Goal: Information Seeking & Learning: Learn about a topic

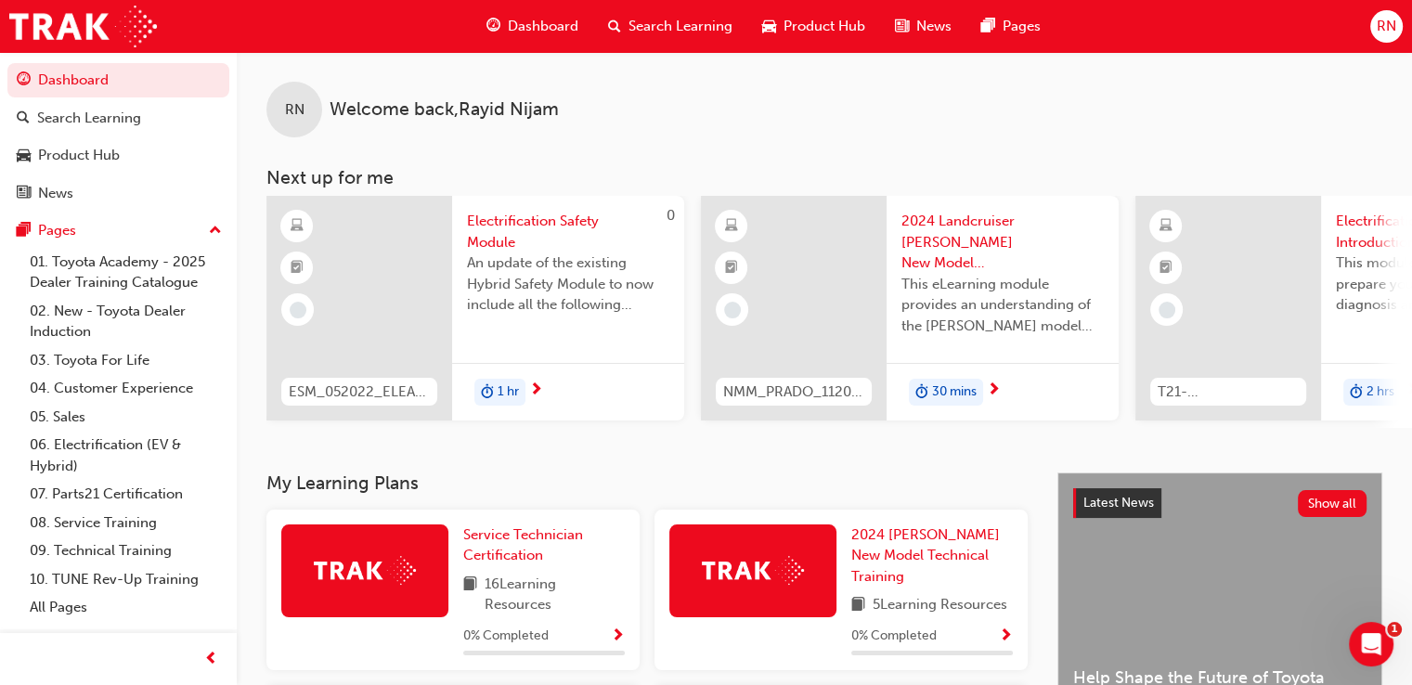
click at [702, 27] on span "Search Learning" at bounding box center [680, 26] width 104 height 21
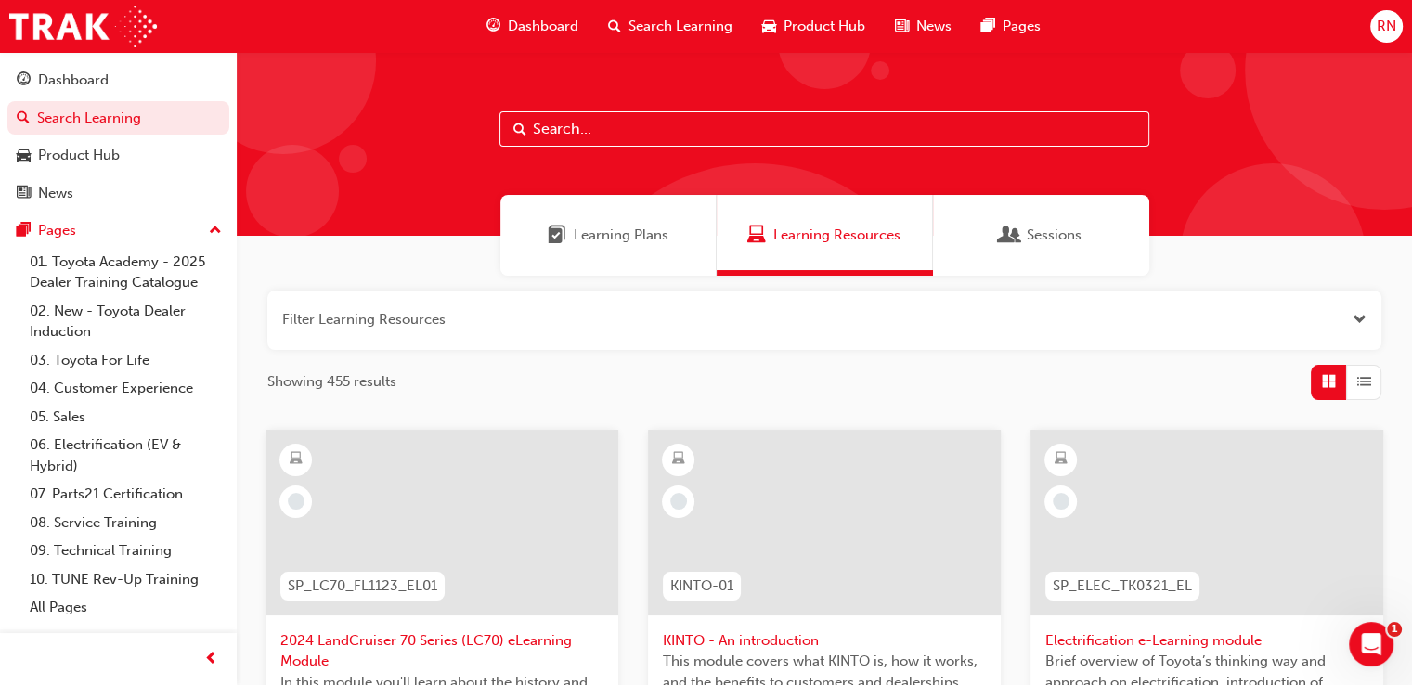
click at [553, 27] on span "Dashboard" at bounding box center [543, 26] width 71 height 21
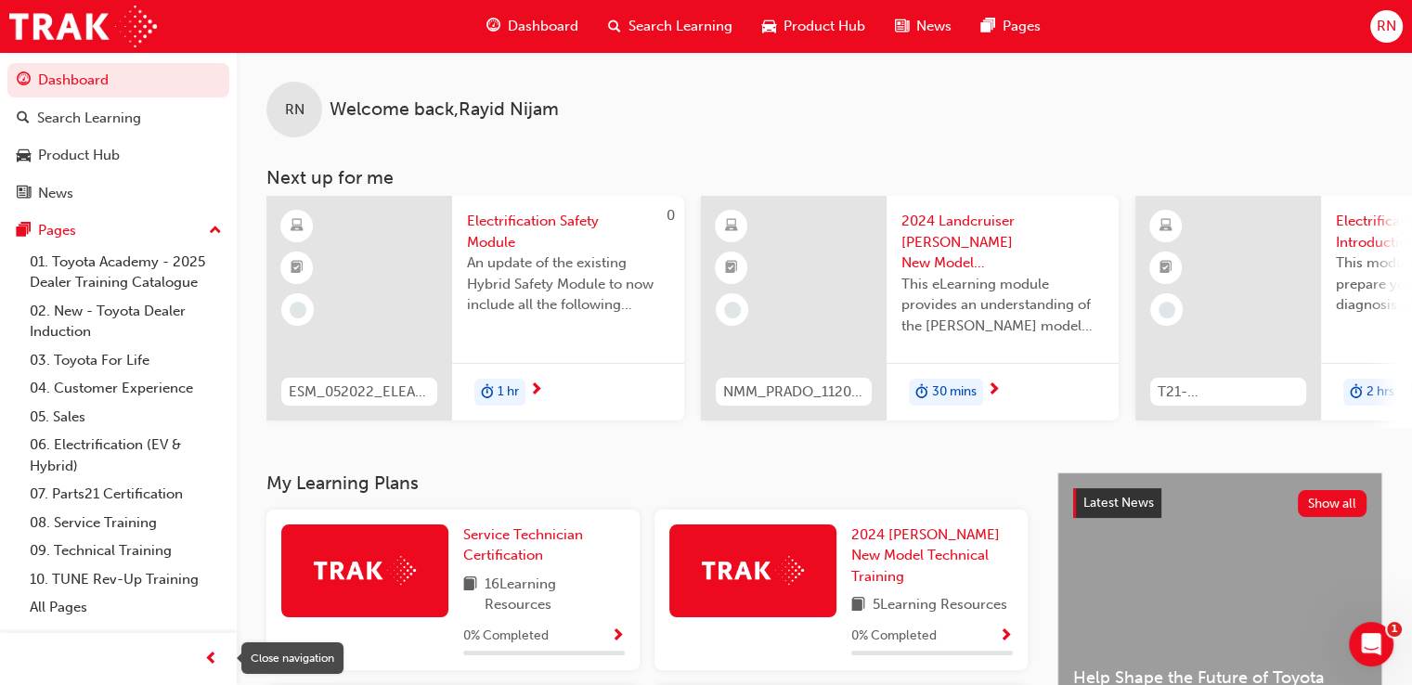
click at [207, 656] on span "prev-icon" at bounding box center [211, 659] width 14 height 23
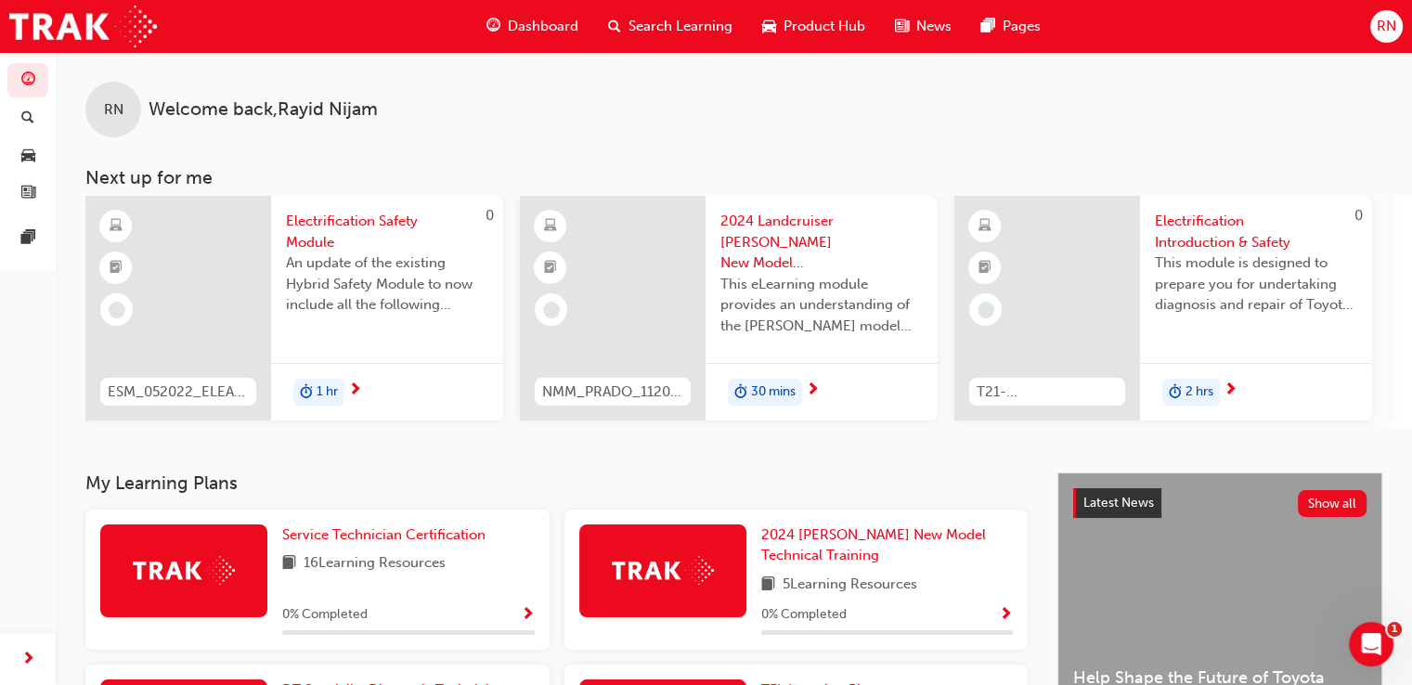
click at [207, 656] on div "Service Technician Certification 16 Learning Resources 0 % Completed" at bounding box center [317, 587] width 479 height 155
click at [25, 653] on span "next-icon" at bounding box center [28, 659] width 14 height 23
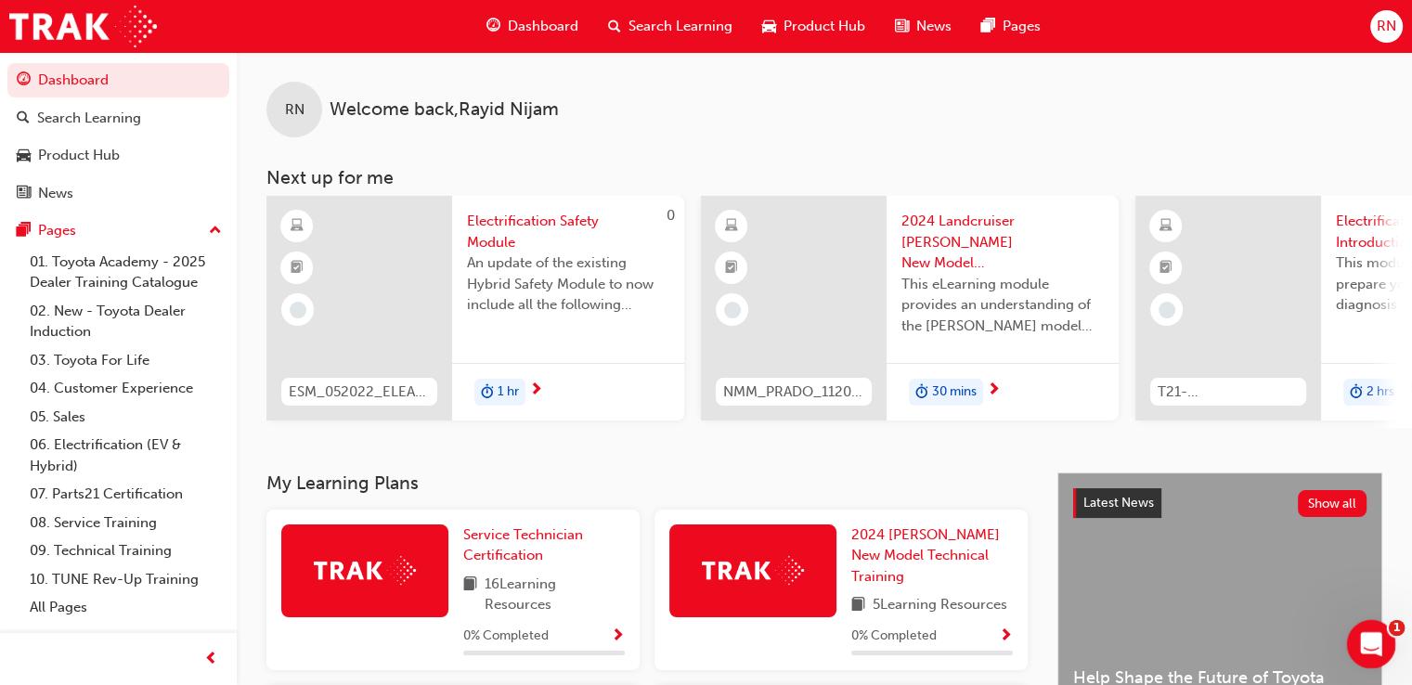
click at [1372, 647] on icon "Open Intercom Messenger" at bounding box center [1368, 641] width 31 height 31
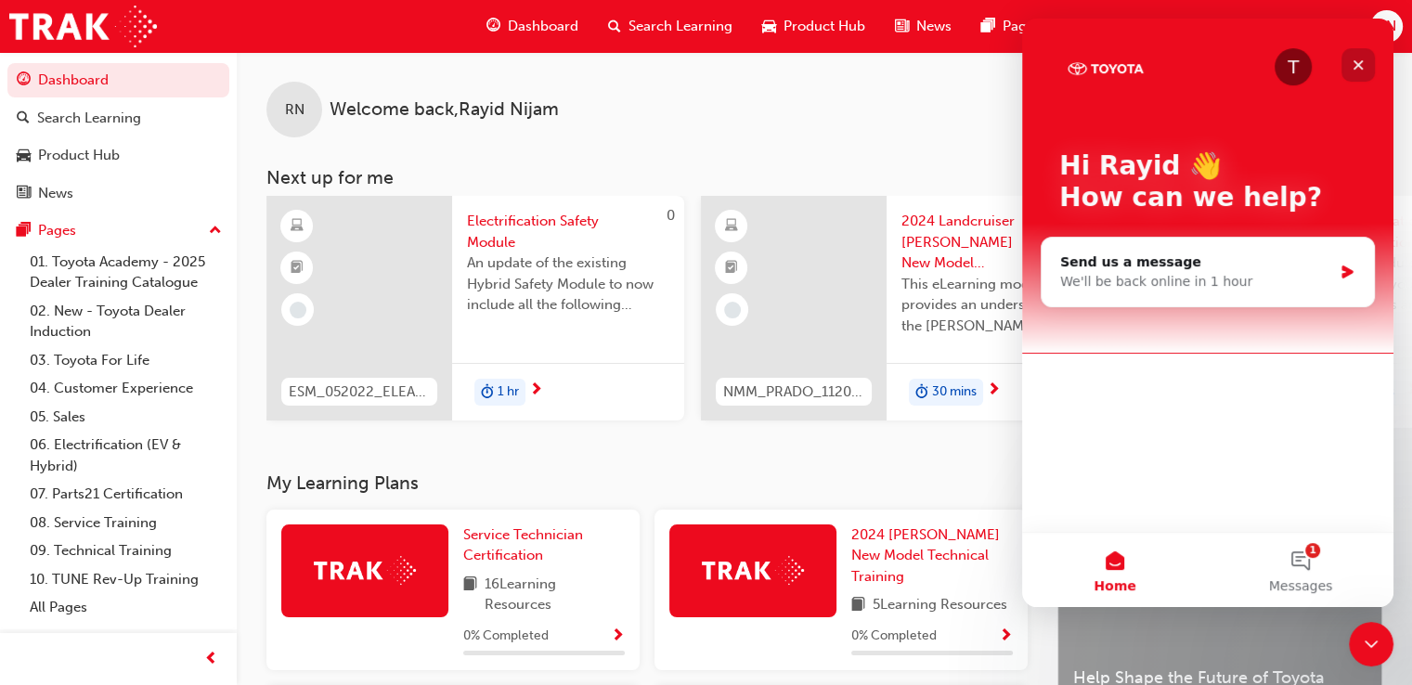
click at [1353, 66] on icon "Close" at bounding box center [1357, 65] width 15 height 15
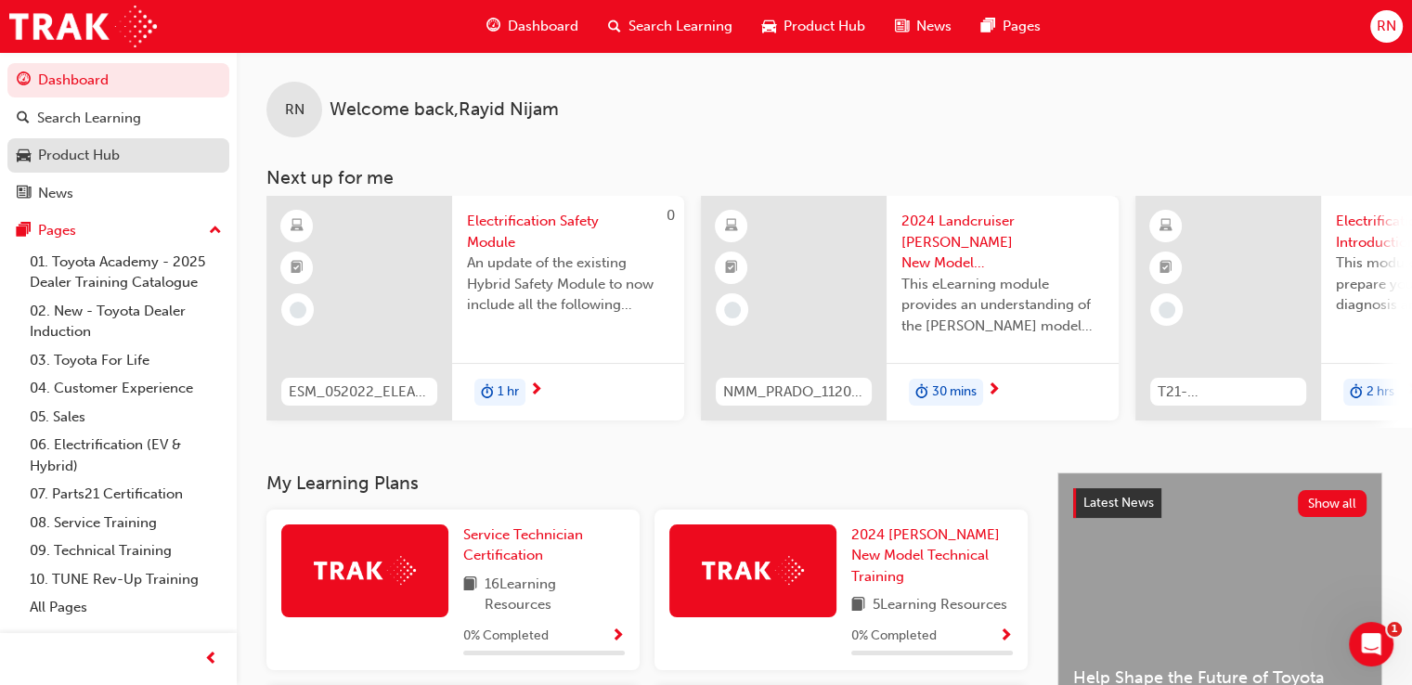
click at [95, 153] on div "Product Hub" at bounding box center [79, 155] width 82 height 21
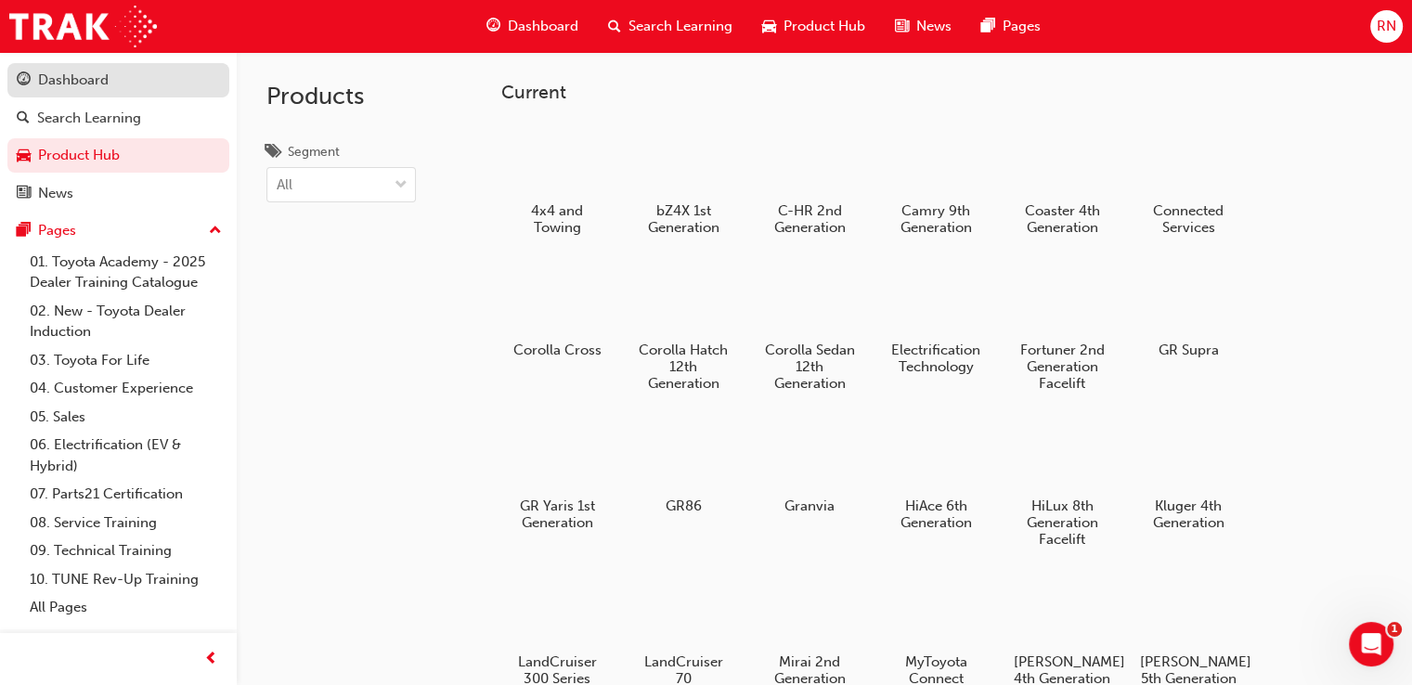
click at [83, 72] on div "Dashboard" at bounding box center [73, 80] width 71 height 21
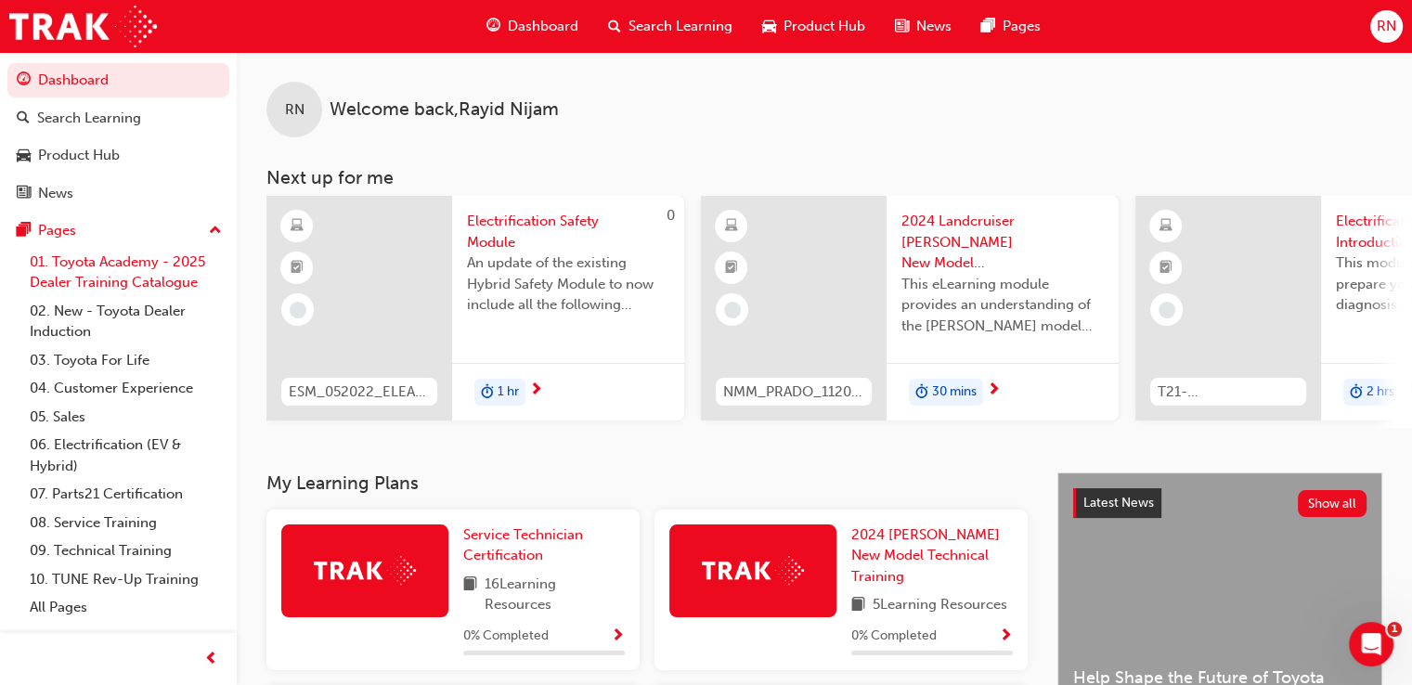
click at [97, 277] on link "01. Toyota Academy - 2025 Dealer Training Catalogue" at bounding box center [125, 272] width 207 height 49
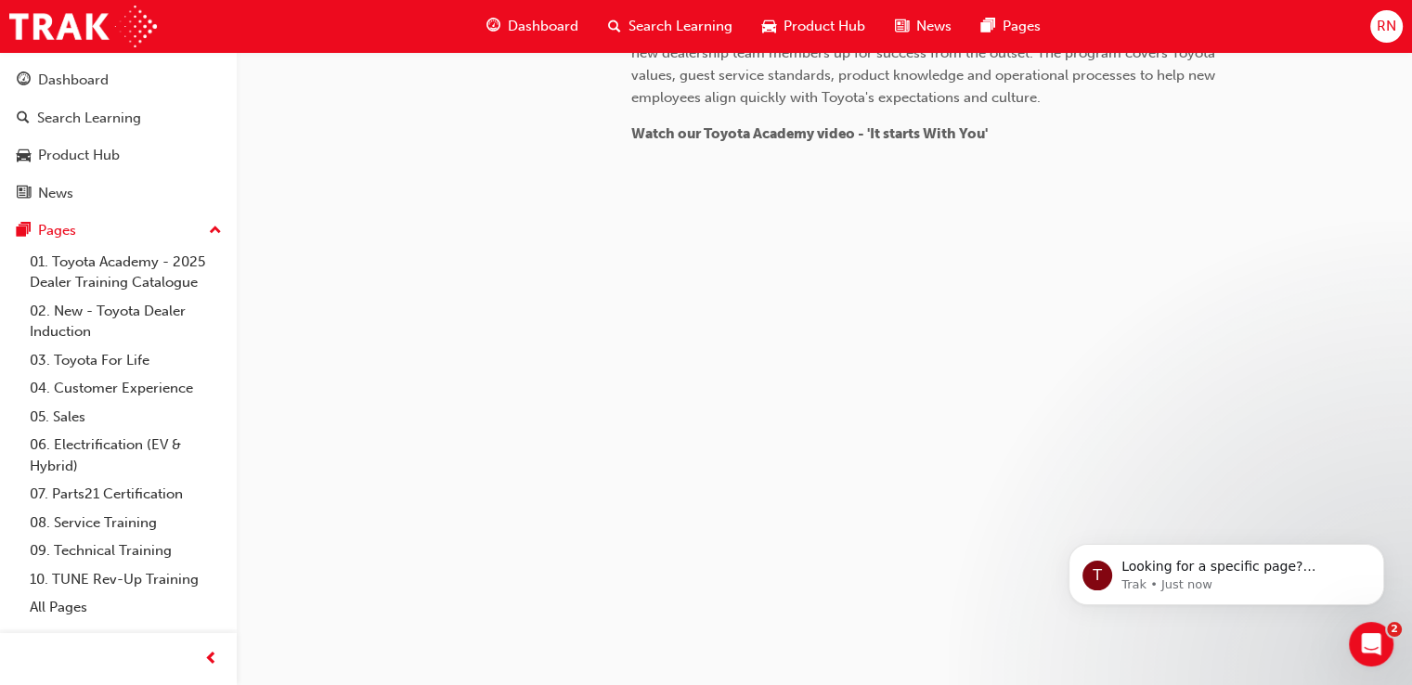
scroll to position [1795, 0]
click at [1378, 619] on div "Open Intercom Messenger" at bounding box center [1368, 641] width 45 height 45
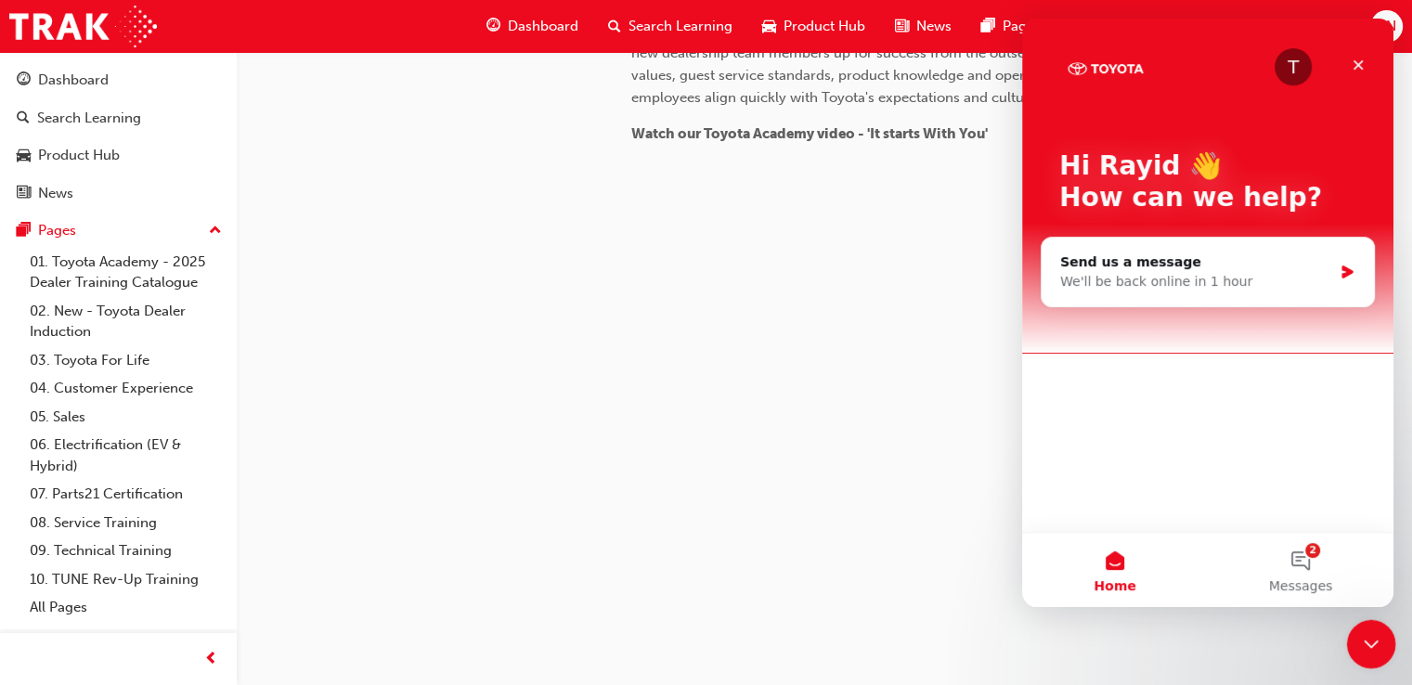
click at [1368, 626] on div "Close Intercom Messenger" at bounding box center [1368, 641] width 45 height 45
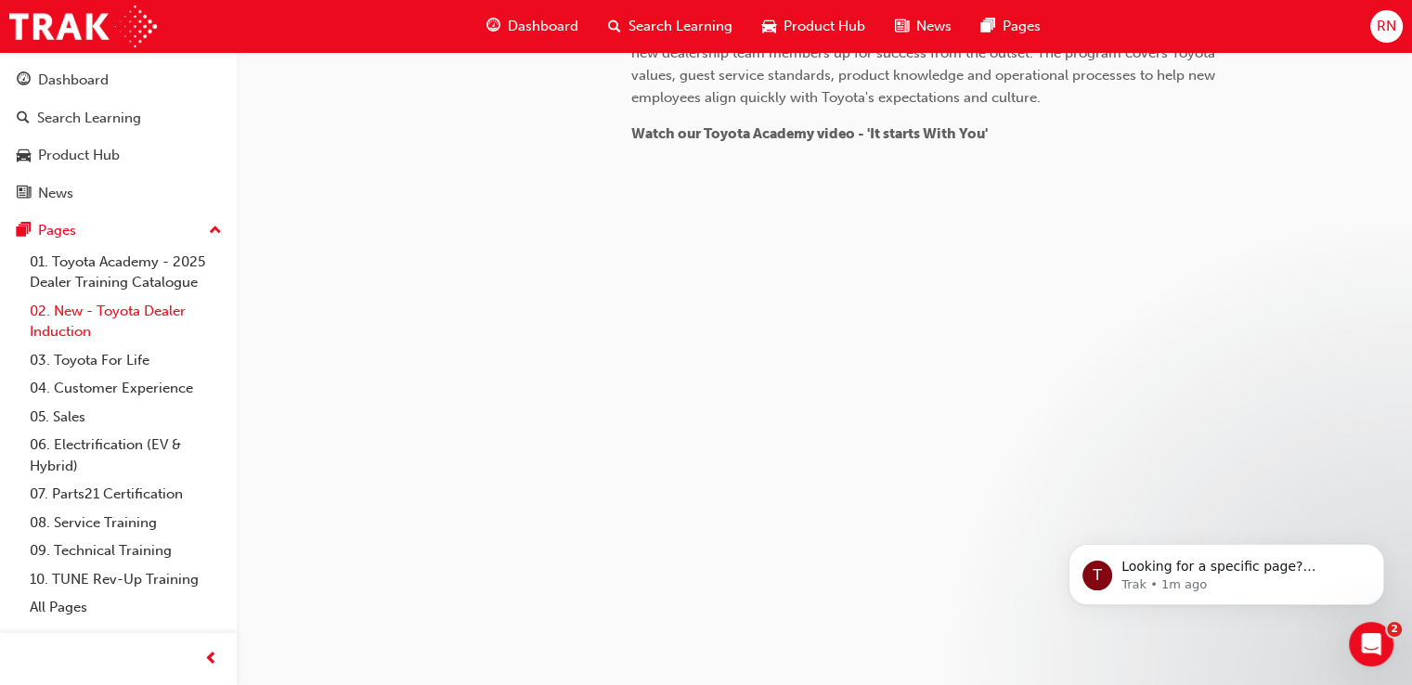
click at [100, 315] on link "02. New - Toyota Dealer Induction" at bounding box center [125, 321] width 207 height 49
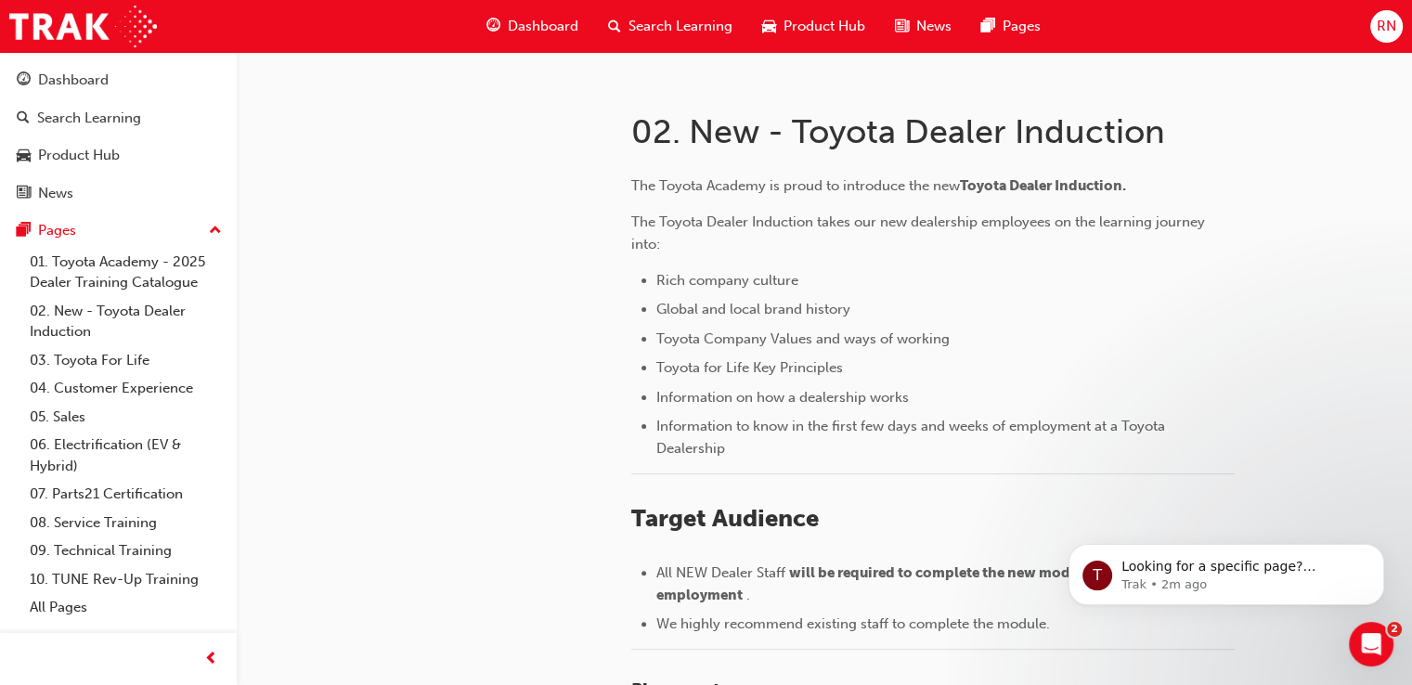
scroll to position [947, 0]
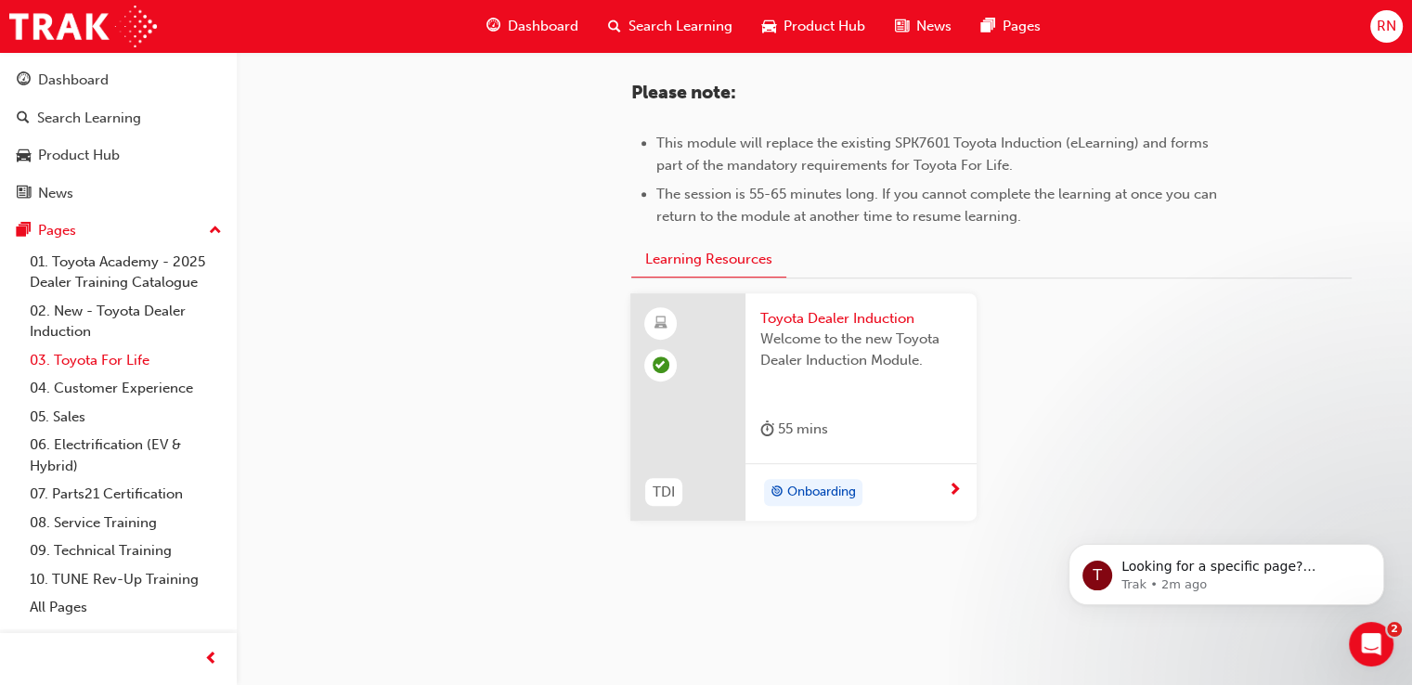
click at [82, 363] on link "03. Toyota For Life" at bounding box center [125, 360] width 207 height 29
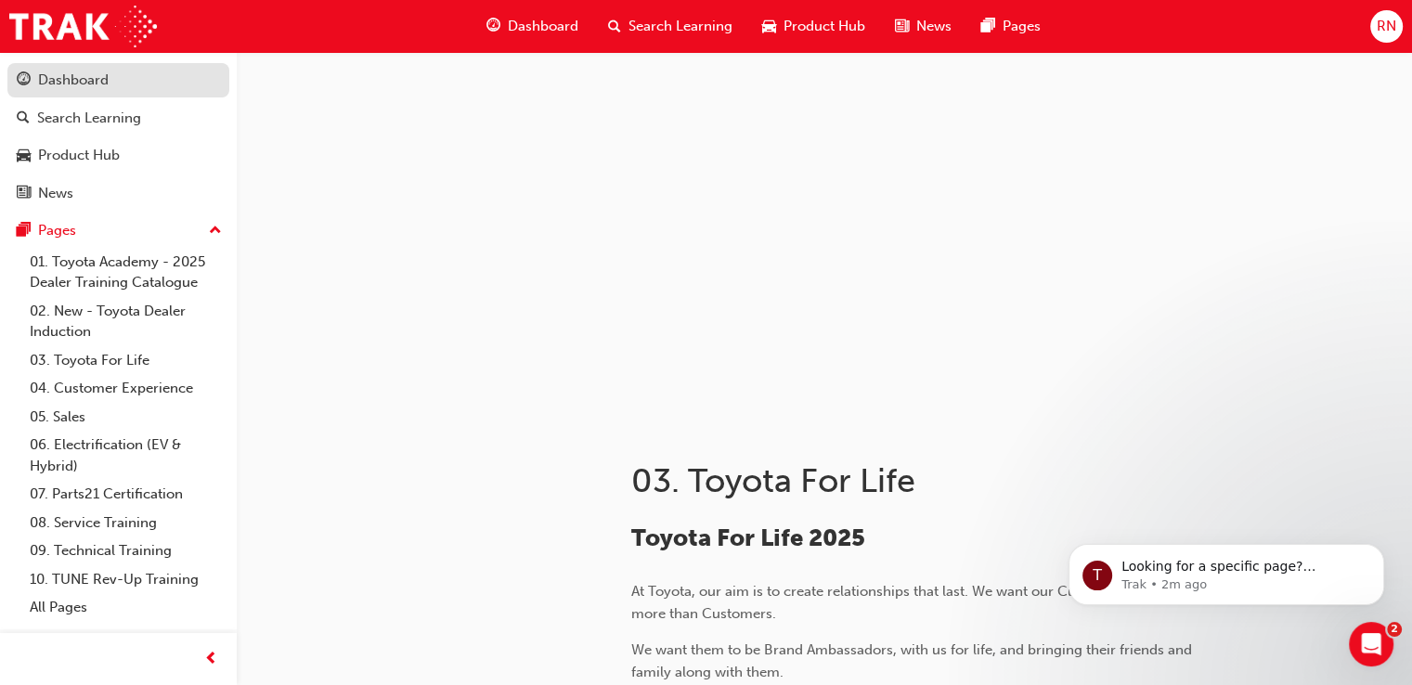
click at [60, 75] on div "Dashboard" at bounding box center [73, 80] width 71 height 21
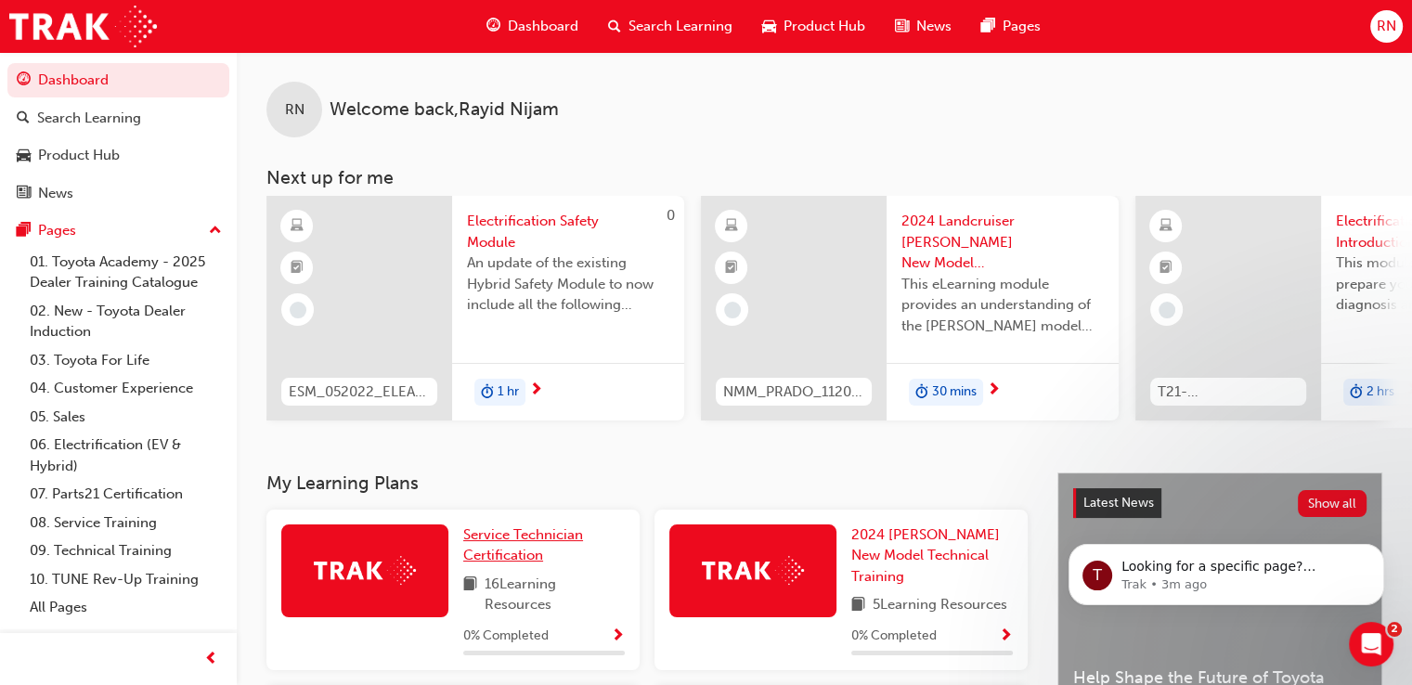
click at [475, 544] on span "Service Technician Certification" at bounding box center [523, 545] width 120 height 38
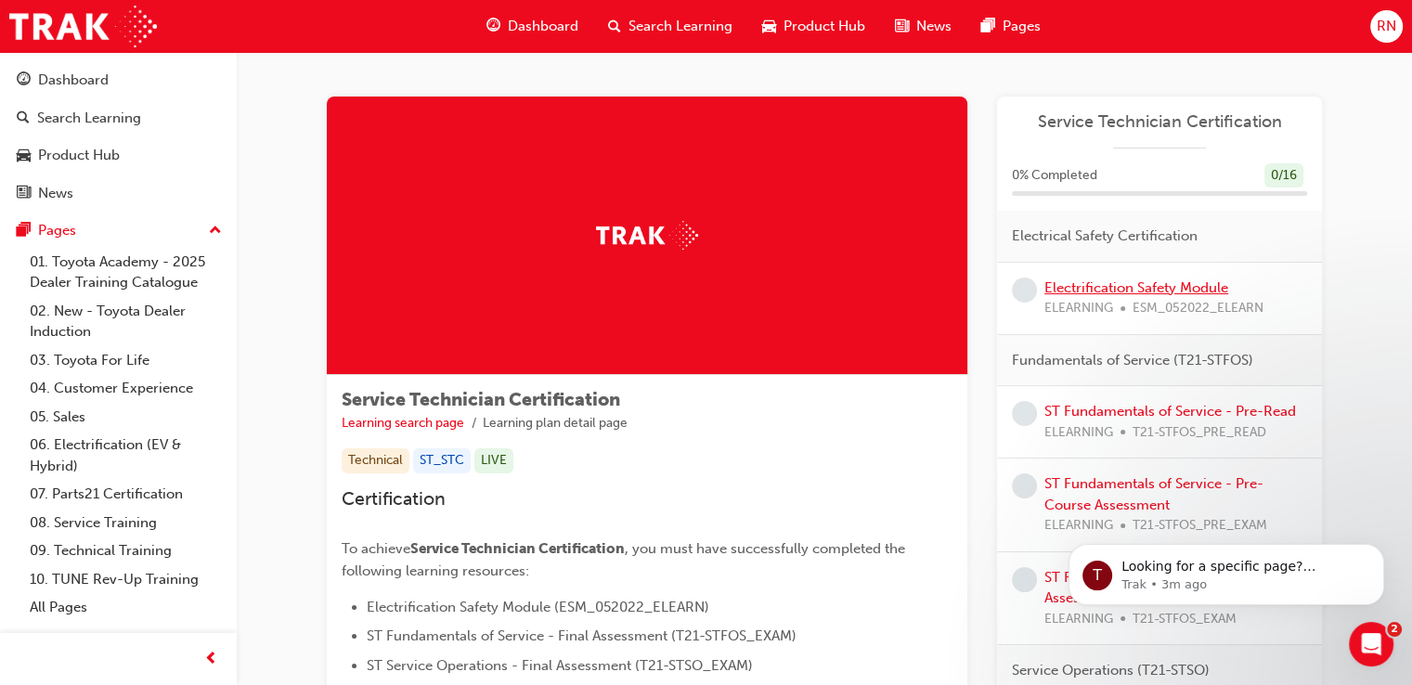
click at [1138, 285] on link "Electrification Safety Module" at bounding box center [1136, 287] width 184 height 17
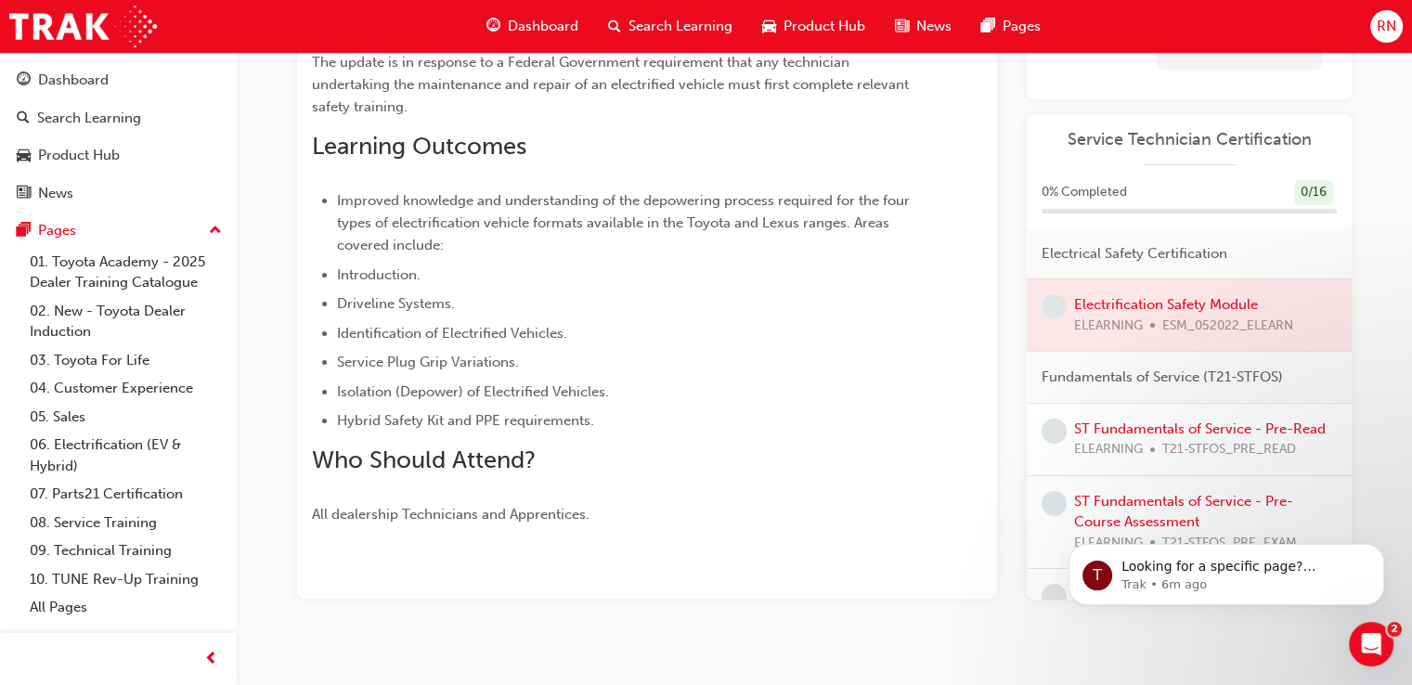
scroll to position [405, 0]
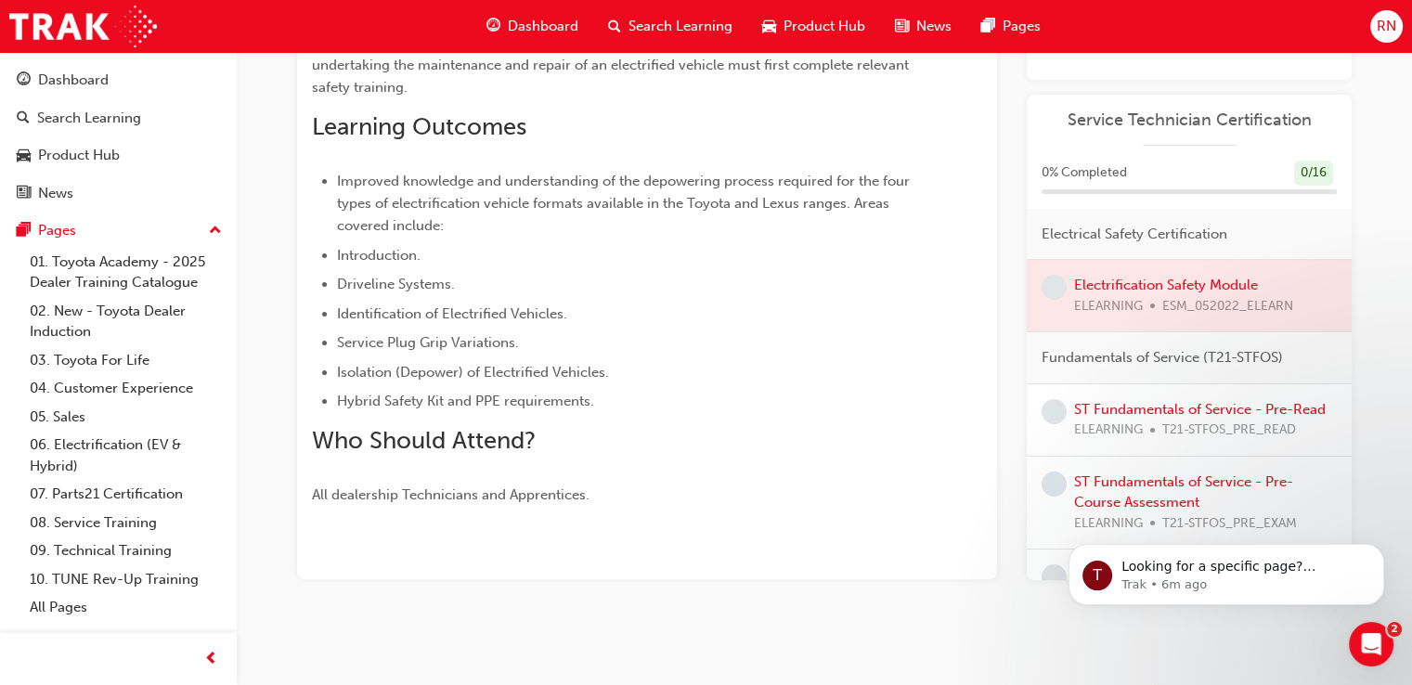
drag, startPoint x: 1132, startPoint y: 331, endPoint x: 1310, endPoint y: 336, distance: 177.3
click at [1310, 336] on div "Fundamentals of Service (T21-STFOS)" at bounding box center [1188, 358] width 325 height 52
click at [1277, 665] on div "Electrification Safety Module eLearning Stream: Technical 1 hr 0 ESM_052022_ELE…" at bounding box center [706, 140] width 1412 height 1090
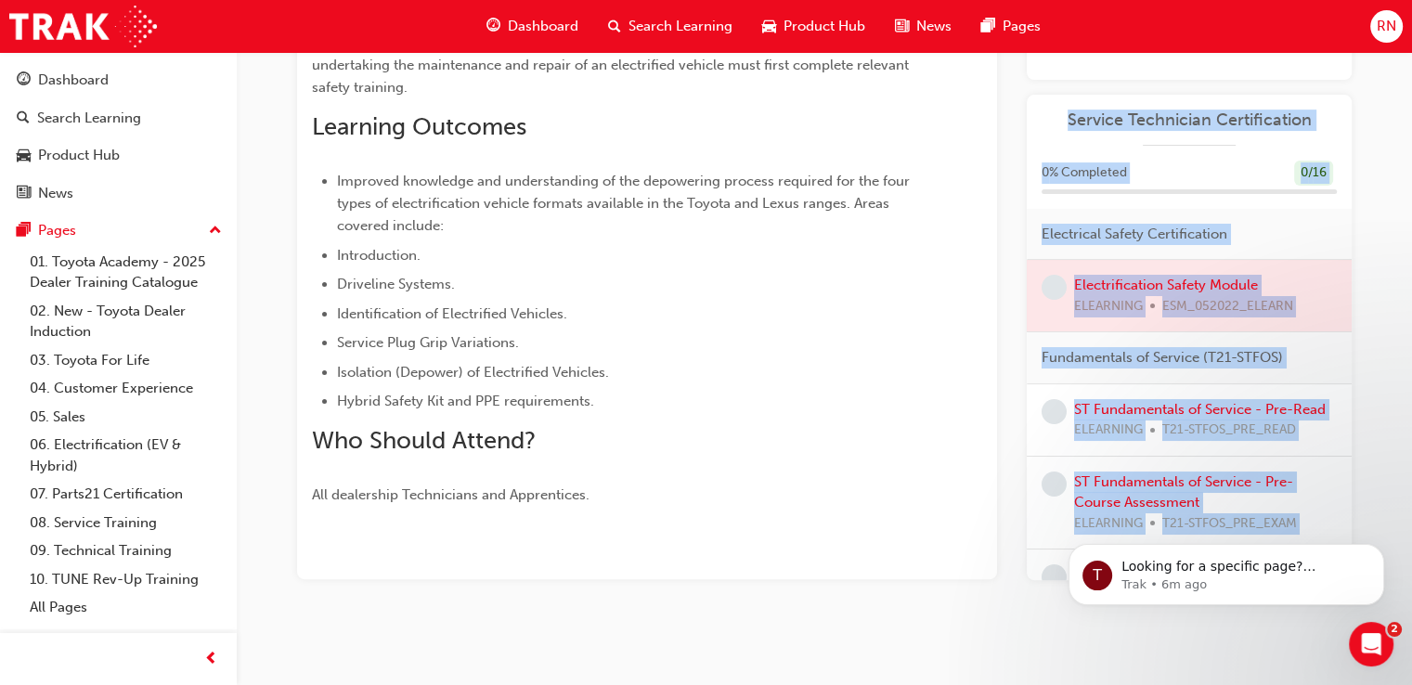
drag, startPoint x: 1277, startPoint y: 665, endPoint x: 885, endPoint y: 539, distance: 411.2
click at [885, 539] on div "Electrification Safety Module eLearning Stream: Technical 1 hr 0 ESM_052022_ELE…" at bounding box center [706, 140] width 1412 height 1090
click at [1357, 336] on div "Electrification Safety Module eLearning Stream: Technical 1 hr 0 ESM_052022_ELE…" at bounding box center [824, 158] width 1114 height 962
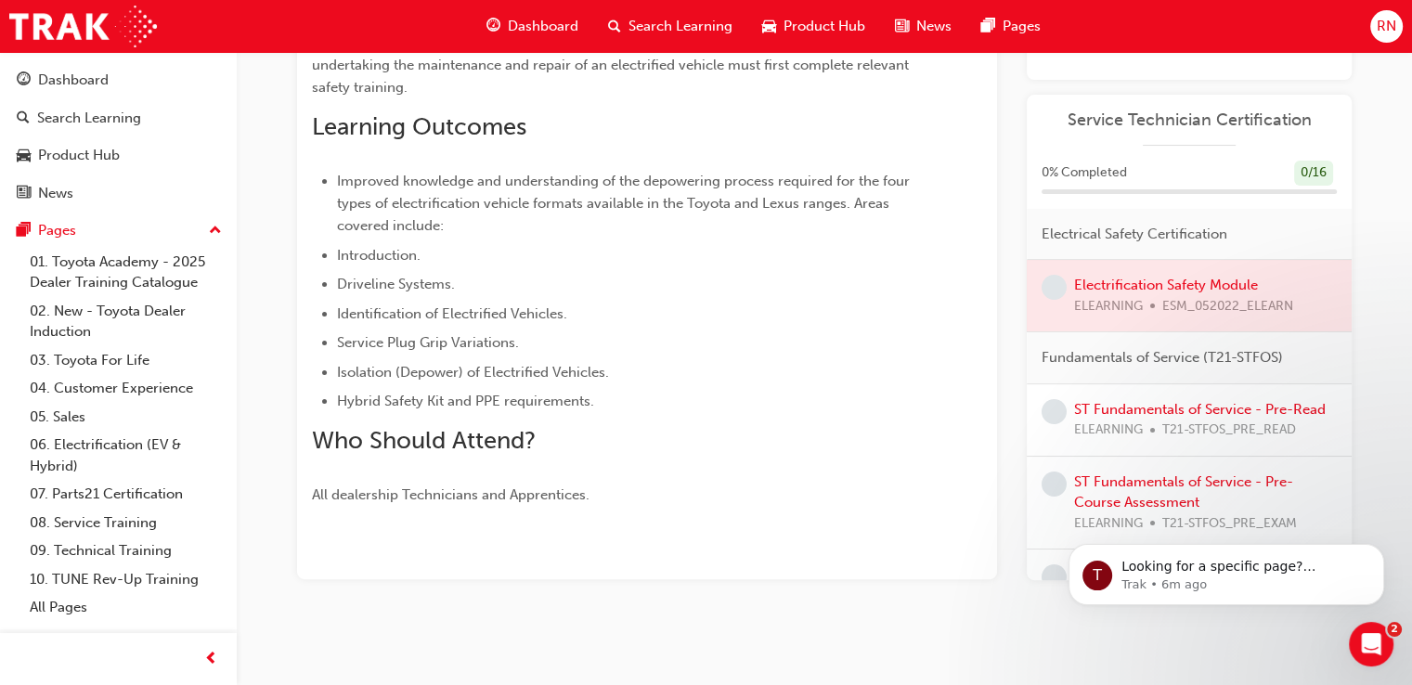
scroll to position [0, 0]
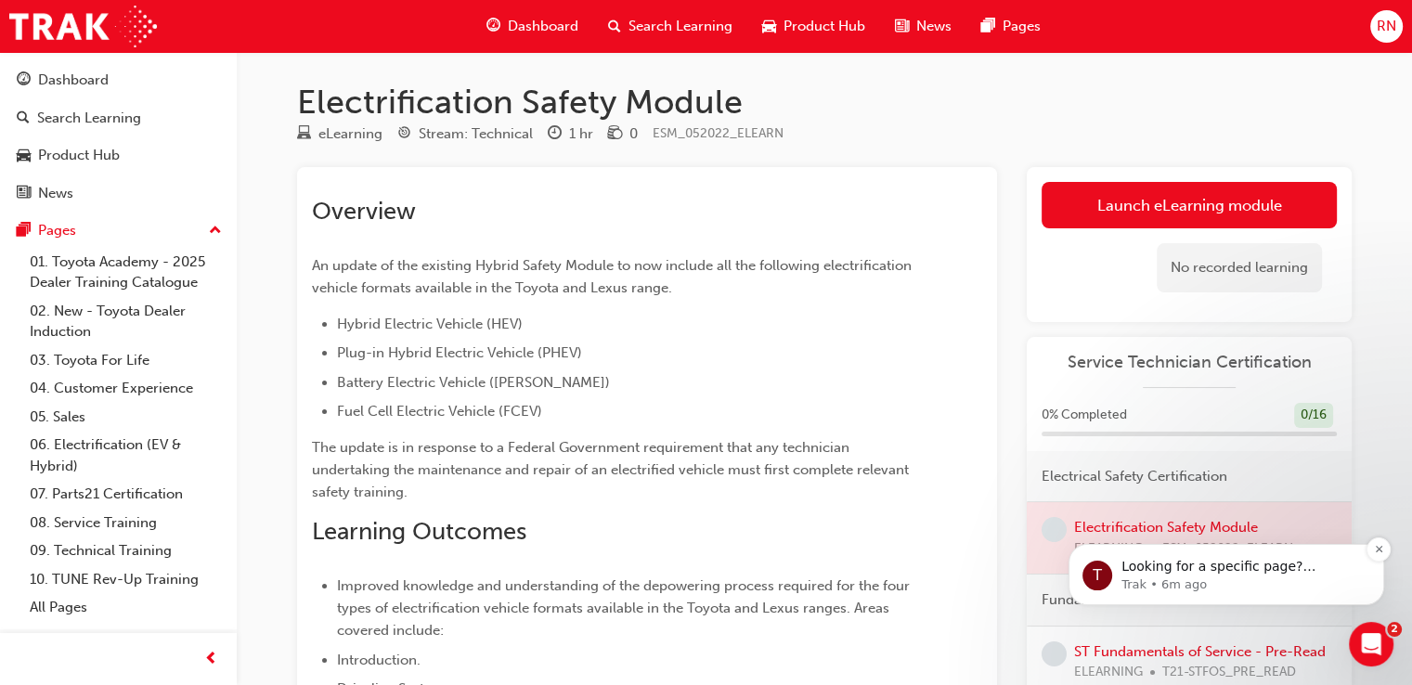
click at [1245, 565] on span "Looking for a specific page? Technical, Toyota Network Training, Technical Trai…" at bounding box center [1235, 585] width 228 height 52
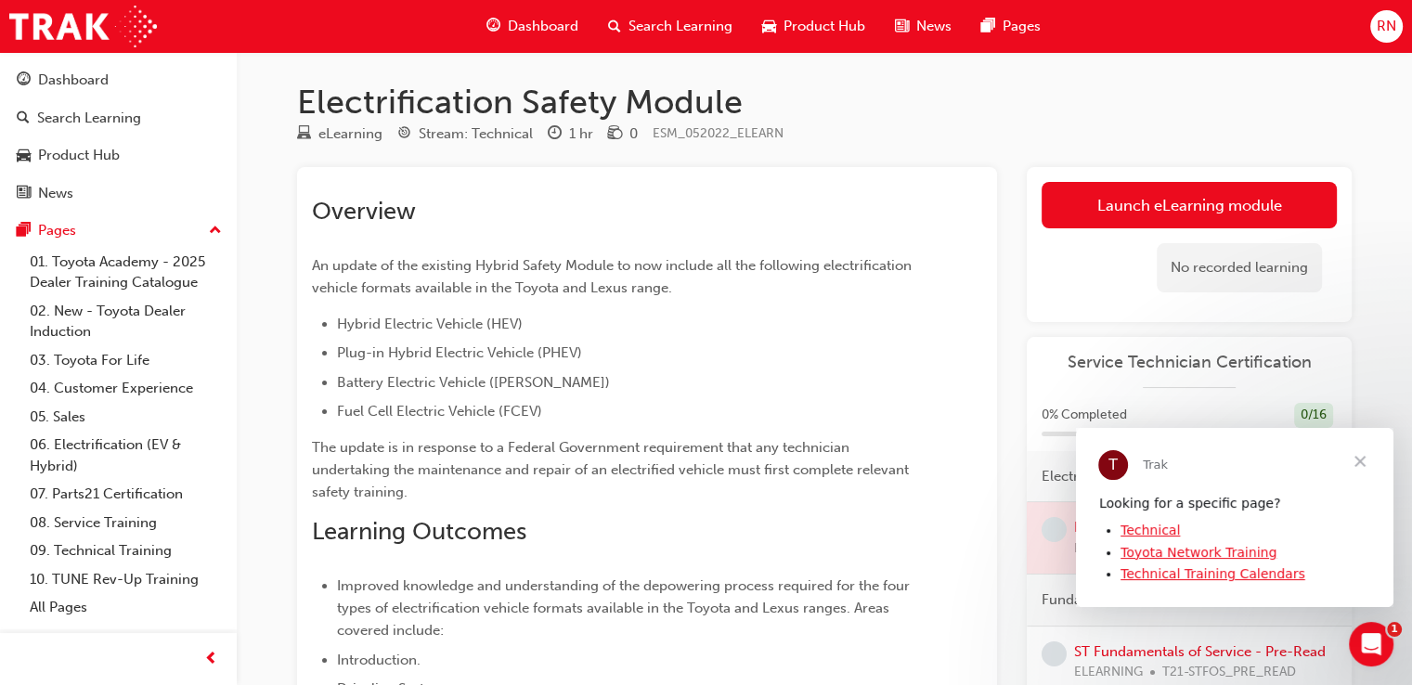
click at [1361, 460] on span "Close" at bounding box center [1359, 460] width 67 height 67
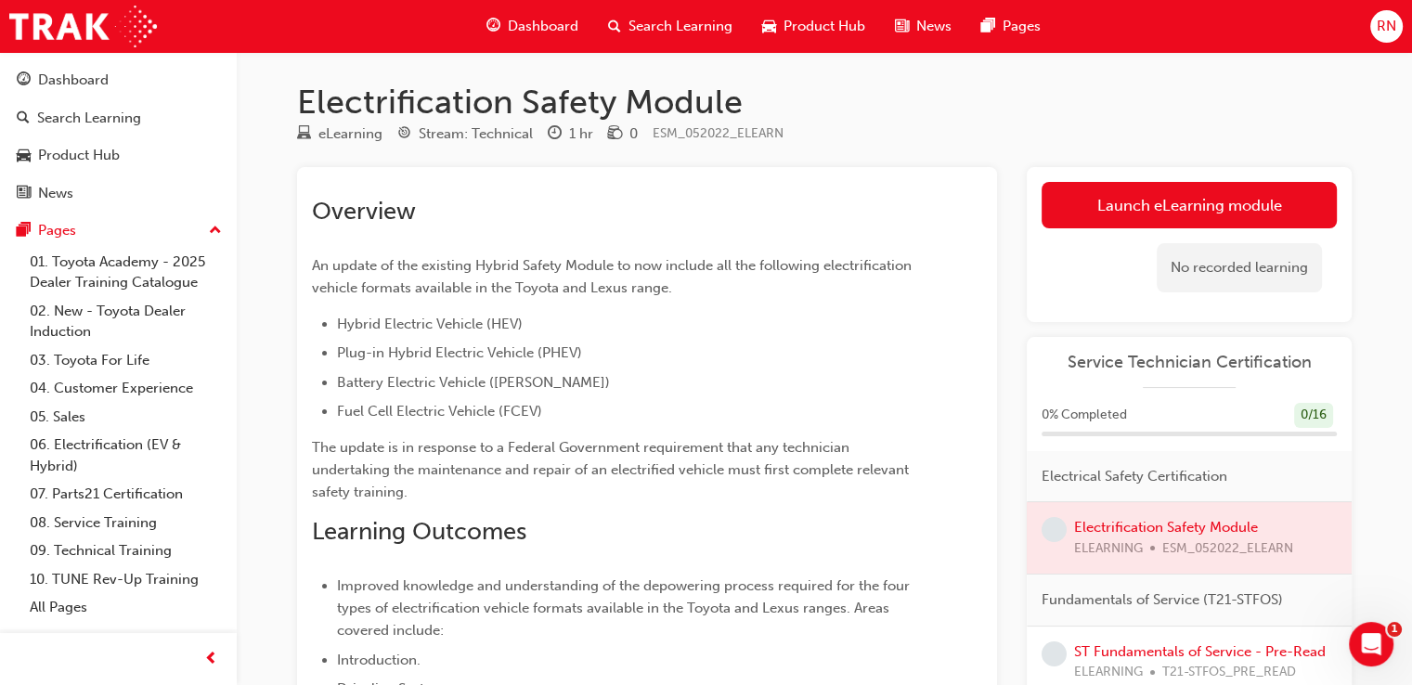
click at [1129, 524] on div at bounding box center [1188, 537] width 325 height 71
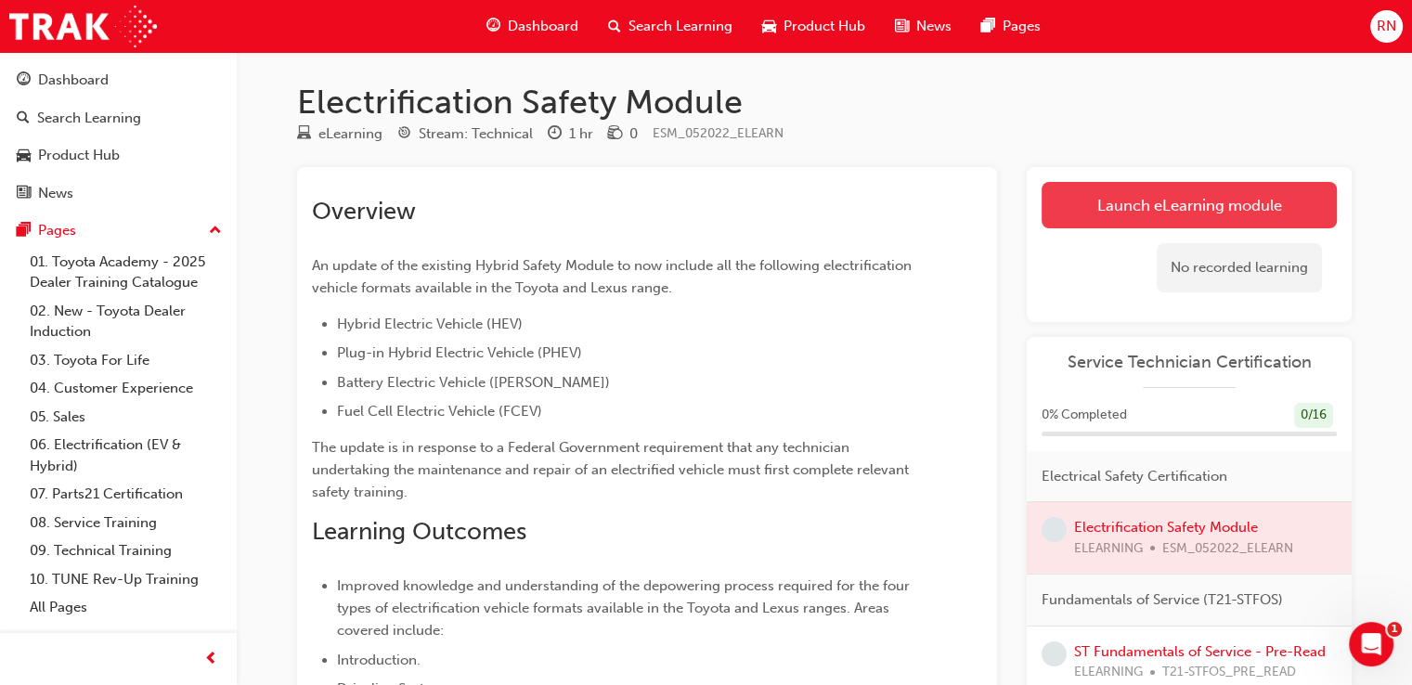
click at [1163, 218] on link "Launch eLearning module" at bounding box center [1188, 205] width 295 height 46
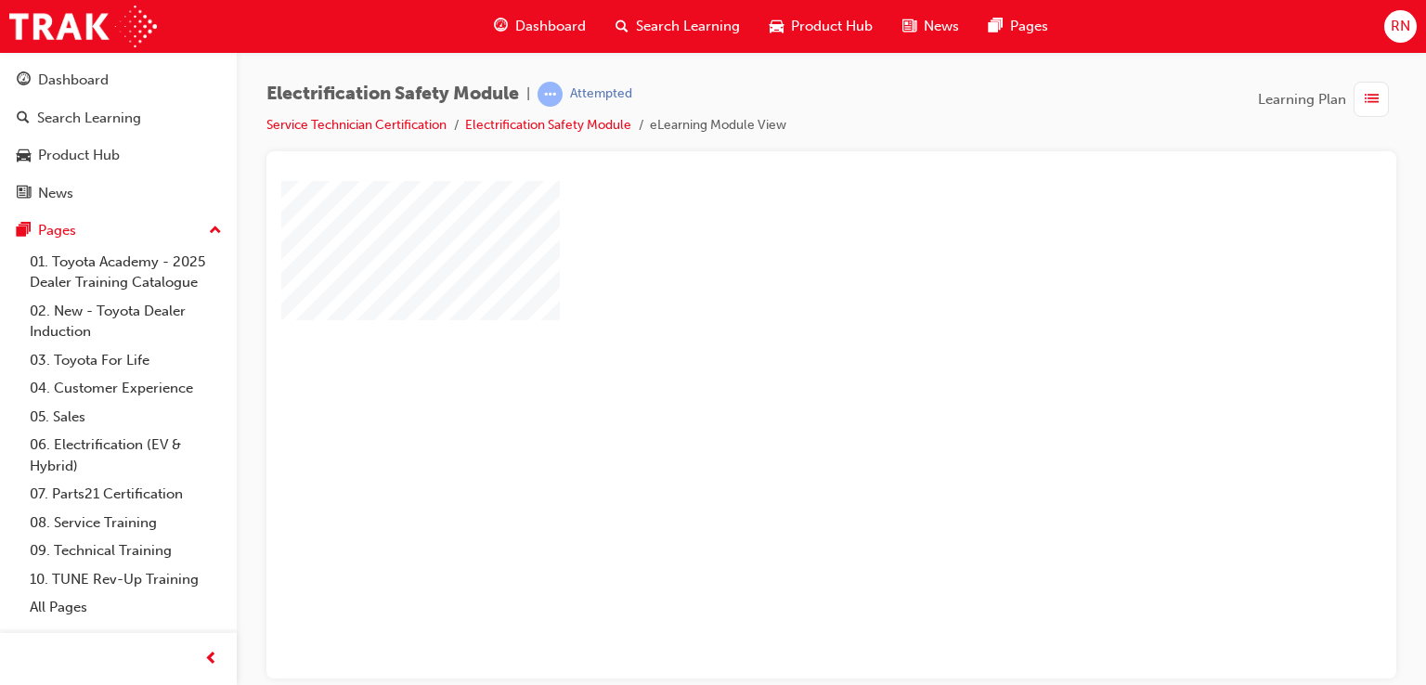
click at [778, 375] on div "play" at bounding box center [778, 375] width 0 height 0
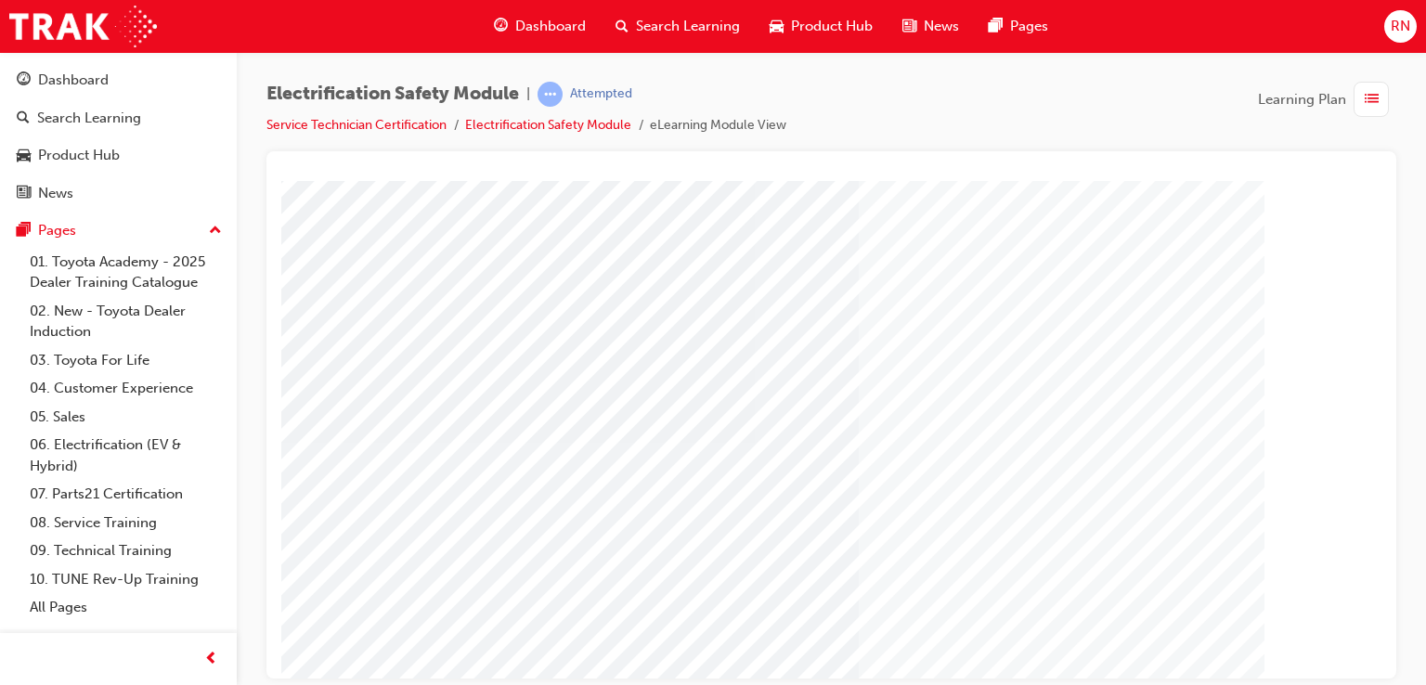
scroll to position [213, 0]
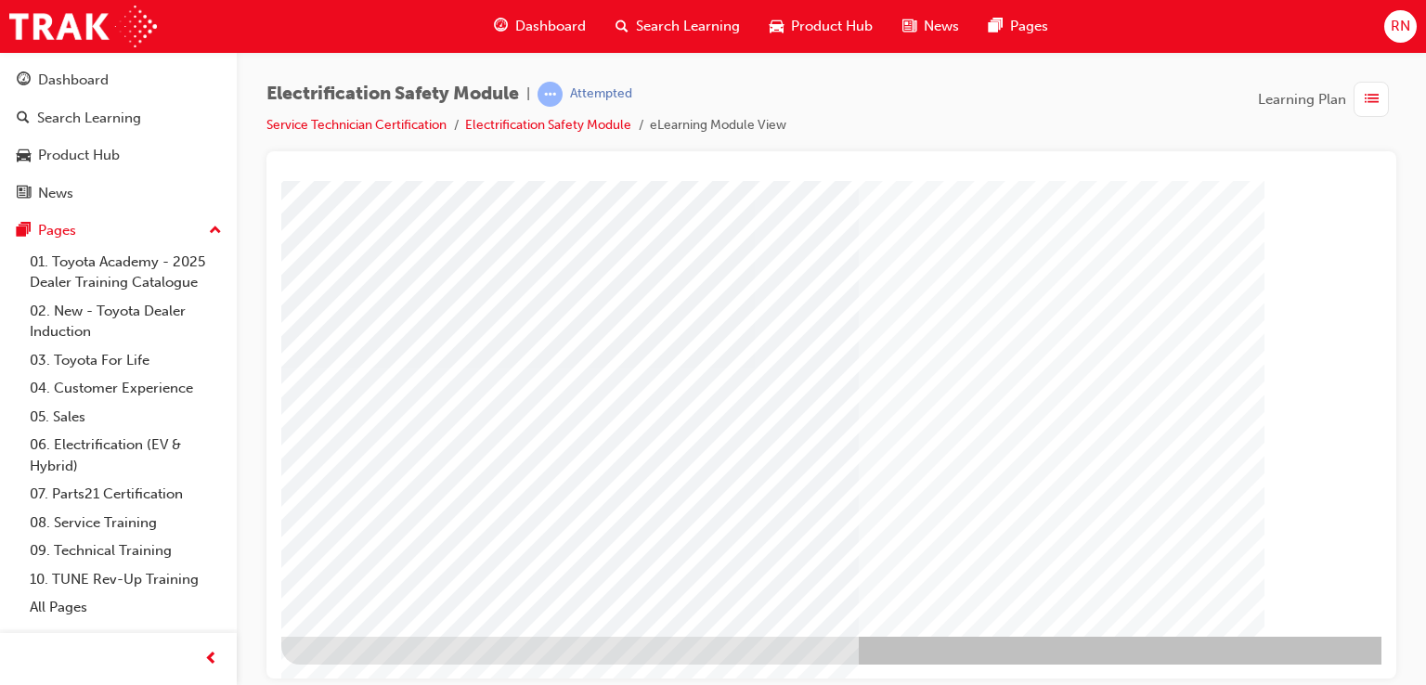
drag, startPoint x: 1373, startPoint y: 255, endPoint x: 1680, endPoint y: 692, distance: 534.3
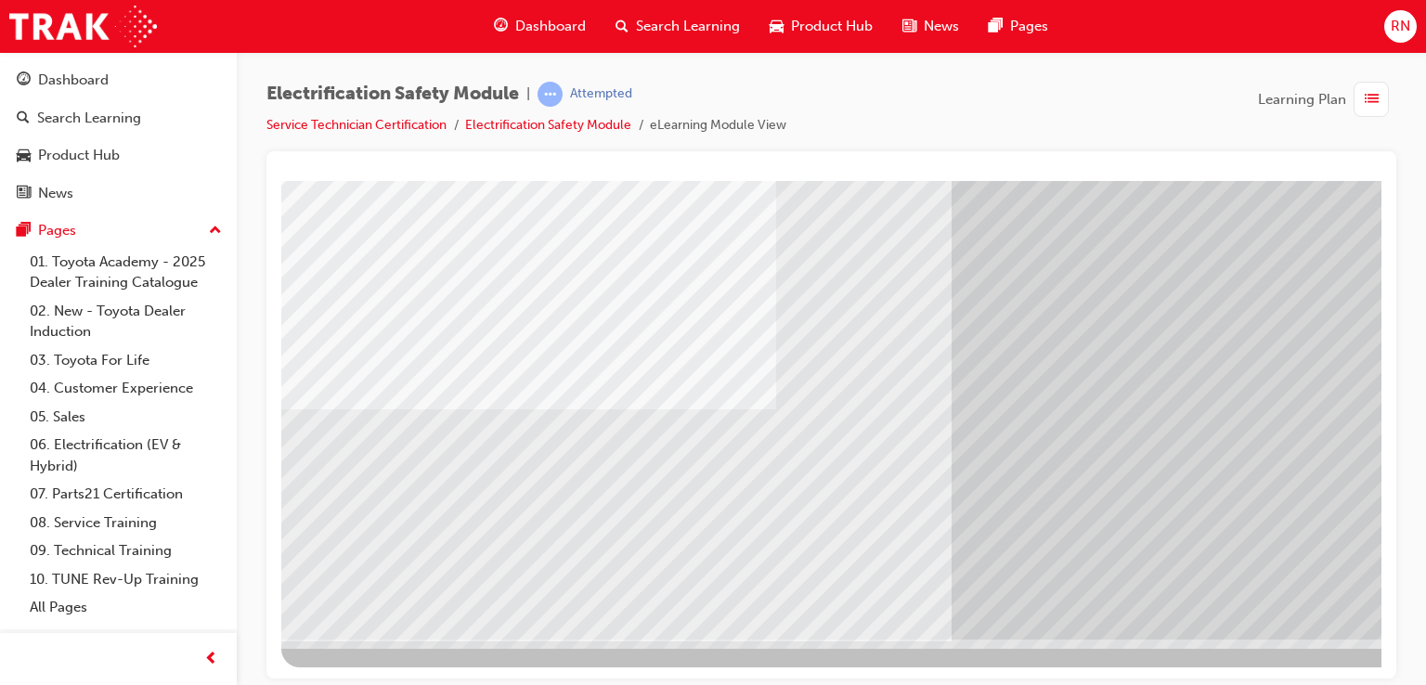
scroll to position [213, 0]
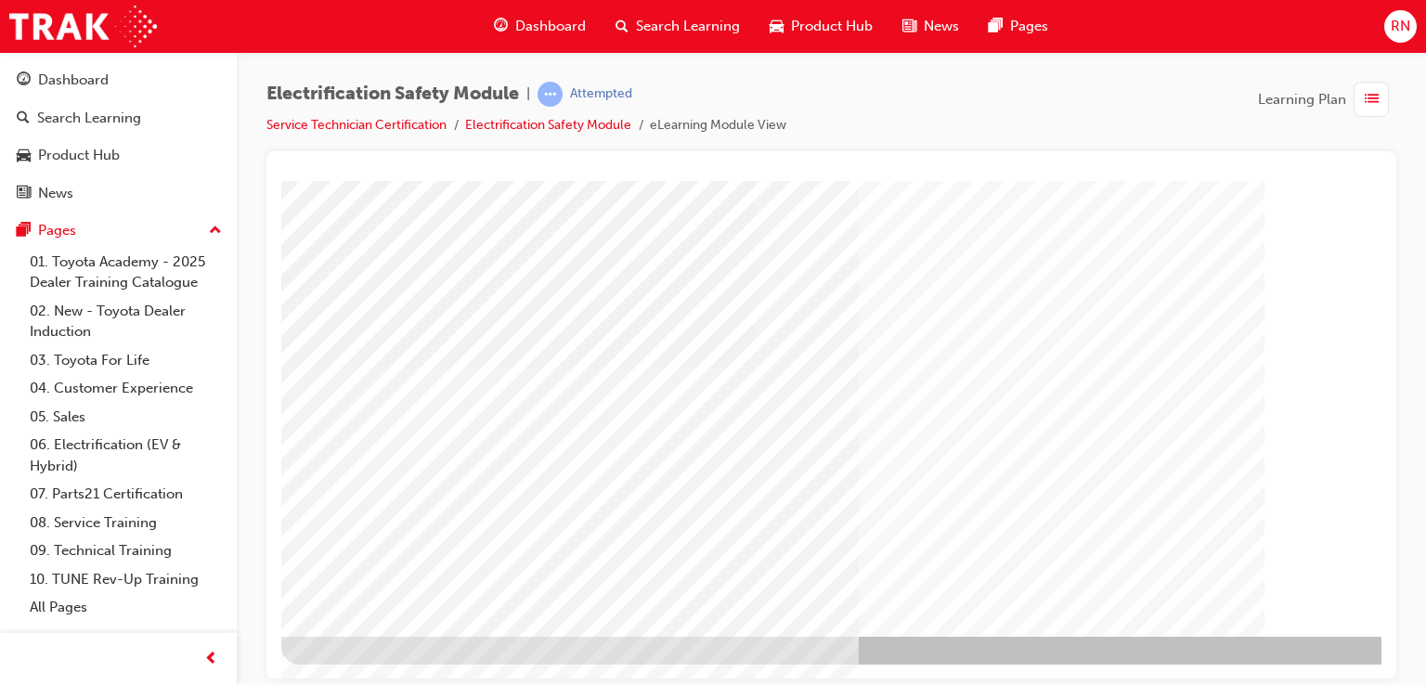
scroll to position [213, 176]
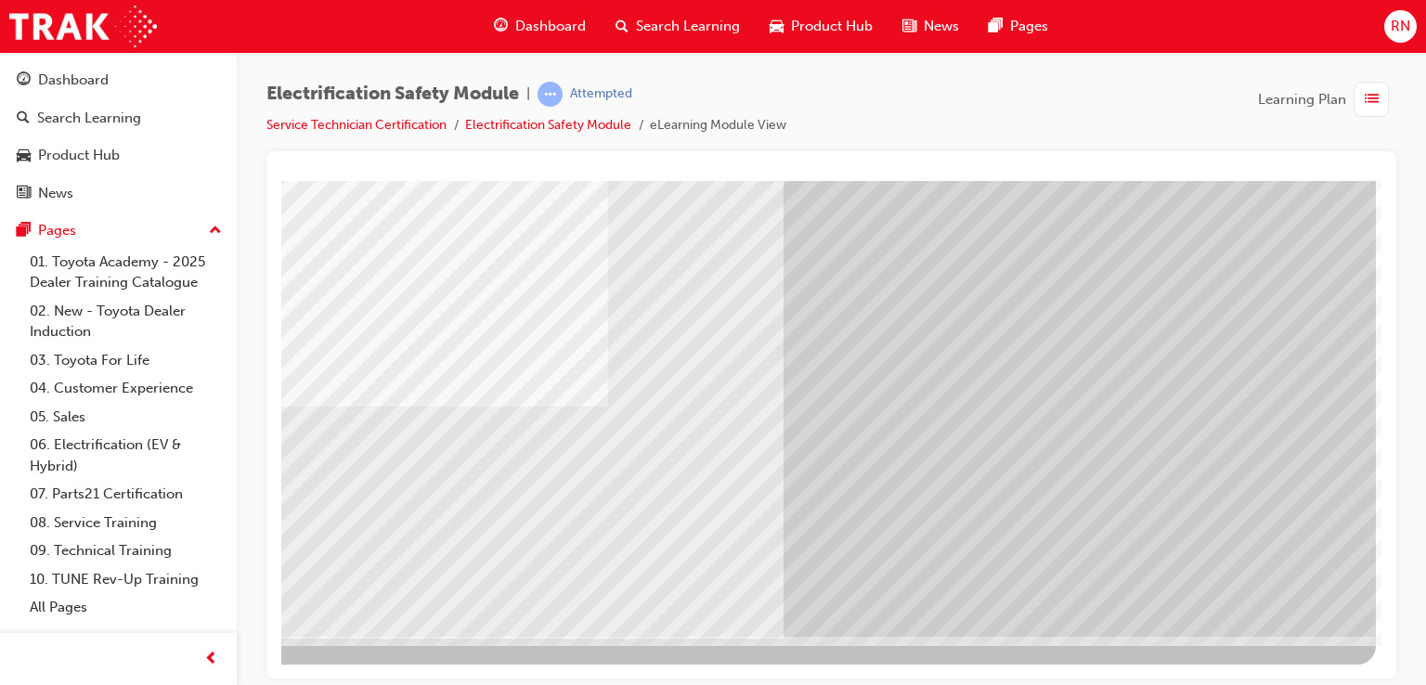
scroll to position [0, 0]
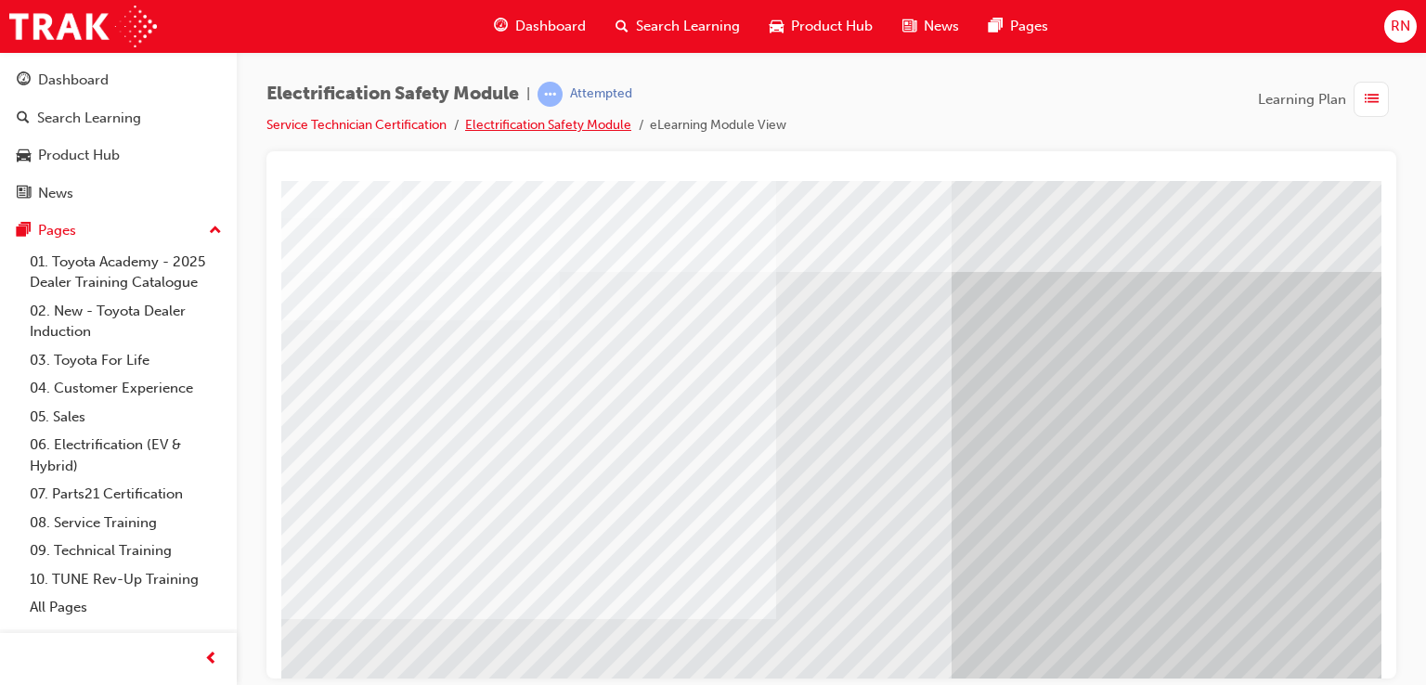
click at [583, 130] on link "Electrification Safety Module" at bounding box center [548, 125] width 166 height 16
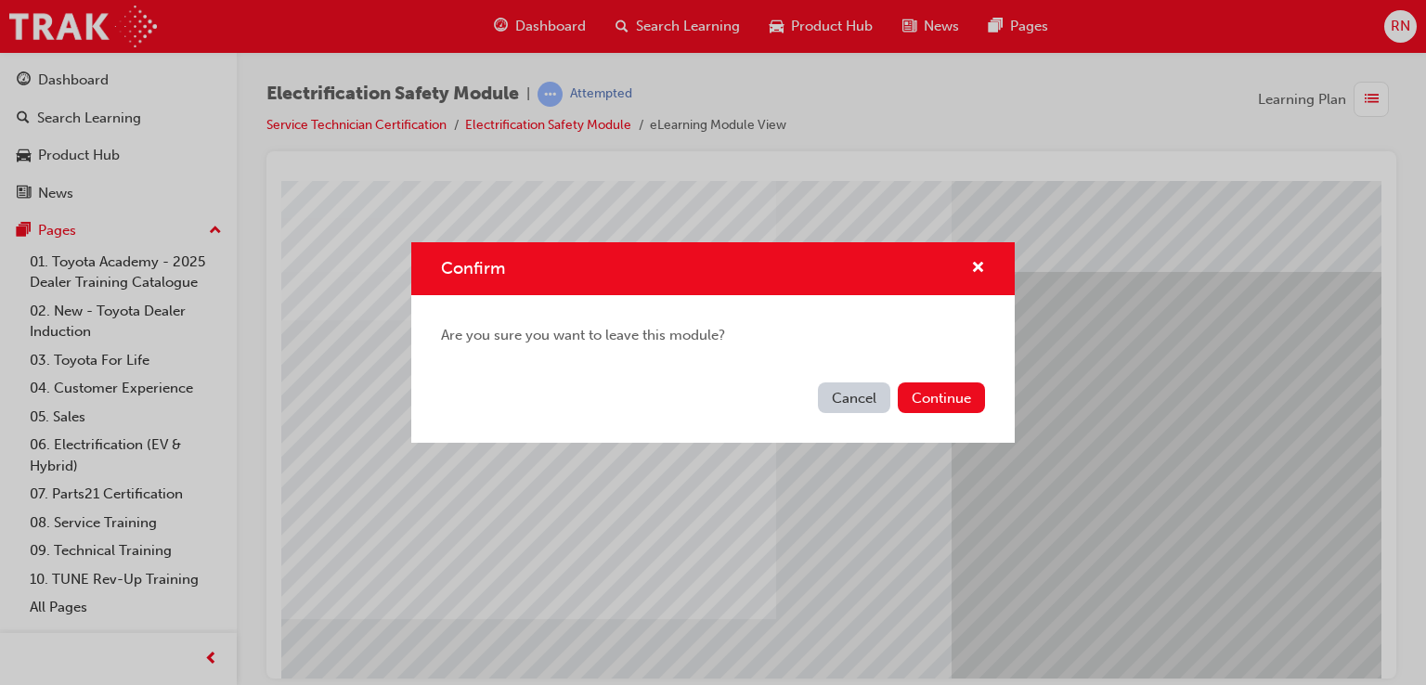
click at [855, 409] on button "Cancel" at bounding box center [854, 397] width 72 height 31
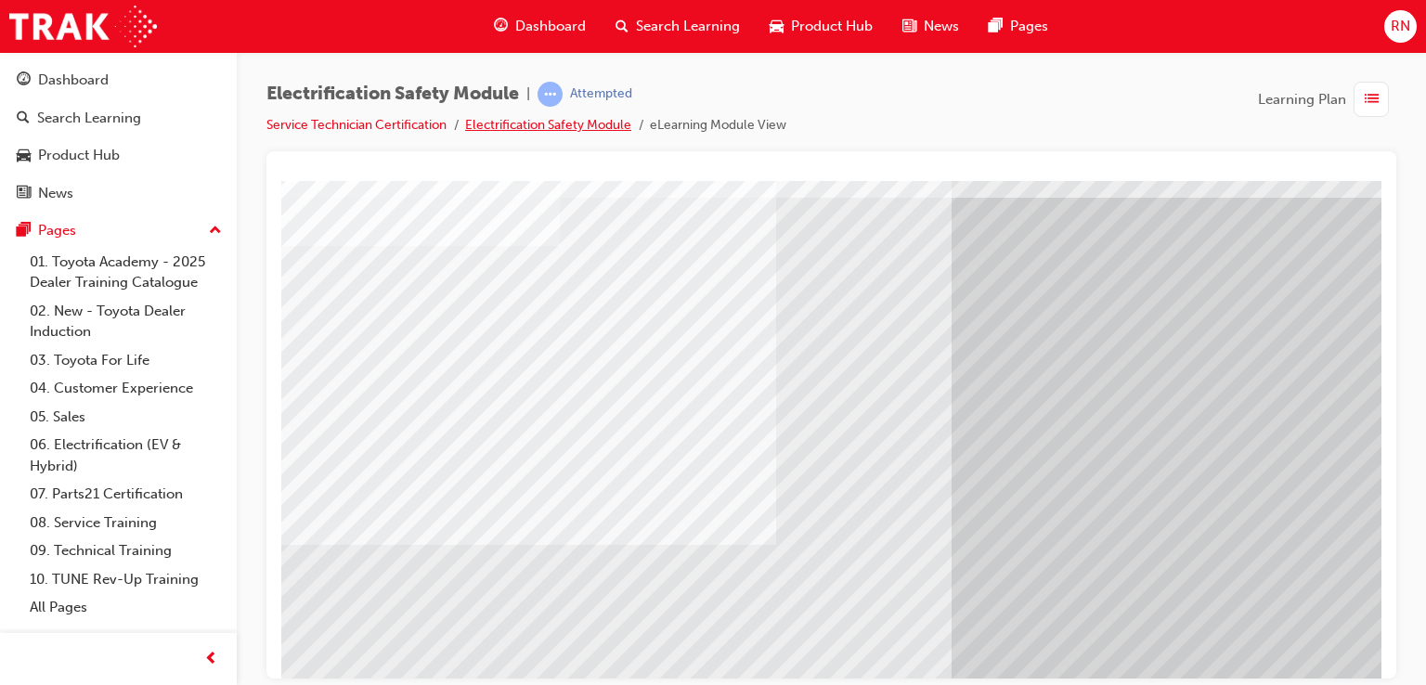
scroll to position [213, 0]
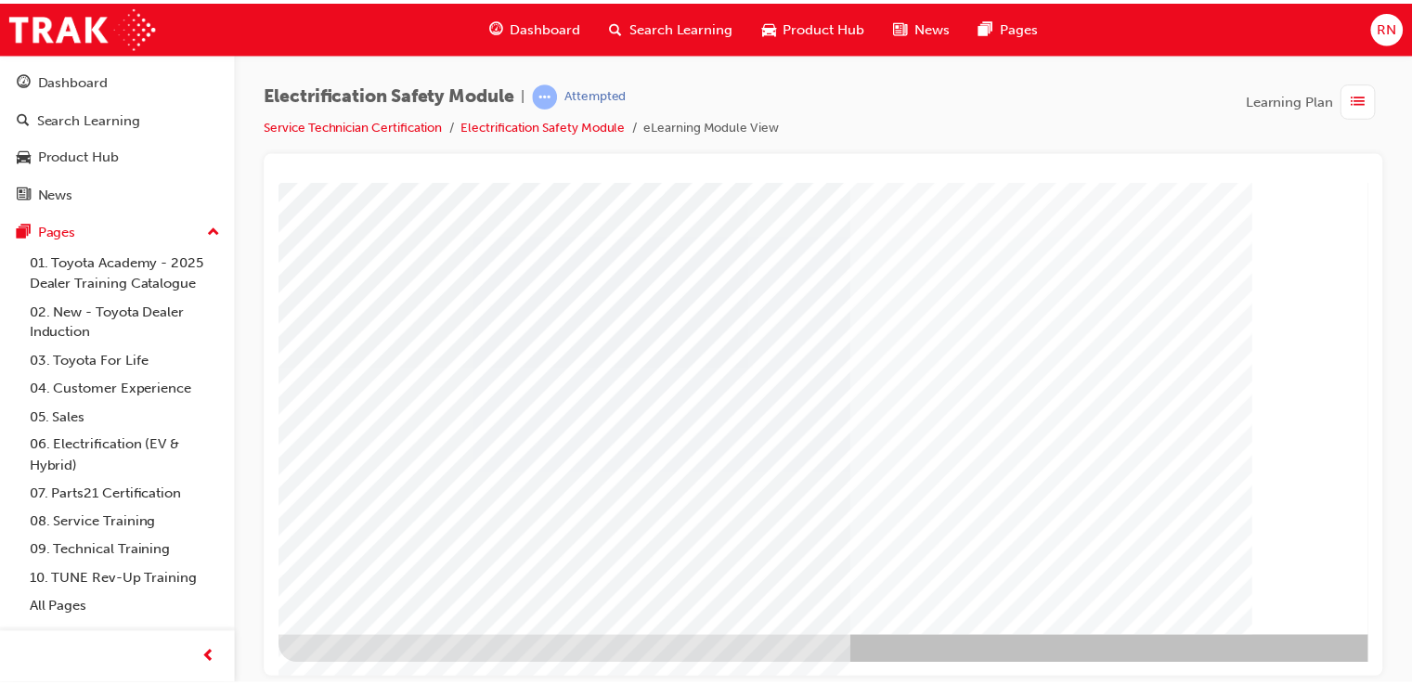
scroll to position [0, 0]
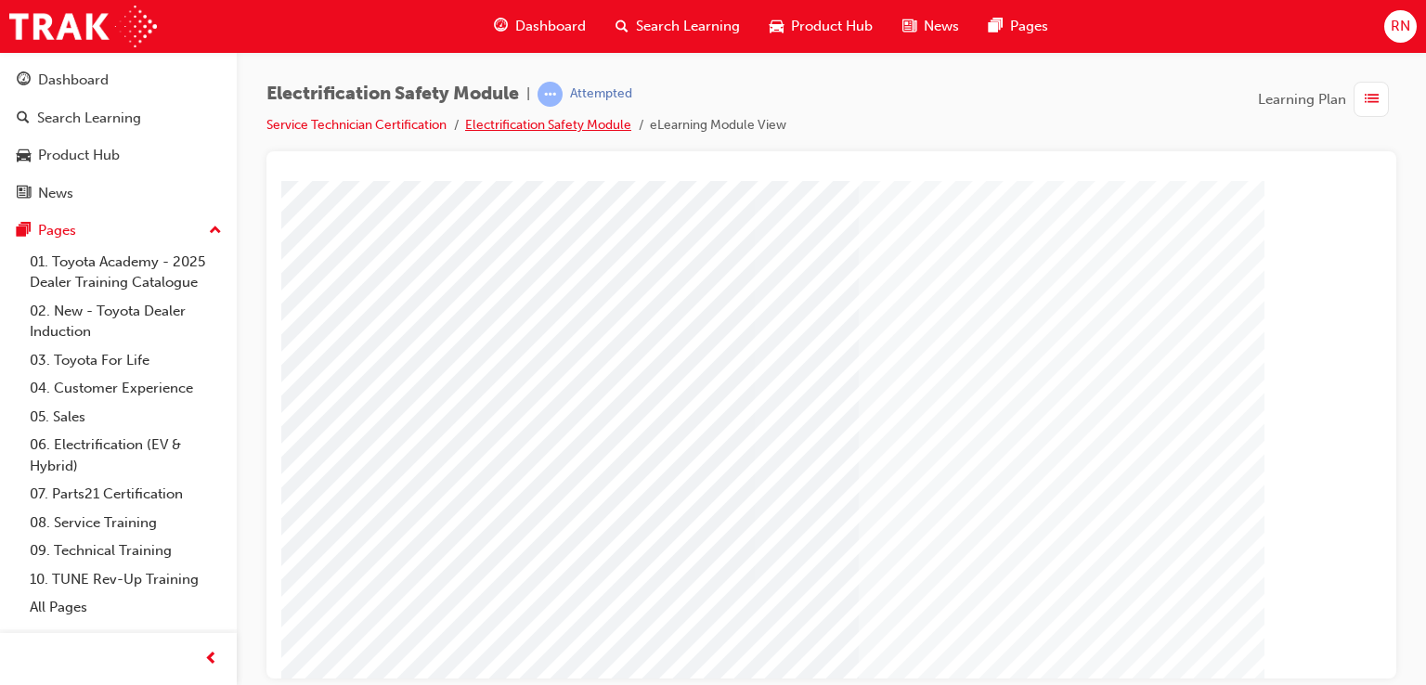
click at [571, 128] on link "Electrification Safety Module" at bounding box center [548, 125] width 166 height 16
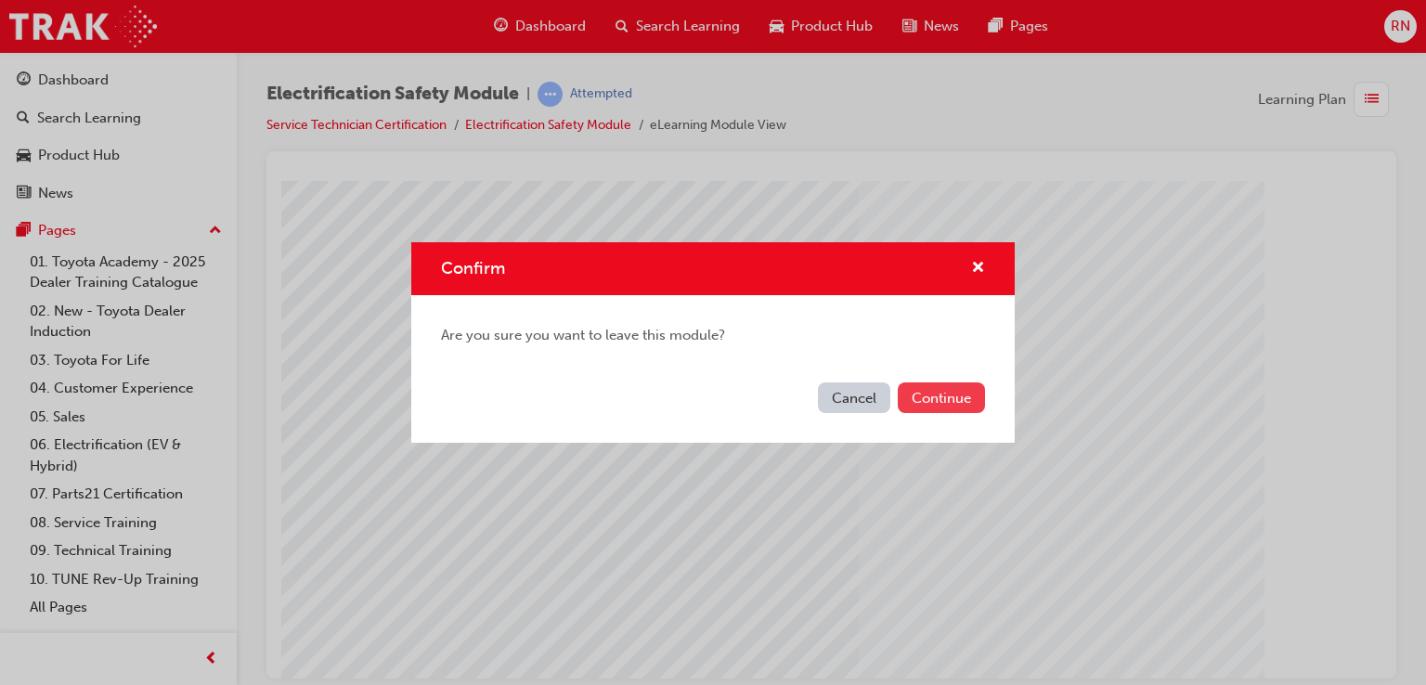
click at [948, 397] on button "Continue" at bounding box center [940, 397] width 87 height 31
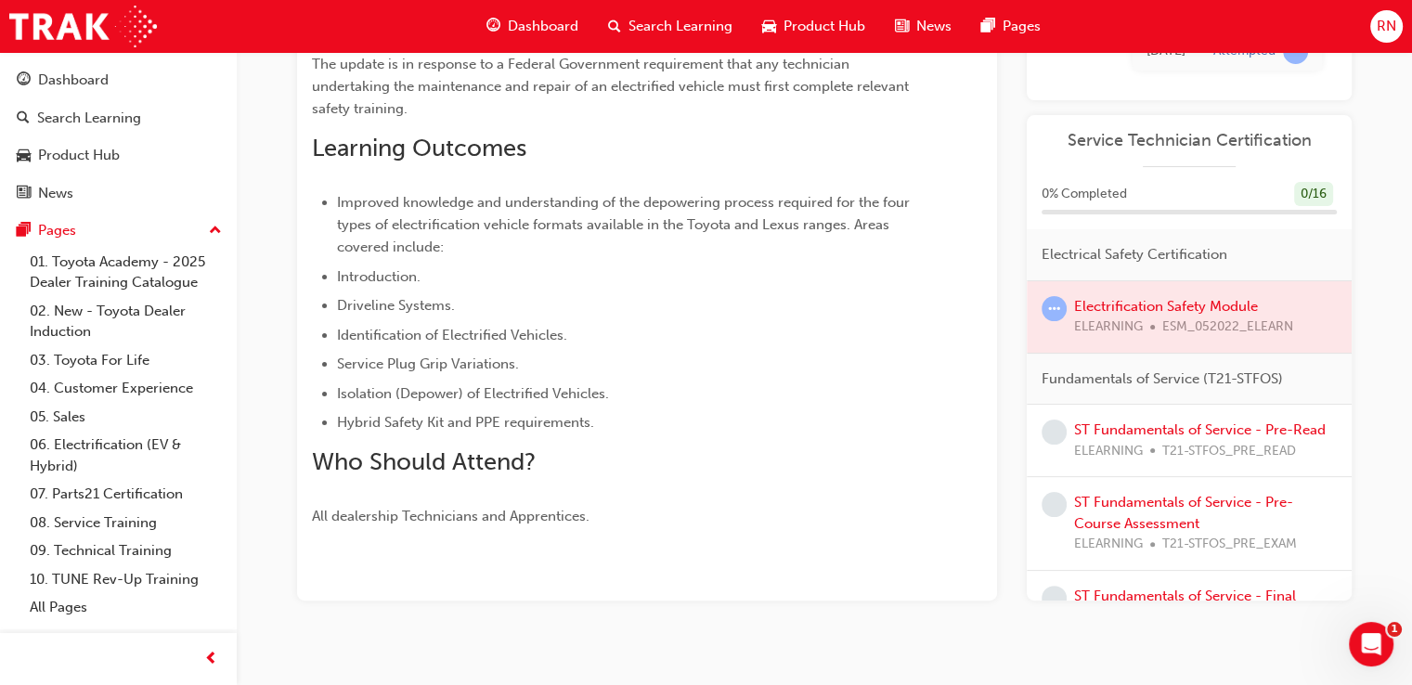
scroll to position [405, 0]
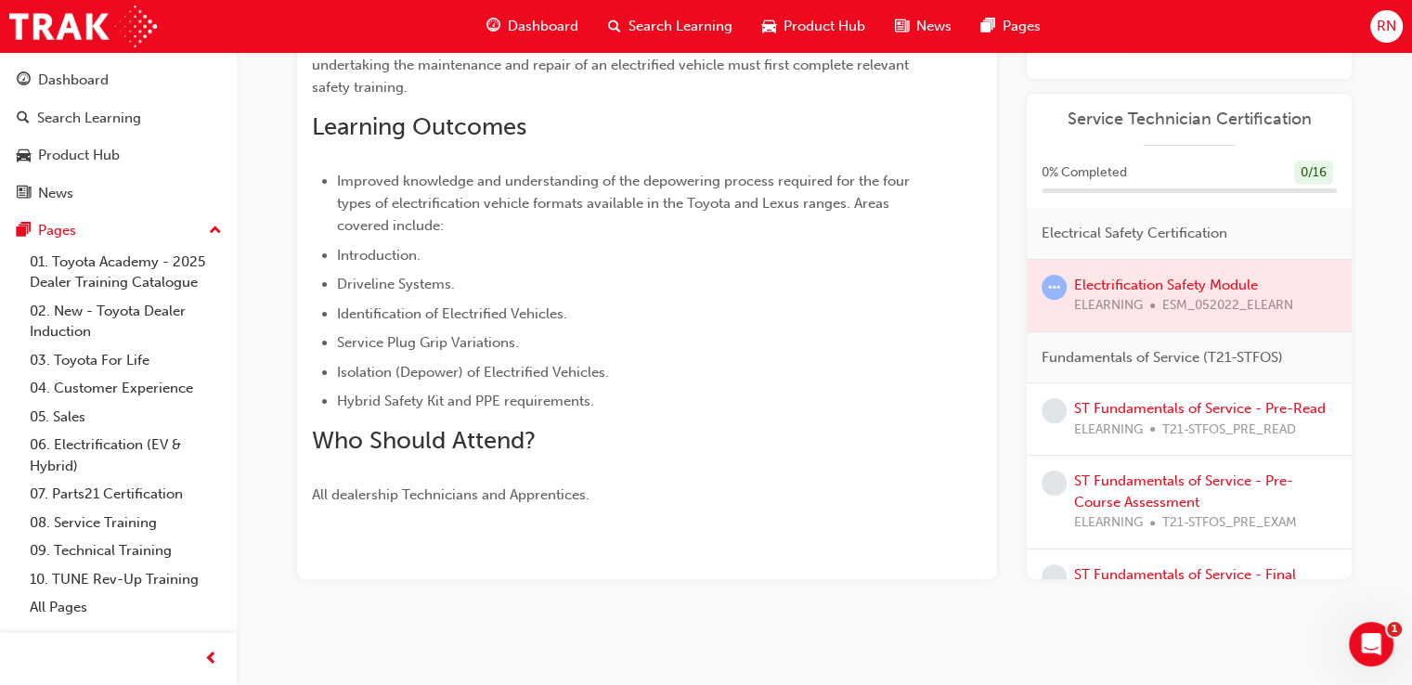
click at [1189, 297] on div at bounding box center [1188, 295] width 325 height 71
click at [1181, 411] on link "ST Fundamentals of Service - Pre-Read" at bounding box center [1200, 408] width 252 height 17
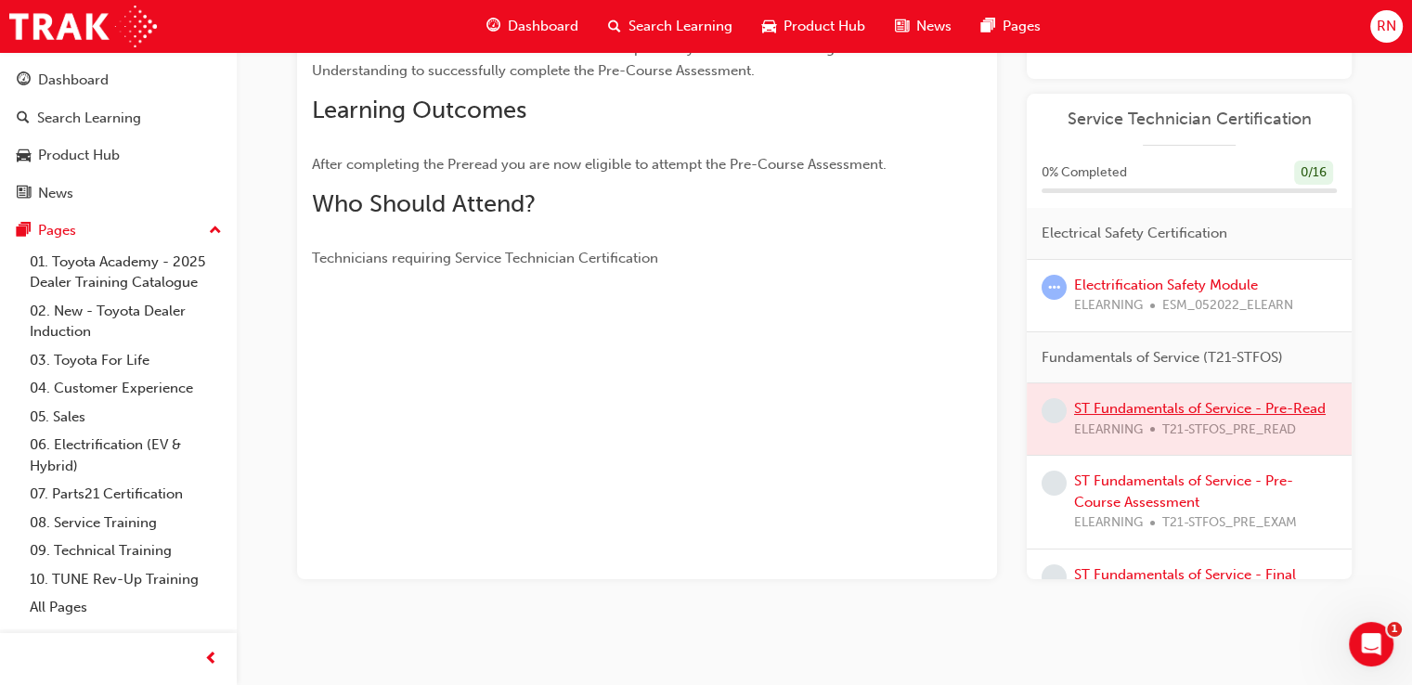
scroll to position [242, 0]
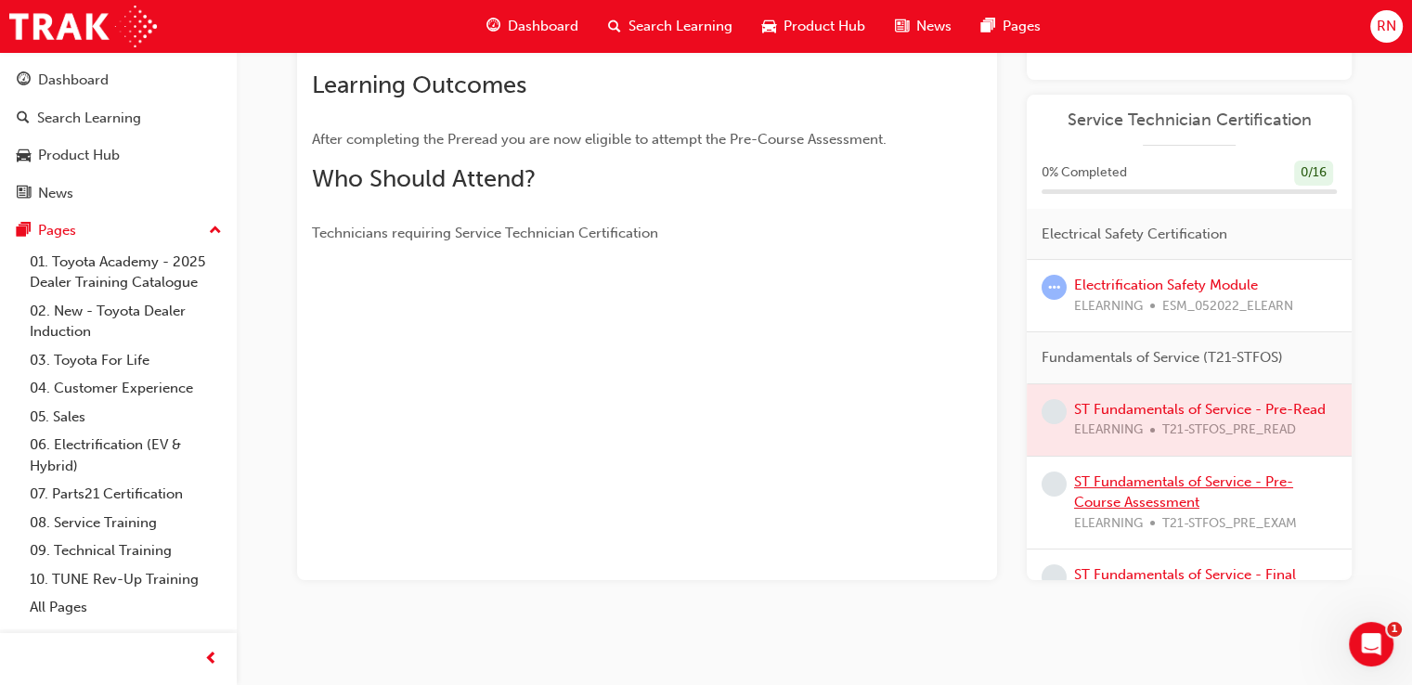
click at [1155, 507] on link "ST Fundamentals of Service - Pre-Course Assessment" at bounding box center [1183, 492] width 219 height 38
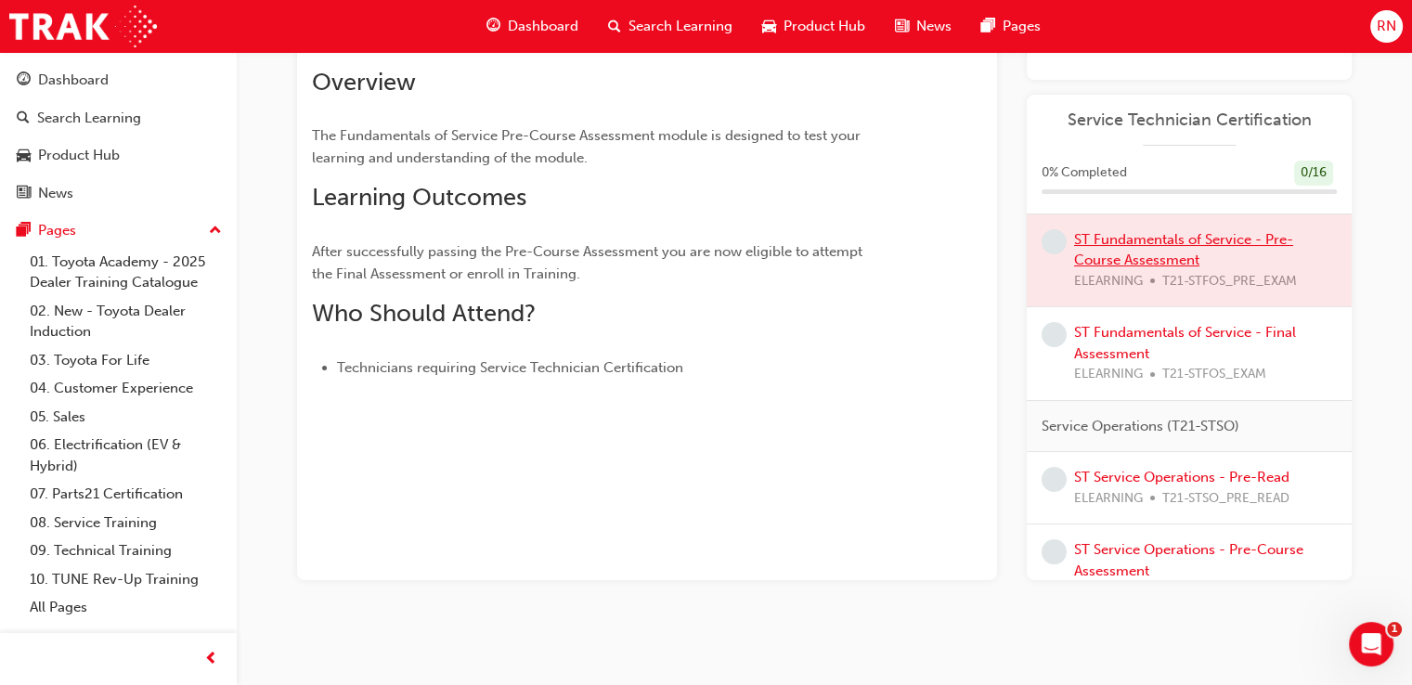
scroll to position [260, 0]
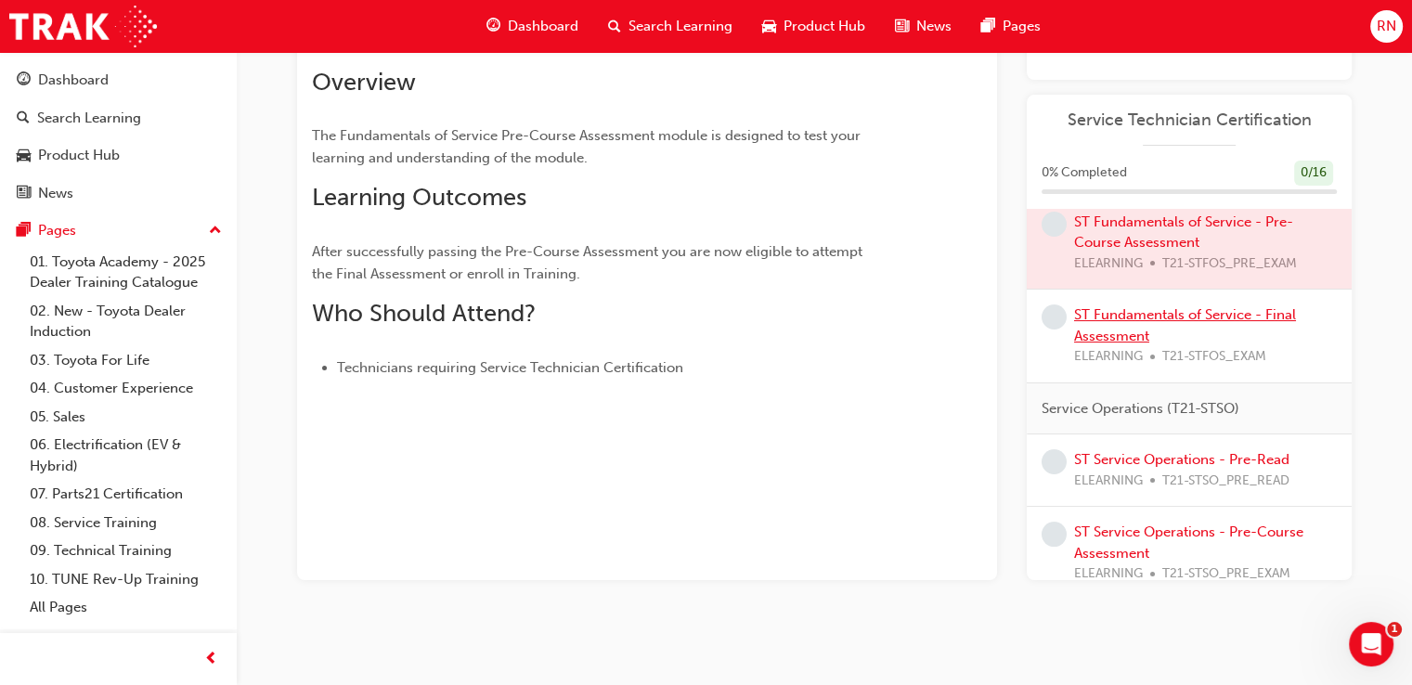
click at [1127, 344] on link "ST Fundamentals of Service - Final Assessment" at bounding box center [1185, 325] width 222 height 38
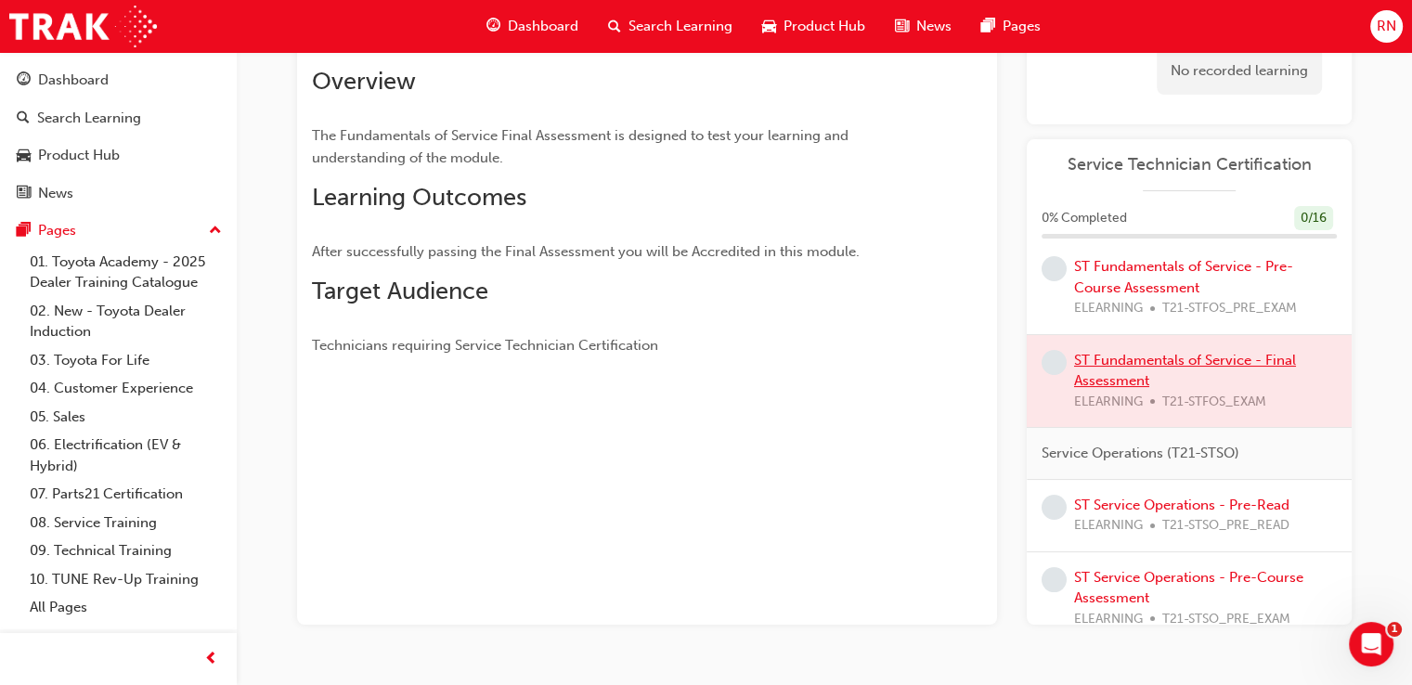
scroll to position [242, 0]
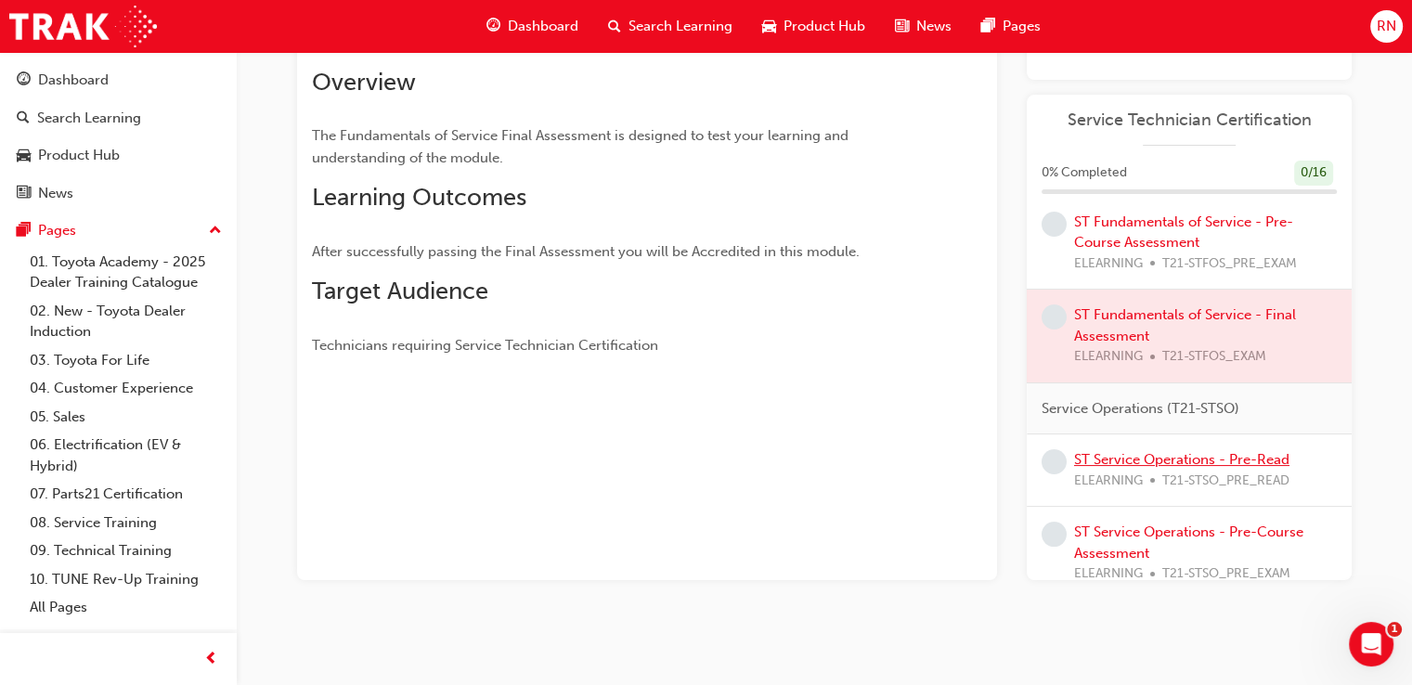
click at [1158, 468] on link "ST Service Operations - Pre-Read" at bounding box center [1181, 459] width 215 height 17
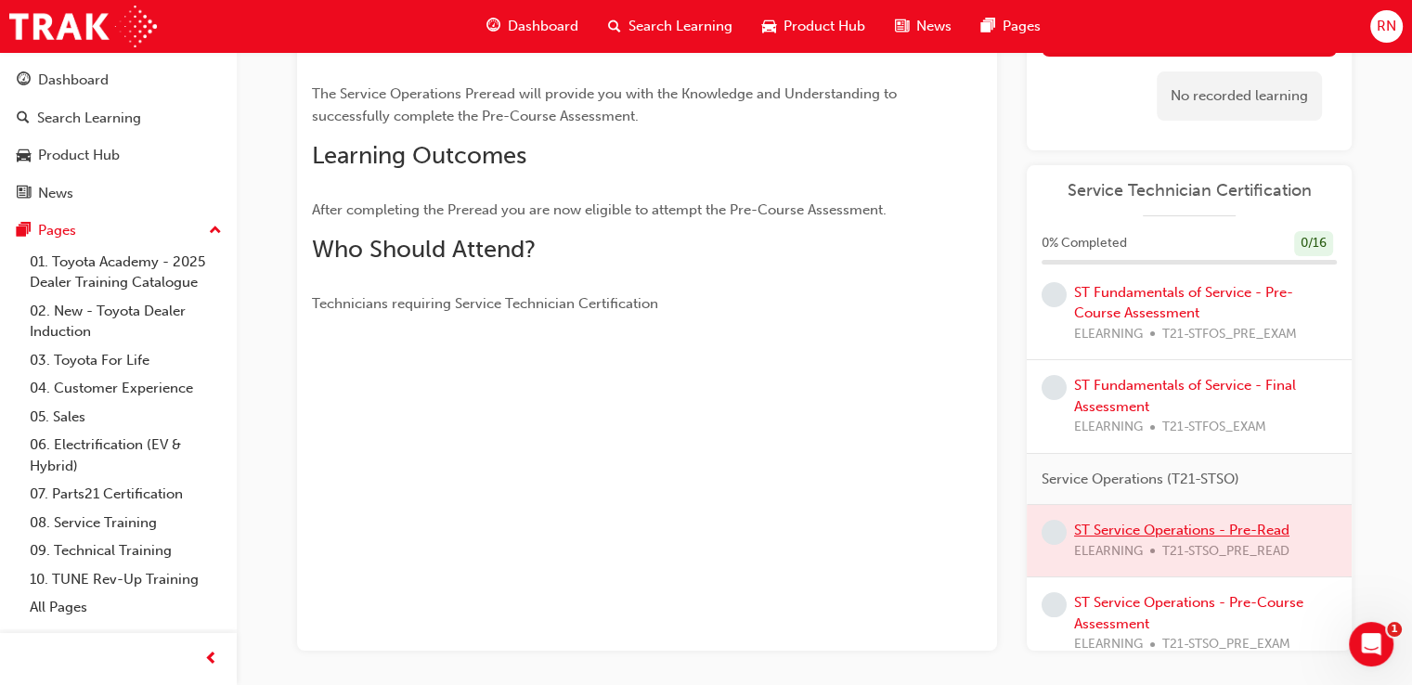
scroll to position [130, 0]
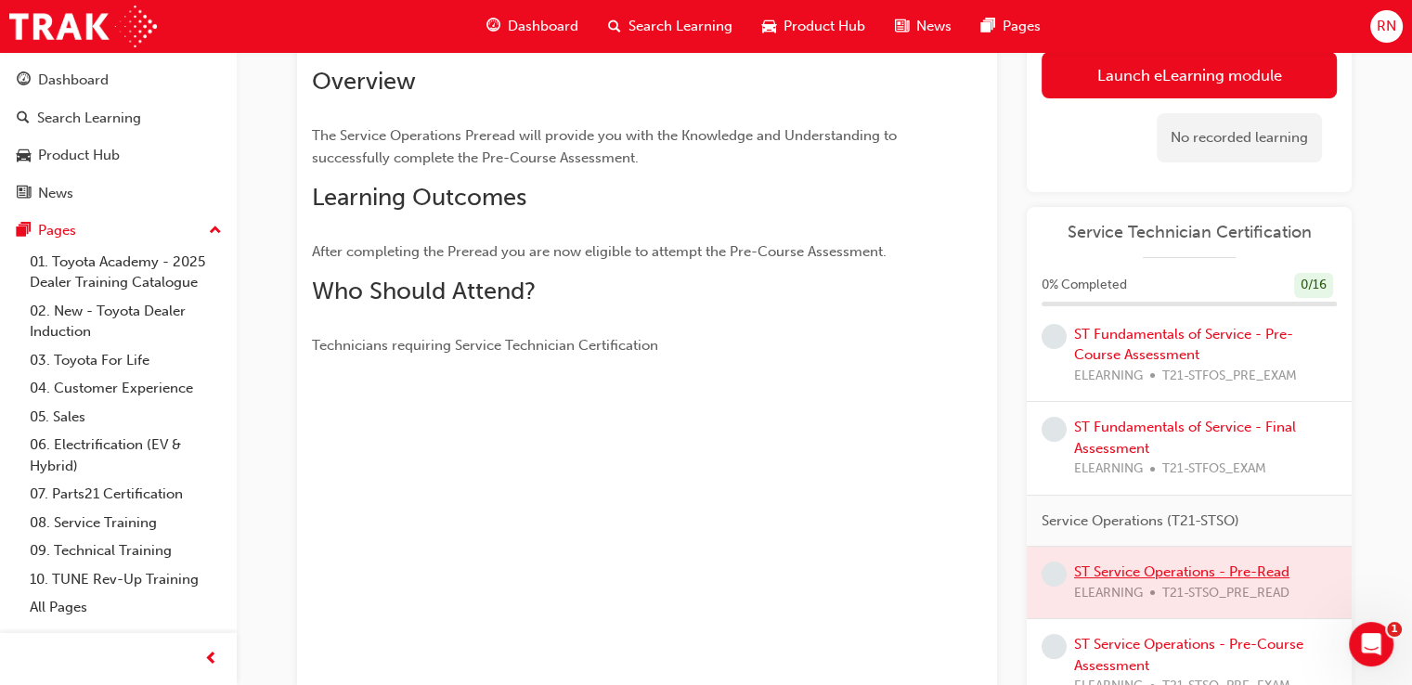
click at [1158, 478] on div "ELEARNING T21-STFOS_EXAM" at bounding box center [1205, 468] width 263 height 21
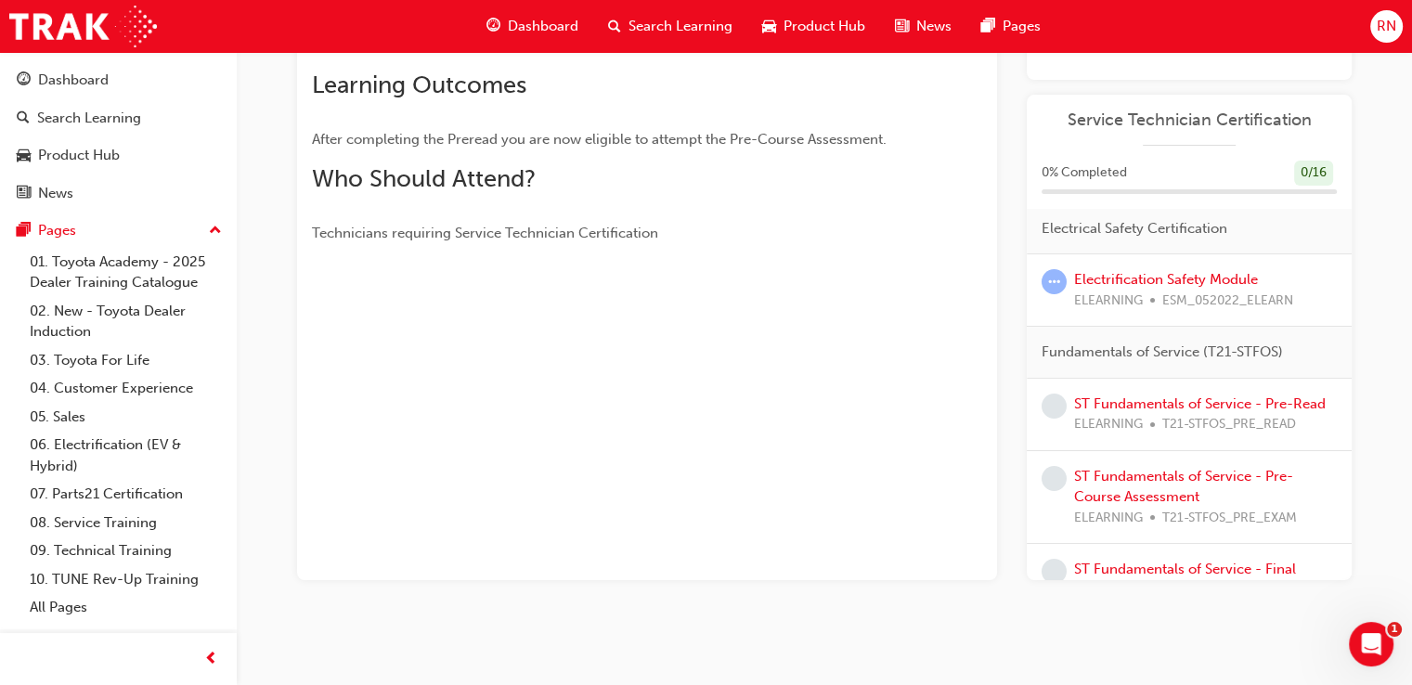
scroll to position [0, 0]
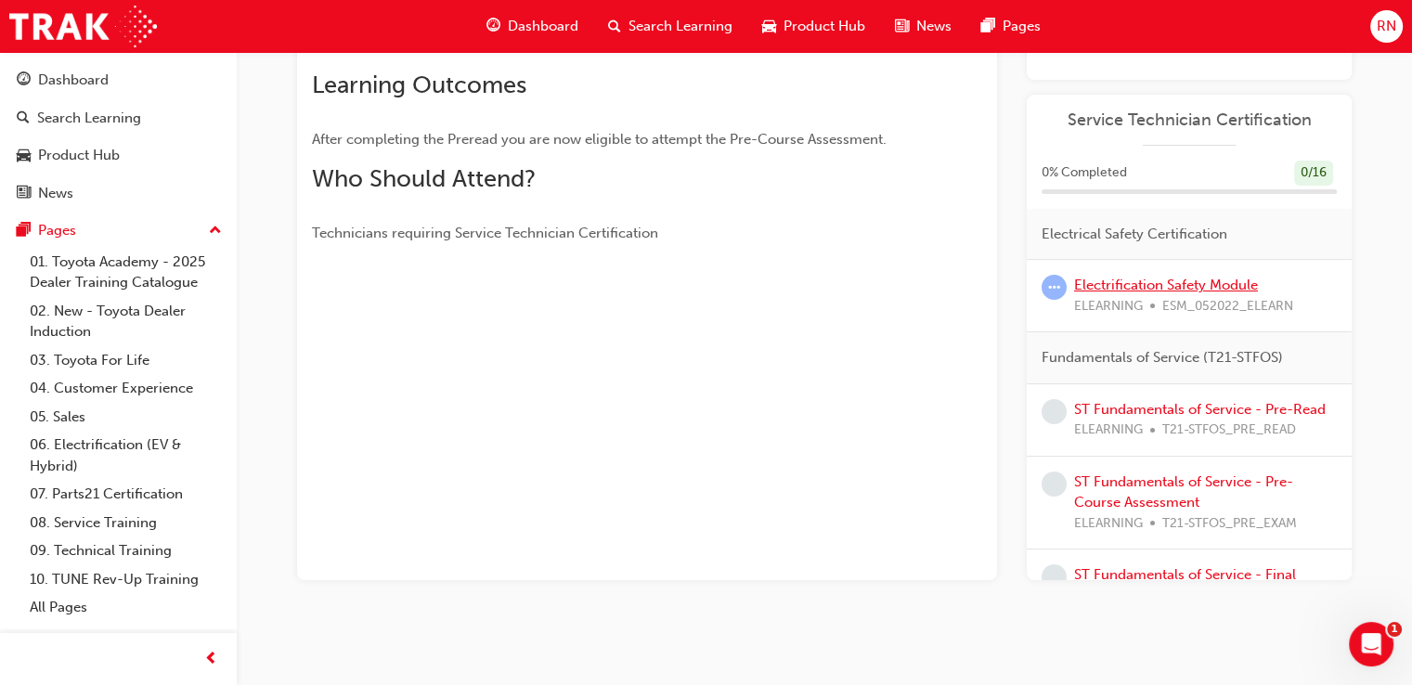
click at [1181, 283] on link "Electrification Safety Module" at bounding box center [1166, 285] width 184 height 17
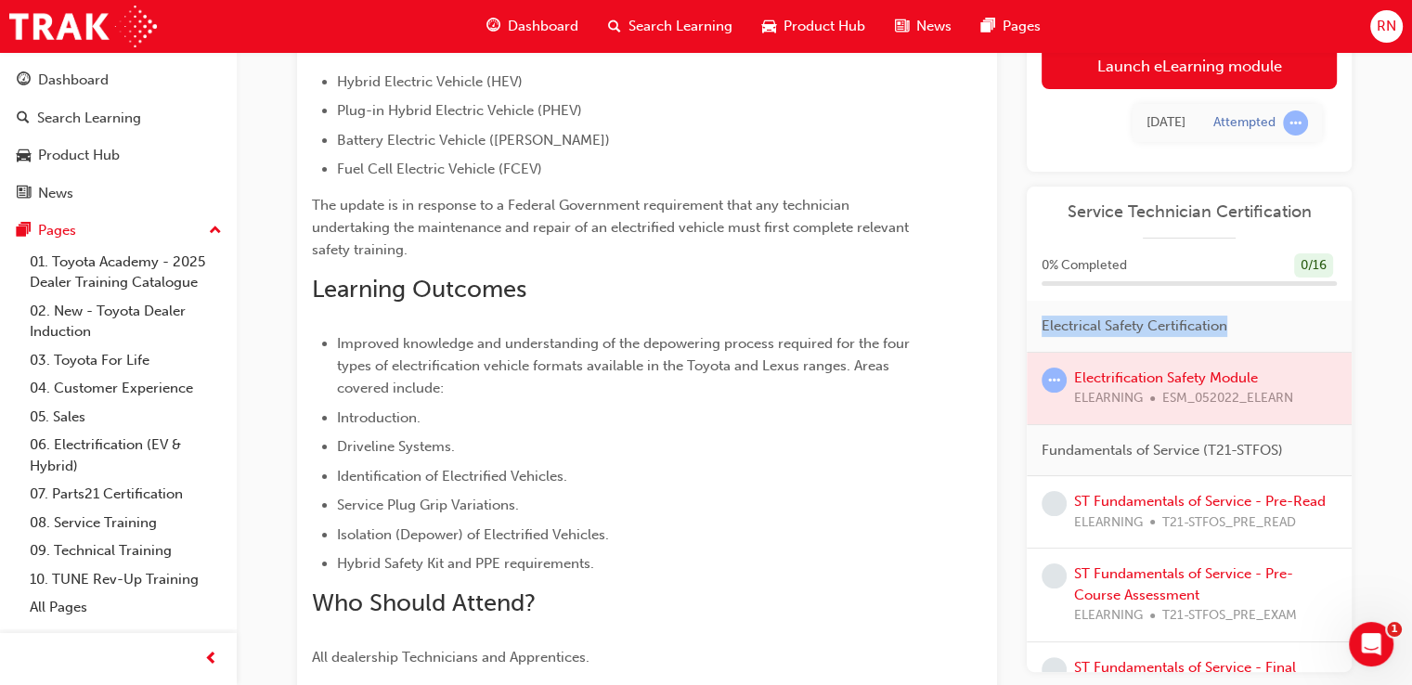
drag, startPoint x: 1181, startPoint y: 283, endPoint x: 1249, endPoint y: 317, distance: 76.8
click at [1249, 317] on div "Service Technician Certification 0 % Completed 0 / 16 Electrical Safety Certifi…" at bounding box center [1188, 429] width 325 height 485
click at [1249, 317] on div "Electrical Safety Certification" at bounding box center [1188, 327] width 325 height 52
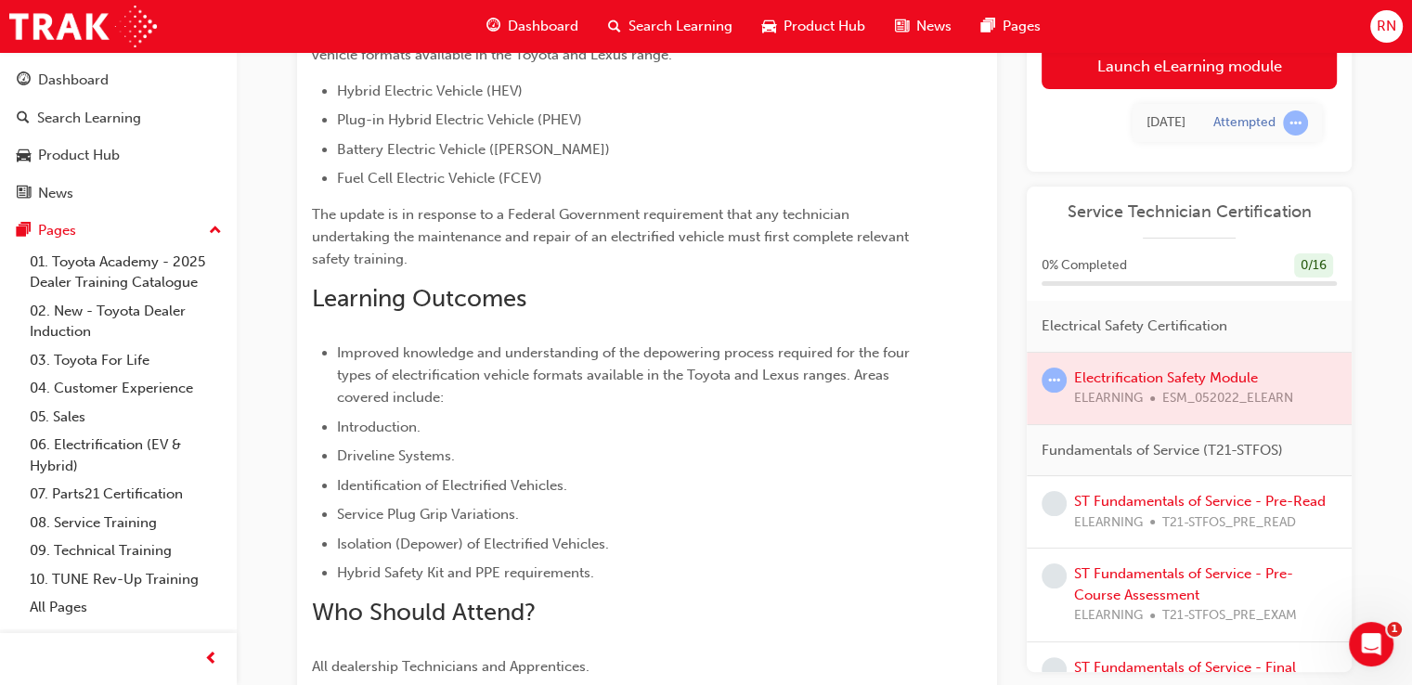
scroll to position [240, 0]
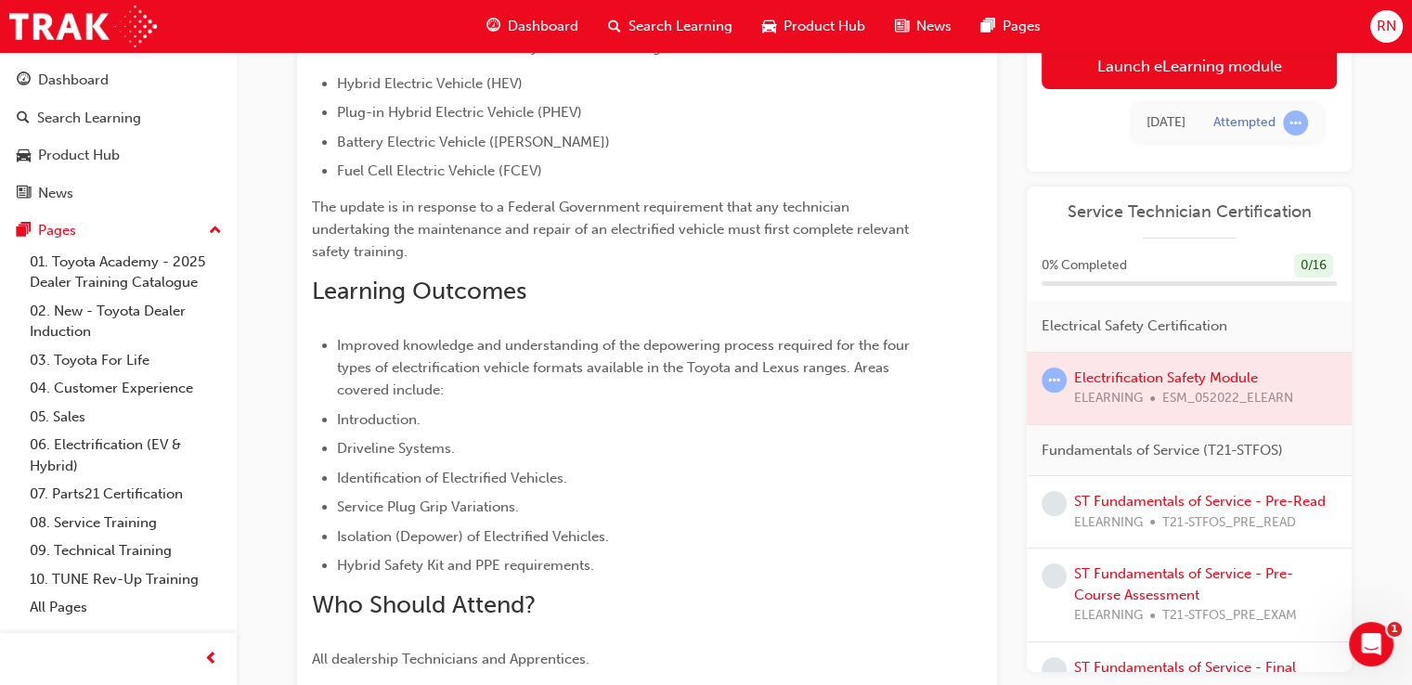
click at [1176, 390] on div at bounding box center [1188, 388] width 325 height 71
click at [1122, 494] on link "ST Fundamentals of Service - Pre-Read" at bounding box center [1200, 501] width 252 height 17
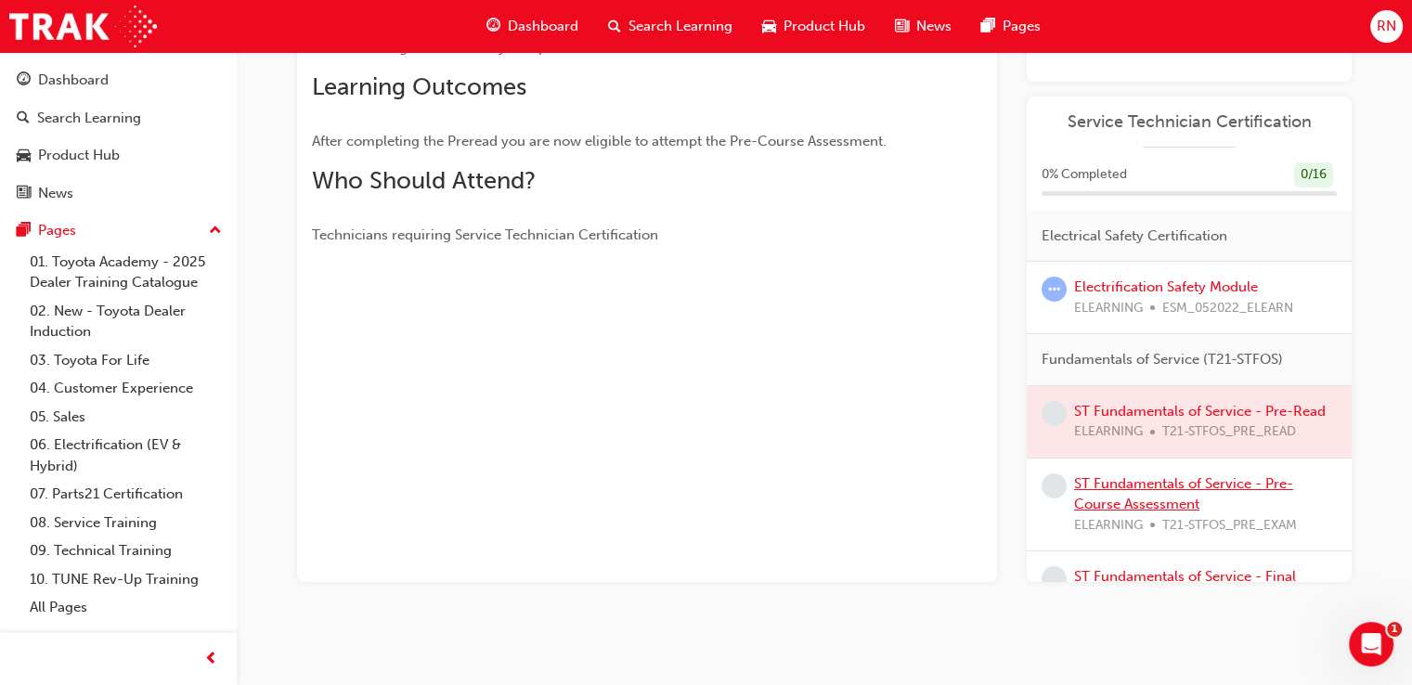
click at [1144, 513] on link "ST Fundamentals of Service - Pre-Course Assessment" at bounding box center [1183, 494] width 219 height 38
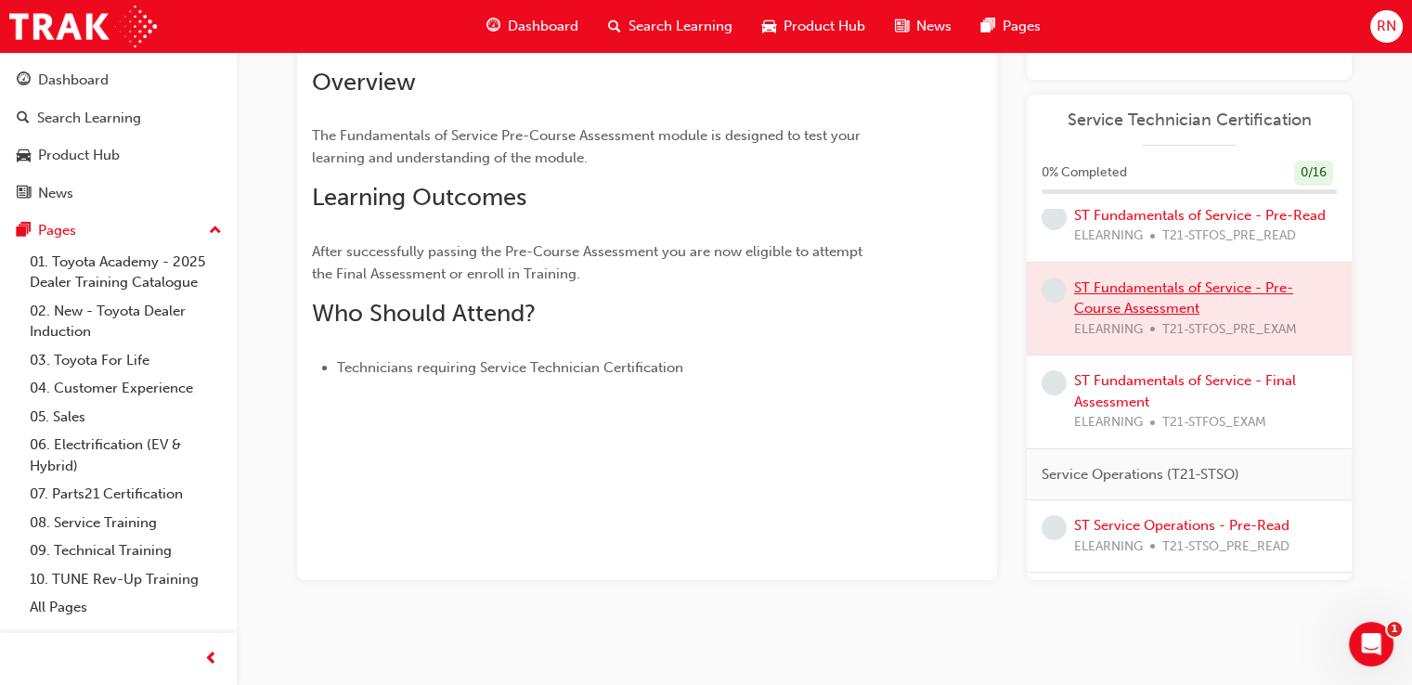
scroll to position [190, 0]
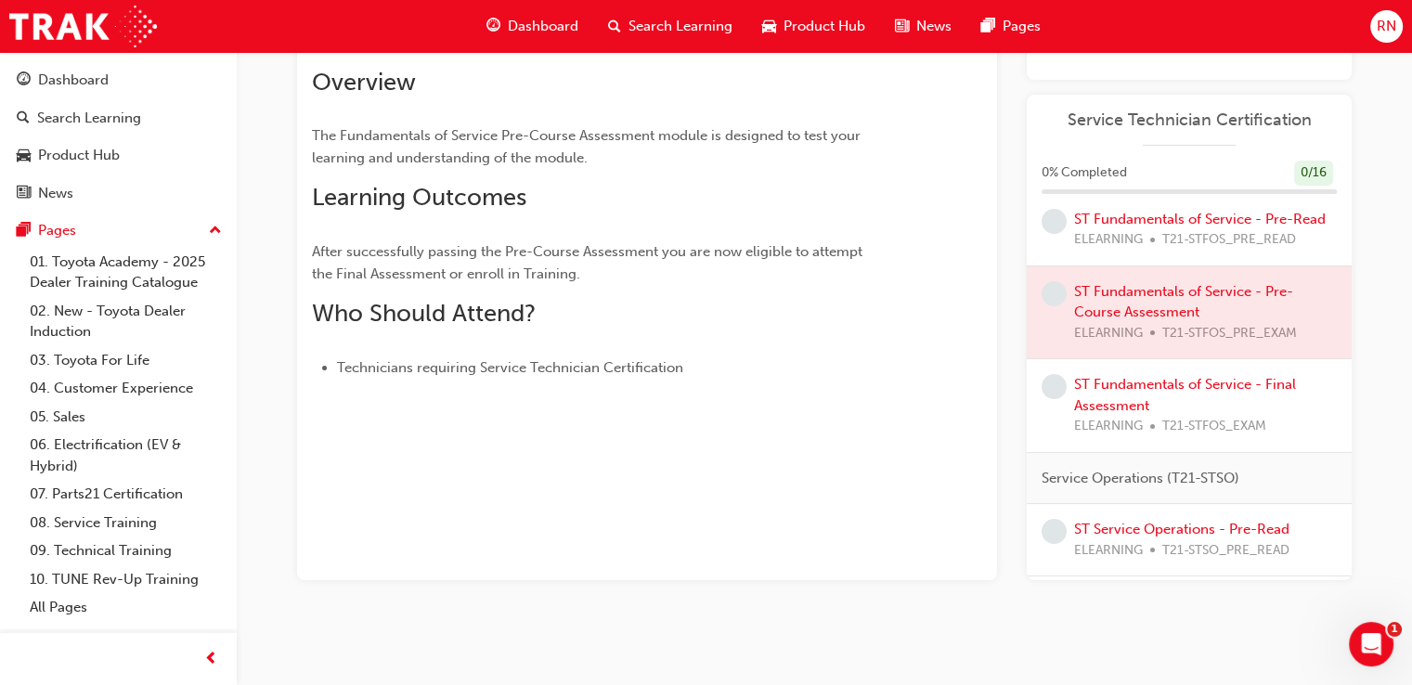
click at [1120, 434] on span "ELEARNING" at bounding box center [1108, 426] width 69 height 21
click at [1122, 399] on link "ST Fundamentals of Service - Final Assessment" at bounding box center [1185, 395] width 222 height 38
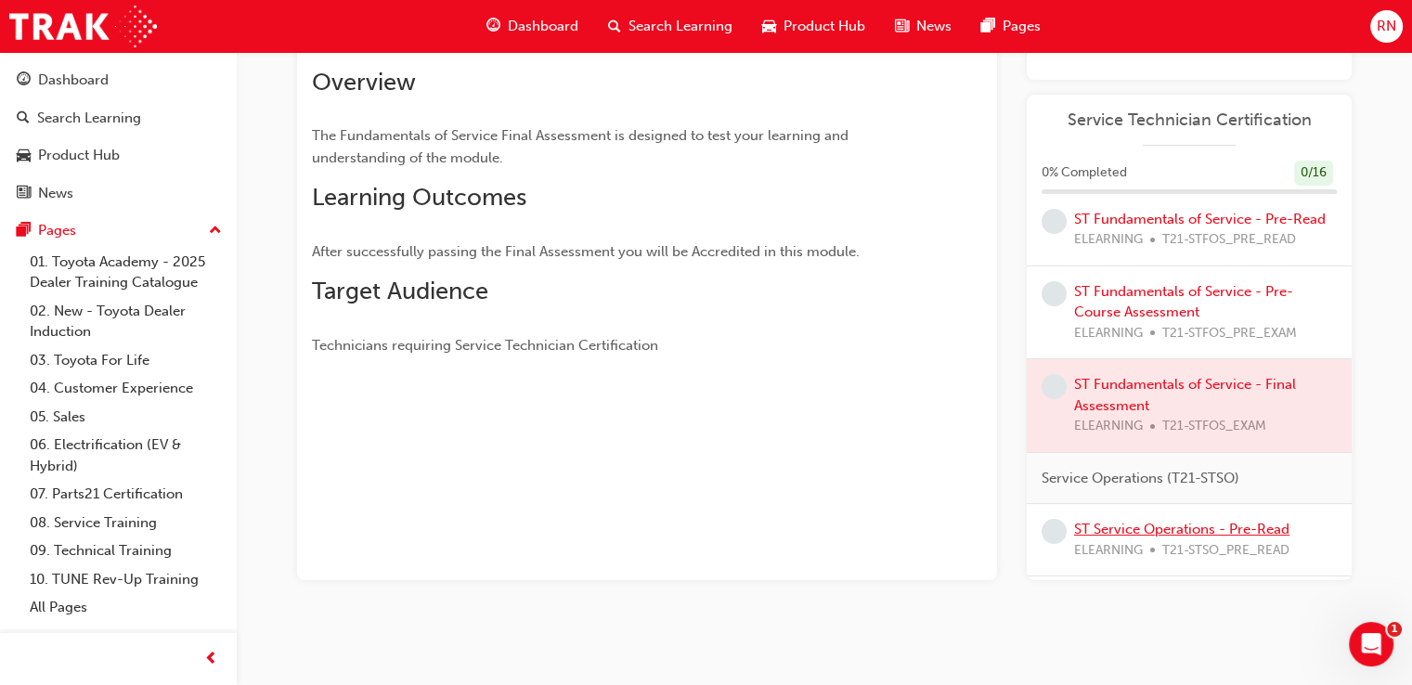
click at [1139, 537] on link "ST Service Operations - Pre-Read" at bounding box center [1181, 529] width 215 height 17
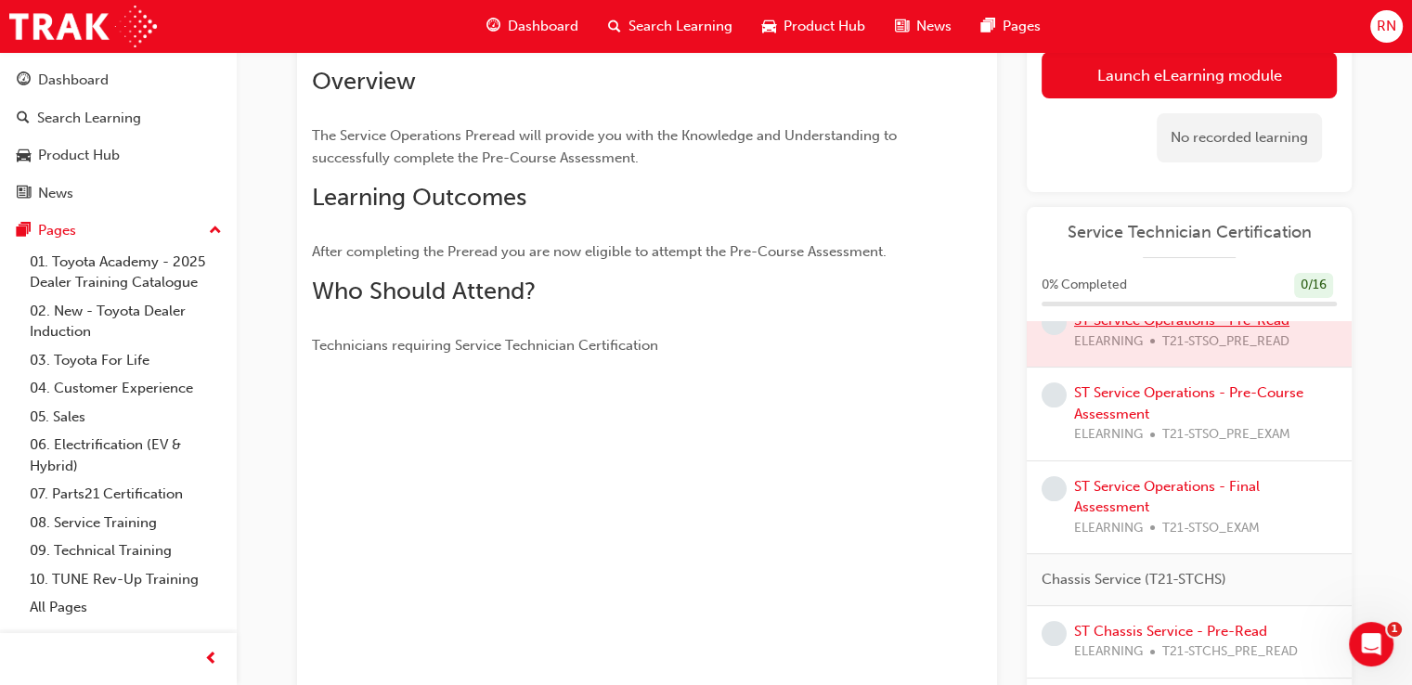
scroll to position [524, 0]
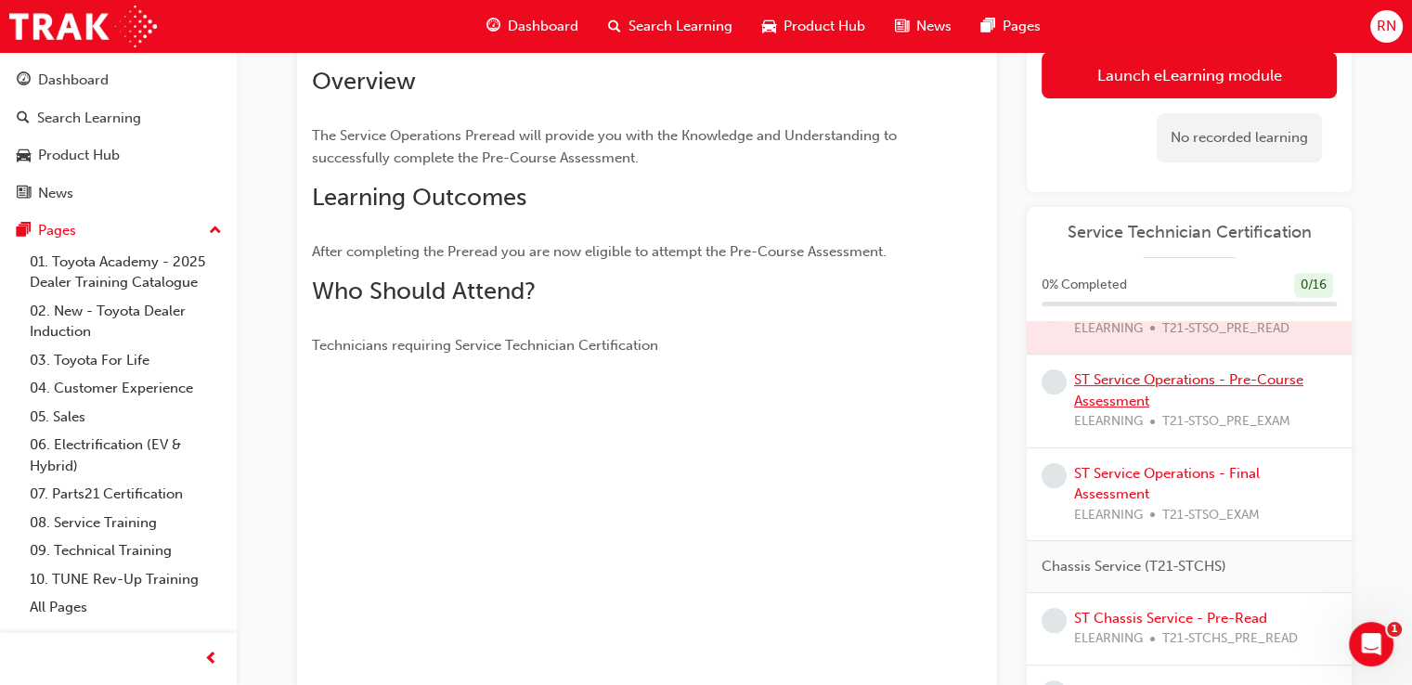
click at [1128, 391] on link "ST Service Operations - Pre-Course Assessment" at bounding box center [1188, 390] width 229 height 38
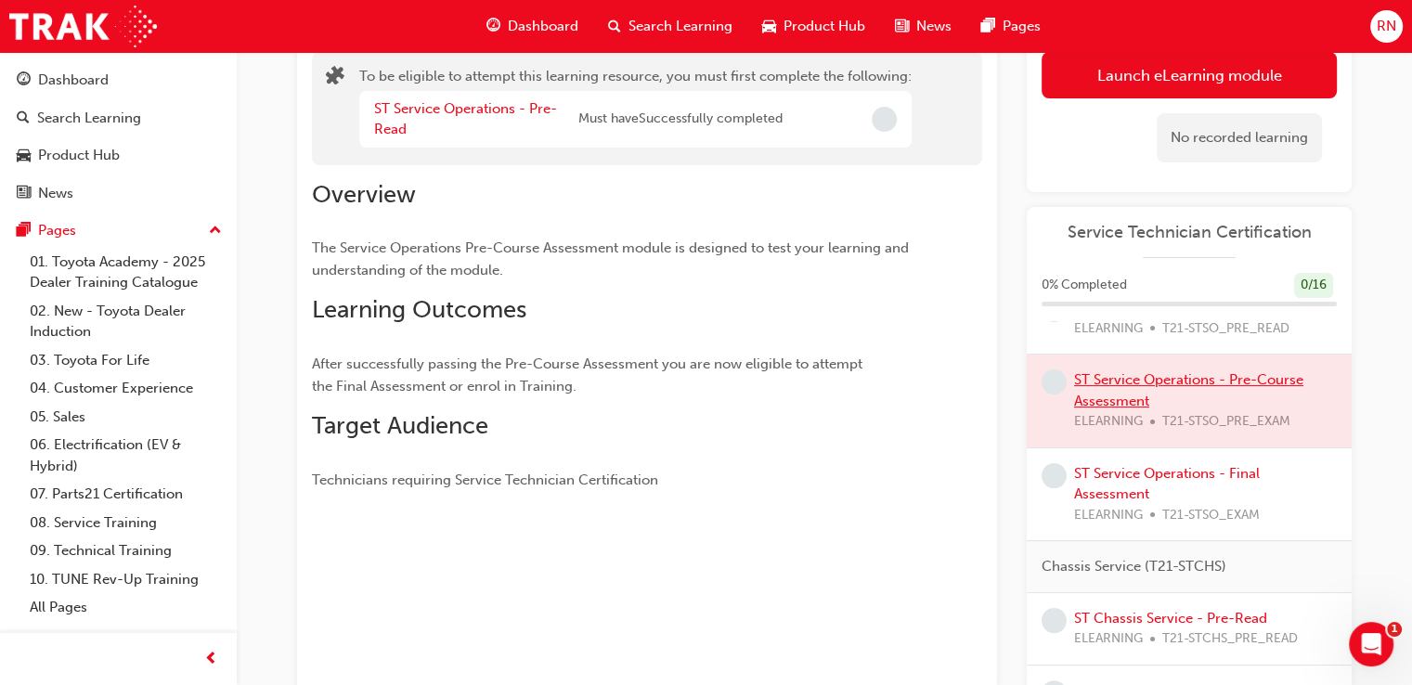
click at [1128, 391] on div at bounding box center [1188, 401] width 325 height 93
click at [1129, 503] on link "ST Service Operations - Final Assessment" at bounding box center [1167, 484] width 186 height 38
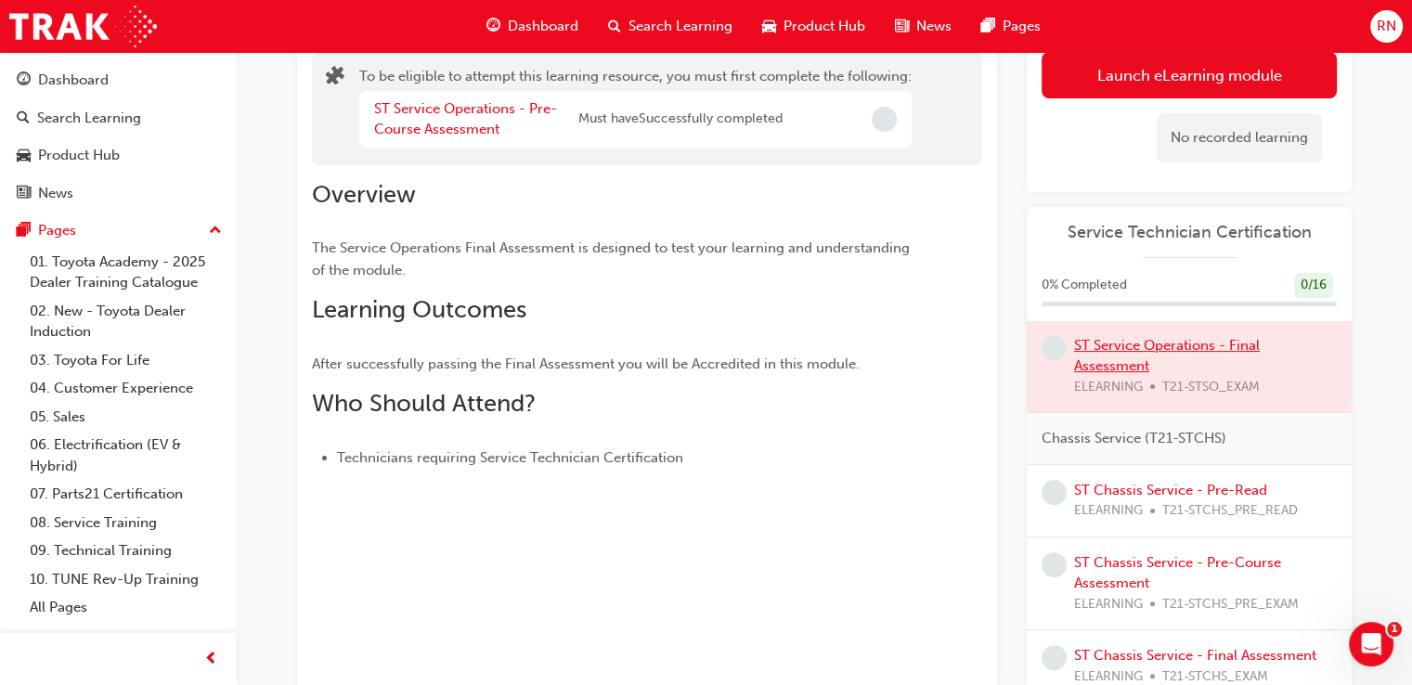
scroll to position [673, 0]
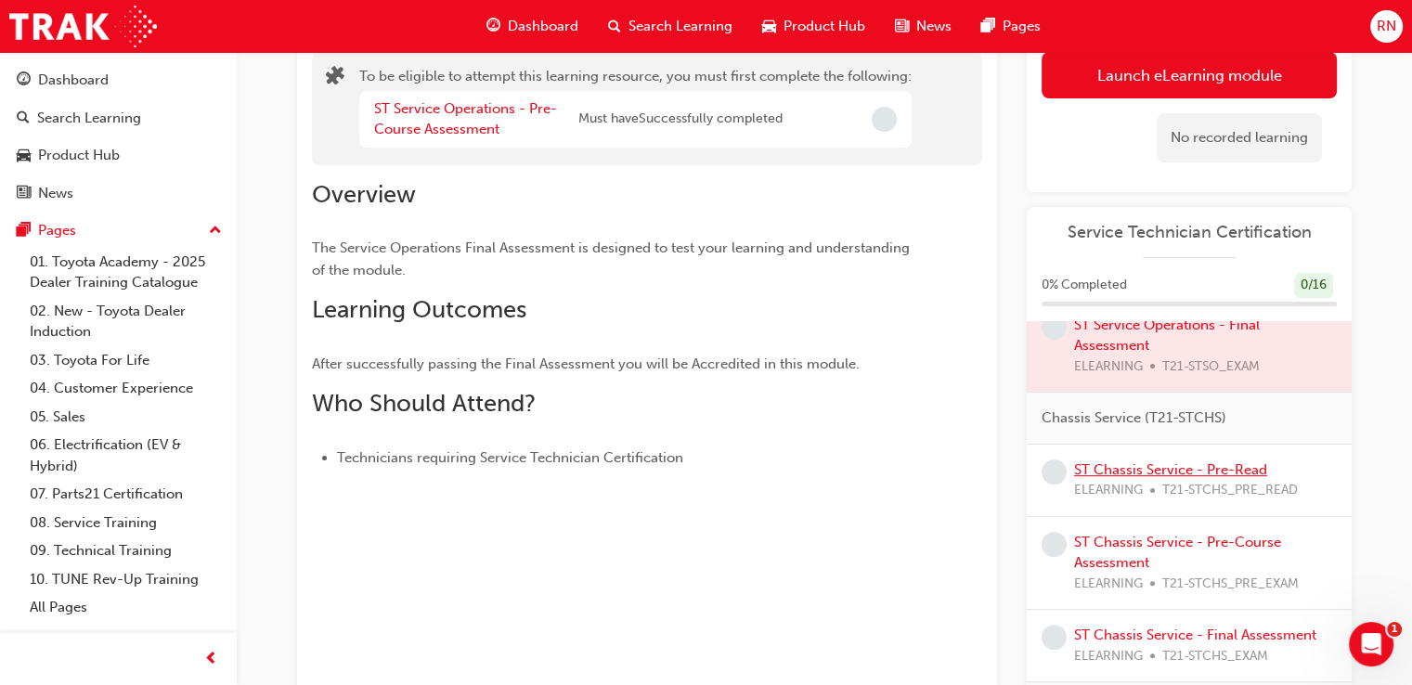
click at [1166, 478] on link "ST Chassis Service - Pre-Read" at bounding box center [1170, 469] width 193 height 17
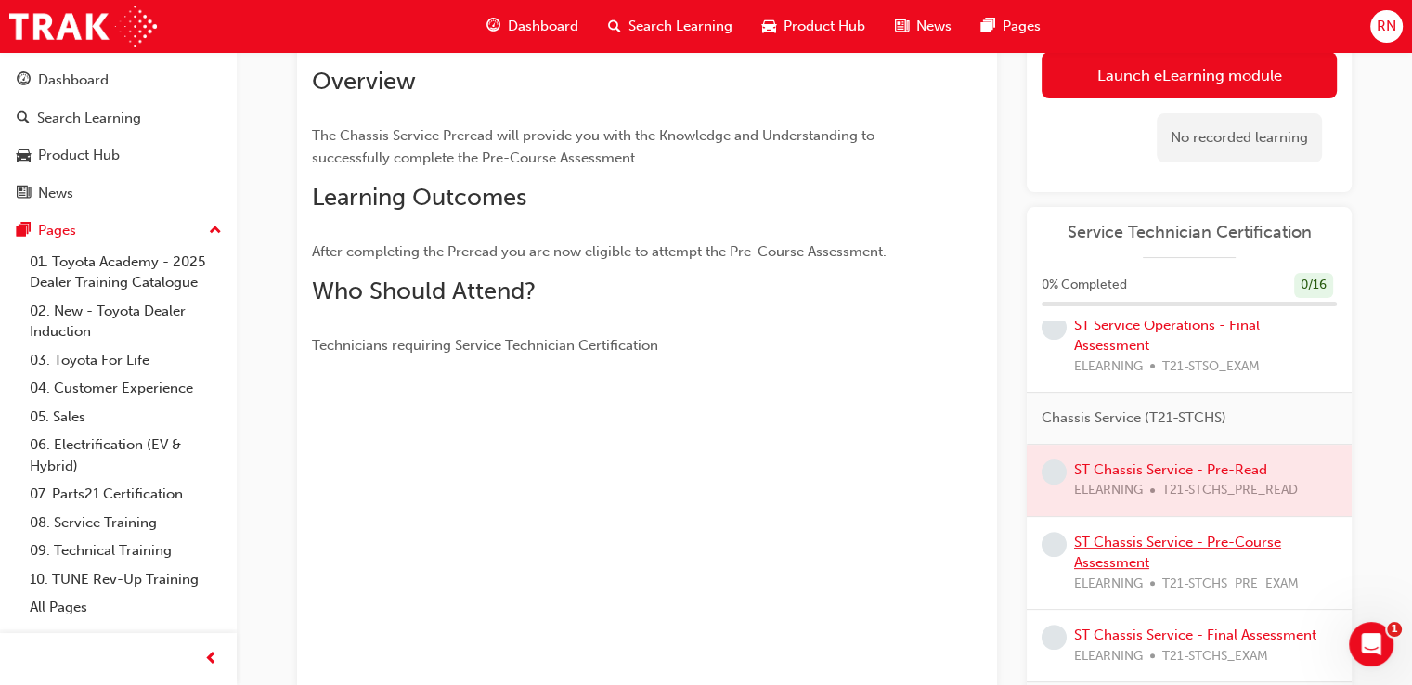
click at [1135, 572] on link "ST Chassis Service - Pre-Course Assessment" at bounding box center [1177, 553] width 207 height 38
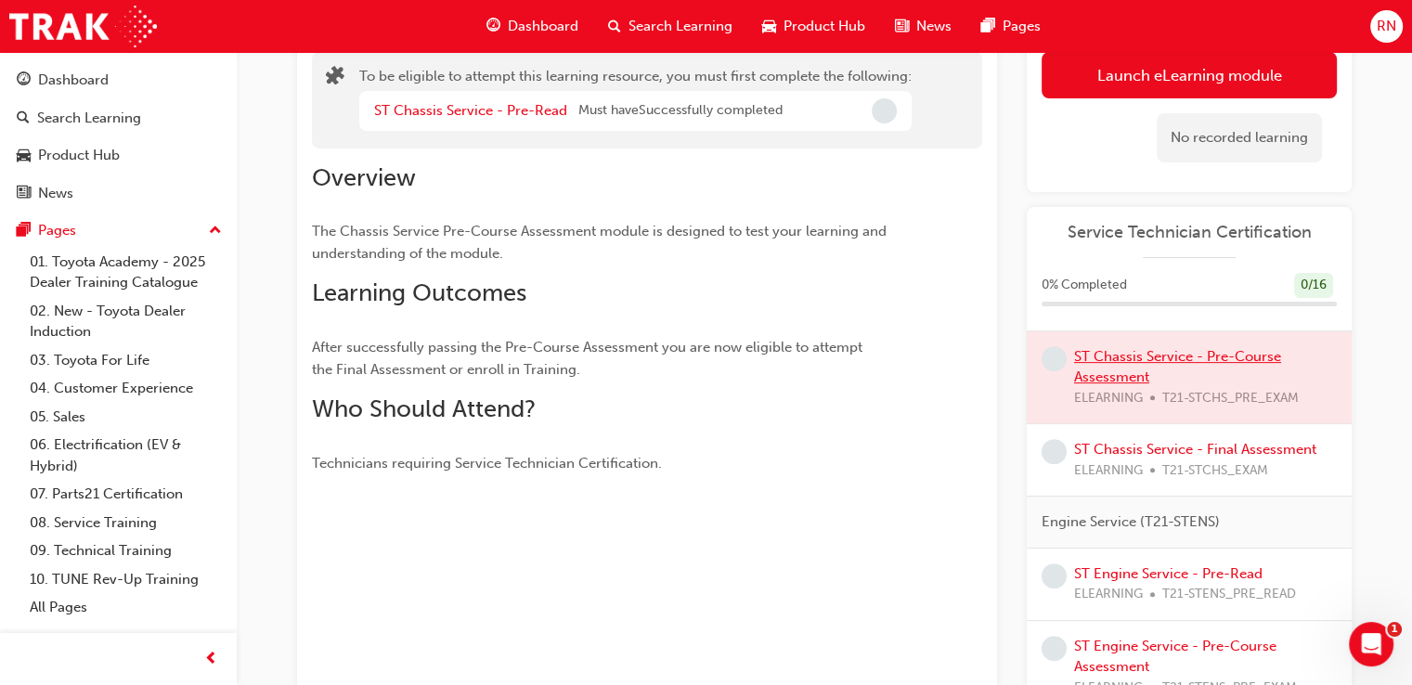
scroll to position [871, 0]
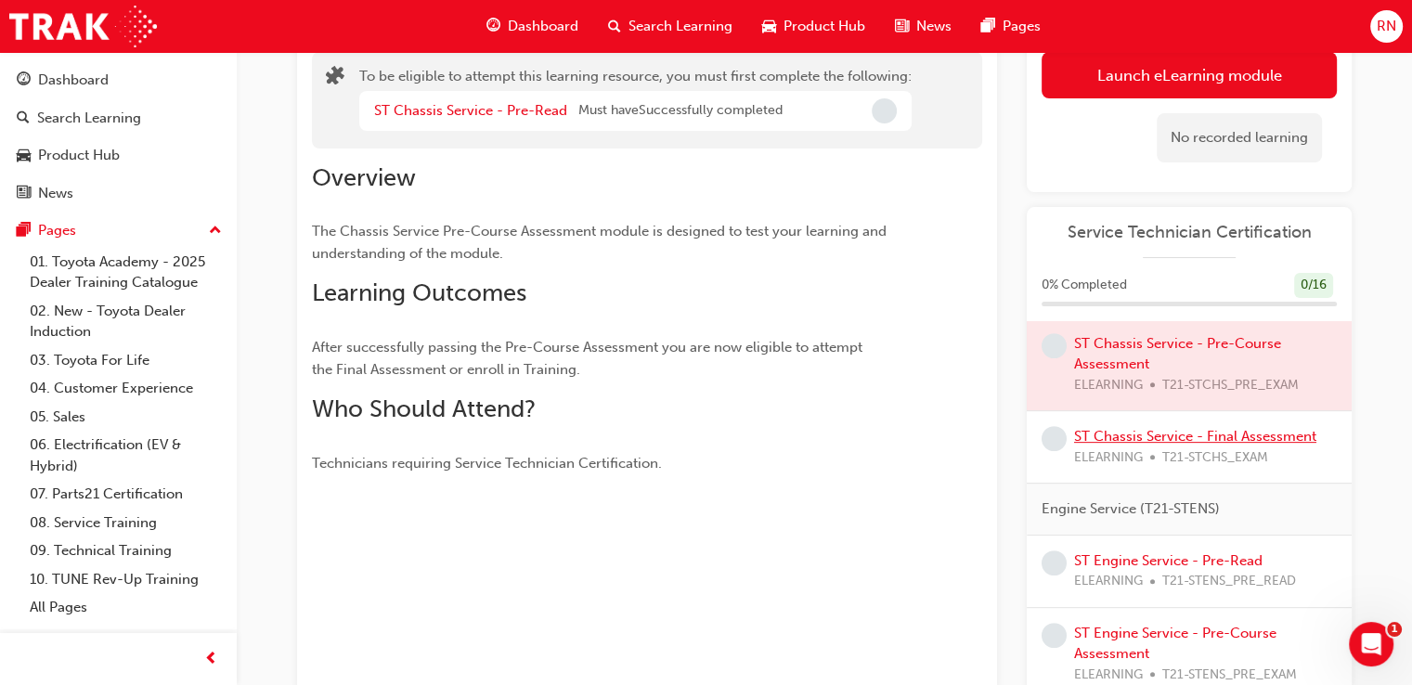
click at [1158, 445] on link "ST Chassis Service - Final Assessment" at bounding box center [1195, 436] width 242 height 17
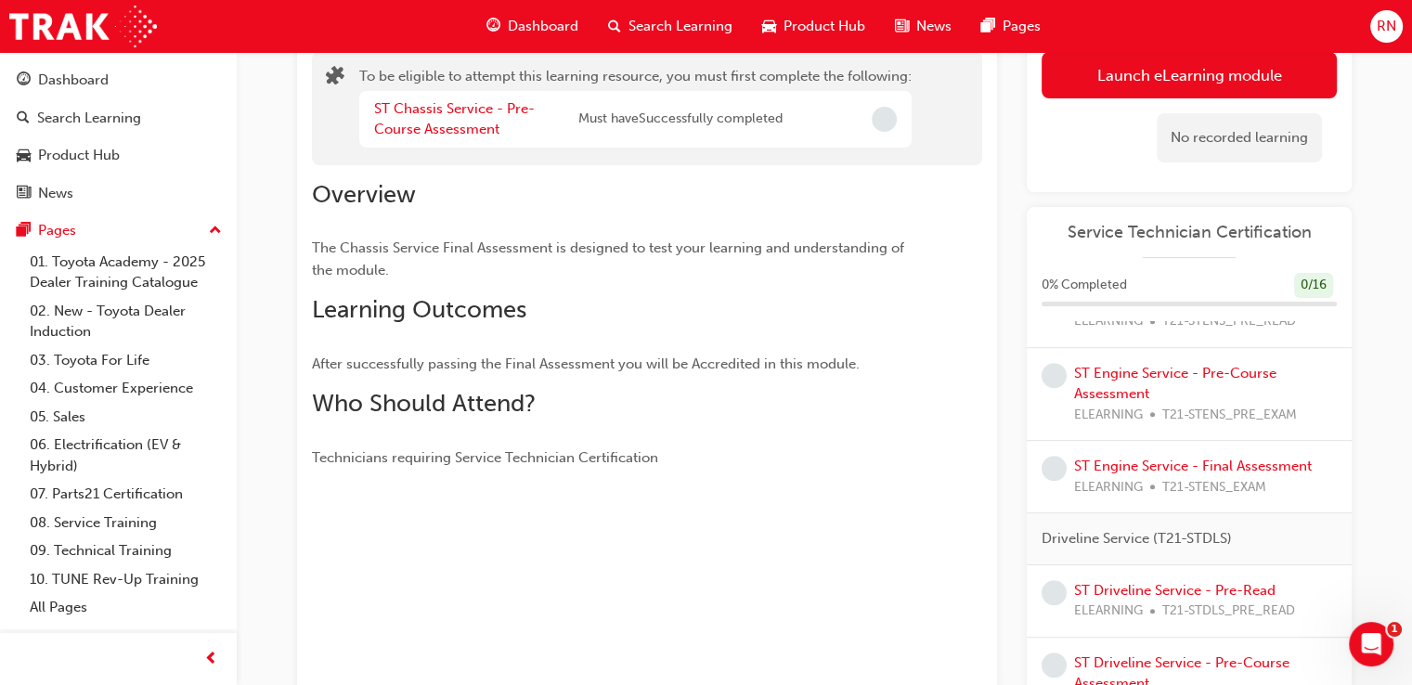
scroll to position [1094, 0]
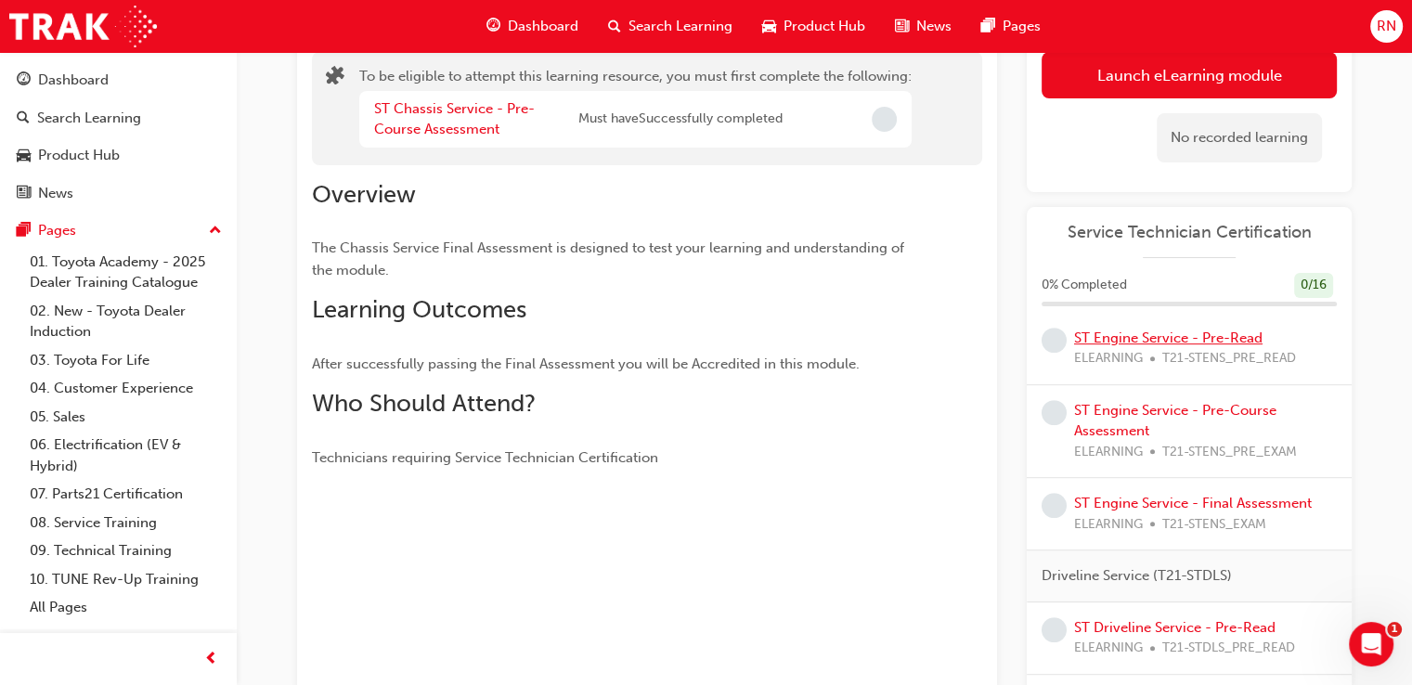
click at [1185, 346] on link "ST Engine Service - Pre-Read" at bounding box center [1168, 337] width 188 height 17
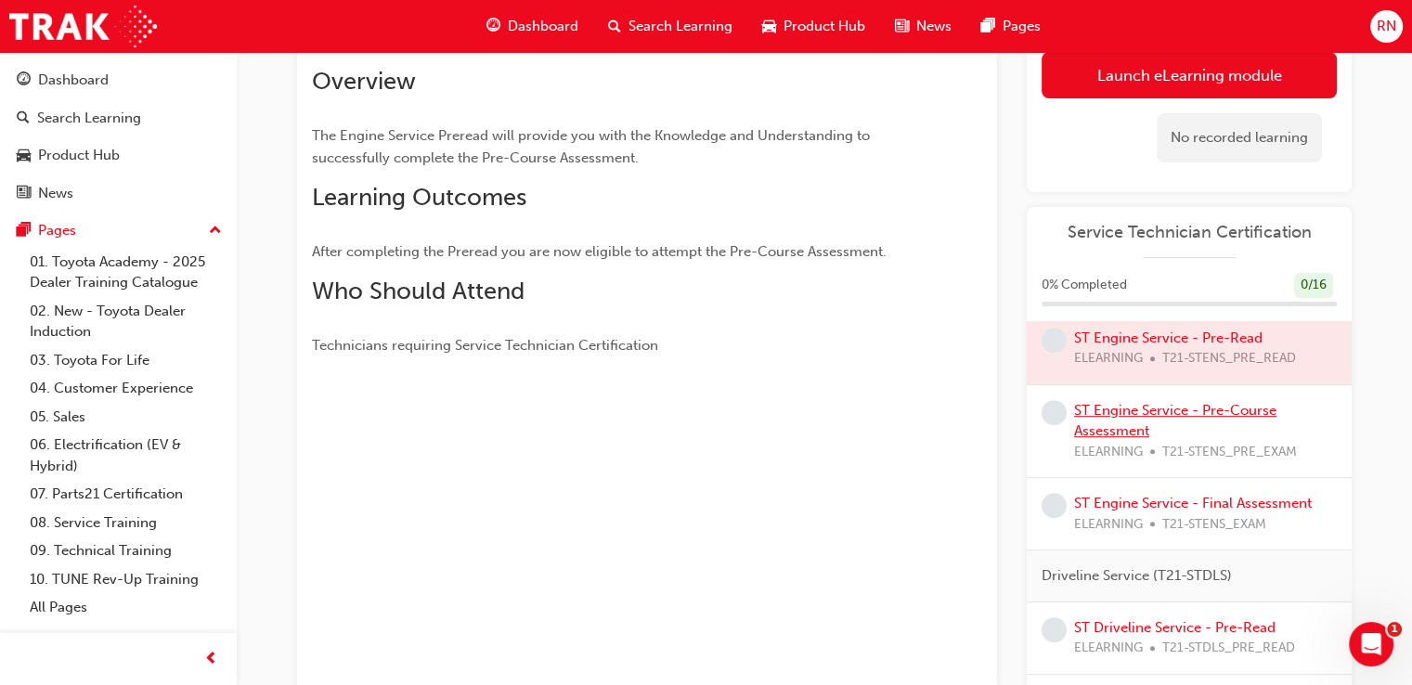
click at [1145, 418] on link "ST Engine Service - Pre-Course Assessment" at bounding box center [1175, 421] width 202 height 38
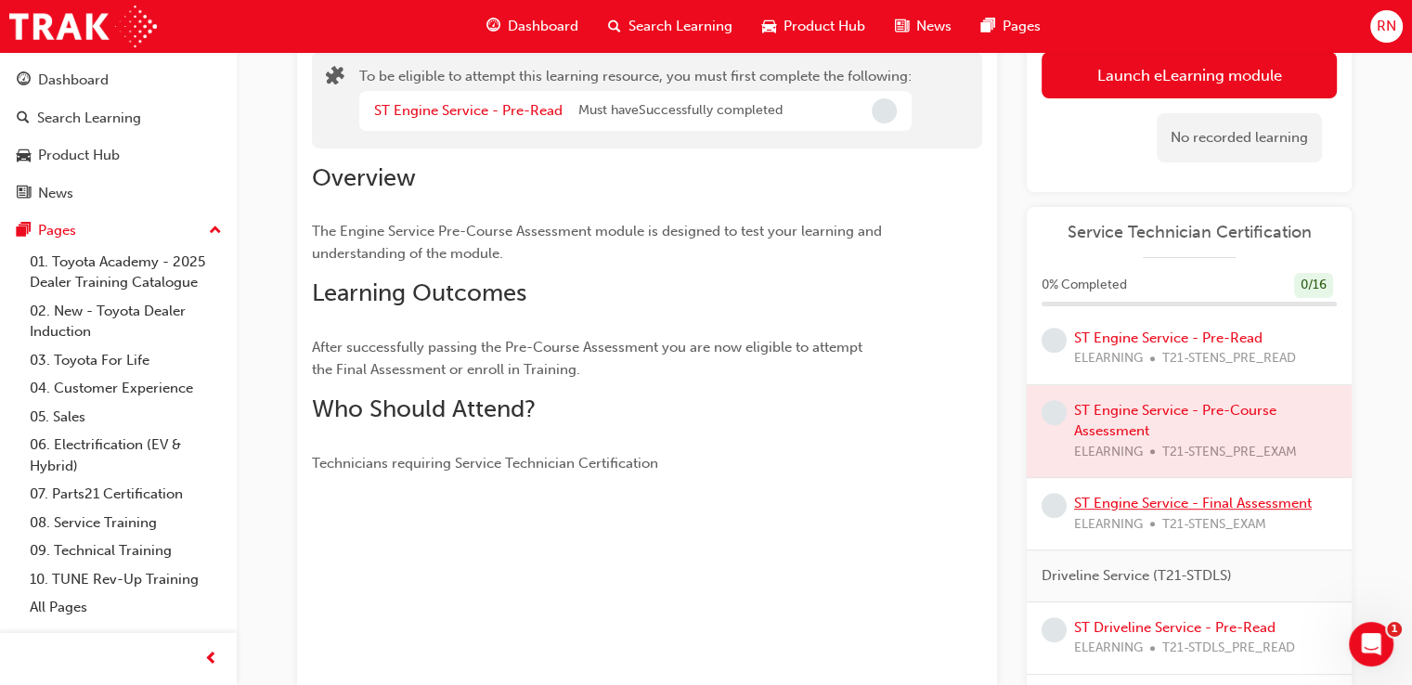
click at [1136, 511] on link "ST Engine Service - Final Assessment" at bounding box center [1193, 503] width 238 height 17
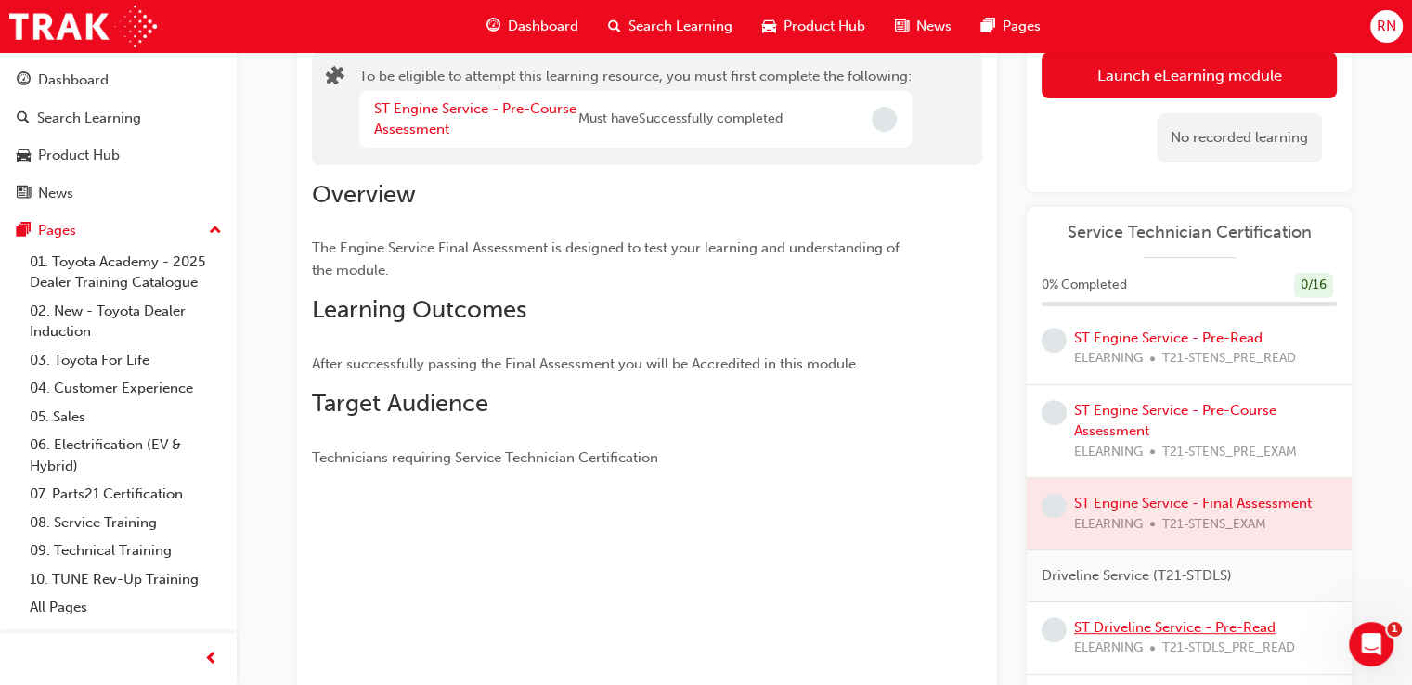
click at [1136, 636] on link "ST Driveline Service - Pre-Read" at bounding box center [1174, 627] width 201 height 17
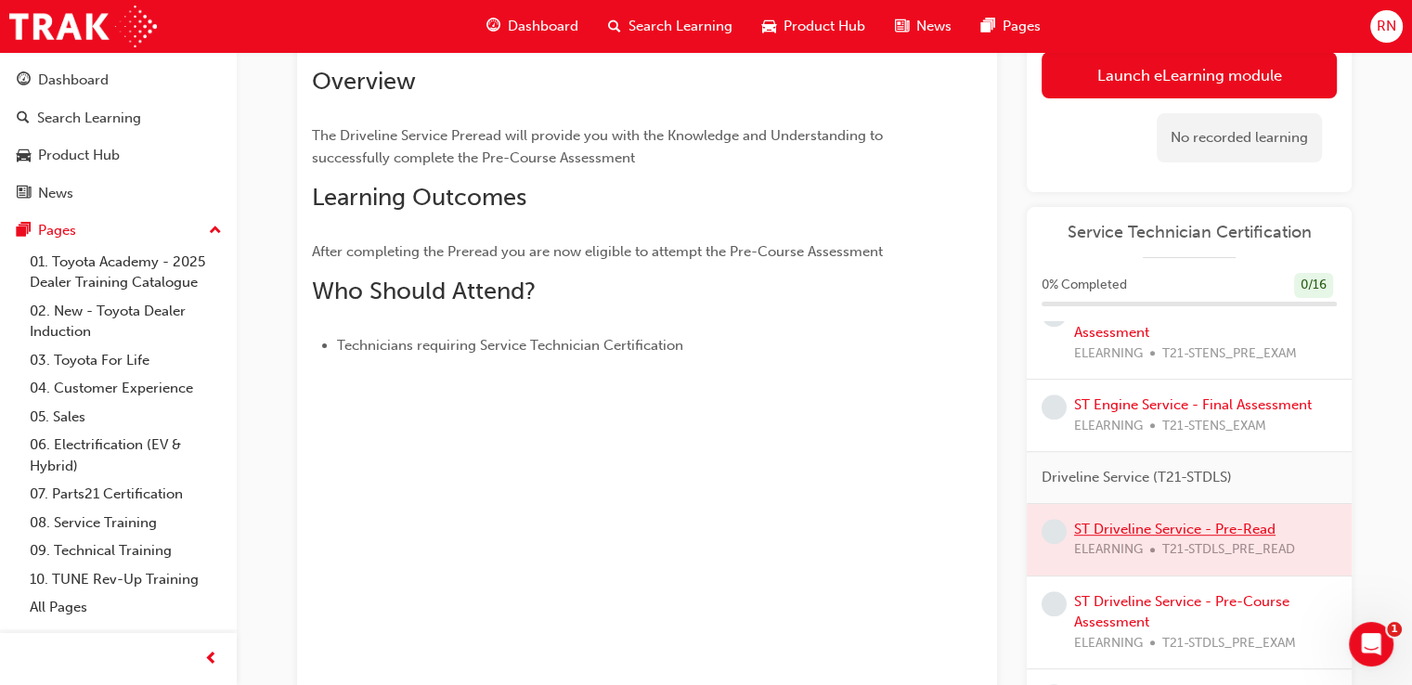
scroll to position [1280, 0]
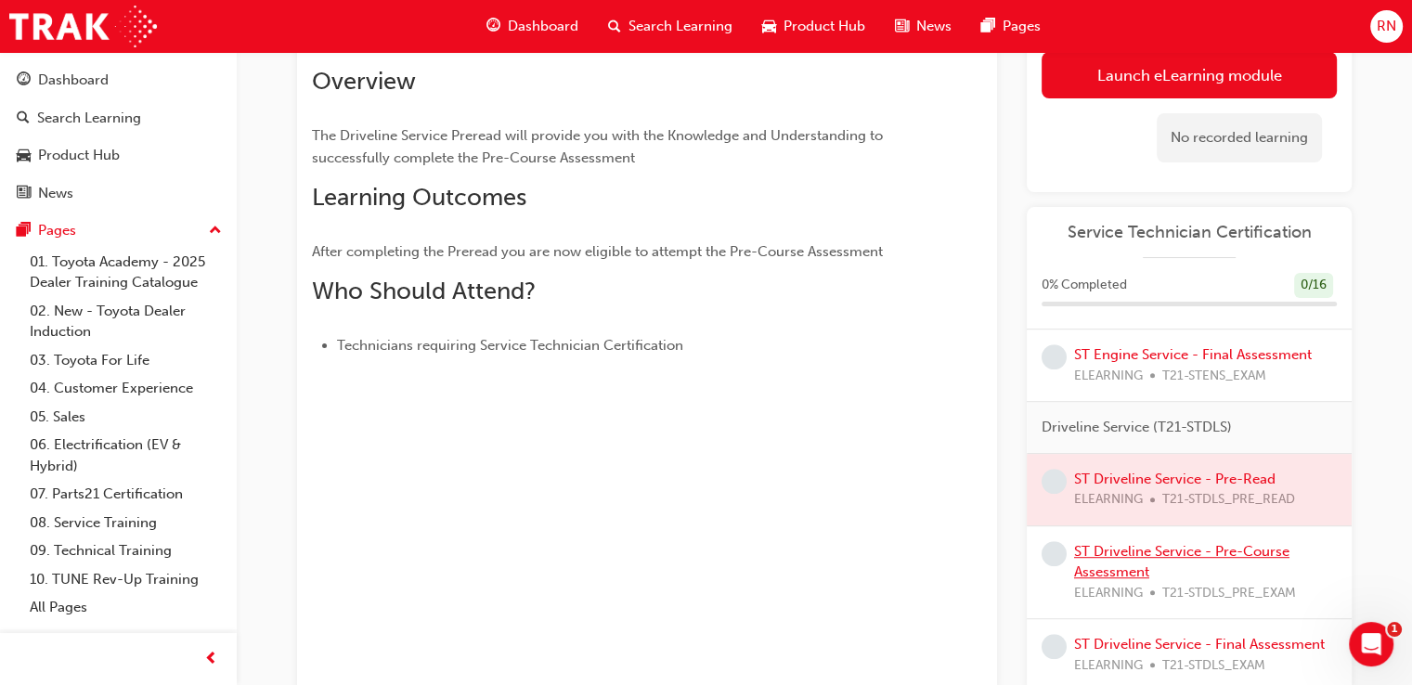
click at [1125, 543] on link "ST Driveline Service - Pre-Course Assessment" at bounding box center [1181, 562] width 215 height 38
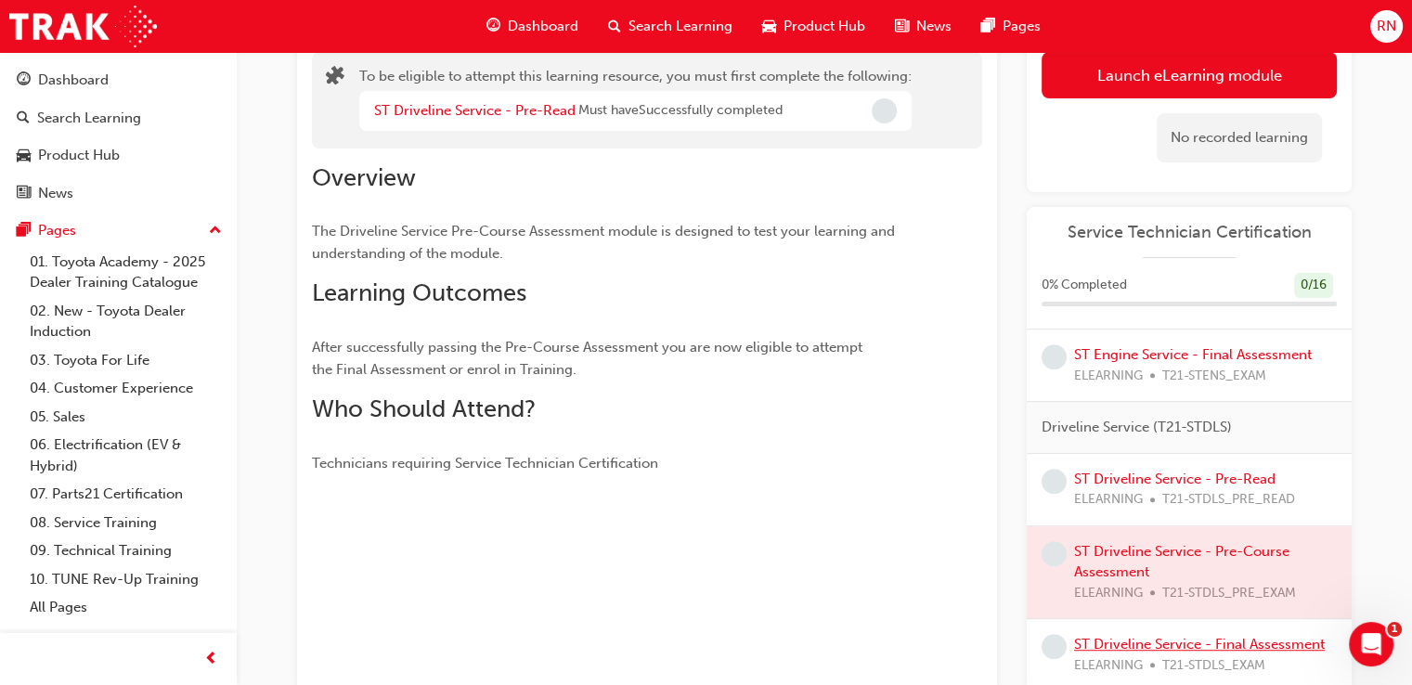
click at [1135, 636] on link "ST Driveline Service - Final Assessment" at bounding box center [1199, 644] width 251 height 17
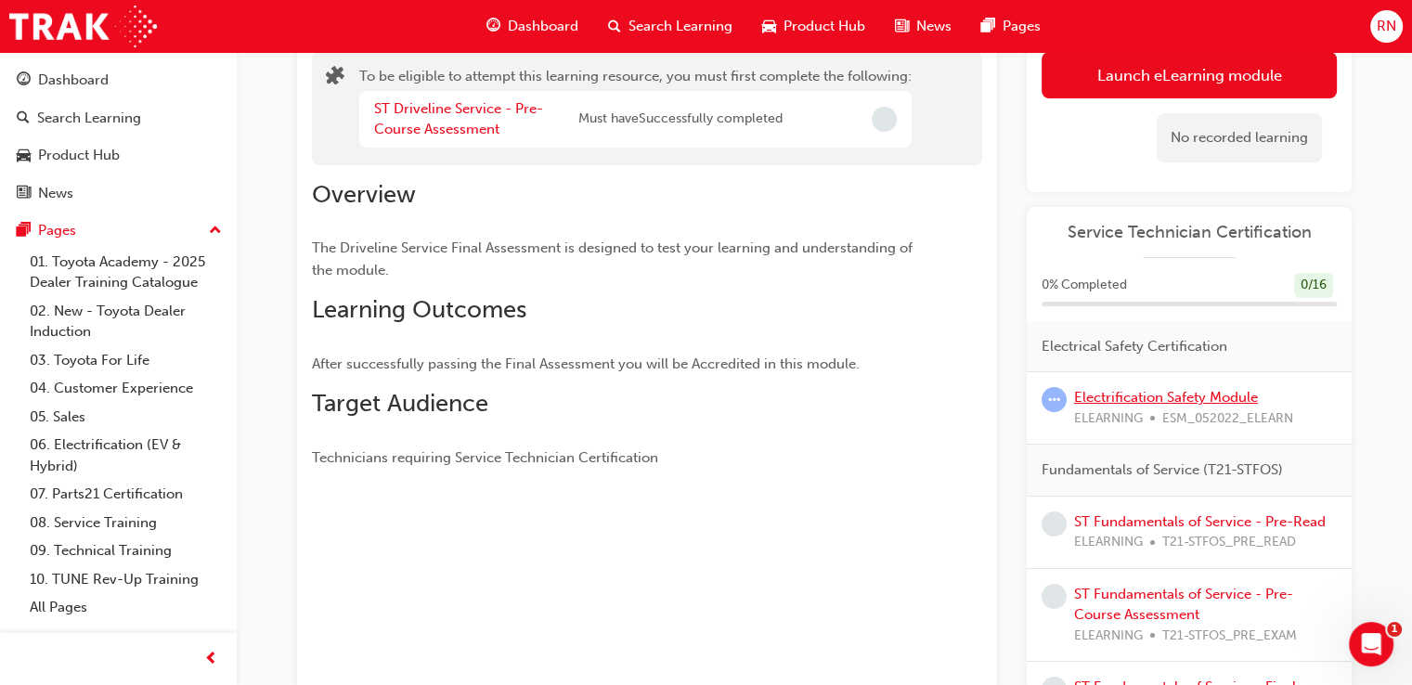
click at [1198, 398] on link "Electrification Safety Module" at bounding box center [1166, 397] width 184 height 17
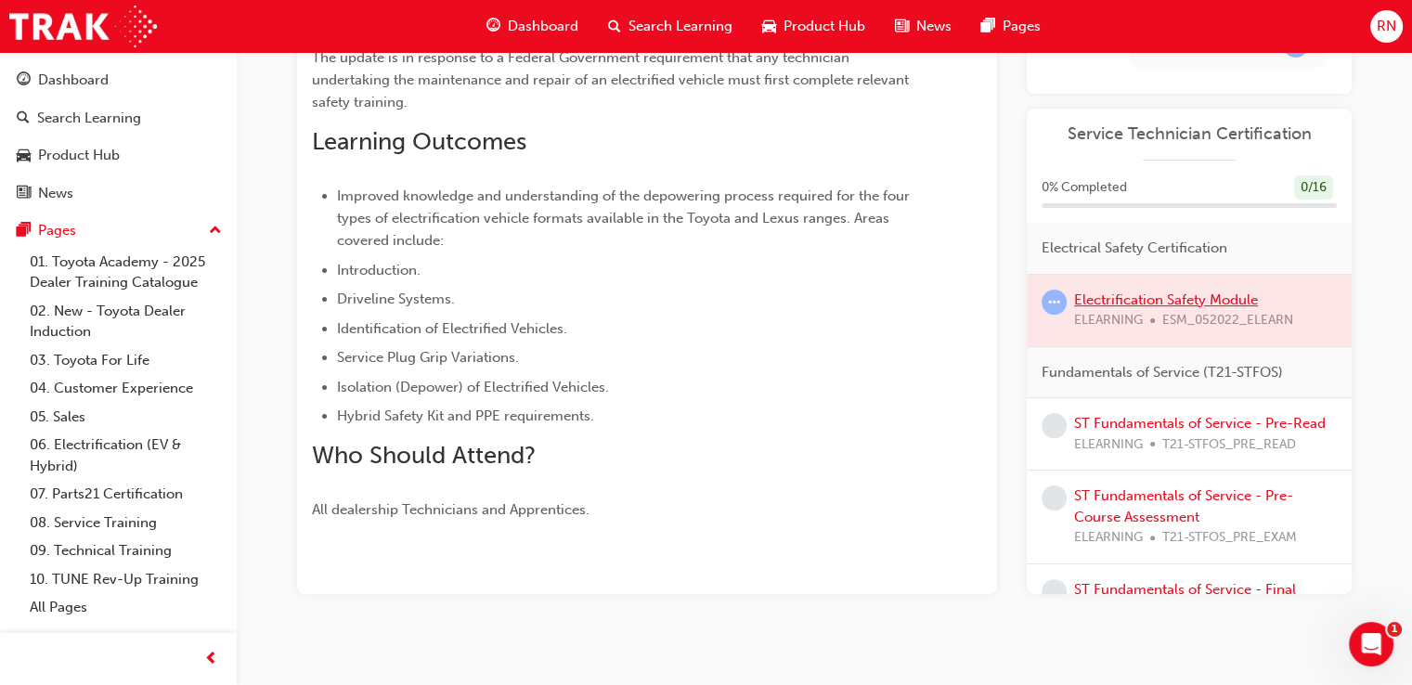
scroll to position [405, 0]
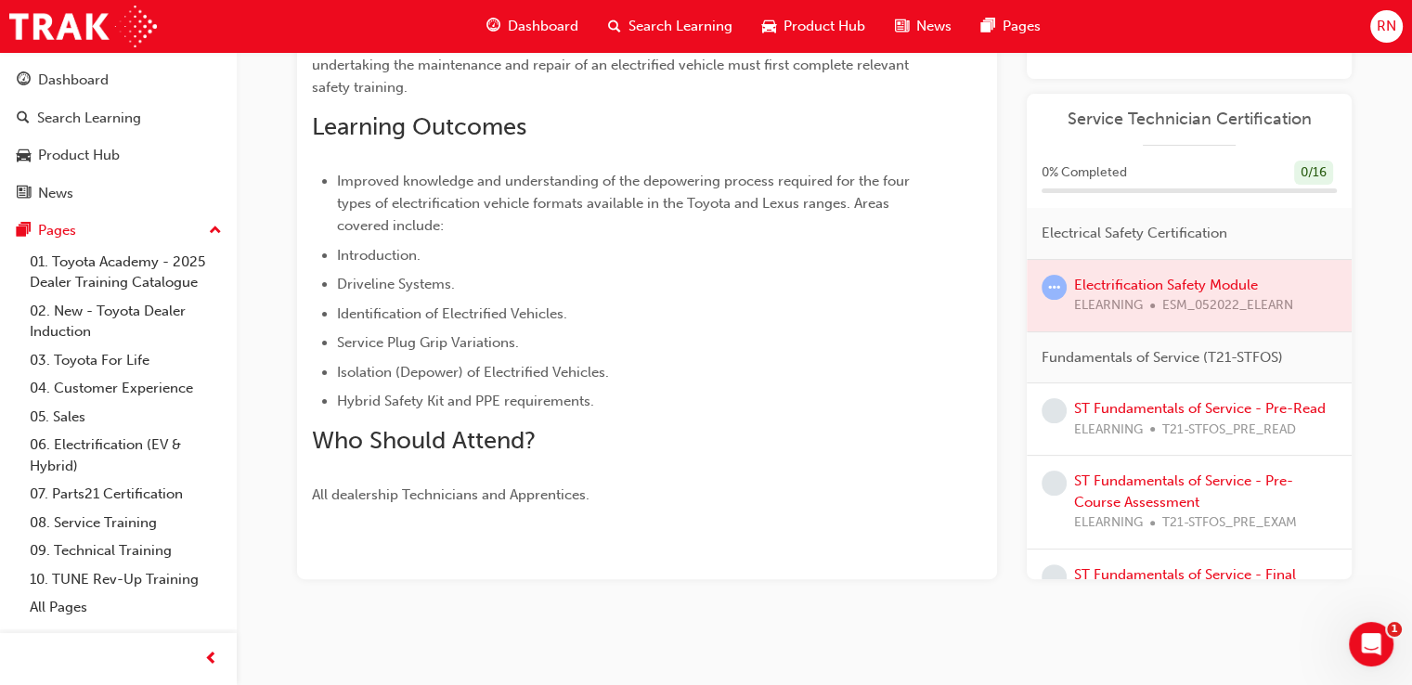
click at [1372, 306] on div "Electrification Safety Module eLearning Stream: Technical 1 hr 0 ESM_052022_ELE…" at bounding box center [824, 158] width 1114 height 962
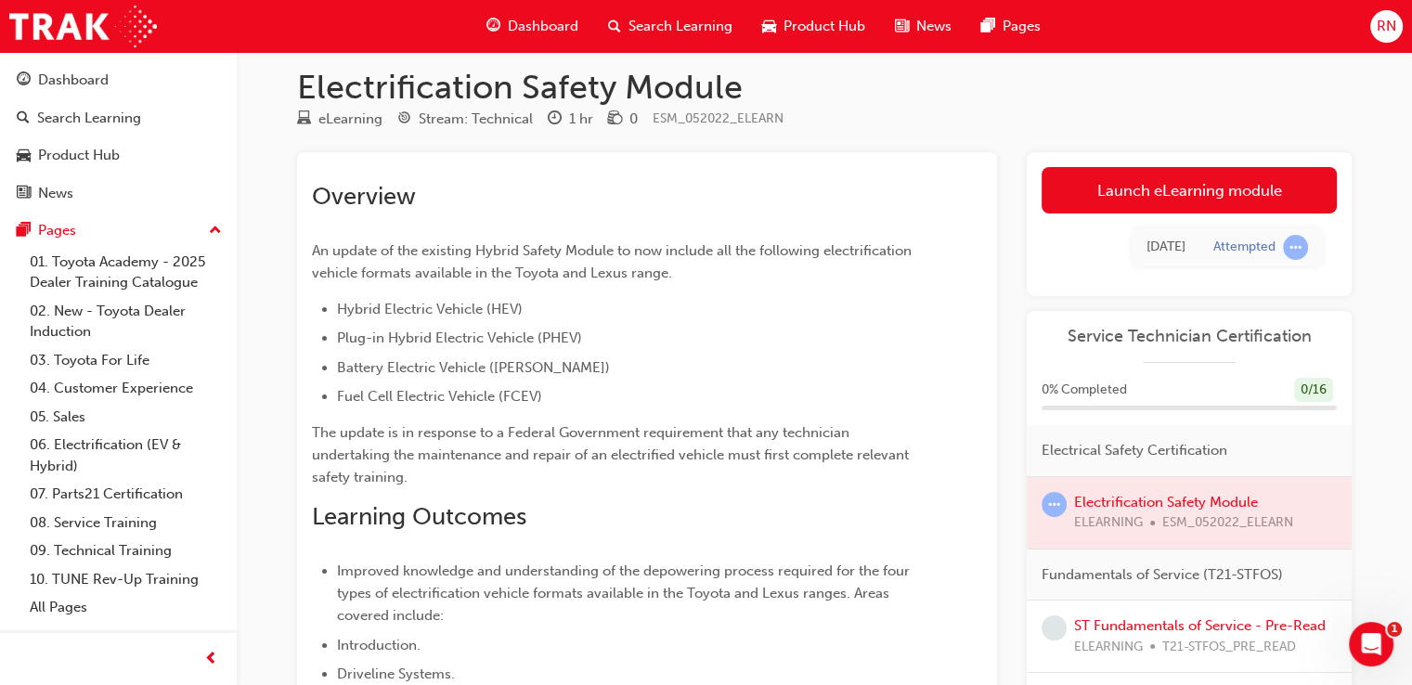
scroll to position [11, 0]
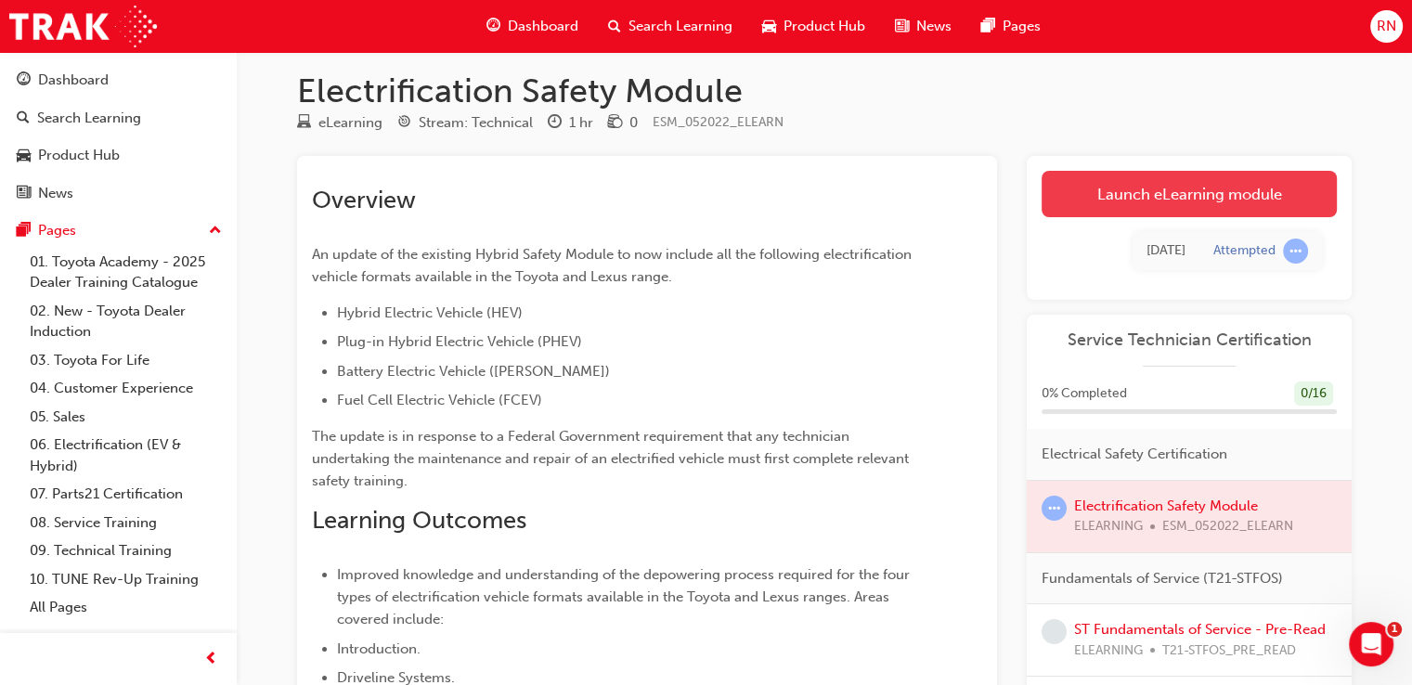
click at [1175, 189] on link "Launch eLearning module" at bounding box center [1188, 194] width 295 height 46
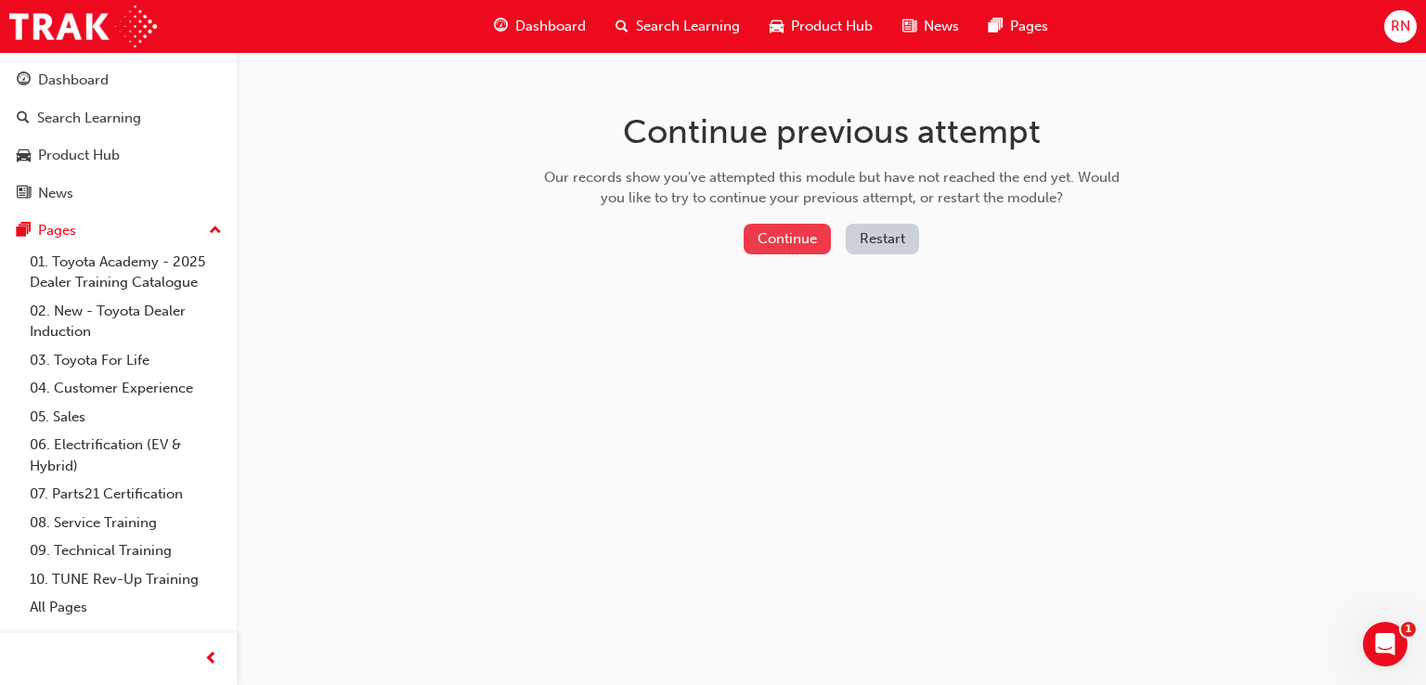
click at [793, 231] on button "Continue" at bounding box center [786, 239] width 87 height 31
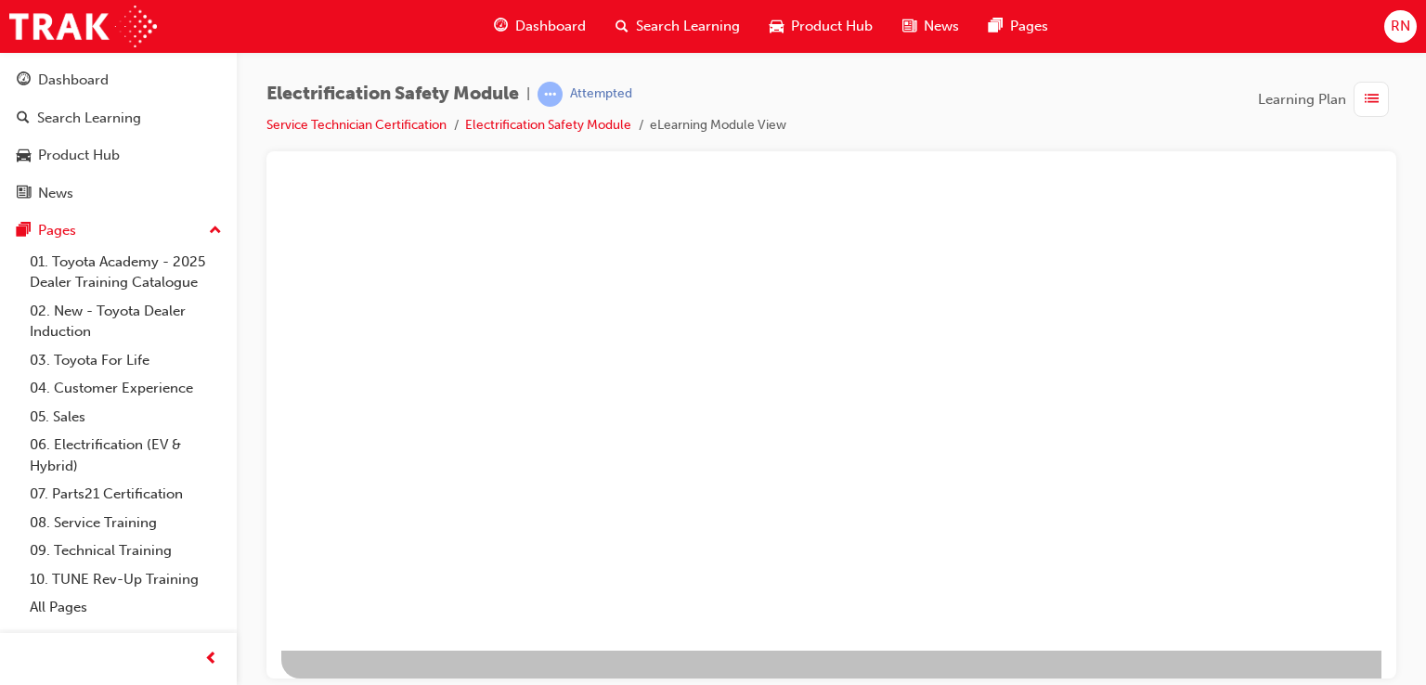
scroll to position [213, 176]
click at [615, 176] on div "play" at bounding box center [615, 176] width 0 height 0
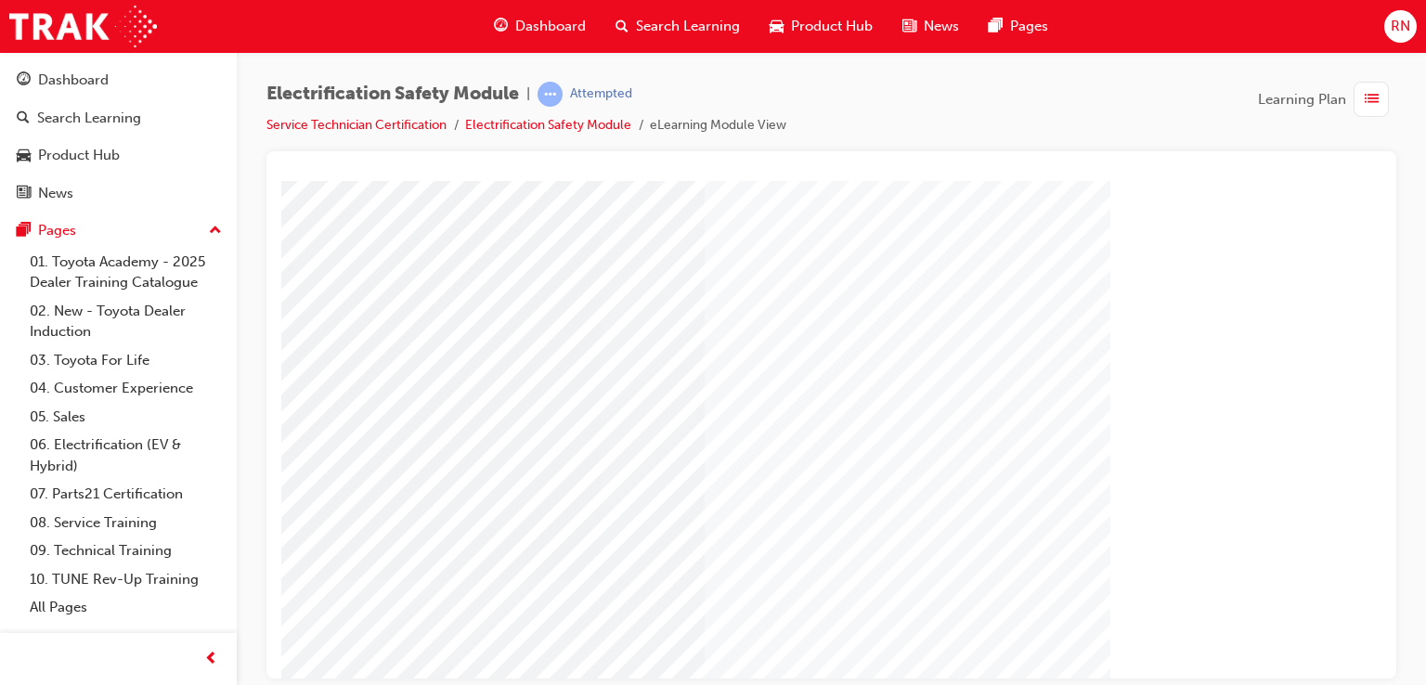
scroll to position [0, 176]
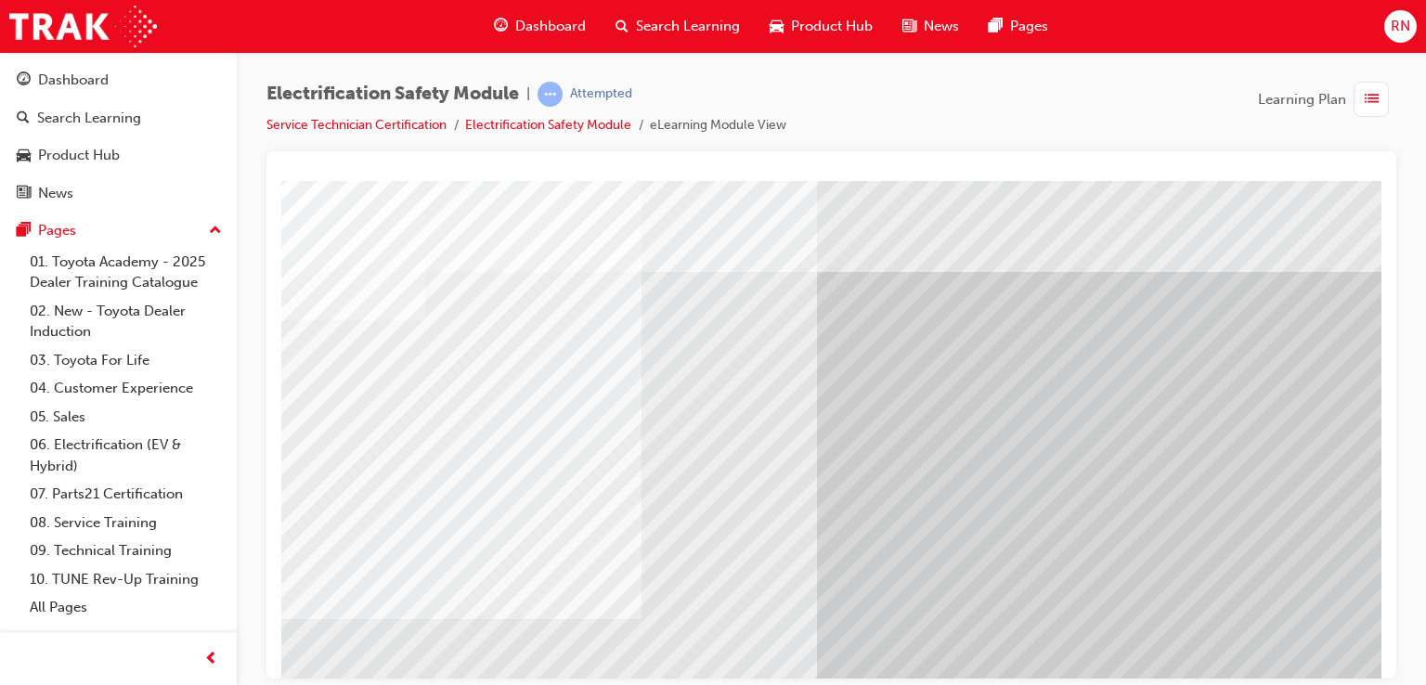
scroll to position [0, 176]
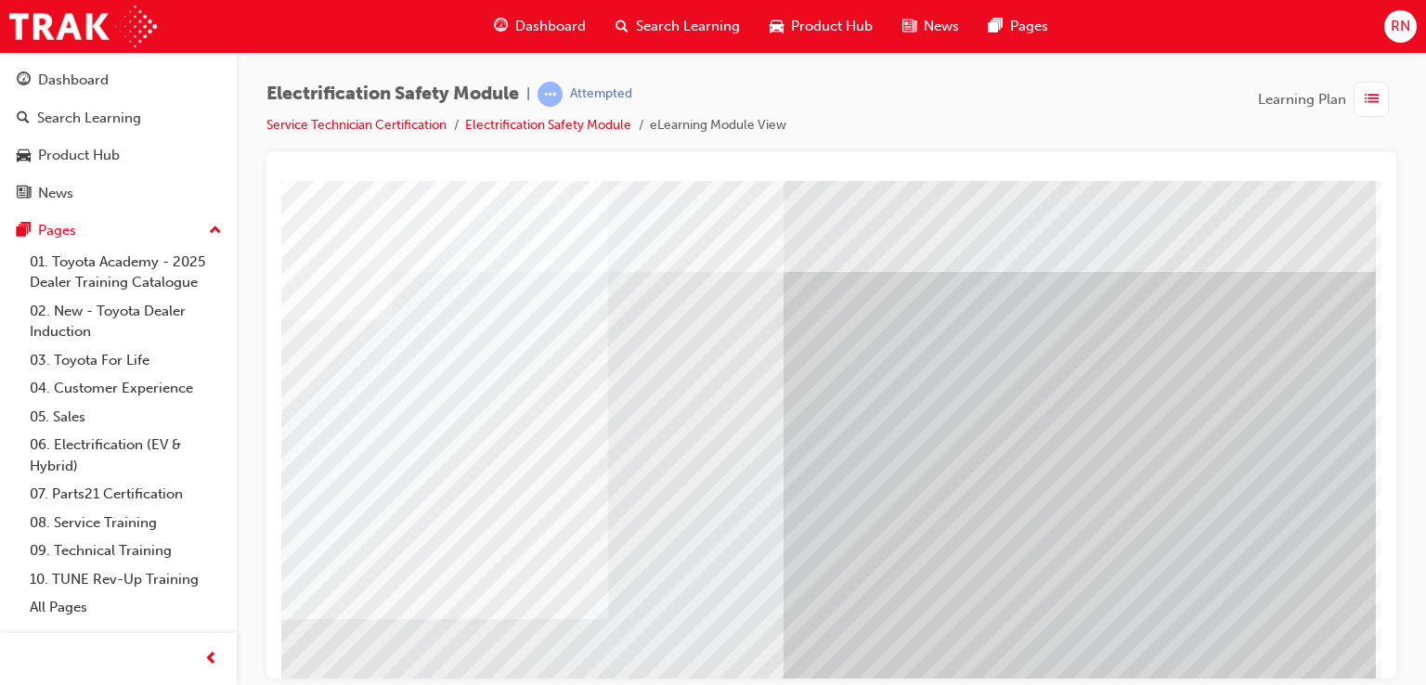
drag, startPoint x: 1663, startPoint y: 833, endPoint x: 1374, endPoint y: 655, distance: 340.0
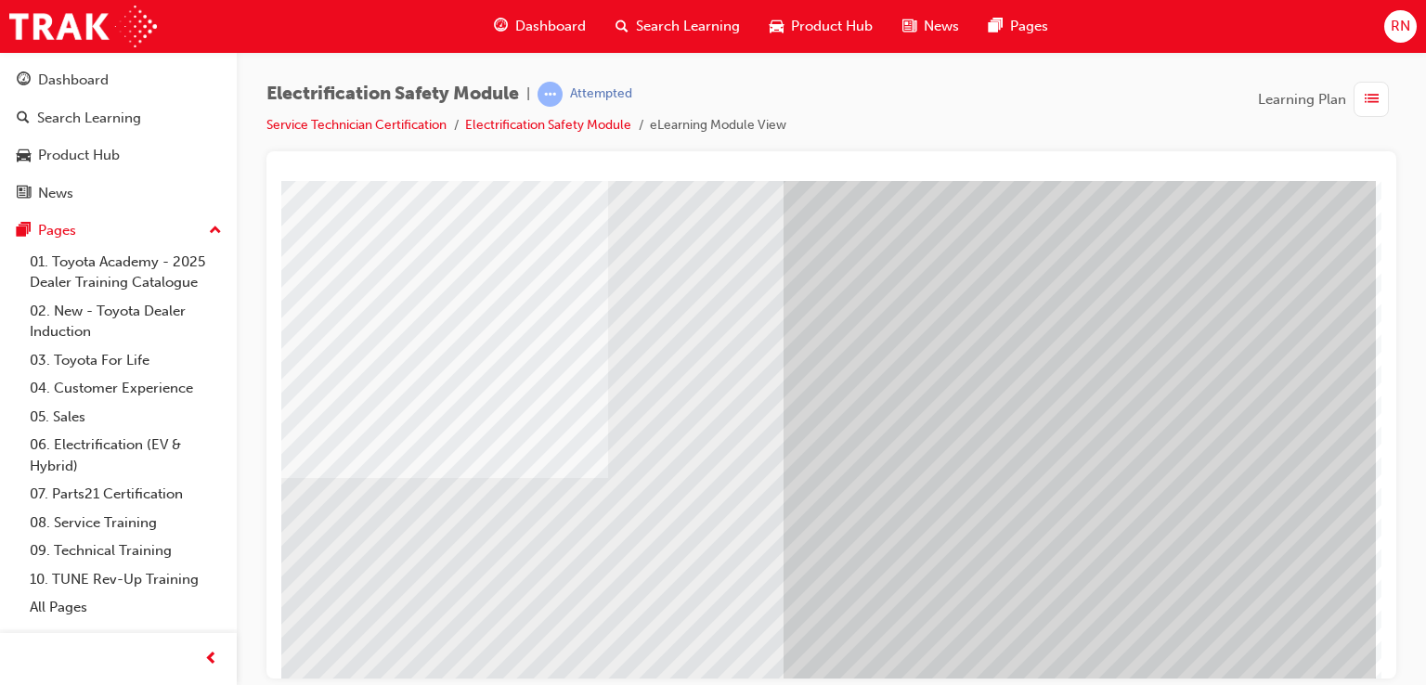
scroll to position [213, 176]
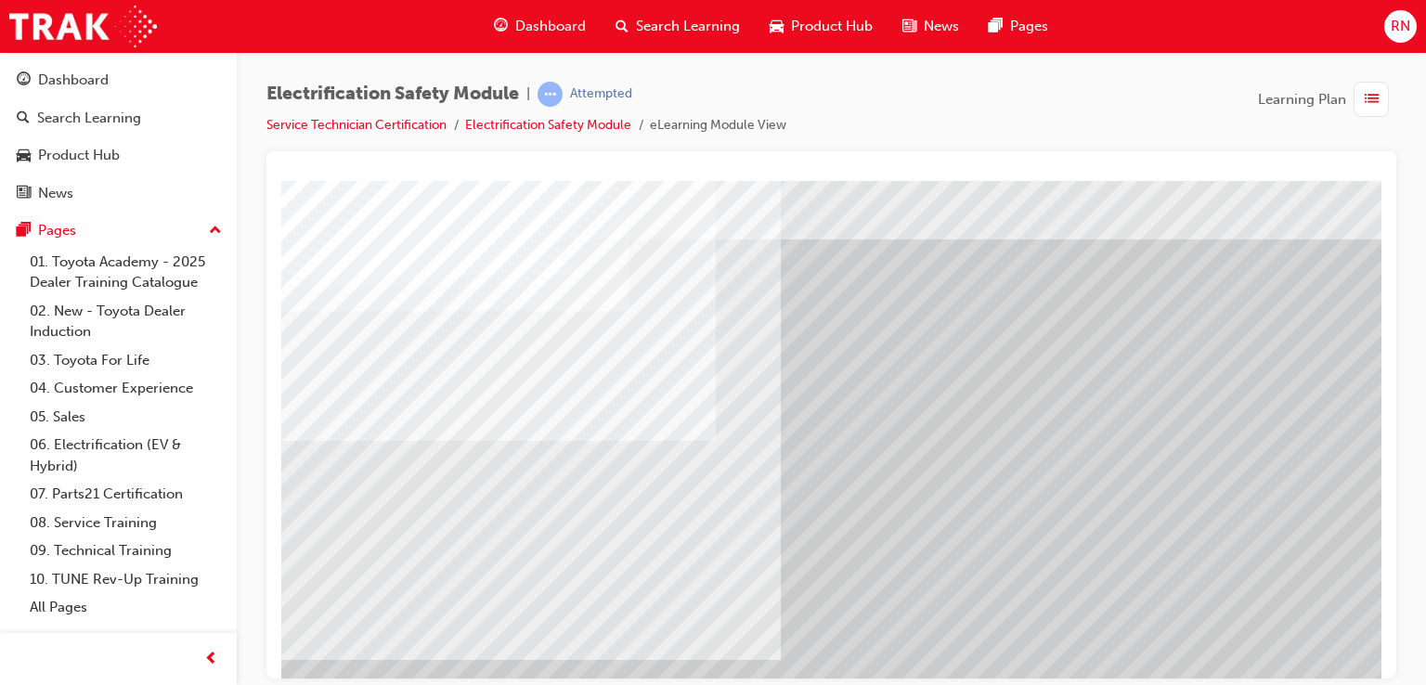
scroll to position [0, 0]
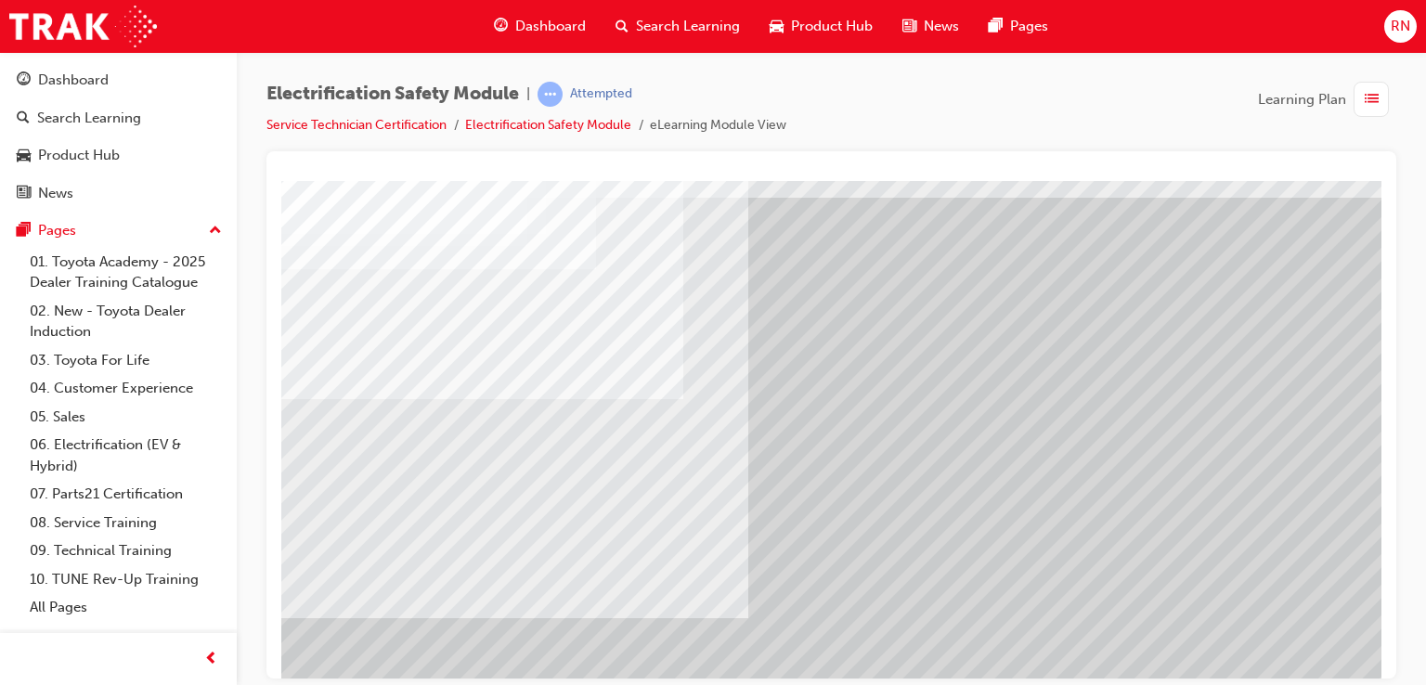
scroll to position [74, 0]
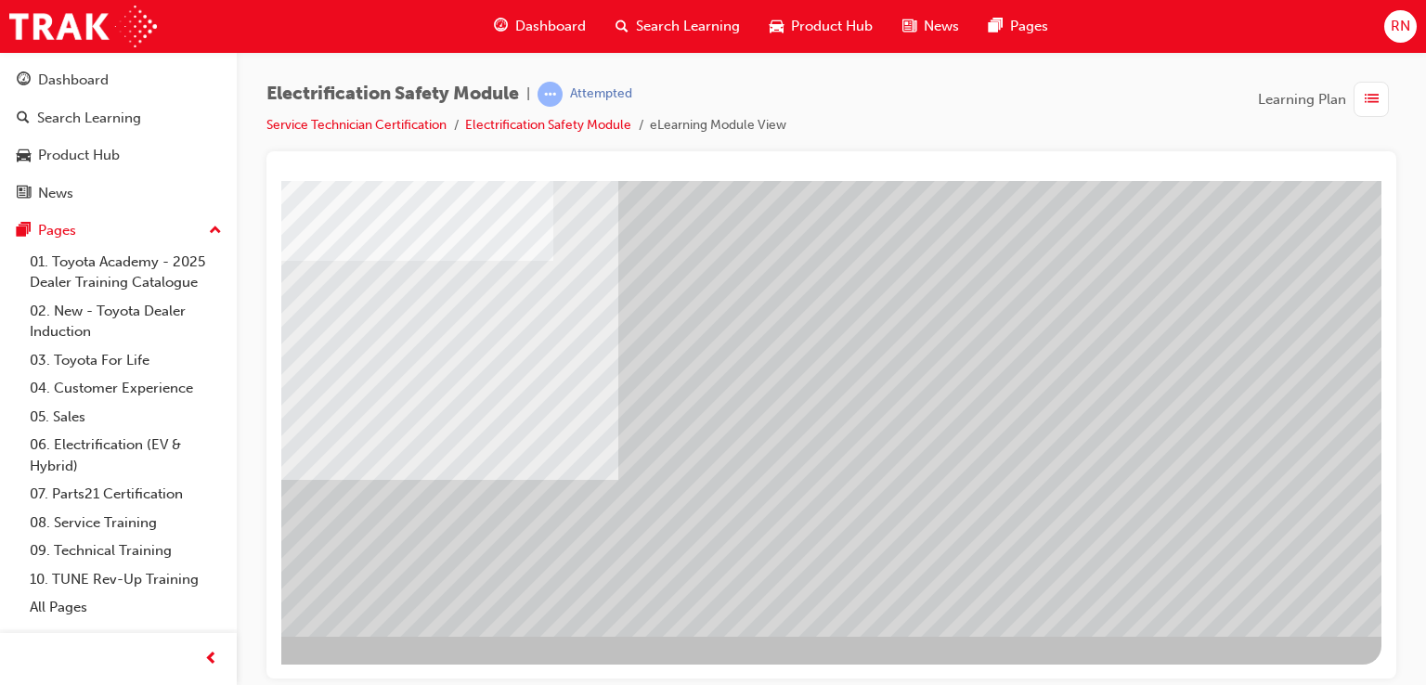
scroll to position [213, 176]
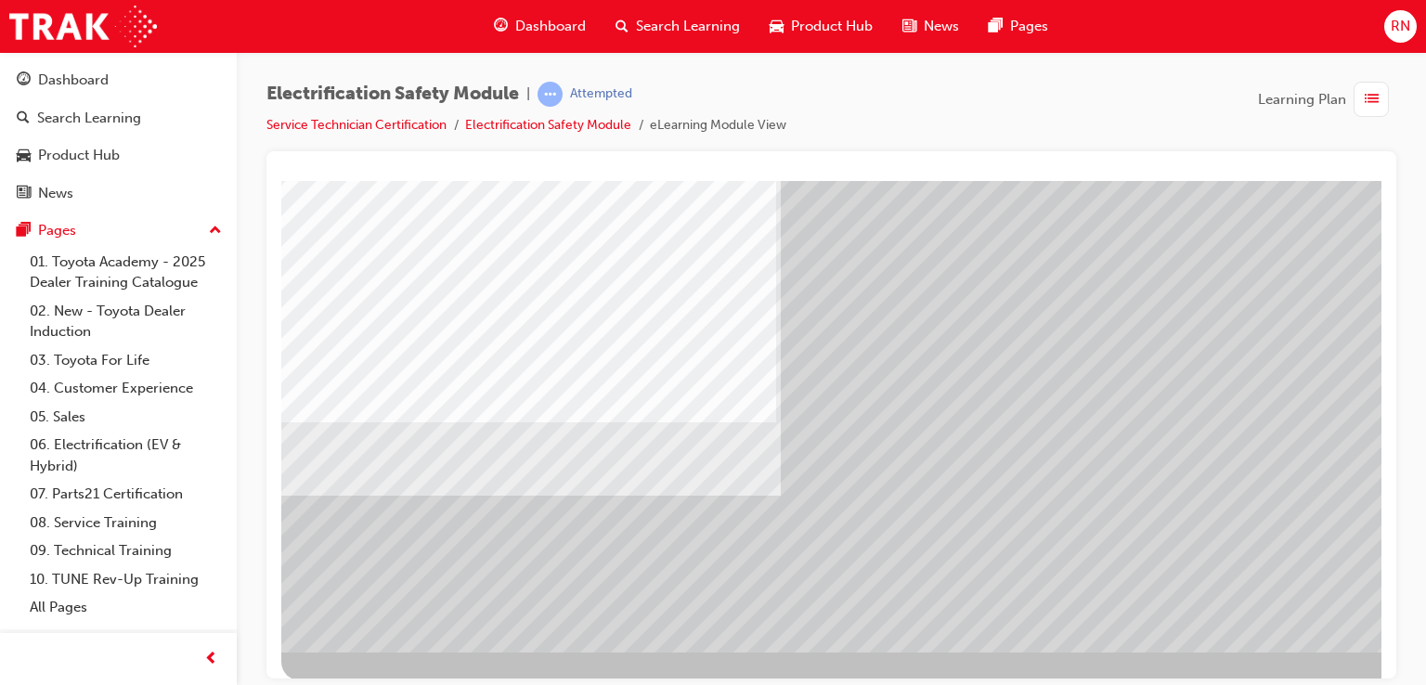
scroll to position [213, 0]
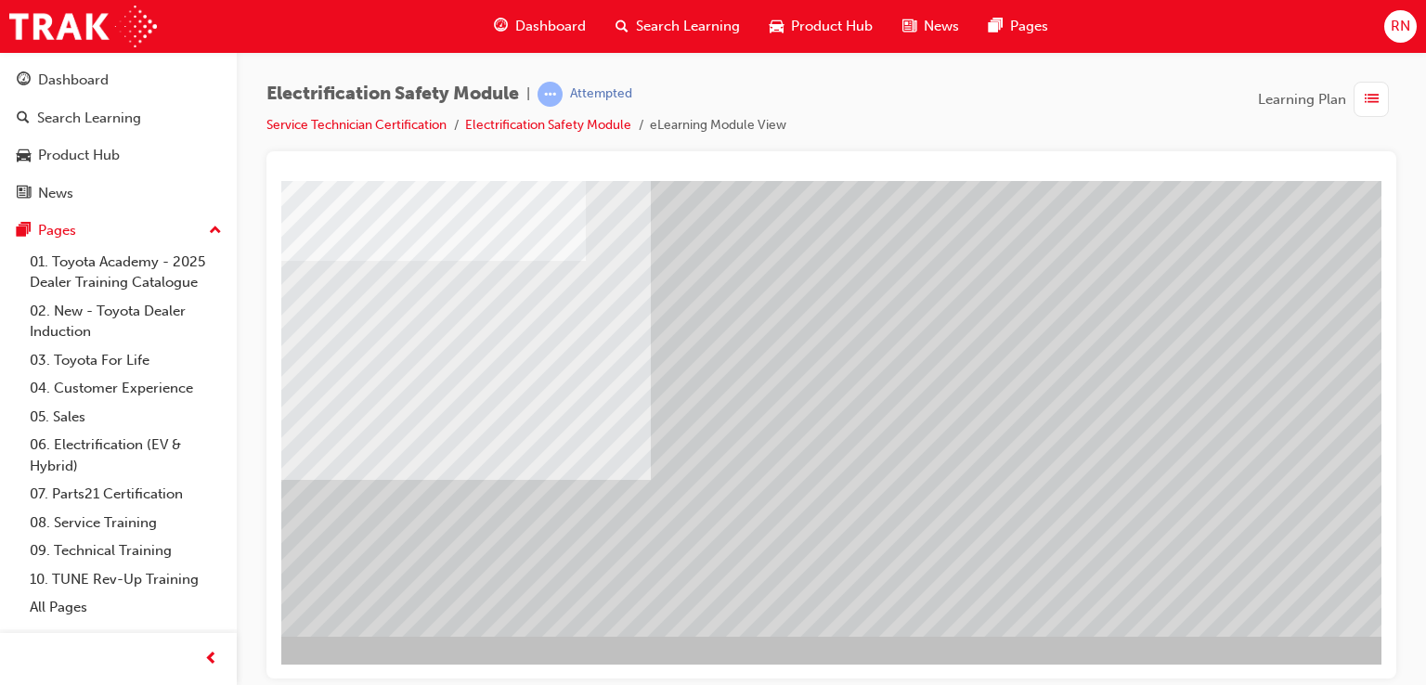
scroll to position [213, 176]
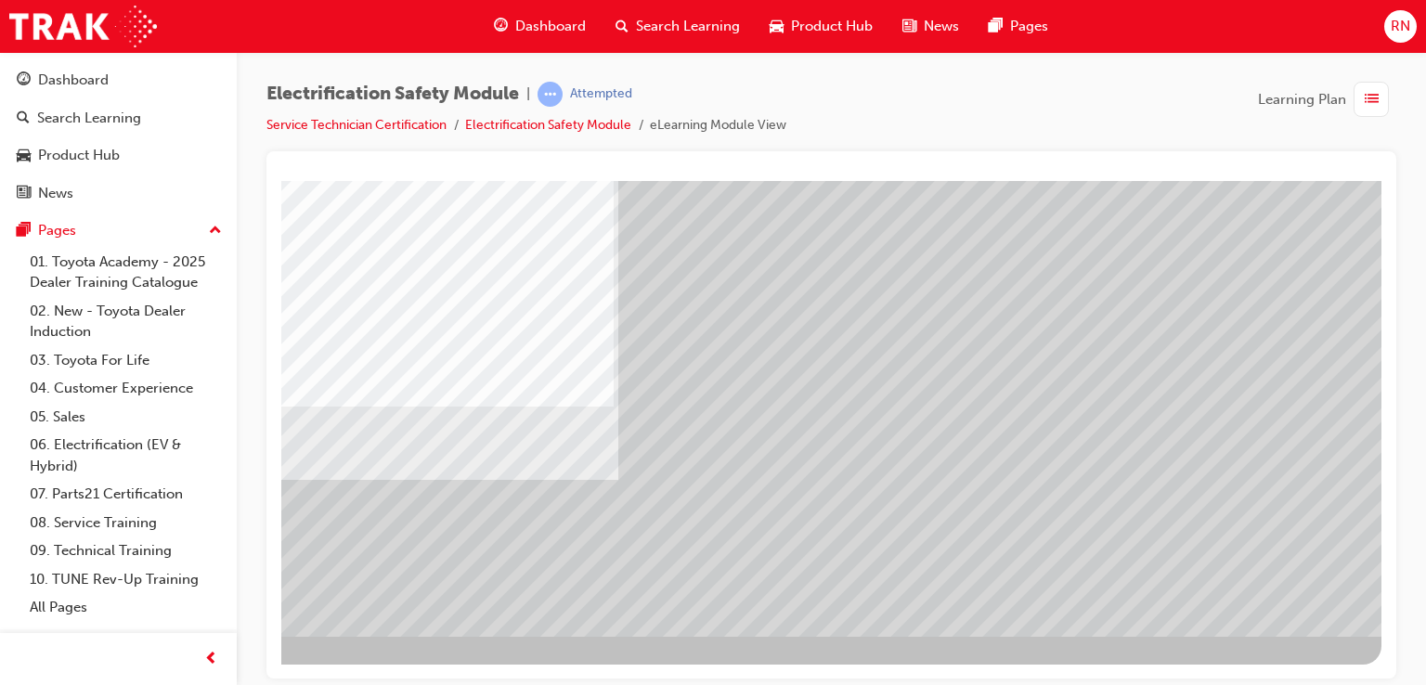
scroll to position [213, 171]
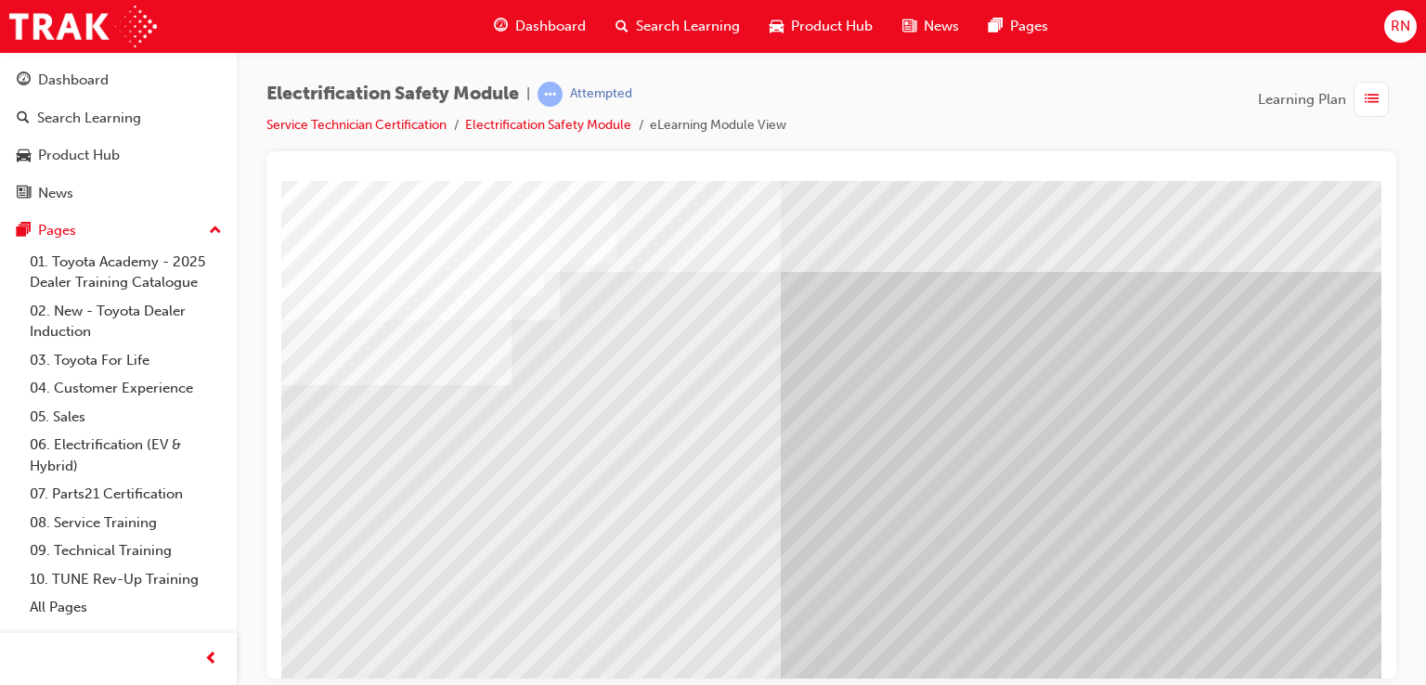
click at [1381, 617] on div at bounding box center [831, 414] width 1130 height 527
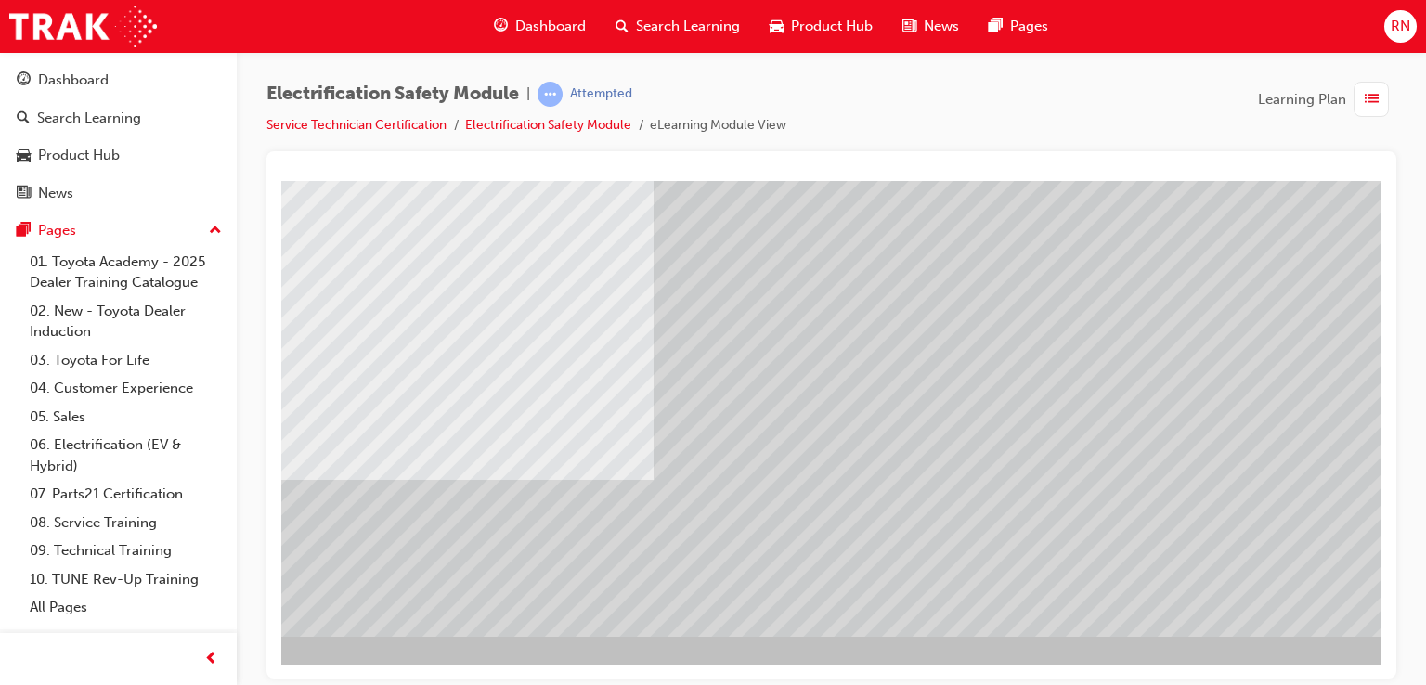
scroll to position [213, 176]
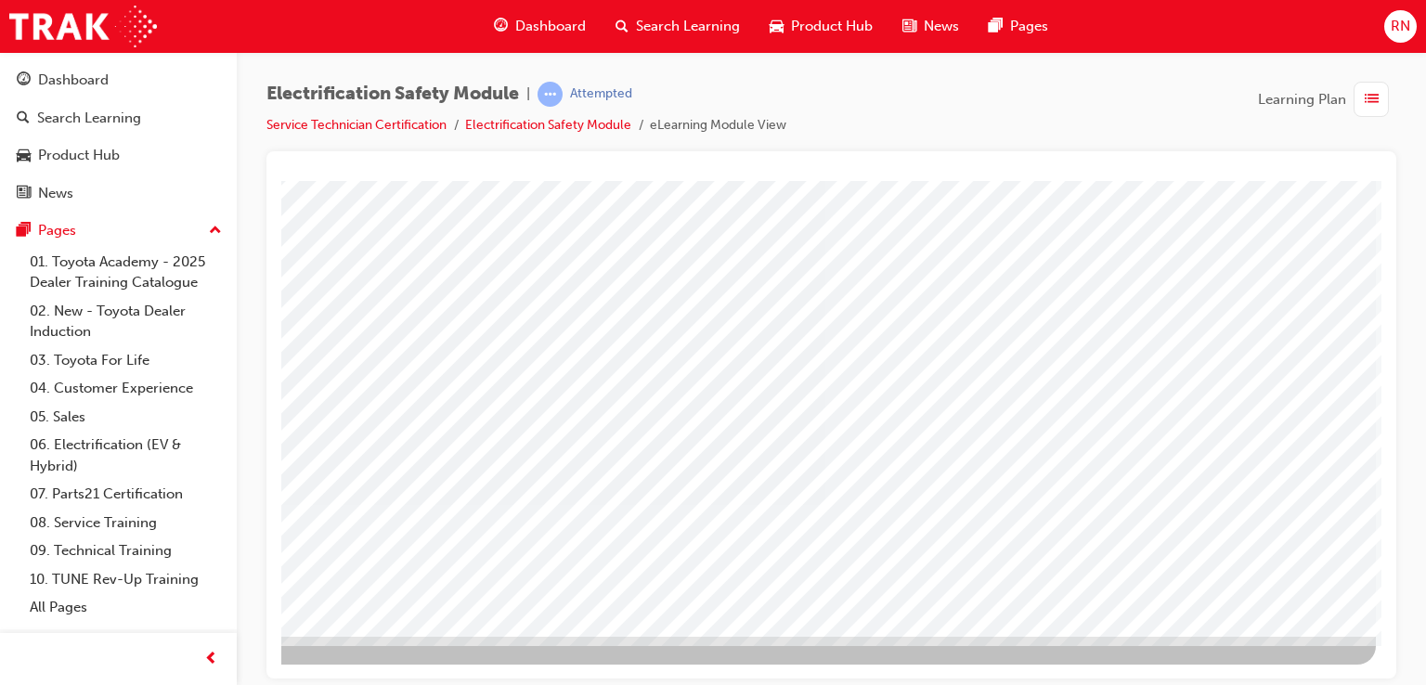
scroll to position [0, 0]
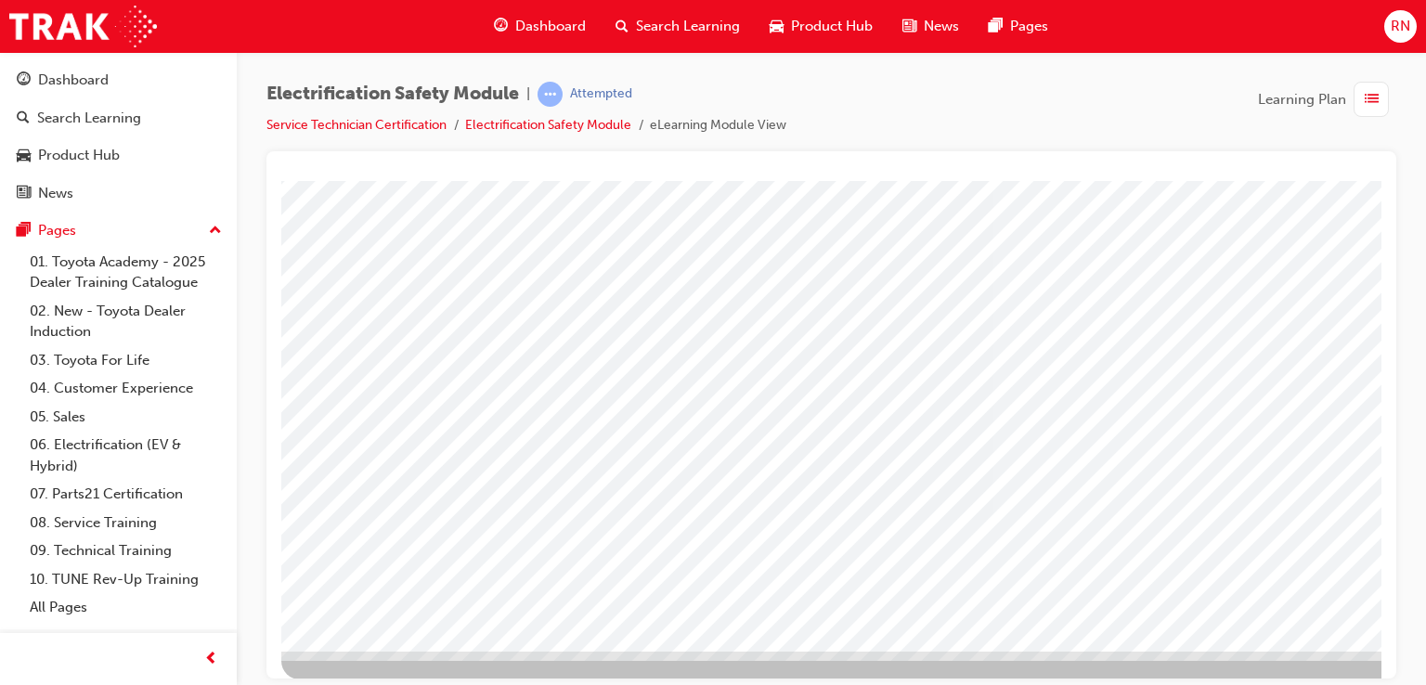
scroll to position [213, 0]
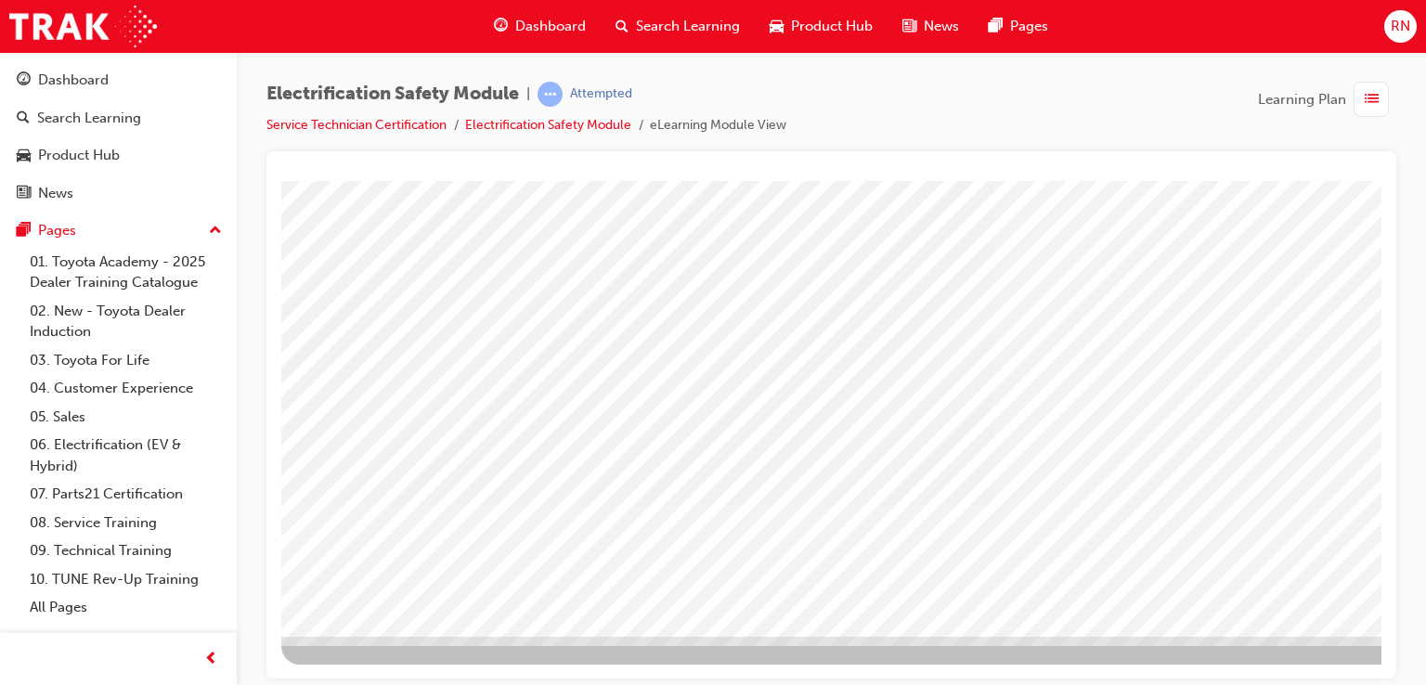
drag, startPoint x: 405, startPoint y: 539, endPoint x: 657, endPoint y: 518, distance: 253.3
click at [657, 518] on div at bounding box center [912, 302] width 1262 height 668
click at [1381, 224] on div at bounding box center [831, 414] width 1130 height 527
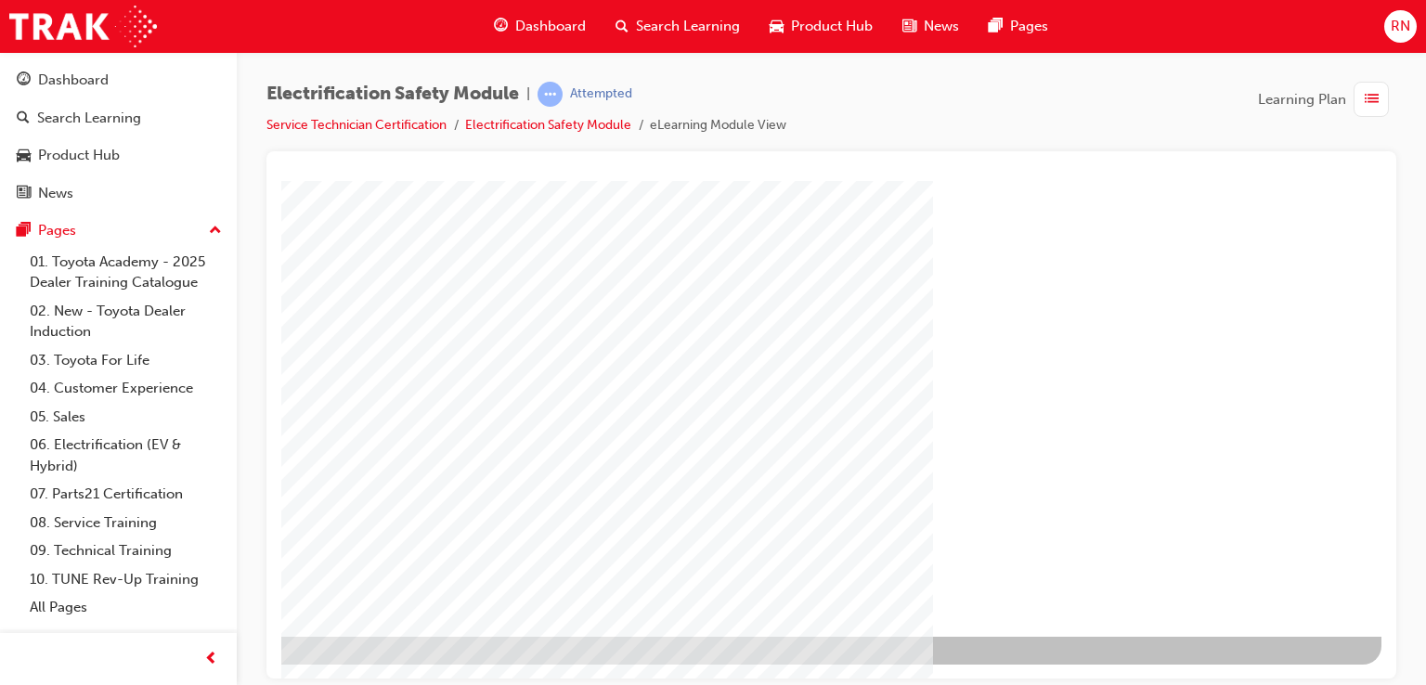
scroll to position [213, 176]
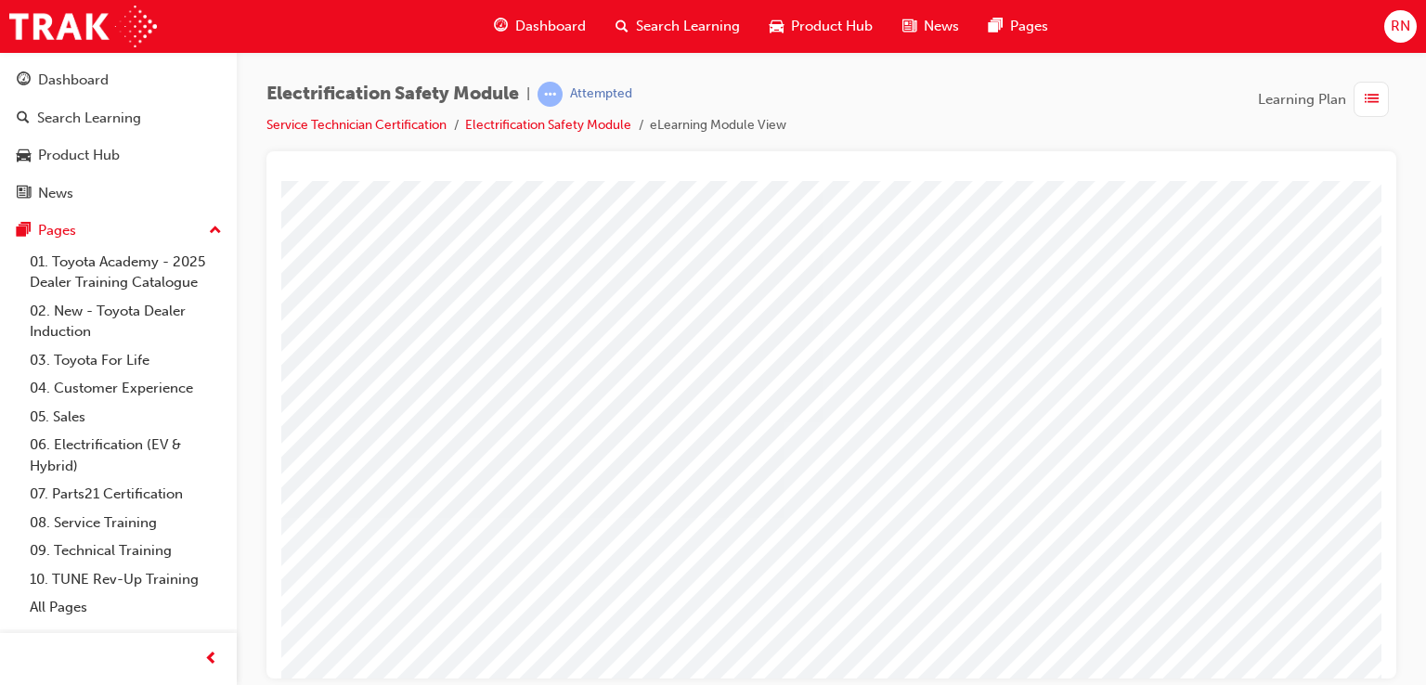
scroll to position [101, 37]
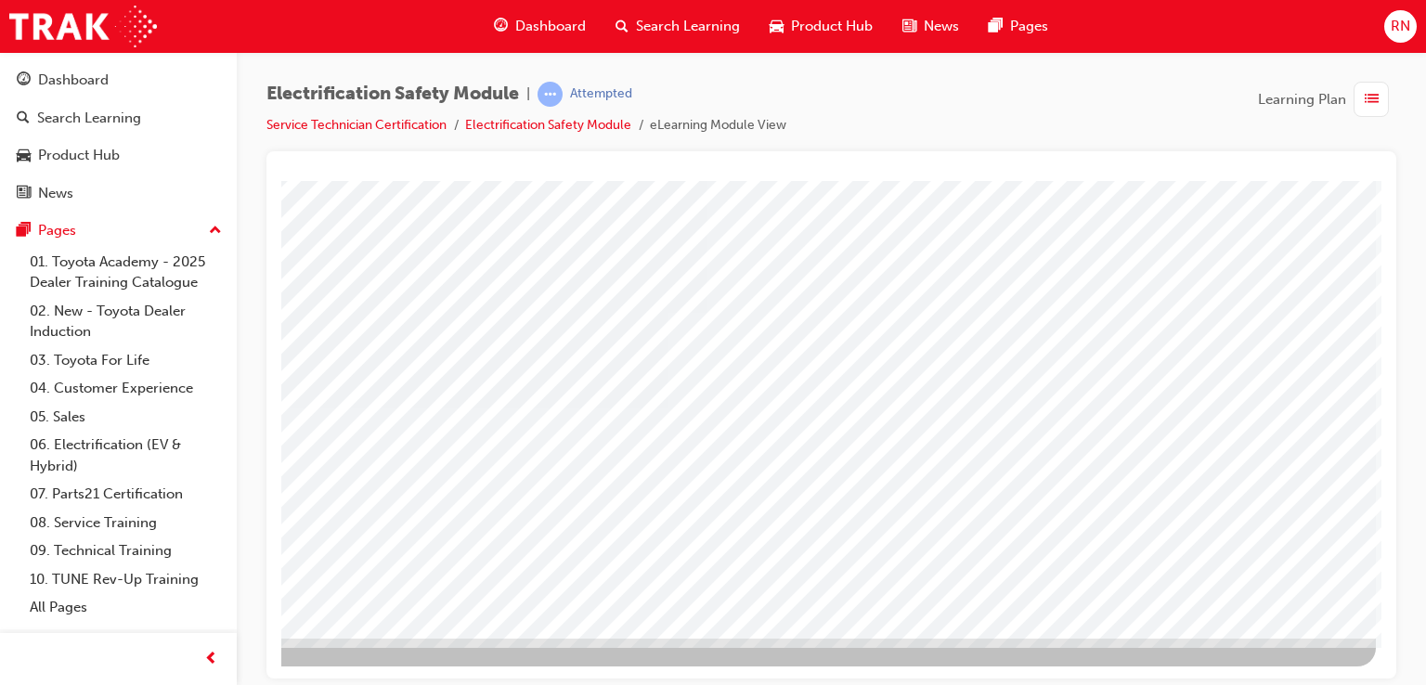
scroll to position [210, 176]
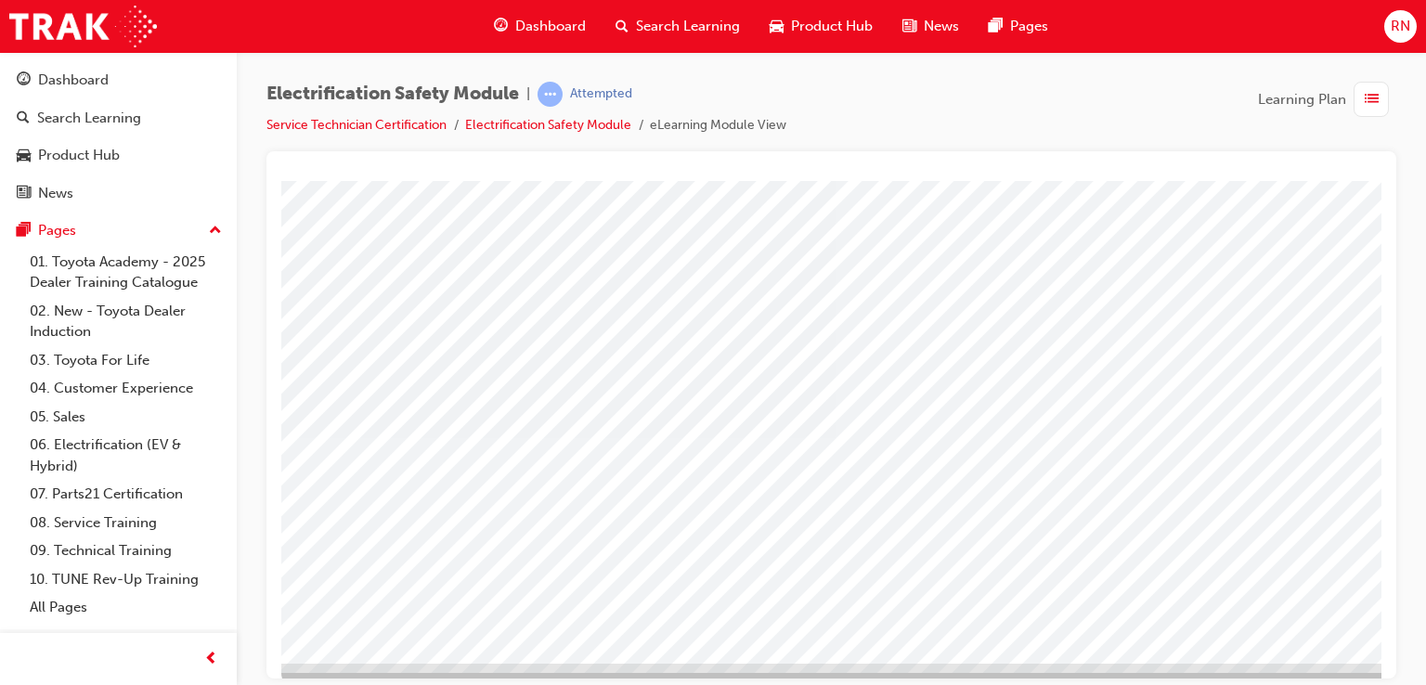
scroll to position [213, 0]
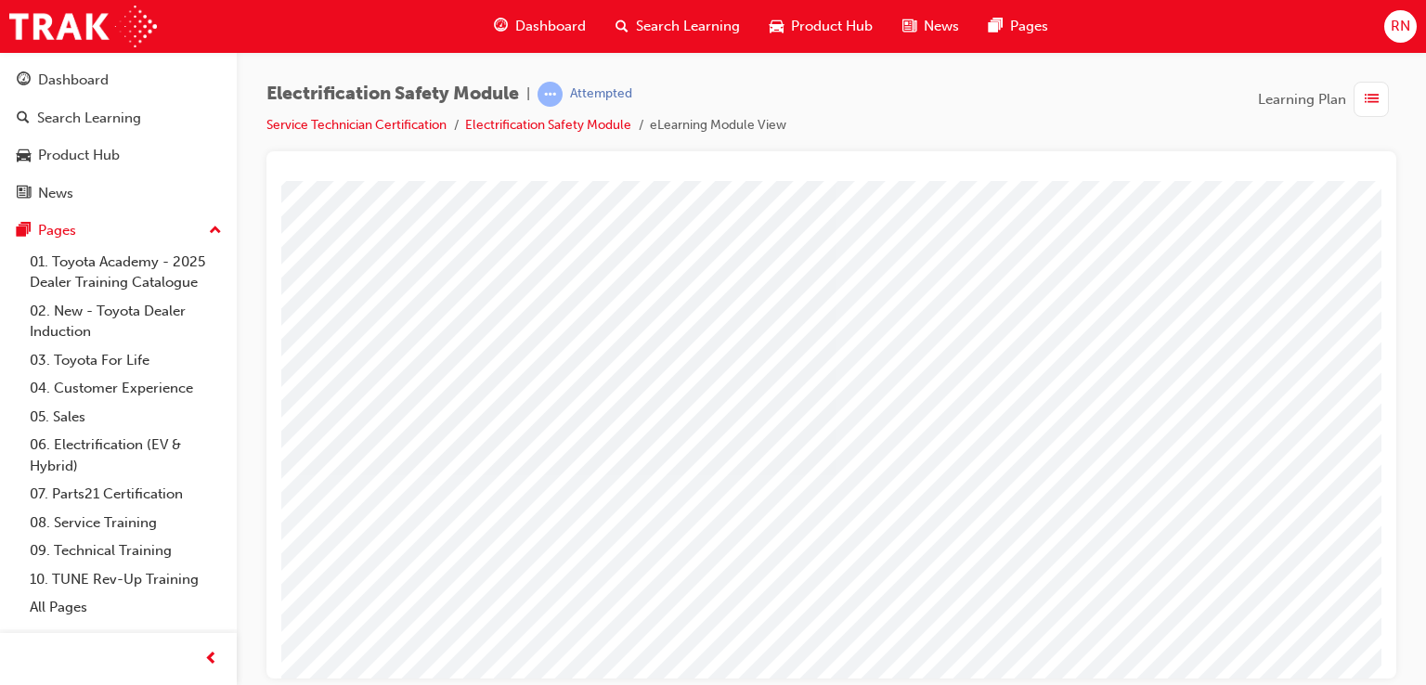
scroll to position [186, 0]
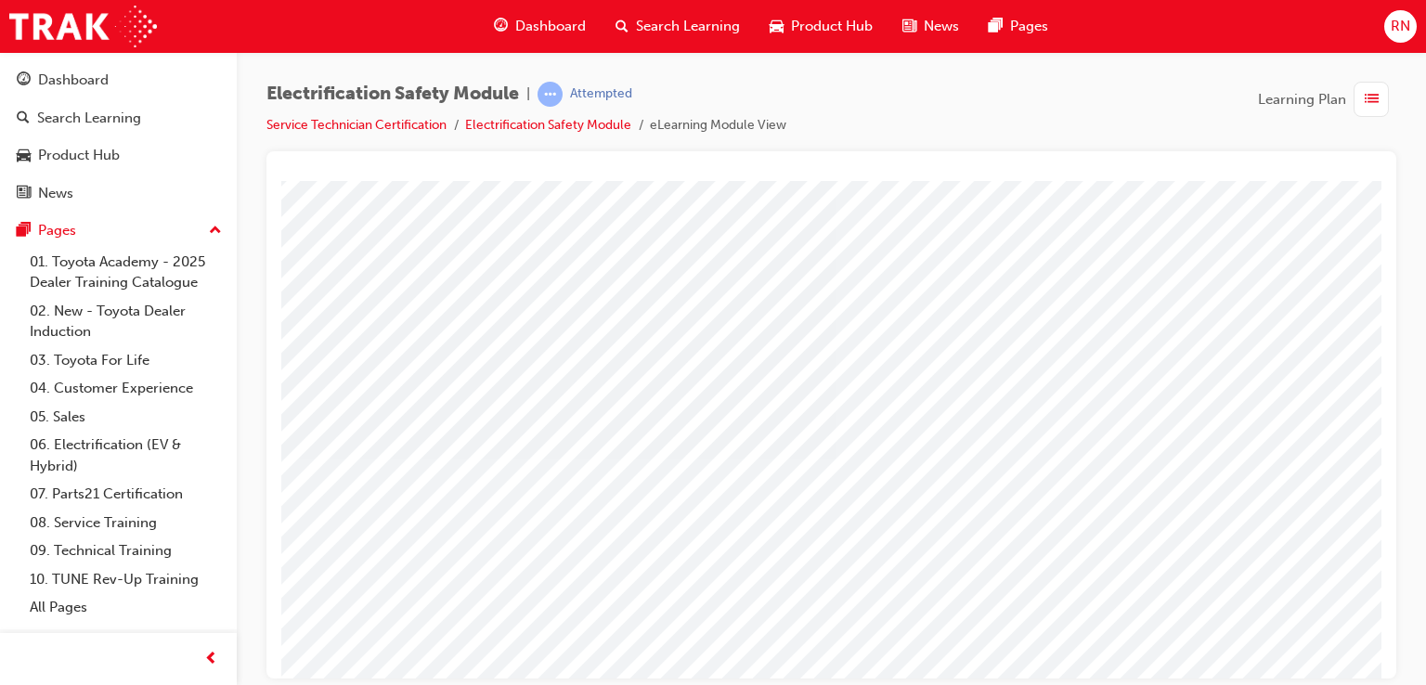
scroll to position [163, 0]
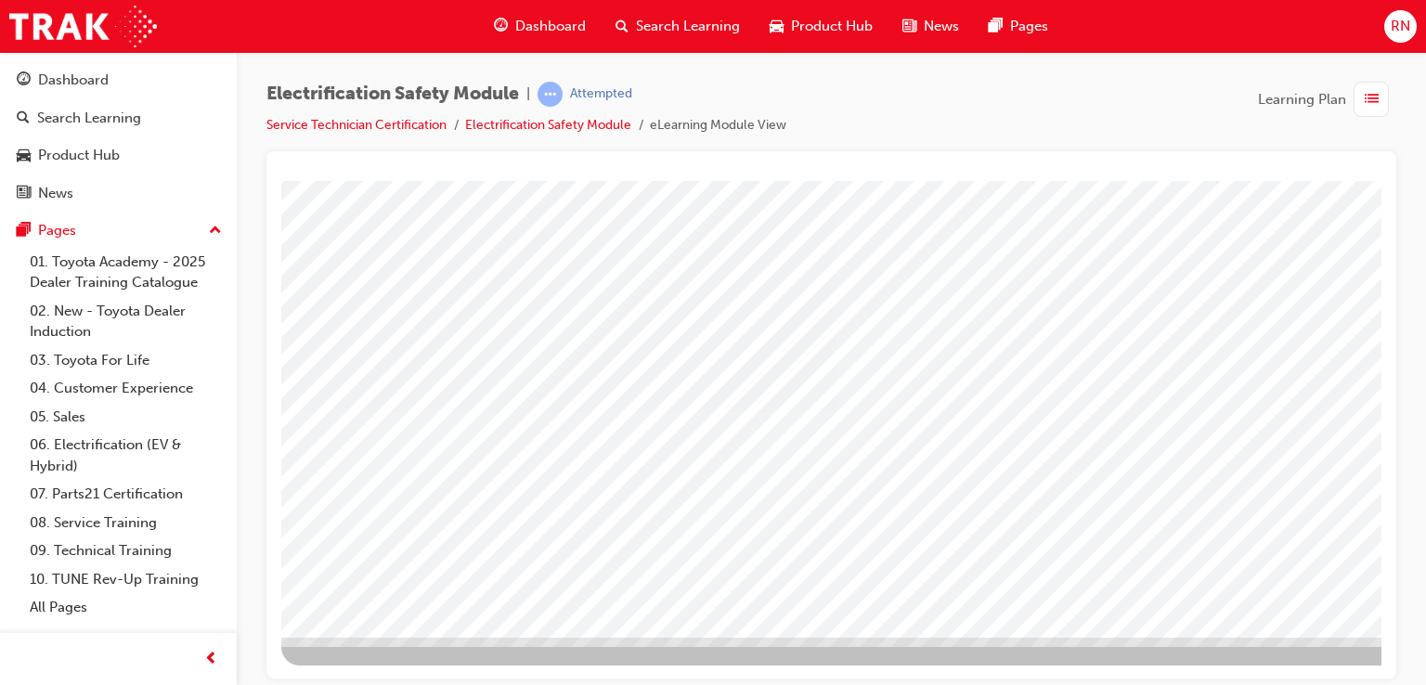
scroll to position [212, 176]
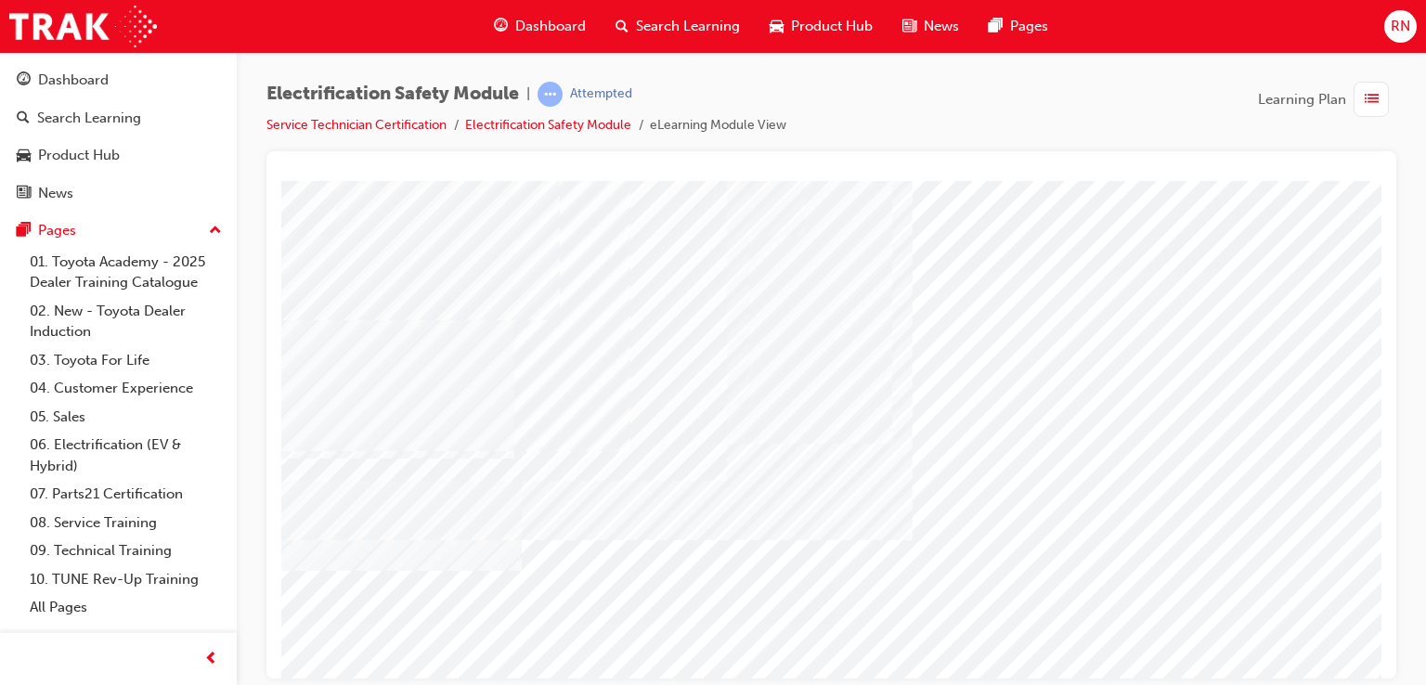
scroll to position [0, 0]
drag, startPoint x: 1374, startPoint y: 442, endPoint x: 1662, endPoint y: 484, distance: 291.6
click at [288, 678] on div "Electrification Safety Module | Attempted Service Technician Certification Elec…" at bounding box center [713, 342] width 1426 height 685
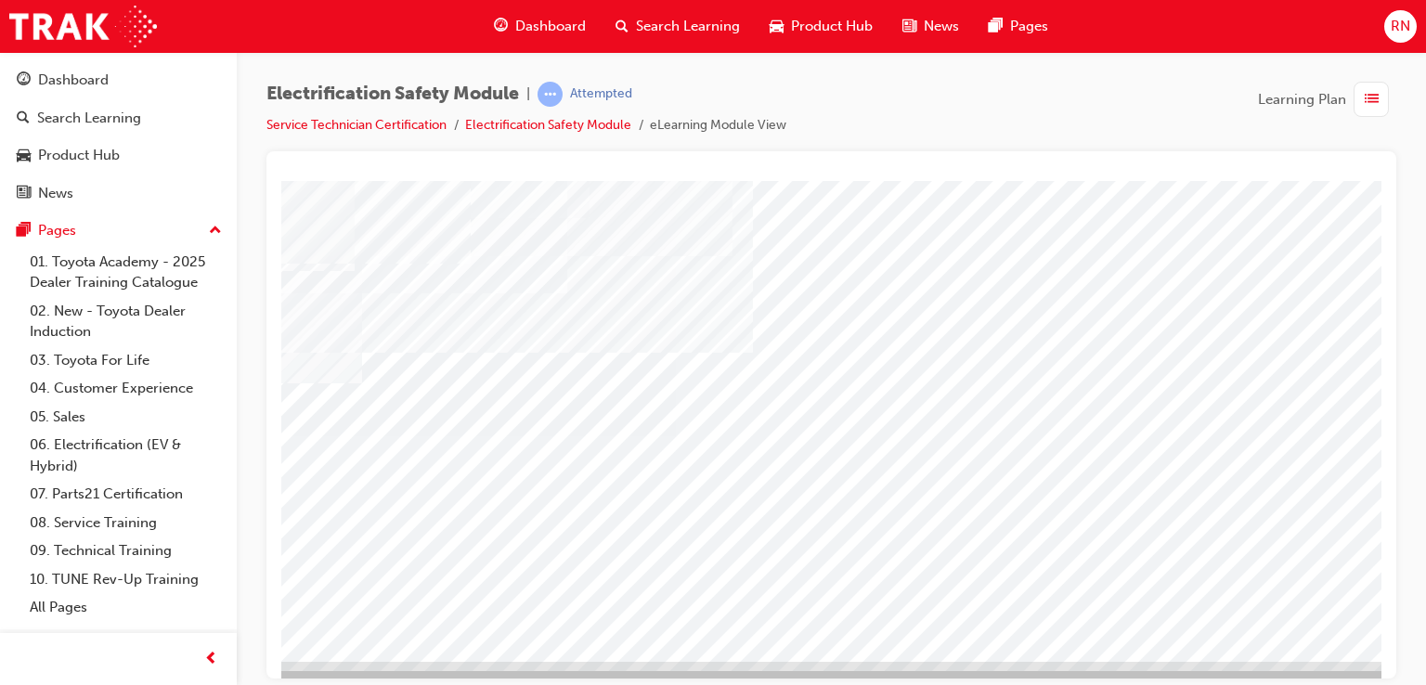
scroll to position [213, 160]
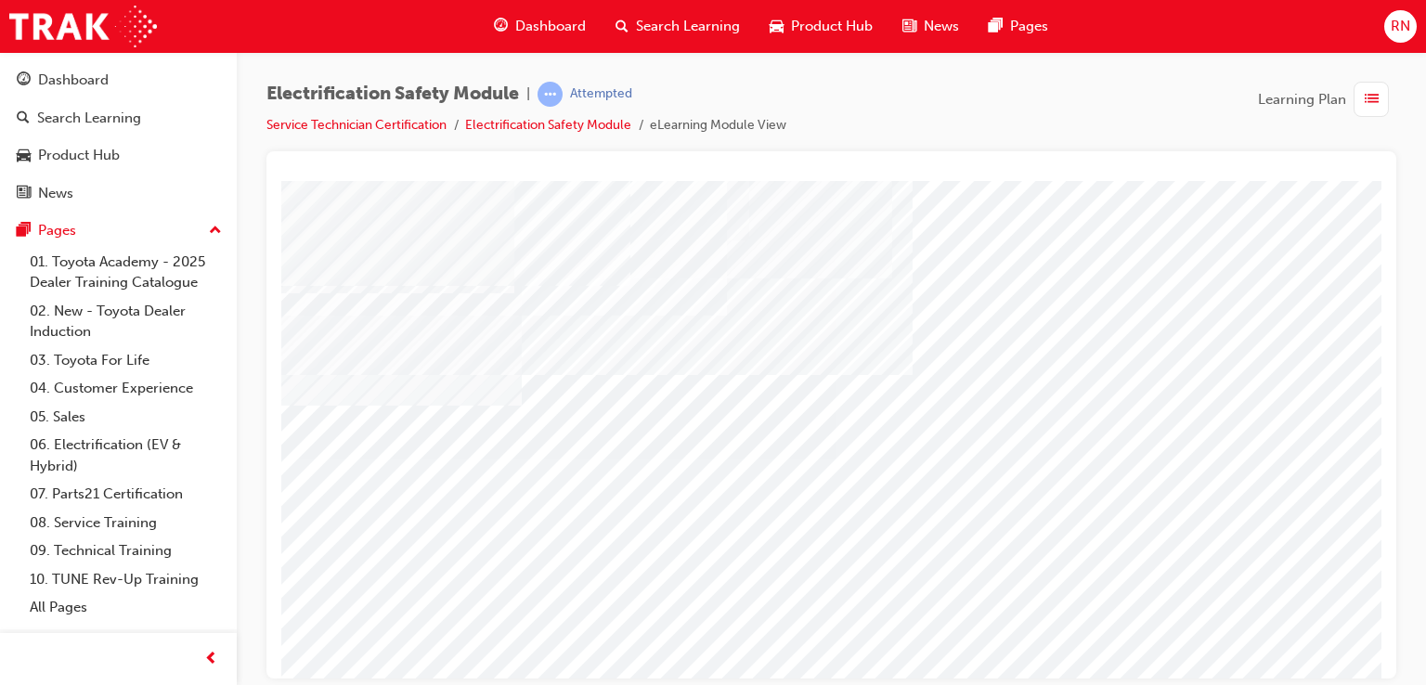
scroll to position [213, 0]
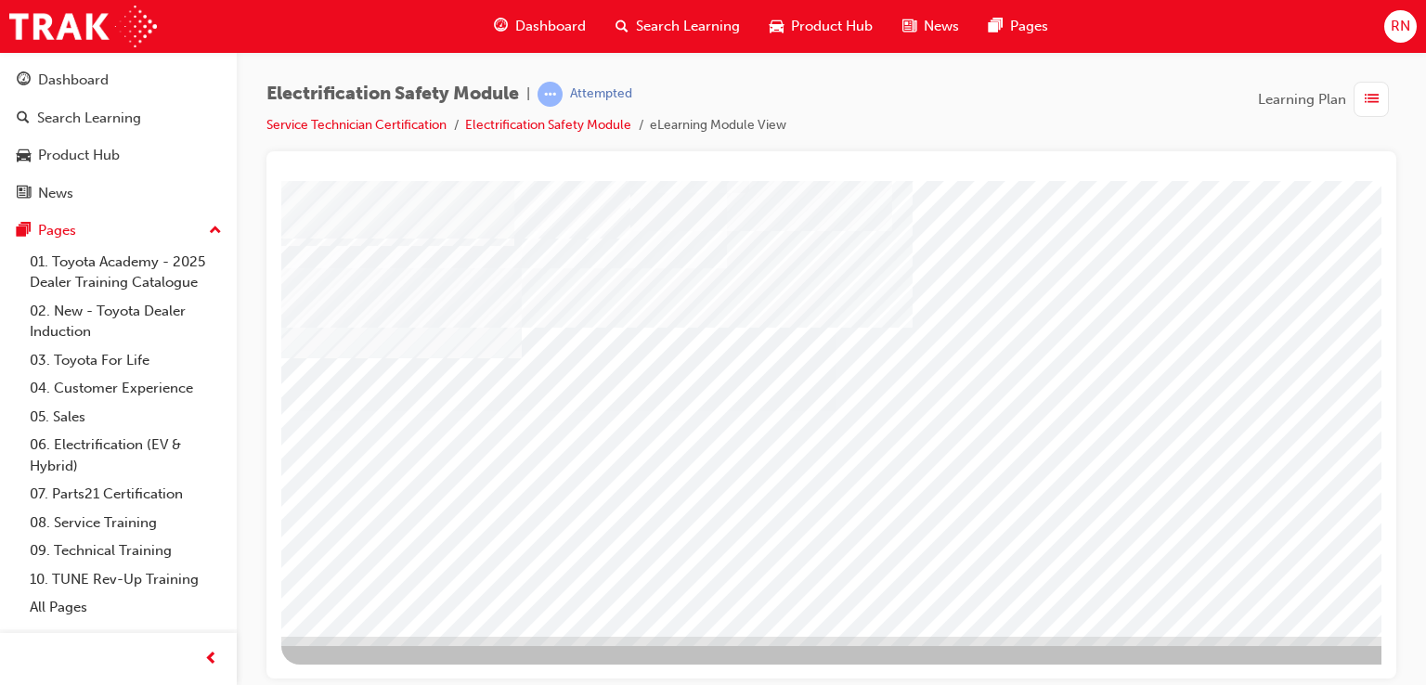
click at [1381, 229] on div at bounding box center [831, 414] width 1130 height 527
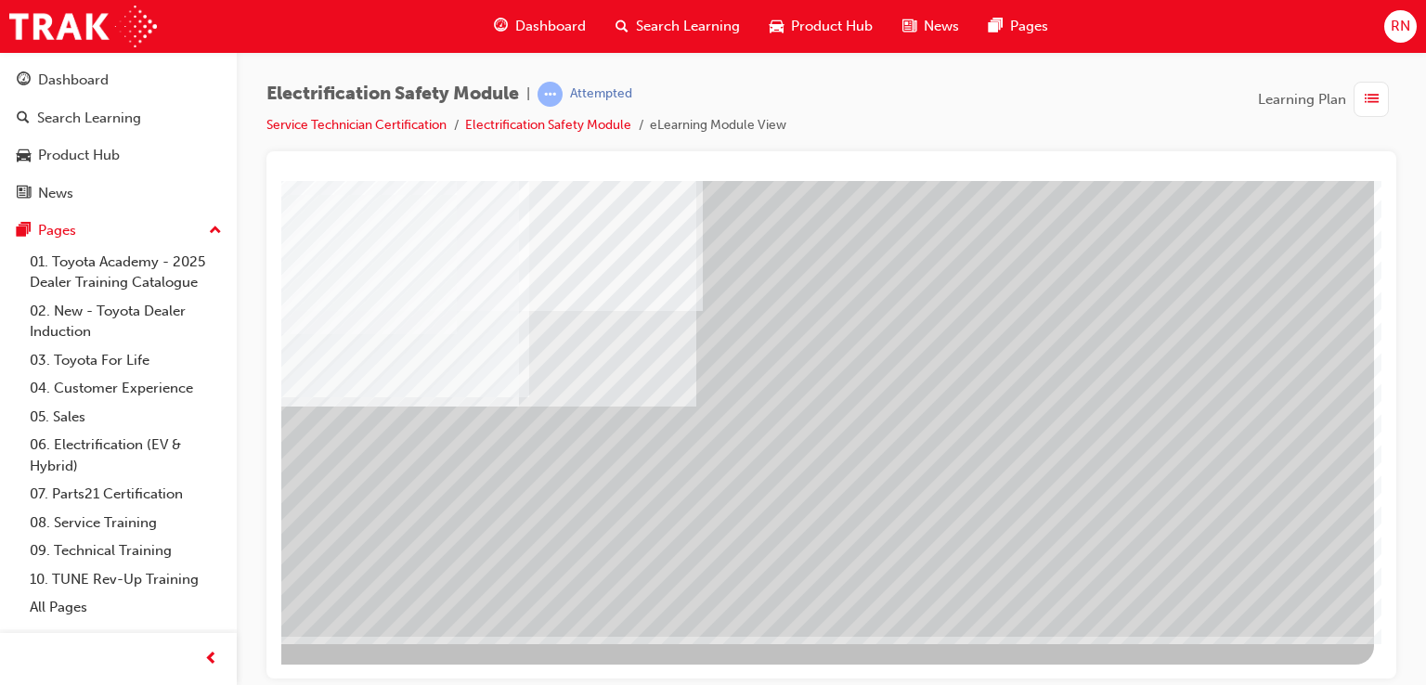
drag, startPoint x: 1374, startPoint y: 434, endPoint x: 1677, endPoint y: 707, distance: 408.1
drag, startPoint x: 1296, startPoint y: 669, endPoint x: 1662, endPoint y: 808, distance: 392.1
drag, startPoint x: 1370, startPoint y: 577, endPoint x: 1701, endPoint y: 771, distance: 383.9
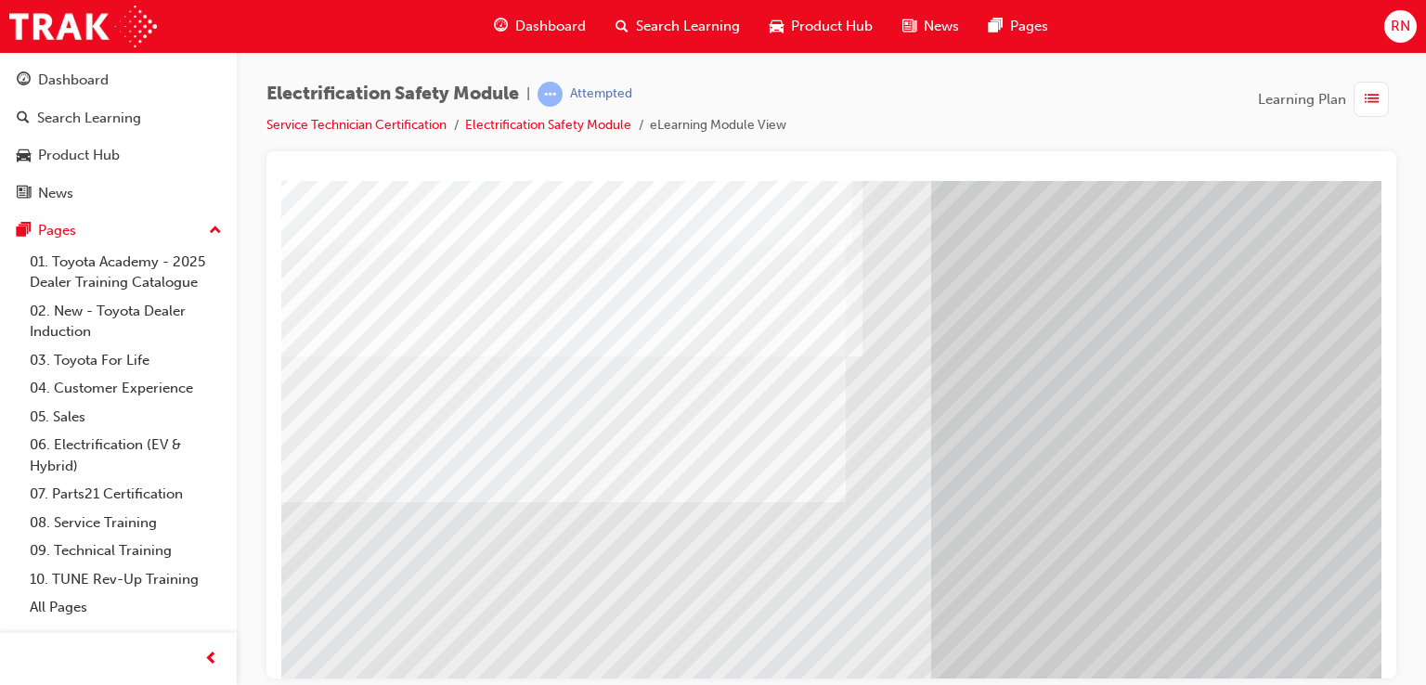
scroll to position [130, 0]
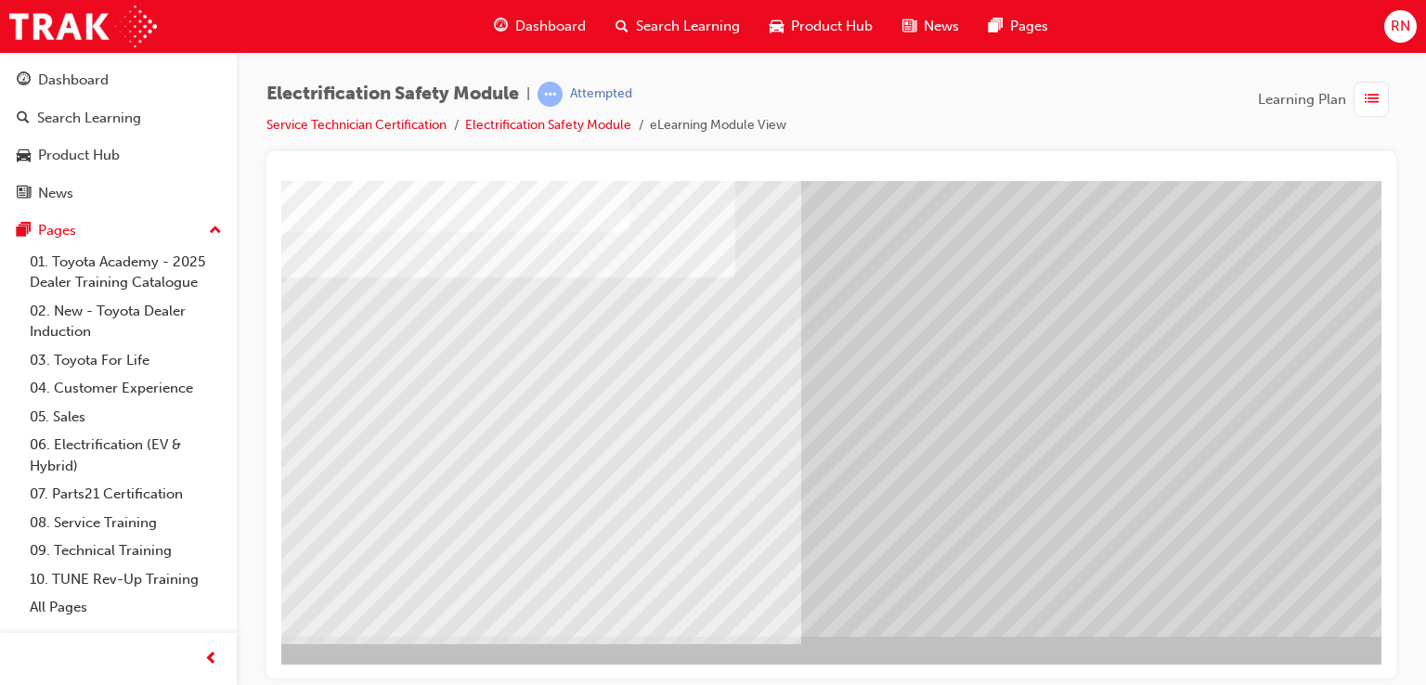
scroll to position [213, 176]
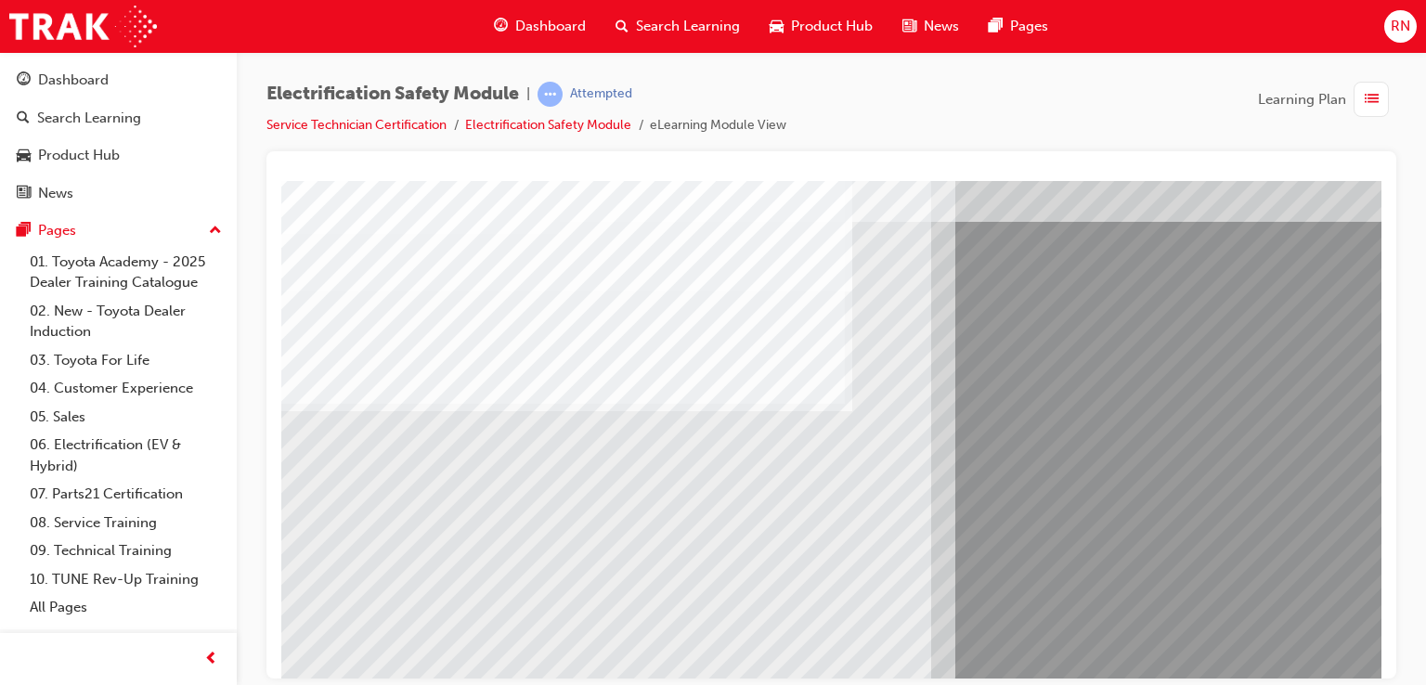
scroll to position [210, 0]
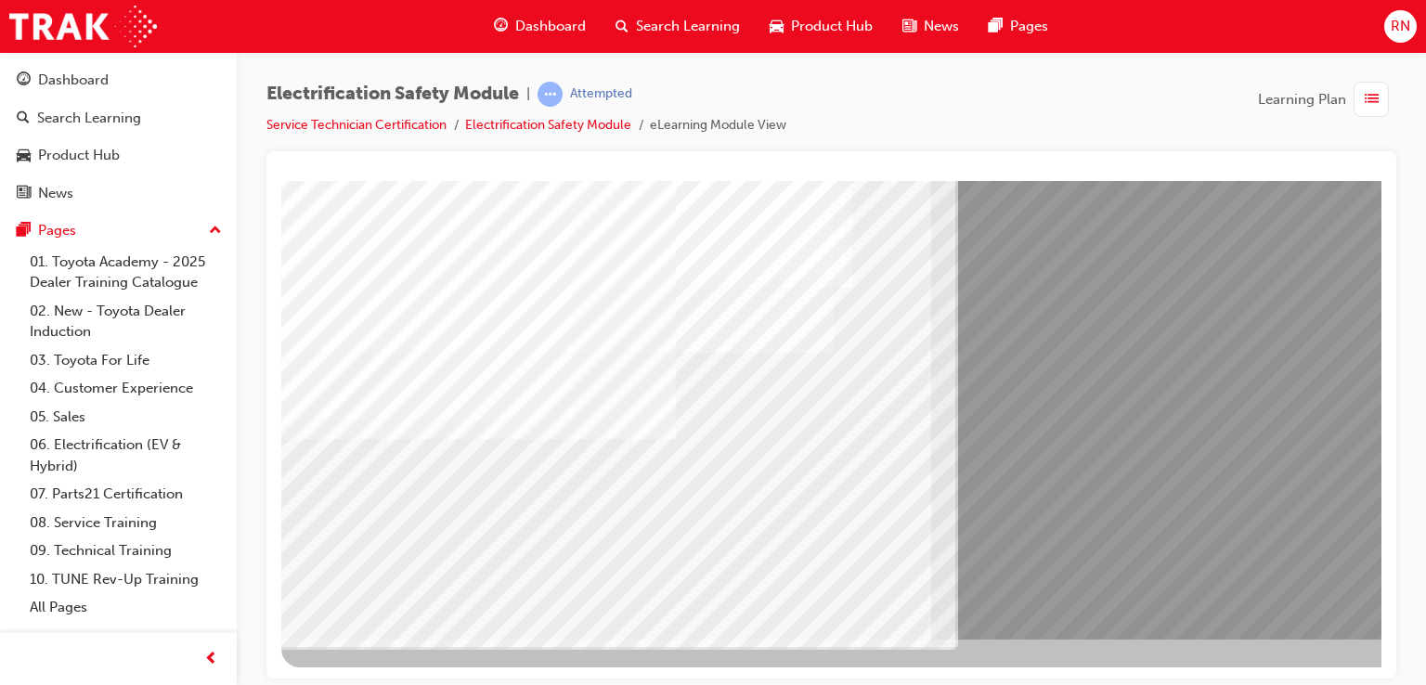
click at [1381, 227] on div at bounding box center [831, 414] width 1130 height 527
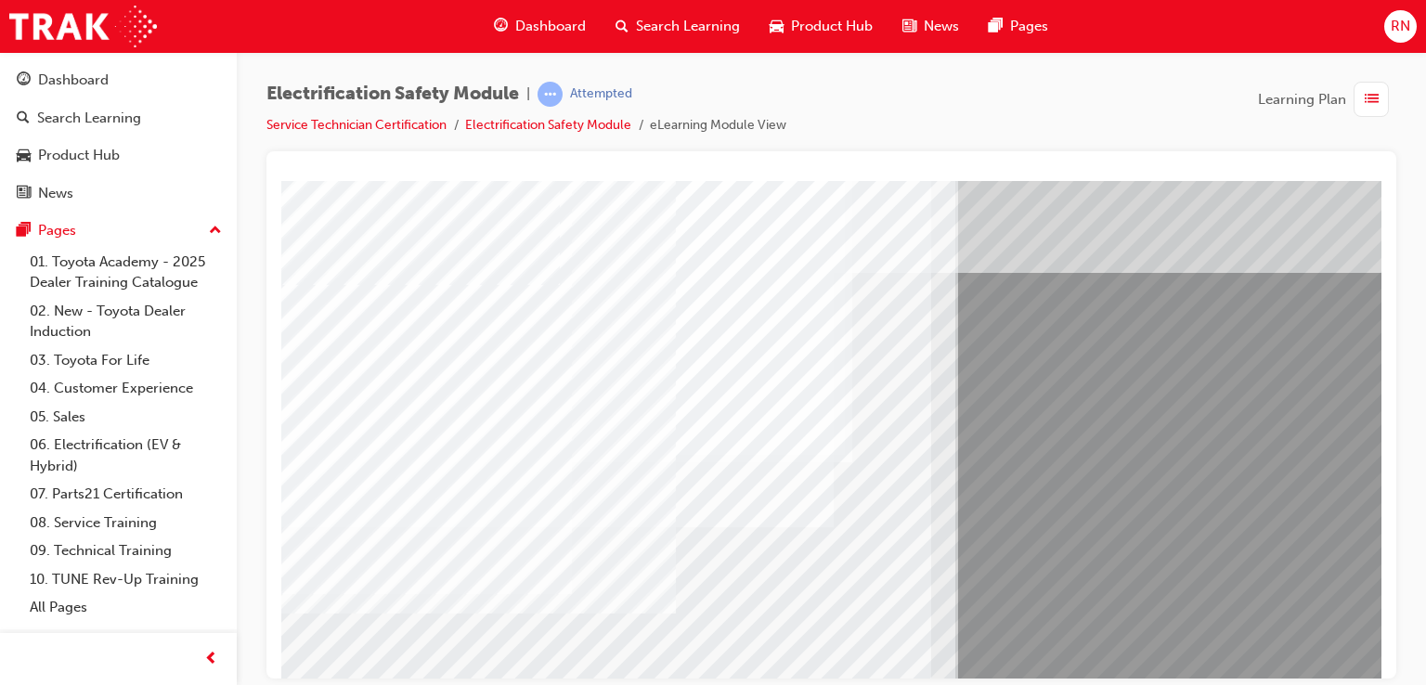
scroll to position [74, 0]
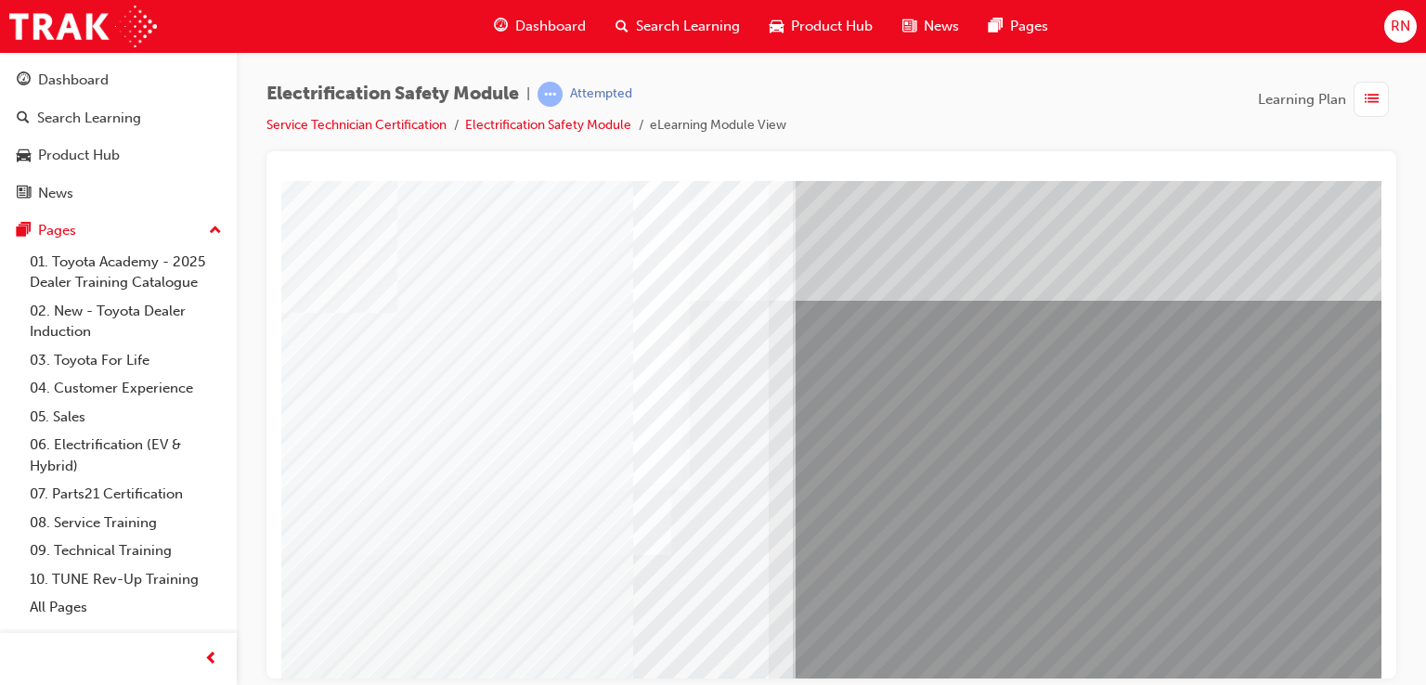
scroll to position [0, 176]
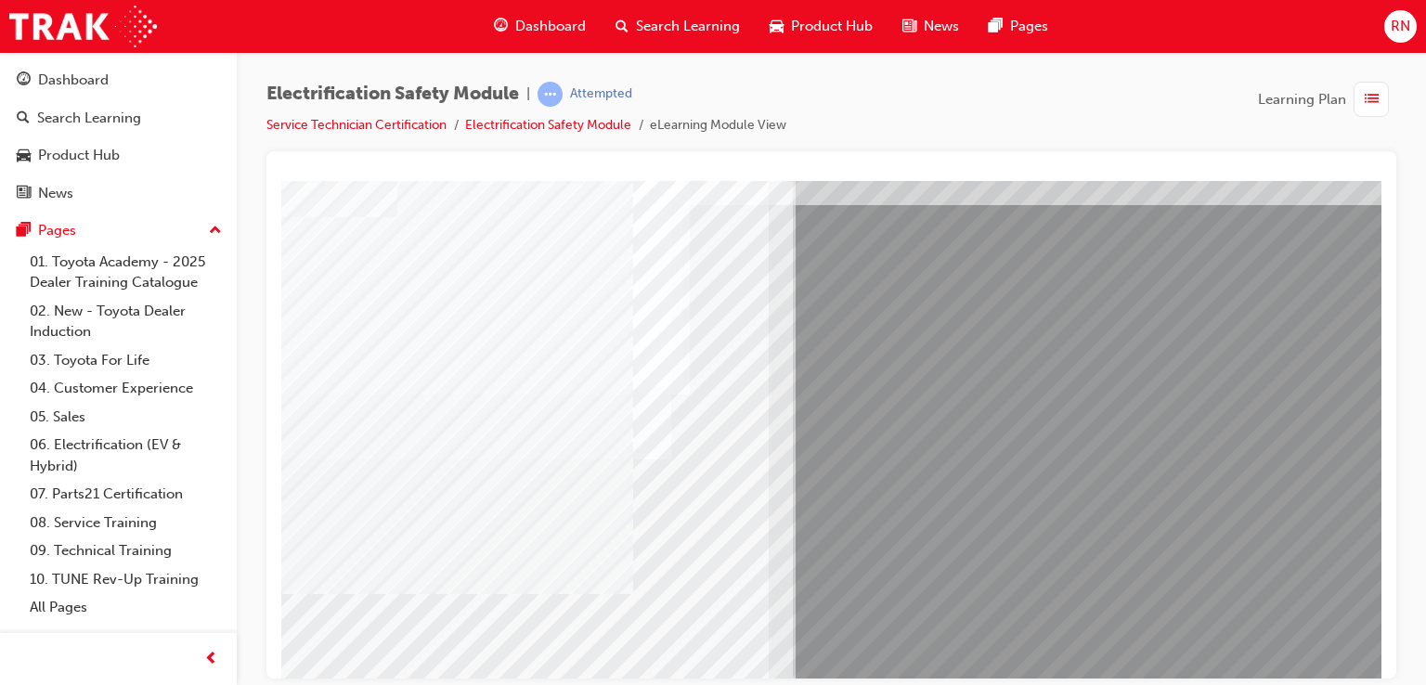
drag, startPoint x: 1377, startPoint y: 590, endPoint x: 1686, endPoint y: 695, distance: 326.4
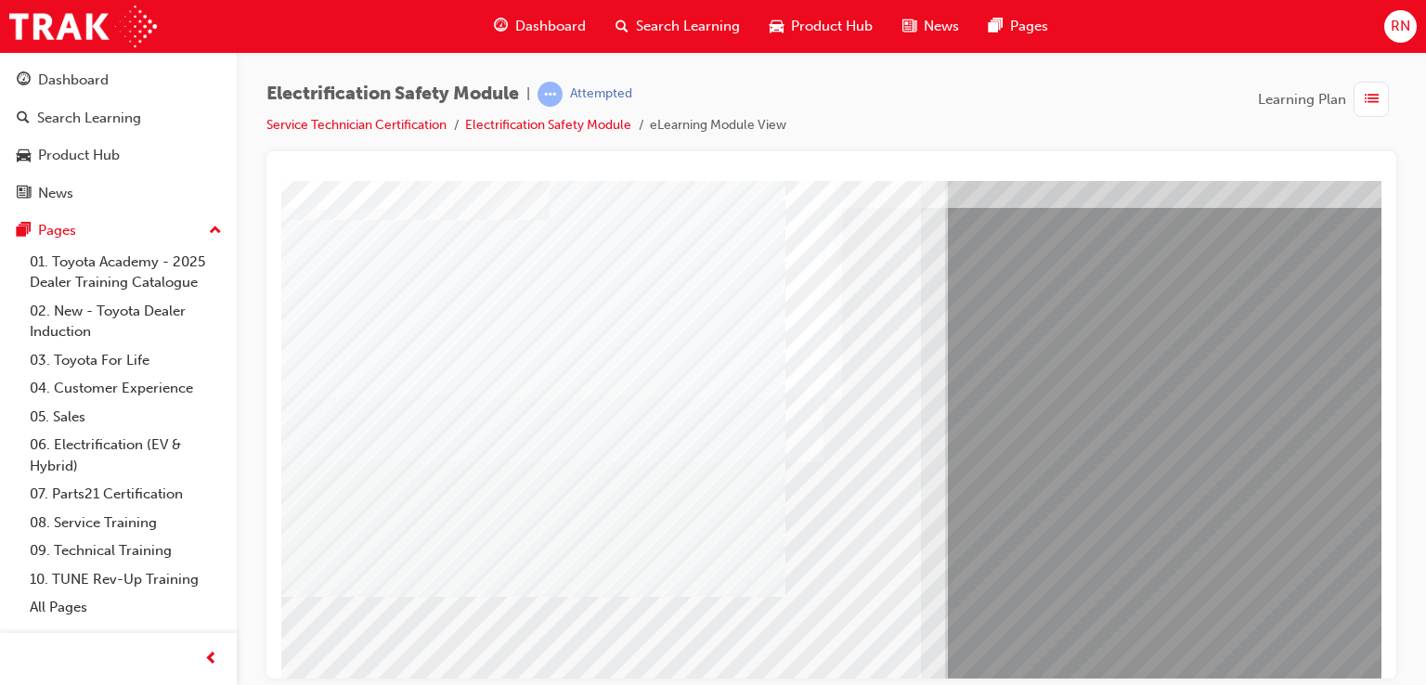
scroll to position [100, 0]
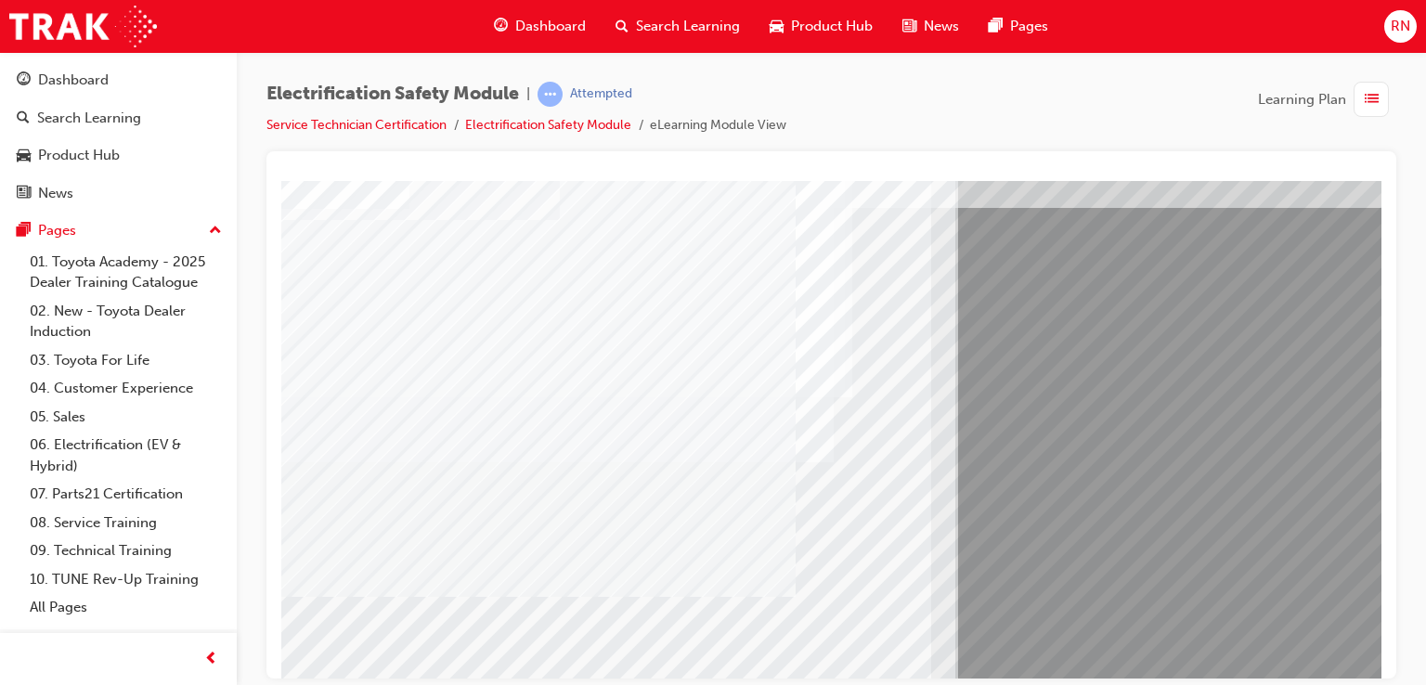
drag, startPoint x: 859, startPoint y: 677, endPoint x: 1143, endPoint y: 863, distance: 339.8
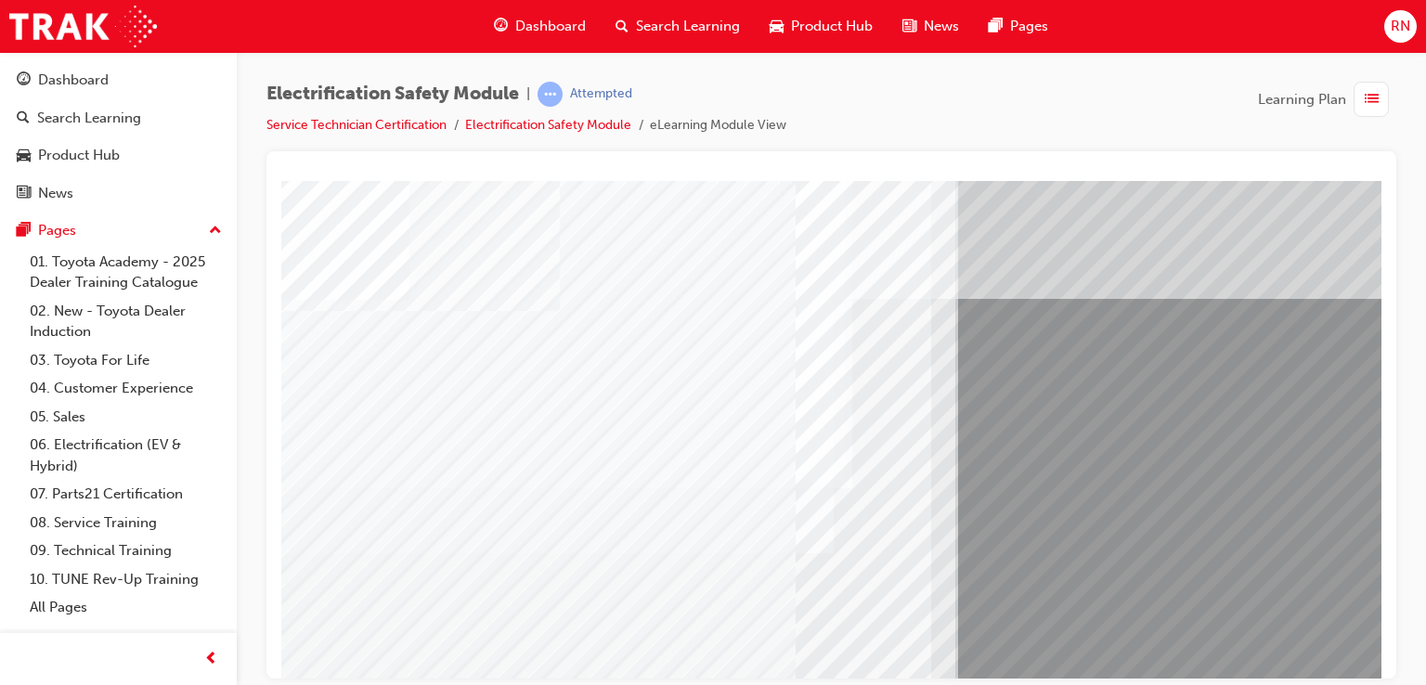
scroll to position [0, 0]
drag, startPoint x: 1374, startPoint y: 335, endPoint x: 1663, endPoint y: 441, distance: 308.3
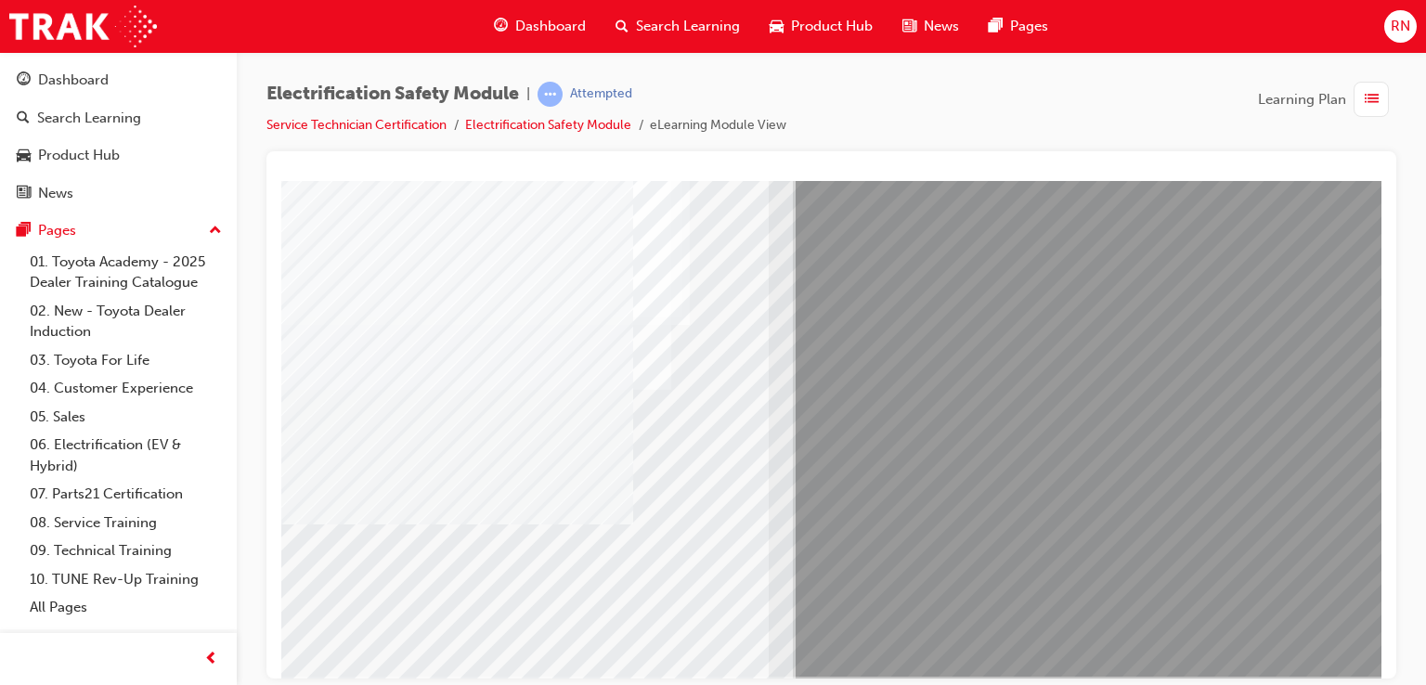
scroll to position [213, 176]
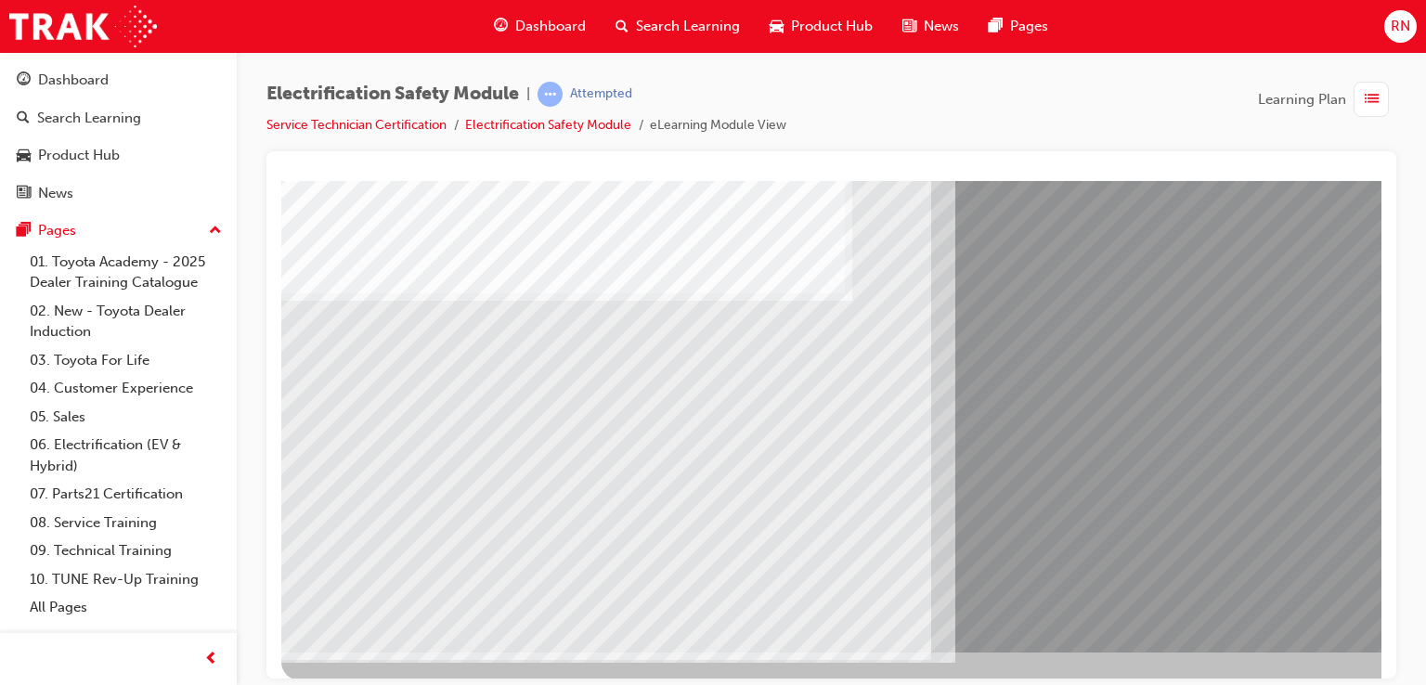
scroll to position [208, 0]
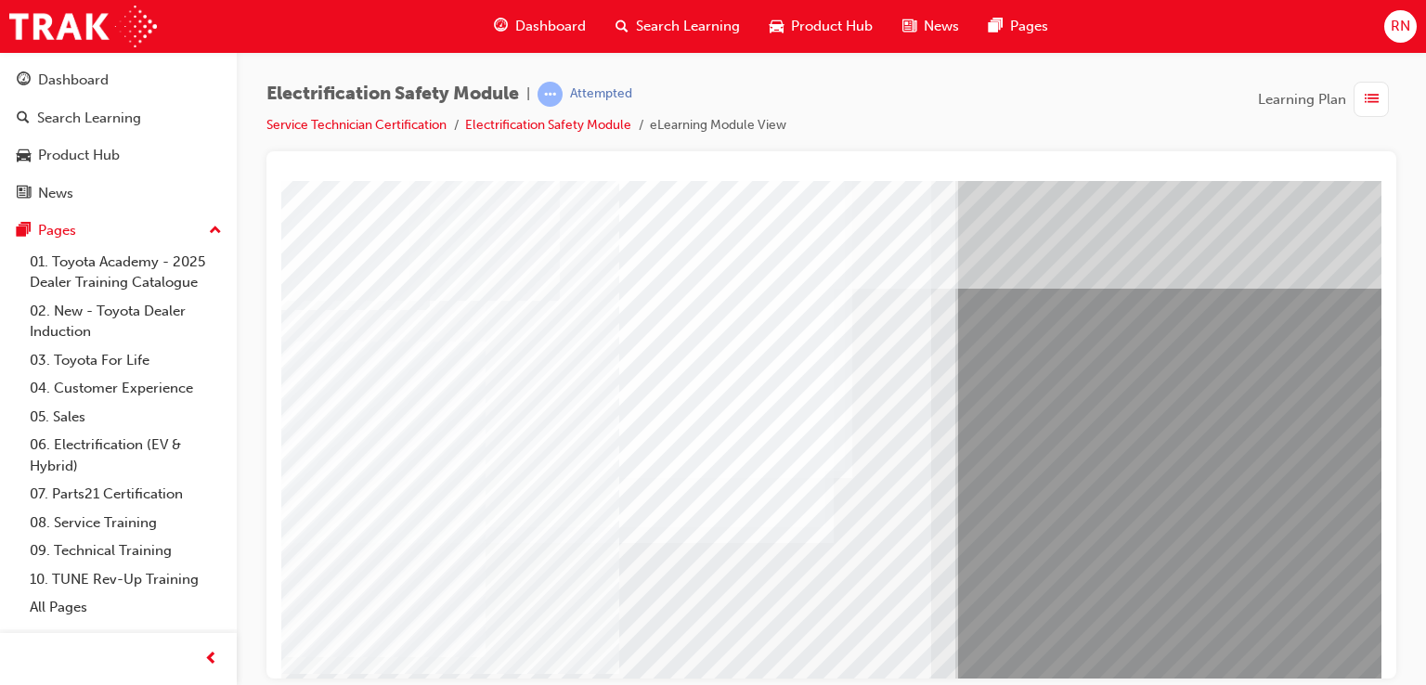
scroll to position [0, 0]
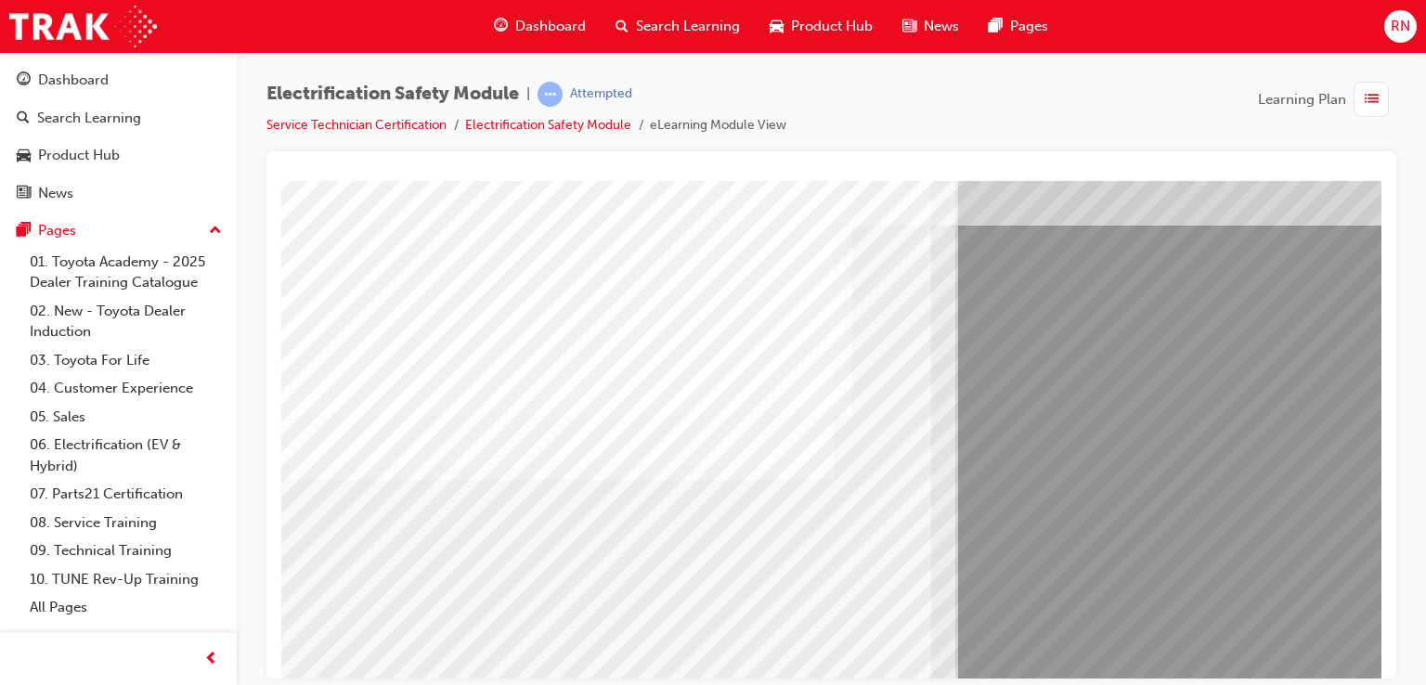
scroll to position [111, 0]
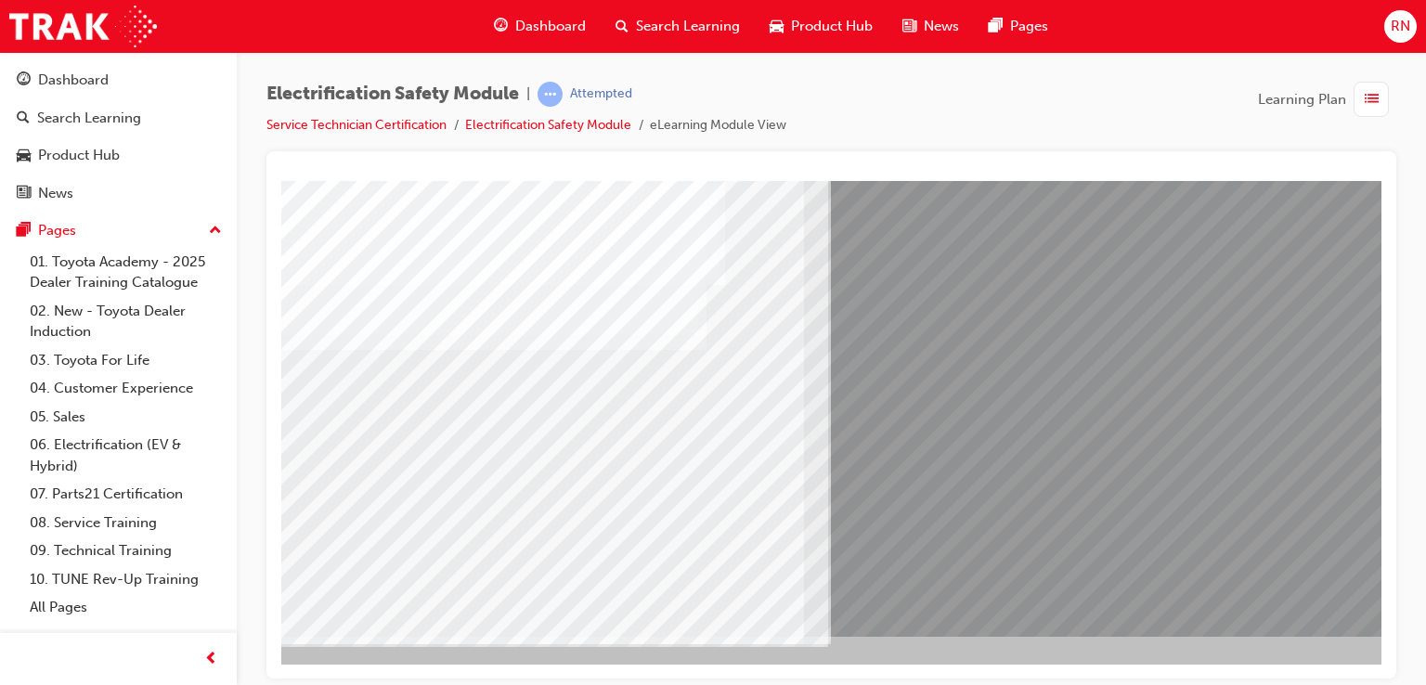
scroll to position [213, 176]
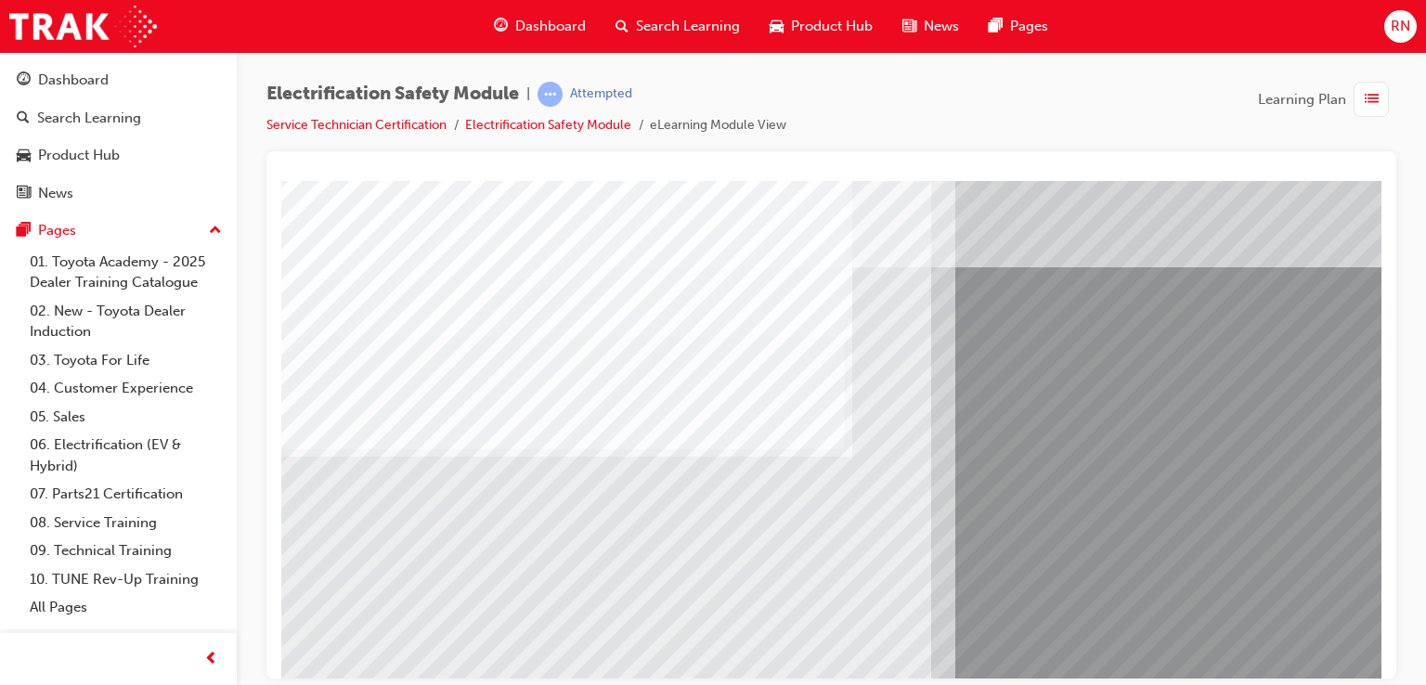
scroll to position [74, 0]
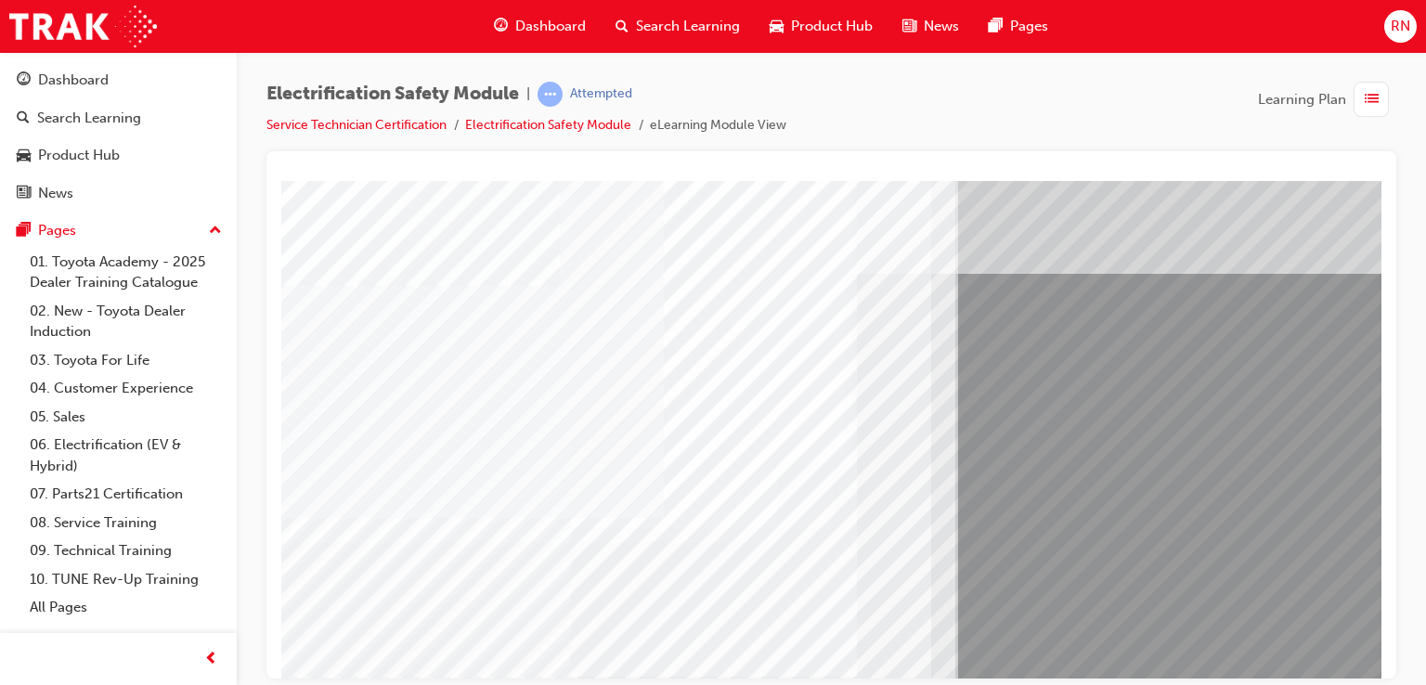
scroll to position [0, 0]
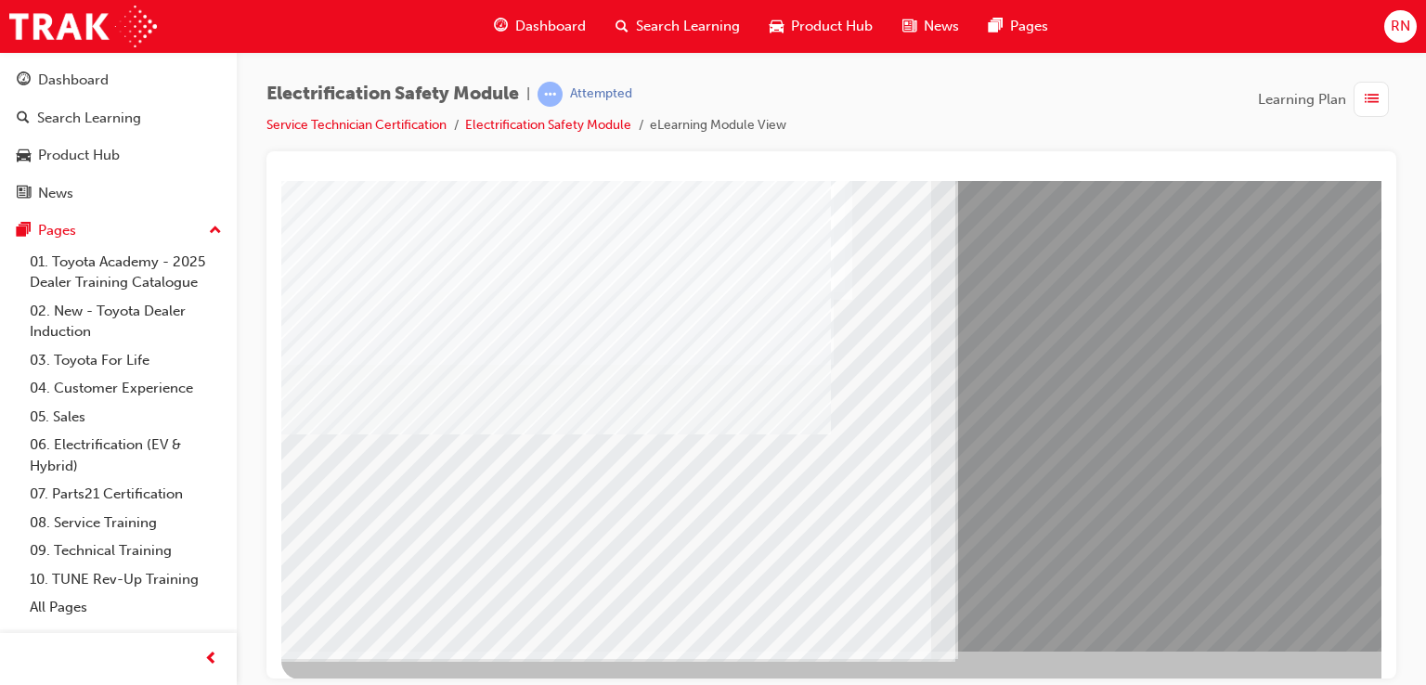
scroll to position [213, 0]
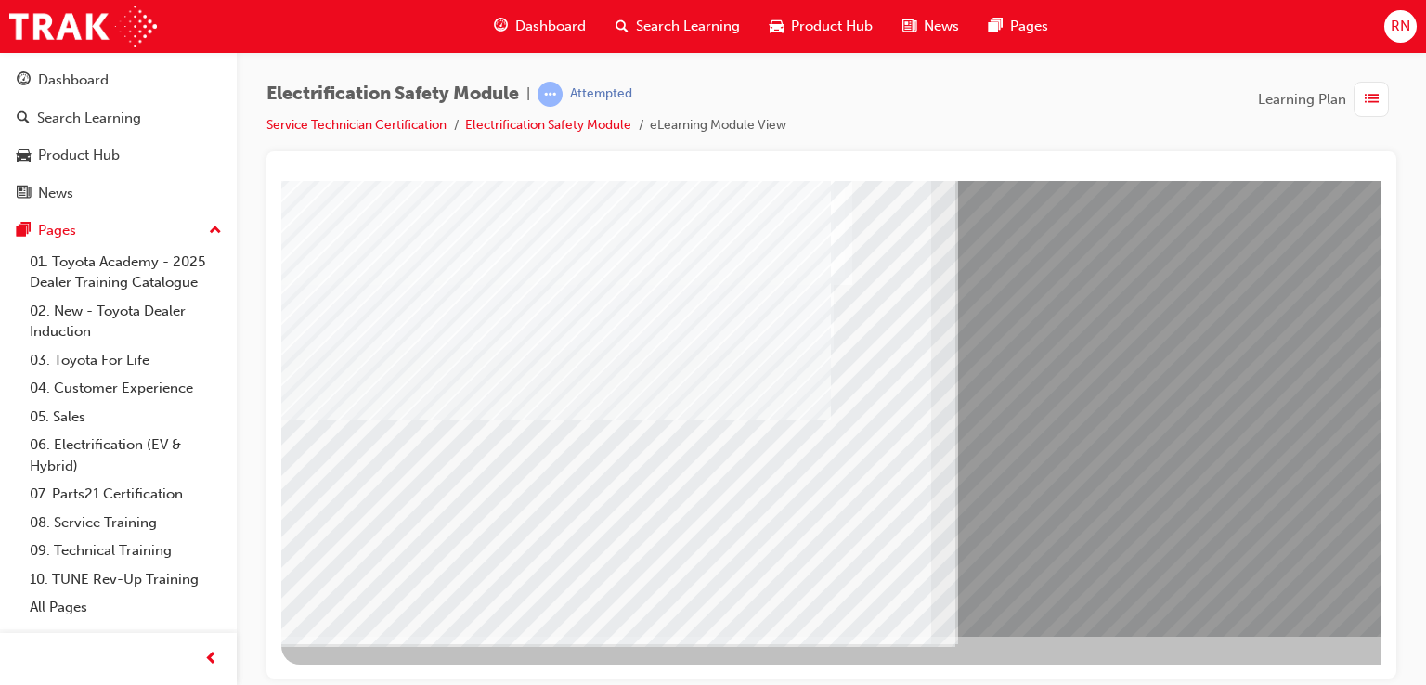
click at [1317, 679] on div "Electrification Safety Module | Attempted Service Technician Certification Elec…" at bounding box center [713, 342] width 1426 height 685
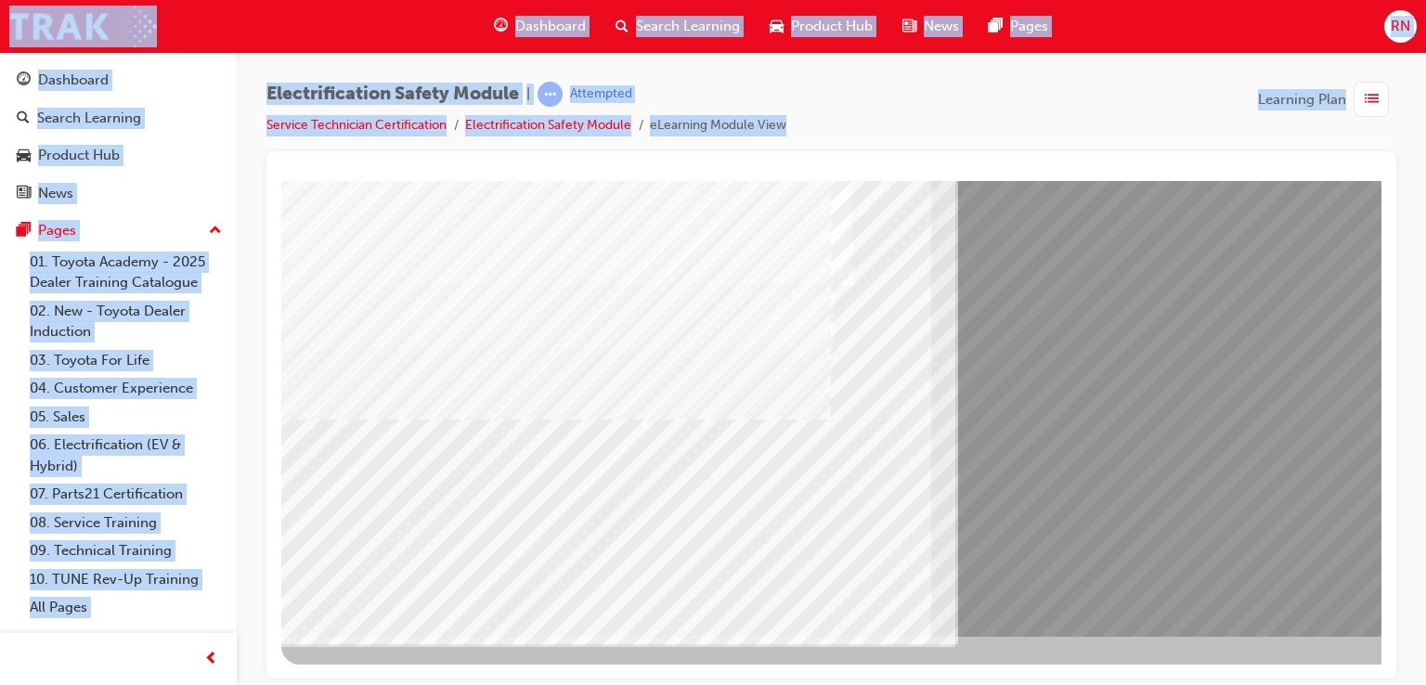
drag, startPoint x: 1598, startPoint y: 859, endPoint x: 1285, endPoint y: 588, distance: 413.9
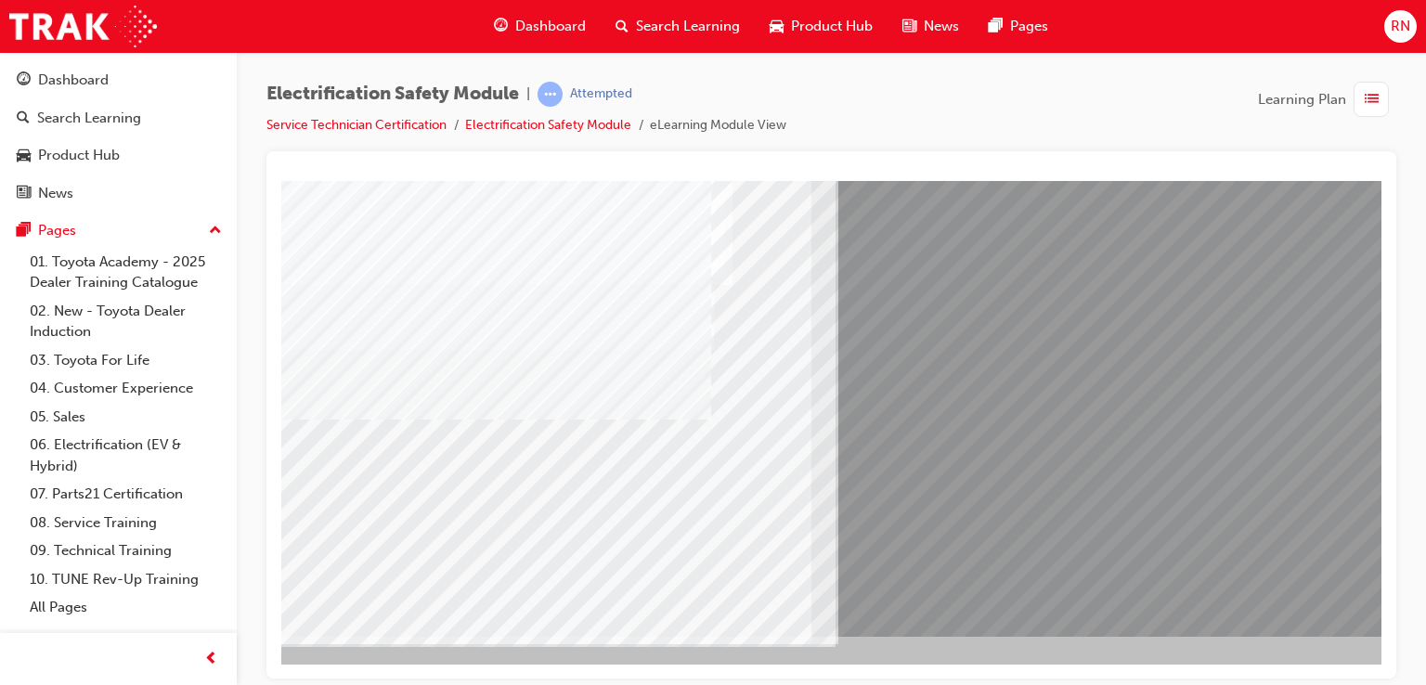
scroll to position [213, 176]
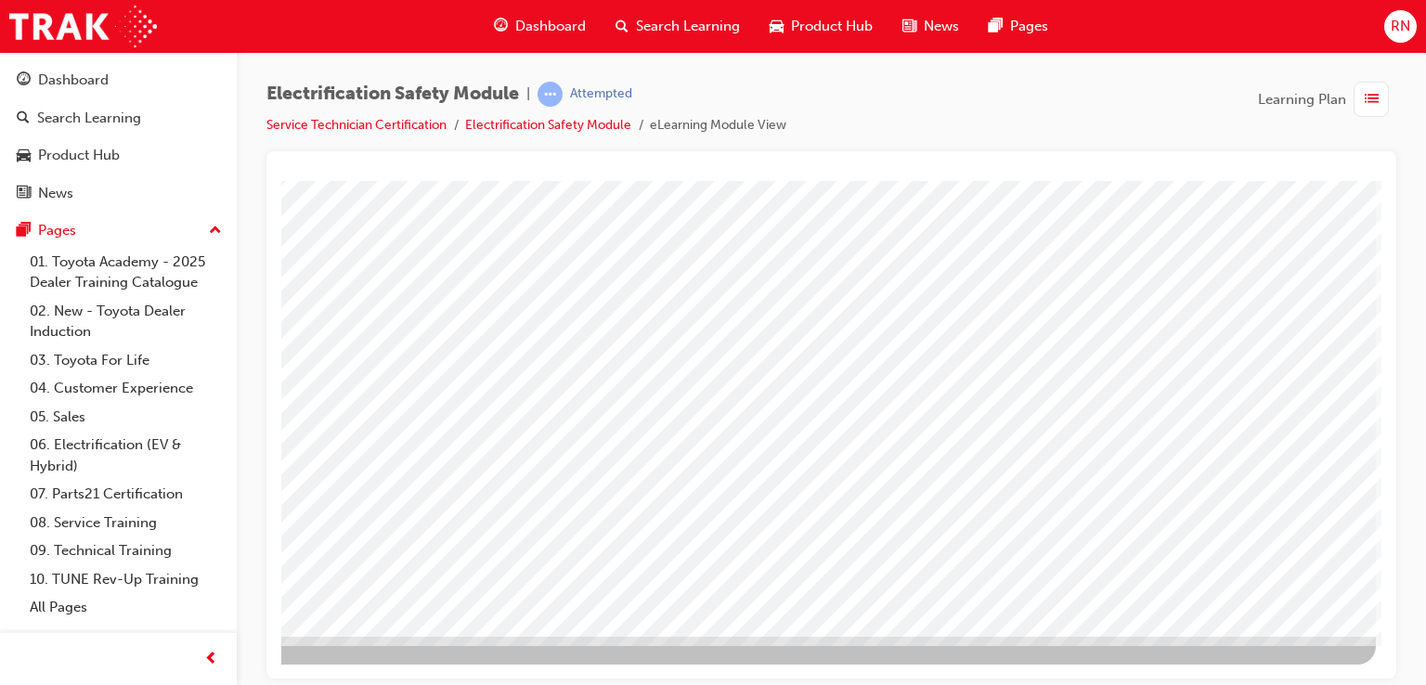
scroll to position [0, 0]
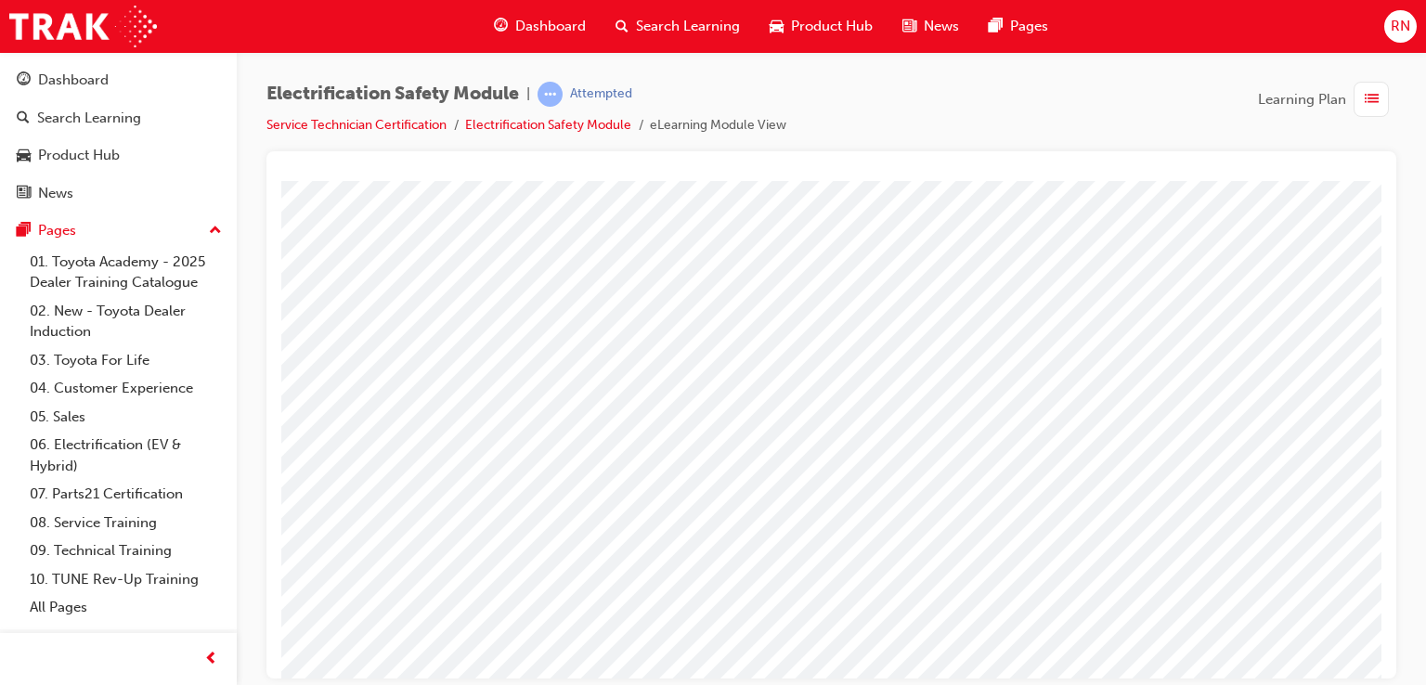
click at [1383, 610] on div at bounding box center [831, 414] width 1130 height 527
click at [1381, 603] on div at bounding box center [831, 414] width 1130 height 527
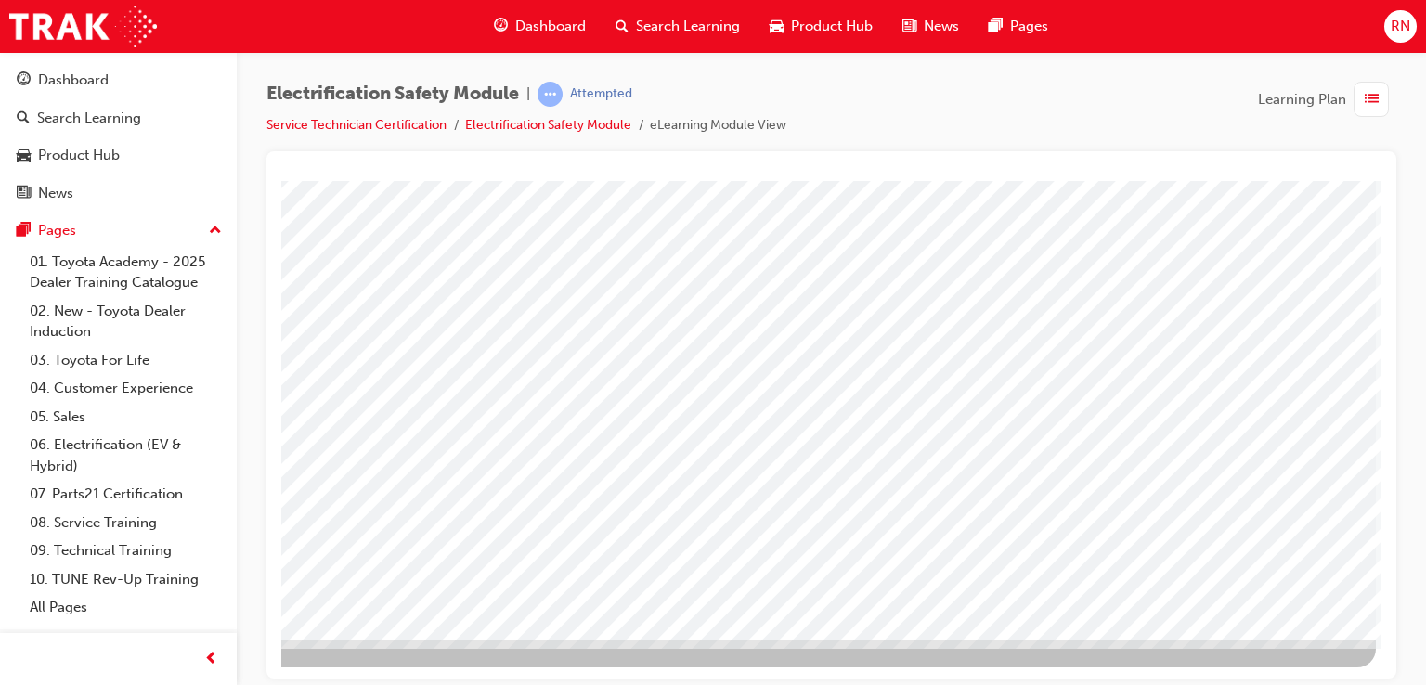
scroll to position [213, 176]
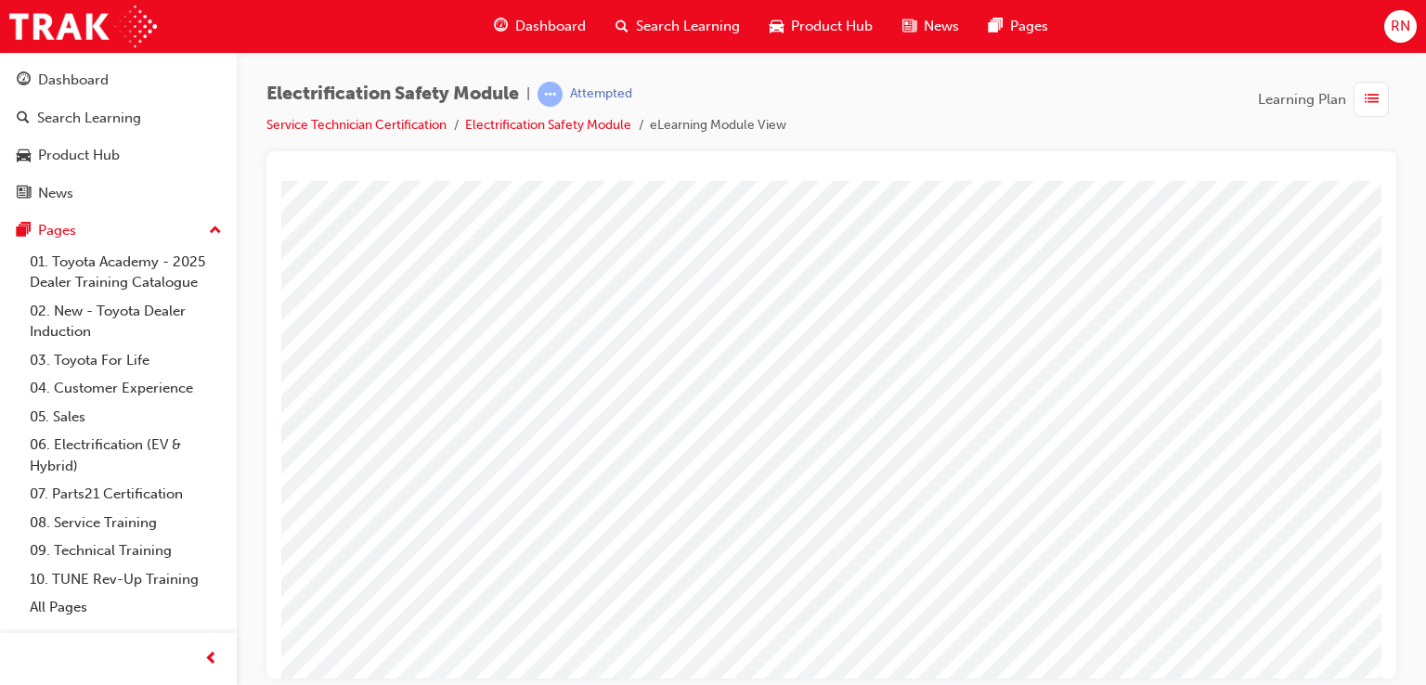
scroll to position [37, 0]
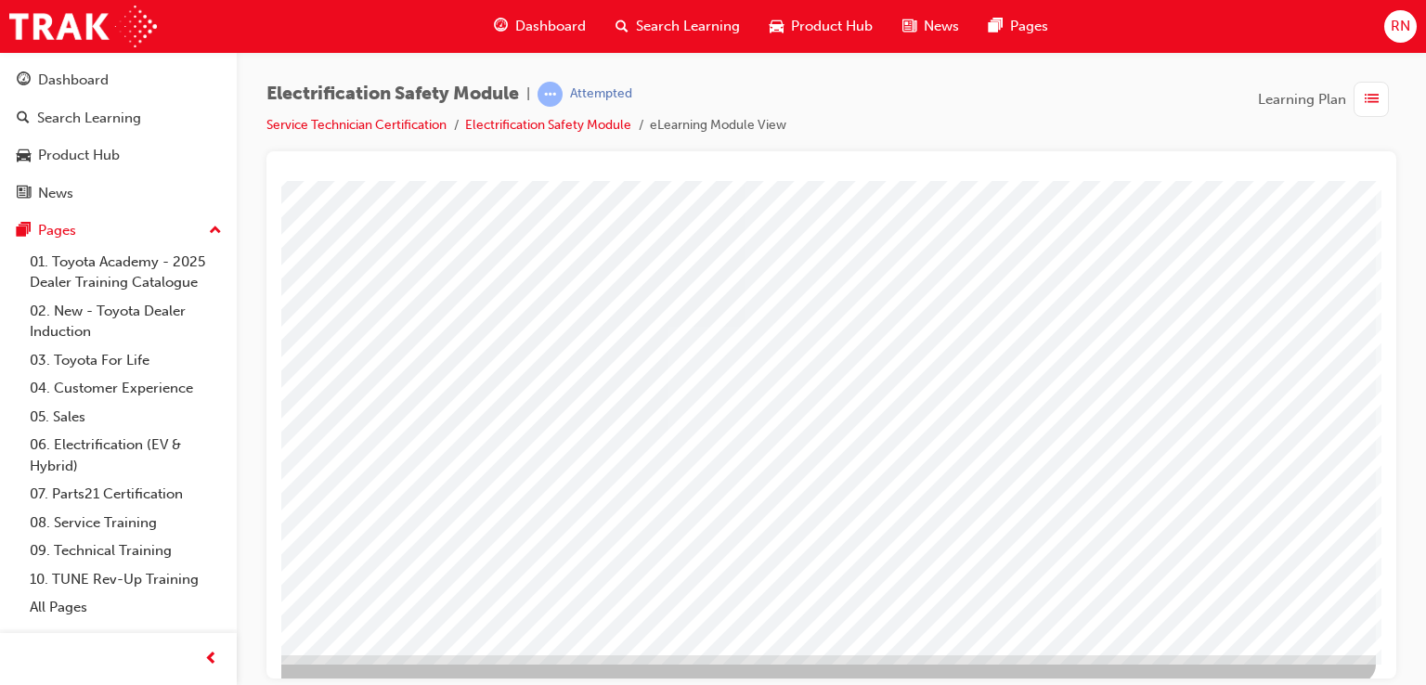
scroll to position [213, 176]
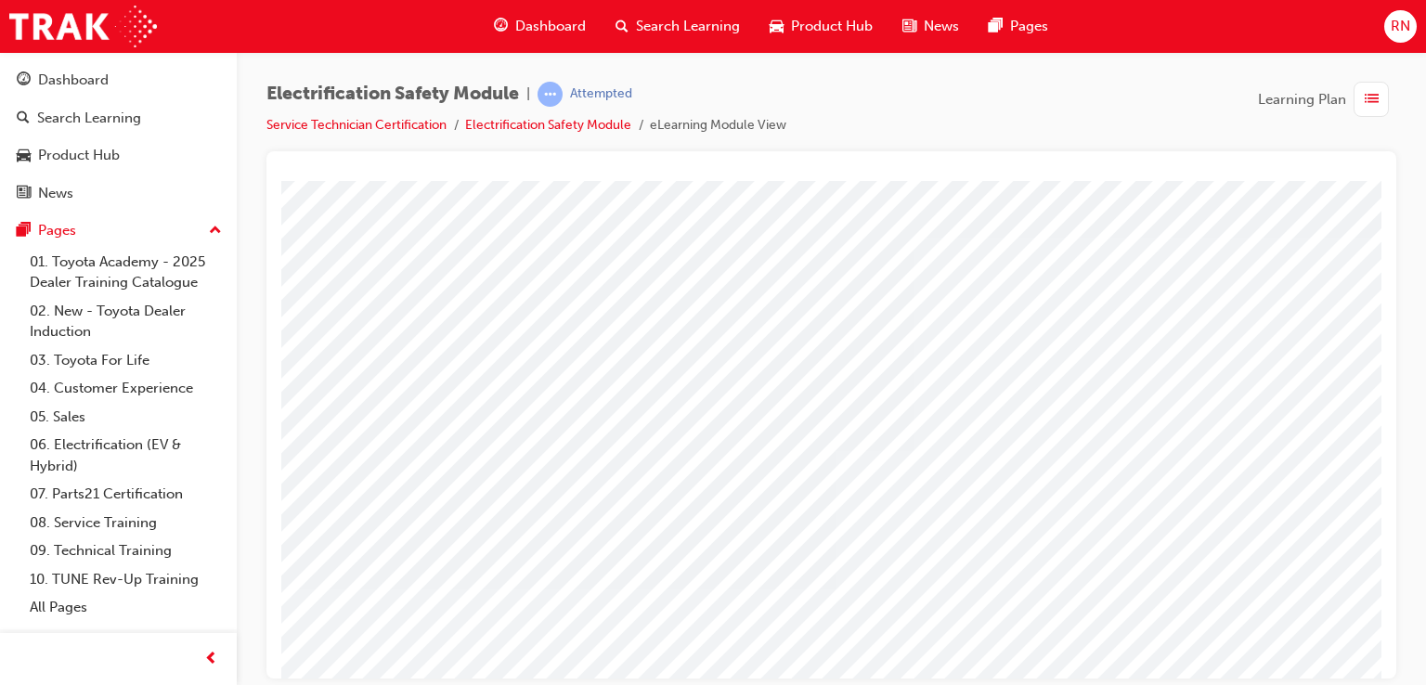
scroll to position [0, 0]
click at [1273, 677] on div "Electrification Safety Module | Attempted Service Technician Certification Elec…" at bounding box center [713, 342] width 1426 height 685
drag, startPoint x: 1270, startPoint y: 660, endPoint x: 1299, endPoint y: 664, distance: 29.9
click at [1299, 187] on html "multistate Loading..." at bounding box center [831, 183] width 1100 height 7
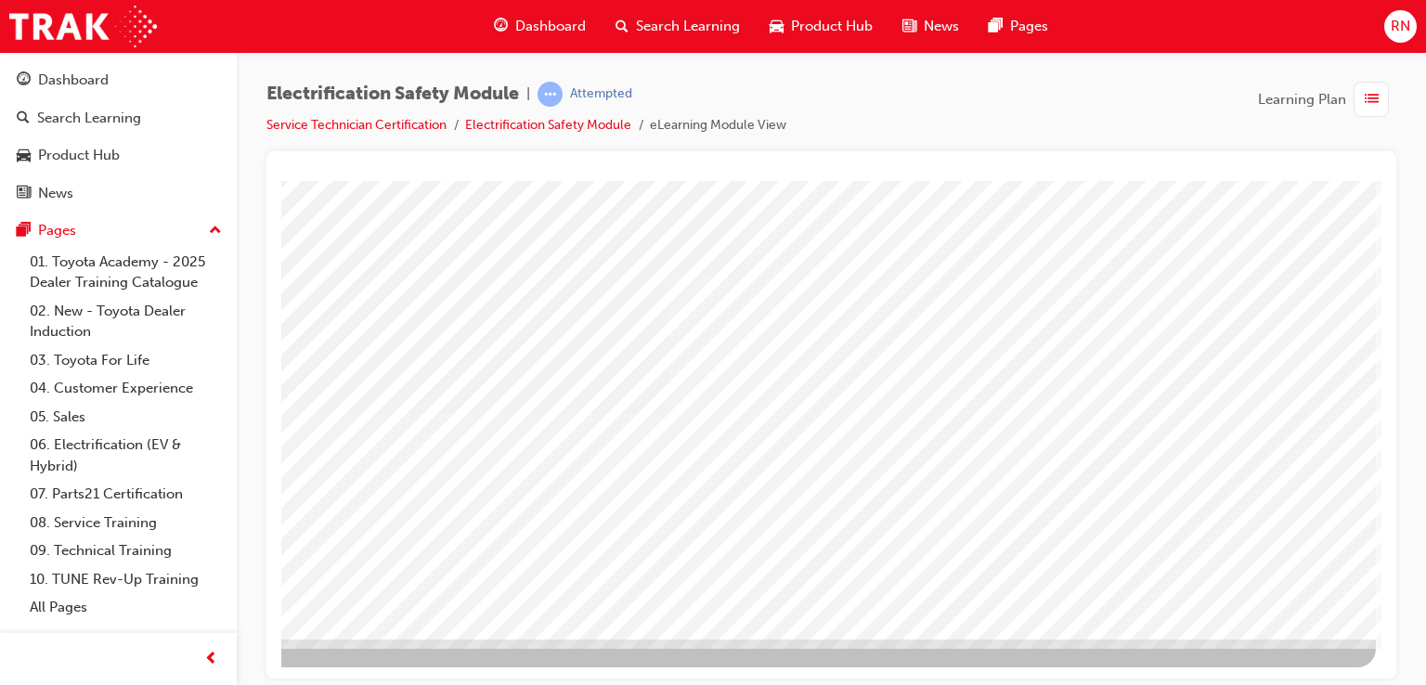
scroll to position [213, 176]
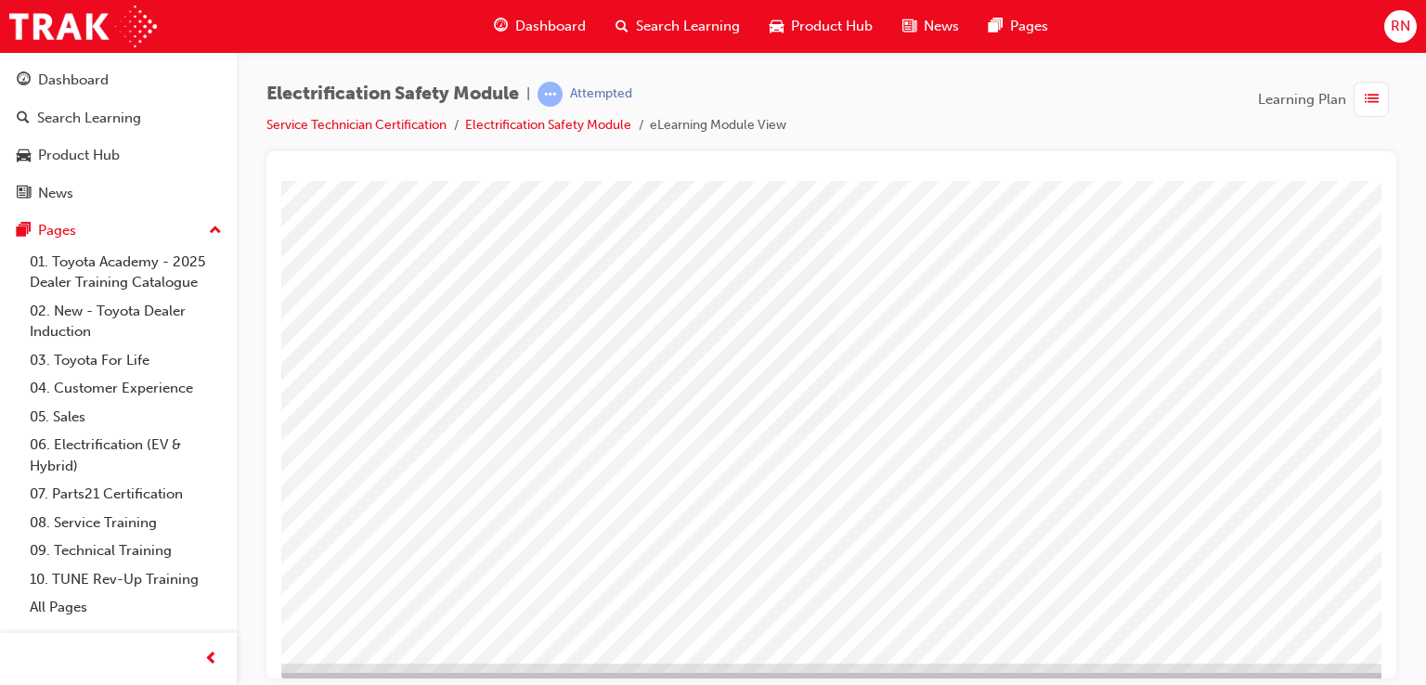
scroll to position [213, 0]
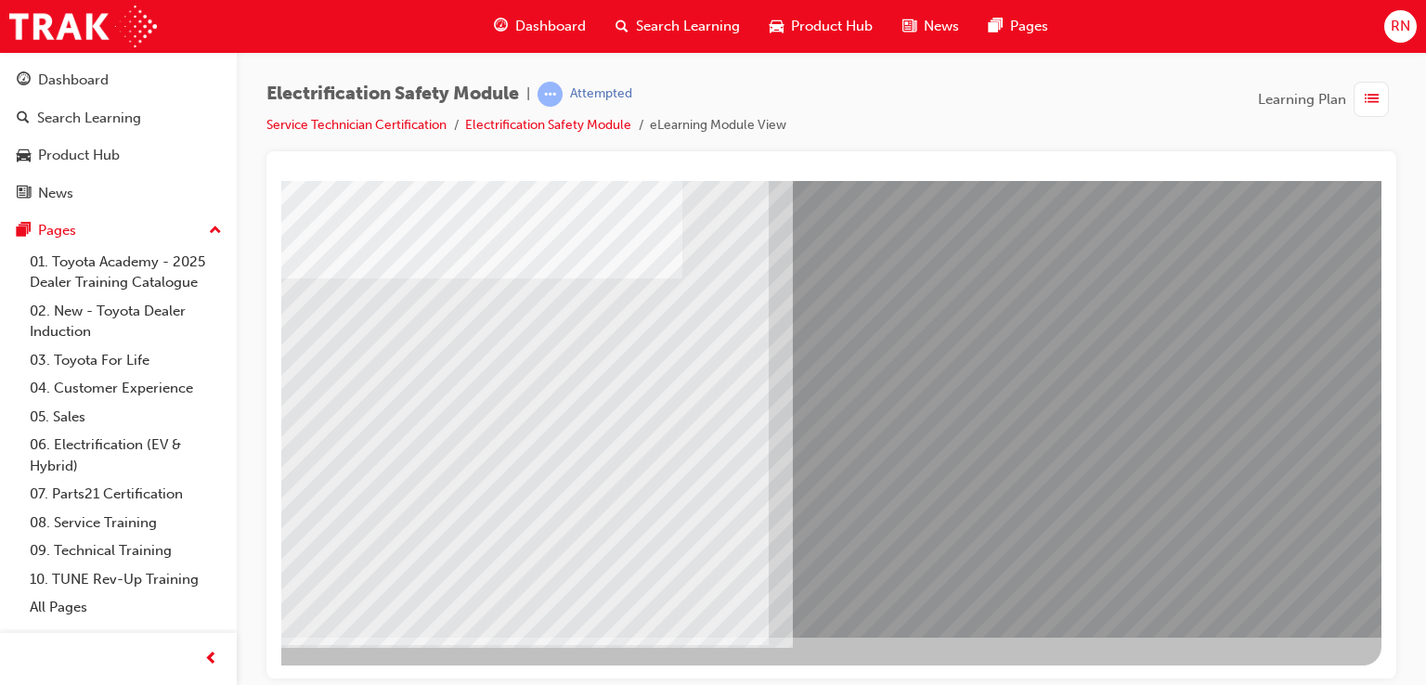
scroll to position [0, 0]
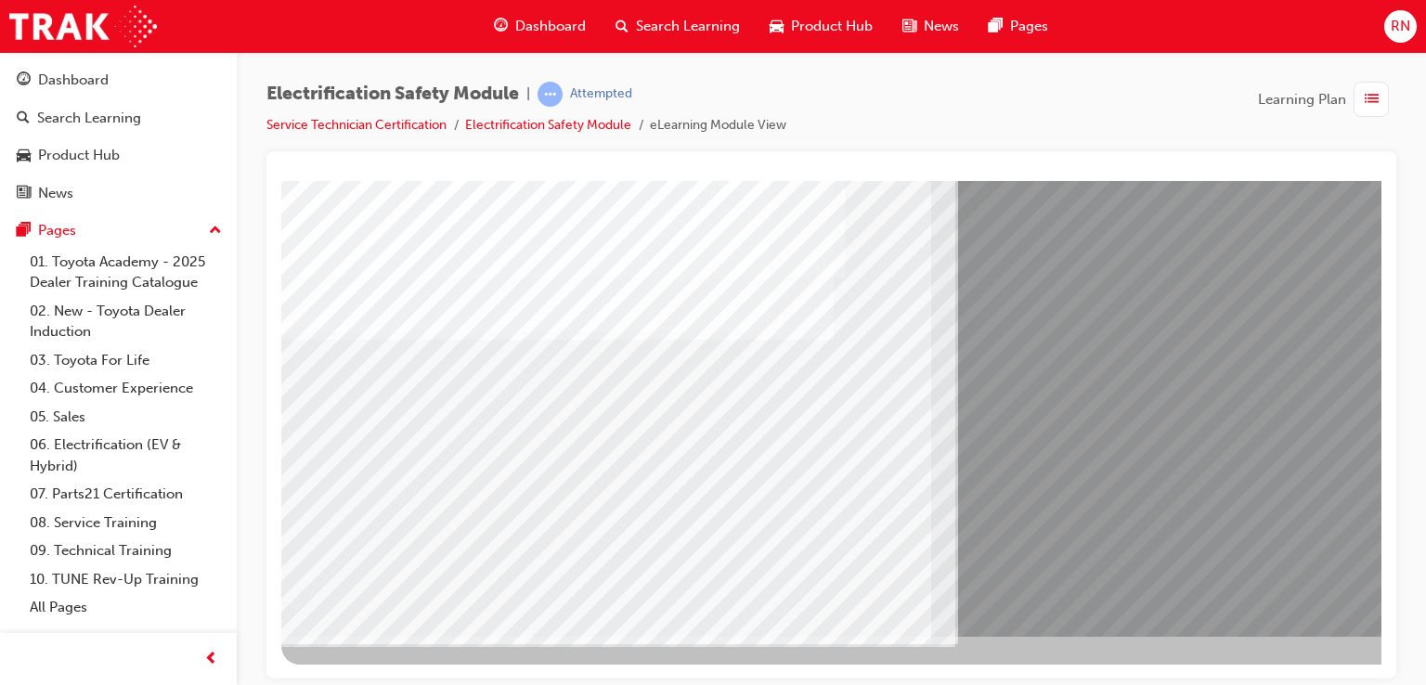
scroll to position [213, 176]
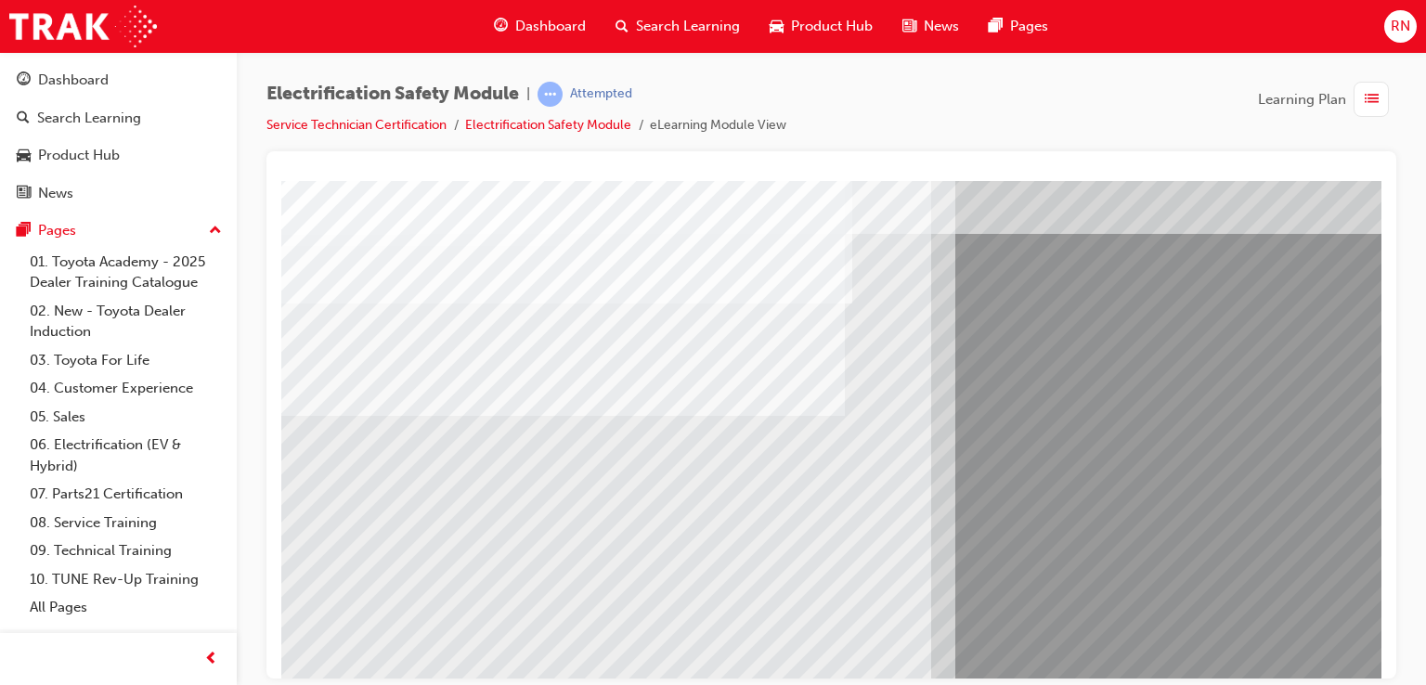
scroll to position [111, 0]
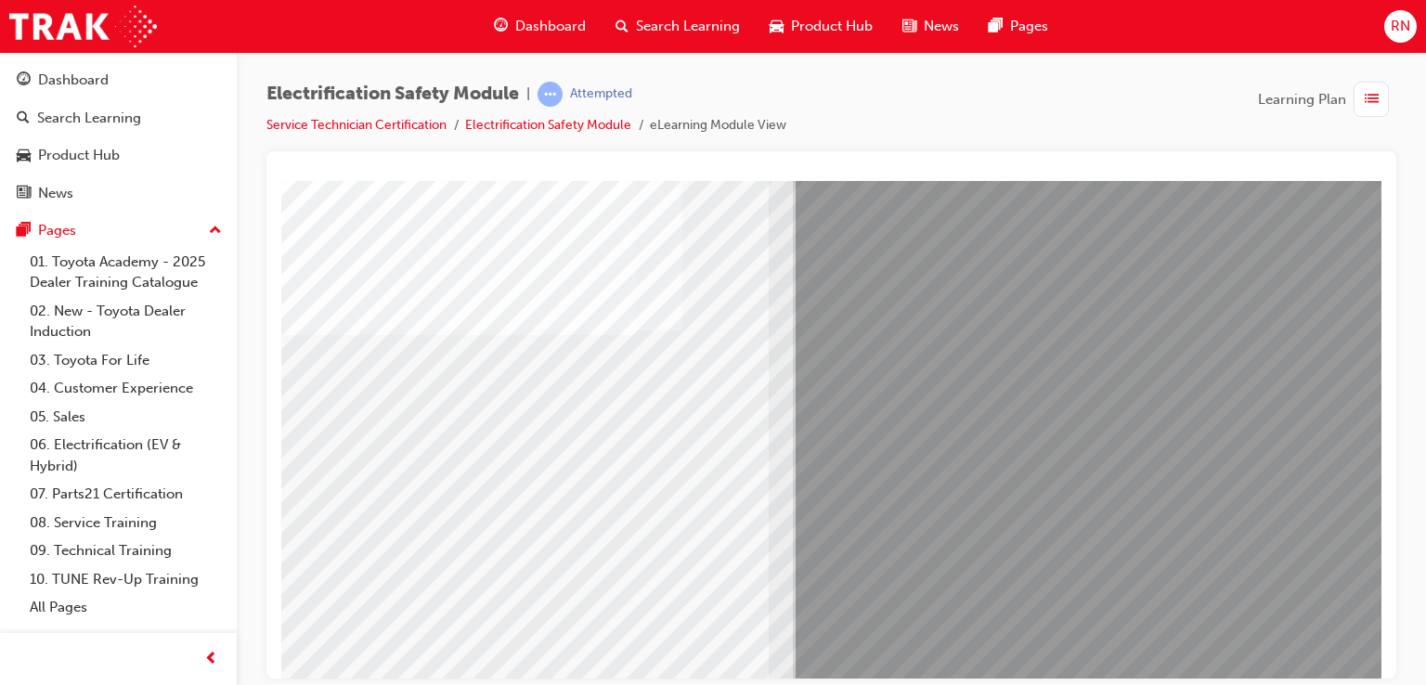
scroll to position [197, 176]
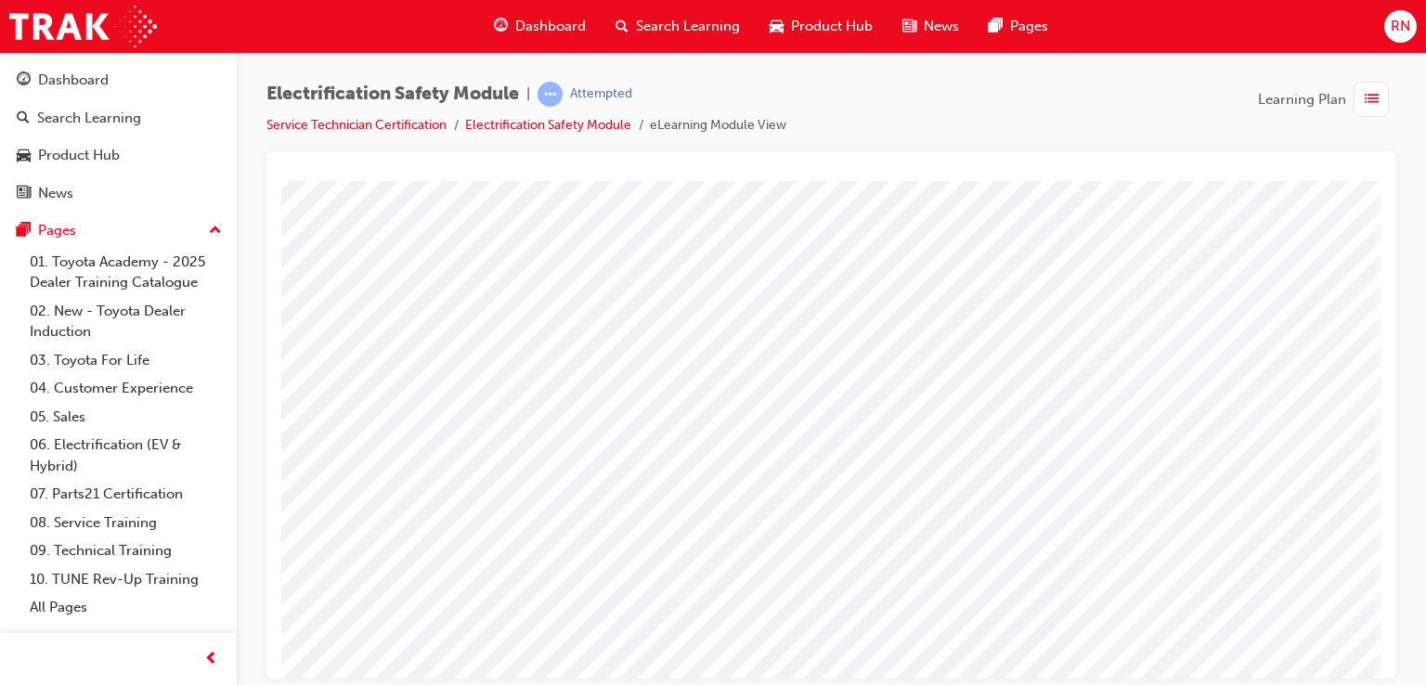
scroll to position [213, 176]
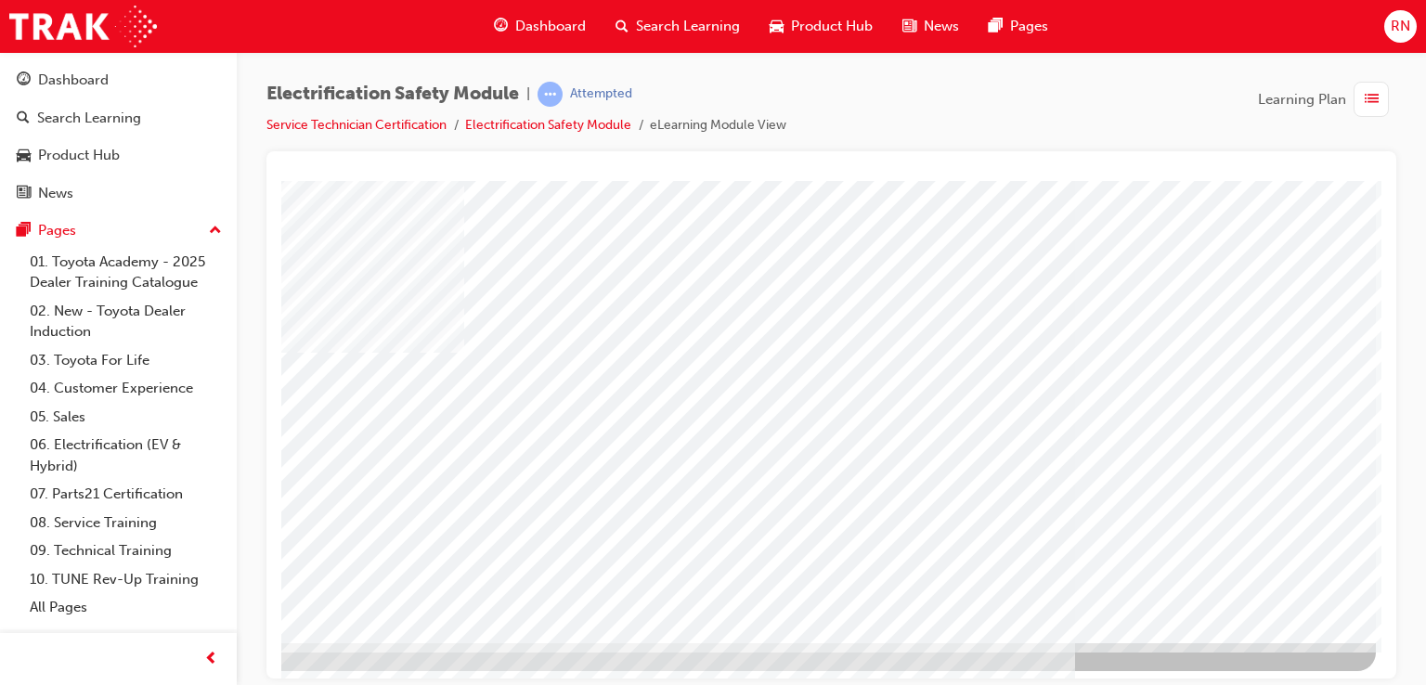
scroll to position [213, 176]
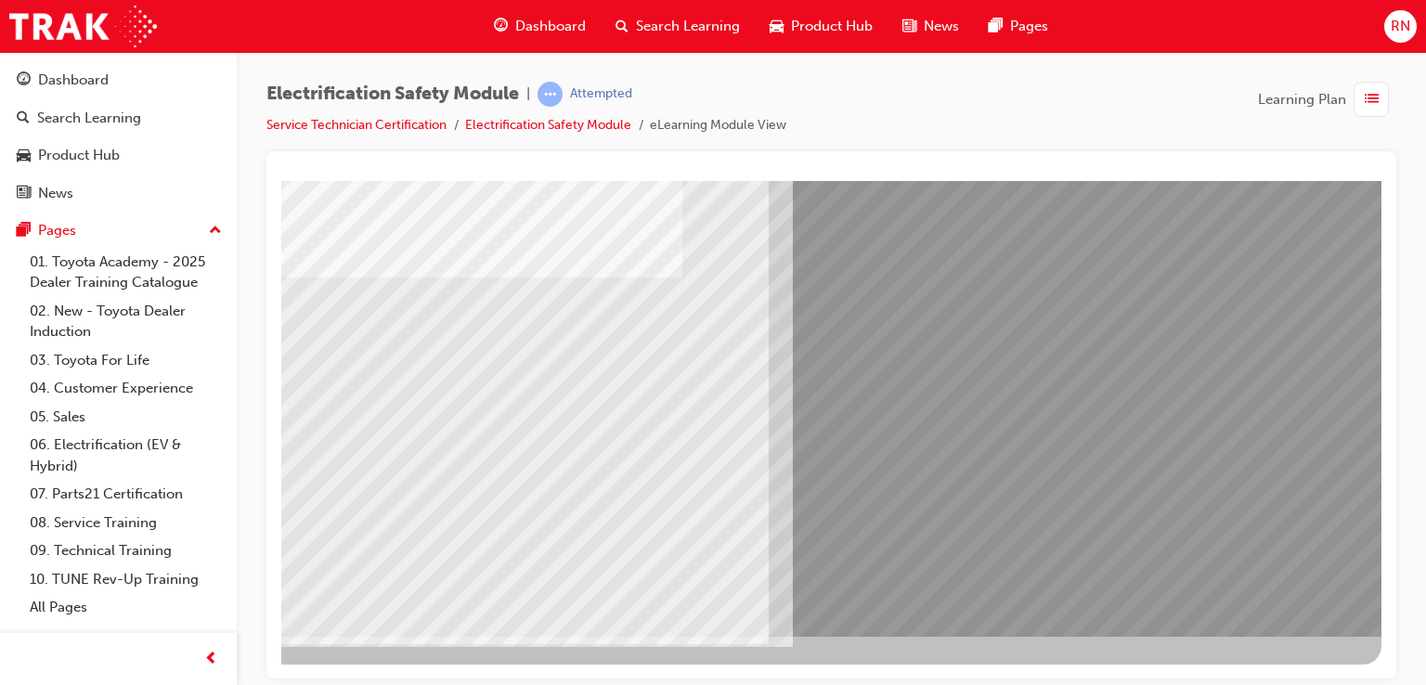
scroll to position [0, 0]
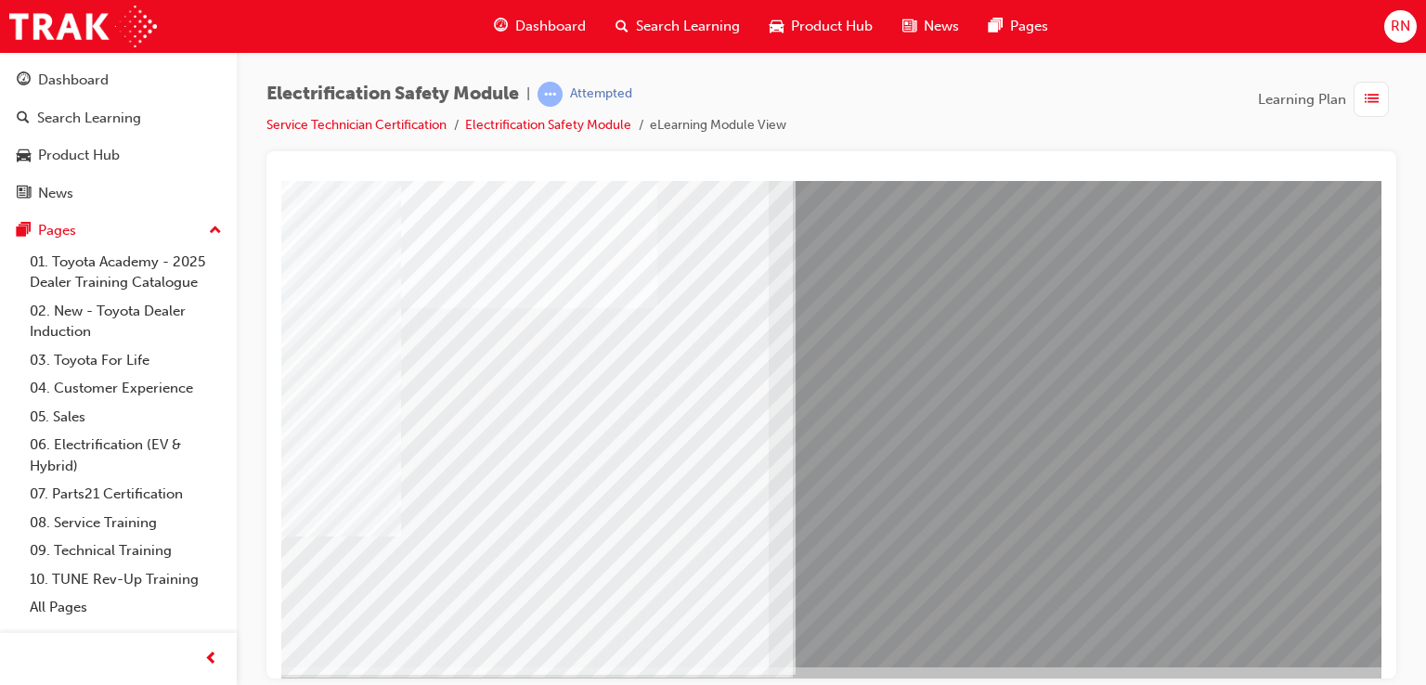
scroll to position [213, 176]
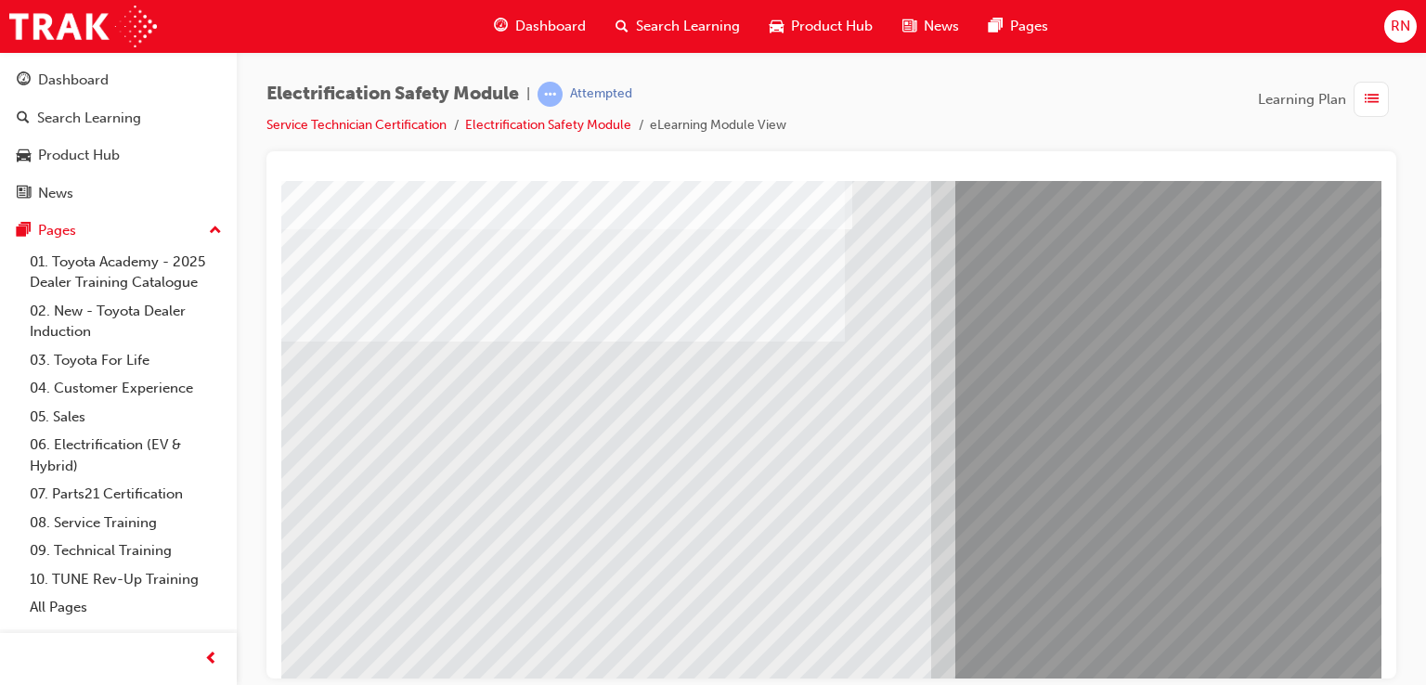
scroll to position [186, 0]
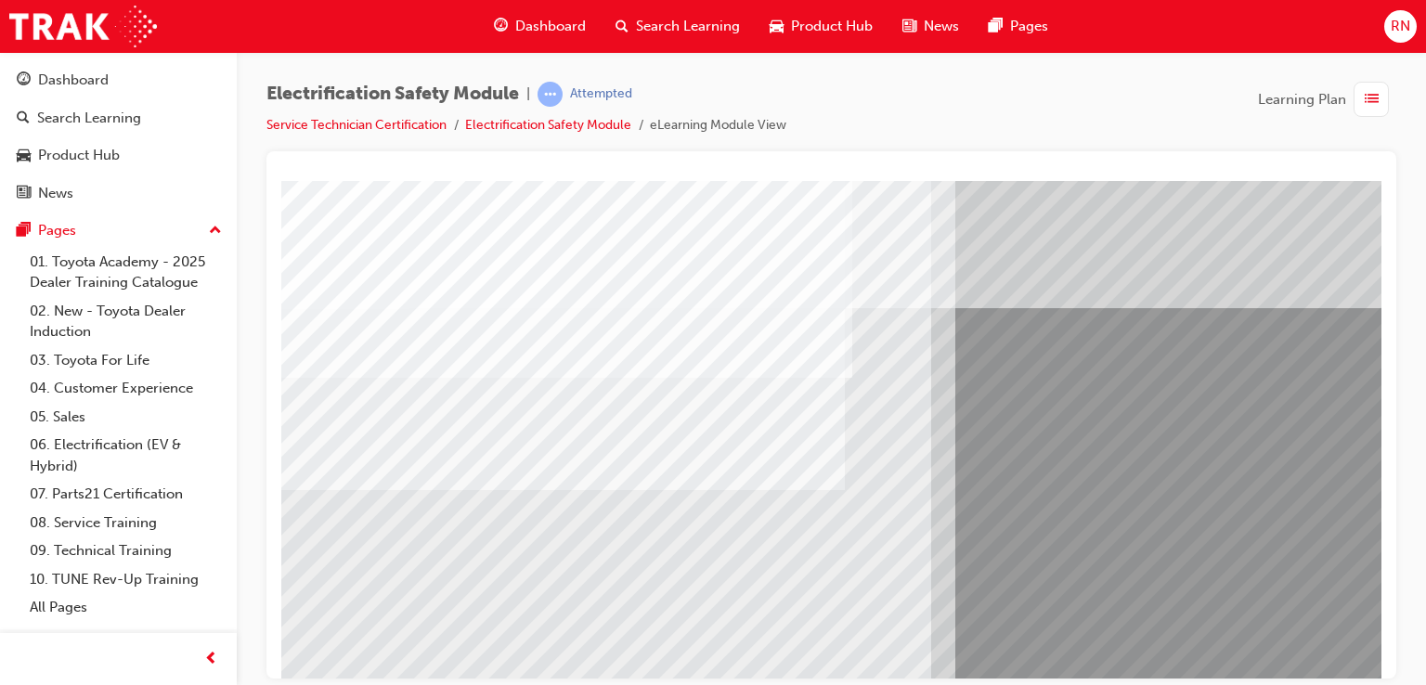
click at [1381, 585] on div at bounding box center [831, 414] width 1130 height 527
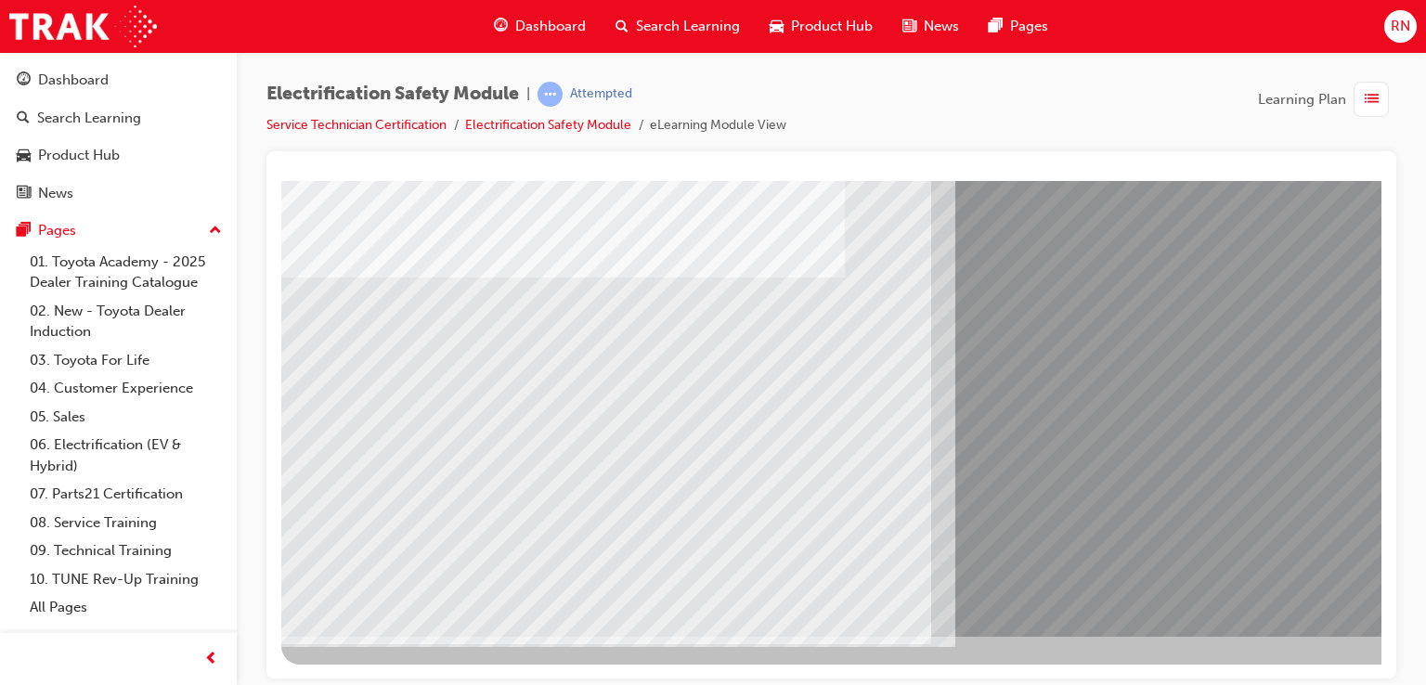
scroll to position [213, 176]
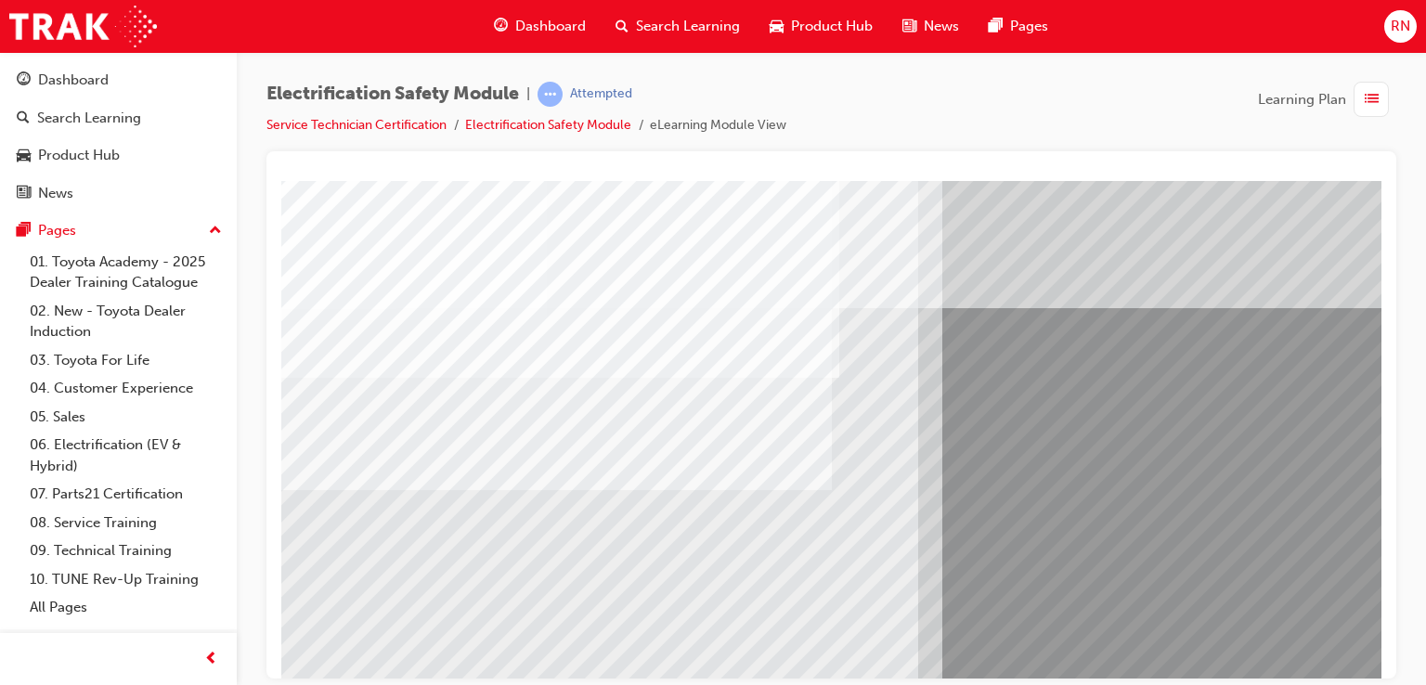
scroll to position [0, 14]
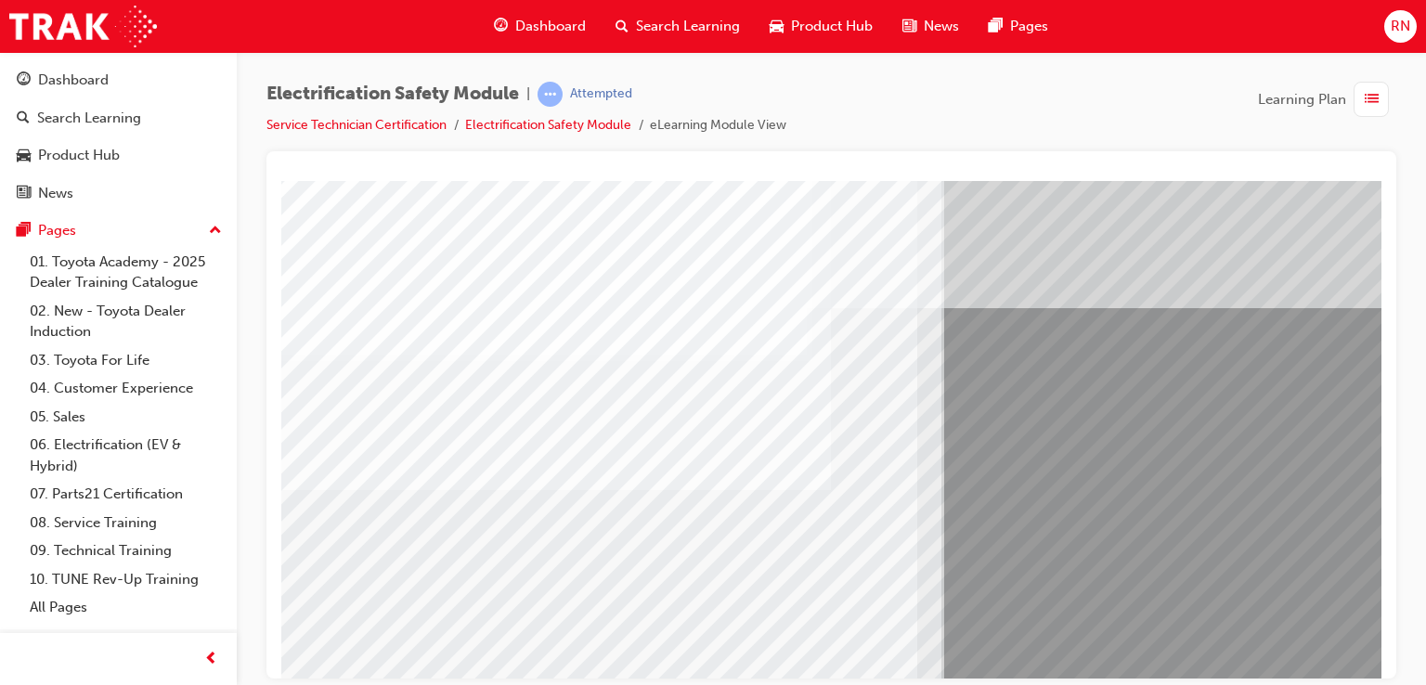
click at [1387, 660] on div at bounding box center [831, 414] width 1130 height 527
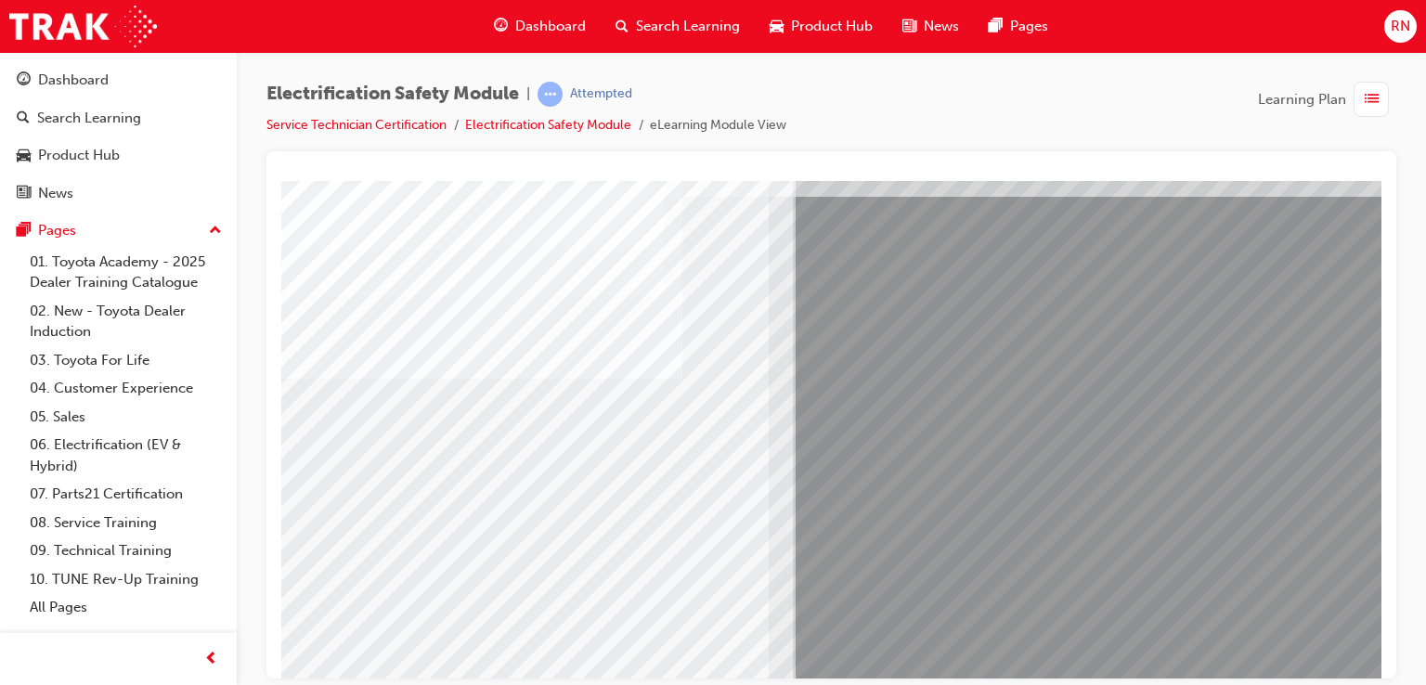
scroll to position [111, 0]
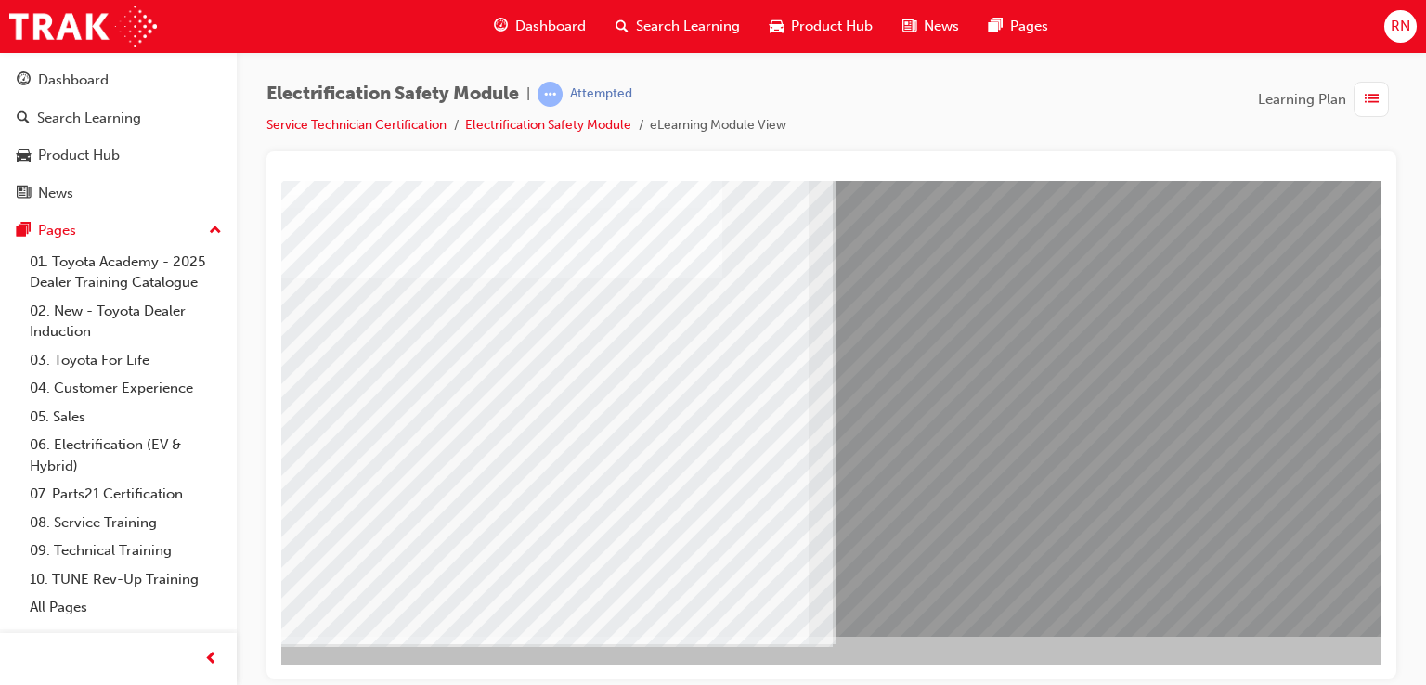
scroll to position [213, 176]
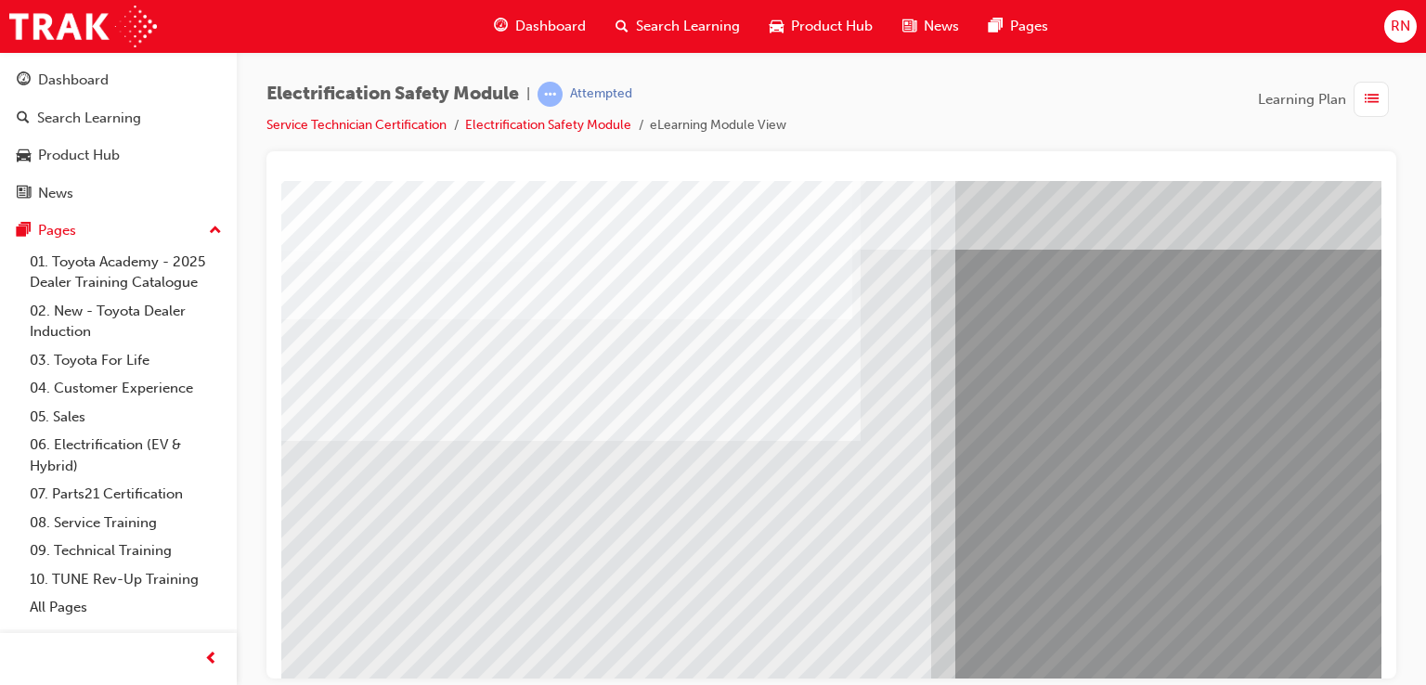
scroll to position [74, 0]
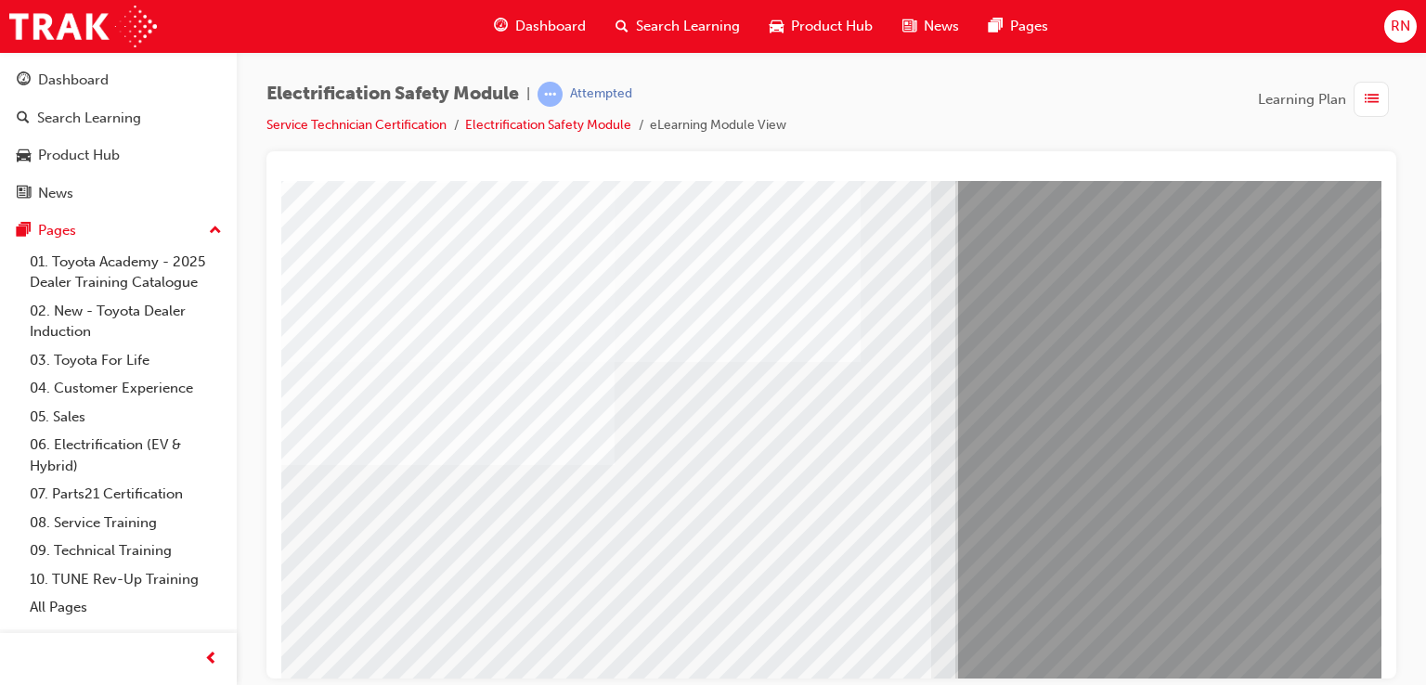
scroll to position [101, 0]
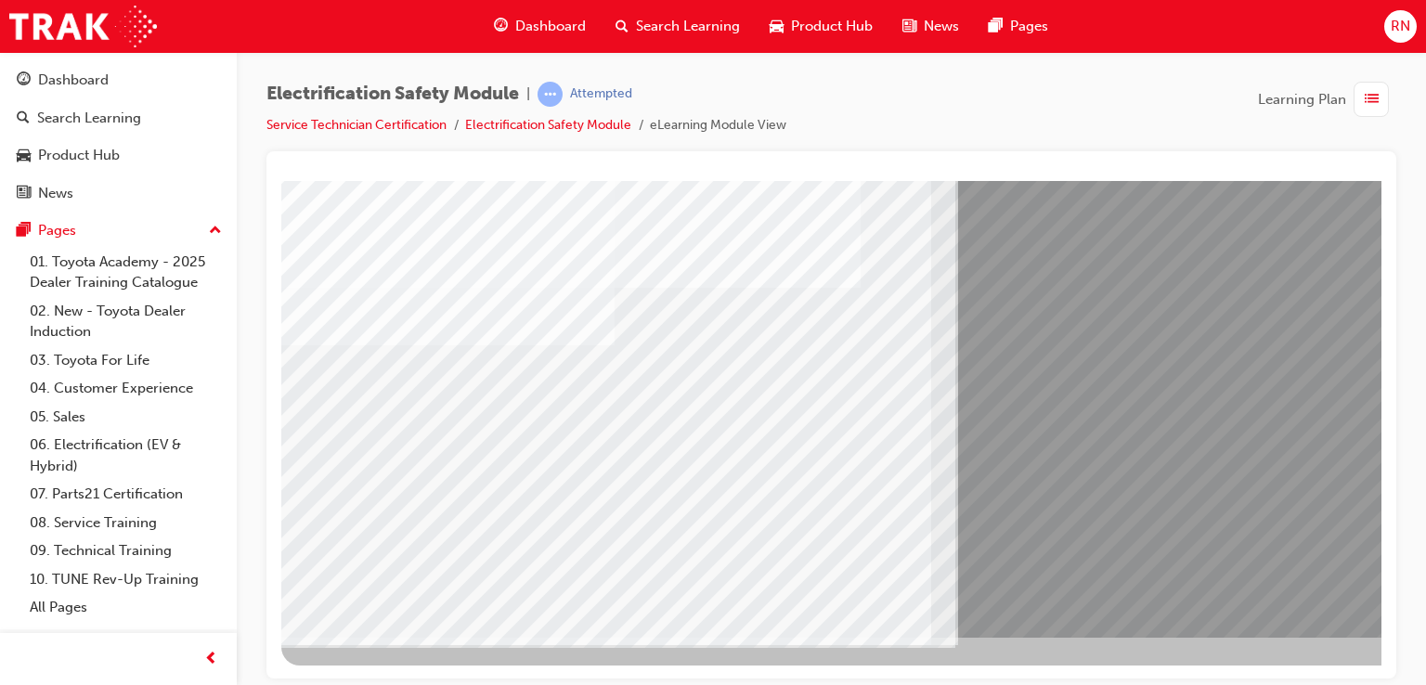
scroll to position [212, 176]
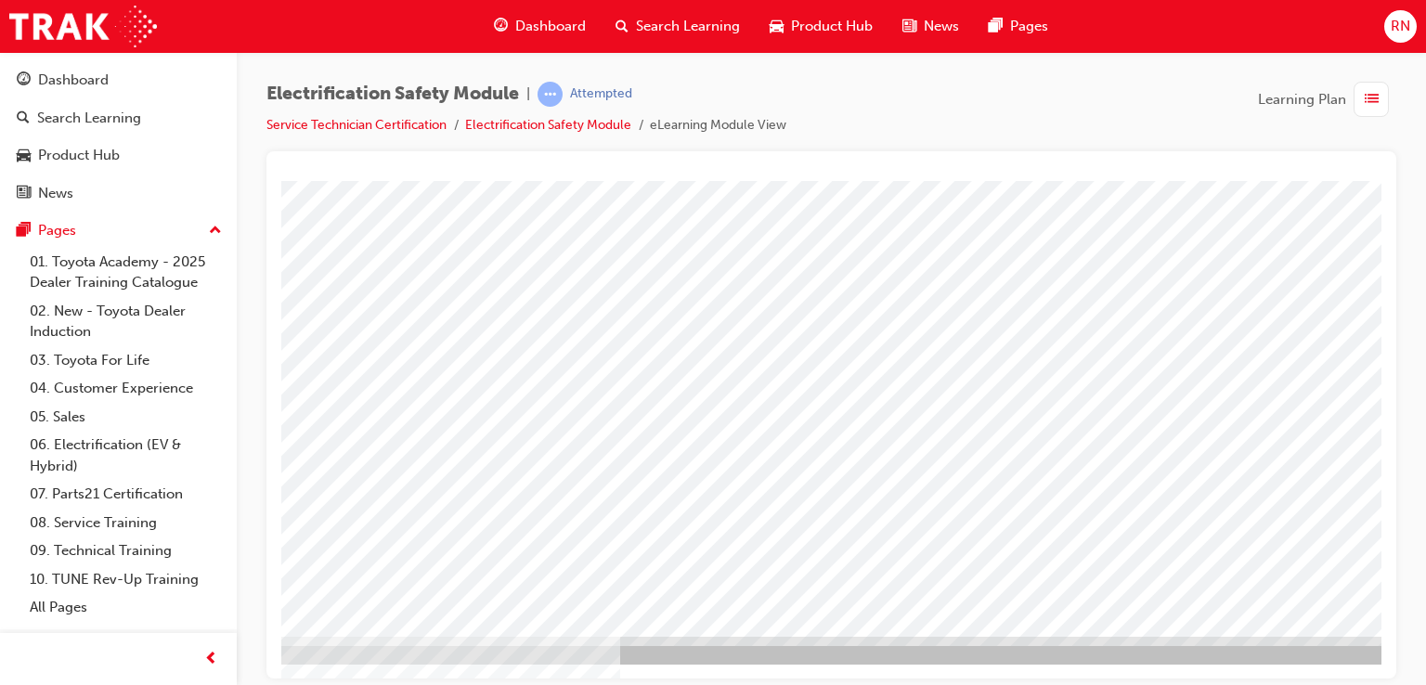
scroll to position [213, 176]
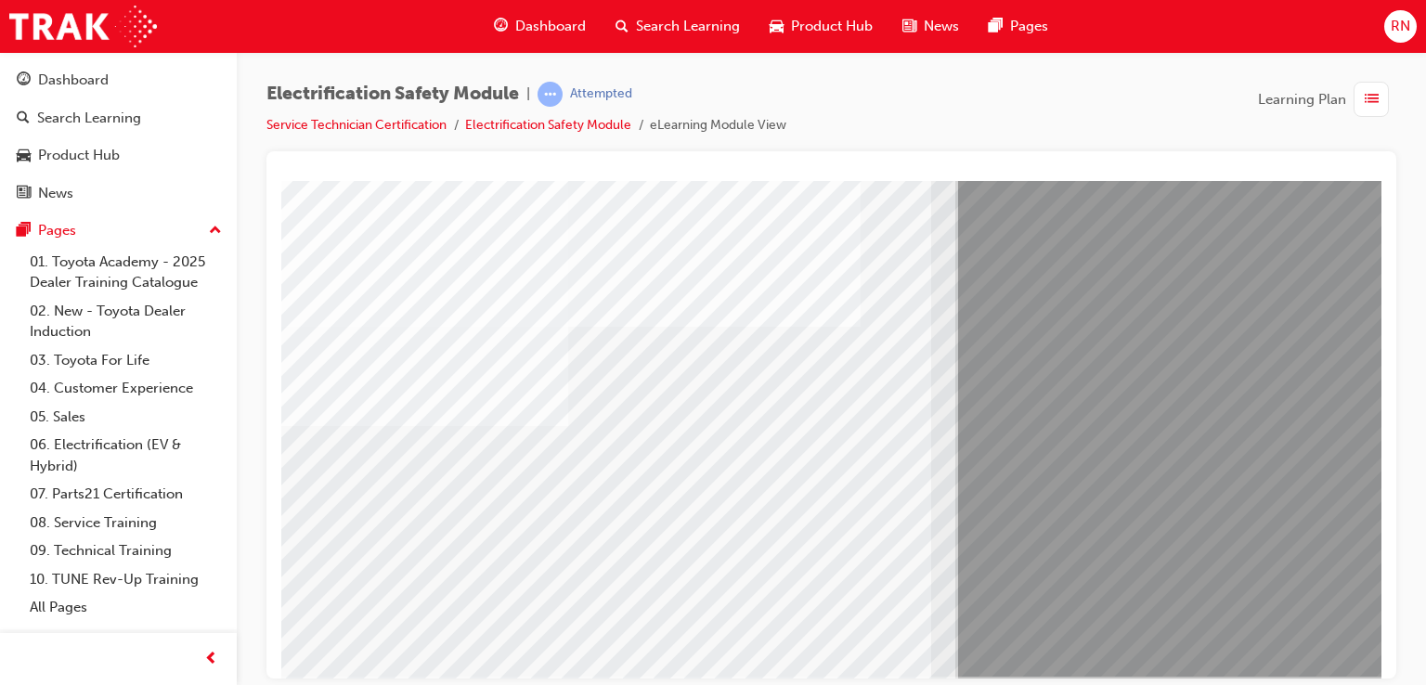
scroll to position [174, 0]
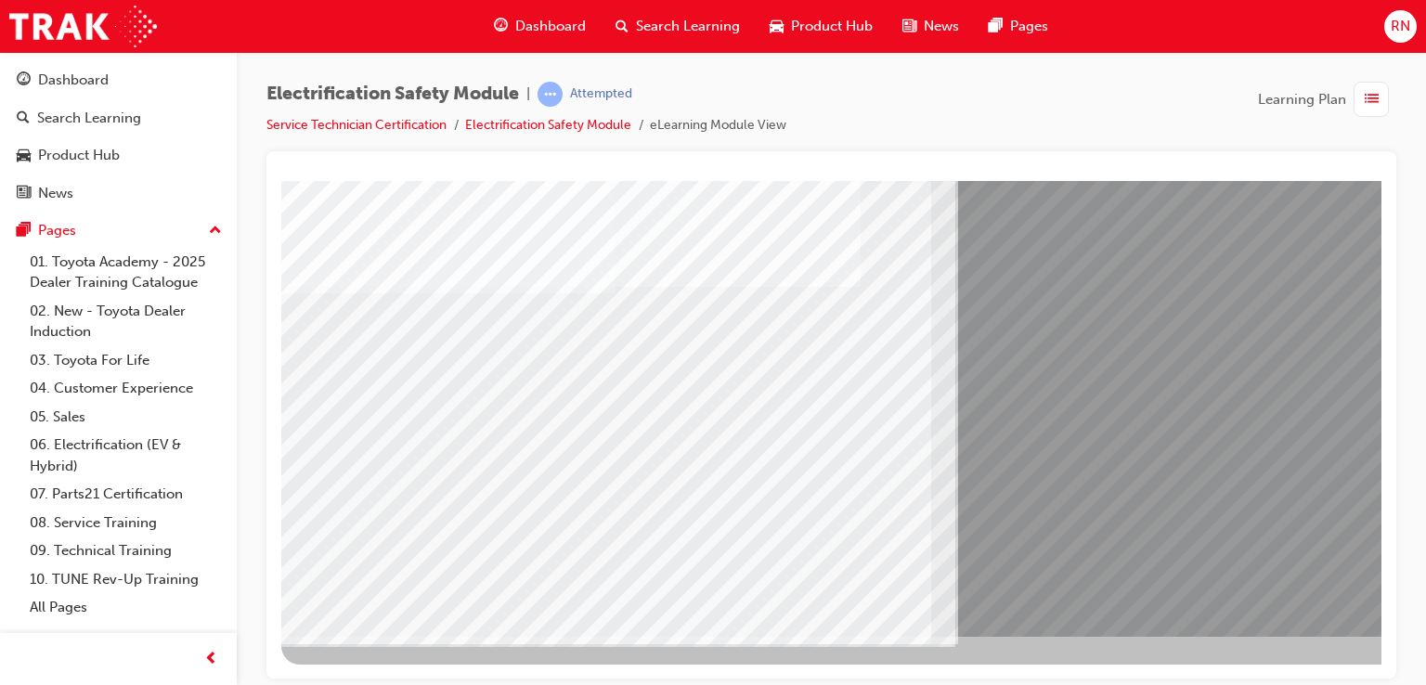
scroll to position [213, 176]
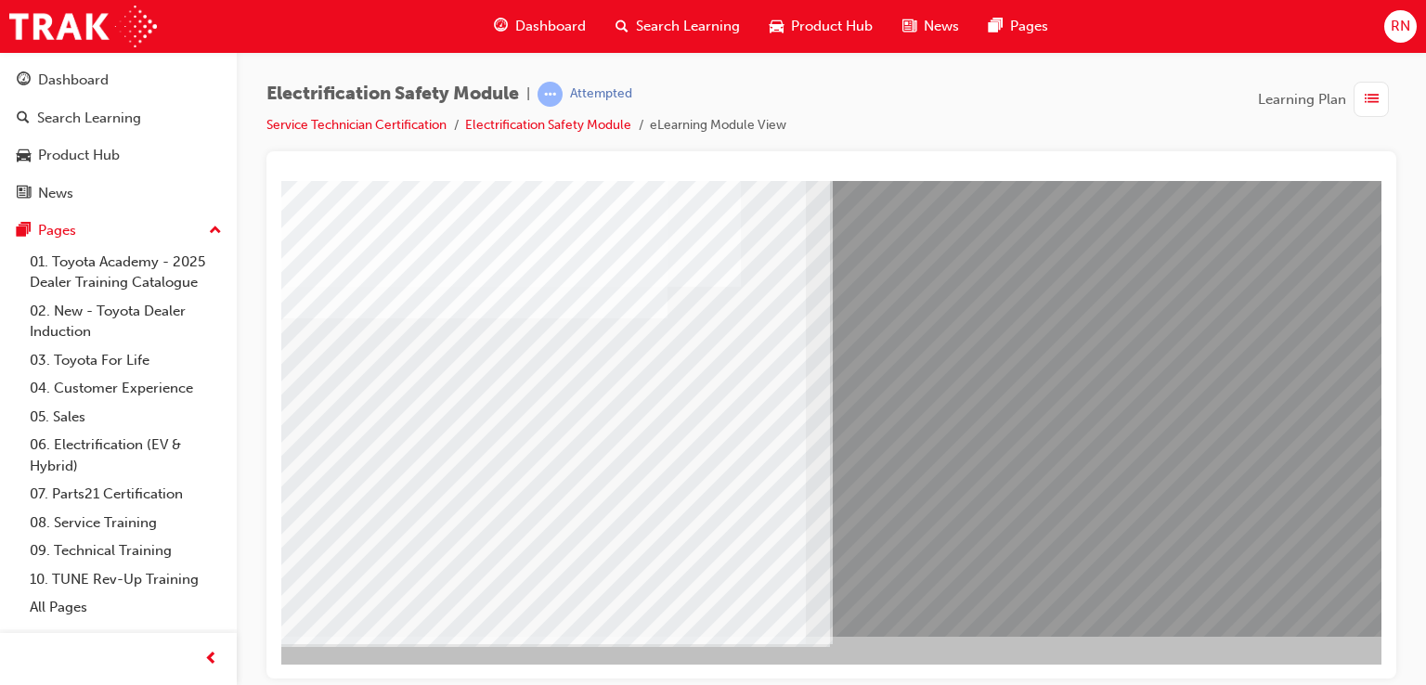
scroll to position [213, 176]
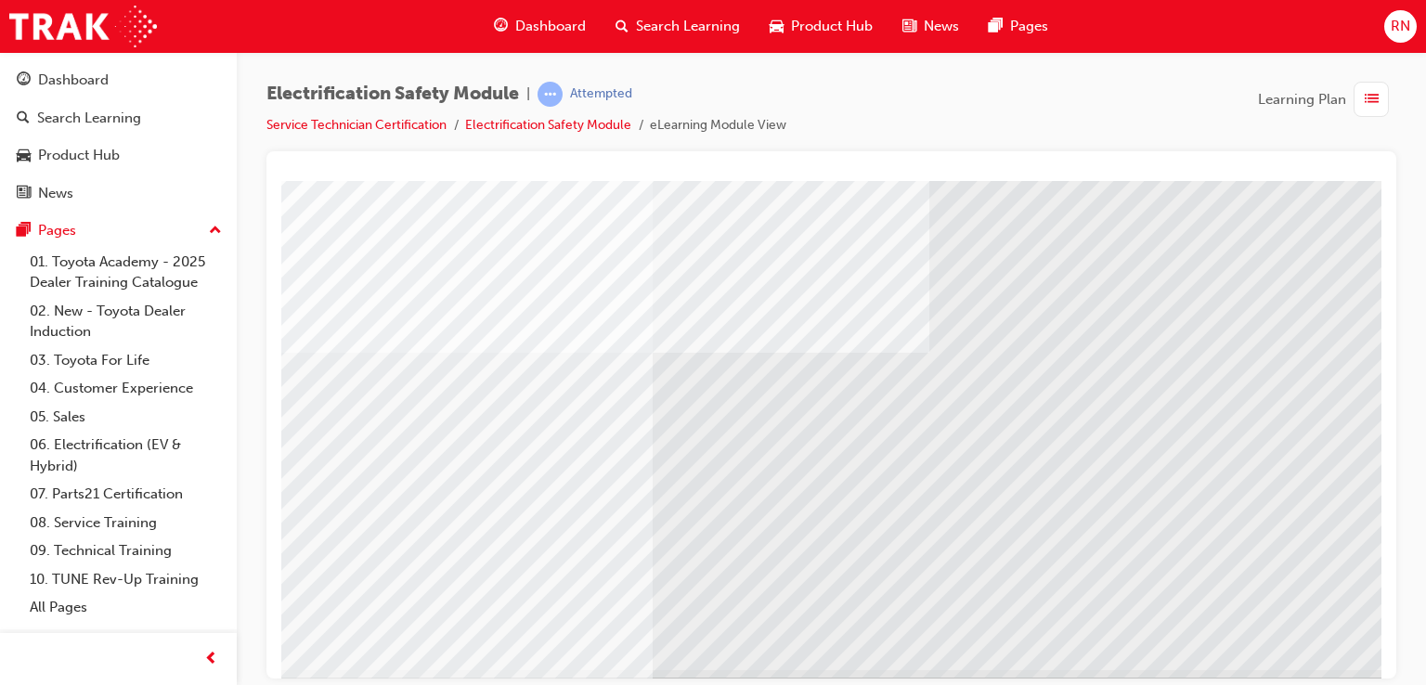
scroll to position [186, 0]
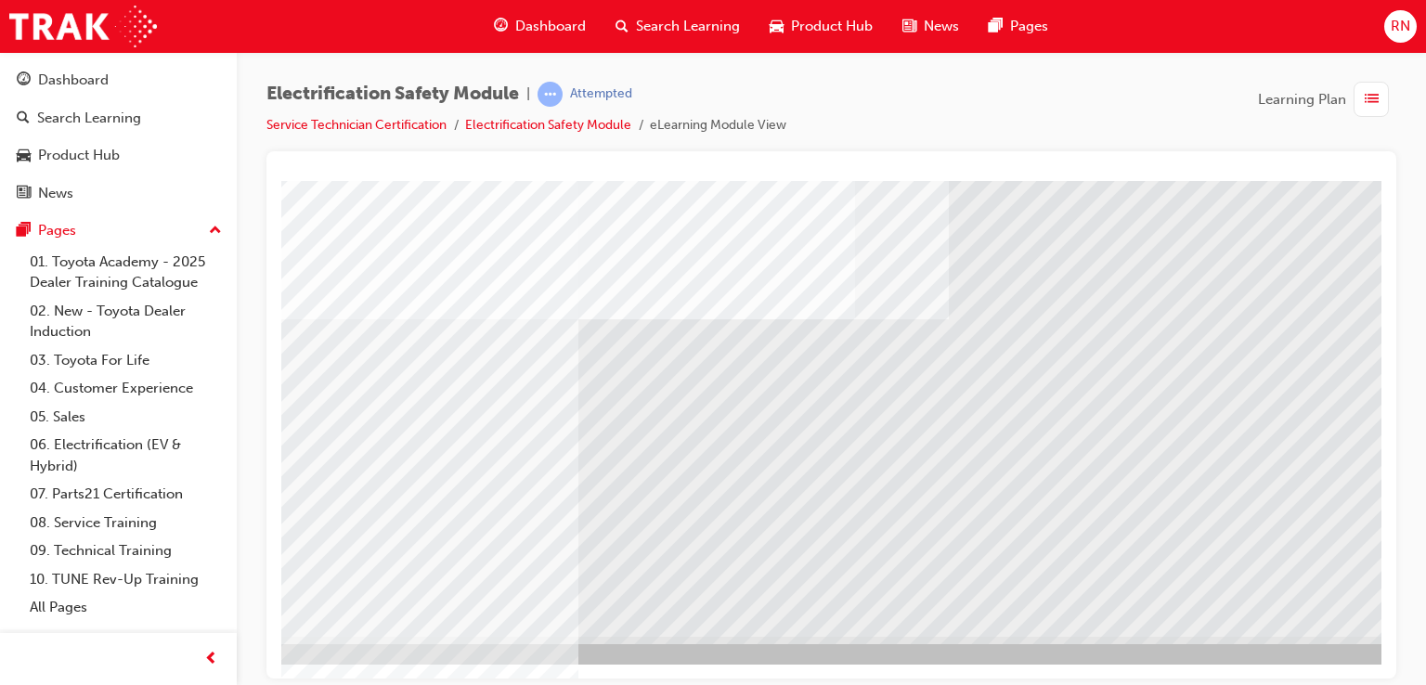
scroll to position [213, 176]
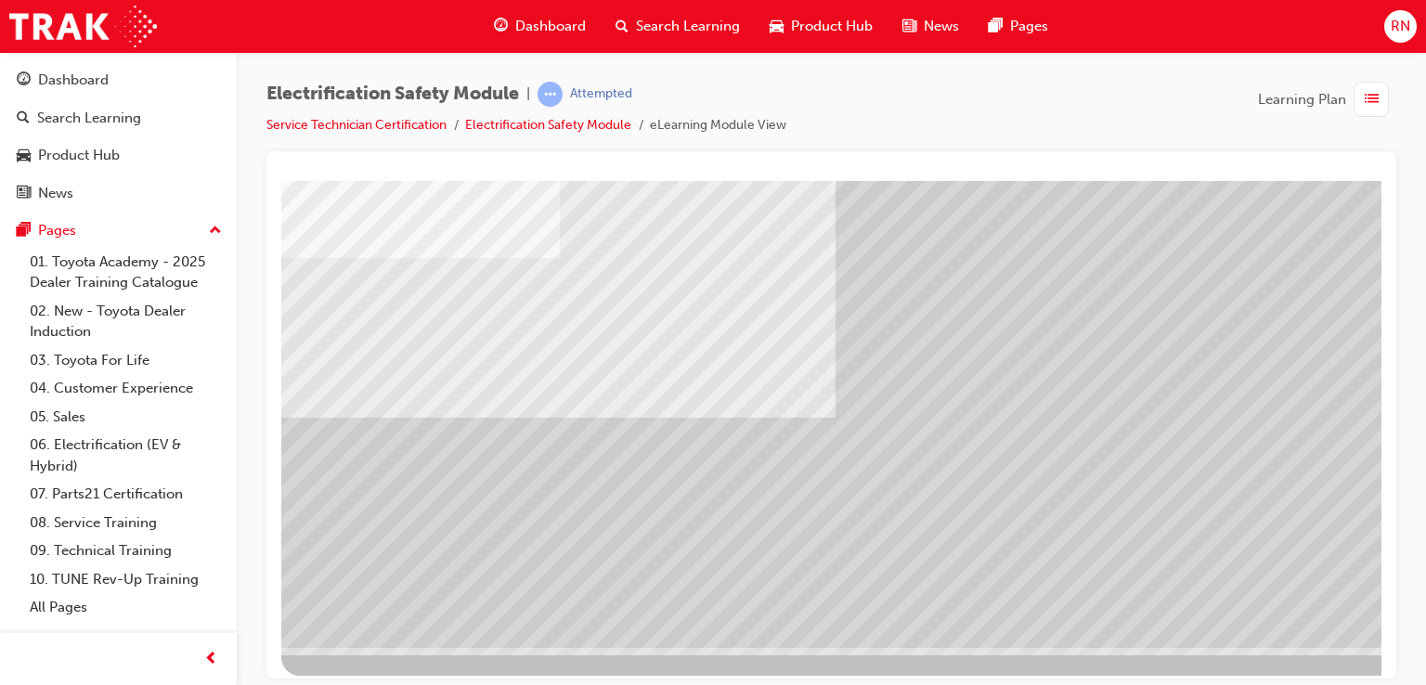
scroll to position [213, 0]
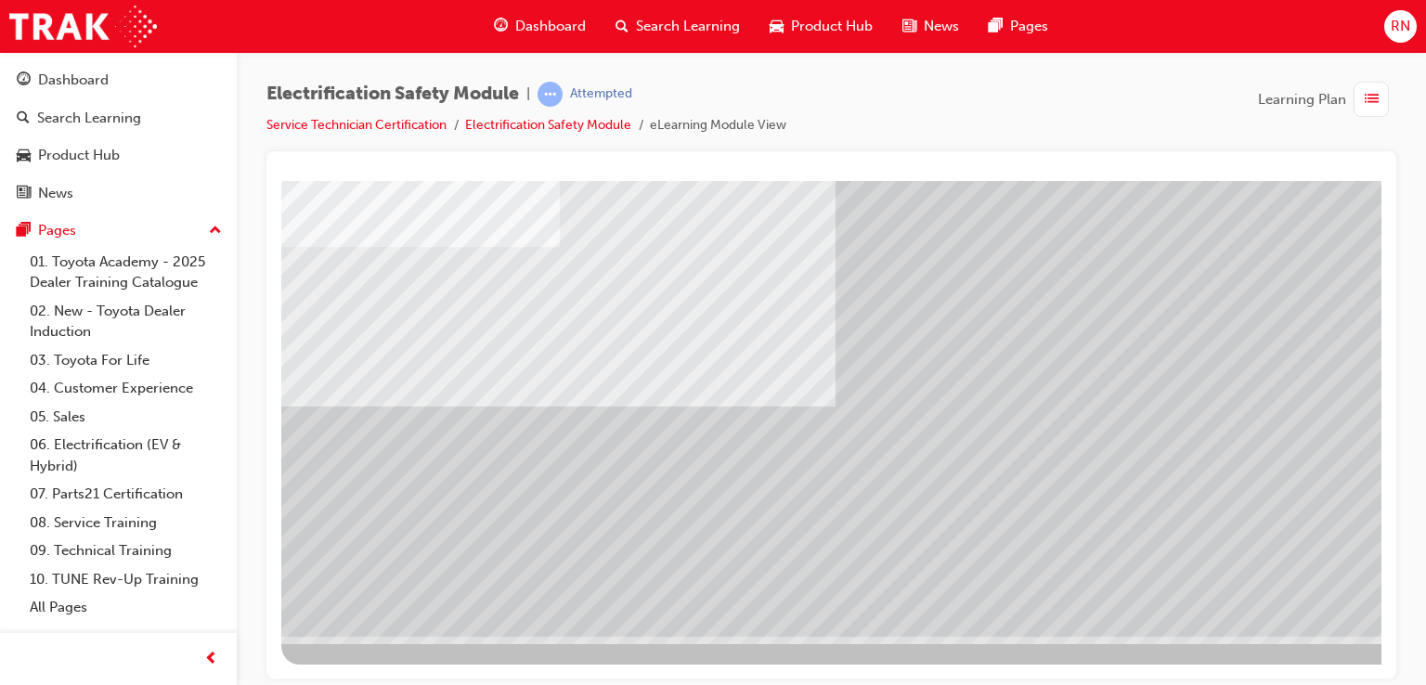
click at [1300, 677] on div "Electrification Safety Module | Attempted Service Technician Certification Elec…" at bounding box center [713, 342] width 1426 height 685
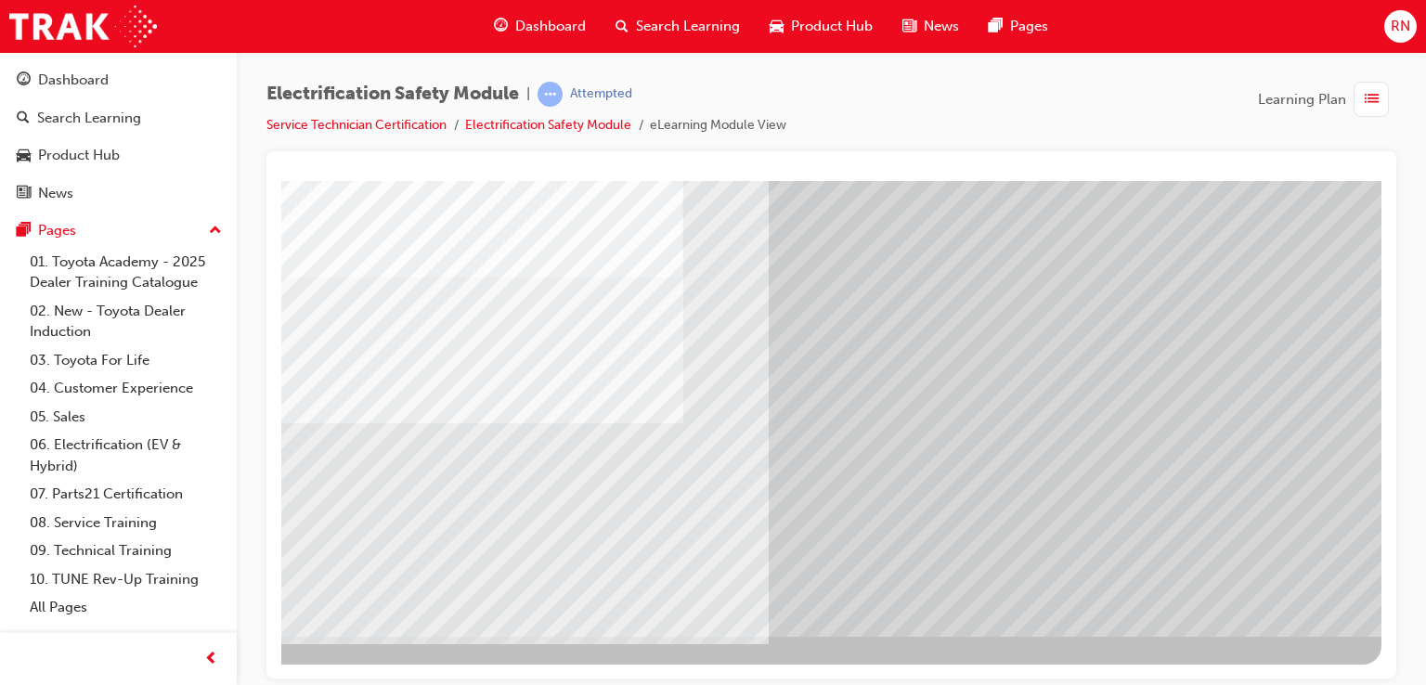
scroll to position [0, 0]
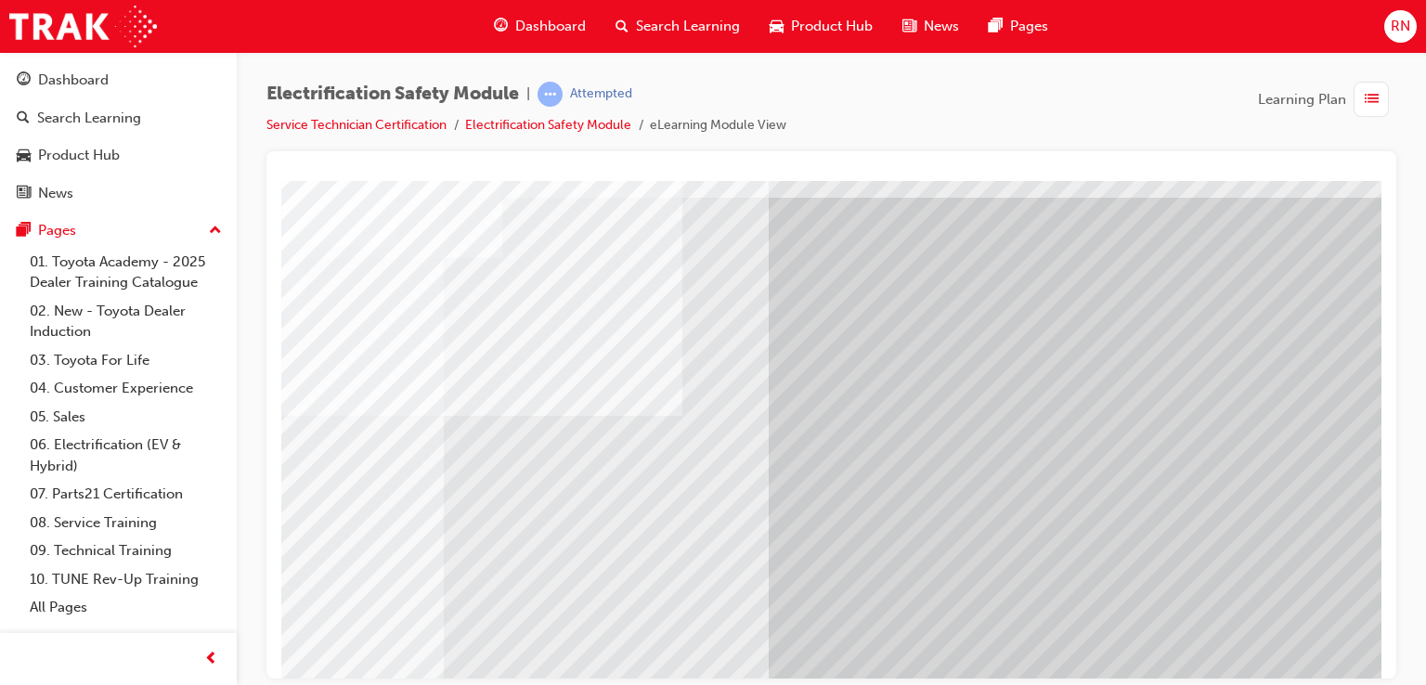
scroll to position [213, 176]
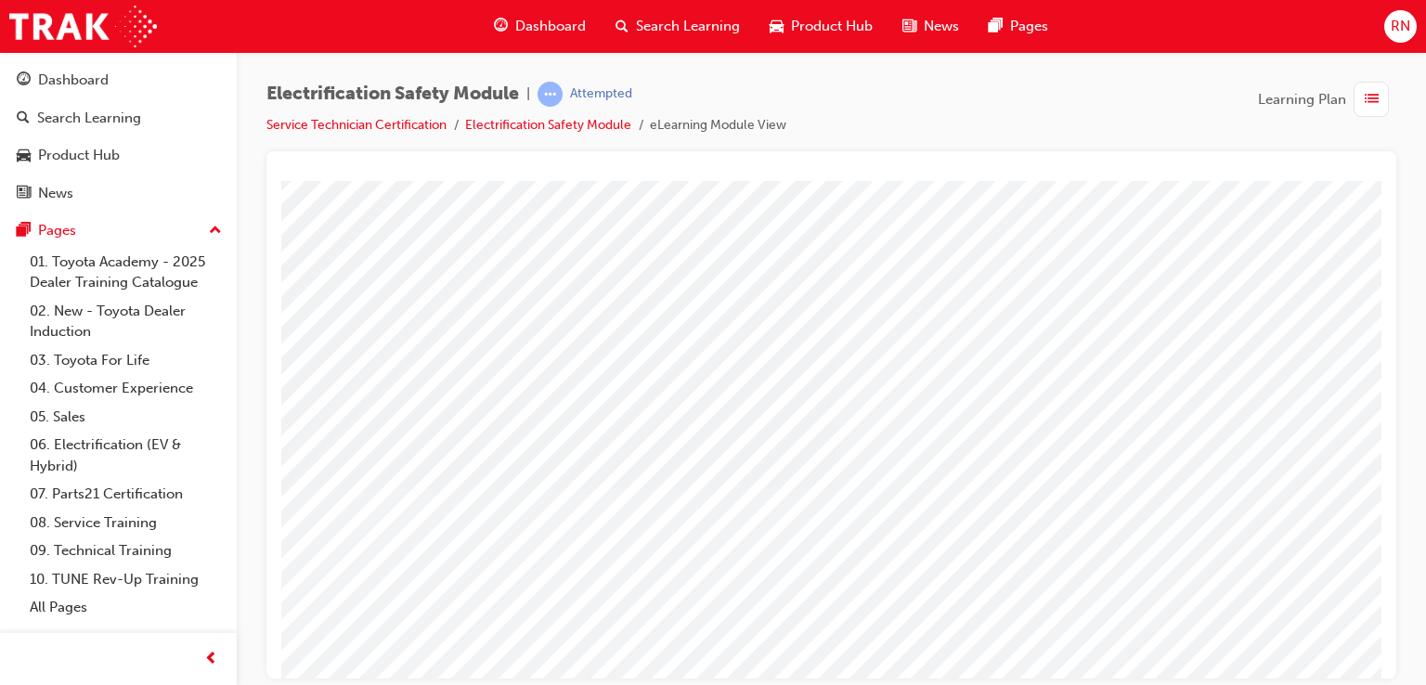
scroll to position [148, 0]
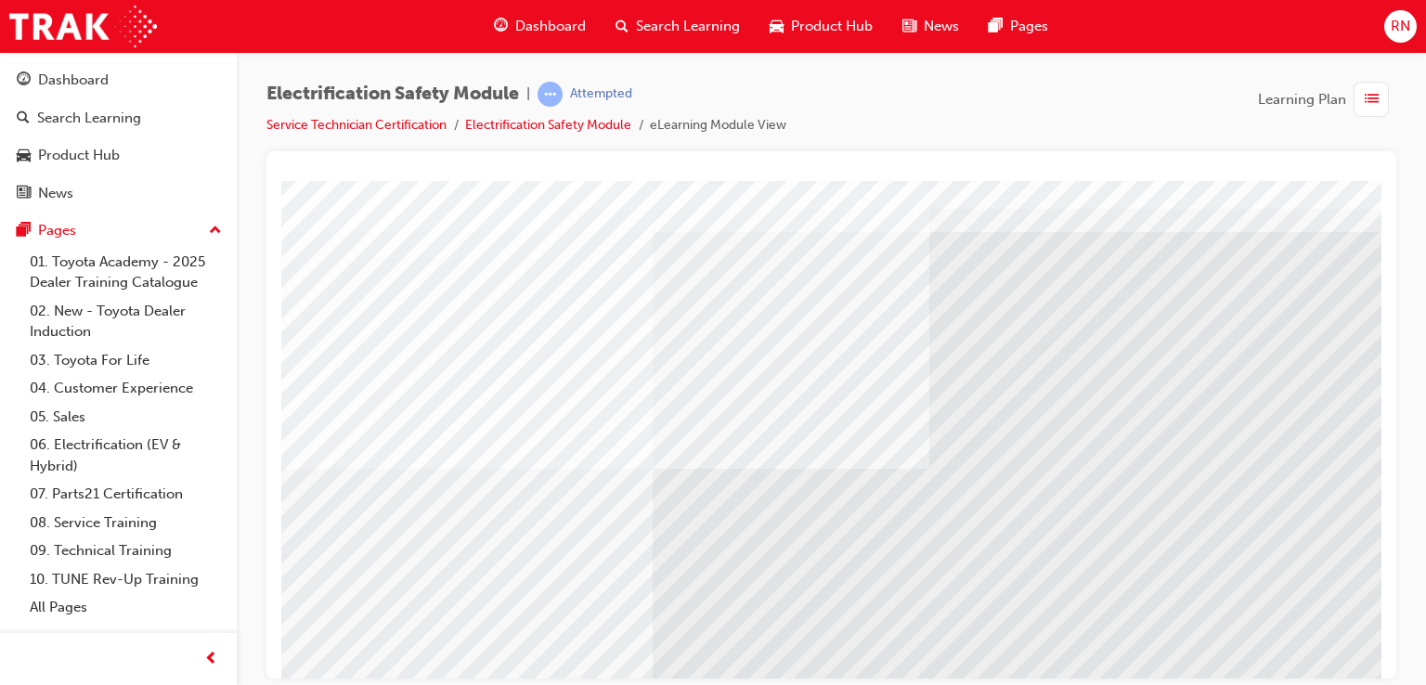
scroll to position [213, 0]
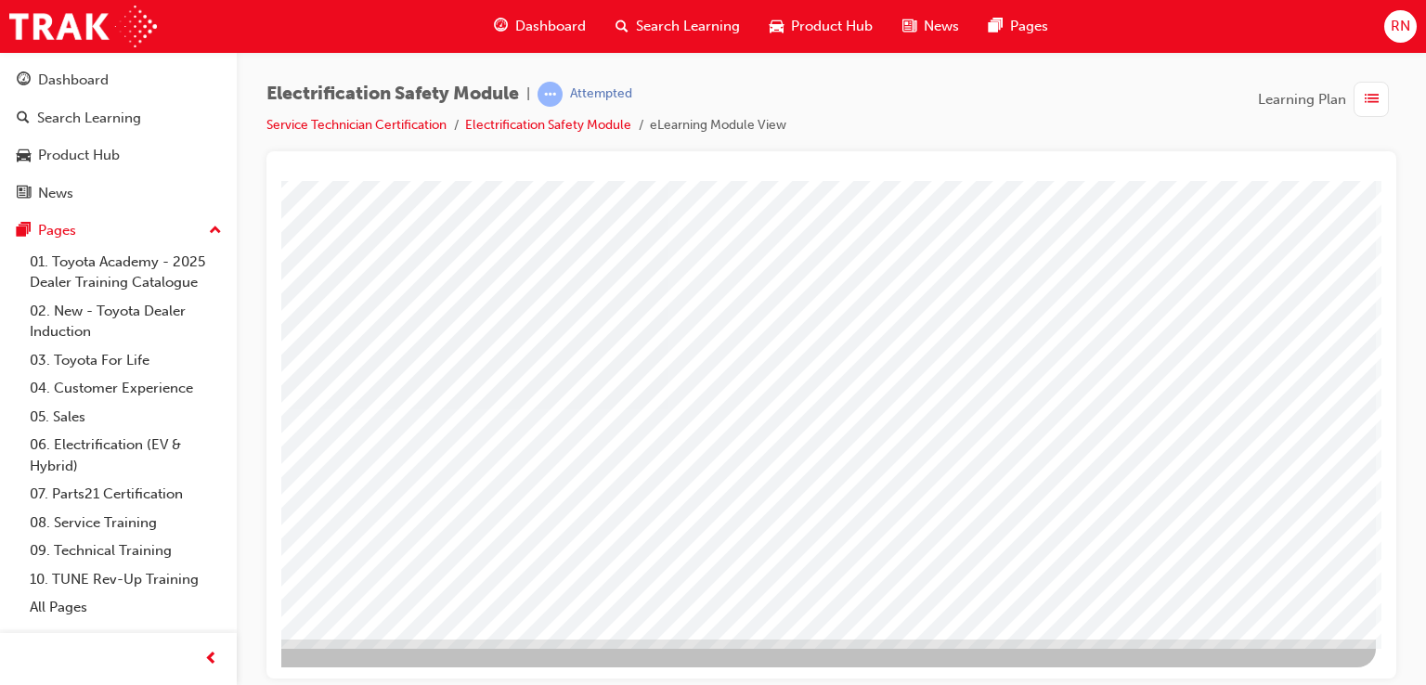
scroll to position [213, 176]
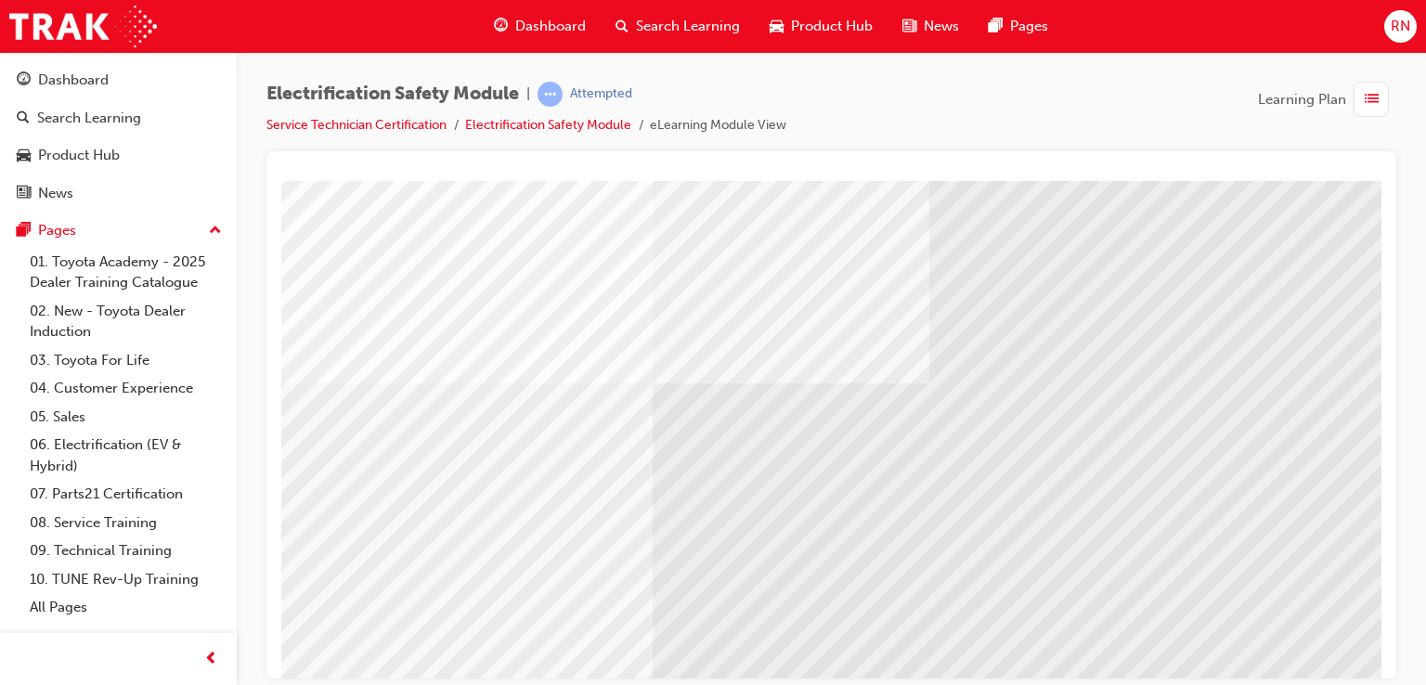
scroll to position [210, 0]
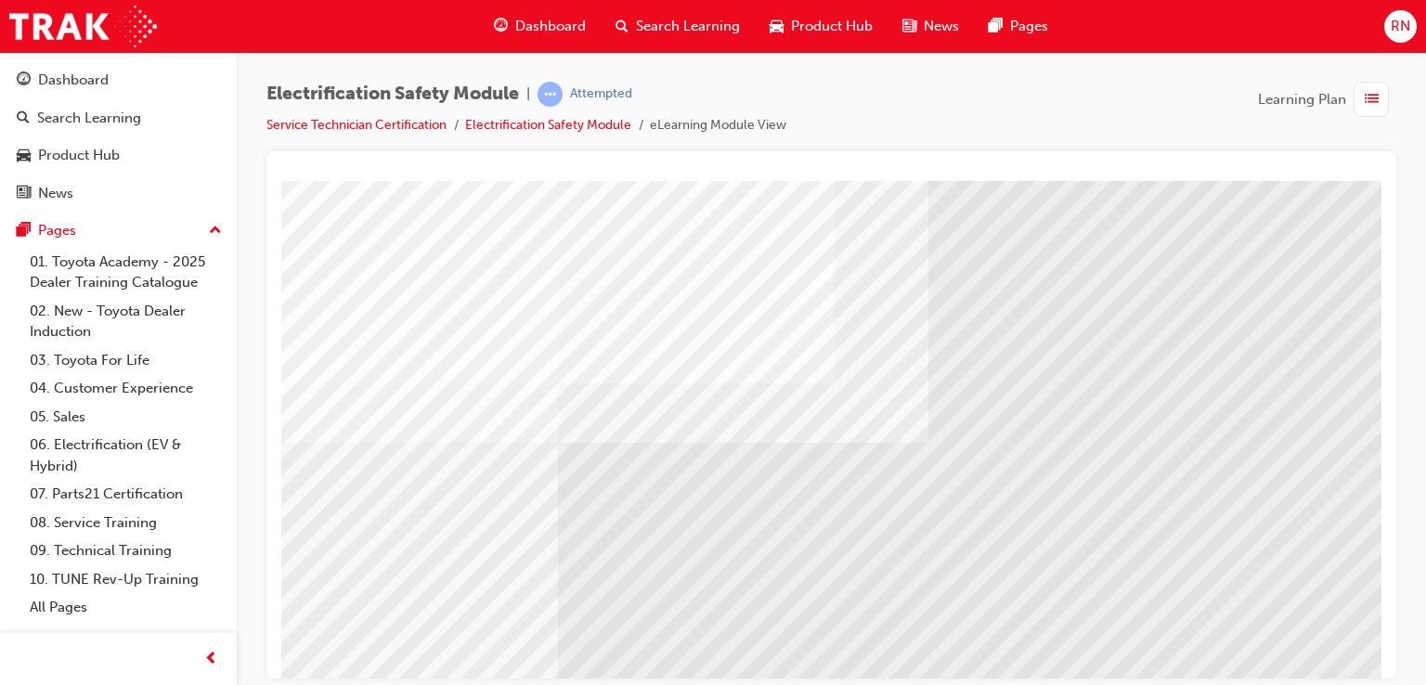
scroll to position [148, 111]
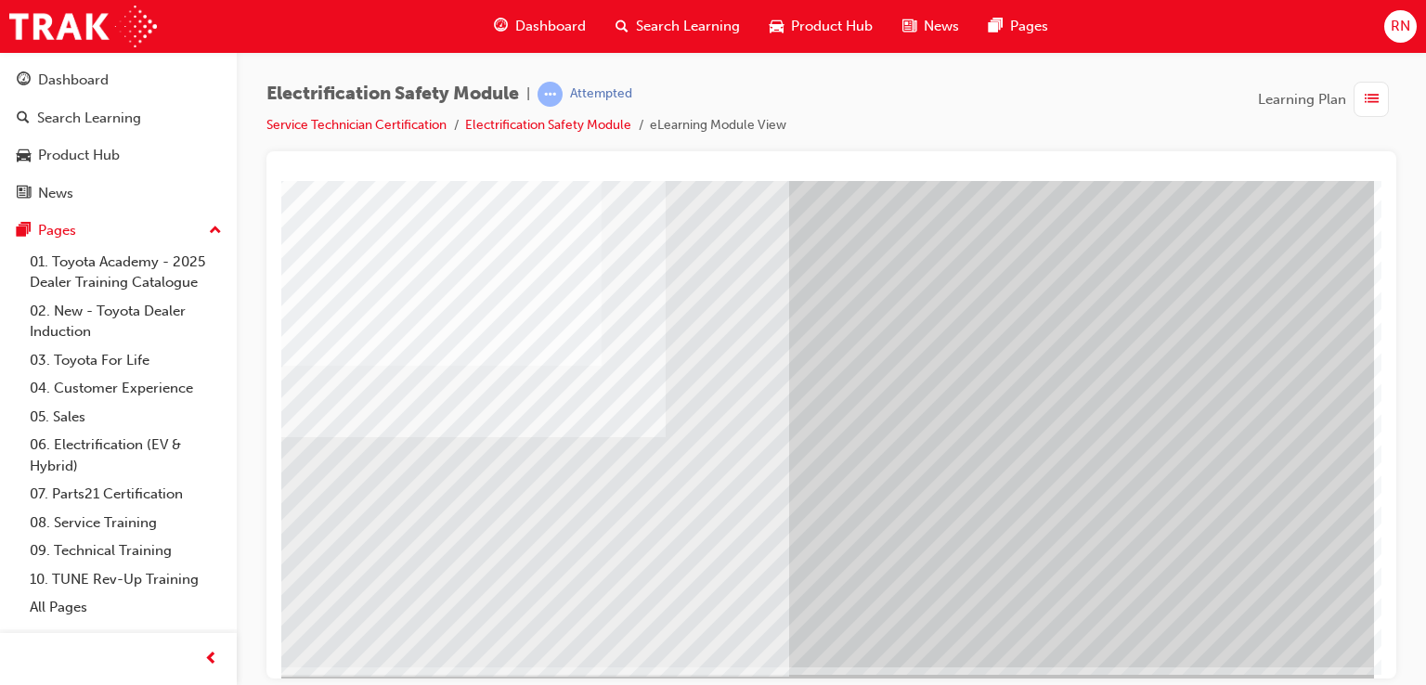
scroll to position [163, 176]
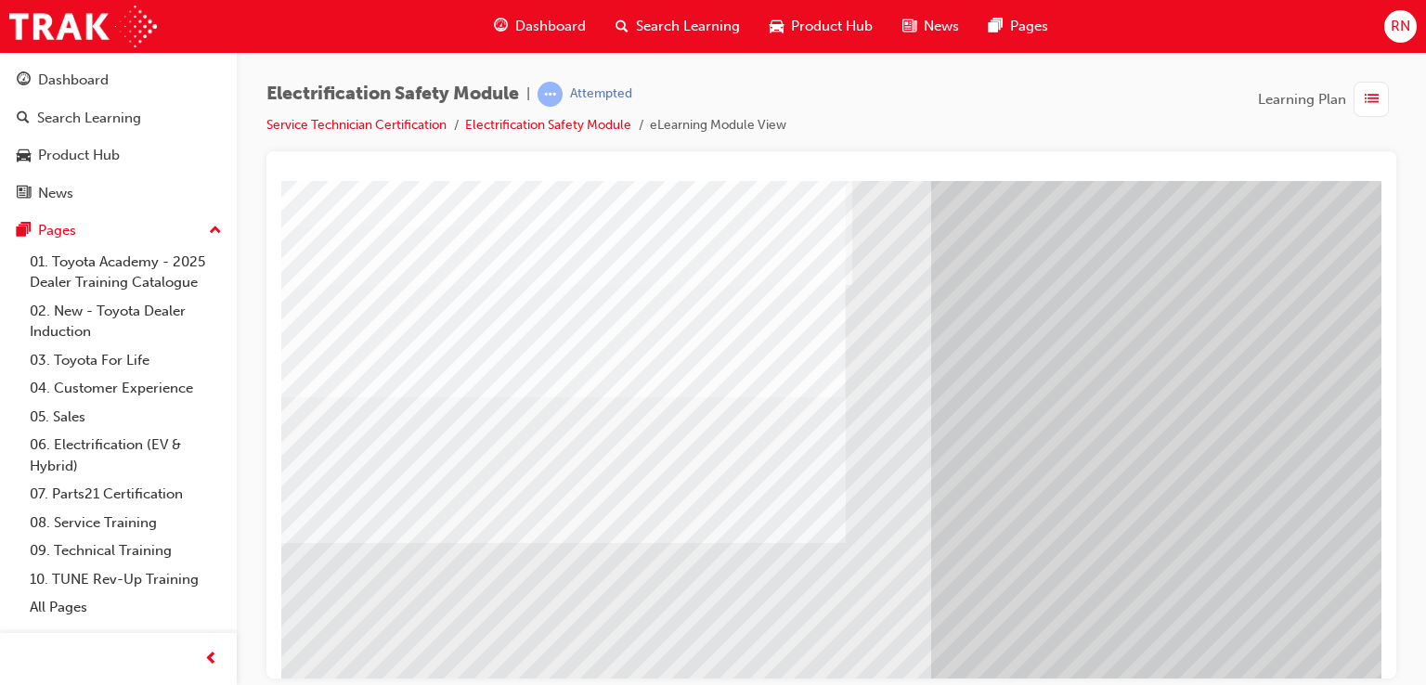
scroll to position [111, 0]
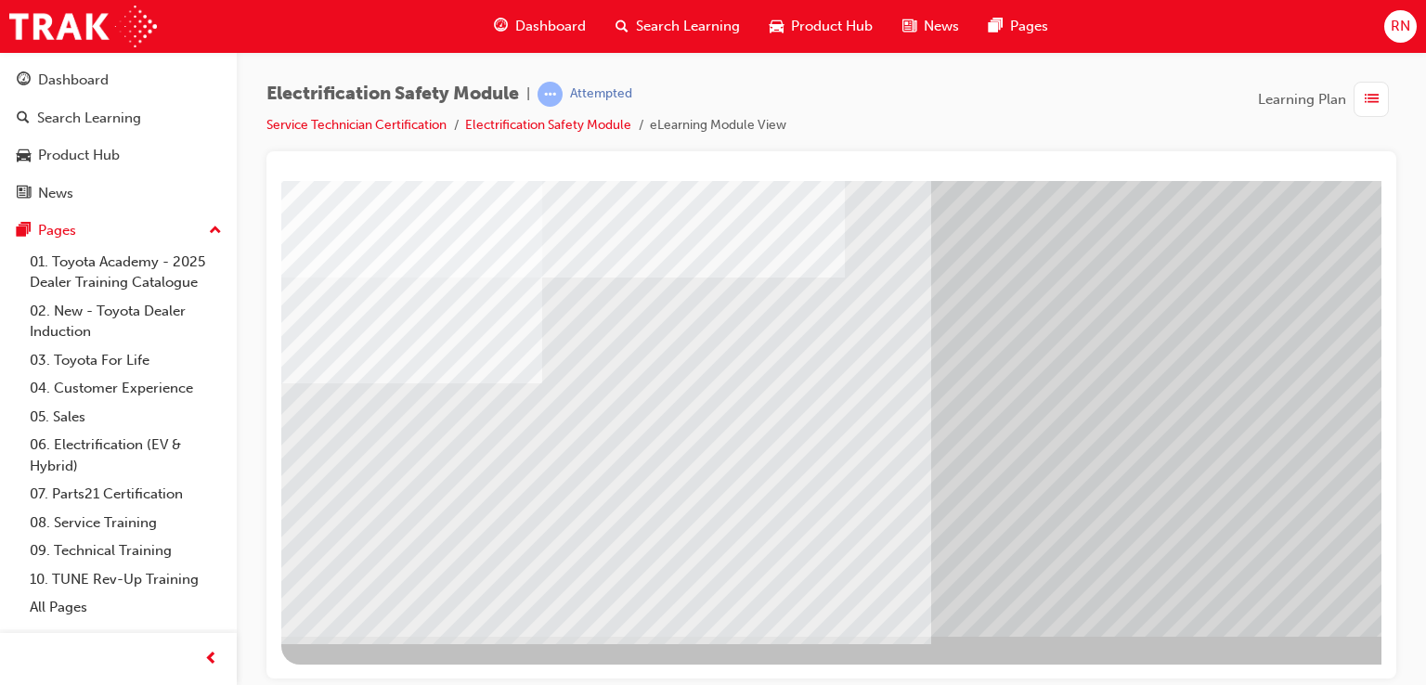
scroll to position [213, 176]
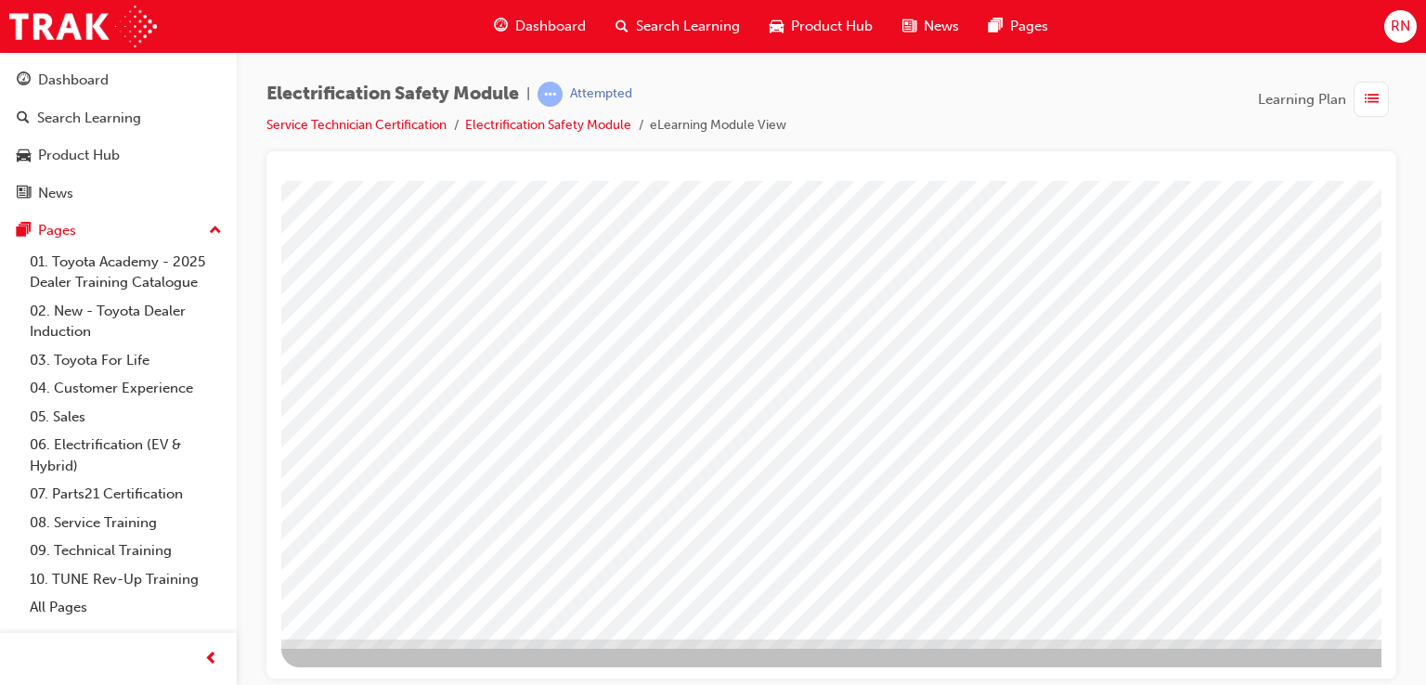
scroll to position [210, 176]
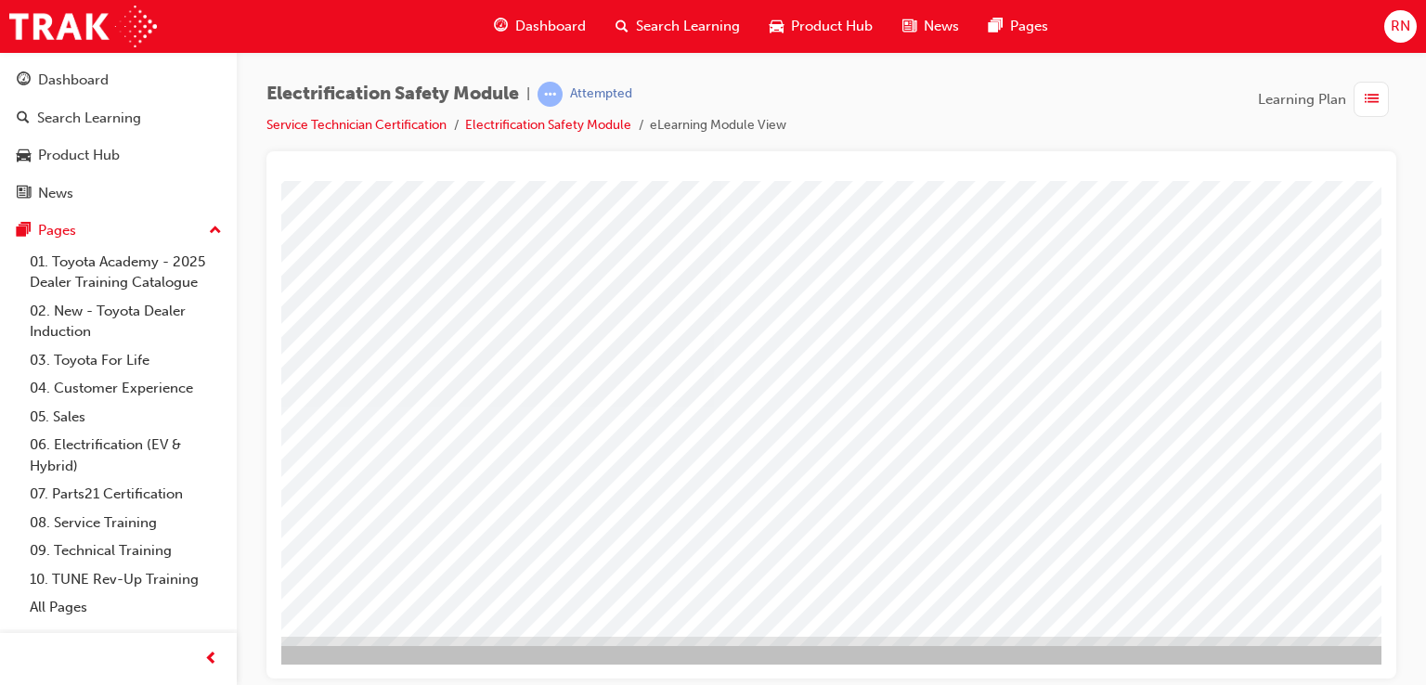
scroll to position [213, 176]
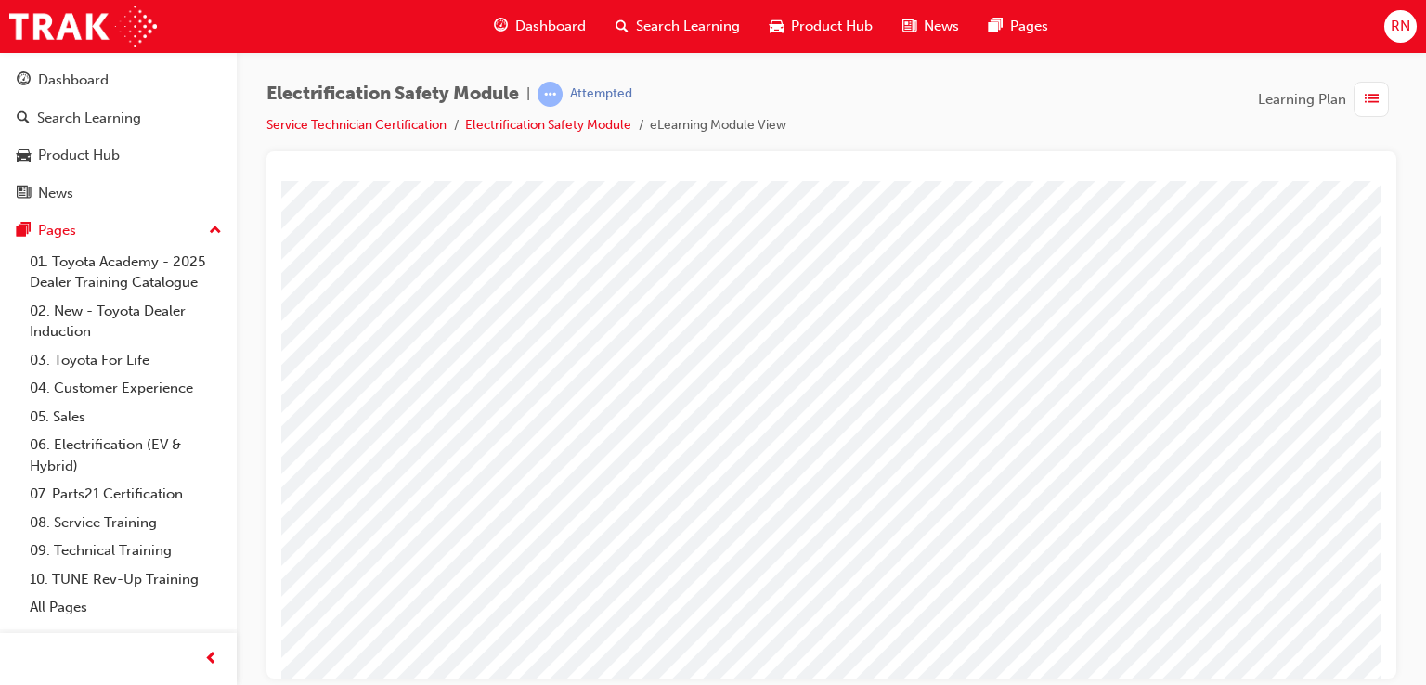
scroll to position [0, 0]
click at [1381, 653] on div at bounding box center [831, 414] width 1130 height 527
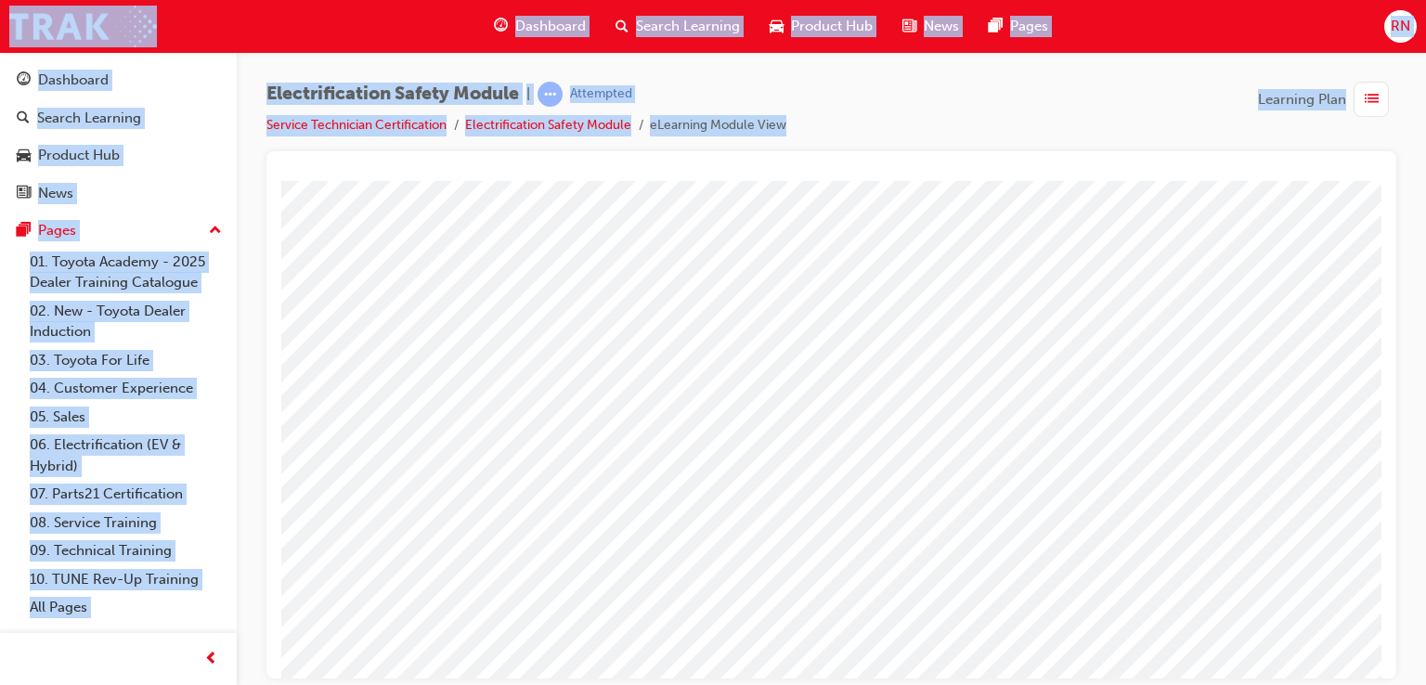
click at [1381, 653] on div at bounding box center [831, 414] width 1130 height 527
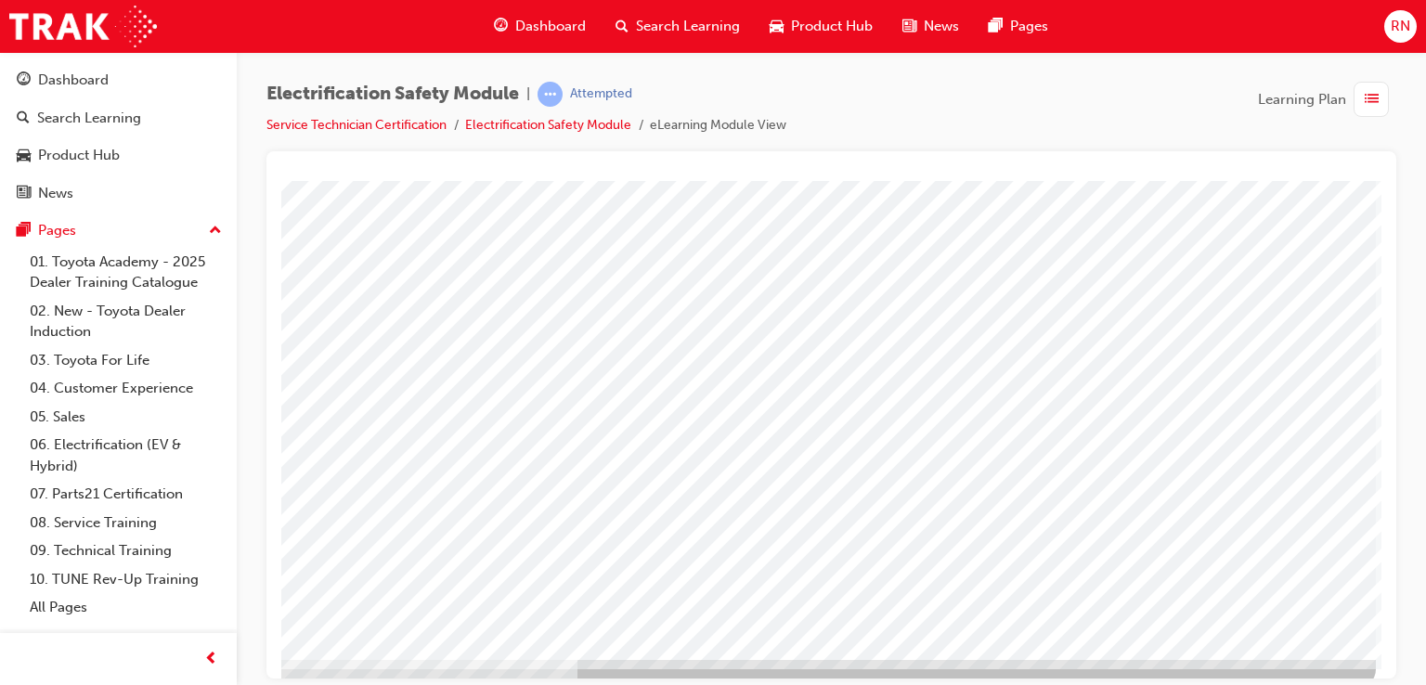
scroll to position [213, 176]
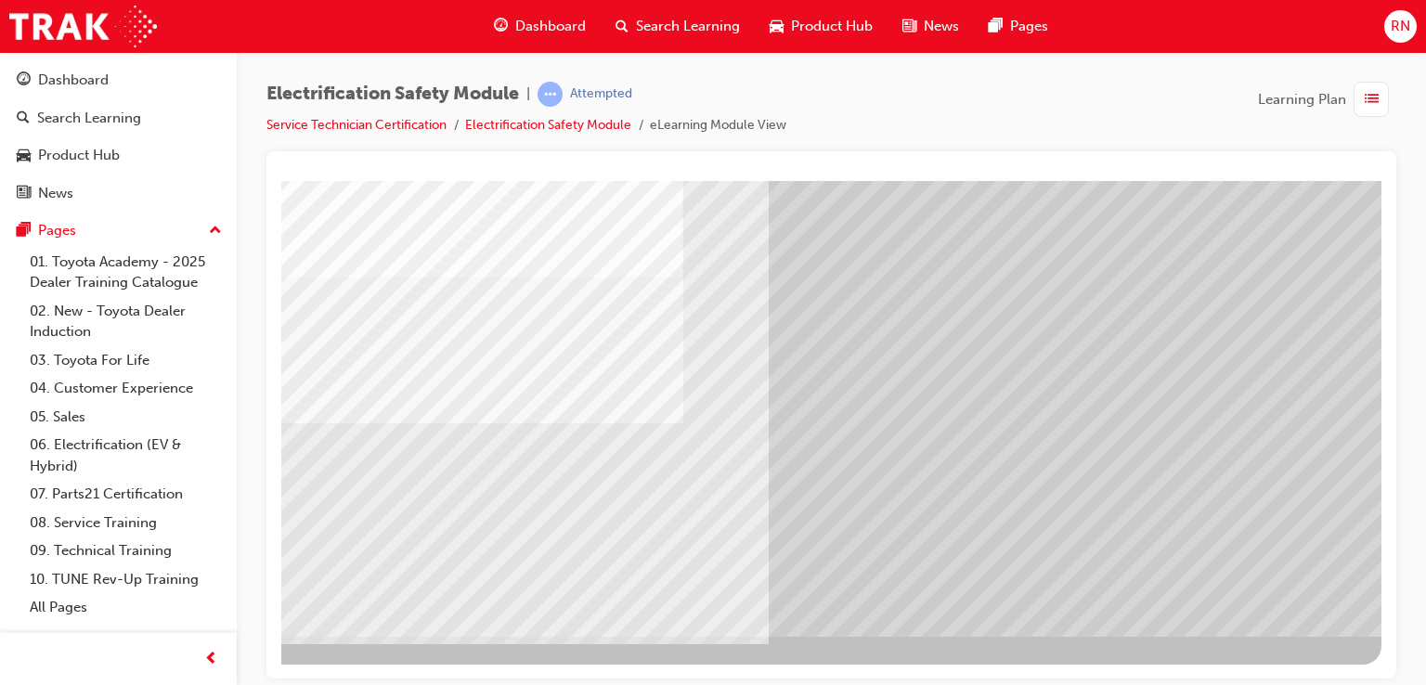
scroll to position [0, 0]
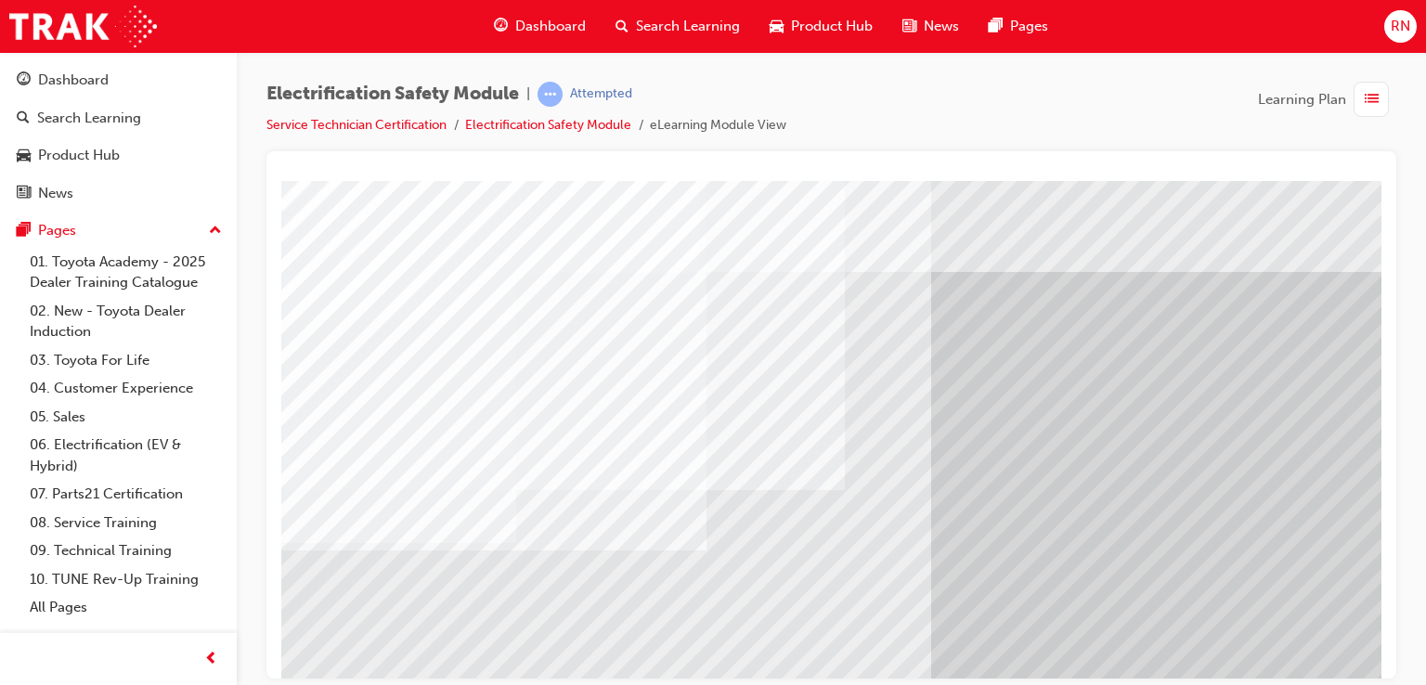
click at [1381, 606] on div at bounding box center [831, 414] width 1130 height 527
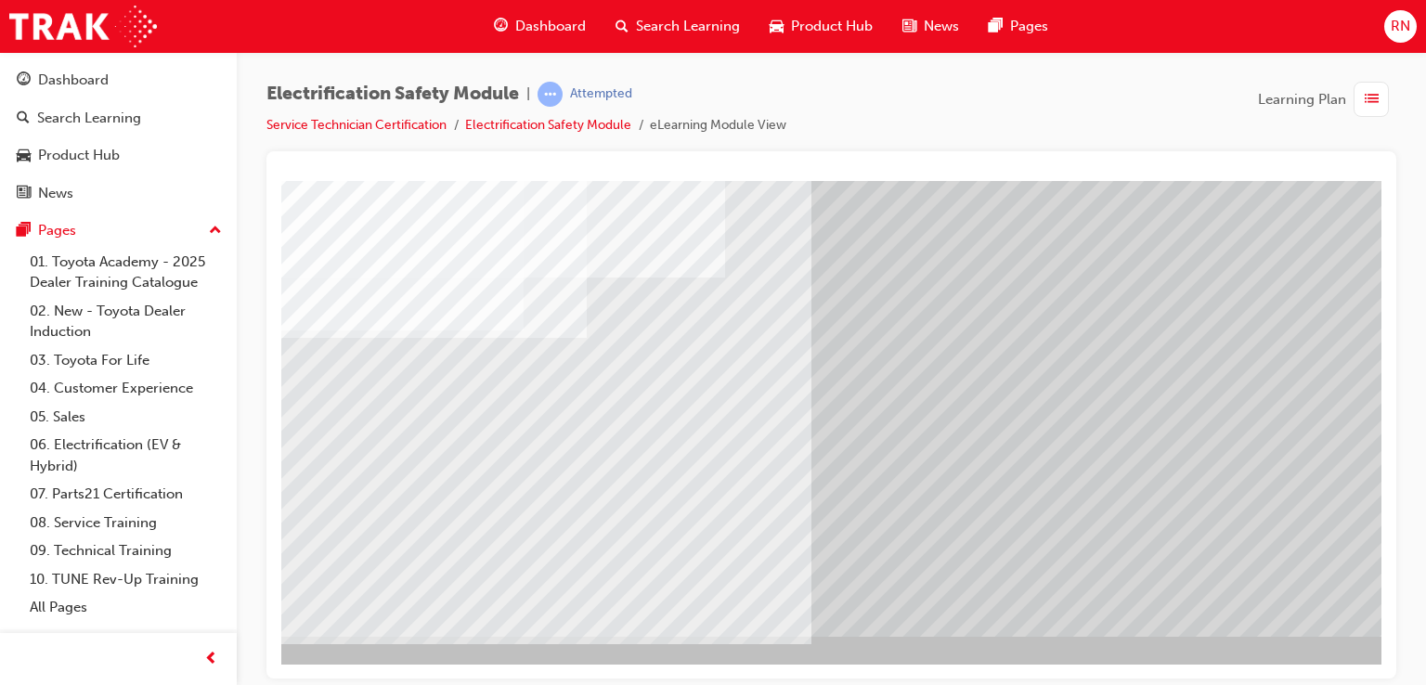
scroll to position [213, 176]
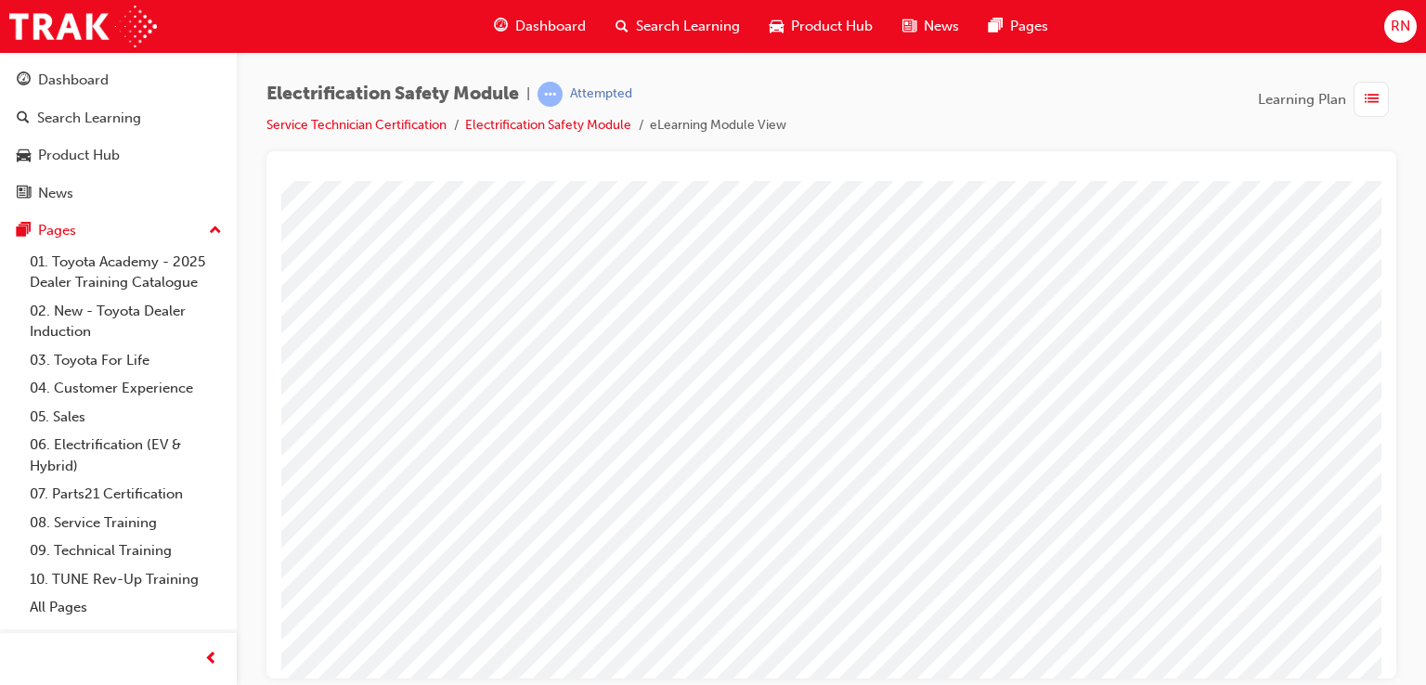
scroll to position [213, 0]
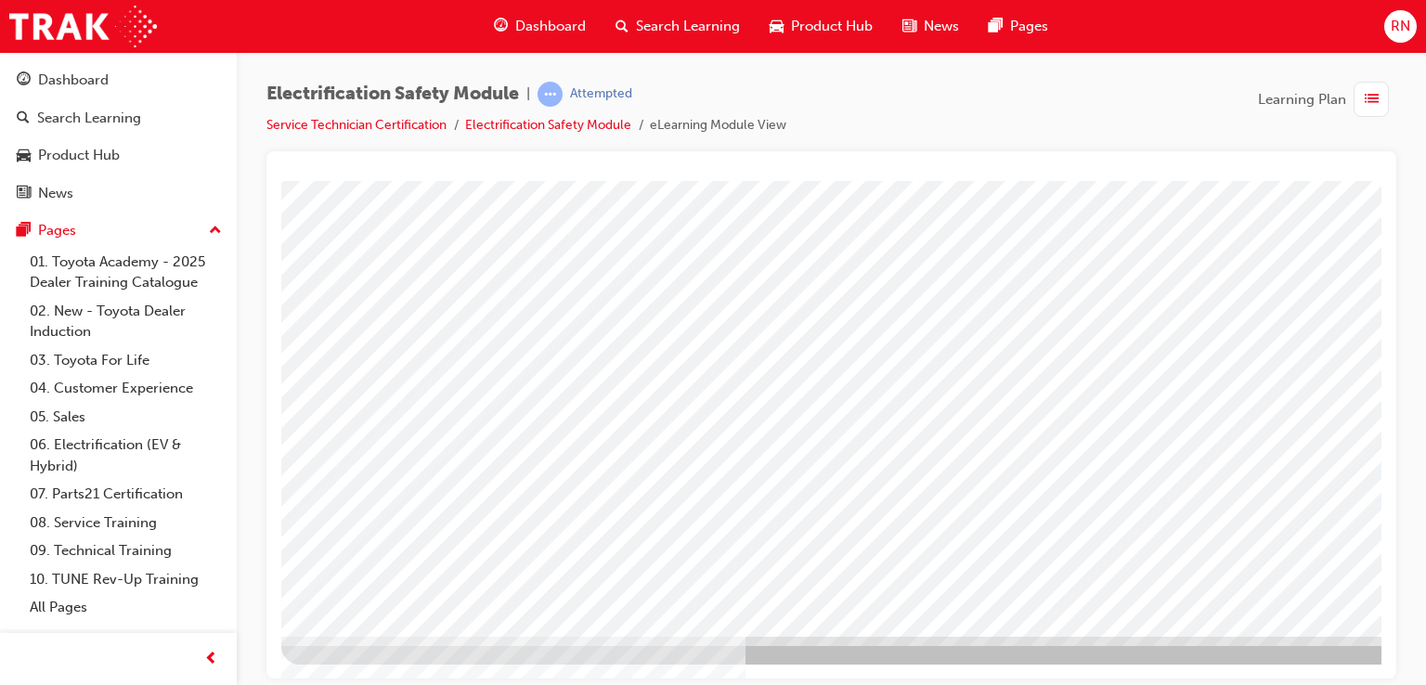
click at [1310, 679] on div "Electrification Safety Module | Attempted Service Technician Certification Elec…" at bounding box center [713, 342] width 1426 height 685
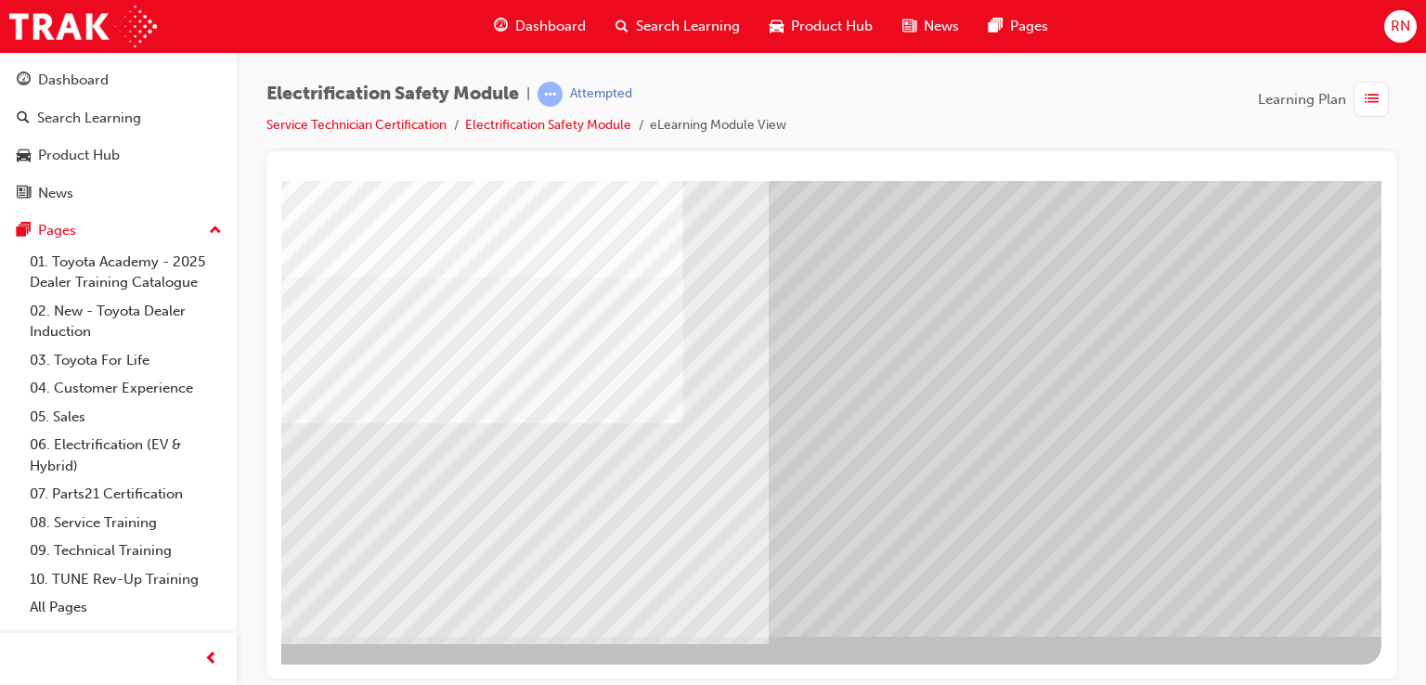
scroll to position [0, 0]
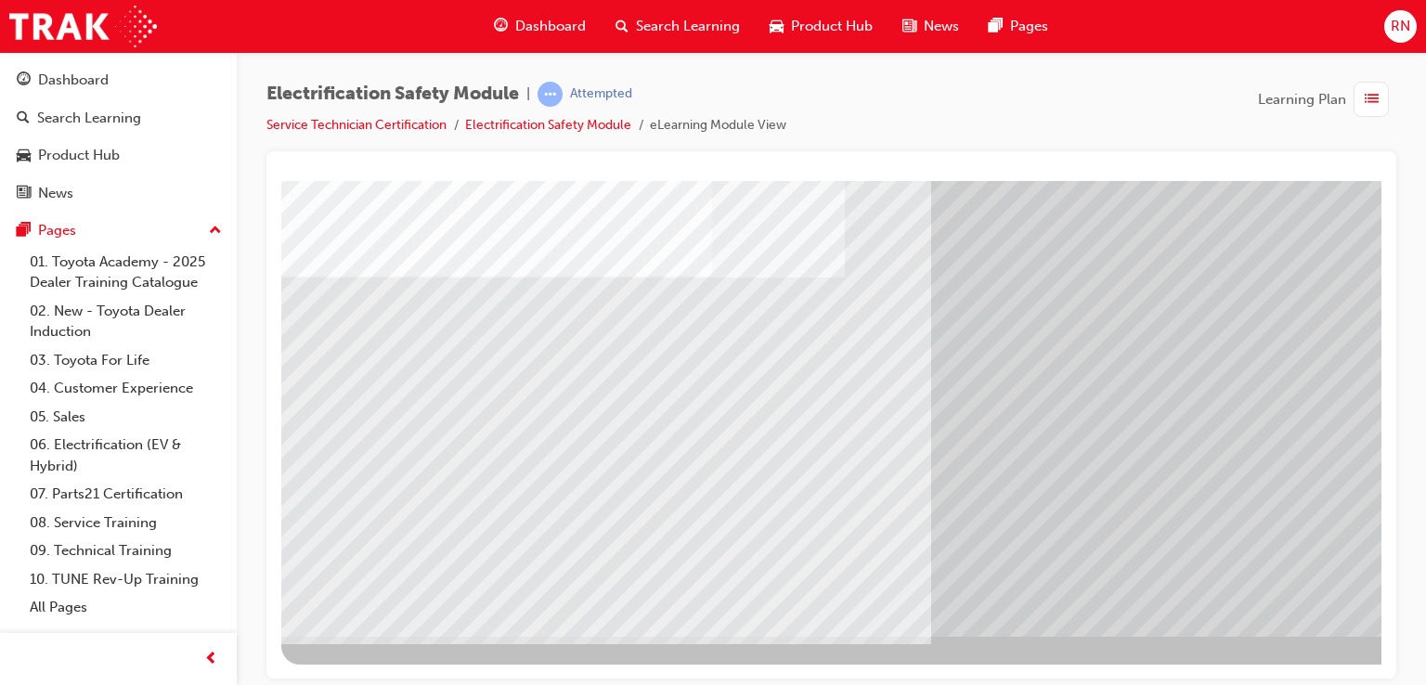
scroll to position [213, 176]
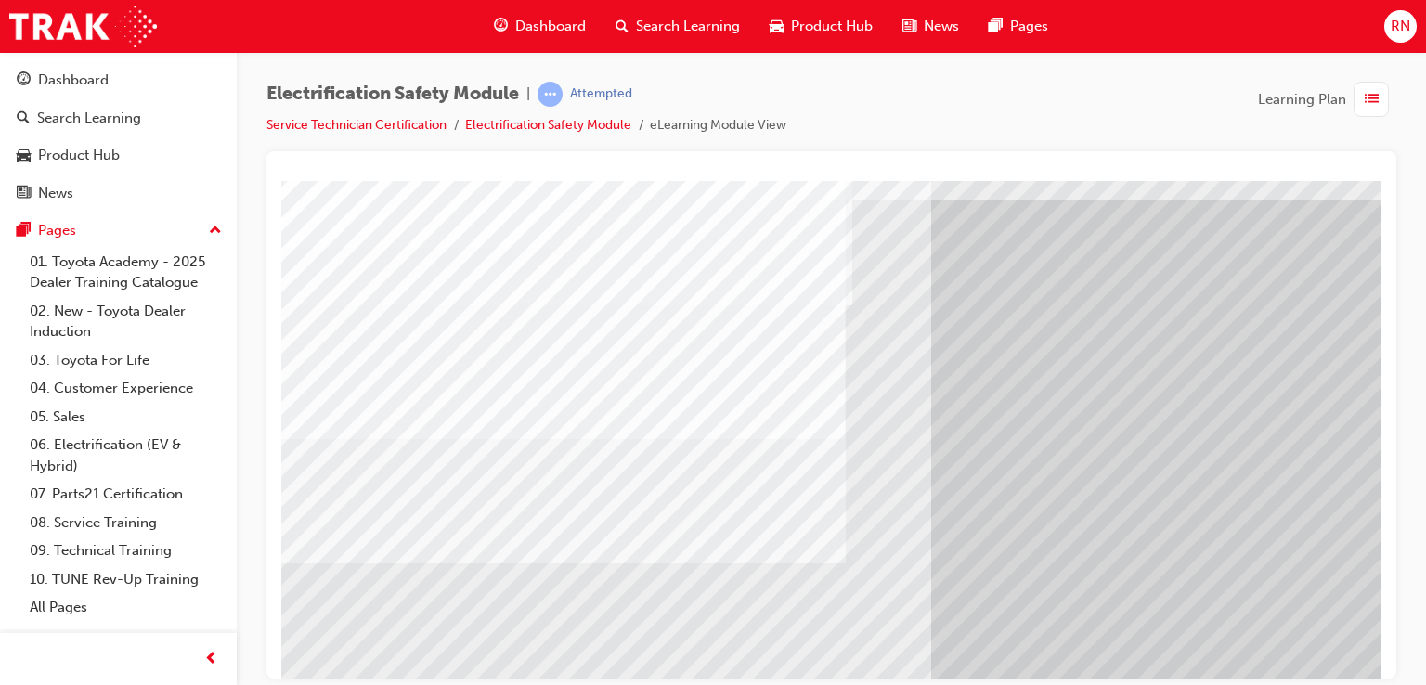
scroll to position [74, 0]
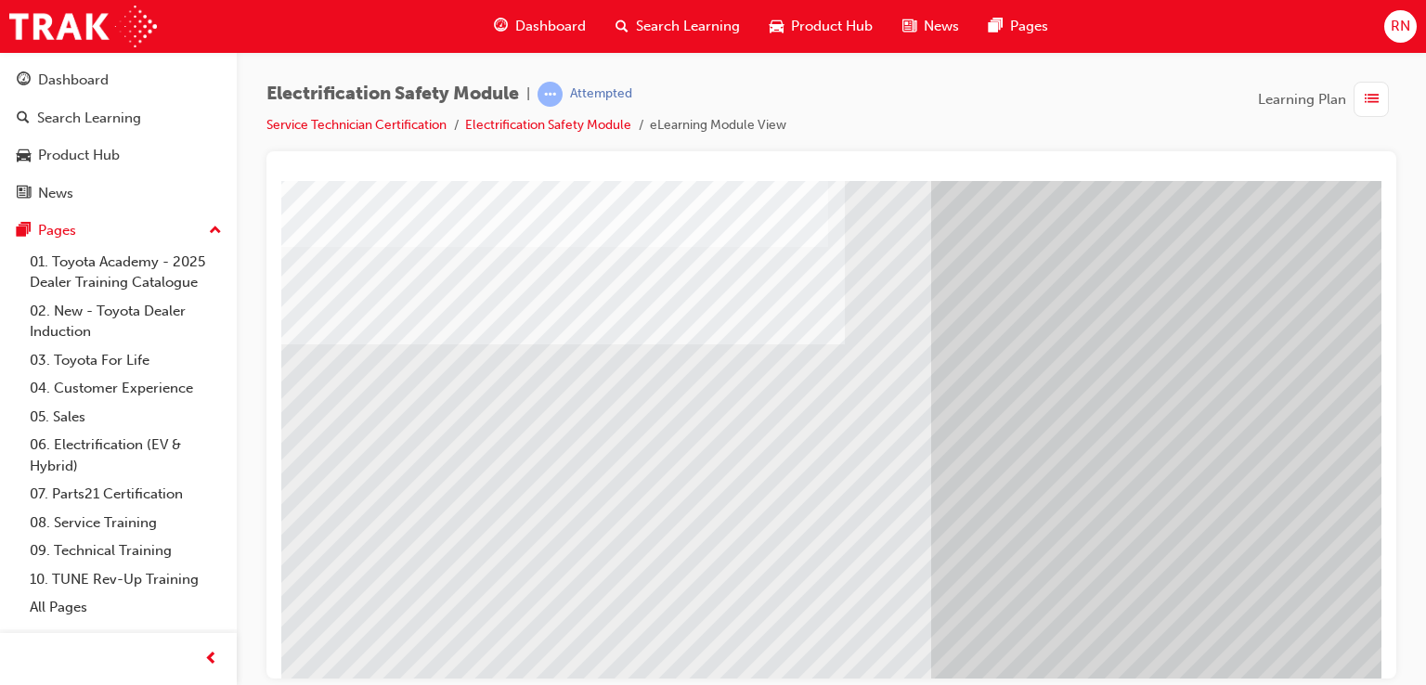
scroll to position [213, 0]
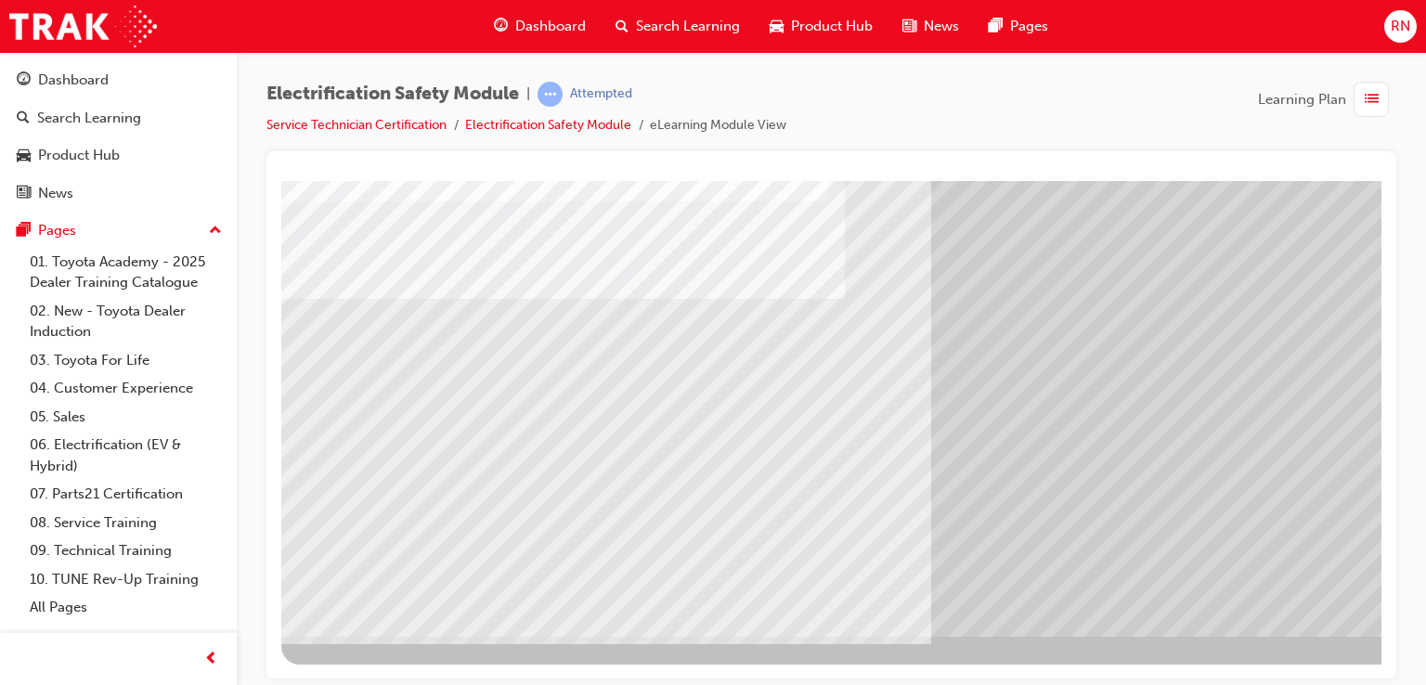
click at [1309, 679] on div "Electrification Safety Module | Attempted Service Technician Certification Elec…" at bounding box center [713, 342] width 1426 height 685
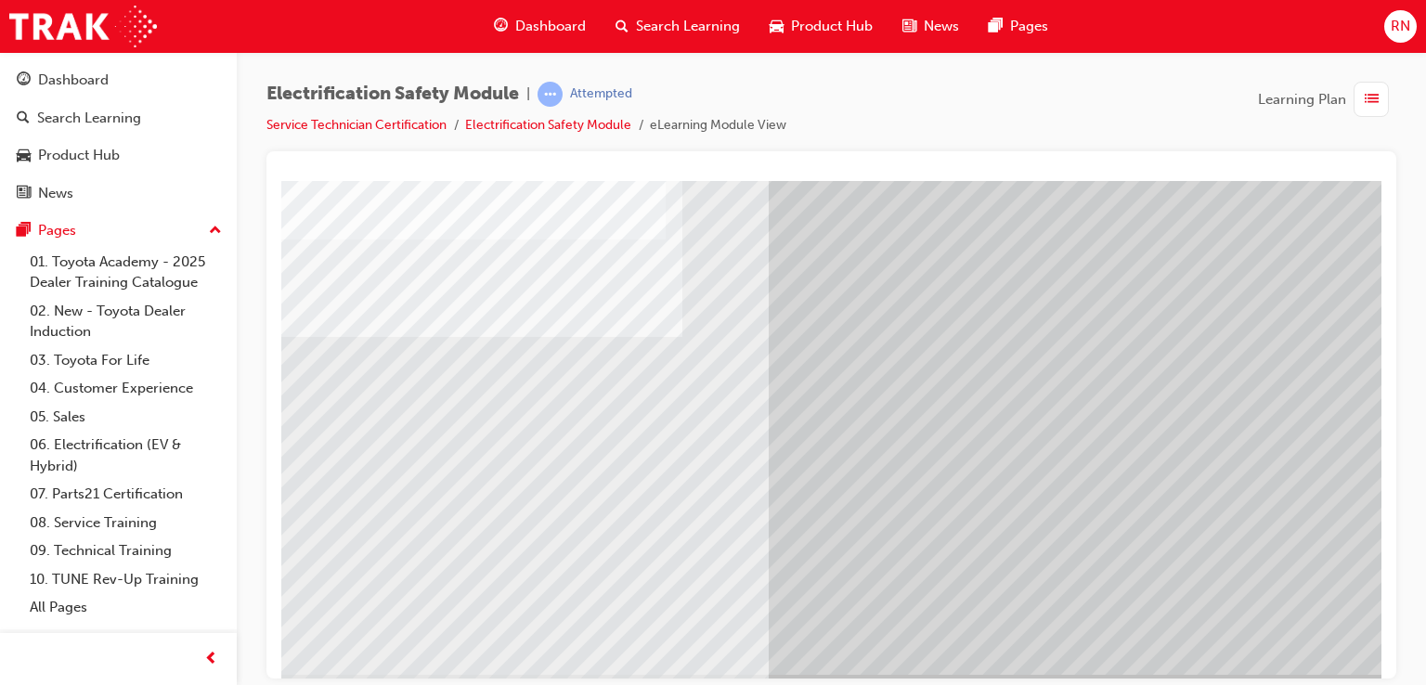
scroll to position [213, 176]
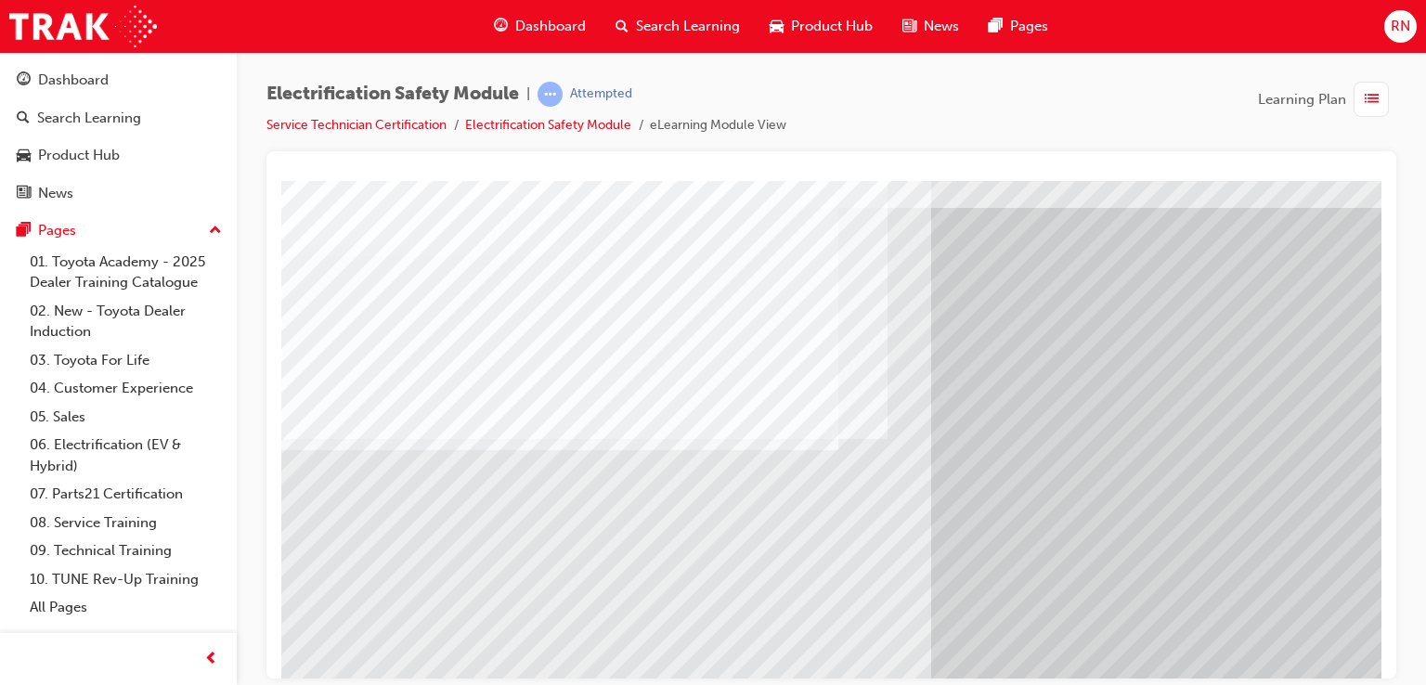
scroll to position [27, 0]
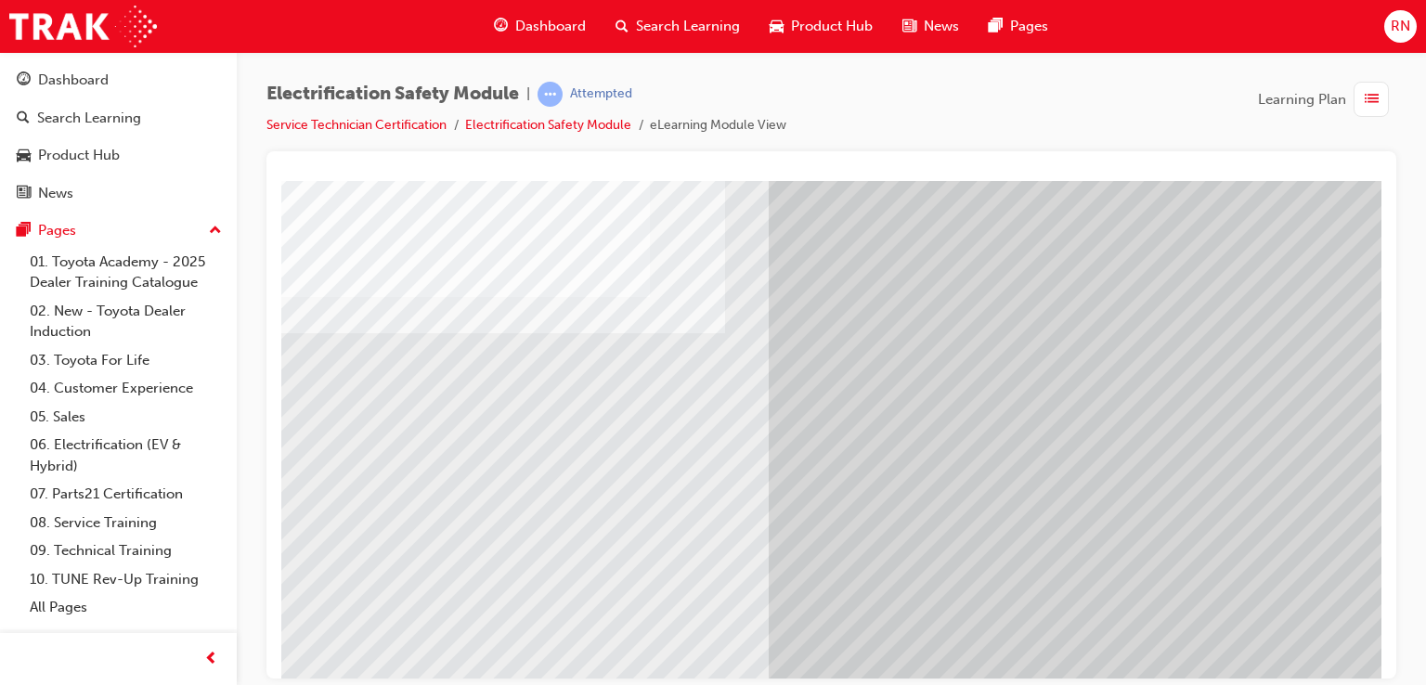
scroll to position [213, 176]
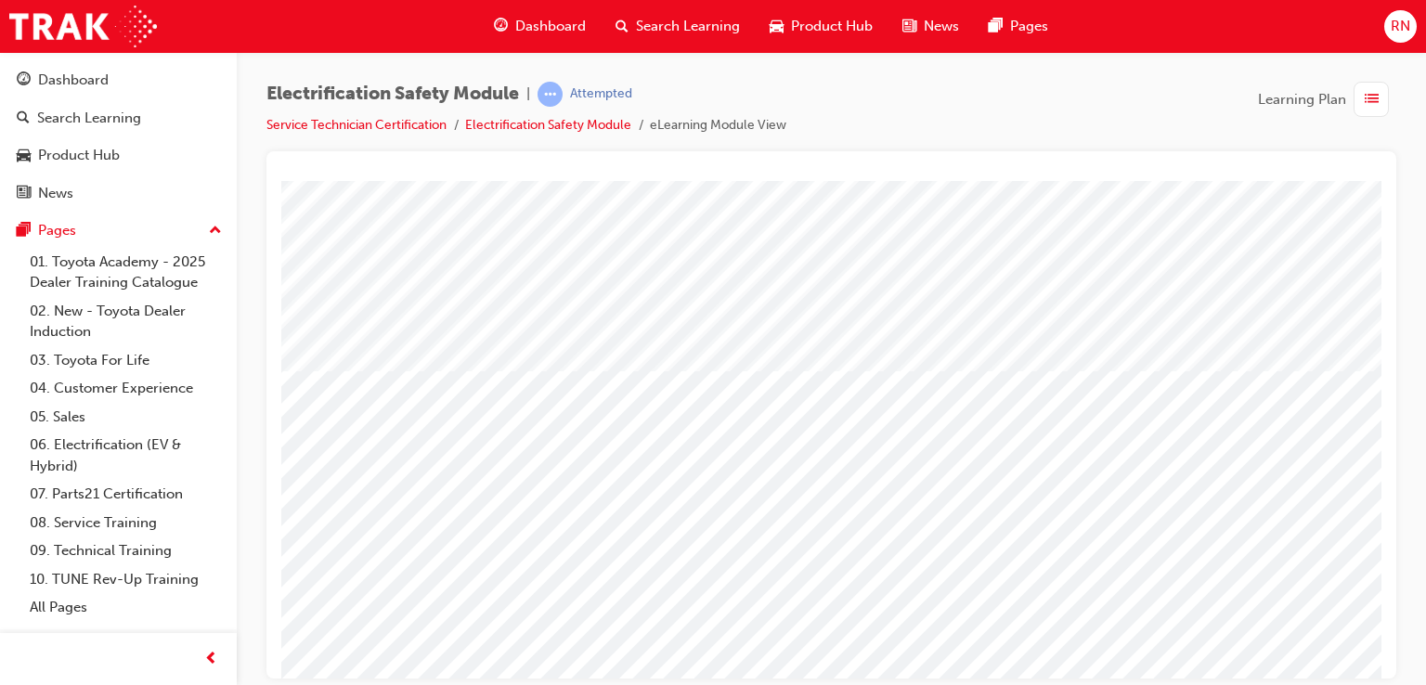
scroll to position [213, 0]
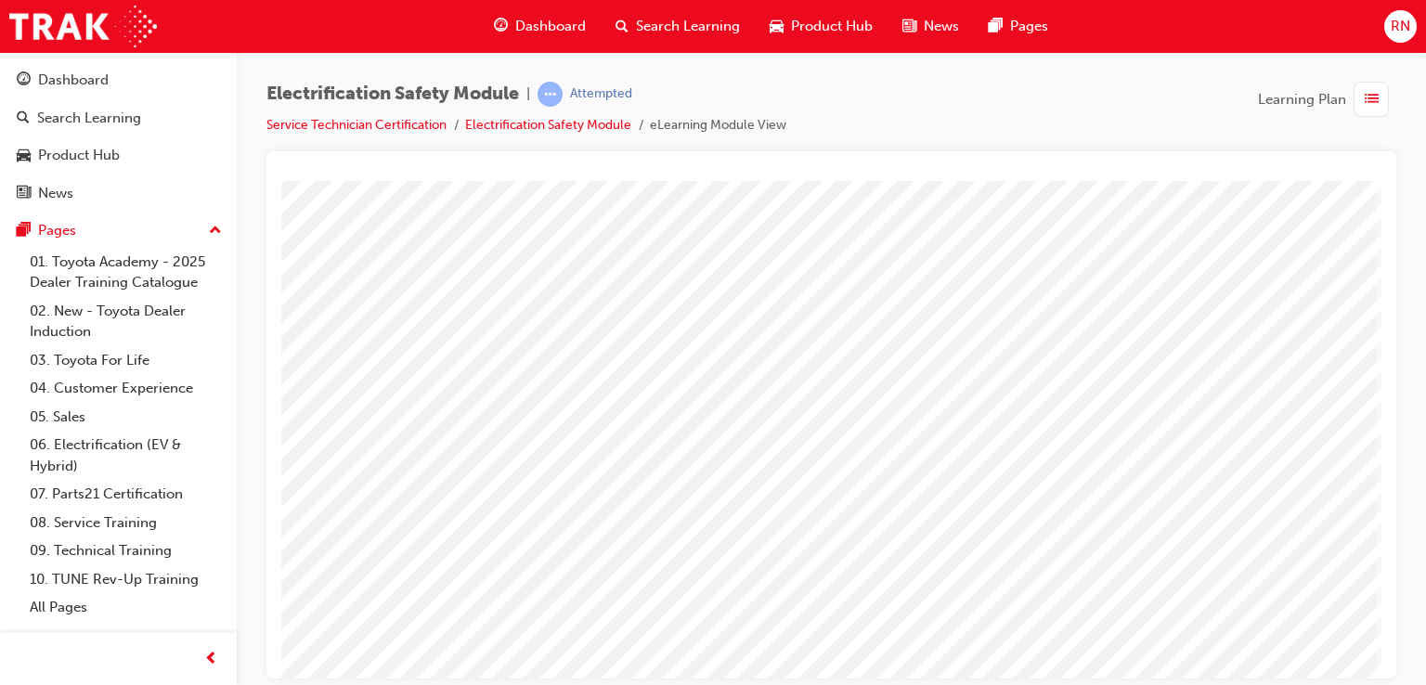
scroll to position [148, 176]
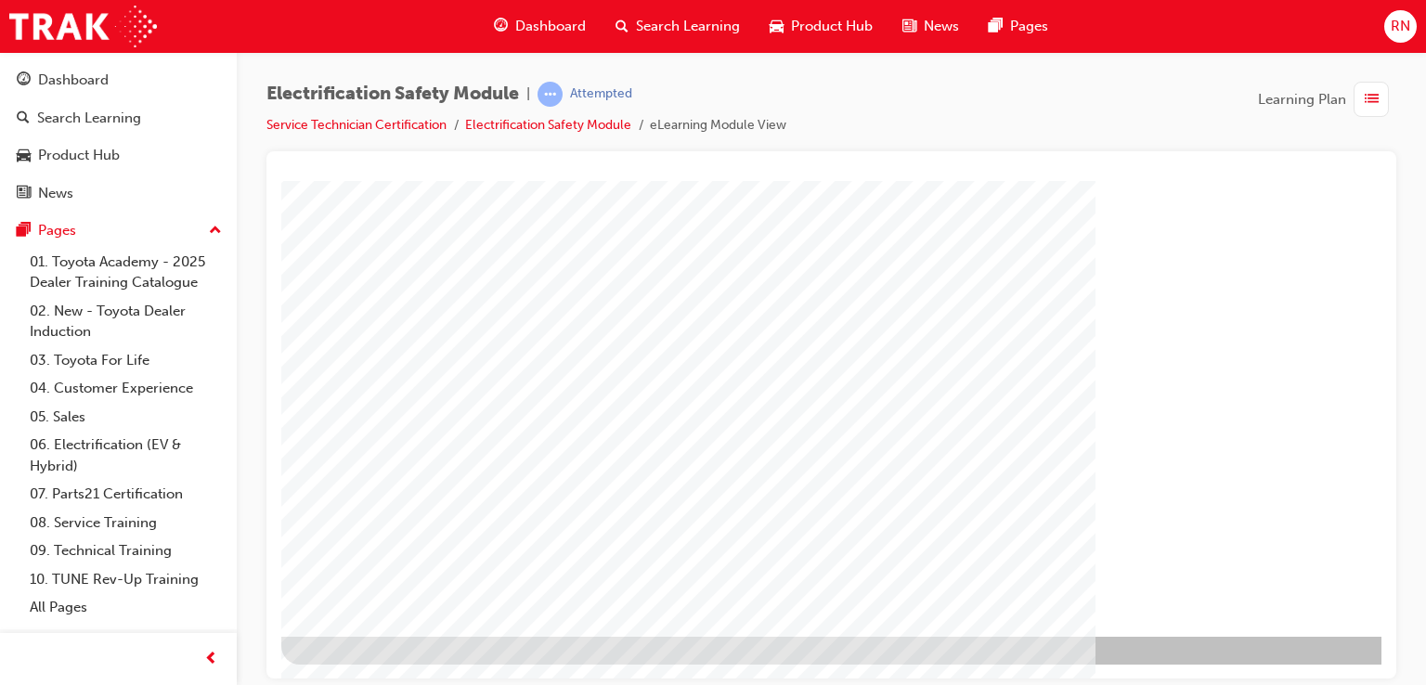
scroll to position [213, 176]
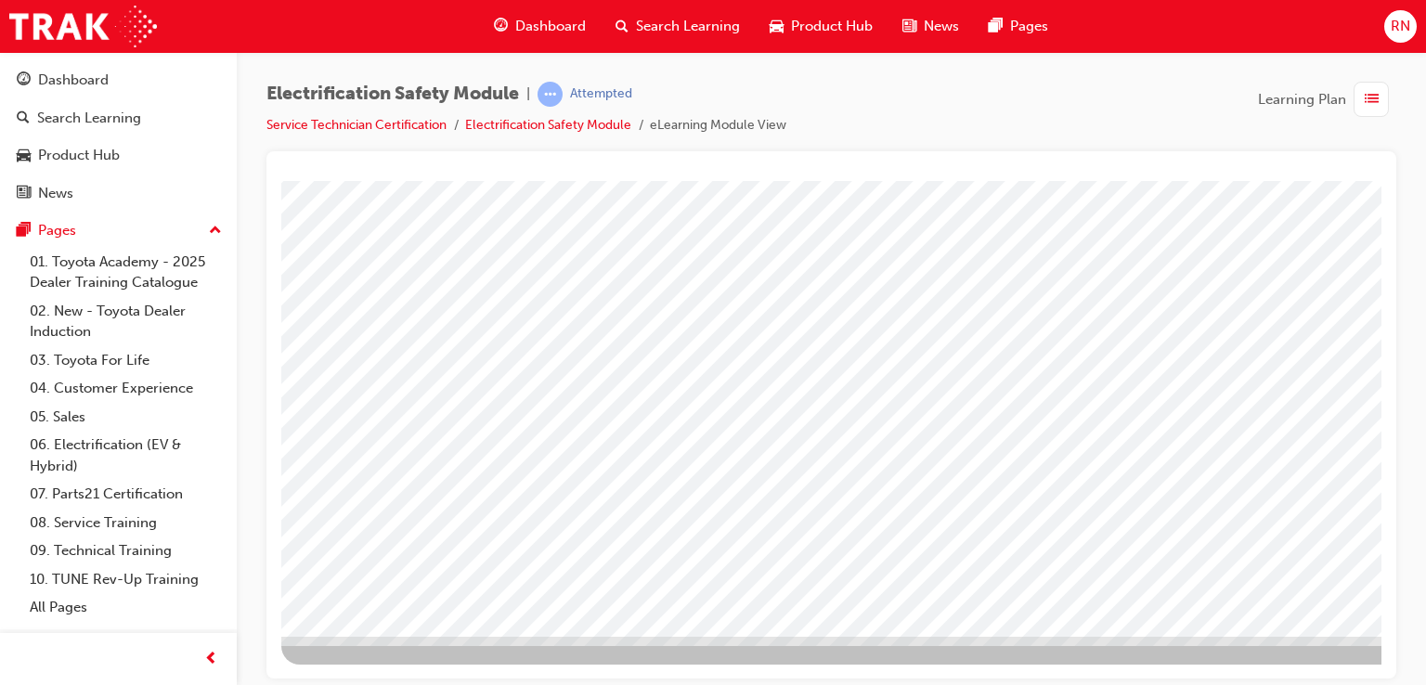
scroll to position [213, 89]
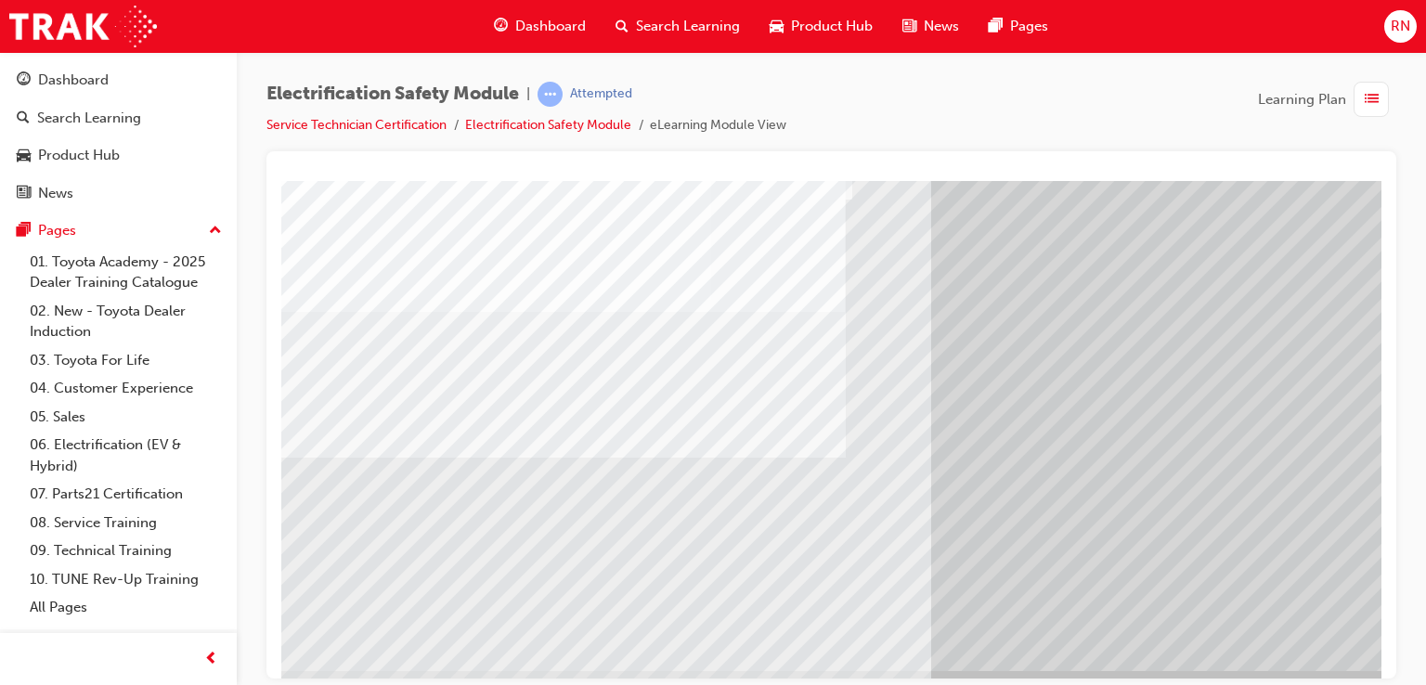
scroll to position [213, 0]
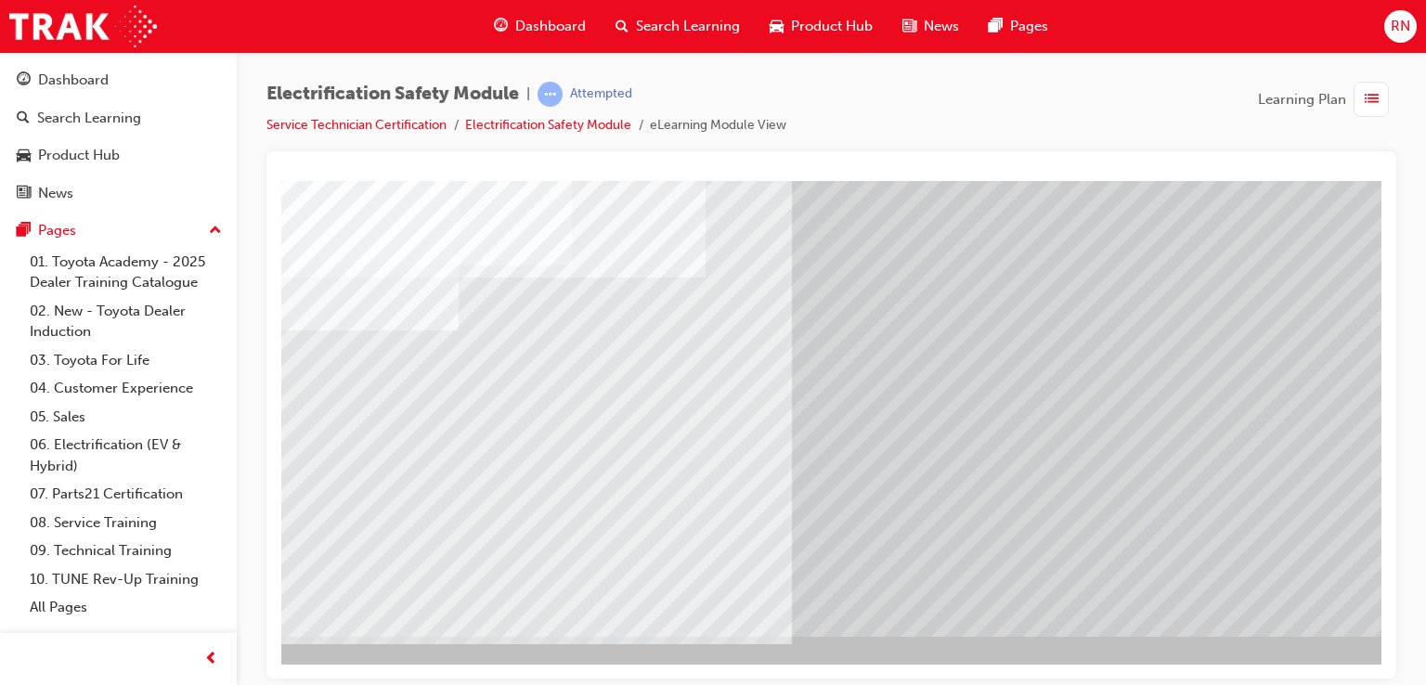
scroll to position [213, 102]
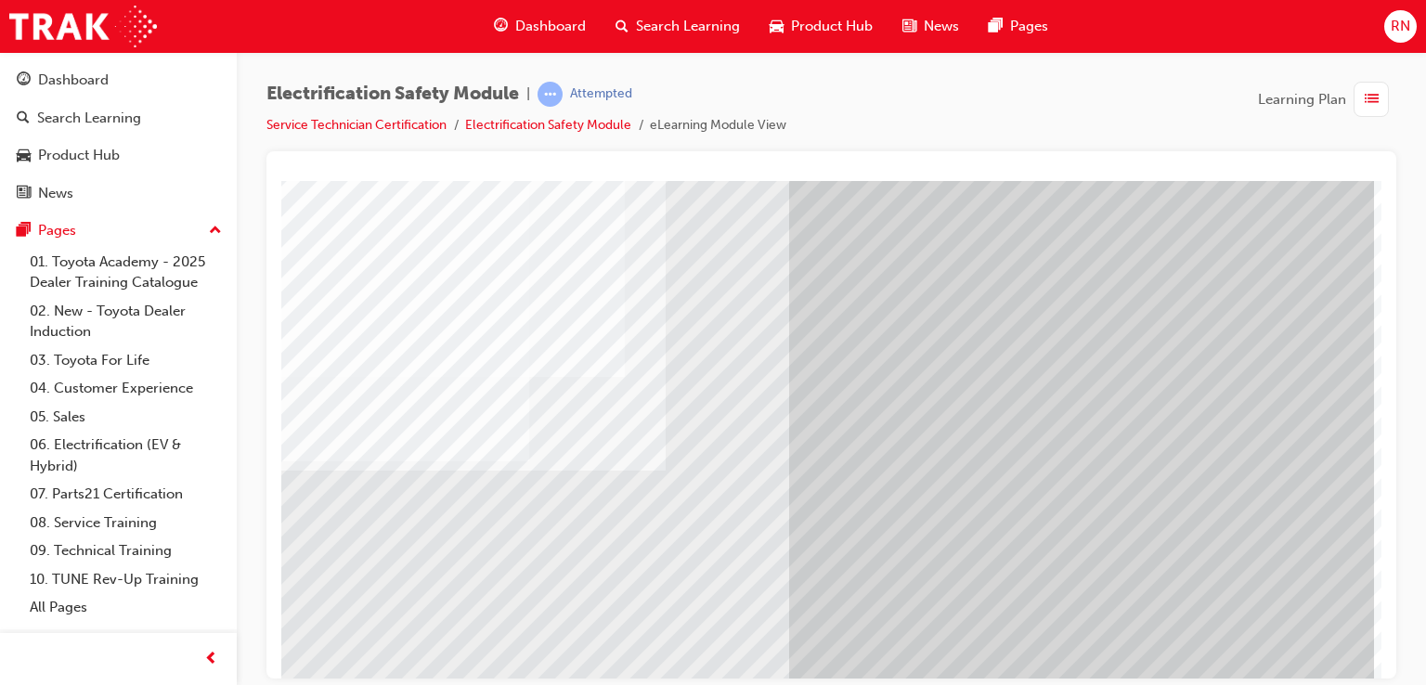
scroll to position [213, 176]
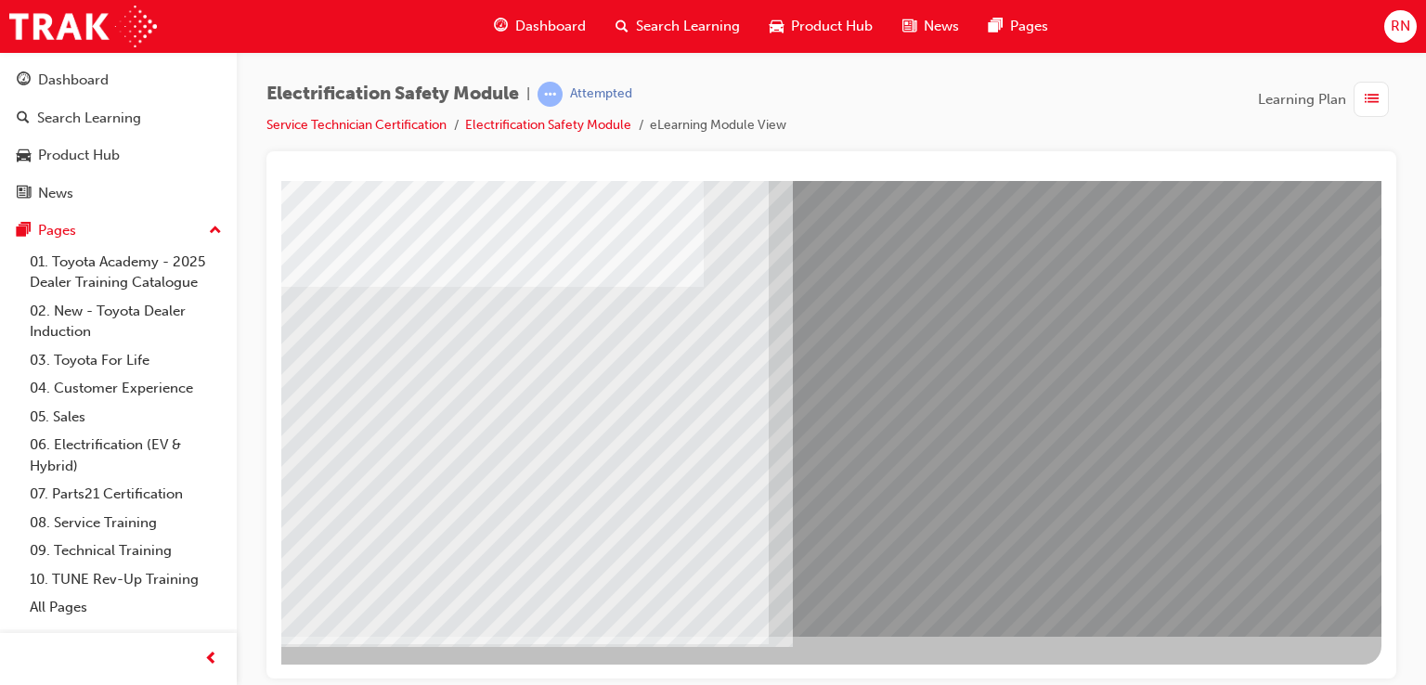
scroll to position [0, 0]
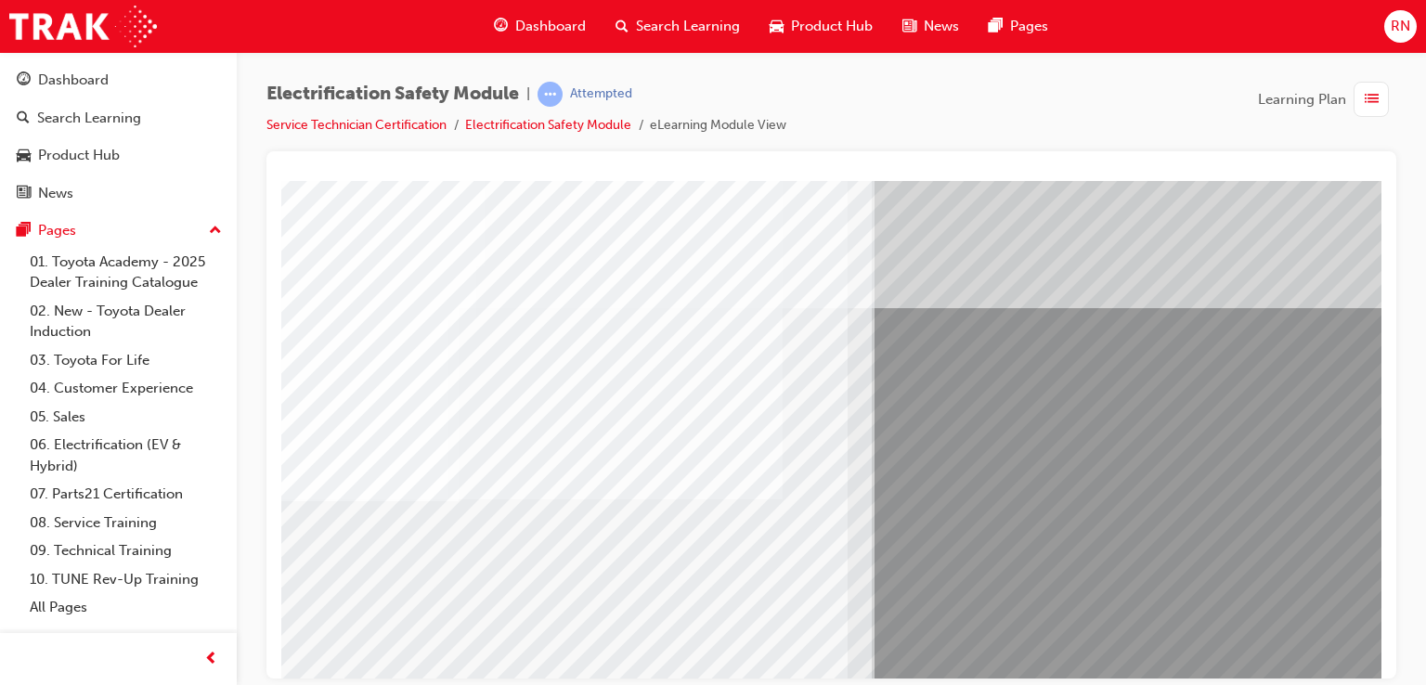
scroll to position [0, 111]
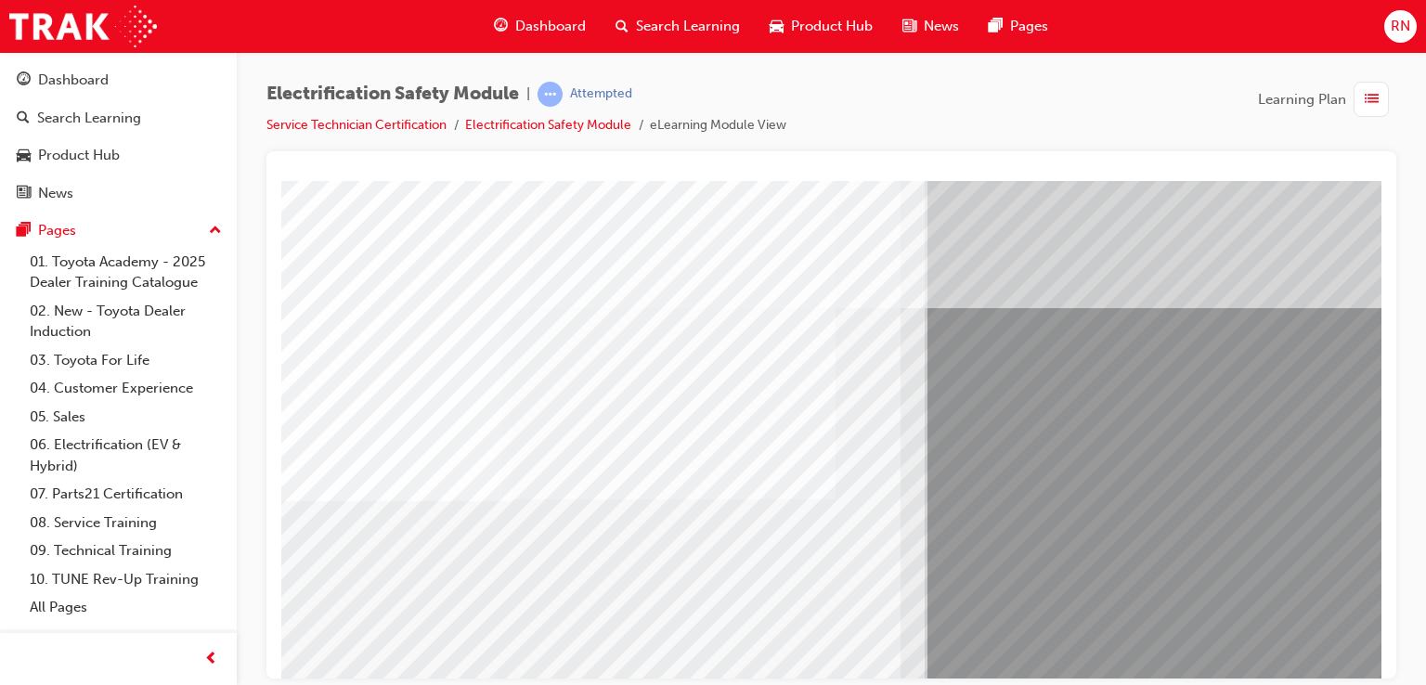
scroll to position [0, 0]
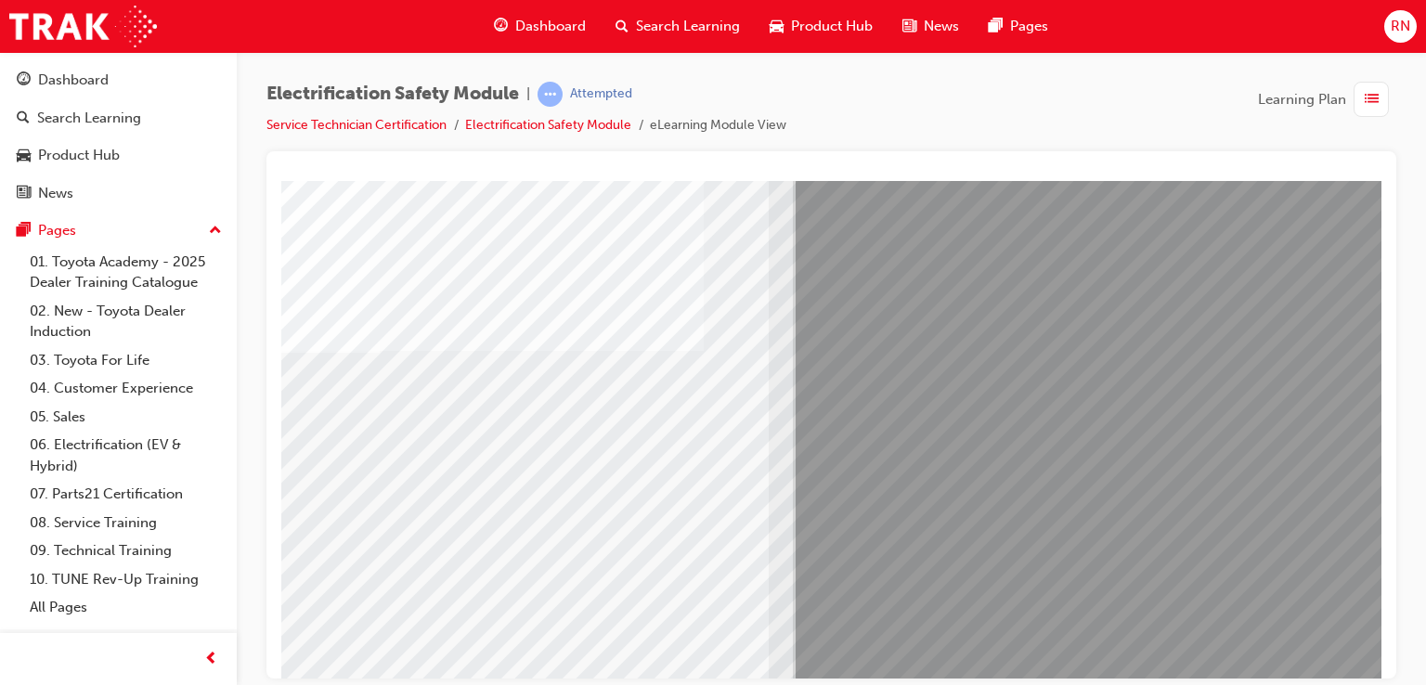
scroll to position [213, 176]
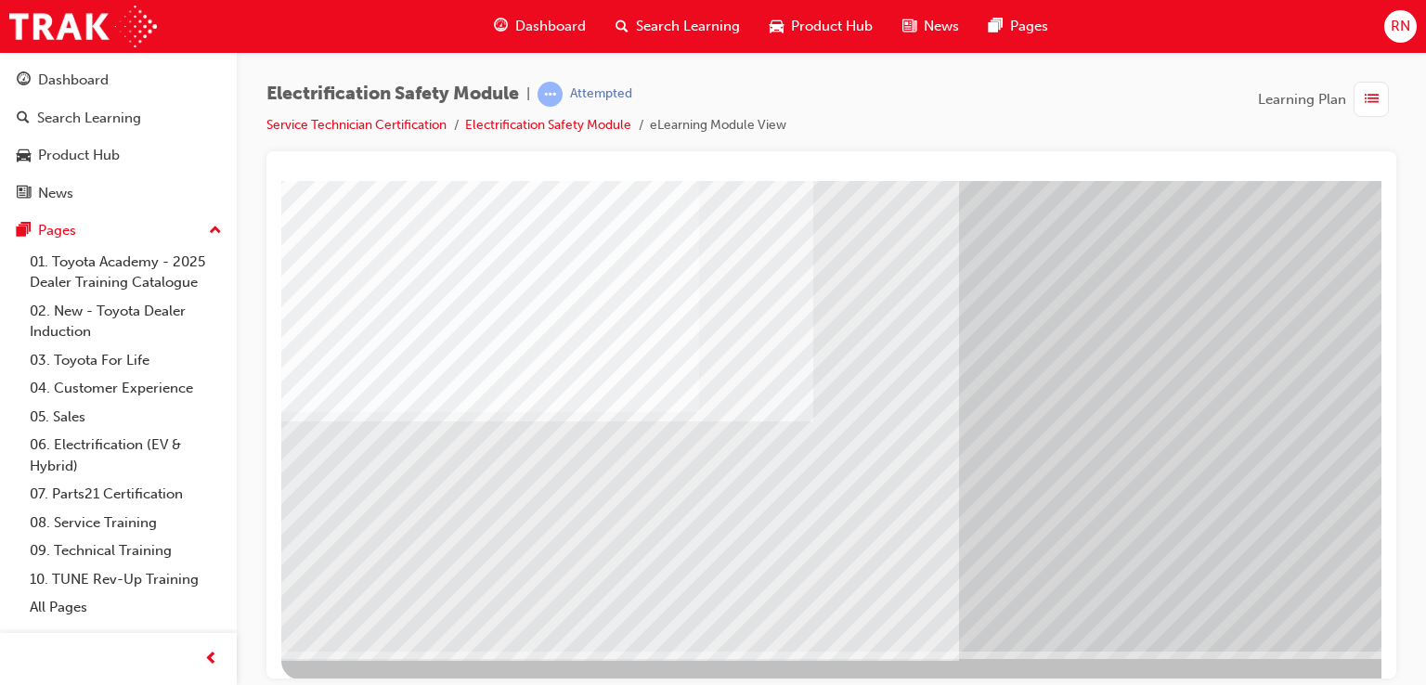
scroll to position [213, 0]
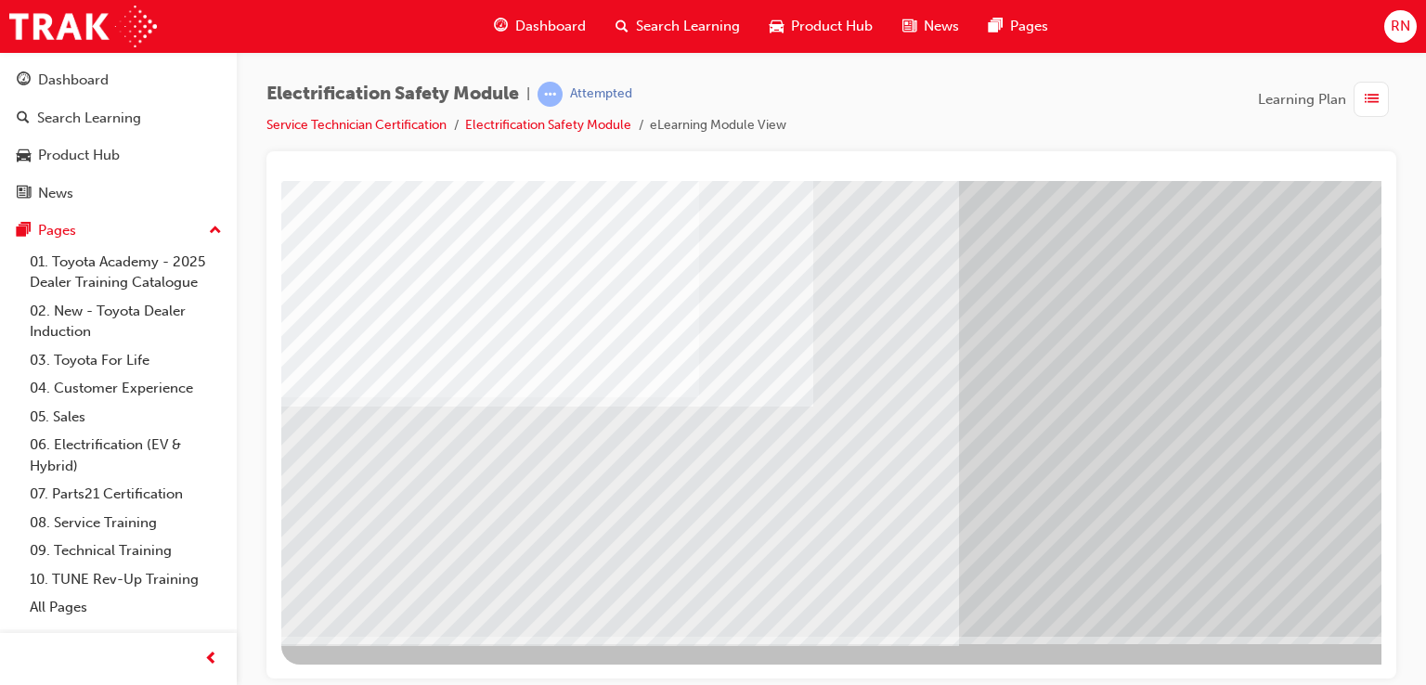
click at [1318, 677] on div "Electrification Safety Module | Attempted Service Technician Certification Elec…" at bounding box center [713, 342] width 1426 height 685
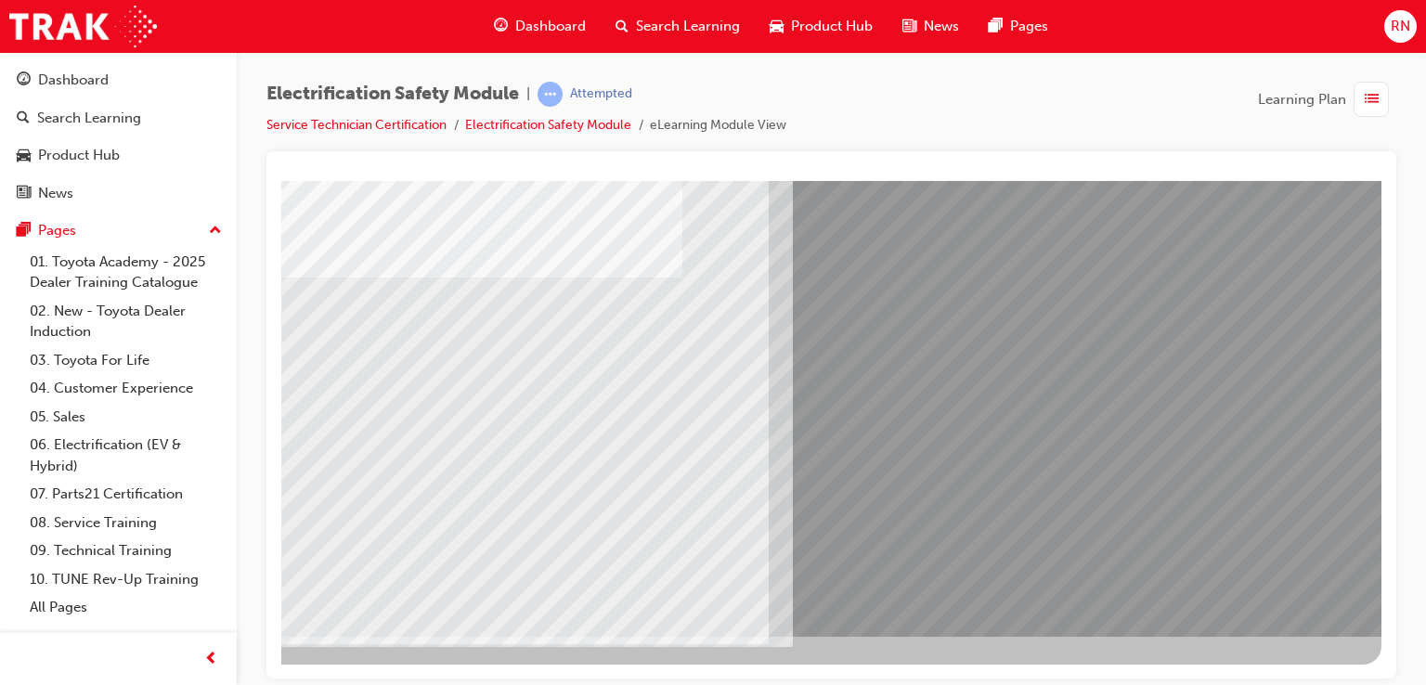
scroll to position [0, 0]
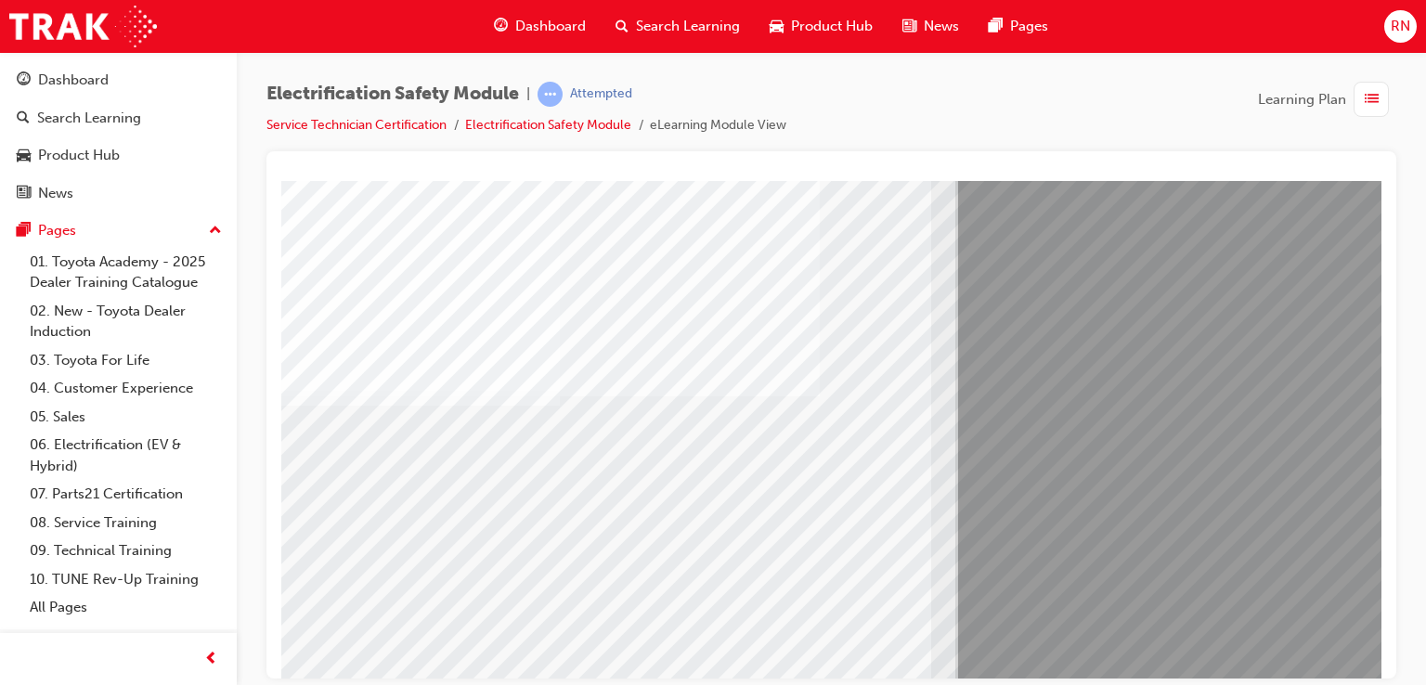
scroll to position [111, 0]
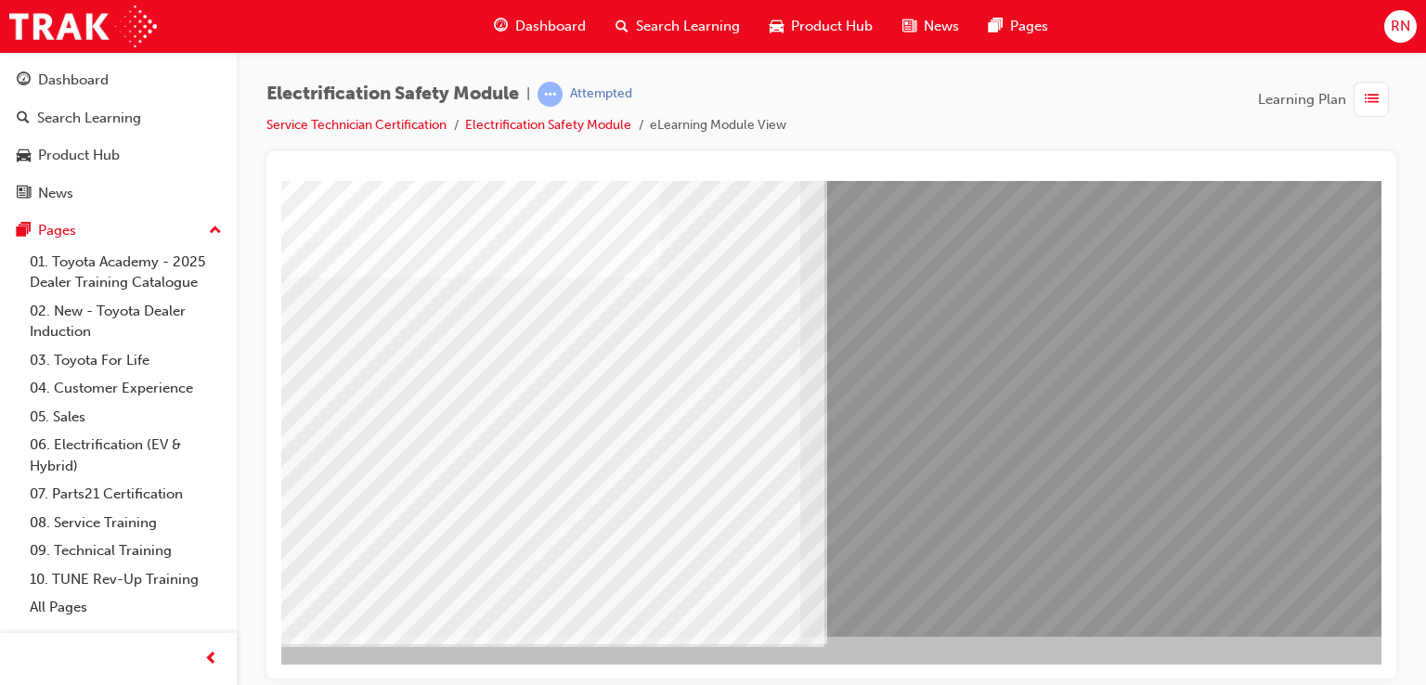
scroll to position [213, 176]
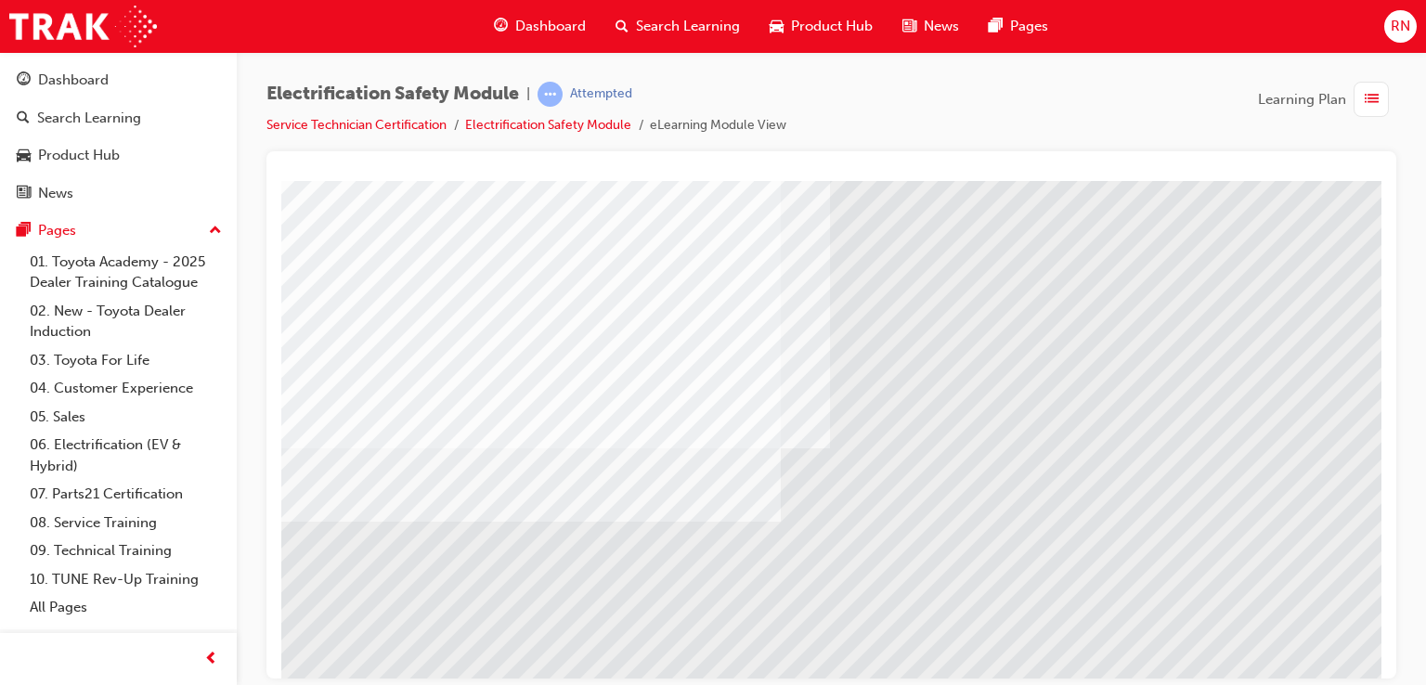
scroll to position [213, 0]
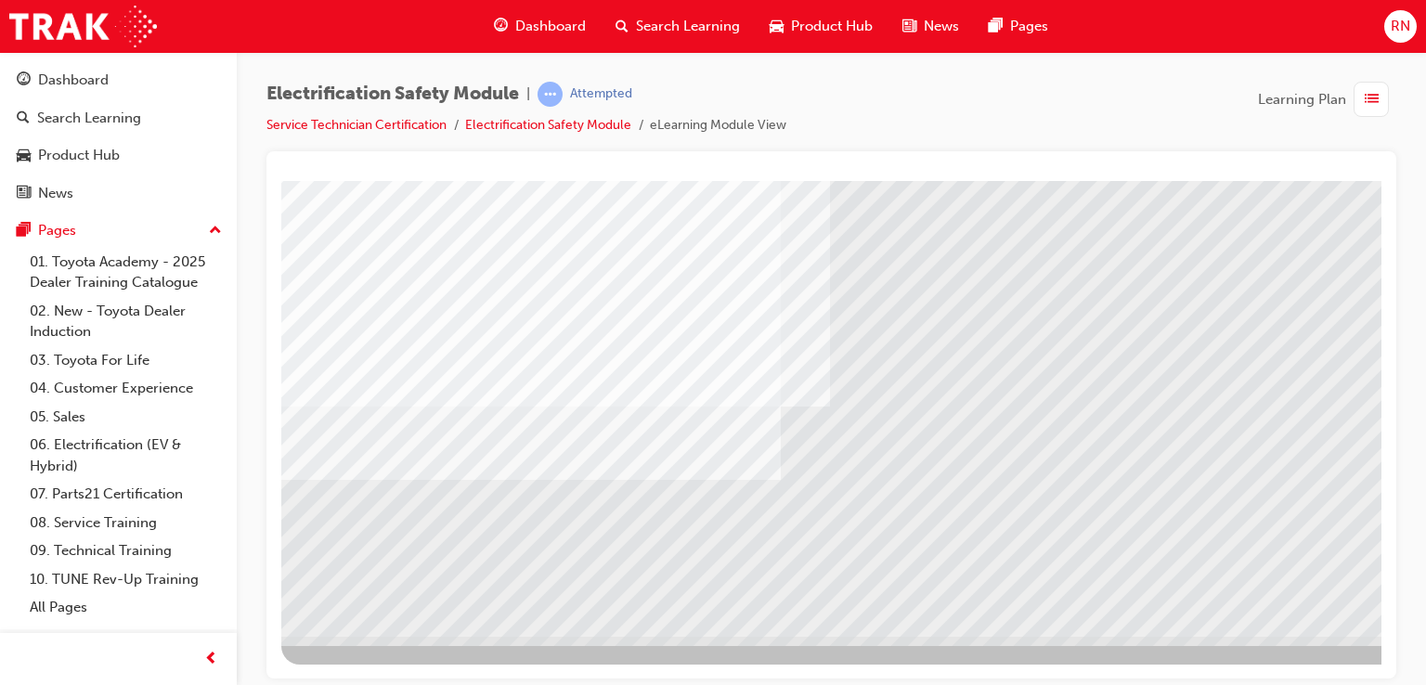
click at [1344, 663] on div at bounding box center [912, 316] width 1262 height 696
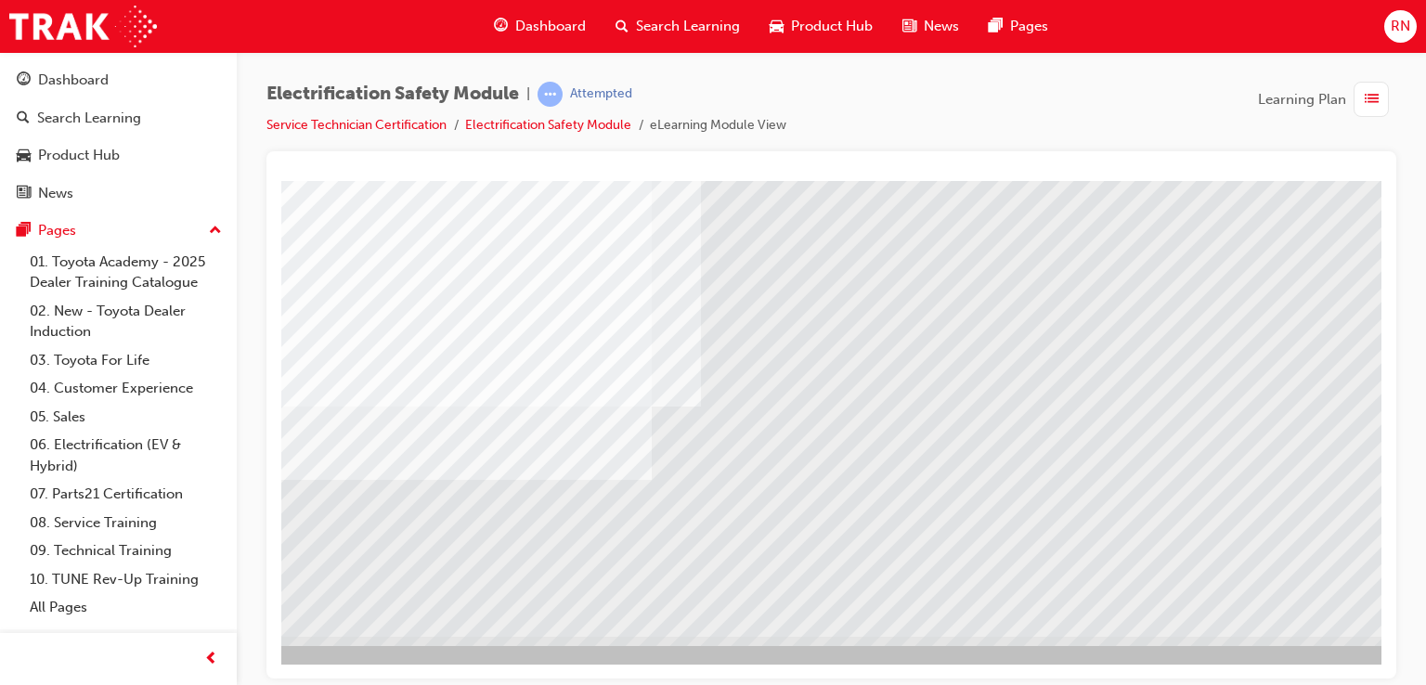
scroll to position [213, 176]
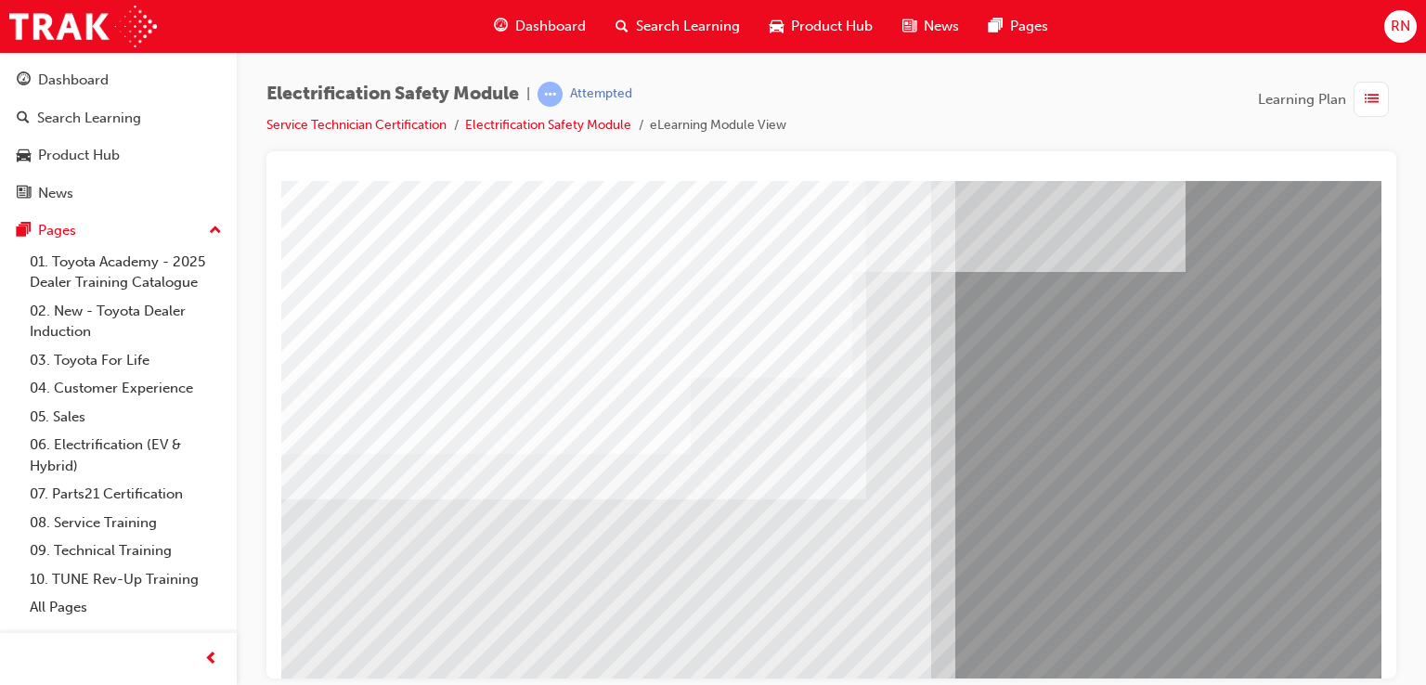
scroll to position [213, 0]
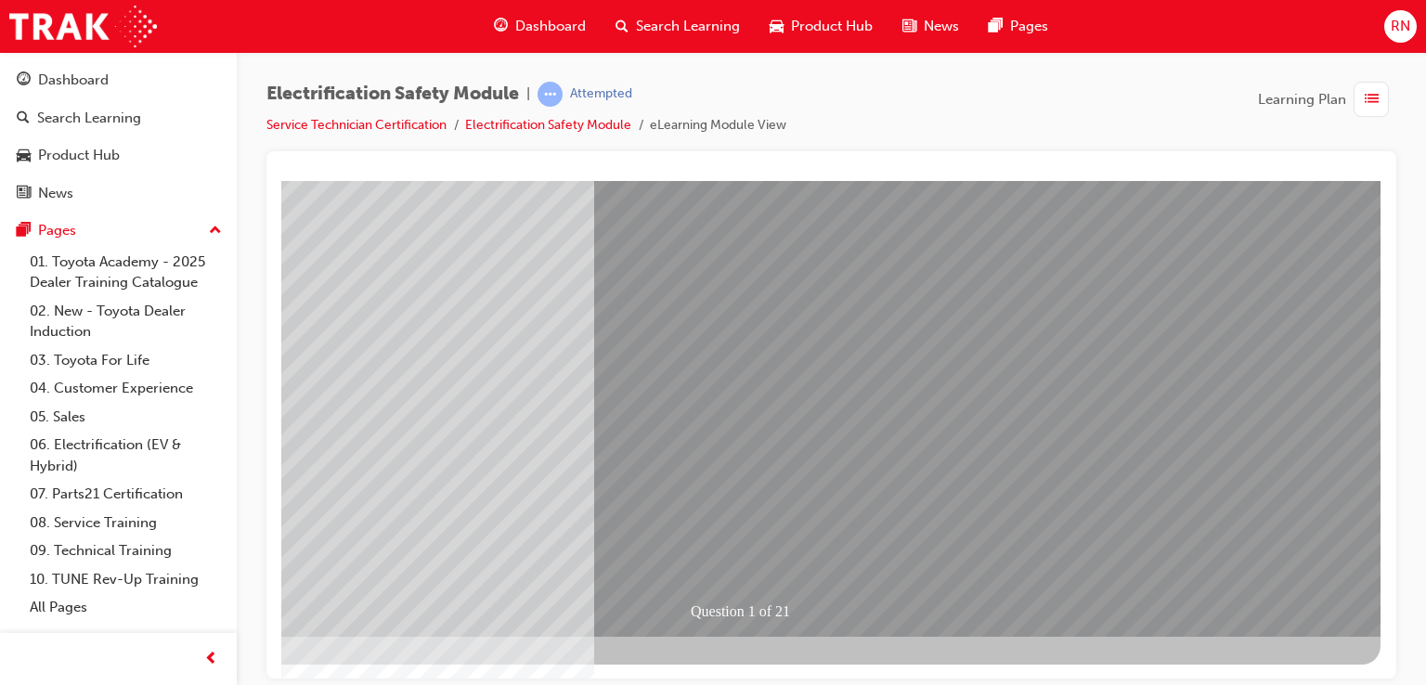
scroll to position [0, 0]
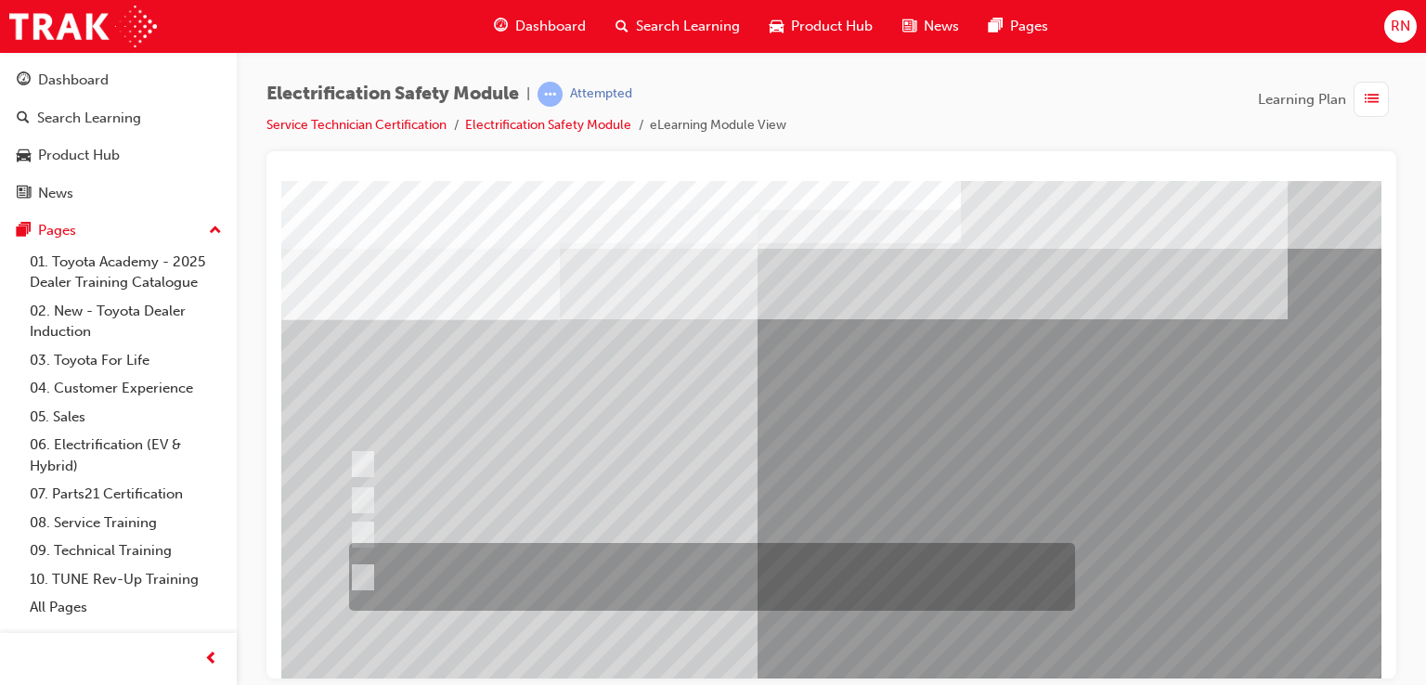
click at [729, 572] on div at bounding box center [707, 577] width 726 height 68
radio input "true"
click at [368, 578] on input "The Plug-in Hybrid Electric has AC charging capability via a wall box charger a…" at bounding box center [359, 577] width 20 height 20
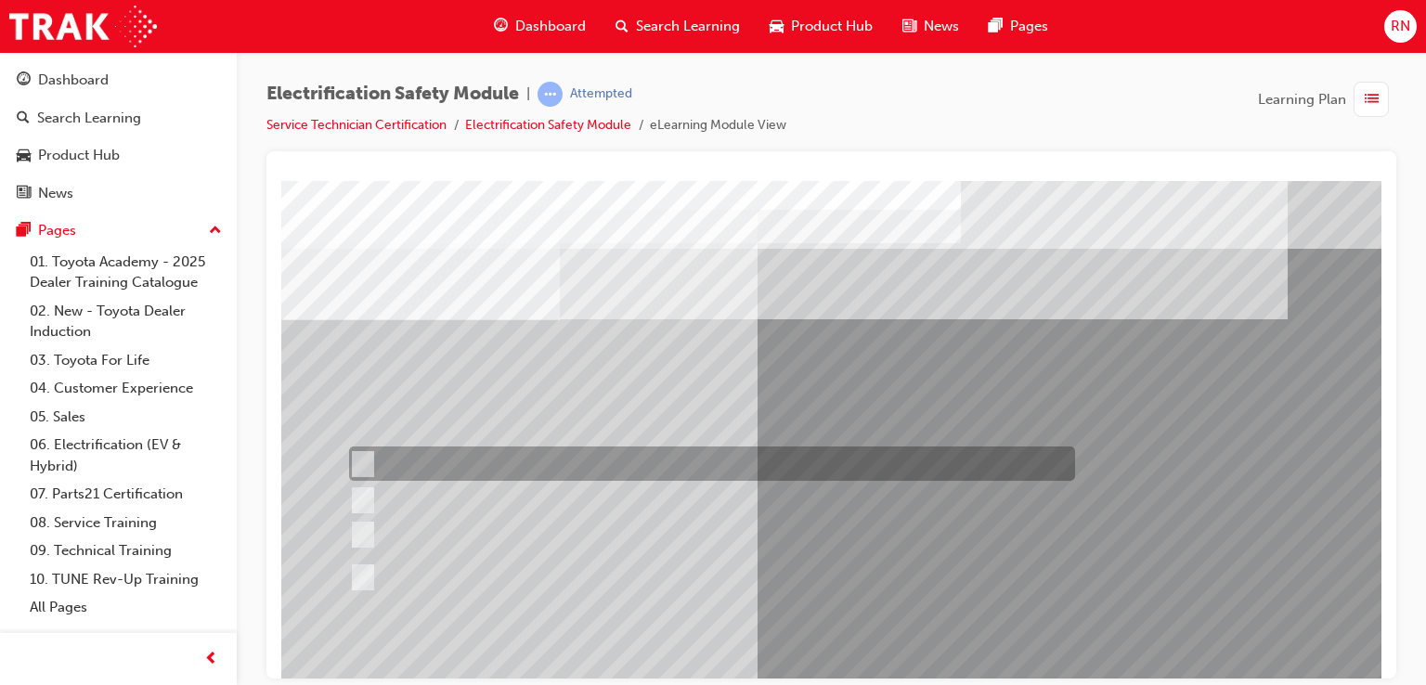
click at [371, 459] on div at bounding box center [707, 463] width 726 height 34
radio input "true"
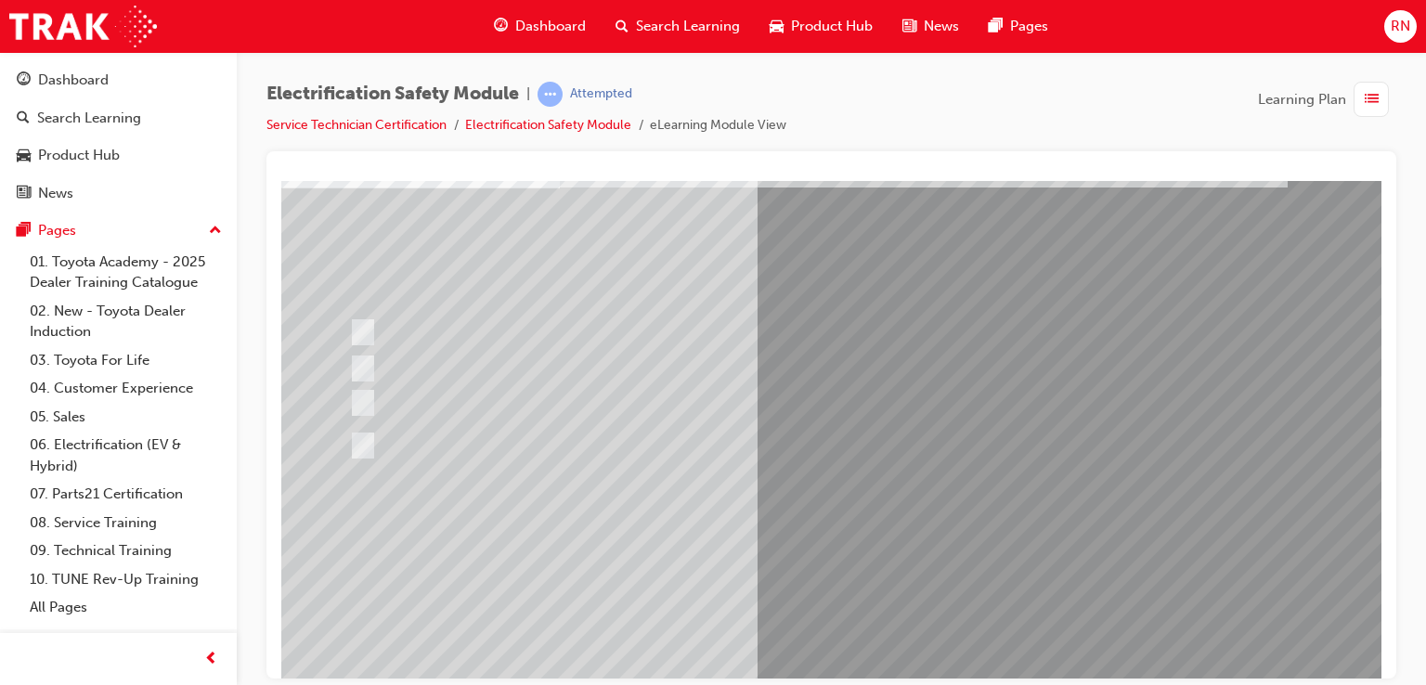
scroll to position [148, 0]
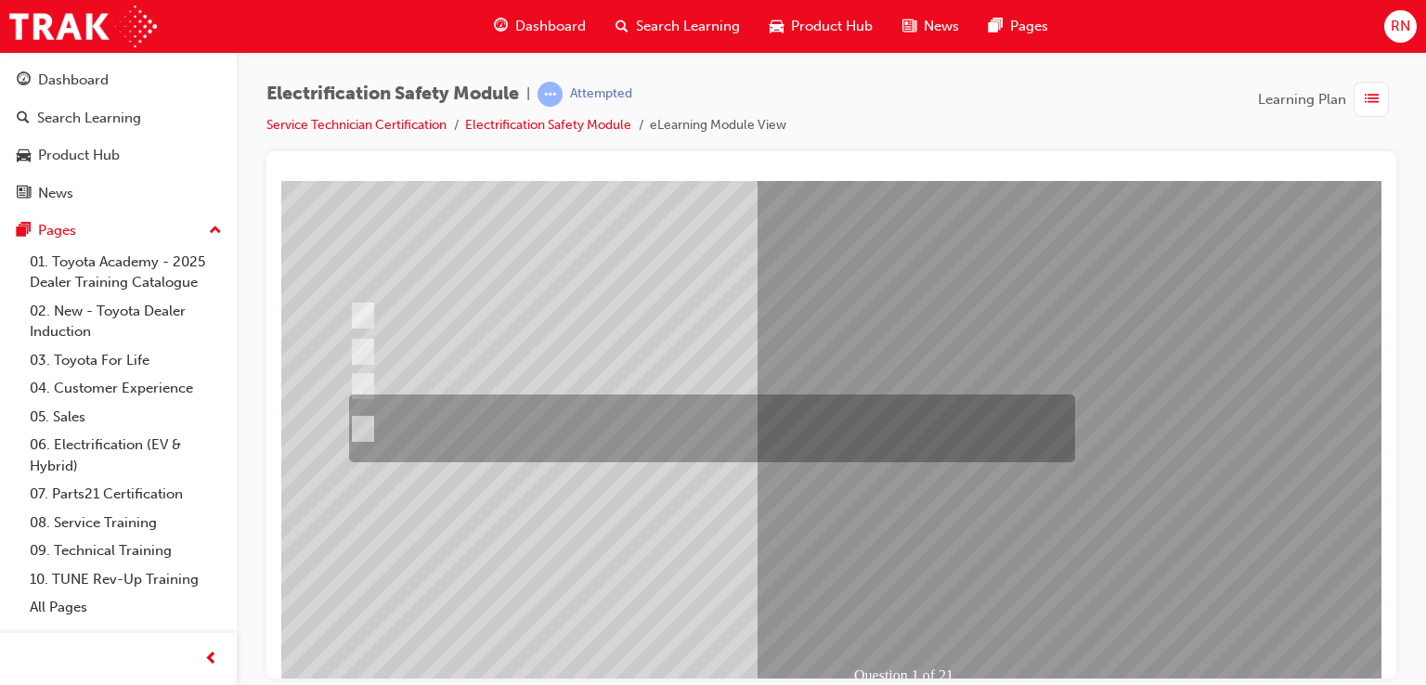
click at [368, 424] on input "The Plug-in Hybrid Electric has AC charging capability via a wall box charger a…" at bounding box center [359, 429] width 20 height 20
radio input "true"
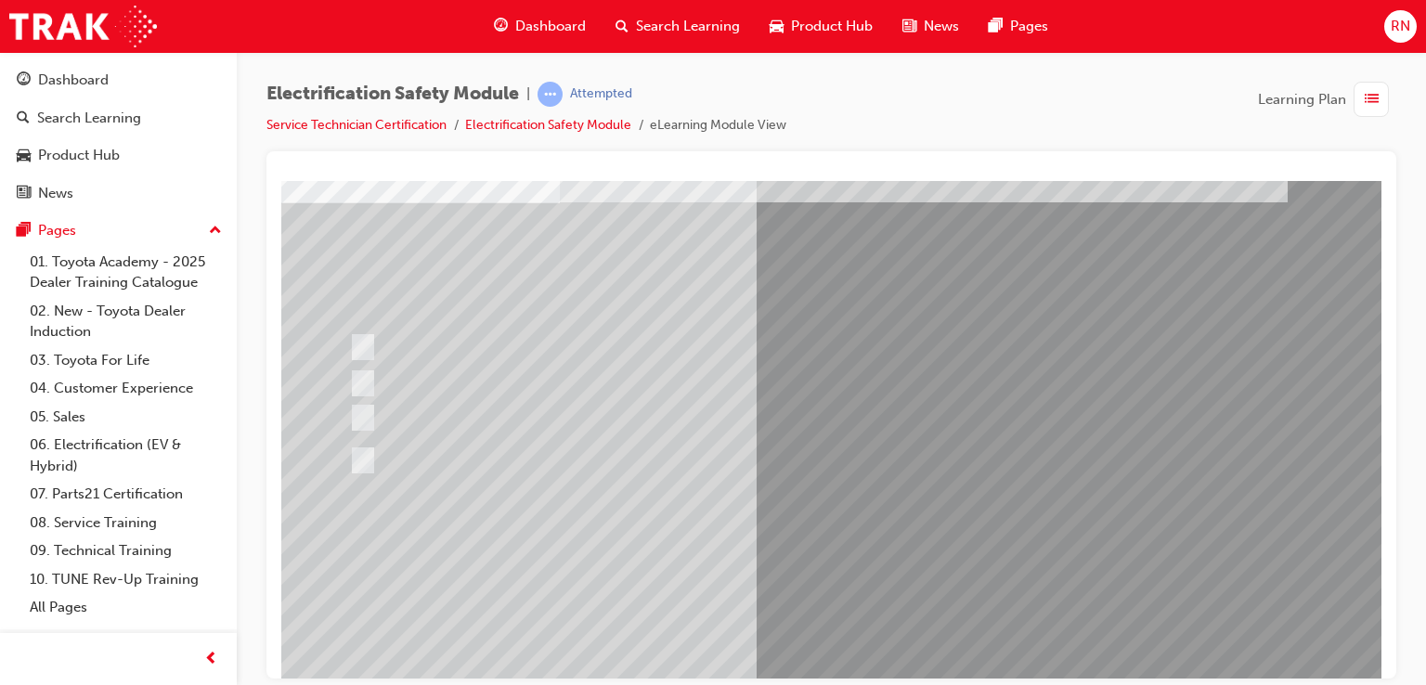
scroll to position [213, 0]
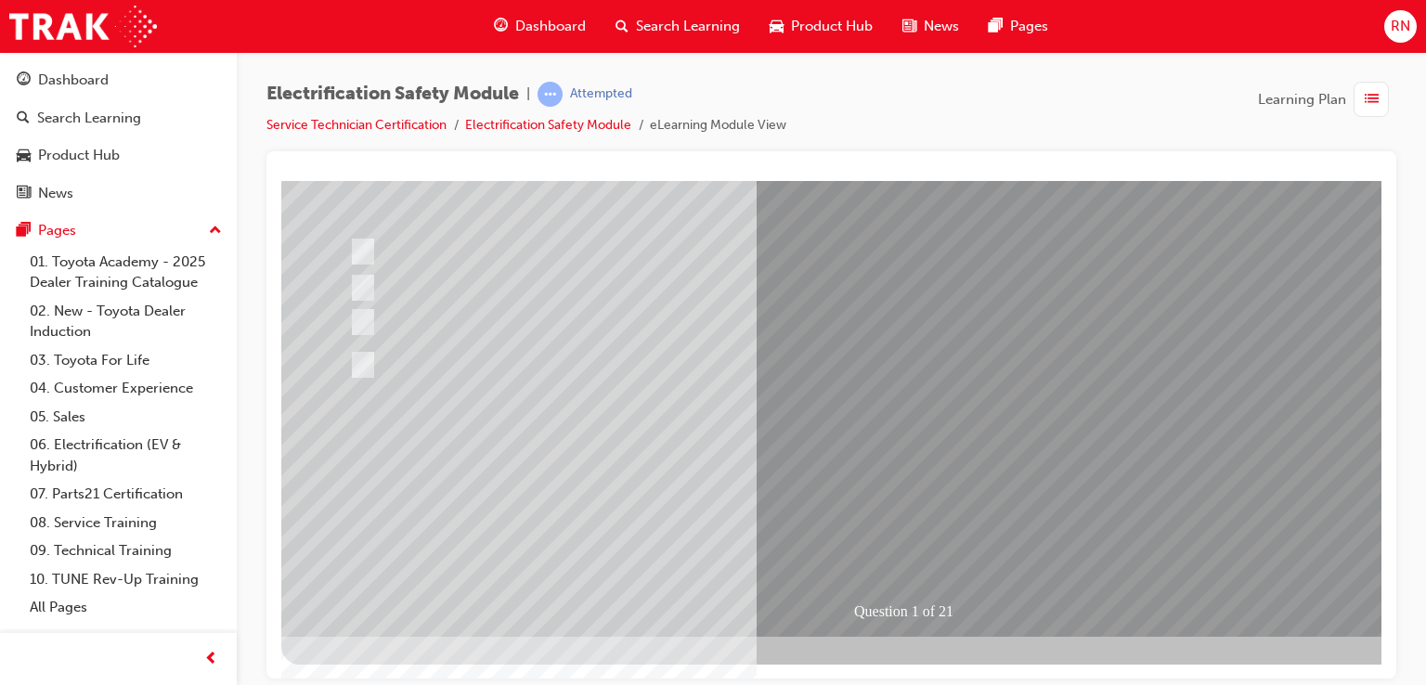
drag, startPoint x: 1375, startPoint y: 404, endPoint x: 1694, endPoint y: 652, distance: 404.0
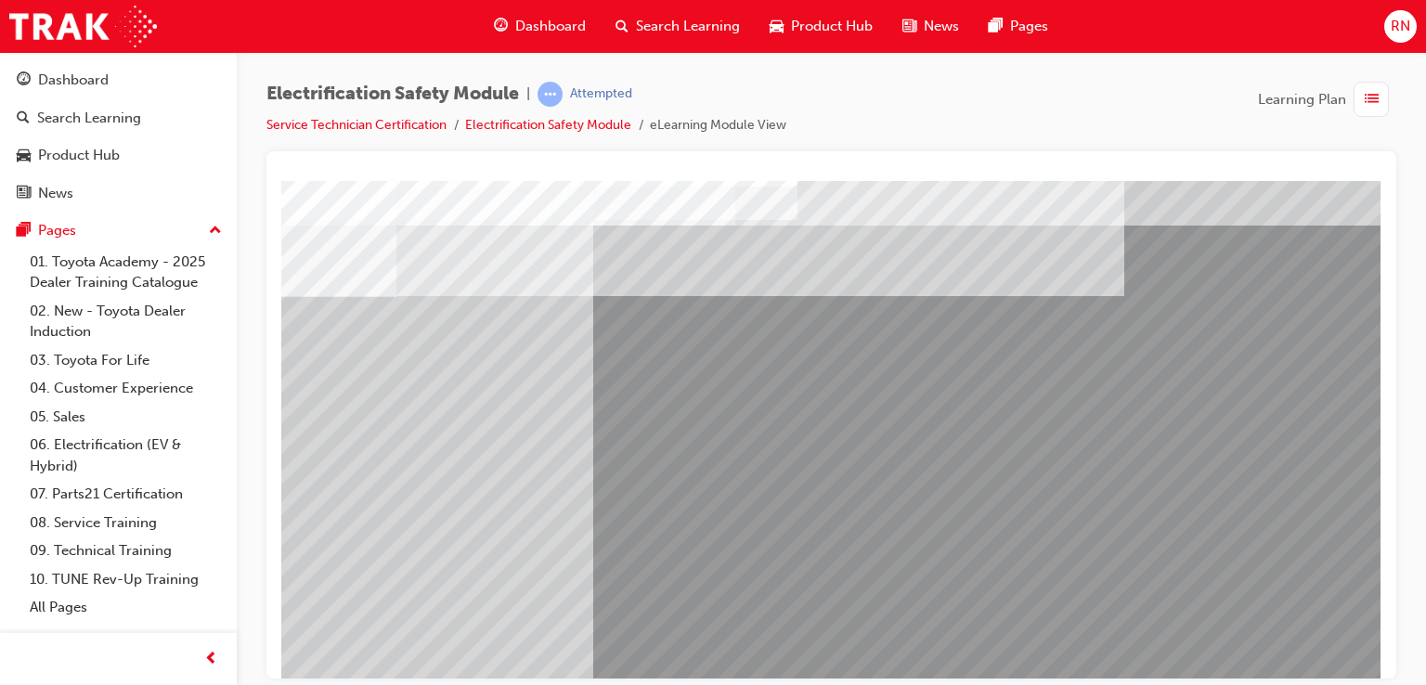
scroll to position [0, 176]
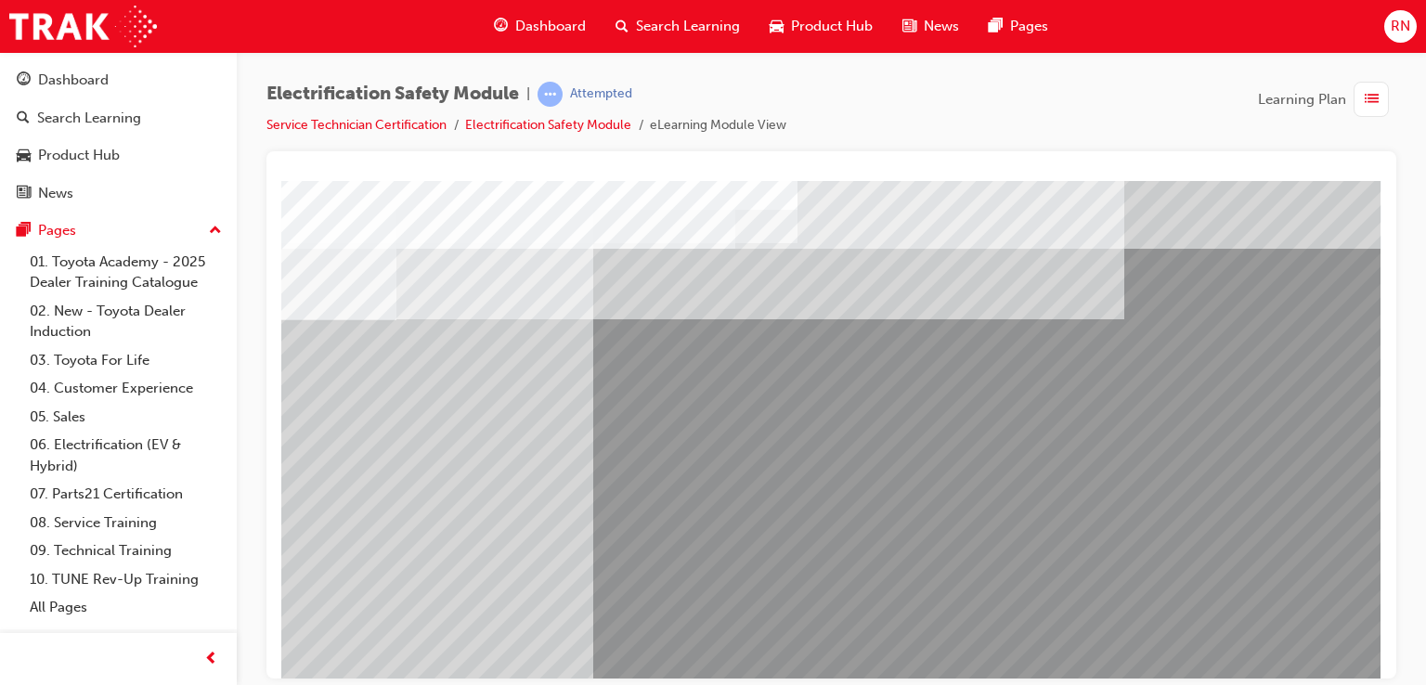
drag, startPoint x: 1372, startPoint y: 504, endPoint x: 1662, endPoint y: 515, distance: 290.7
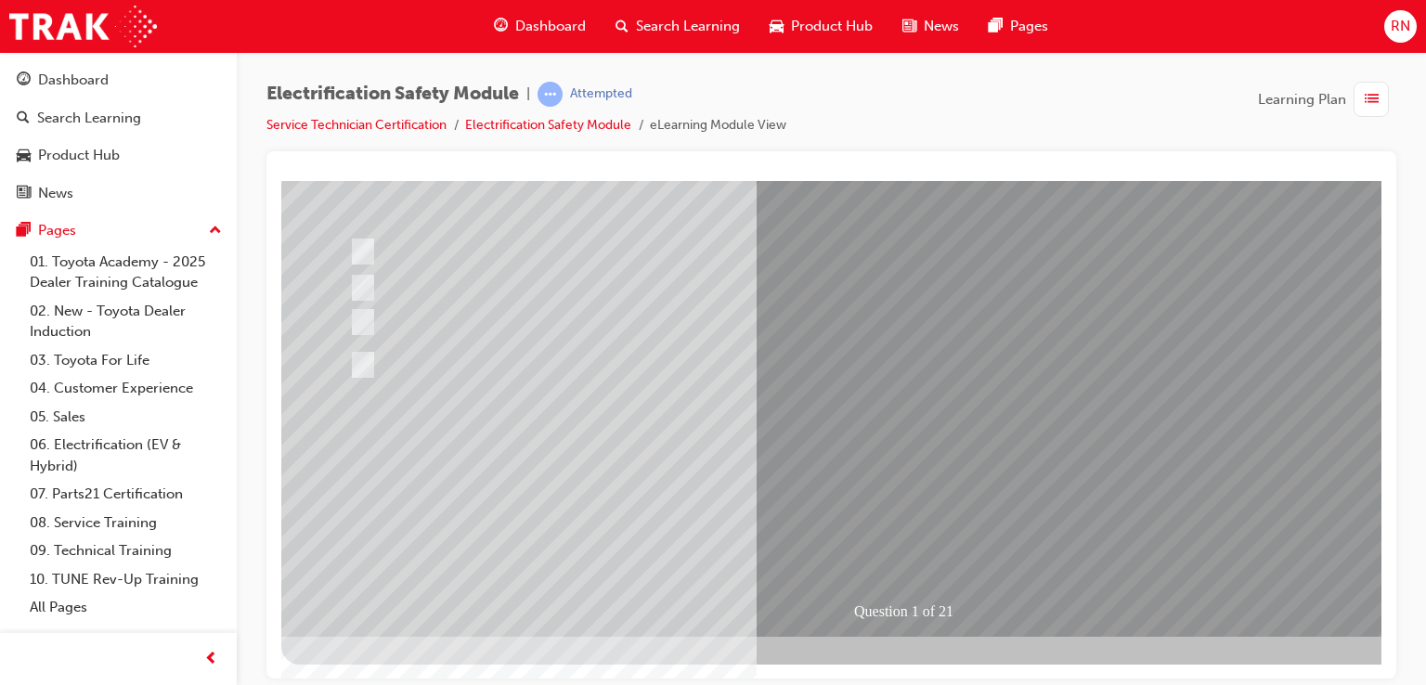
scroll to position [213, 176]
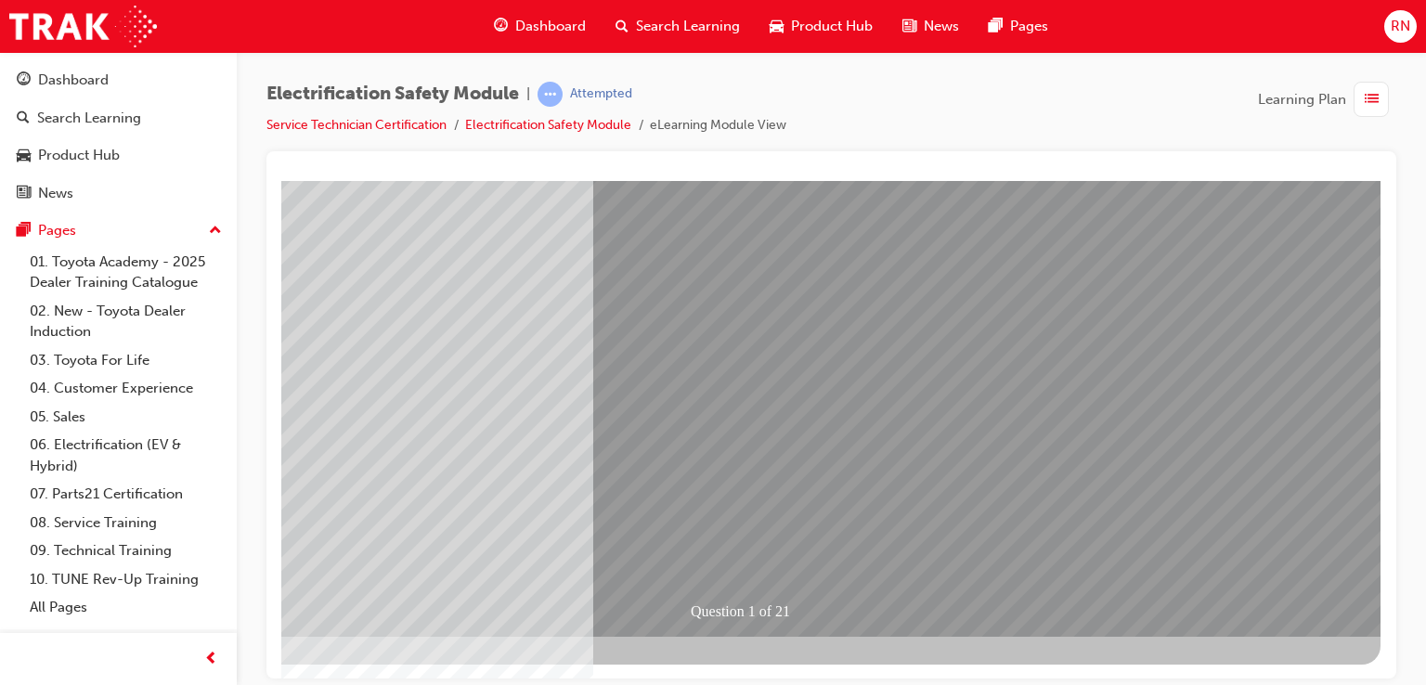
drag, startPoint x: 627, startPoint y: 670, endPoint x: 1126, endPoint y: 860, distance: 533.5
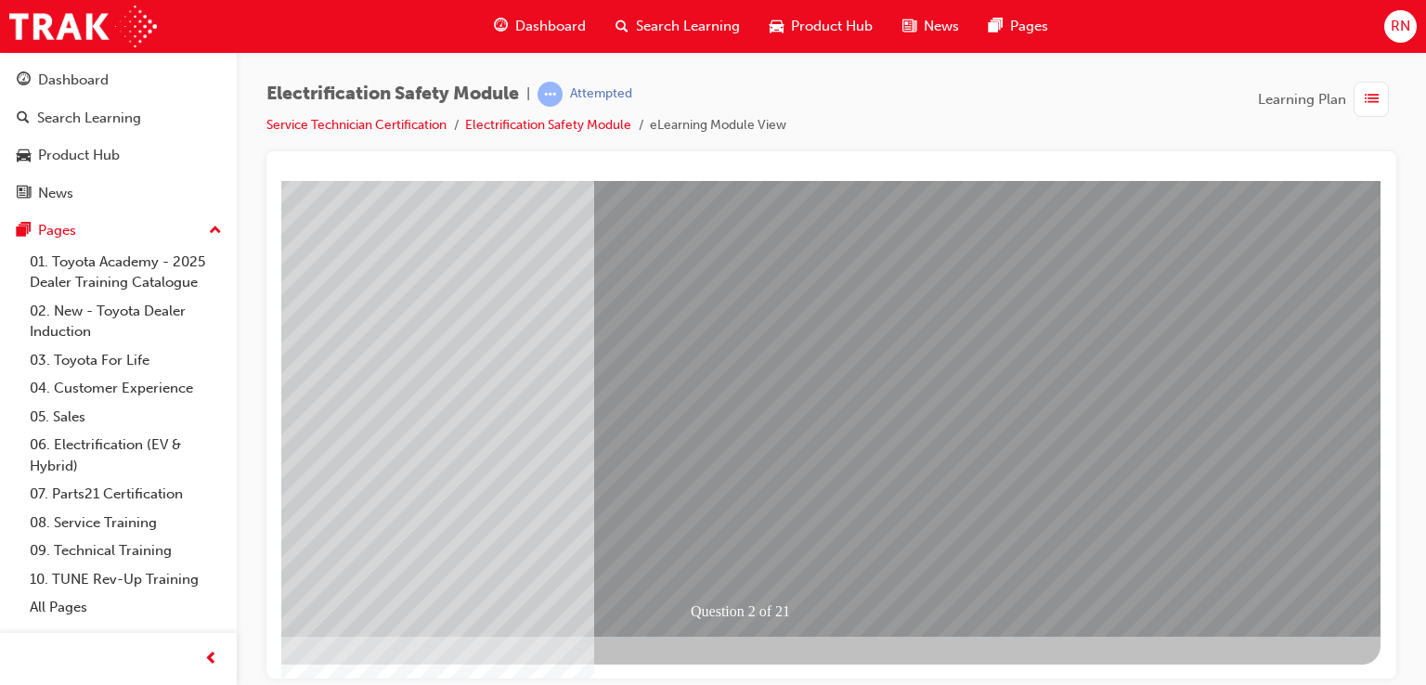
scroll to position [0, 0]
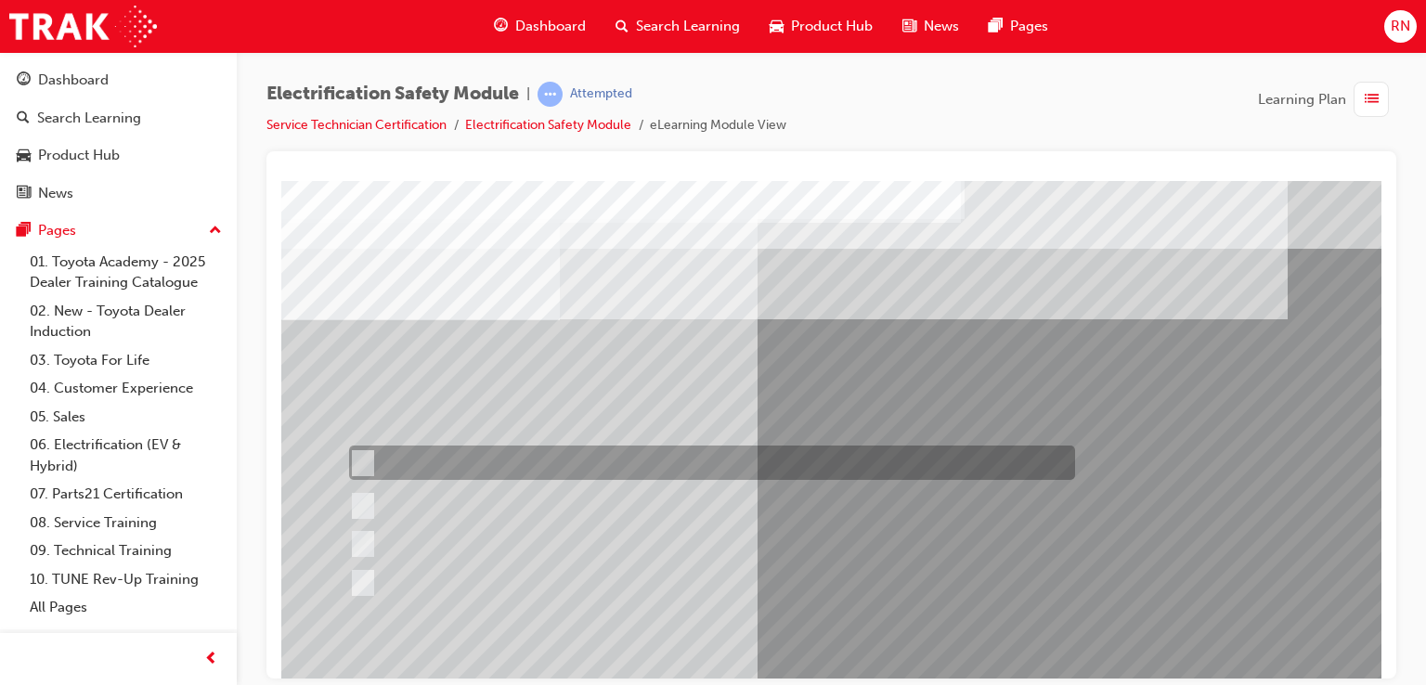
click at [536, 459] on div at bounding box center [707, 462] width 726 height 34
radio input "true"
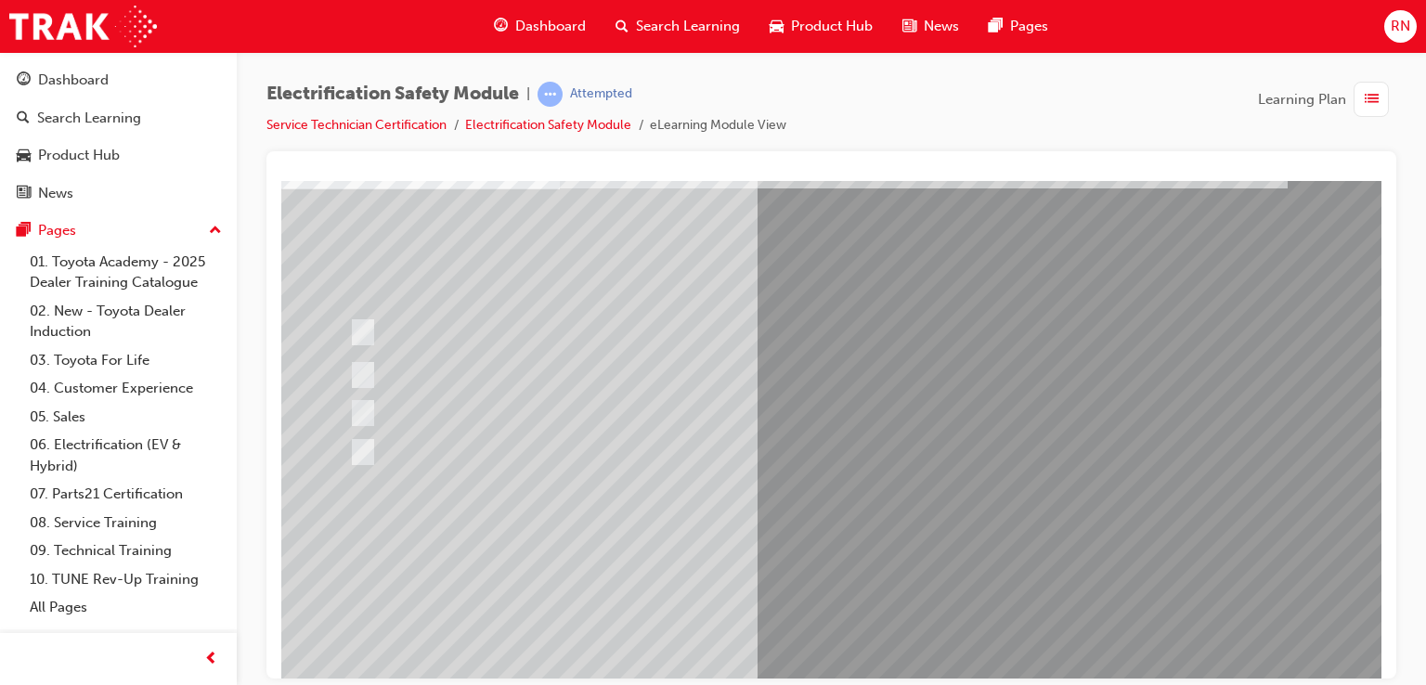
scroll to position [148, 0]
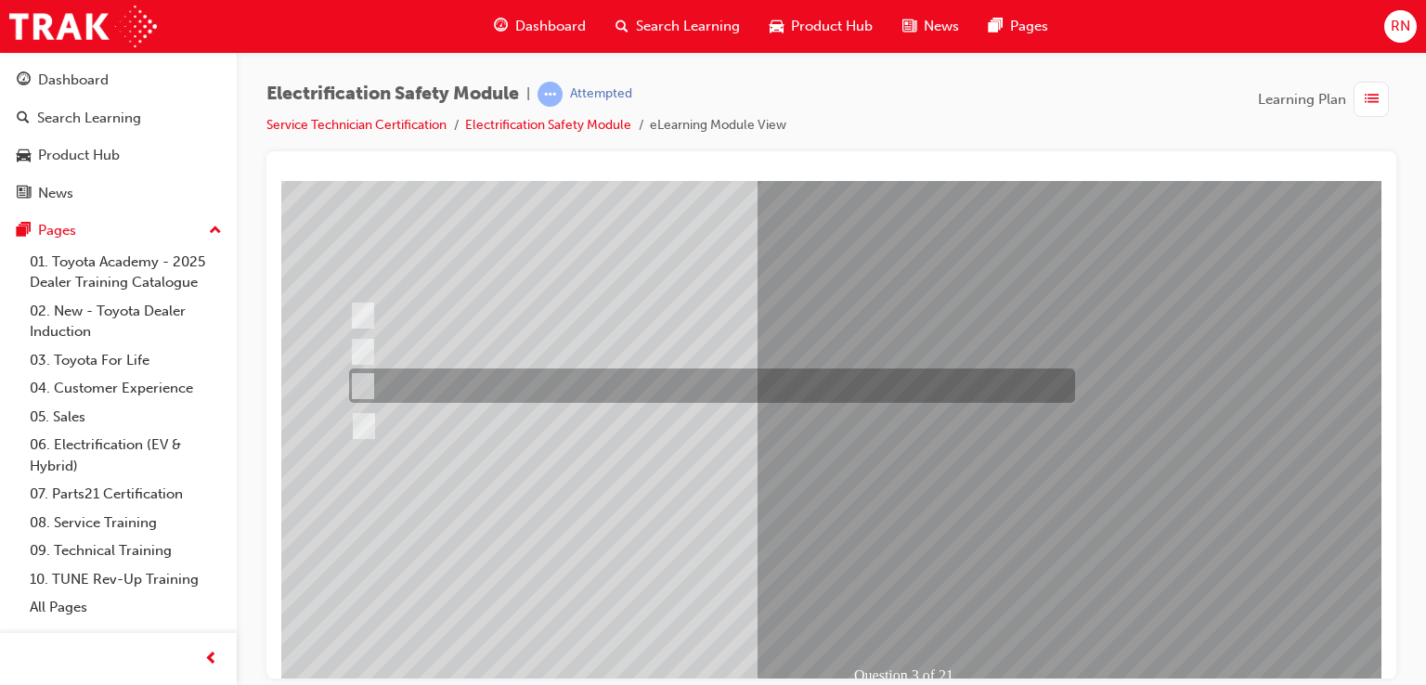
scroll to position [0, 0]
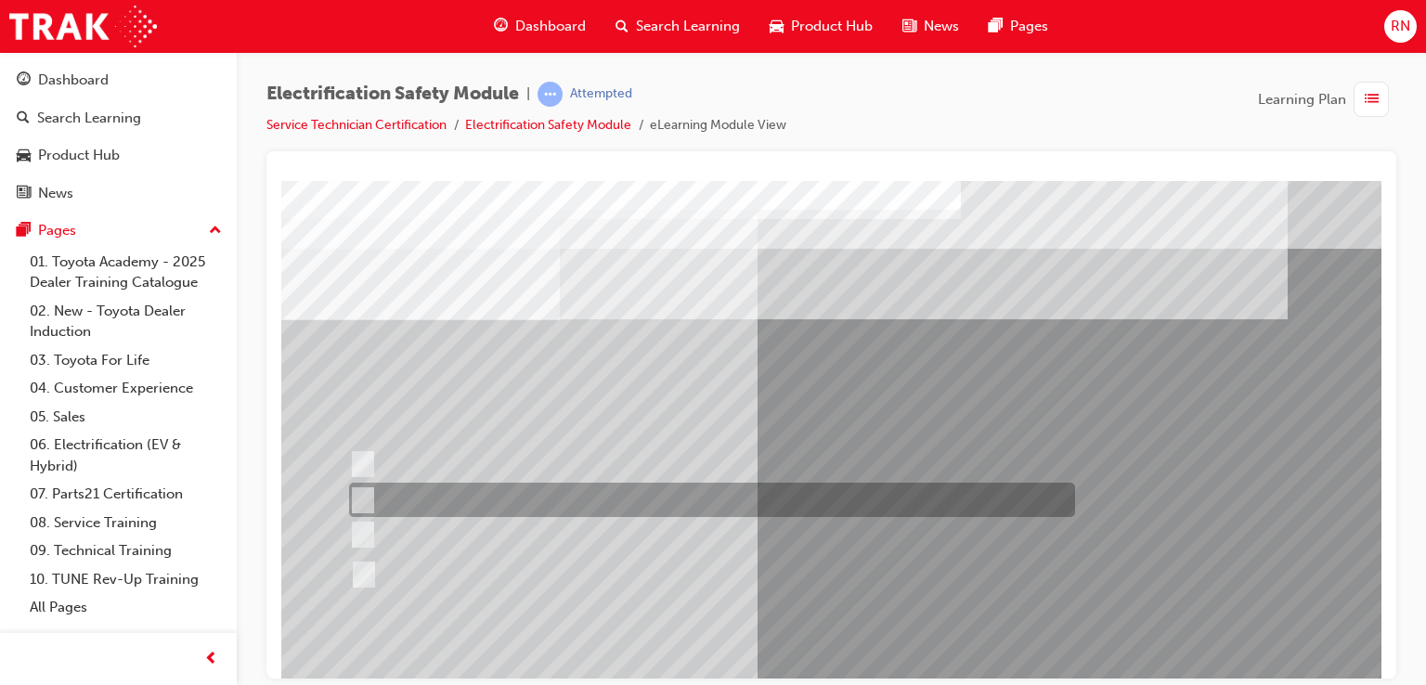
click at [509, 499] on div at bounding box center [707, 500] width 726 height 34
radio input "true"
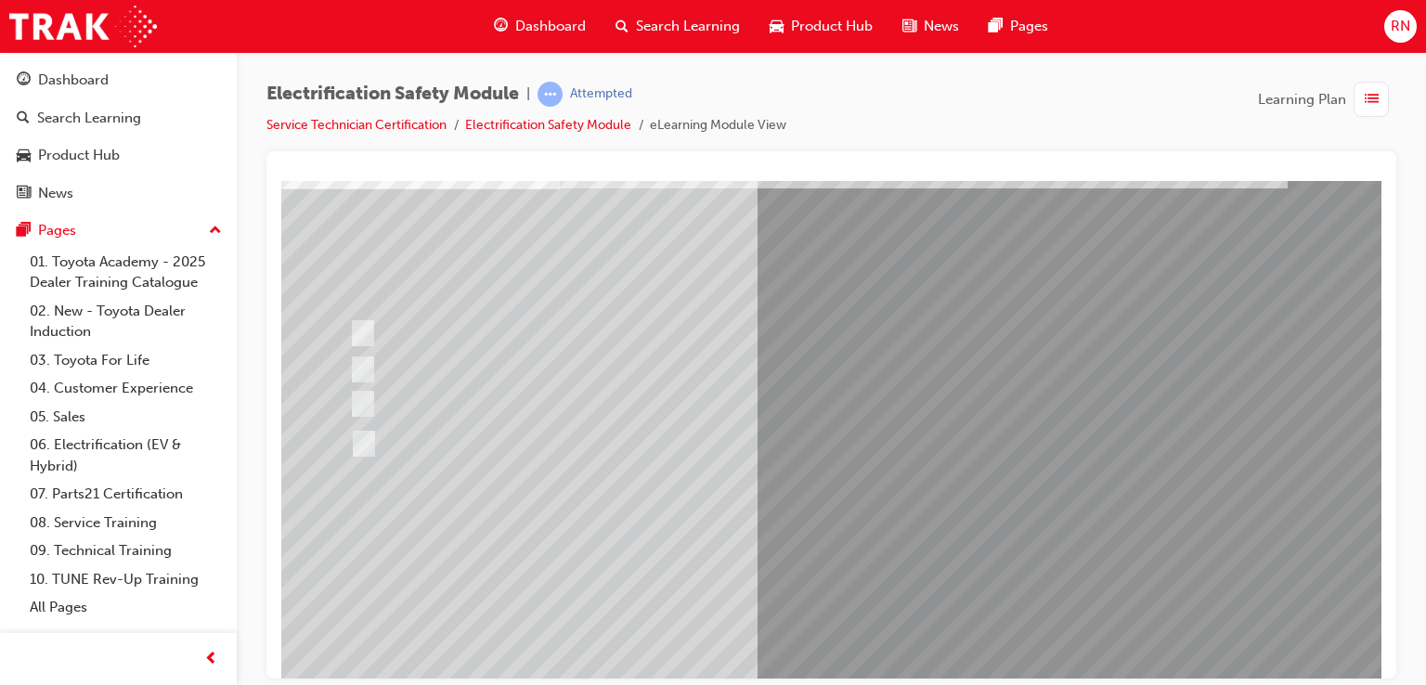
scroll to position [148, 0]
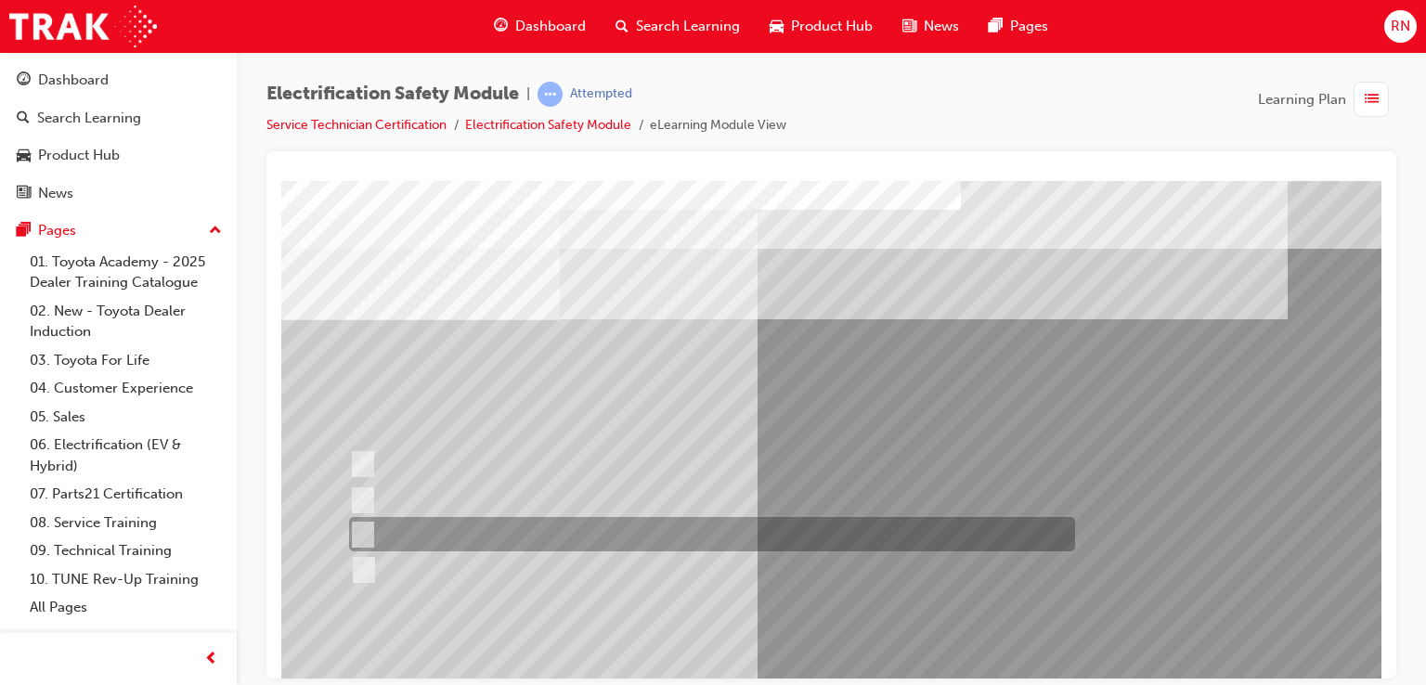
click at [948, 546] on div at bounding box center [707, 534] width 726 height 34
click at [368, 529] on input "Different body style." at bounding box center [358, 534] width 20 height 20
checkbox input "false"
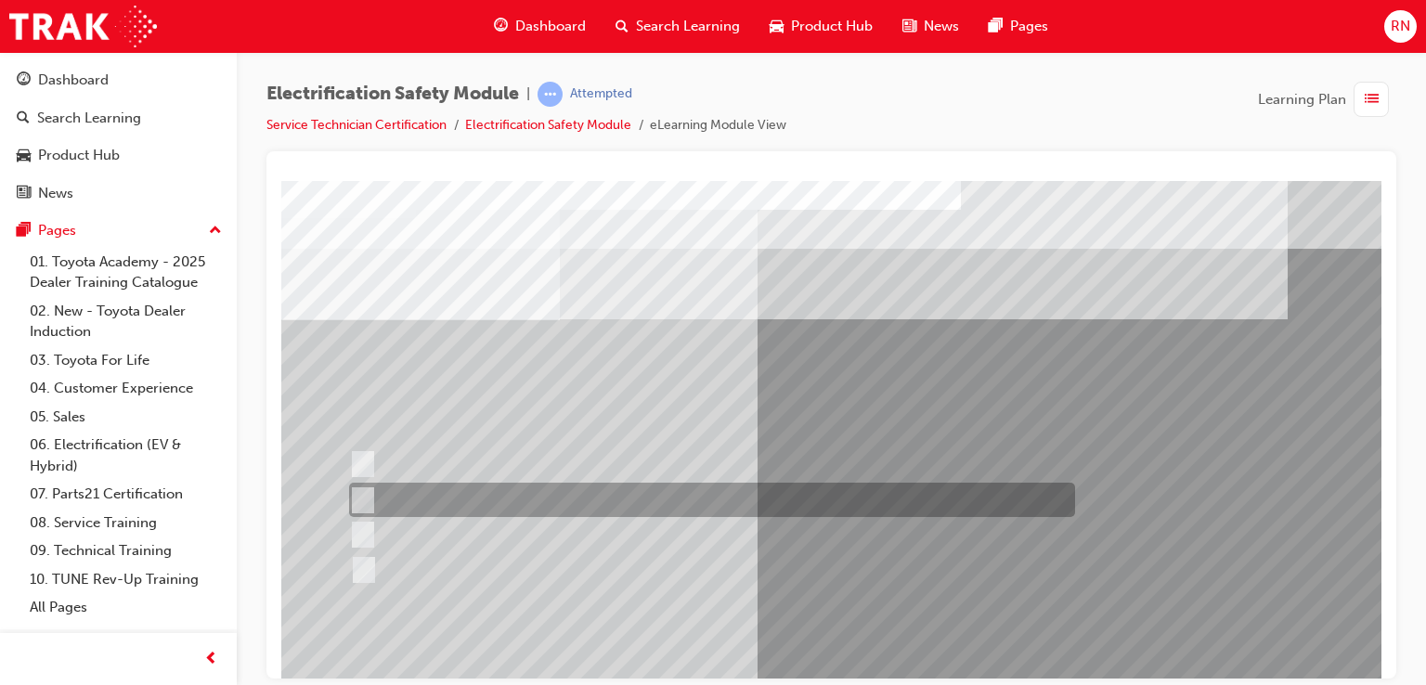
click at [368, 500] on div at bounding box center [707, 500] width 726 height 34
checkbox input "true"
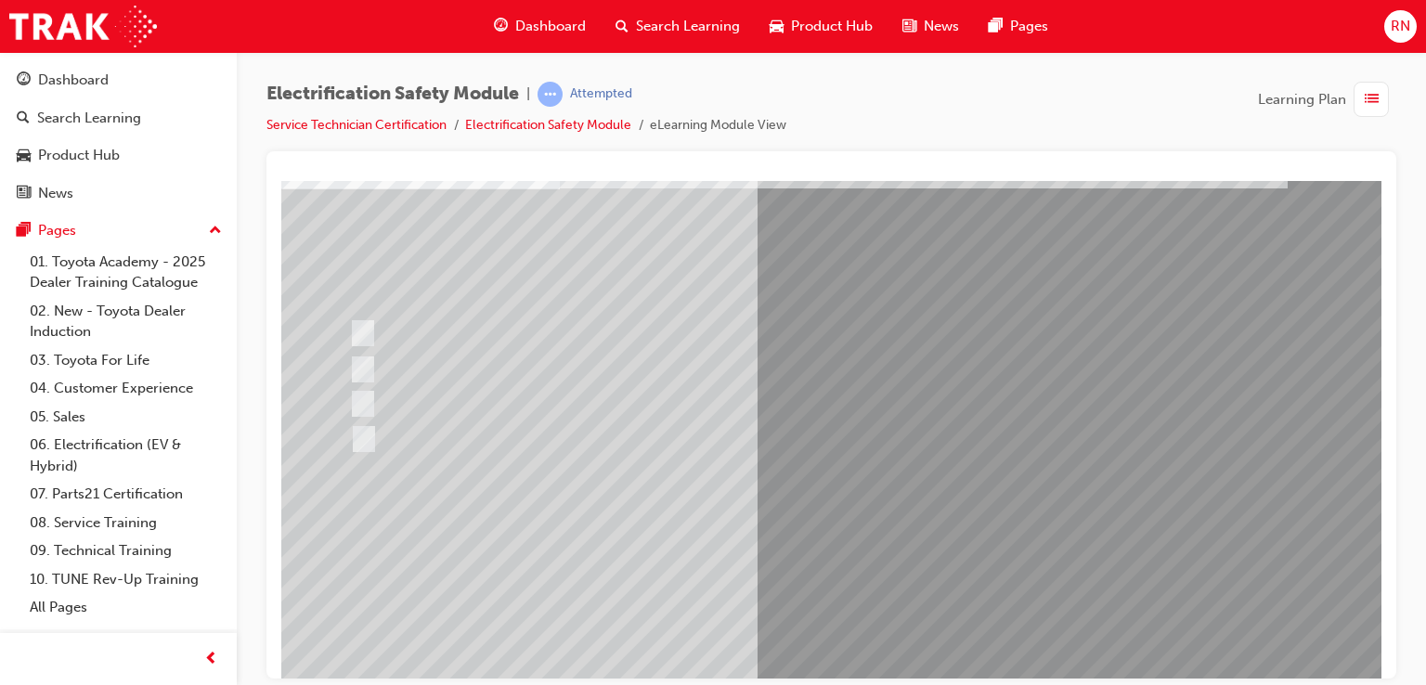
scroll to position [148, 0]
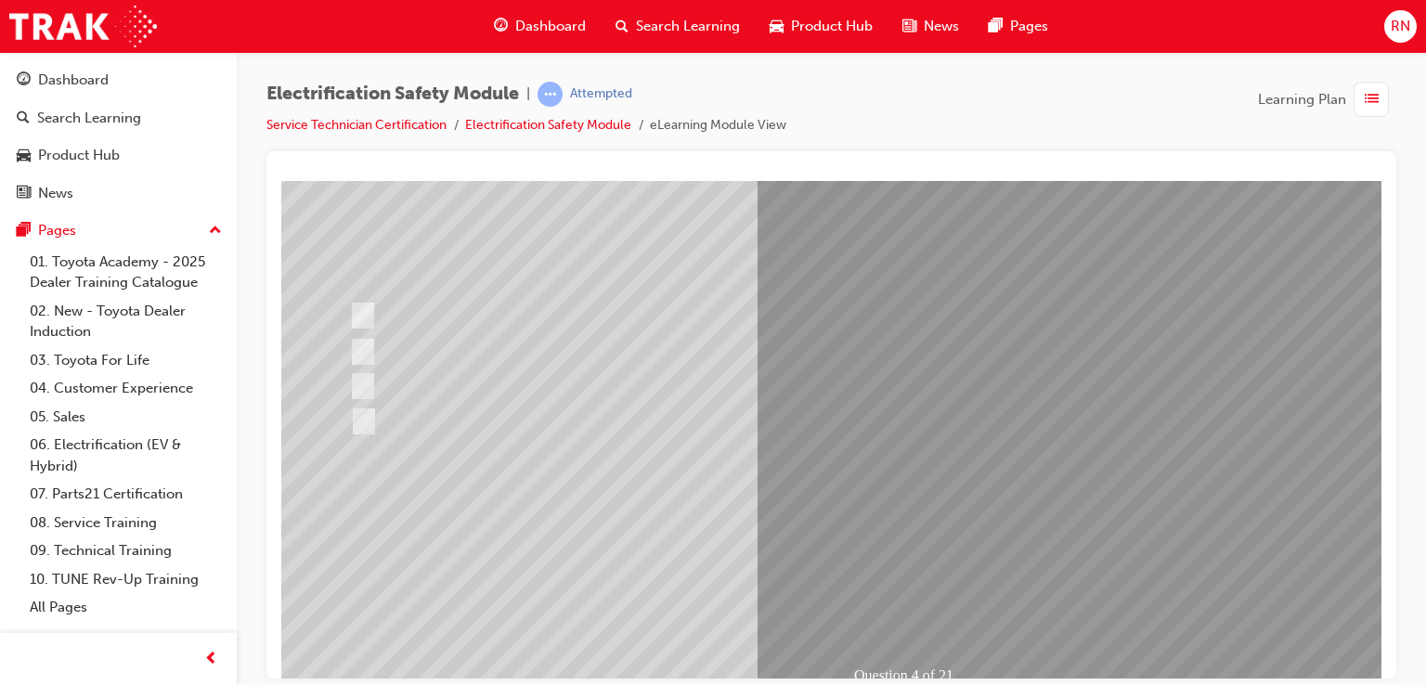
click at [370, 383] on div "Question 4 of 21" at bounding box center [912, 366] width 1262 height 668
click at [370, 383] on div at bounding box center [707, 385] width 726 height 34
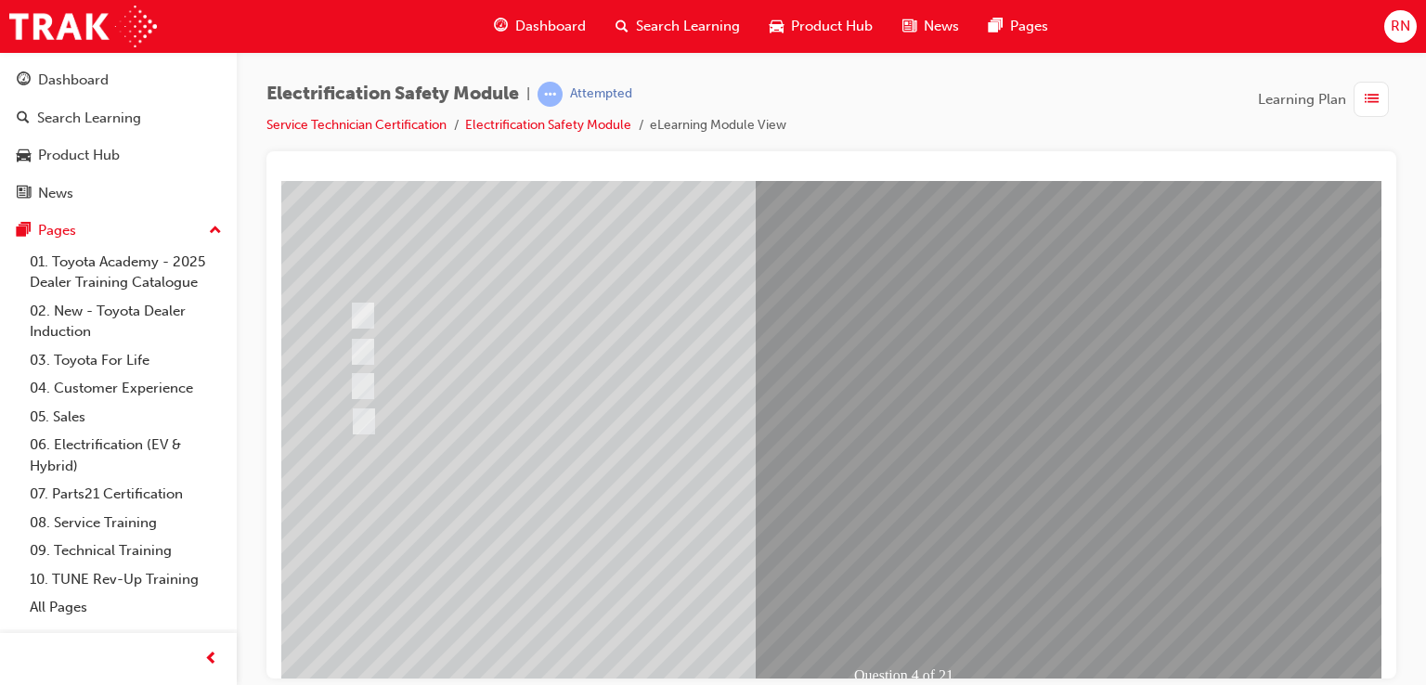
scroll to position [0, 0]
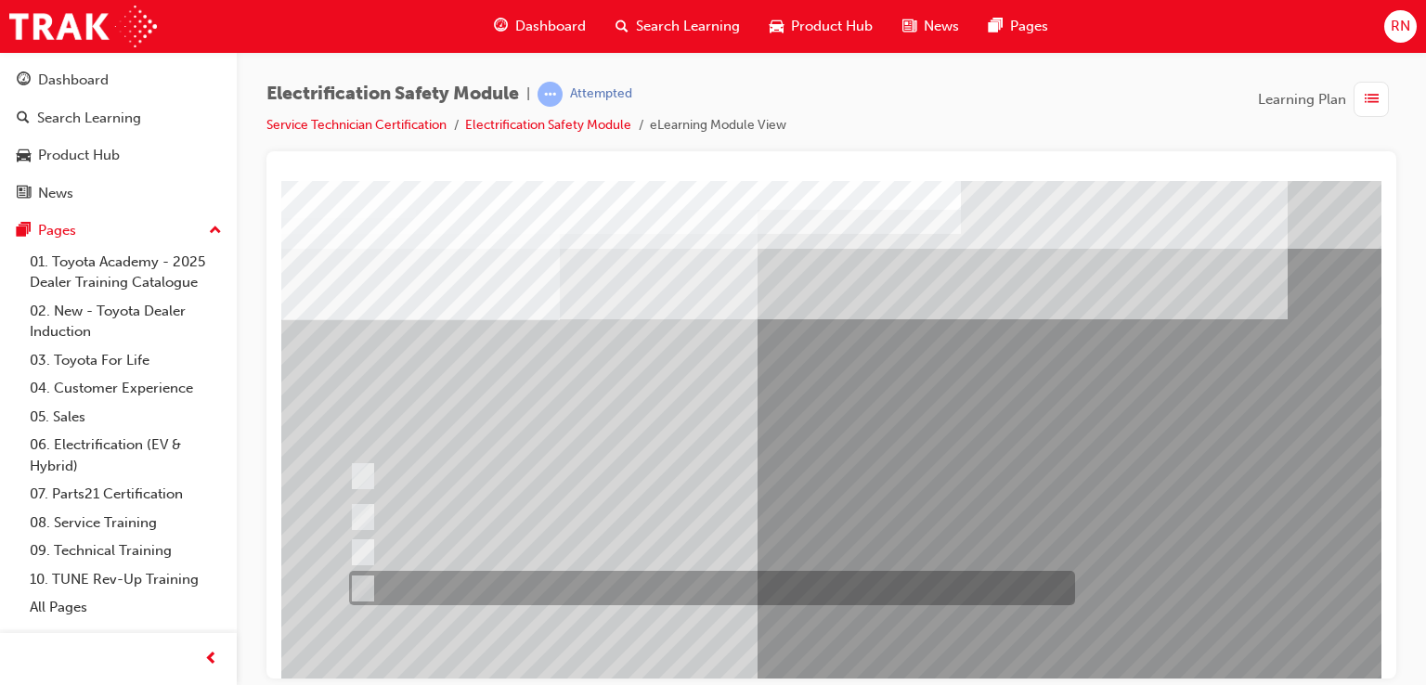
click at [371, 587] on div at bounding box center [707, 588] width 726 height 34
checkbox input "true"
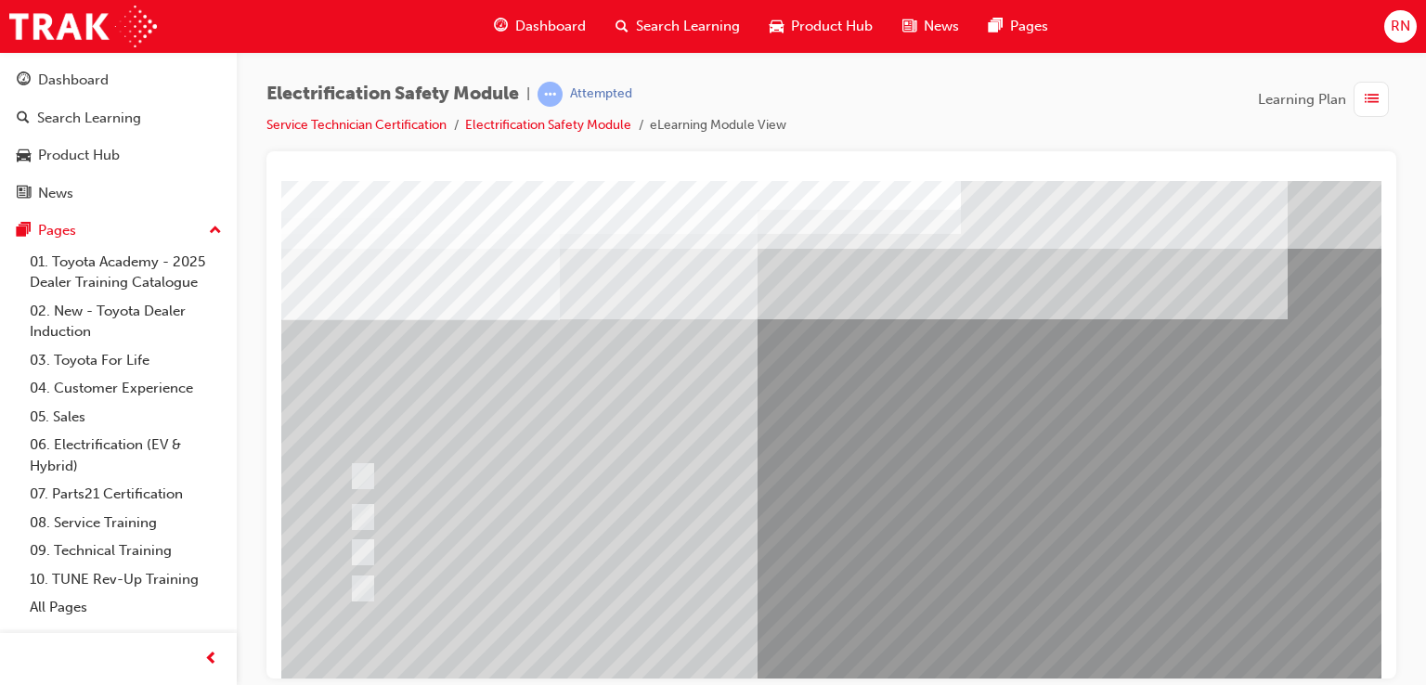
scroll to position [213, 0]
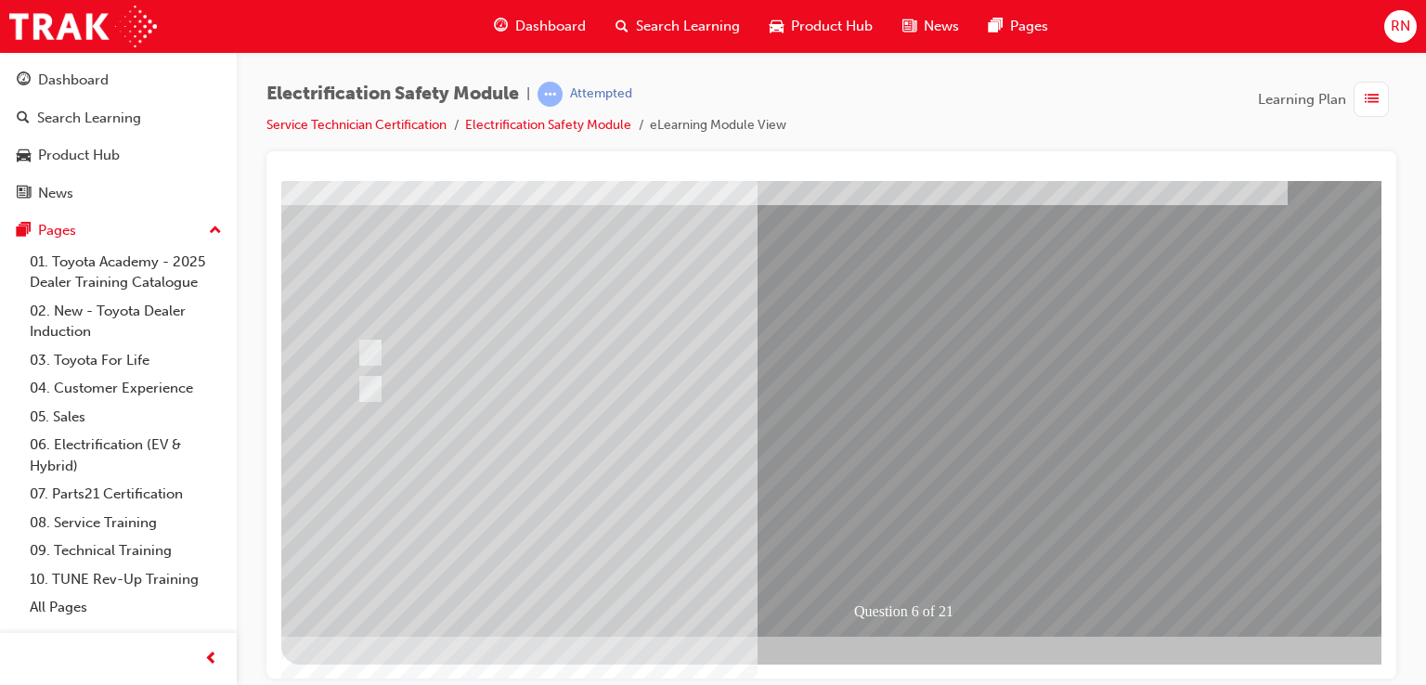
scroll to position [0, 0]
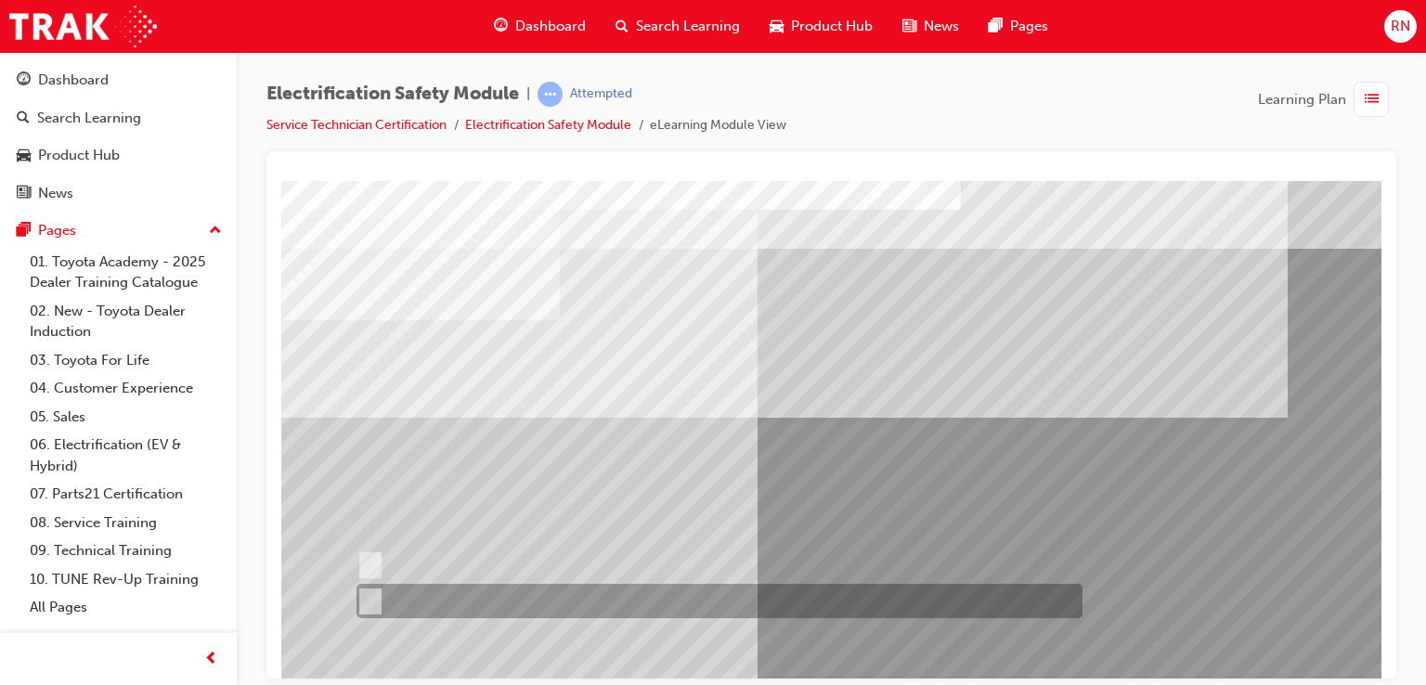
click at [376, 604] on input "False" at bounding box center [366, 601] width 20 height 20
radio input "true"
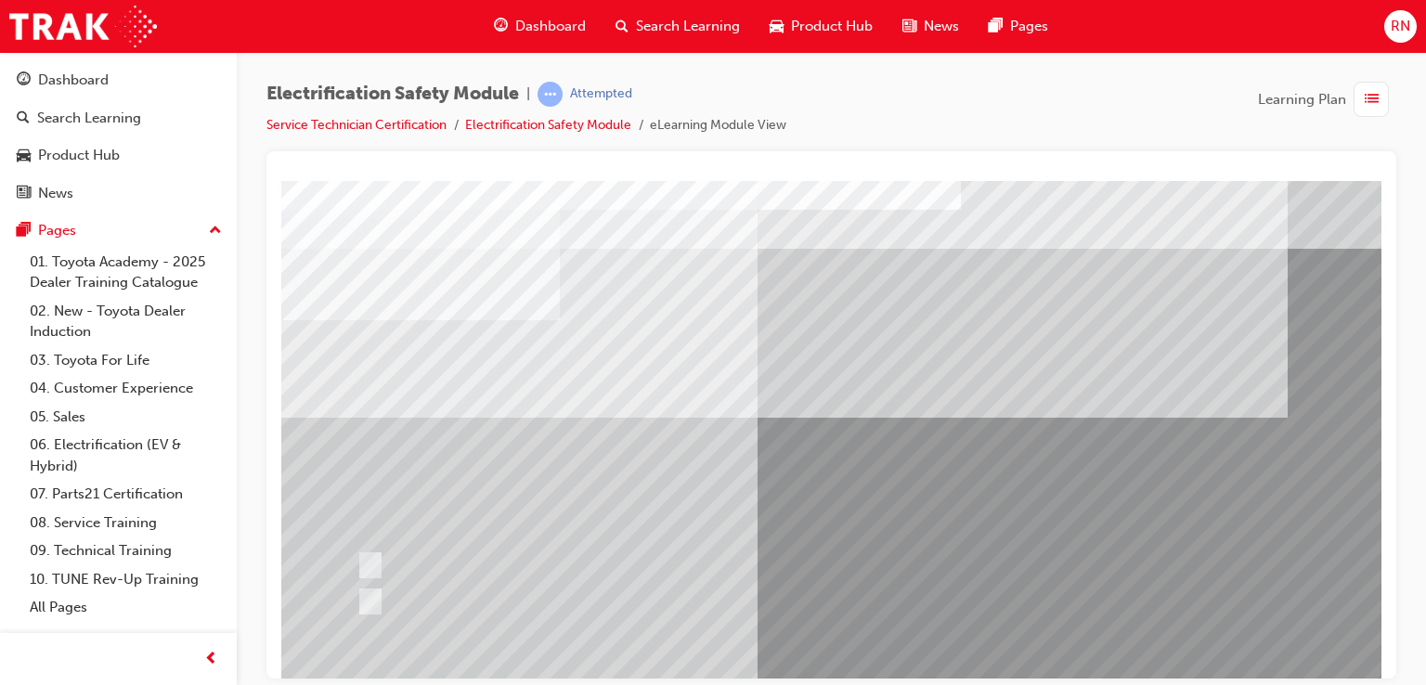
scroll to position [213, 0]
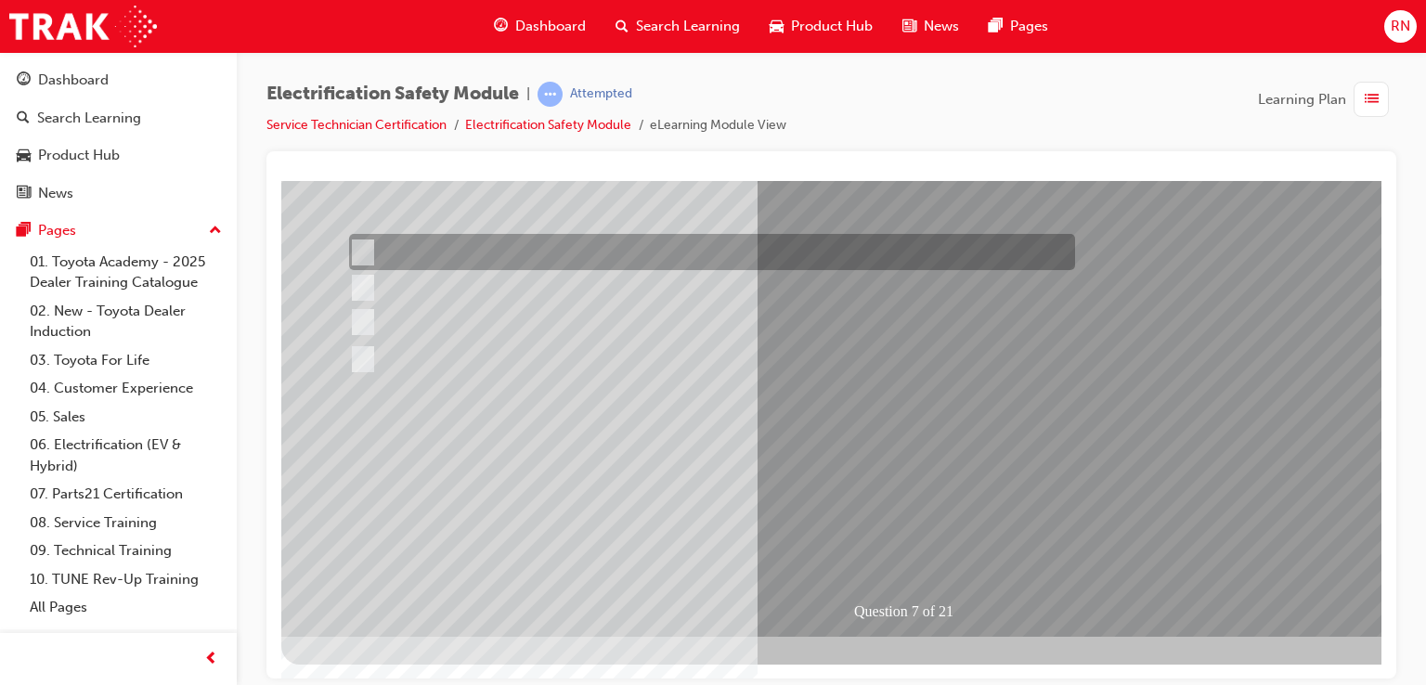
scroll to position [0, 0]
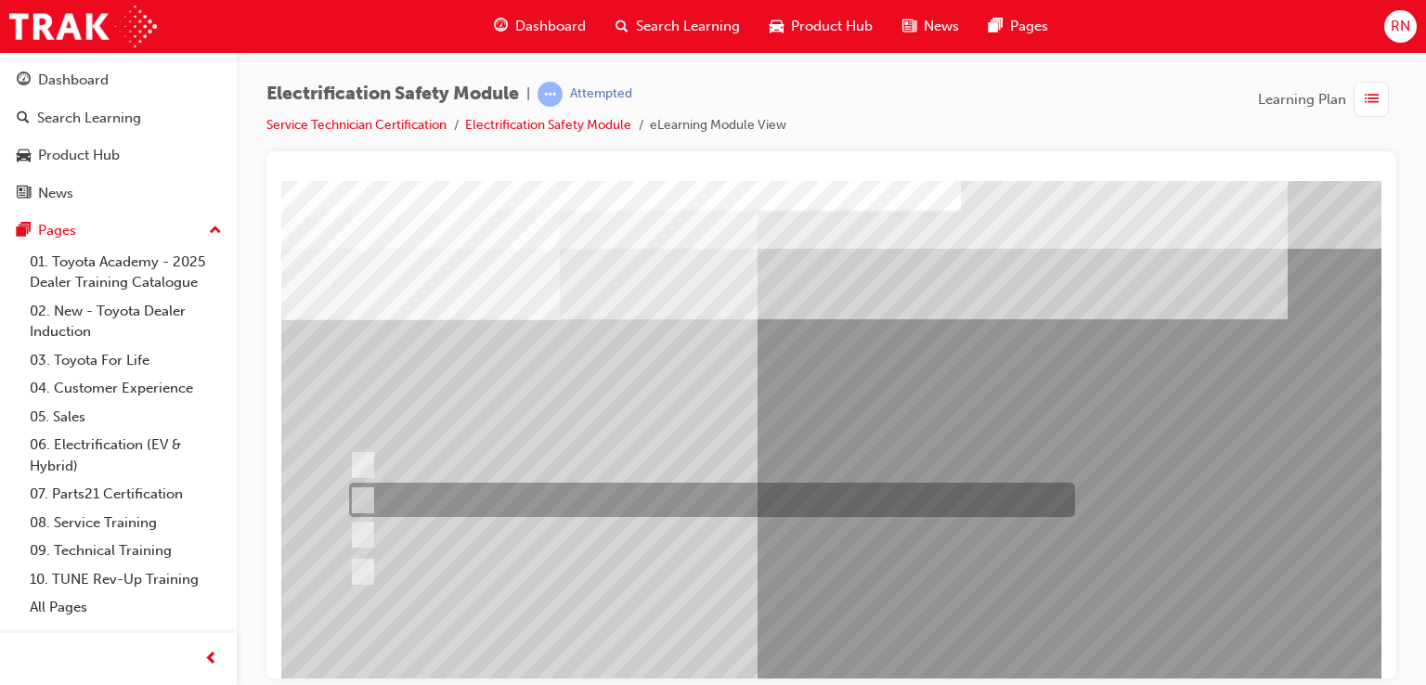
click at [364, 491] on input "Be detected and the system will shut down." at bounding box center [359, 500] width 20 height 20
radio input "true"
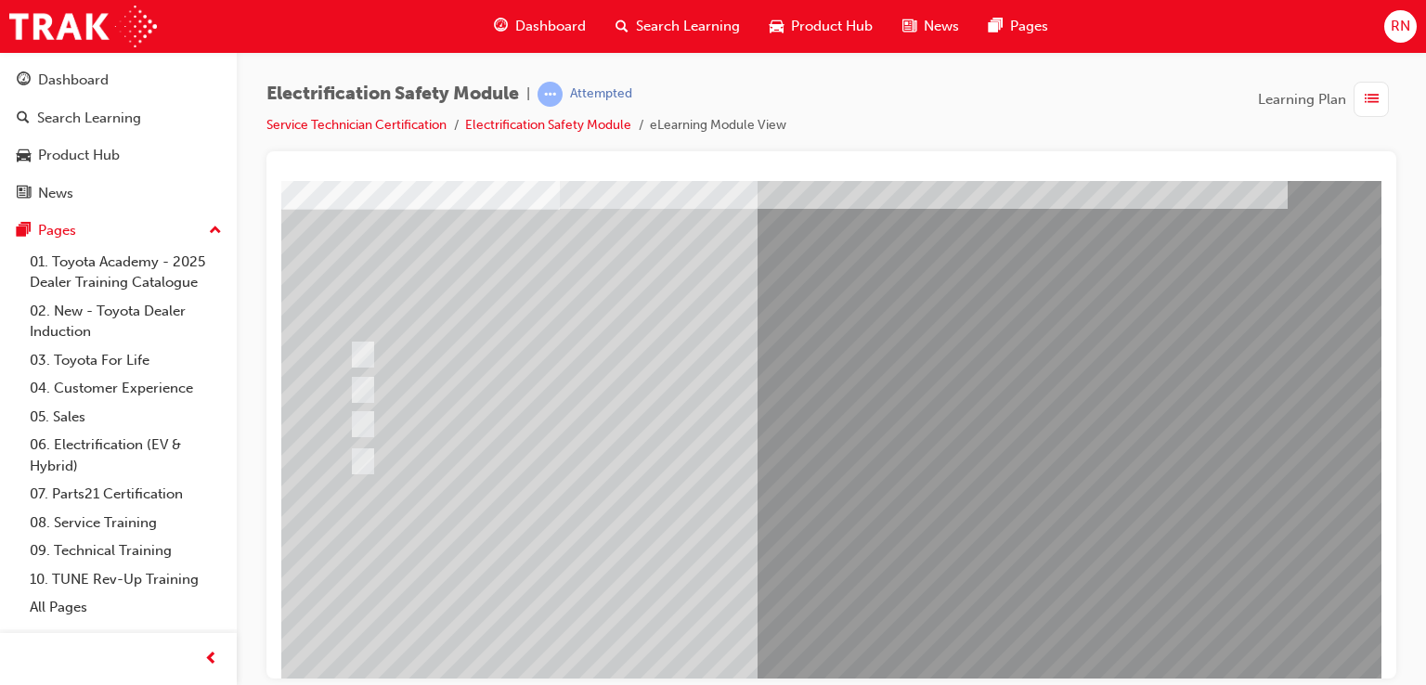
scroll to position [111, 0]
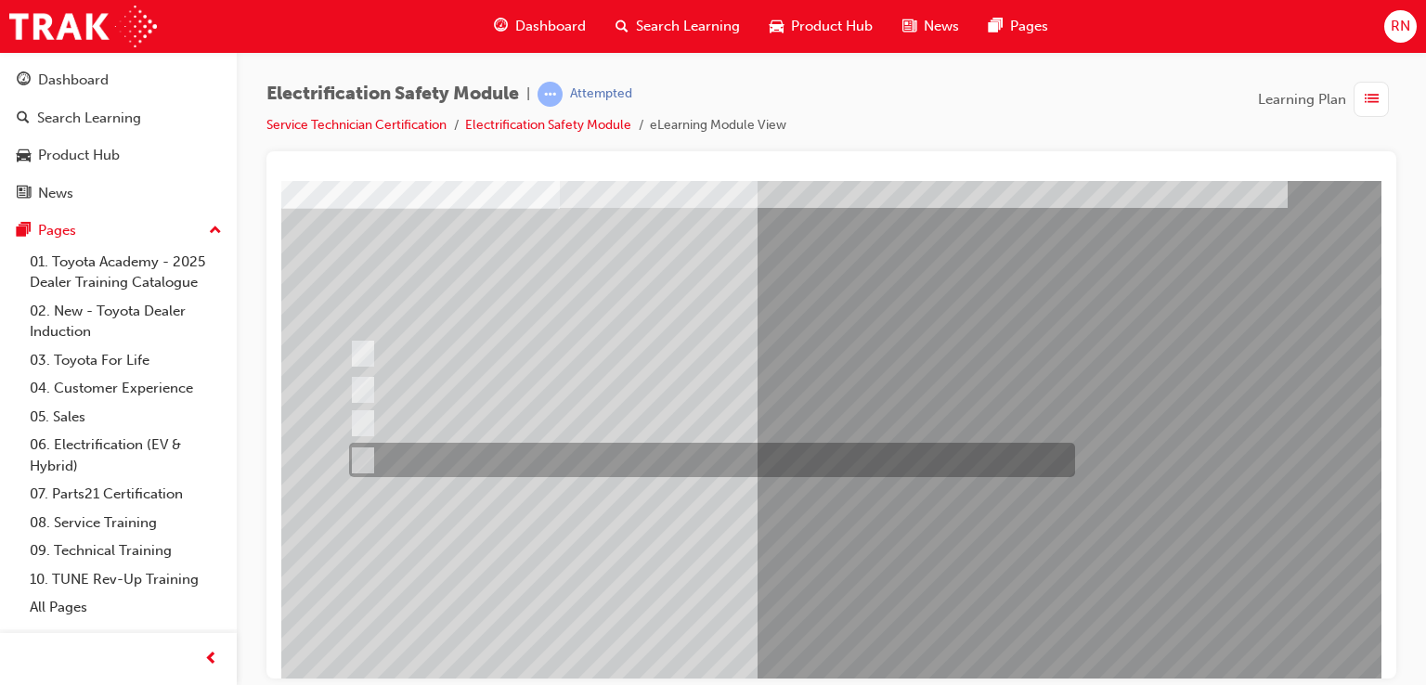
scroll to position [0, 0]
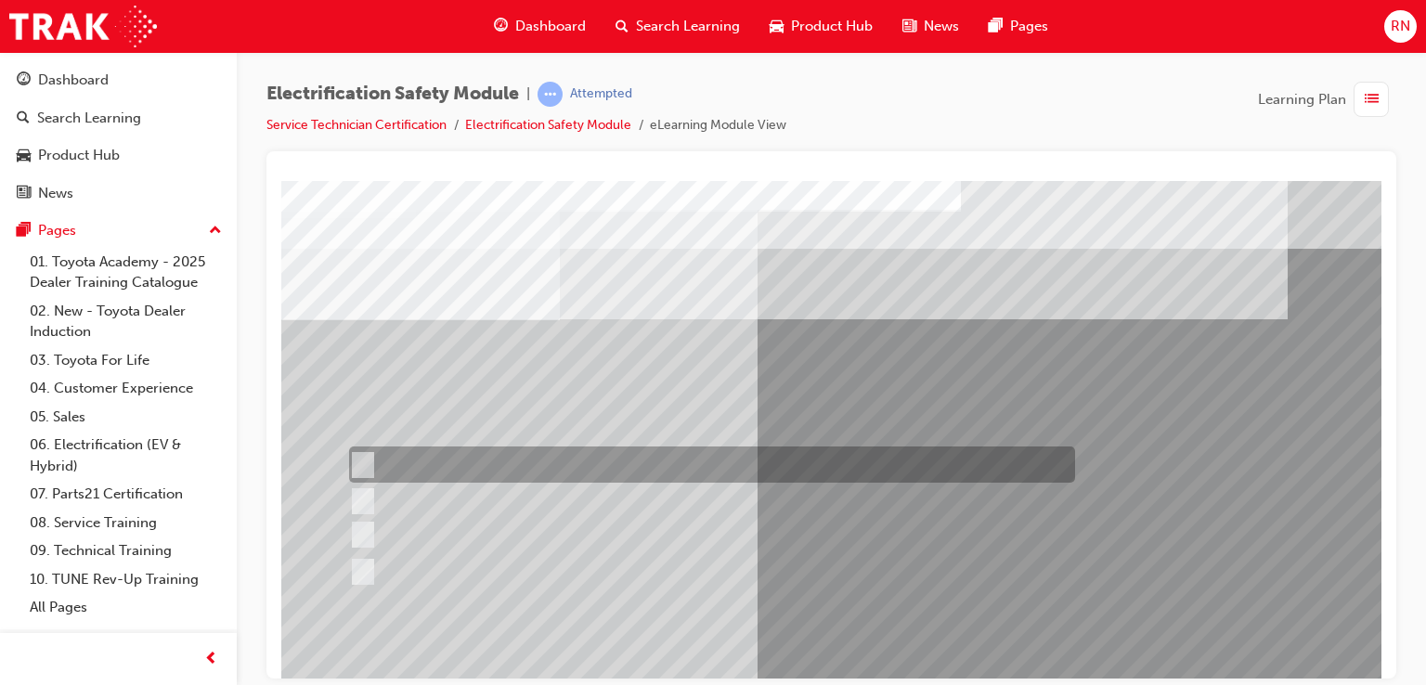
click at [368, 458] on input "Working on the High Voltage System." at bounding box center [359, 465] width 20 height 20
radio input "true"
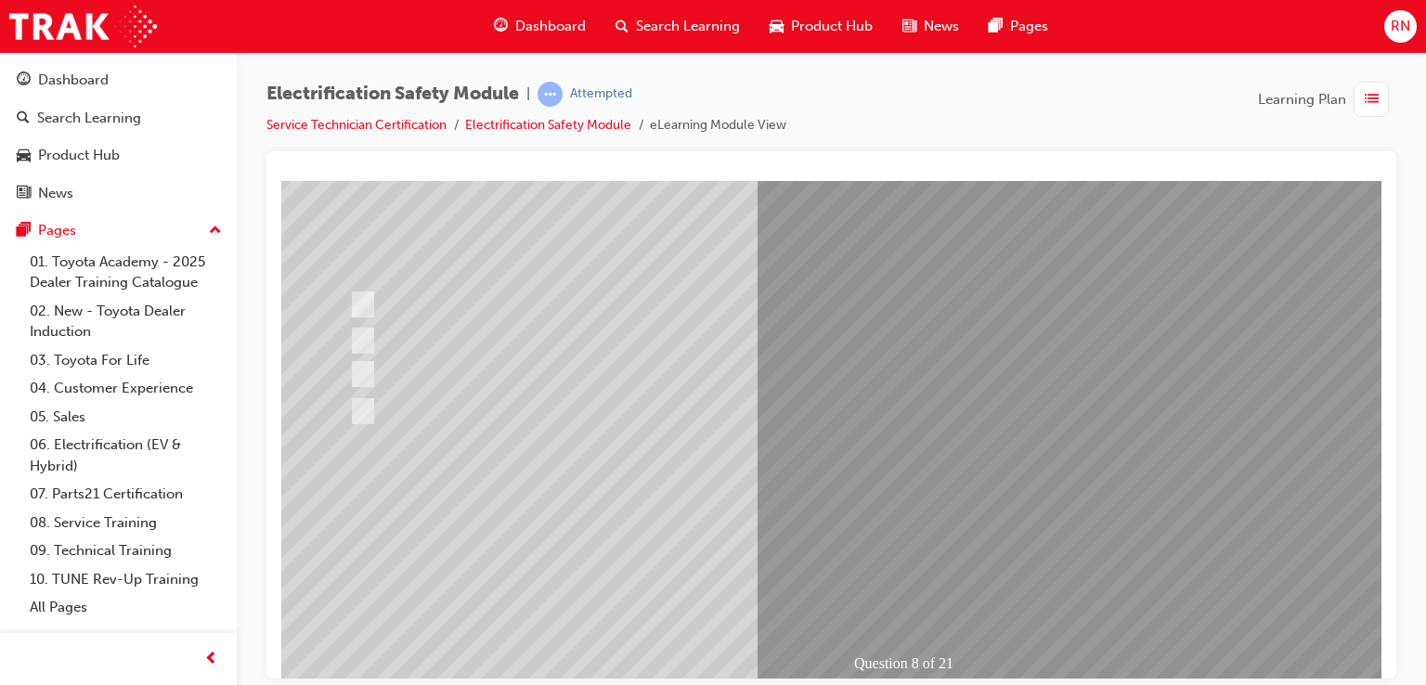
scroll to position [213, 0]
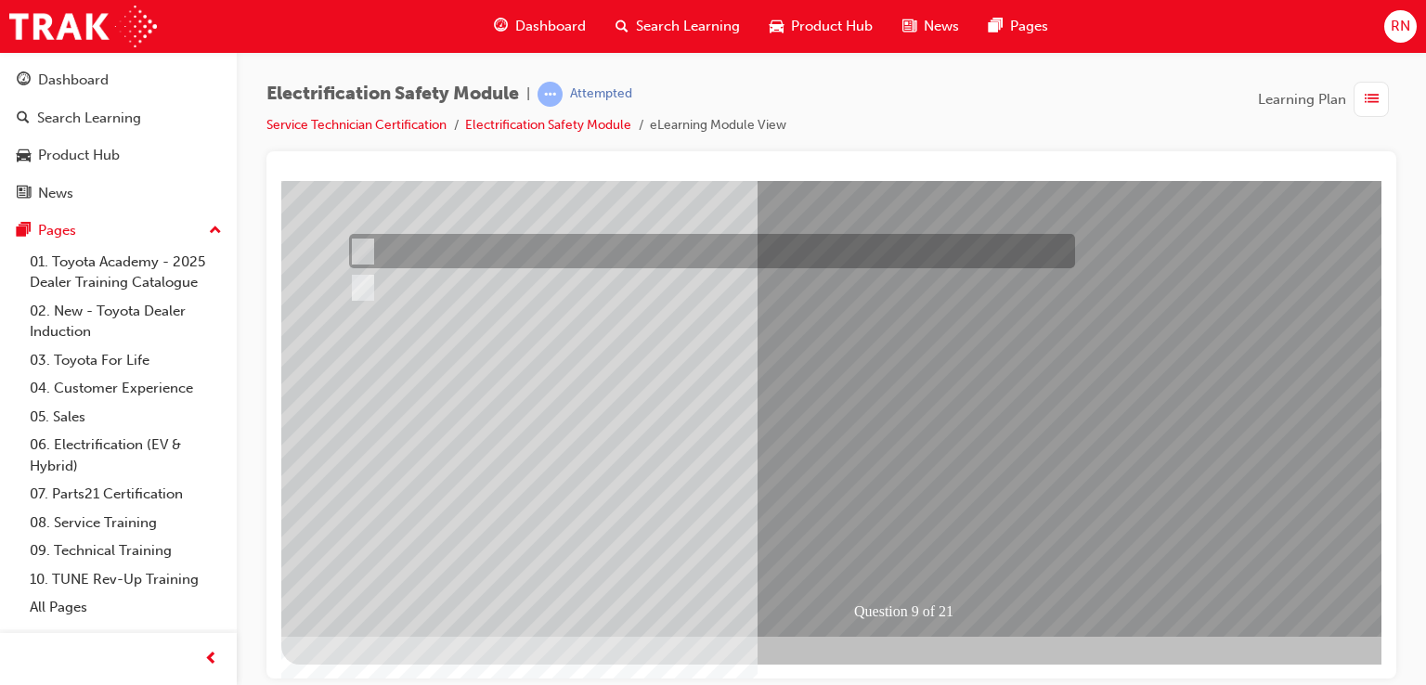
scroll to position [0, 0]
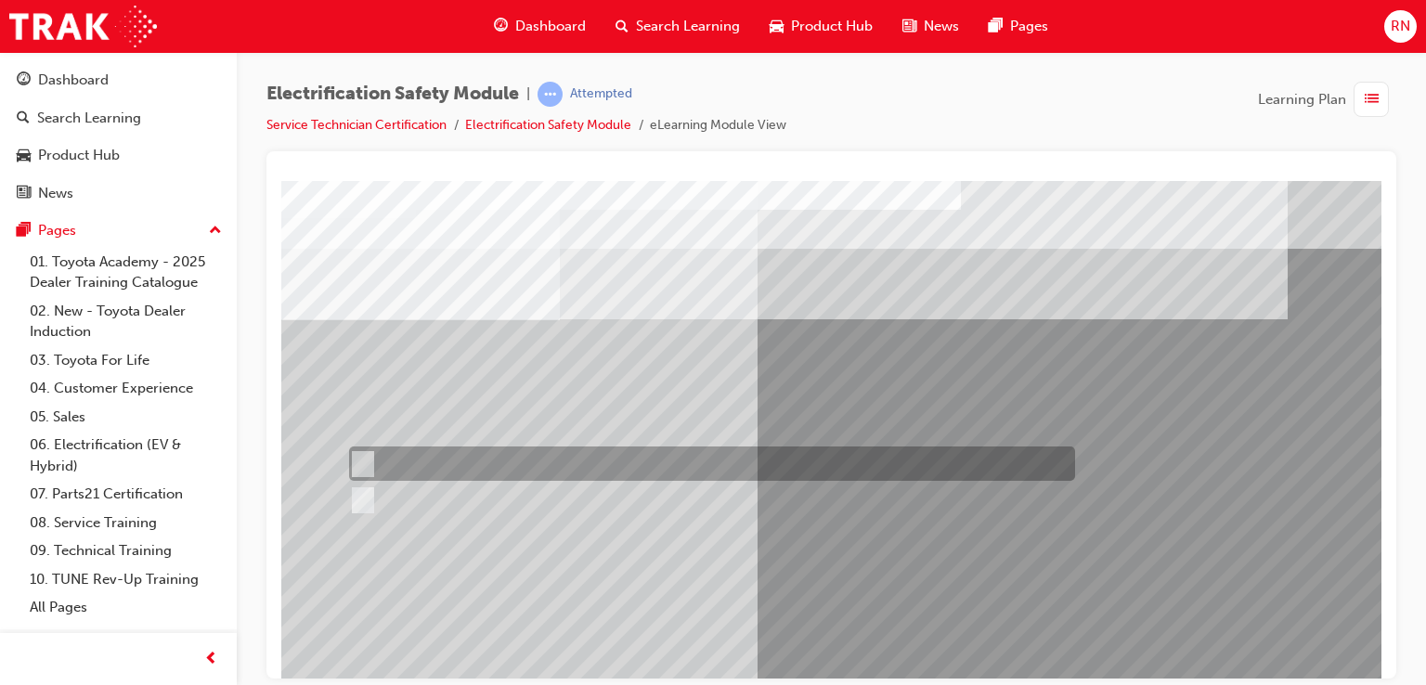
click at [355, 462] on input "True" at bounding box center [359, 464] width 20 height 20
radio input "true"
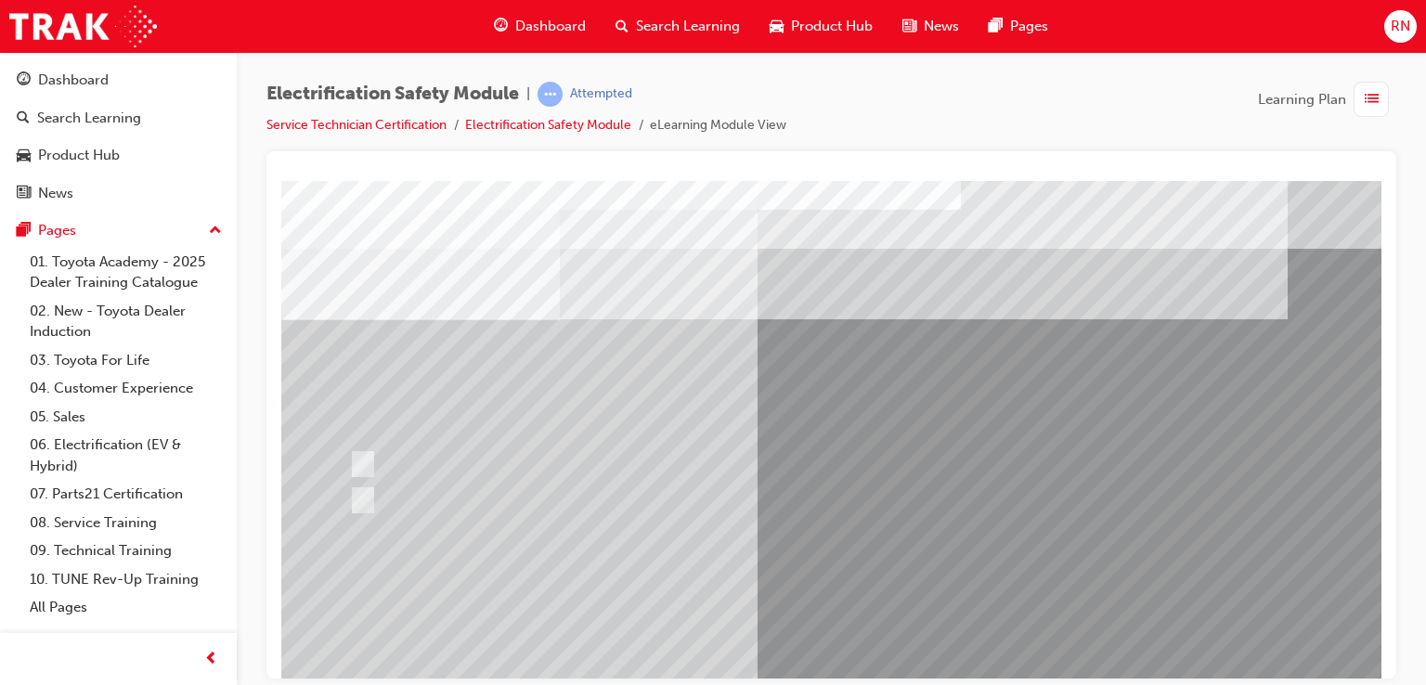
scroll to position [213, 0]
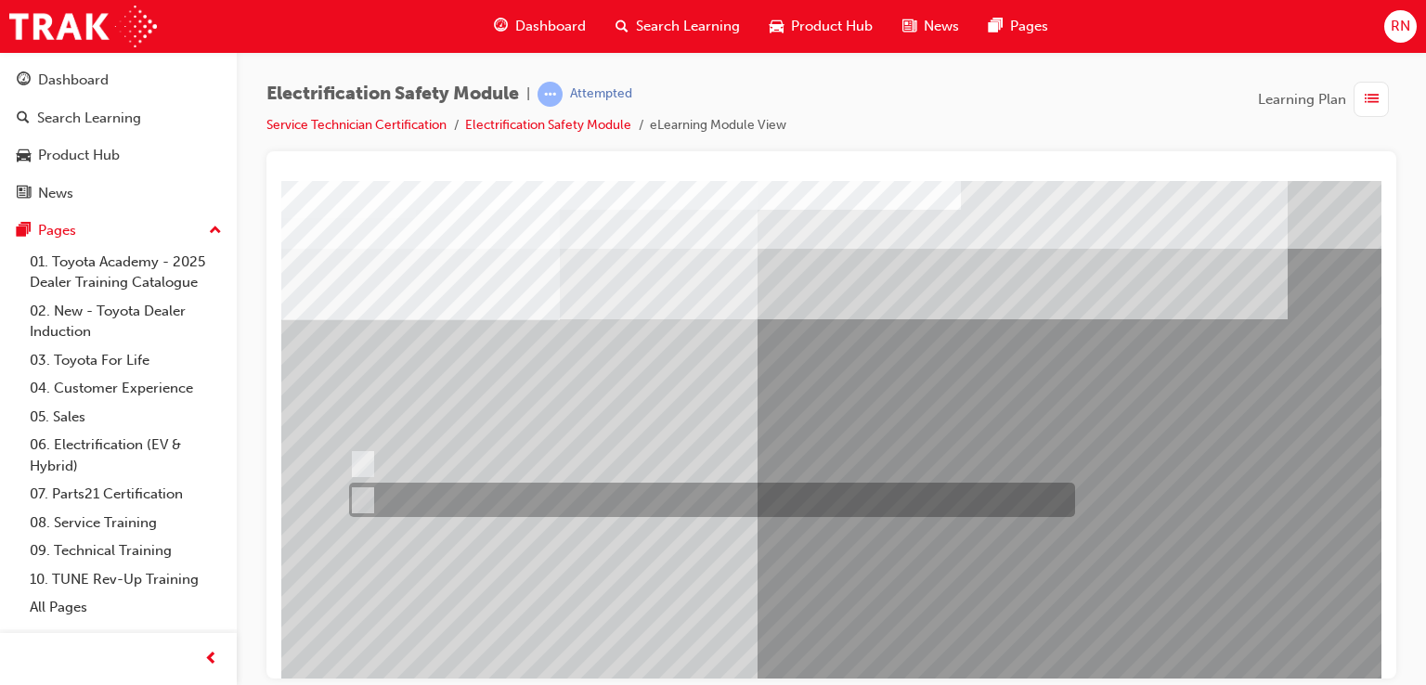
click at [362, 493] on input "True" at bounding box center [359, 500] width 20 height 20
radio input "true"
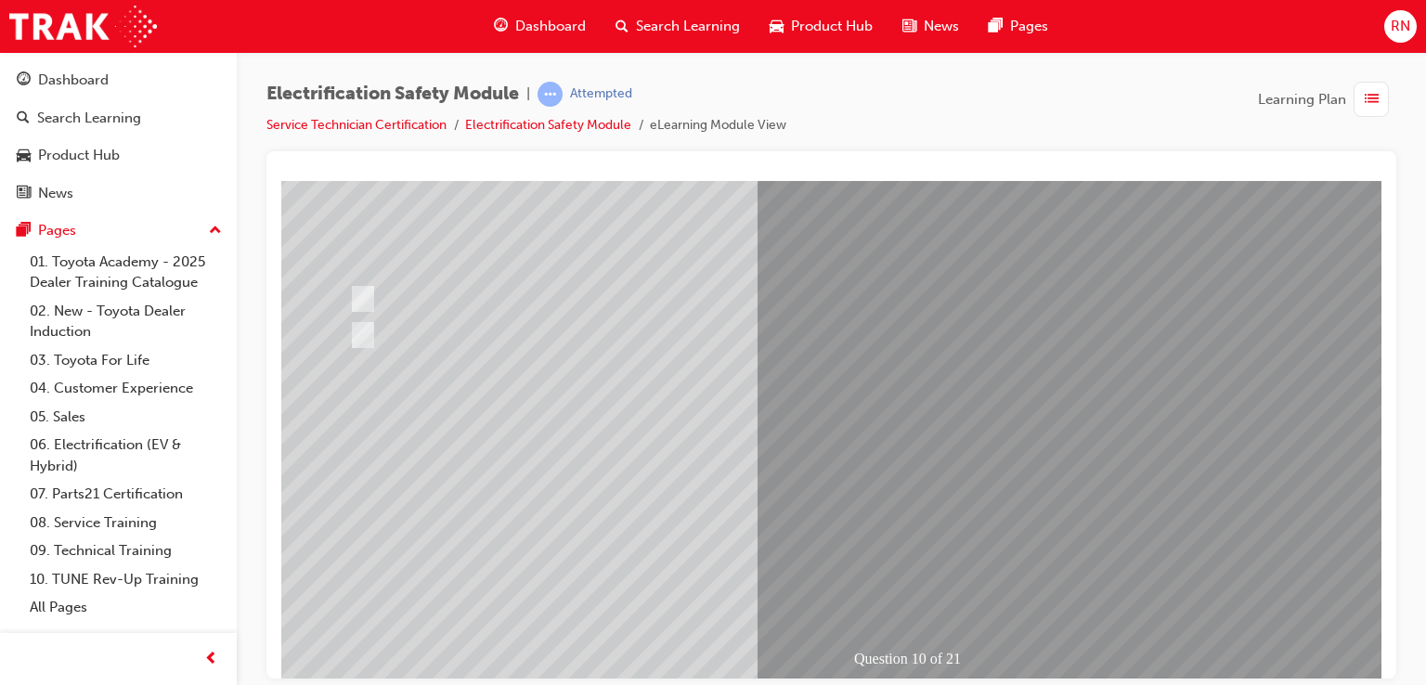
scroll to position [213, 0]
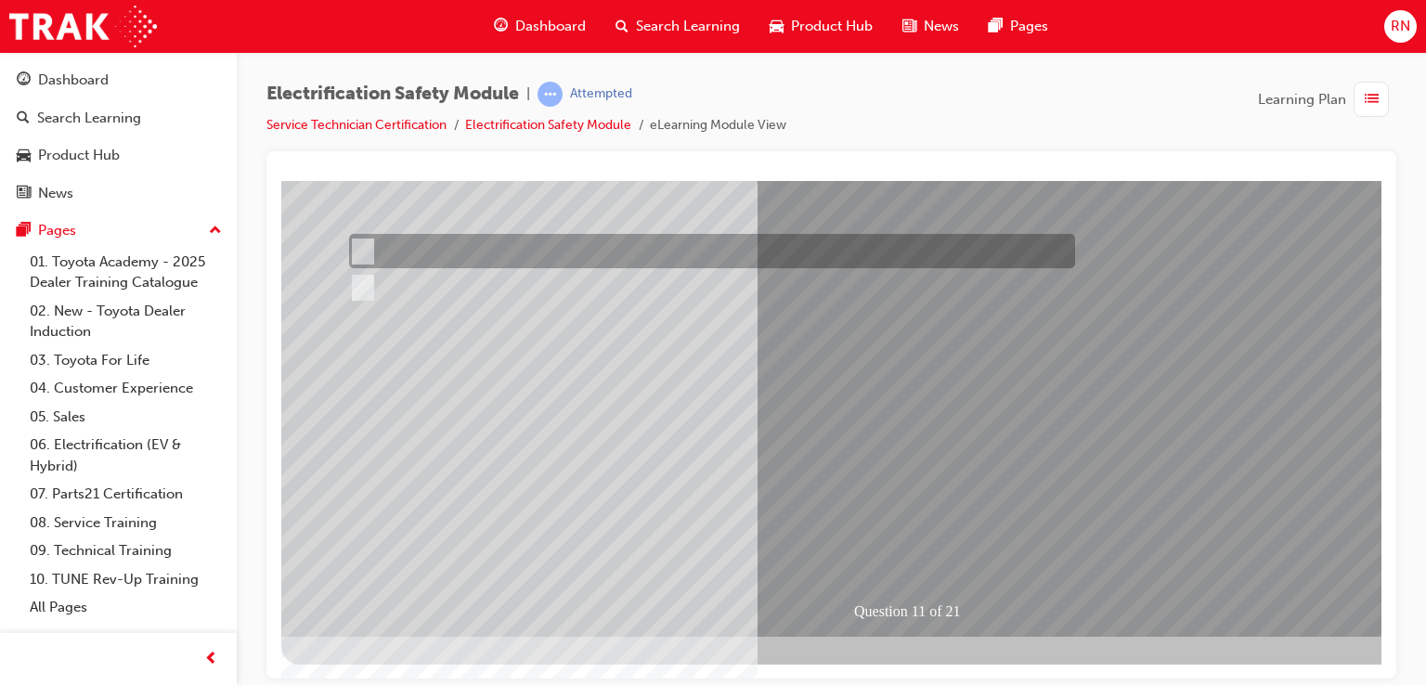
scroll to position [0, 0]
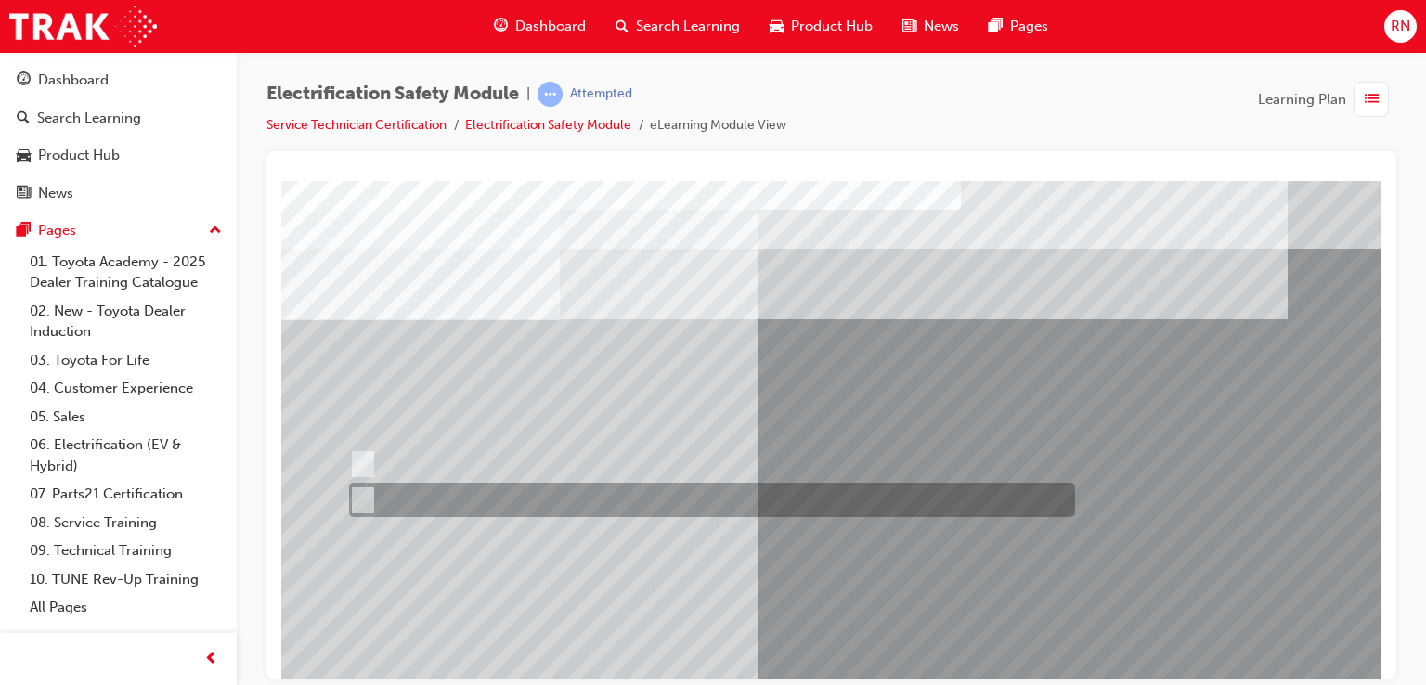
click at [360, 497] on input "False" at bounding box center [359, 500] width 20 height 20
radio input "true"
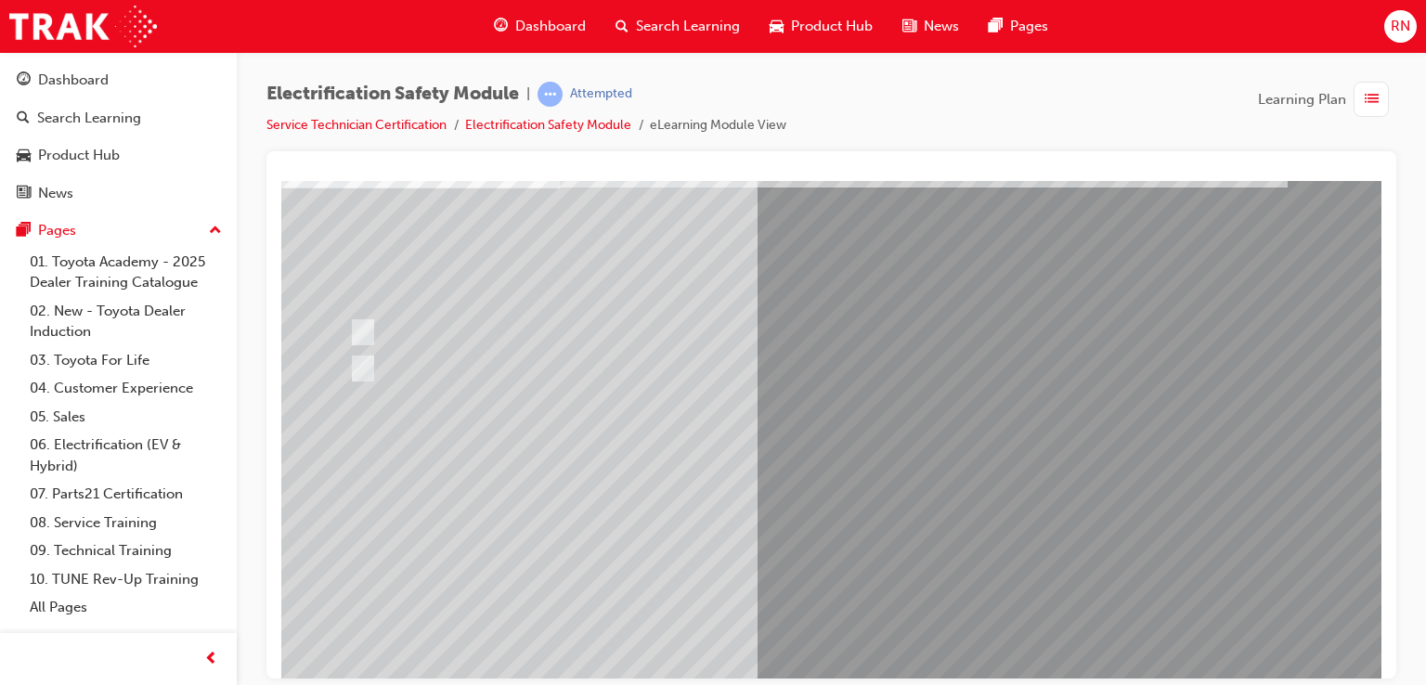
scroll to position [148, 0]
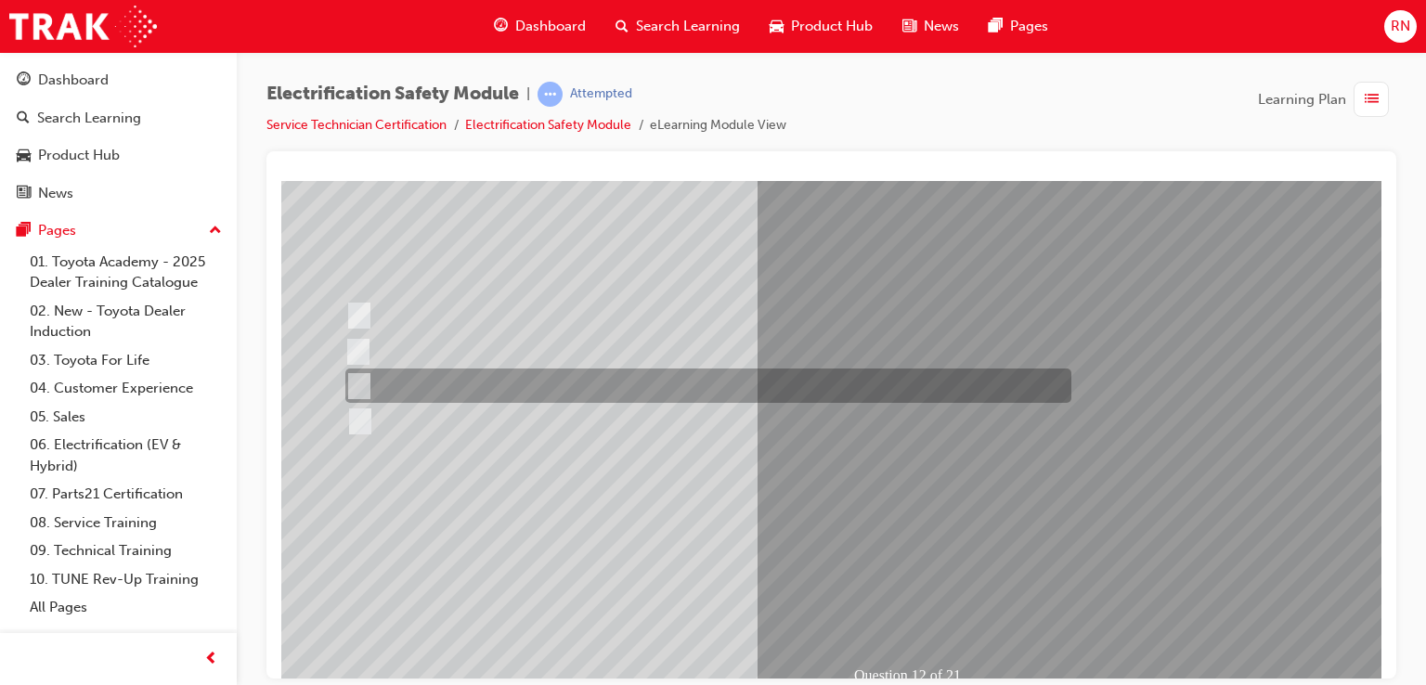
scroll to position [0, 0]
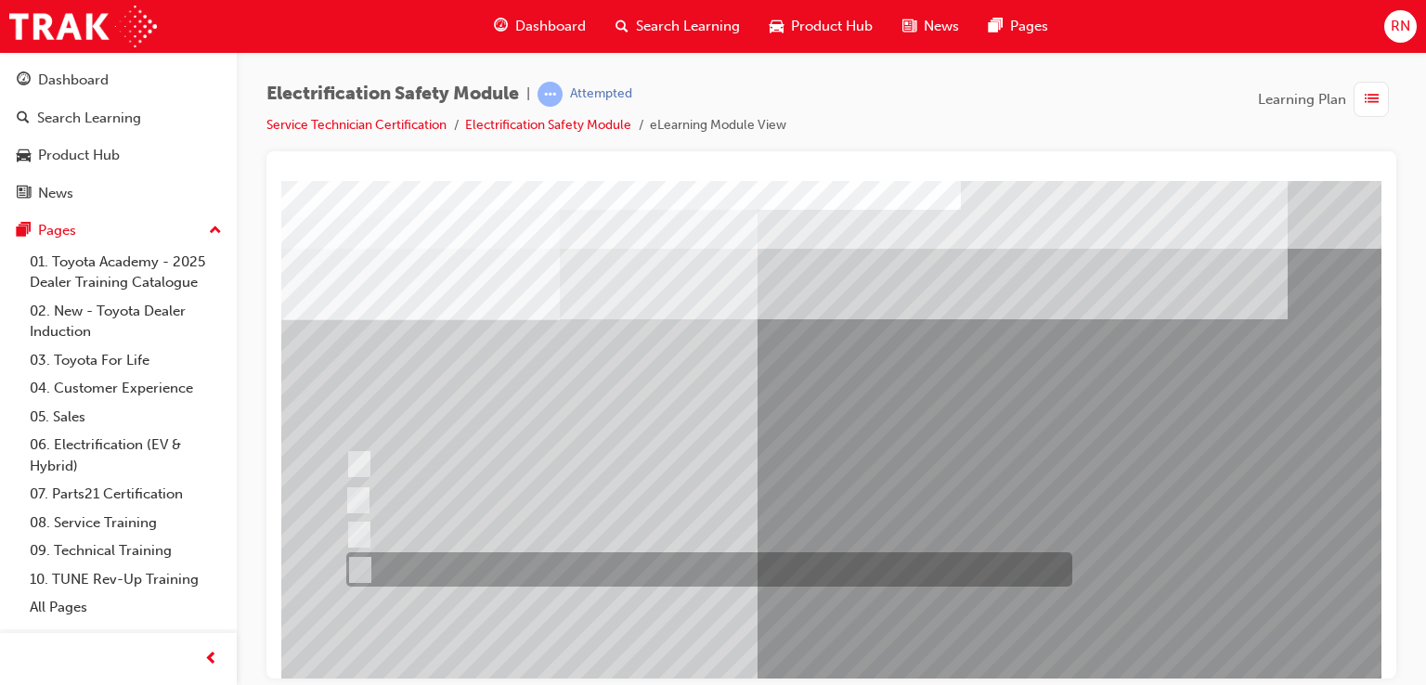
click at [354, 564] on input "None of the above." at bounding box center [356, 570] width 20 height 20
radio input "true"
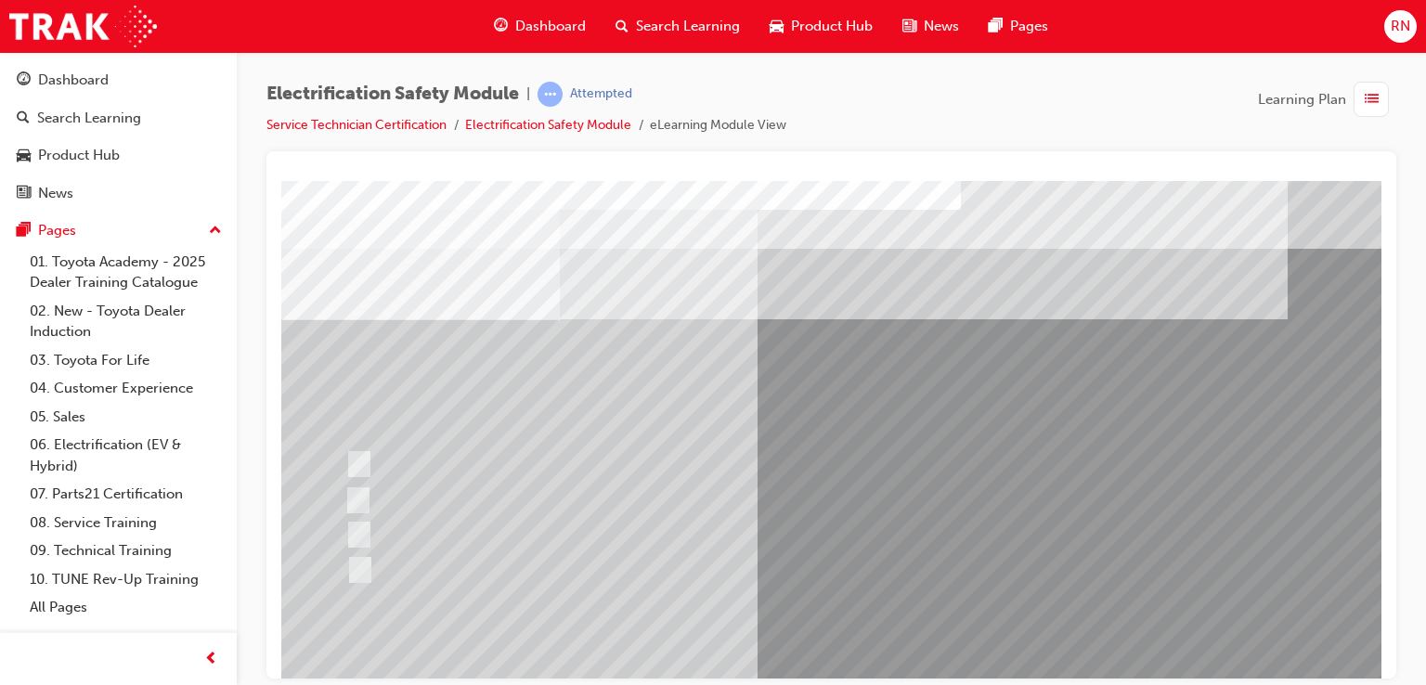
scroll to position [213, 0]
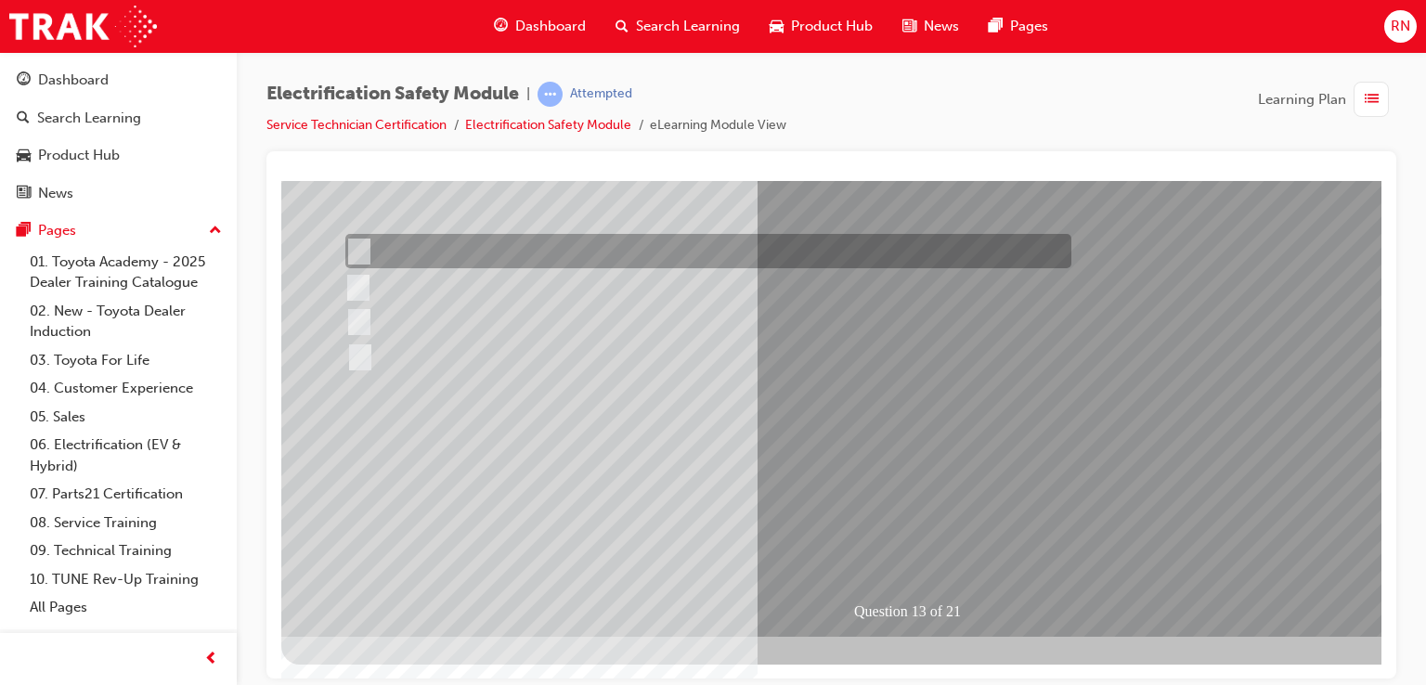
scroll to position [0, 0]
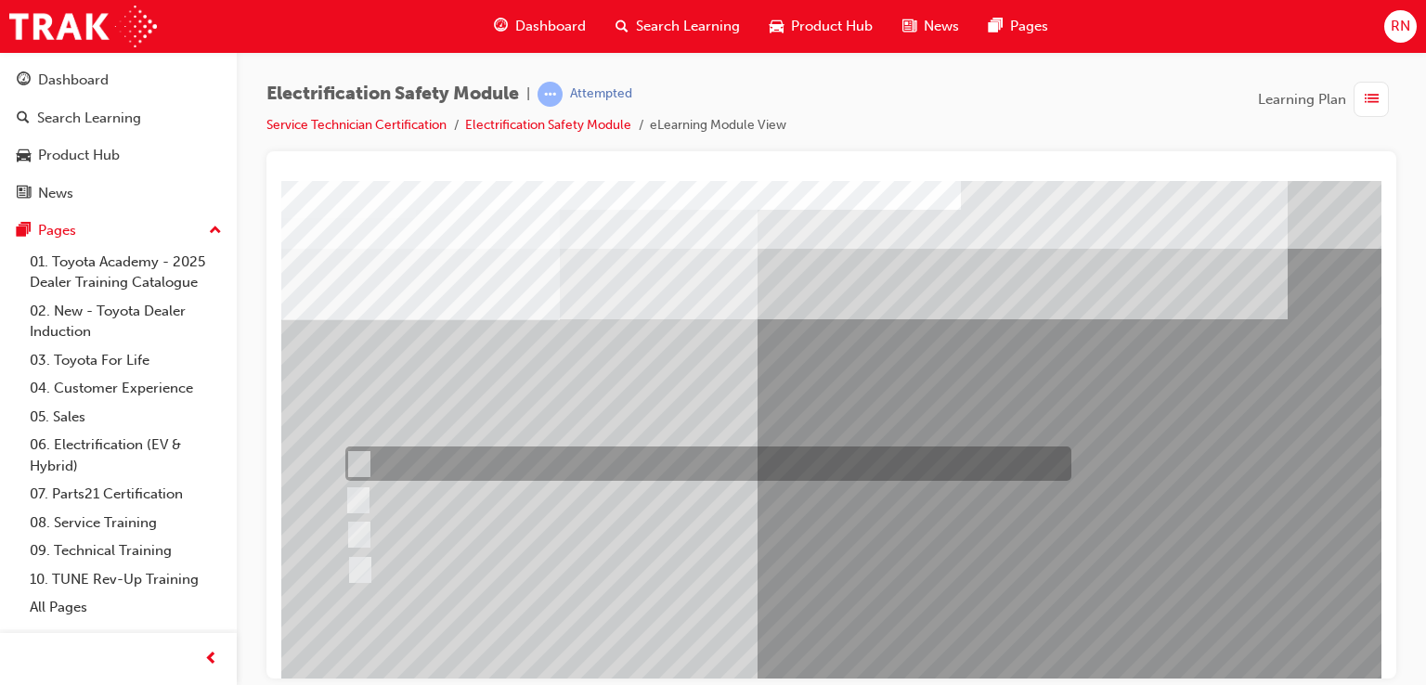
click at [360, 460] on input "Remove the Service Plug Grip" at bounding box center [355, 464] width 20 height 20
radio input "true"
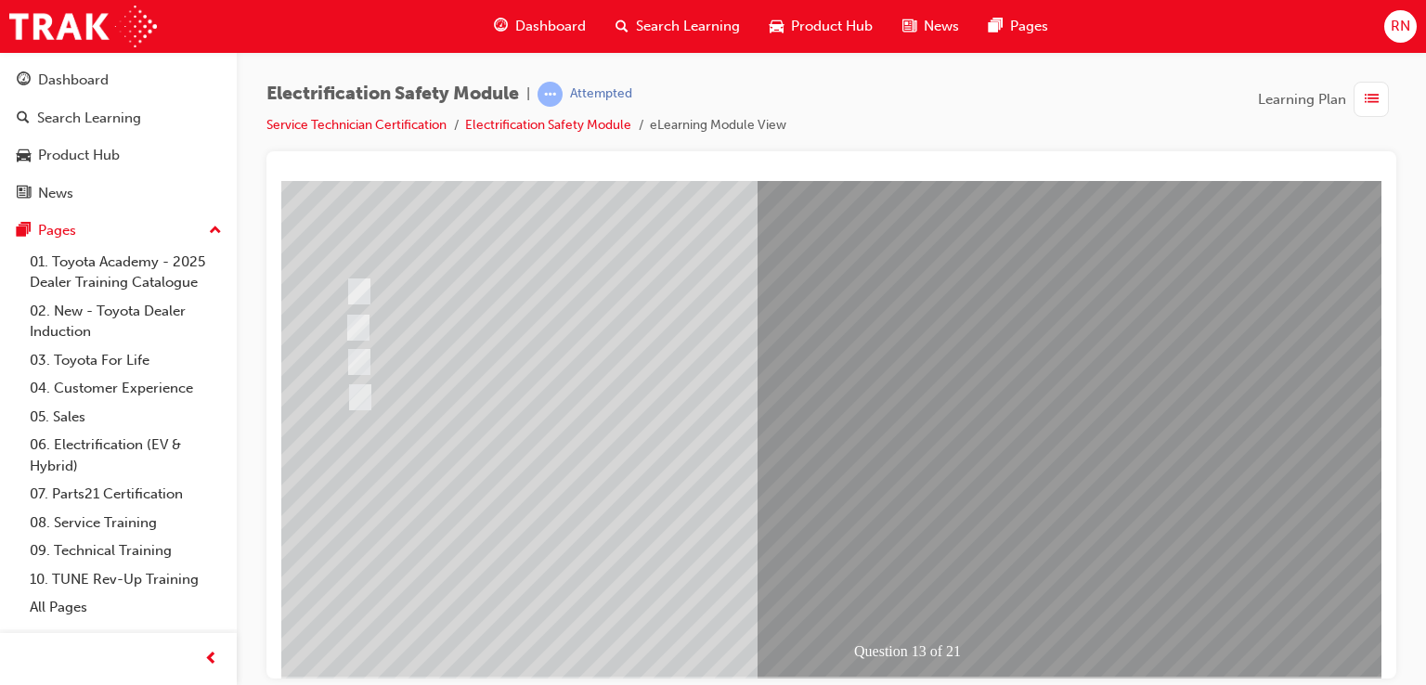
scroll to position [186, 0]
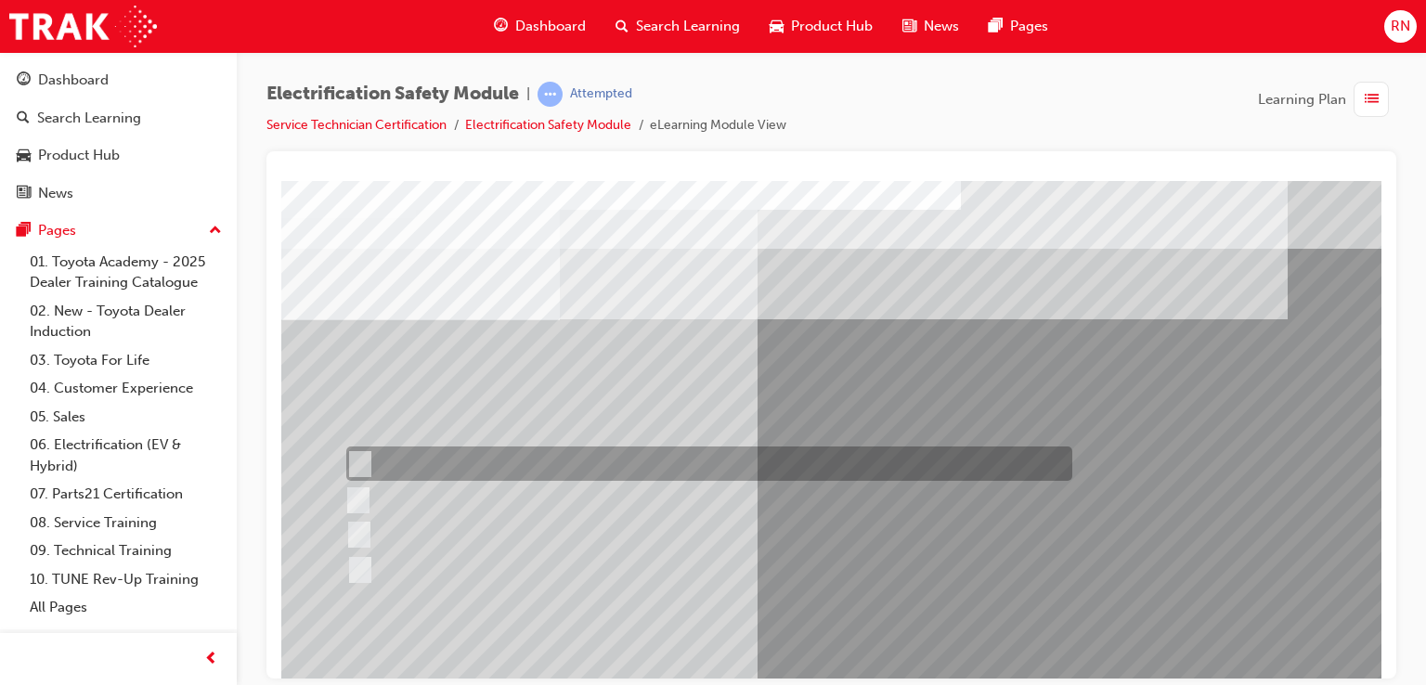
click at [352, 461] on input "10 seconds" at bounding box center [356, 464] width 20 height 20
radio input "true"
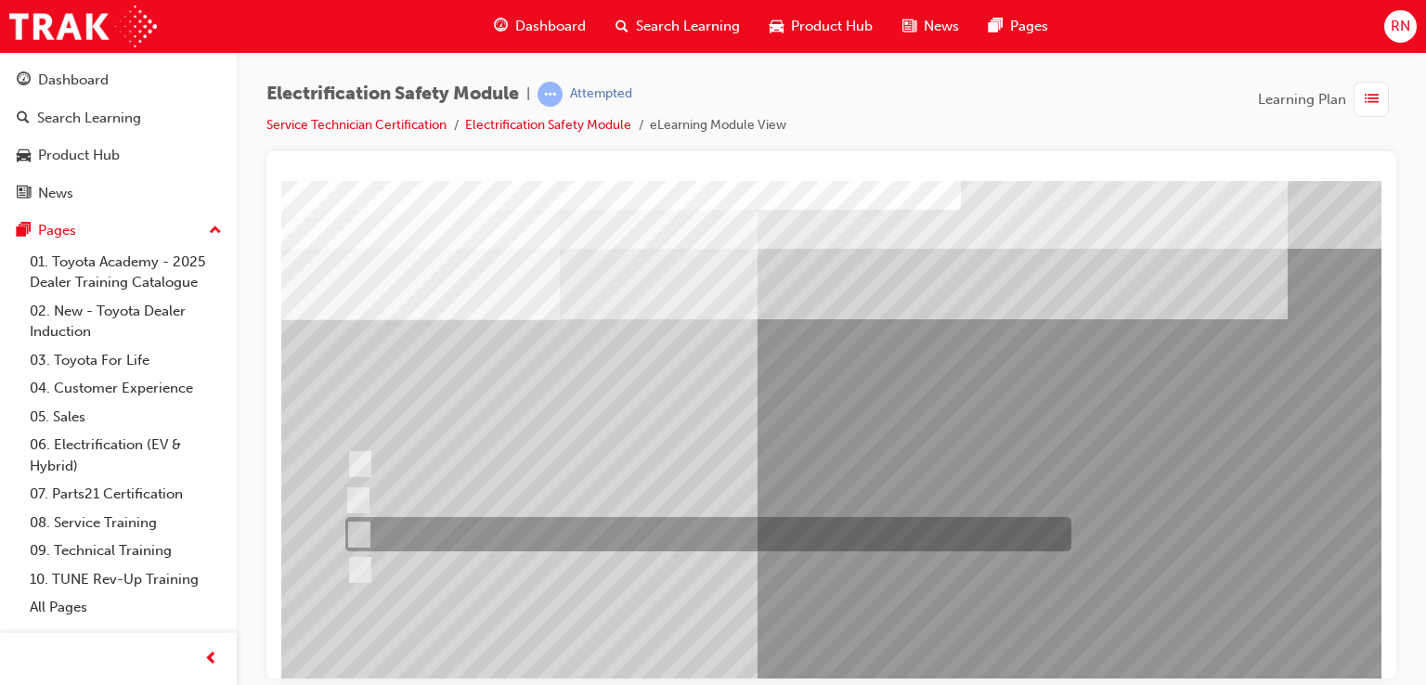
click at [360, 531] on input "10 minutes" at bounding box center [355, 534] width 20 height 20
radio input "true"
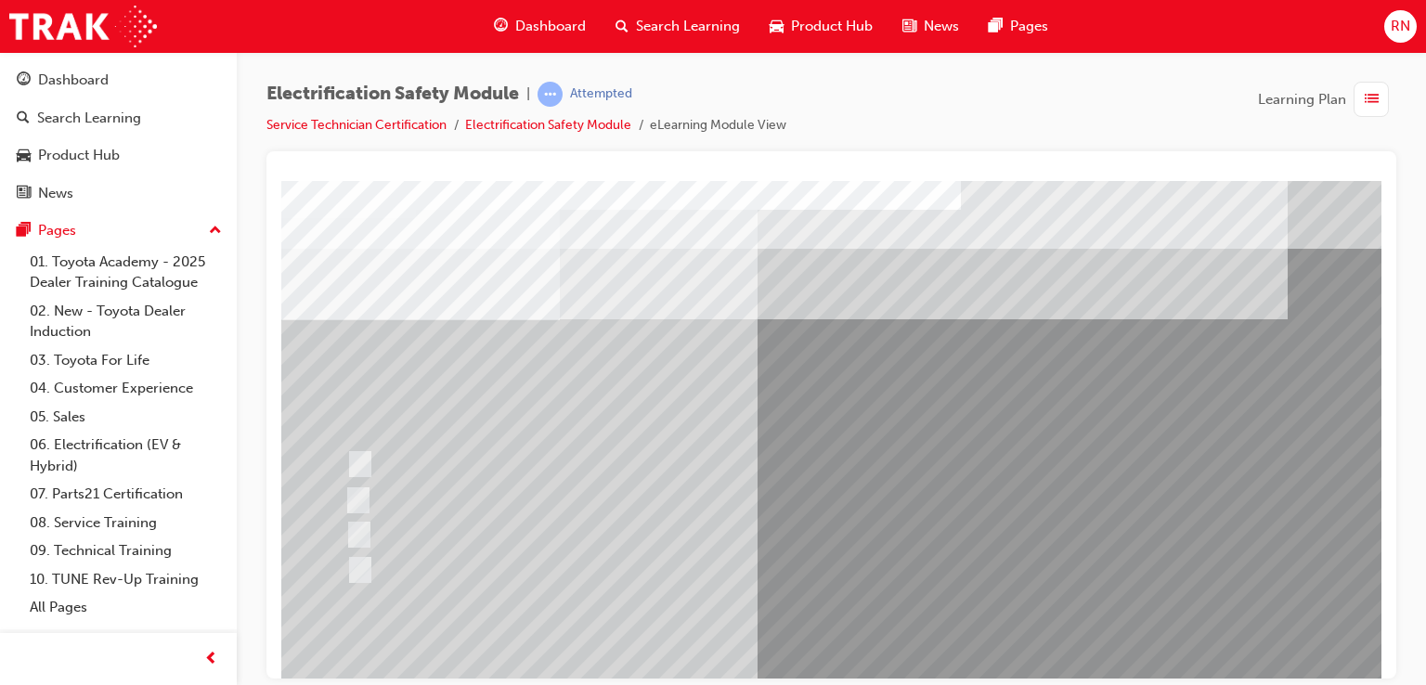
scroll to position [213, 0]
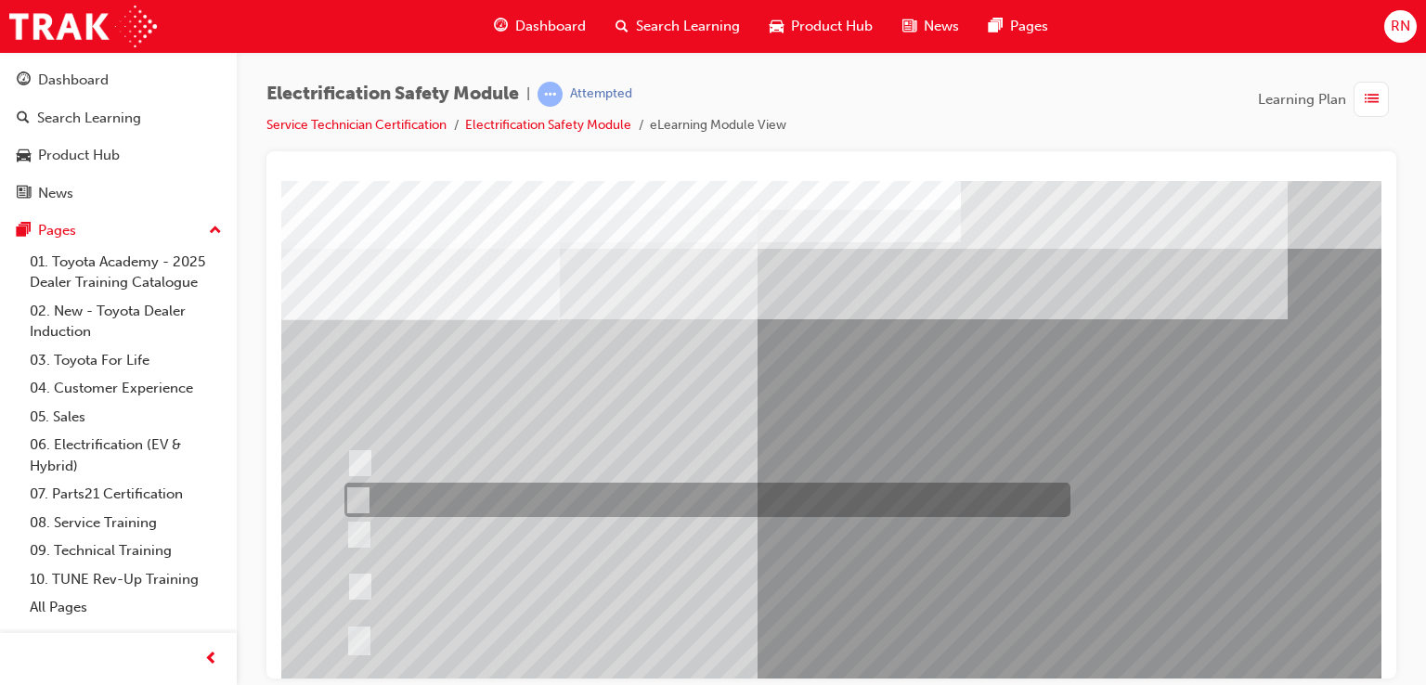
click at [587, 501] on div at bounding box center [703, 500] width 726 height 34
radio input "true"
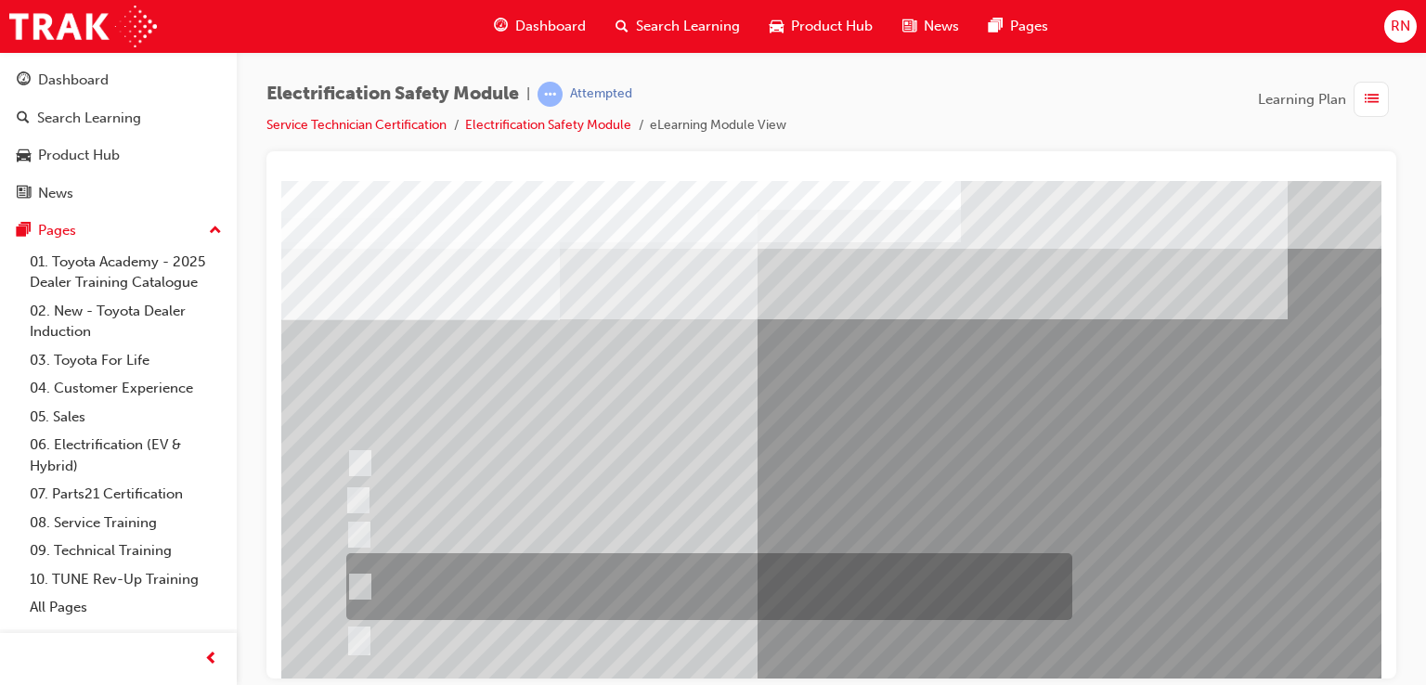
click at [364, 583] on input "The High Voltage Capacitor Terminal for 0 volts and the High Voltage Capacitor …" at bounding box center [356, 586] width 20 height 20
radio input "true"
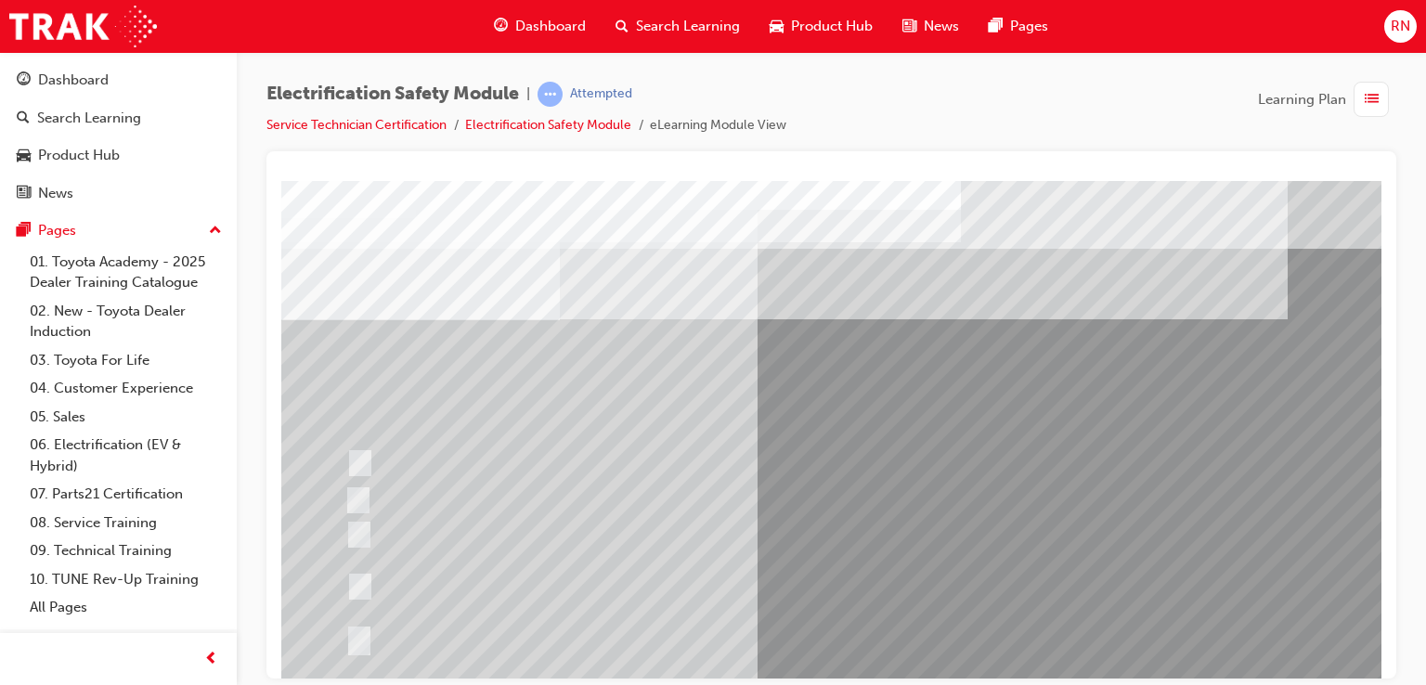
scroll to position [213, 0]
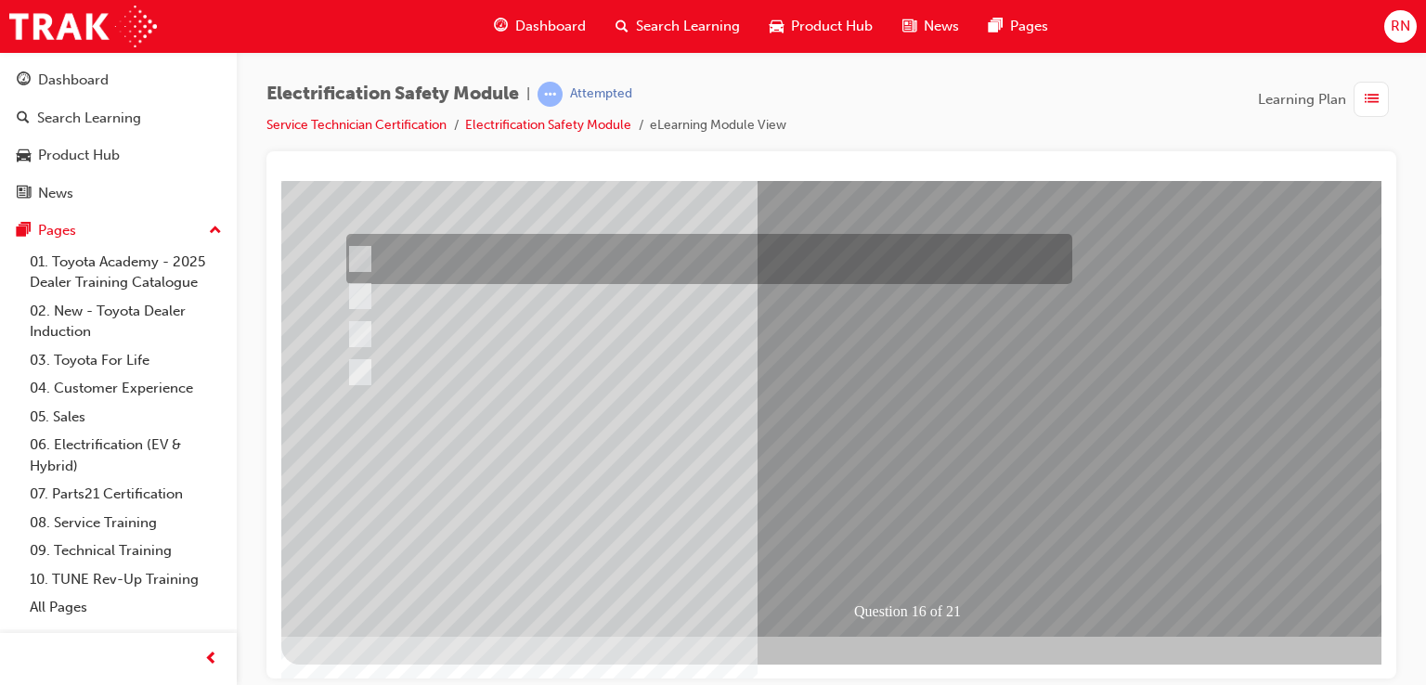
scroll to position [0, 0]
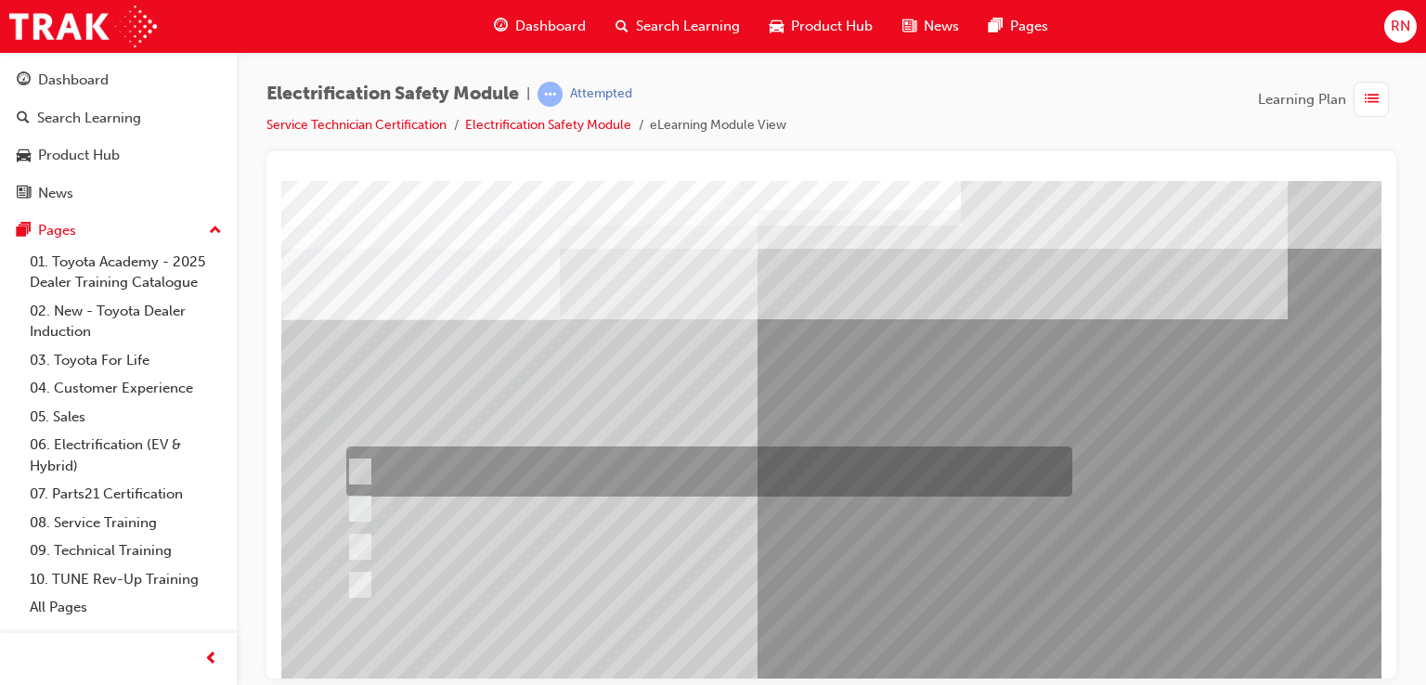
click at [364, 465] on input "Insulate the High Voltage Connector/Motor Side Cable Connection with Insulated …" at bounding box center [356, 471] width 20 height 20
radio input "true"
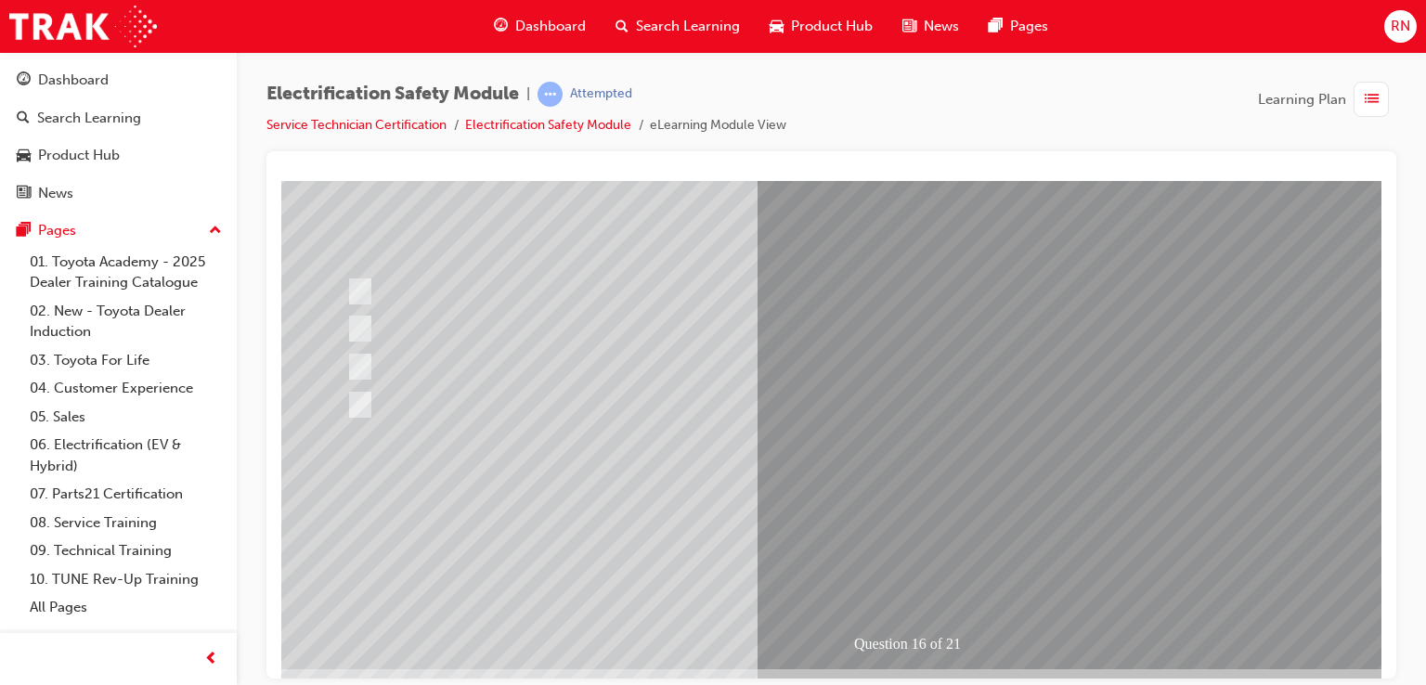
scroll to position [213, 0]
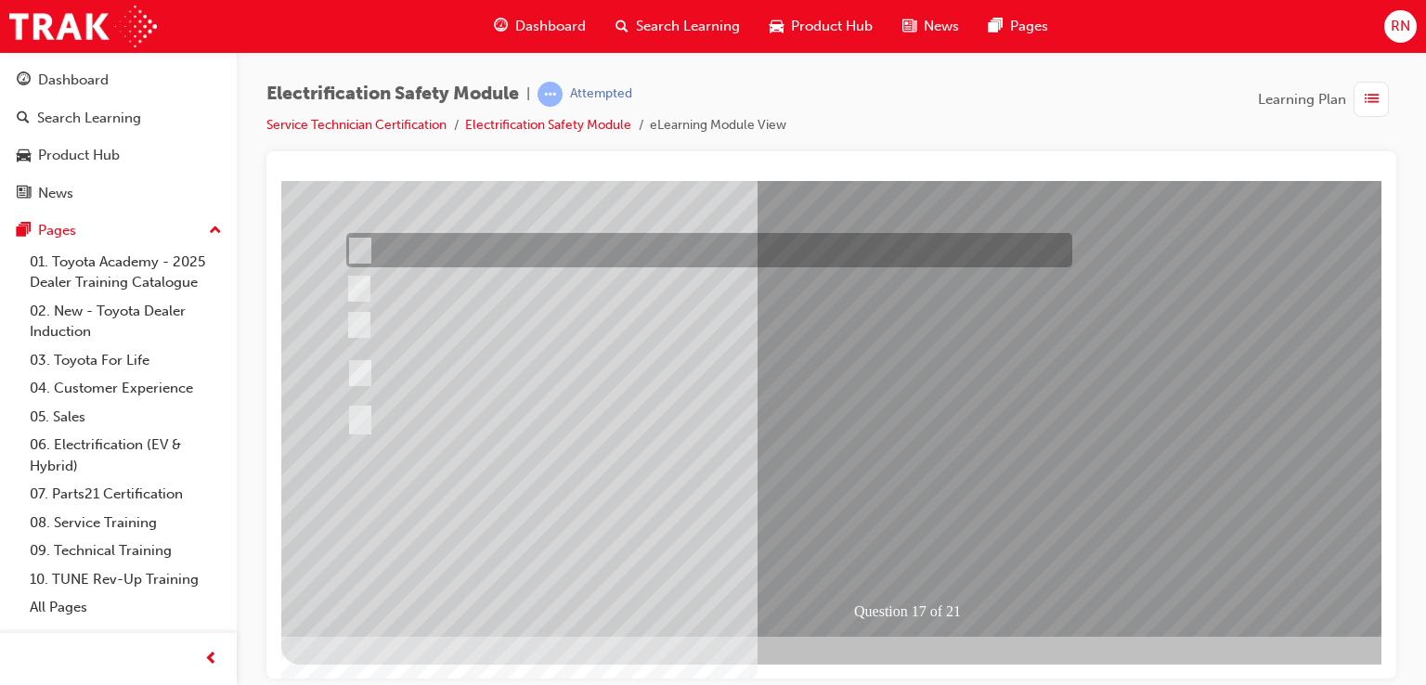
scroll to position [0, 0]
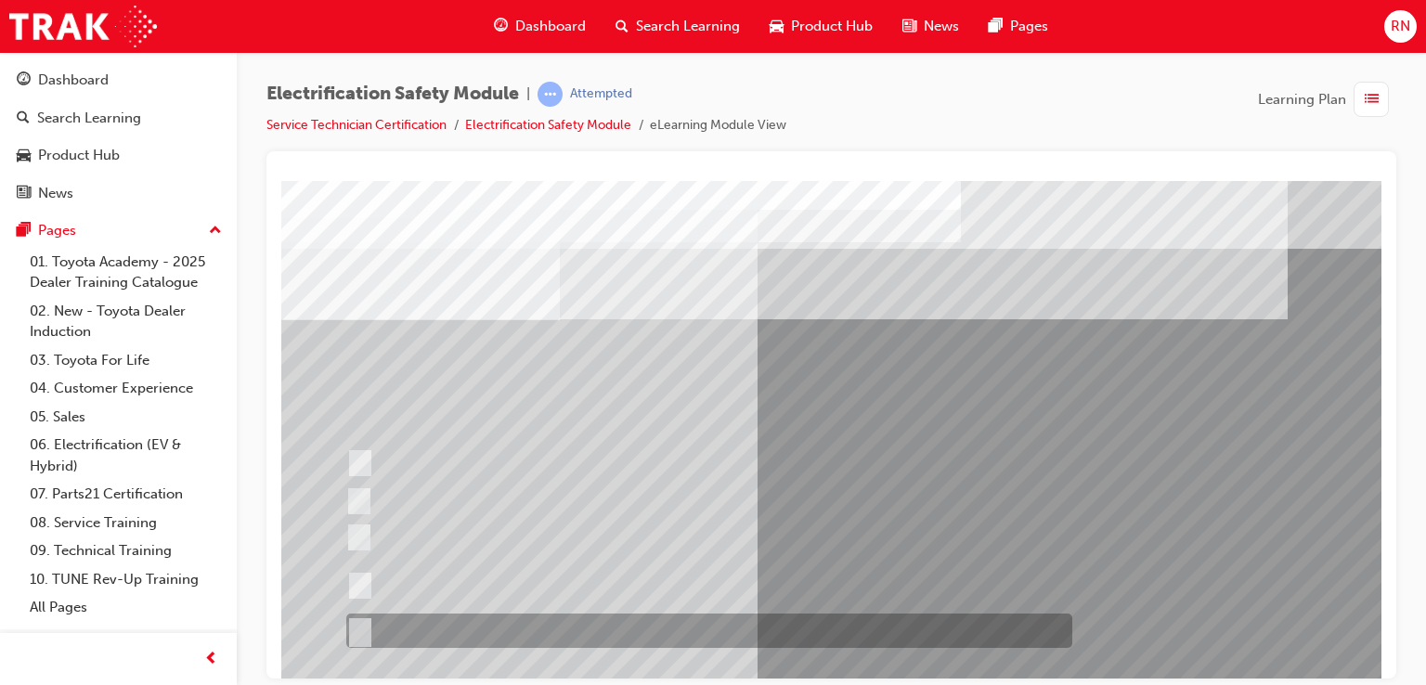
click at [367, 630] on div at bounding box center [705, 630] width 726 height 34
radio input "true"
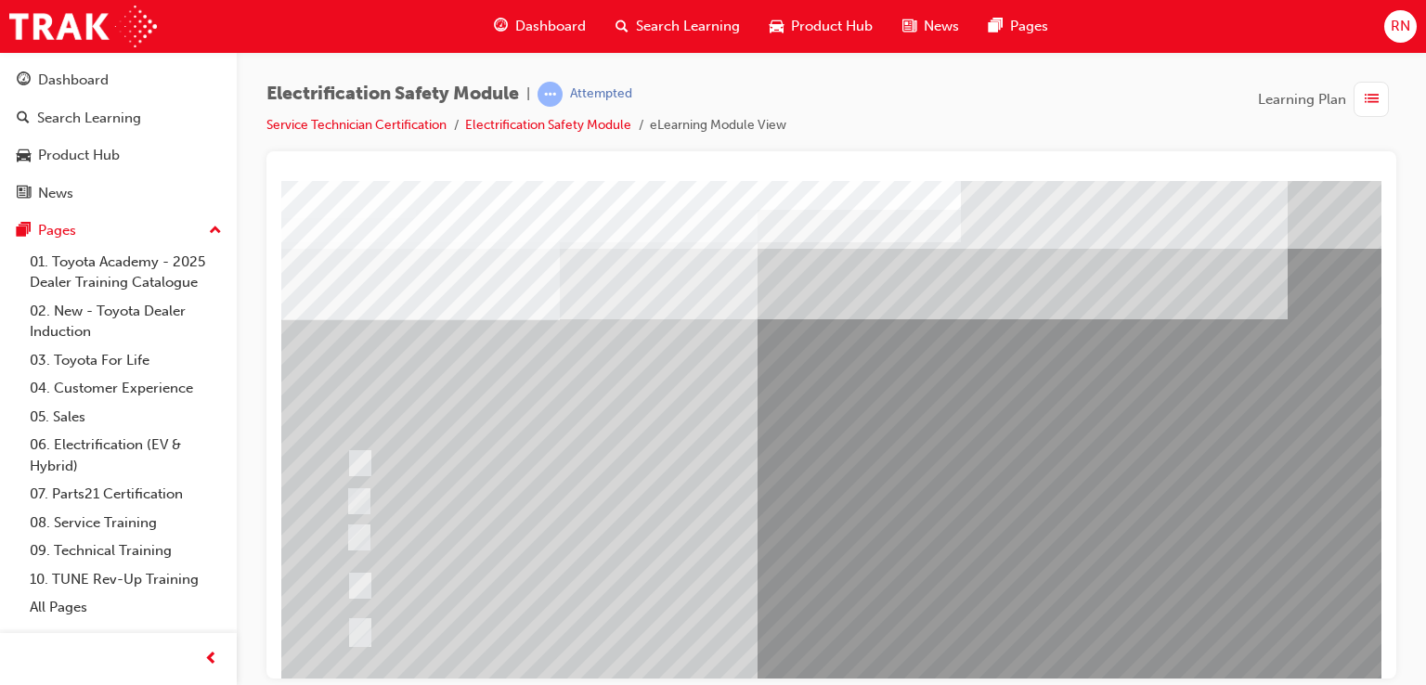
scroll to position [213, 0]
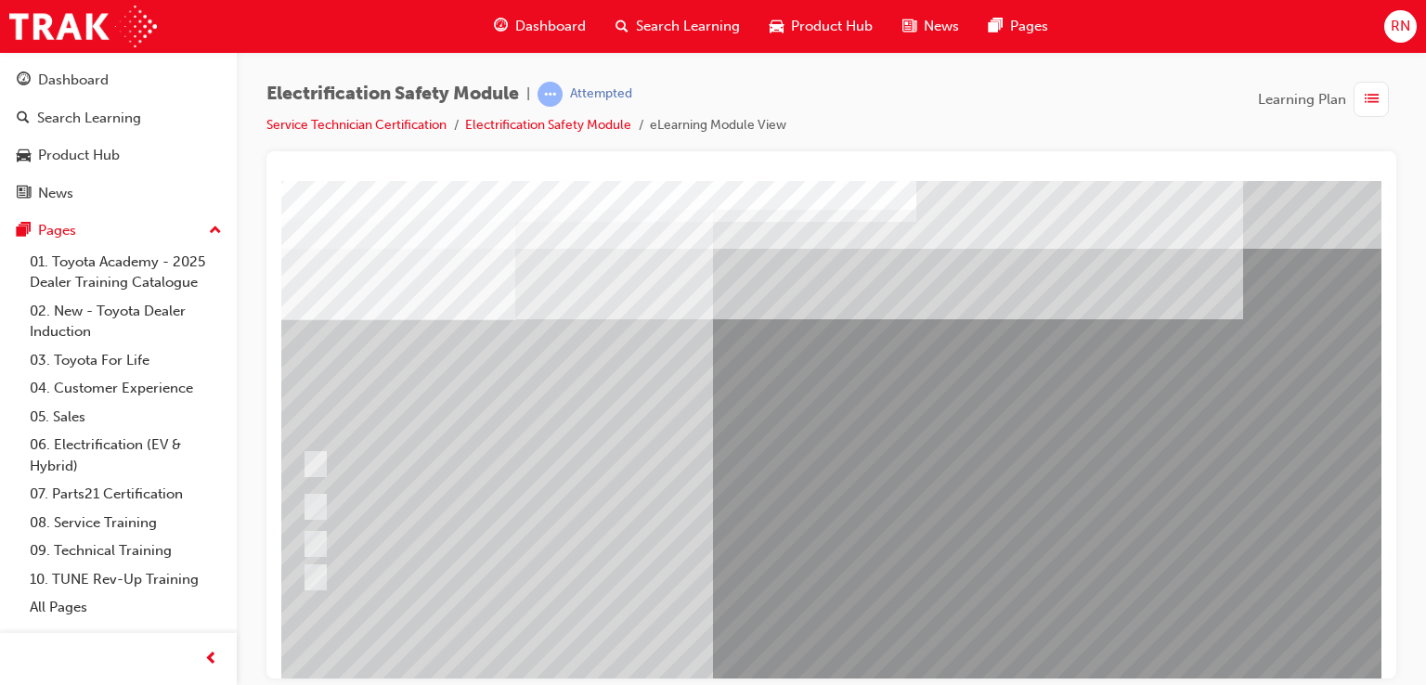
scroll to position [0, 0]
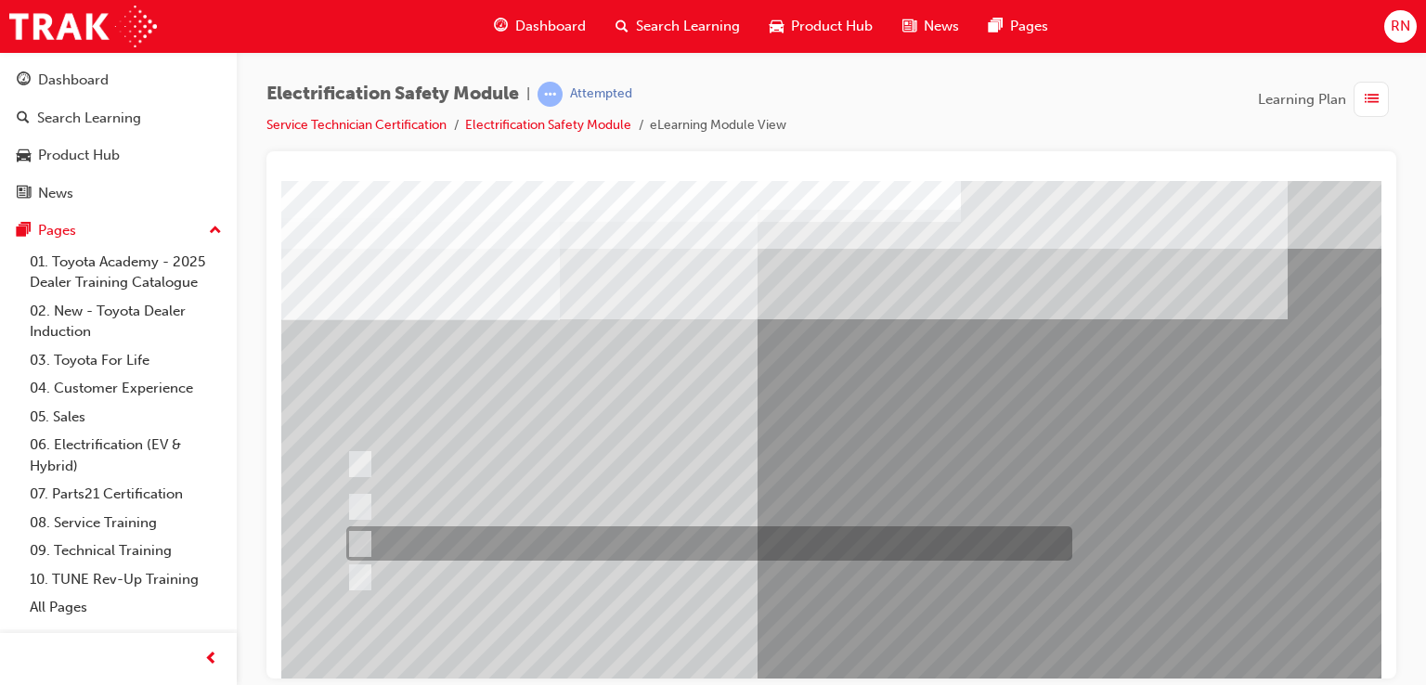
click at [367, 544] on div at bounding box center [705, 543] width 726 height 34
radio input "true"
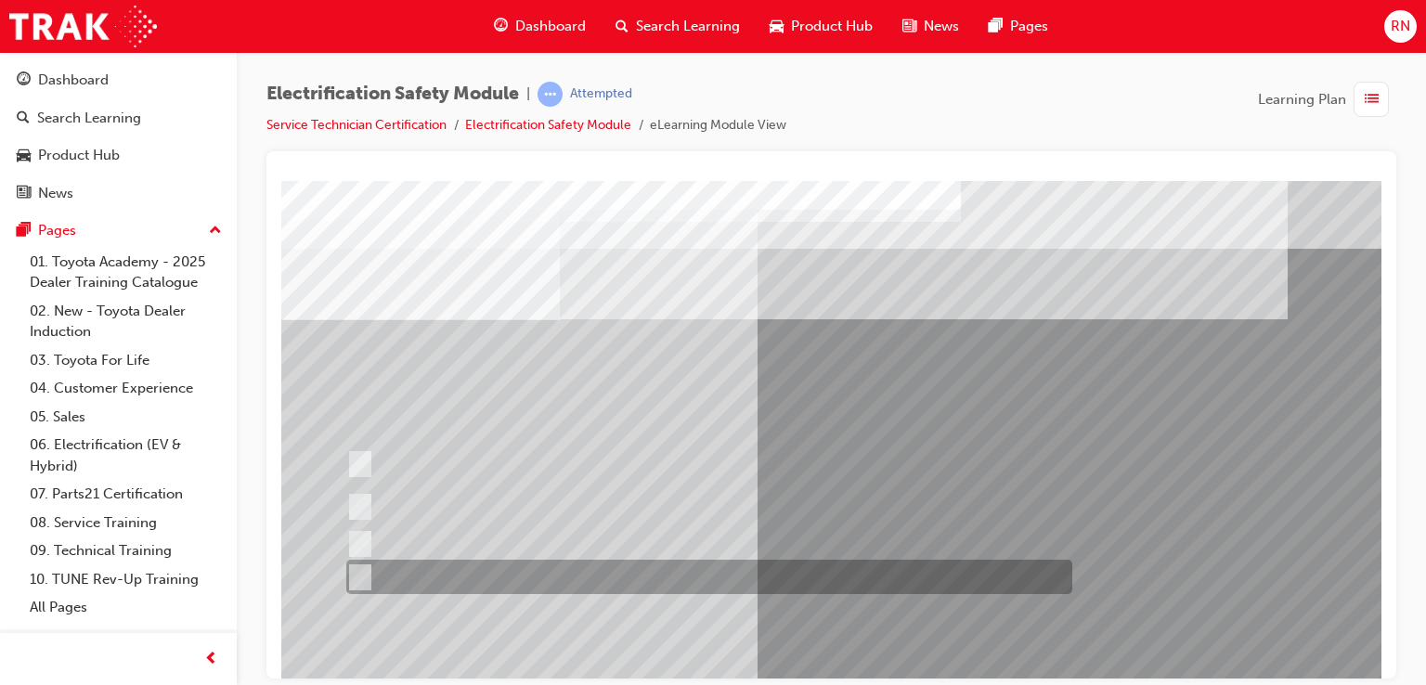
click at [355, 574] on input "Don’t use those gloves and continue the task using bare hands." at bounding box center [356, 577] width 20 height 20
radio input "true"
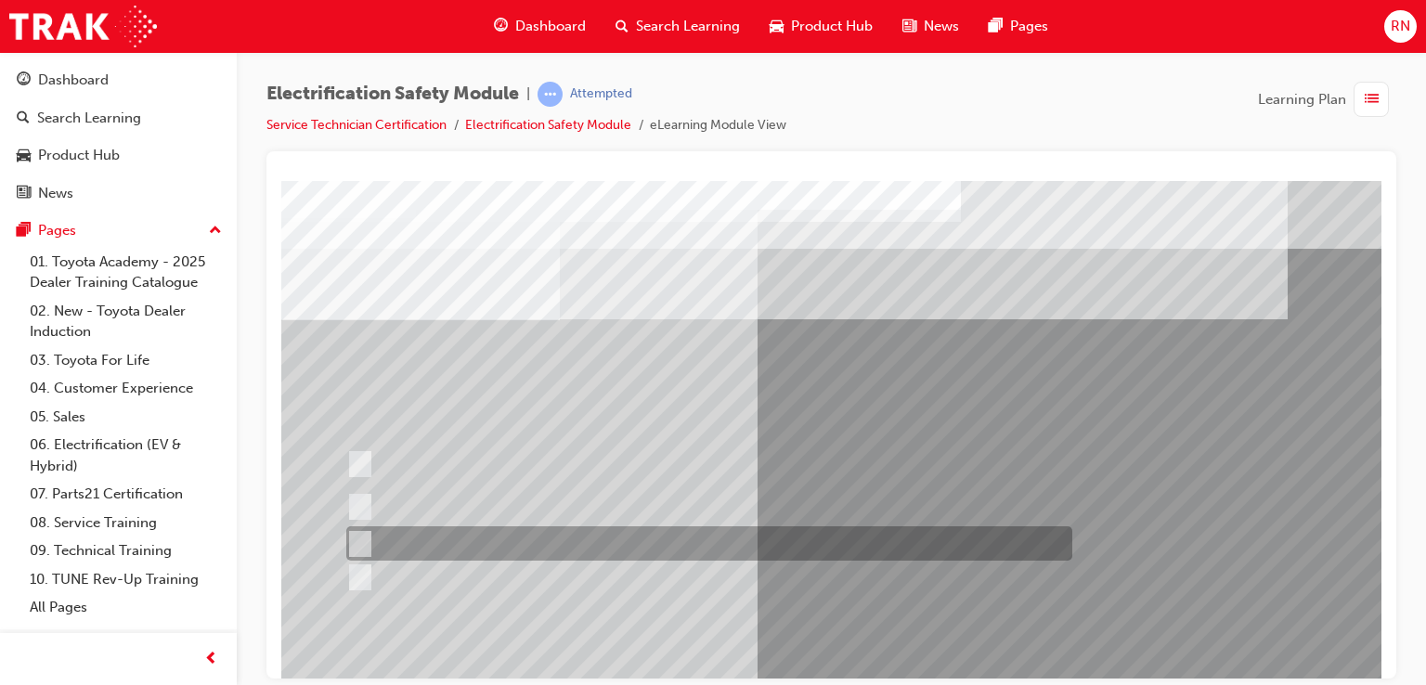
click at [356, 542] on input "Discard the gloves and use a new pair." at bounding box center [356, 544] width 20 height 20
radio input "true"
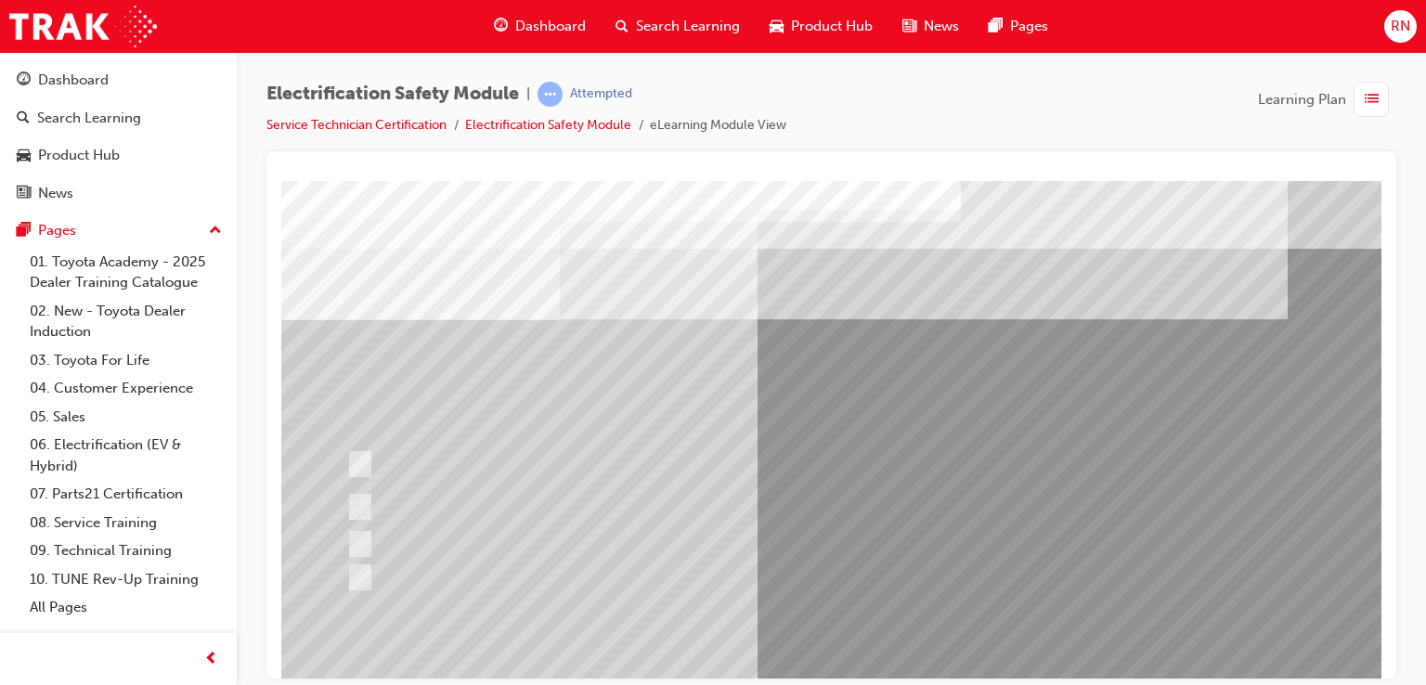
scroll to position [213, 0]
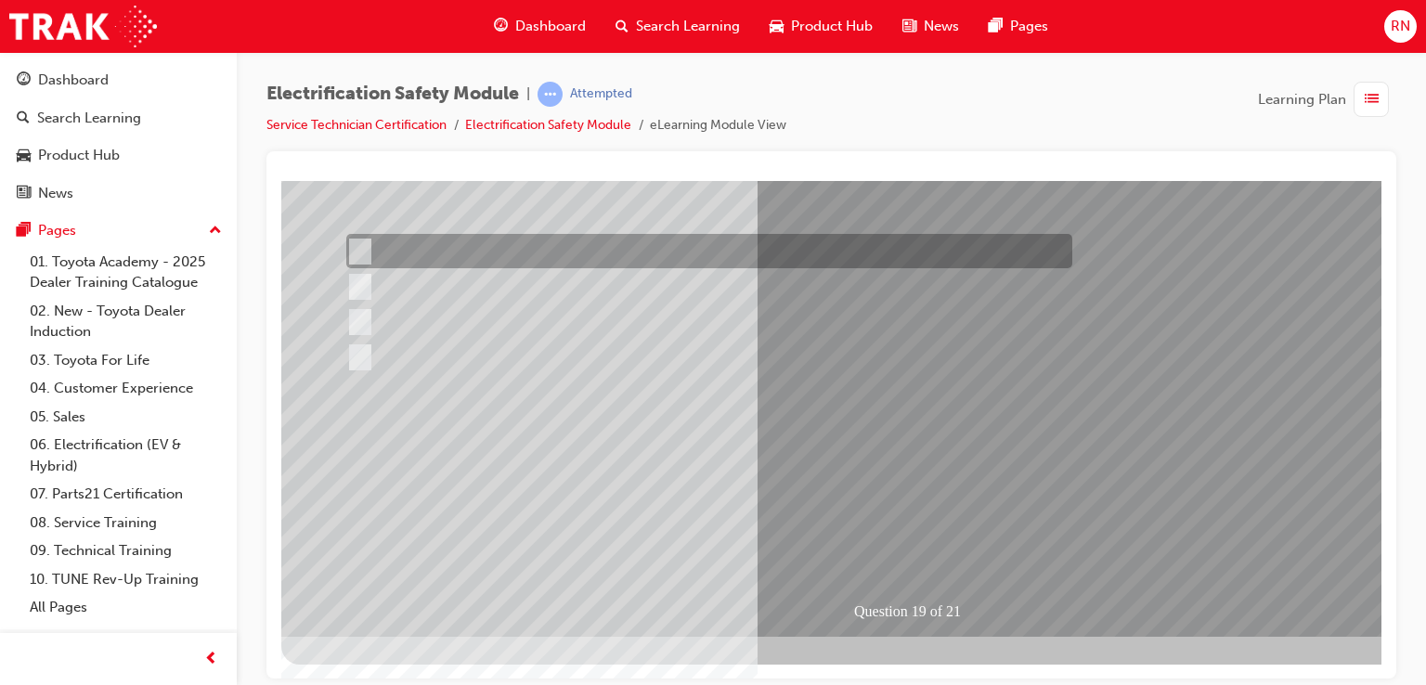
scroll to position [0, 0]
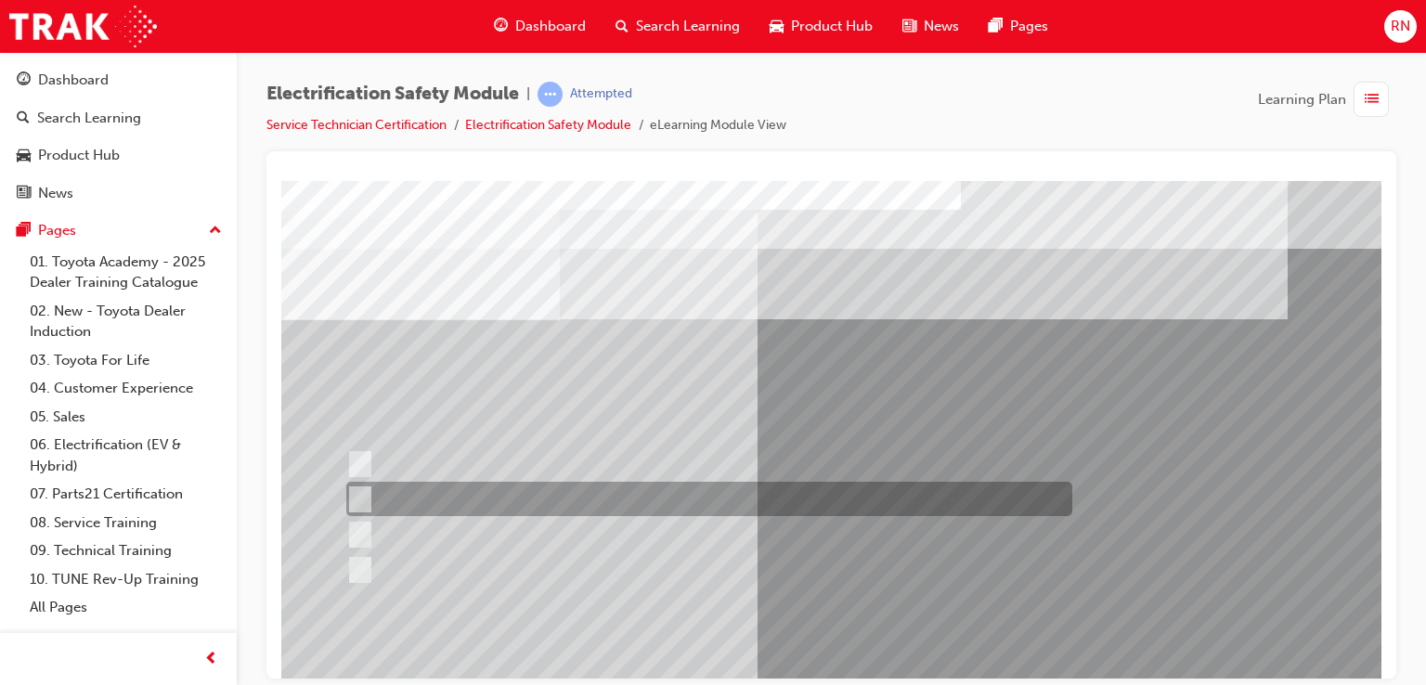
click at [821, 493] on div at bounding box center [705, 499] width 726 height 34
radio input "true"
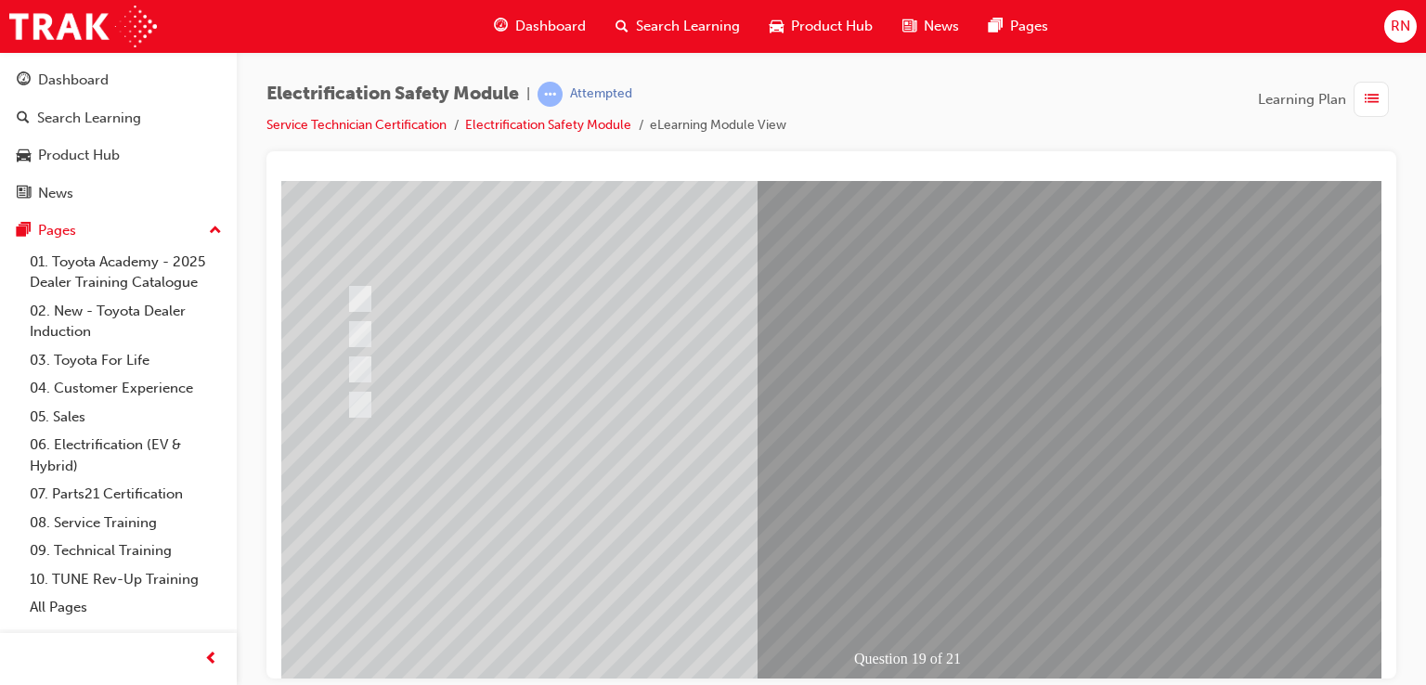
scroll to position [213, 0]
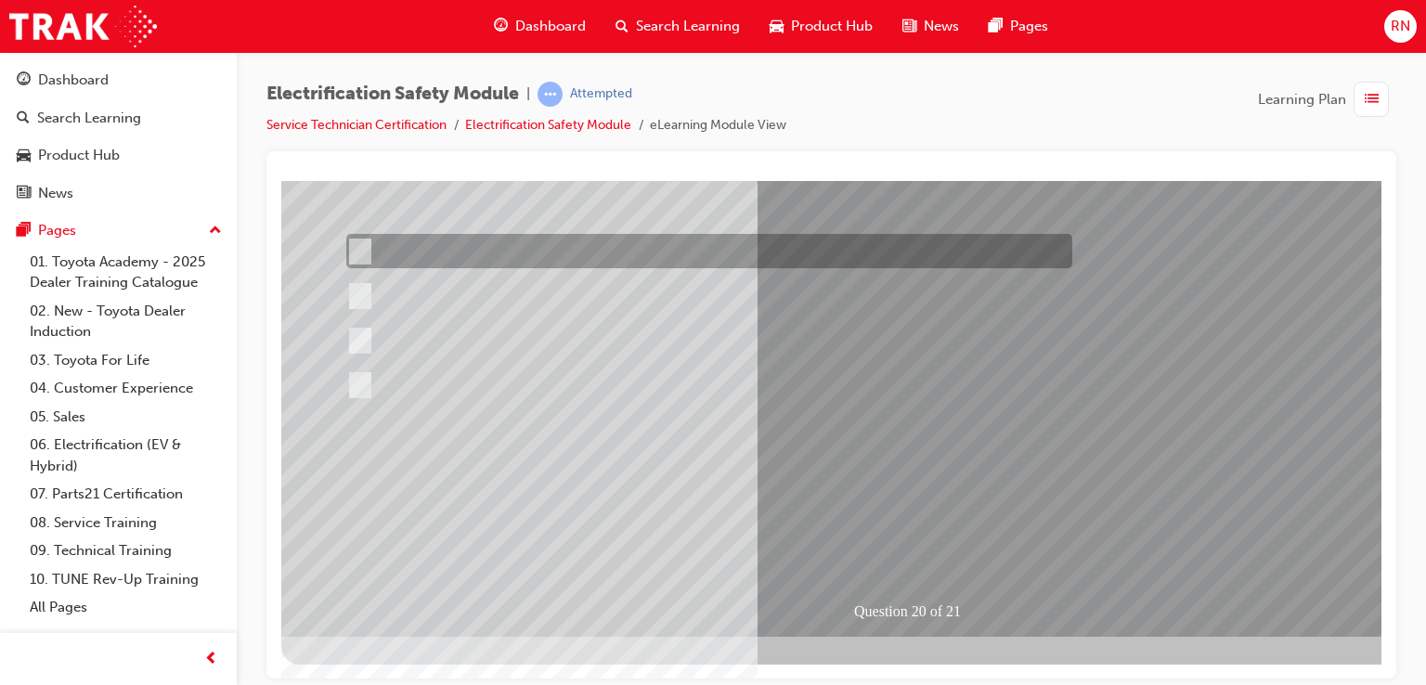
scroll to position [0, 0]
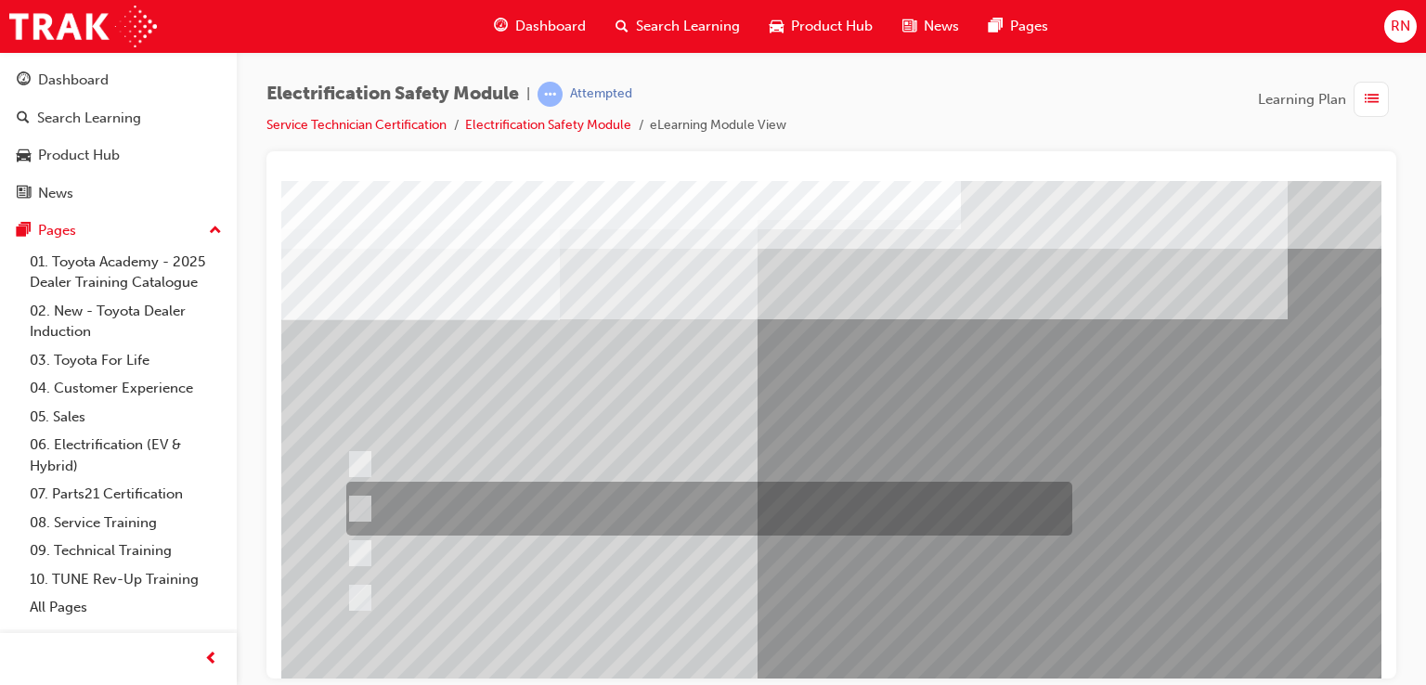
click at [367, 504] on div at bounding box center [705, 509] width 726 height 54
radio input "true"
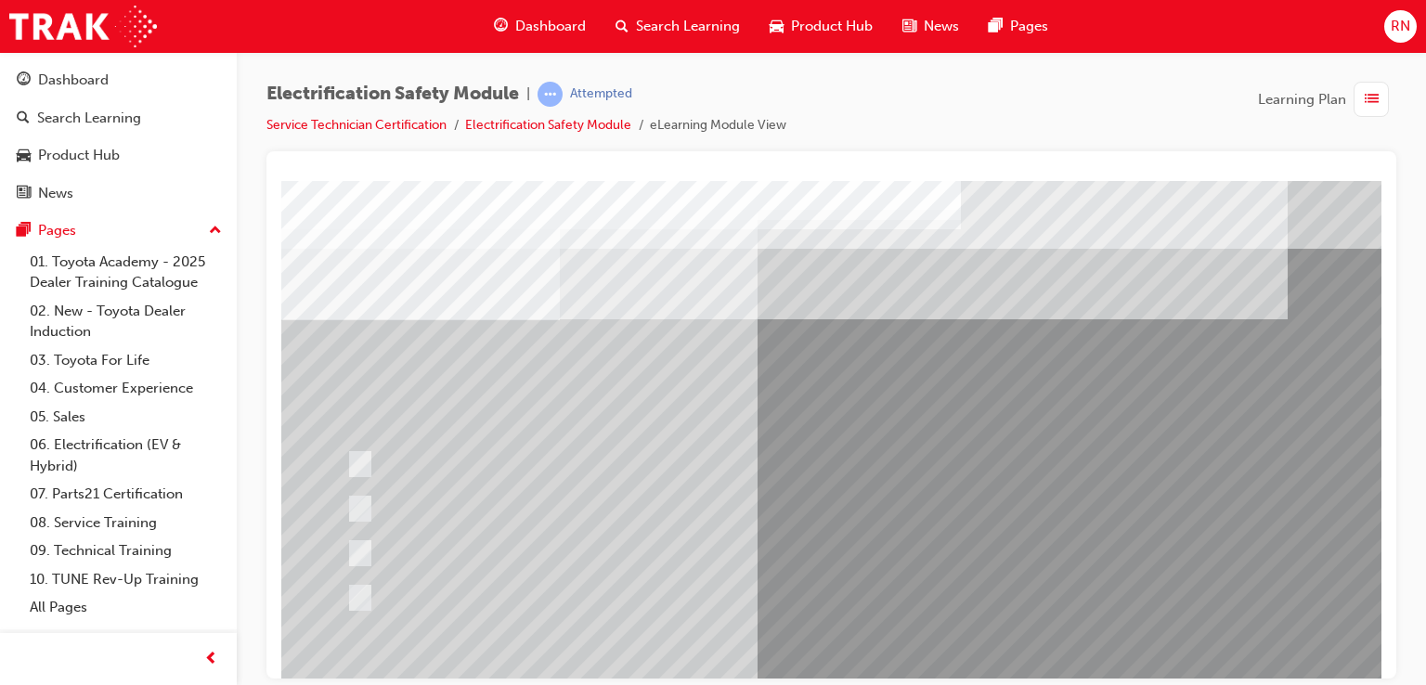
scroll to position [213, 0]
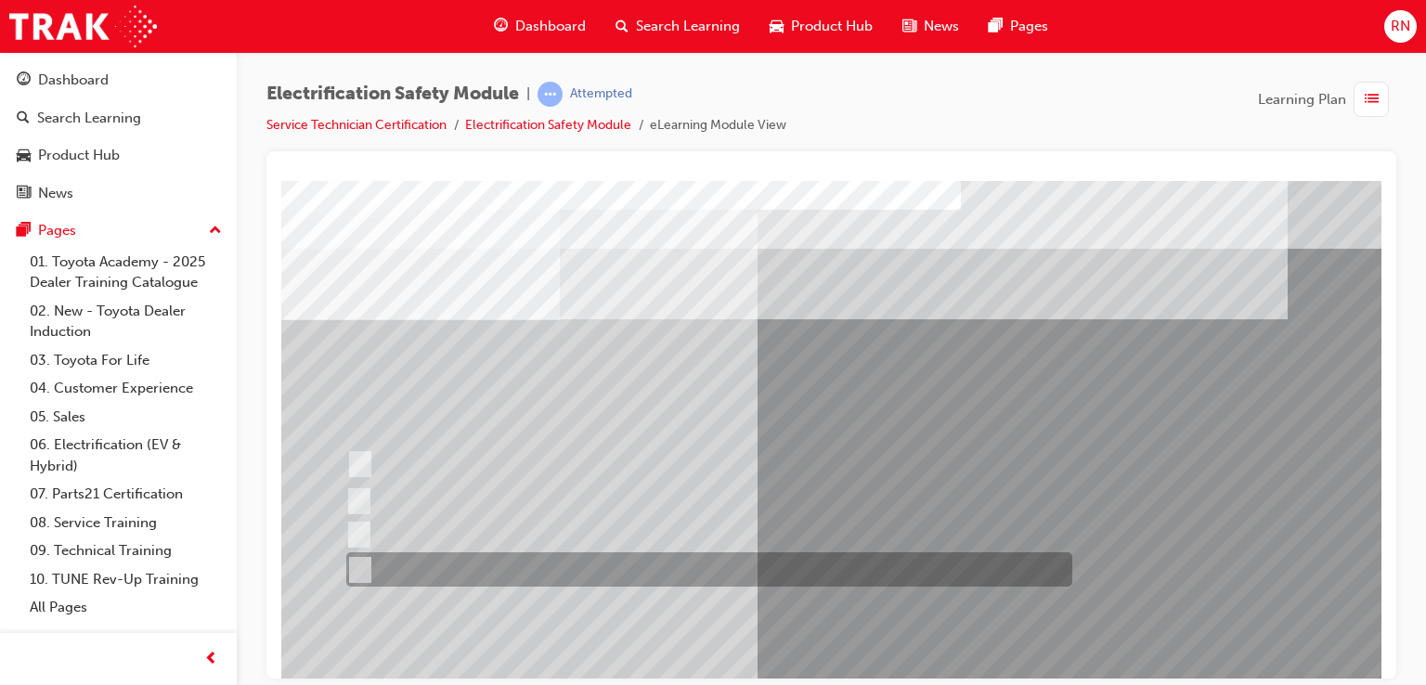
click at [360, 571] on input "All these items should be removed to improve safety" at bounding box center [356, 570] width 20 height 20
radio input "true"
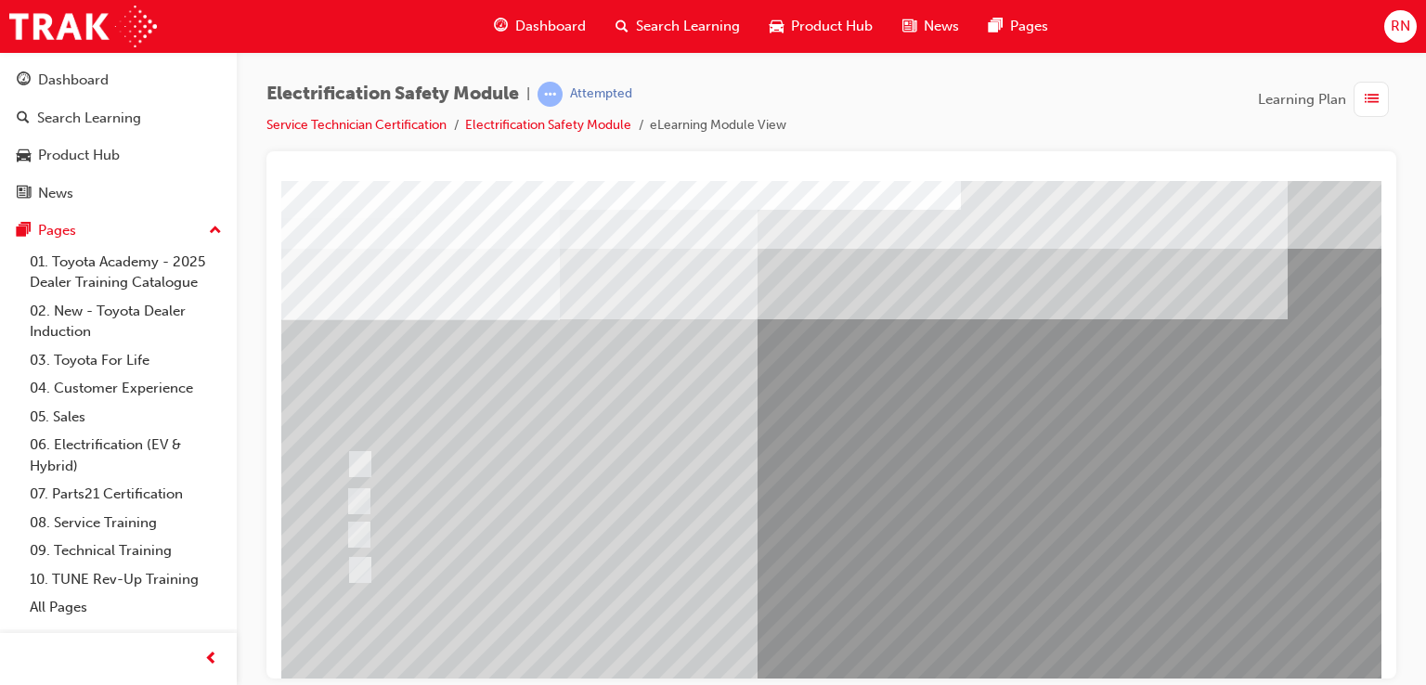
scroll to position [213, 0]
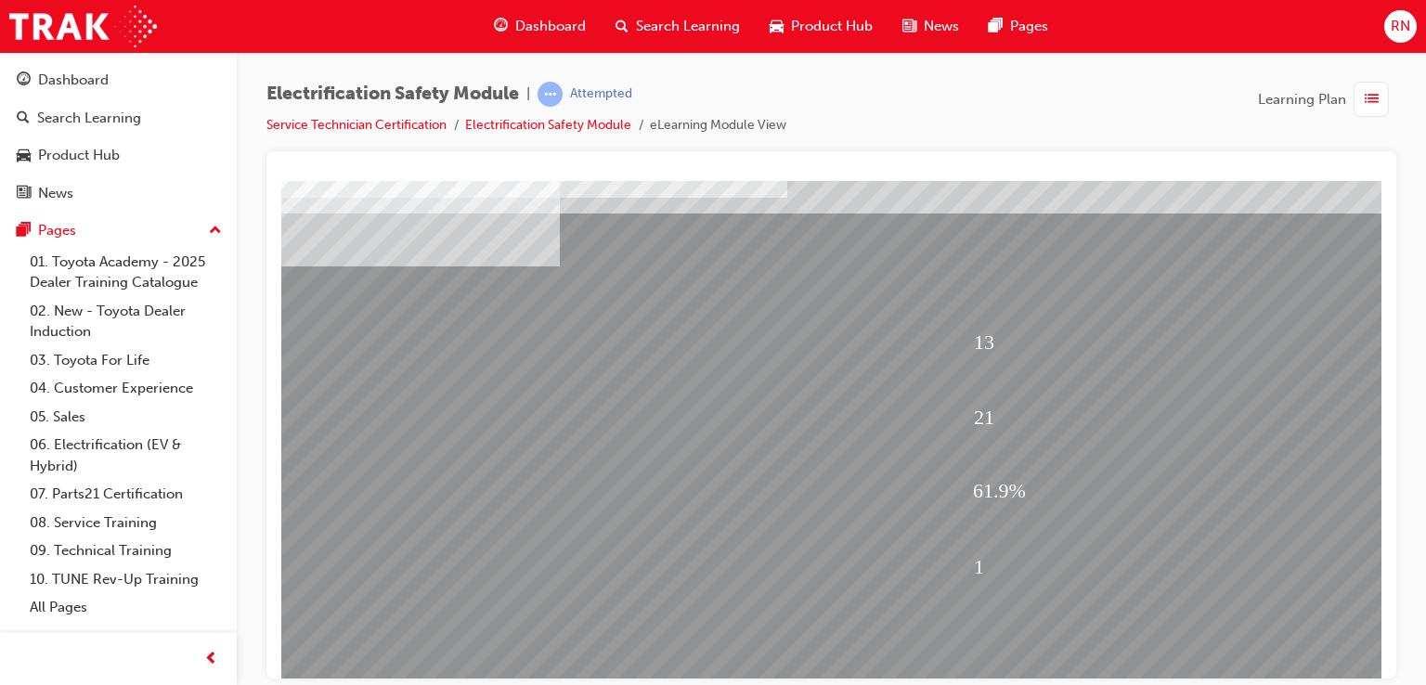
scroll to position [0, 0]
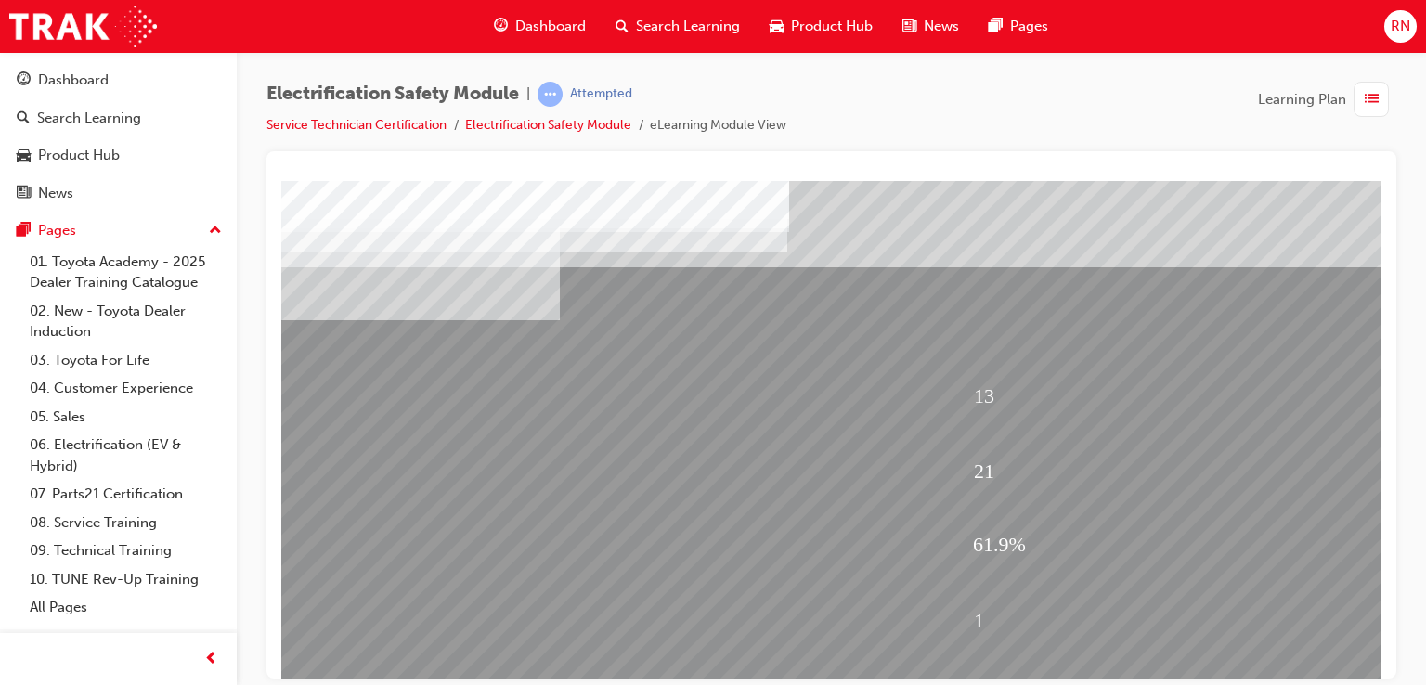
click at [1388, 424] on div at bounding box center [831, 414] width 1130 height 527
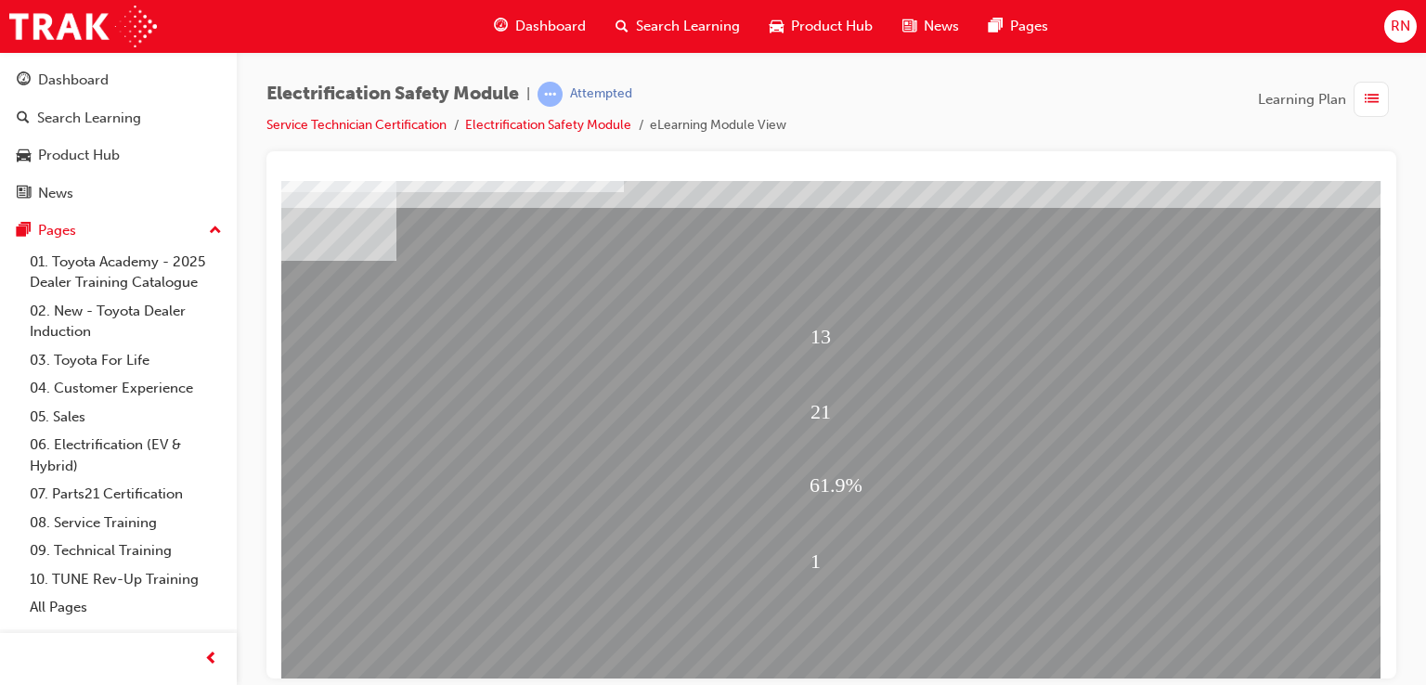
scroll to position [0, 176]
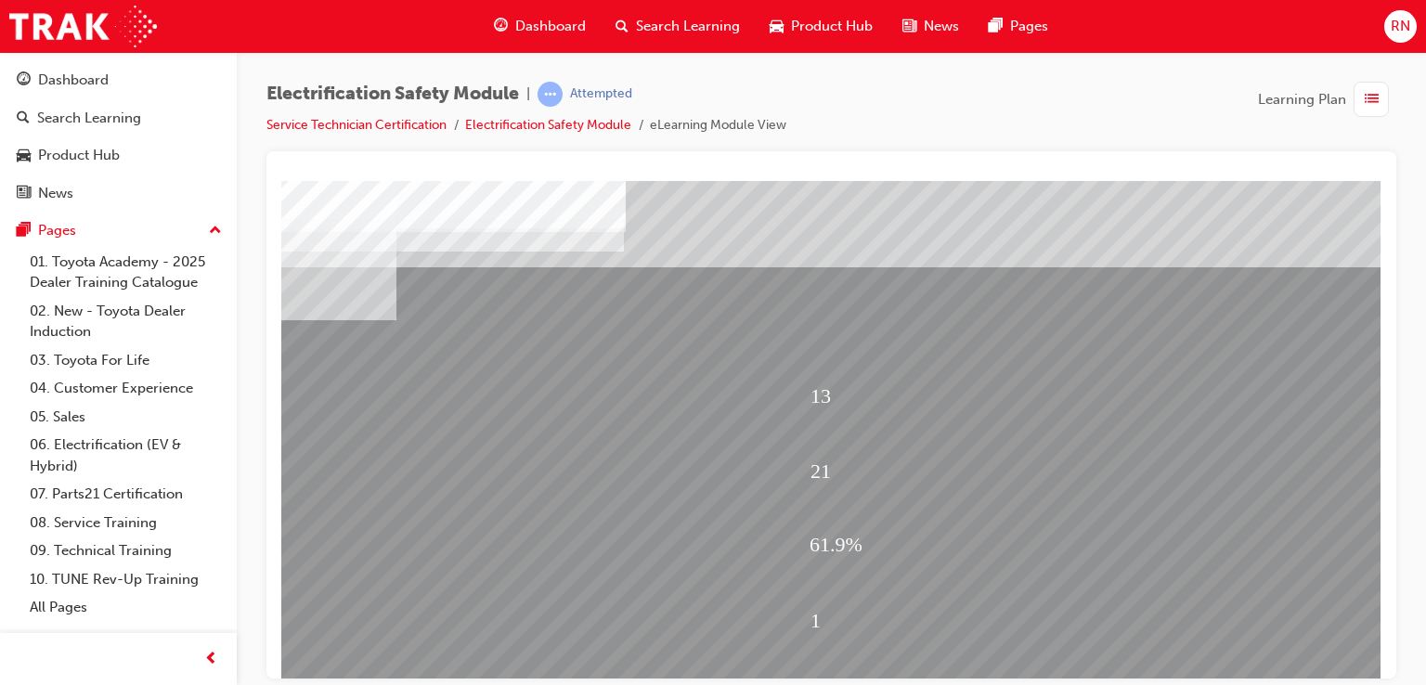
click at [1406, 469] on div "Electrification Safety Module | Attempted Service Technician Certification Elec…" at bounding box center [831, 345] width 1189 height 587
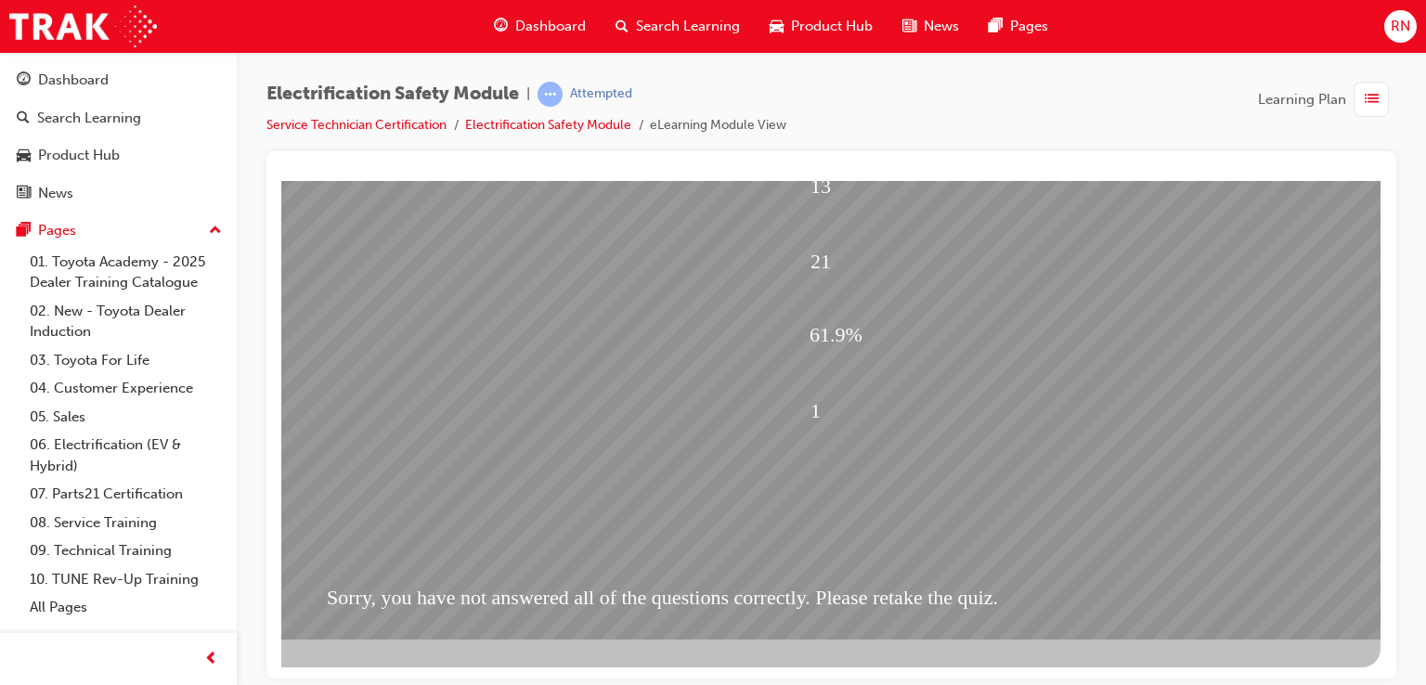
scroll to position [213, 176]
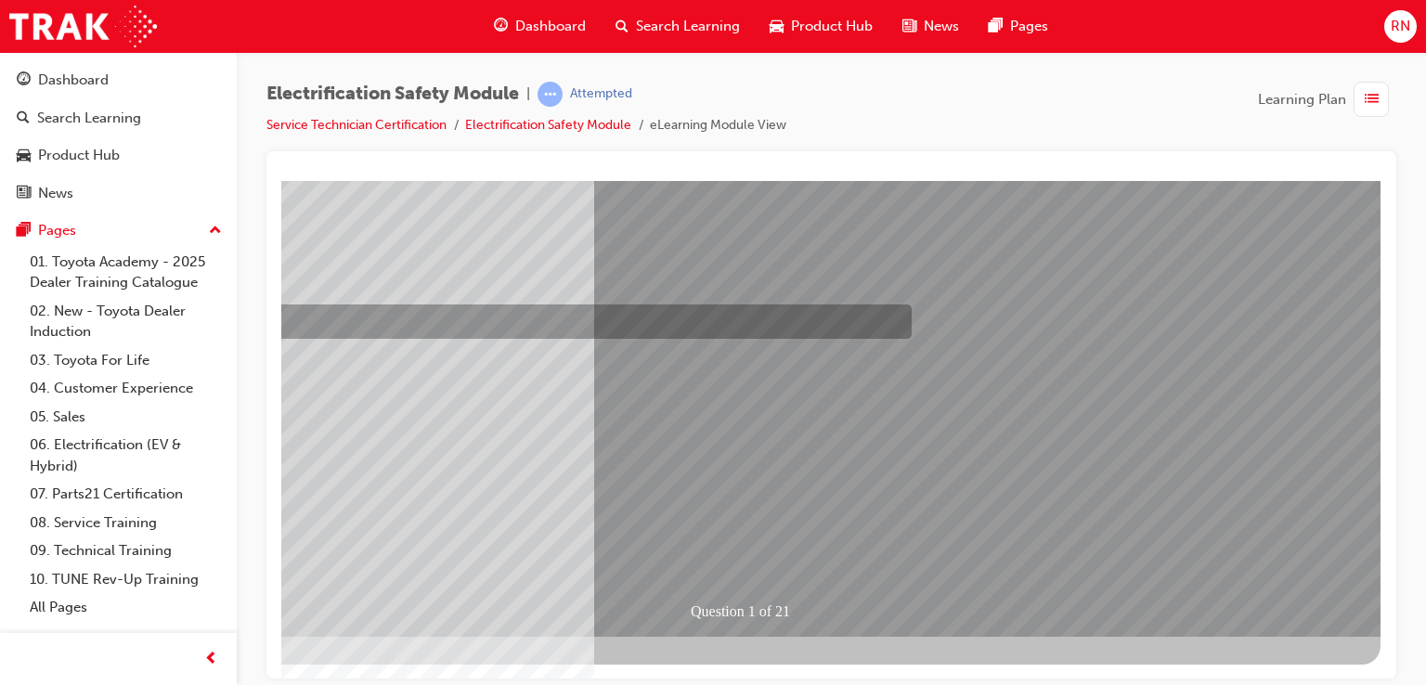
scroll to position [0, 0]
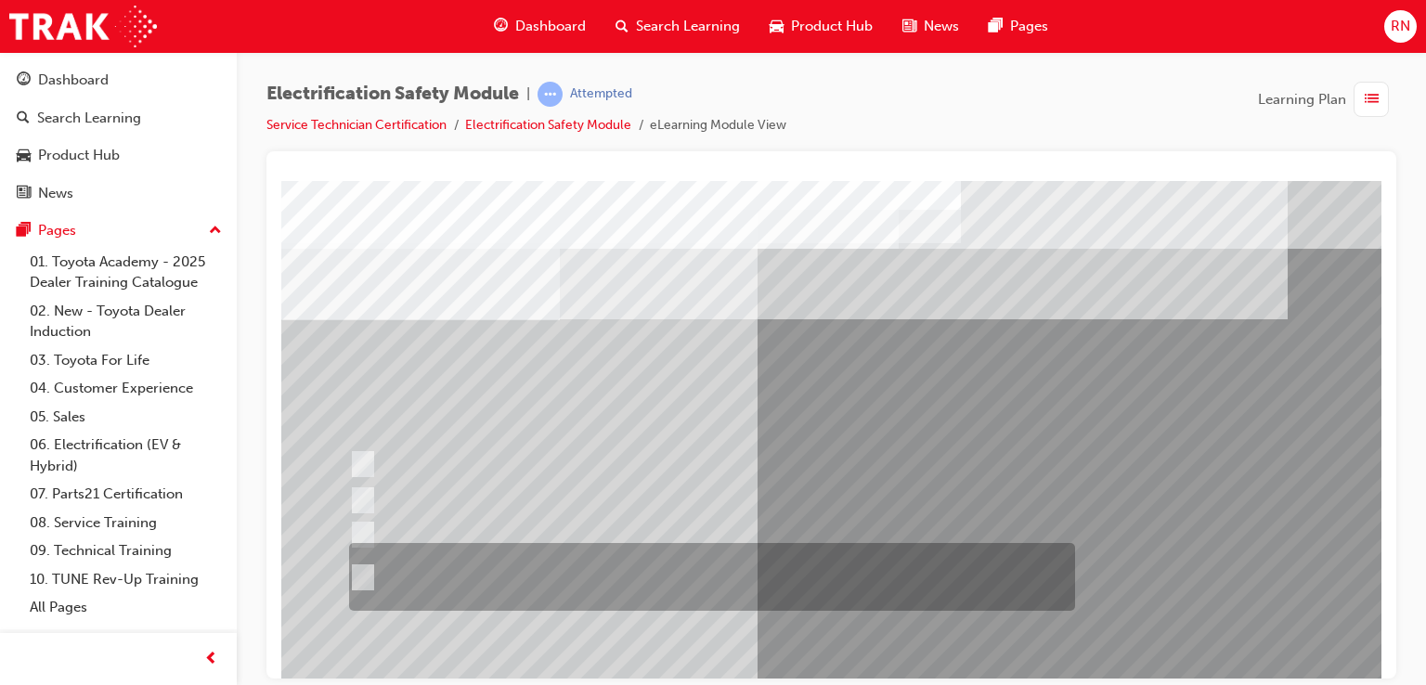
click at [359, 573] on input "The Plug-in Hybrid Electric has AC charging capability via a wall box charger a…" at bounding box center [359, 577] width 20 height 20
radio input "true"
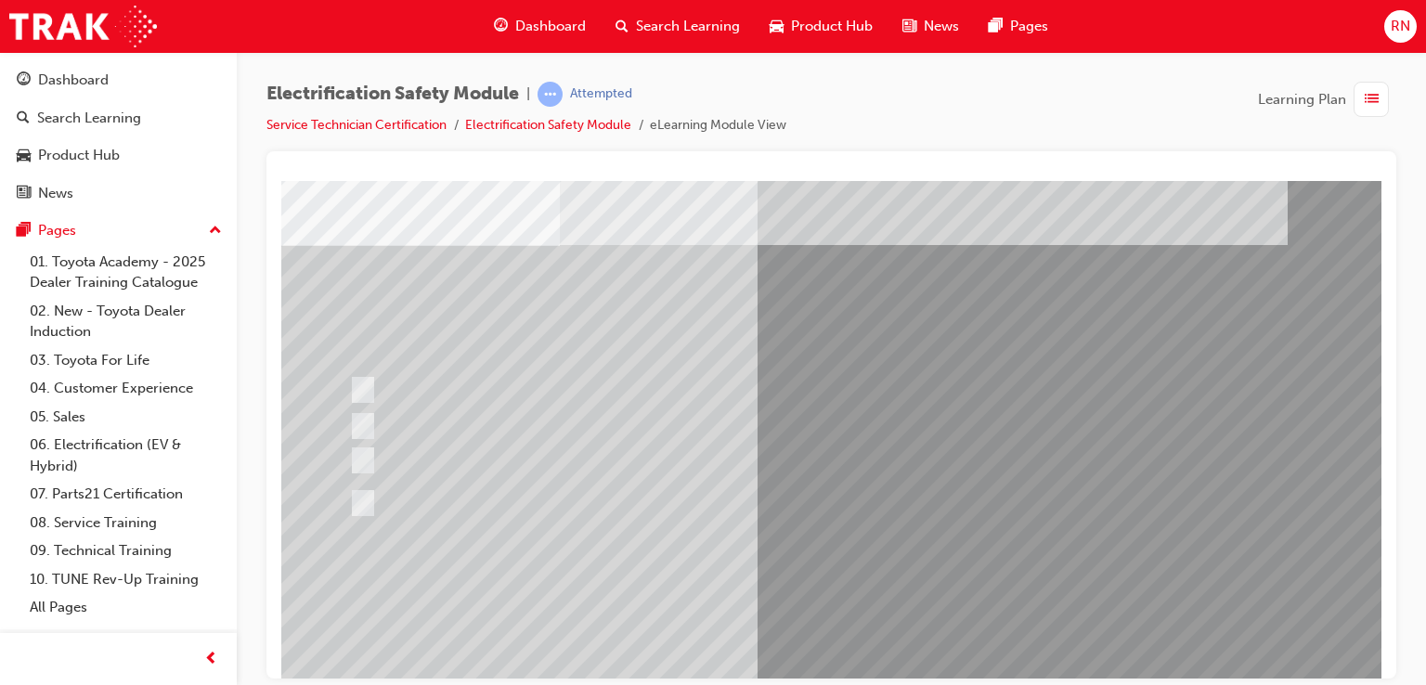
scroll to position [111, 0]
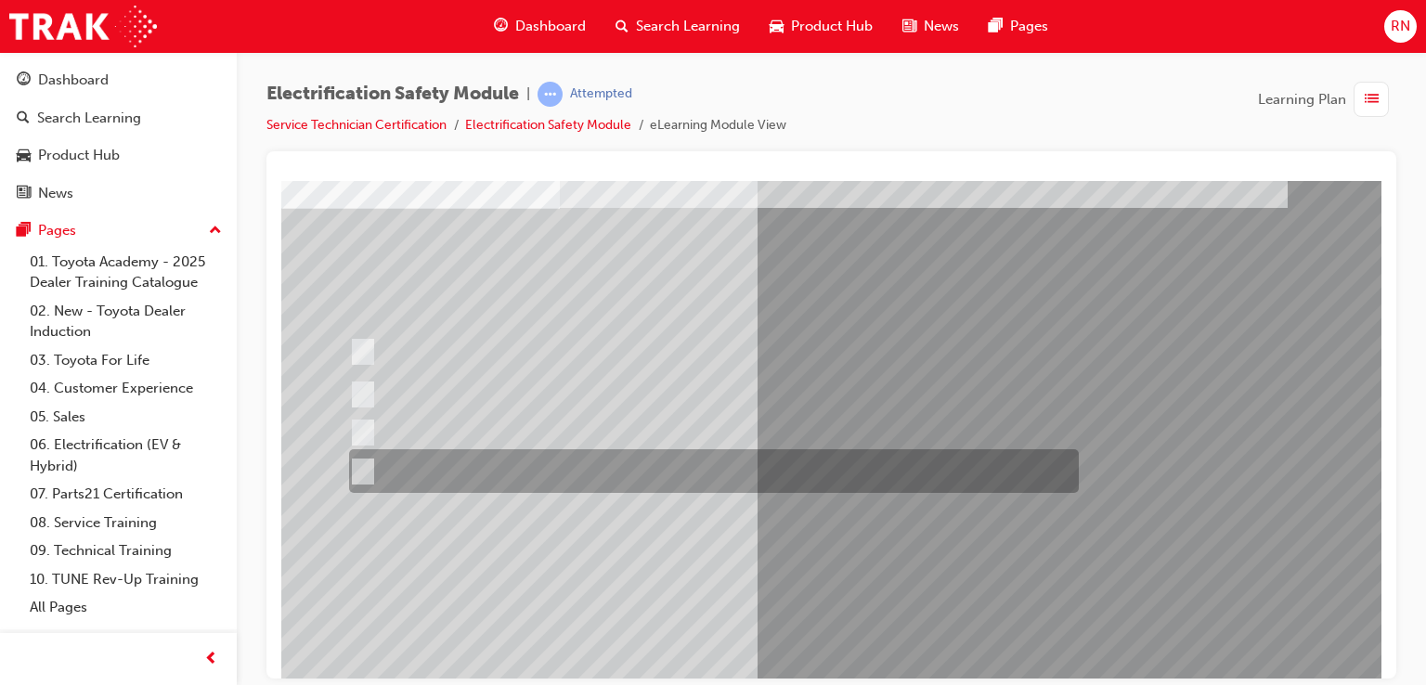
scroll to position [0, 0]
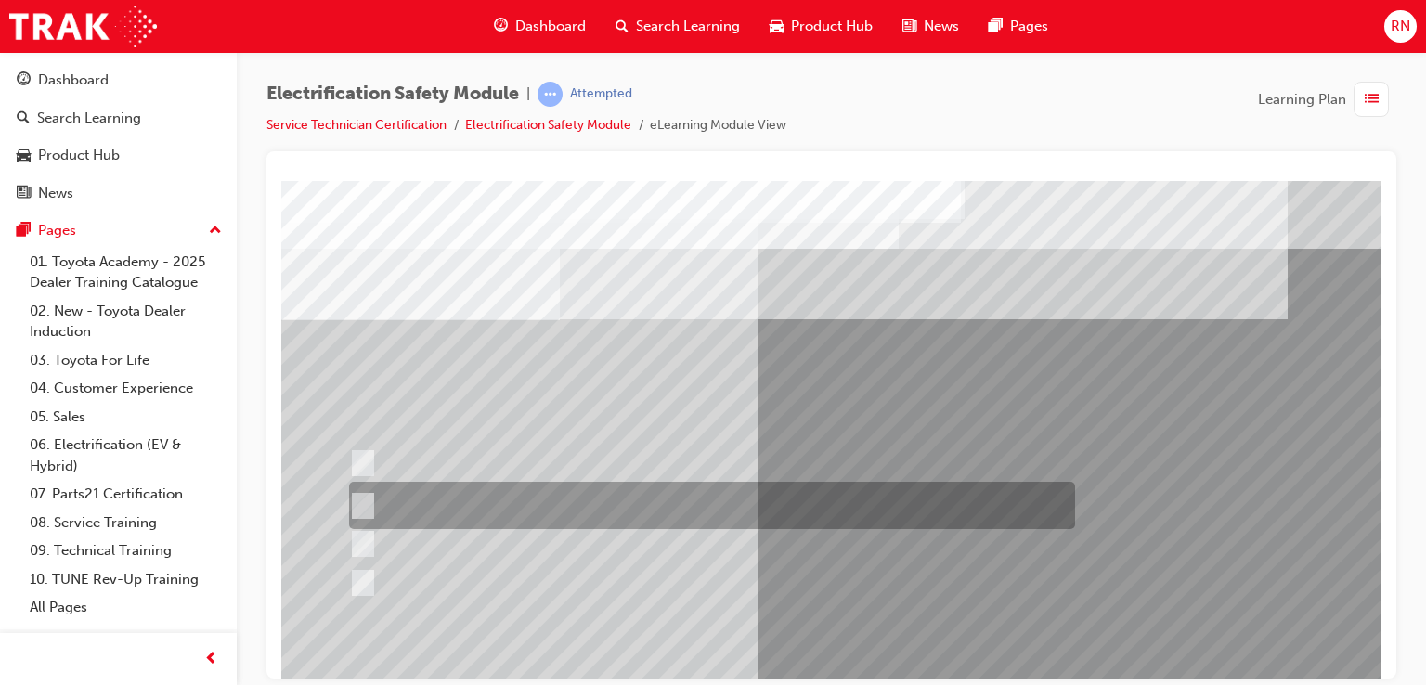
click at [363, 508] on input "The Battery Electric uses AC & DC charging capability and has no petrol engine." at bounding box center [359, 506] width 20 height 20
radio input "true"
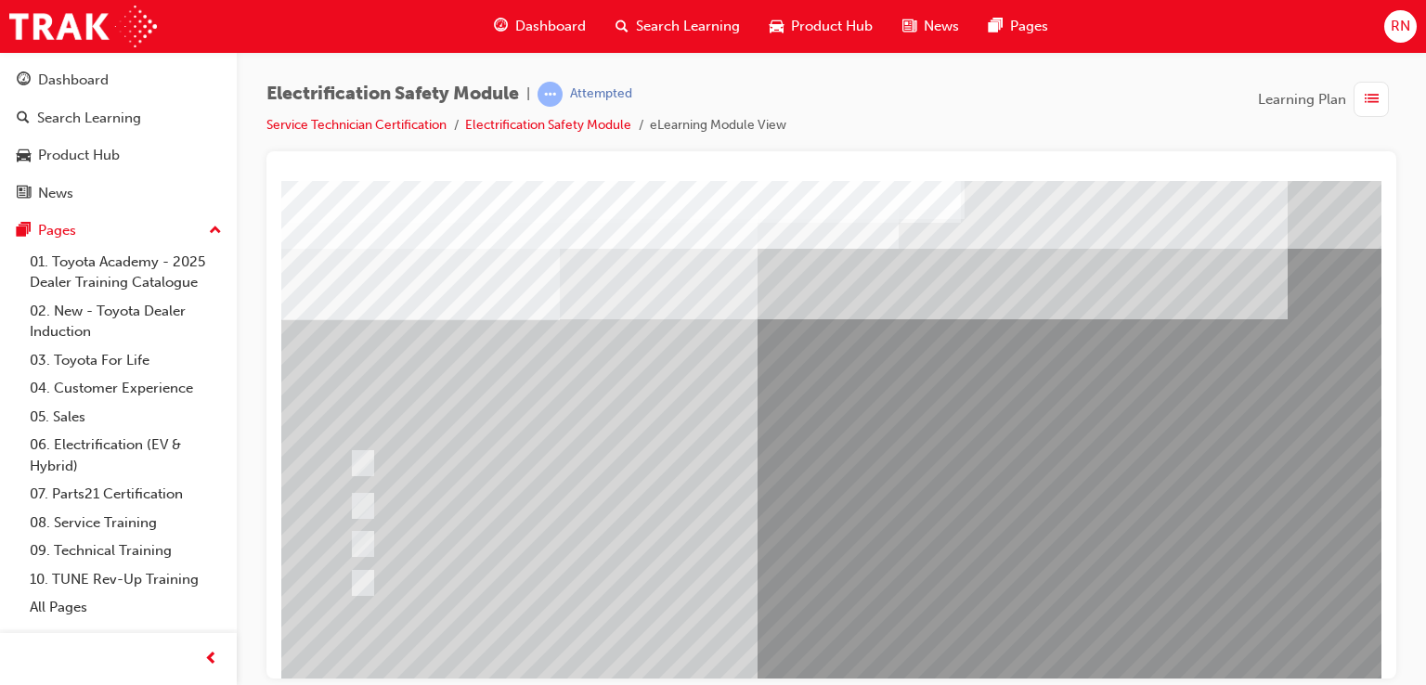
scroll to position [213, 0]
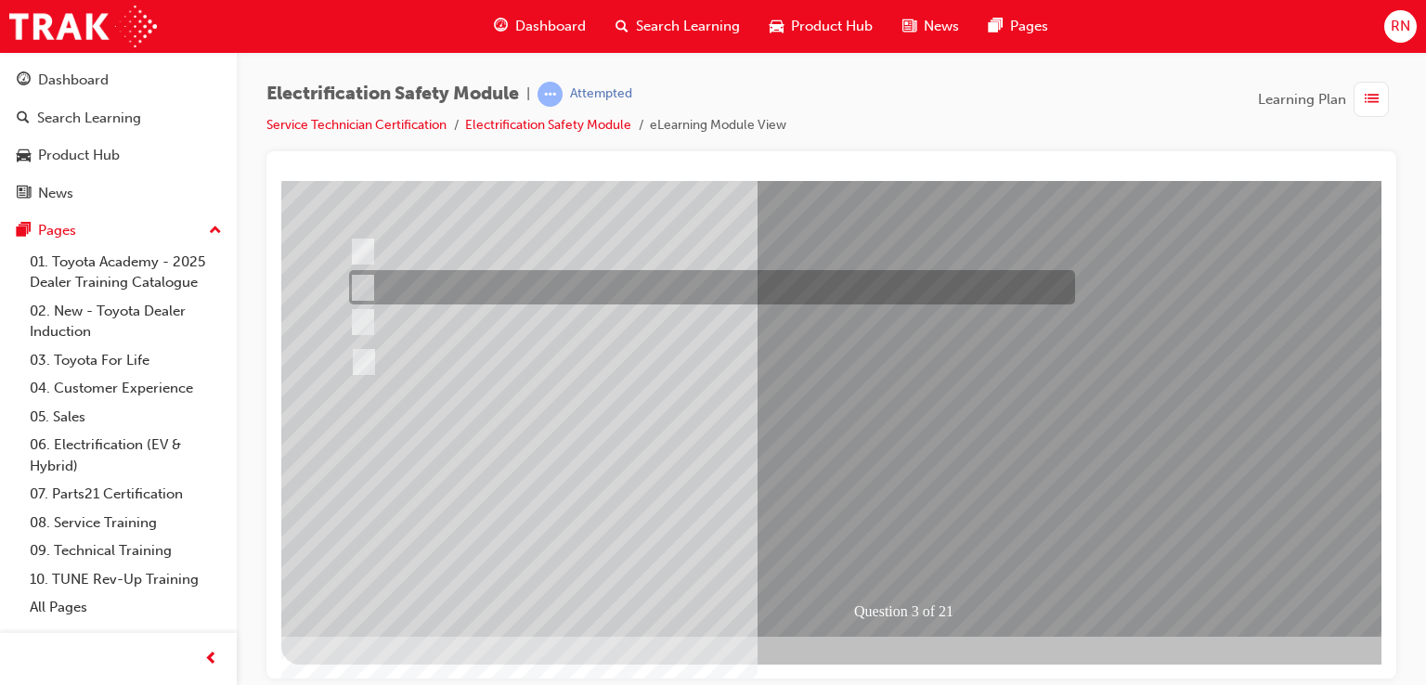
scroll to position [0, 0]
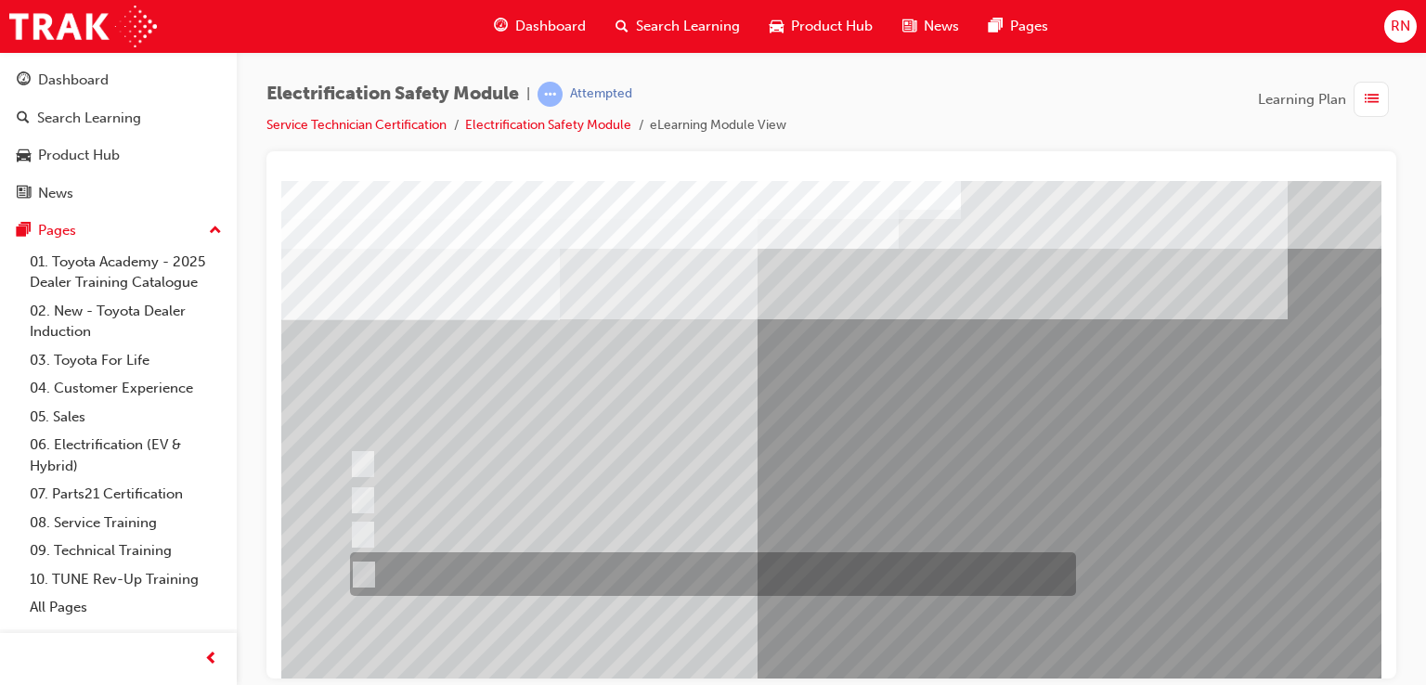
click at [585, 583] on div at bounding box center [708, 574] width 726 height 44
radio input "true"
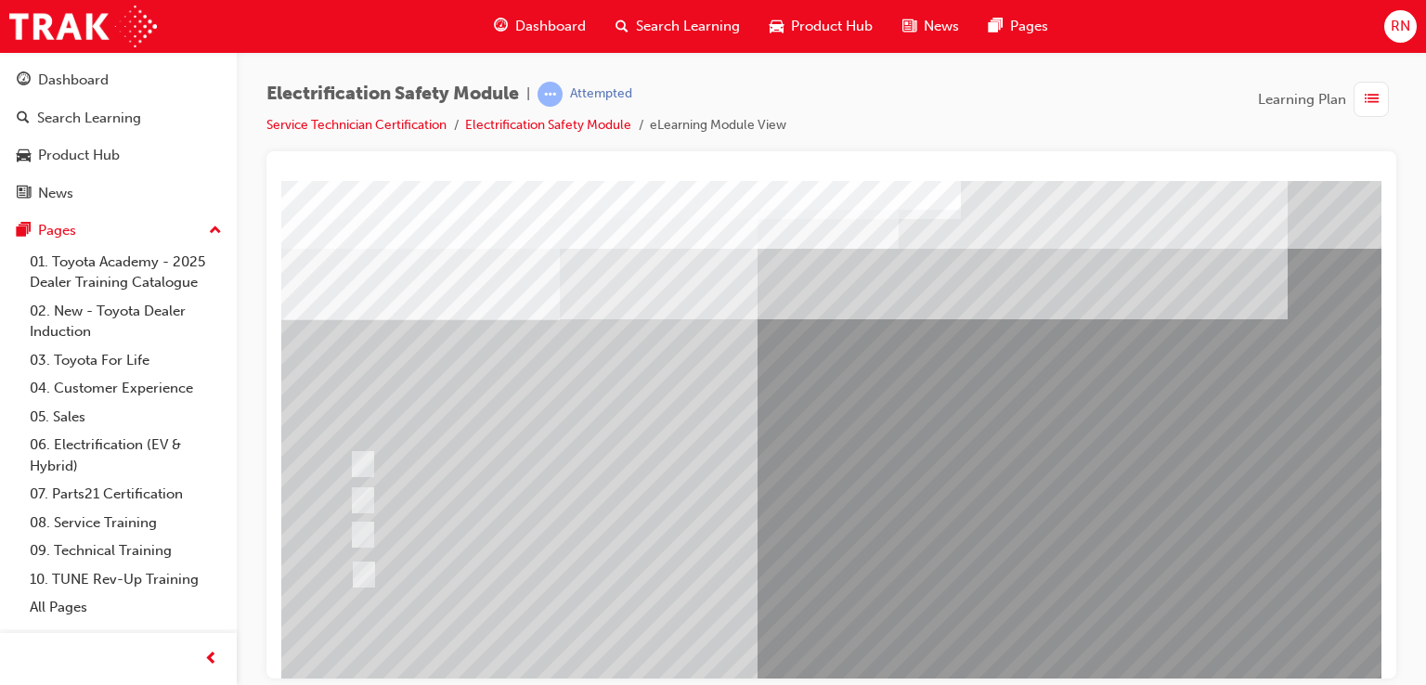
scroll to position [213, 0]
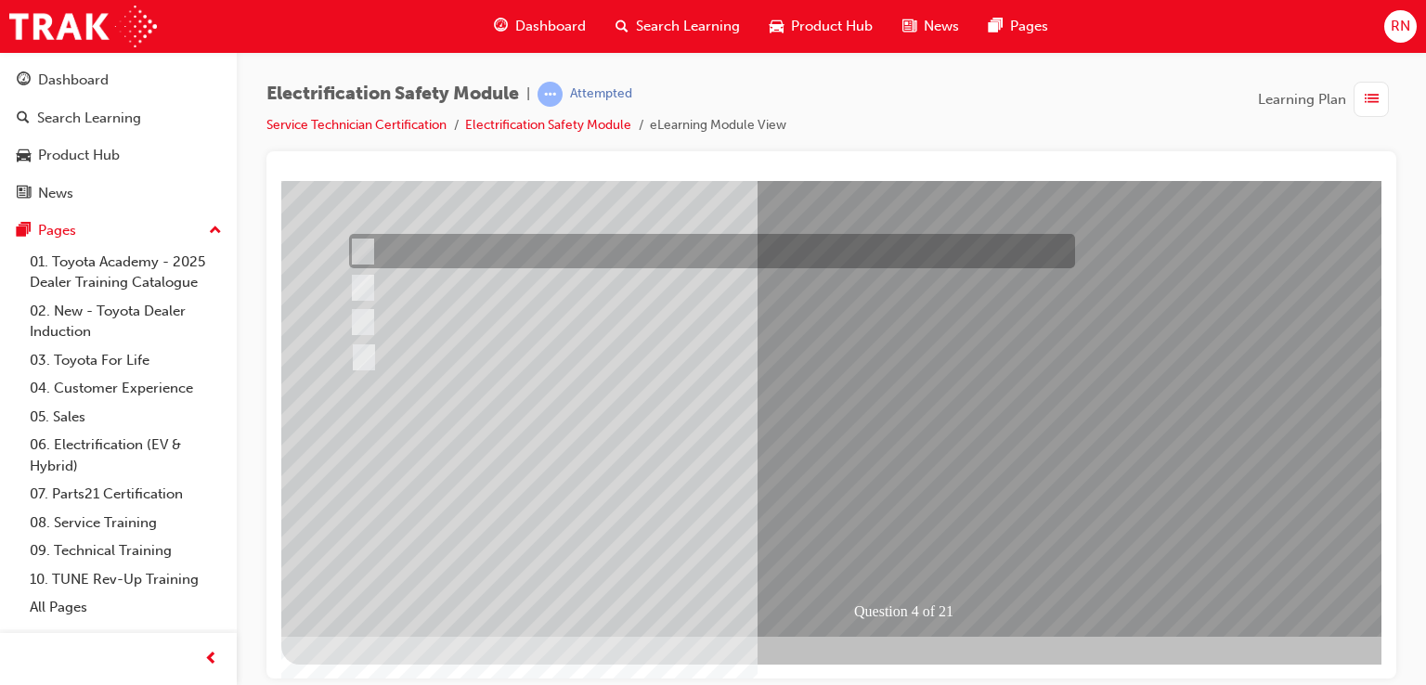
scroll to position [0, 0]
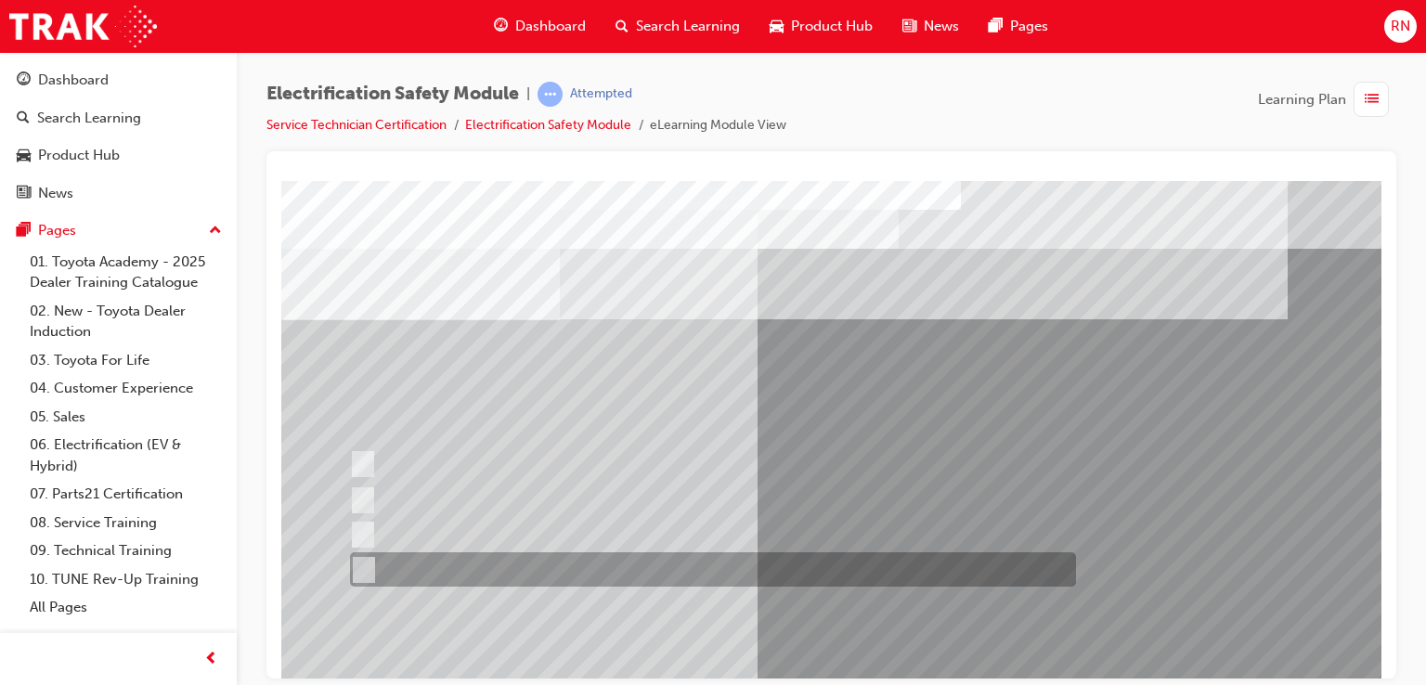
click at [538, 581] on div at bounding box center [708, 569] width 726 height 34
checkbox input "true"
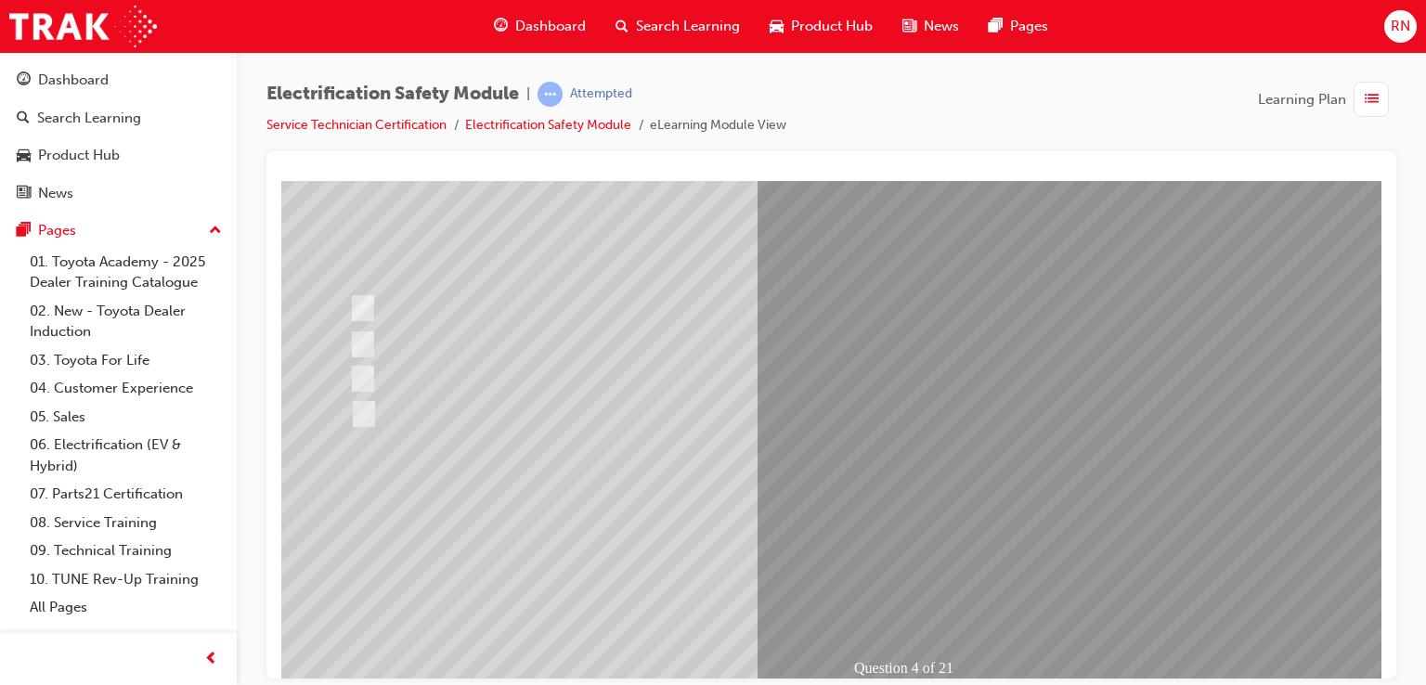
scroll to position [173, 0]
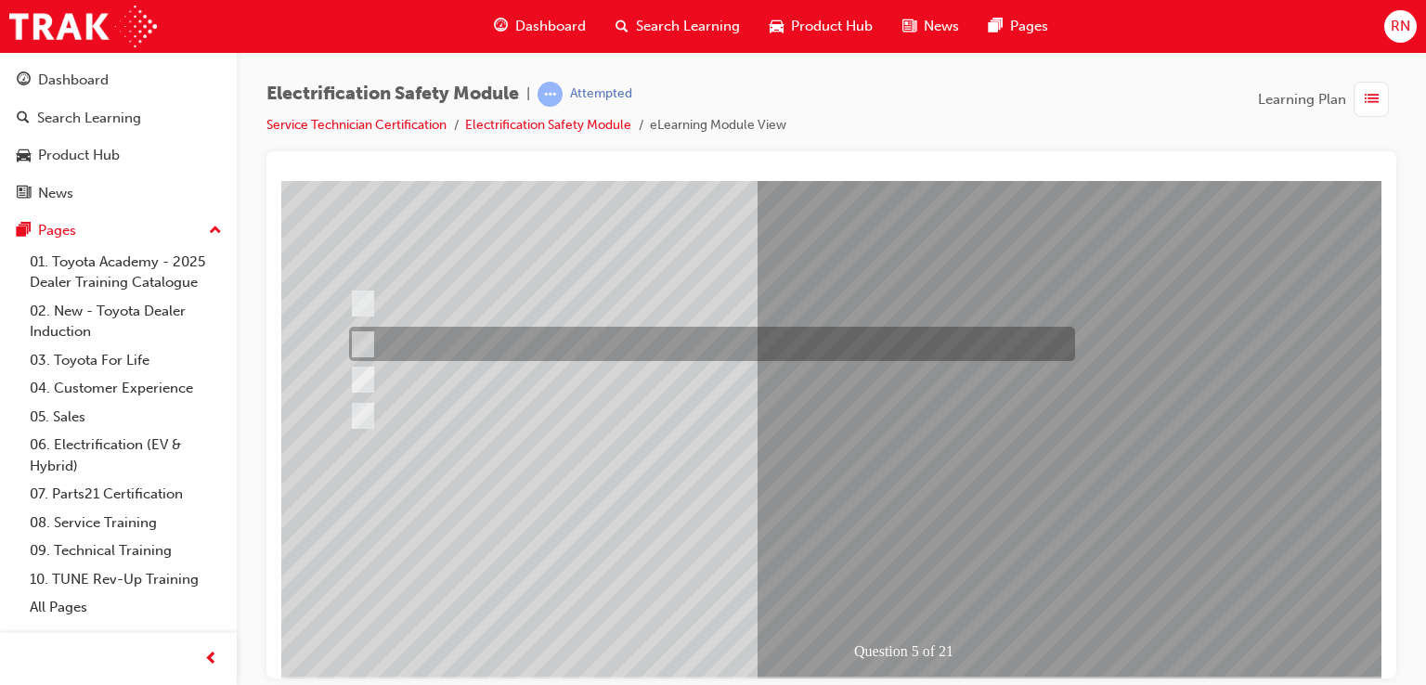
scroll to position [0, 0]
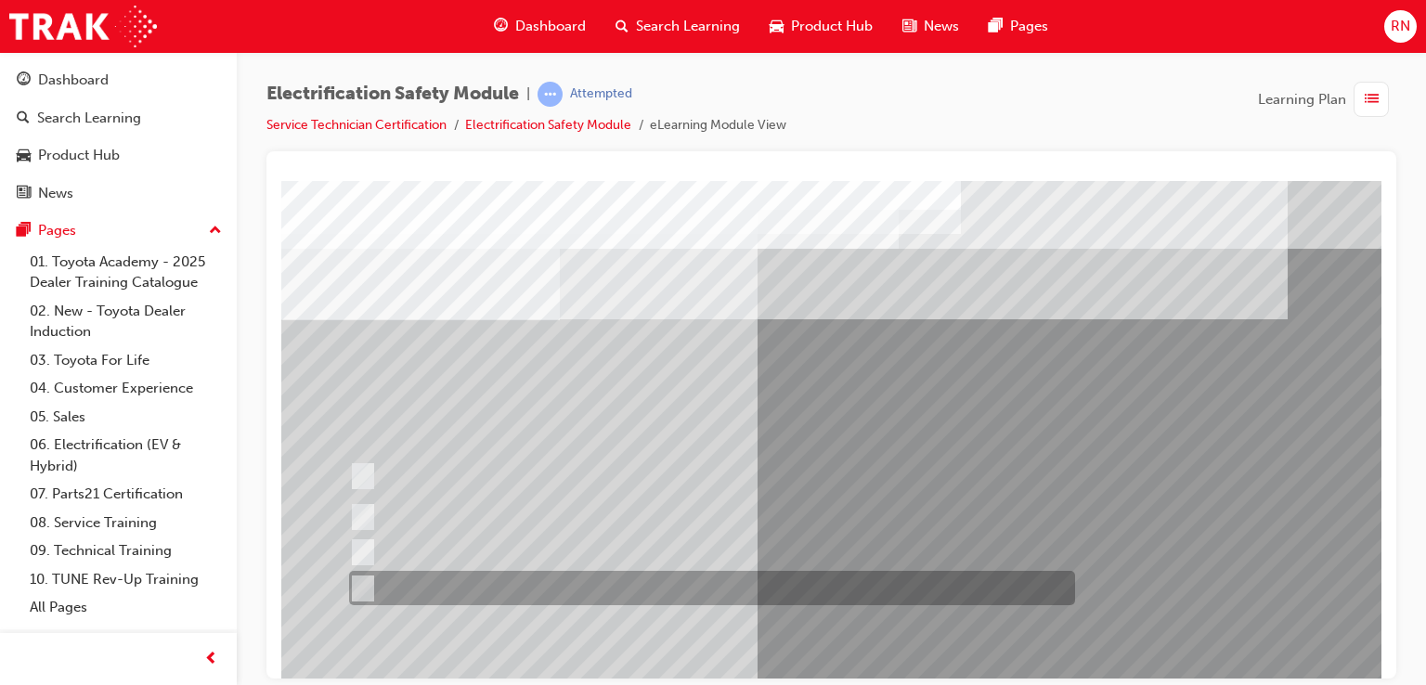
click at [368, 582] on input "Battery Level indicator (State of Charge)." at bounding box center [358, 588] width 20 height 20
checkbox input "true"
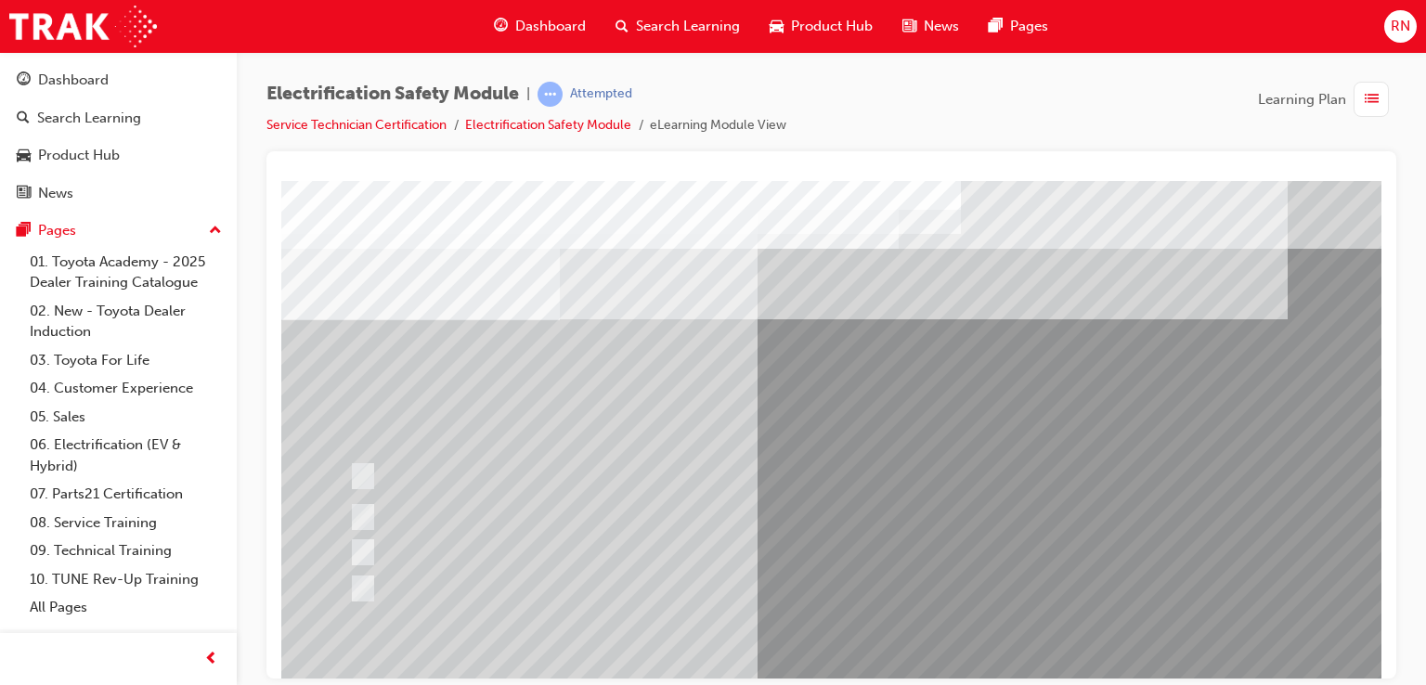
scroll to position [213, 0]
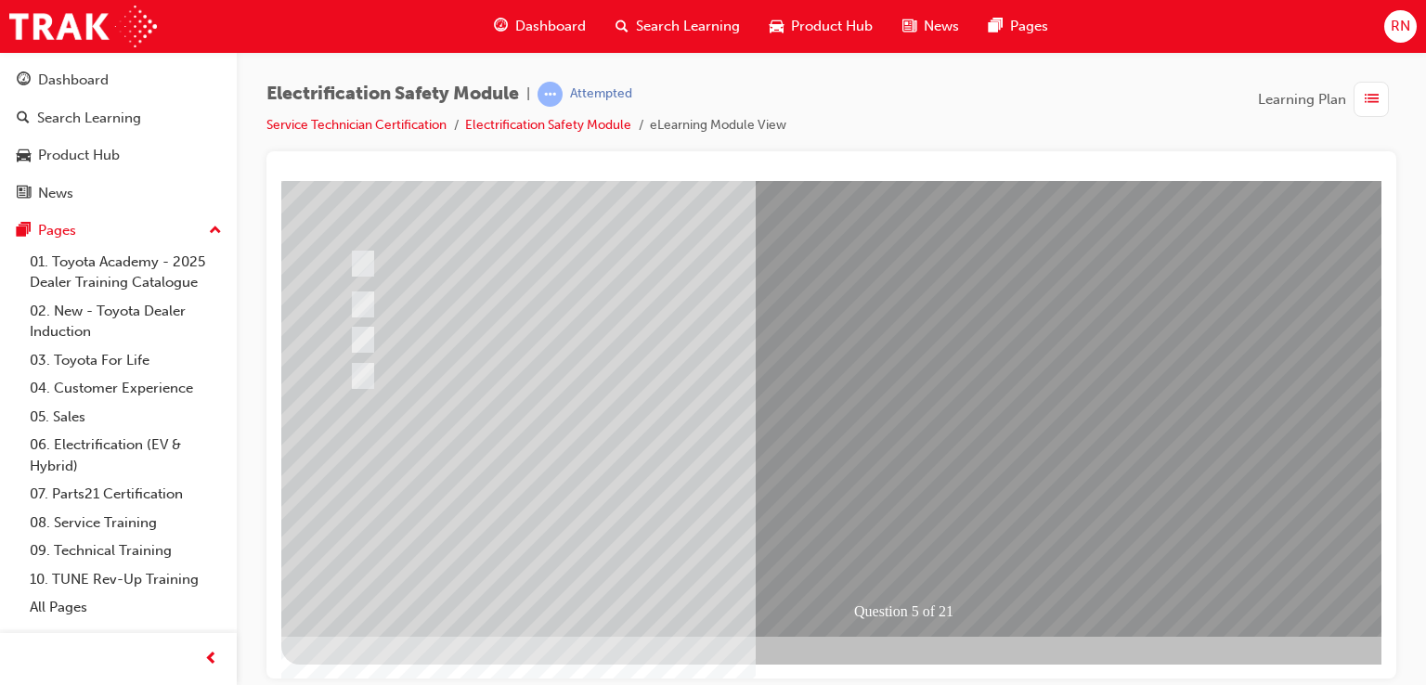
scroll to position [0, 0]
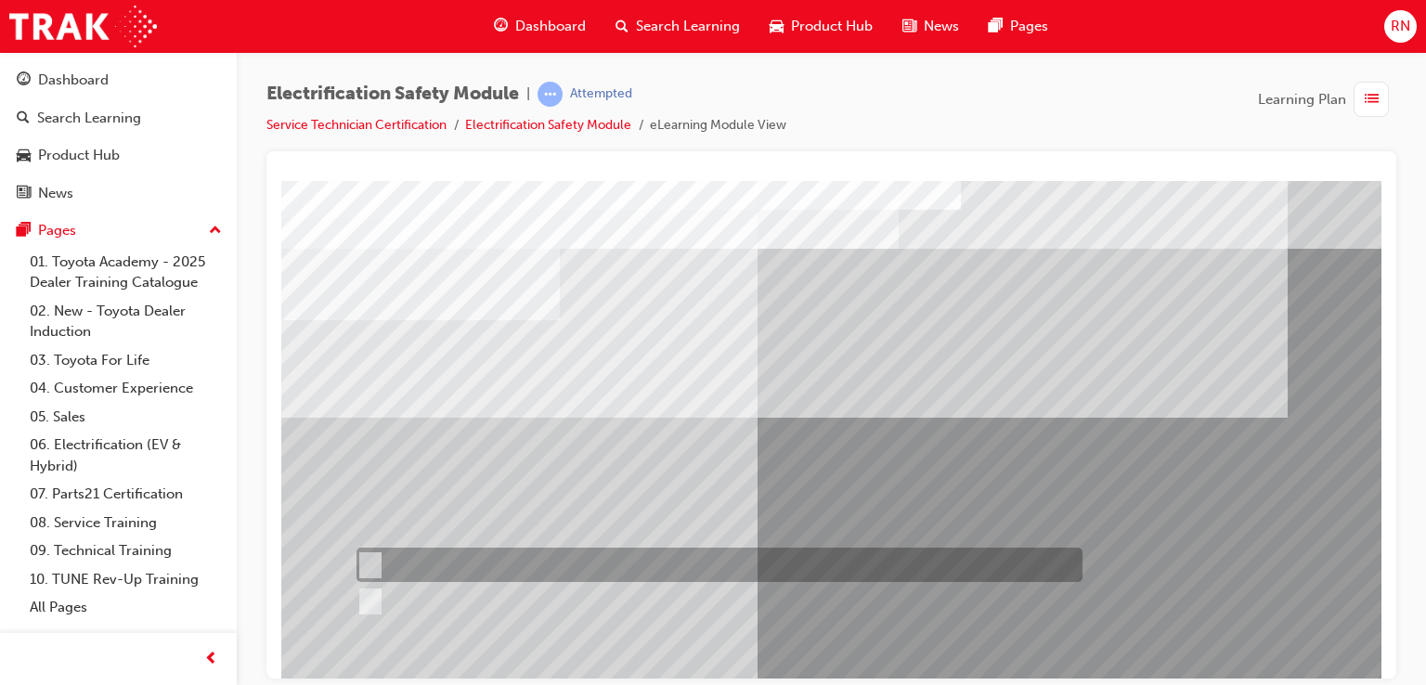
click at [371, 561] on input "True" at bounding box center [366, 565] width 20 height 20
radio input "true"
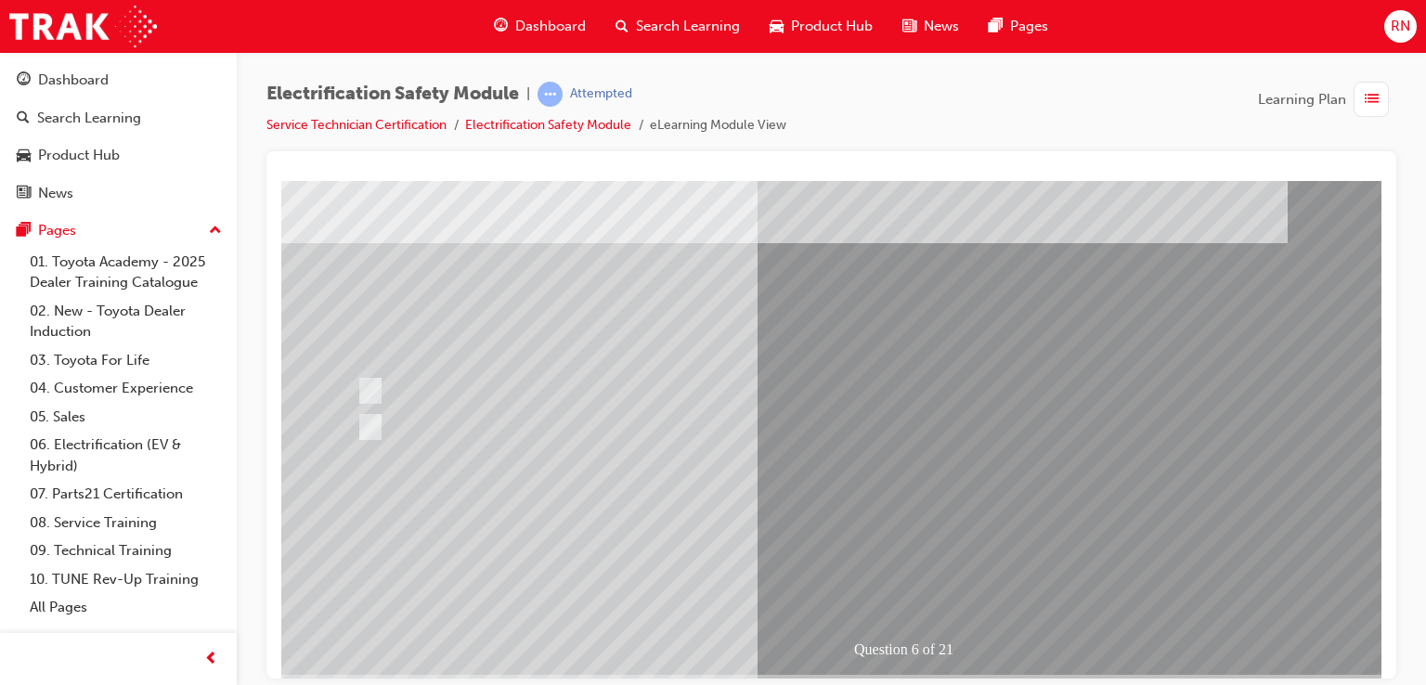
scroll to position [213, 0]
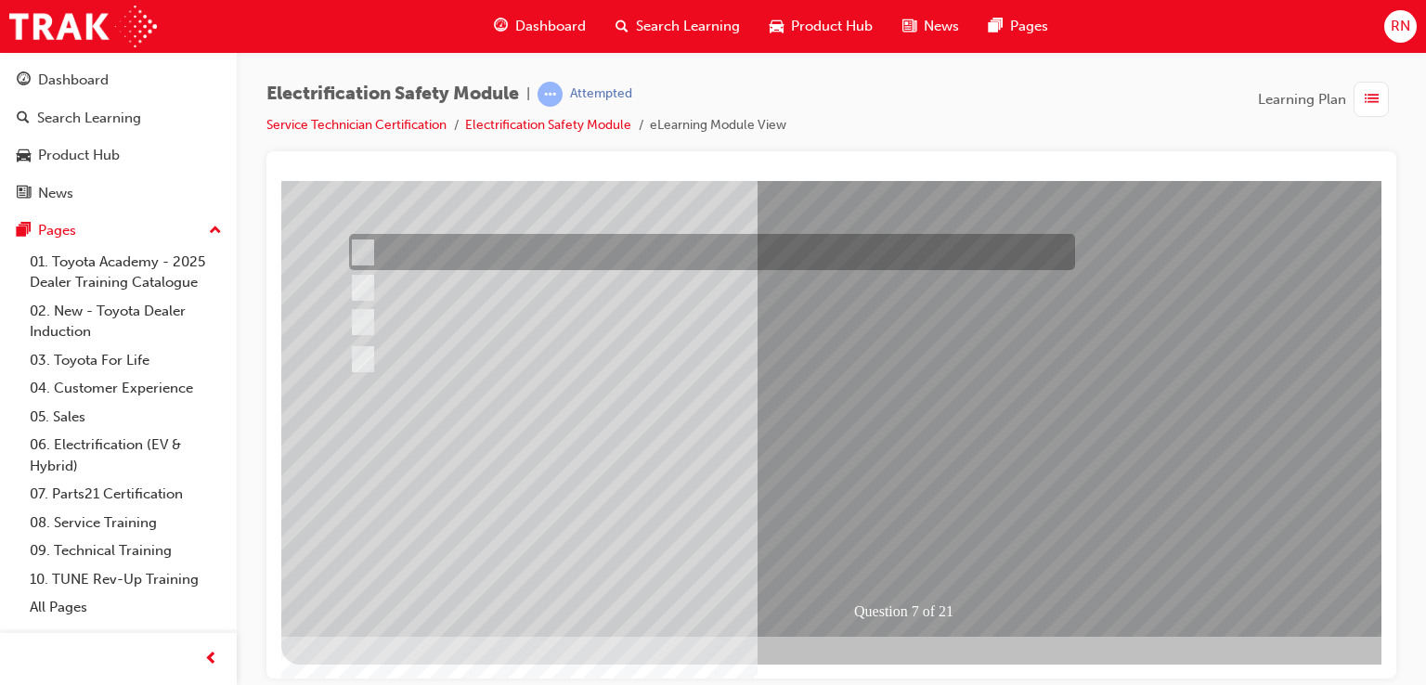
scroll to position [0, 0]
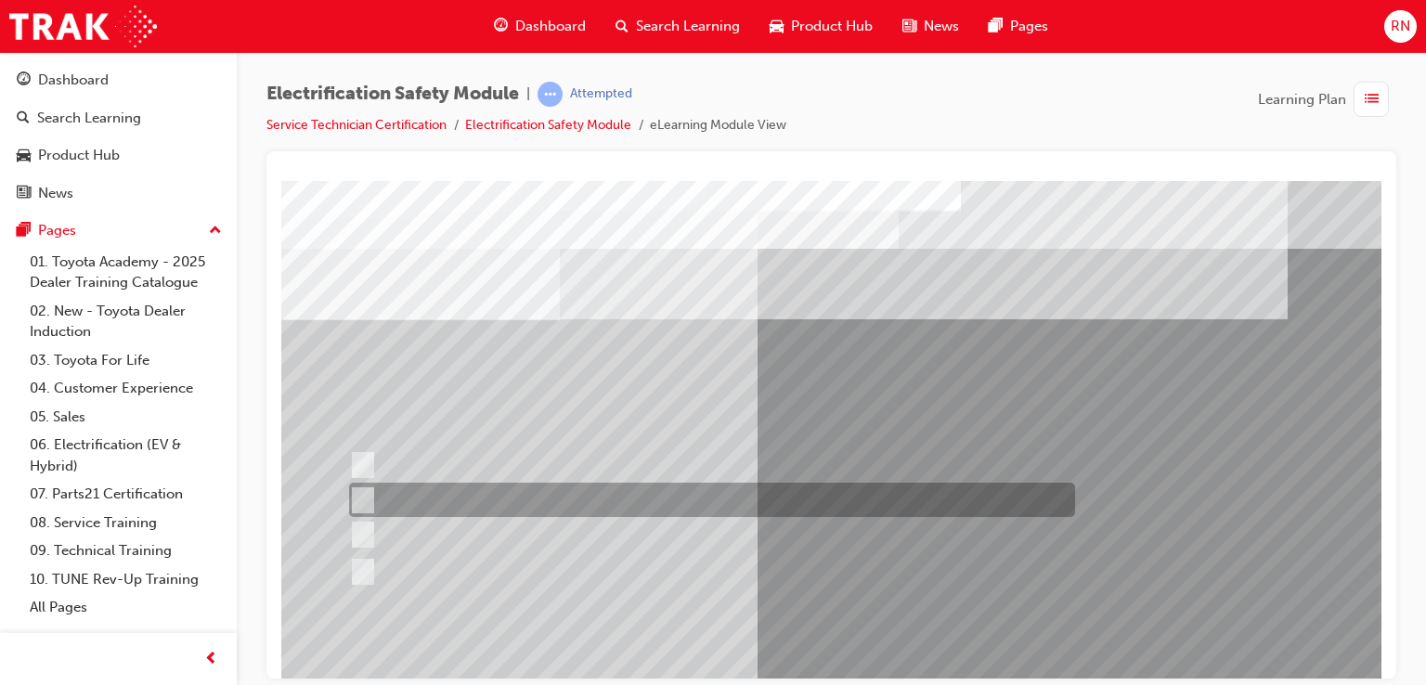
click at [643, 495] on div at bounding box center [707, 500] width 726 height 34
radio input "true"
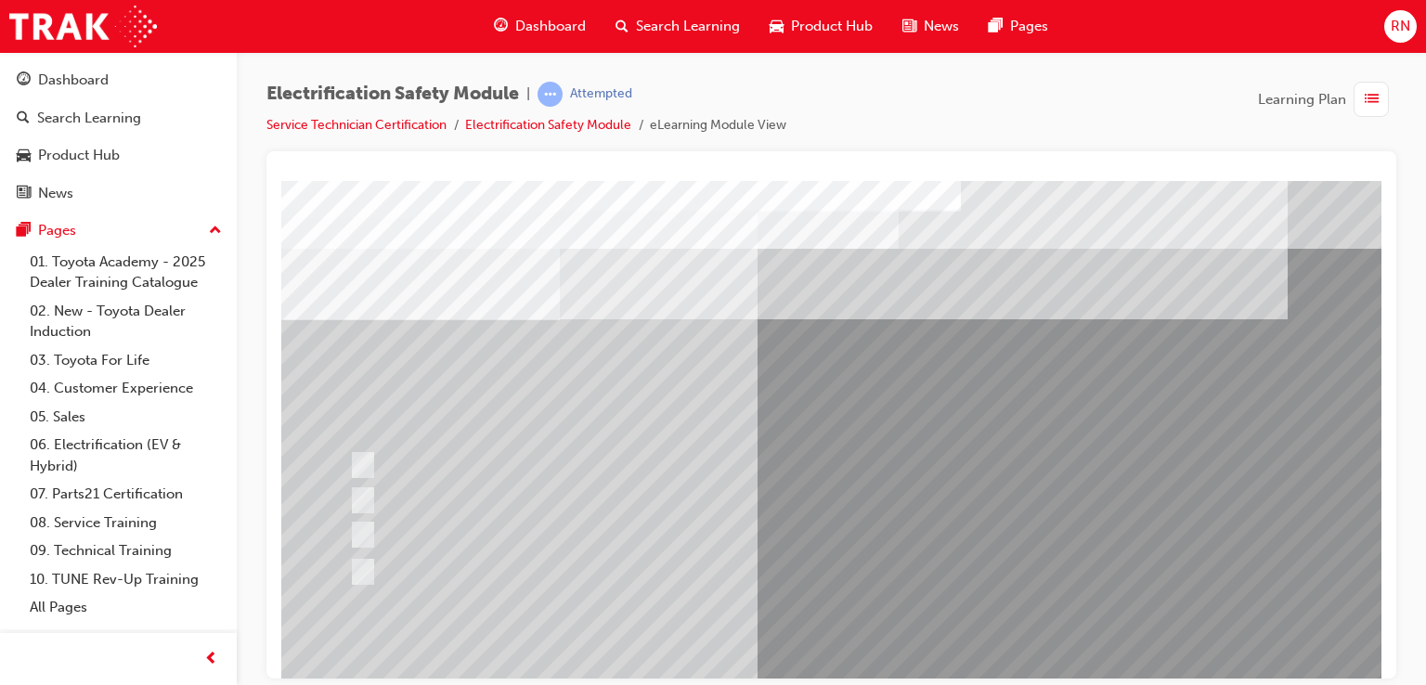
scroll to position [213, 0]
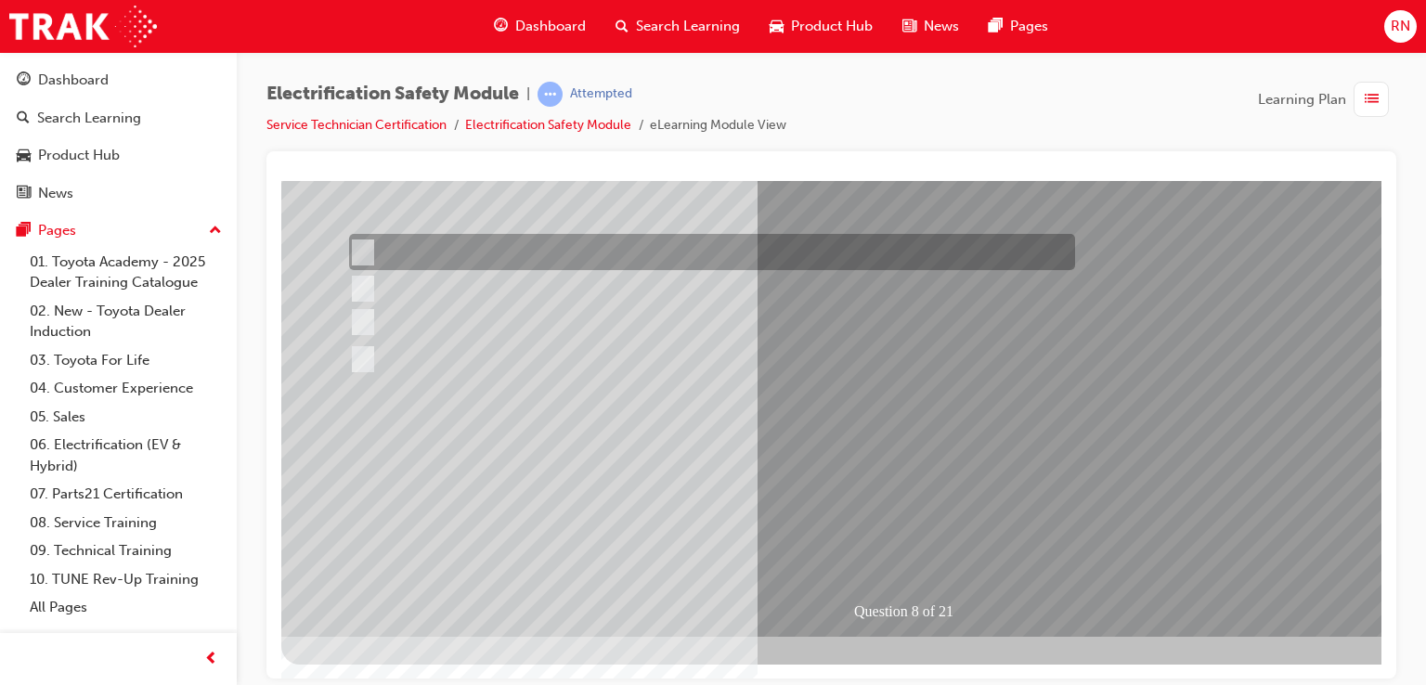
scroll to position [0, 0]
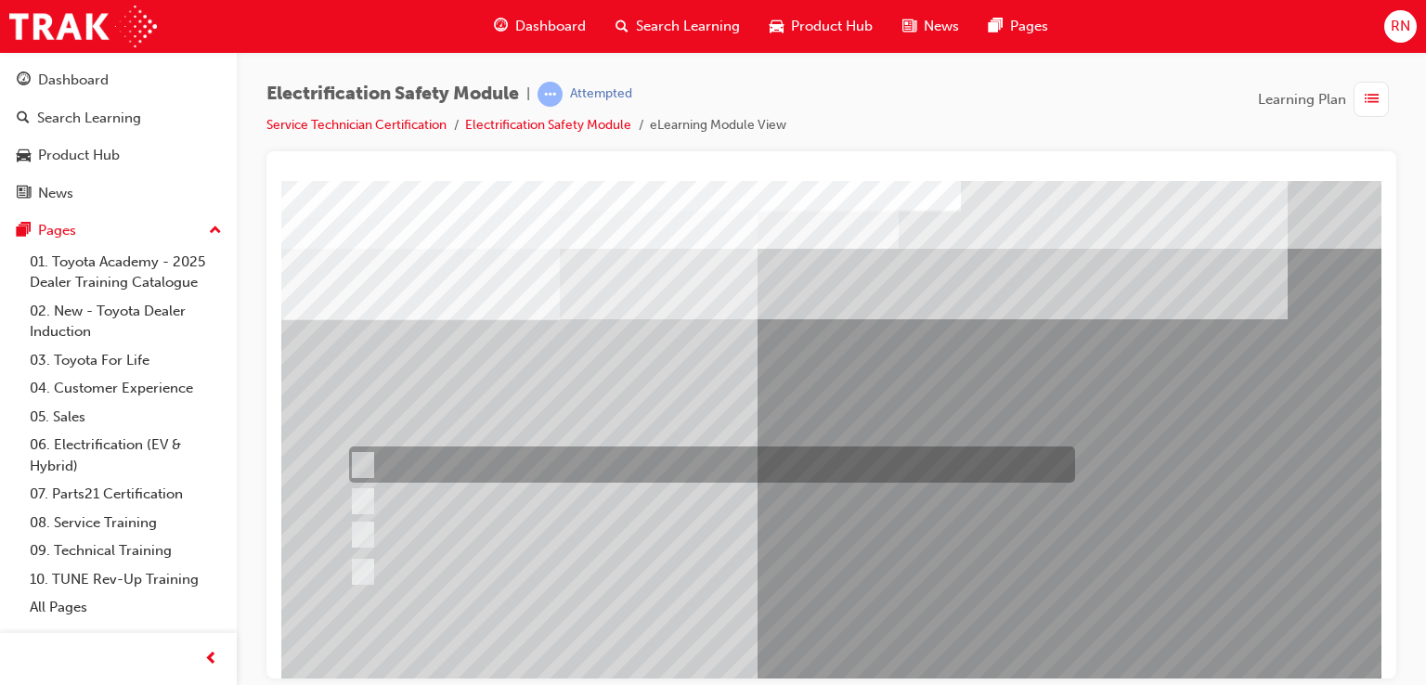
click at [355, 458] on input "Working on the High Voltage System." at bounding box center [359, 465] width 20 height 20
radio input "true"
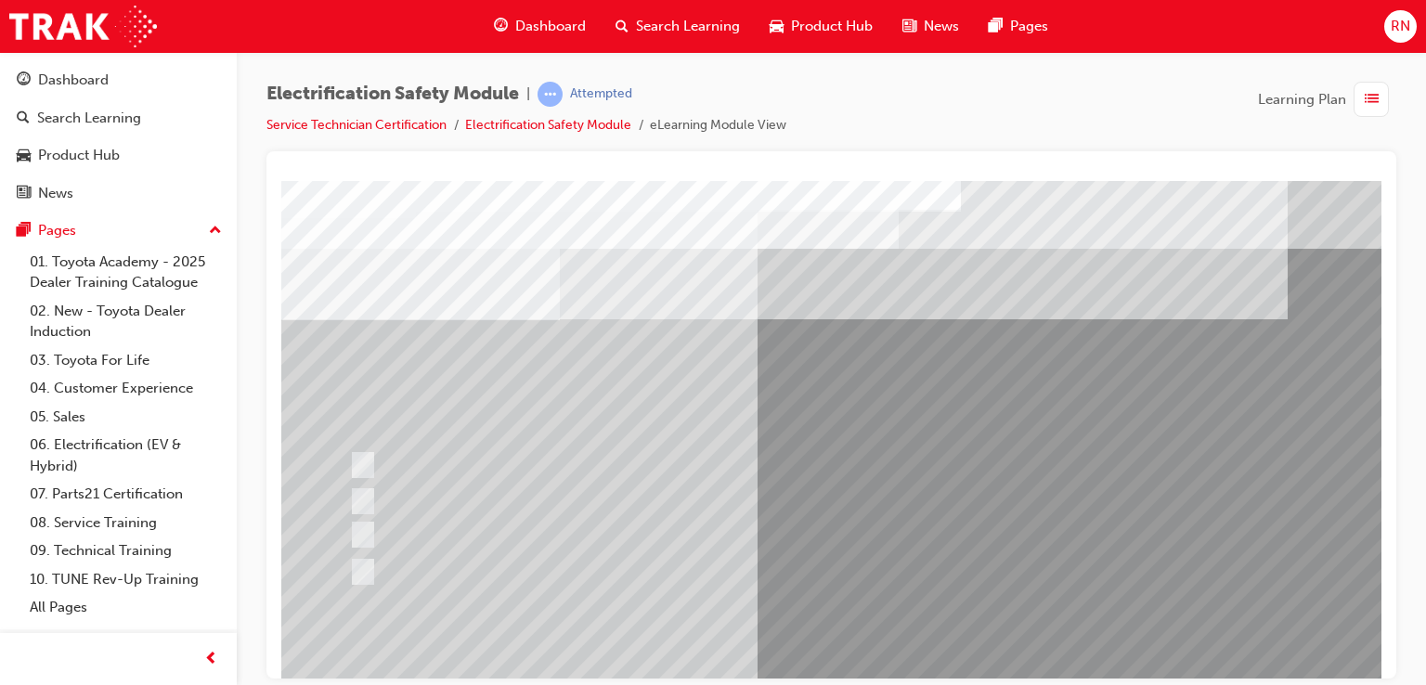
scroll to position [213, 0]
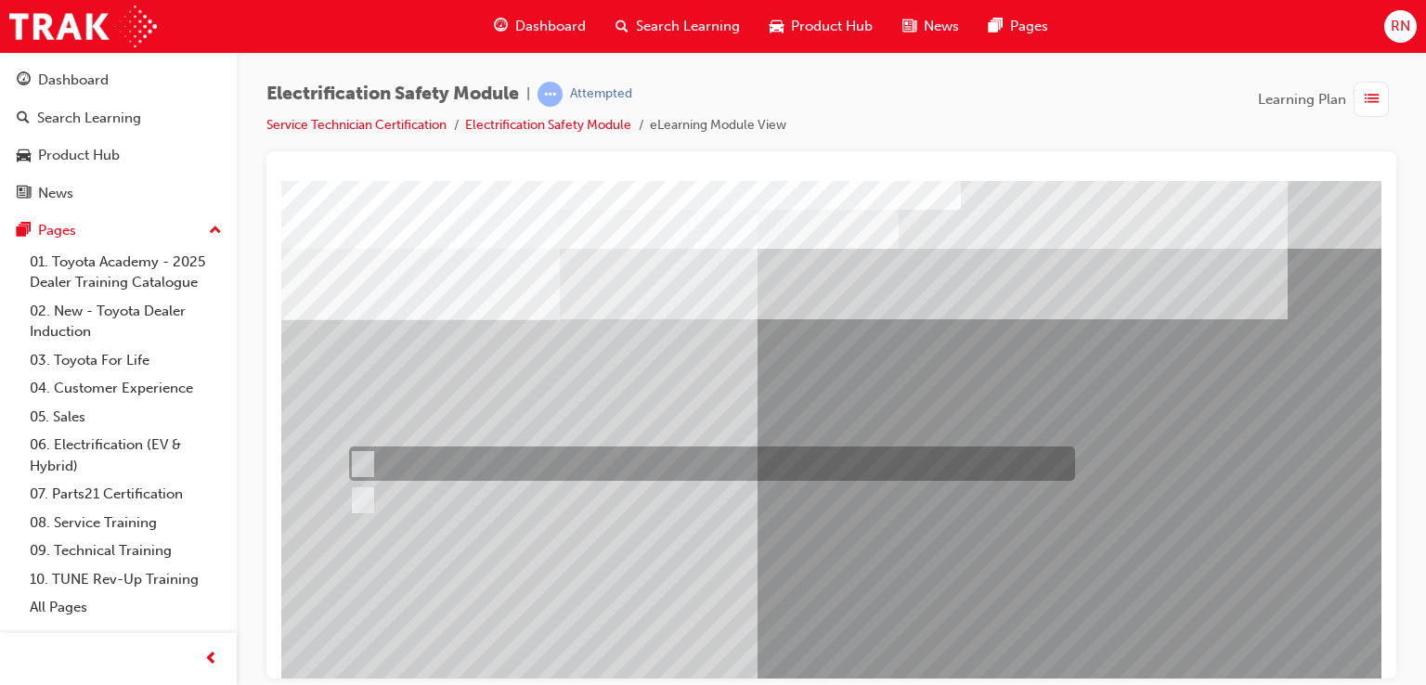
click at [376, 468] on div at bounding box center [707, 463] width 726 height 34
radio input "true"
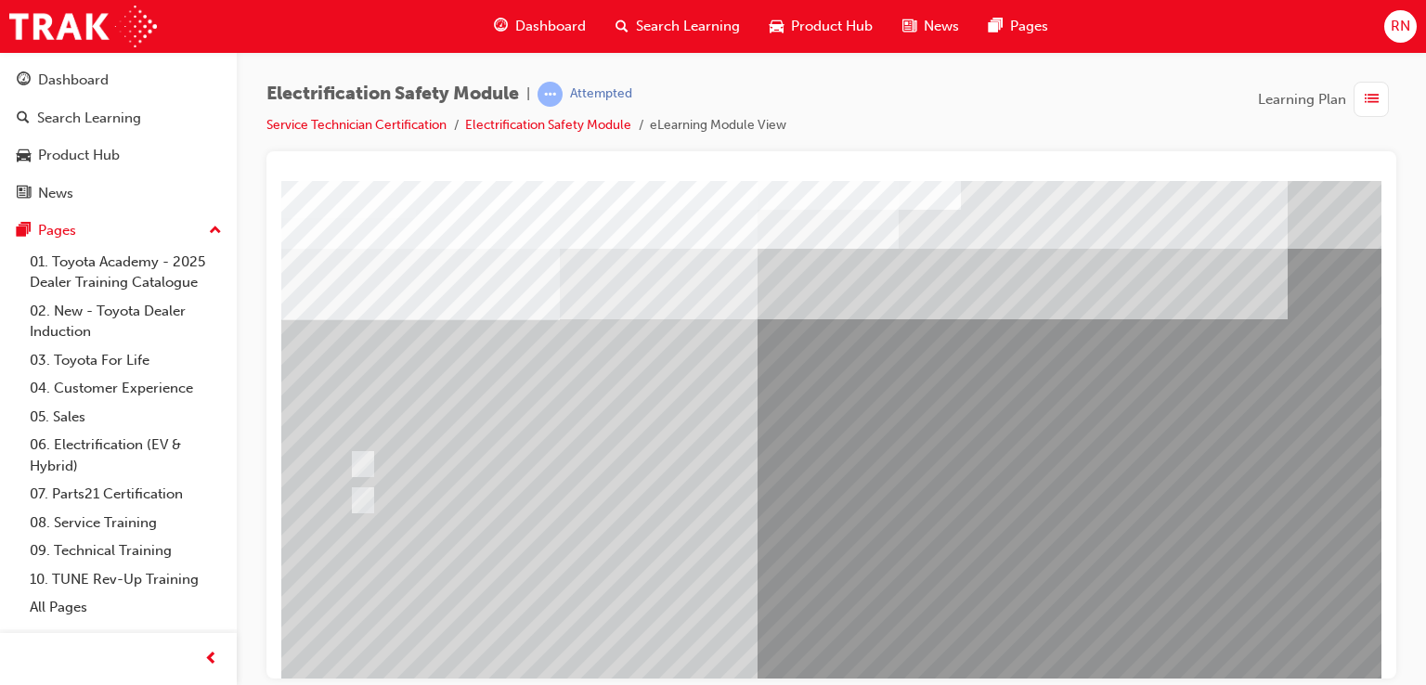
scroll to position [213, 0]
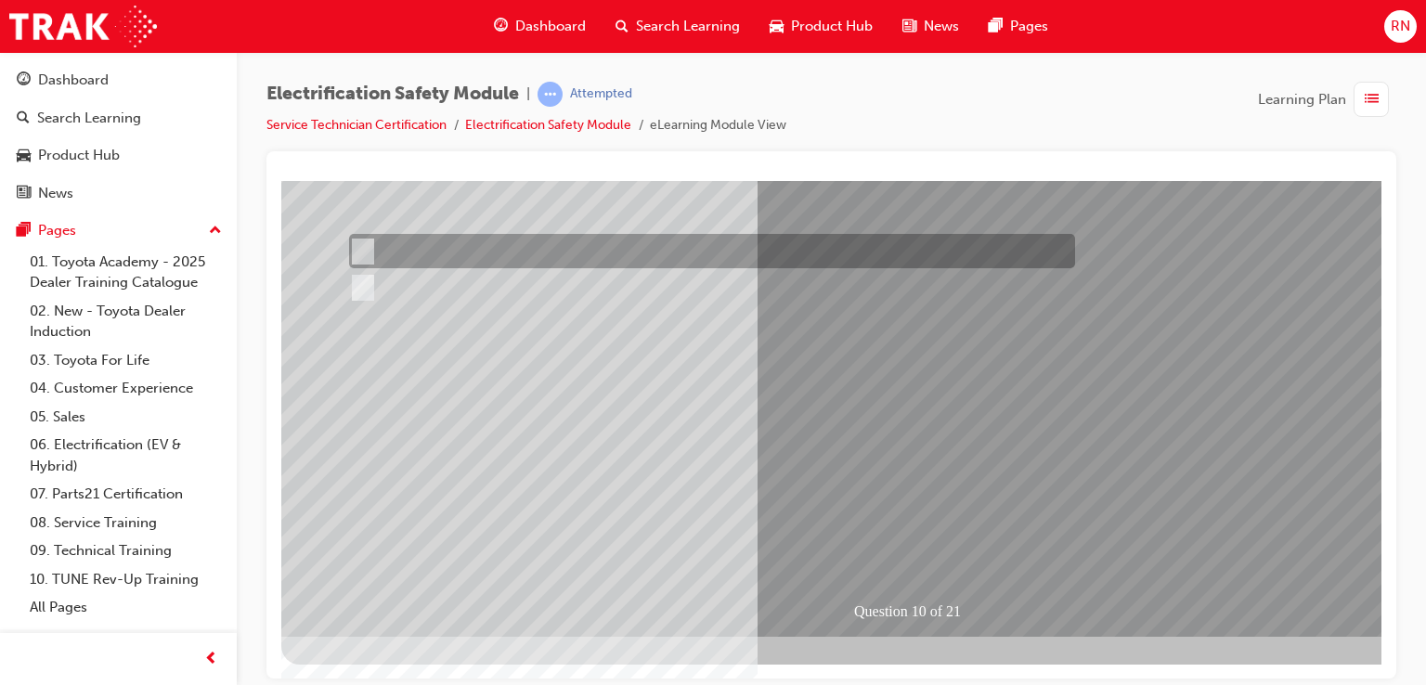
scroll to position [0, 0]
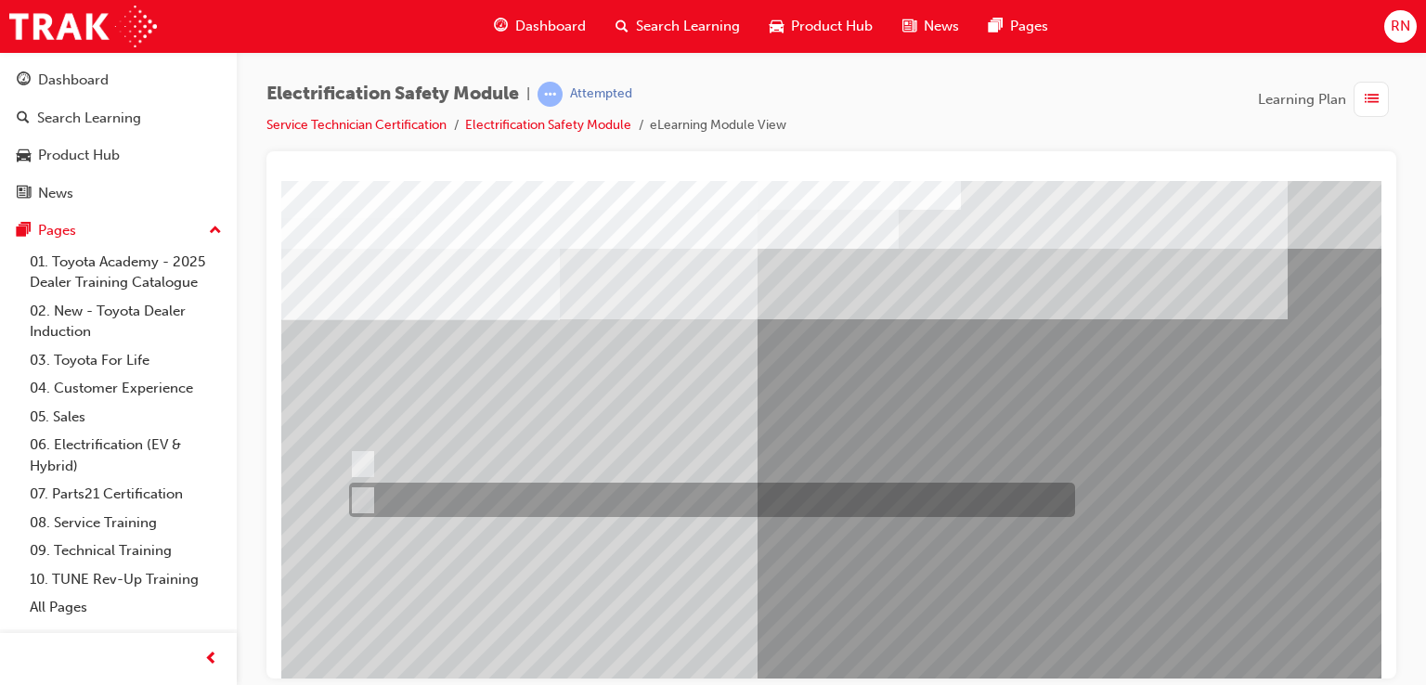
click at [368, 499] on input "True" at bounding box center [359, 500] width 20 height 20
radio input "true"
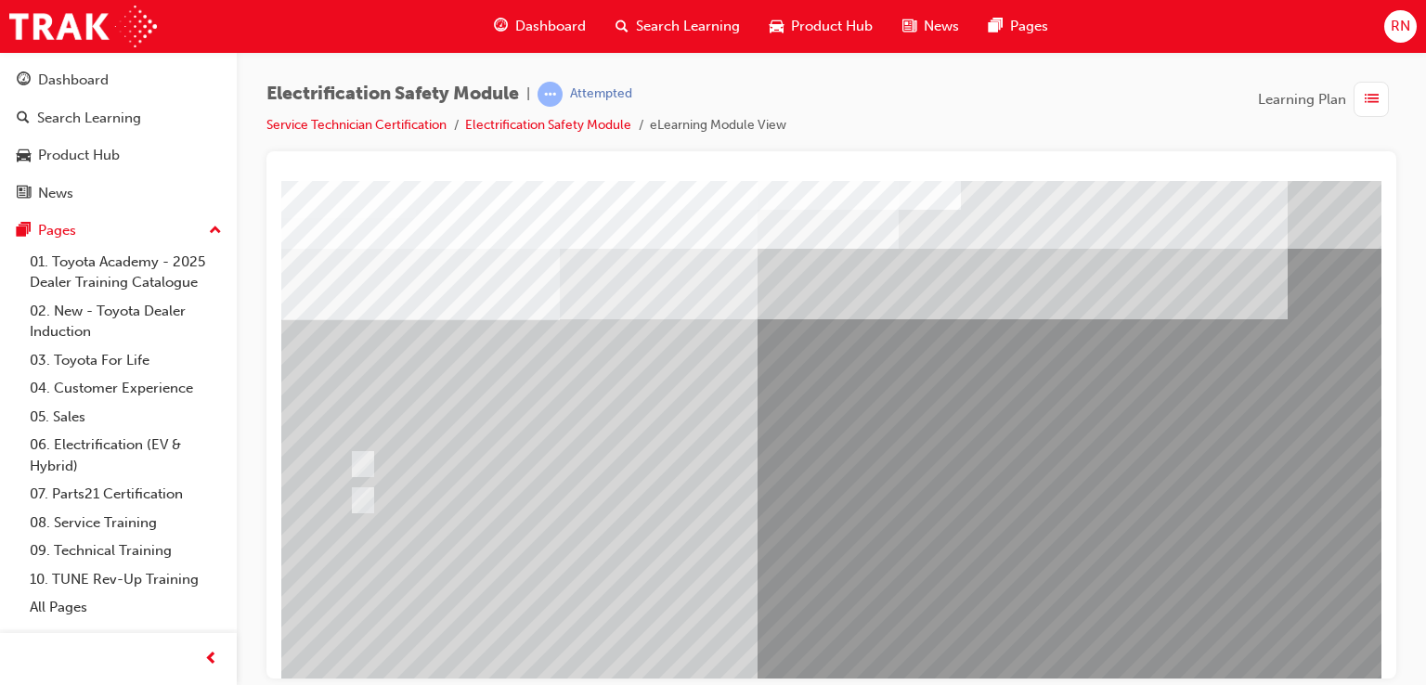
scroll to position [213, 0]
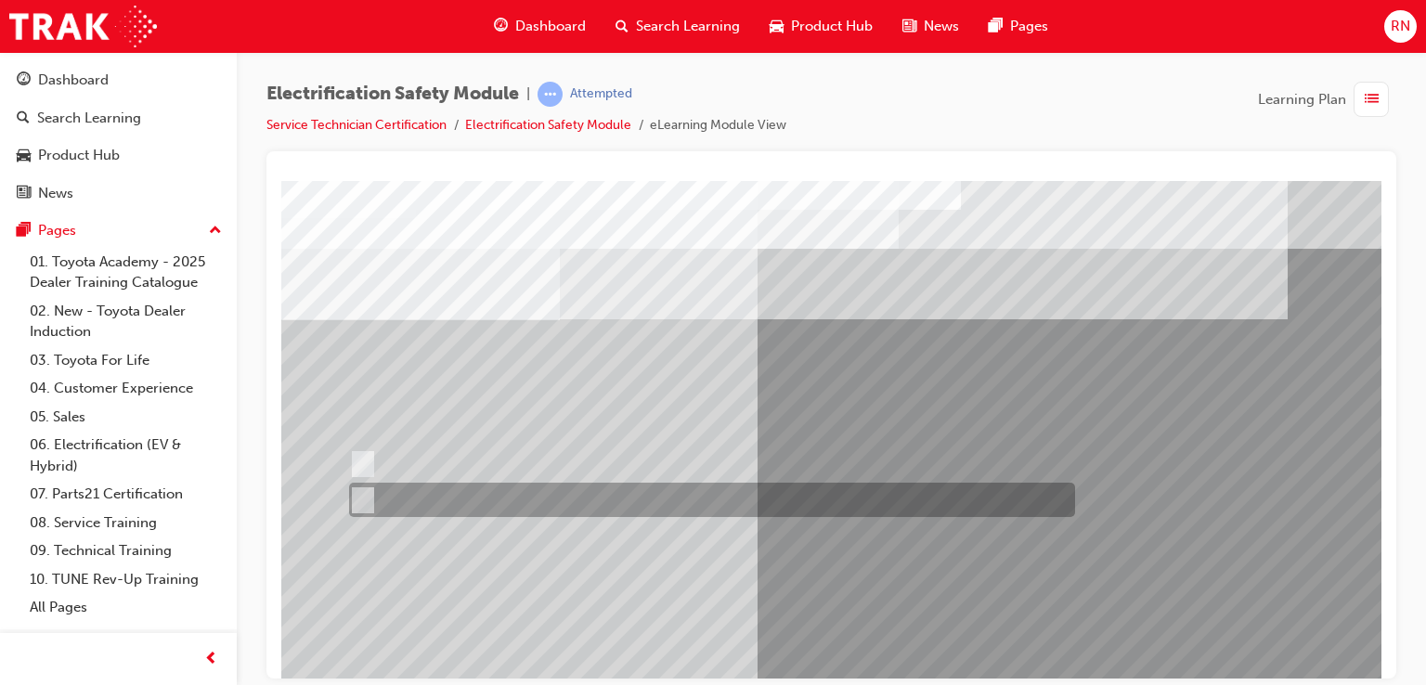
click at [356, 498] on input "False" at bounding box center [359, 500] width 20 height 20
radio input "true"
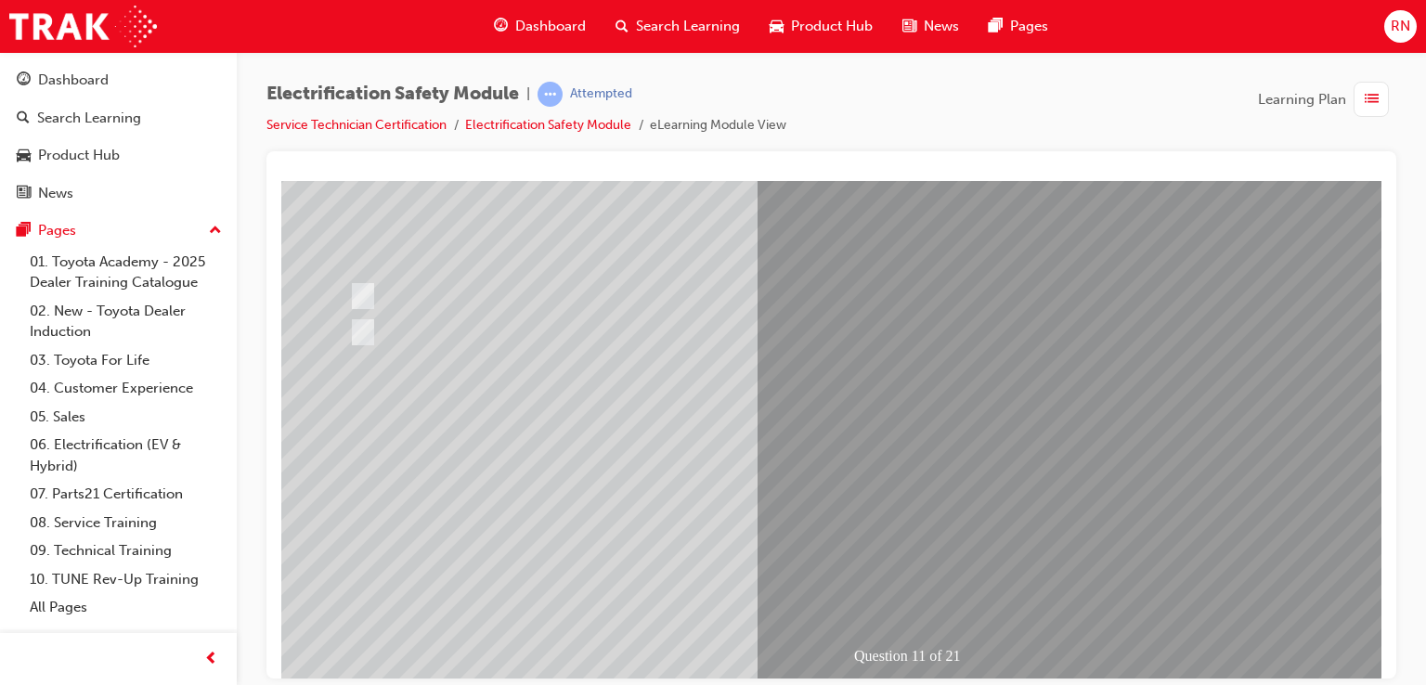
scroll to position [213, 0]
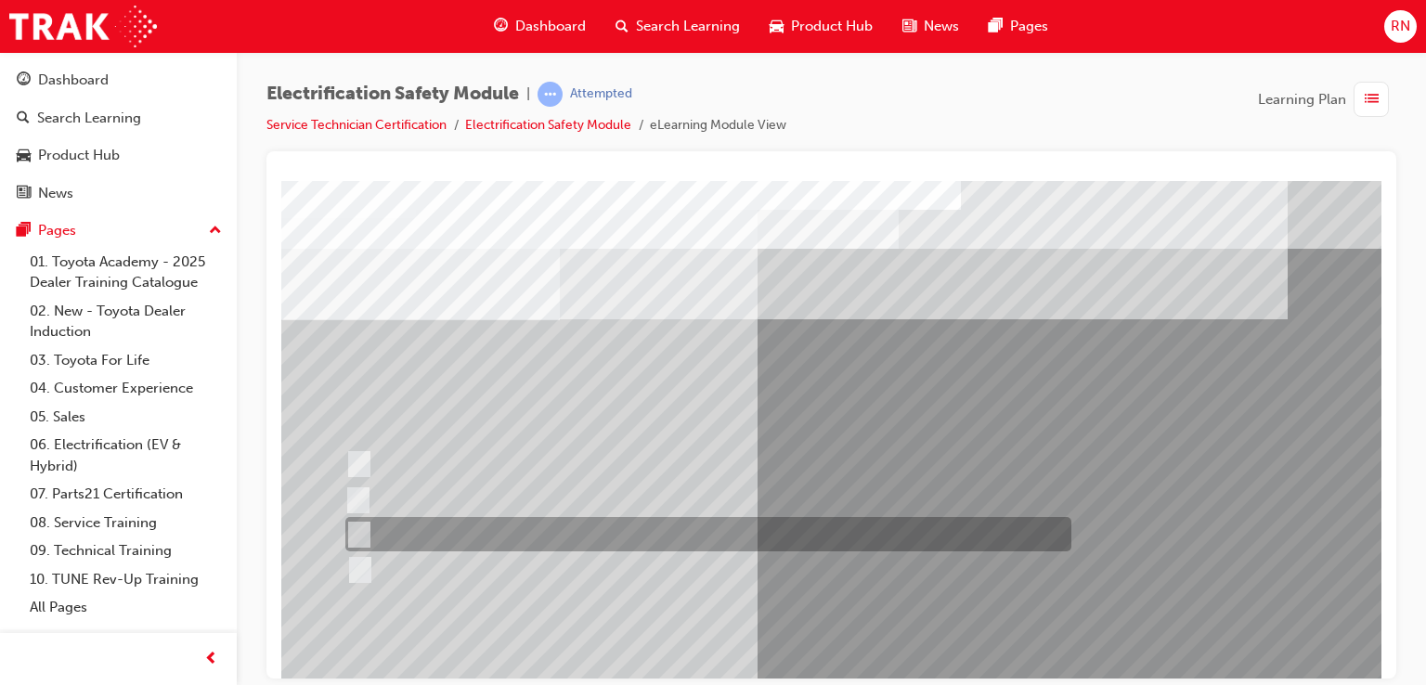
click at [424, 536] on div at bounding box center [704, 534] width 726 height 34
radio input "true"
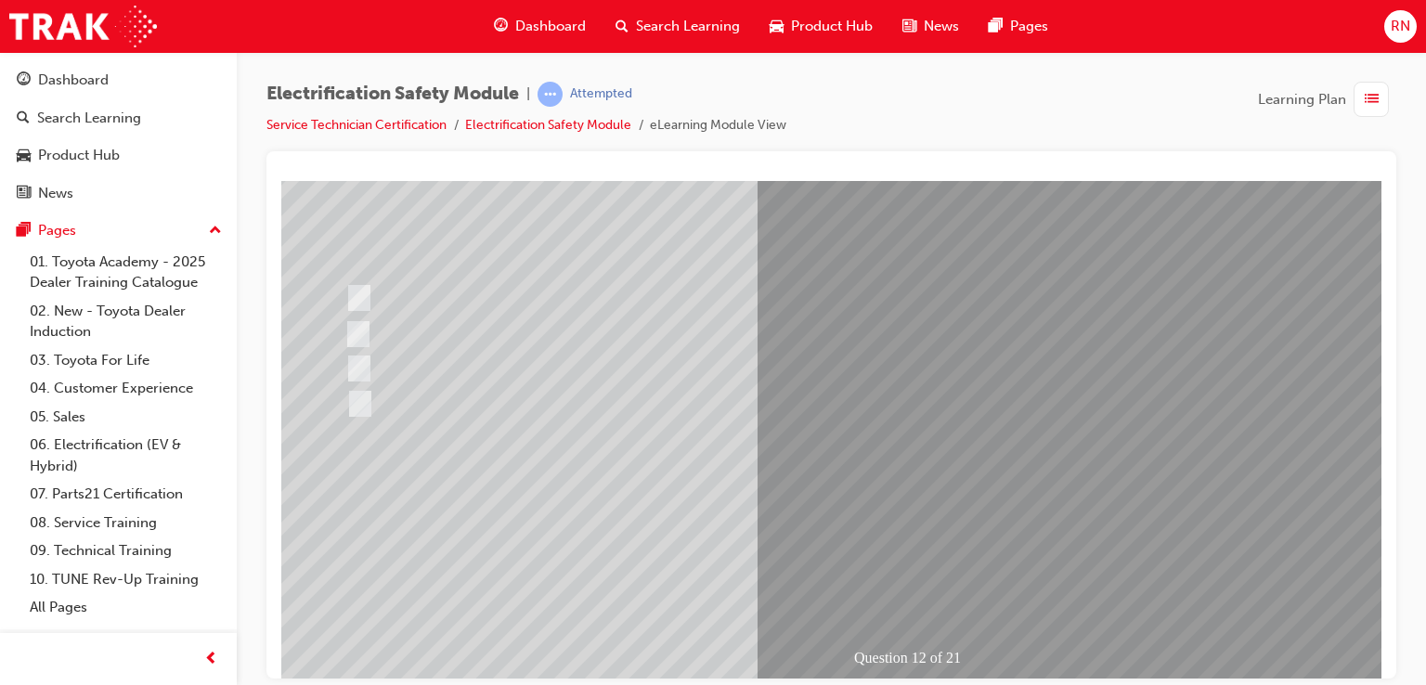
scroll to position [213, 0]
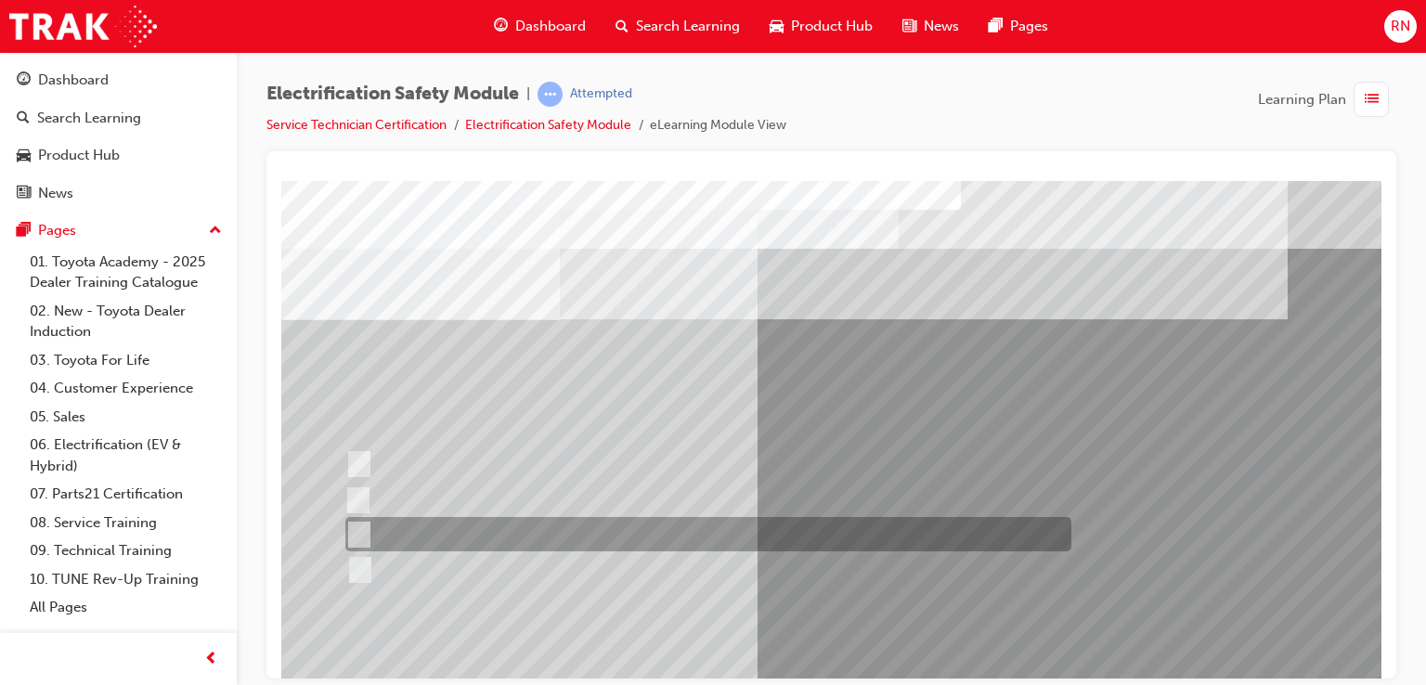
click at [357, 530] on input "Wait 10 minutes to discharge the High Voltage Capacitors." at bounding box center [355, 534] width 20 height 20
radio input "true"
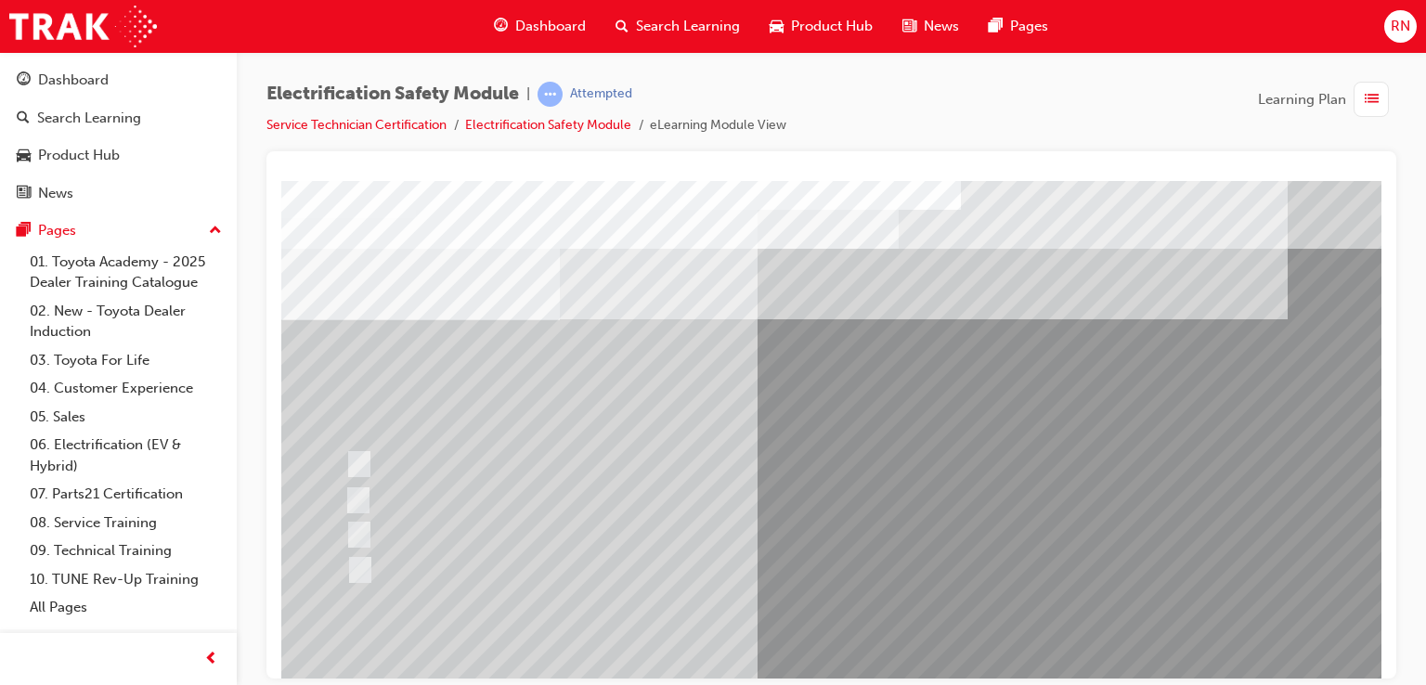
scroll to position [213, 0]
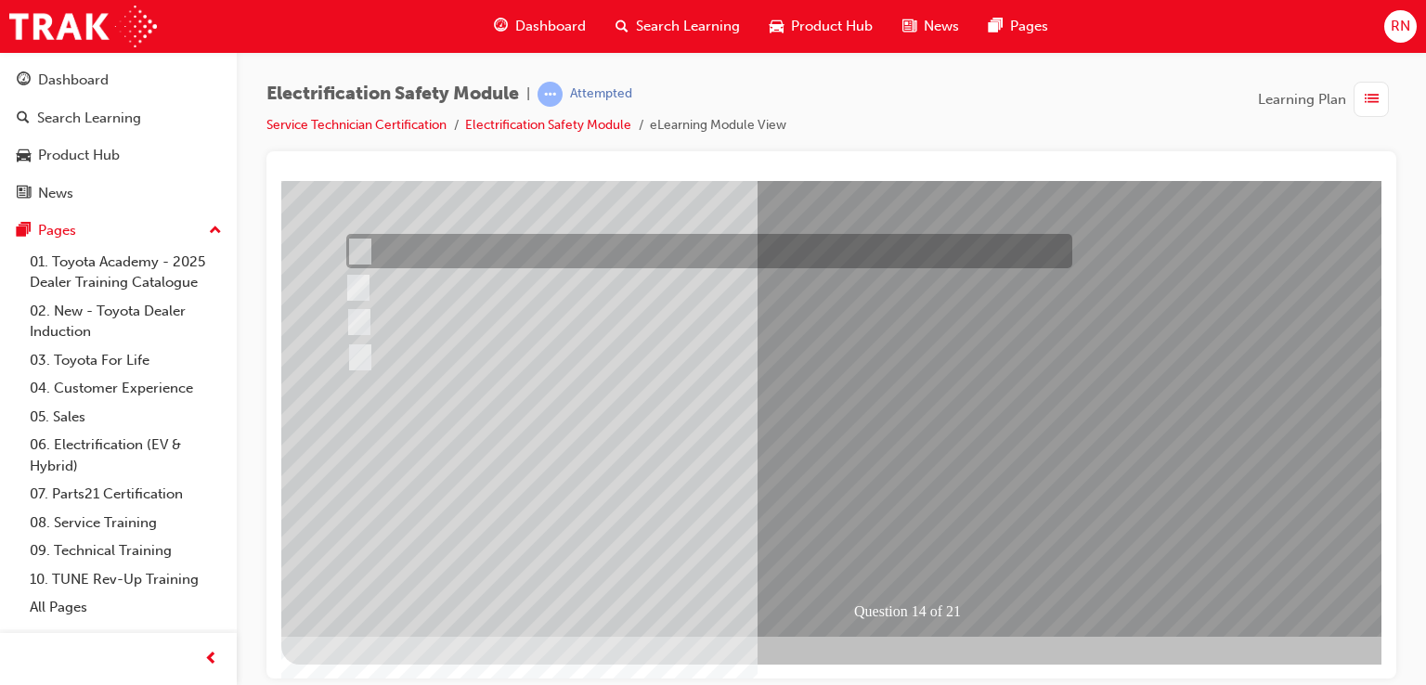
scroll to position [0, 0]
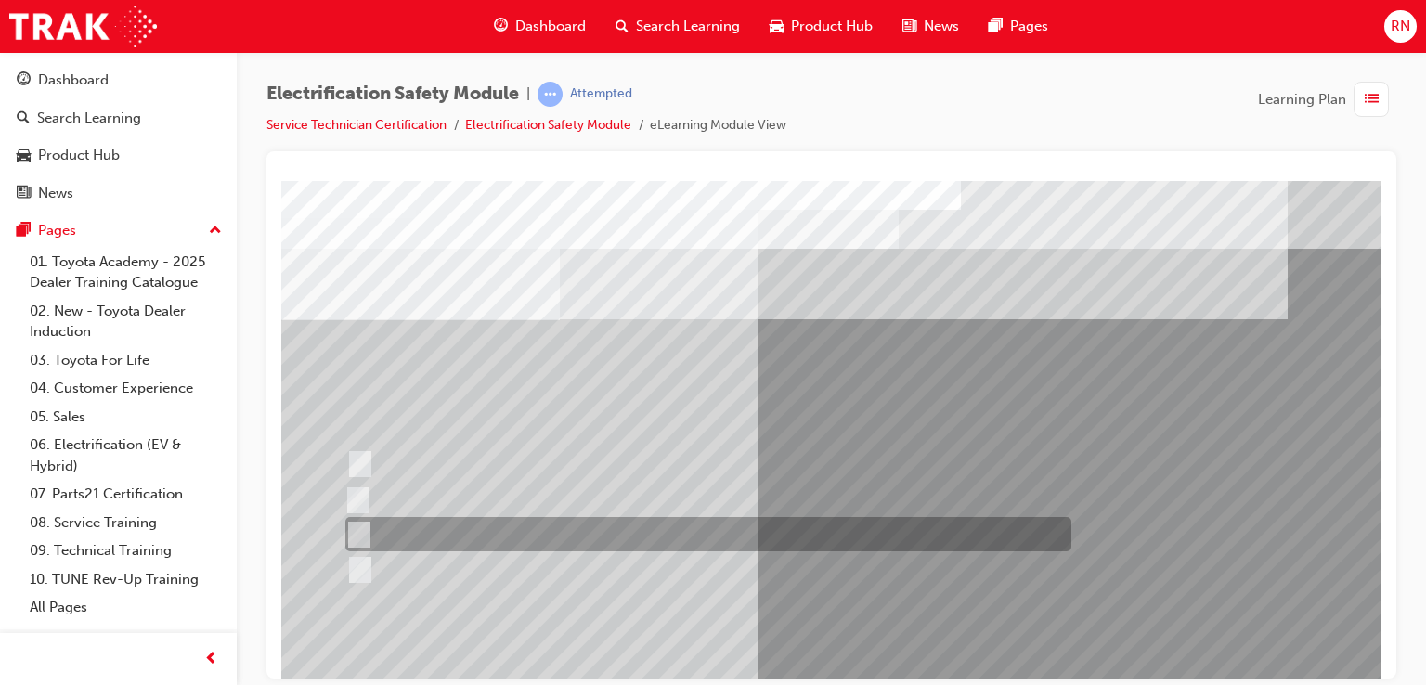
click at [423, 541] on div at bounding box center [704, 534] width 726 height 34
radio input "true"
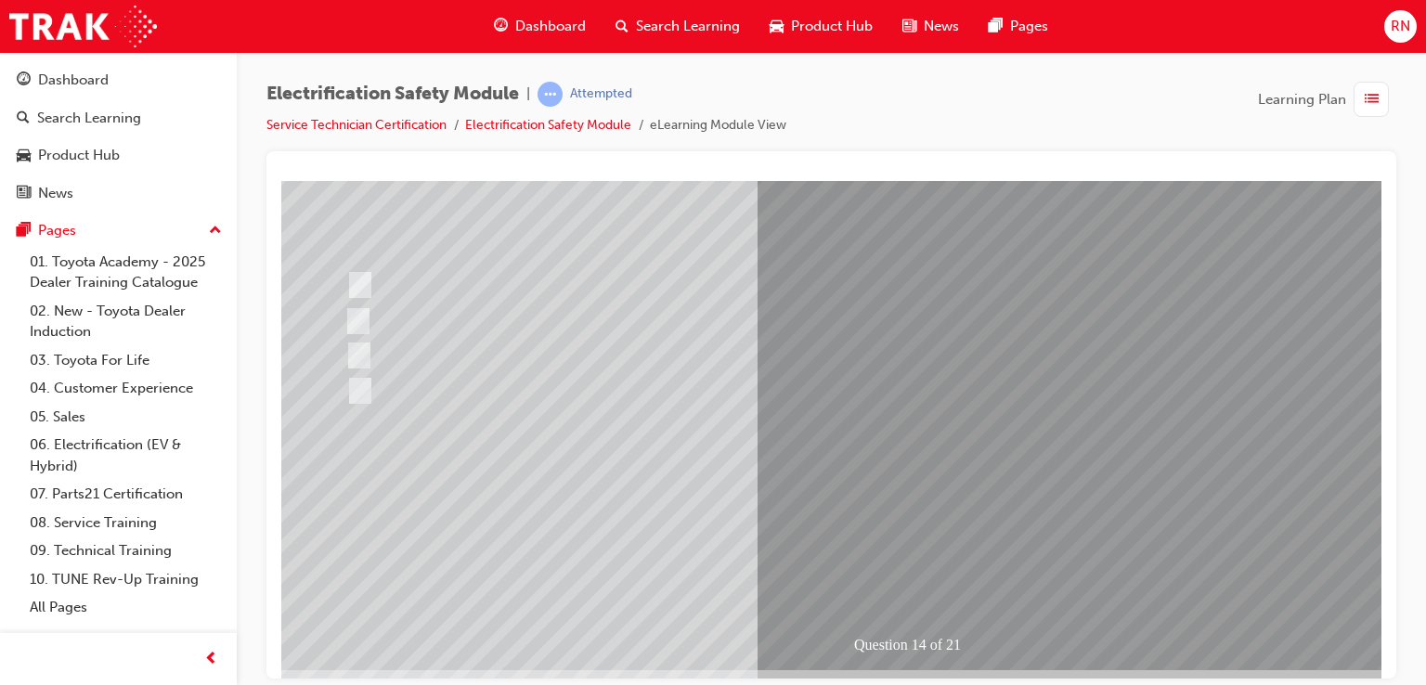
scroll to position [213, 0]
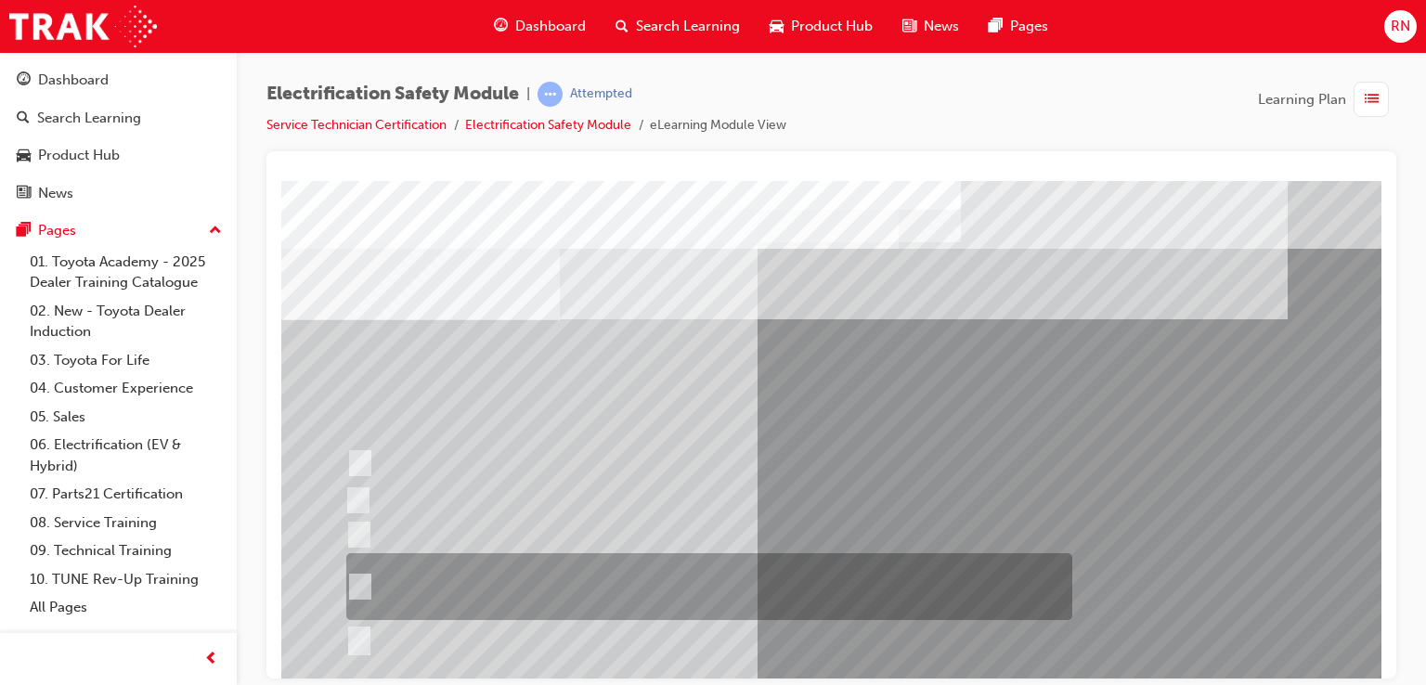
click at [357, 587] on input "The High Voltage Capacitor Terminal for 0 volts and the High Voltage Capacitor …" at bounding box center [356, 586] width 20 height 20
radio input "true"
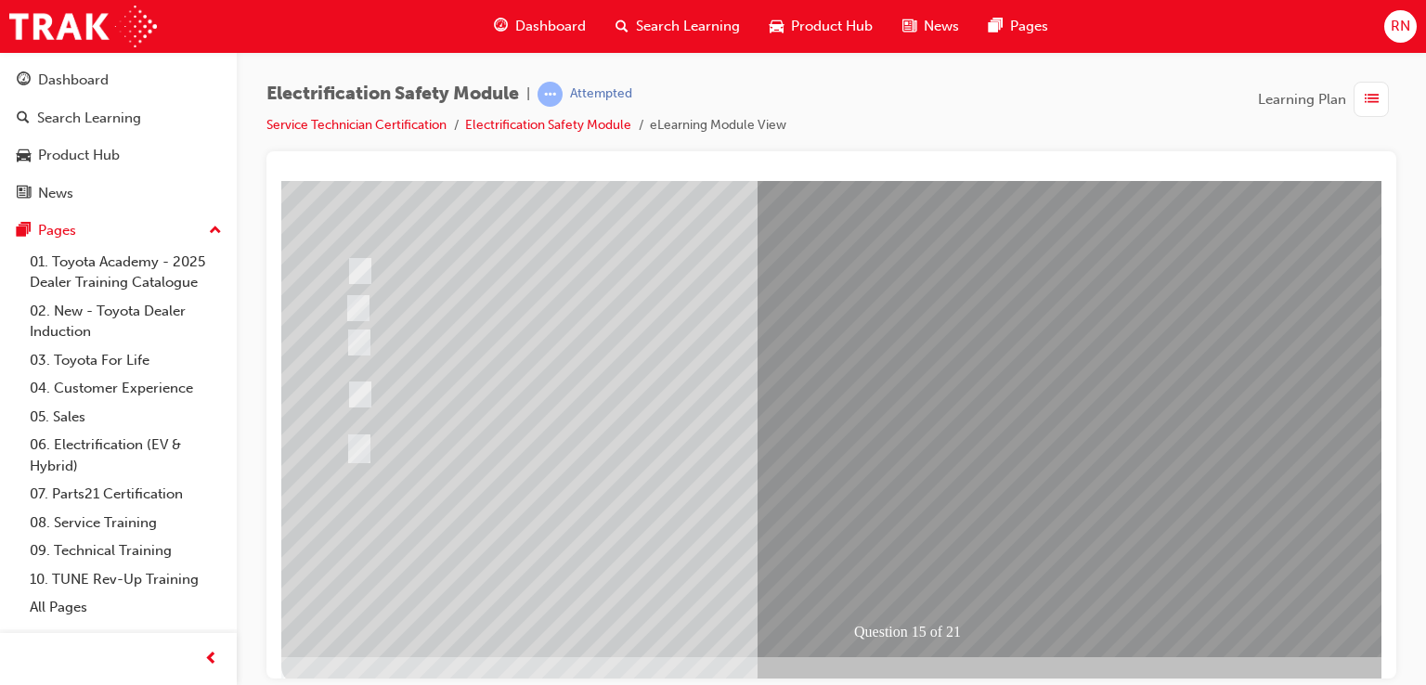
scroll to position [213, 0]
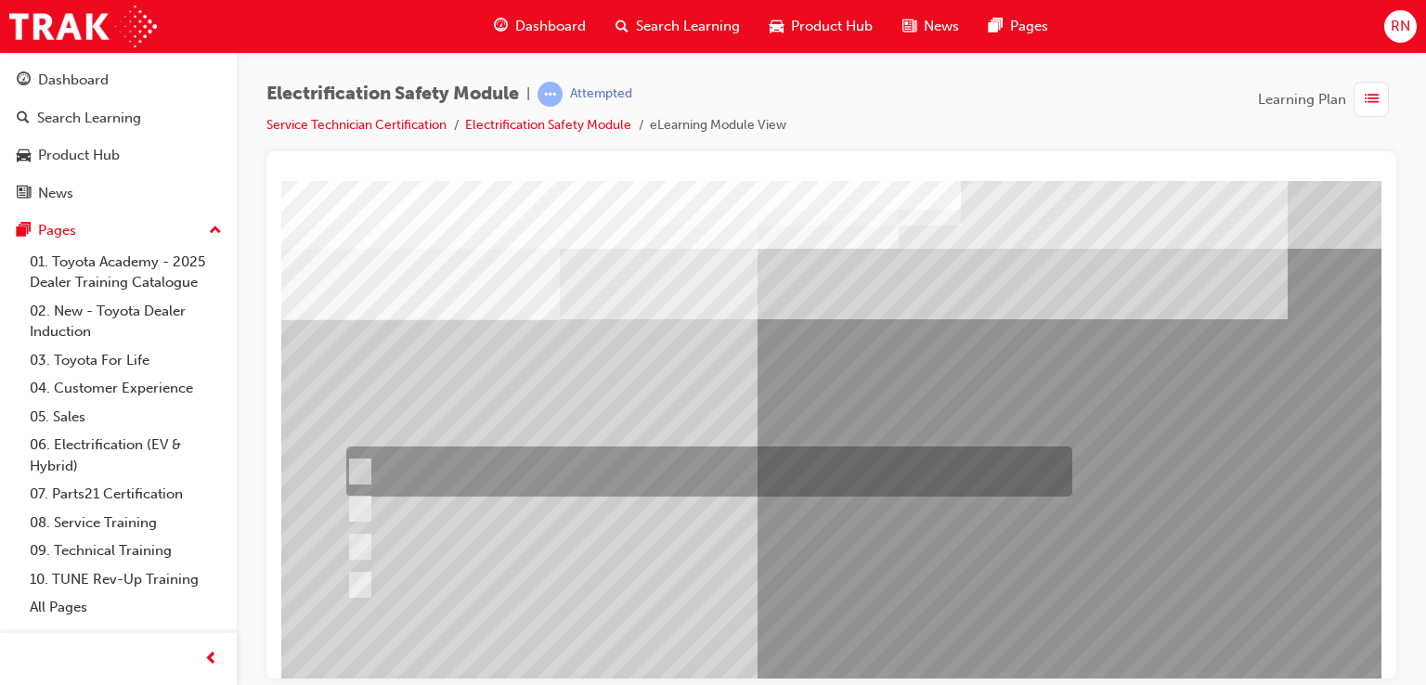
click at [356, 474] on input "Insulate the High Voltage Connector/Motor Side Cable Connection with Insulated …" at bounding box center [356, 471] width 20 height 20
radio input "true"
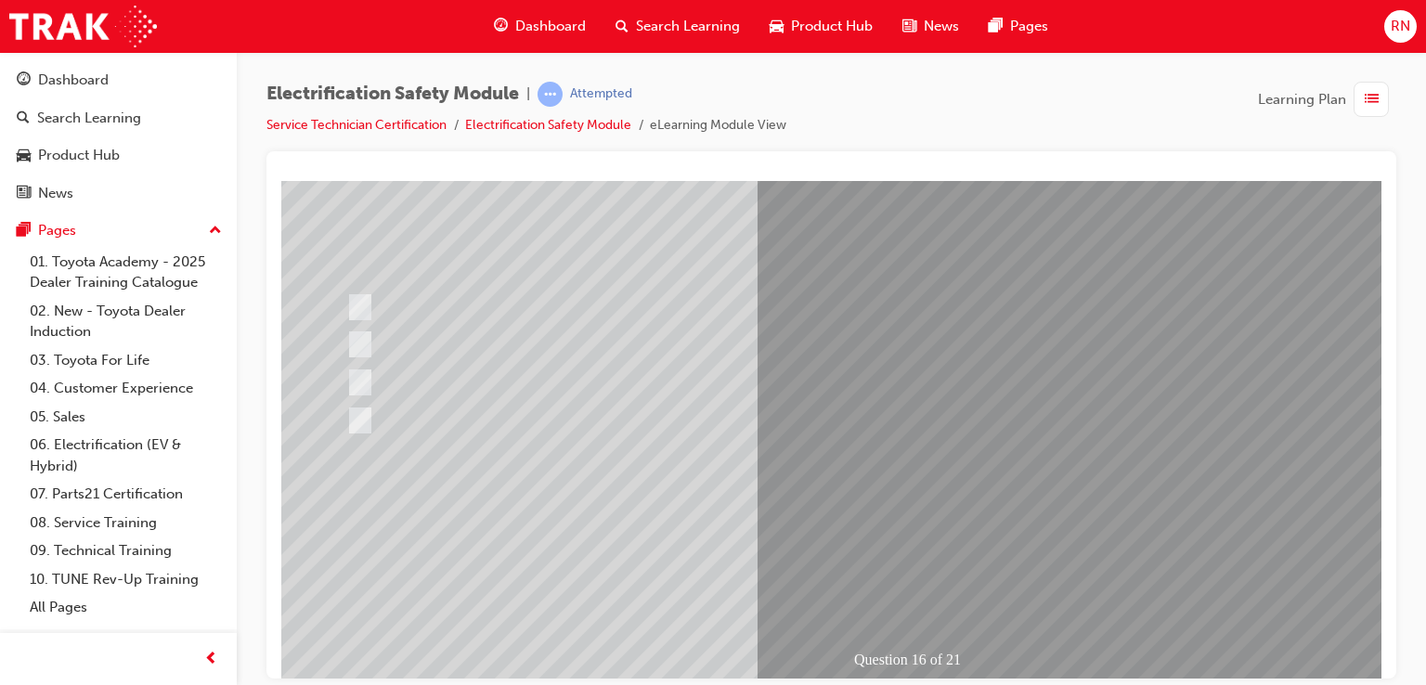
scroll to position [213, 0]
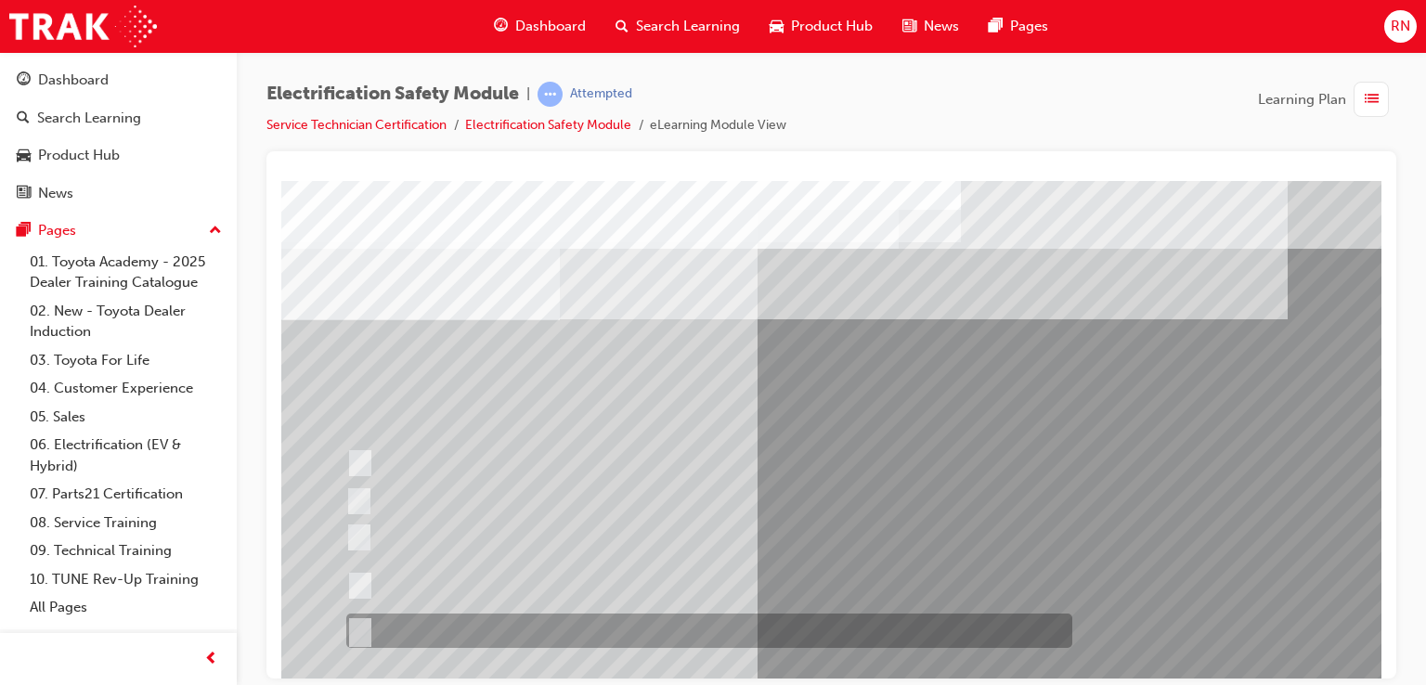
click at [363, 631] on input "All of the above." at bounding box center [356, 631] width 20 height 20
radio input "true"
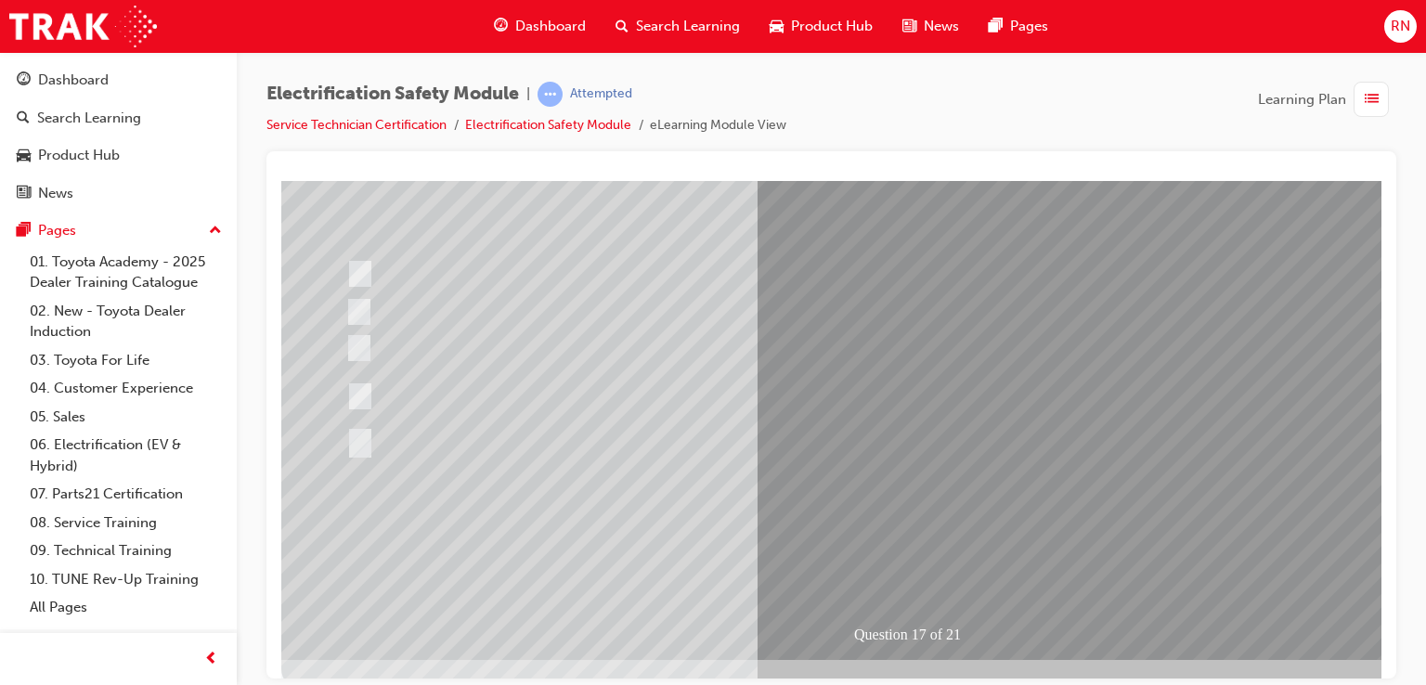
scroll to position [213, 0]
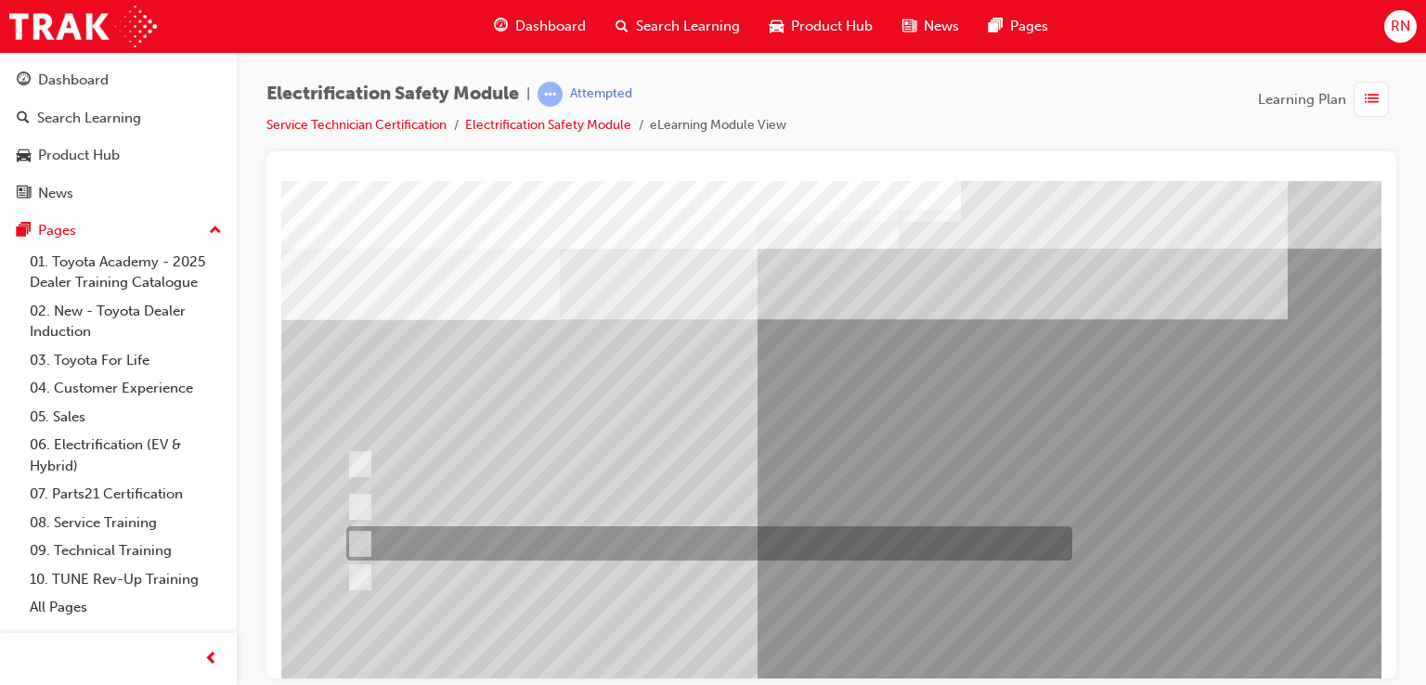
click at [364, 537] on input "Discard the gloves and use a new pair." at bounding box center [356, 544] width 20 height 20
radio input "true"
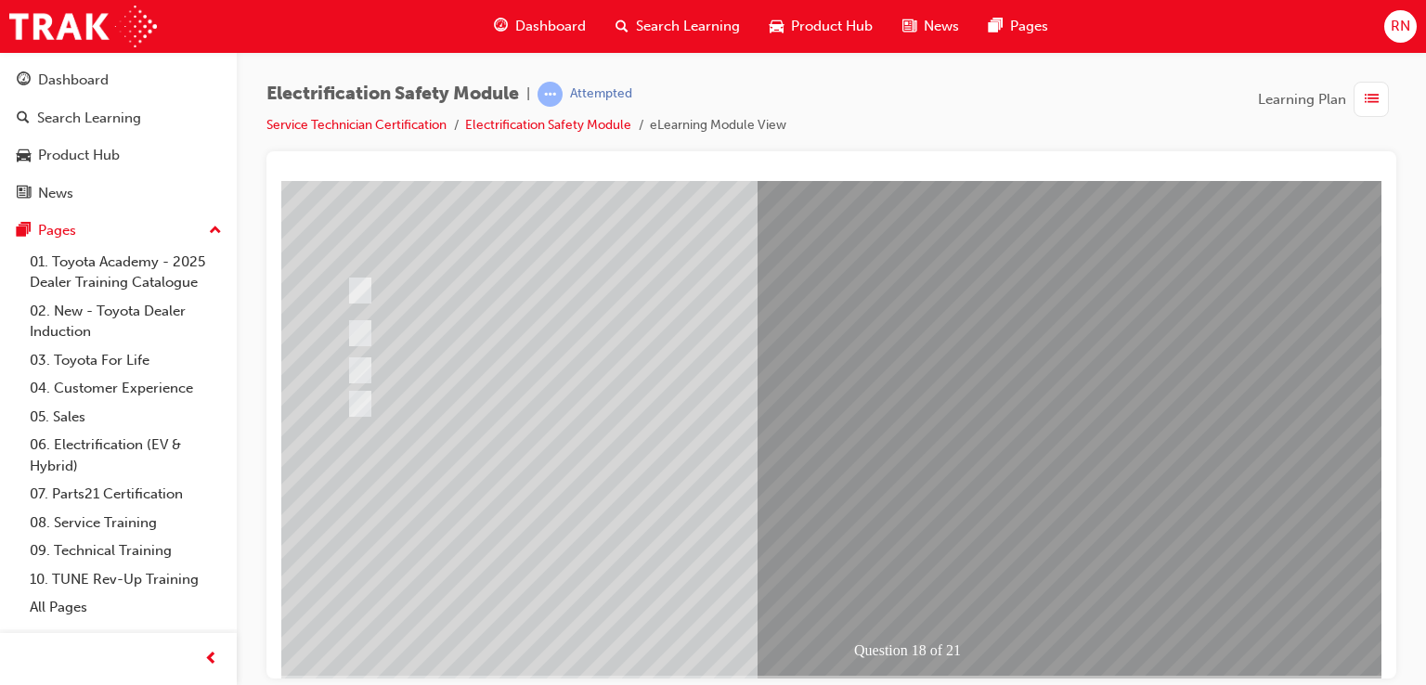
scroll to position [213, 0]
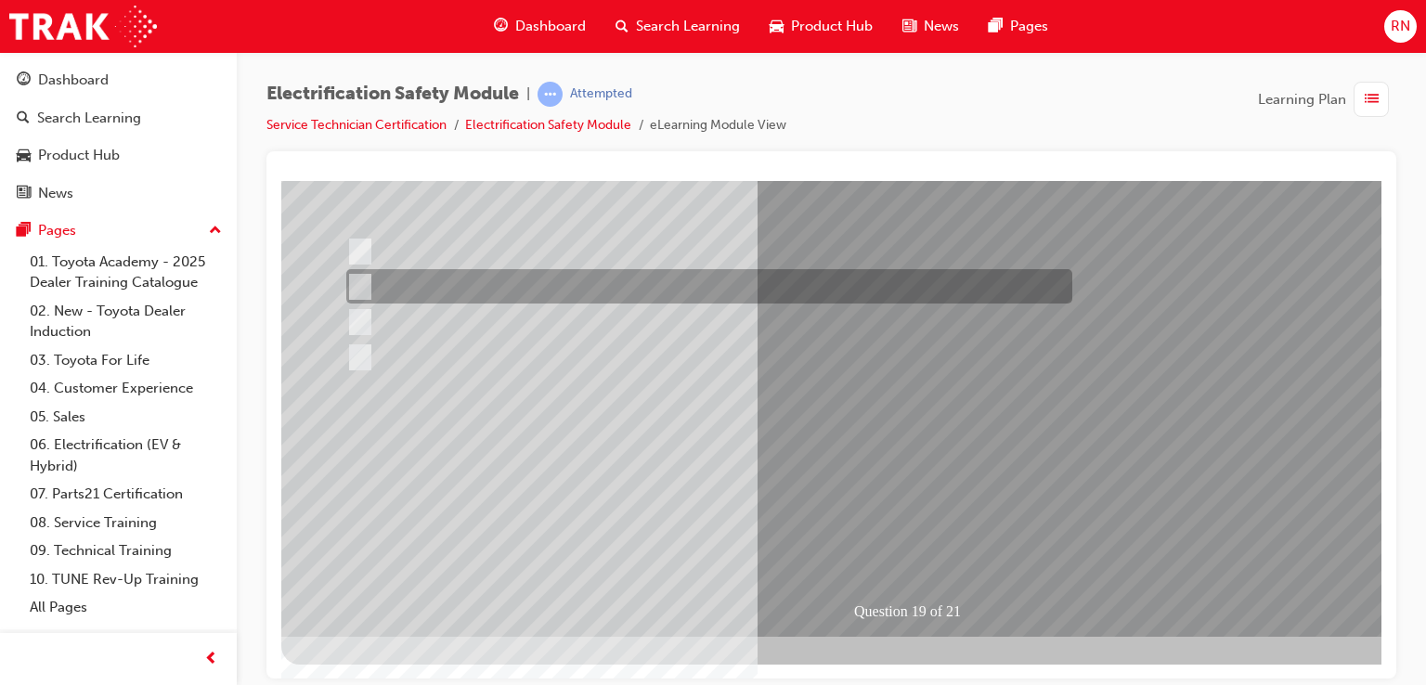
scroll to position [0, 0]
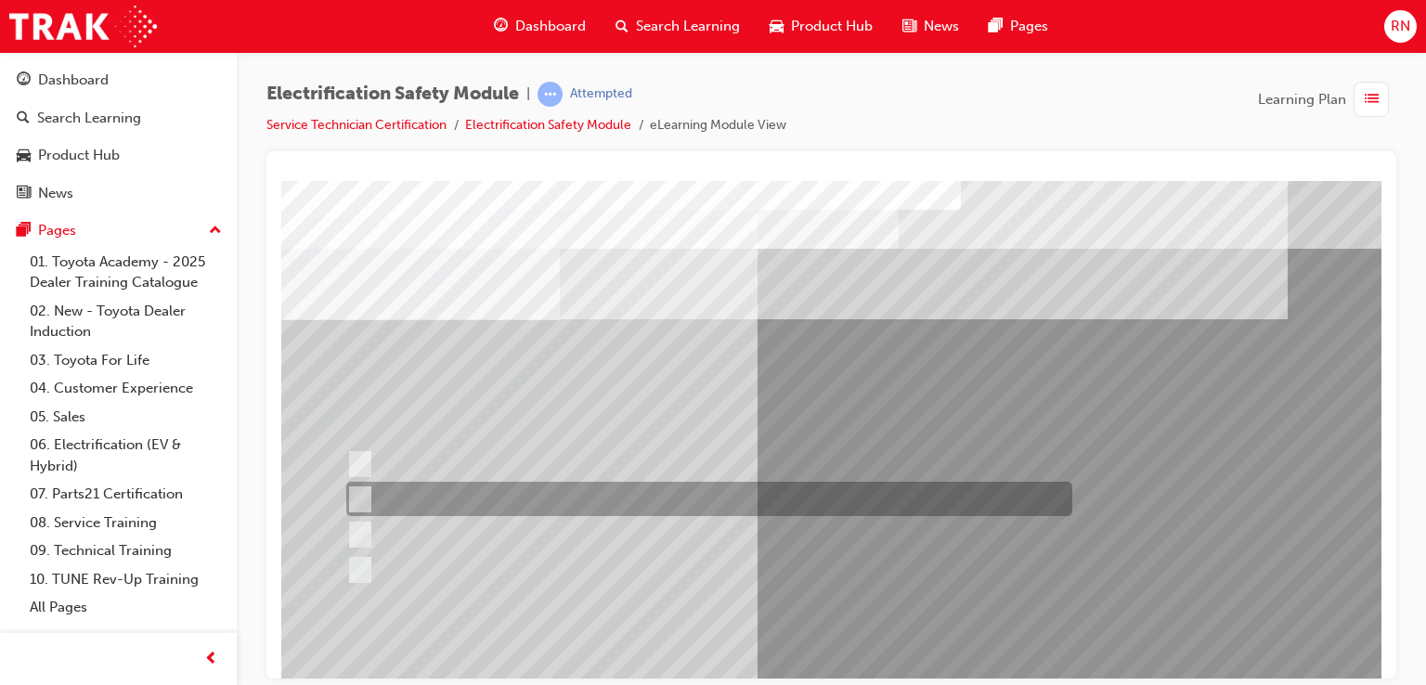
click at [721, 495] on div at bounding box center [705, 499] width 726 height 34
radio input "true"
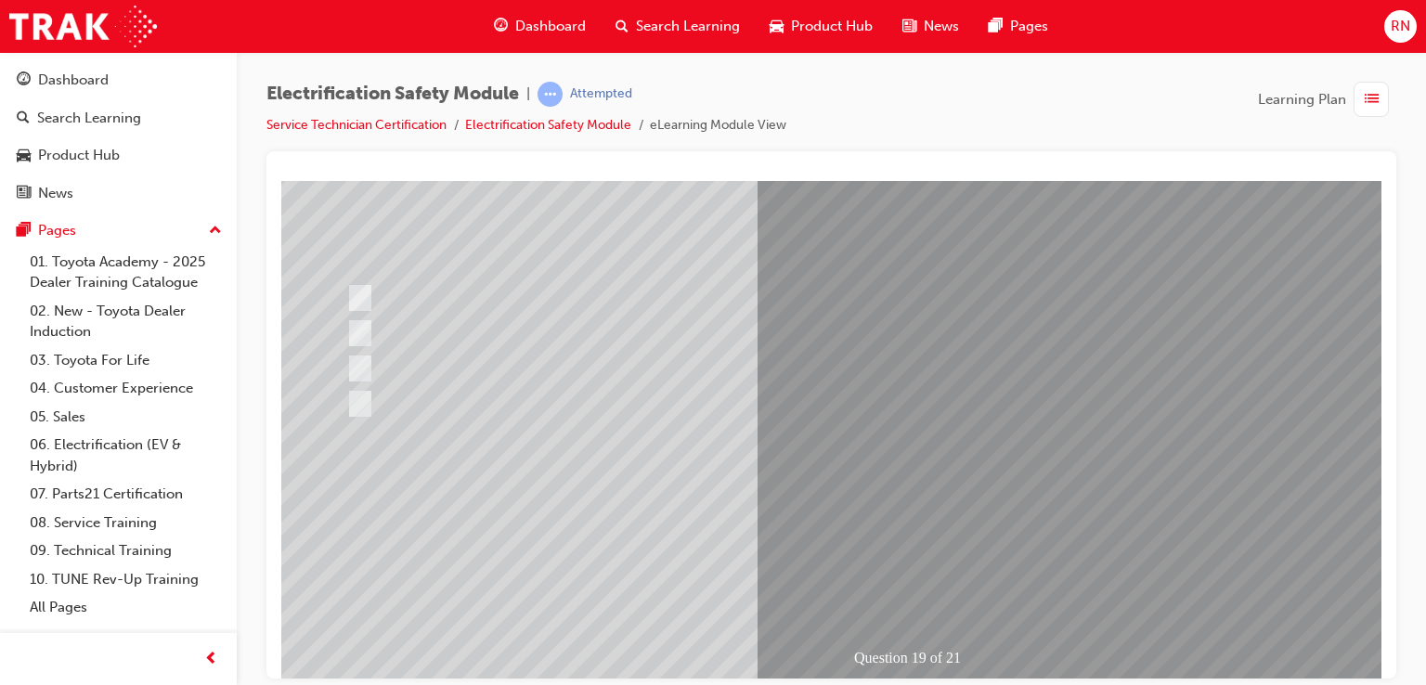
scroll to position [213, 0]
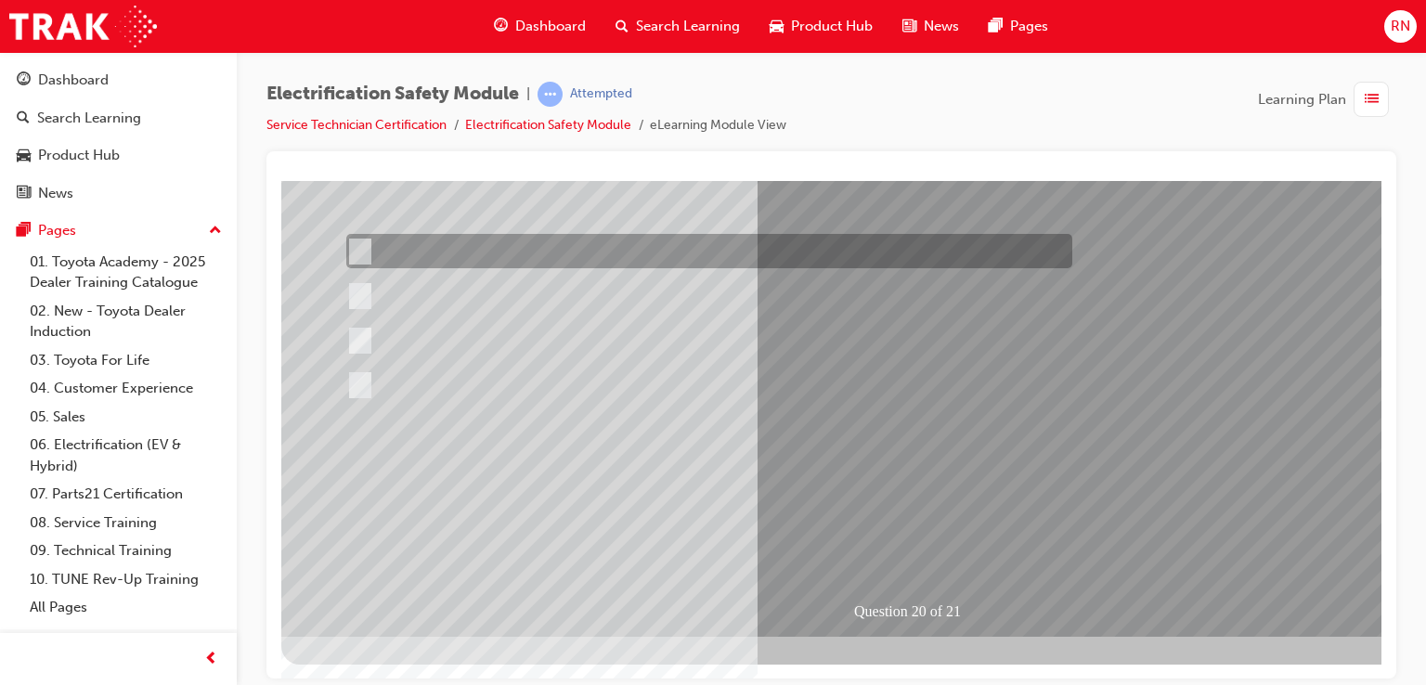
scroll to position [0, 0]
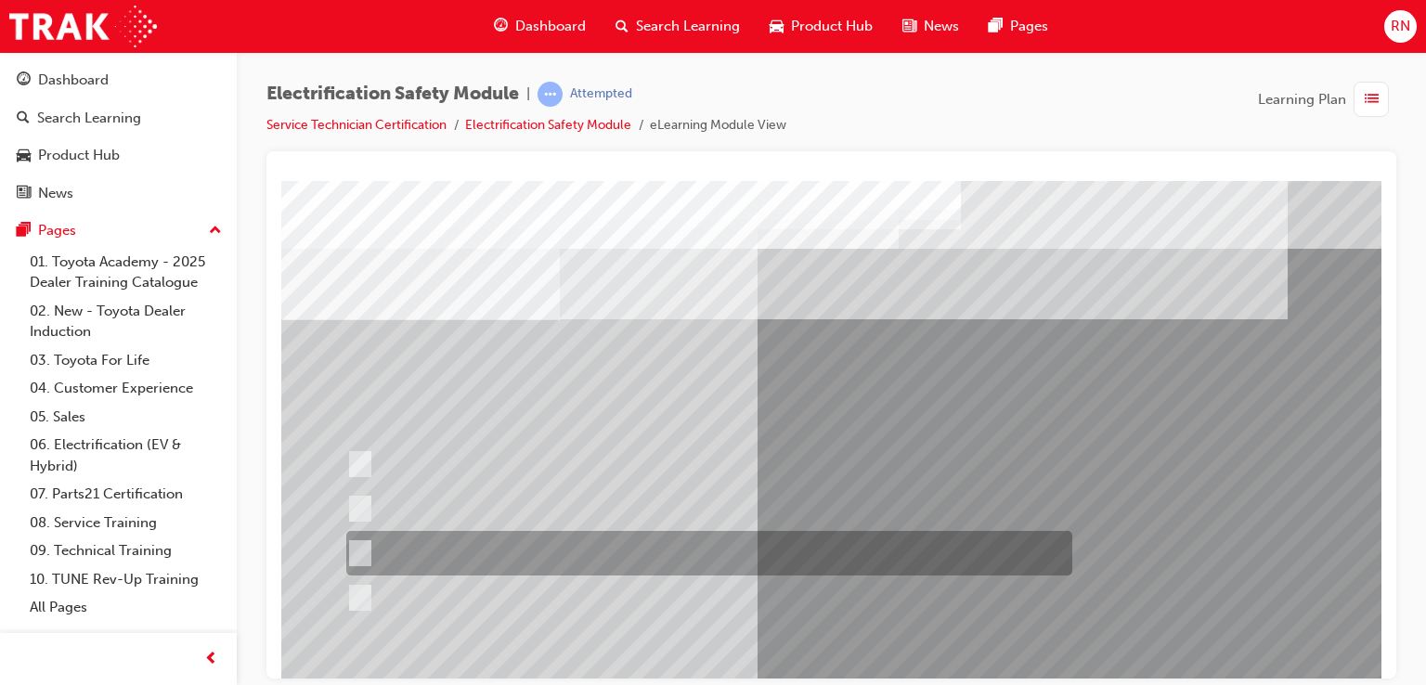
click at [465, 556] on div at bounding box center [705, 553] width 726 height 45
radio input "true"
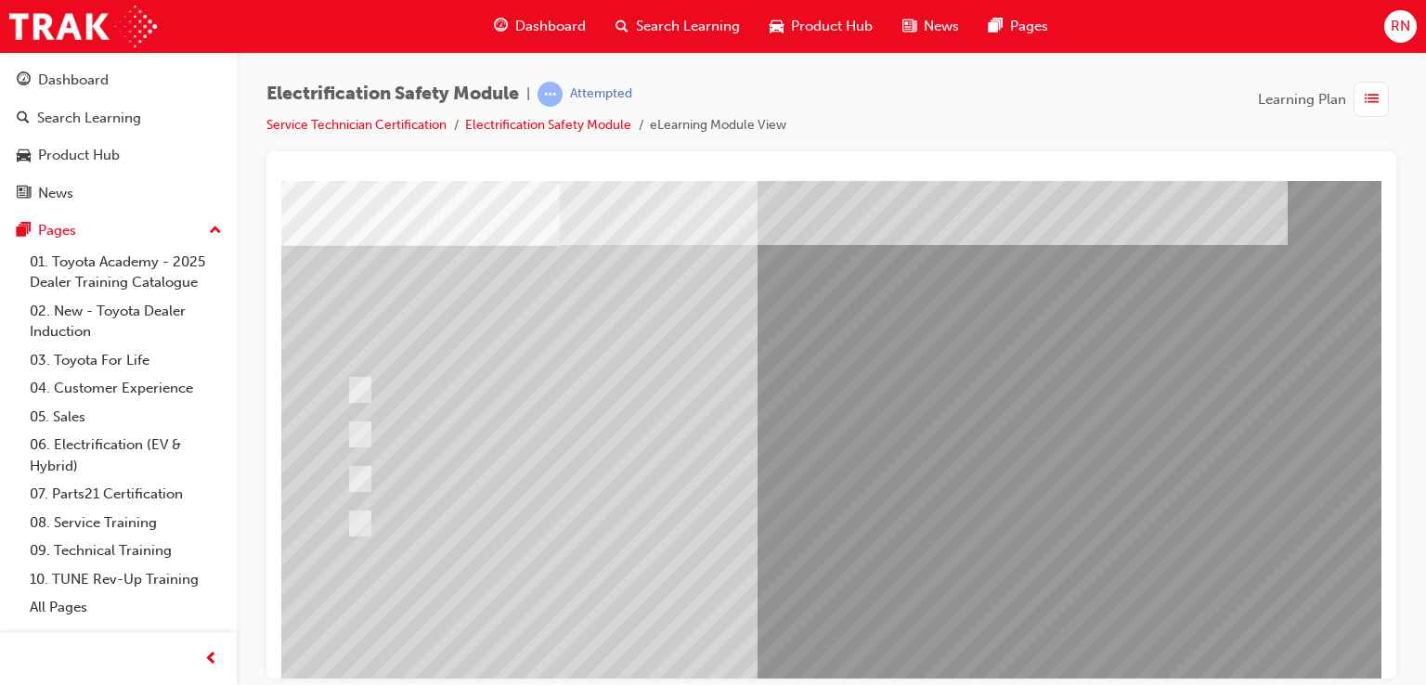
scroll to position [111, 0]
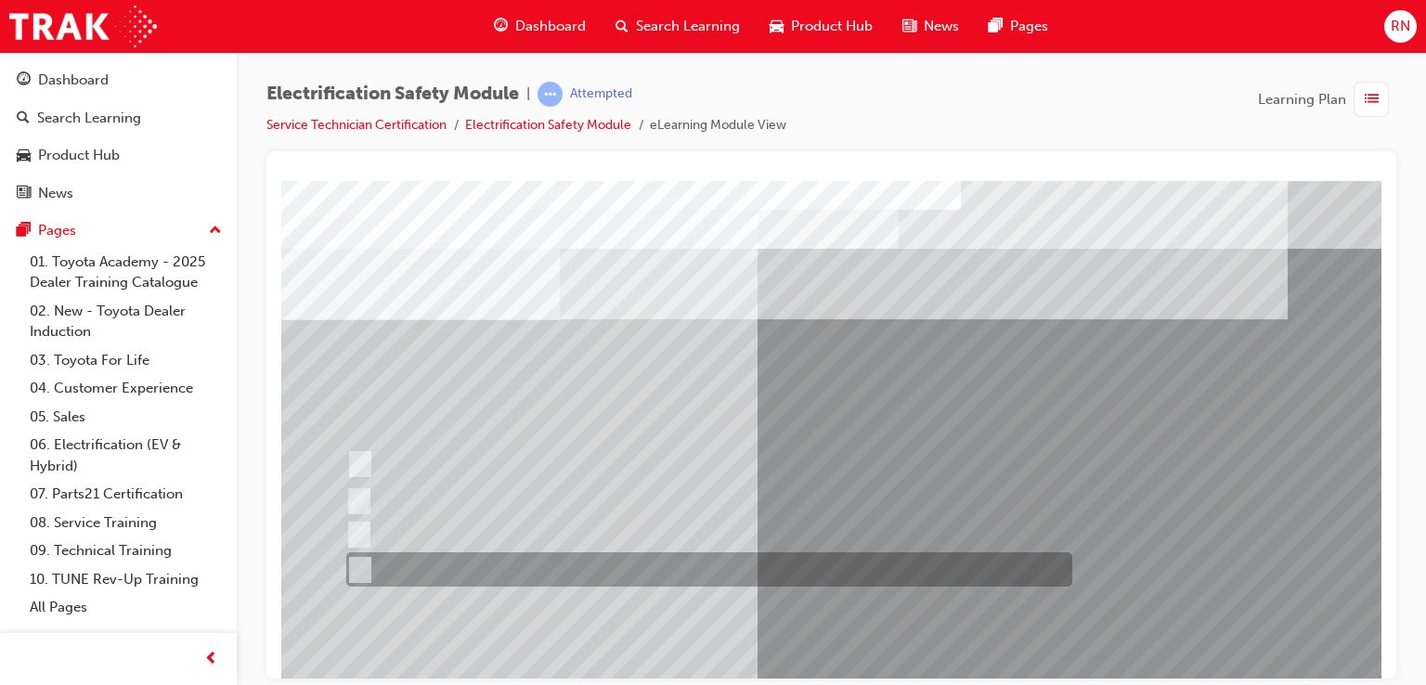
click at [521, 570] on div at bounding box center [705, 569] width 726 height 34
radio input "true"
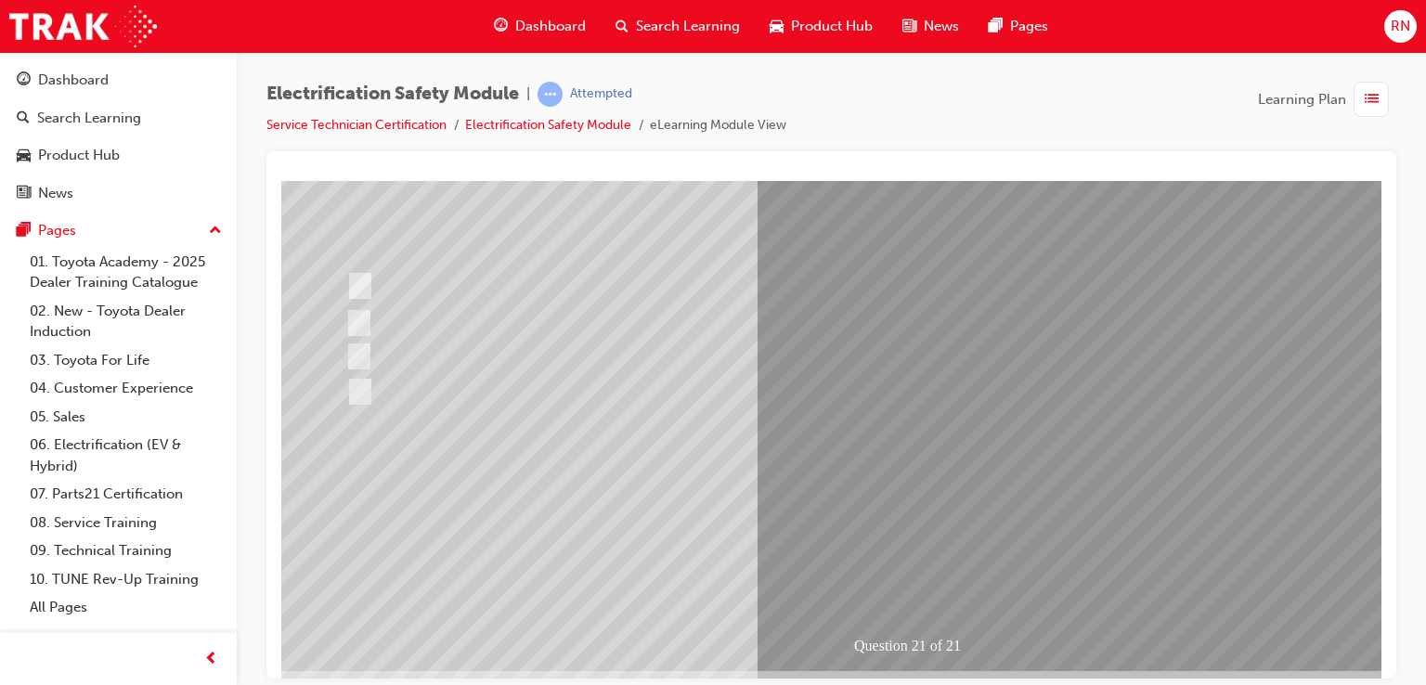
scroll to position [213, 0]
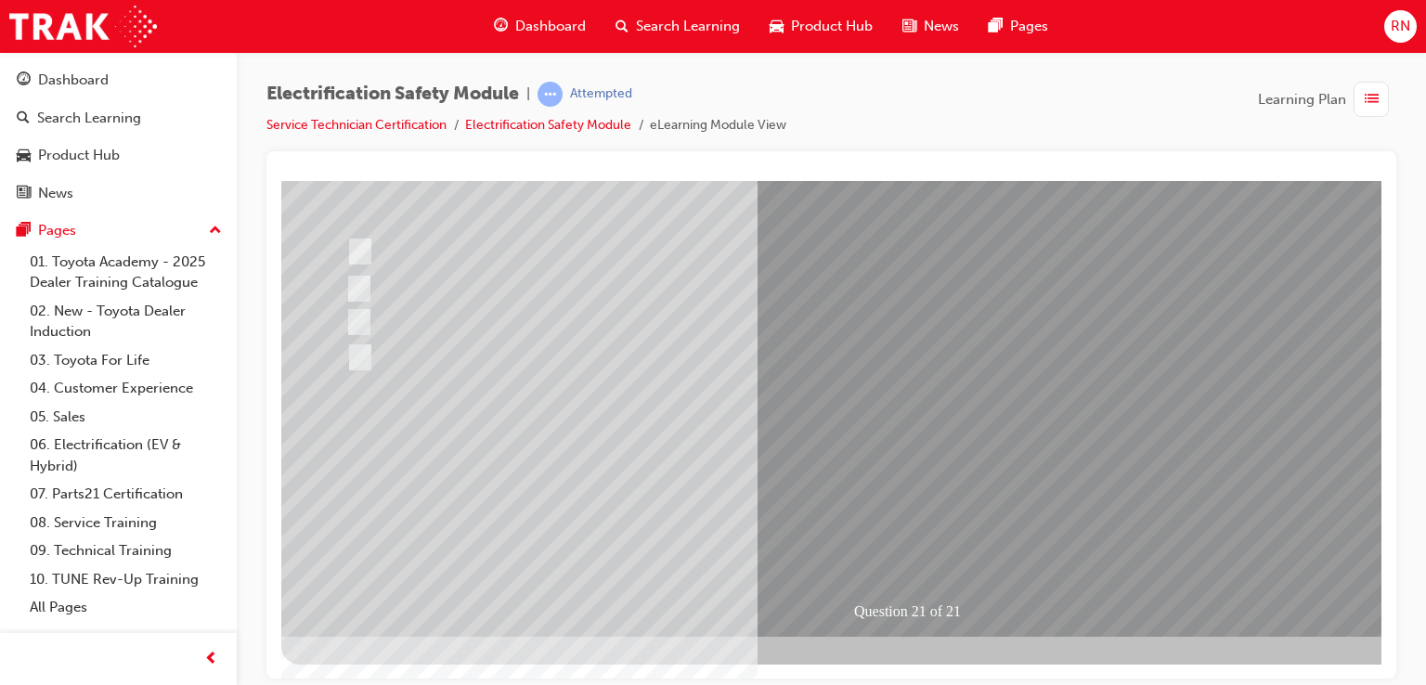
drag, startPoint x: 951, startPoint y: 535, endPoint x: 916, endPoint y: 477, distance: 67.5
click at [916, 477] on div "Question 21 of 21" at bounding box center [912, 302] width 1262 height 668
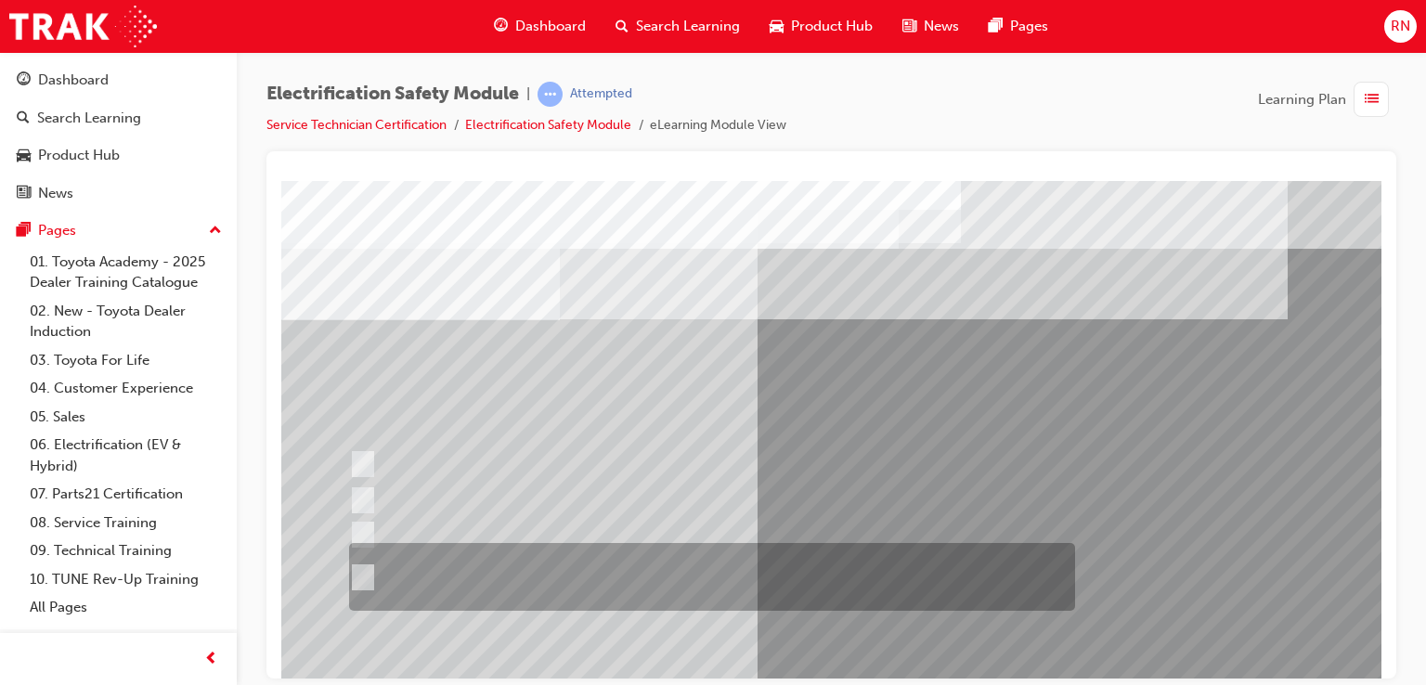
click at [361, 574] on input "The Plug-in Hybrid Electric has AC charging capability via a wall box charger a…" at bounding box center [359, 577] width 20 height 20
radio input "true"
click at [361, 574] on input "The Plug-in Hybrid Electric has AC charging capability via a wall box charger a…" at bounding box center [359, 577] width 20 height 20
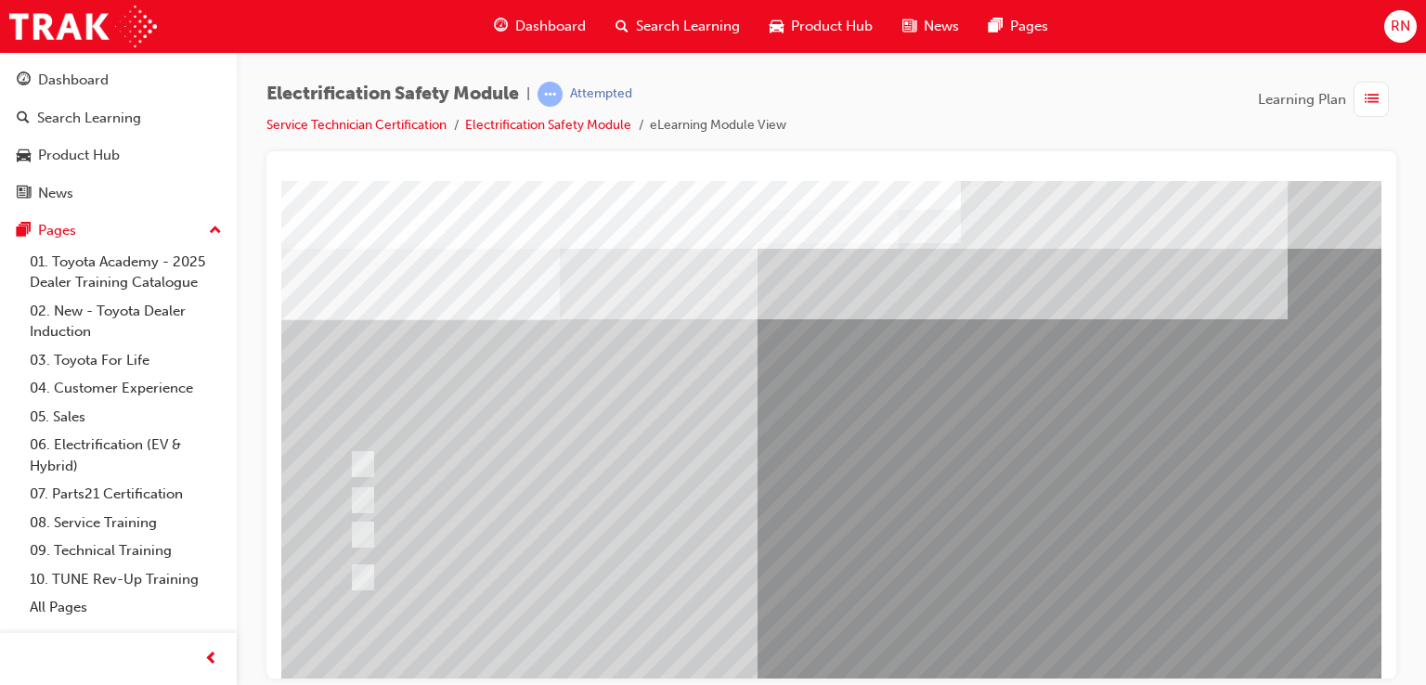
scroll to position [213, 0]
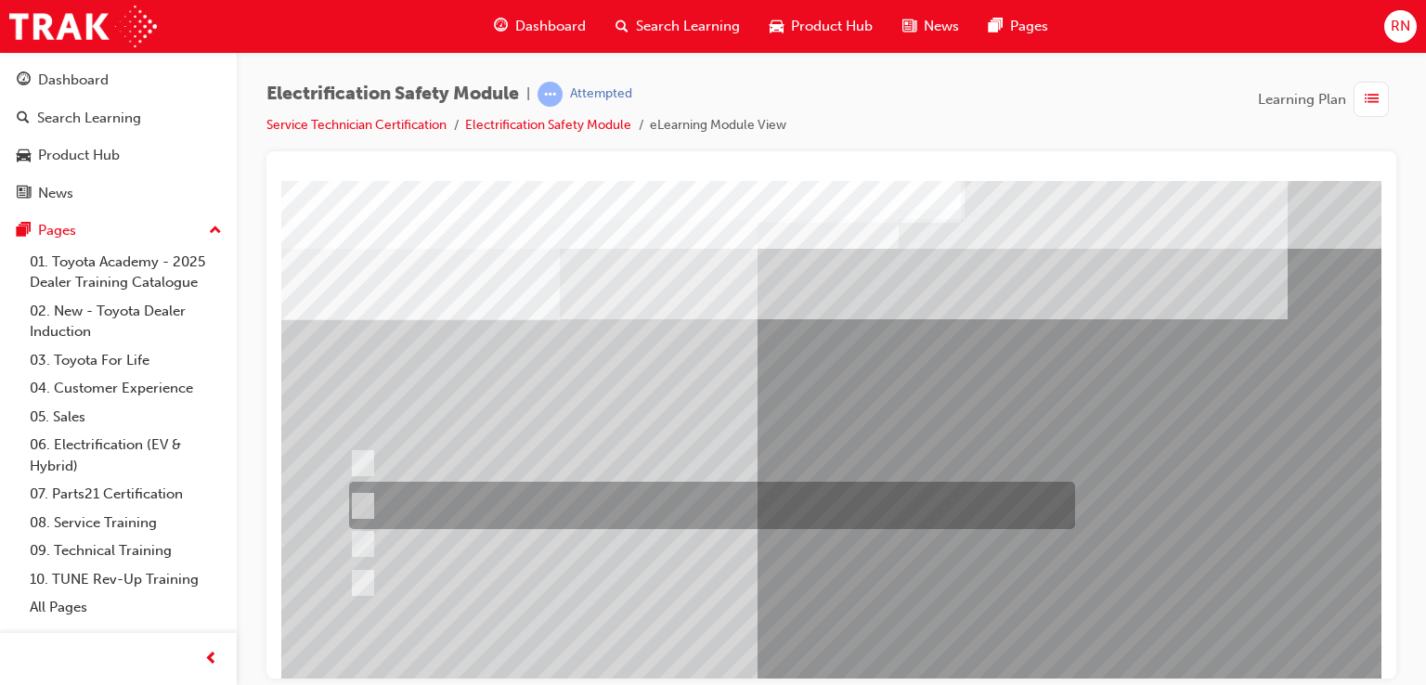
click at [449, 511] on div at bounding box center [707, 505] width 726 height 47
radio input "true"
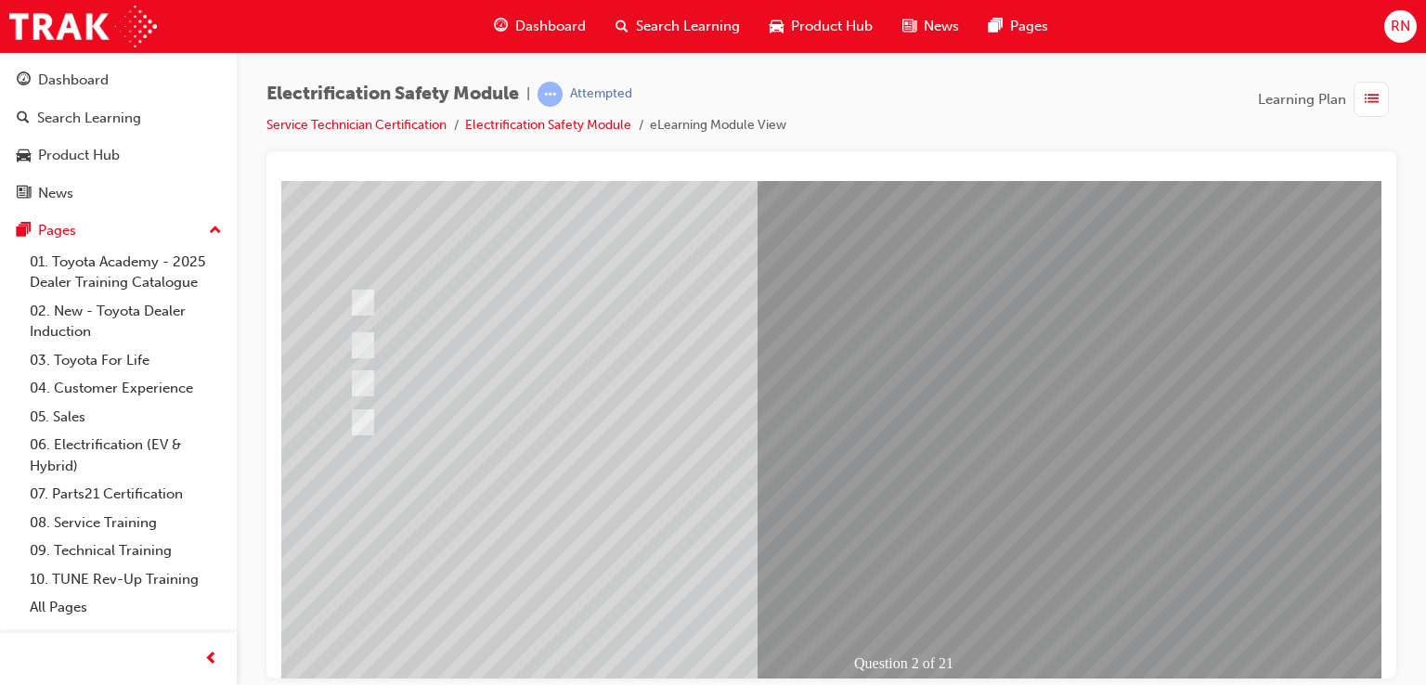
scroll to position [213, 0]
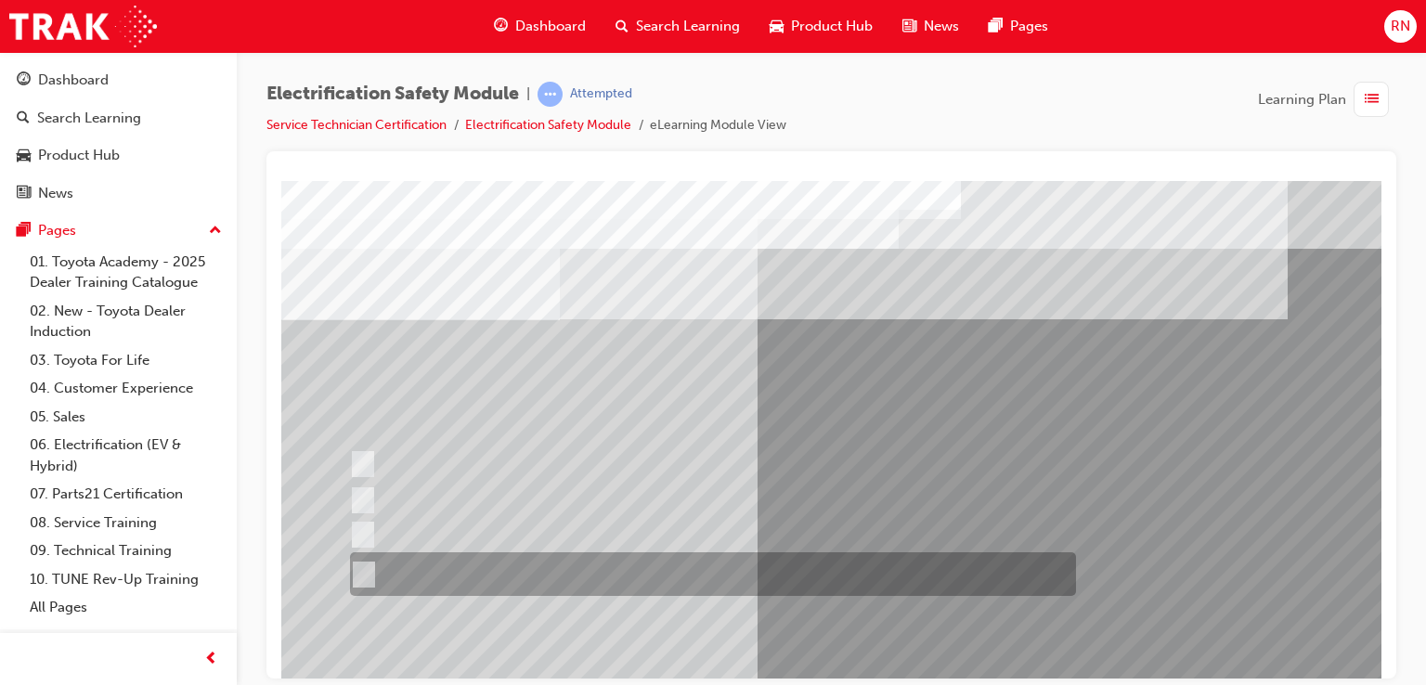
click at [605, 580] on div at bounding box center [708, 574] width 726 height 44
radio input "true"
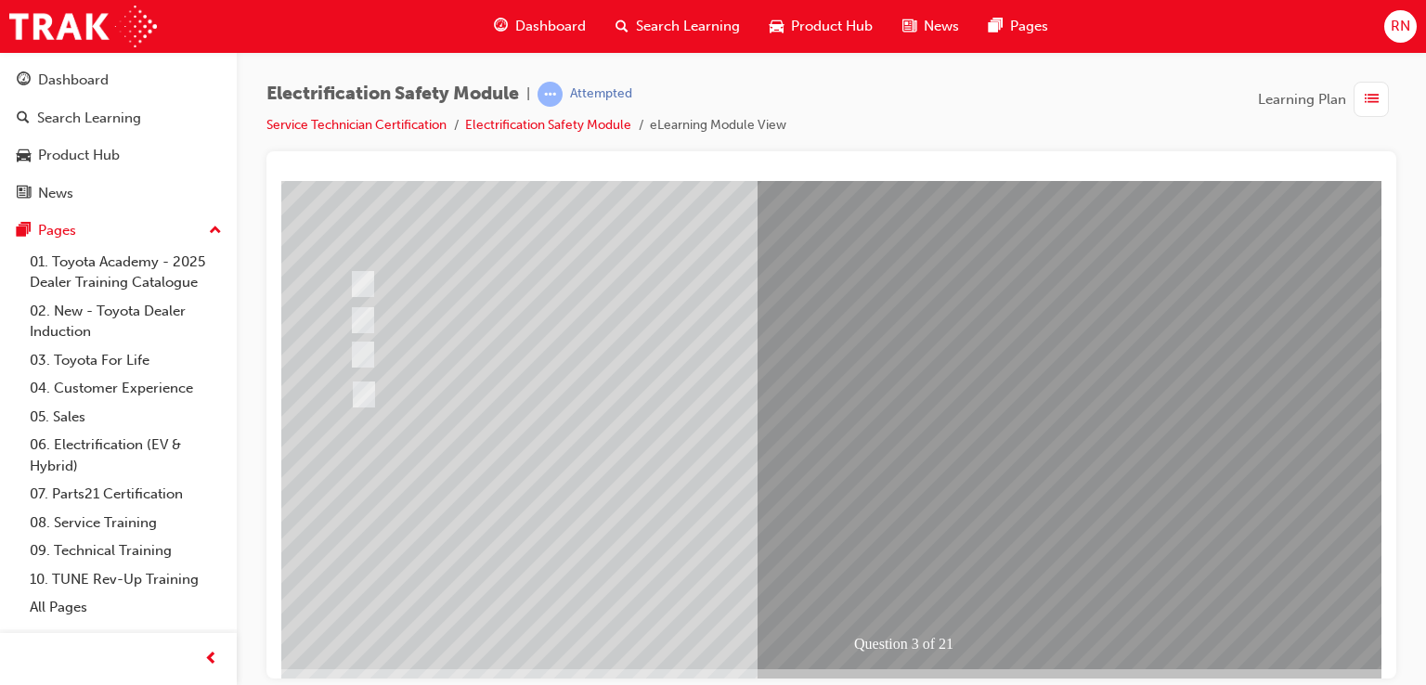
scroll to position [213, 0]
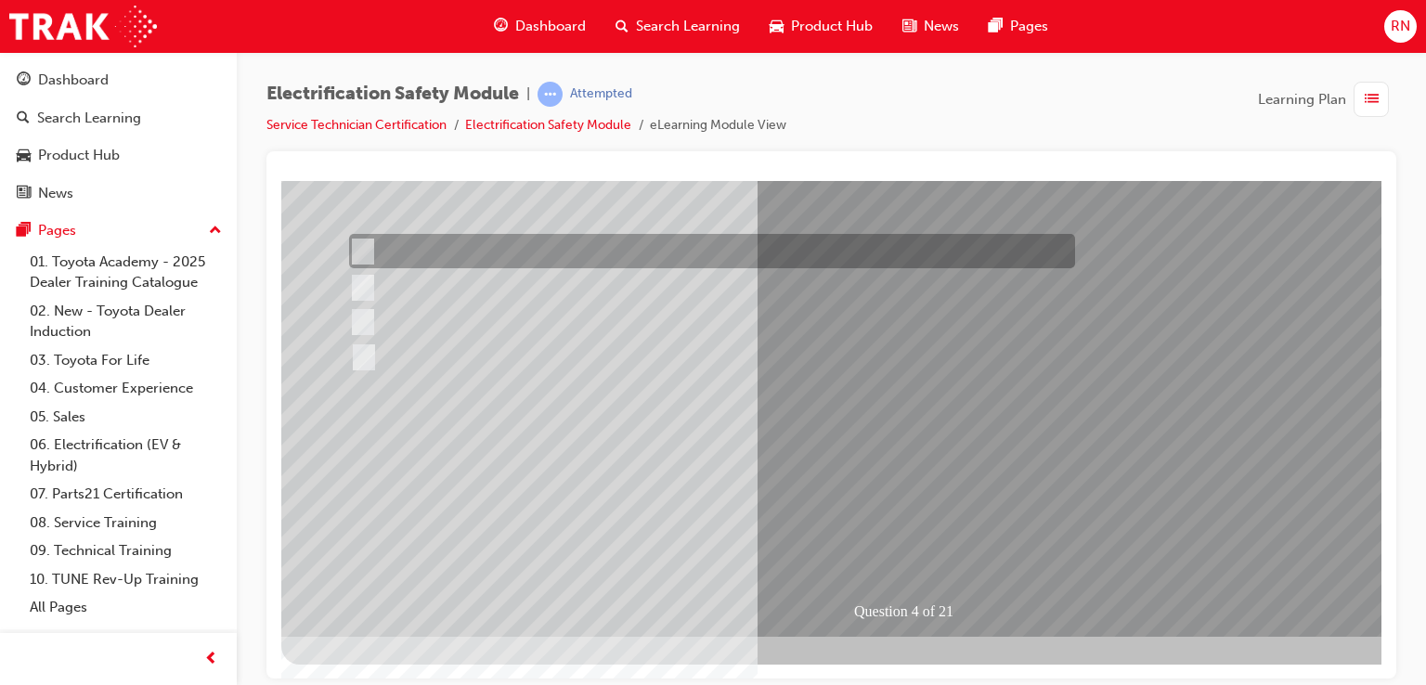
scroll to position [0, 0]
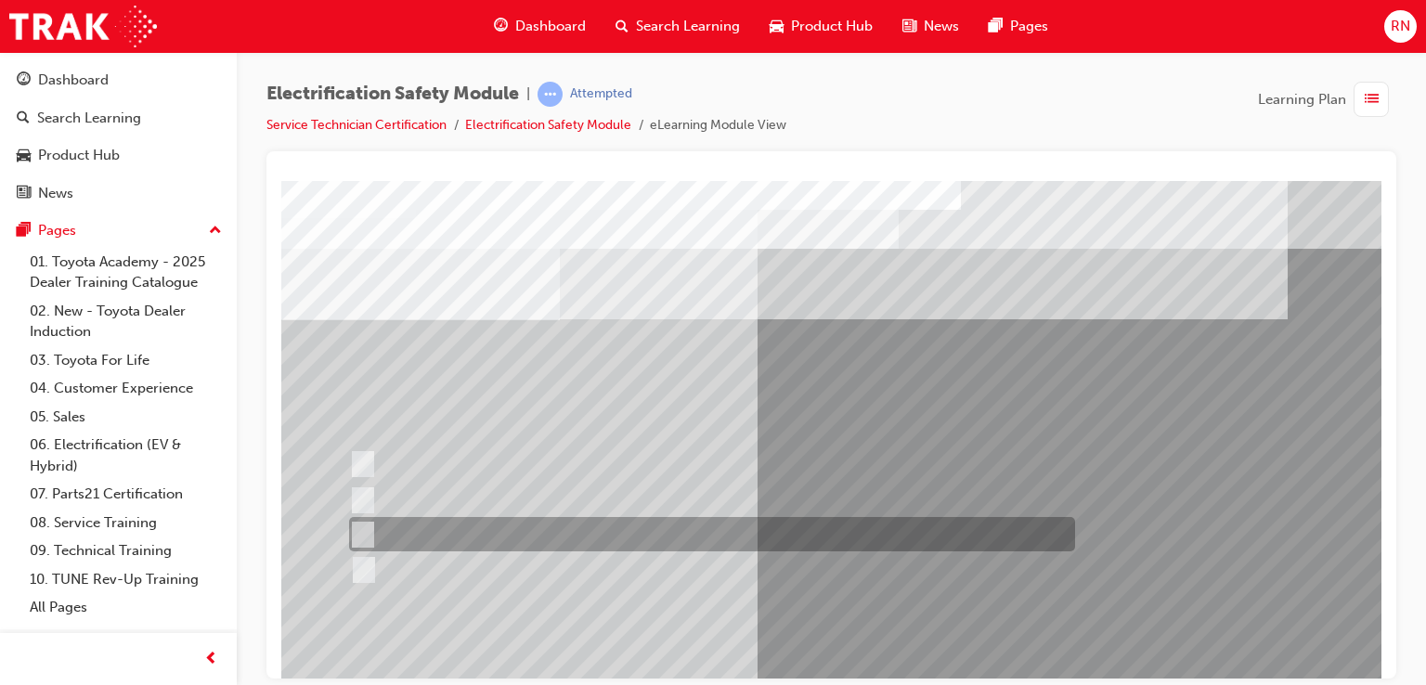
click at [379, 528] on div at bounding box center [707, 534] width 726 height 34
checkbox input "true"
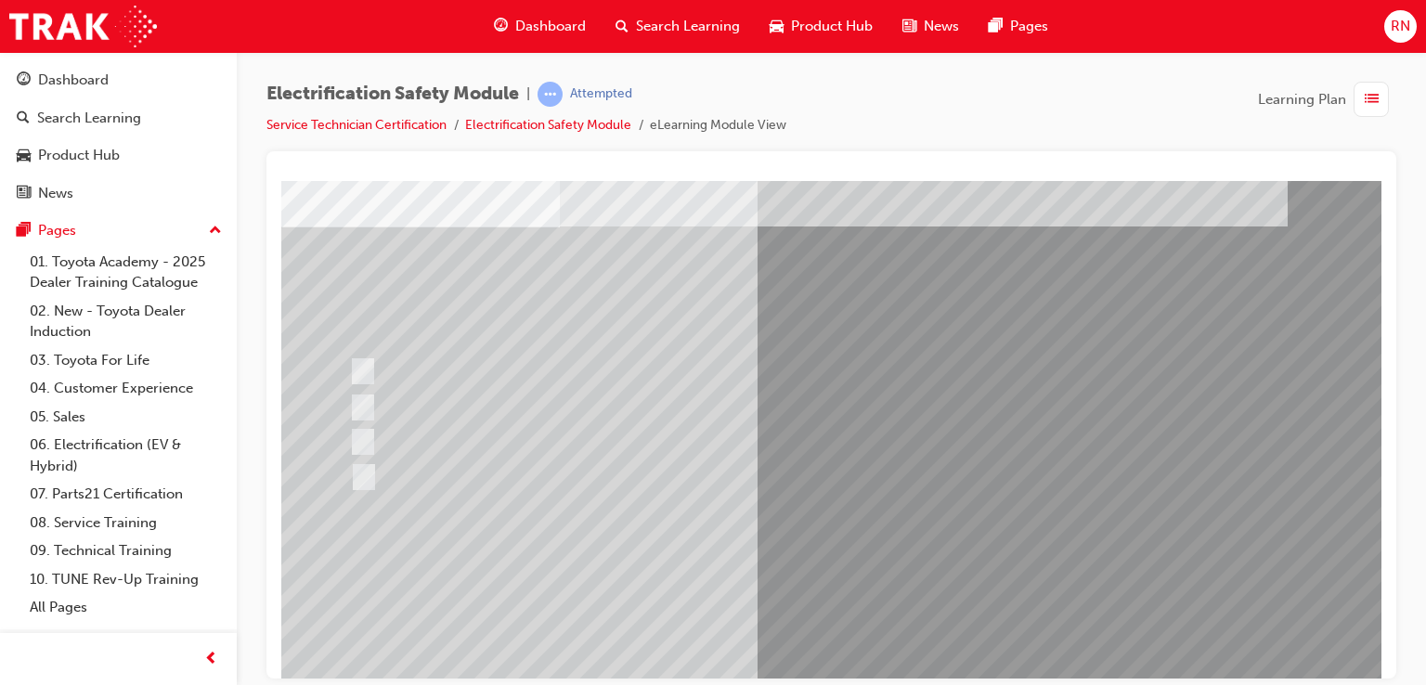
scroll to position [111, 0]
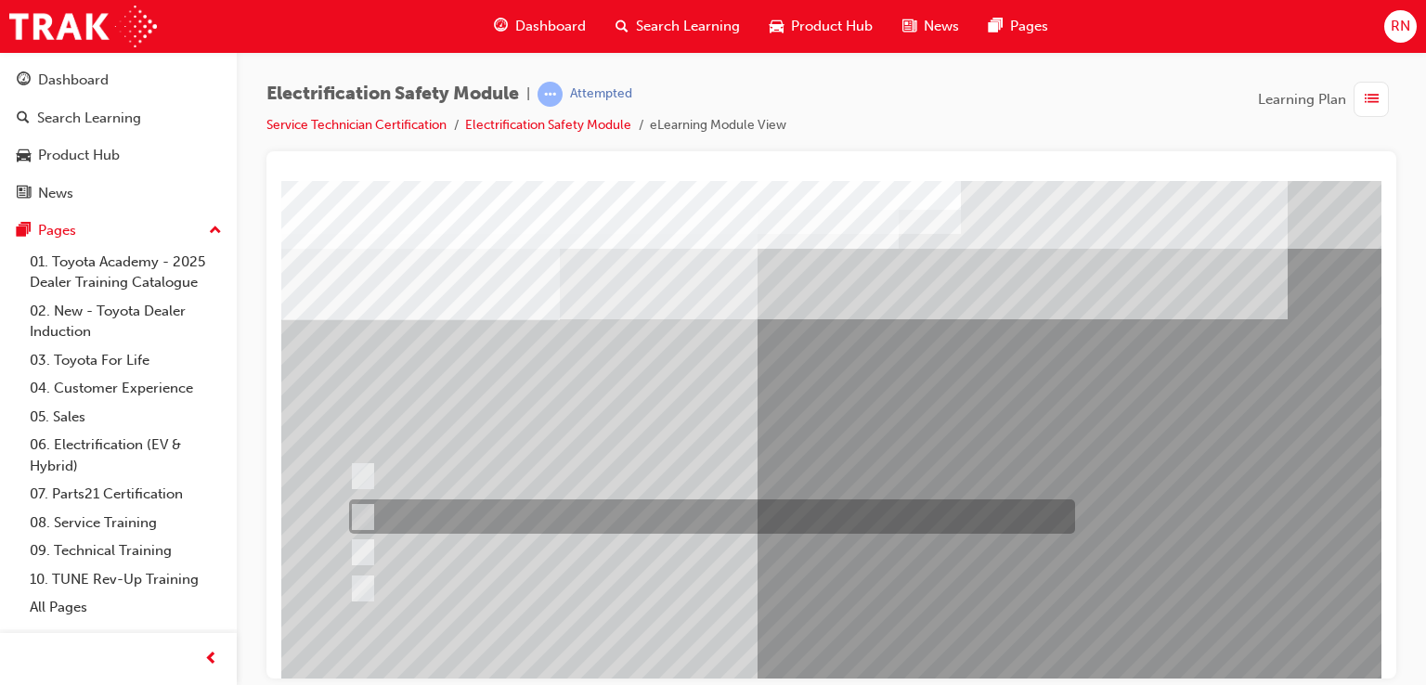
click at [470, 520] on div at bounding box center [707, 516] width 726 height 34
checkbox input "true"
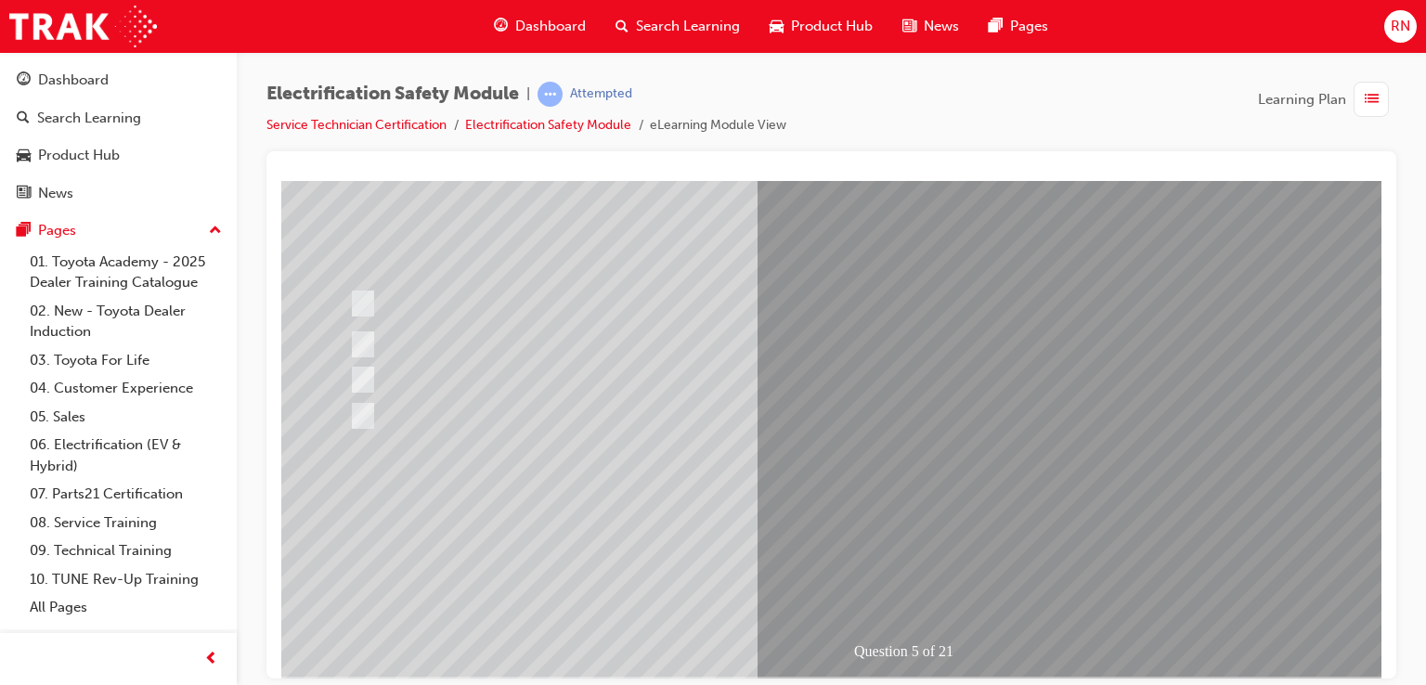
scroll to position [213, 0]
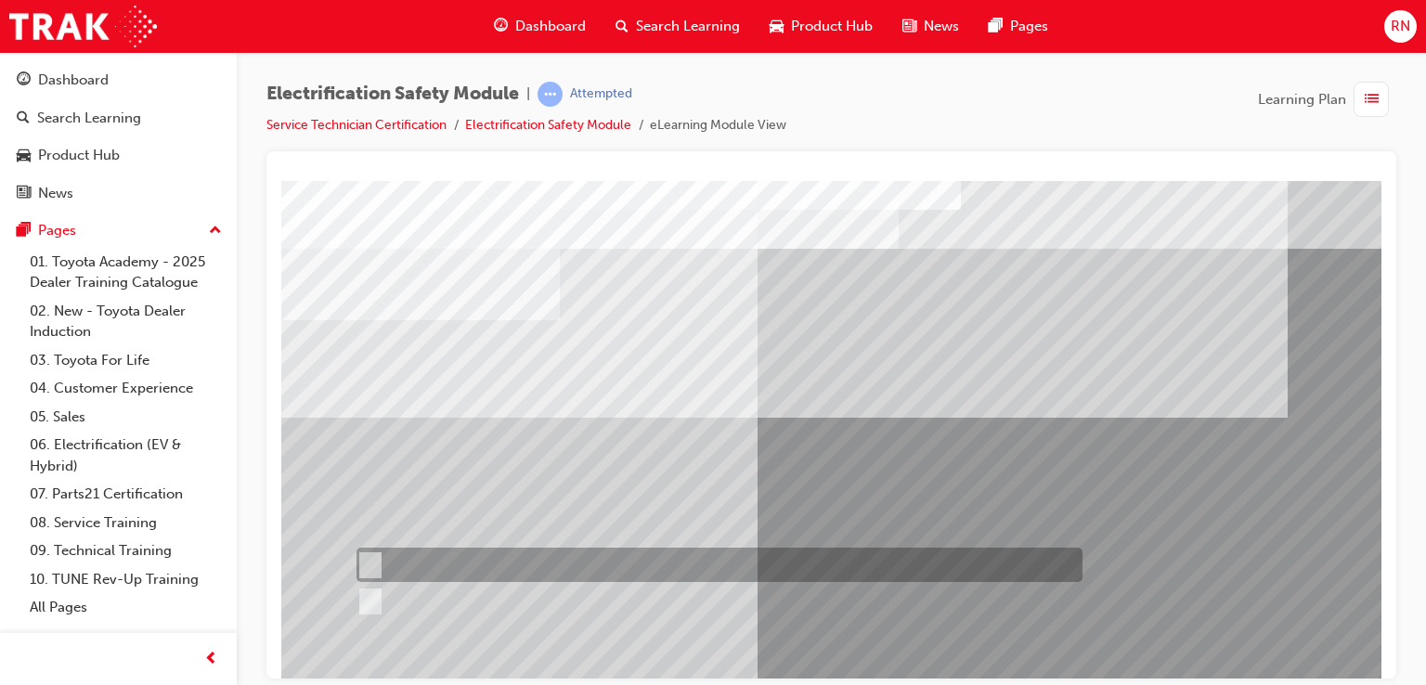
click at [368, 553] on div at bounding box center [715, 565] width 726 height 34
radio input "true"
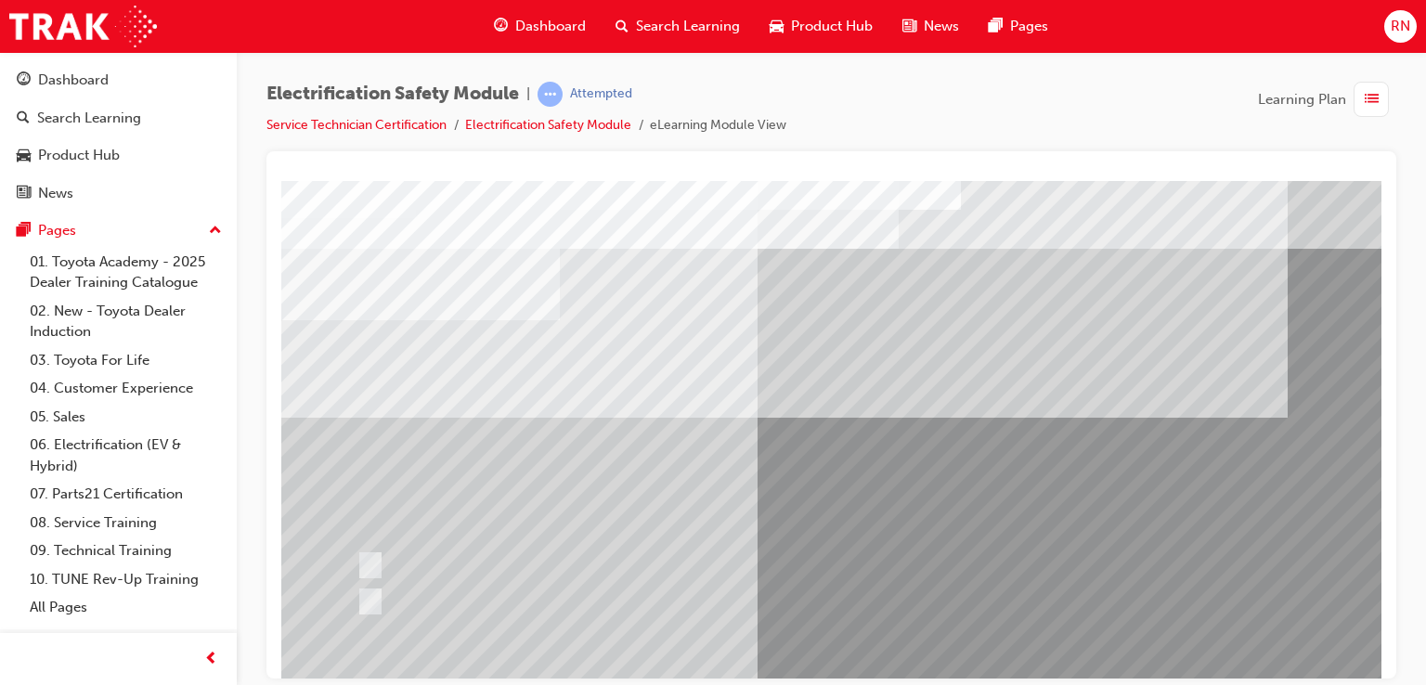
click at [1381, 613] on div at bounding box center [831, 414] width 1130 height 527
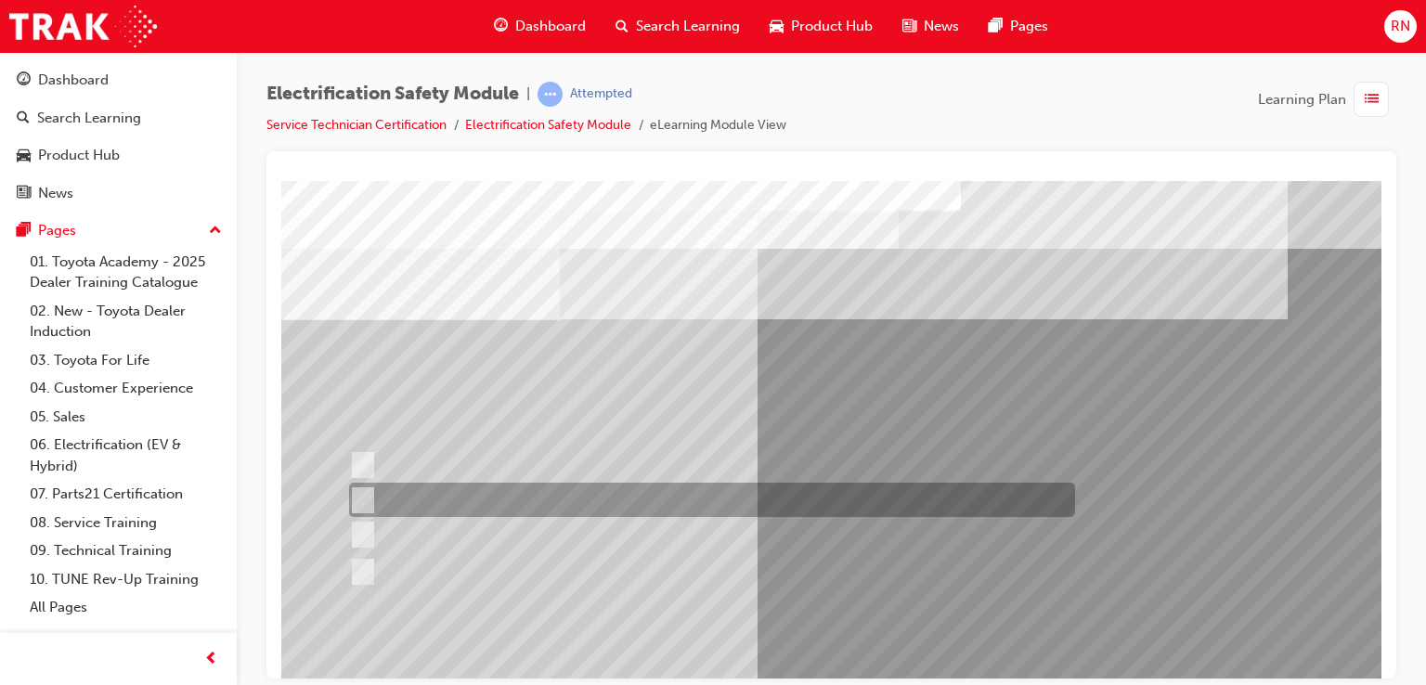
click at [579, 494] on div at bounding box center [707, 500] width 726 height 34
radio input "true"
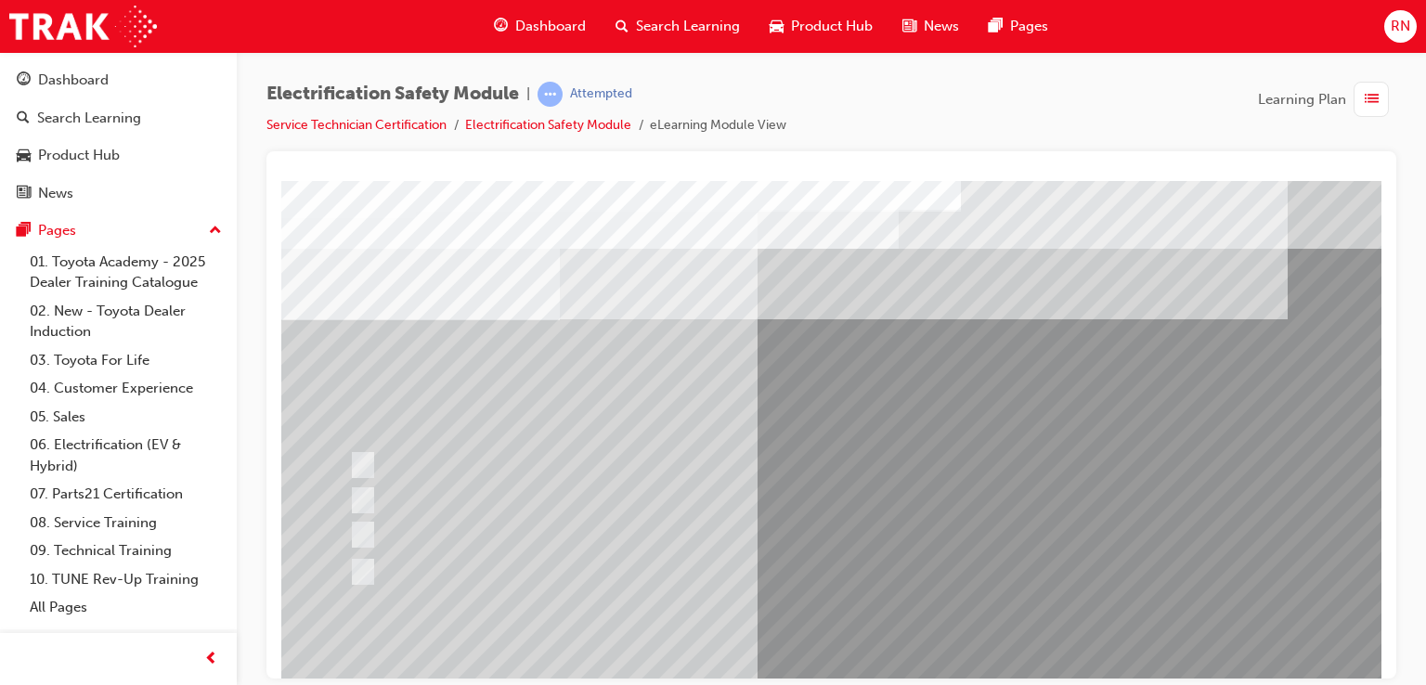
click at [1381, 615] on div at bounding box center [831, 414] width 1130 height 527
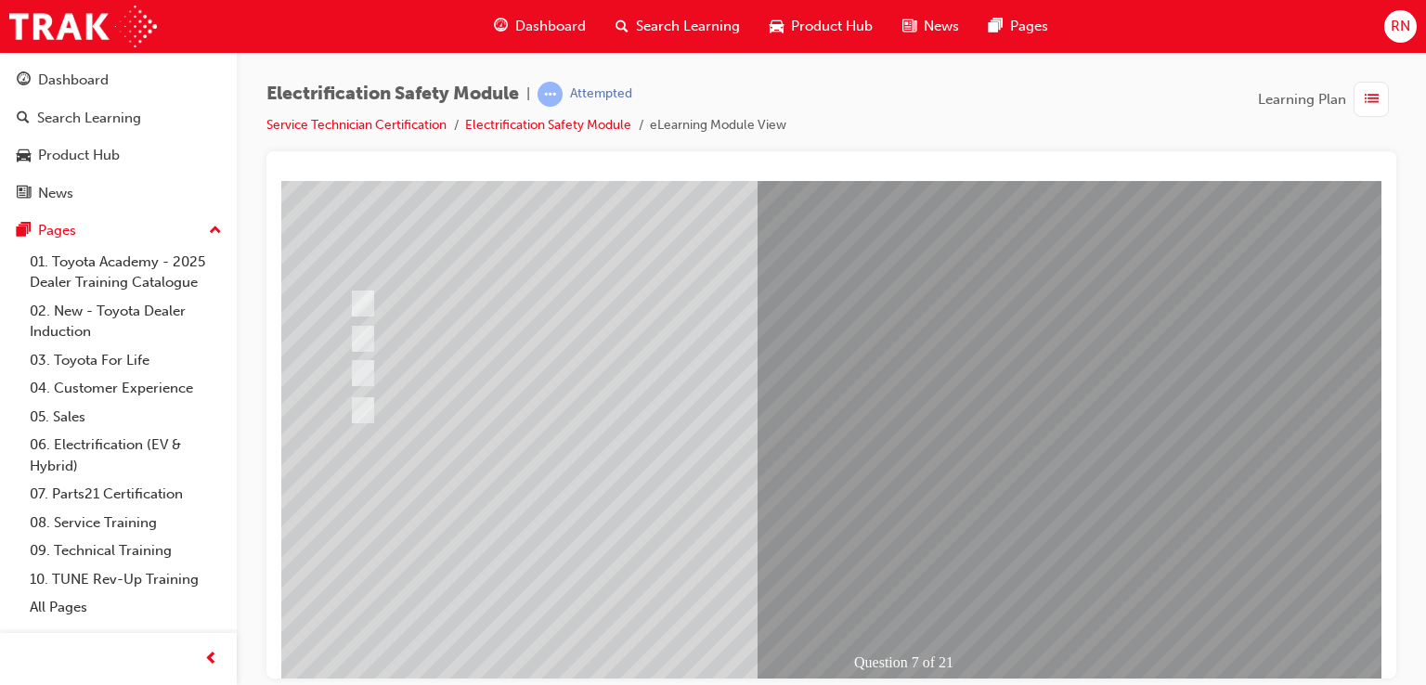
scroll to position [207, 0]
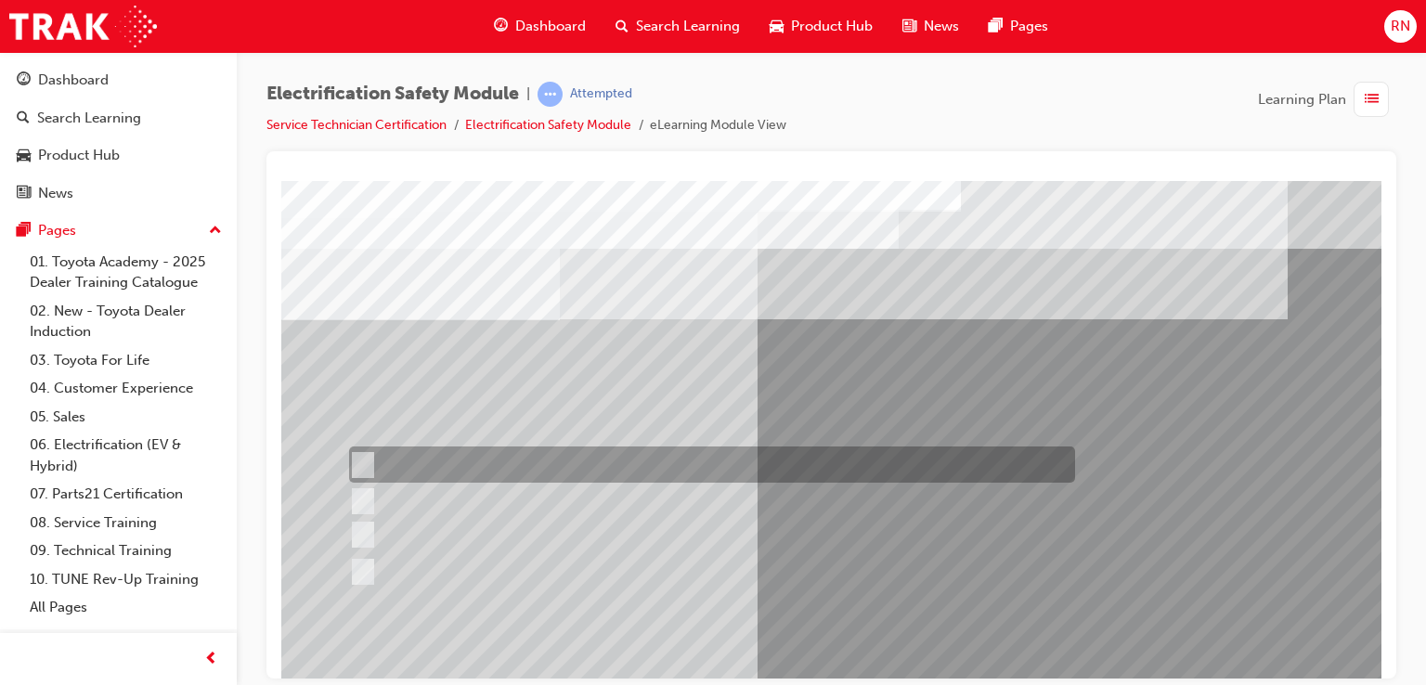
click at [611, 465] on div at bounding box center [707, 464] width 726 height 36
radio input "true"
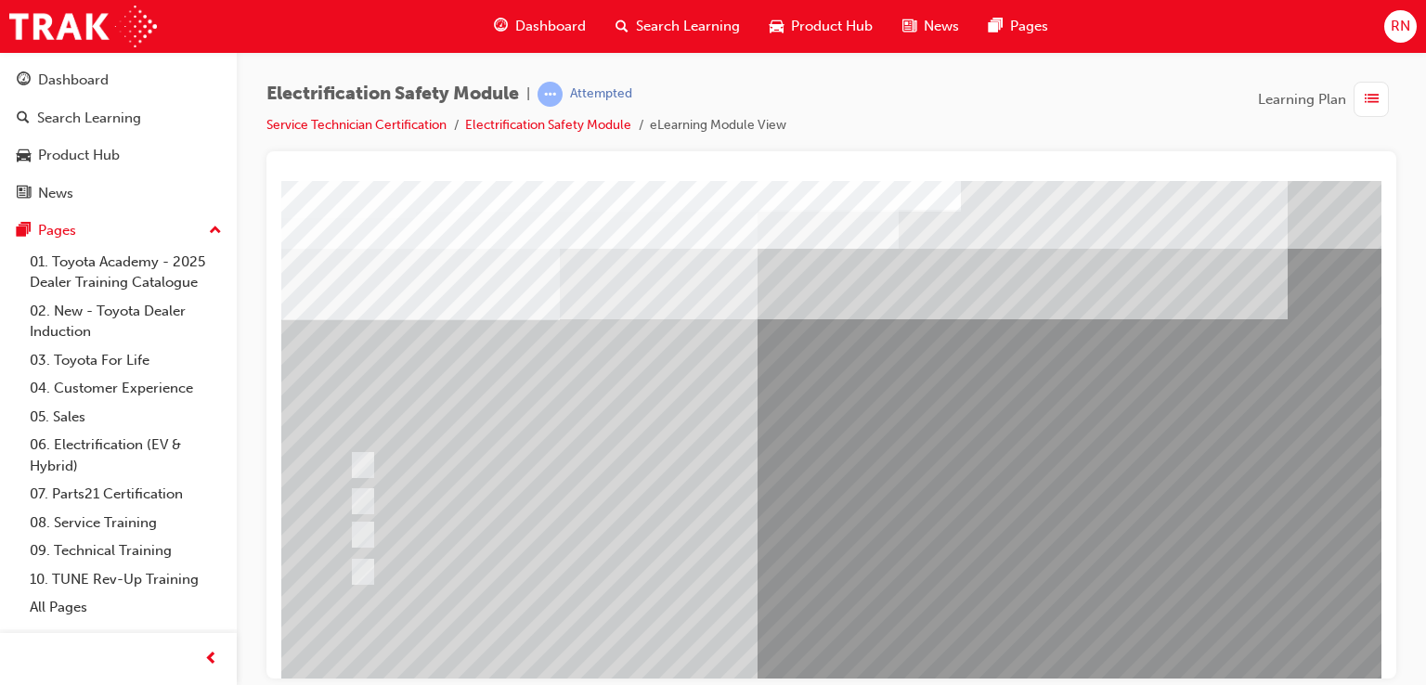
scroll to position [213, 0]
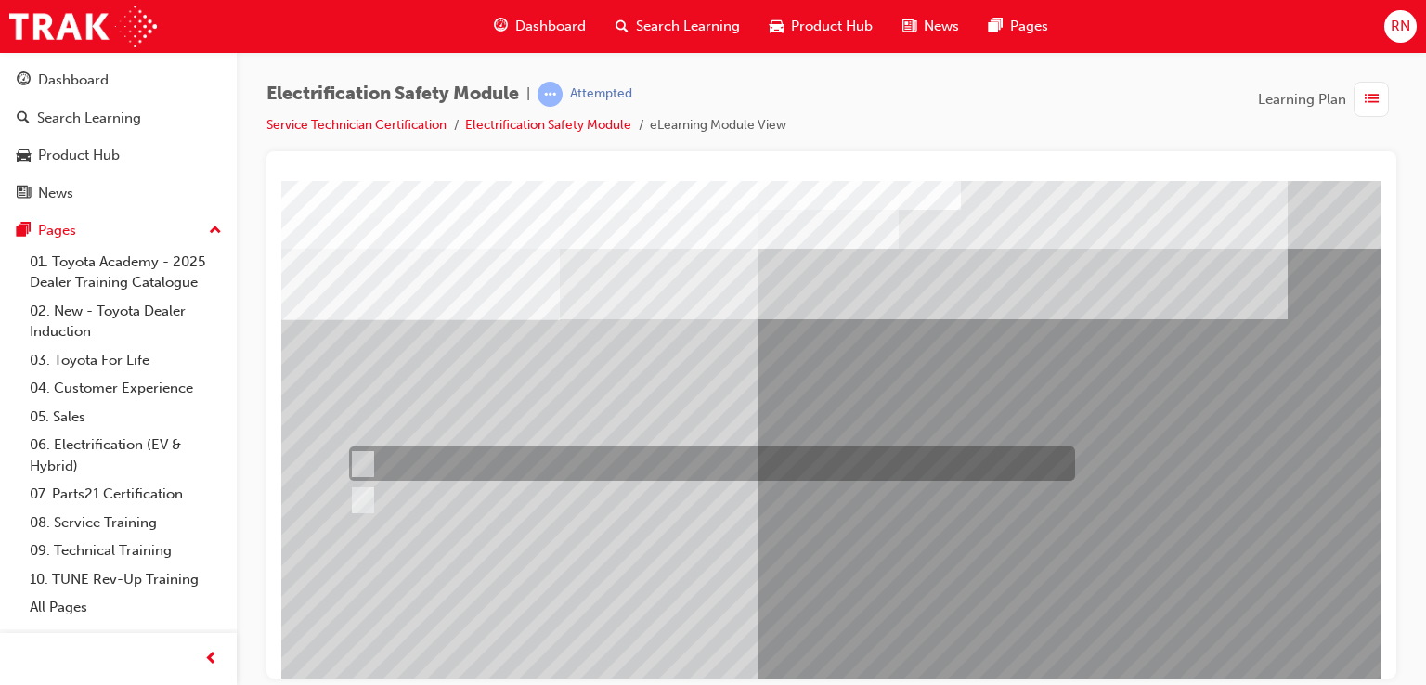
click at [363, 469] on input "True" at bounding box center [359, 464] width 20 height 20
radio input "true"
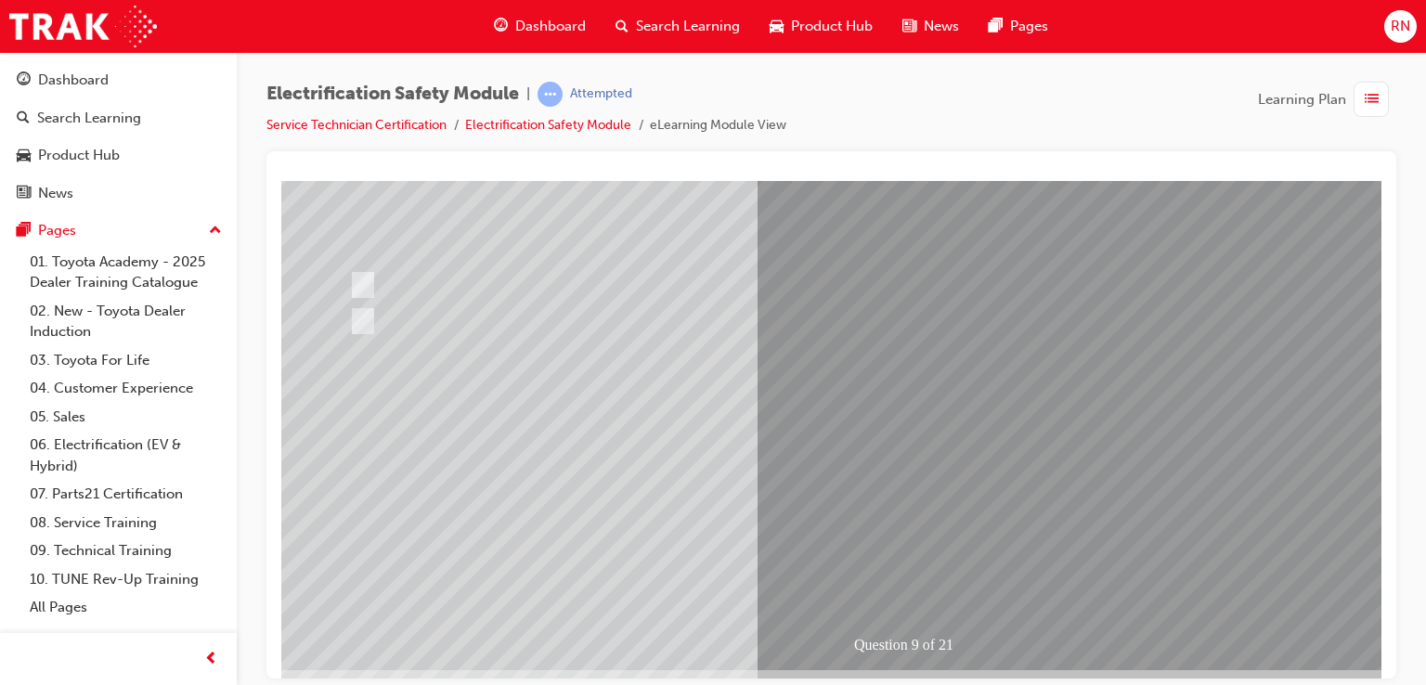
scroll to position [212, 0]
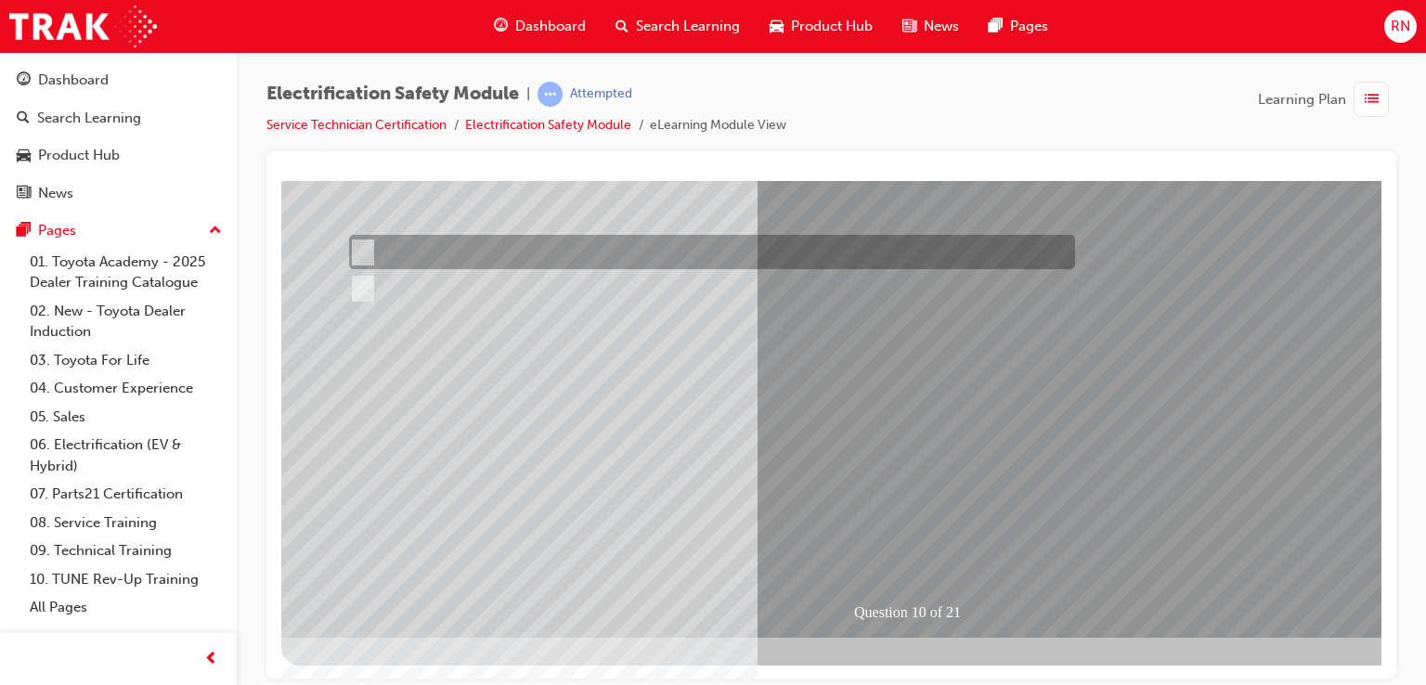
scroll to position [0, 0]
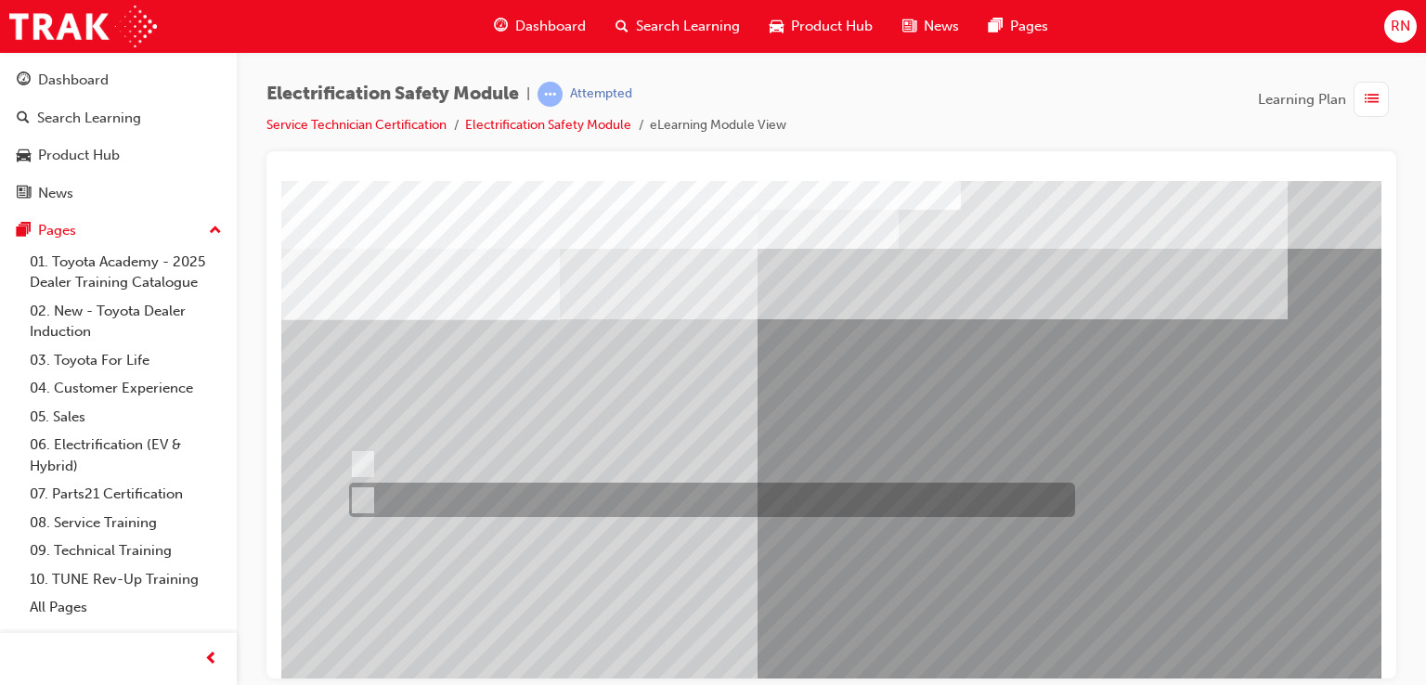
click at [368, 494] on input "True" at bounding box center [359, 500] width 20 height 20
radio input "true"
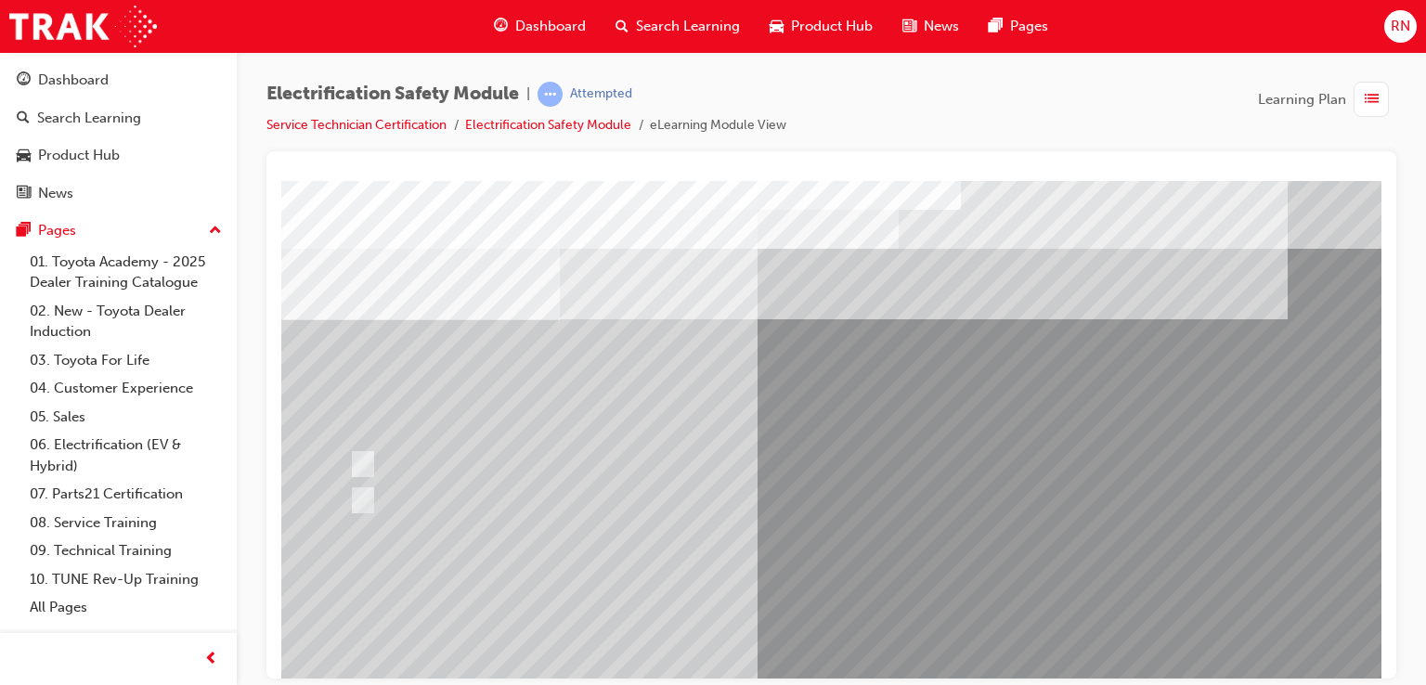
scroll to position [213, 0]
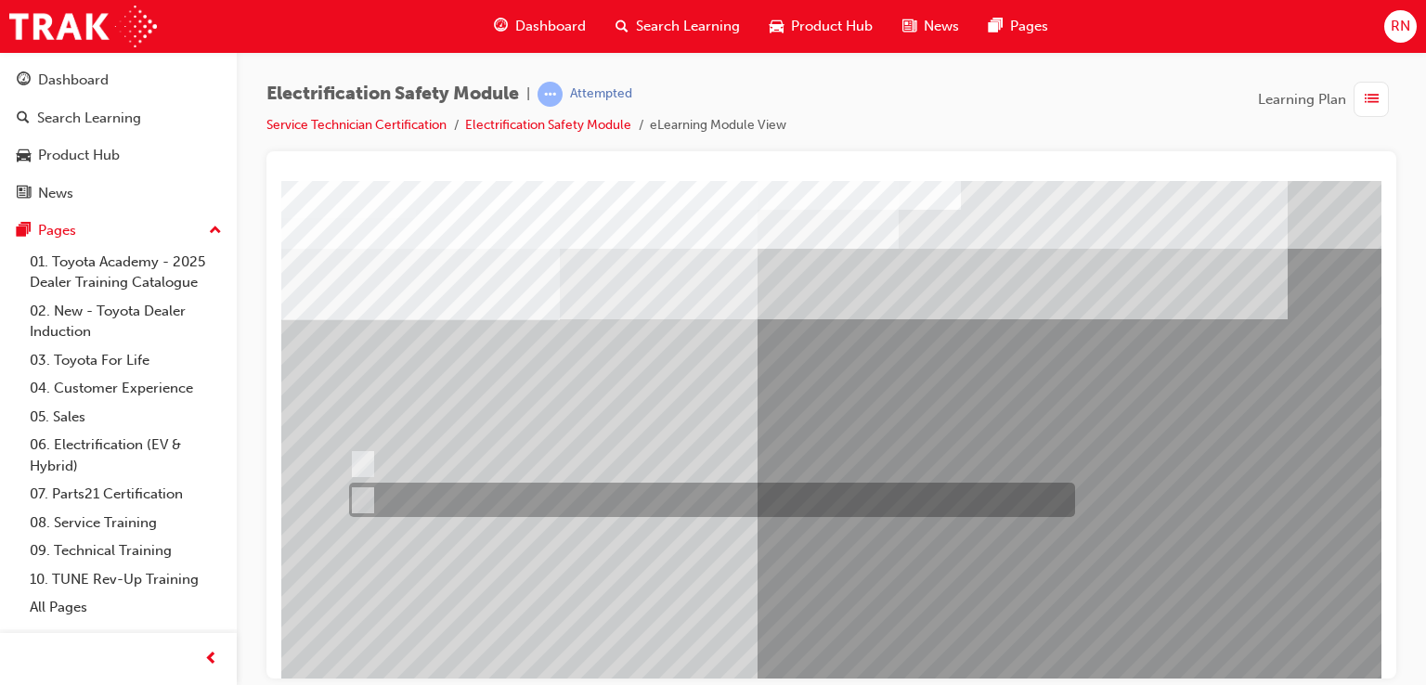
click at [364, 497] on input "False" at bounding box center [359, 500] width 20 height 20
radio input "true"
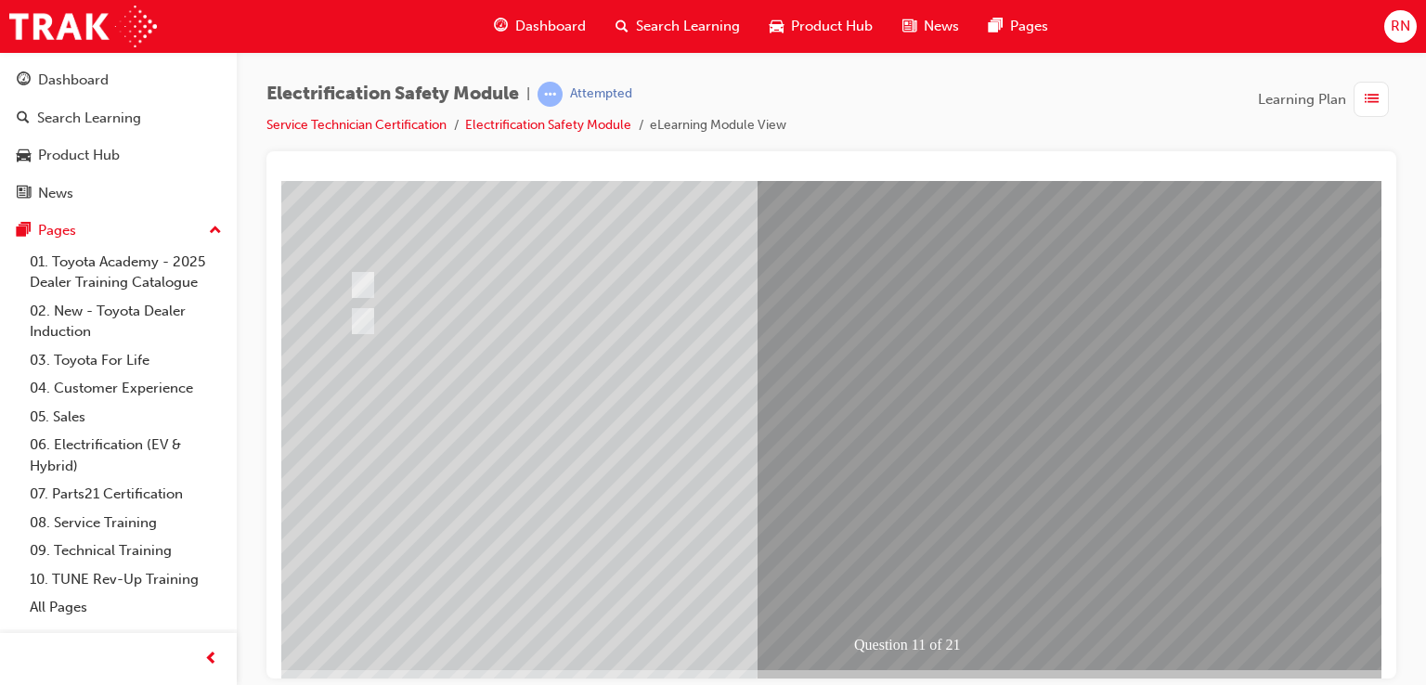
scroll to position [213, 0]
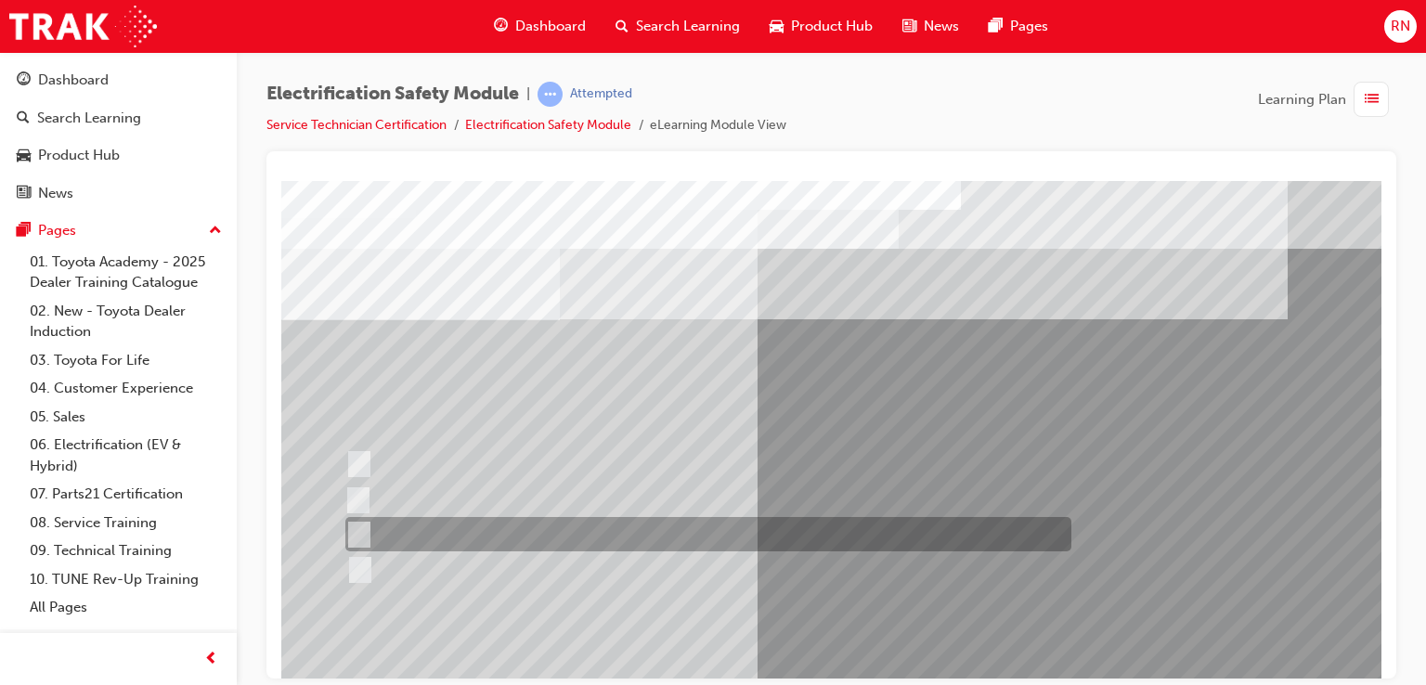
click at [502, 531] on div at bounding box center [704, 534] width 726 height 34
radio input "true"
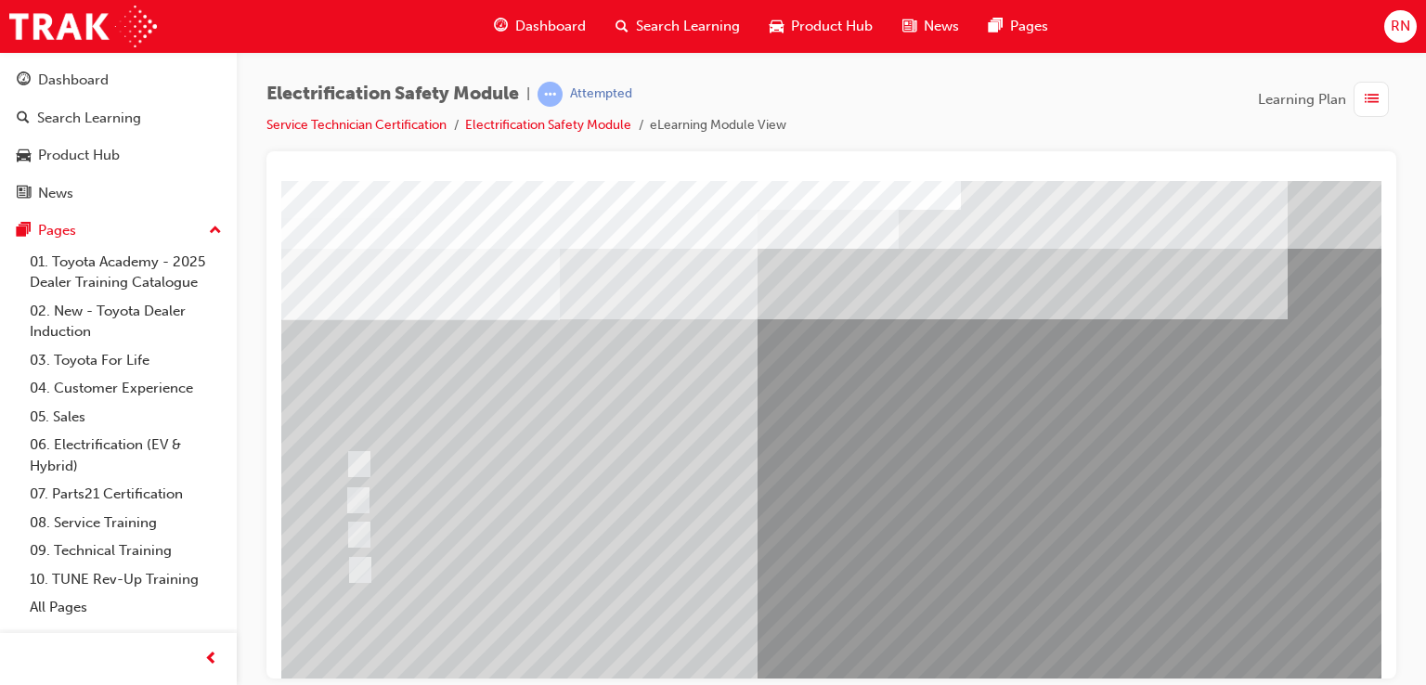
scroll to position [213, 0]
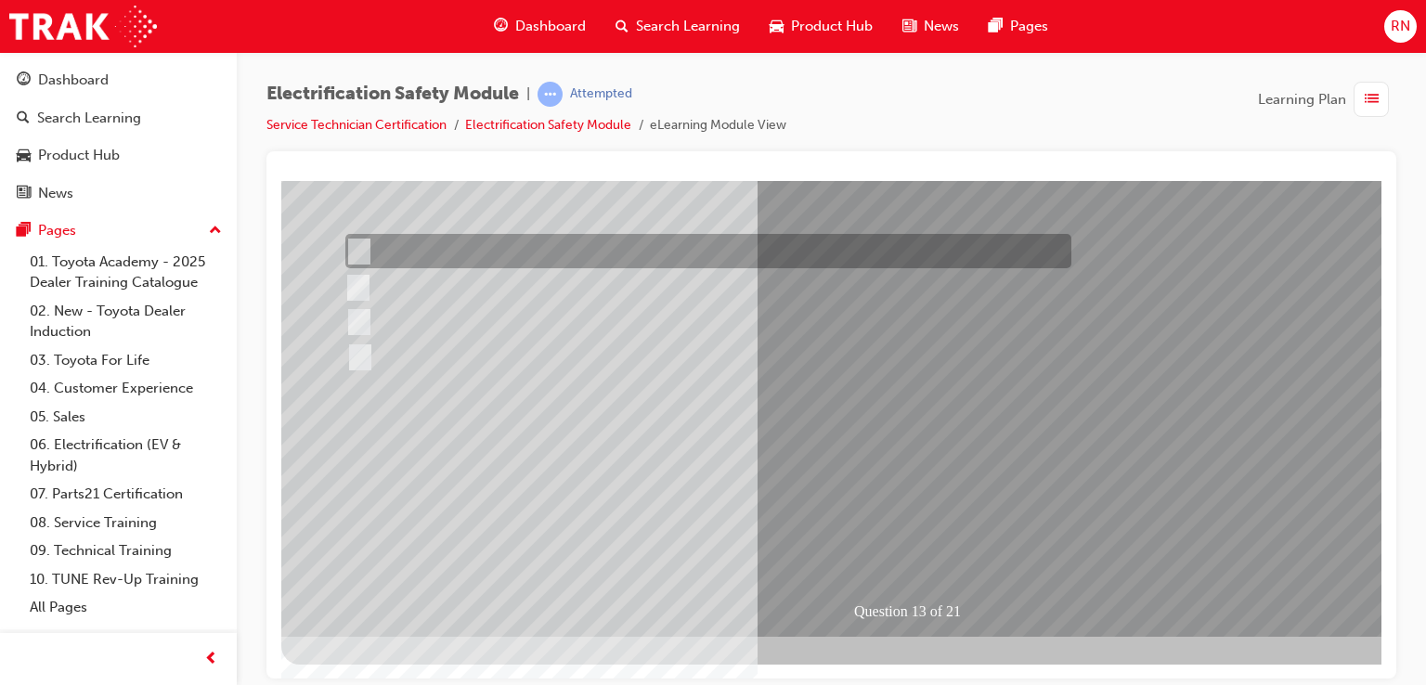
scroll to position [0, 0]
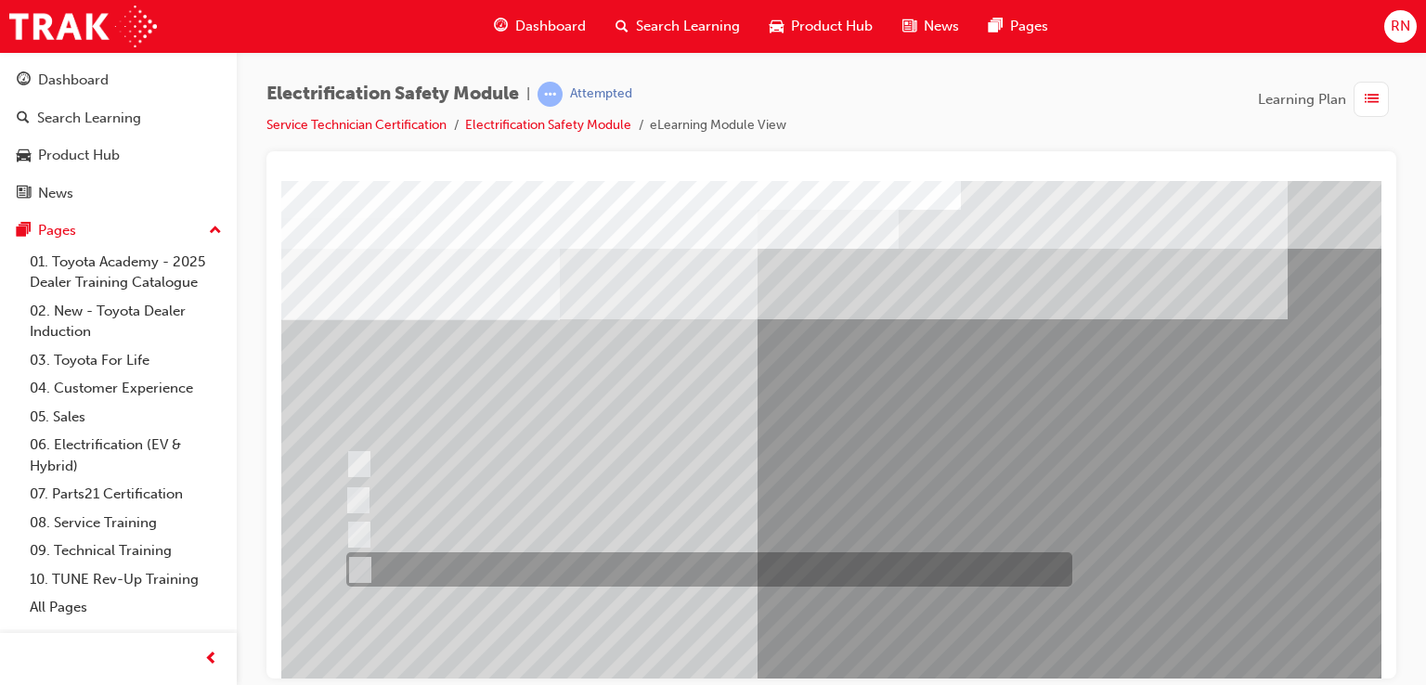
click at [360, 569] on input "Check for a DC Charging Port." at bounding box center [356, 570] width 20 height 20
radio input "true"
click at [360, 569] on input "Check for a DC Charging Port." at bounding box center [356, 570] width 20 height 20
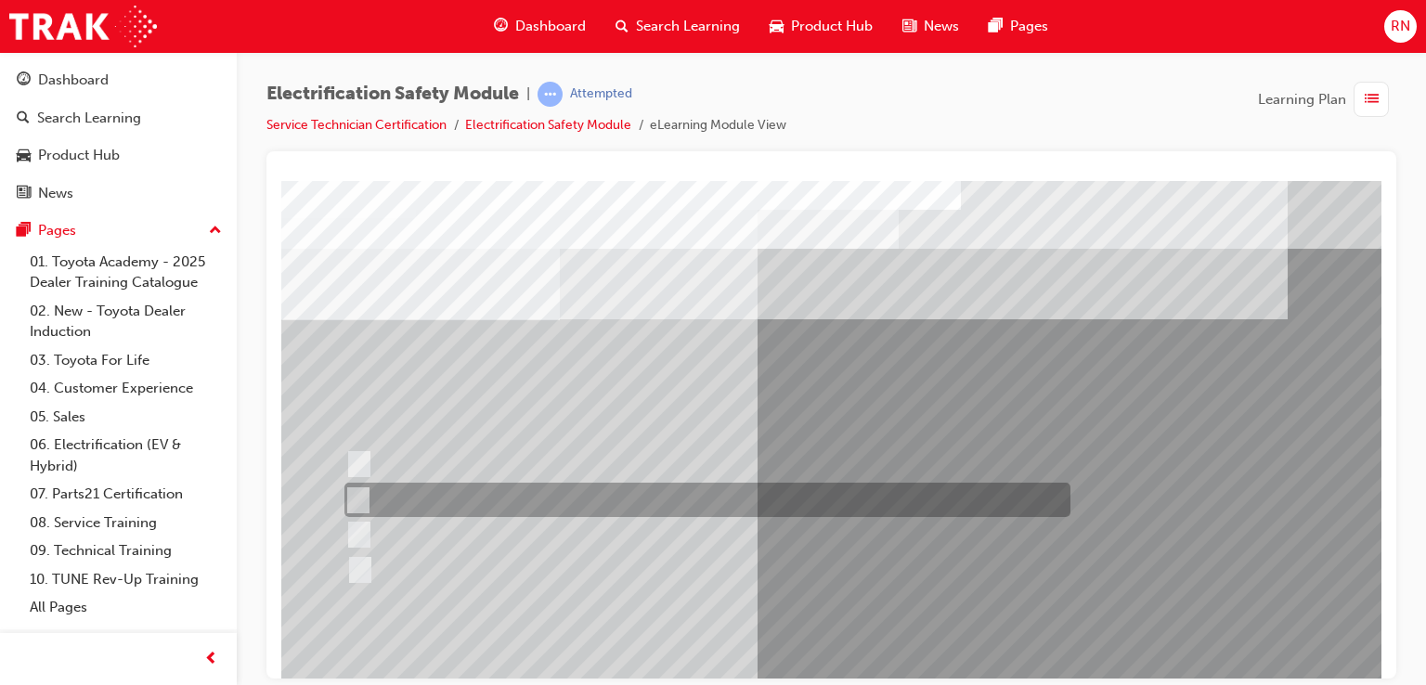
click at [358, 500] on input "Inspect the Insulated Gloves for damage." at bounding box center [354, 500] width 20 height 20
radio input "true"
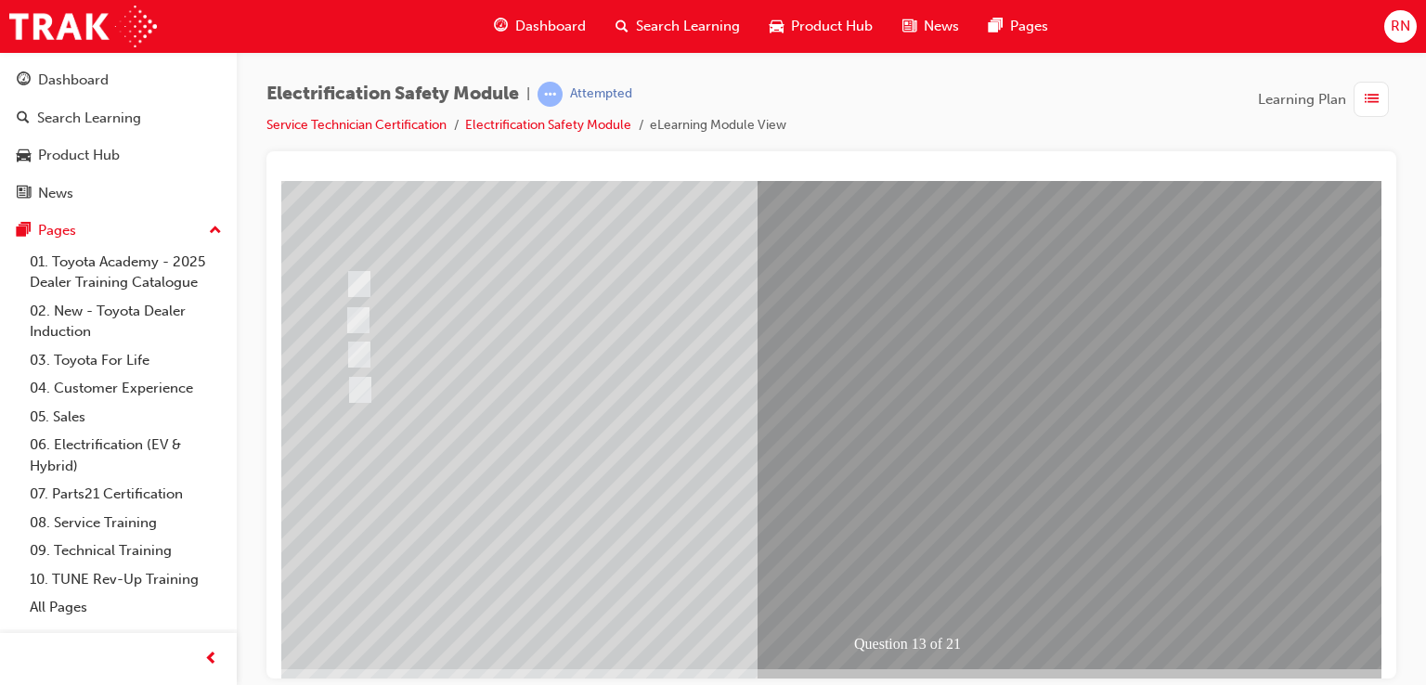
scroll to position [213, 0]
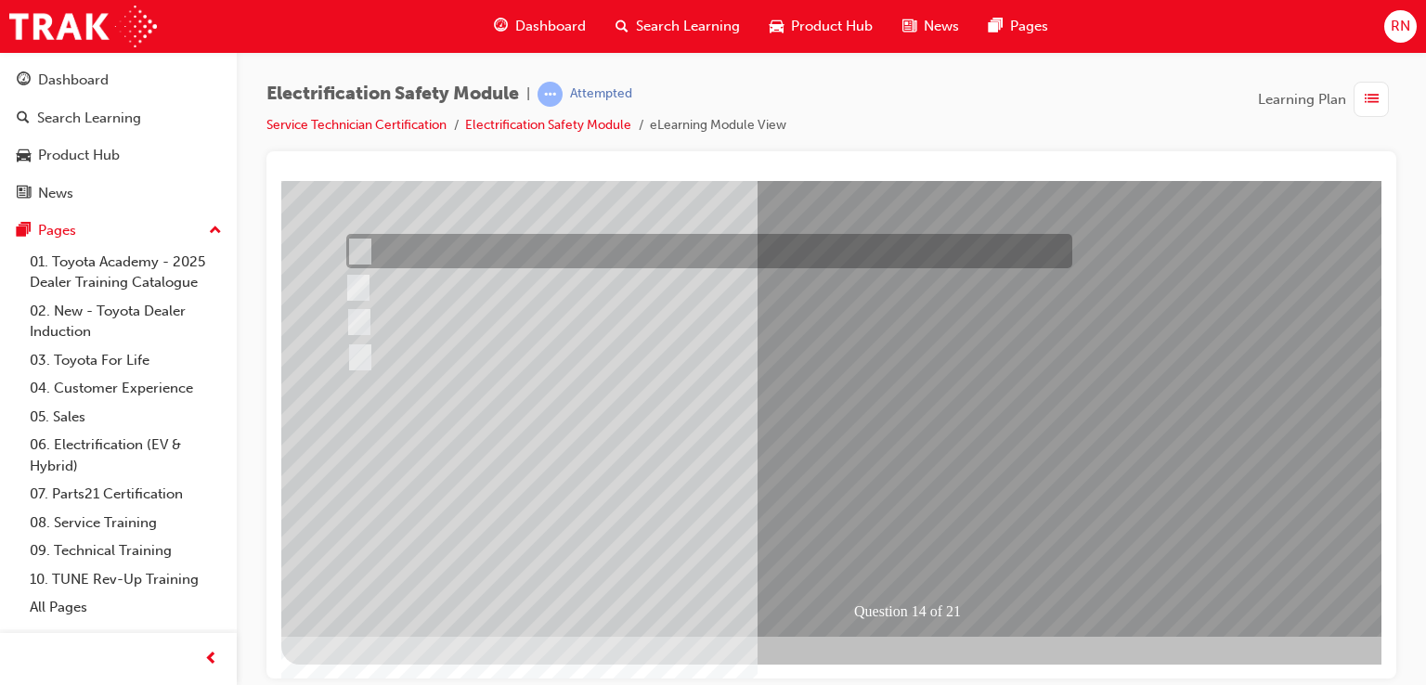
scroll to position [0, 0]
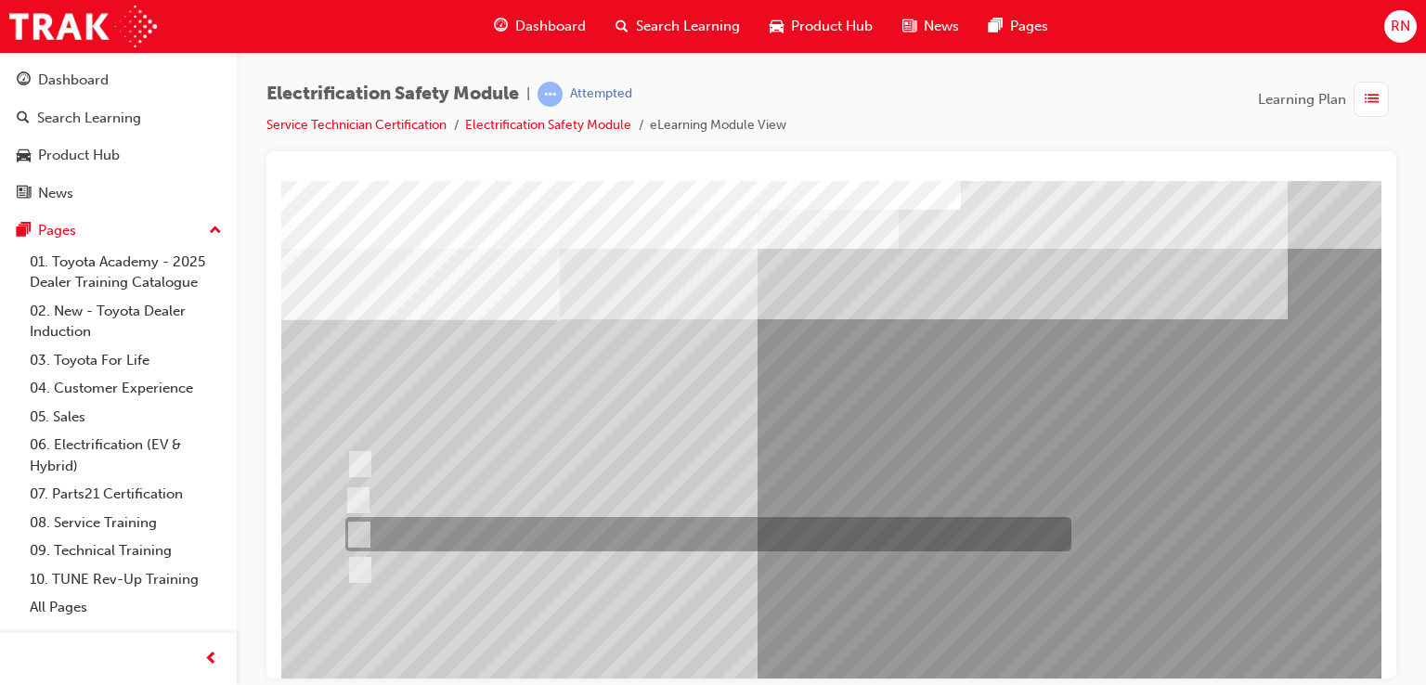
click at [365, 530] on input "10 minutes" at bounding box center [355, 534] width 20 height 20
radio input "true"
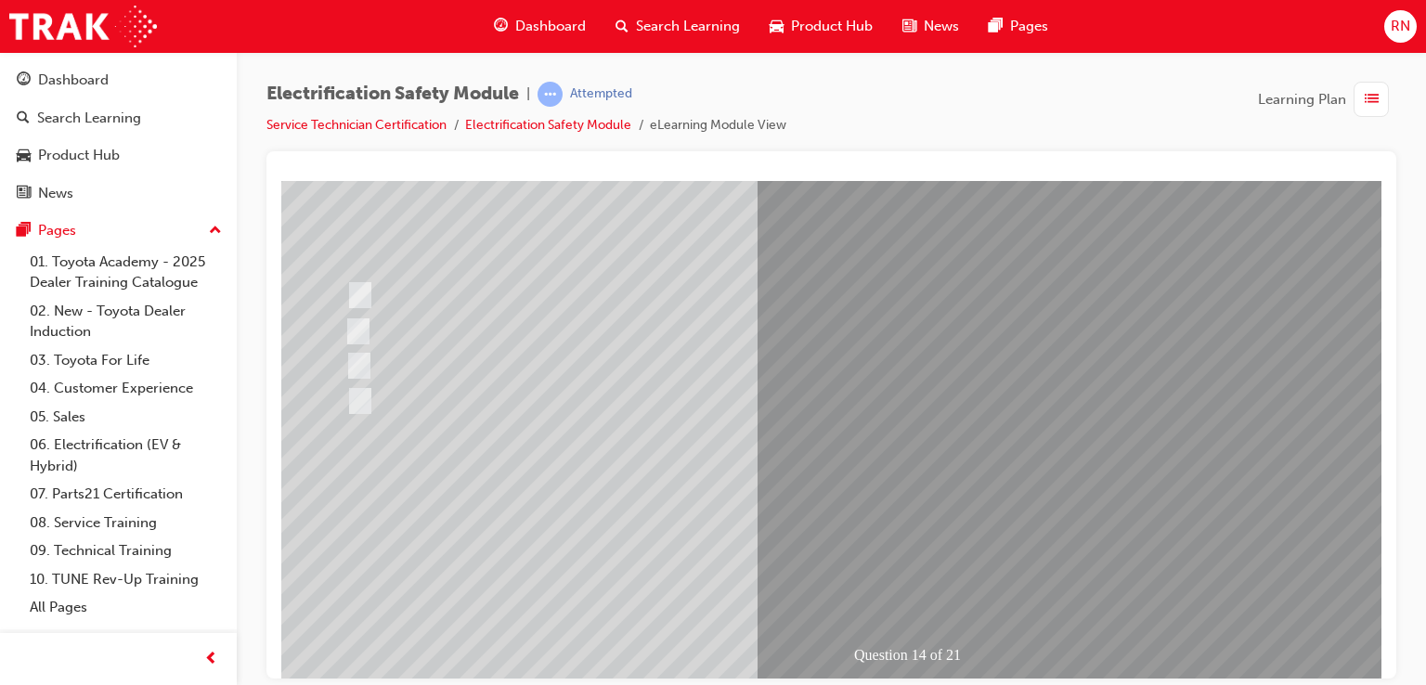
scroll to position [213, 0]
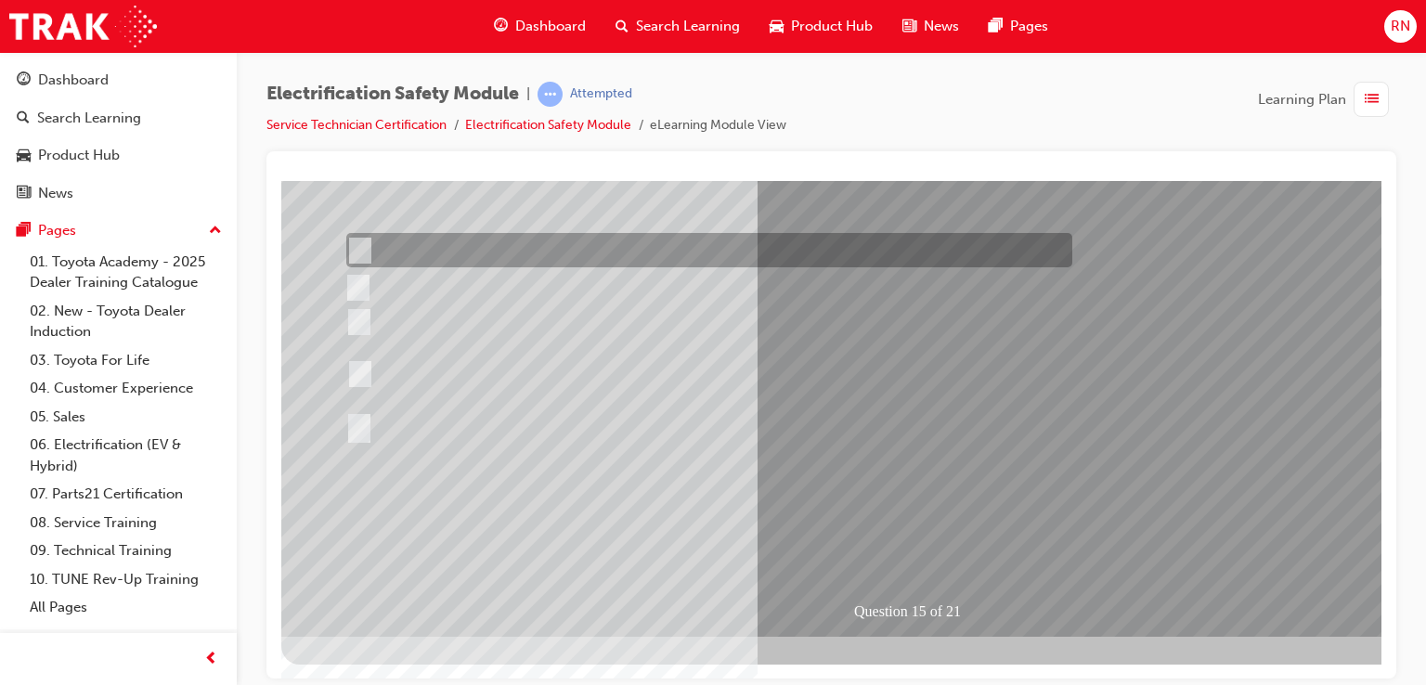
scroll to position [0, 0]
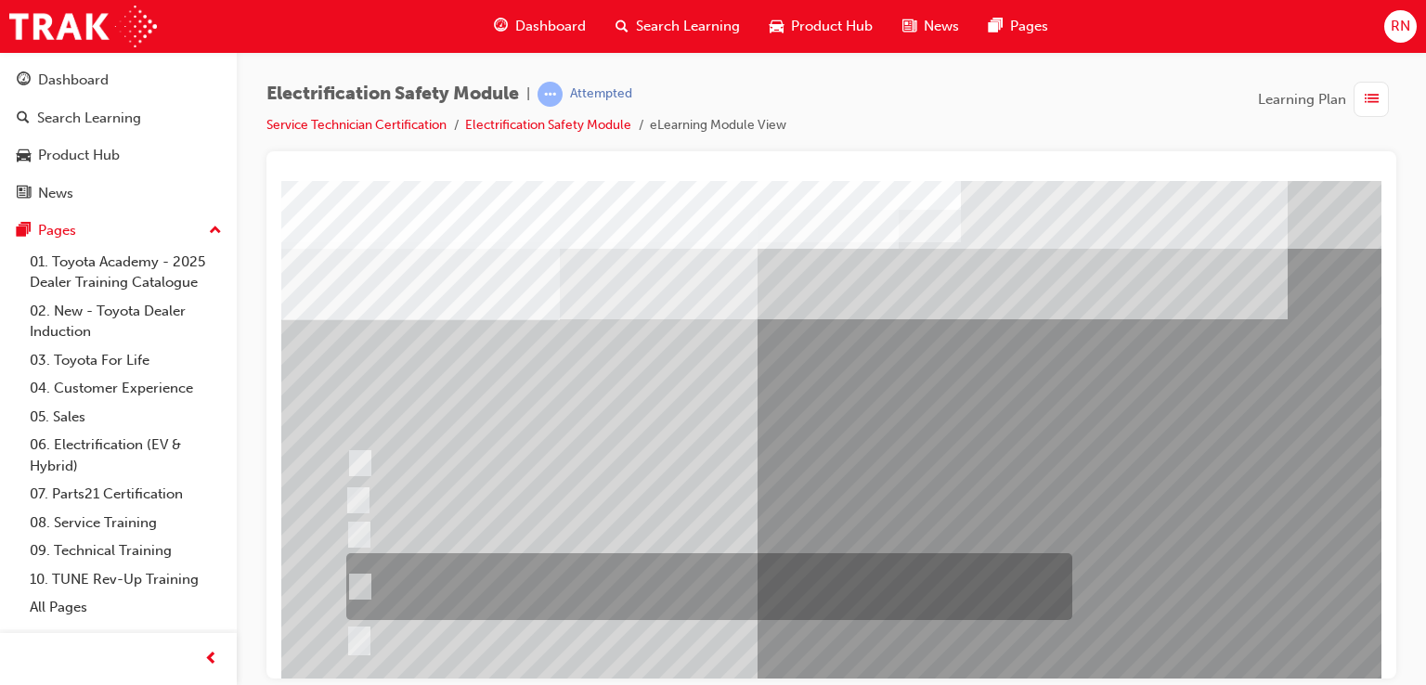
click at [363, 588] on input "The High Voltage Capacitor Terminal for 0 volts and the High Voltage Capacitor …" at bounding box center [356, 586] width 20 height 20
radio input "true"
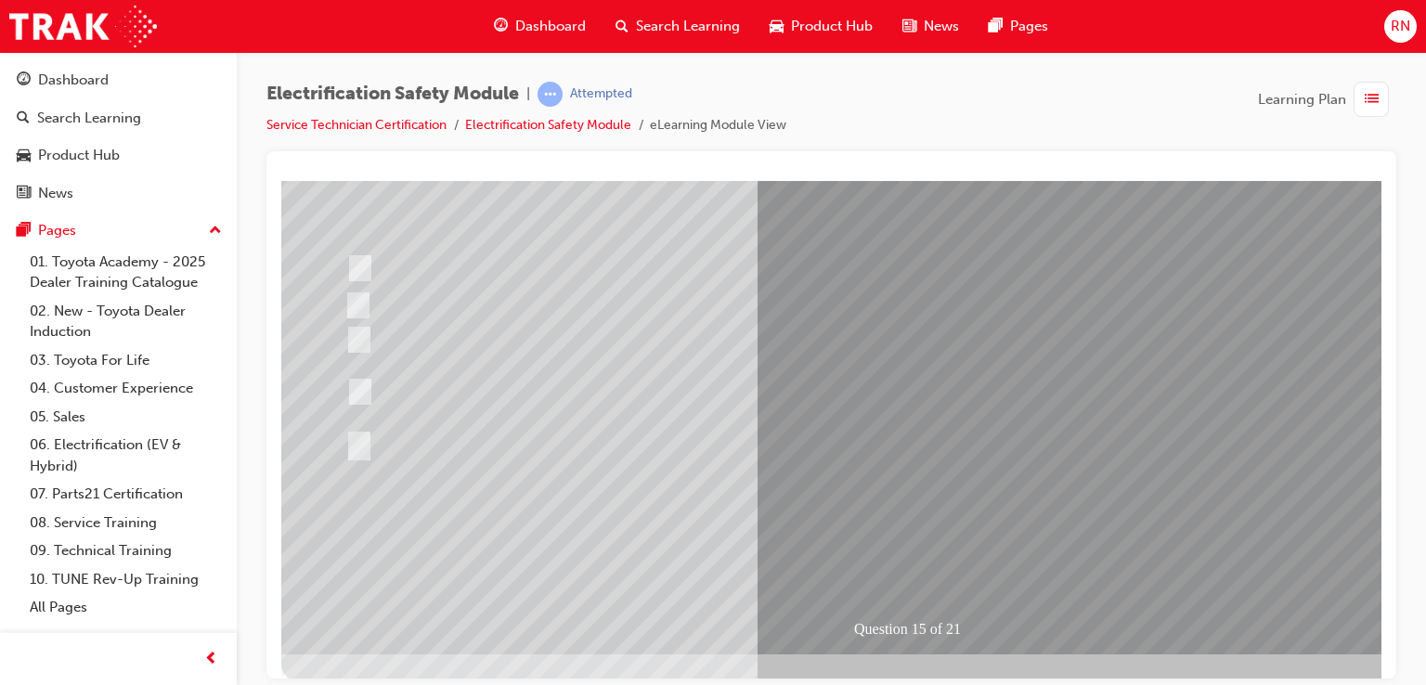
scroll to position [213, 0]
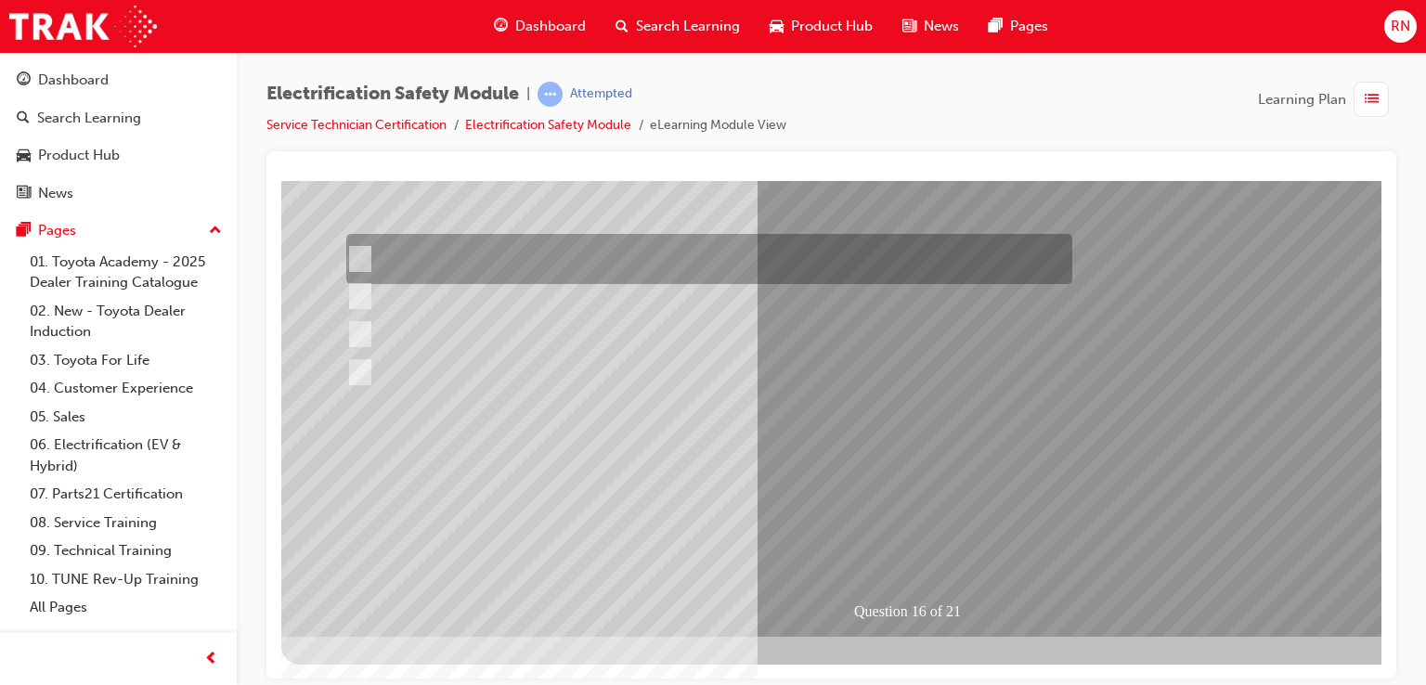
scroll to position [0, 0]
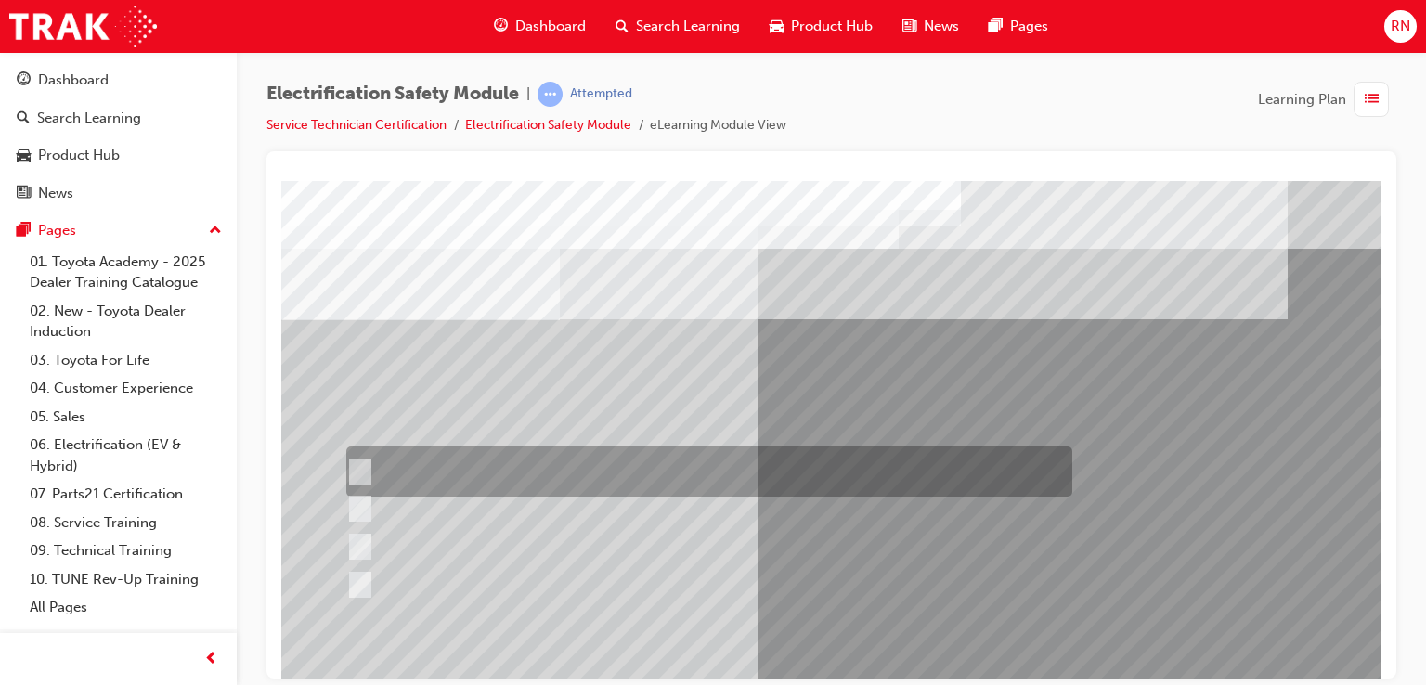
click at [357, 471] on input "Insulate the High Voltage Connector/Motor Side Cable Connection with Insulated …" at bounding box center [356, 471] width 20 height 20
radio input "true"
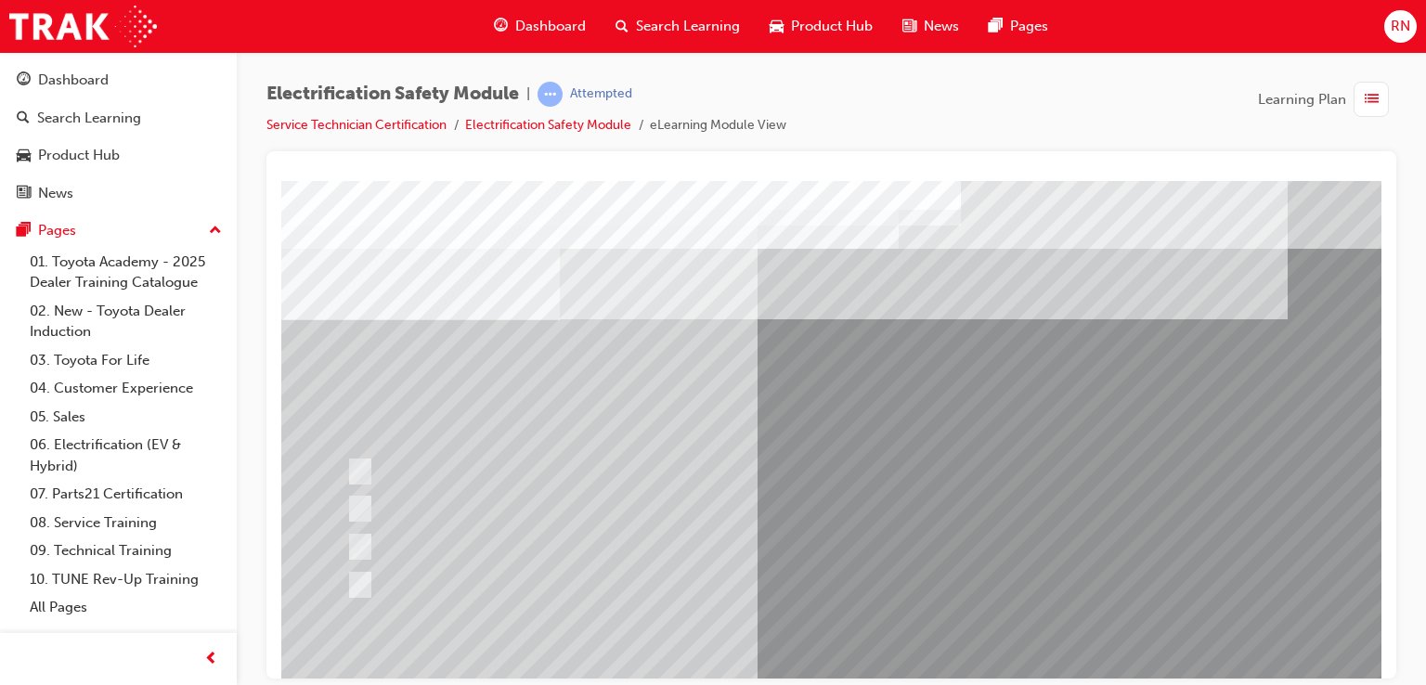
scroll to position [213, 0]
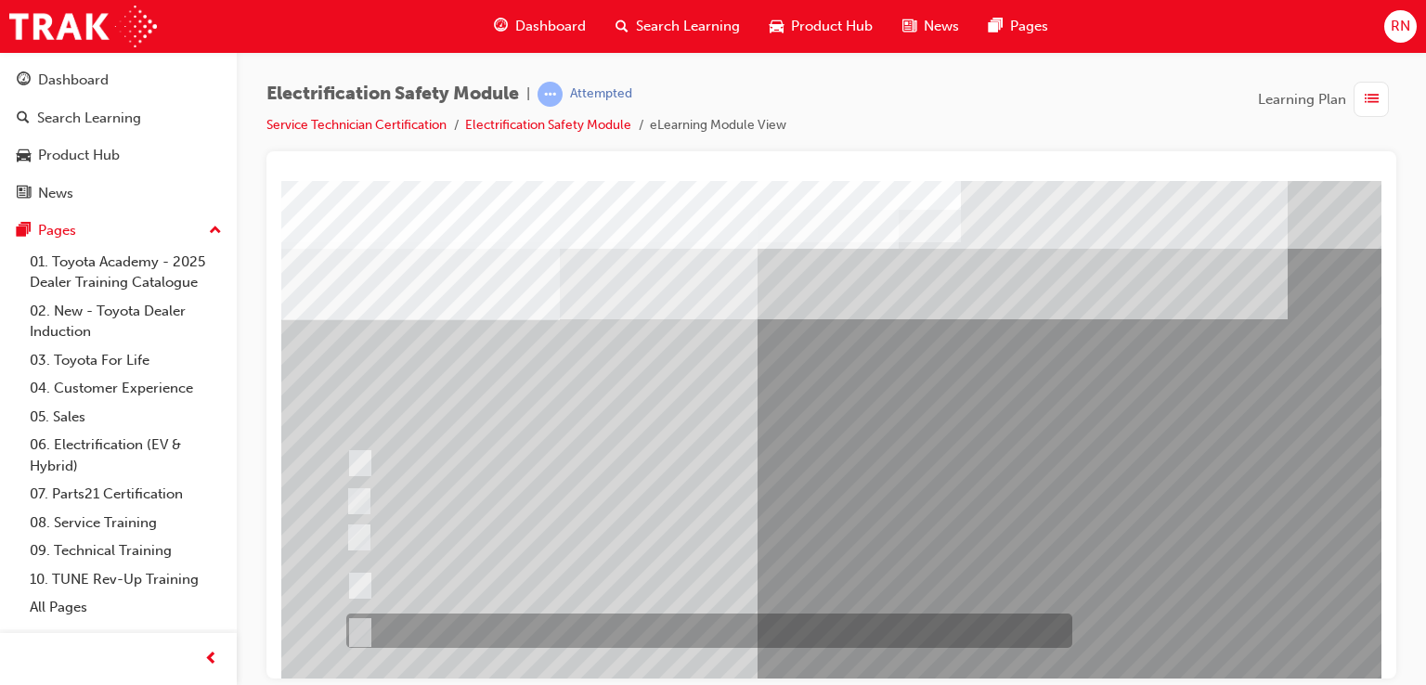
click at [359, 630] on input "All of the above." at bounding box center [356, 631] width 20 height 20
radio input "true"
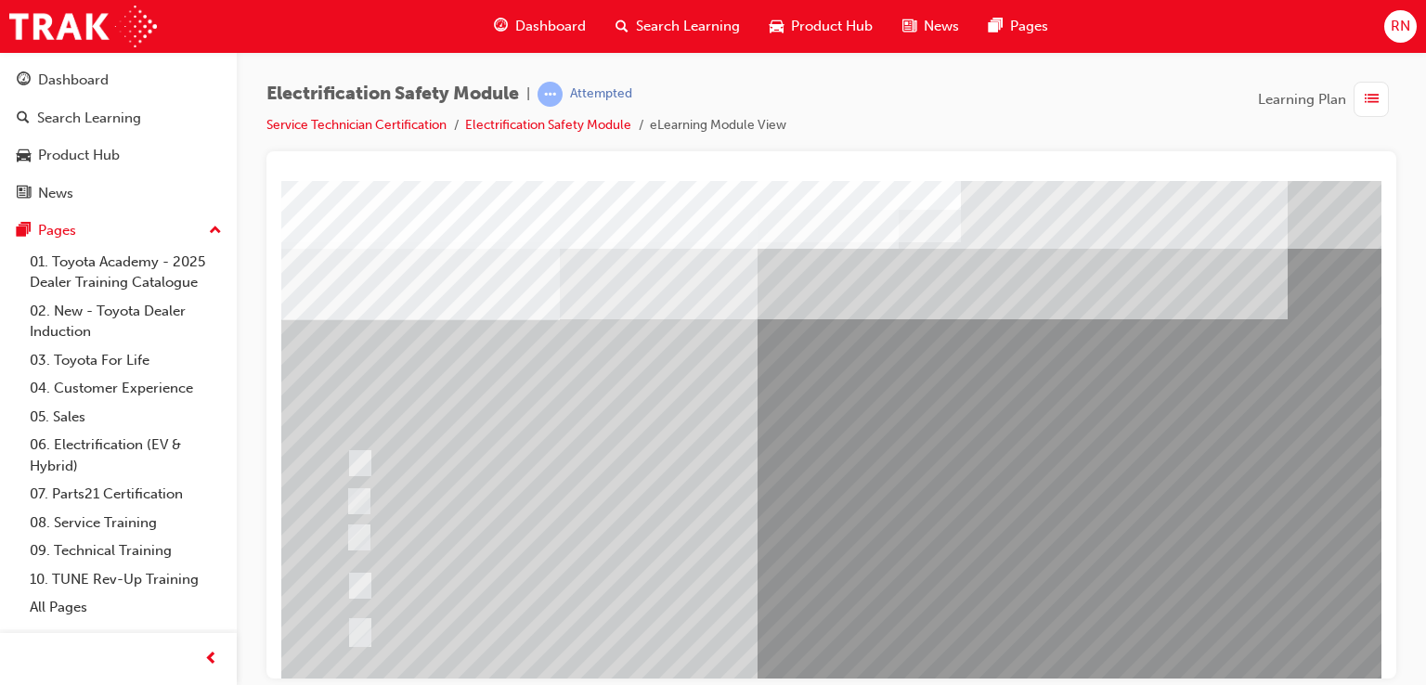
scroll to position [213, 0]
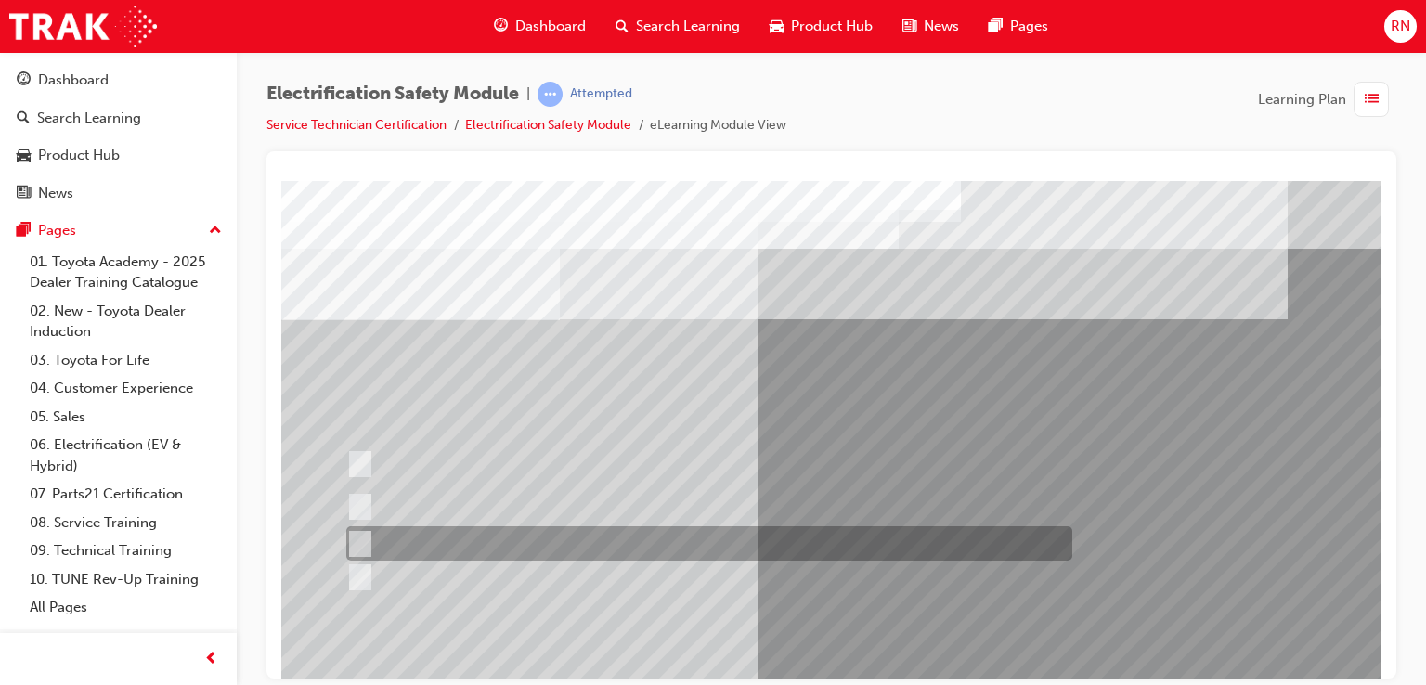
click at [374, 536] on div at bounding box center [705, 543] width 726 height 34
radio input "true"
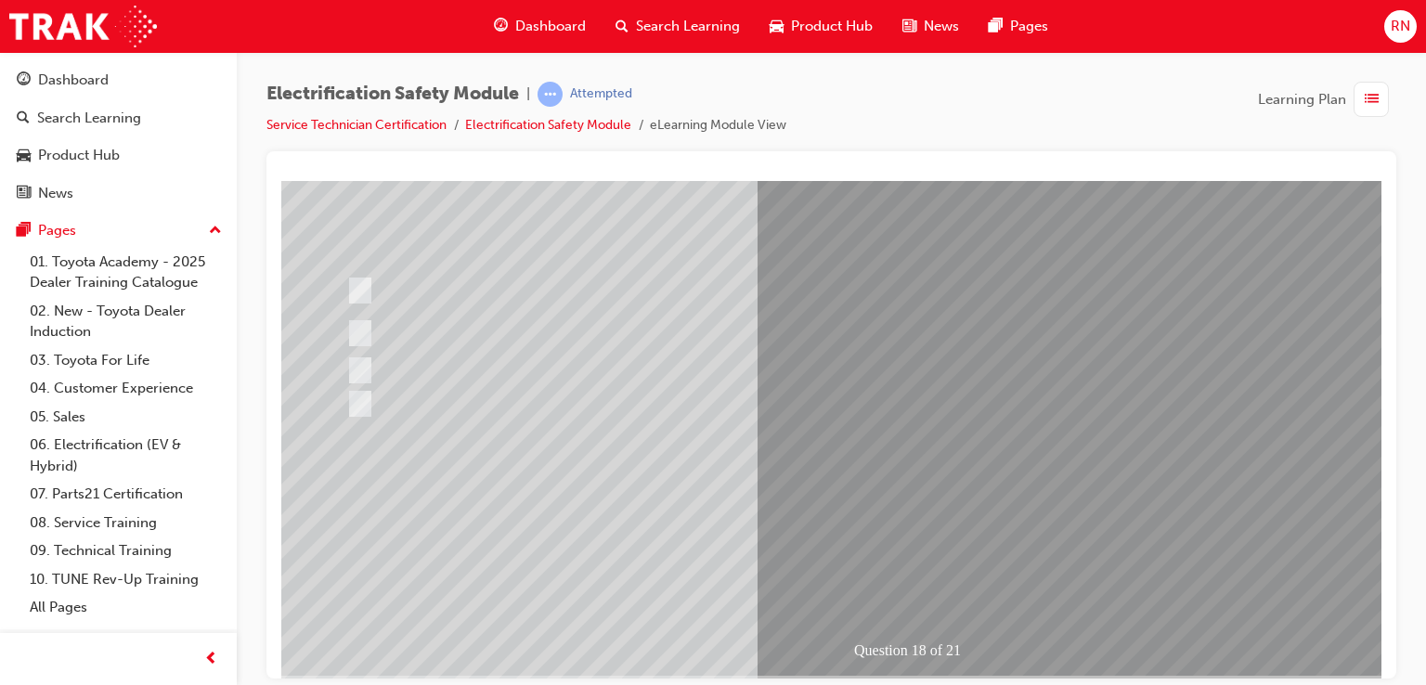
scroll to position [213, 0]
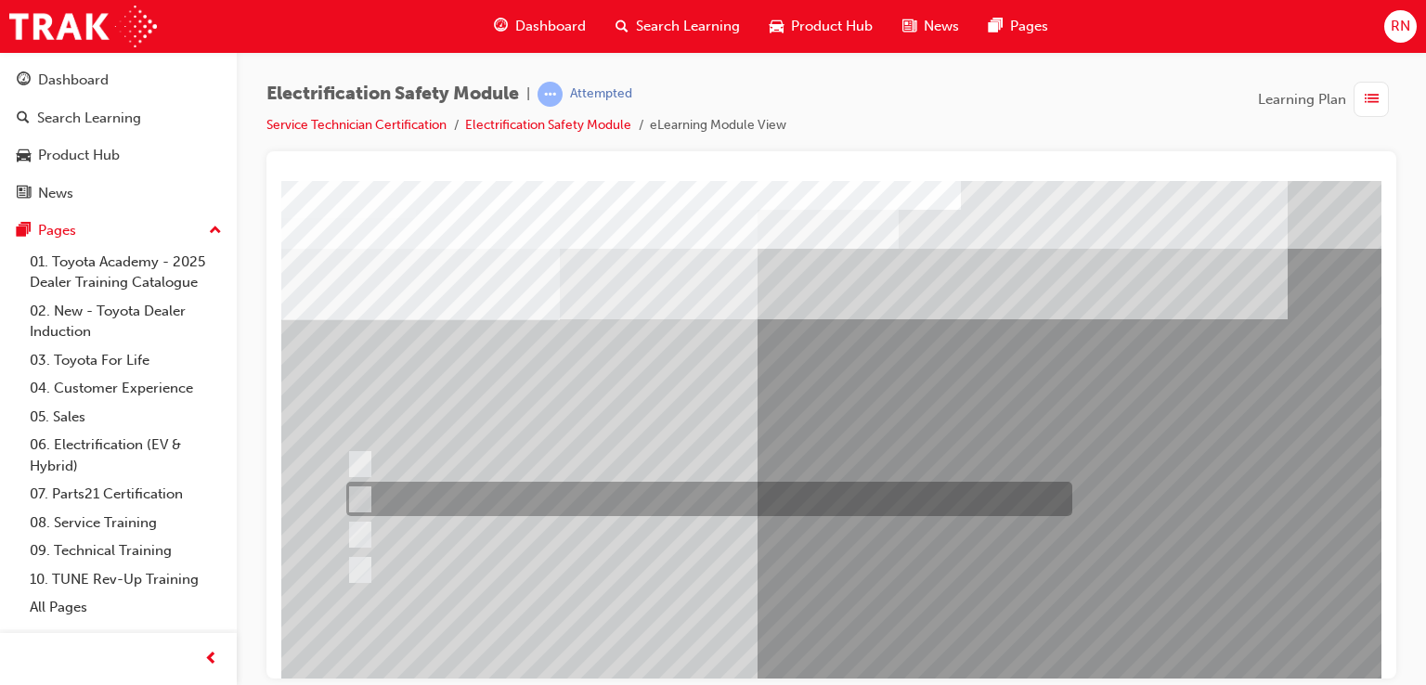
click at [777, 497] on div at bounding box center [705, 499] width 726 height 34
radio input "true"
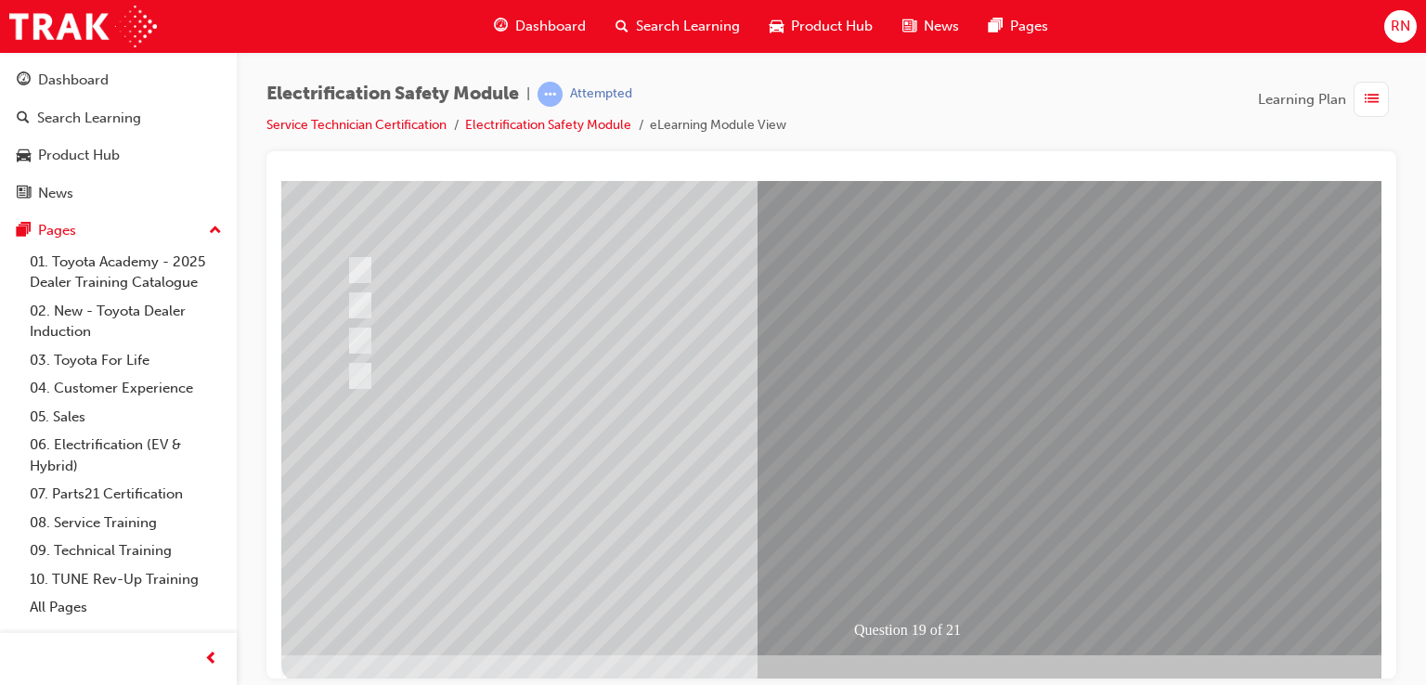
scroll to position [213, 0]
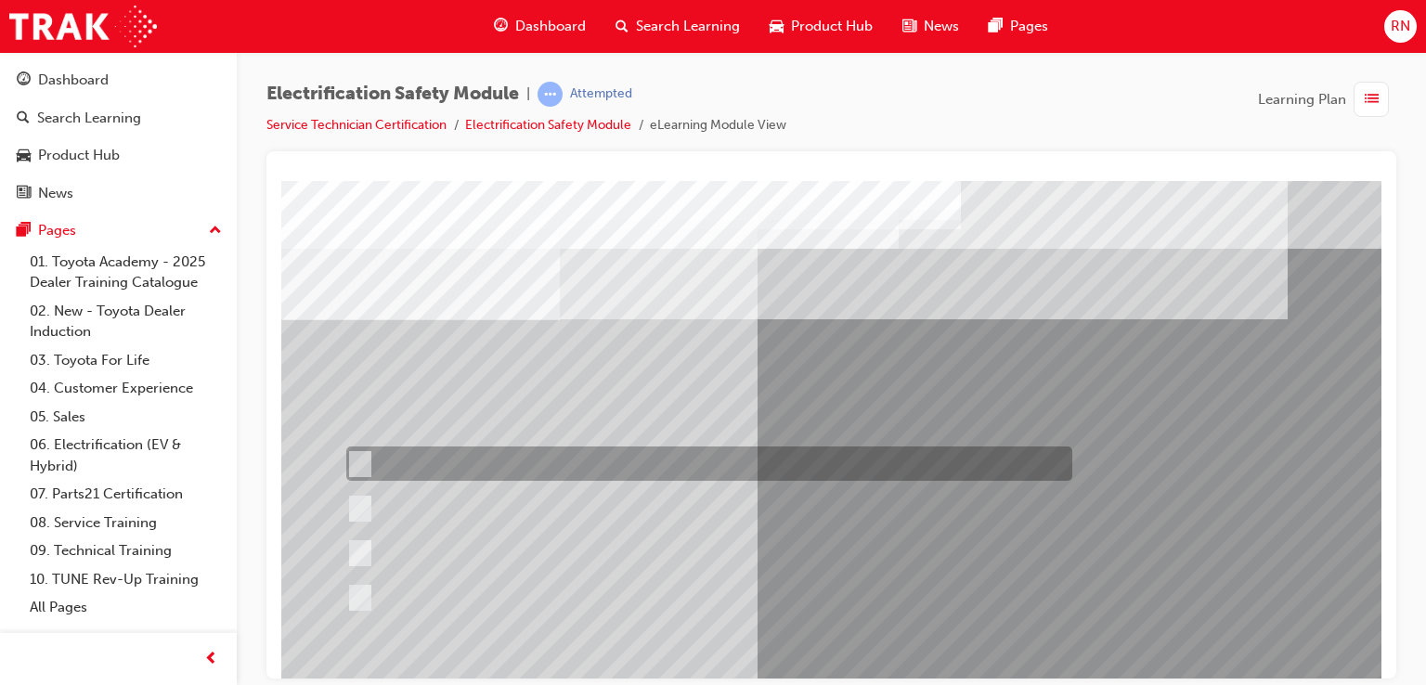
click at [353, 460] on input "As an alternative to wearing electrical hazard (EH) rated safety shoes." at bounding box center [356, 464] width 20 height 20
radio input "true"
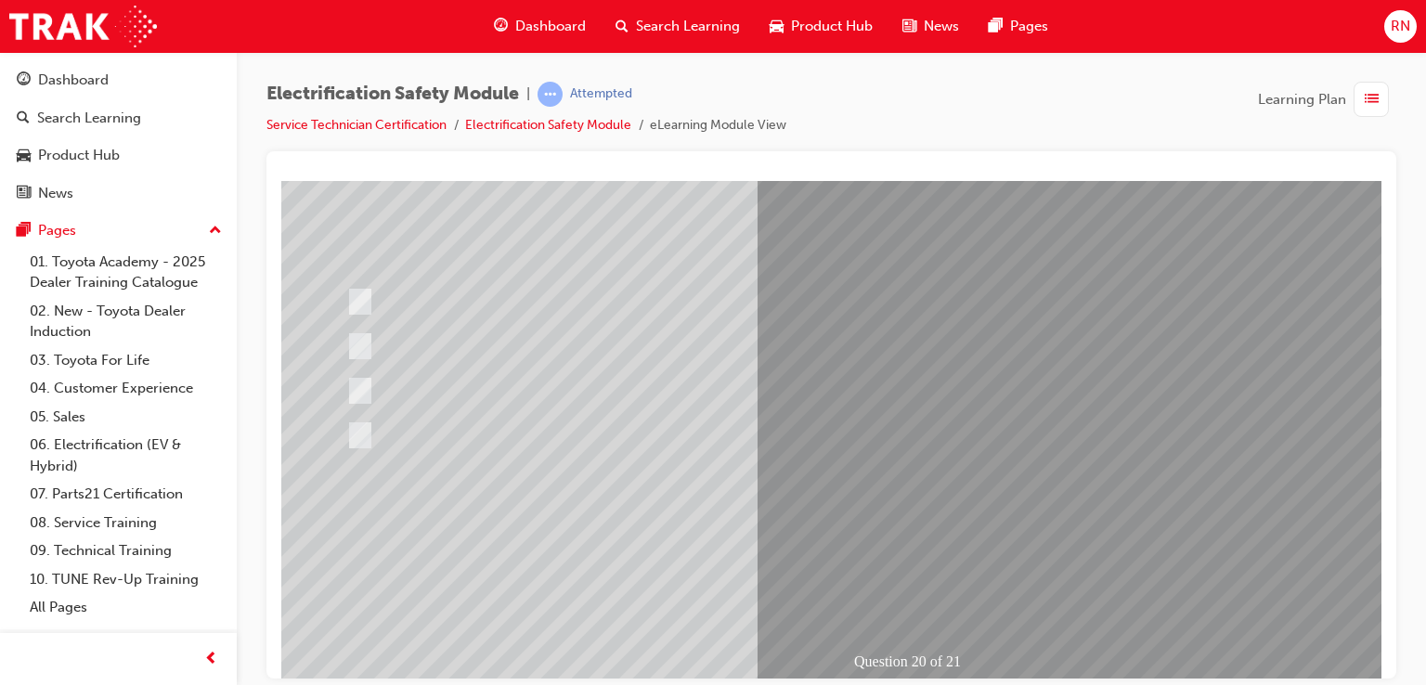
scroll to position [213, 0]
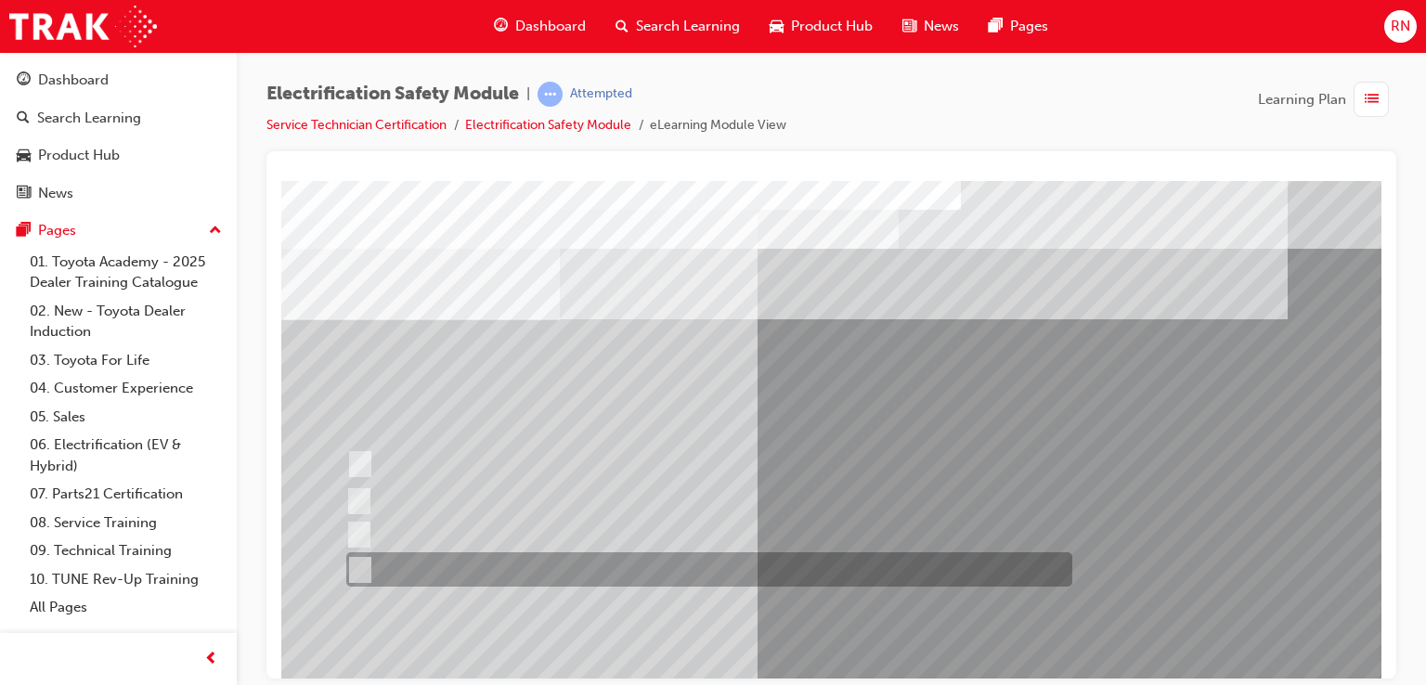
click at [445, 562] on div at bounding box center [705, 569] width 726 height 34
radio input "true"
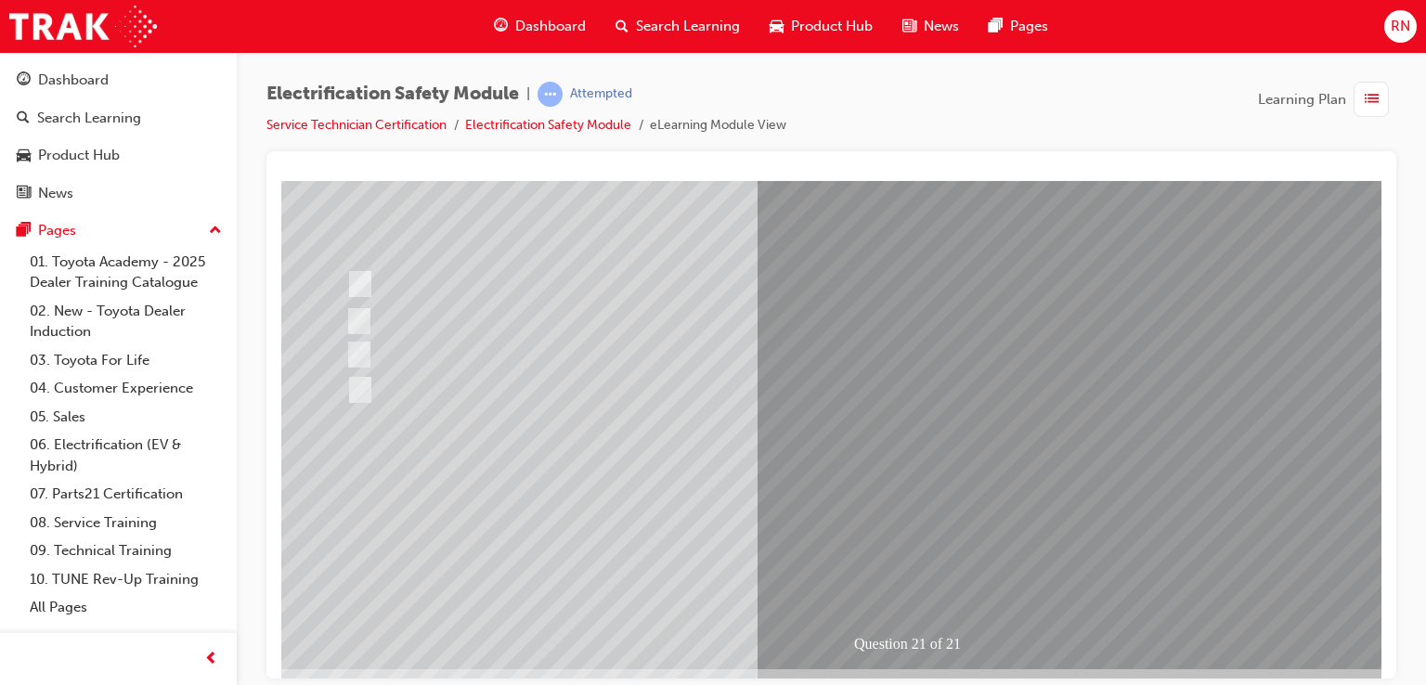
scroll to position [213, 0]
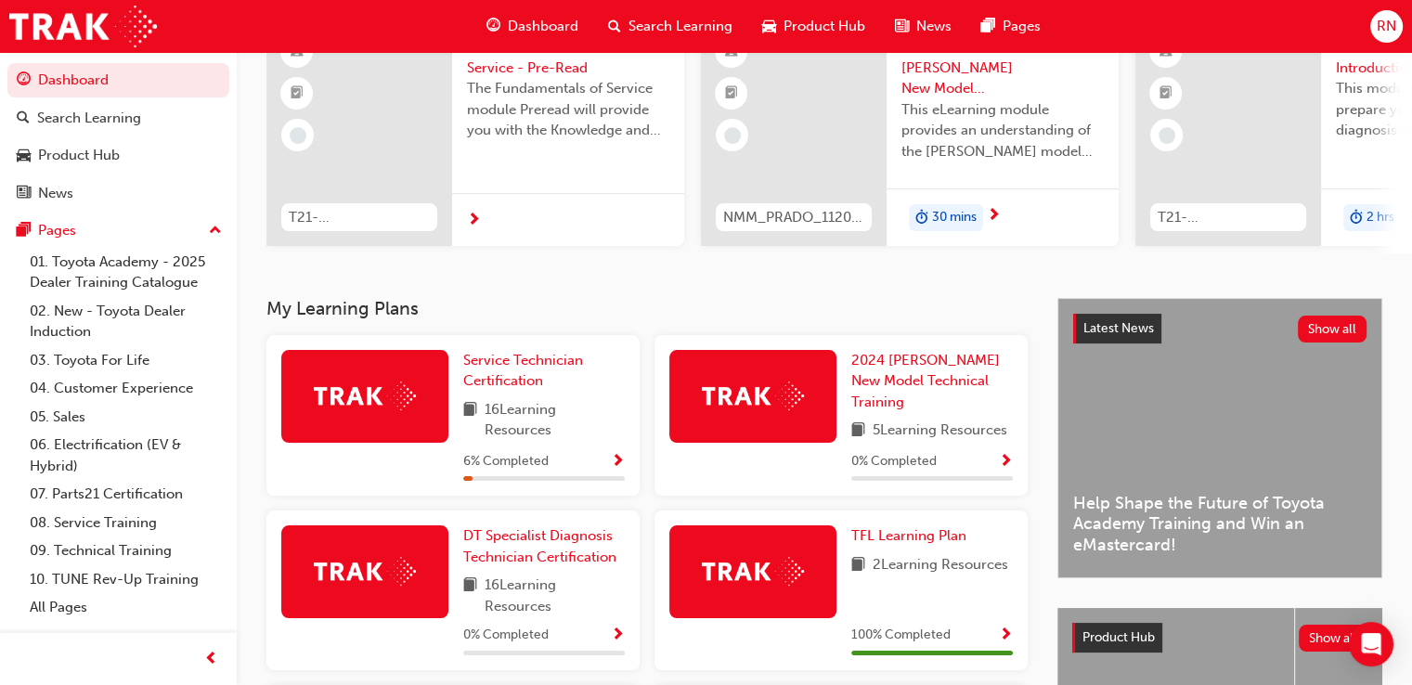
scroll to position [186, 0]
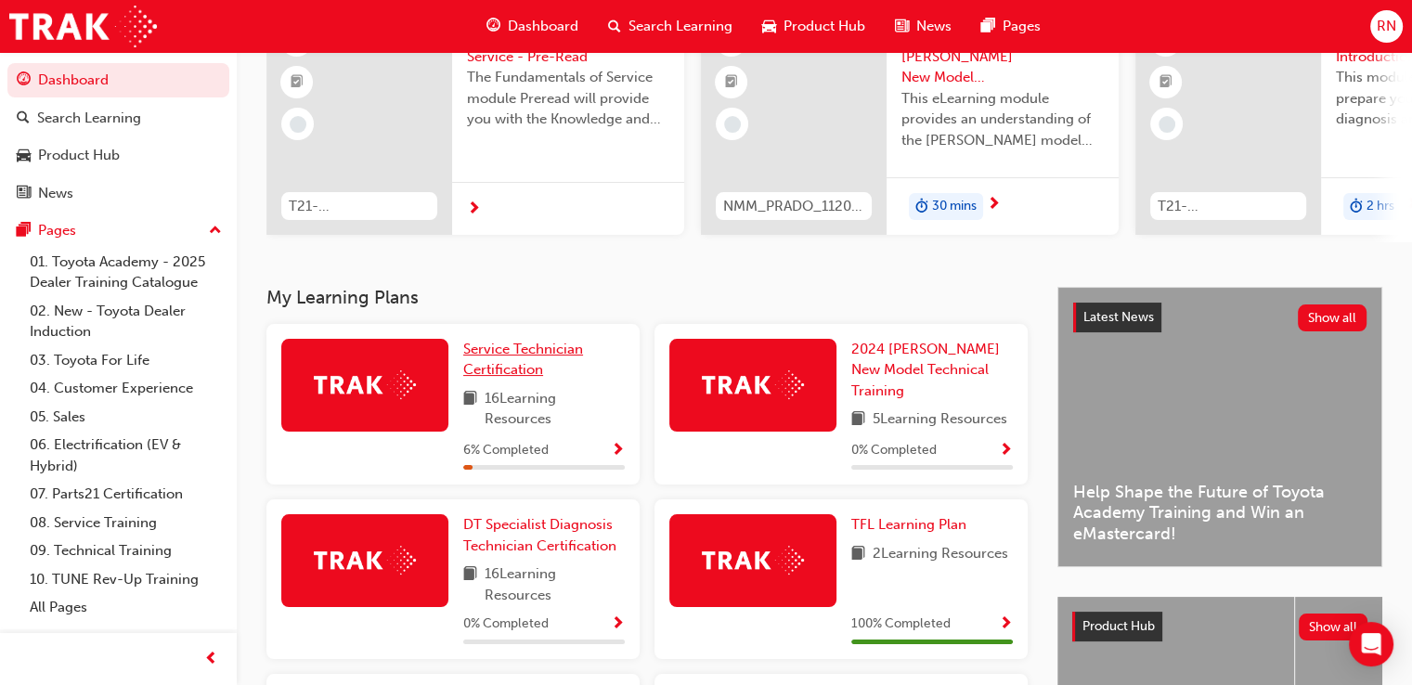
click at [504, 359] on span "Service Technician Certification" at bounding box center [523, 360] width 120 height 38
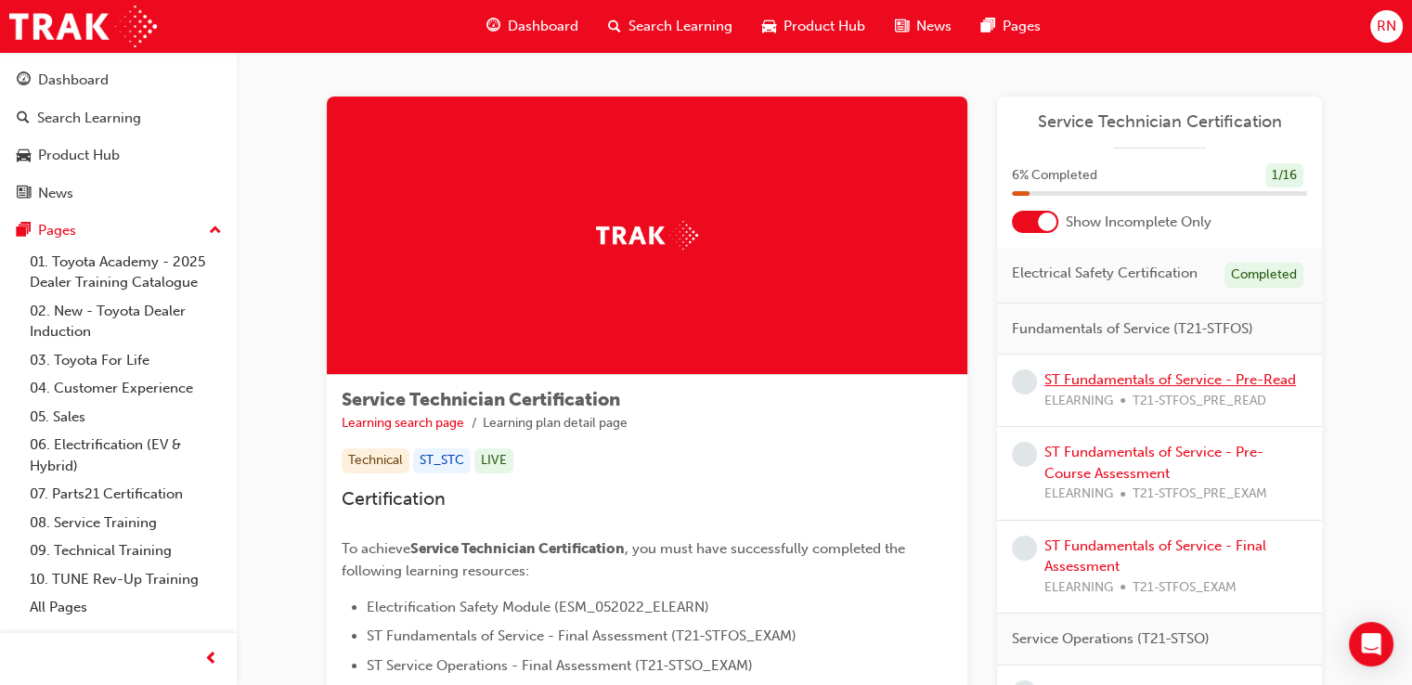
click at [1152, 386] on link "ST Fundamentals of Service - Pre-Read" at bounding box center [1170, 379] width 252 height 17
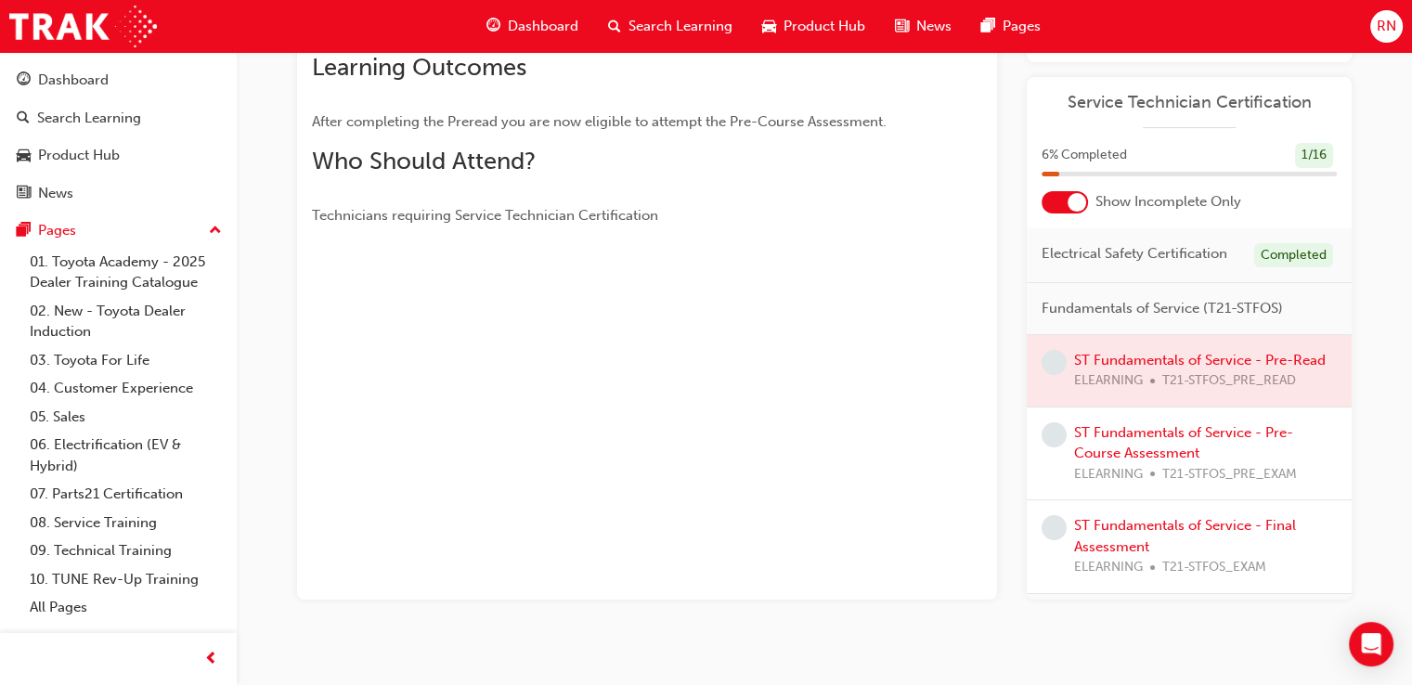
scroll to position [279, 0]
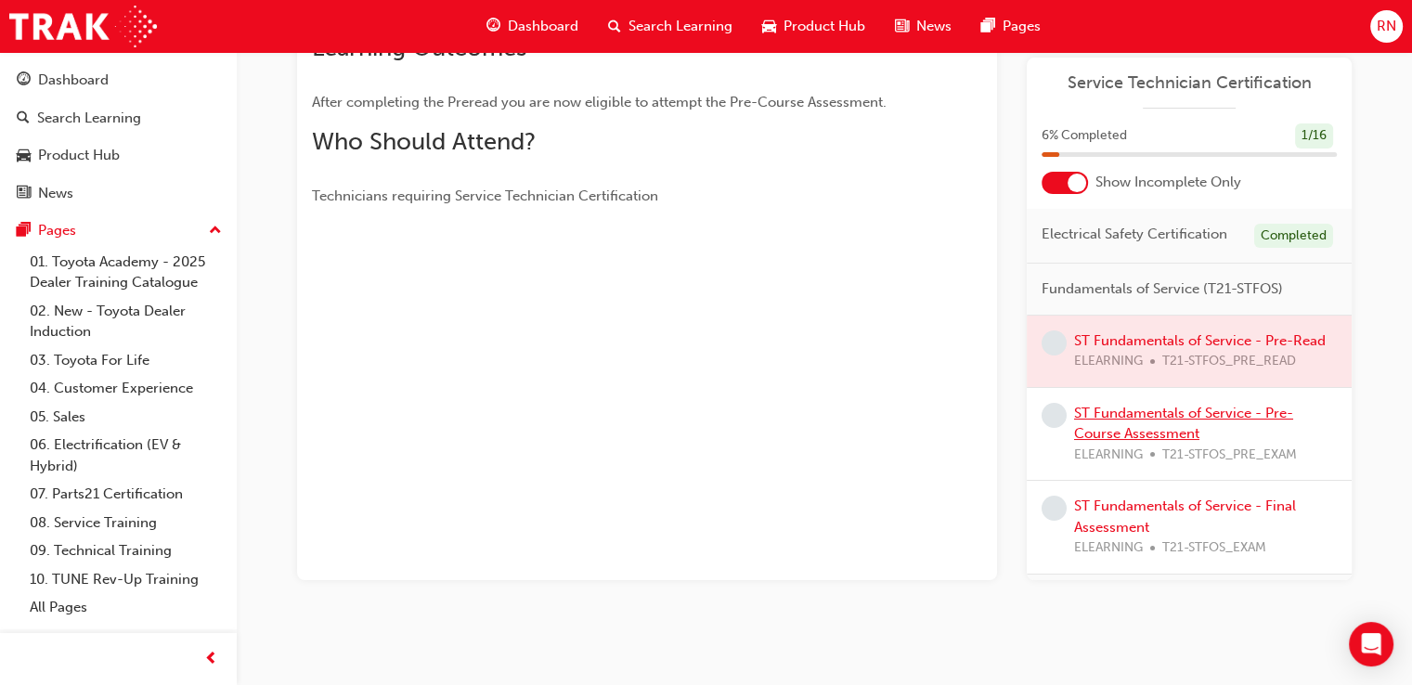
click at [1143, 443] on link "ST Fundamentals of Service - Pre-Course Assessment" at bounding box center [1183, 424] width 219 height 38
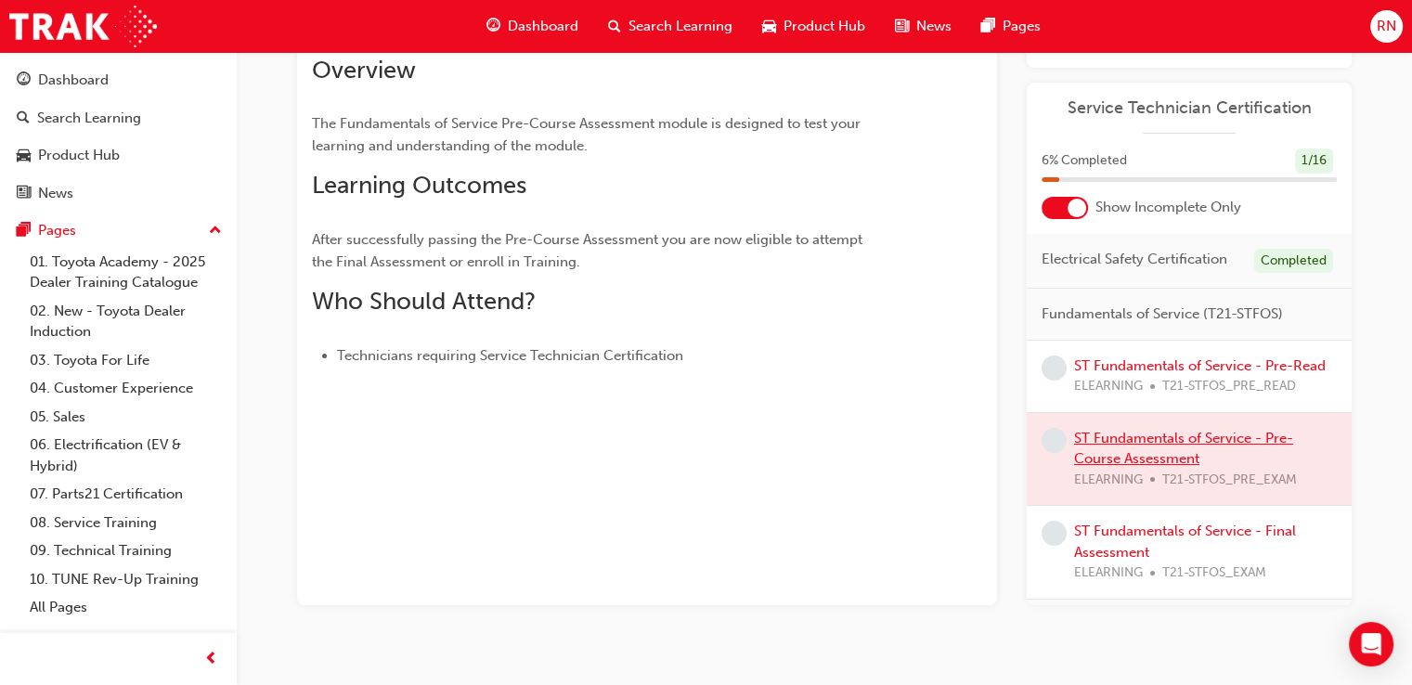
scroll to position [279, 0]
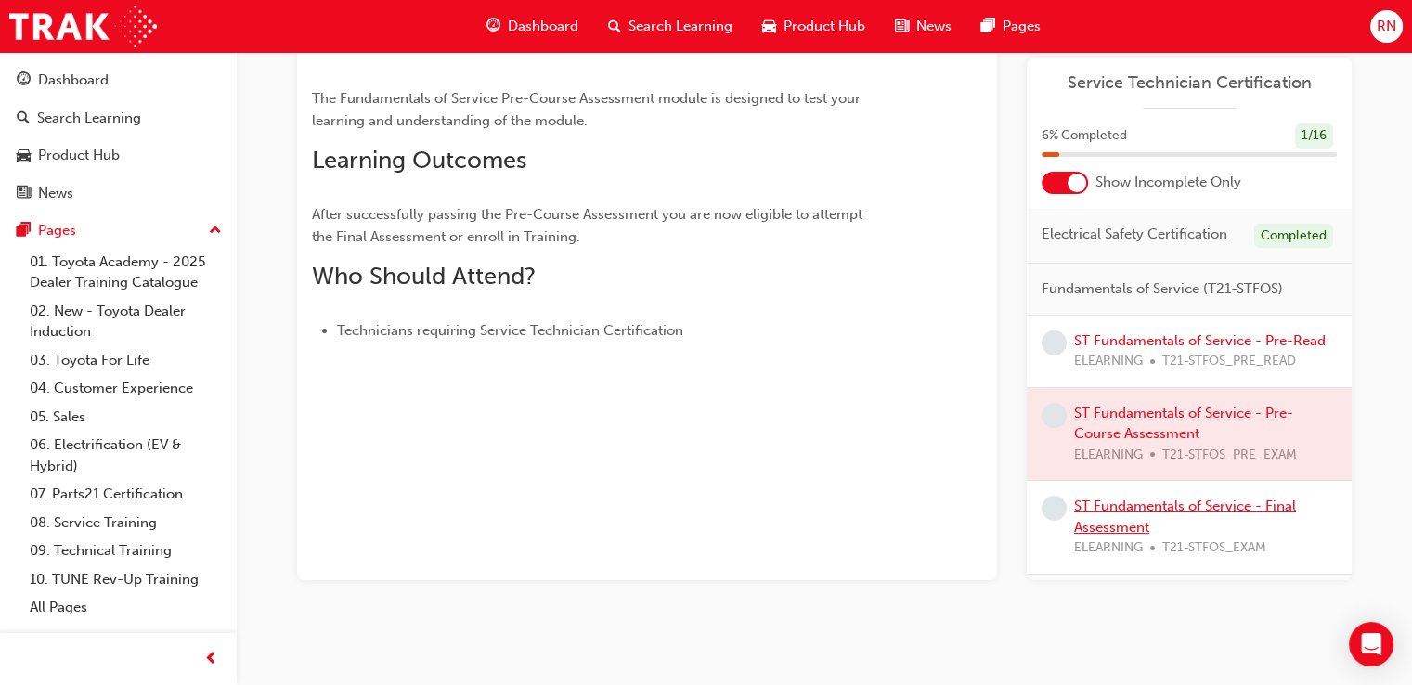
click at [1143, 536] on link "ST Fundamentals of Service - Final Assessment" at bounding box center [1185, 516] width 222 height 38
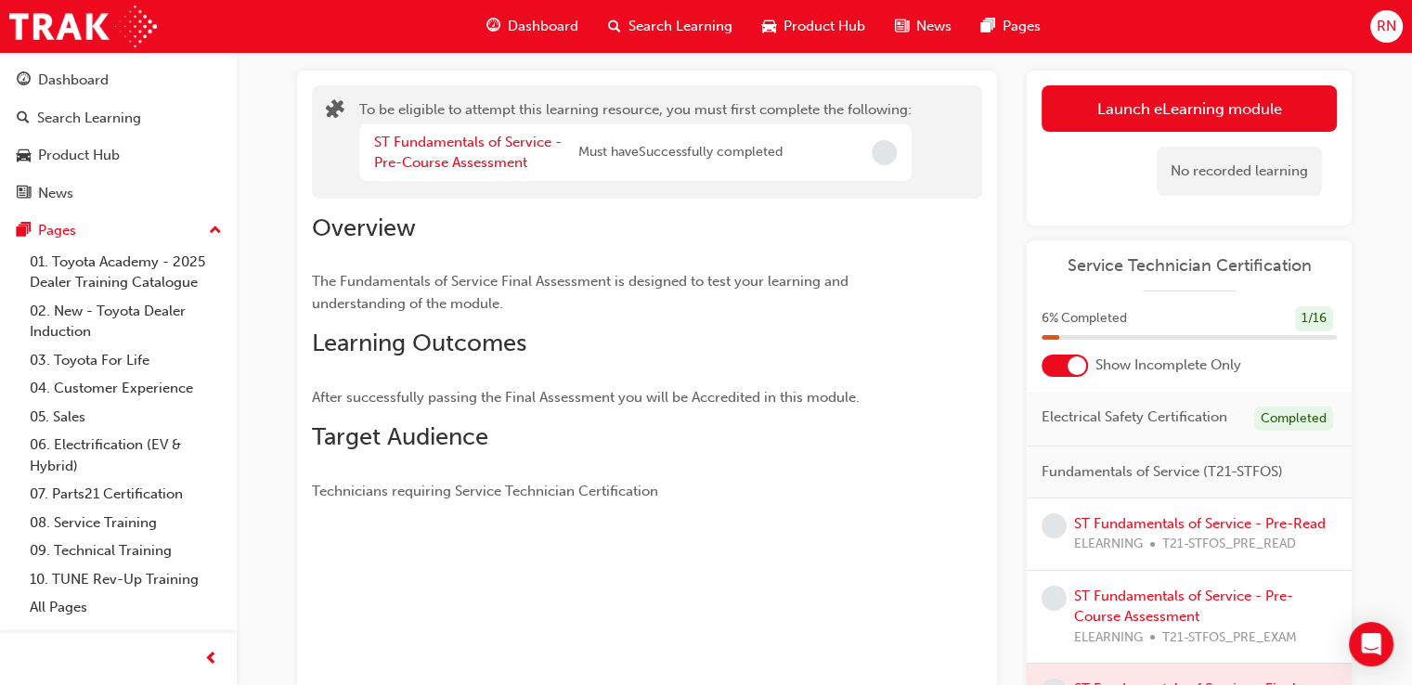
scroll to position [67, 0]
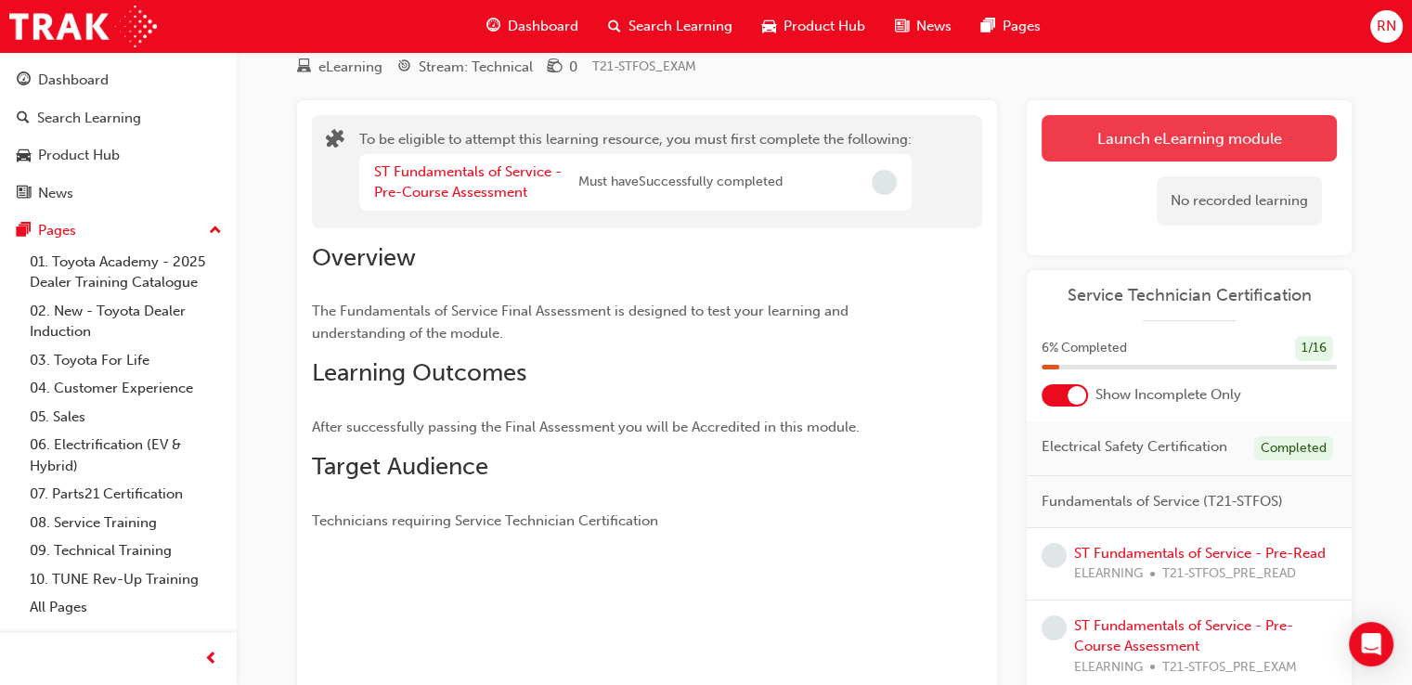
click at [1189, 138] on button "Launch eLearning module" at bounding box center [1188, 138] width 295 height 46
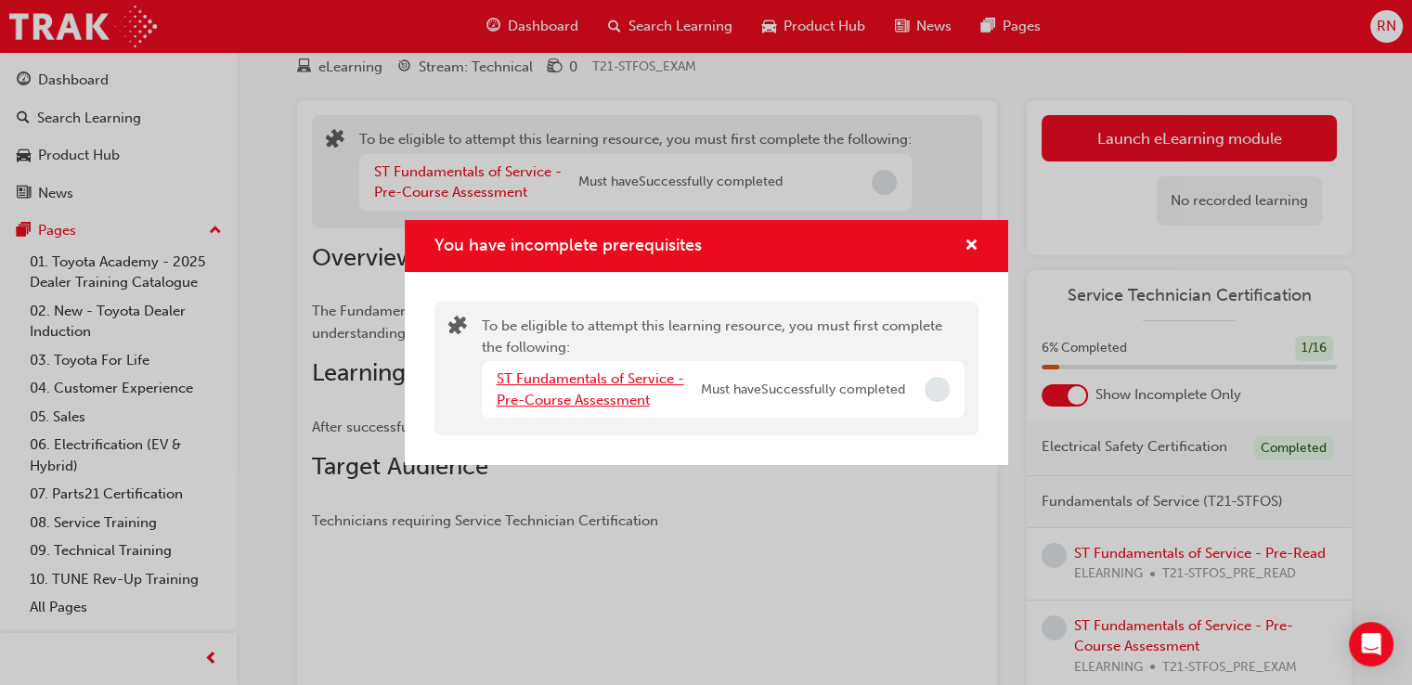
click at [594, 386] on link "ST Fundamentals of Service - Pre-Course Assessment" at bounding box center [590, 389] width 187 height 38
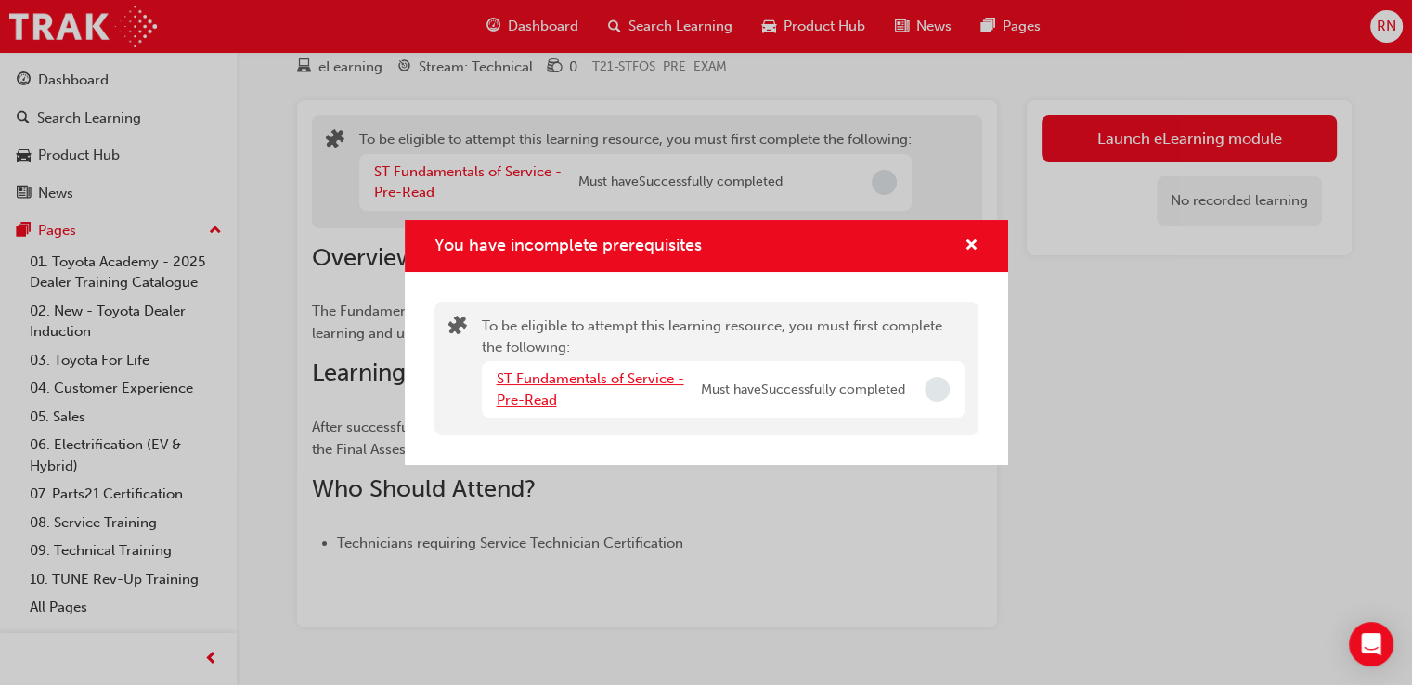
click at [614, 383] on link "ST Fundamentals of Service - Pre-Read" at bounding box center [590, 389] width 187 height 38
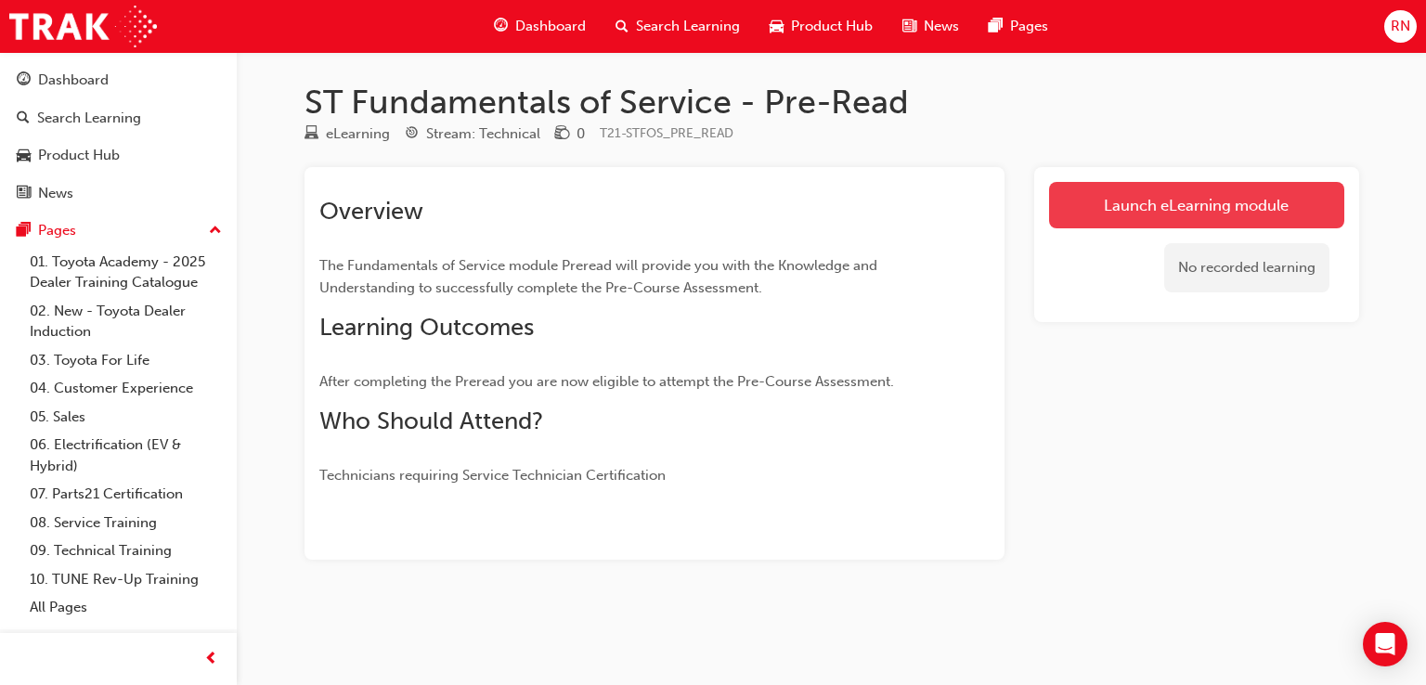
click at [1135, 212] on link "Launch eLearning module" at bounding box center [1196, 205] width 295 height 46
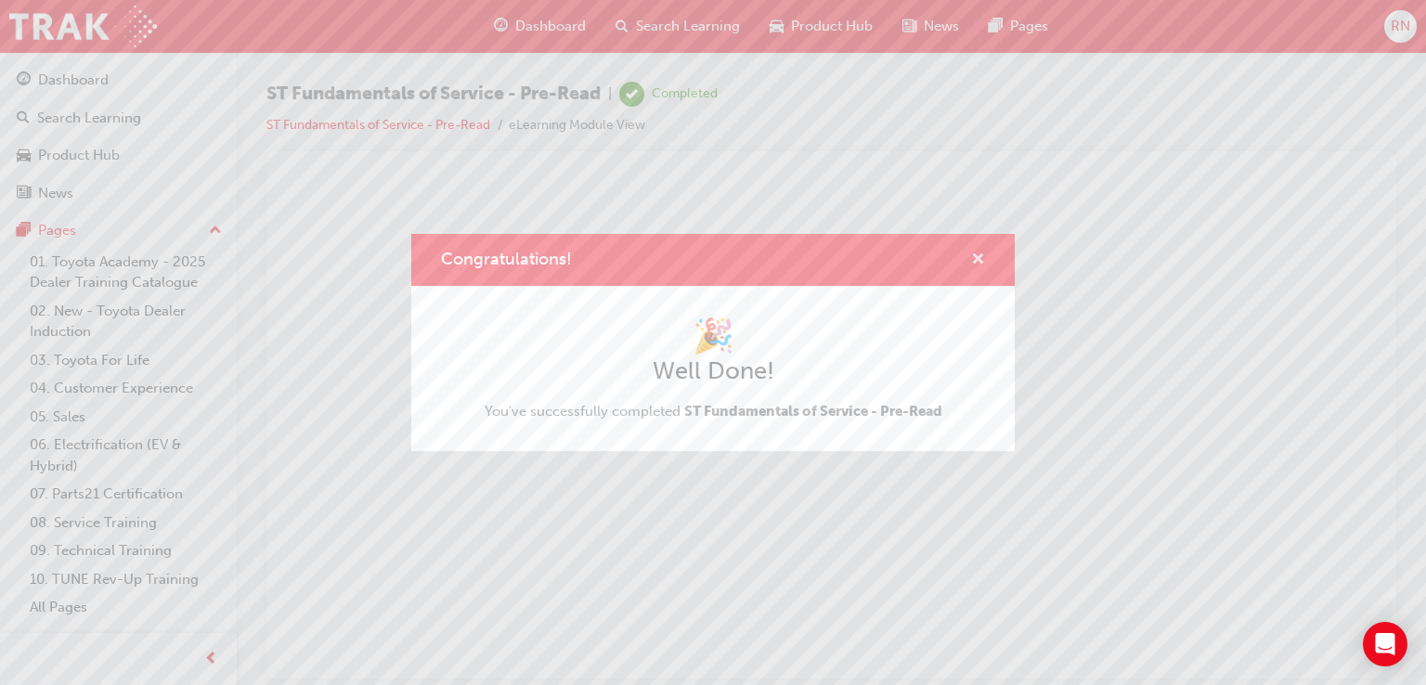
click at [973, 260] on span "cross-icon" at bounding box center [978, 260] width 14 height 17
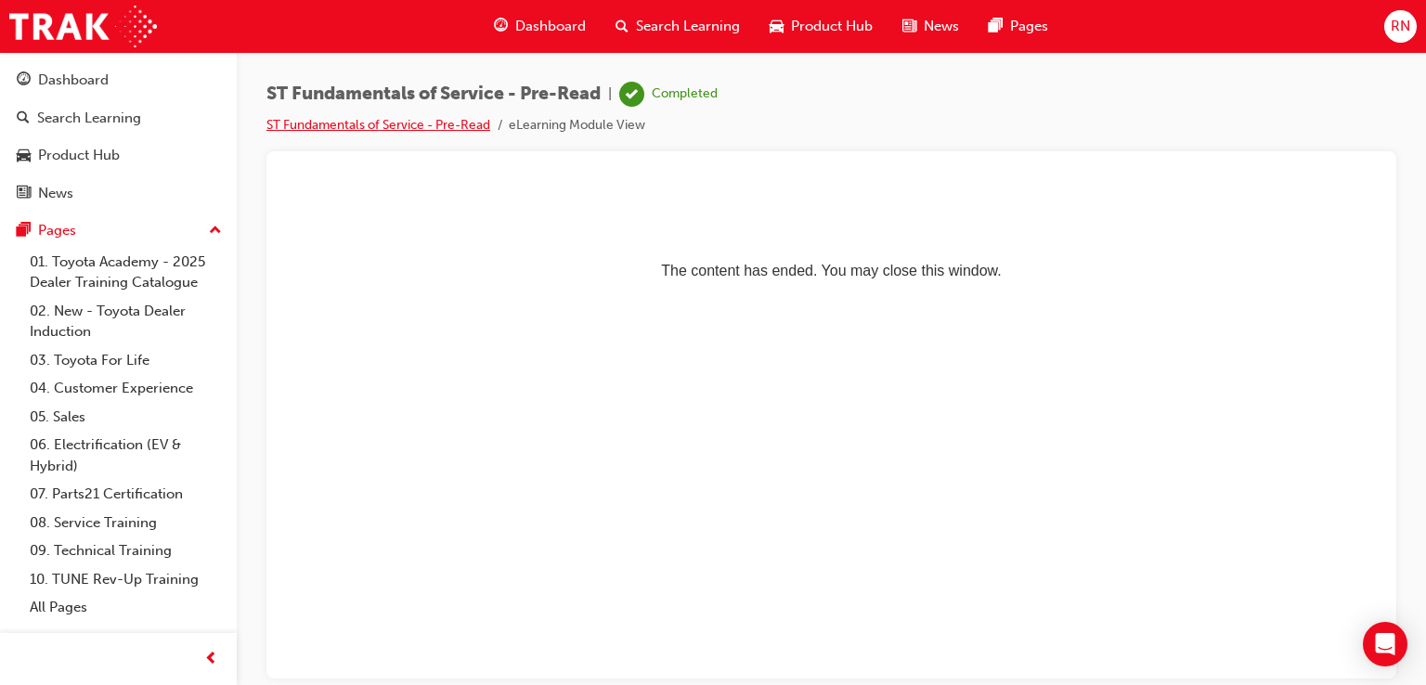
click at [420, 121] on link "ST Fundamentals of Service - Pre-Read" at bounding box center [378, 125] width 224 height 16
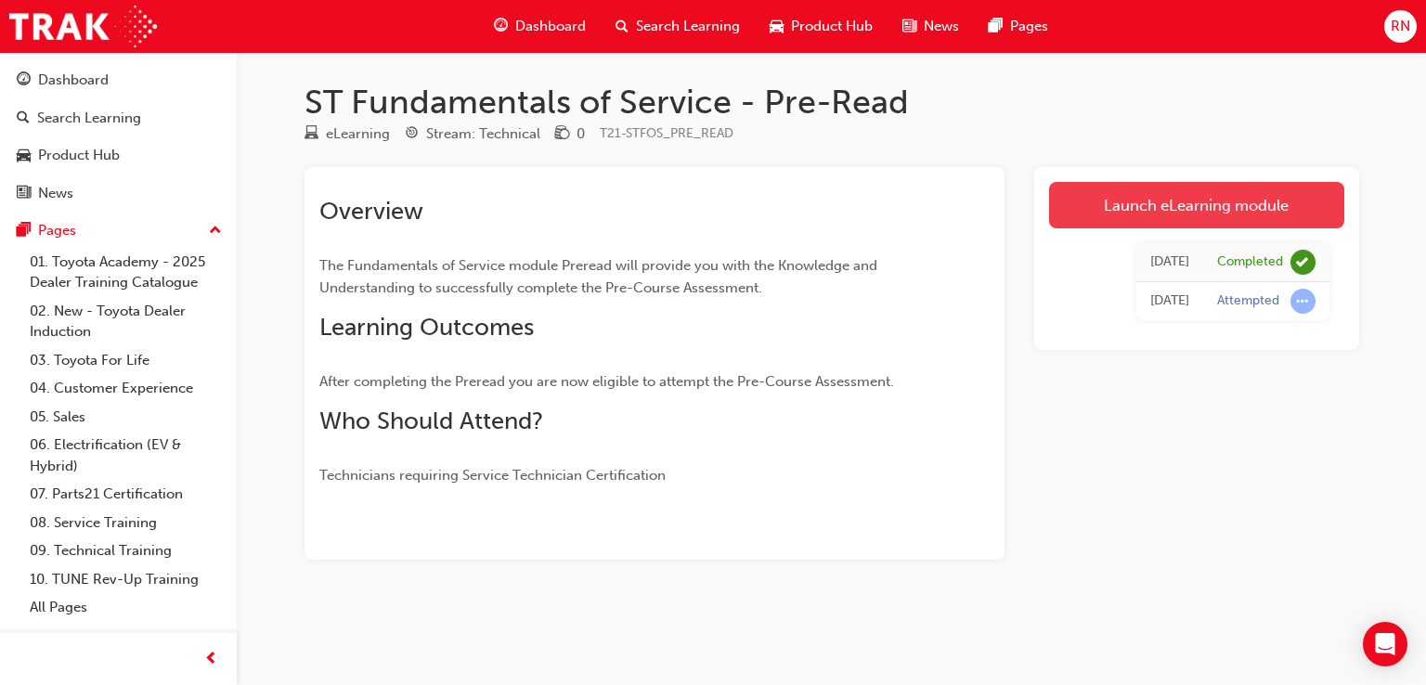
click at [1178, 221] on link "Launch eLearning module" at bounding box center [1196, 205] width 295 height 46
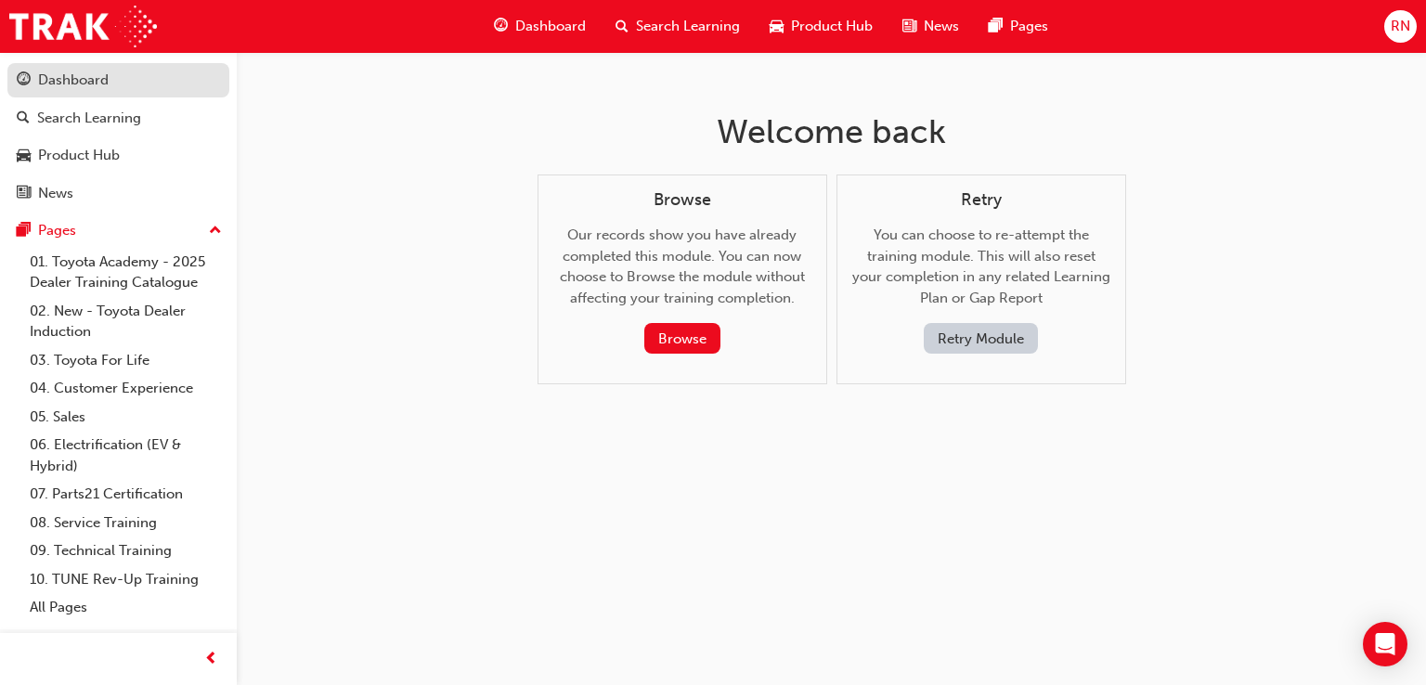
click at [78, 83] on div "Dashboard" at bounding box center [73, 80] width 71 height 21
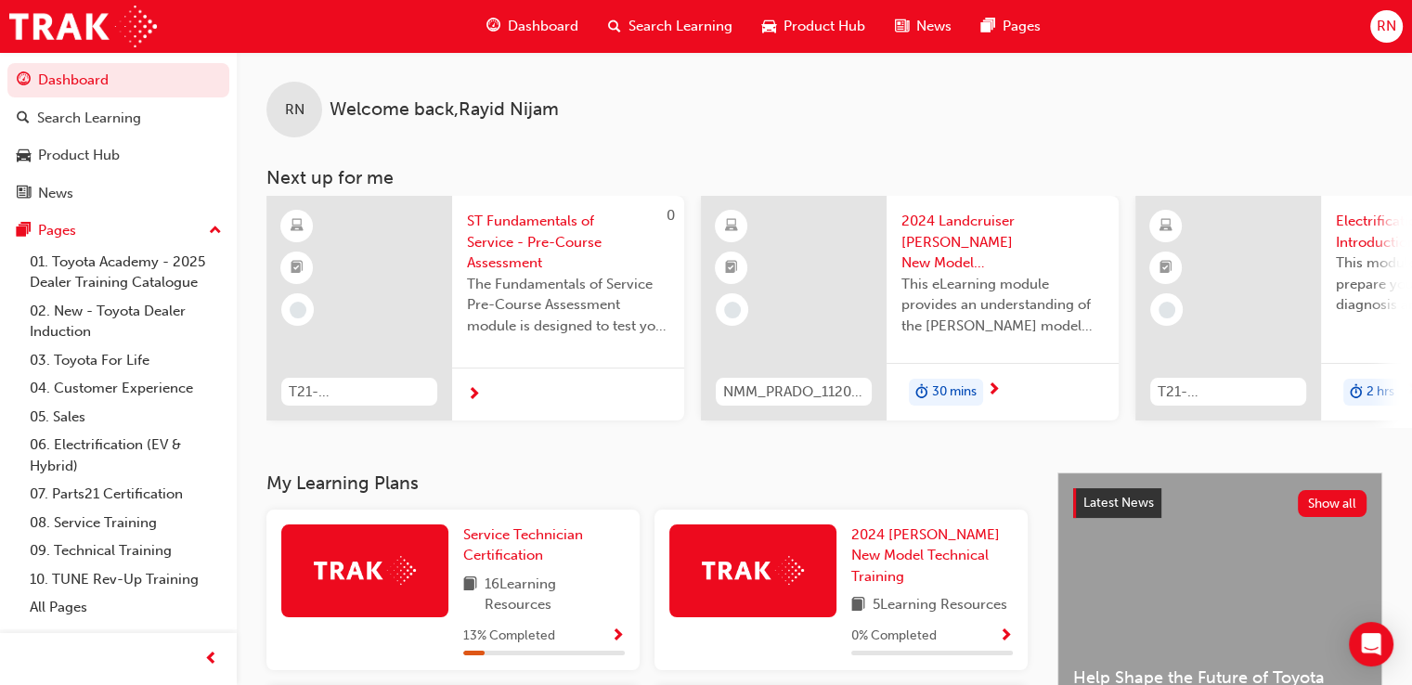
click at [431, 276] on div at bounding box center [359, 308] width 186 height 225
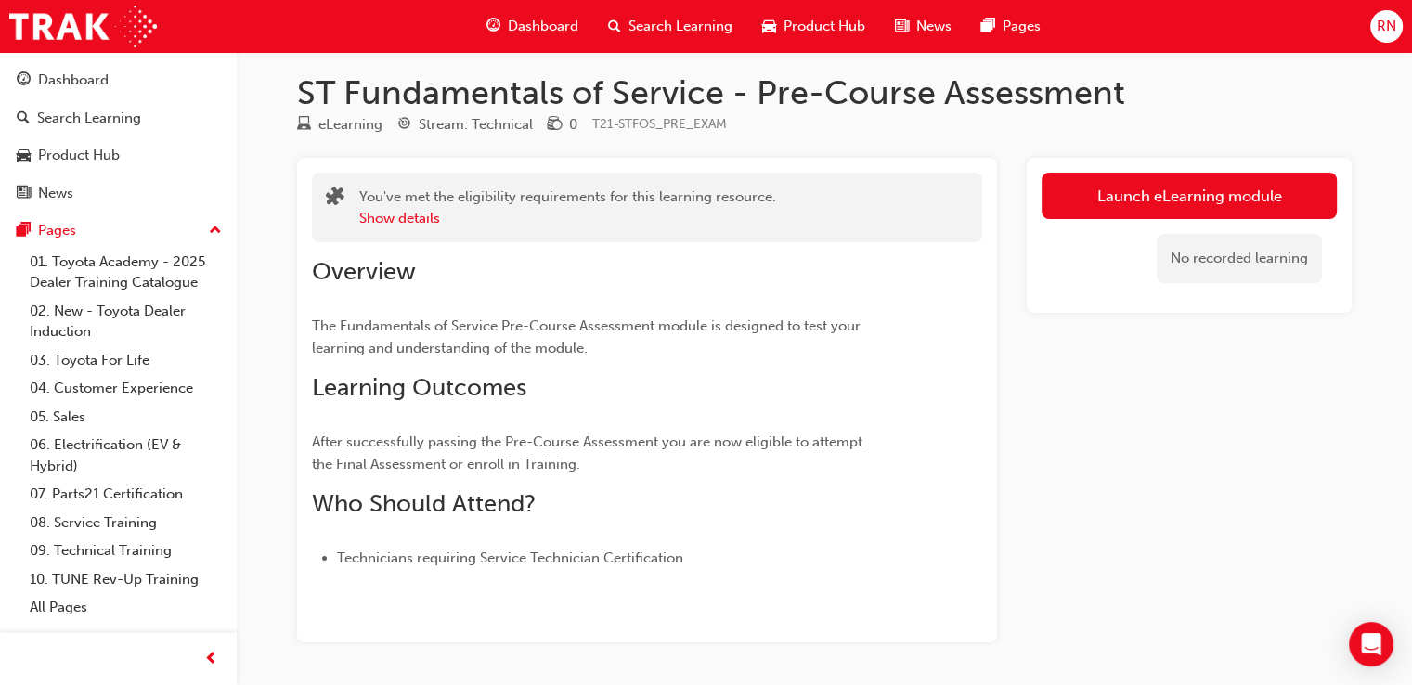
scroll to position [10, 0]
click at [419, 220] on button "Show details" at bounding box center [399, 217] width 81 height 21
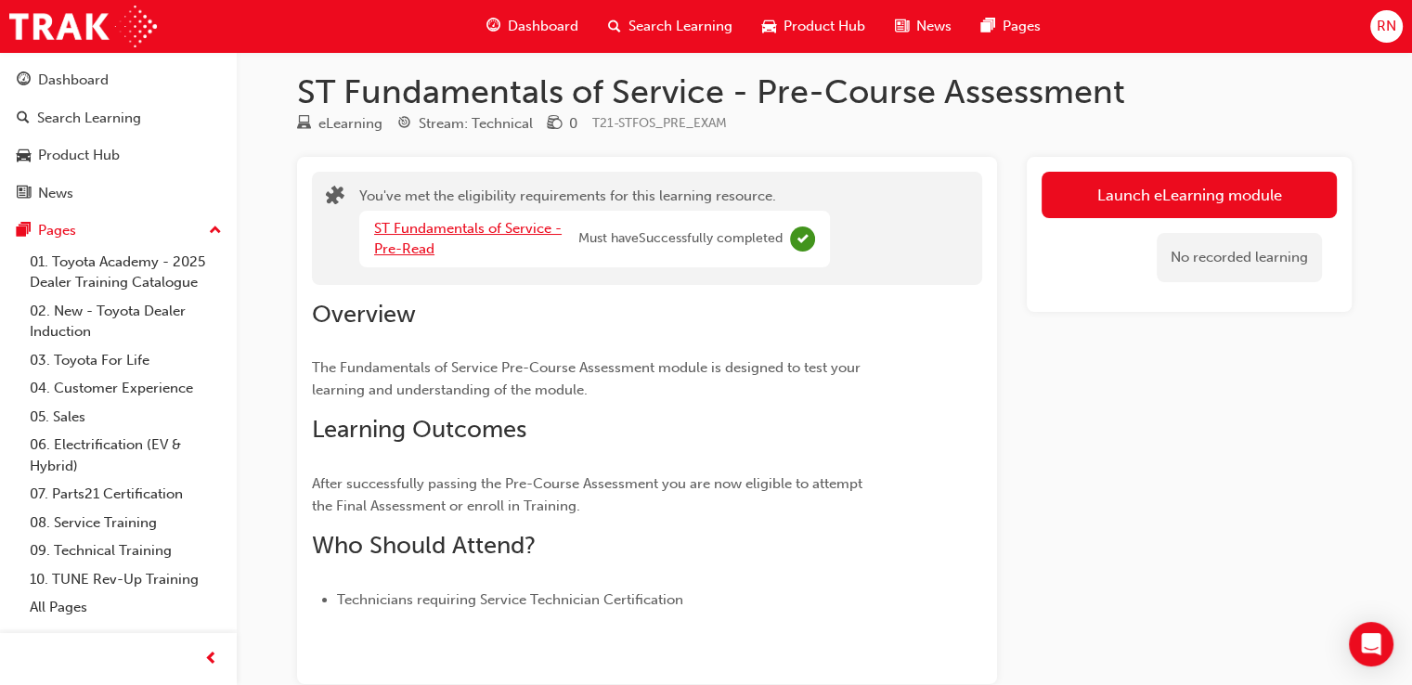
click at [423, 227] on link "ST Fundamentals of Service - Pre-Read" at bounding box center [467, 239] width 187 height 38
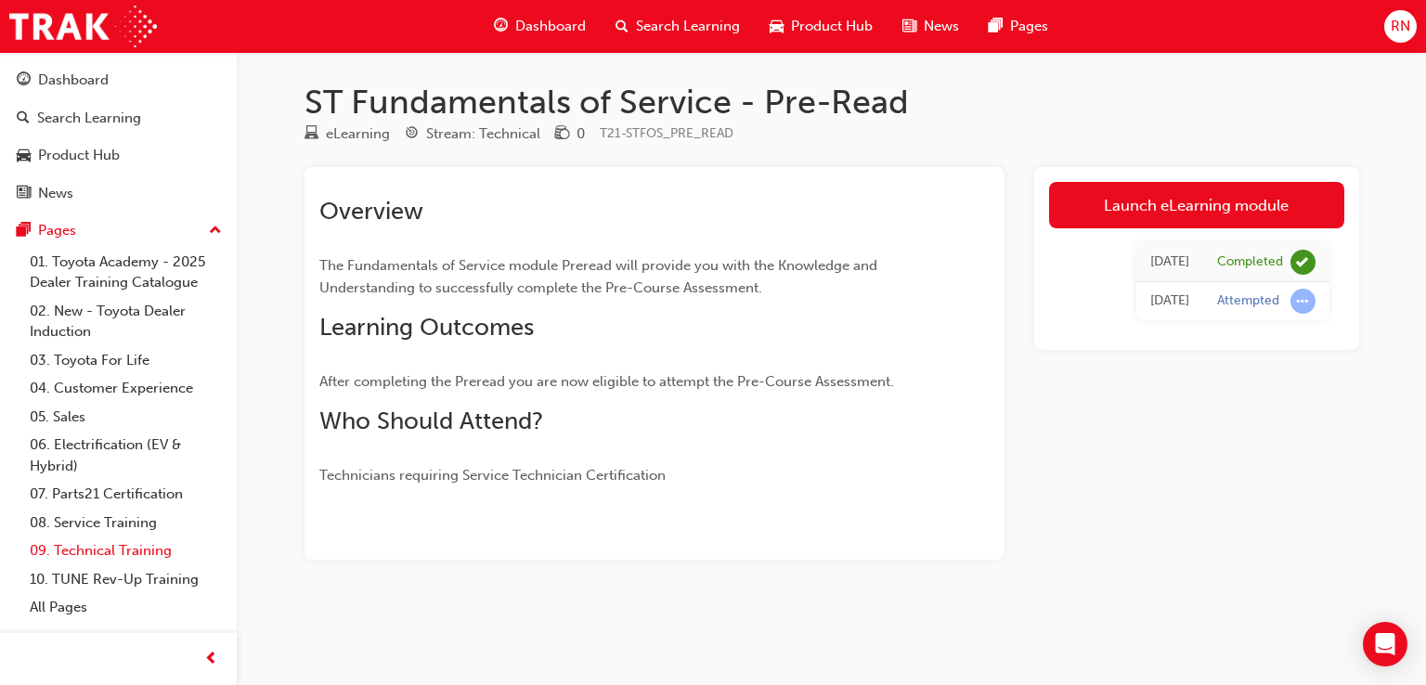
click at [93, 557] on link "09. Technical Training" at bounding box center [125, 550] width 207 height 29
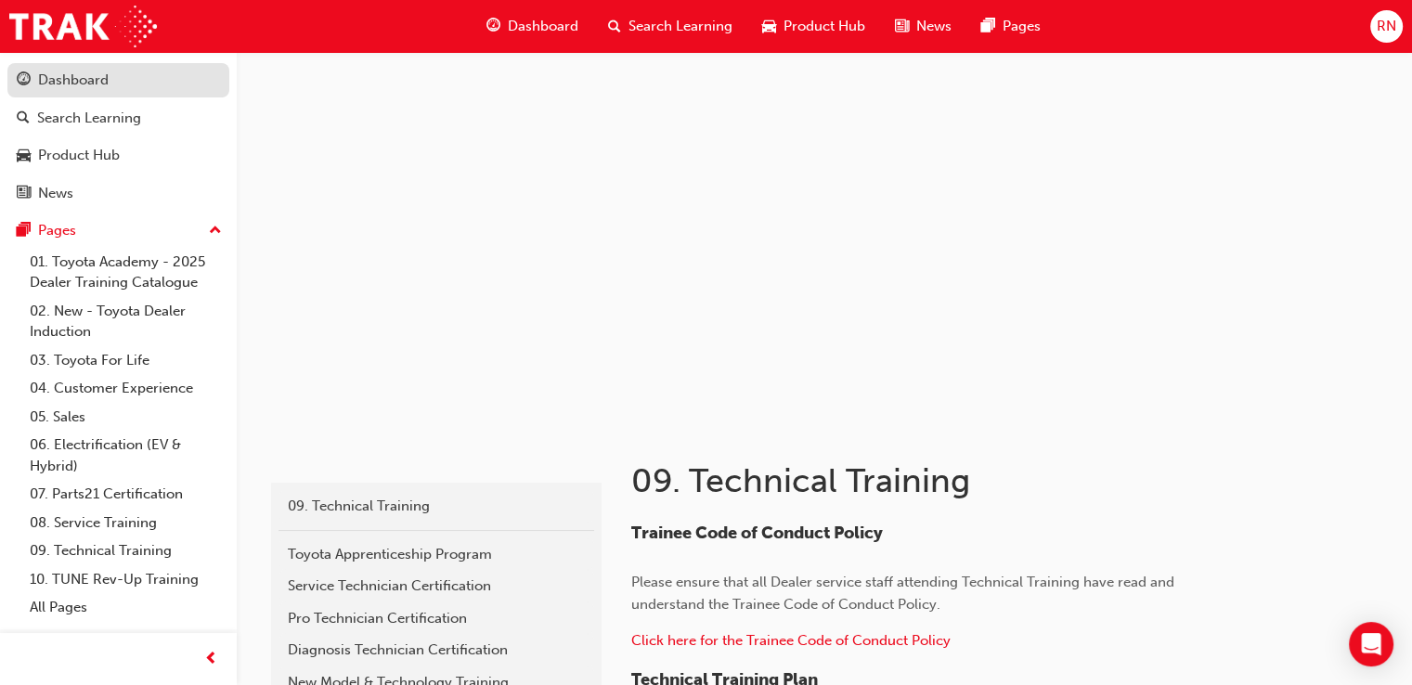
click at [76, 88] on div "Dashboard" at bounding box center [73, 80] width 71 height 21
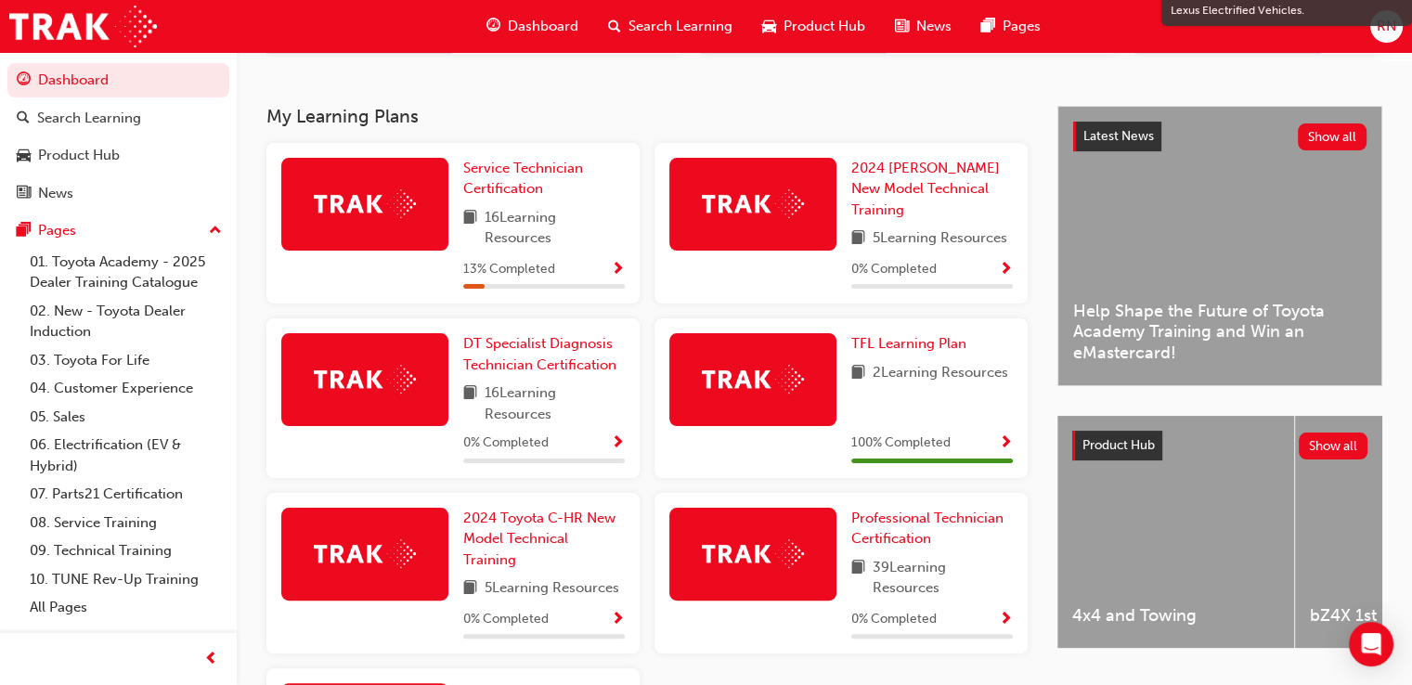
scroll to position [374, 0]
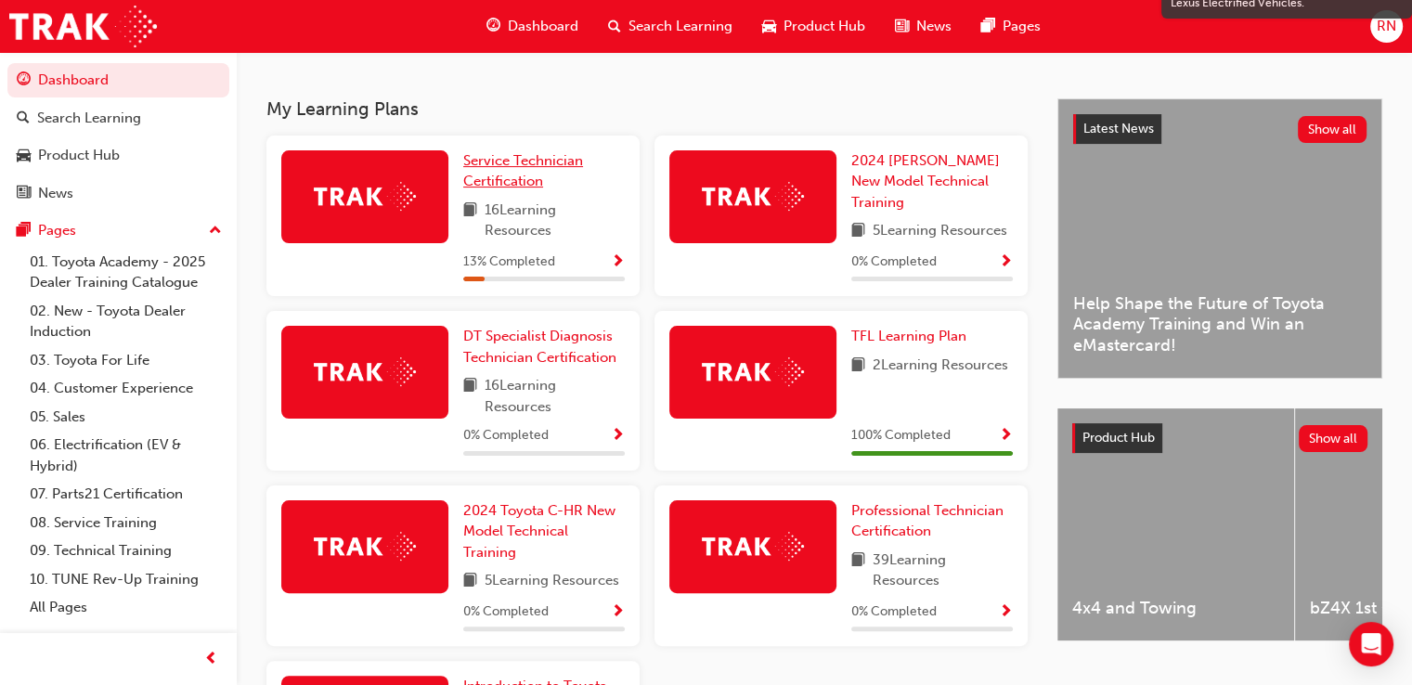
click at [508, 177] on span "Service Technician Certification" at bounding box center [523, 171] width 120 height 38
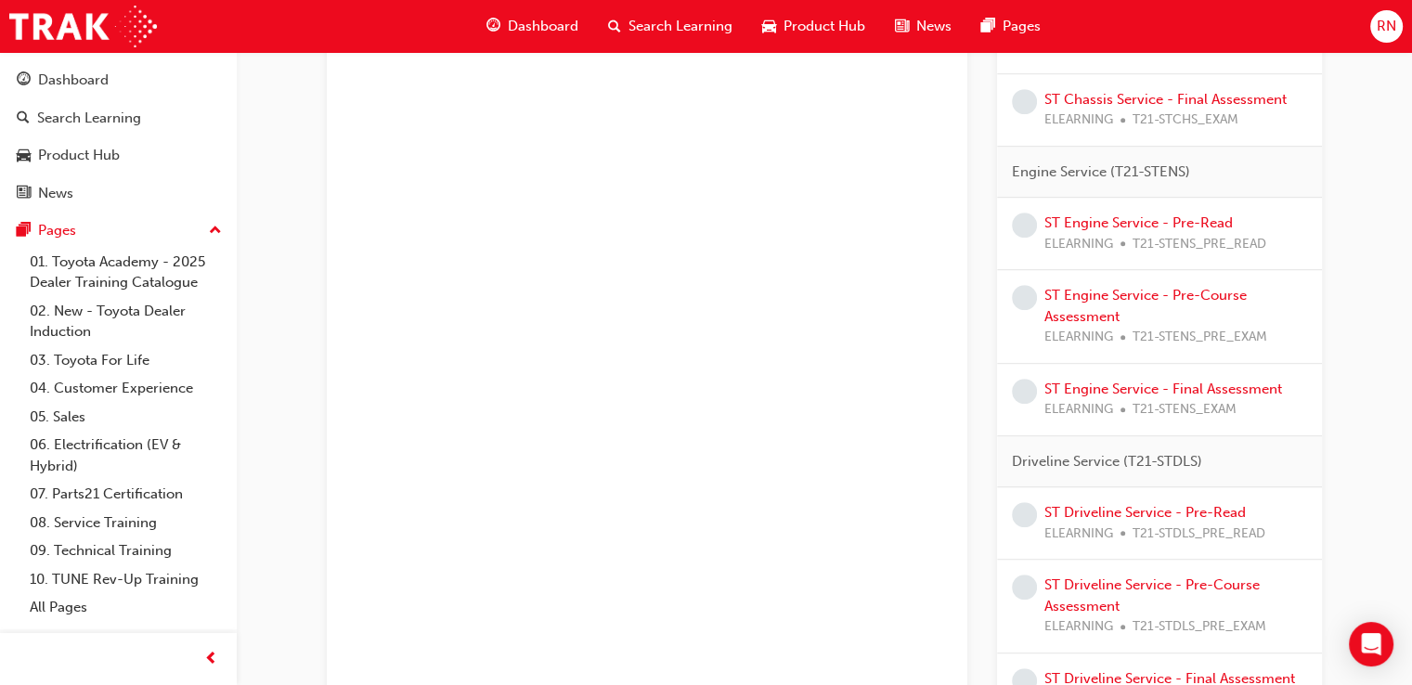
scroll to position [1002, 0]
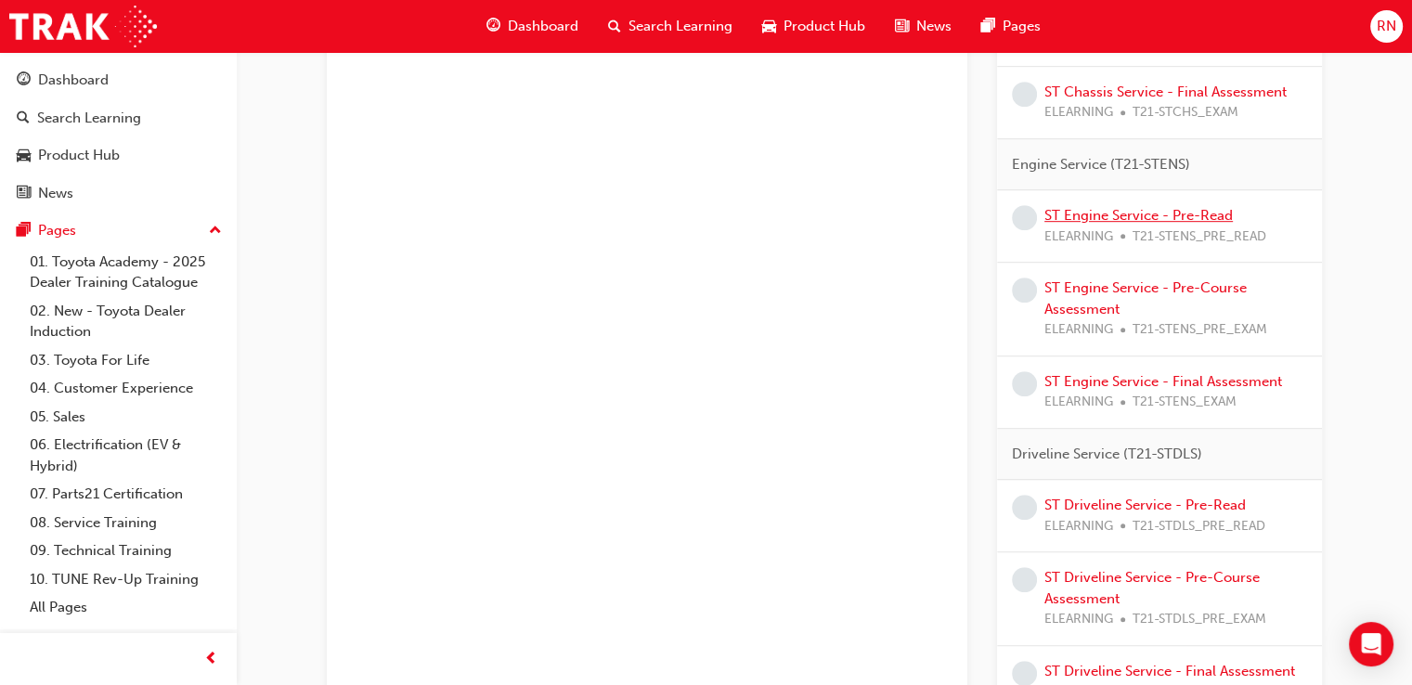
click at [1125, 213] on link "ST Engine Service - Pre-Read" at bounding box center [1138, 215] width 188 height 17
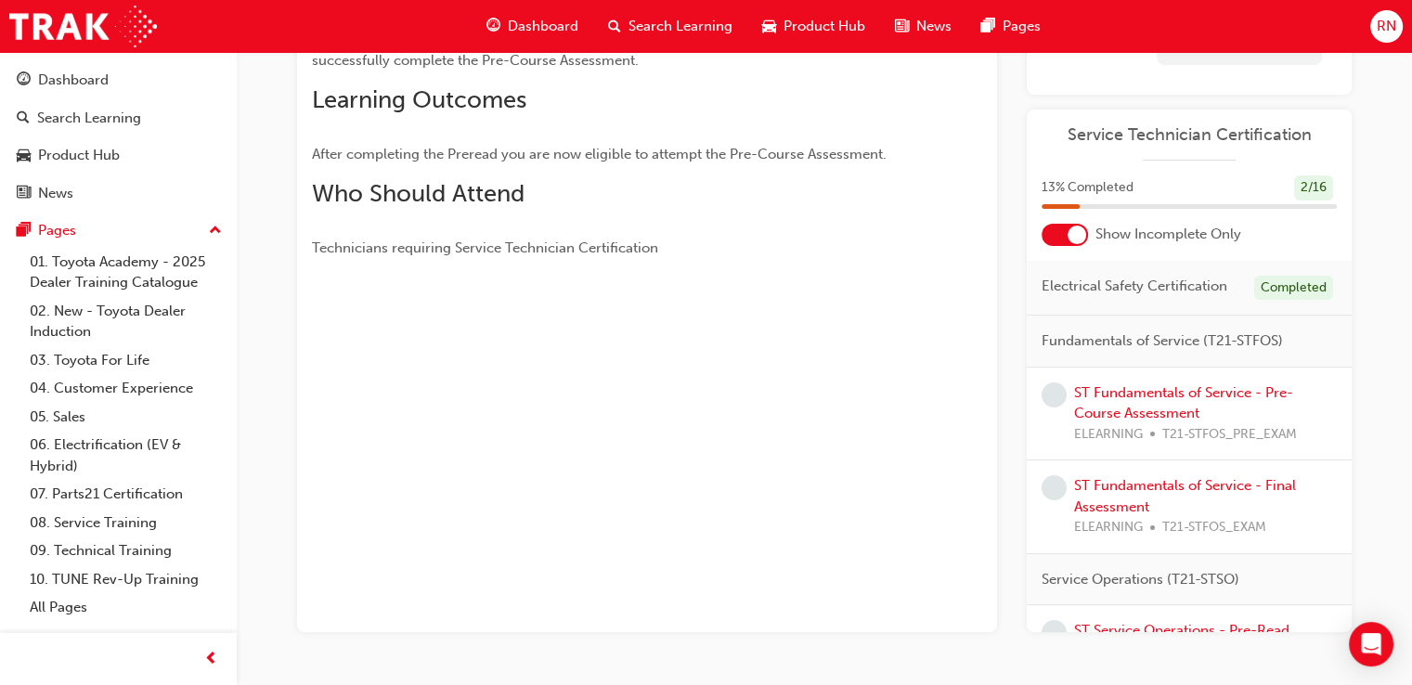
scroll to position [279, 0]
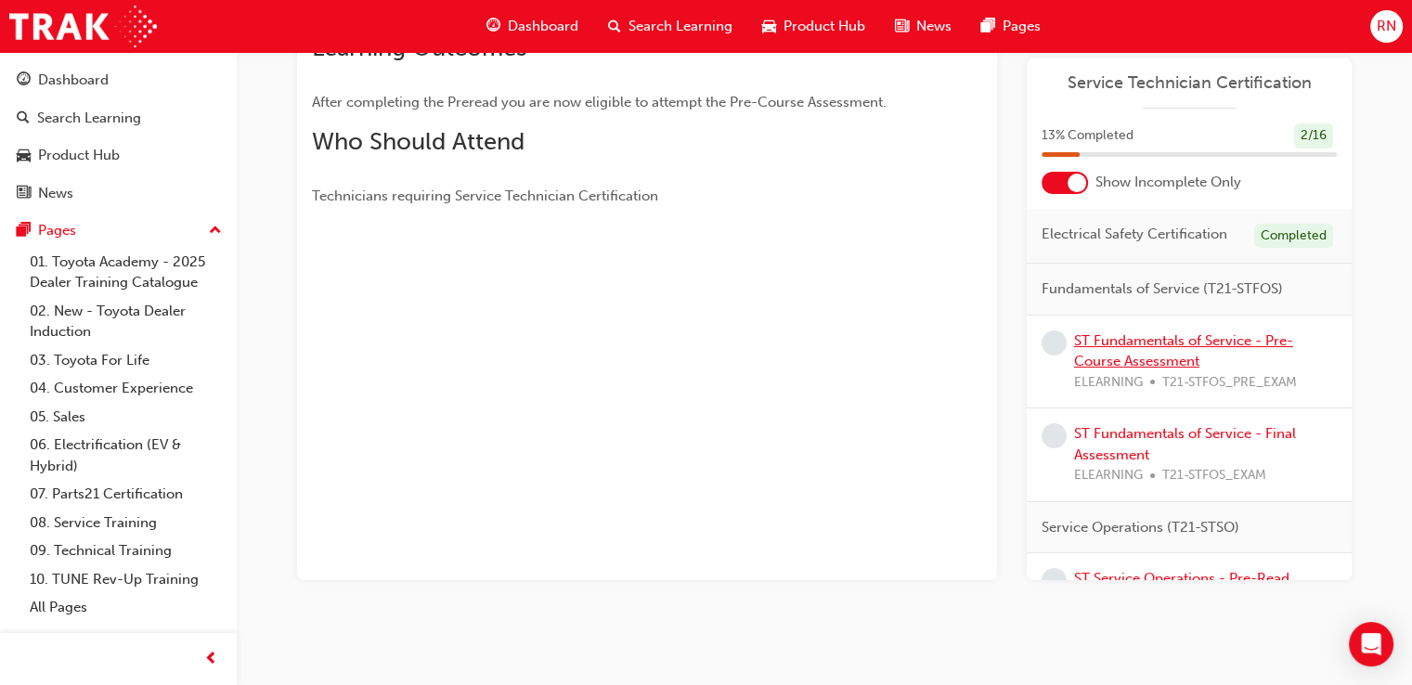
click at [1135, 361] on link "ST Fundamentals of Service - Pre-Course Assessment" at bounding box center [1183, 351] width 219 height 38
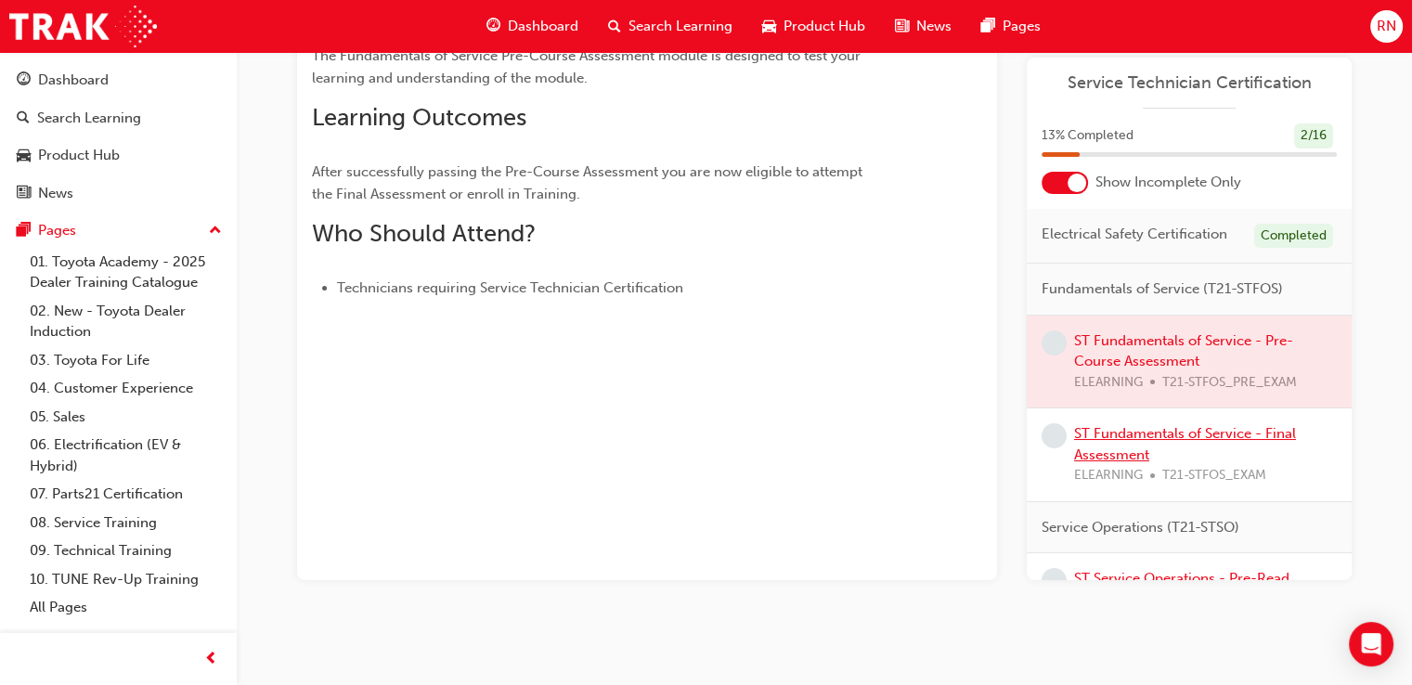
click at [1147, 451] on link "ST Fundamentals of Service - Final Assessment" at bounding box center [1185, 444] width 222 height 38
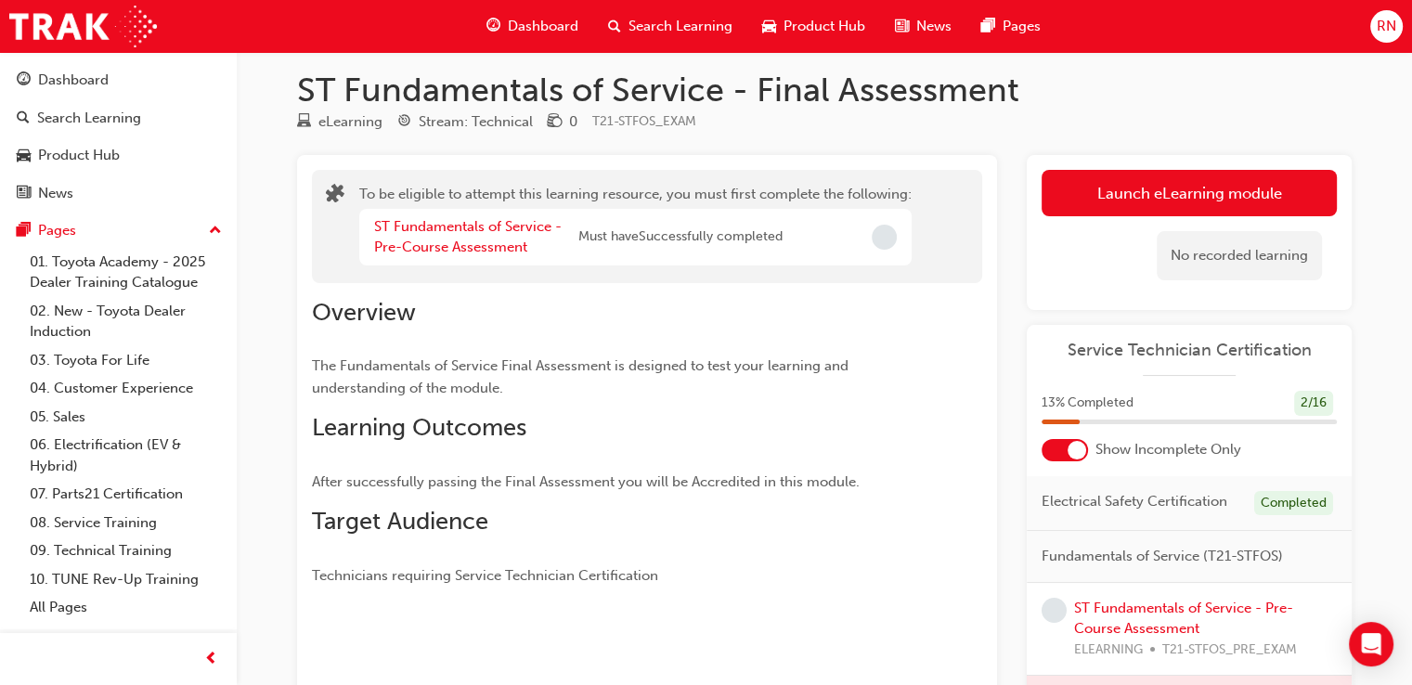
scroll to position [11, 0]
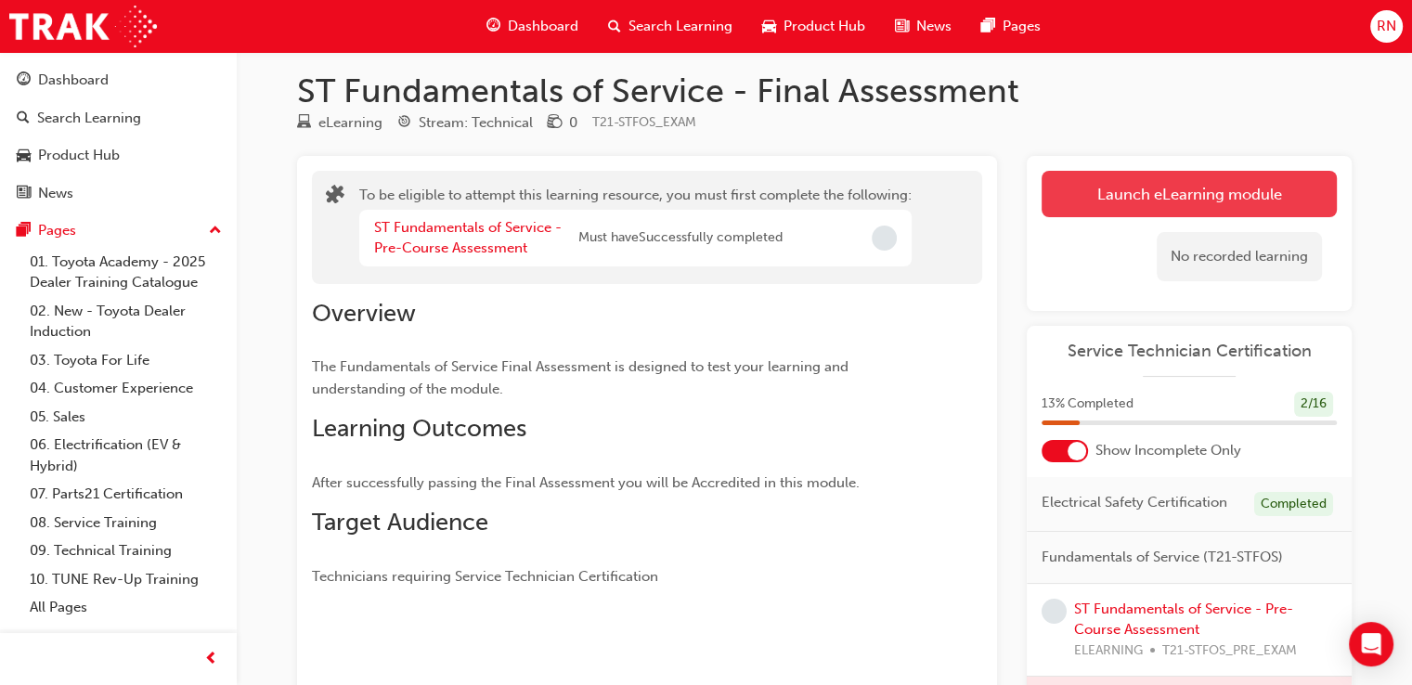
click at [1179, 205] on button "Launch eLearning module" at bounding box center [1188, 194] width 295 height 46
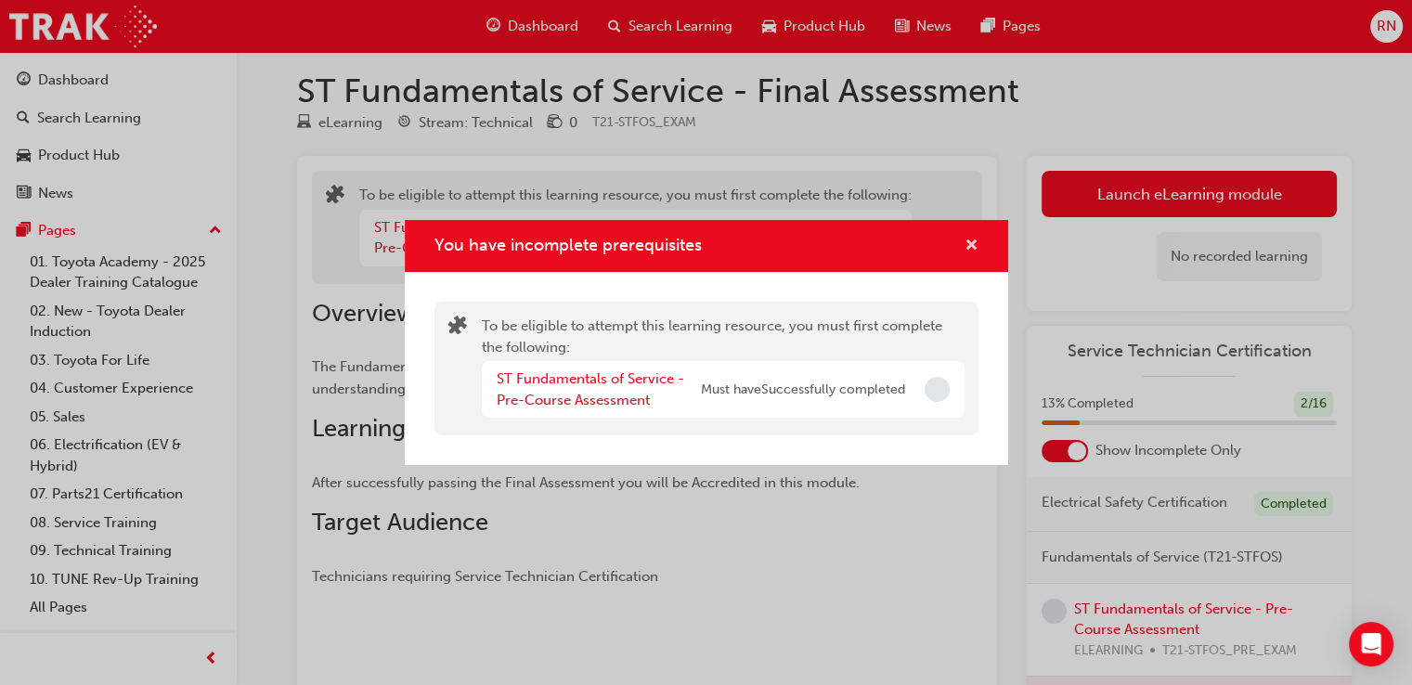
click at [971, 248] on span "cross-icon" at bounding box center [971, 247] width 14 height 17
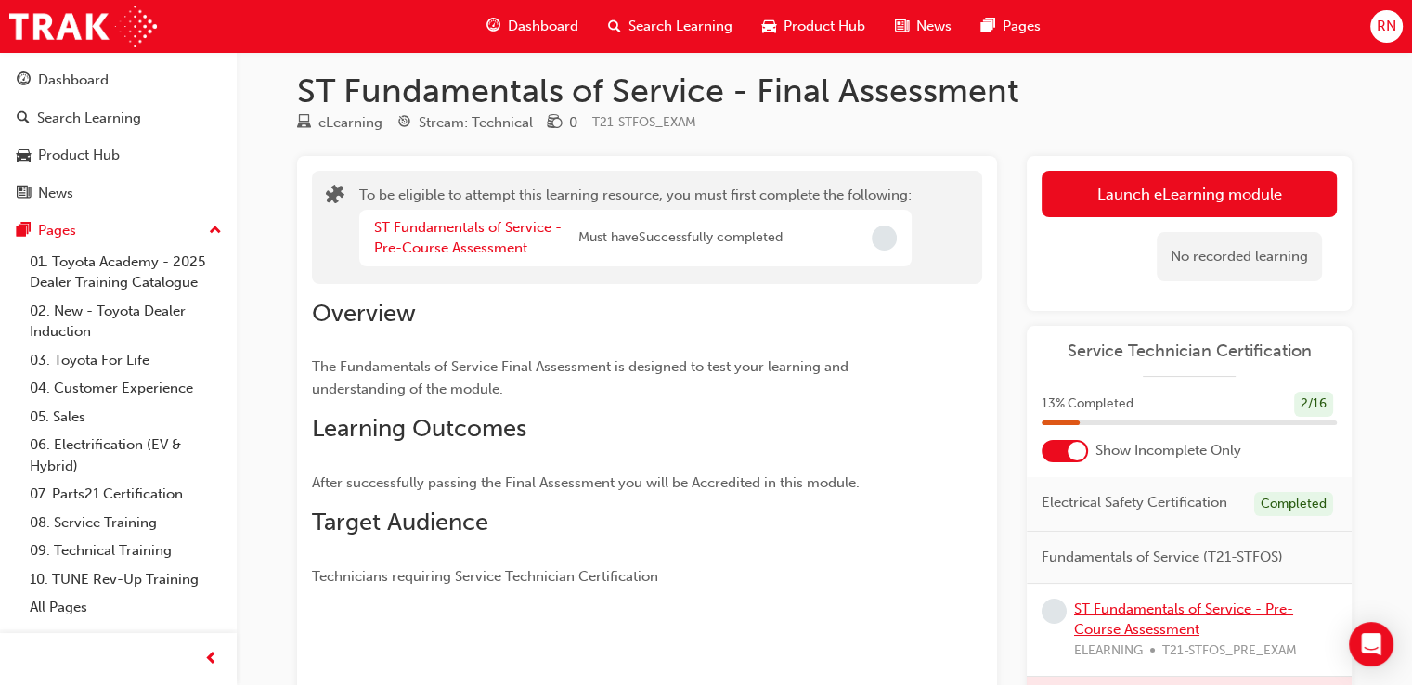
click at [1181, 639] on link "ST Fundamentals of Service - Pre-Course Assessment" at bounding box center [1183, 619] width 219 height 38
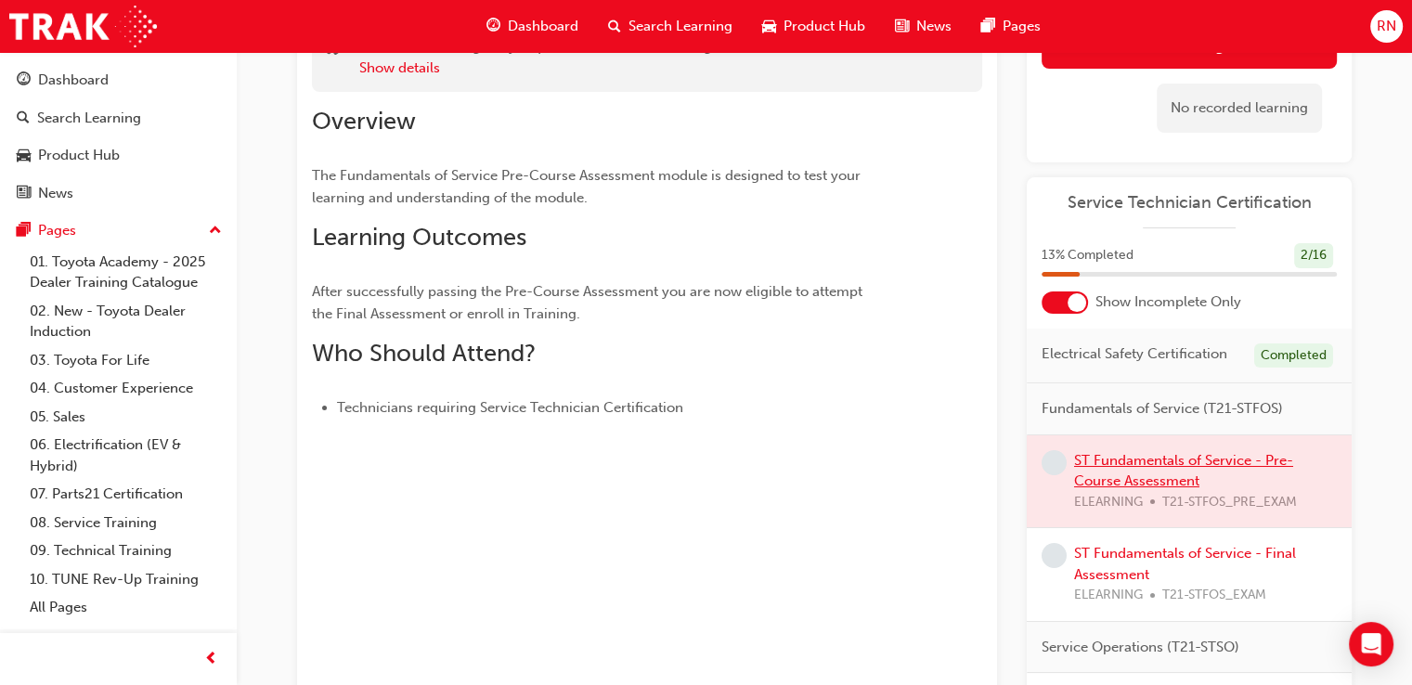
scroll to position [197, 0]
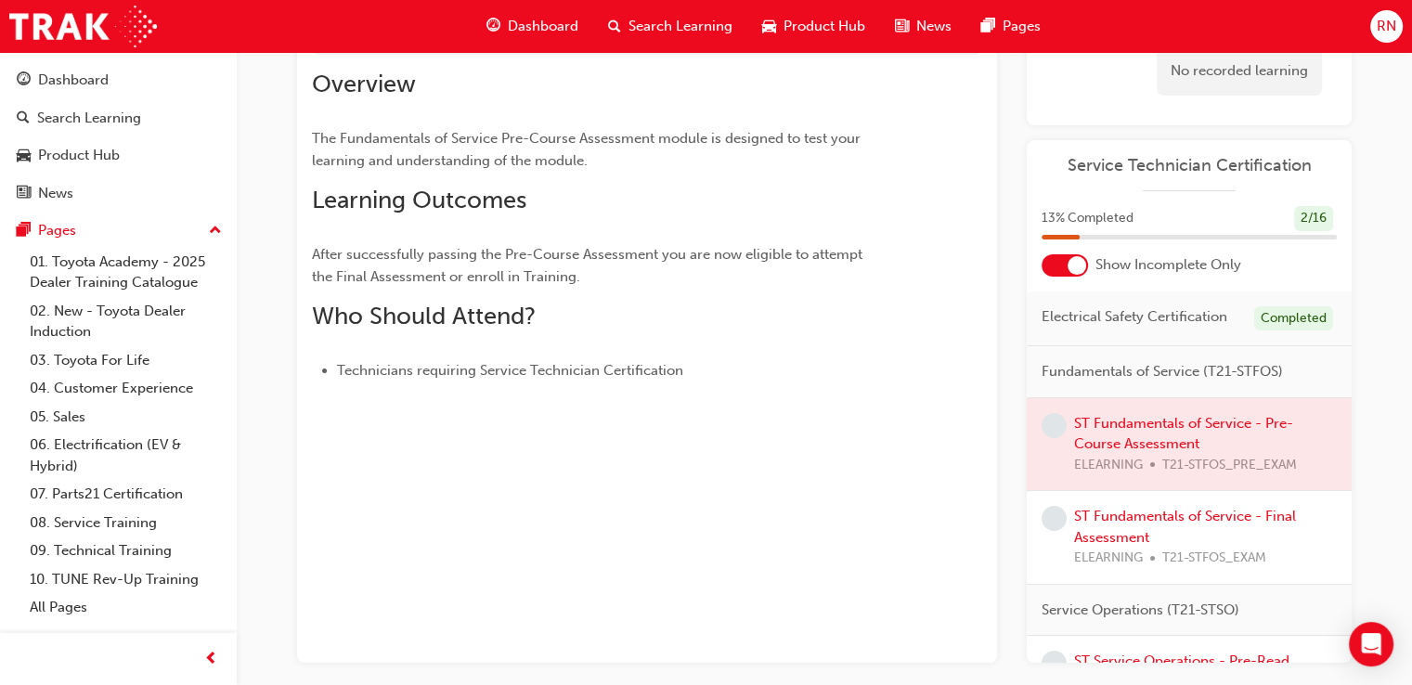
click at [1129, 460] on div at bounding box center [1188, 444] width 325 height 93
click at [1158, 471] on div at bounding box center [1188, 444] width 325 height 93
click at [1104, 546] on link "ST Fundamentals of Service - Final Assessment" at bounding box center [1185, 527] width 222 height 38
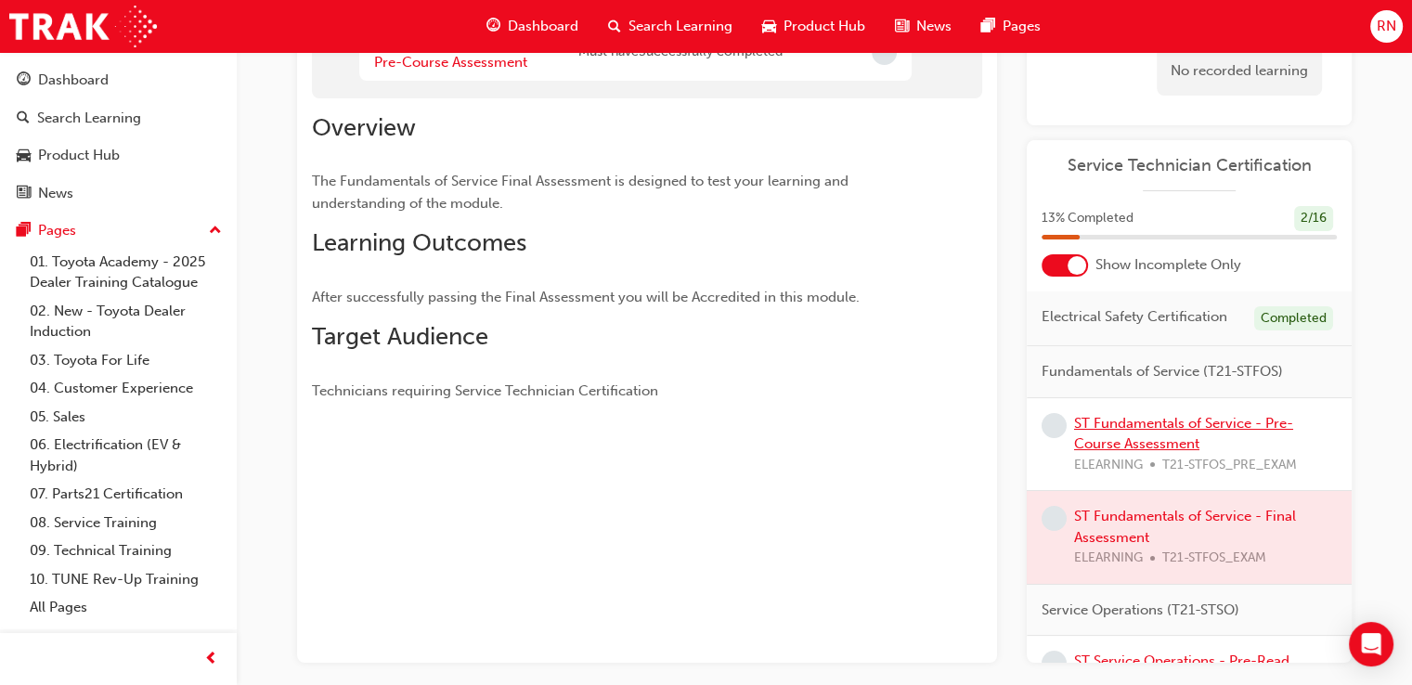
click at [1175, 453] on link "ST Fundamentals of Service - Pre-Course Assessment" at bounding box center [1183, 434] width 219 height 38
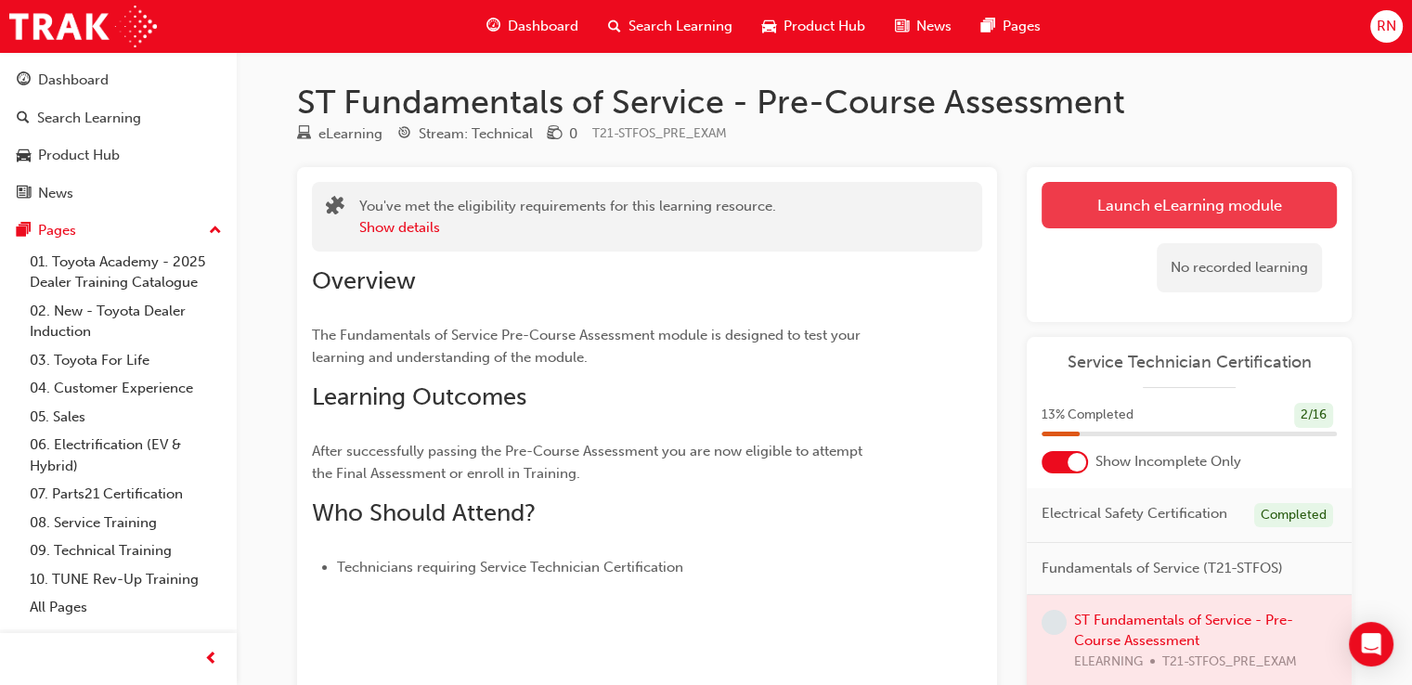
click at [1230, 194] on link "Launch eLearning module" at bounding box center [1188, 205] width 295 height 46
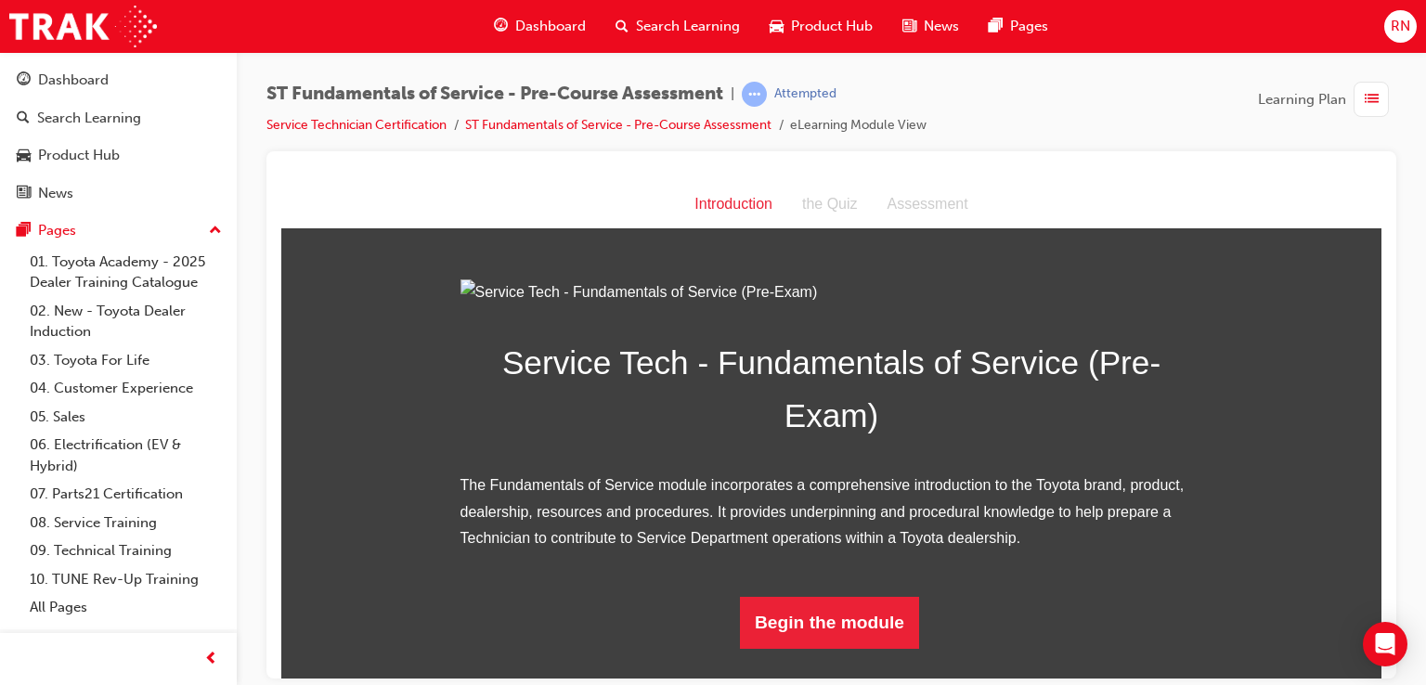
scroll to position [174, 0]
click at [869, 632] on button "Begin the module" at bounding box center [829, 622] width 179 height 52
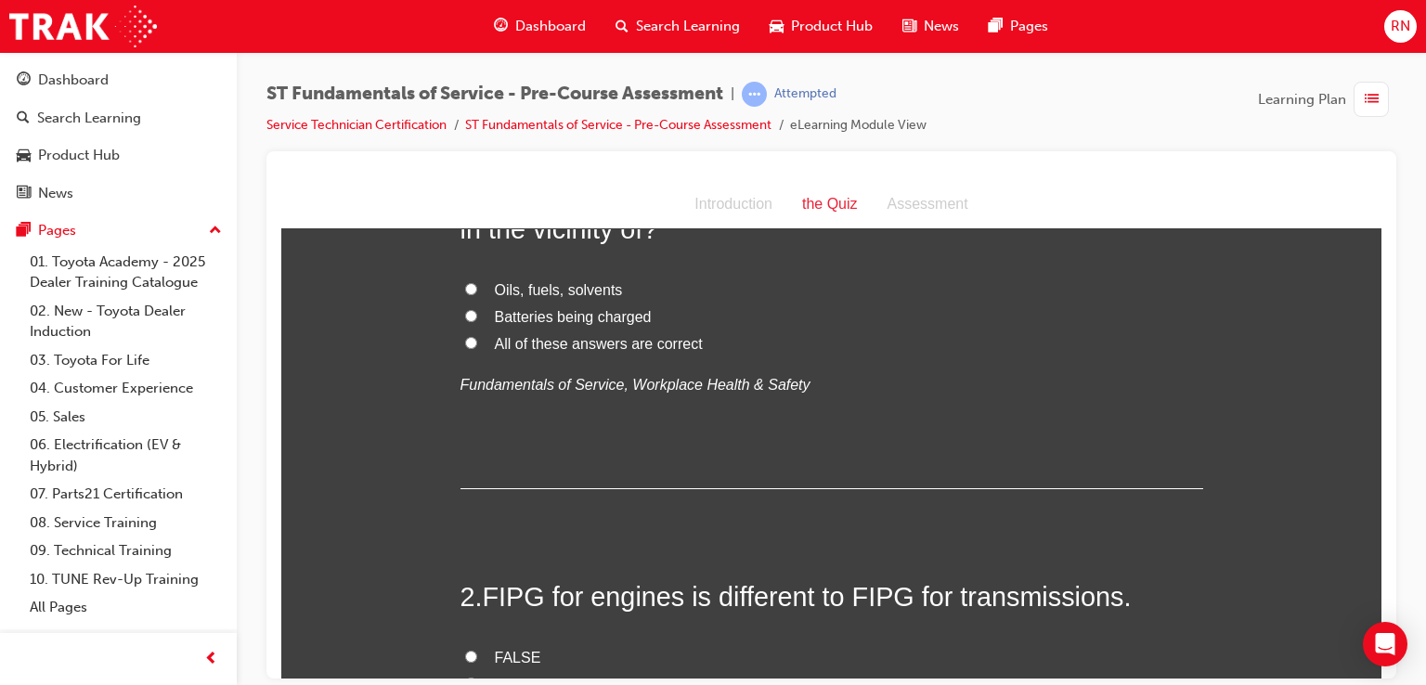
scroll to position [0, 0]
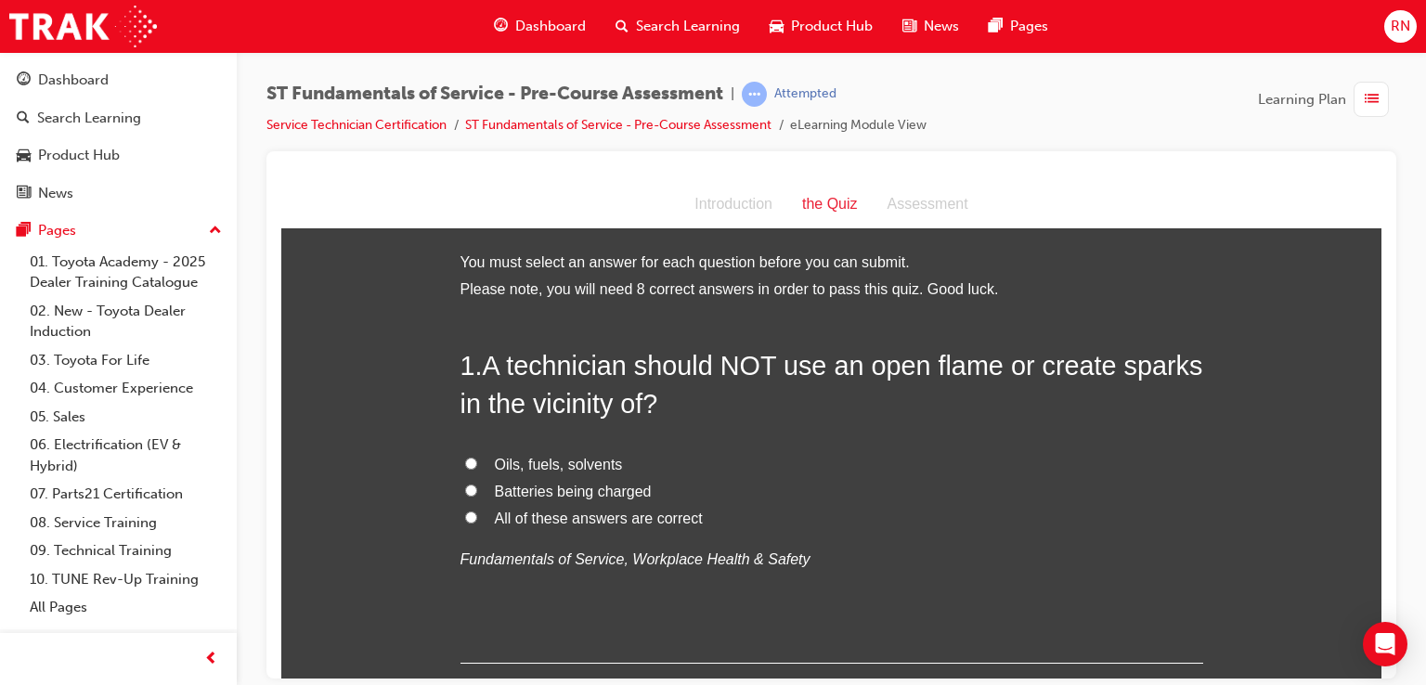
click at [465, 511] on input "All of these answers are correct" at bounding box center [471, 516] width 12 height 12
radio input "true"
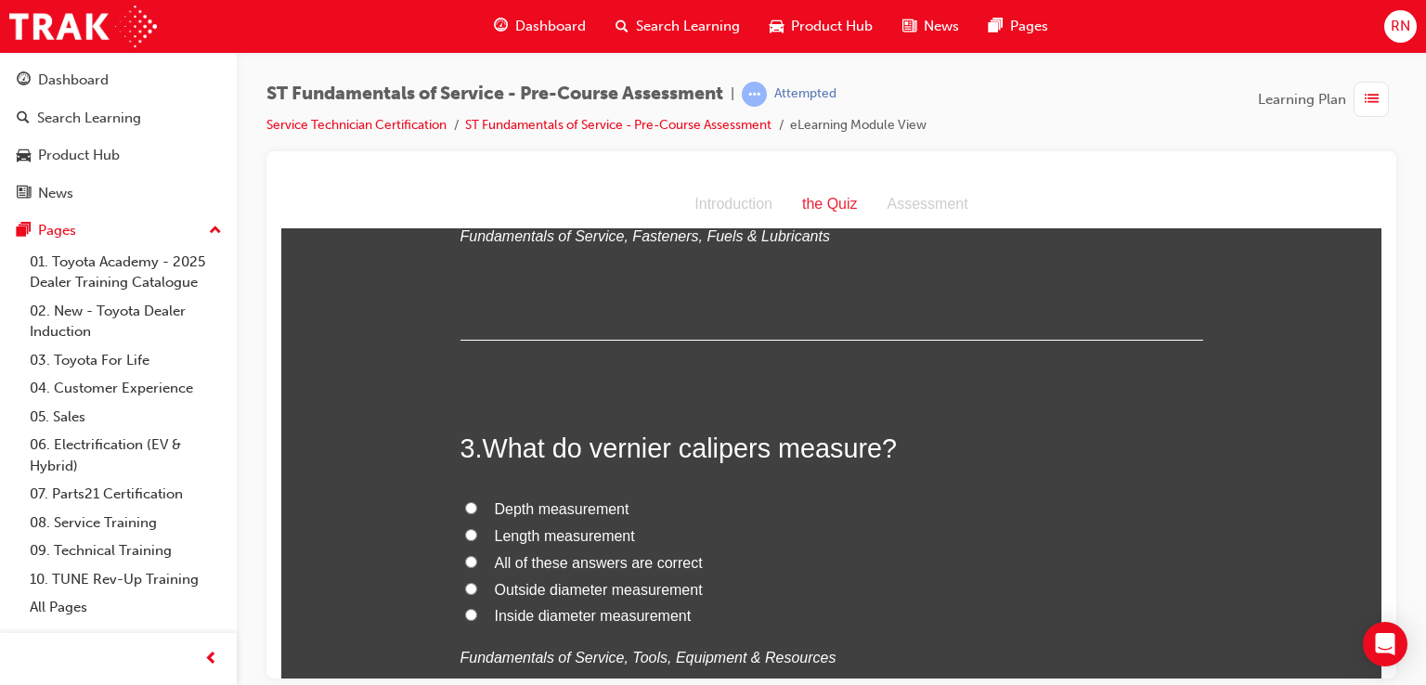
scroll to position [671, 0]
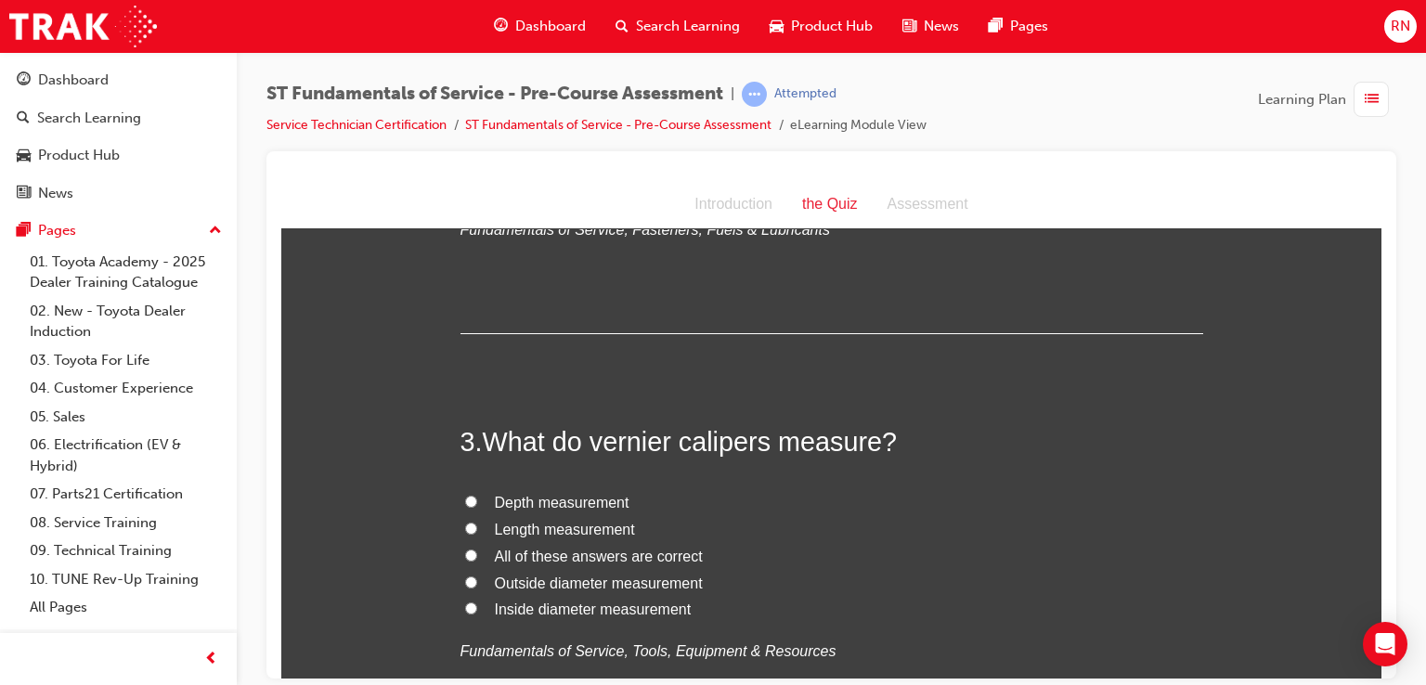
click at [745, 204] on div "Introduction" at bounding box center [733, 203] width 108 height 27
click at [915, 201] on div "Assessment" at bounding box center [927, 203] width 110 height 27
click at [465, 549] on input "All of these answers are correct" at bounding box center [471, 555] width 12 height 12
radio input "true"
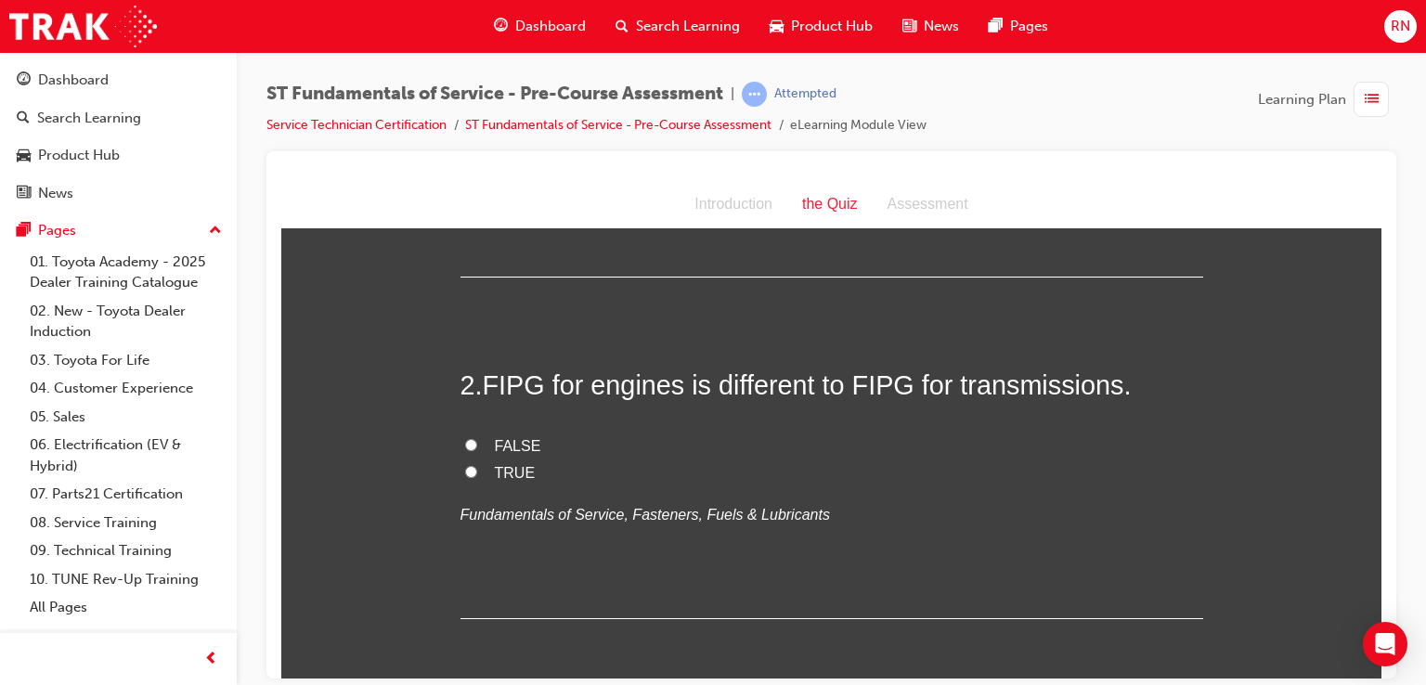
scroll to position [371, 0]
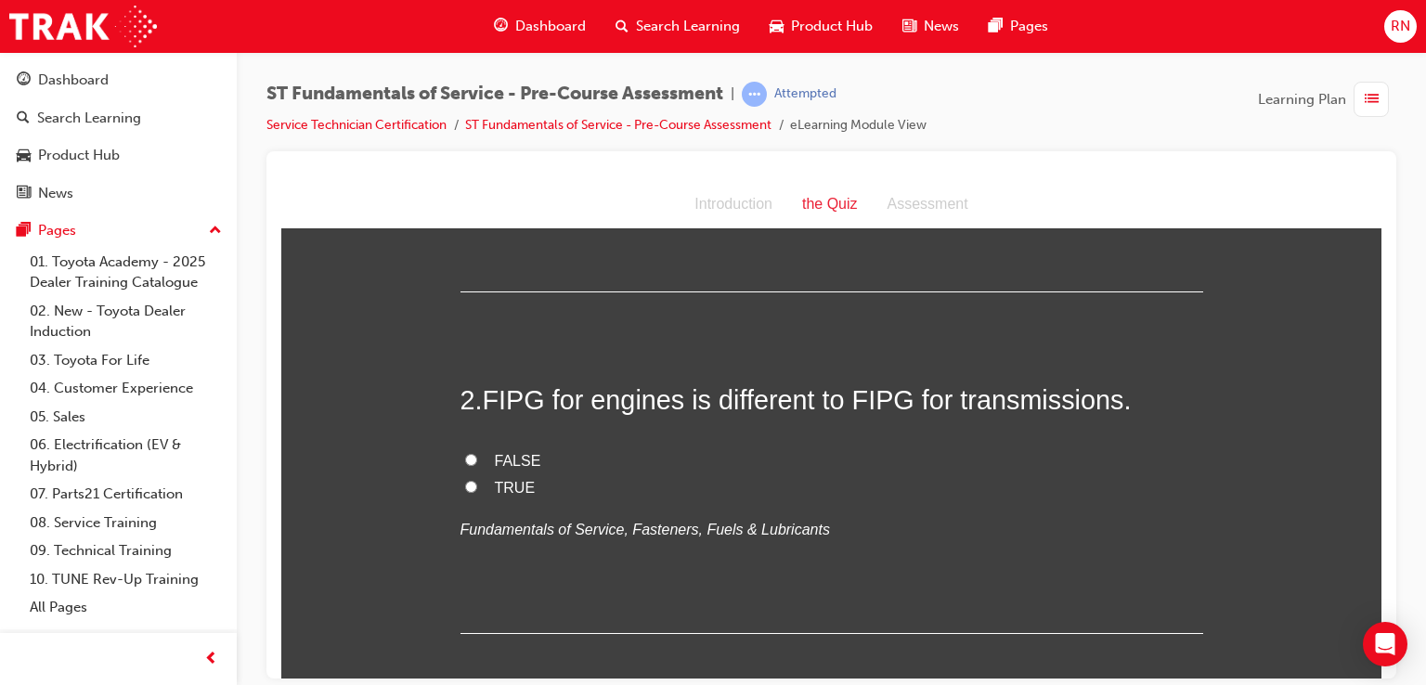
click at [465, 461] on input "FALSE" at bounding box center [471, 459] width 12 height 12
radio input "true"
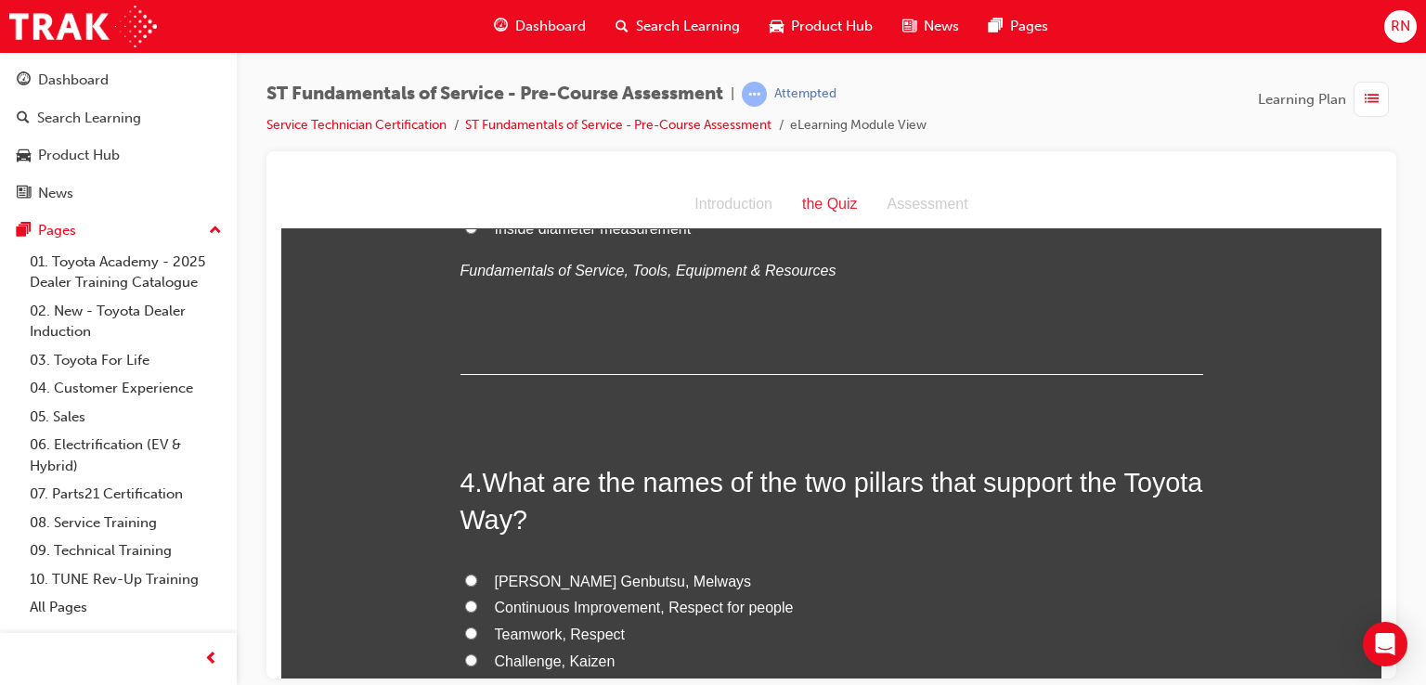
scroll to position [1107, 0]
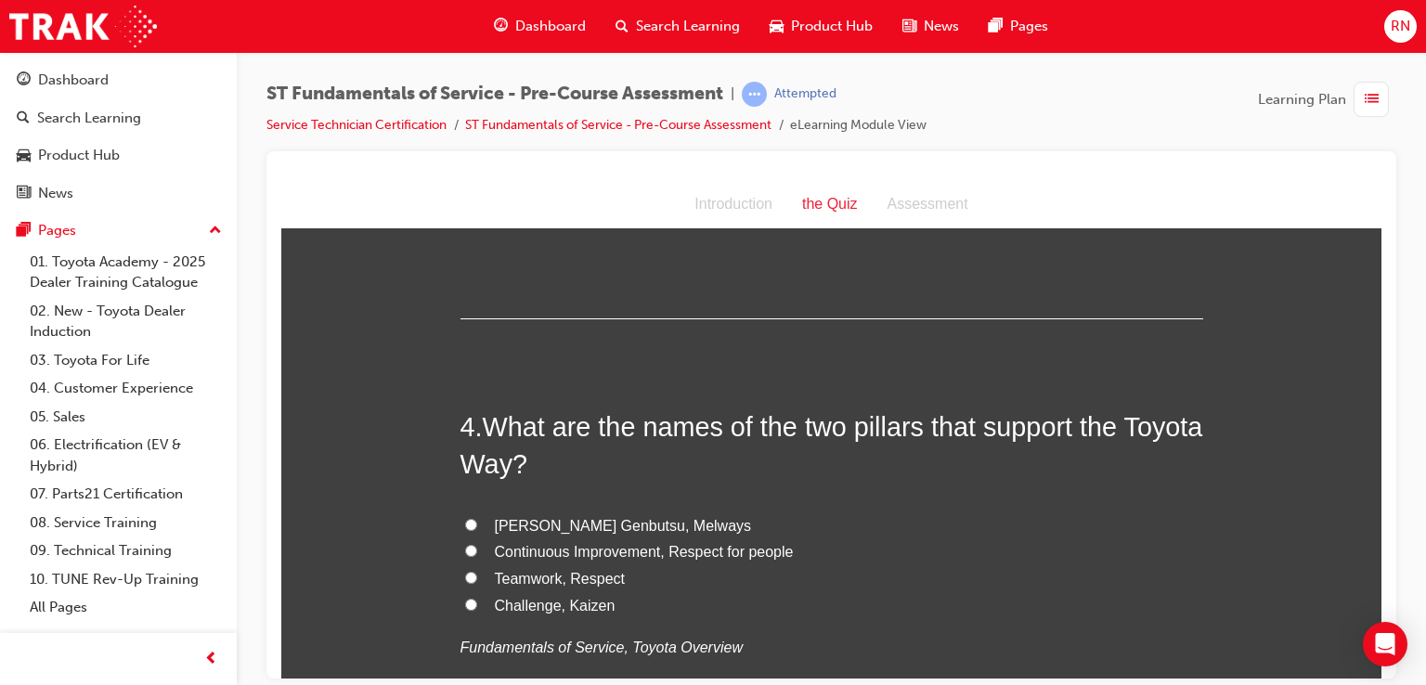
click at [465, 574] on input "Teamwork, Respect" at bounding box center [471, 577] width 12 height 12
radio input "true"
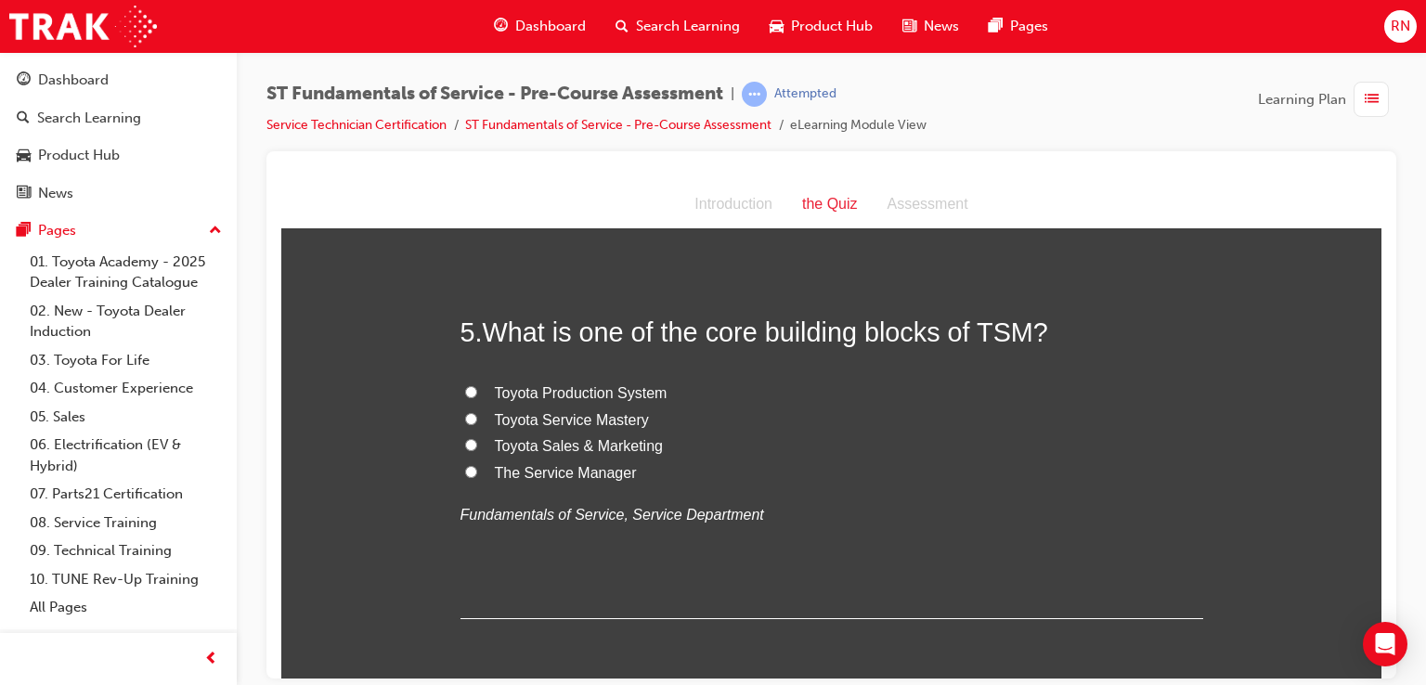
scroll to position [1656, 0]
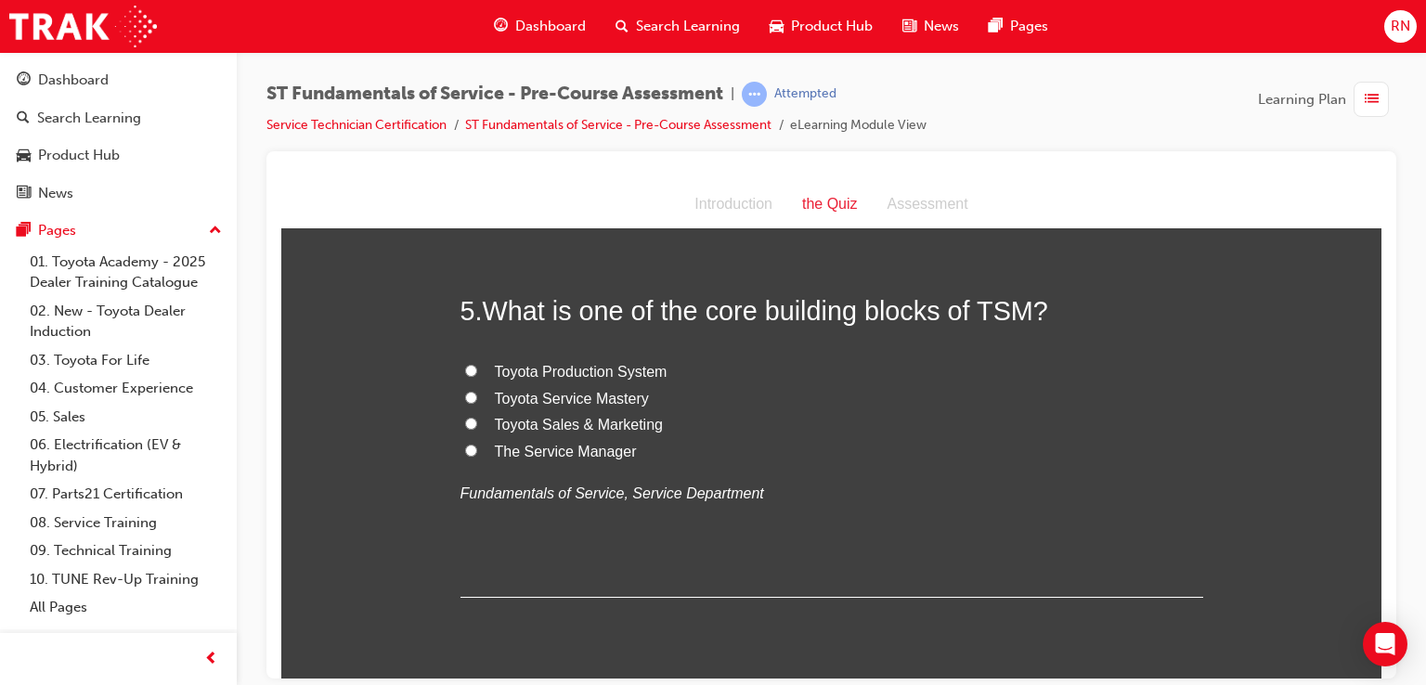
drag, startPoint x: 1371, startPoint y: 345, endPoint x: 1663, endPoint y: 584, distance: 377.3
drag, startPoint x: 1382, startPoint y: 404, endPoint x: 1412, endPoint y: 575, distance: 174.2
click at [1412, 575] on div "ST Fundamentals of Service - Pre-Course Assessment | Attempted Service Technici…" at bounding box center [831, 345] width 1189 height 587
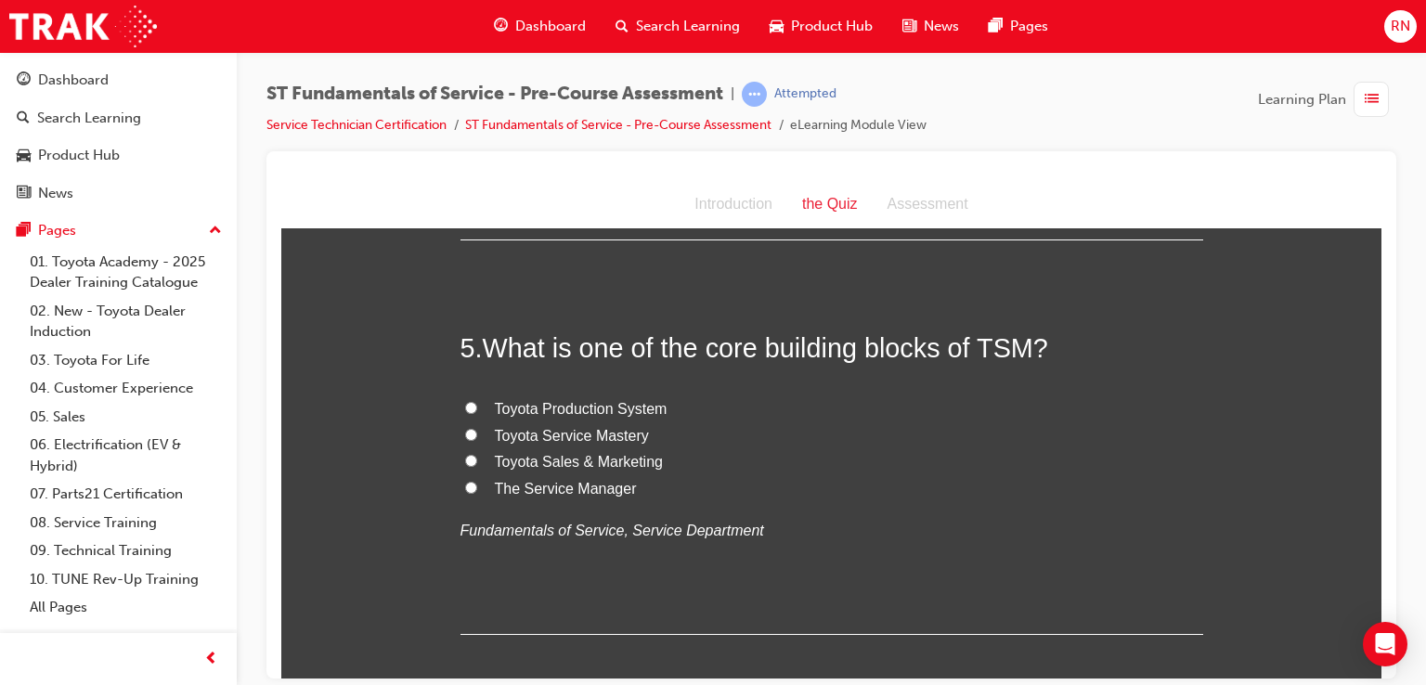
scroll to position [1626, 0]
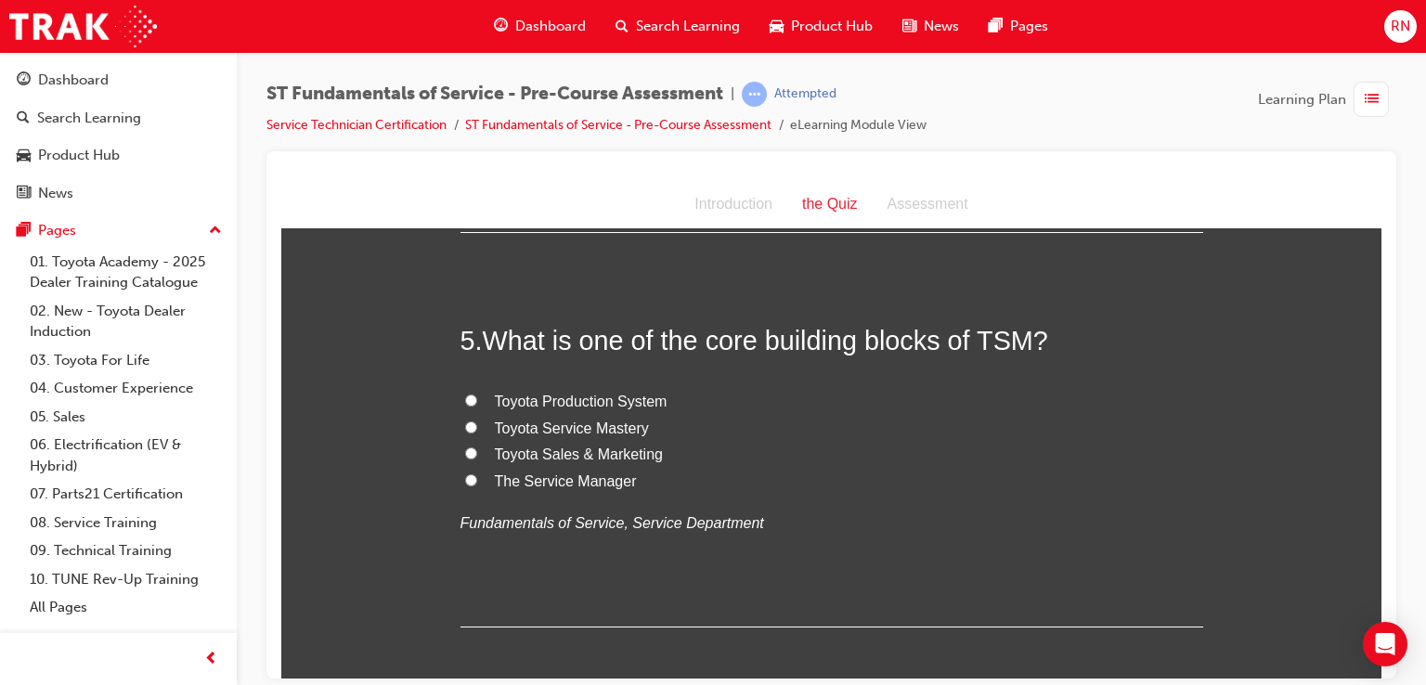
click at [465, 421] on input "Toyota Service Mastery" at bounding box center [471, 426] width 12 height 12
radio input "true"
click at [465, 451] on input "Toyota Sales & Marketing" at bounding box center [471, 452] width 12 height 12
radio input "true"
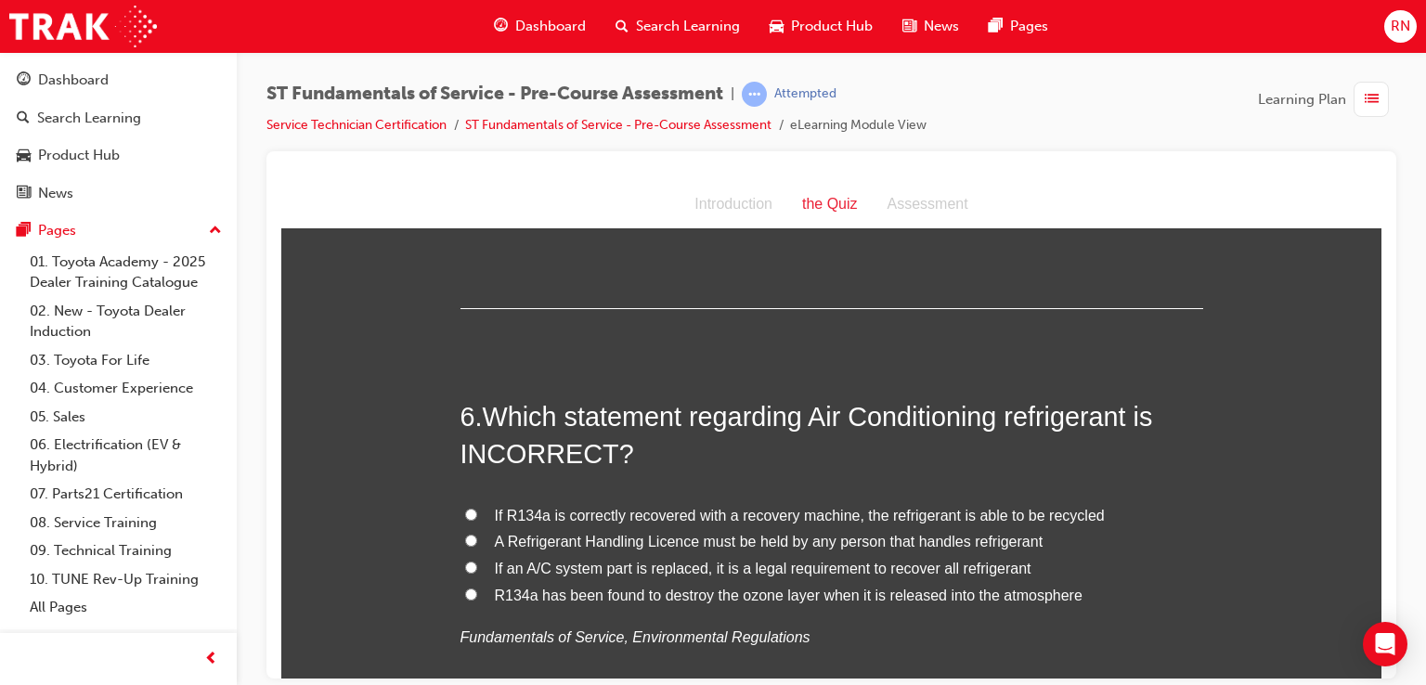
scroll to position [1994, 0]
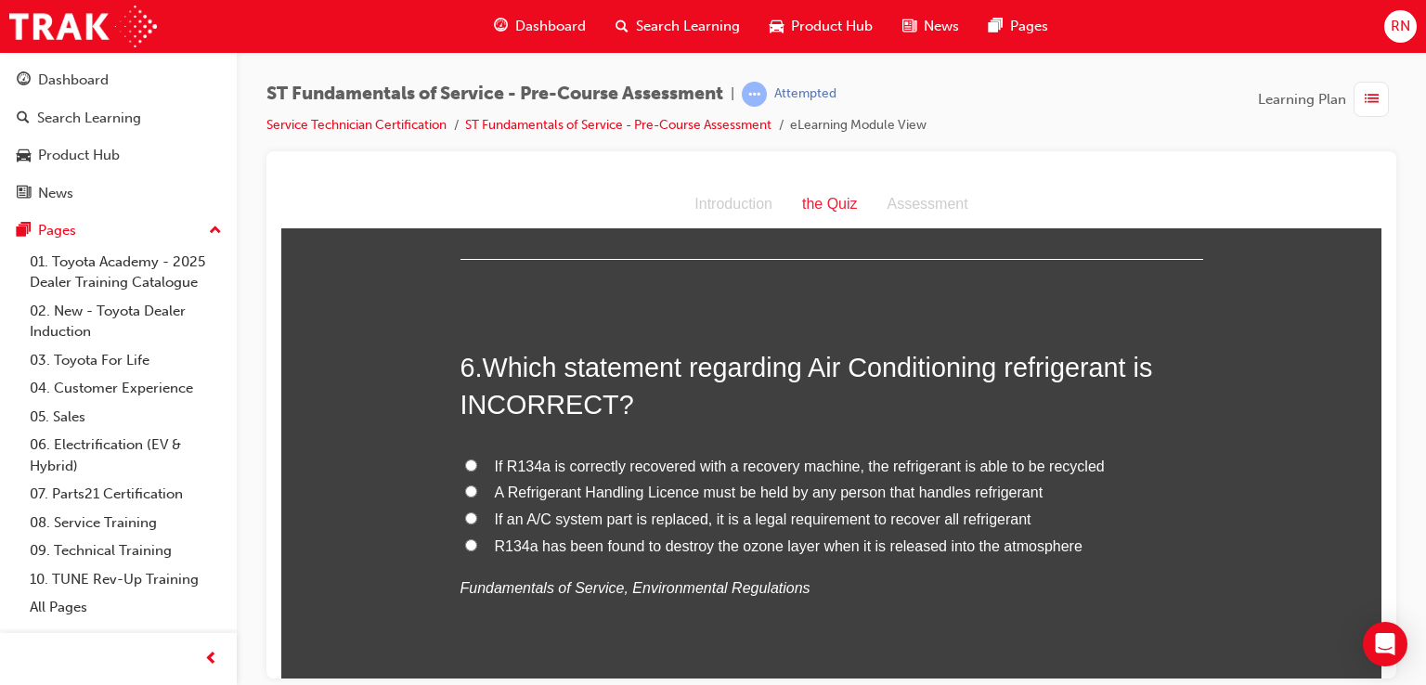
click at [465, 516] on input "If an A/C system part is replaced, it is a legal requirement to recover all ref…" at bounding box center [471, 517] width 12 height 12
radio input "true"
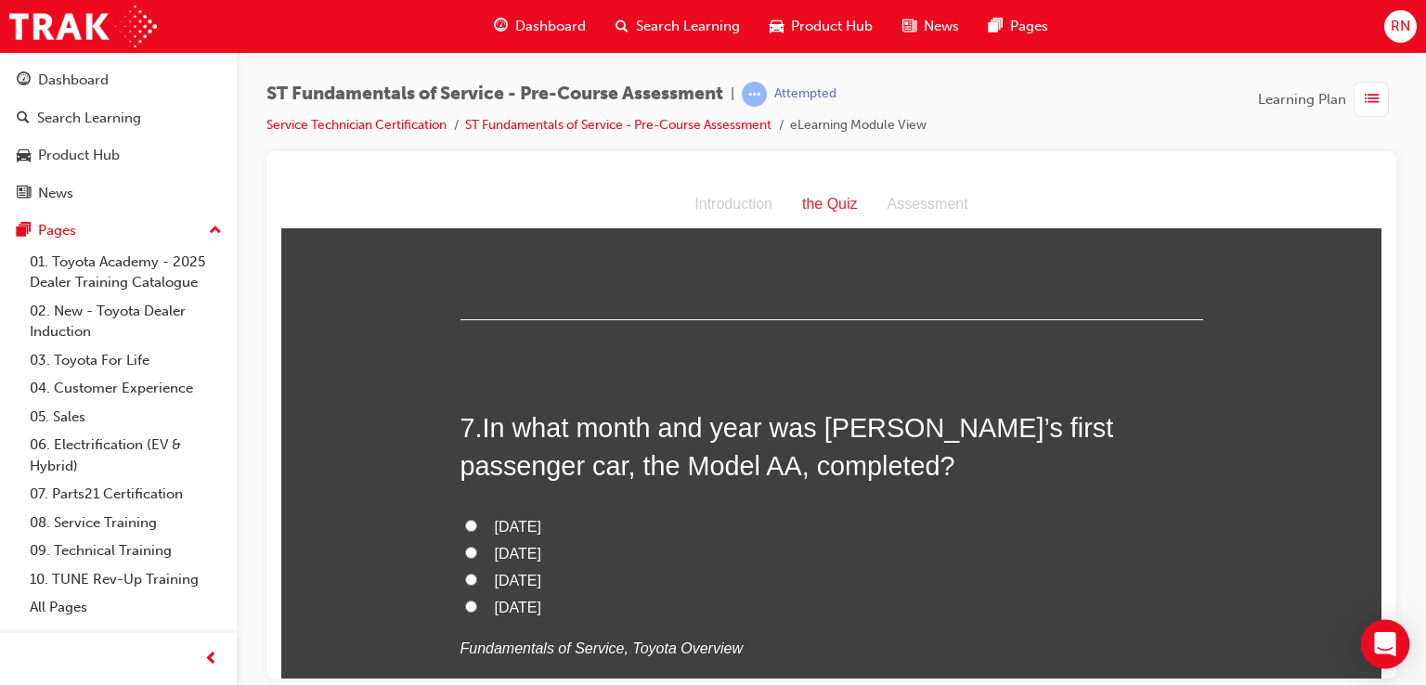
scroll to position [2439, 0]
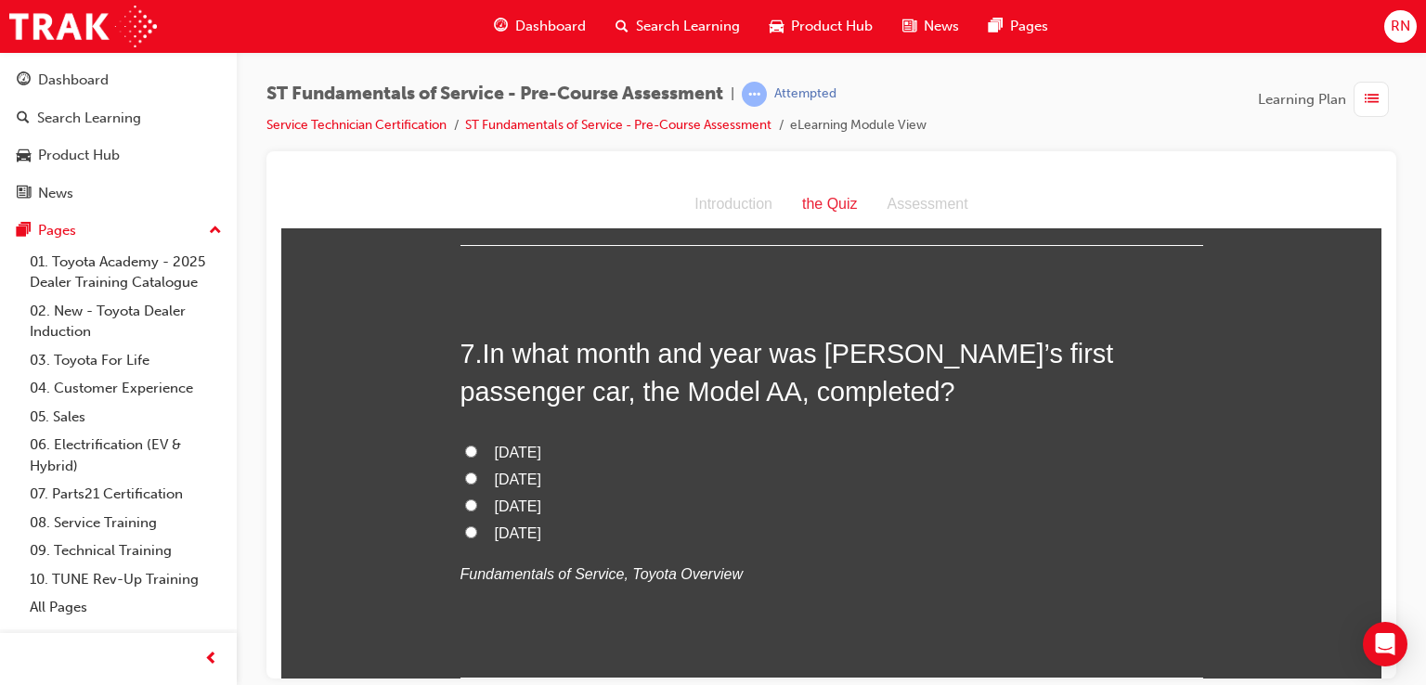
click at [465, 500] on input "September 1959" at bounding box center [471, 504] width 12 height 12
radio input "true"
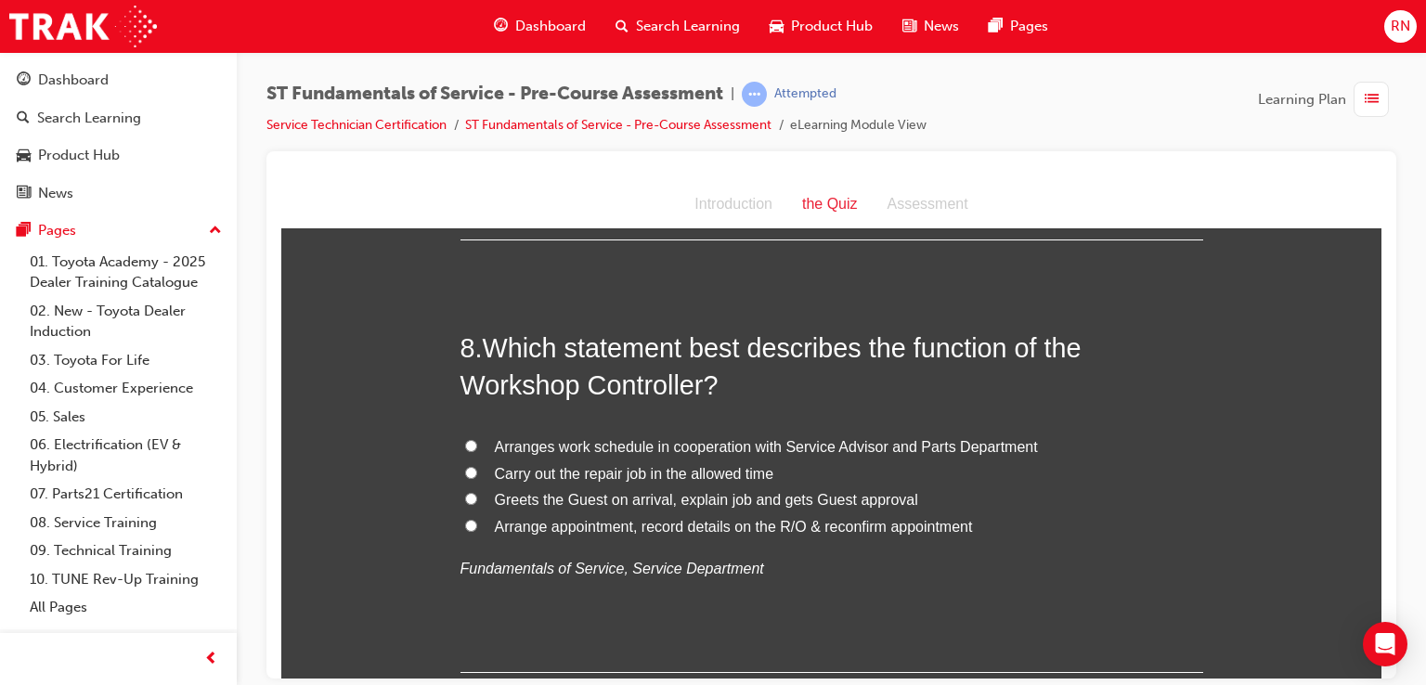
scroll to position [2885, 0]
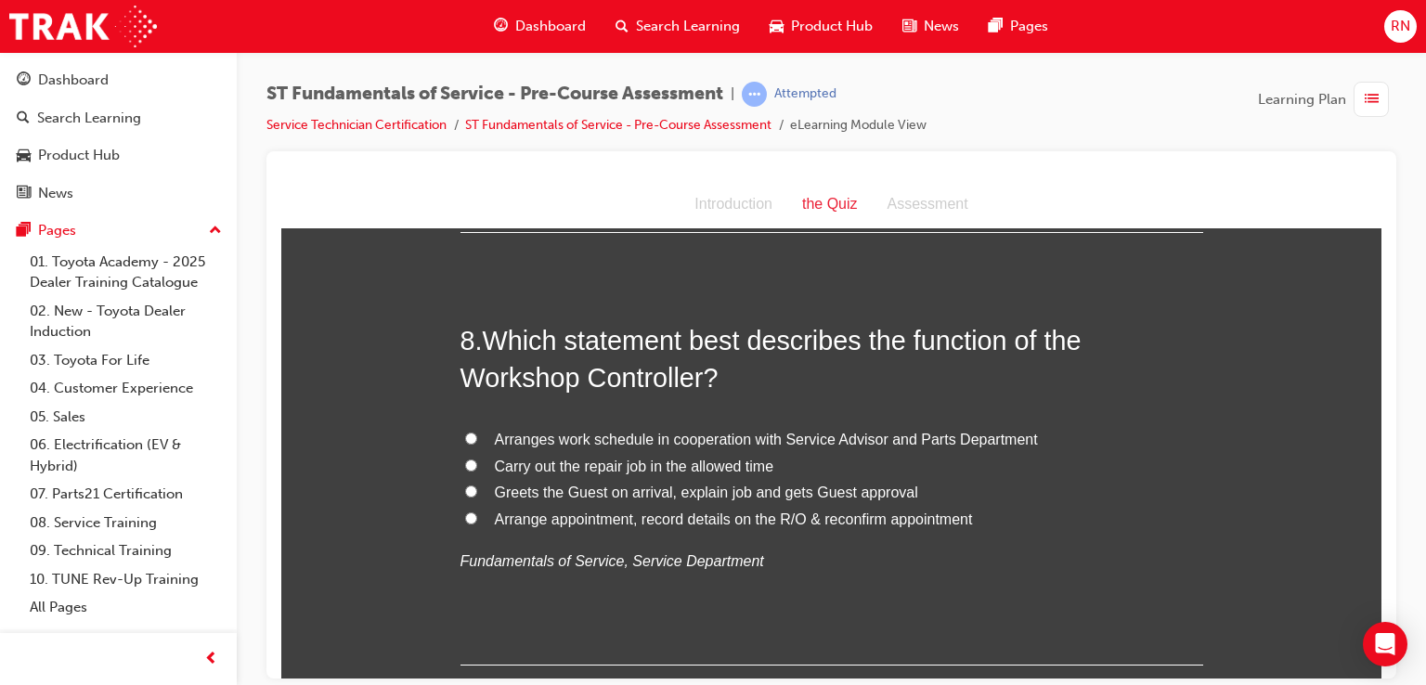
click at [465, 432] on input "Arranges work schedule in cooperation with Service Advisor and Parts Department" at bounding box center [471, 438] width 12 height 12
radio input "true"
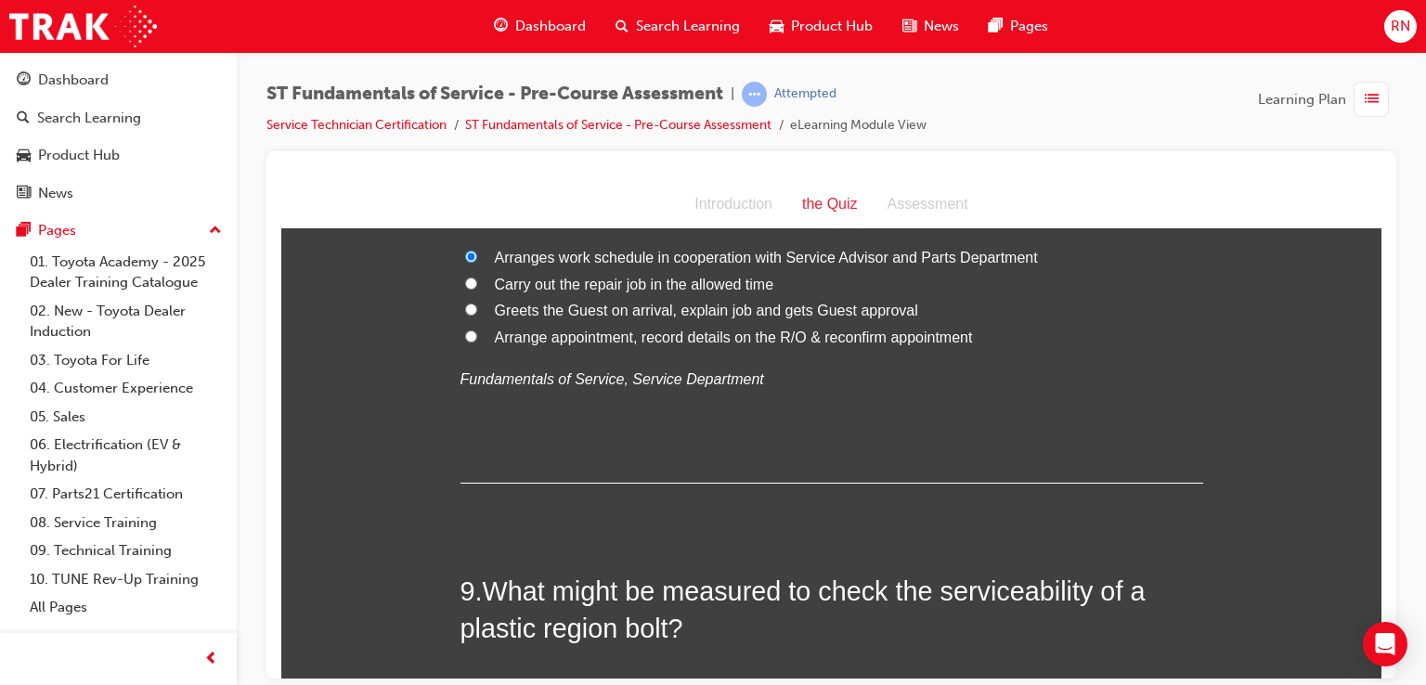
scroll to position [3070, 0]
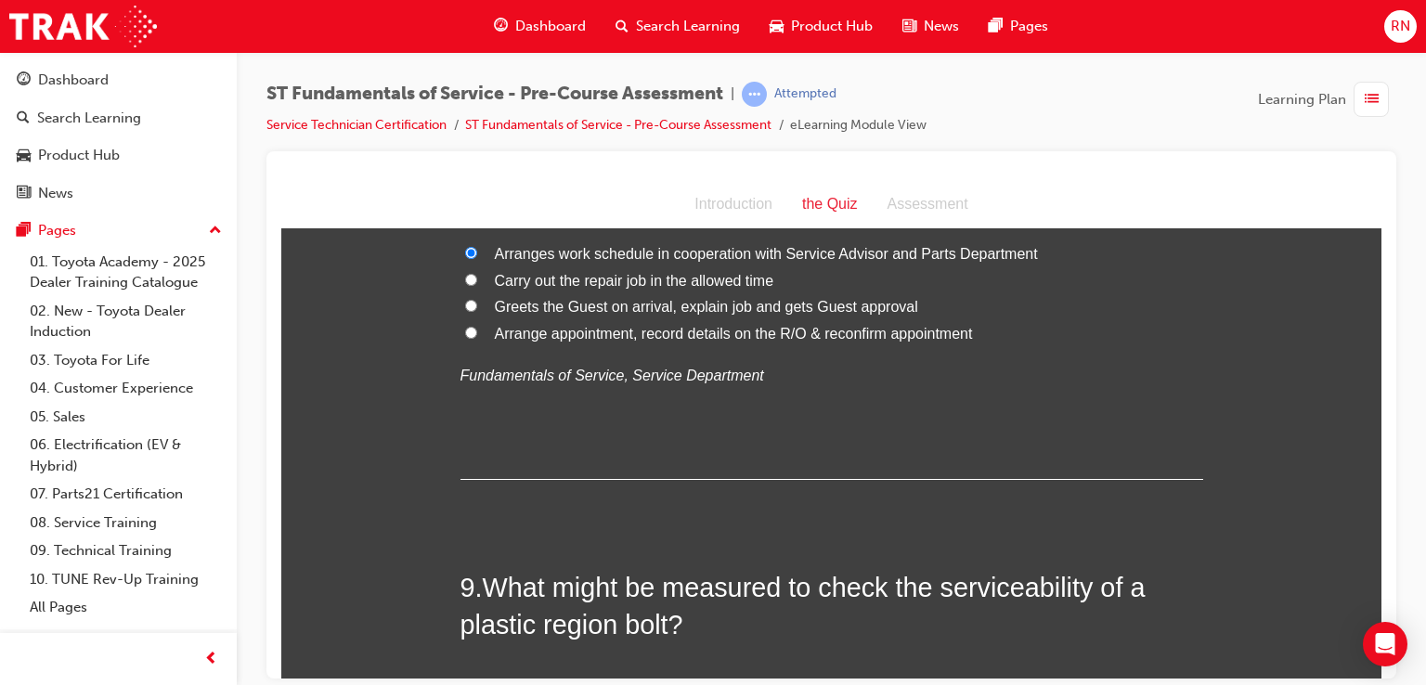
click at [466, 249] on input "Arranges work schedule in cooperation with Service Advisor and Parts Department" at bounding box center [471, 252] width 12 height 12
click at [465, 278] on input "Carry out the repair job in the allowed time" at bounding box center [471, 279] width 12 height 12
radio input "true"
click at [1371, 662] on div "Open Intercom Messenger" at bounding box center [1385, 644] width 49 height 49
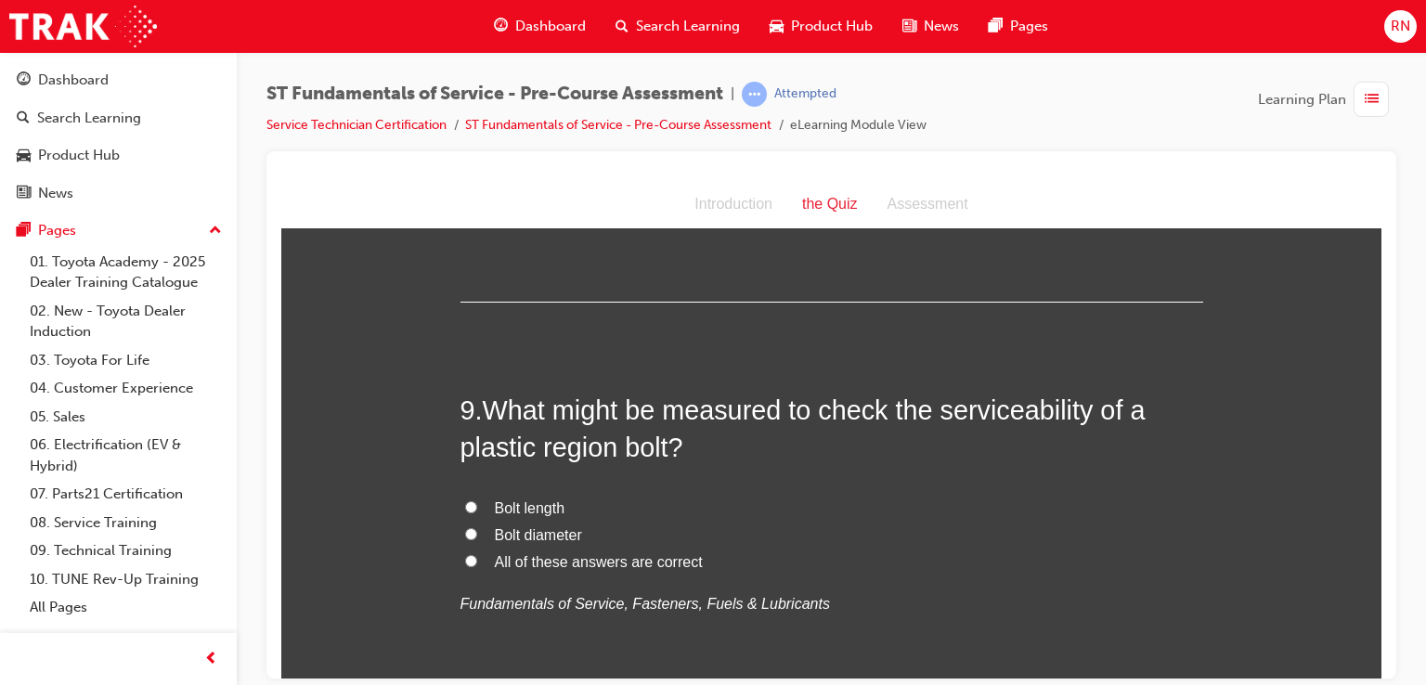
scroll to position [3256, 0]
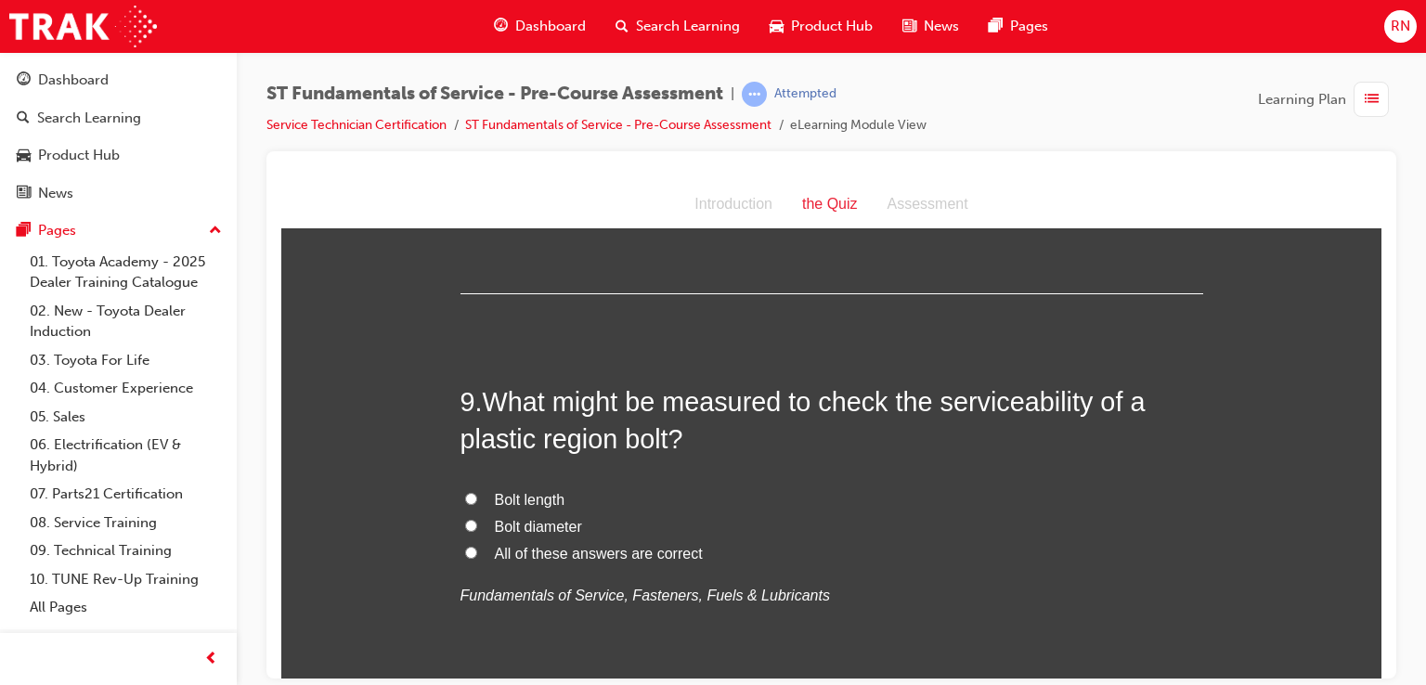
click at [465, 523] on input "Bolt diameter" at bounding box center [471, 525] width 12 height 12
radio input "true"
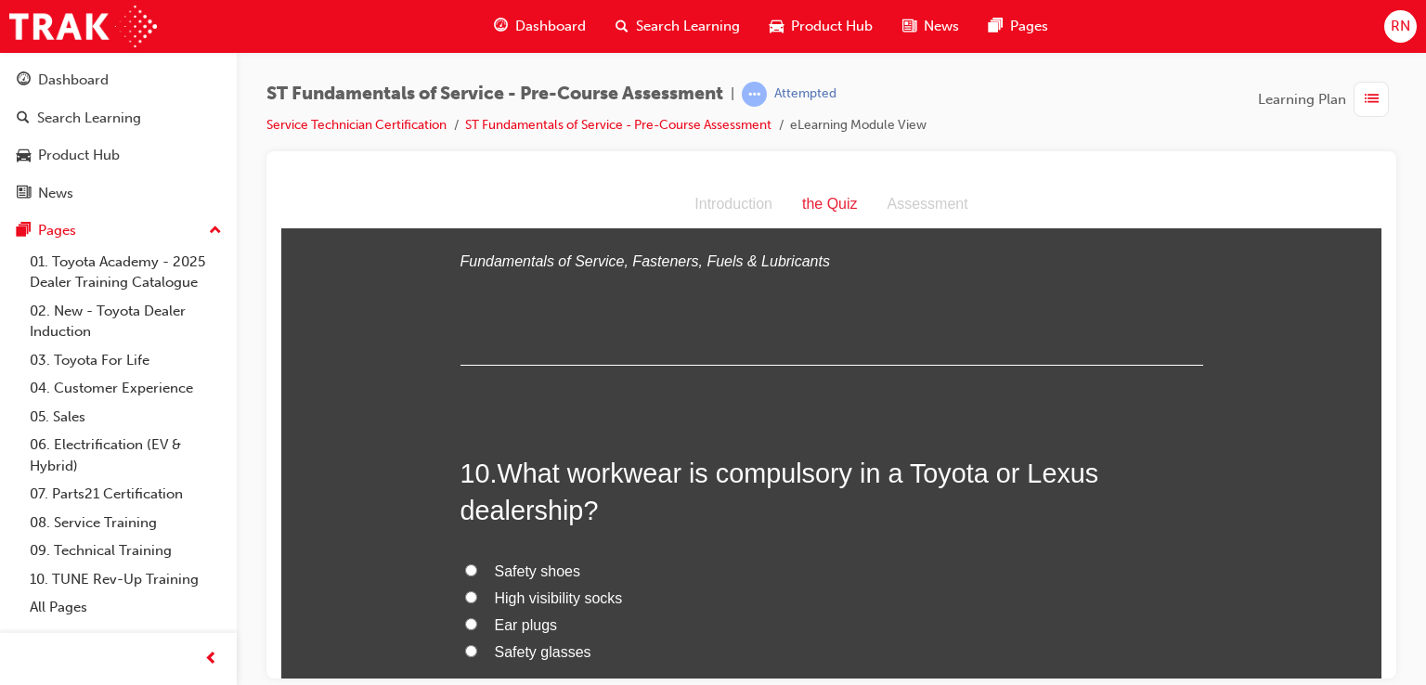
scroll to position [3627, 0]
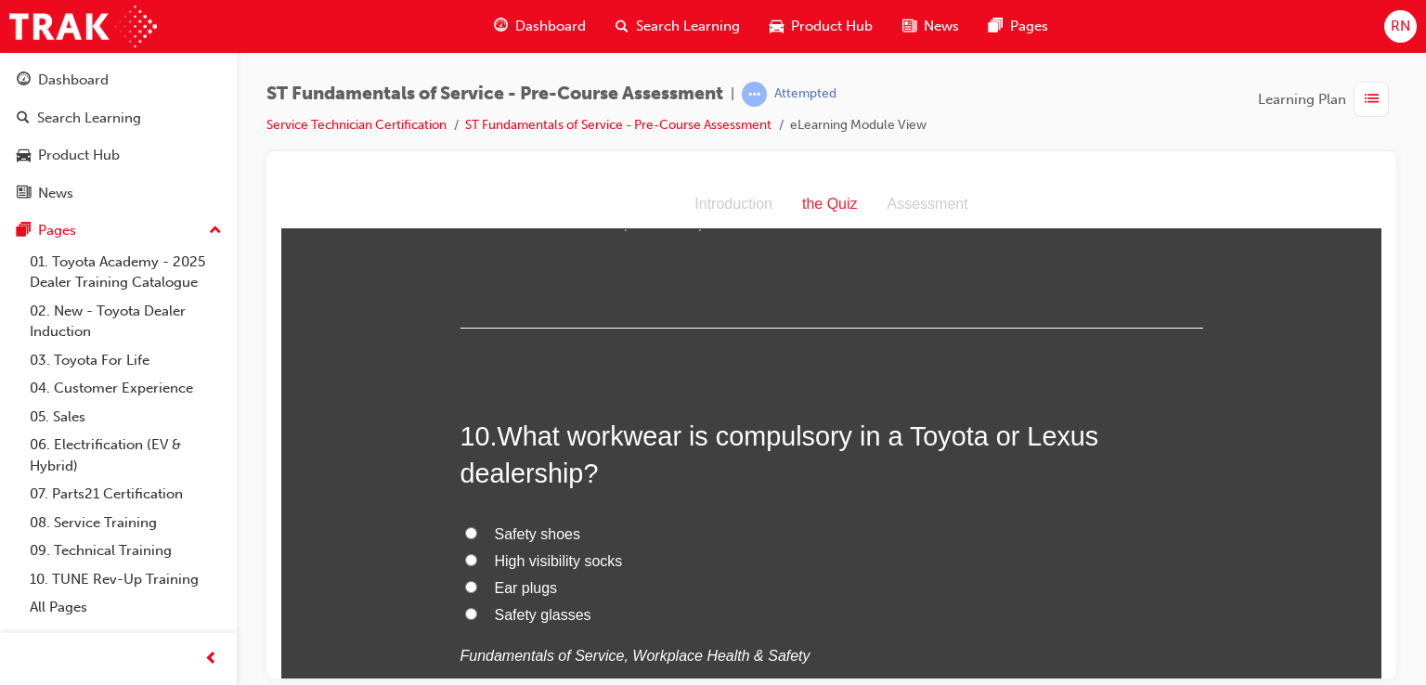
click at [465, 528] on input "Safety shoes" at bounding box center [471, 532] width 12 height 12
radio input "true"
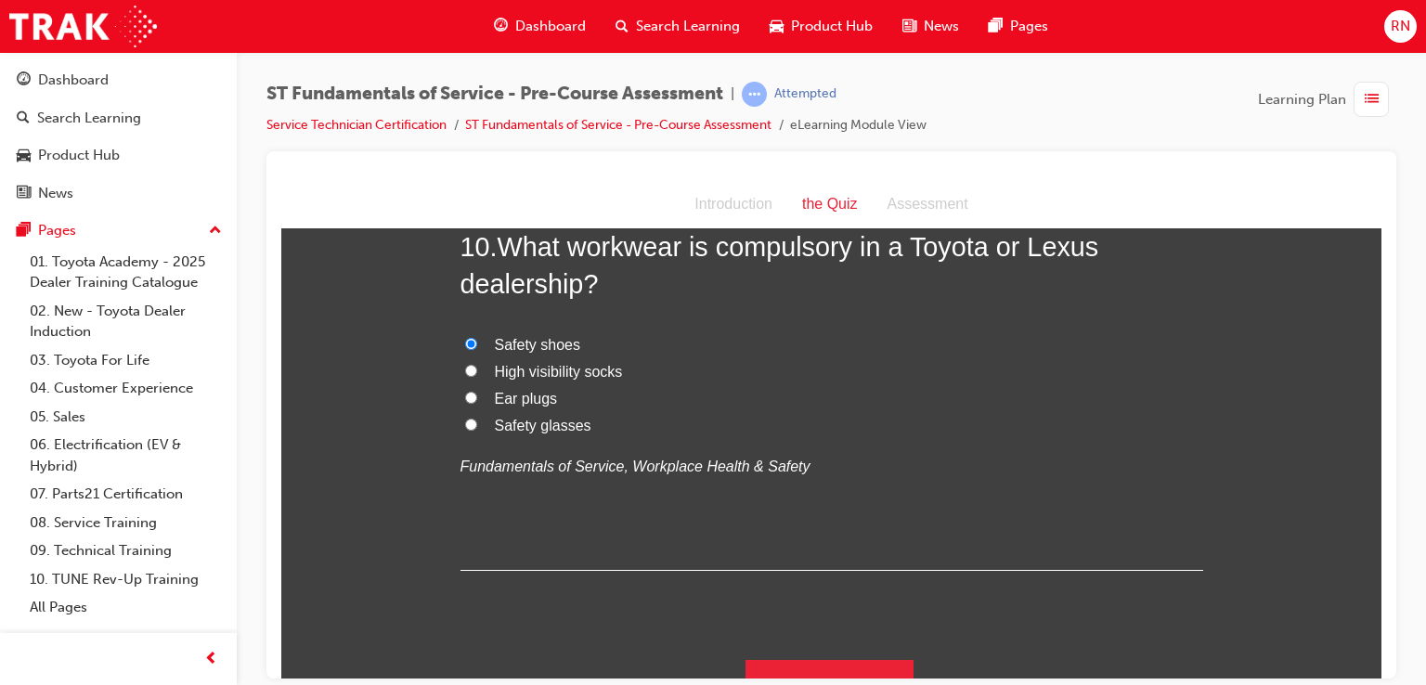
scroll to position [3847, 0]
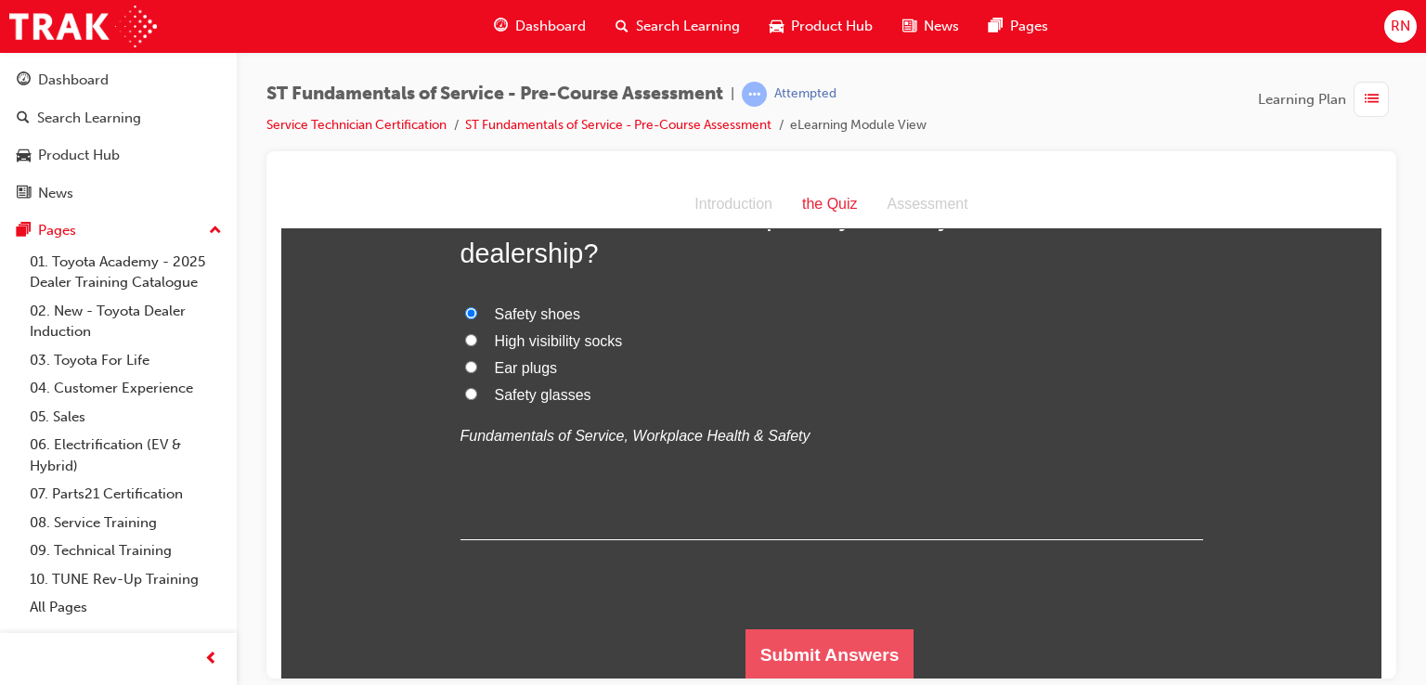
click at [877, 665] on button "Submit Answers" at bounding box center [829, 654] width 169 height 52
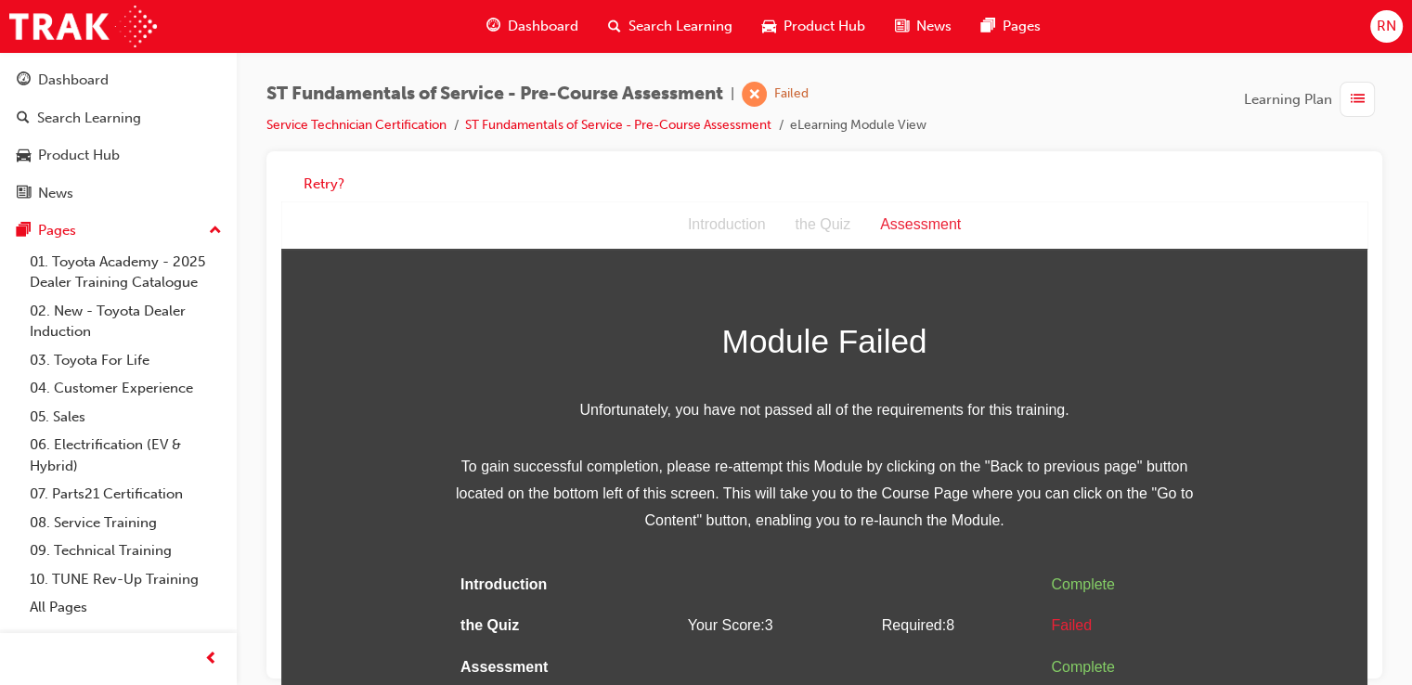
scroll to position [13, 0]
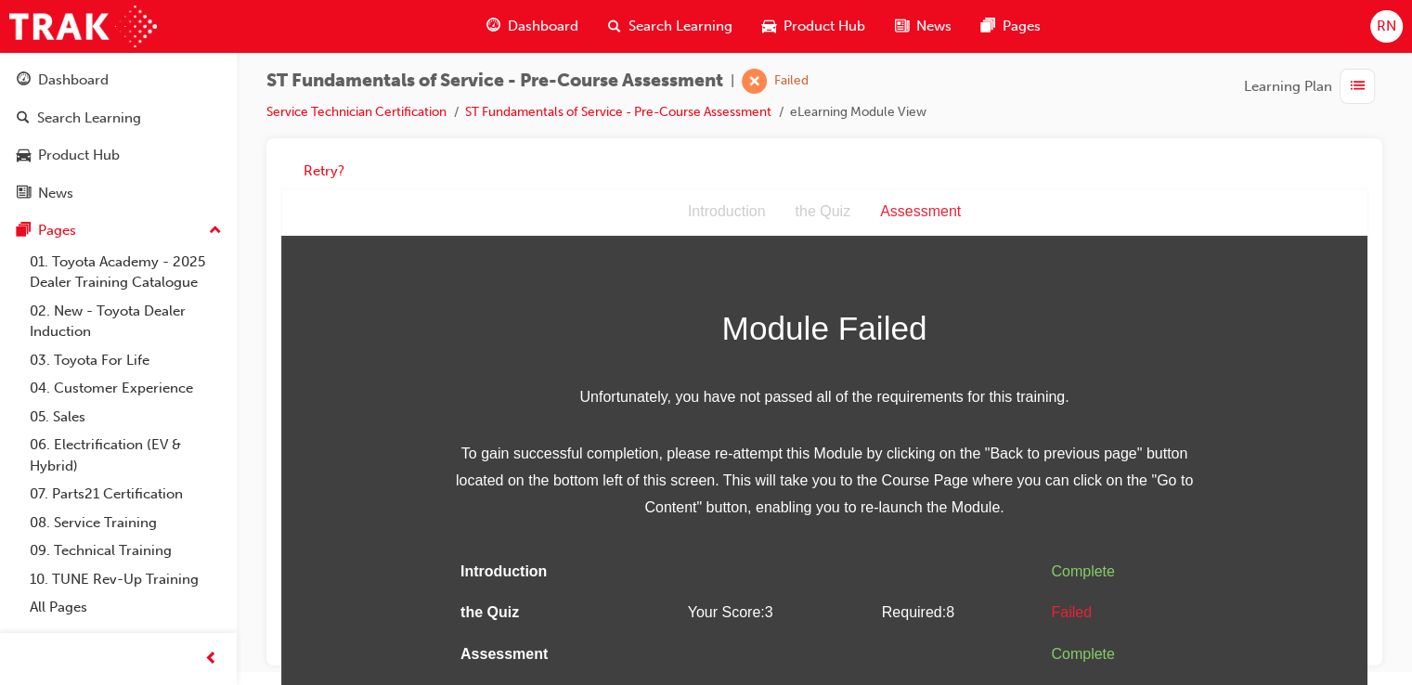
click at [926, 208] on div "Assessment" at bounding box center [920, 212] width 110 height 27
click at [929, 207] on div "Assessment" at bounding box center [920, 212] width 110 height 27
click at [913, 210] on div "Assessment" at bounding box center [920, 212] width 110 height 27
drag, startPoint x: 1424, startPoint y: 677, endPoint x: 544, endPoint y: 131, distance: 1035.4
click at [322, 170] on button "Retry?" at bounding box center [323, 171] width 41 height 21
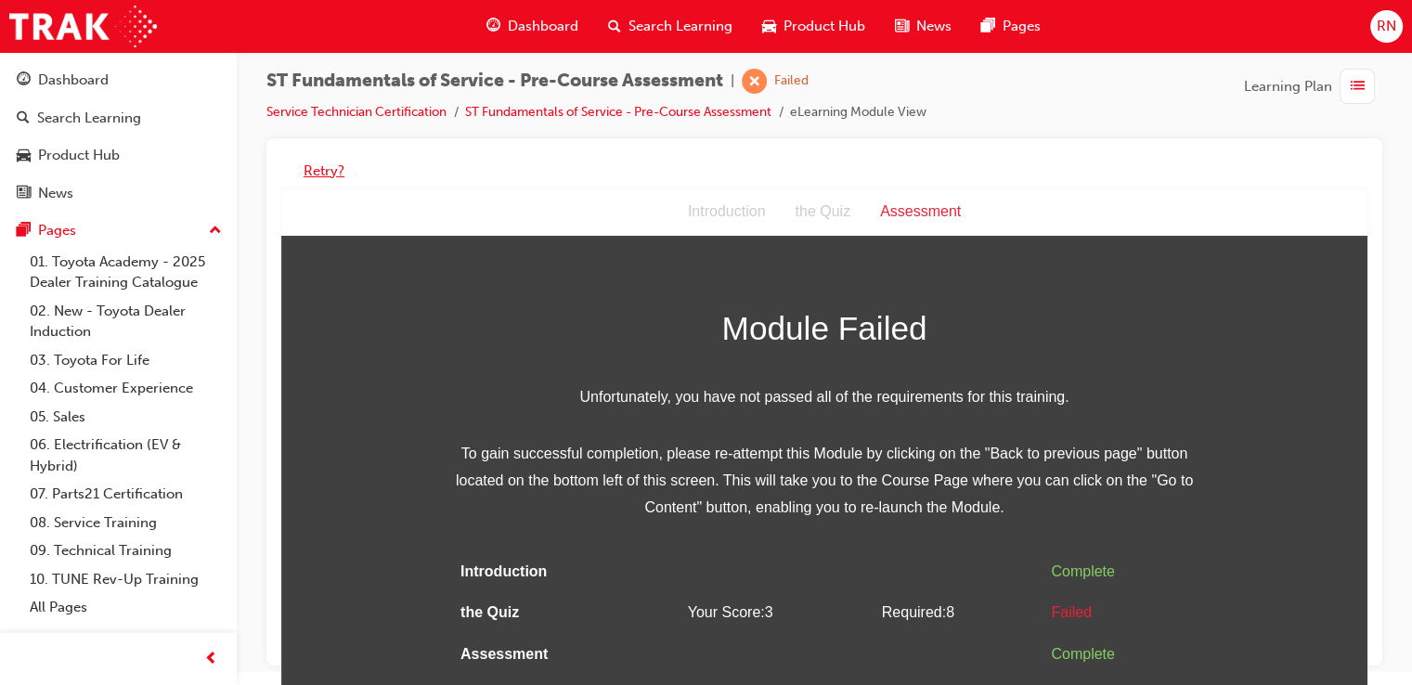
scroll to position [0, 0]
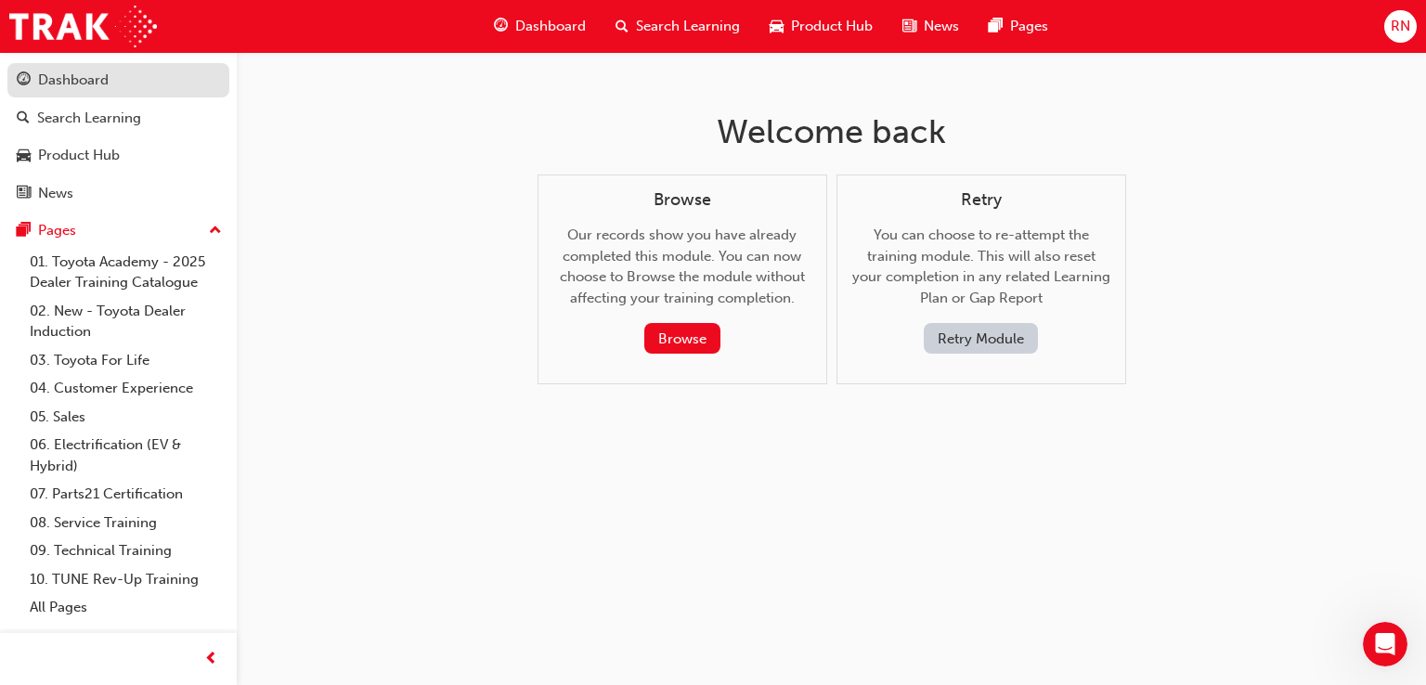
click at [73, 85] on div "Dashboard" at bounding box center [73, 80] width 71 height 21
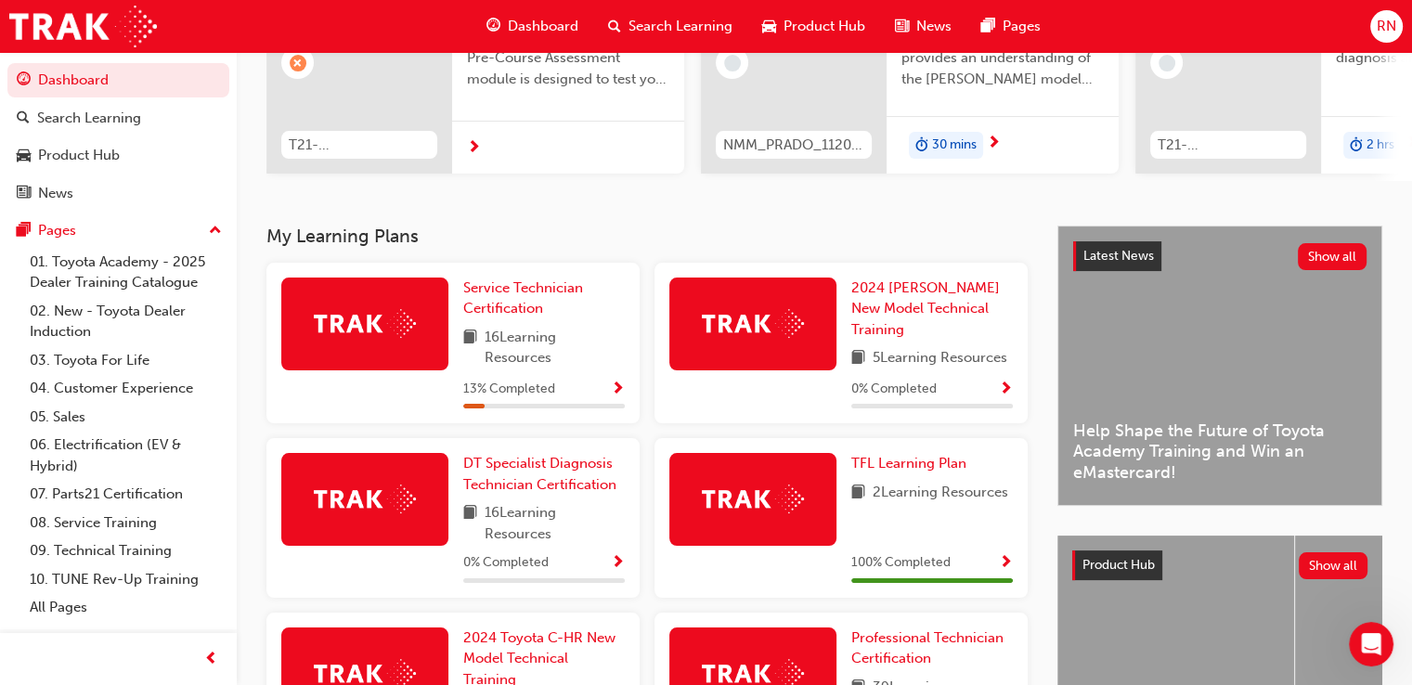
scroll to position [260, 0]
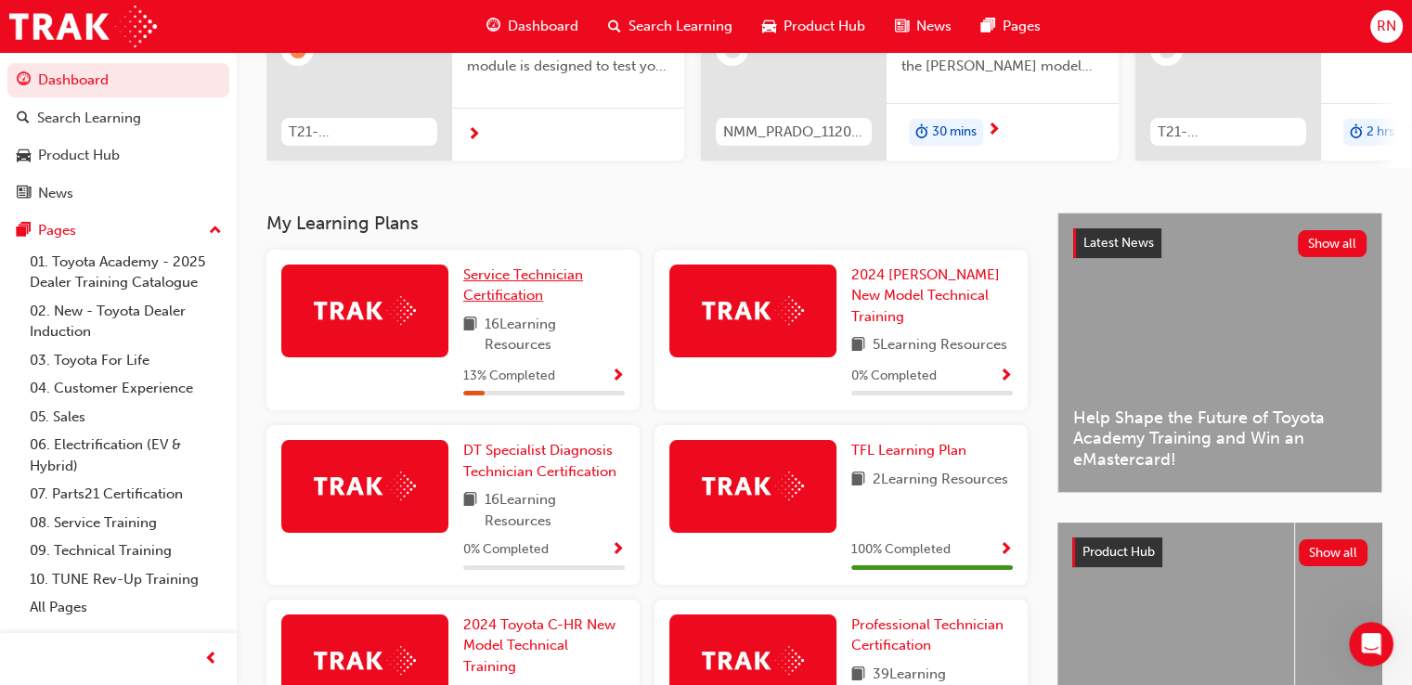
click at [511, 296] on span "Service Technician Certification" at bounding box center [523, 285] width 120 height 38
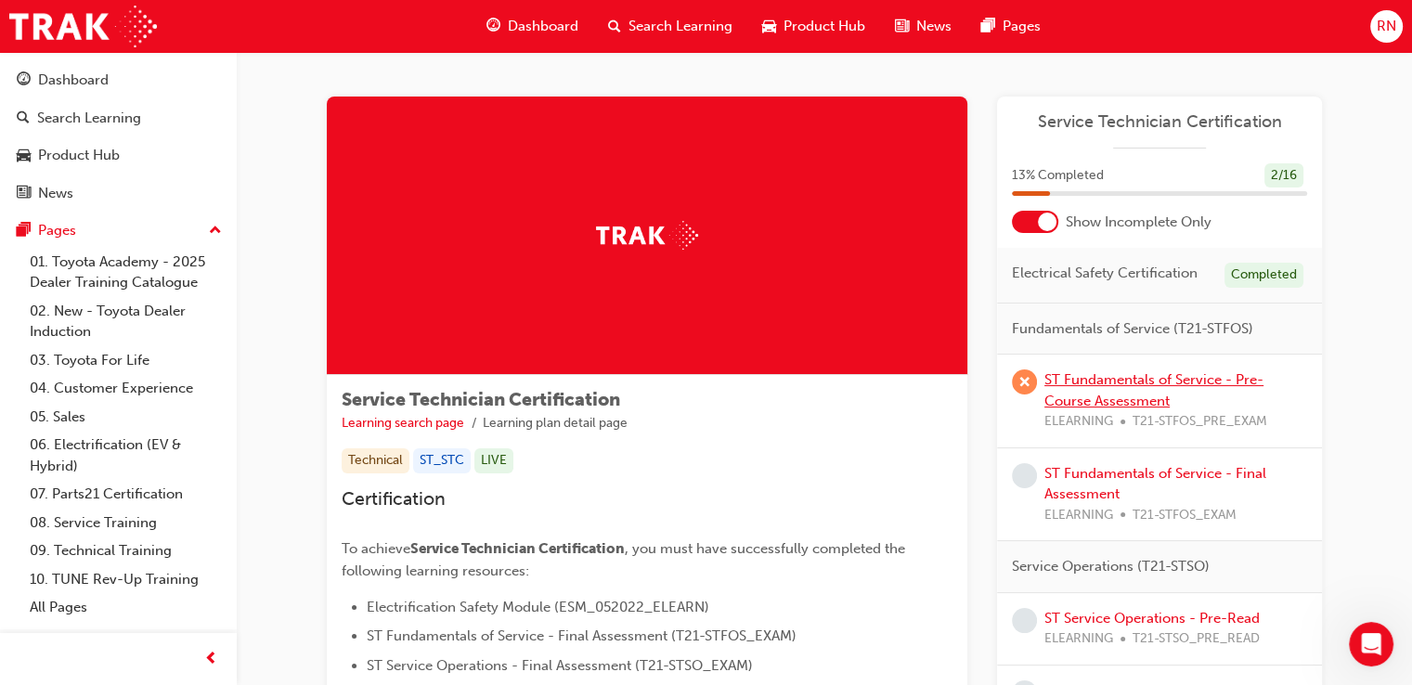
click at [1117, 383] on link "ST Fundamentals of Service - Pre-Course Assessment" at bounding box center [1153, 390] width 219 height 38
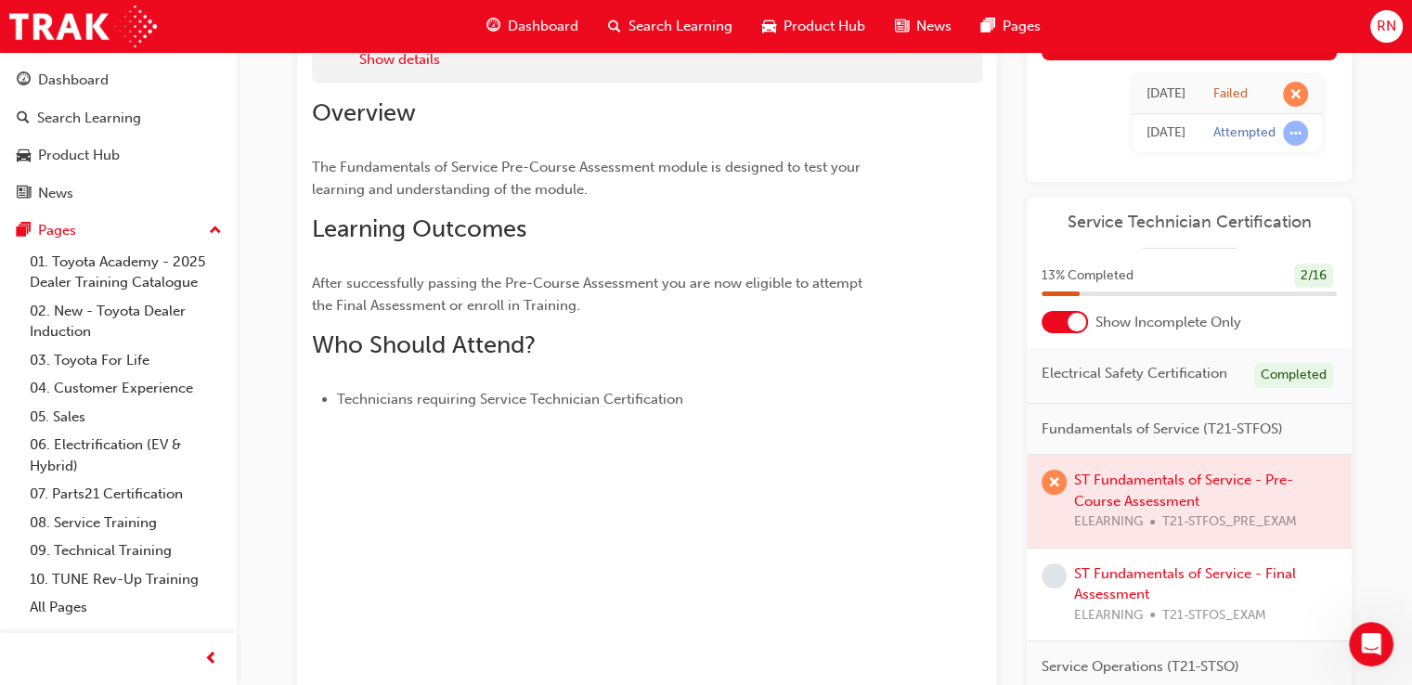
scroll to position [186, 0]
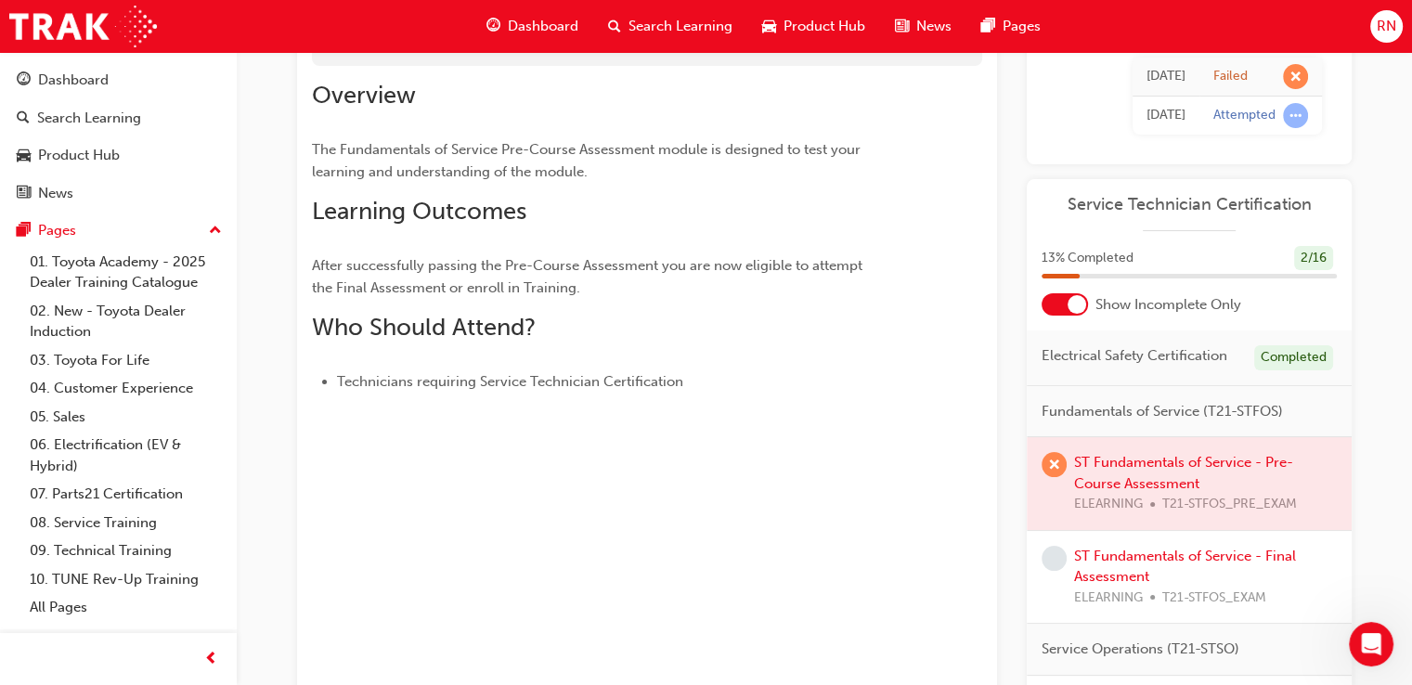
click at [1158, 475] on div at bounding box center [1188, 483] width 325 height 93
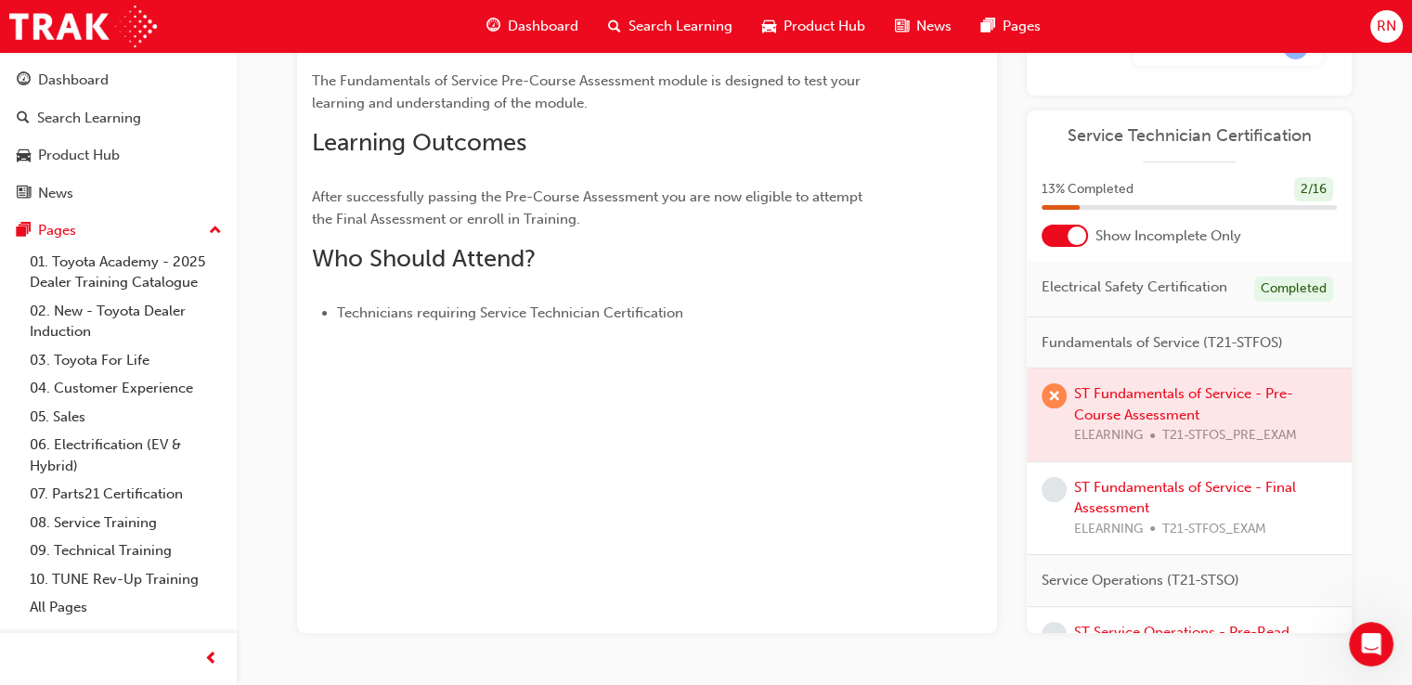
scroll to position [308, 0]
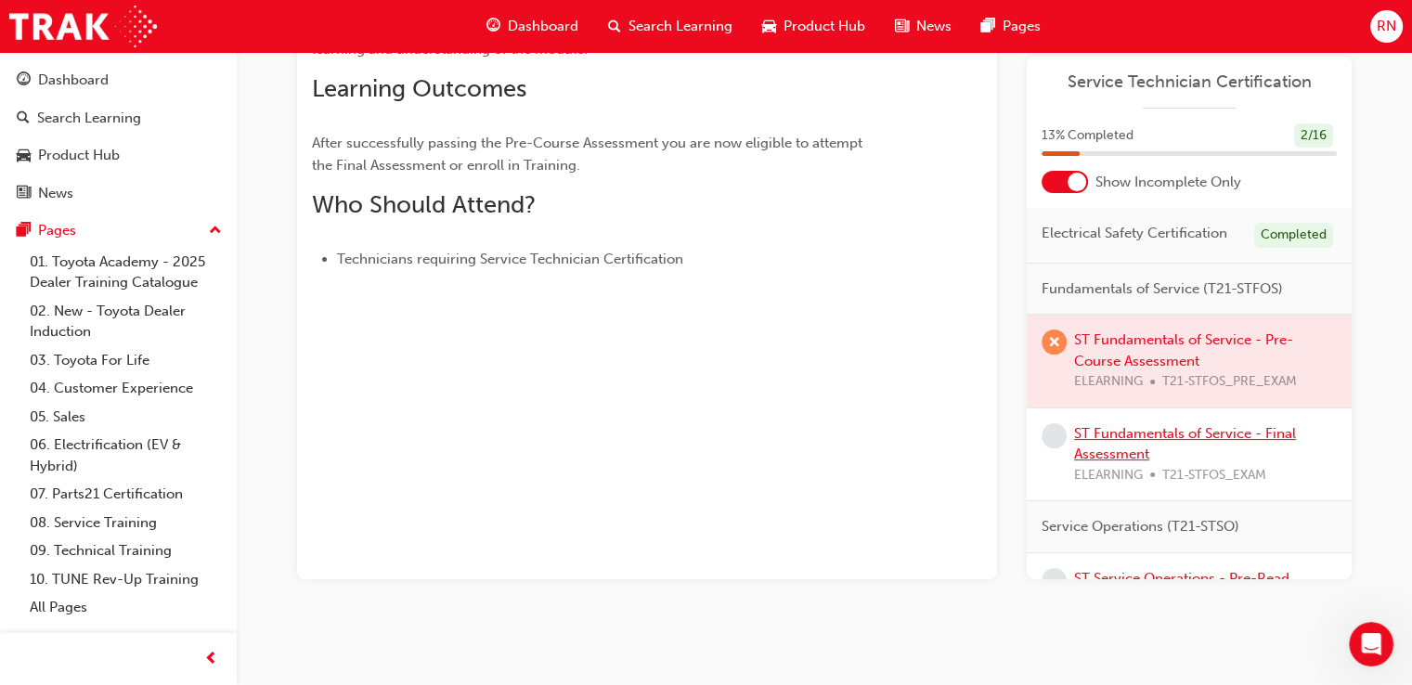
click at [1114, 463] on link "ST Fundamentals of Service - Final Assessment" at bounding box center [1185, 444] width 222 height 38
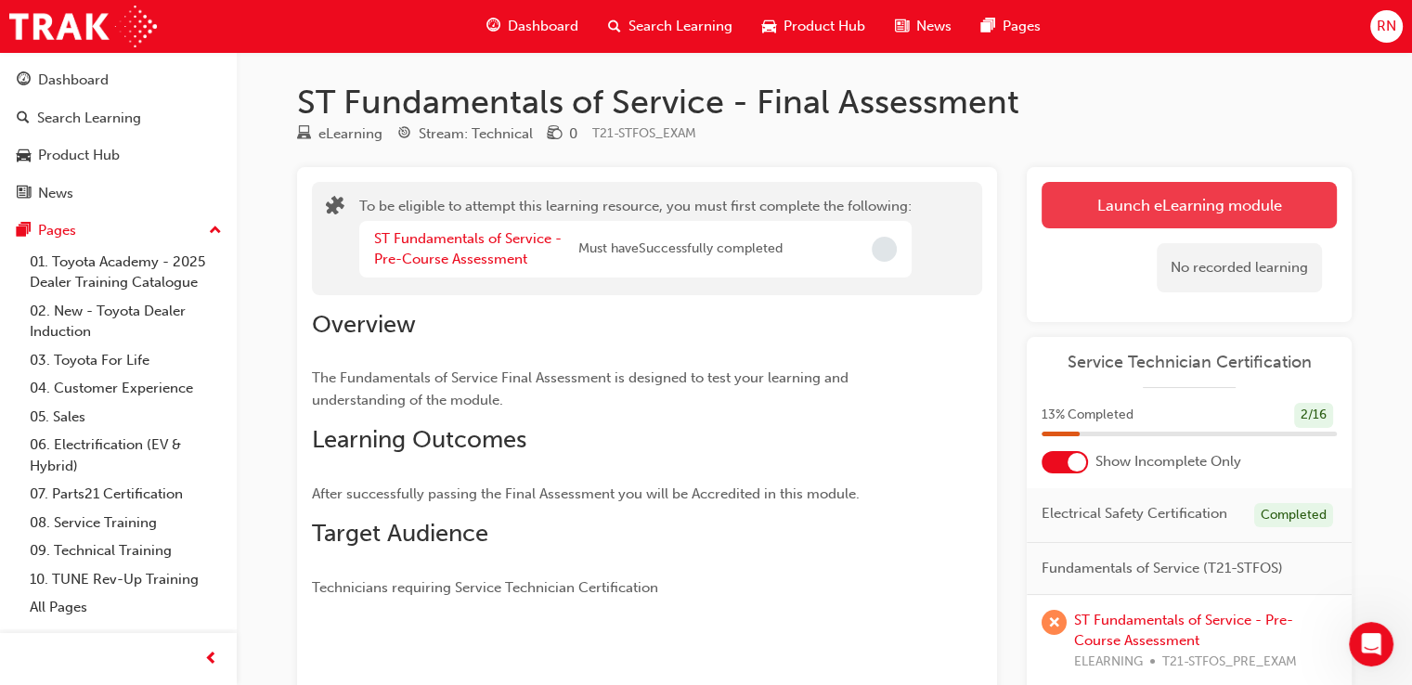
click at [1171, 201] on button "Launch eLearning module" at bounding box center [1188, 205] width 295 height 46
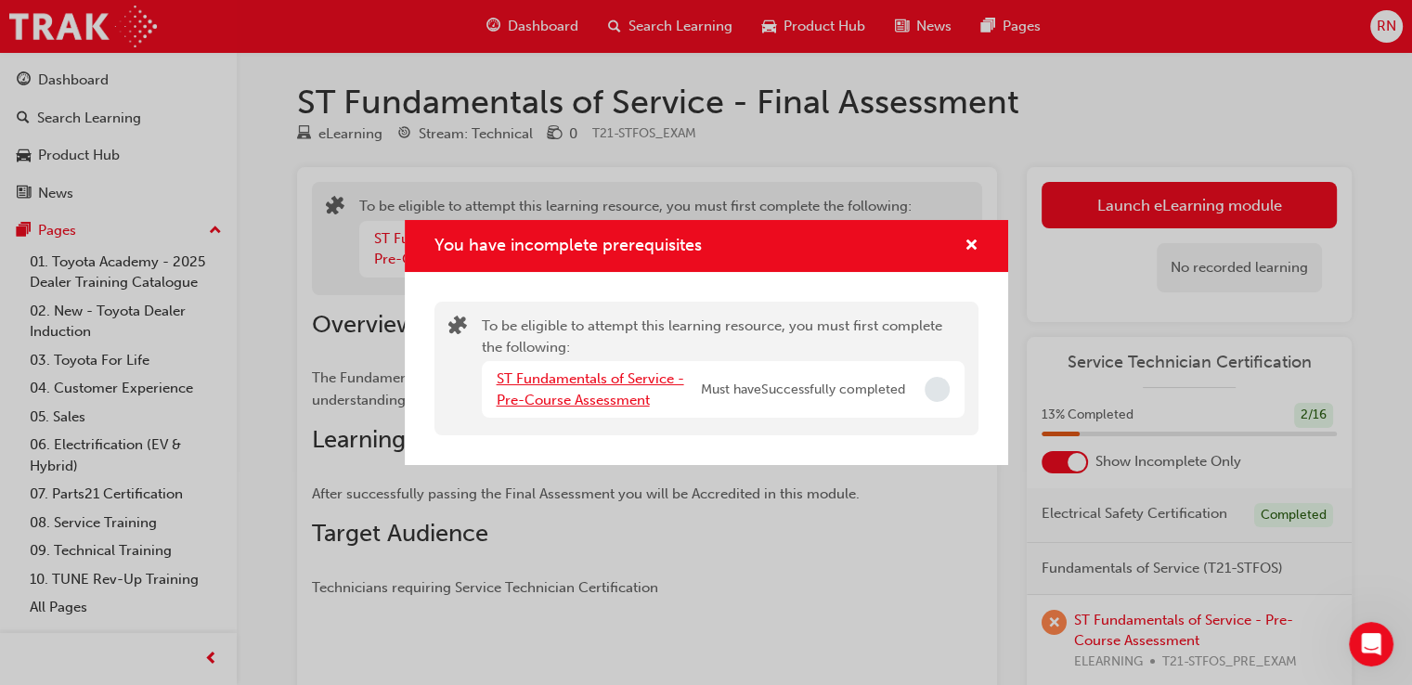
click at [610, 384] on link "ST Fundamentals of Service - Pre-Course Assessment" at bounding box center [590, 389] width 187 height 38
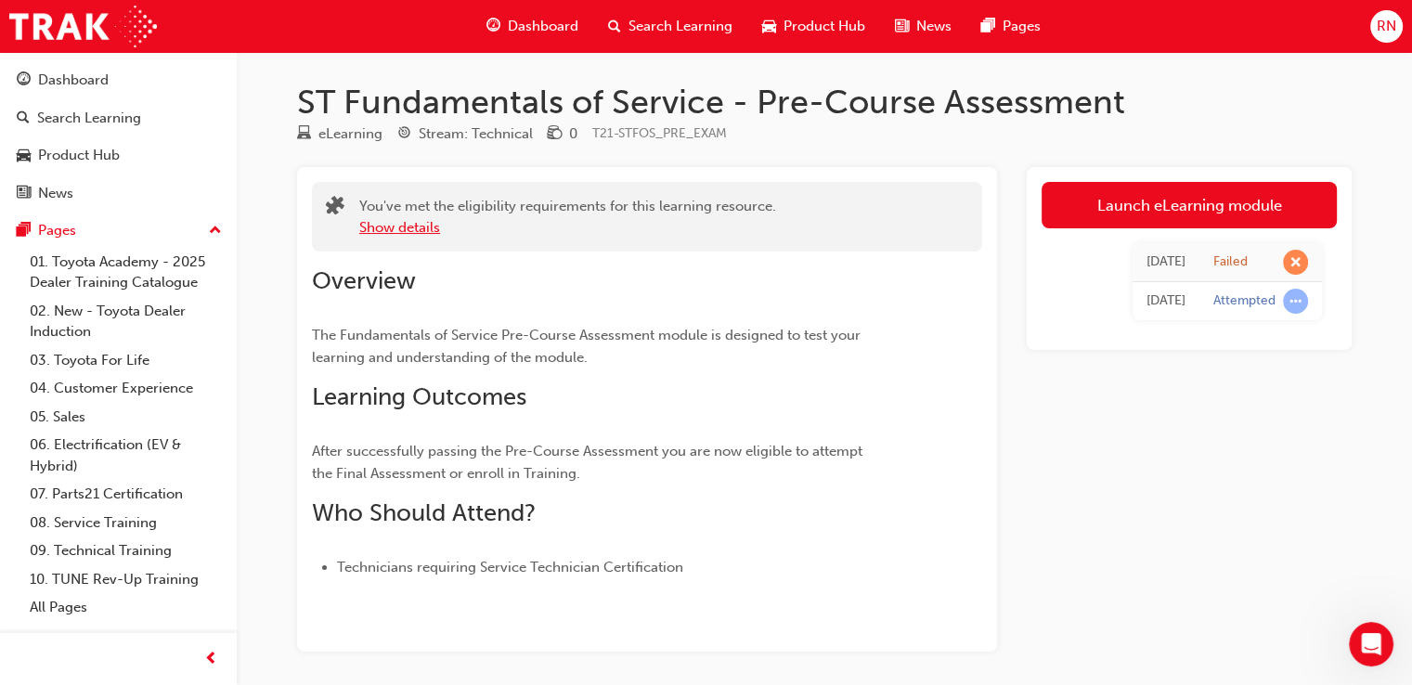
click at [410, 227] on button "Show details" at bounding box center [399, 227] width 81 height 21
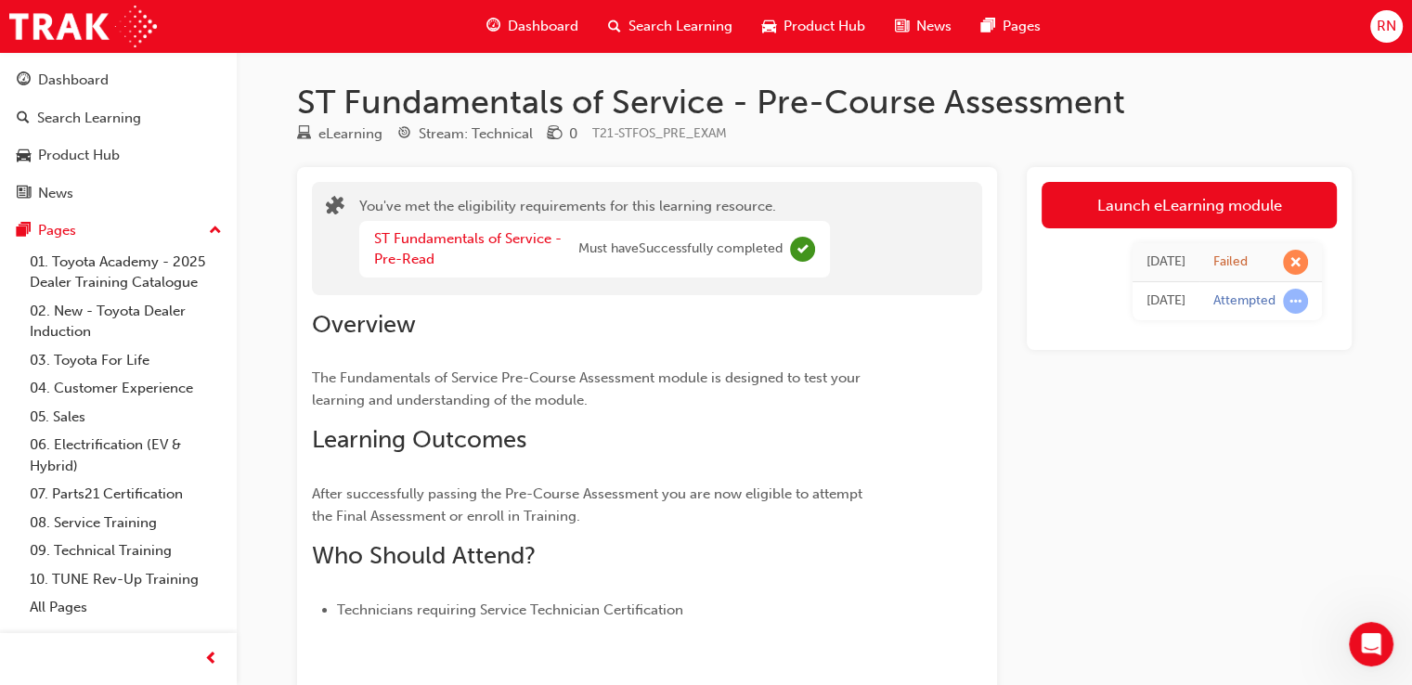
click at [806, 247] on span "Complete" at bounding box center [802, 249] width 25 height 25
click at [484, 233] on link "ST Fundamentals of Service - Pre-Read" at bounding box center [467, 249] width 187 height 38
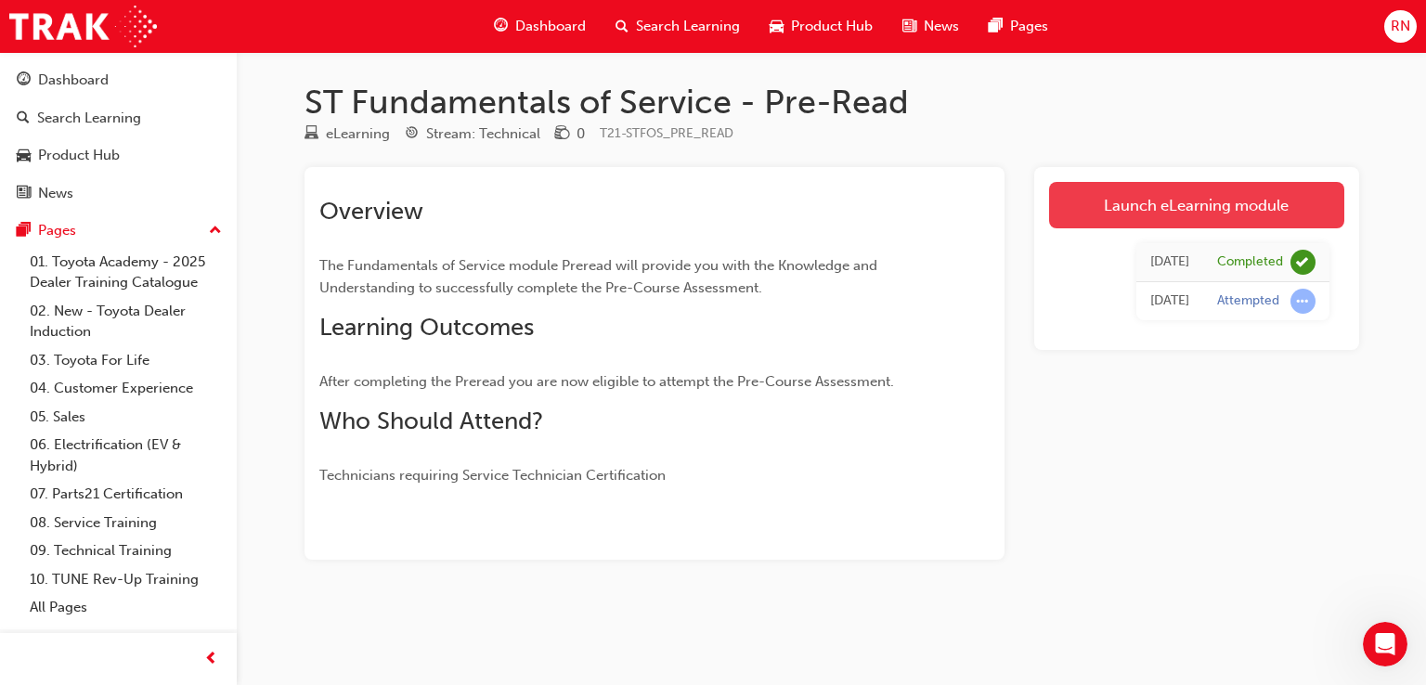
click at [1130, 204] on link "Launch eLearning module" at bounding box center [1196, 205] width 295 height 46
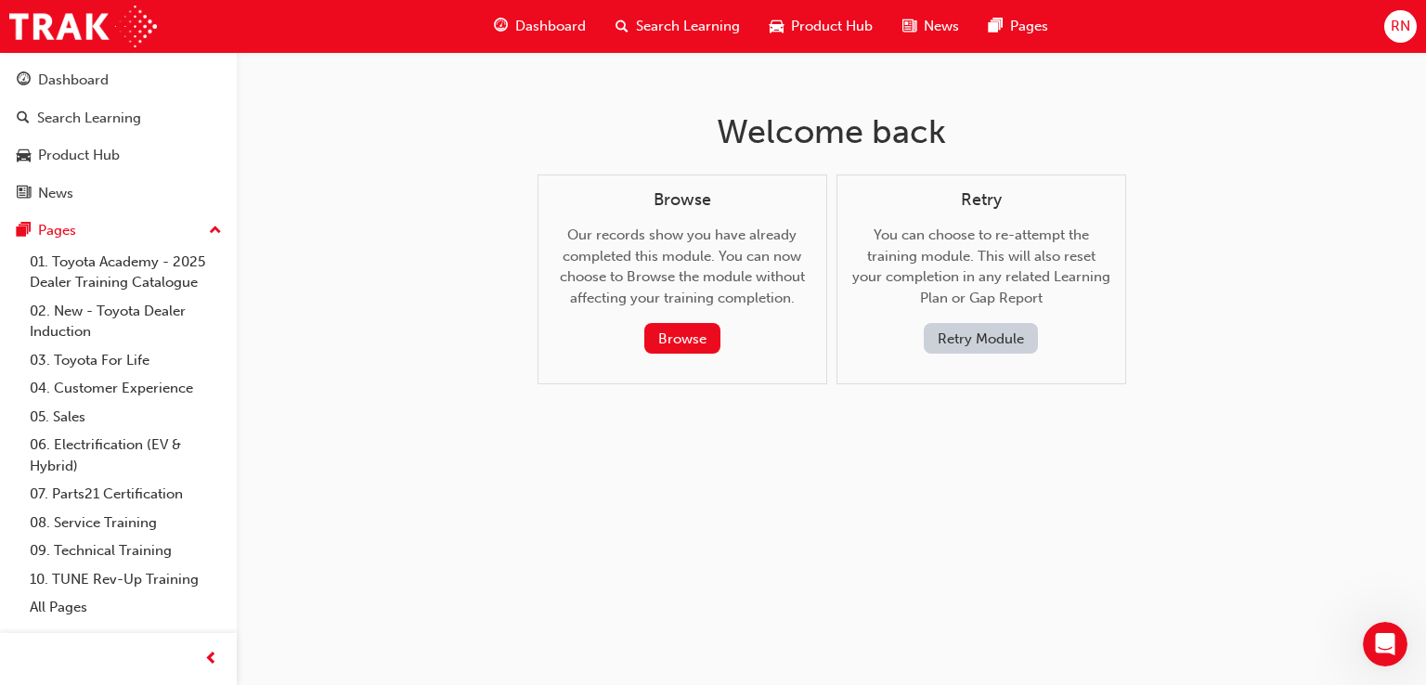
click at [959, 343] on button "Retry Module" at bounding box center [980, 338] width 114 height 31
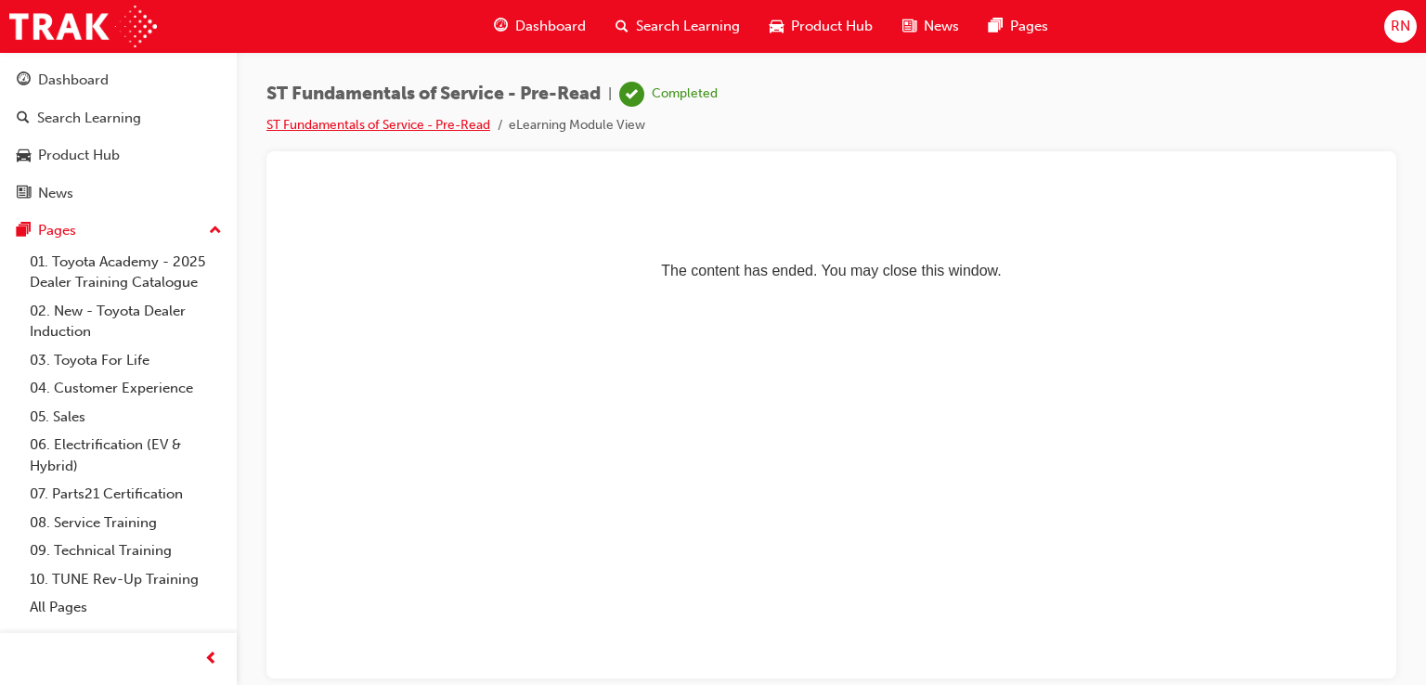
click at [468, 129] on link "ST Fundamentals of Service - Pre-Read" at bounding box center [378, 125] width 224 height 16
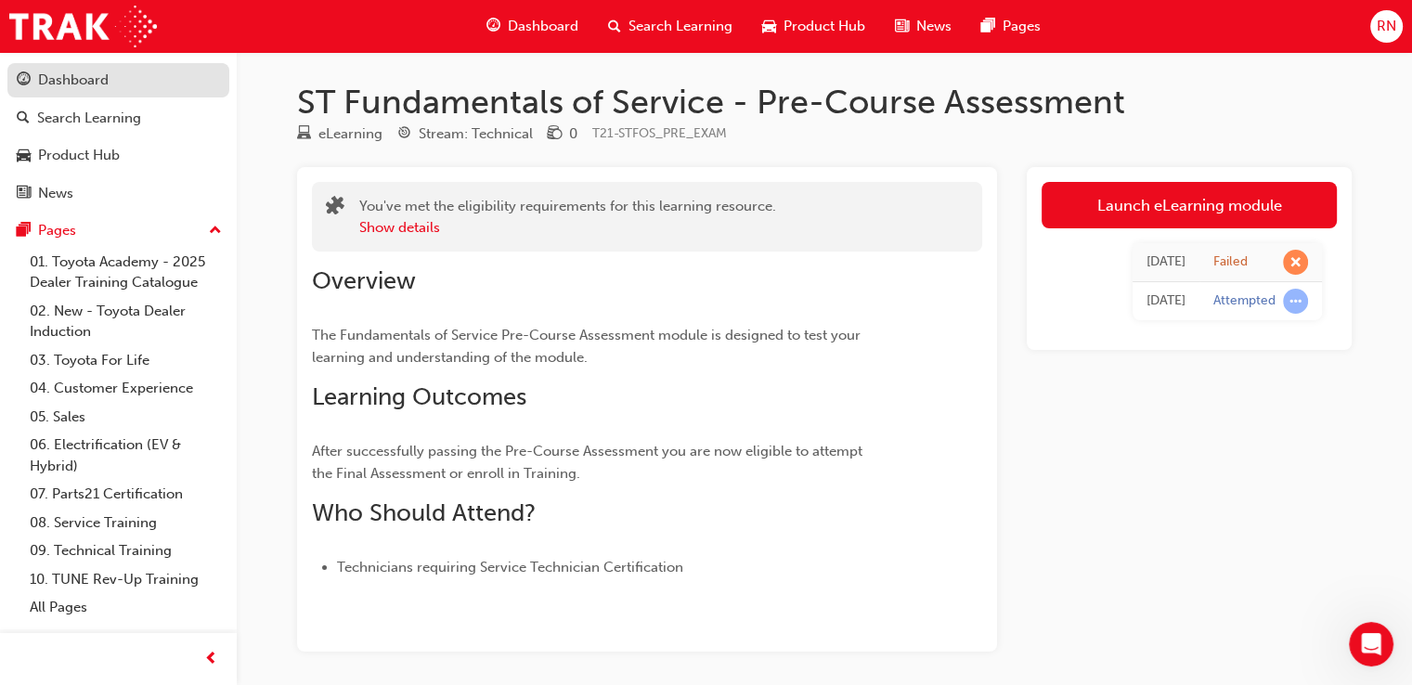
click at [89, 84] on div "Dashboard" at bounding box center [73, 80] width 71 height 21
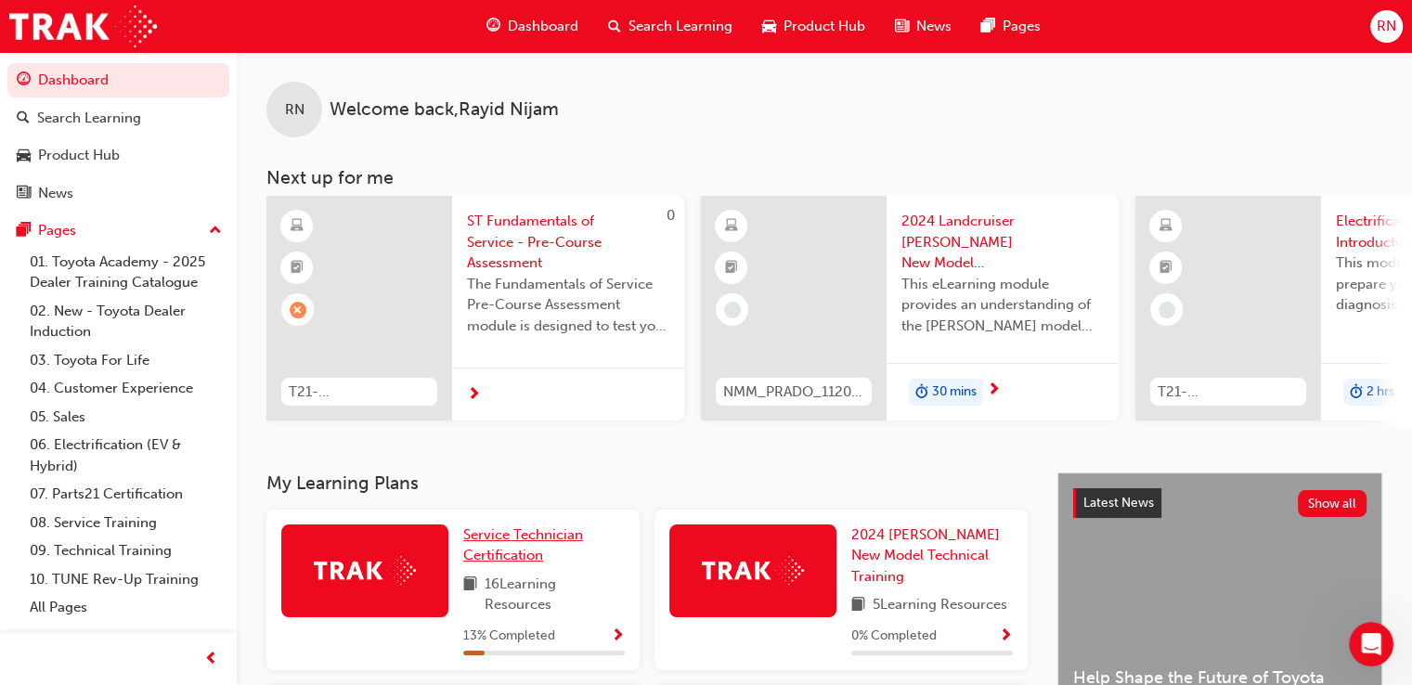
click at [489, 559] on span "Service Technician Certification" at bounding box center [523, 545] width 120 height 38
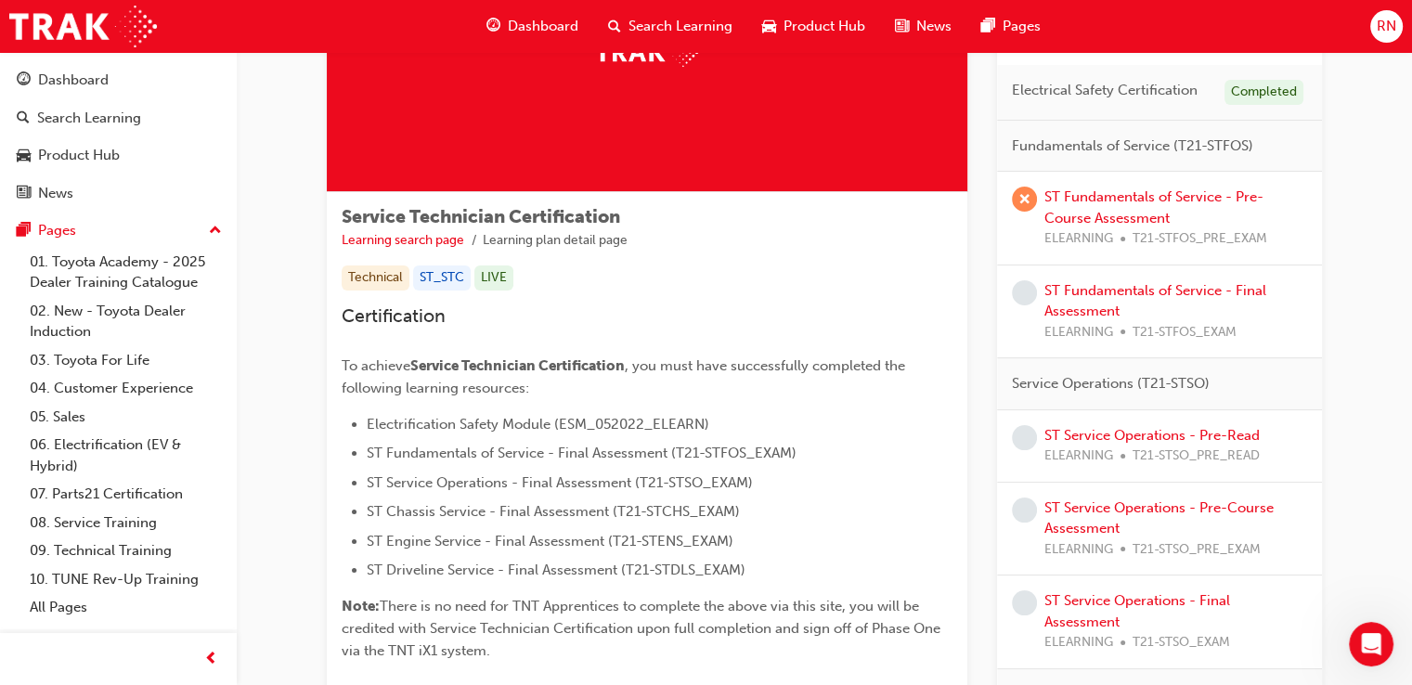
scroll to position [186, 0]
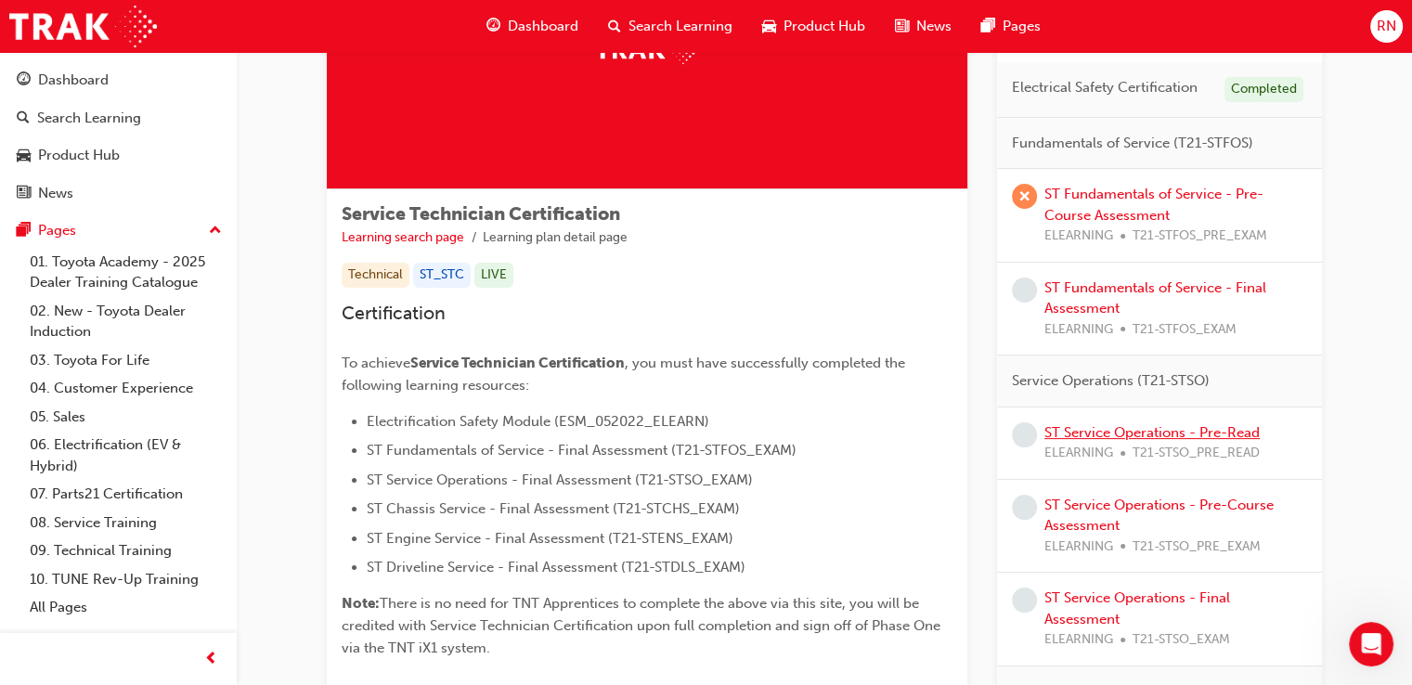
click at [1159, 428] on link "ST Service Operations - Pre-Read" at bounding box center [1151, 432] width 215 height 17
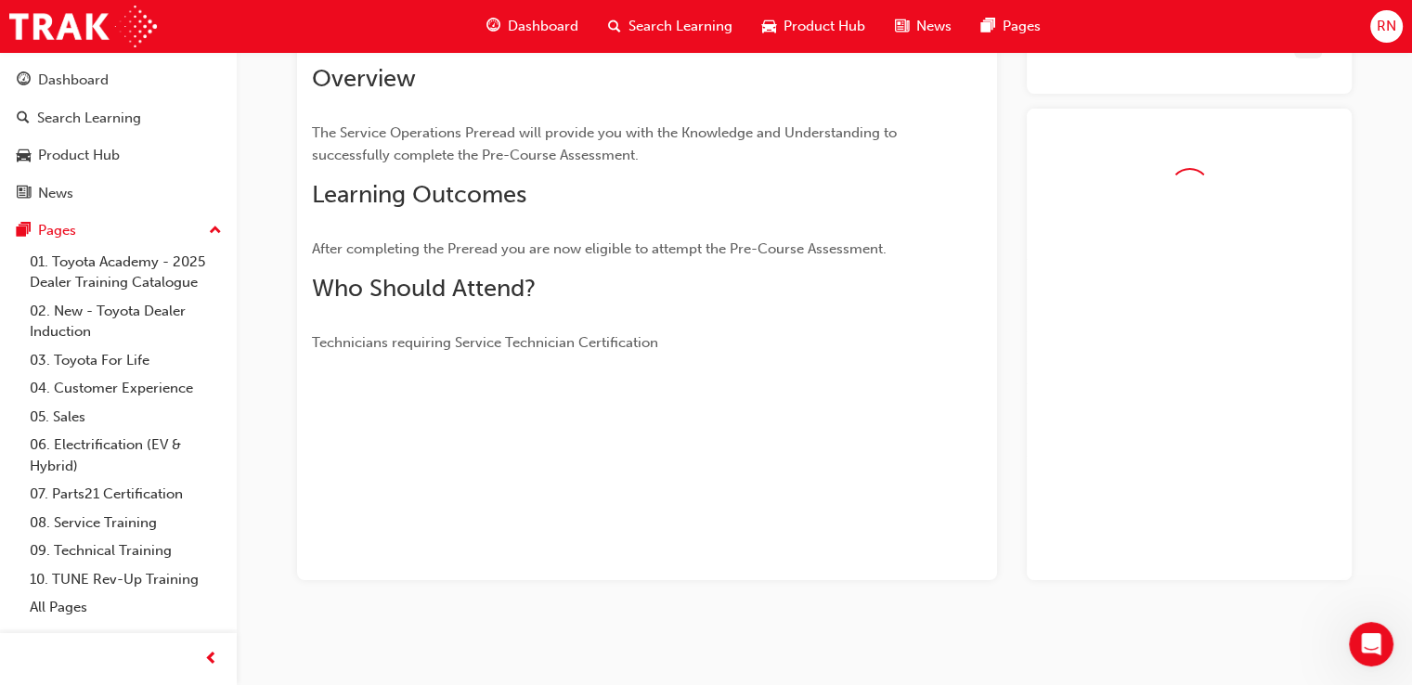
scroll to position [186, 0]
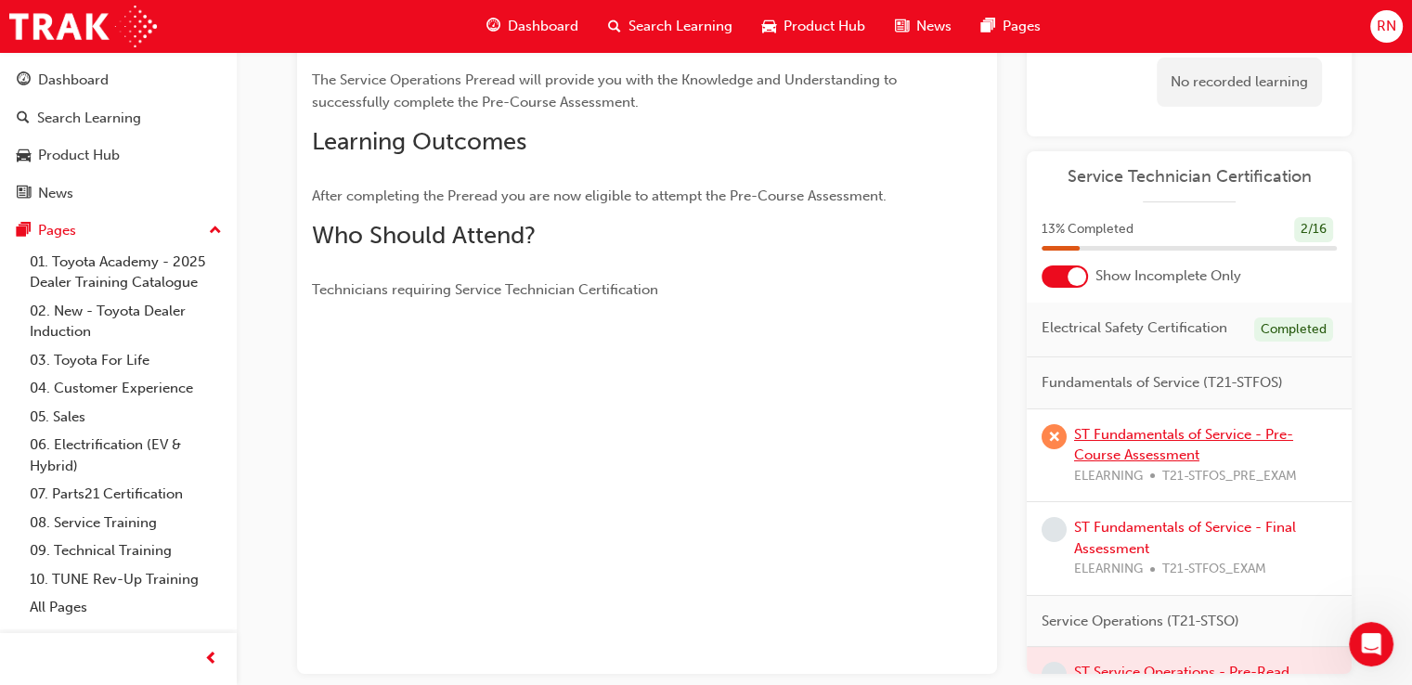
click at [1143, 464] on link "ST Fundamentals of Service - Pre-Course Assessment" at bounding box center [1183, 445] width 219 height 38
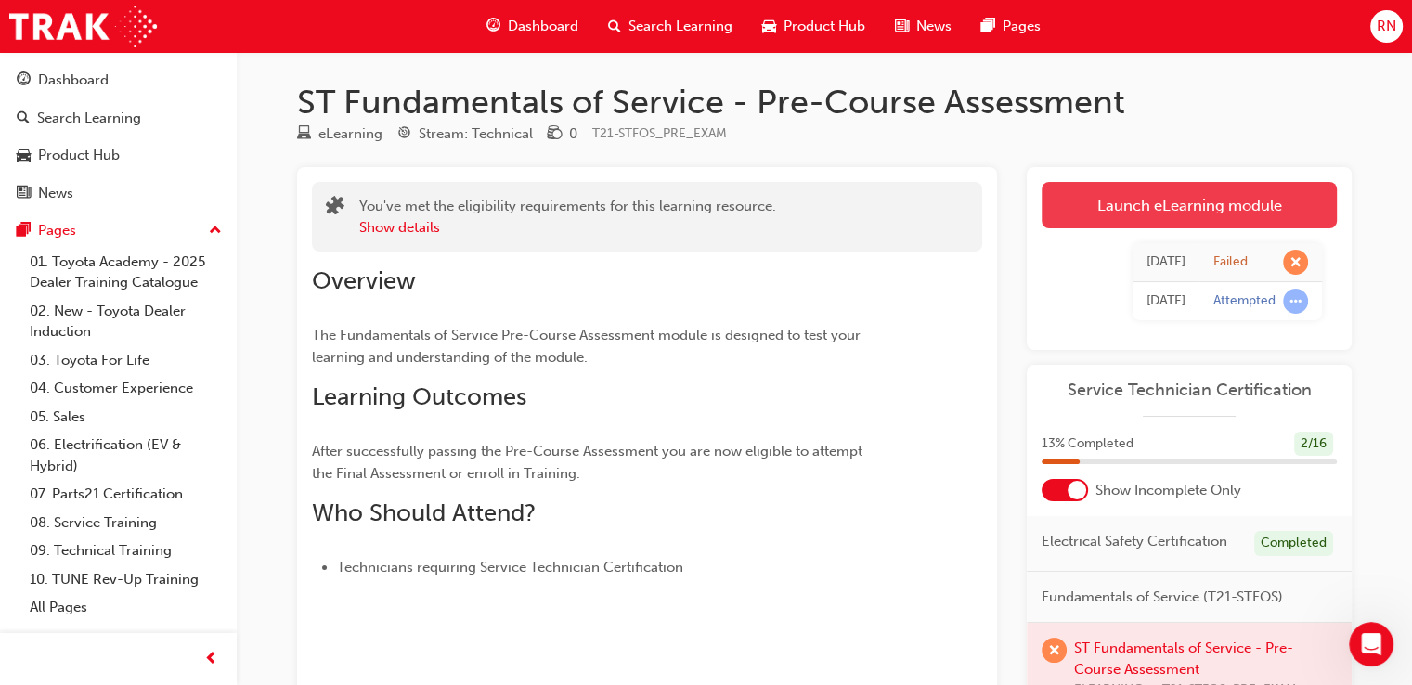
click at [1210, 213] on link "Launch eLearning module" at bounding box center [1188, 205] width 295 height 46
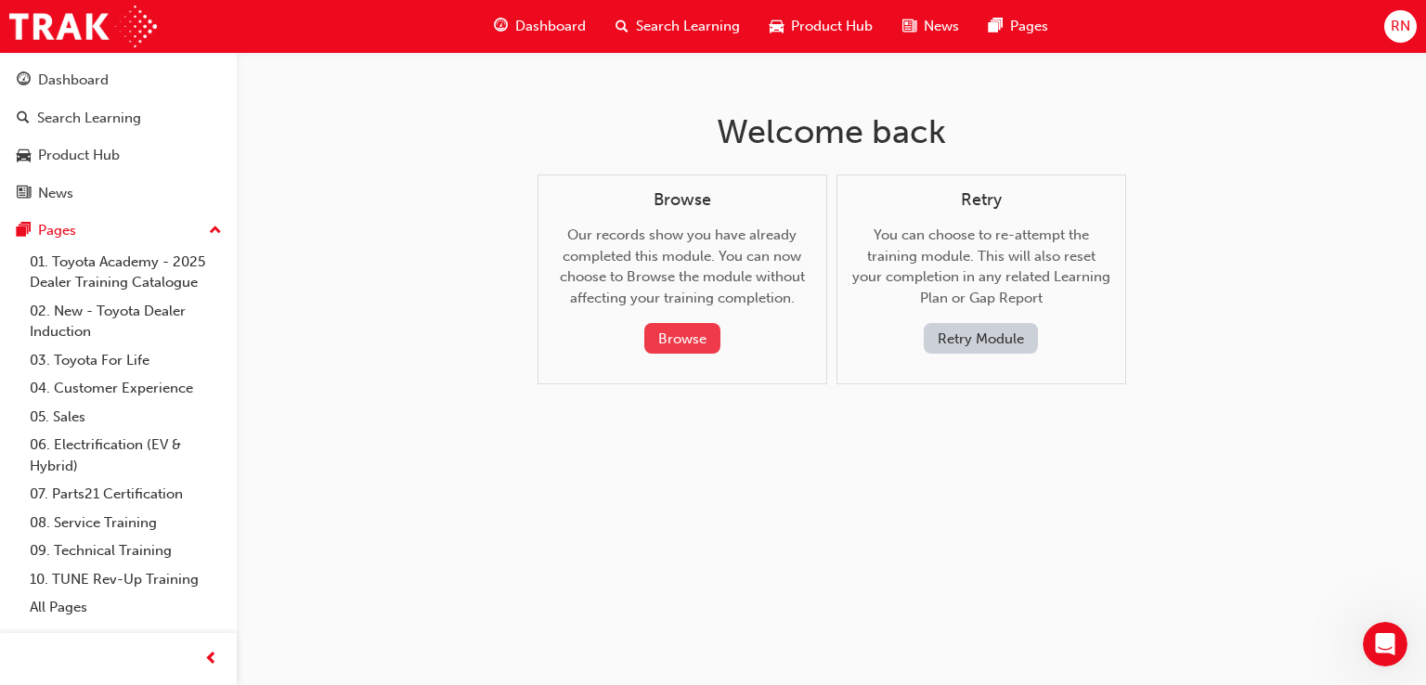
click at [695, 338] on button "Browse" at bounding box center [682, 338] width 76 height 31
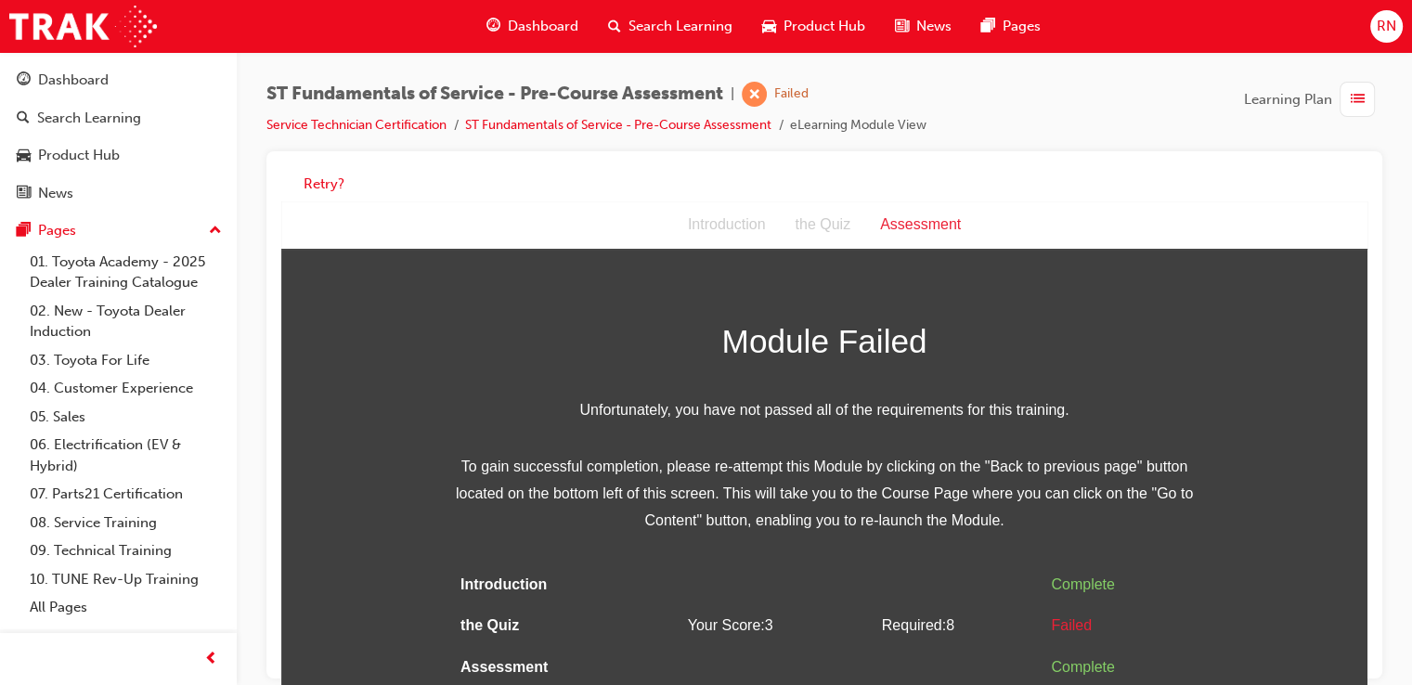
scroll to position [13, 0]
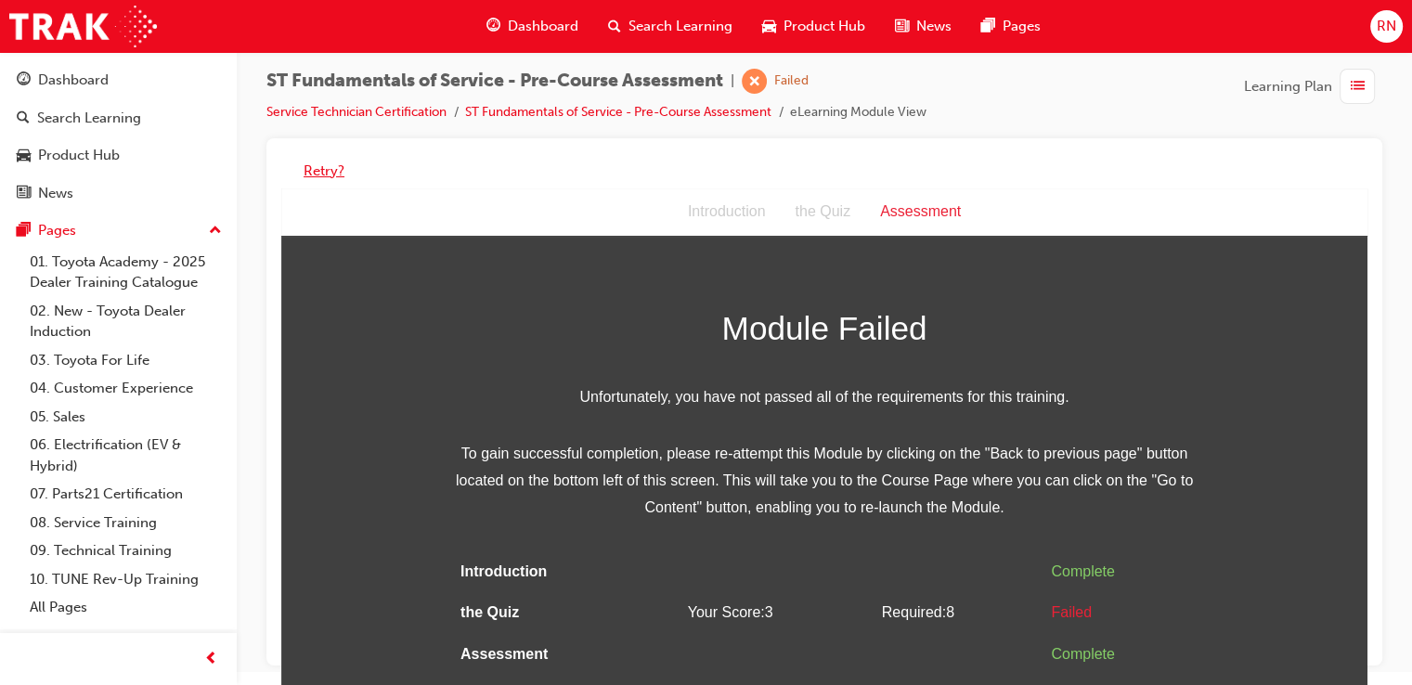
click at [320, 163] on button "Retry?" at bounding box center [323, 171] width 41 height 21
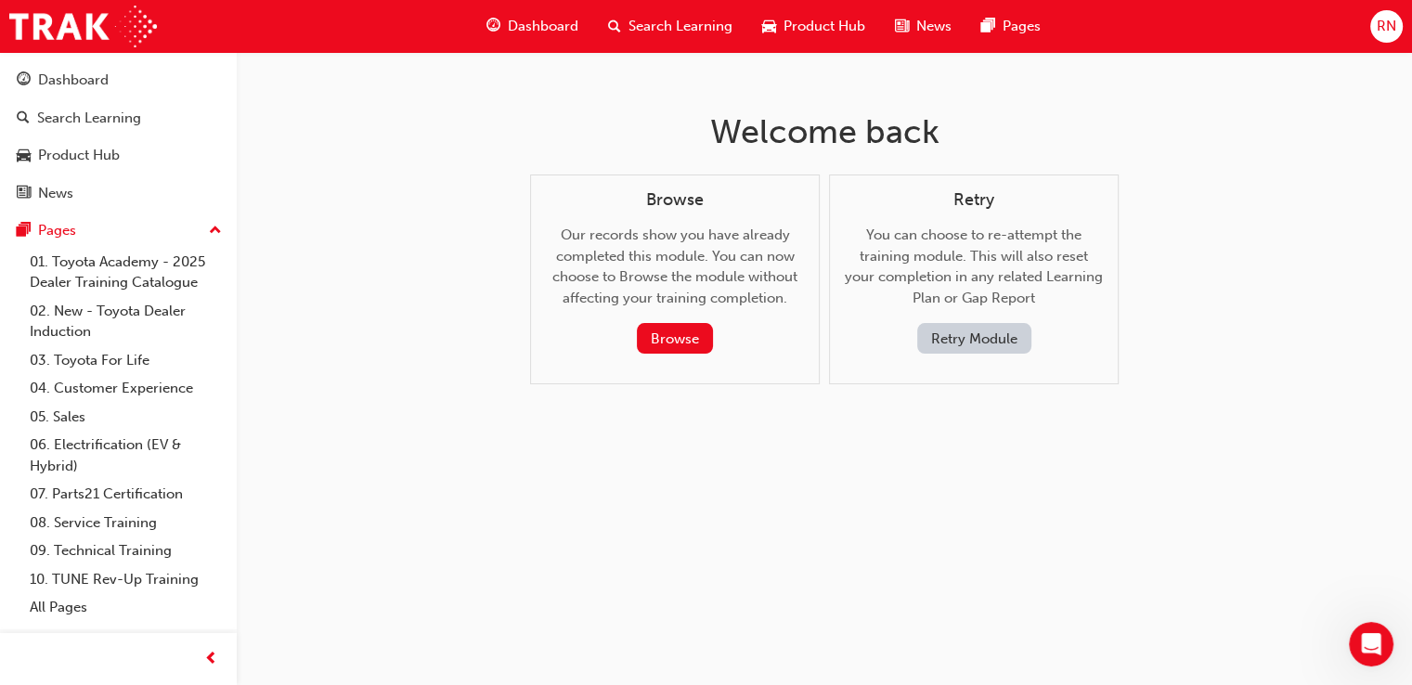
scroll to position [0, 0]
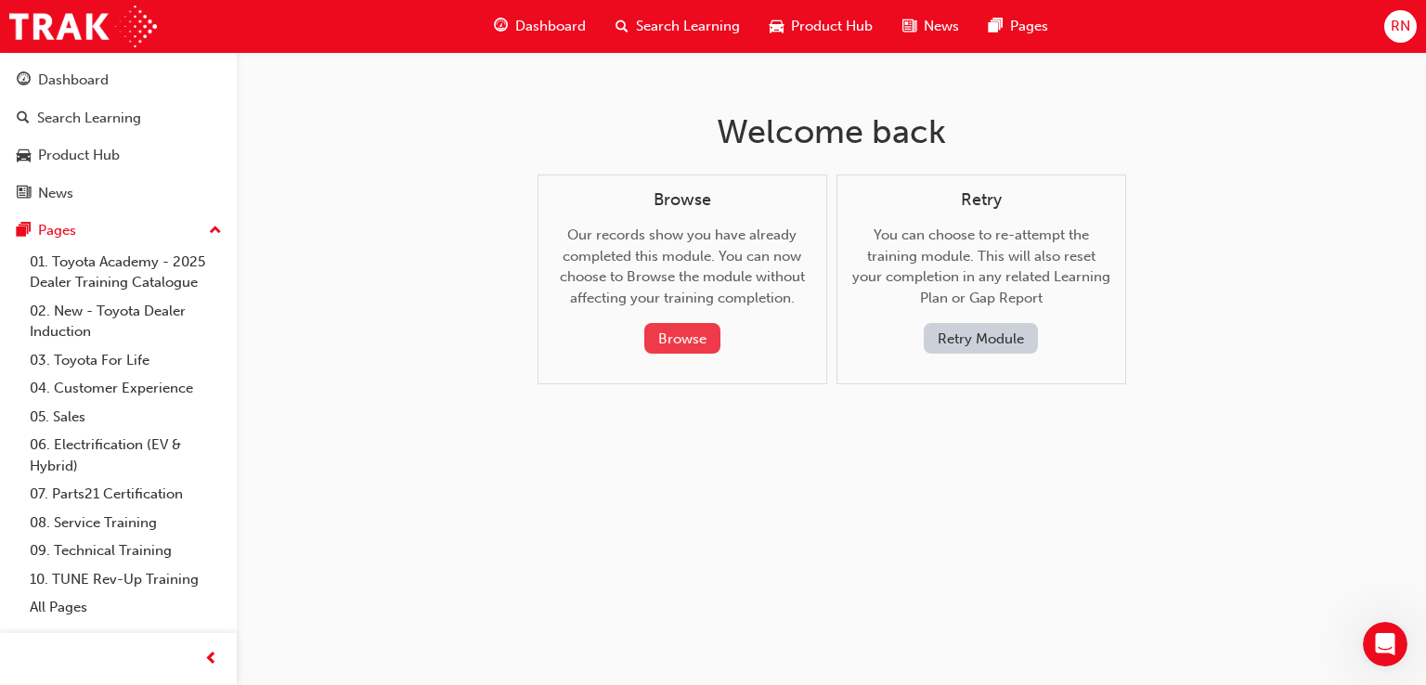
click at [704, 339] on button "Browse" at bounding box center [682, 338] width 76 height 31
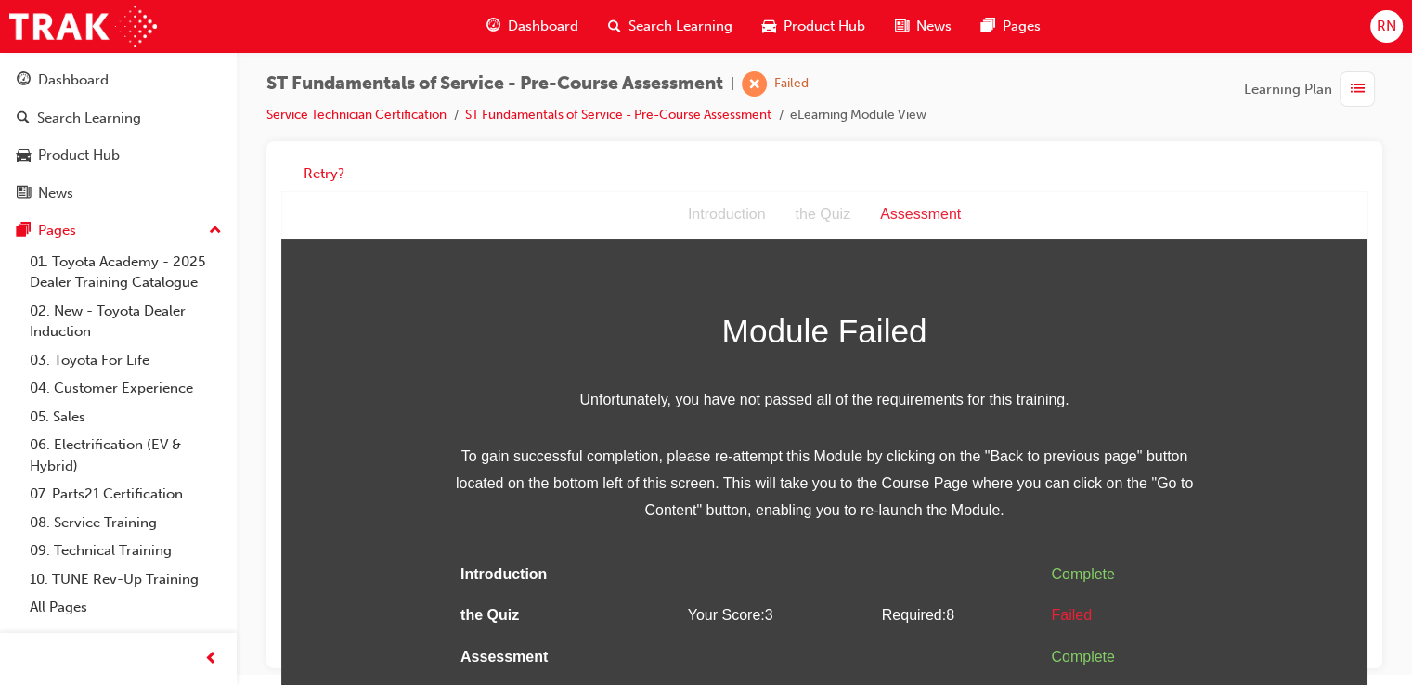
scroll to position [13, 0]
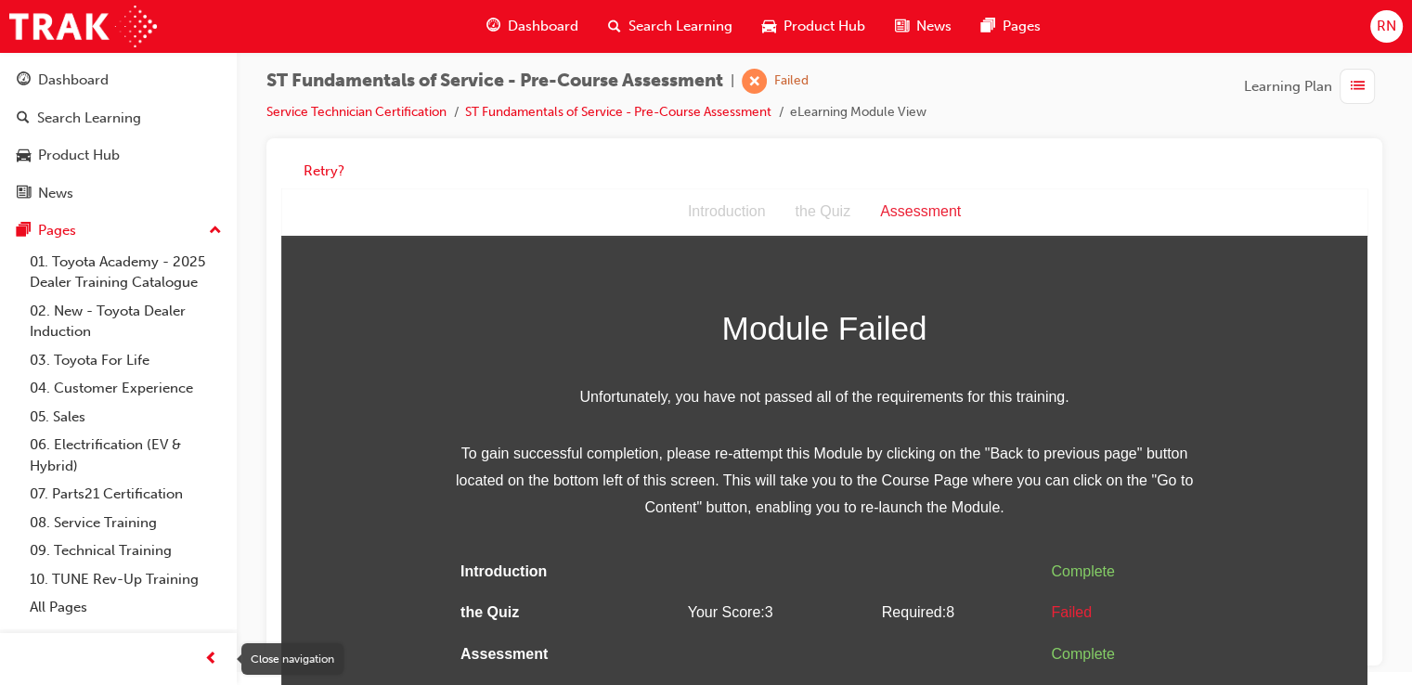
click at [205, 658] on span "prev-icon" at bounding box center [211, 659] width 14 height 23
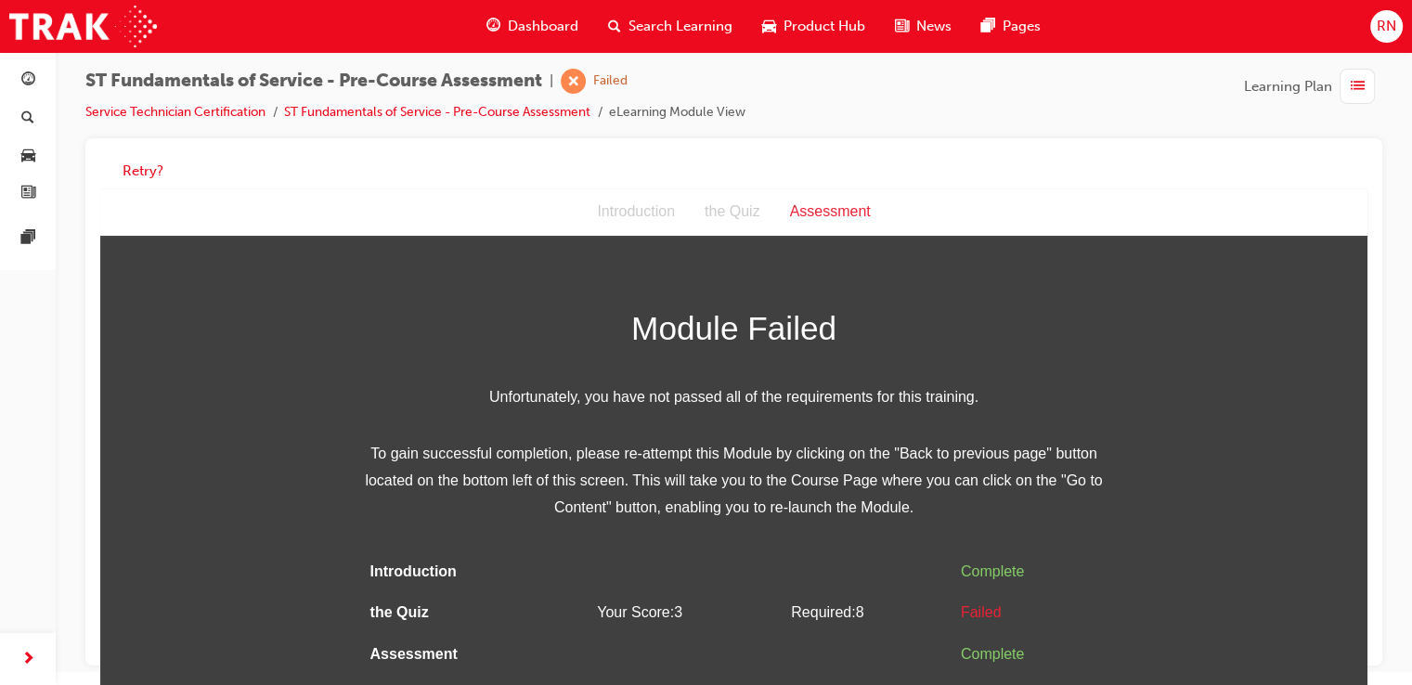
click at [815, 206] on div "Assessment" at bounding box center [830, 212] width 110 height 27
click at [524, 112] on link "ST Fundamentals of Service - Pre-Course Assessment" at bounding box center [437, 112] width 306 height 16
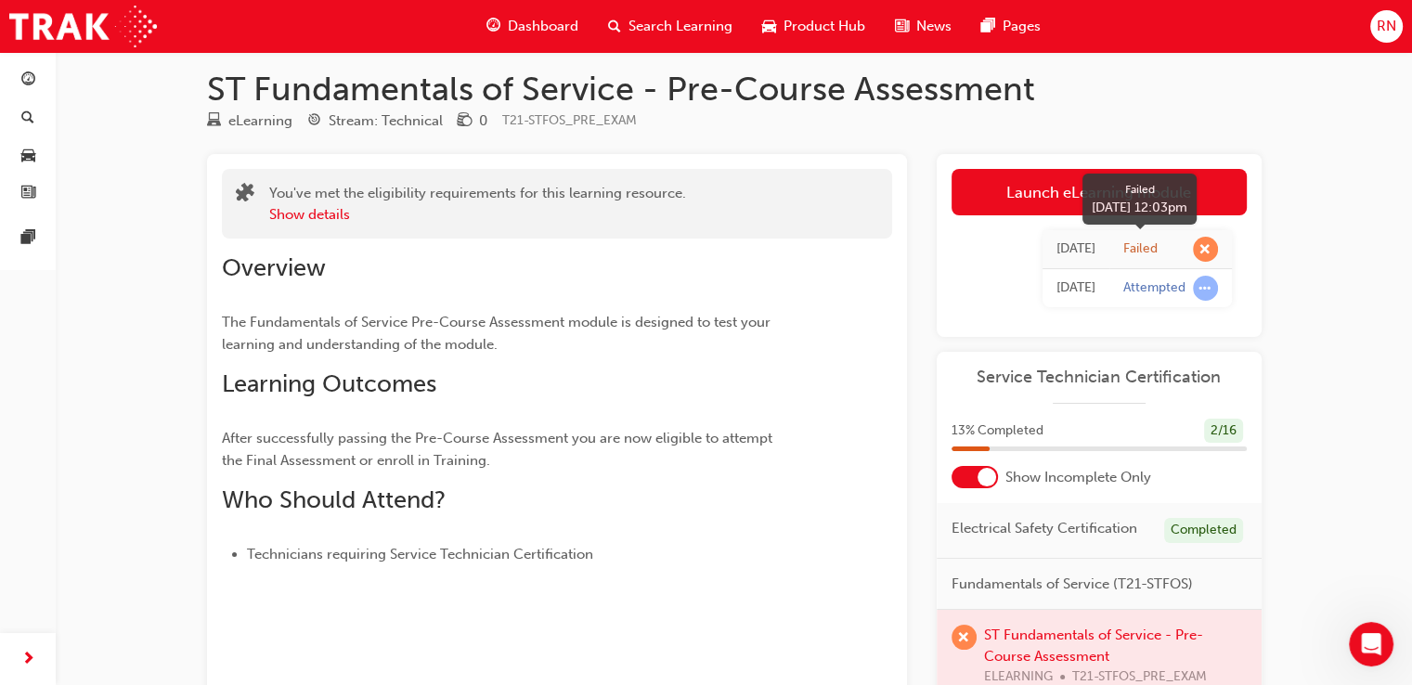
click at [1207, 250] on span "learningRecordVerb_FAIL-icon" at bounding box center [1205, 249] width 25 height 25
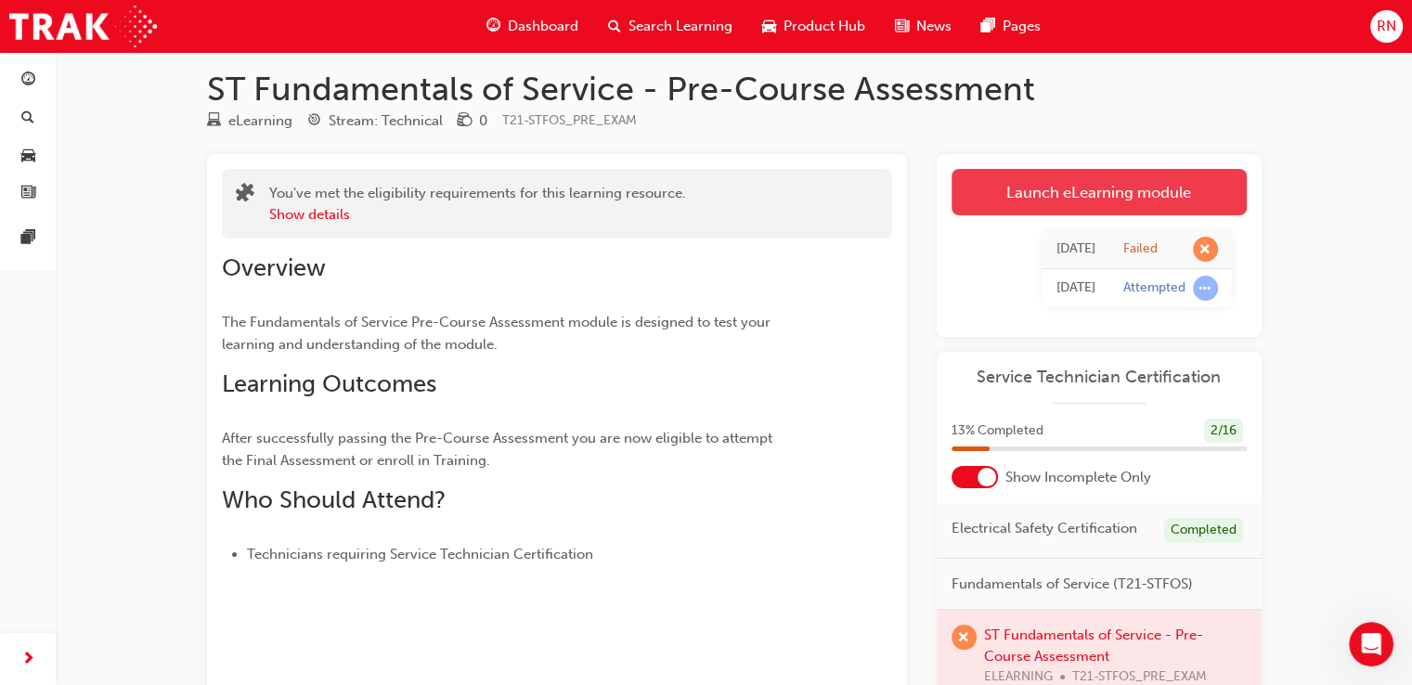
click at [1036, 190] on link "Launch eLearning module" at bounding box center [1098, 192] width 295 height 46
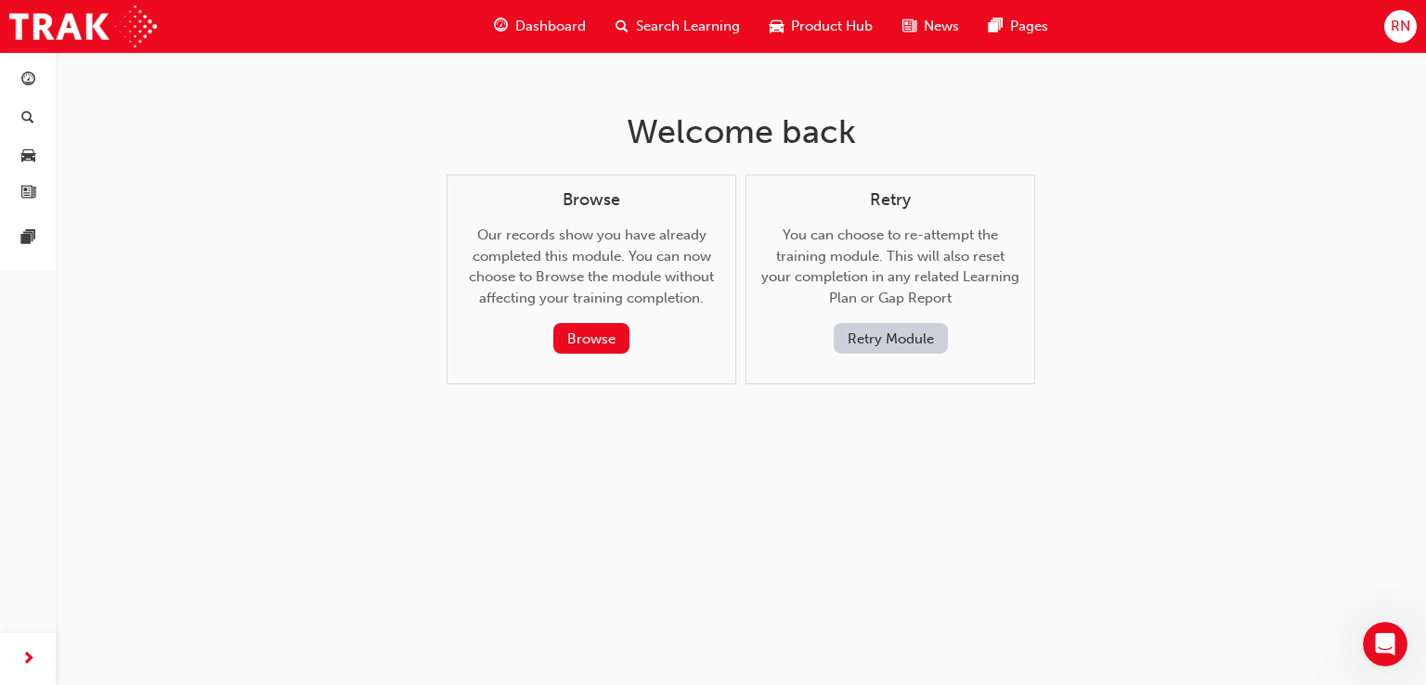
click at [859, 335] on button "Retry Module" at bounding box center [890, 338] width 114 height 31
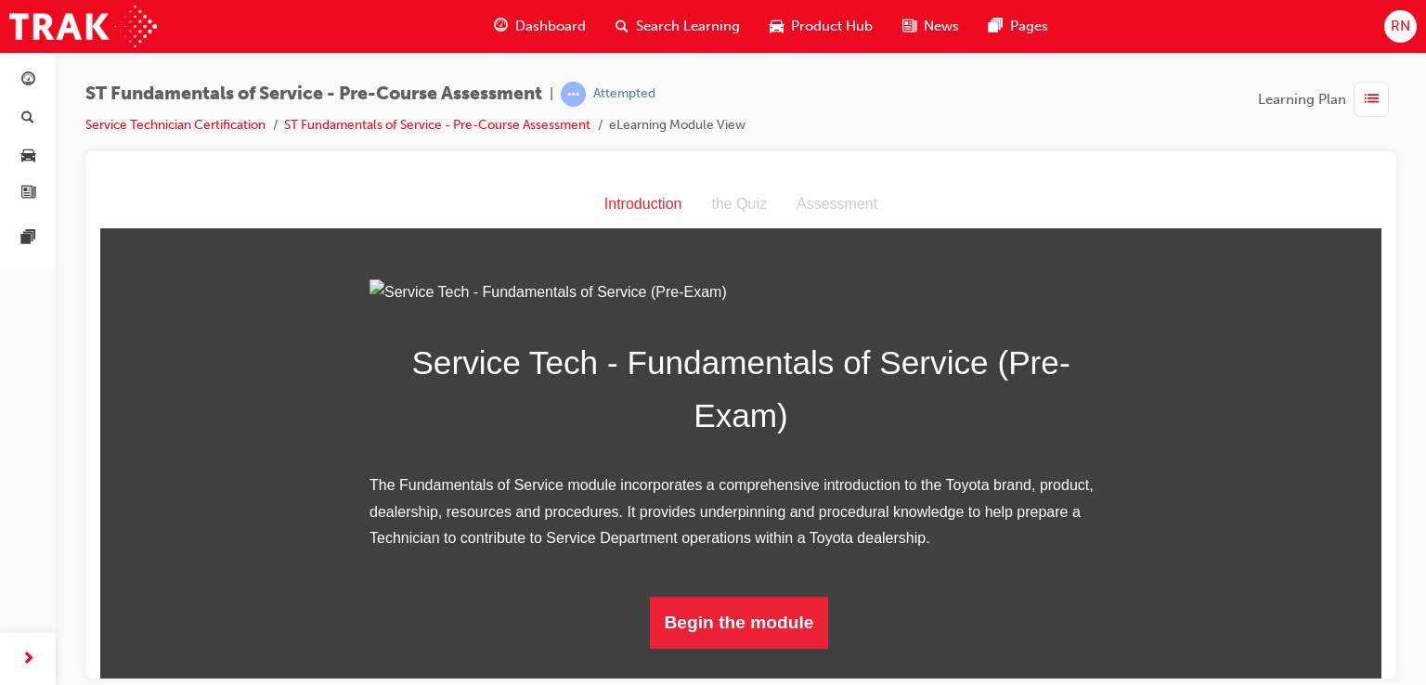
scroll to position [174, 0]
click at [749, 648] on button "Begin the module" at bounding box center [739, 622] width 179 height 52
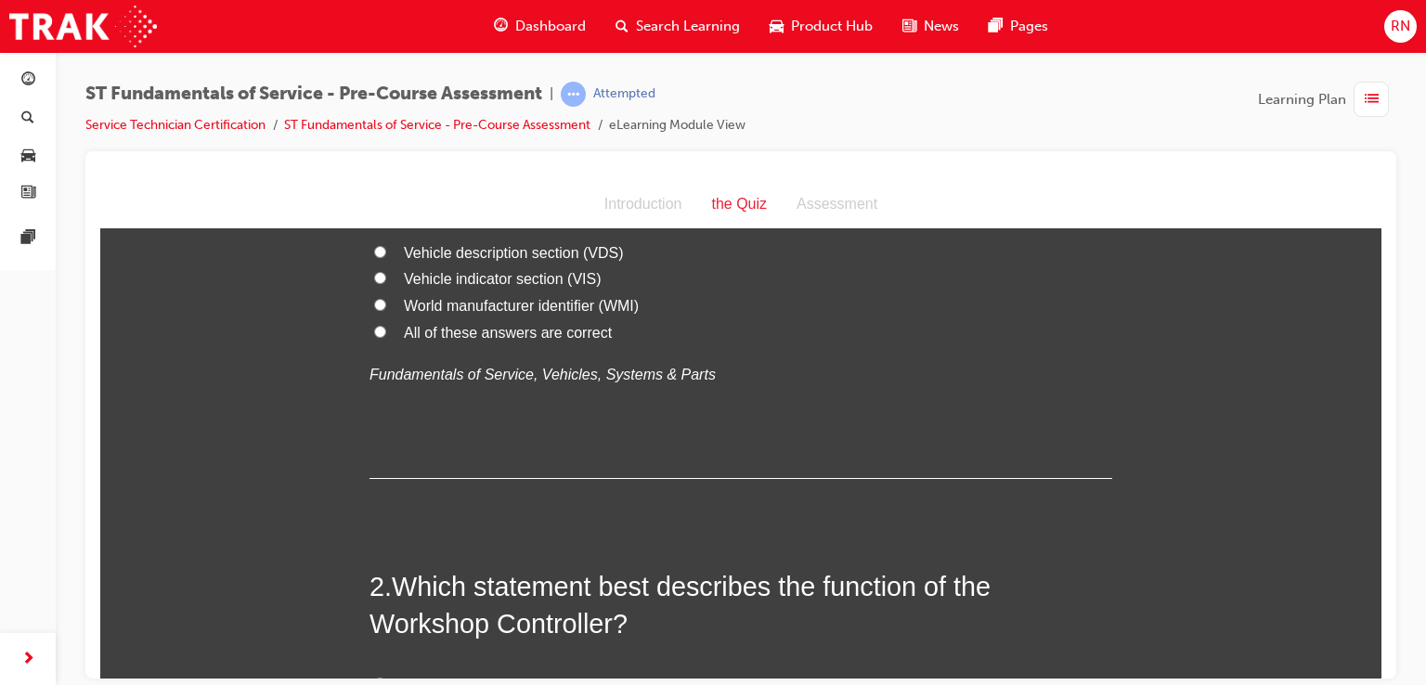
scroll to position [0, 0]
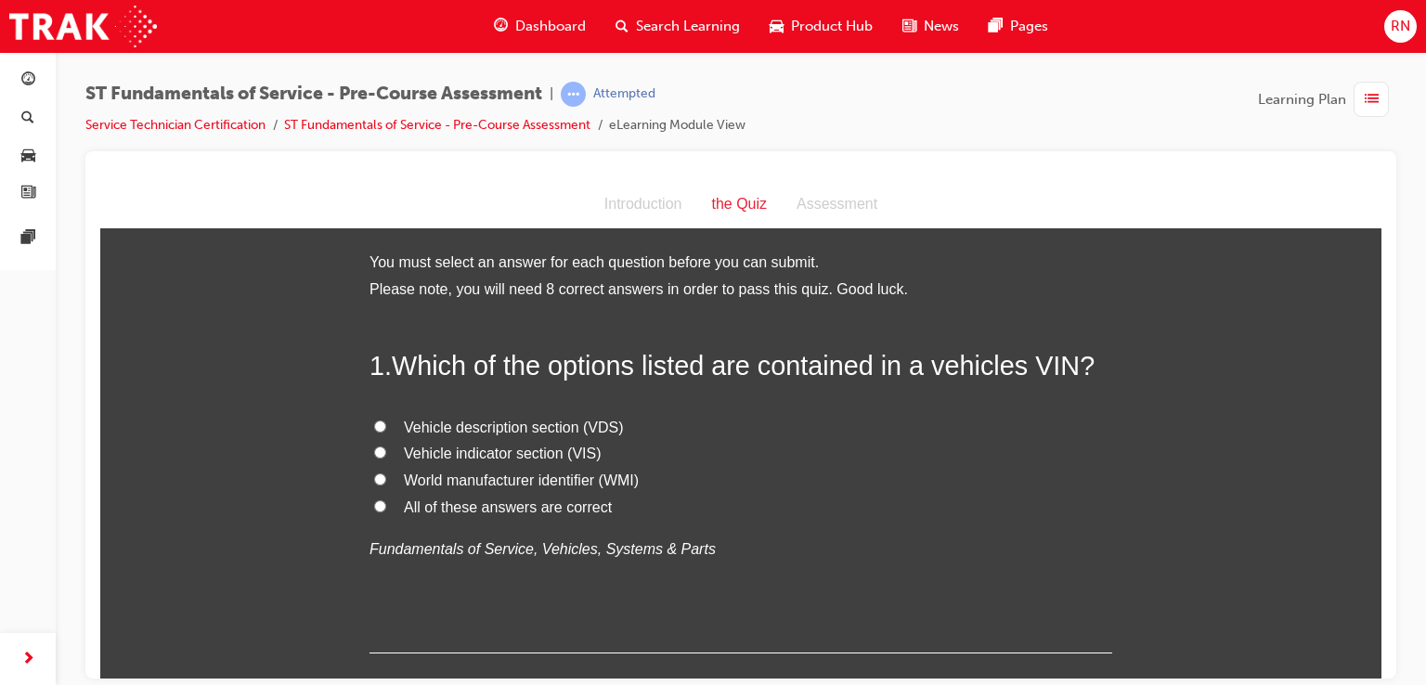
click at [374, 473] on input "World manufacturer identifier (WMI)" at bounding box center [380, 478] width 12 height 12
radio input "true"
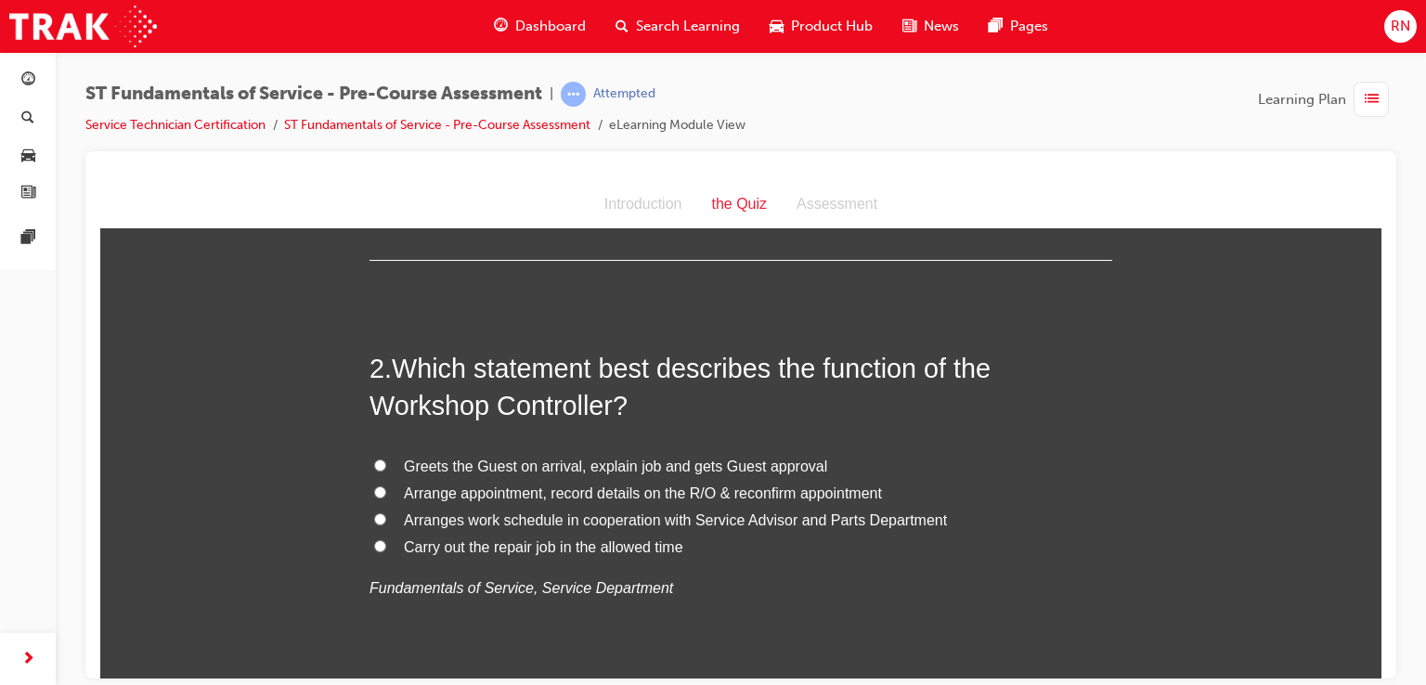
scroll to position [395, 0]
click at [374, 539] on input "Carry out the repair job in the allowed time" at bounding box center [380, 542] width 12 height 12
radio input "true"
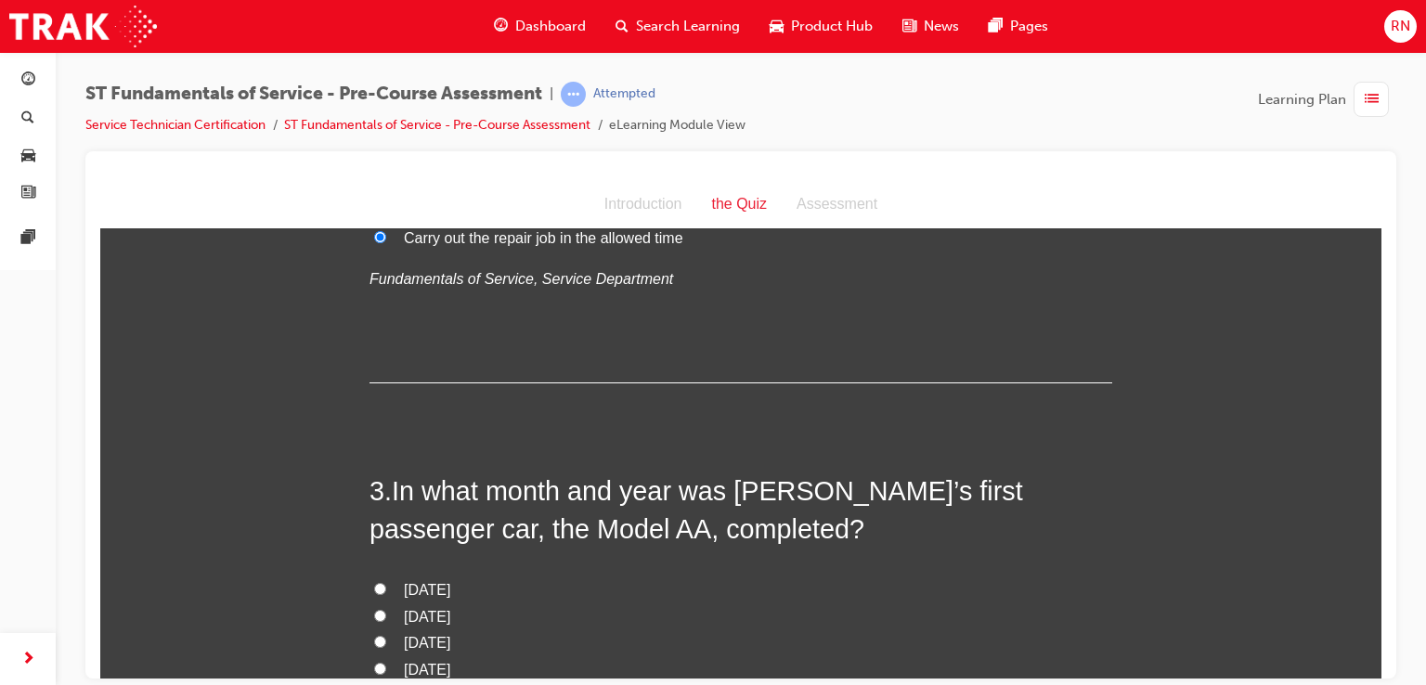
scroll to position [729, 0]
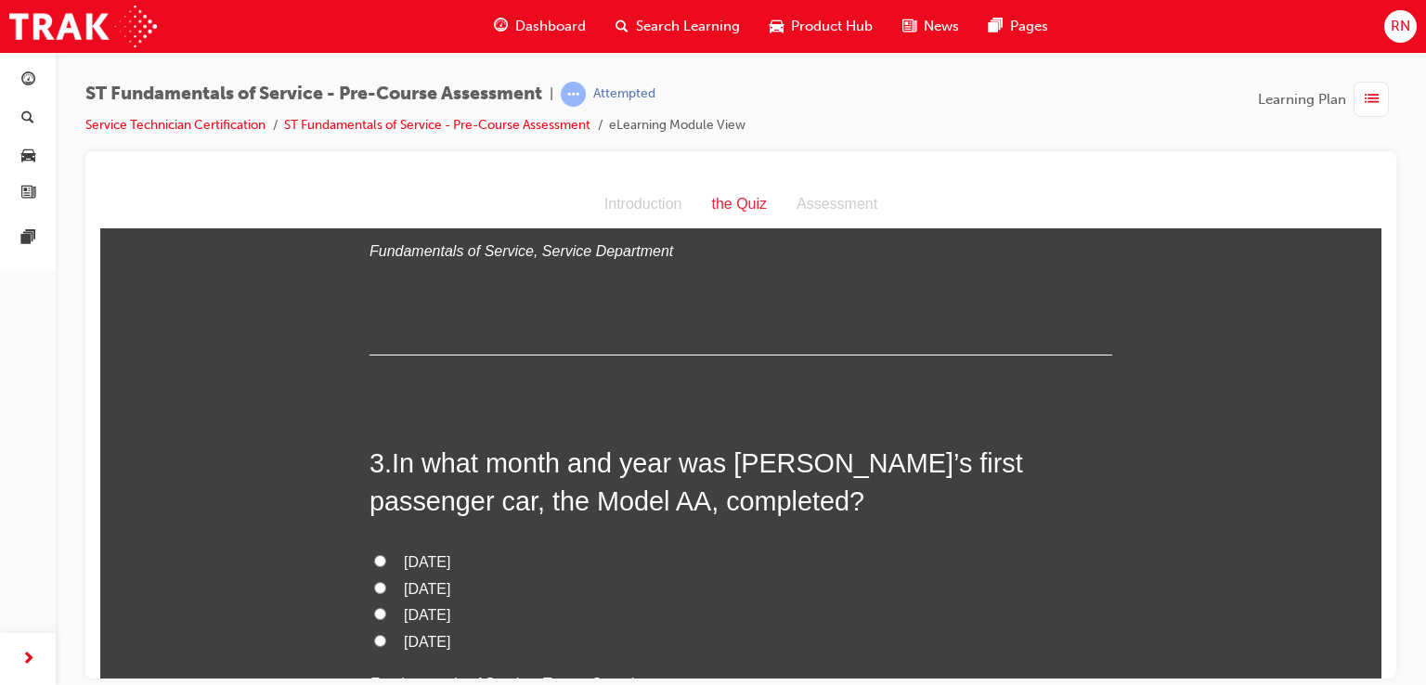
click at [374, 637] on input "January 1937" at bounding box center [380, 640] width 12 height 12
radio input "true"
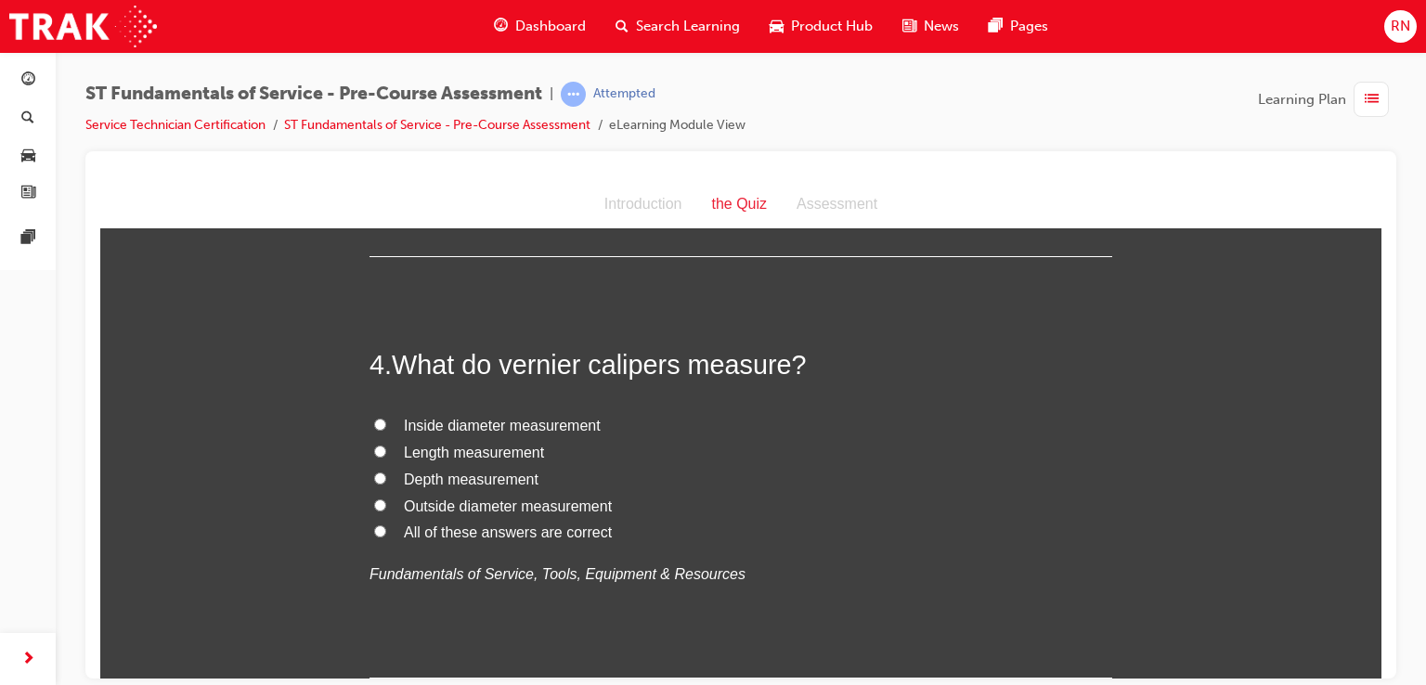
scroll to position [1261, 0]
click at [374, 524] on input "All of these answers are correct" at bounding box center [380, 529] width 12 height 12
radio input "true"
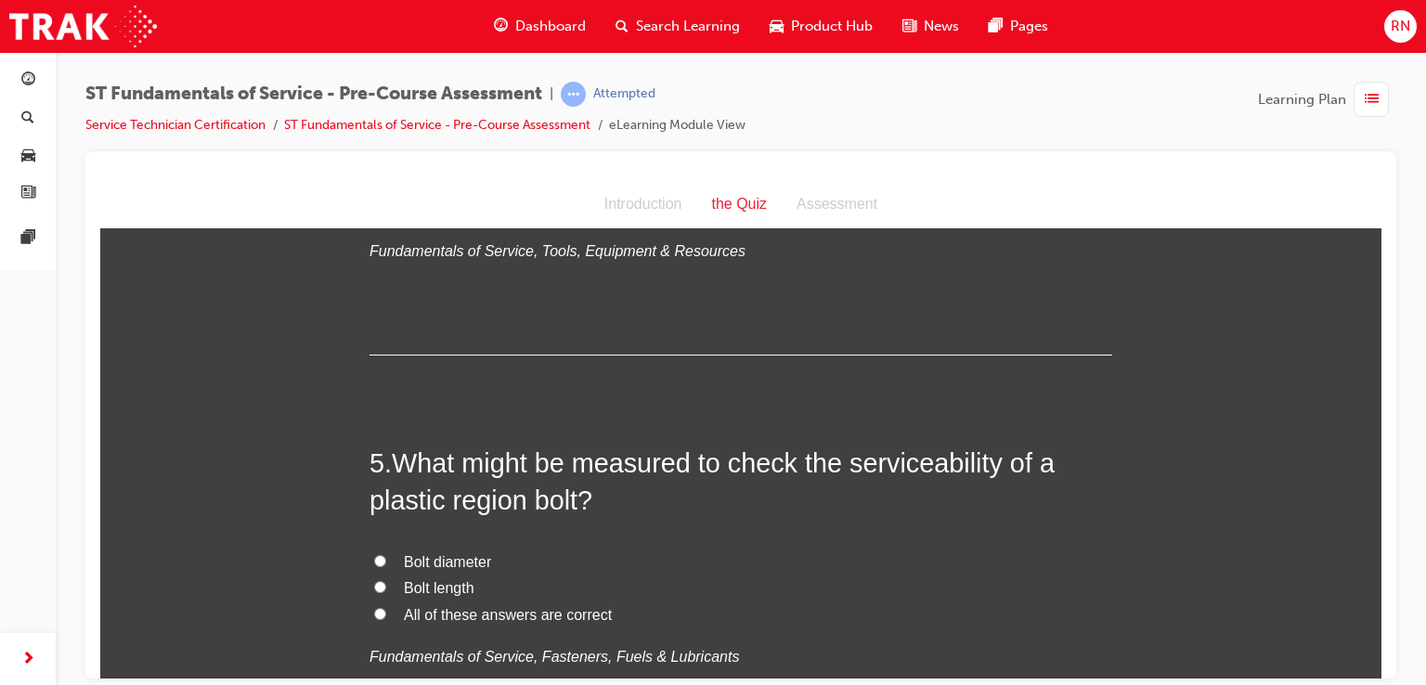
scroll to position [1595, 0]
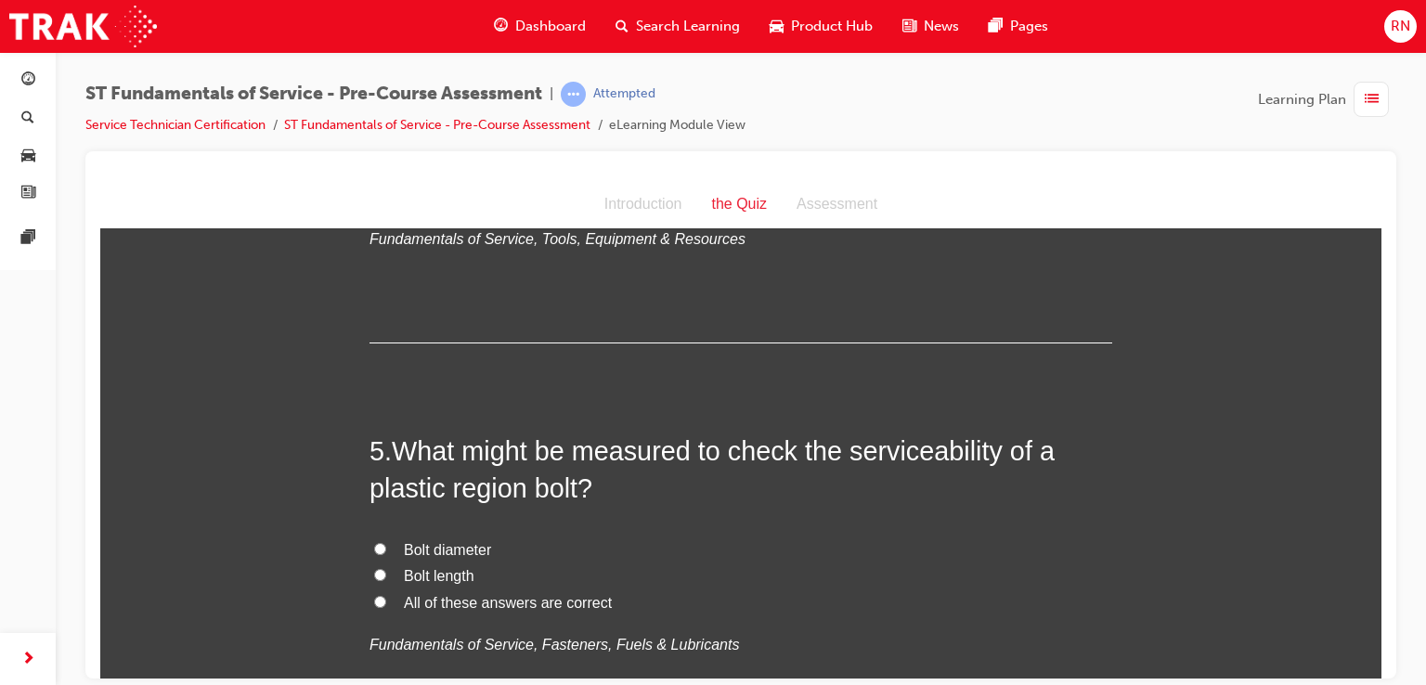
click at [374, 600] on input "All of these answers are correct" at bounding box center [380, 601] width 12 height 12
radio input "true"
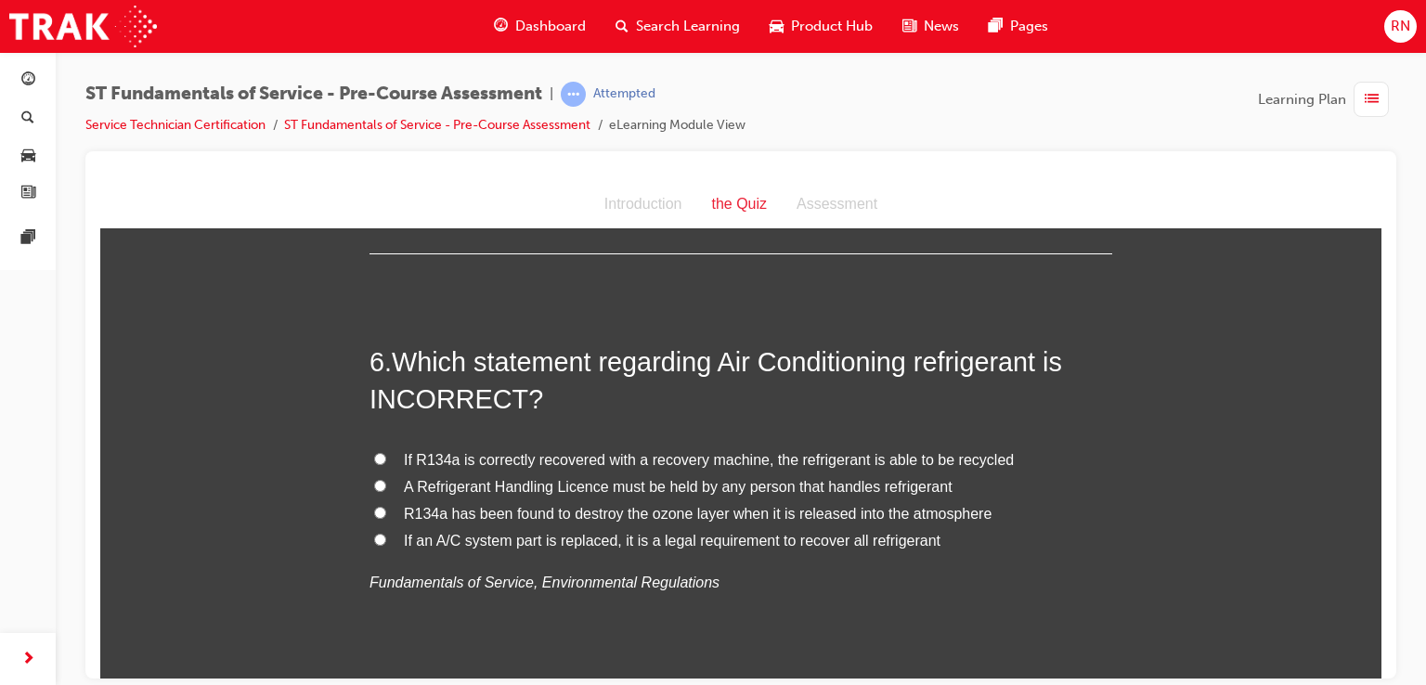
scroll to position [2090, 0]
click at [375, 537] on input "If an A/C system part is replaced, it is a legal requirement to recover all ref…" at bounding box center [380, 539] width 12 height 12
radio input "true"
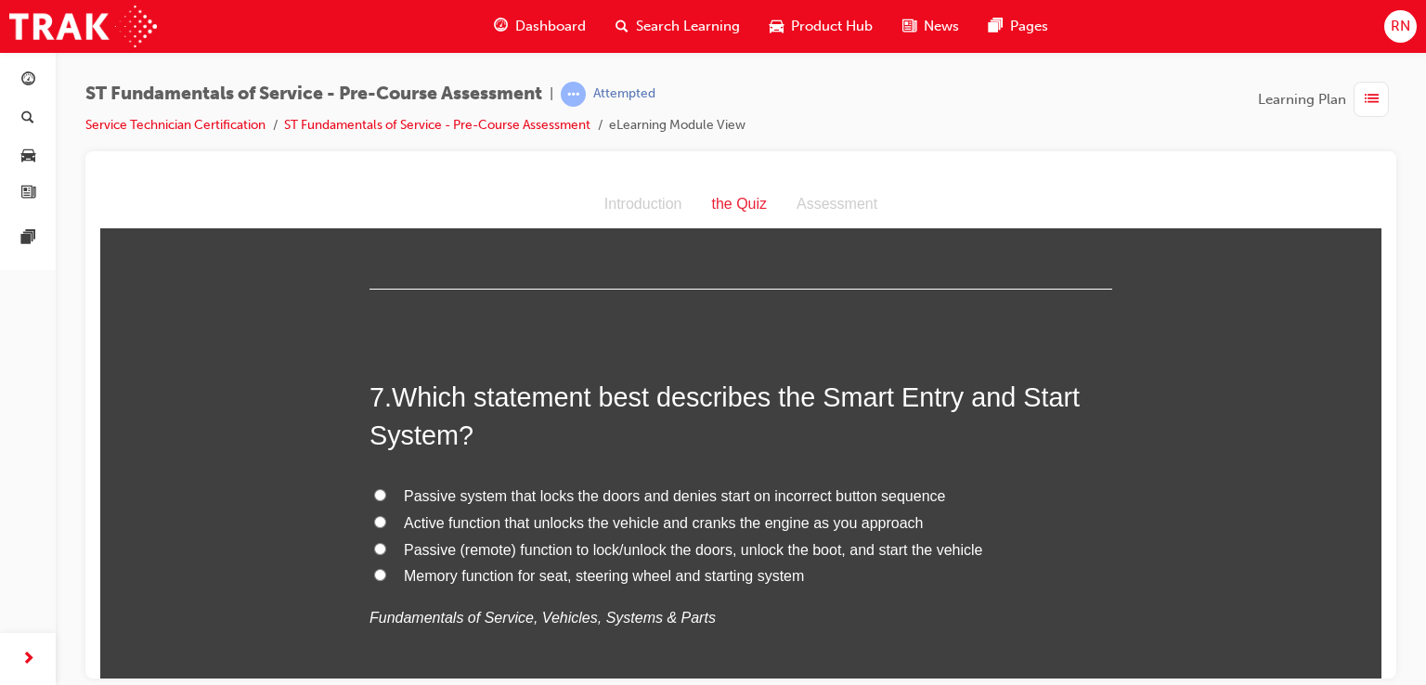
scroll to position [2524, 0]
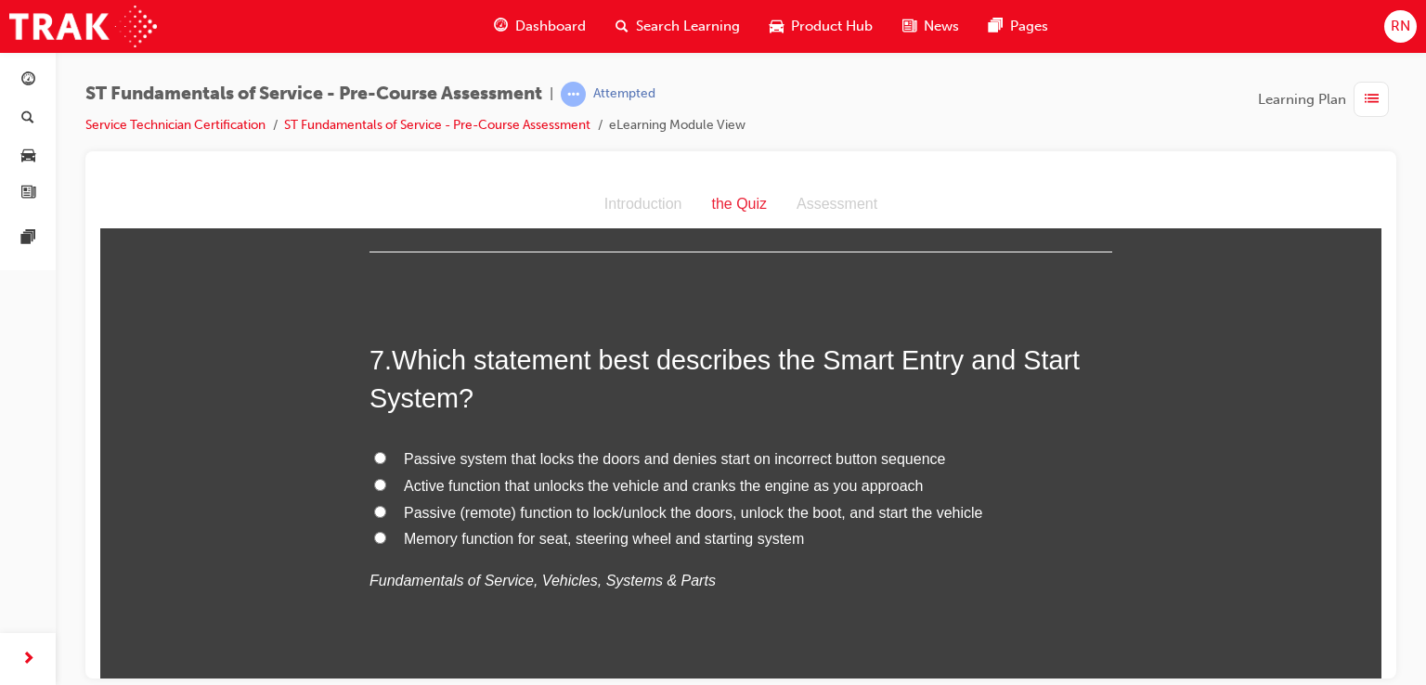
click at [672, 461] on span "Passive system that locks the doors and denies start on incorrect button sequen…" at bounding box center [674, 458] width 541 height 16
click at [386, 461] on input "Passive system that locks the doors and denies start on incorrect button sequen…" at bounding box center [380, 457] width 12 height 12
radio input "true"
click at [380, 516] on label "Passive (remote) function to lock/unlock the doors, unlock the boot, and start …" at bounding box center [740, 512] width 742 height 27
click at [380, 516] on input "Passive (remote) function to lock/unlock the doors, unlock the boot, and start …" at bounding box center [380, 511] width 12 height 12
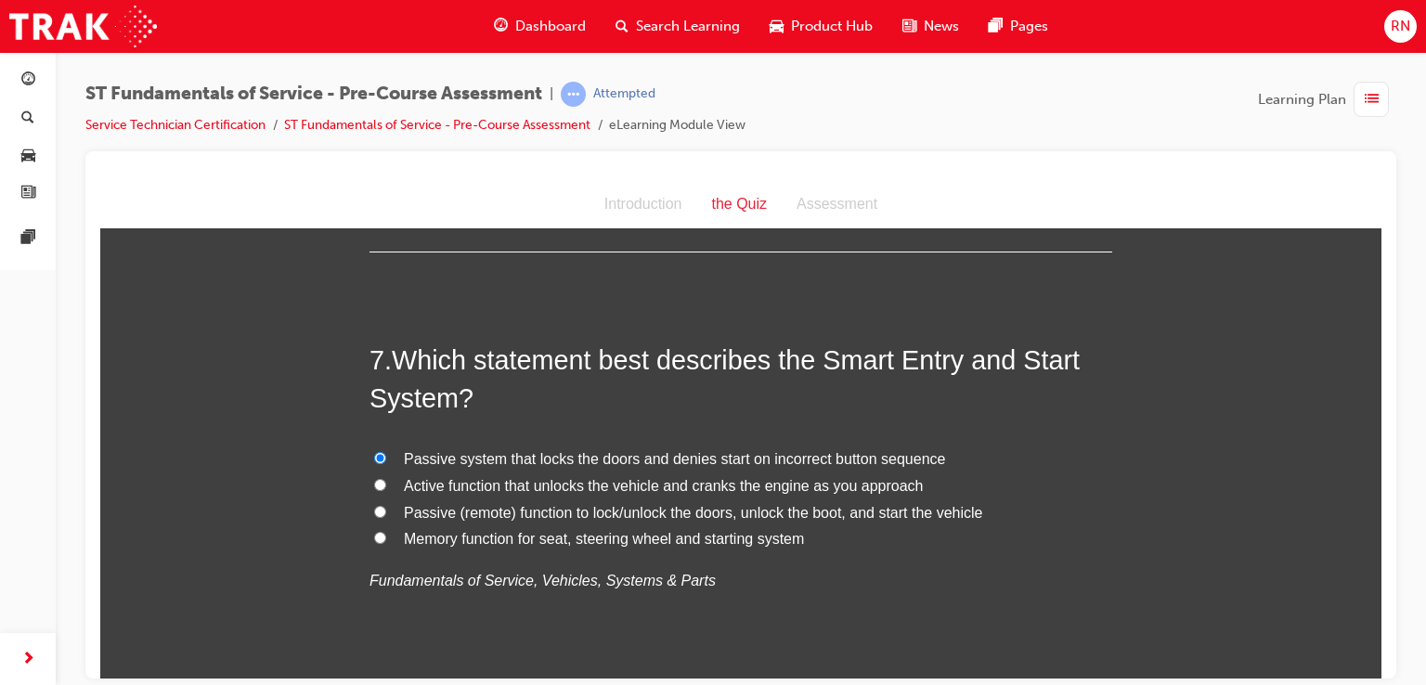
radio input "true"
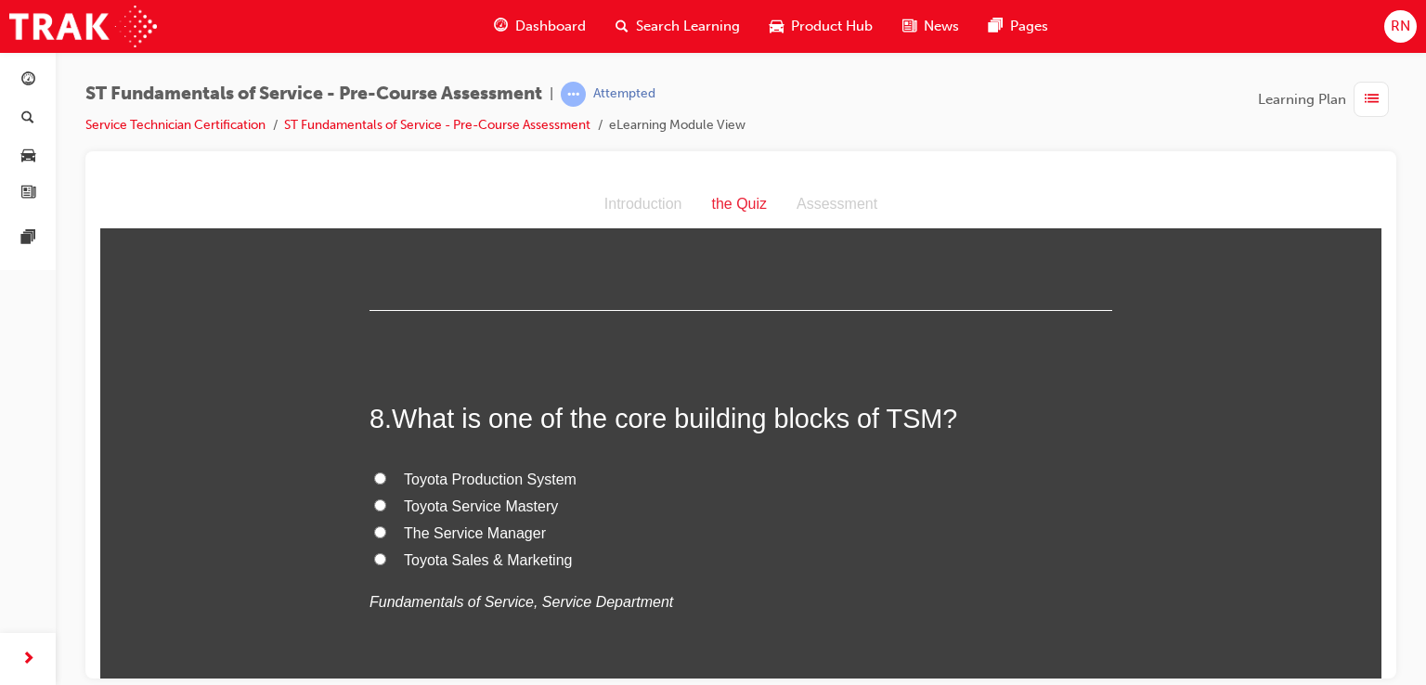
scroll to position [2907, 0]
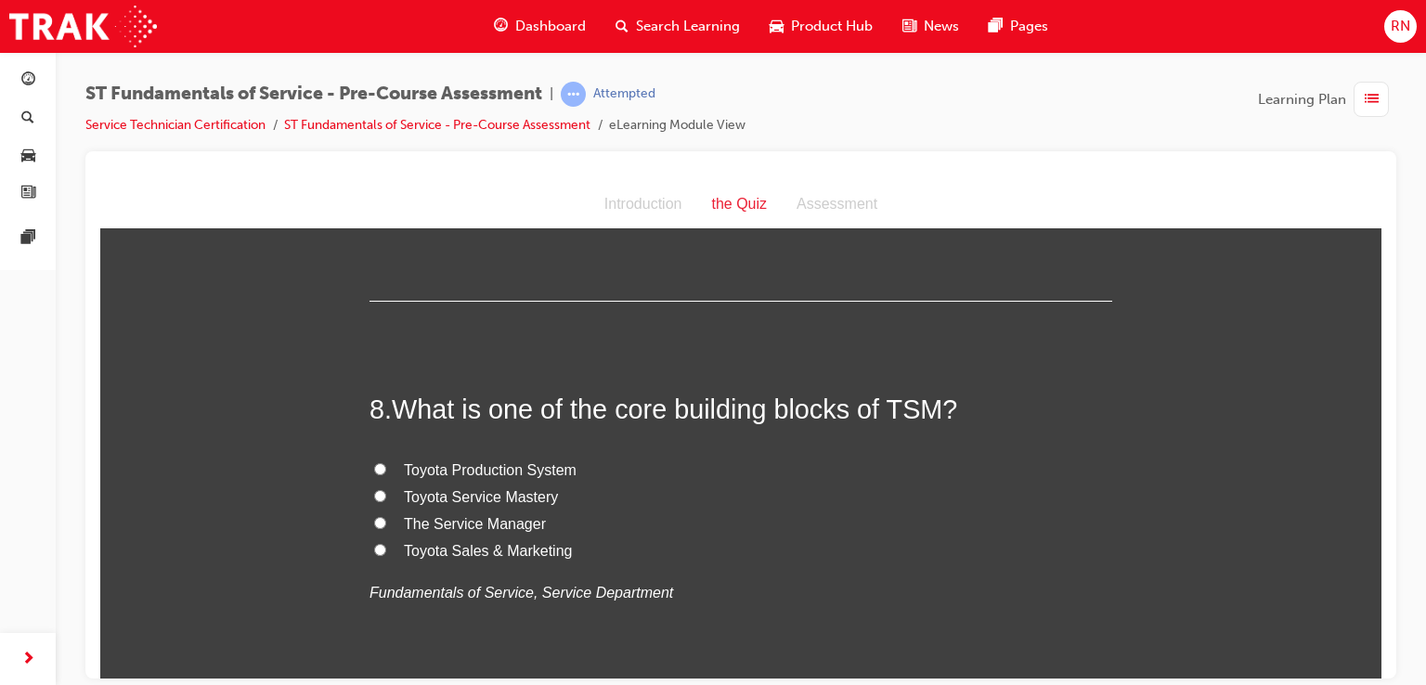
click at [374, 544] on input "Toyota Sales & Marketing" at bounding box center [380, 549] width 12 height 12
radio input "true"
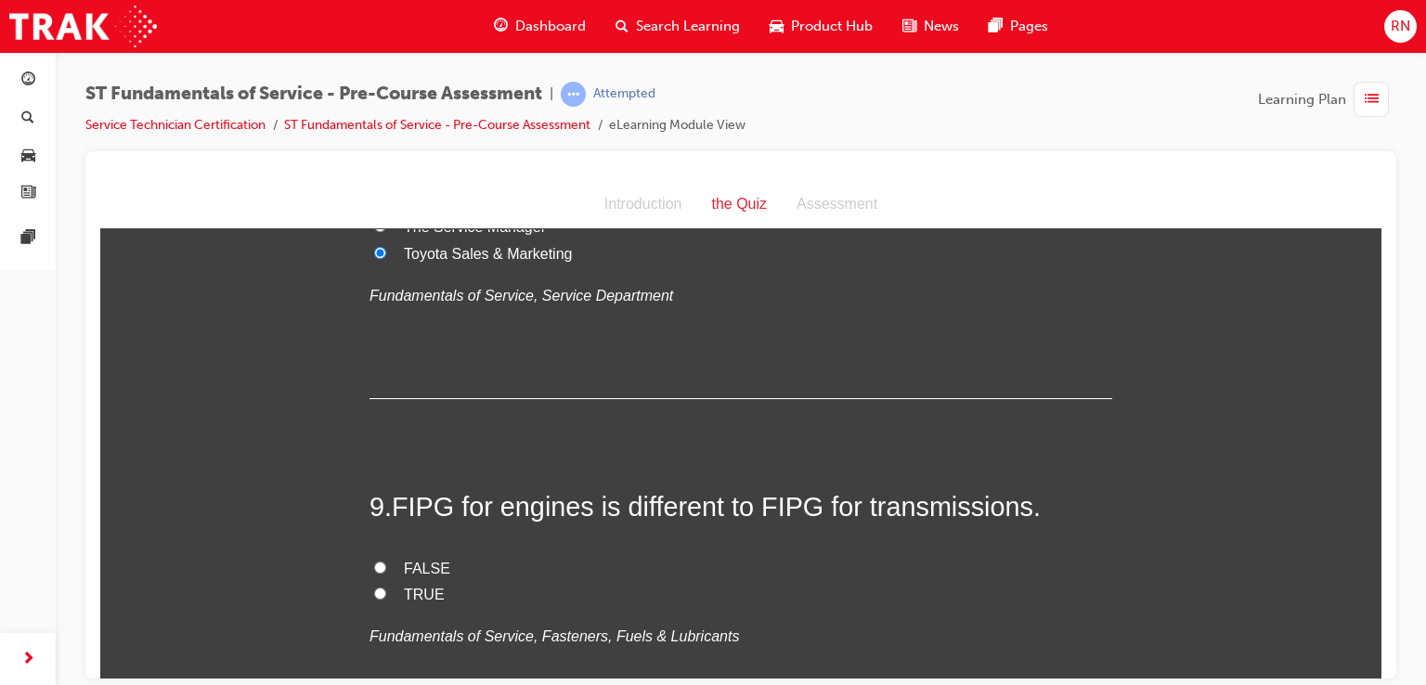
scroll to position [3266, 0]
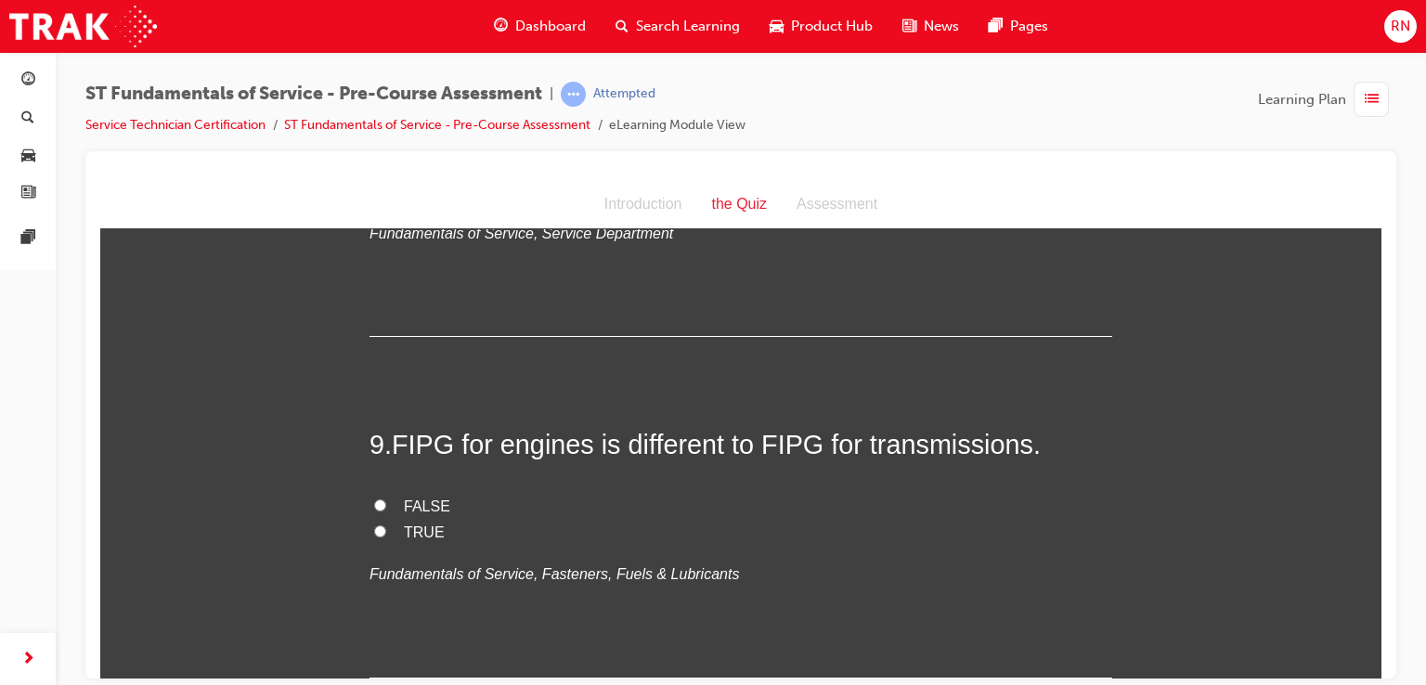
click at [374, 527] on input "TRUE" at bounding box center [380, 530] width 12 height 12
radio input "true"
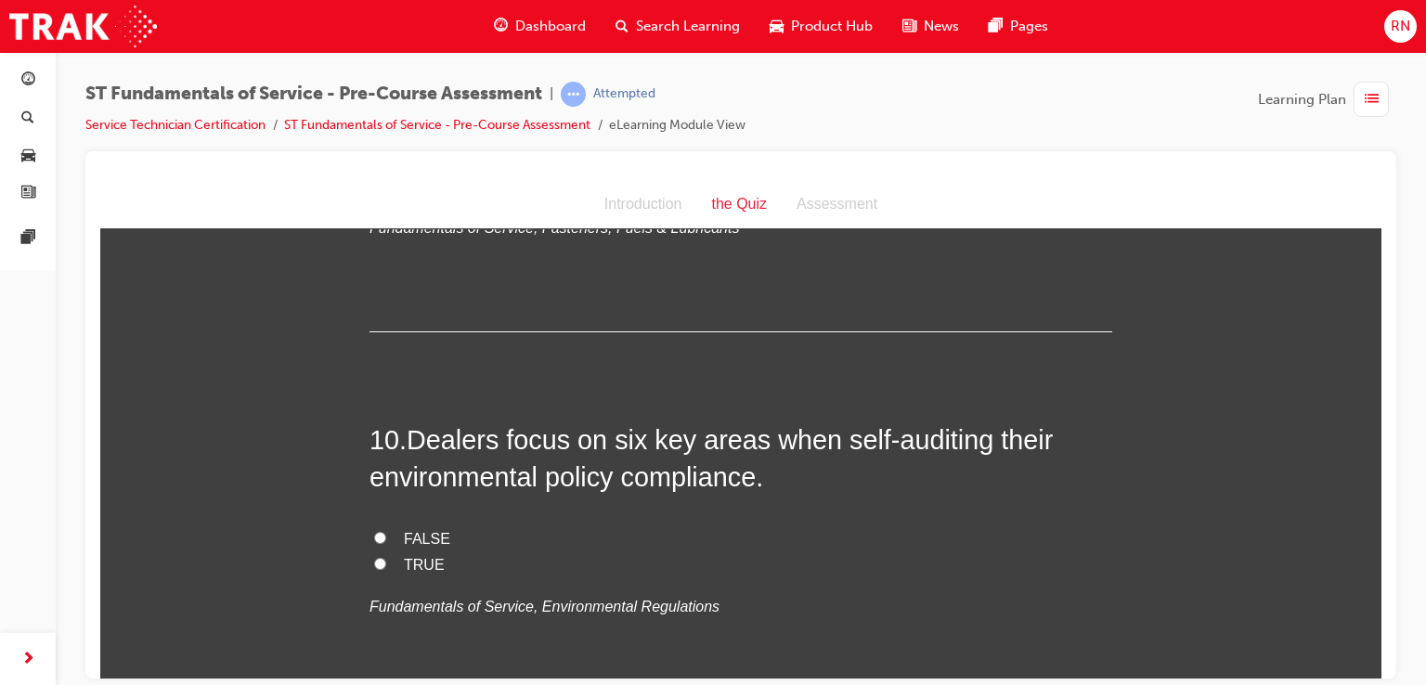
scroll to position [3606, 0]
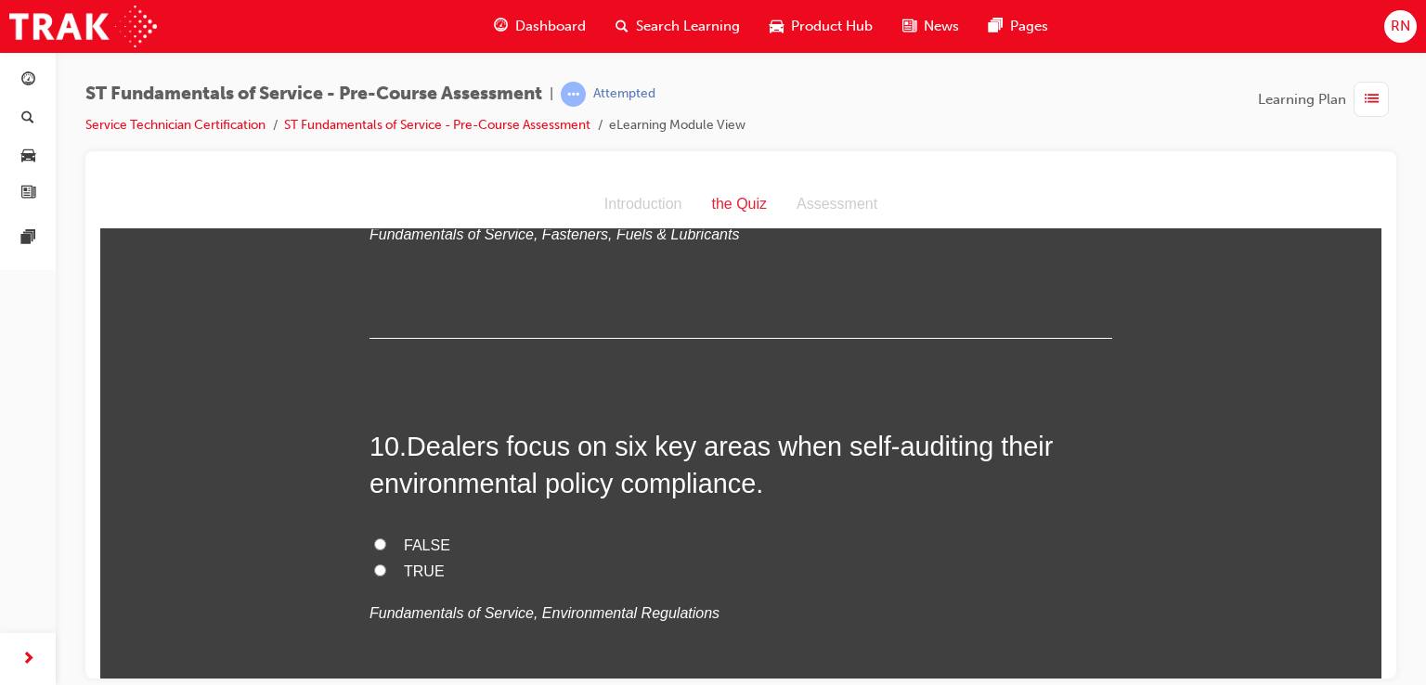
click at [375, 565] on input "TRUE" at bounding box center [380, 569] width 12 height 12
radio input "true"
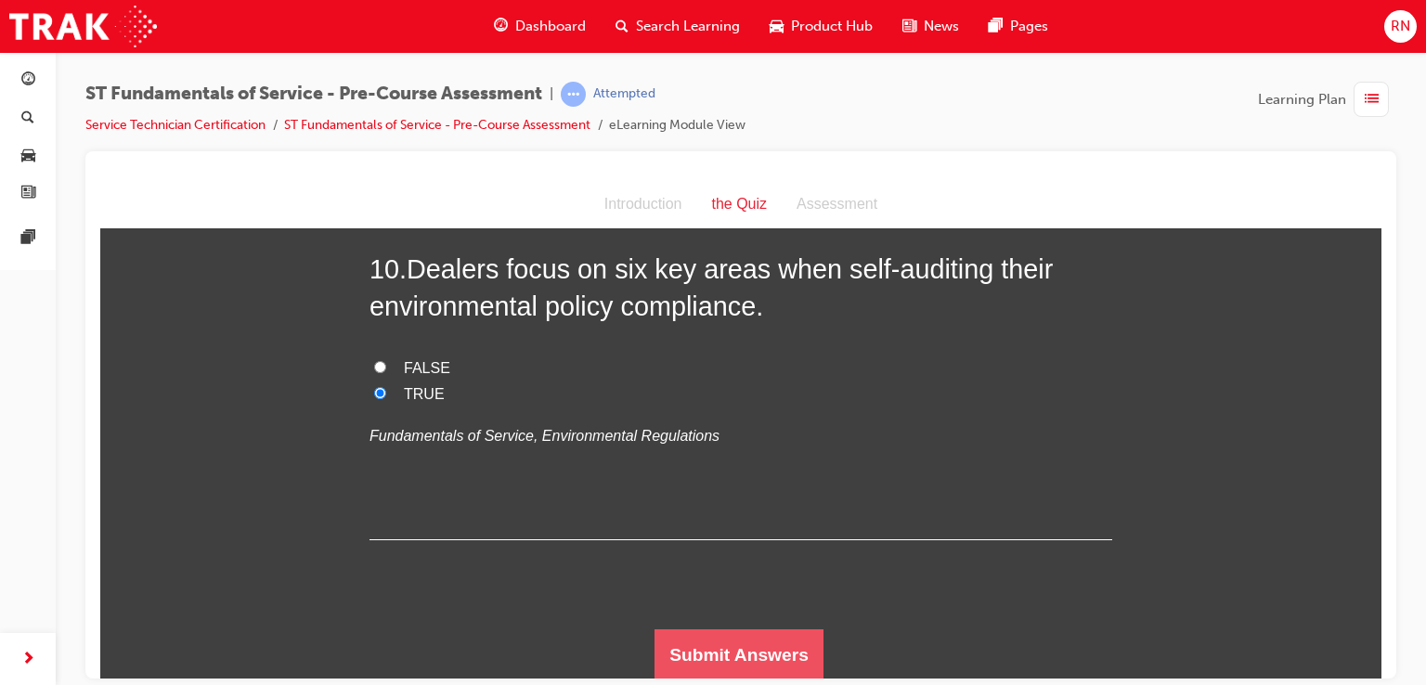
click at [665, 649] on button "Submit Answers" at bounding box center [738, 654] width 169 height 52
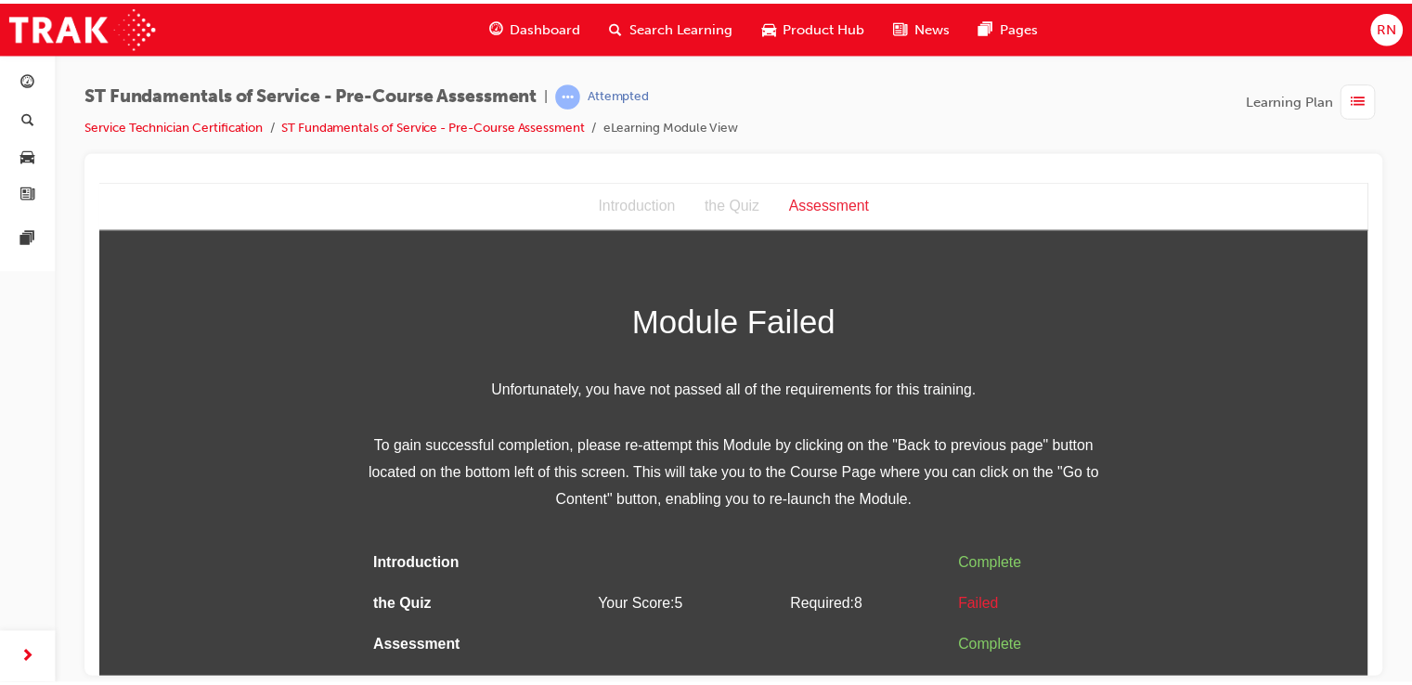
scroll to position [0, 0]
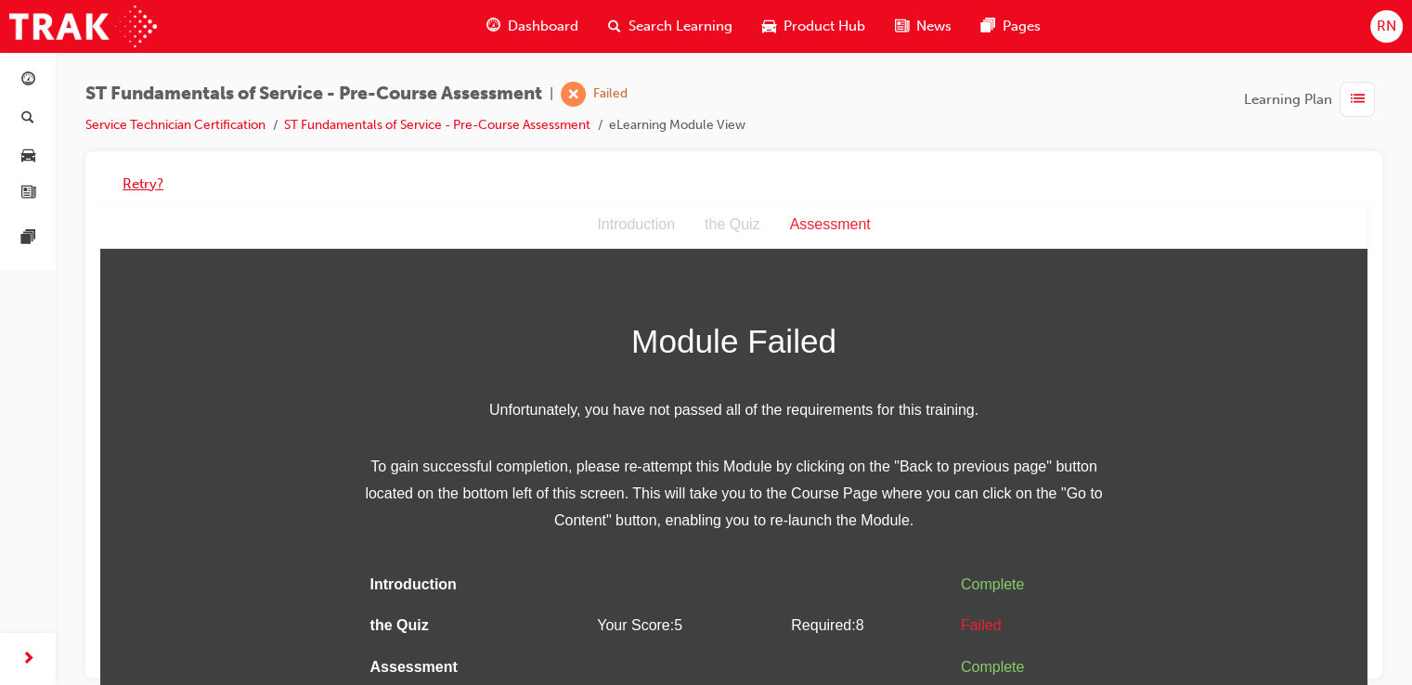
click at [146, 185] on button "Retry?" at bounding box center [143, 184] width 41 height 21
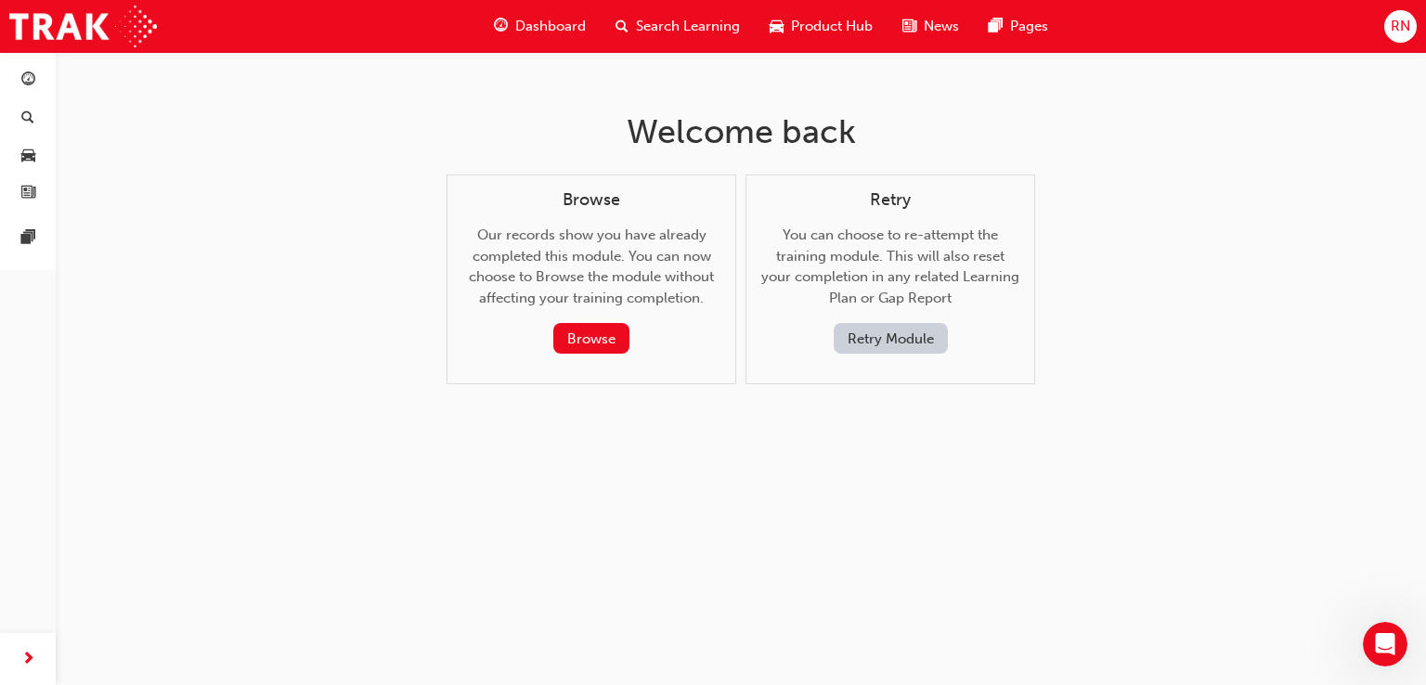
click at [896, 335] on button "Retry Module" at bounding box center [890, 338] width 114 height 31
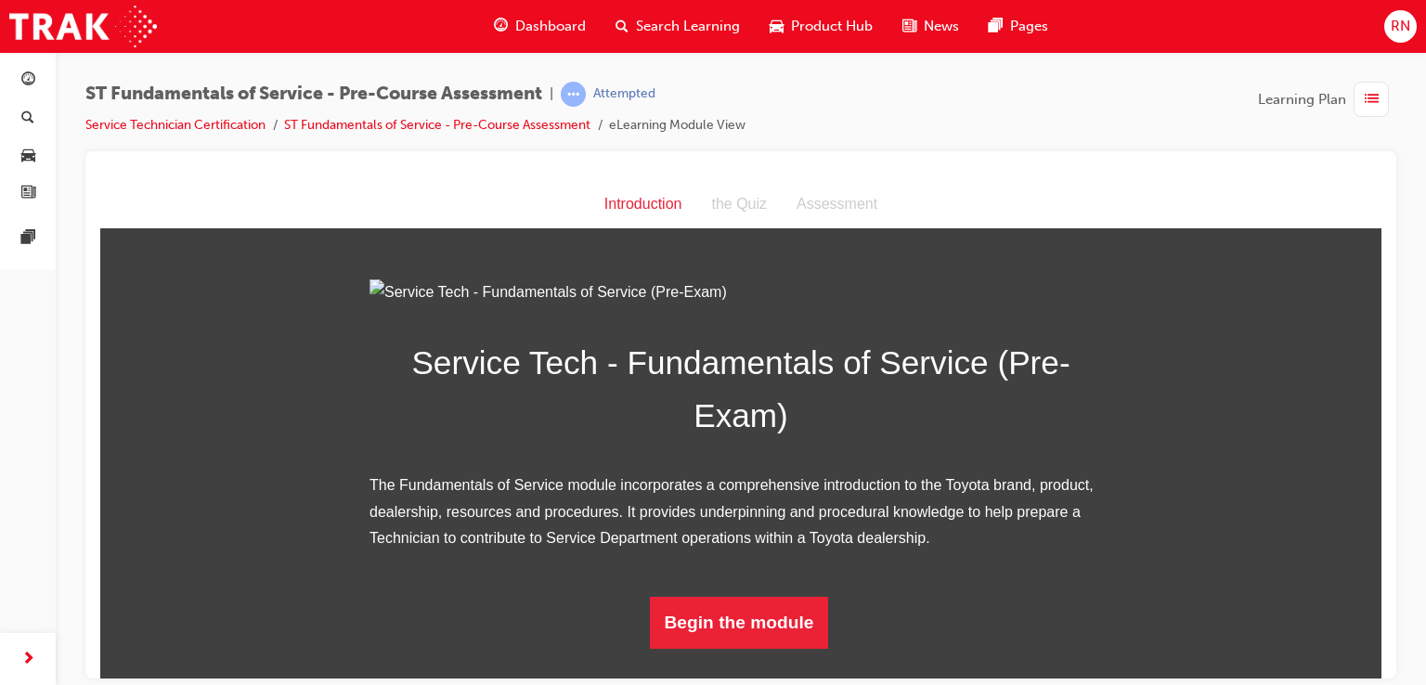
scroll to position [174, 0]
click at [794, 645] on button "Begin the module" at bounding box center [739, 622] width 179 height 52
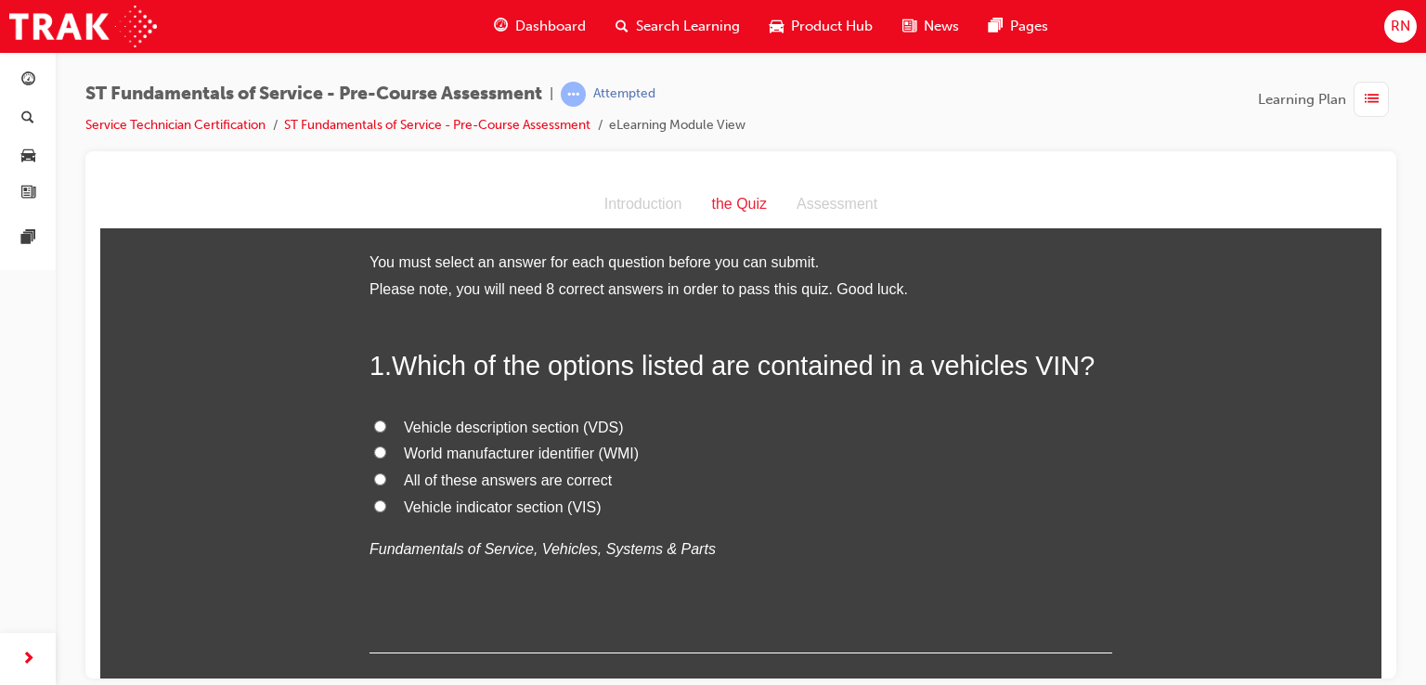
click at [379, 448] on input "World manufacturer identifier (WMI)" at bounding box center [380, 451] width 12 height 12
radio input "true"
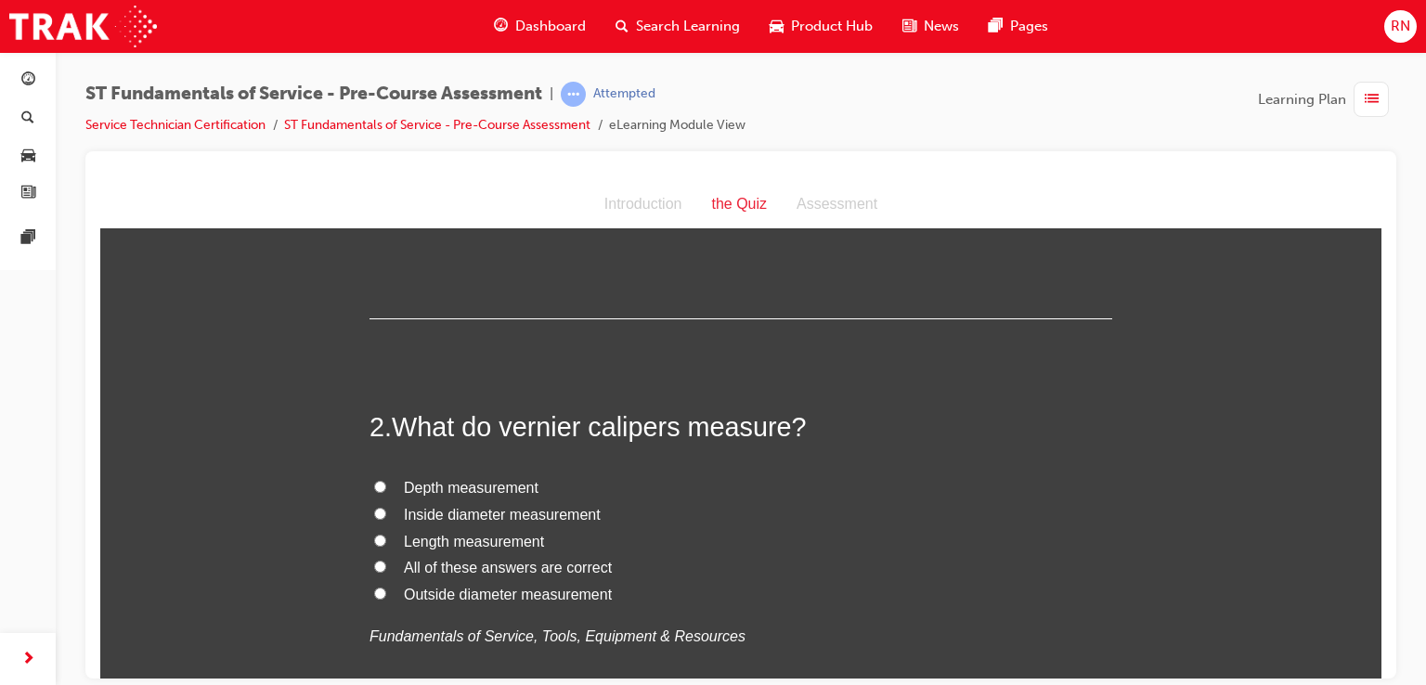
scroll to position [371, 0]
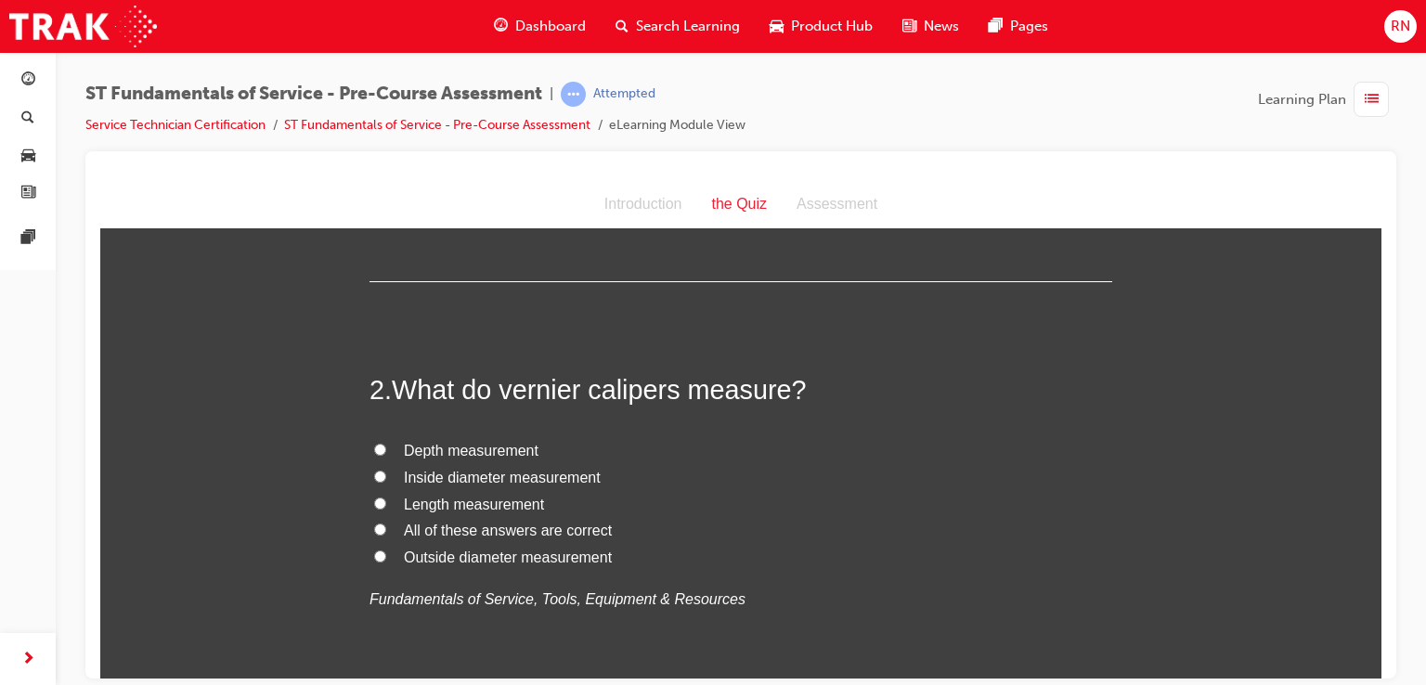
click at [376, 523] on input "All of these answers are correct" at bounding box center [380, 529] width 12 height 12
radio input "true"
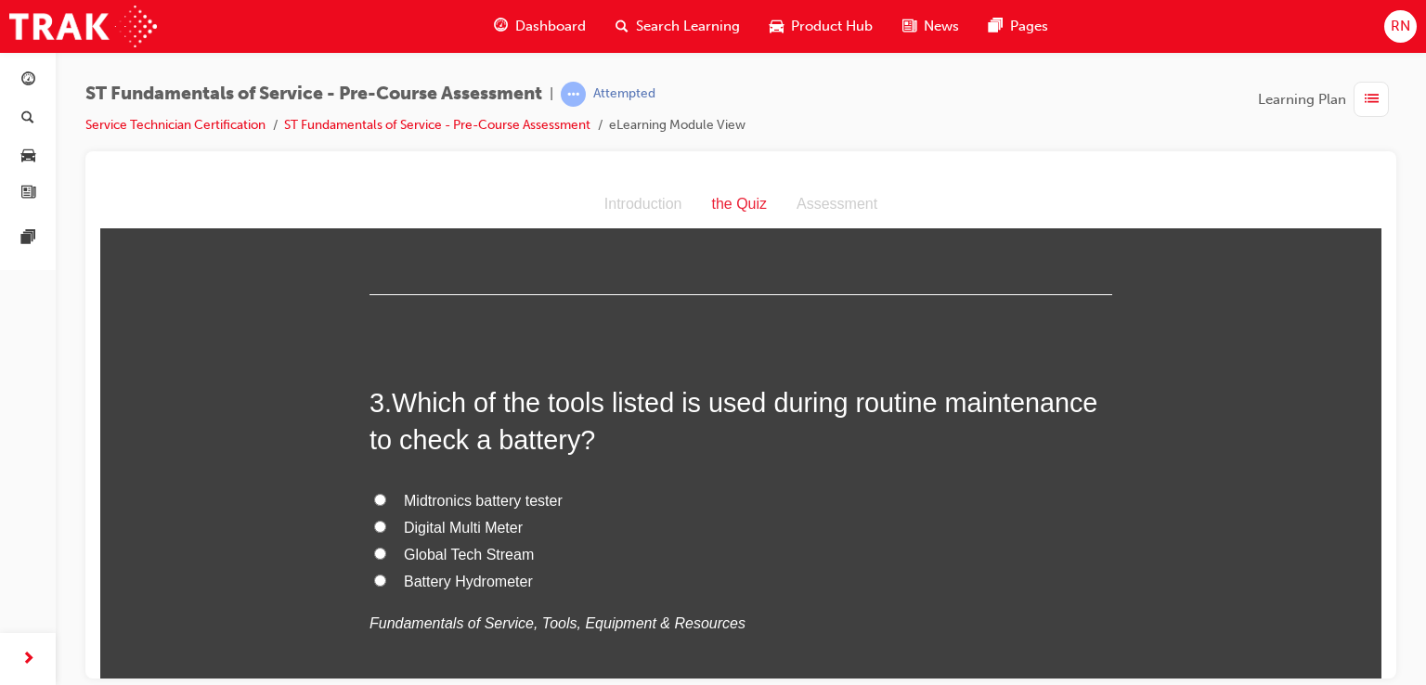
scroll to position [809, 0]
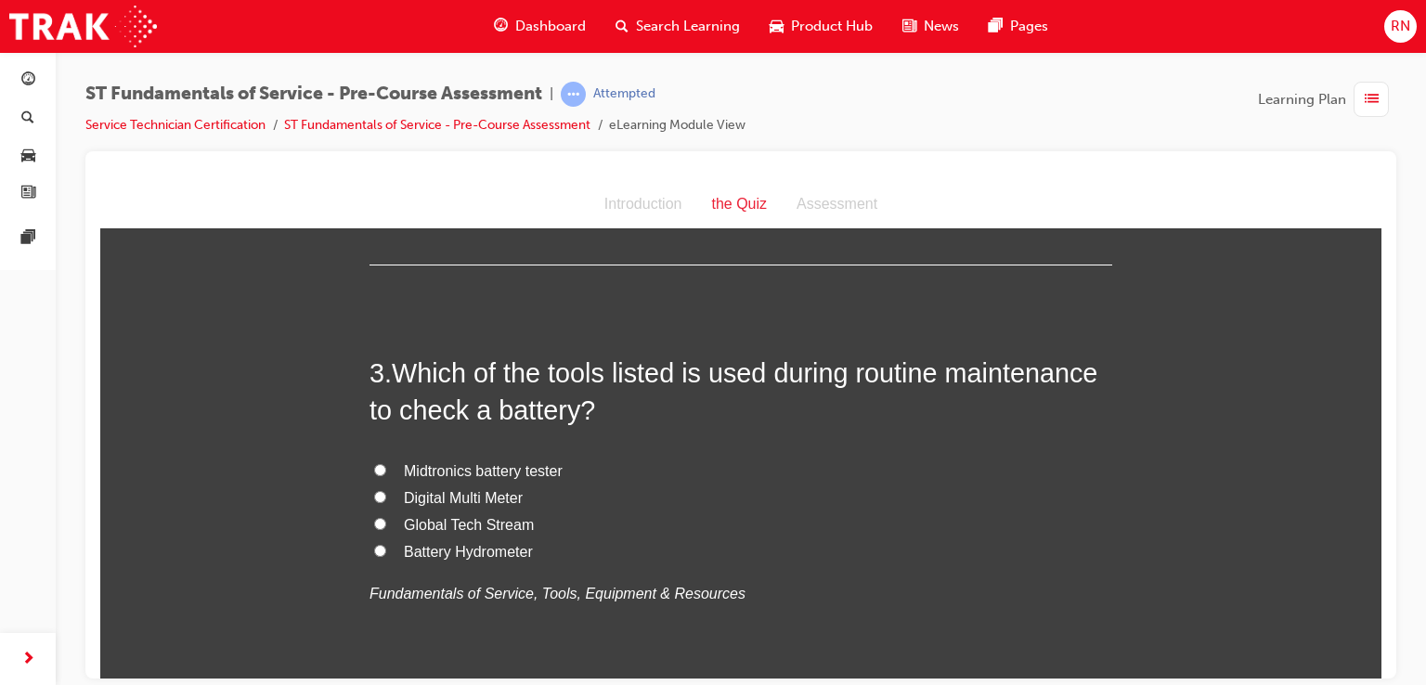
click at [374, 469] on input "Midtronics battery tester" at bounding box center [380, 469] width 12 height 12
radio input "true"
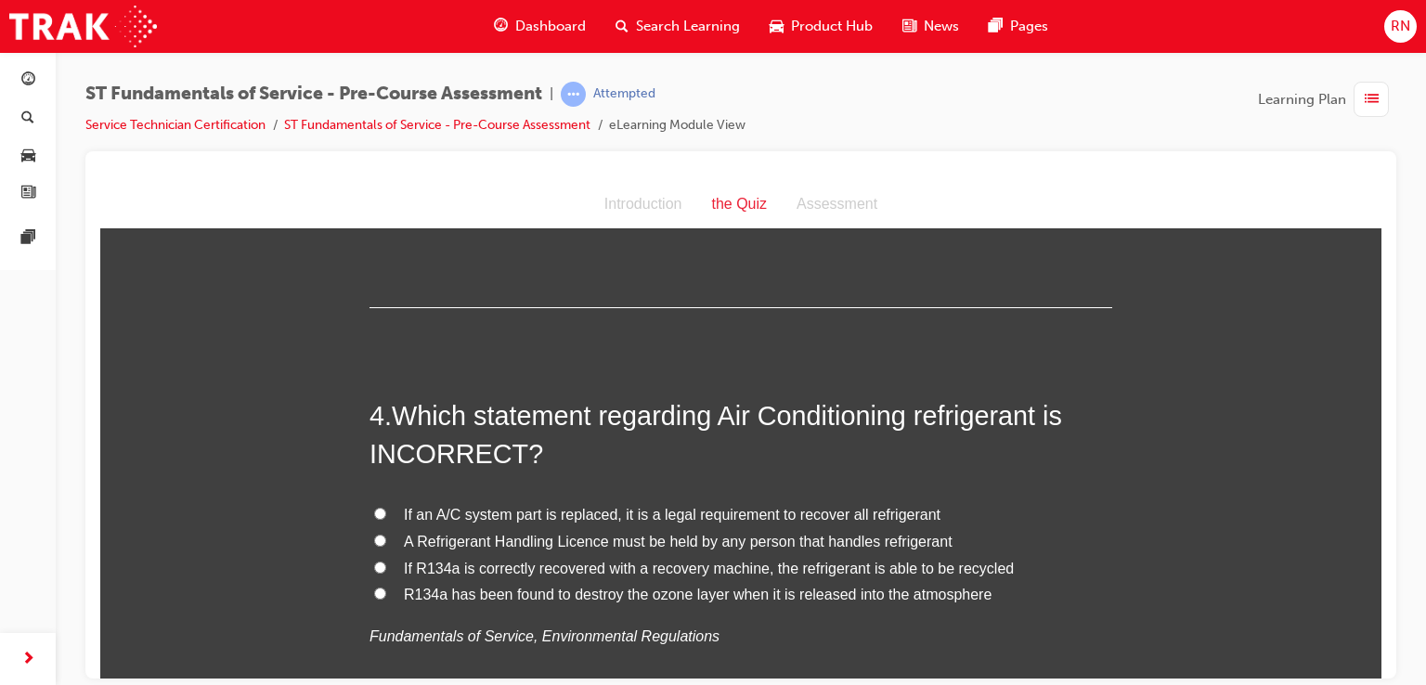
scroll to position [1206, 0]
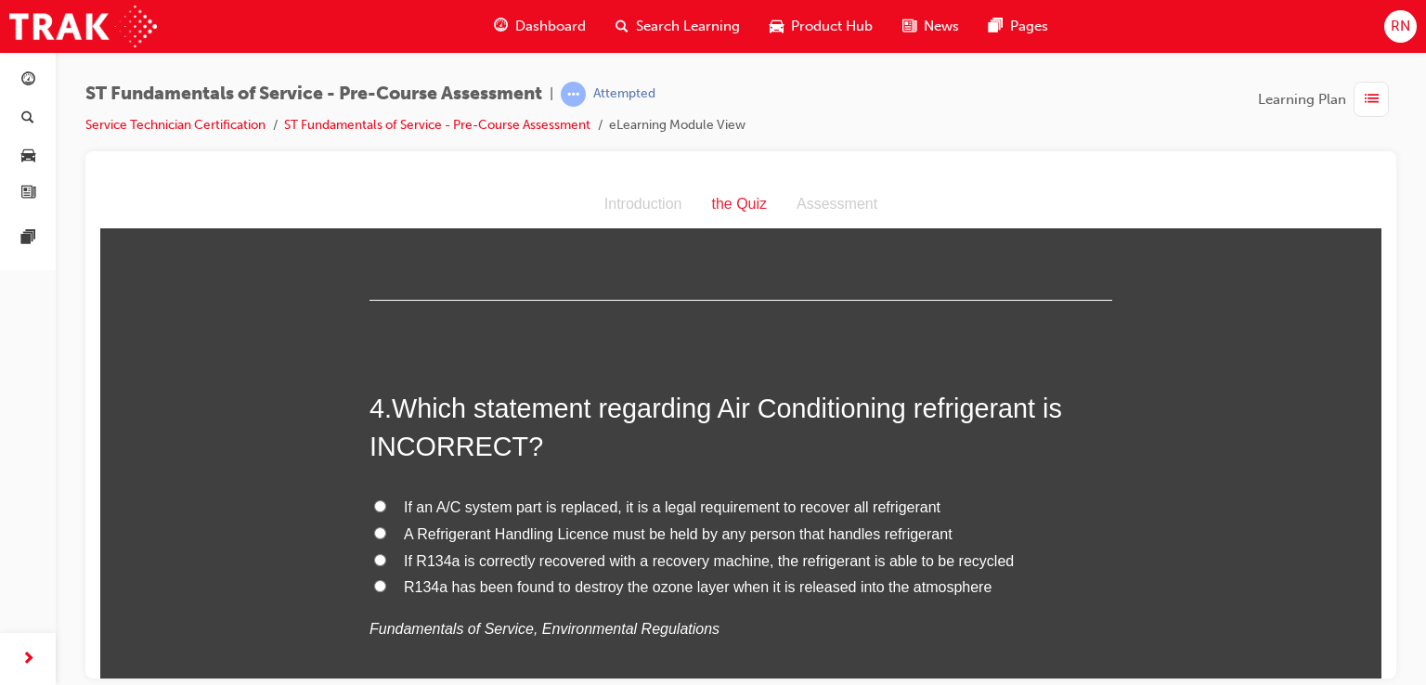
click at [374, 556] on input "If R134a is correctly recovered with a recovery machine, the refrigerant is abl…" at bounding box center [380, 559] width 12 height 12
radio input "true"
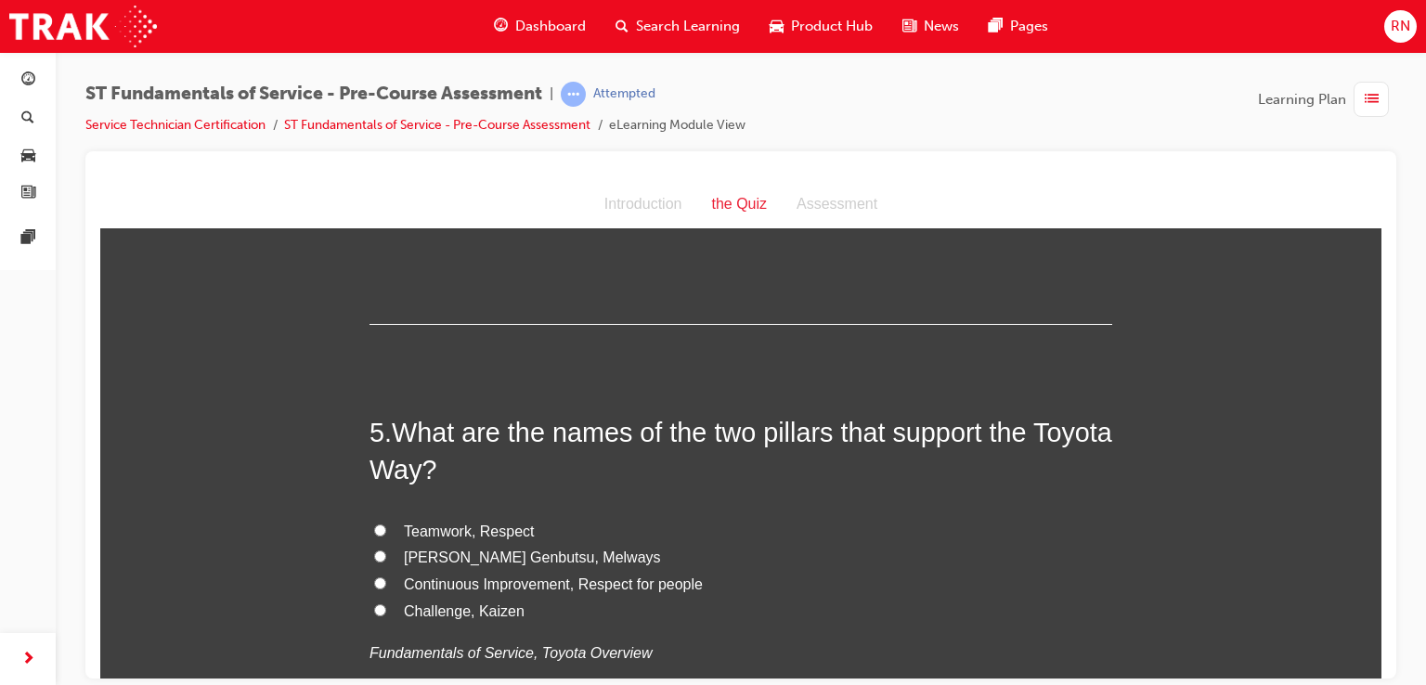
scroll to position [1626, 0]
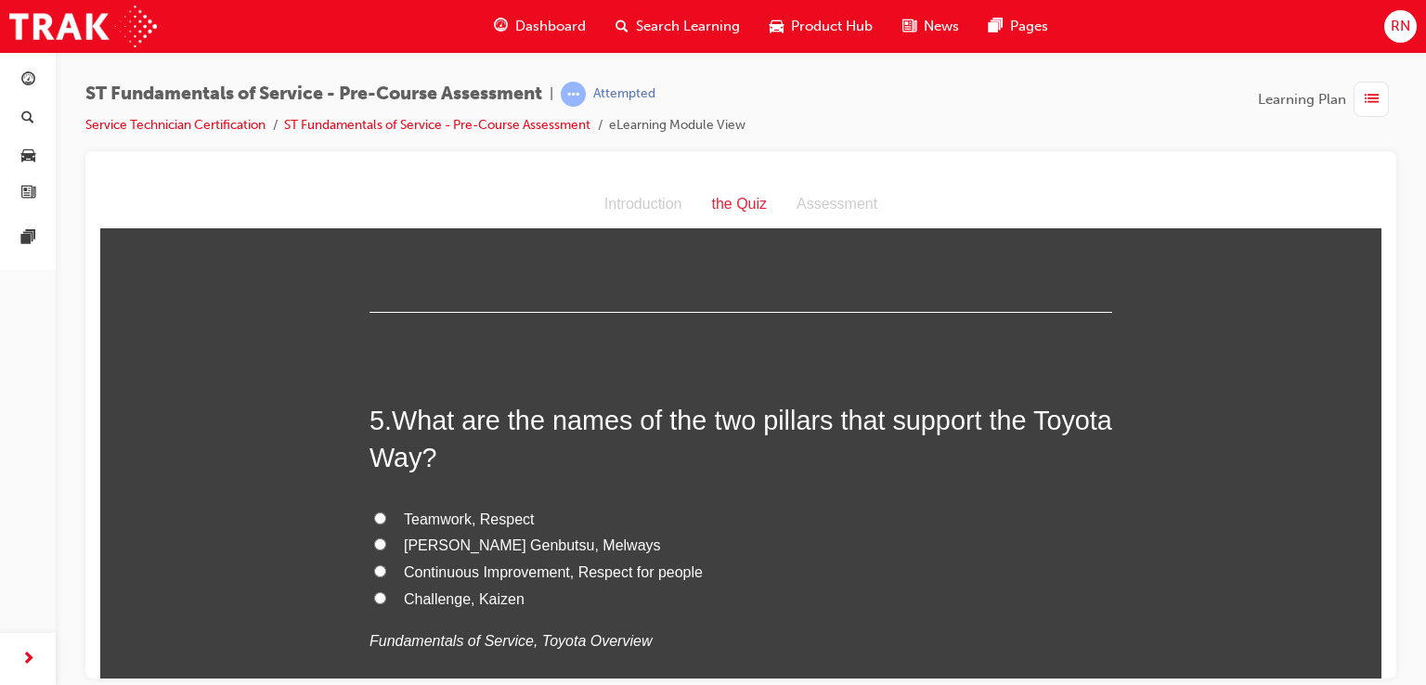
click at [374, 515] on input "Teamwork, Respect" at bounding box center [380, 517] width 12 height 12
radio input "true"
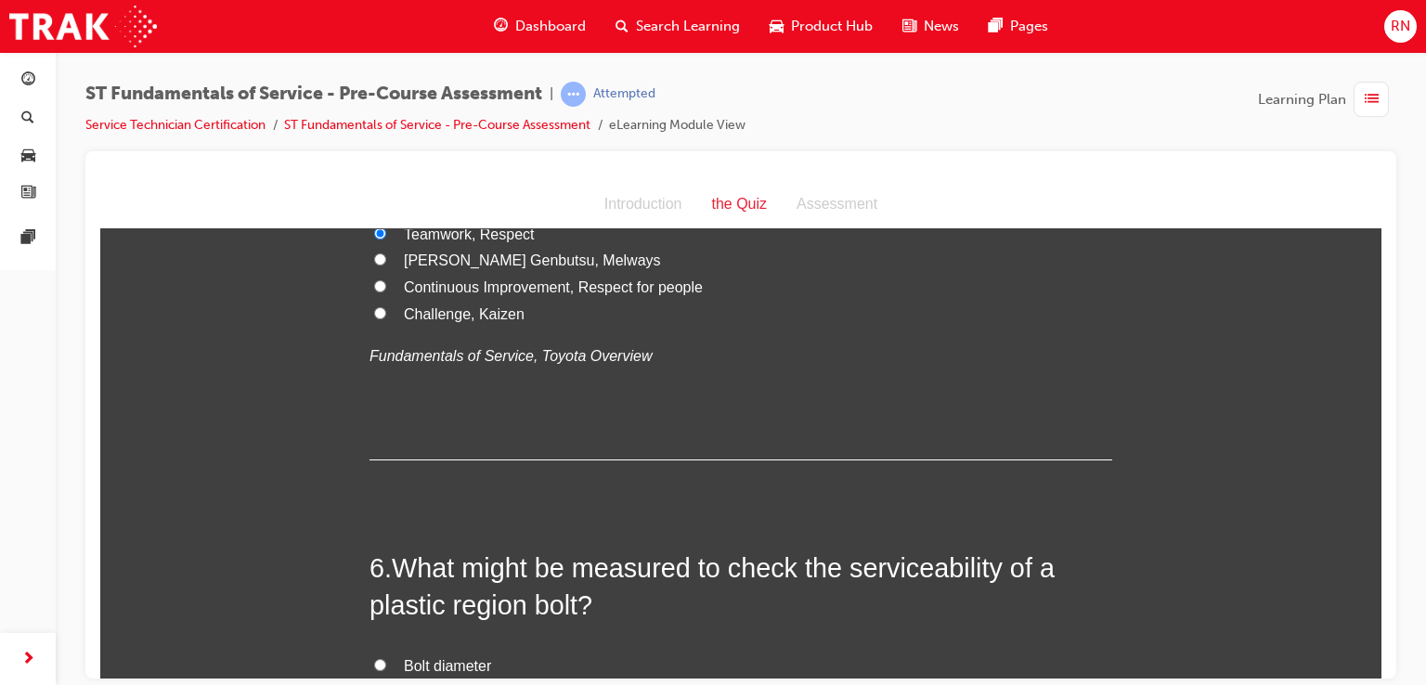
scroll to position [1985, 0]
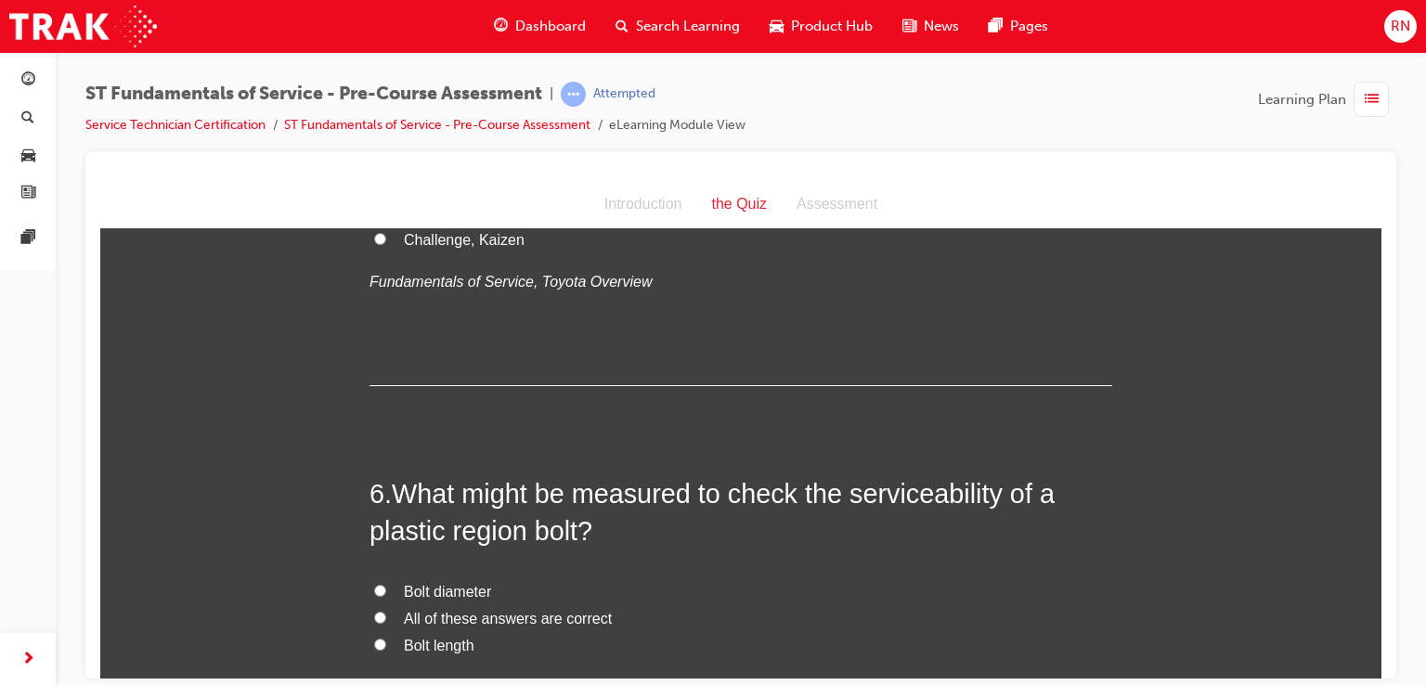
click at [374, 614] on input "All of these answers are correct" at bounding box center [380, 617] width 12 height 12
radio input "true"
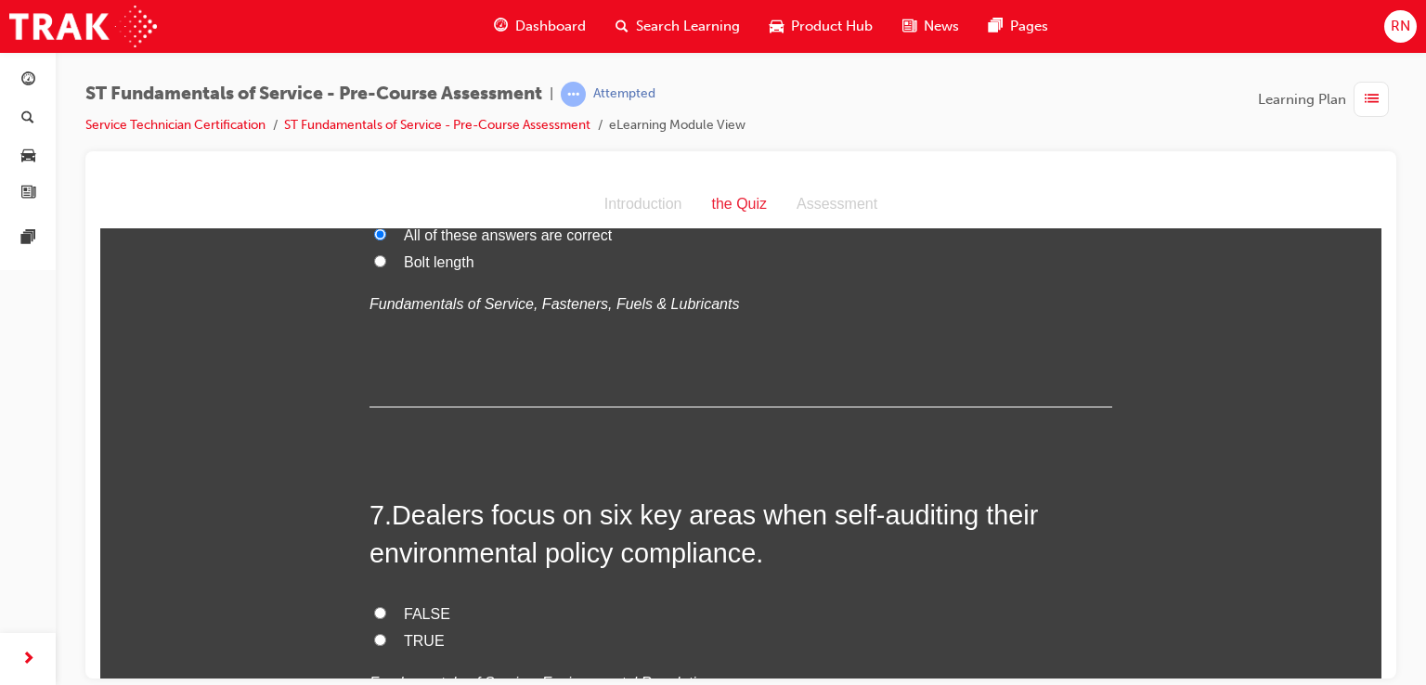
scroll to position [2394, 0]
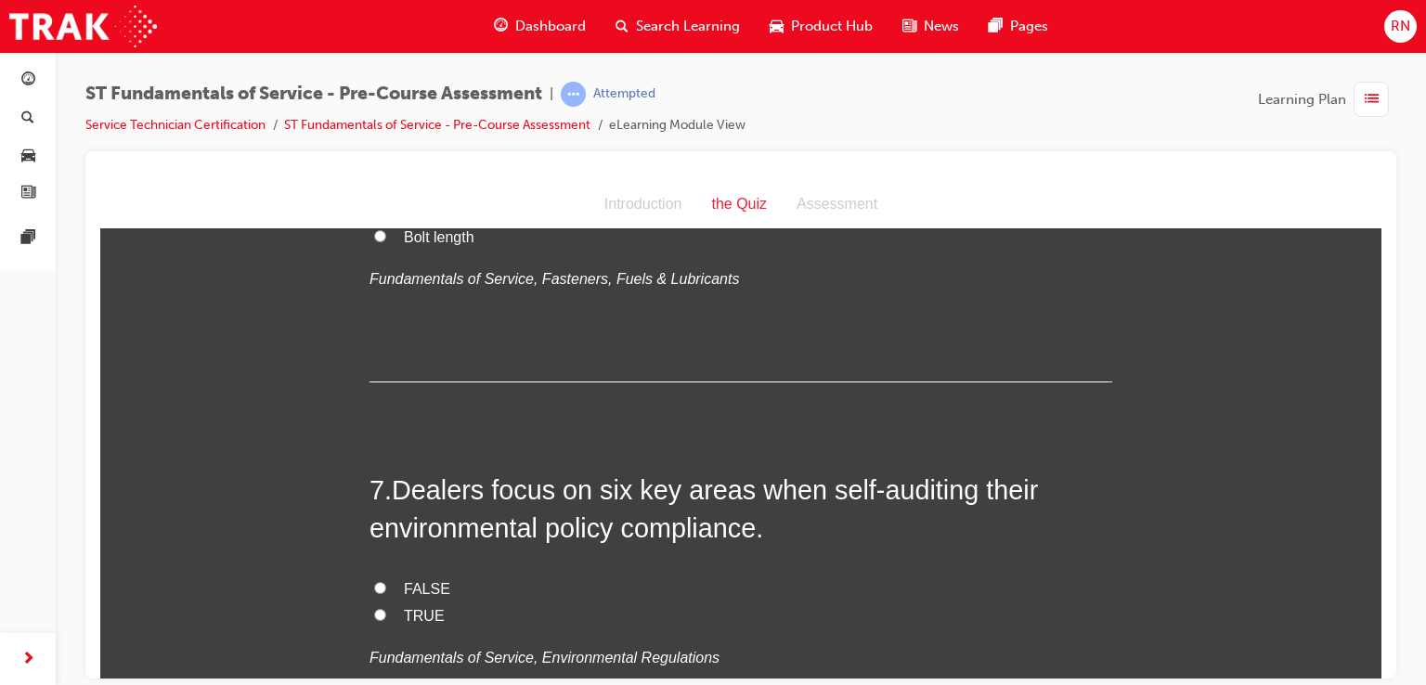
click at [369, 619] on label "TRUE" at bounding box center [740, 615] width 742 height 27
click at [374, 619] on input "TRUE" at bounding box center [380, 614] width 12 height 12
radio input "true"
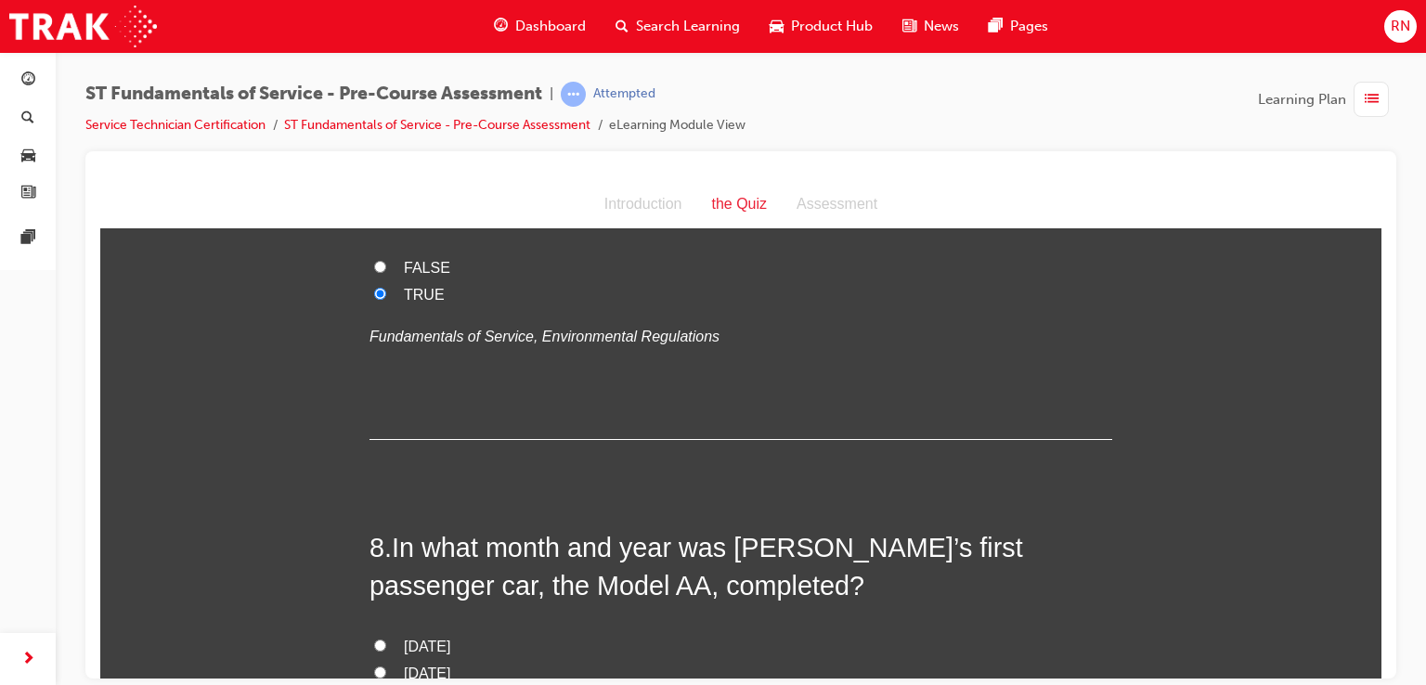
scroll to position [2851, 0]
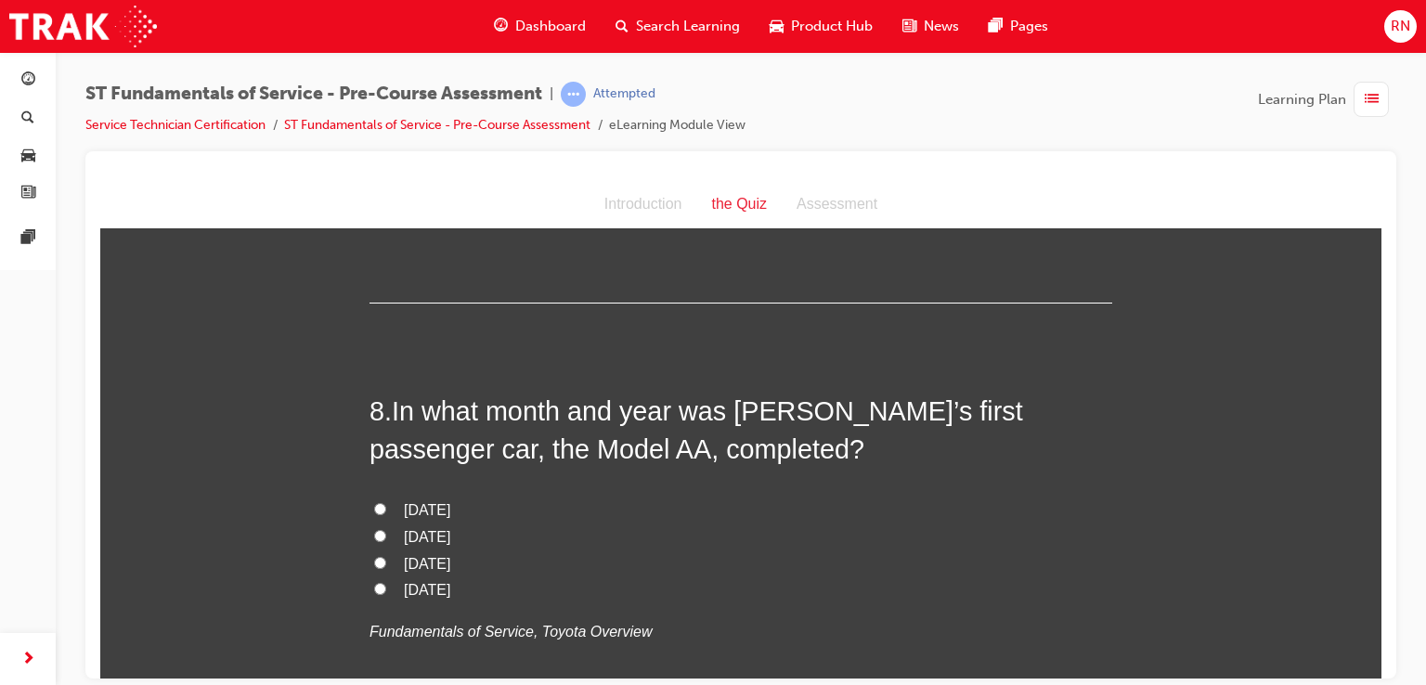
click at [374, 503] on input "January 1937" at bounding box center [380, 508] width 12 height 12
radio input "true"
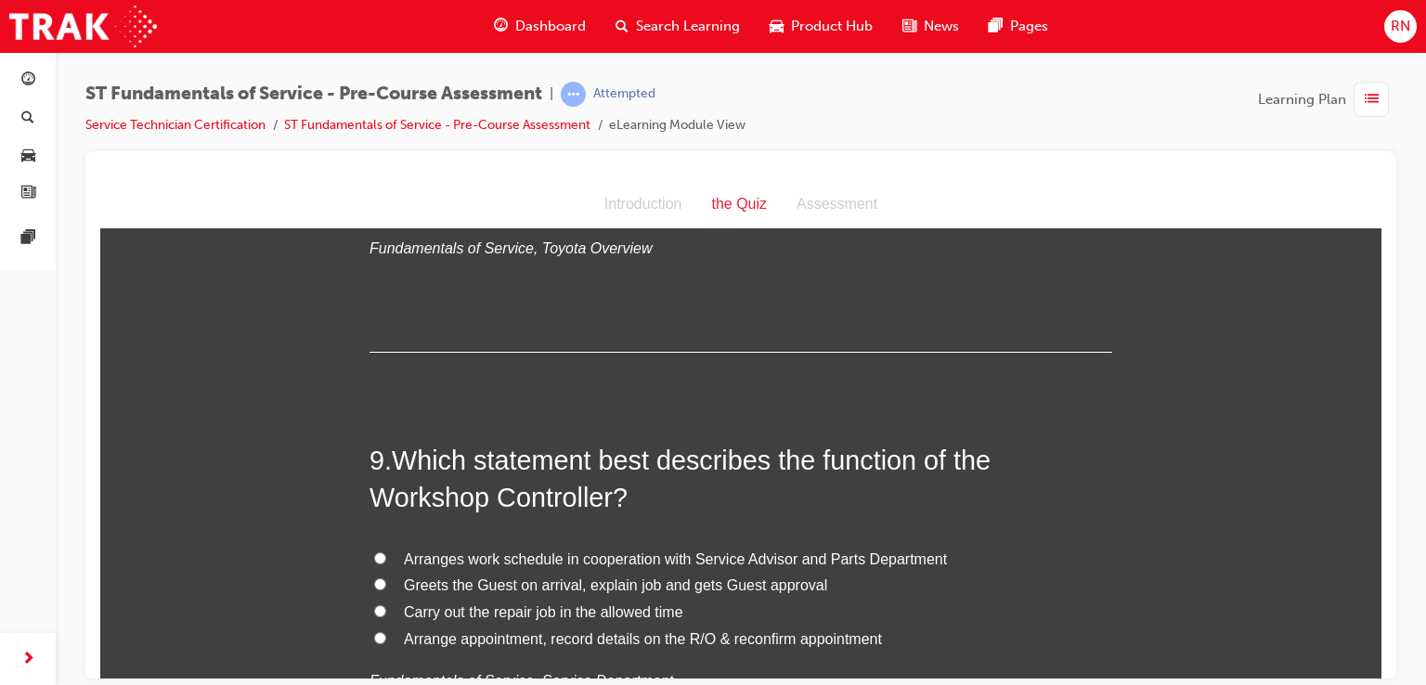
scroll to position [3309, 0]
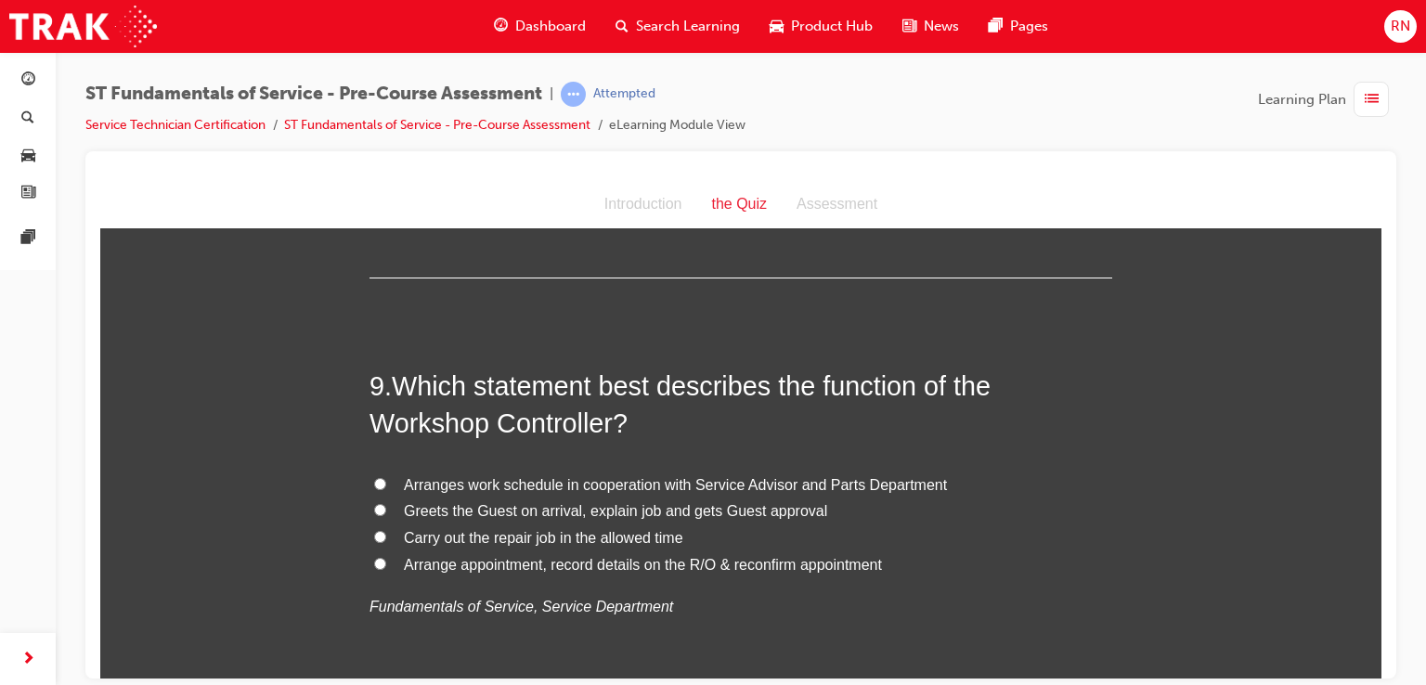
click at [374, 534] on input "Carry out the repair job in the allowed time" at bounding box center [380, 536] width 12 height 12
radio input "true"
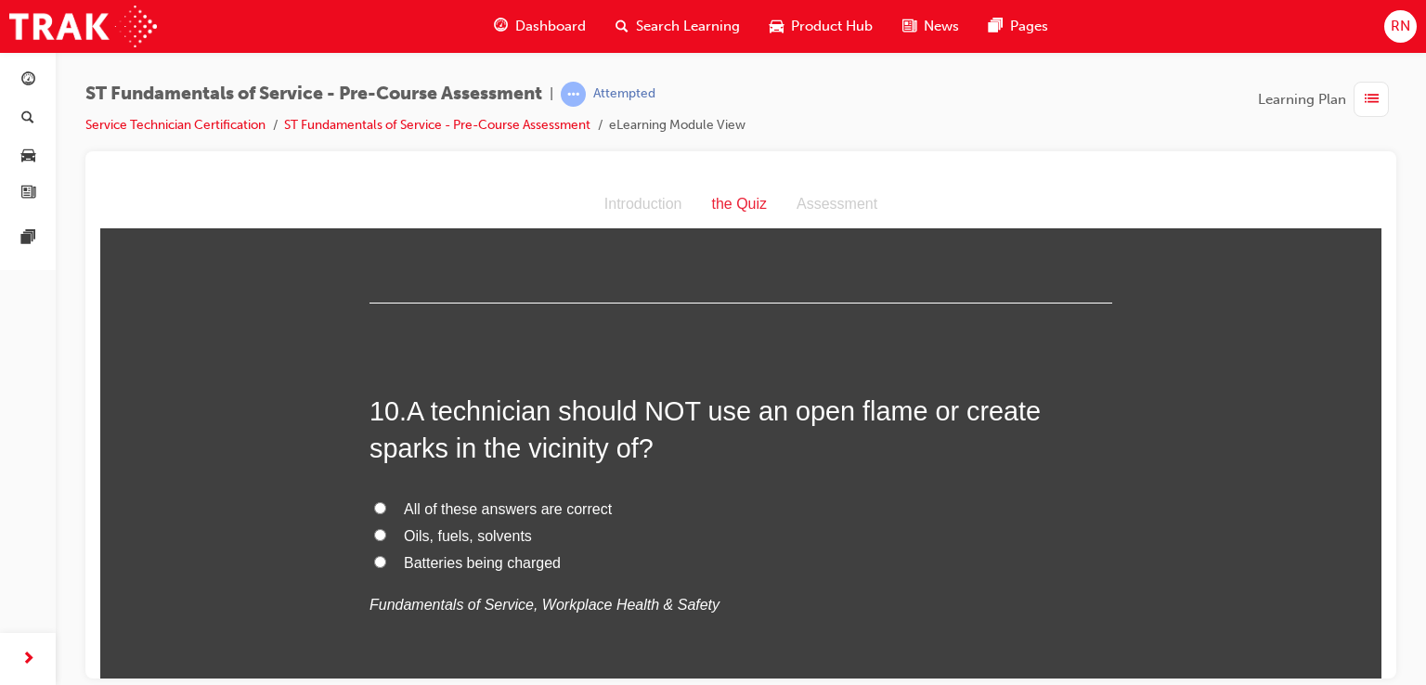
scroll to position [3717, 0]
click at [412, 500] on span "All of these answers are correct" at bounding box center [508, 507] width 208 height 16
click at [386, 500] on input "All of these answers are correct" at bounding box center [380, 506] width 12 height 12
radio input "true"
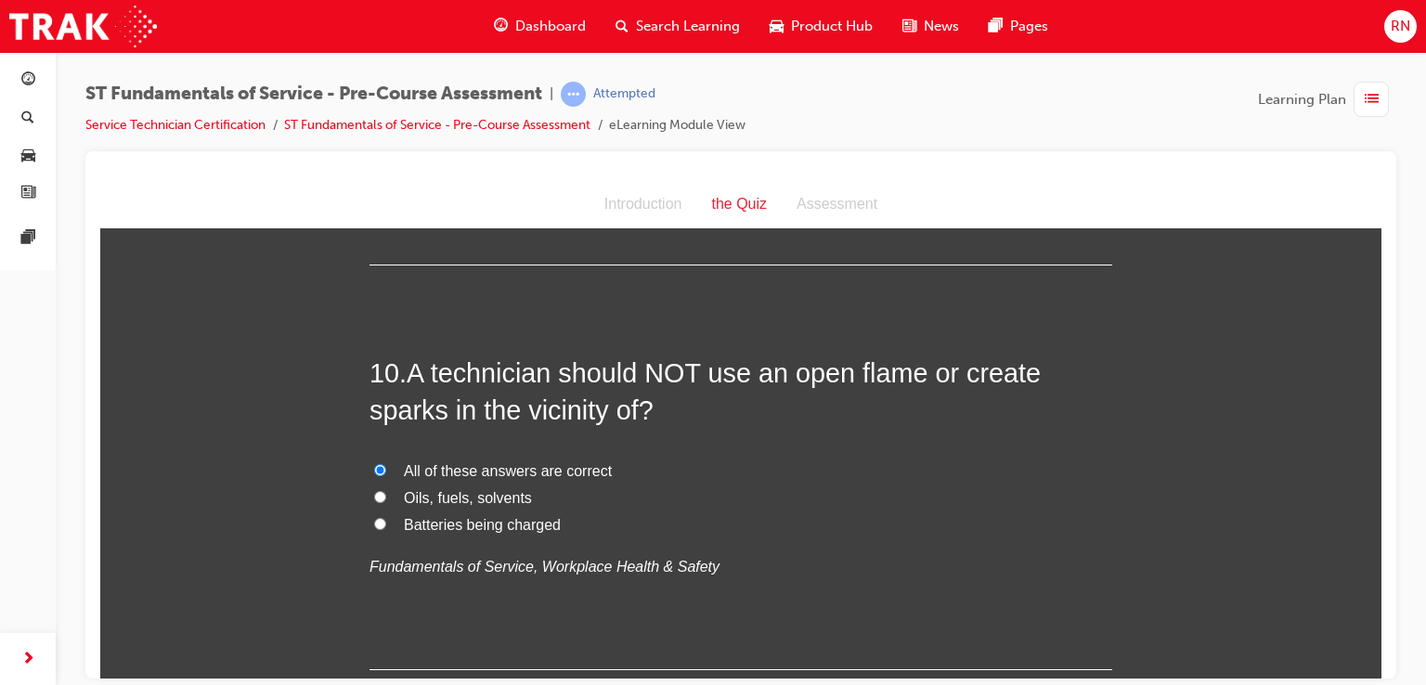
scroll to position [3884, 0]
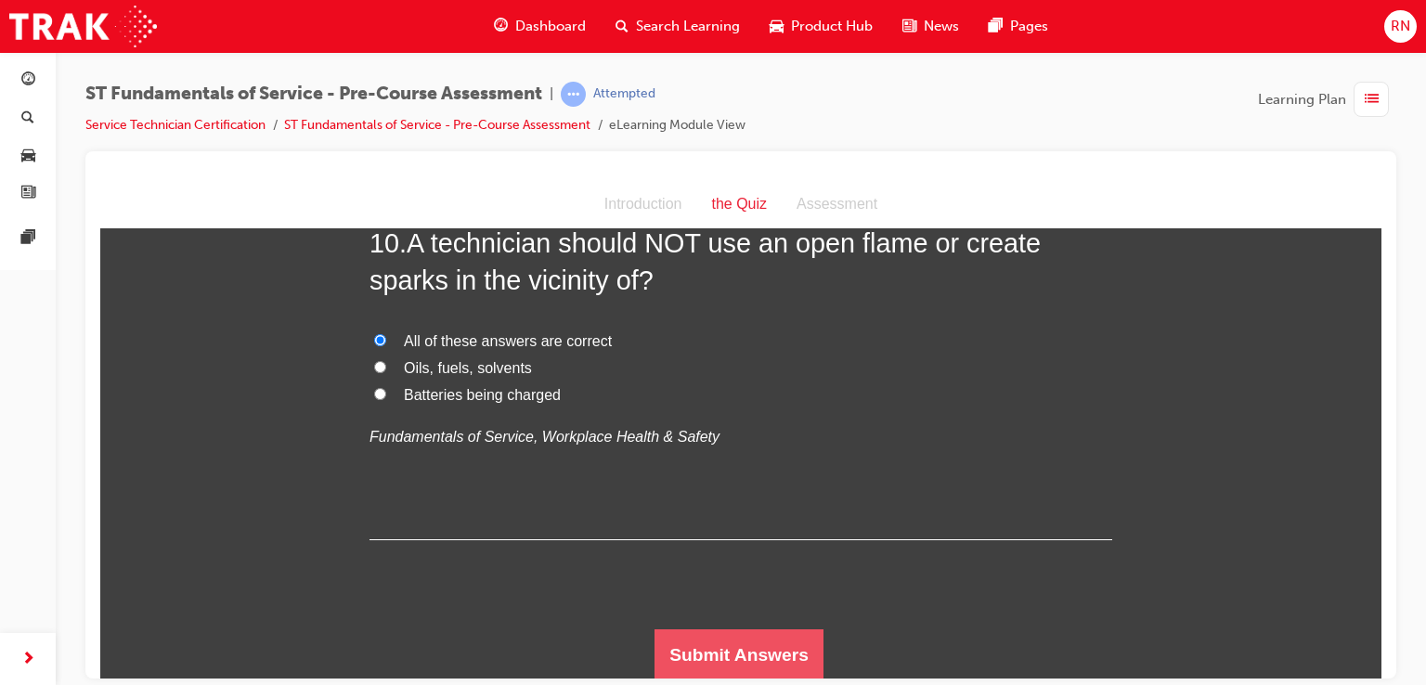
click at [759, 651] on button "Submit Answers" at bounding box center [738, 654] width 169 height 52
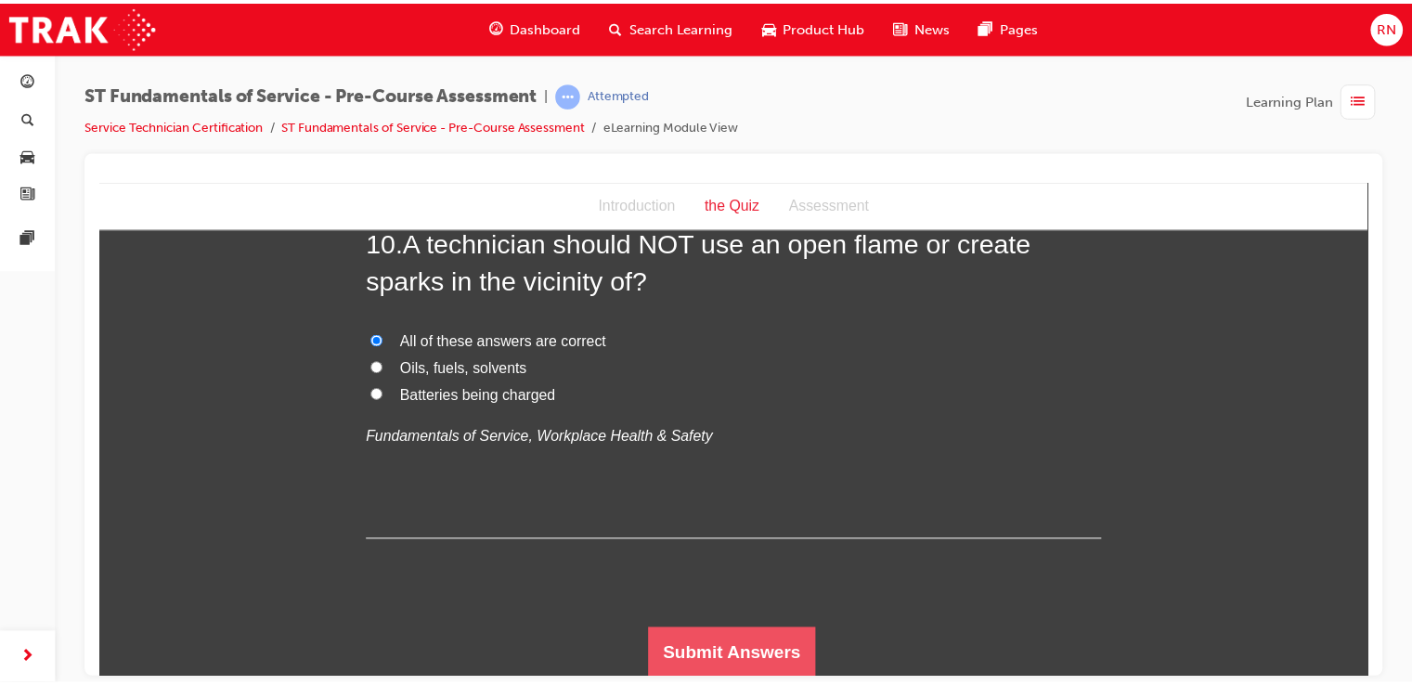
scroll to position [0, 0]
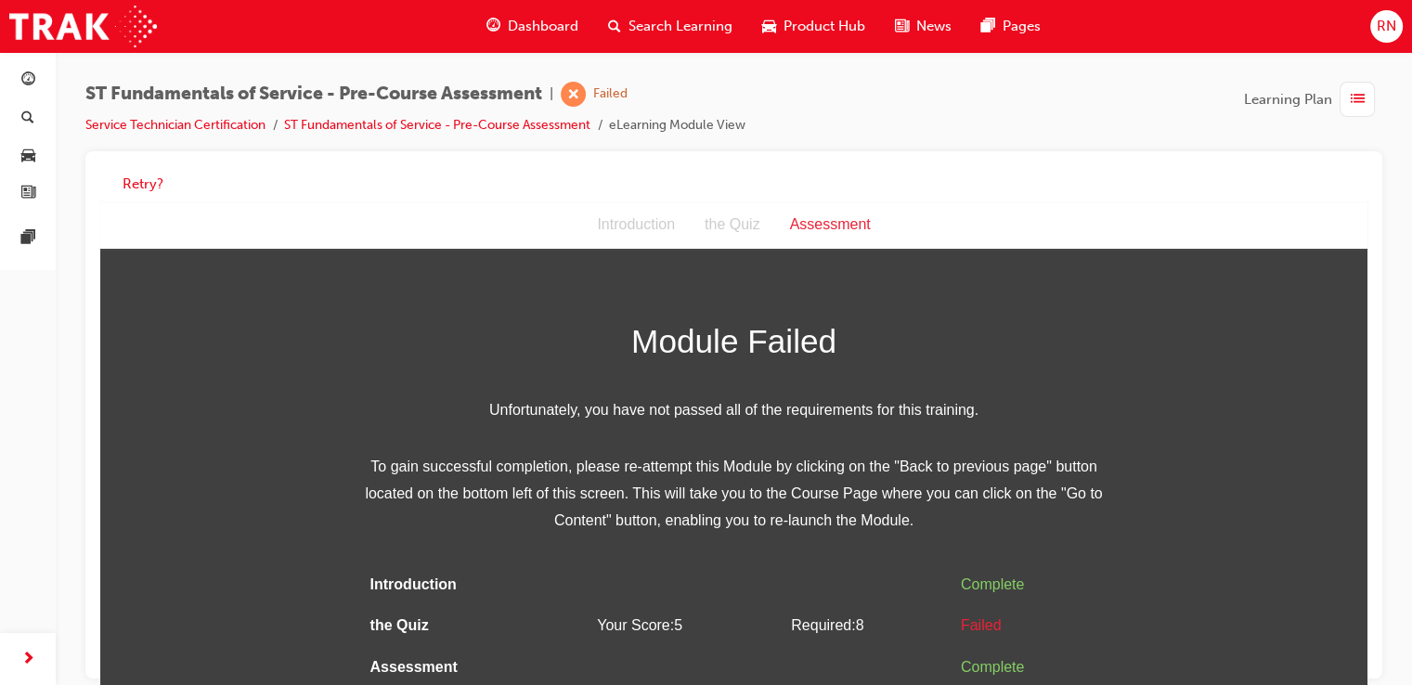
click at [759, 652] on td at bounding box center [686, 668] width 194 height 42
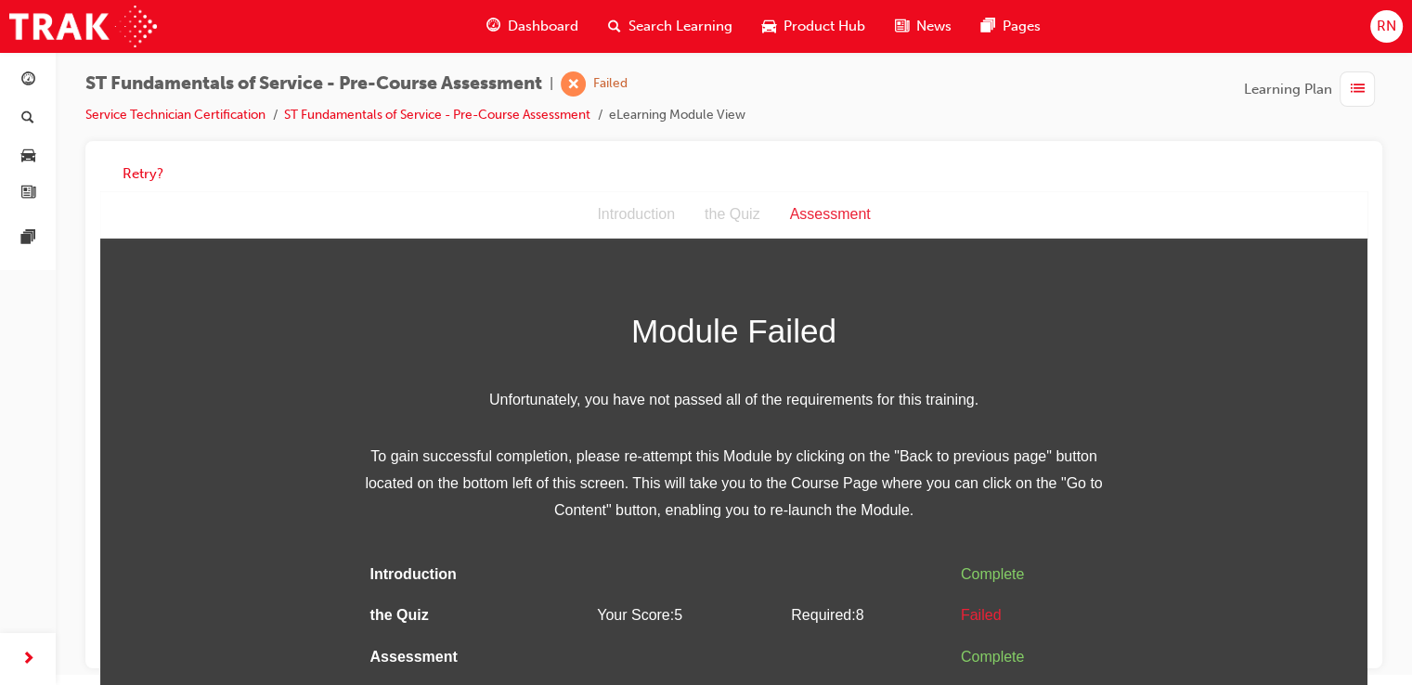
scroll to position [13, 0]
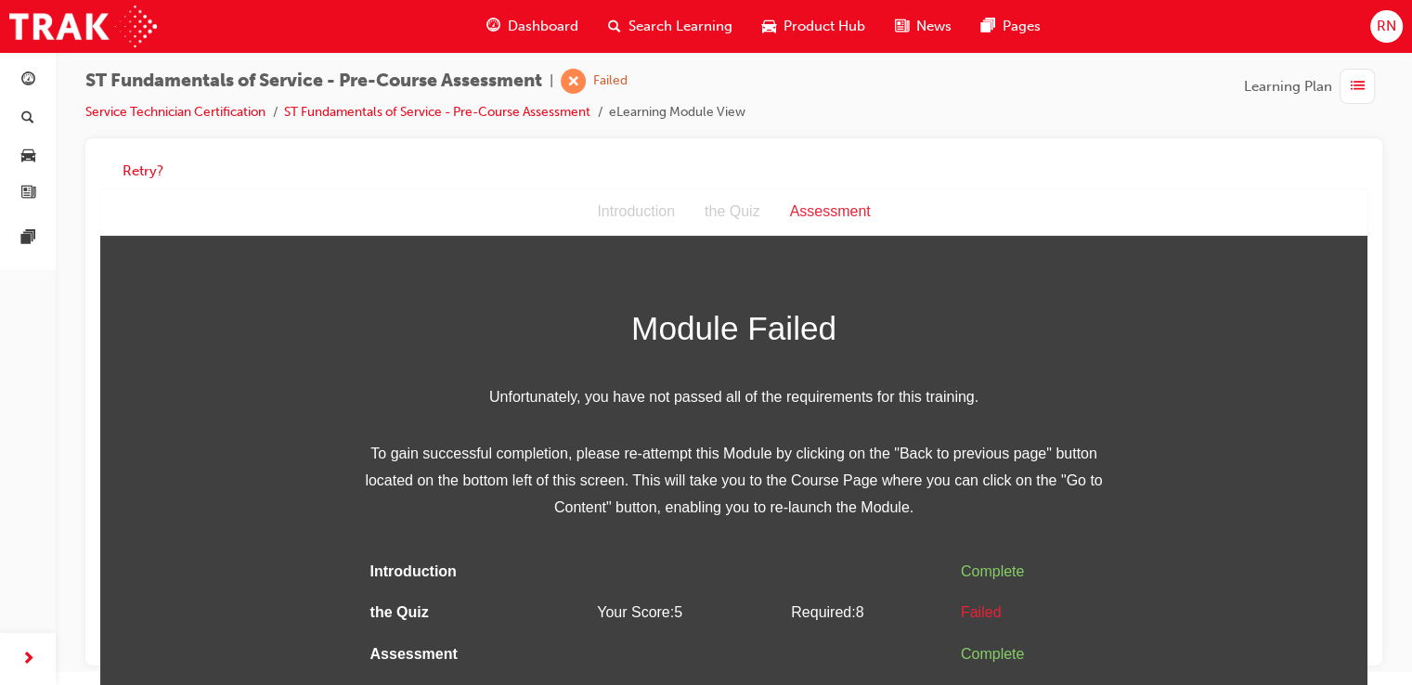
click at [831, 219] on div "Assessment" at bounding box center [830, 212] width 110 height 27
click at [835, 210] on div "Assessment" at bounding box center [830, 212] width 110 height 27
click at [490, 111] on link "ST Fundamentals of Service - Pre-Course Assessment" at bounding box center [437, 112] width 306 height 16
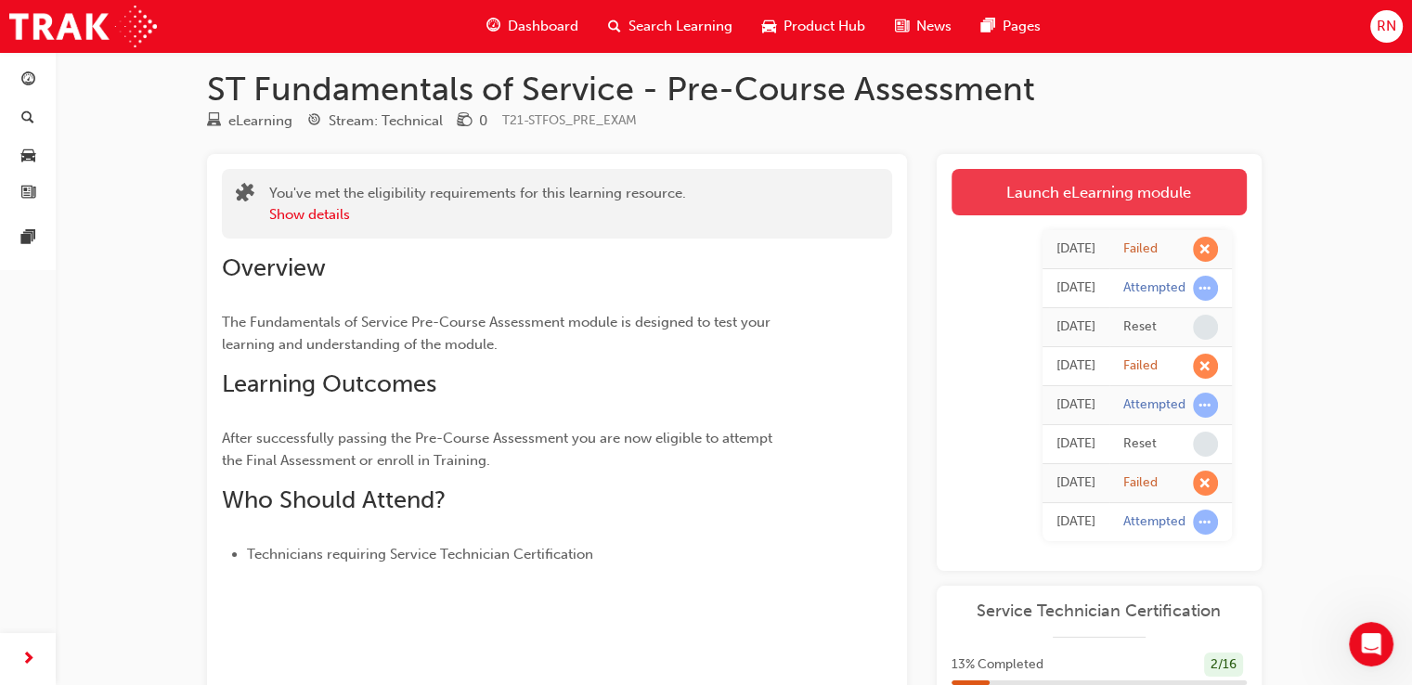
click at [1032, 206] on link "Launch eLearning module" at bounding box center [1098, 192] width 295 height 46
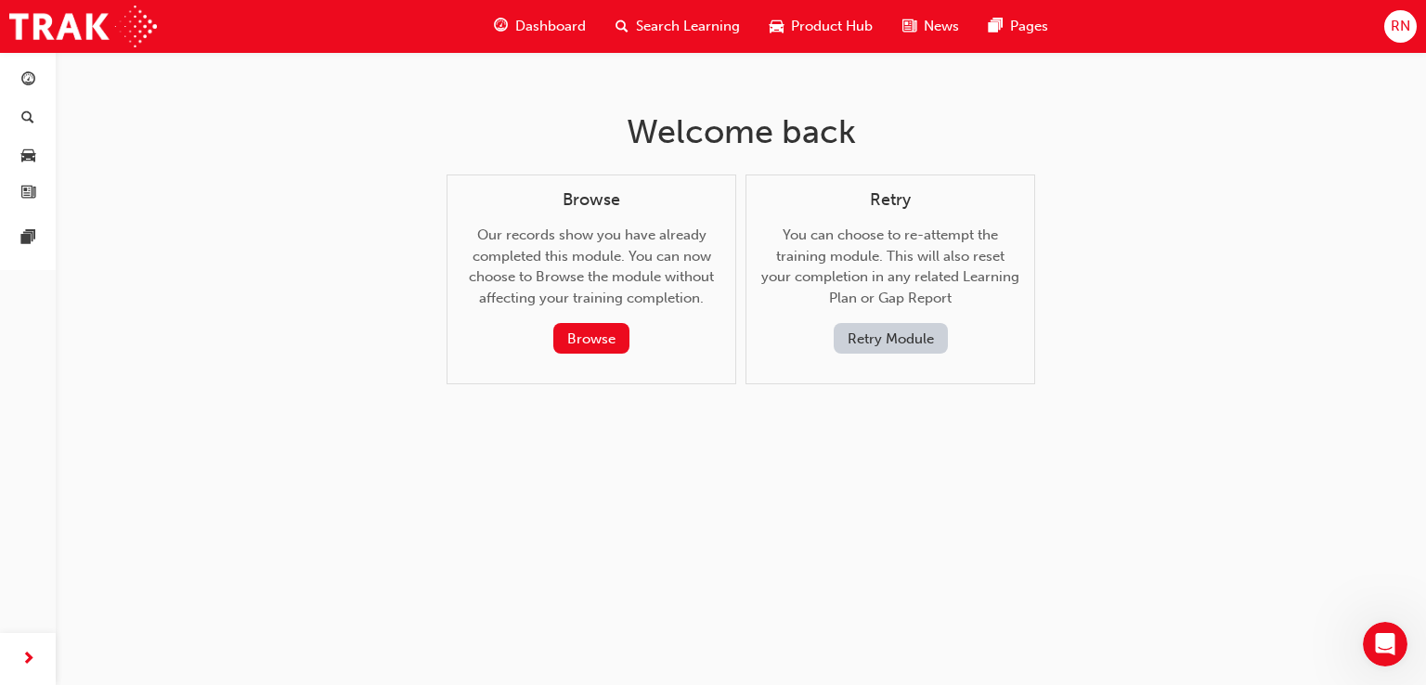
click at [854, 351] on button "Retry Module" at bounding box center [890, 338] width 114 height 31
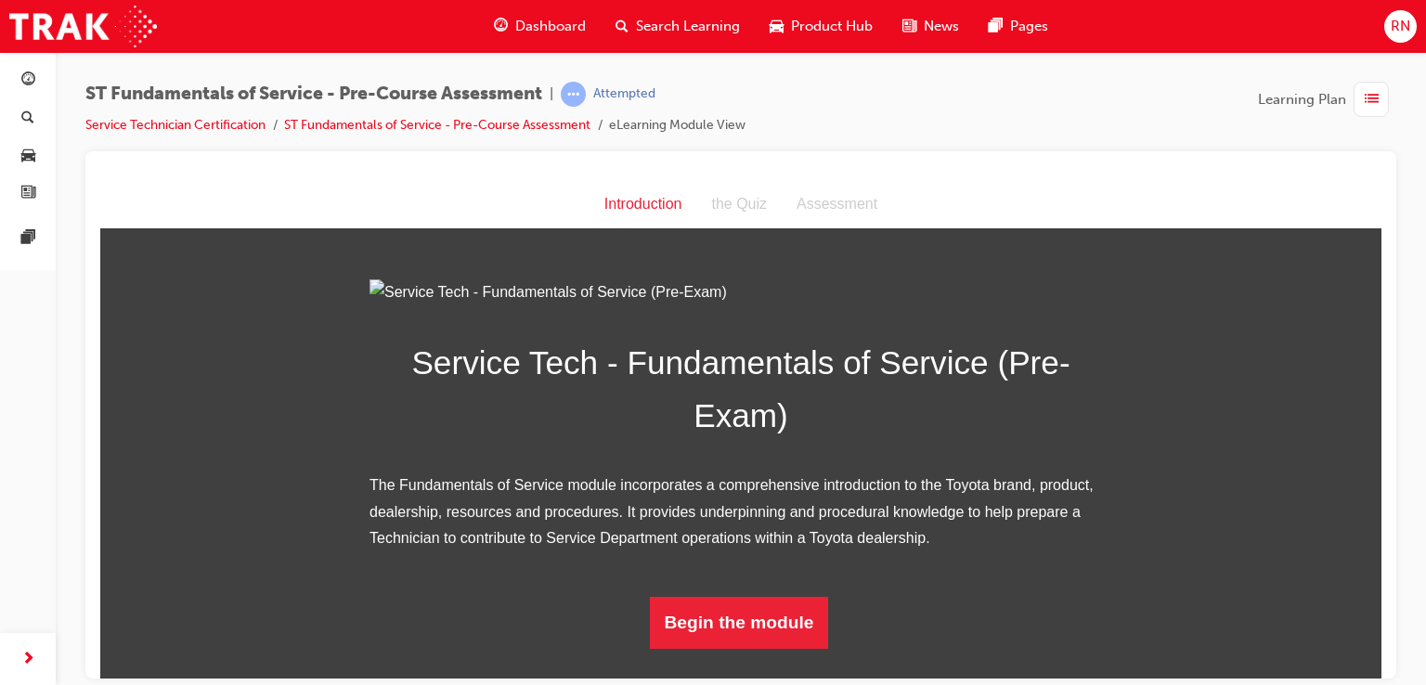
scroll to position [174, 0]
click at [746, 645] on button "Begin the module" at bounding box center [739, 622] width 179 height 52
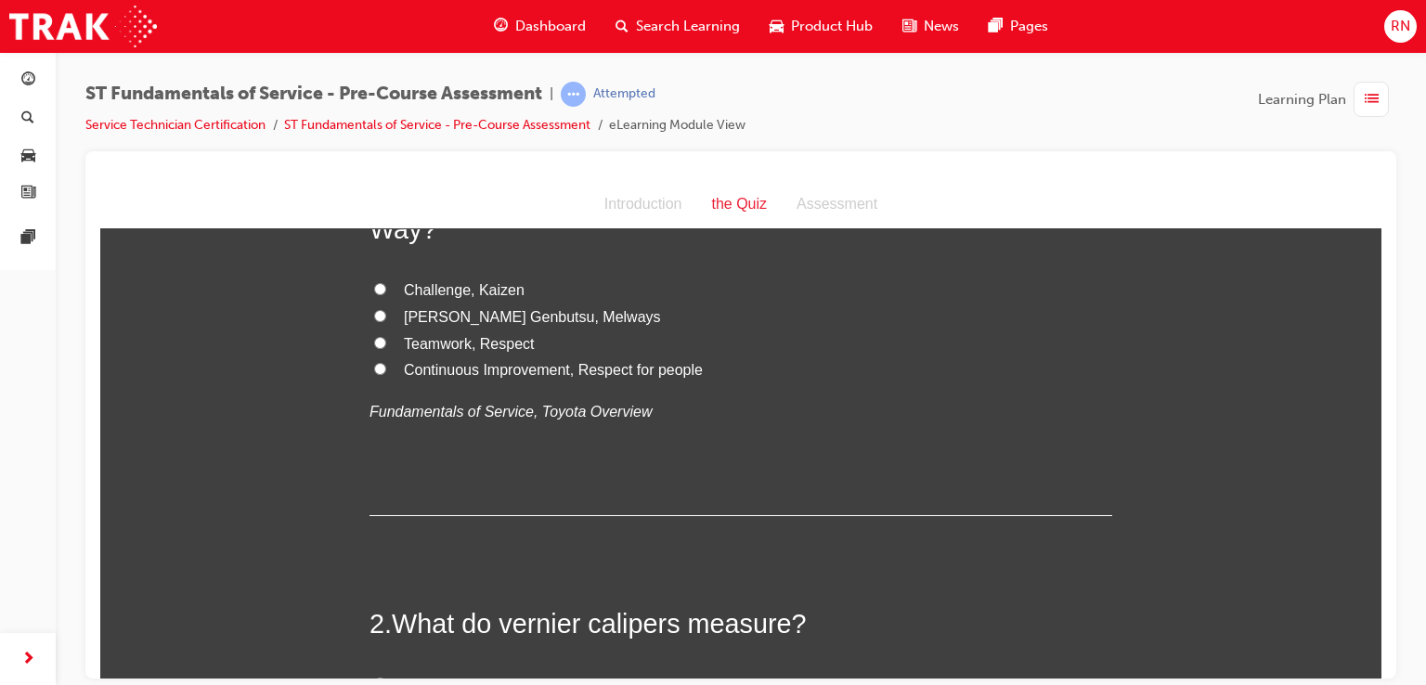
scroll to position [0, 0]
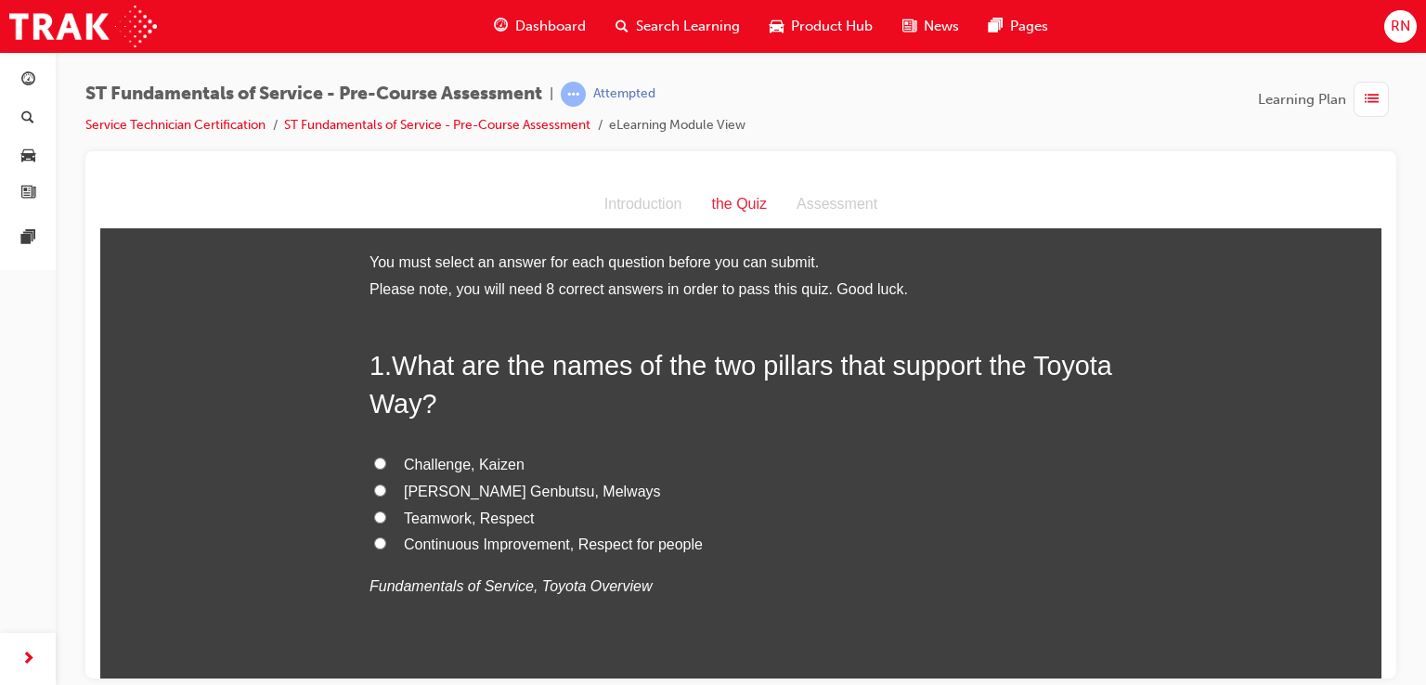
click at [374, 543] on input "Continuous Improvement, Respect for people" at bounding box center [380, 542] width 12 height 12
radio input "true"
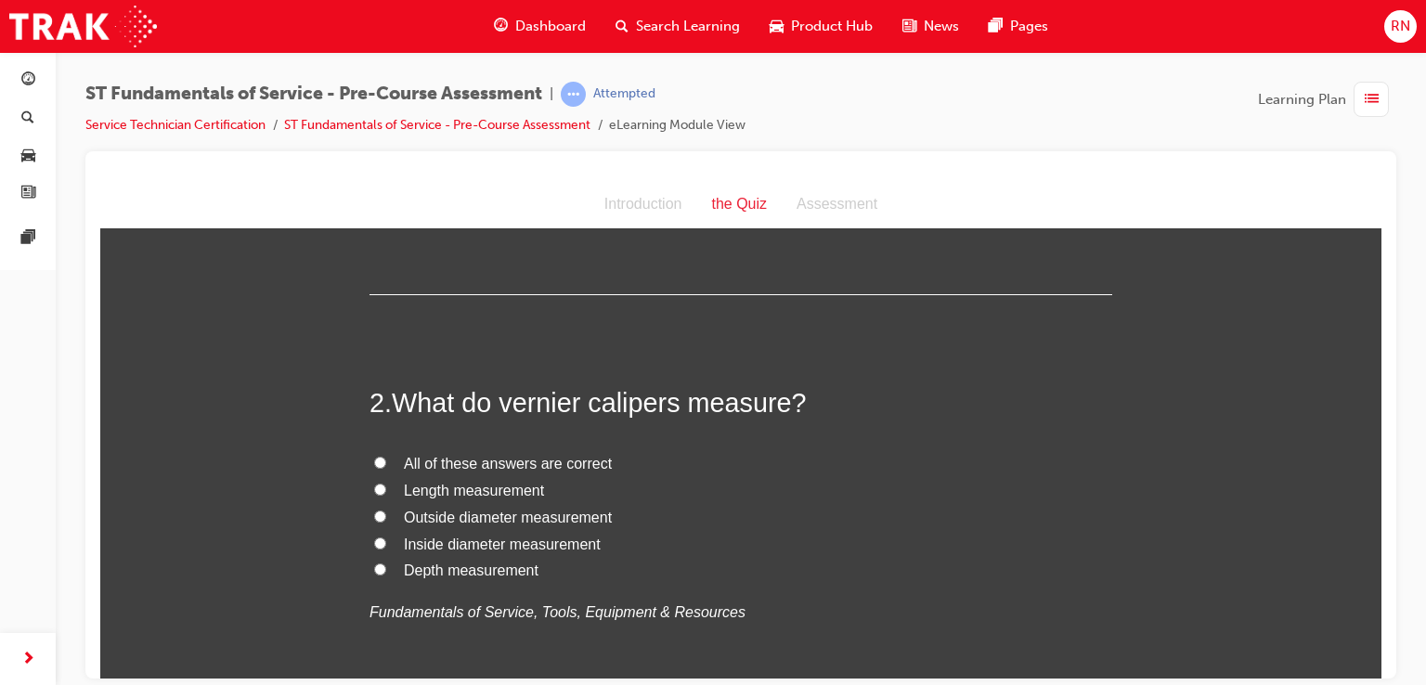
scroll to position [408, 0]
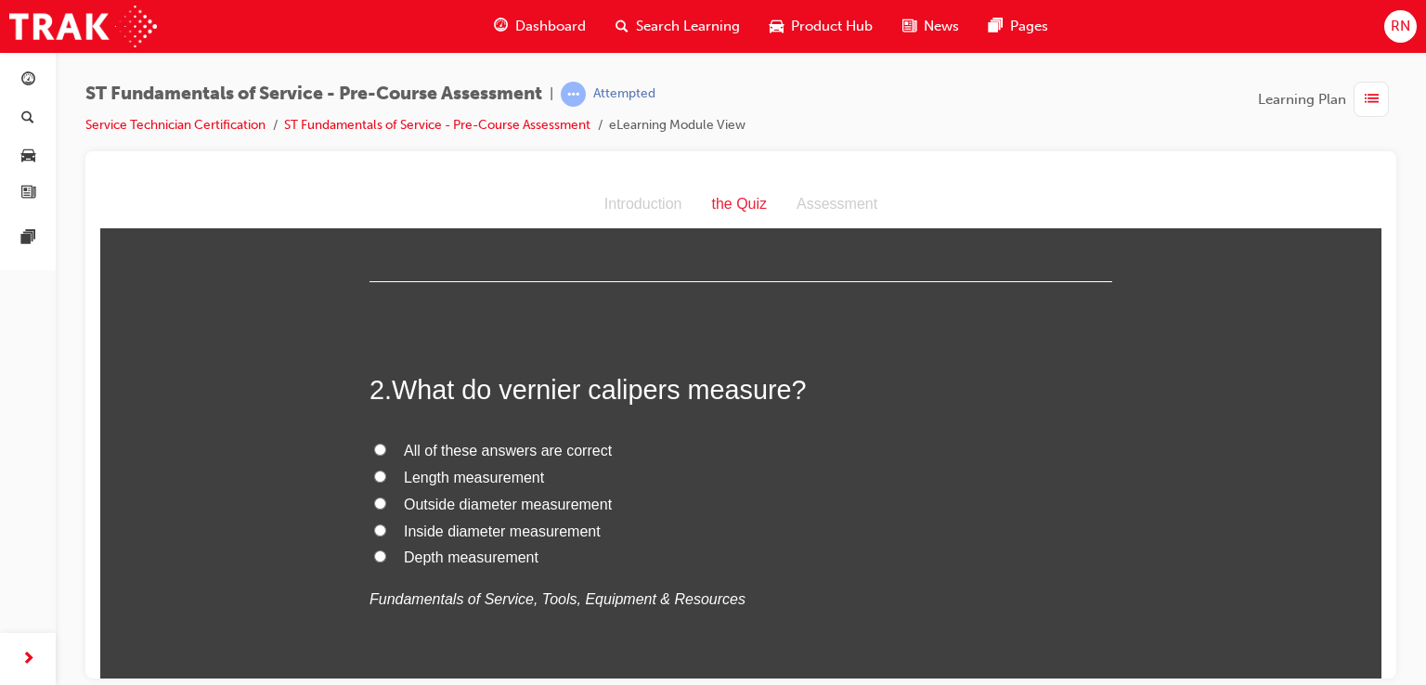
click at [374, 448] on input "All of these answers are correct" at bounding box center [380, 449] width 12 height 12
radio input "true"
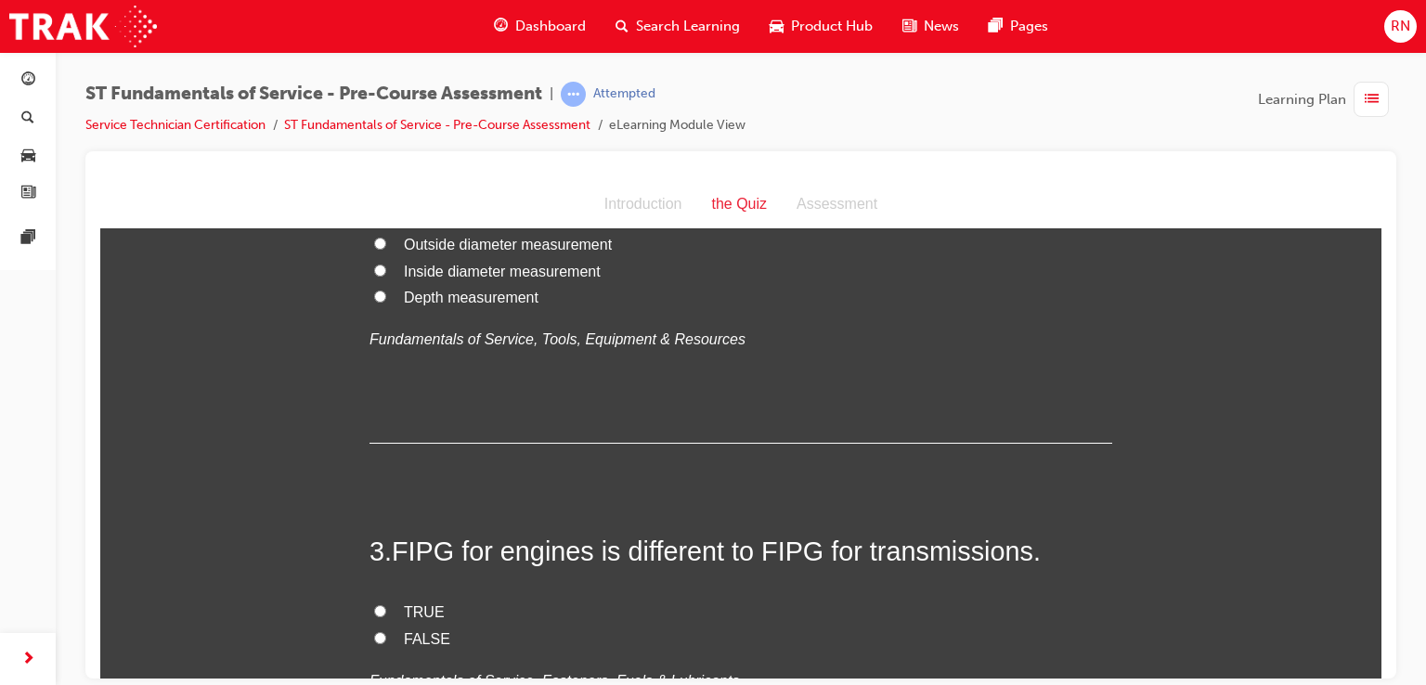
scroll to position [780, 0]
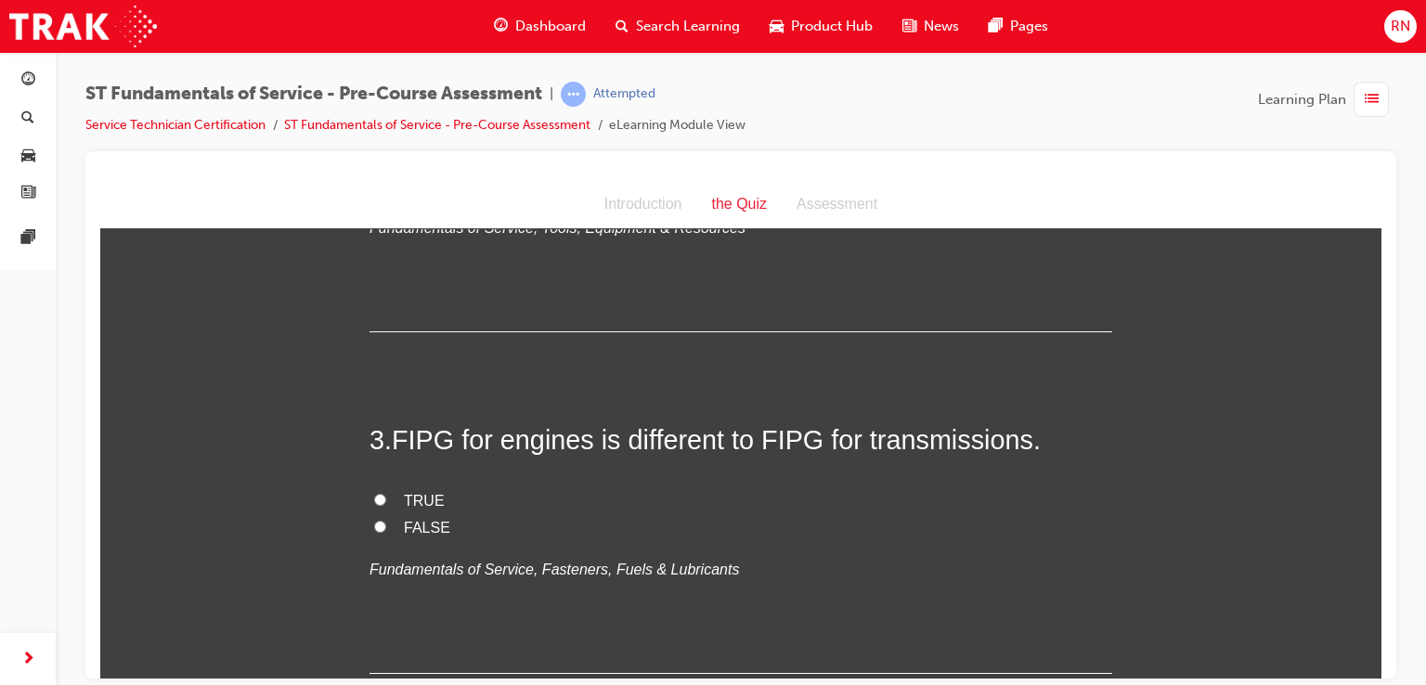
click at [375, 494] on input "TRUE" at bounding box center [380, 499] width 12 height 12
radio input "true"
click at [1381, 672] on div at bounding box center [740, 414] width 1310 height 527
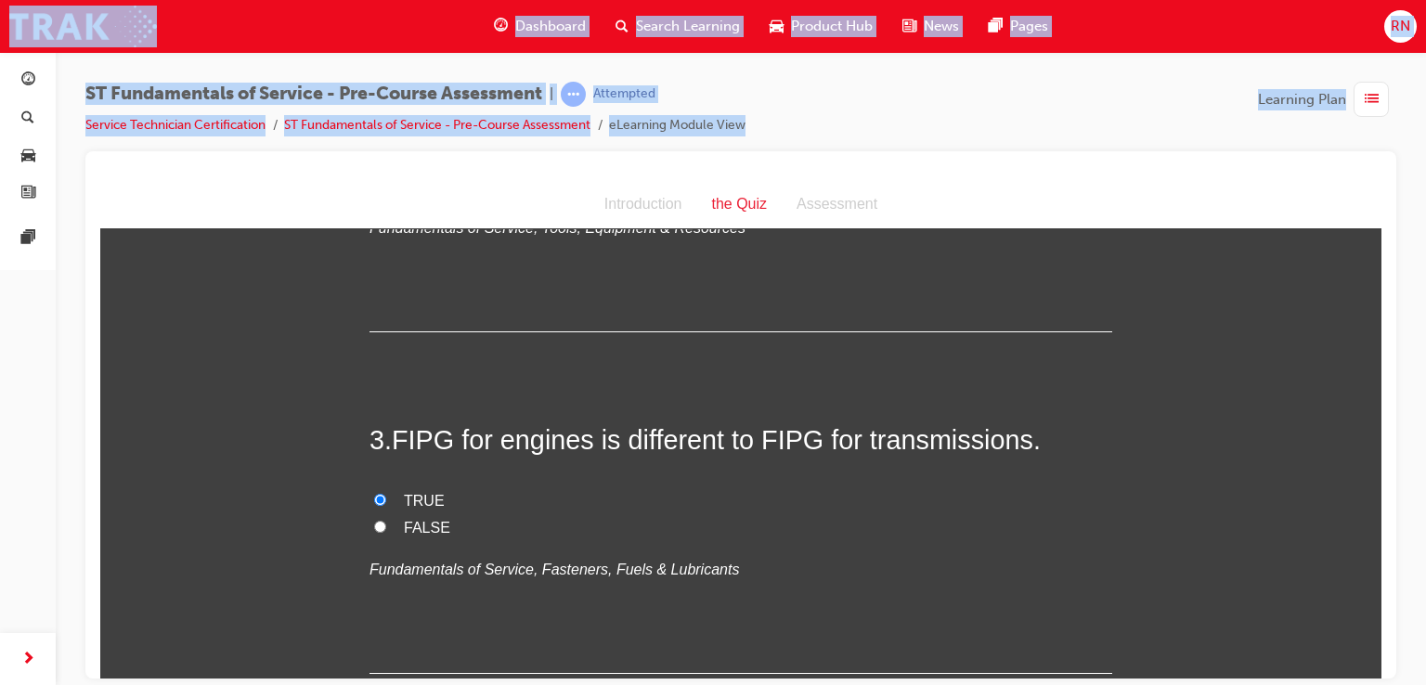
click at [1381, 672] on div at bounding box center [740, 414] width 1310 height 527
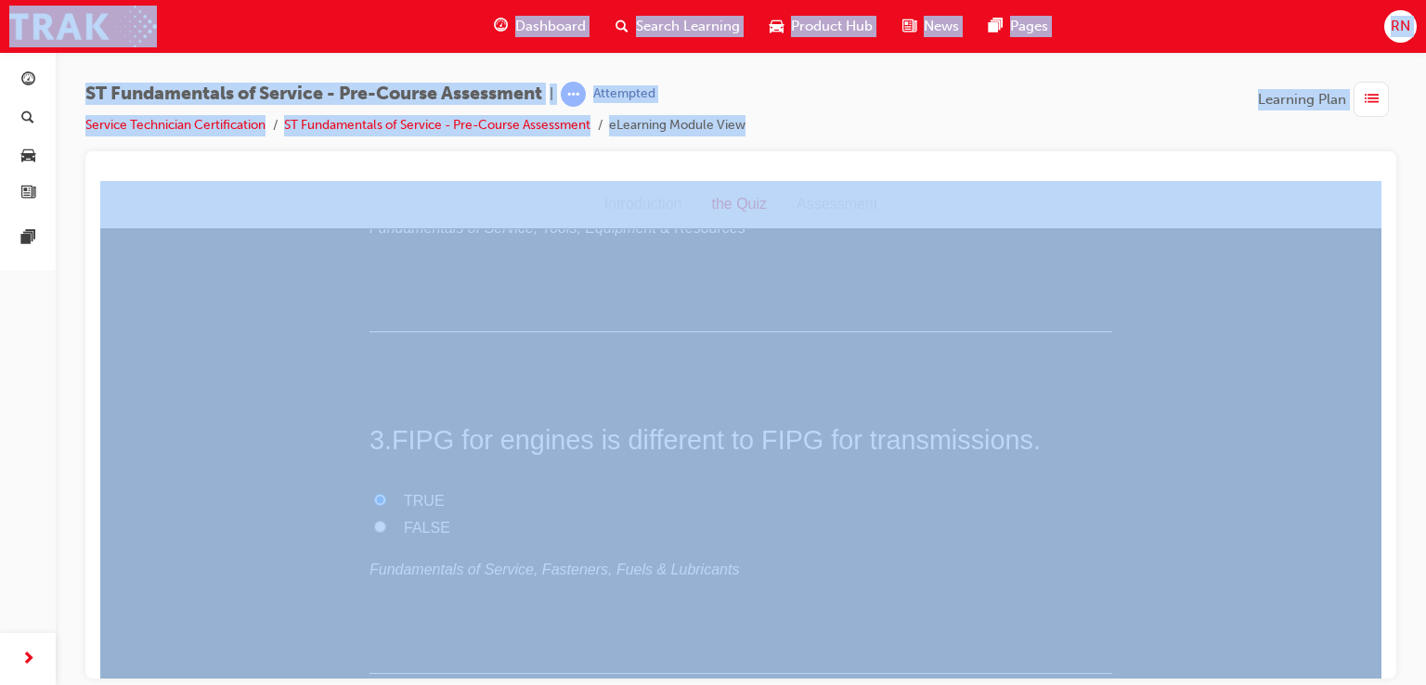
click at [1381, 672] on div at bounding box center [740, 414] width 1310 height 527
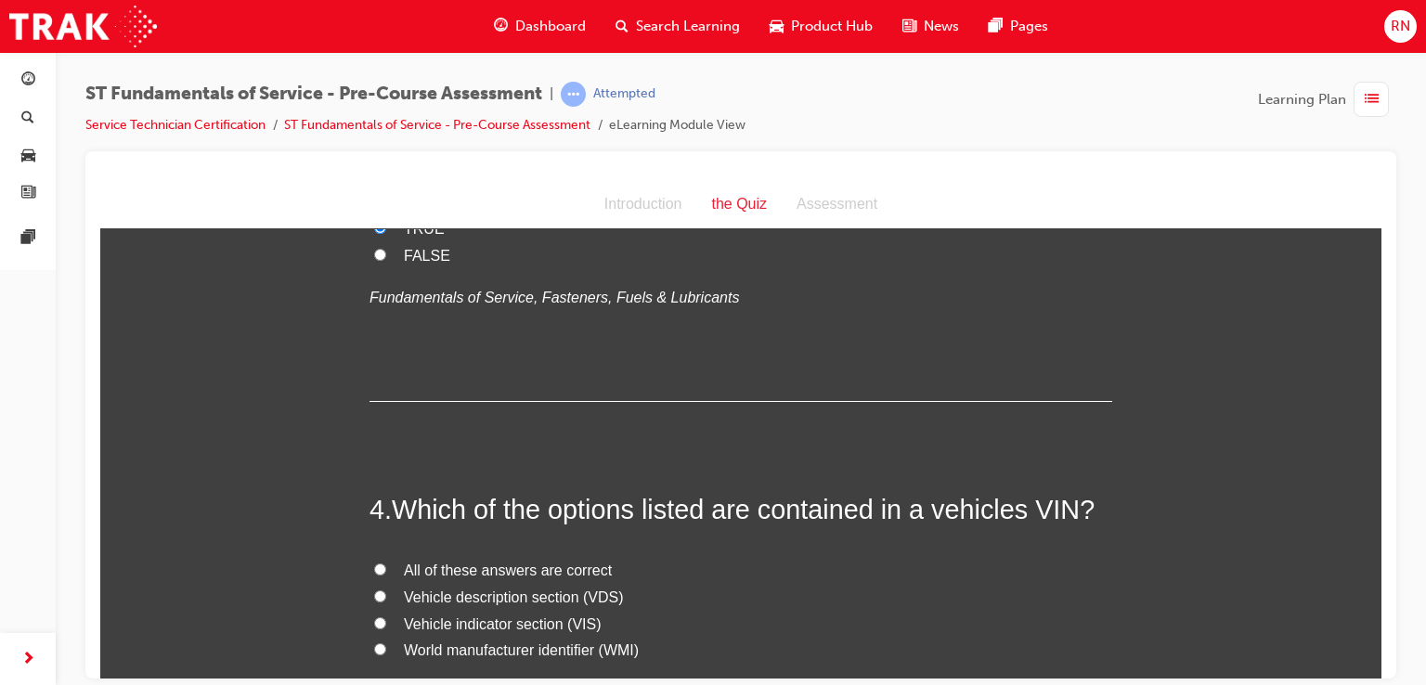
scroll to position [1151, 0]
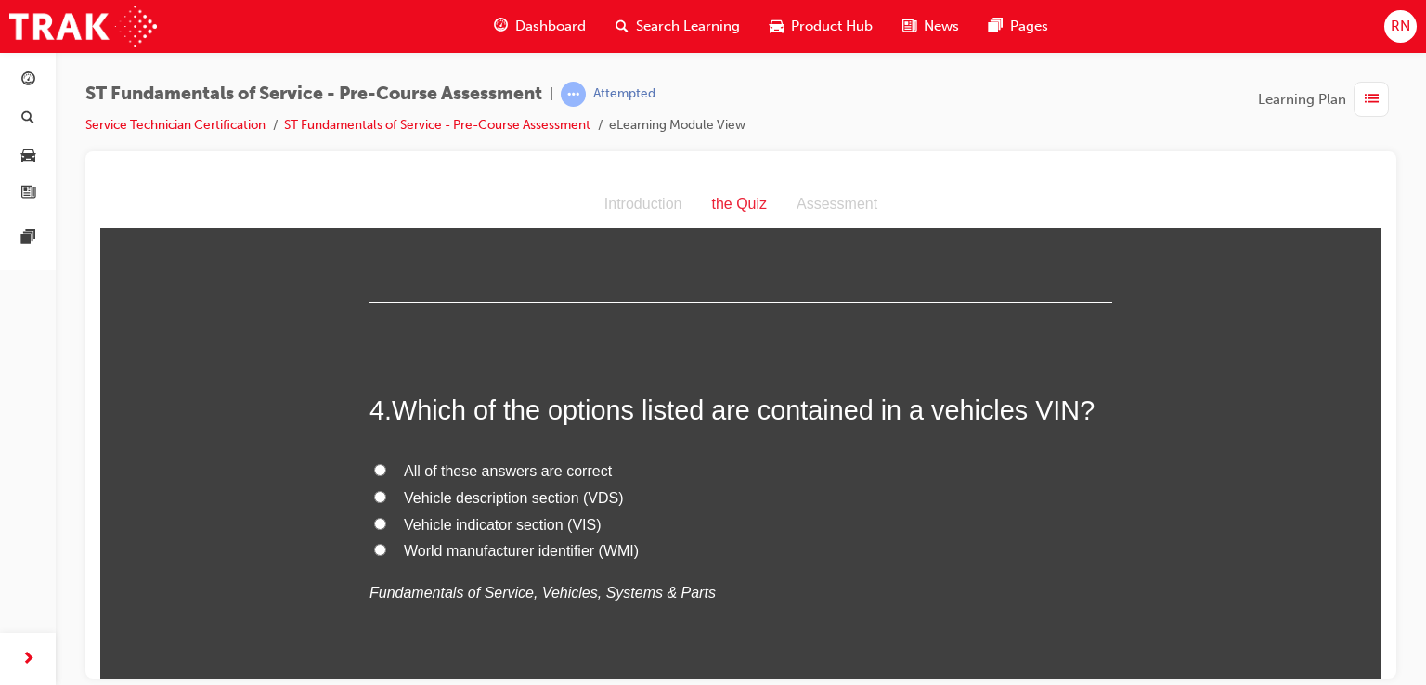
click at [377, 471] on input "All of these answers are correct" at bounding box center [380, 469] width 12 height 12
radio input "true"
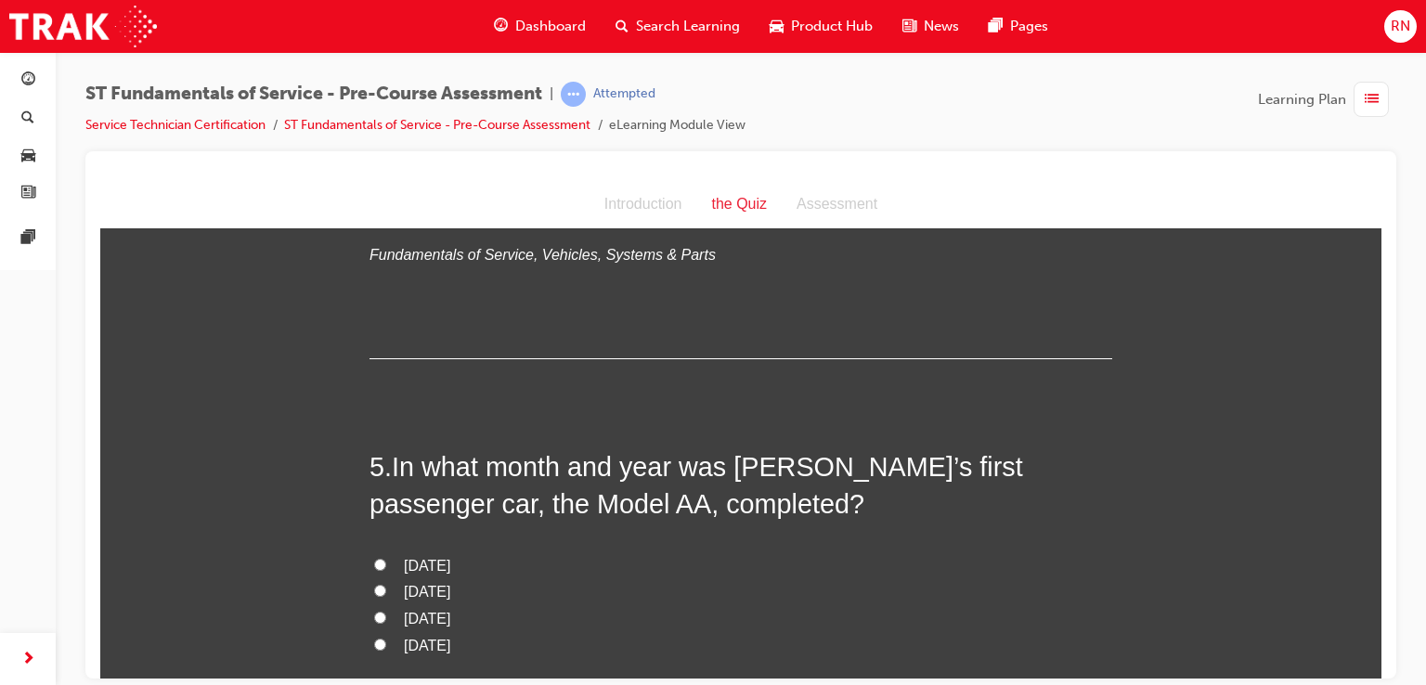
scroll to position [1496, 0]
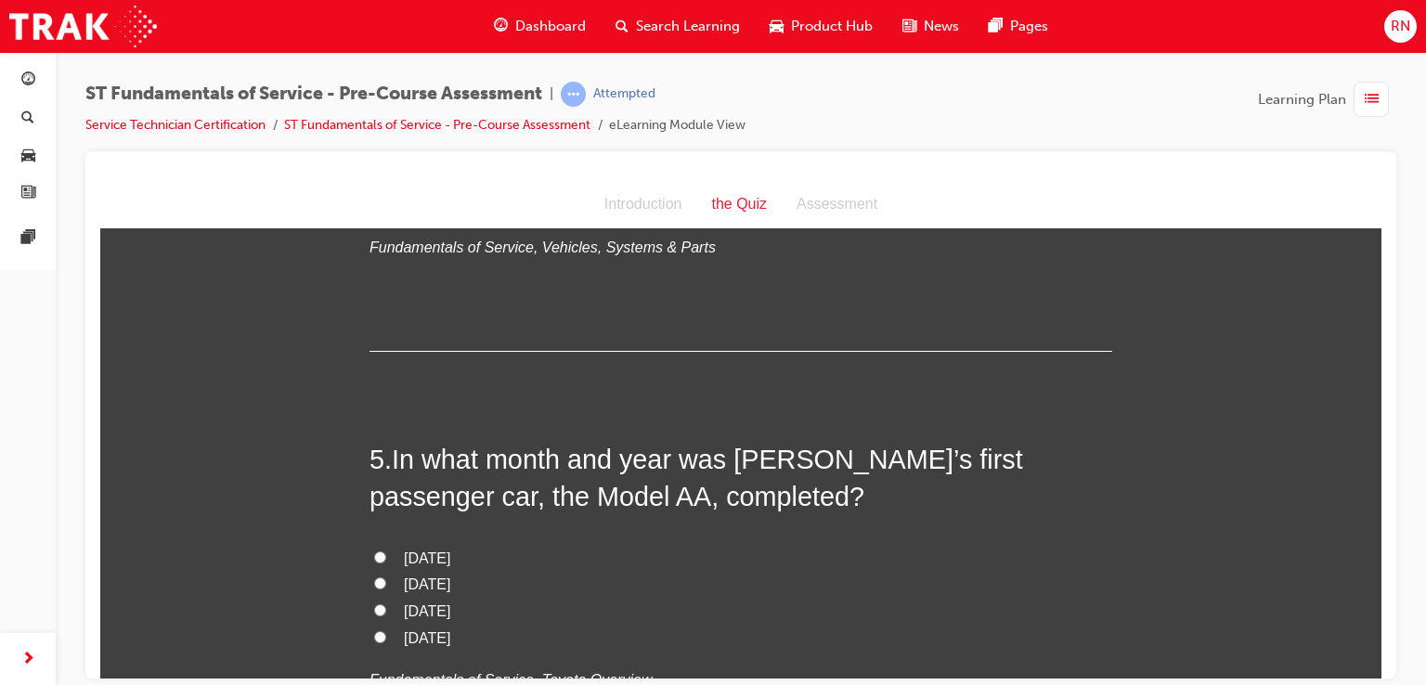
click at [374, 552] on input "April 1936" at bounding box center [380, 556] width 12 height 12
radio input "true"
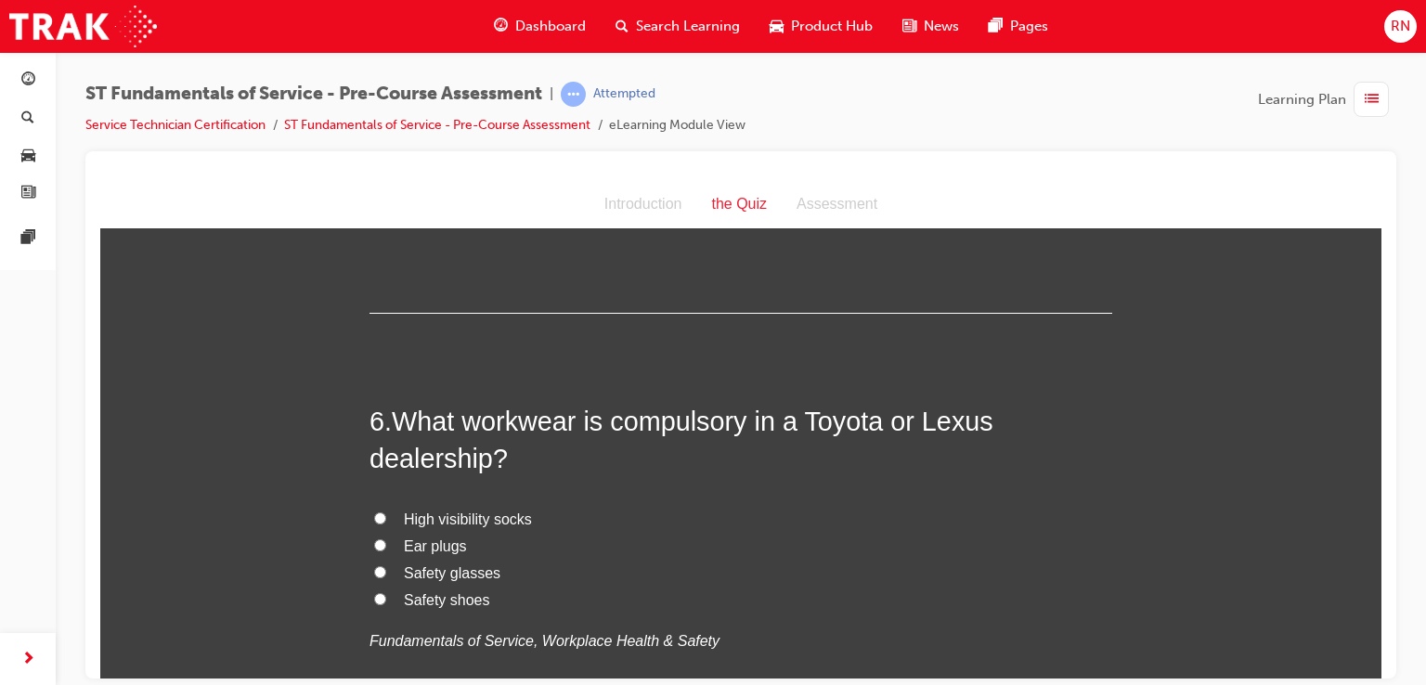
scroll to position [1979, 0]
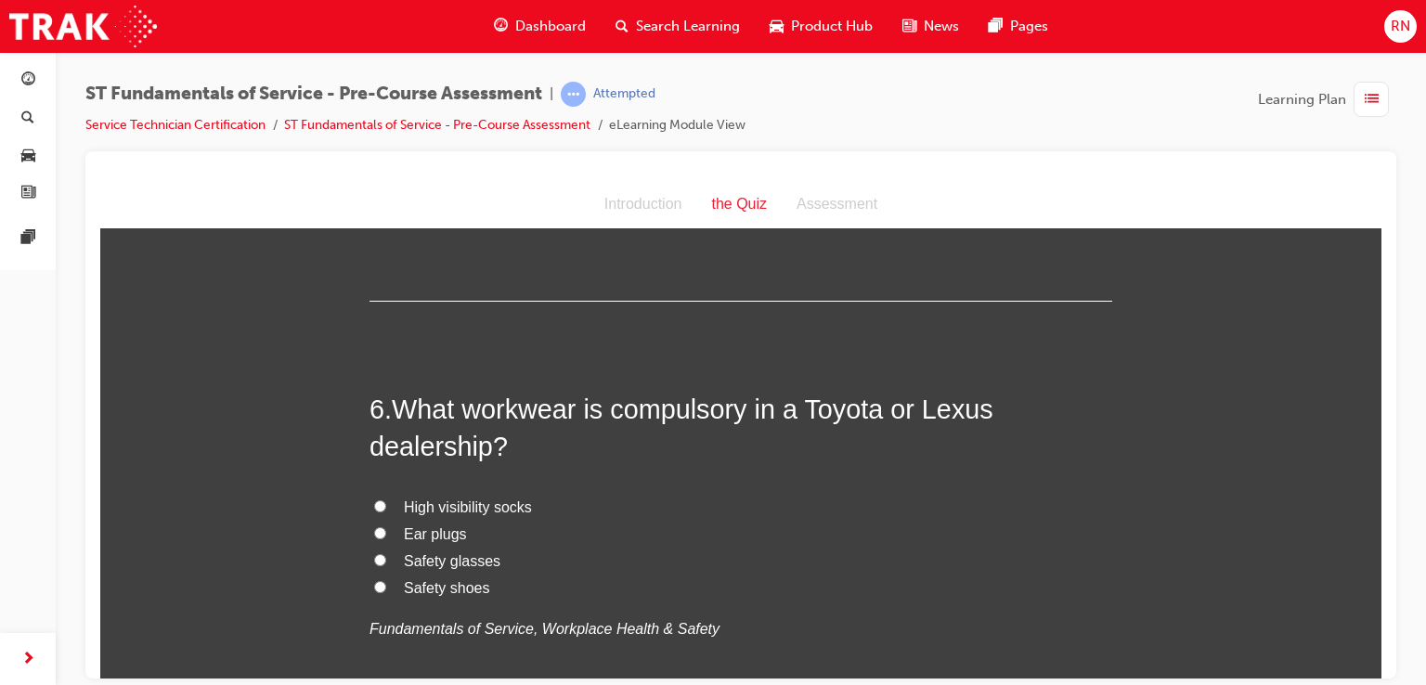
click at [374, 584] on input "Safety shoes" at bounding box center [380, 586] width 12 height 12
radio input "true"
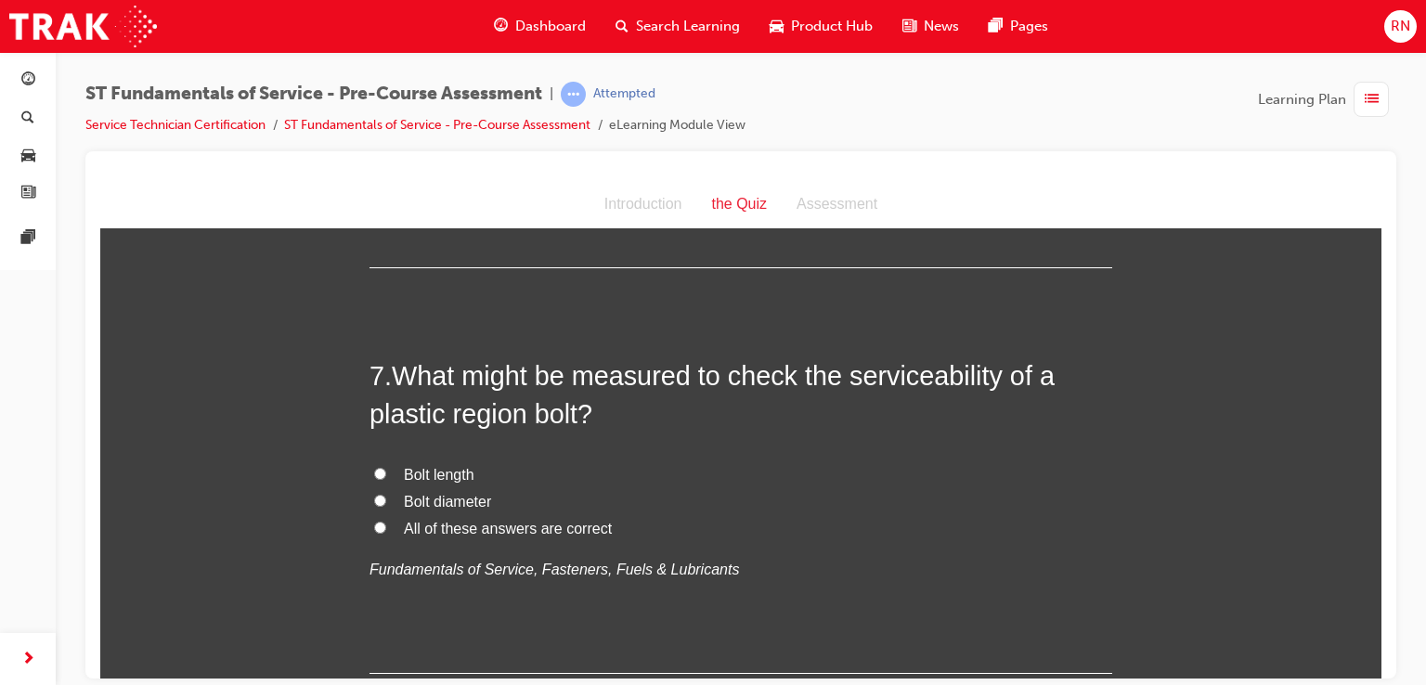
scroll to position [2461, 0]
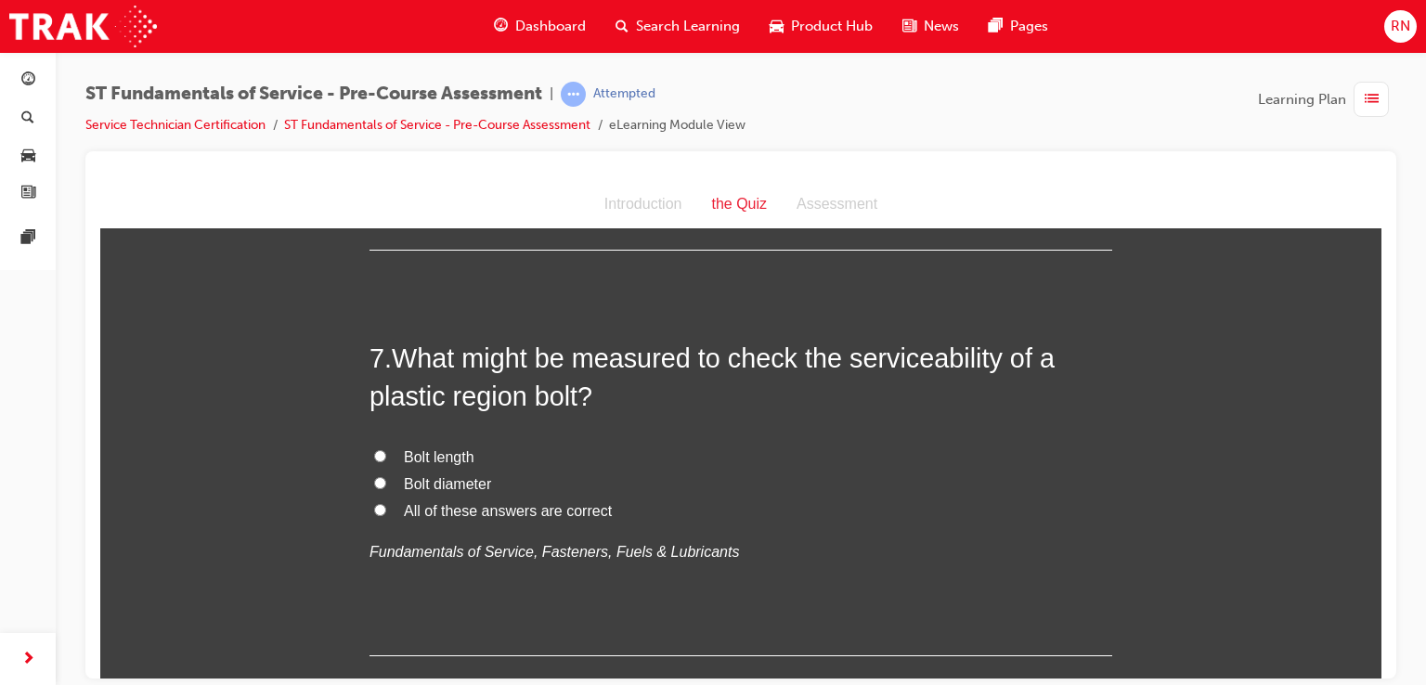
click at [374, 481] on input "Bolt diameter" at bounding box center [380, 482] width 12 height 12
radio input "true"
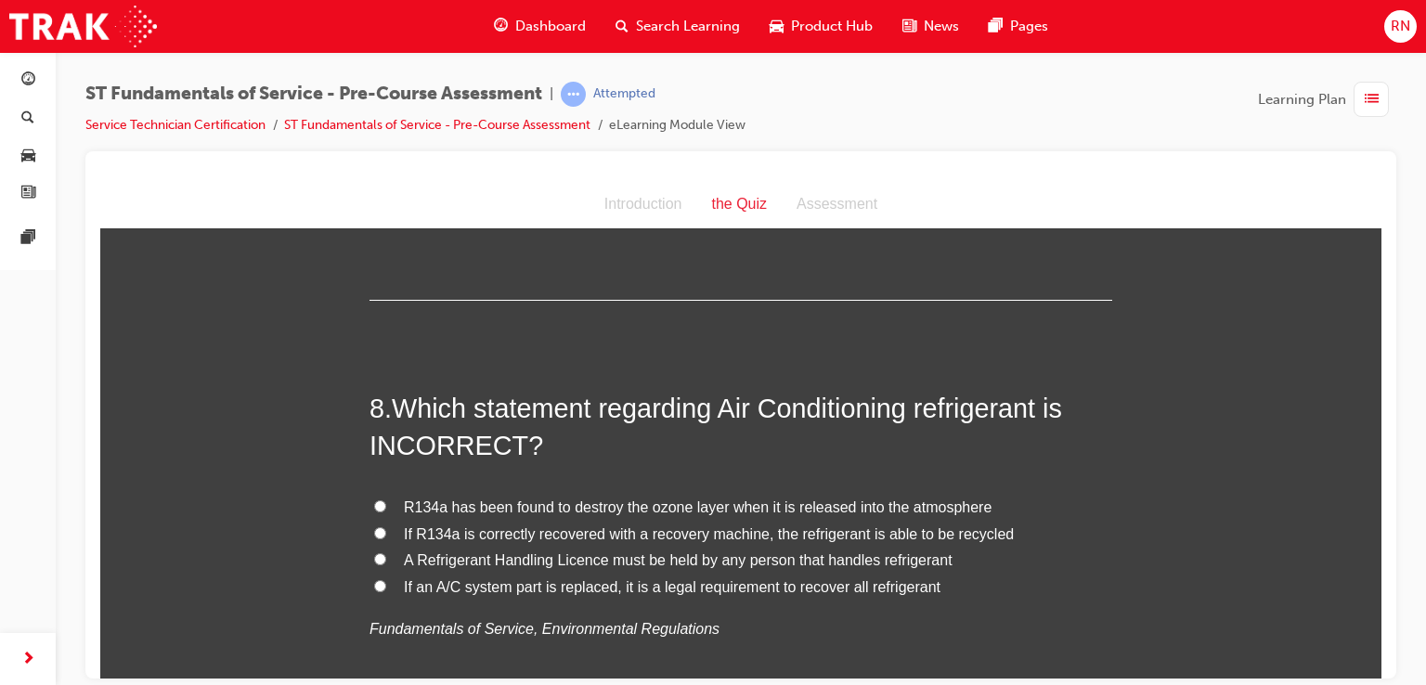
scroll to position [2833, 0]
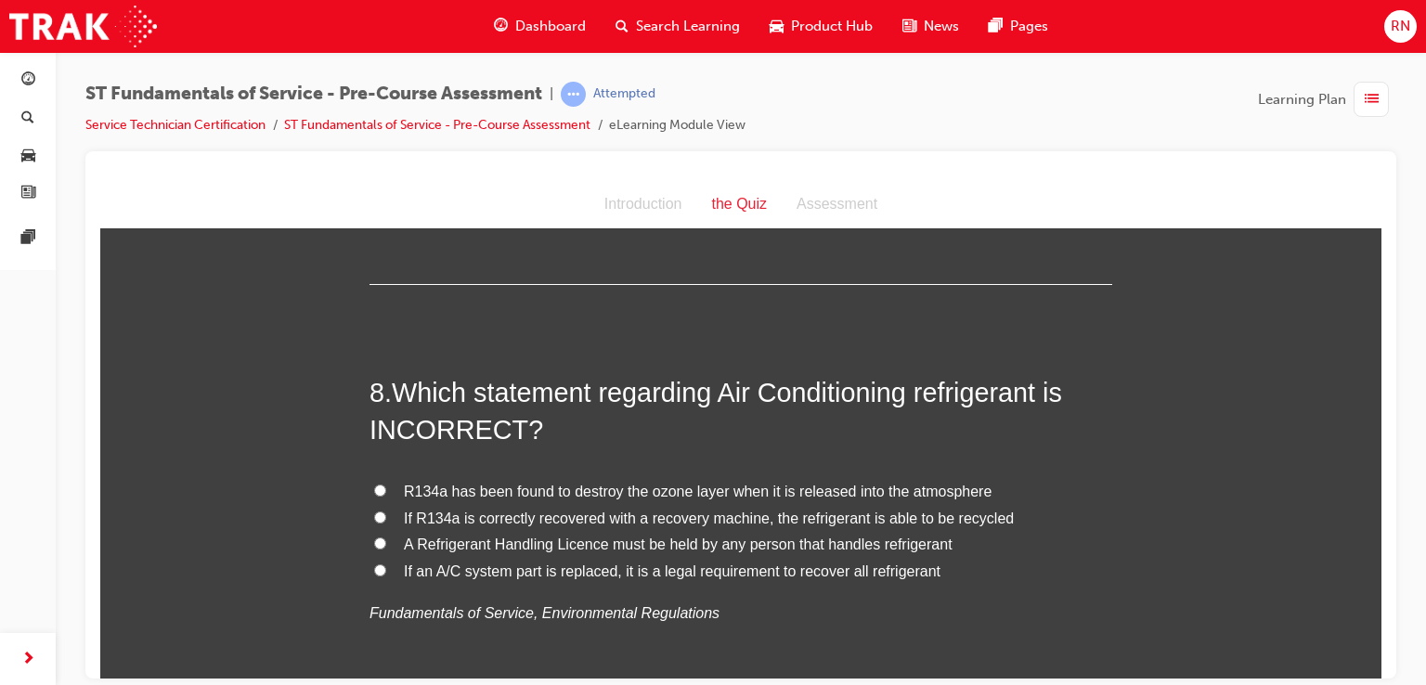
click at [374, 567] on input "If an A/C system part is replaced, it is a legal requirement to recover all ref…" at bounding box center [380, 569] width 12 height 12
radio input "true"
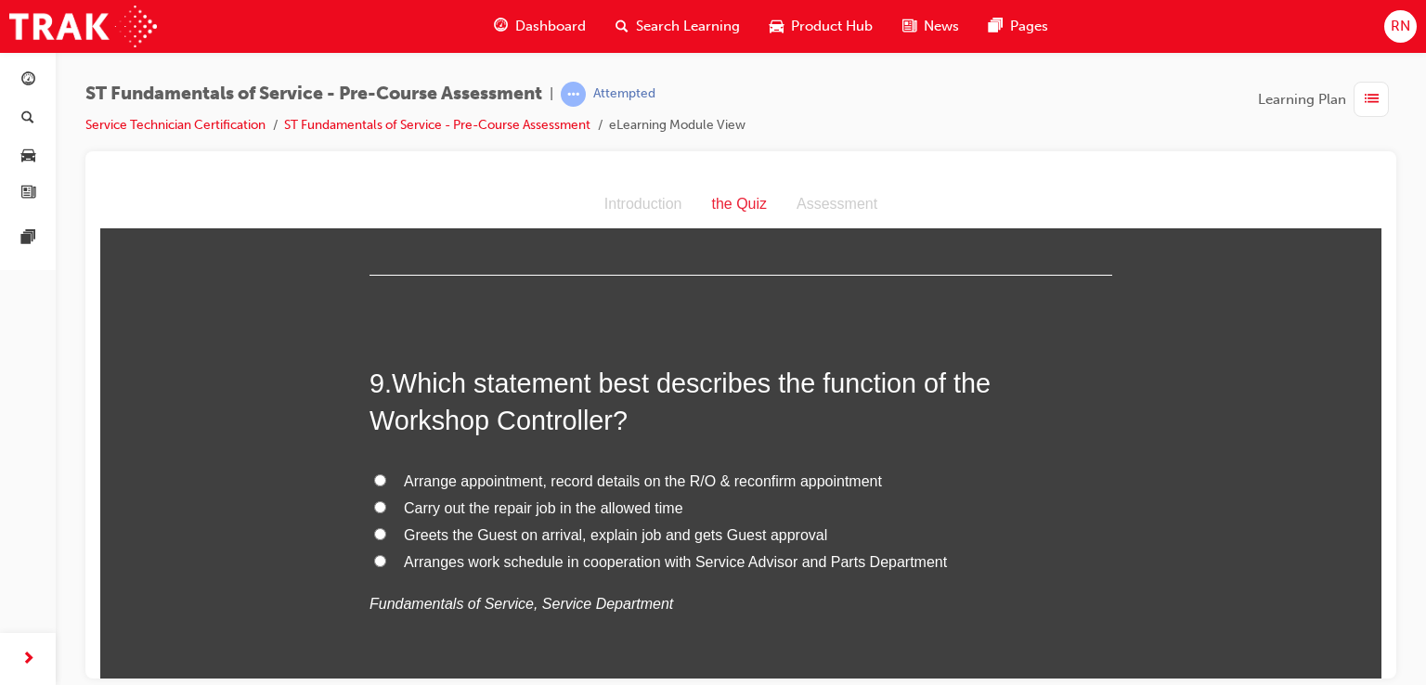
scroll to position [3291, 0]
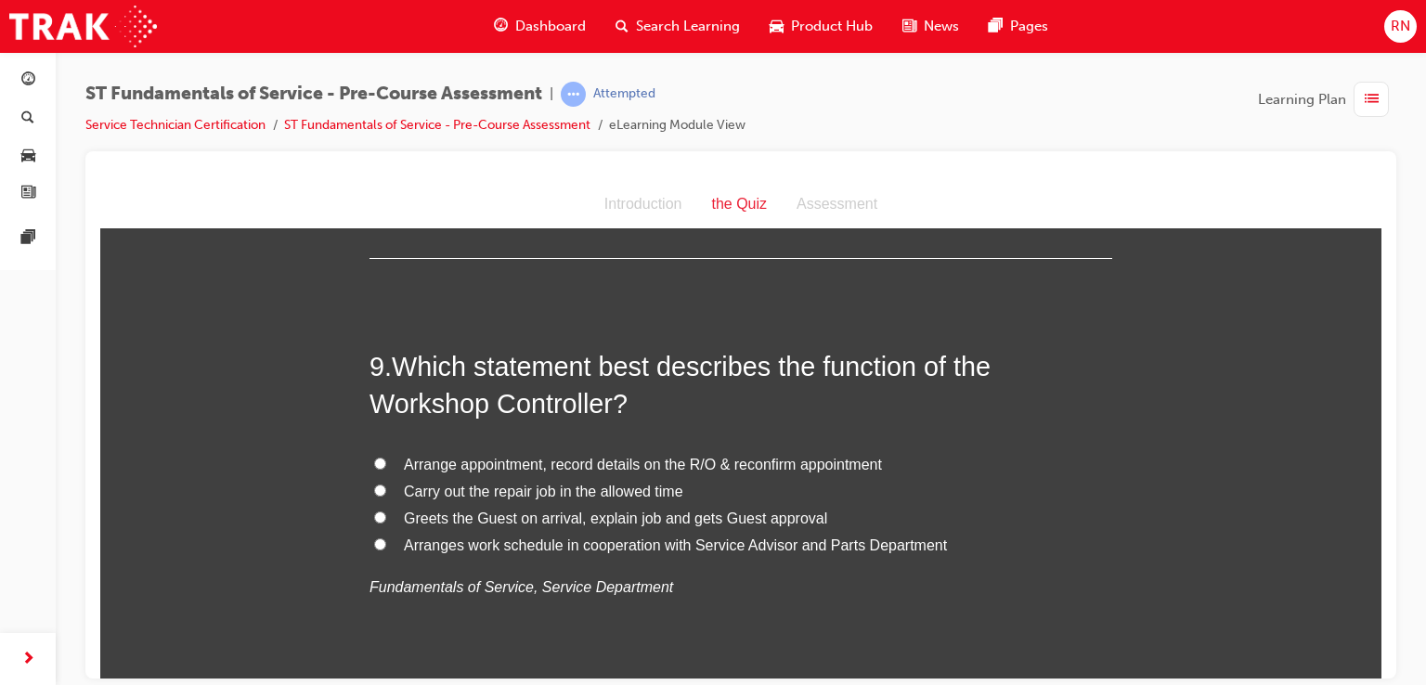
click at [369, 484] on label "Carry out the repair job in the allowed time" at bounding box center [740, 491] width 742 height 27
click at [374, 484] on input "Carry out the repair job in the allowed time" at bounding box center [380, 490] width 12 height 12
radio input "true"
click at [374, 539] on input "Arranges work schedule in cooperation with Service Advisor and Parts Department" at bounding box center [380, 543] width 12 height 12
radio input "true"
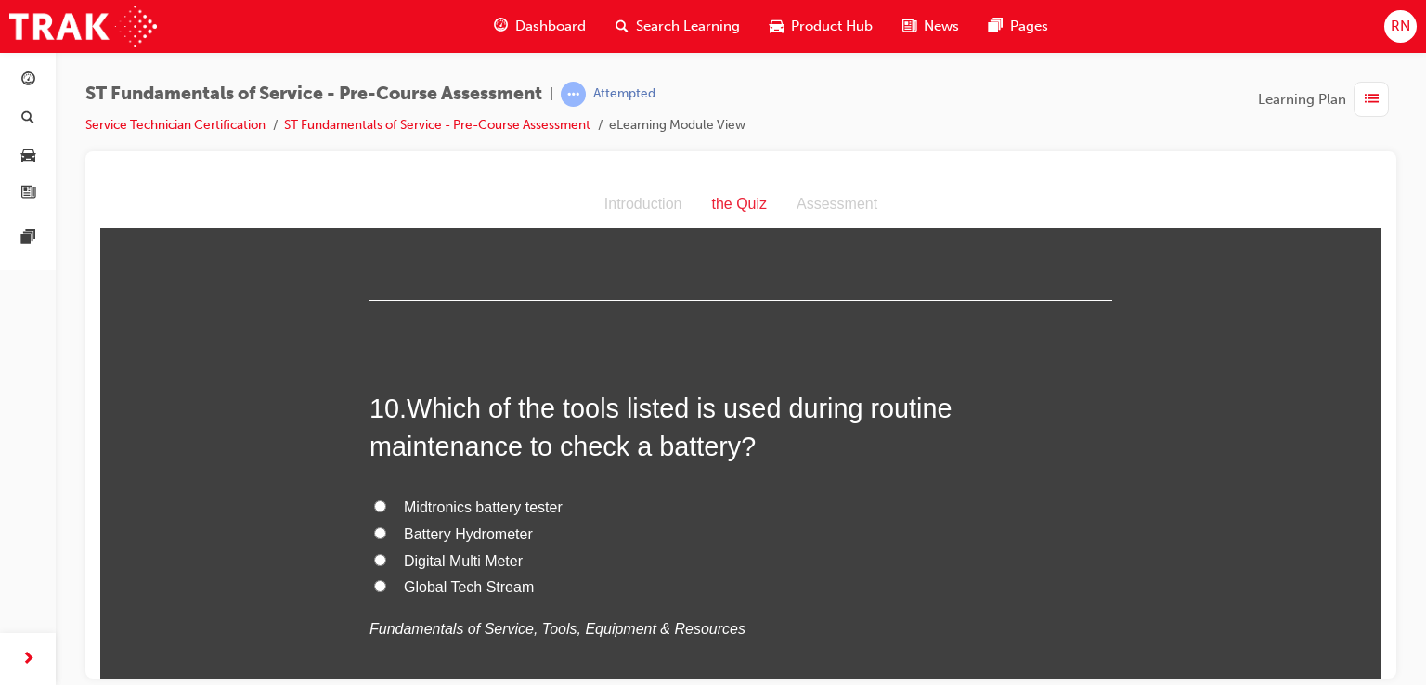
scroll to position [3687, 0]
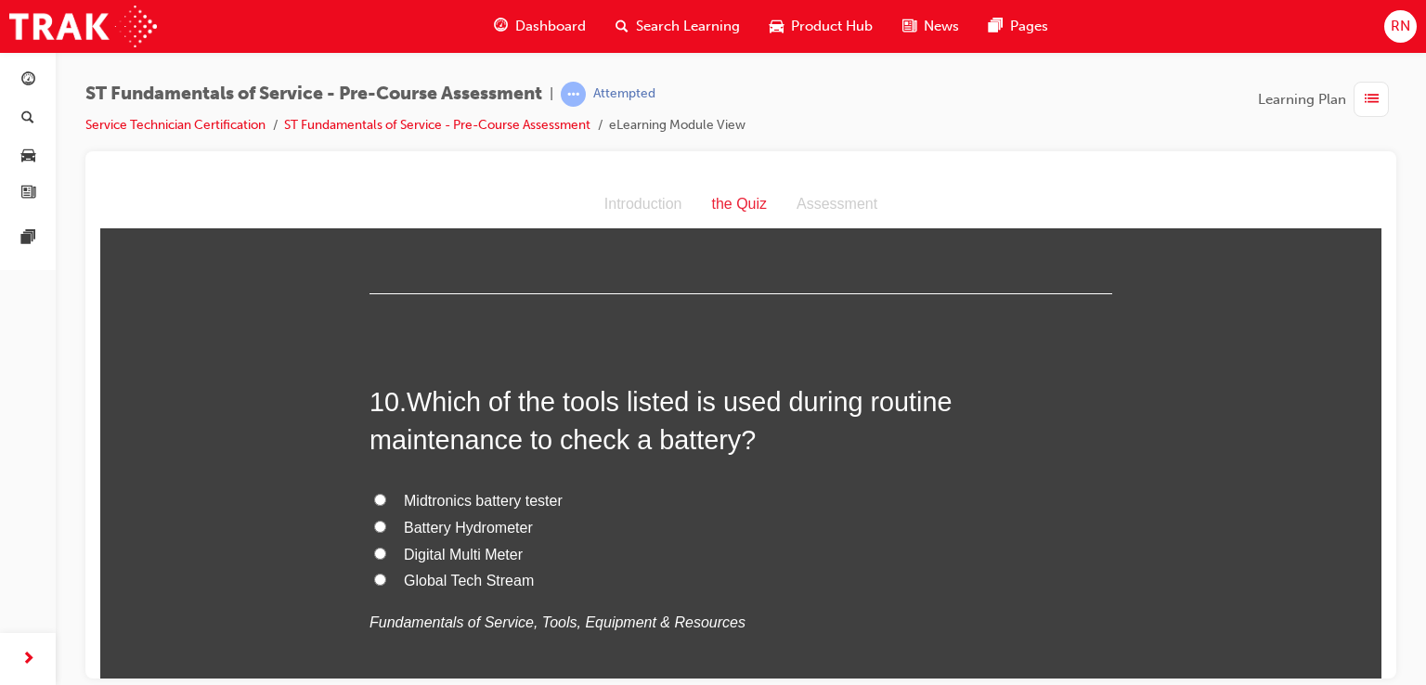
click at [374, 493] on input "Midtronics battery tester" at bounding box center [380, 499] width 12 height 12
radio input "true"
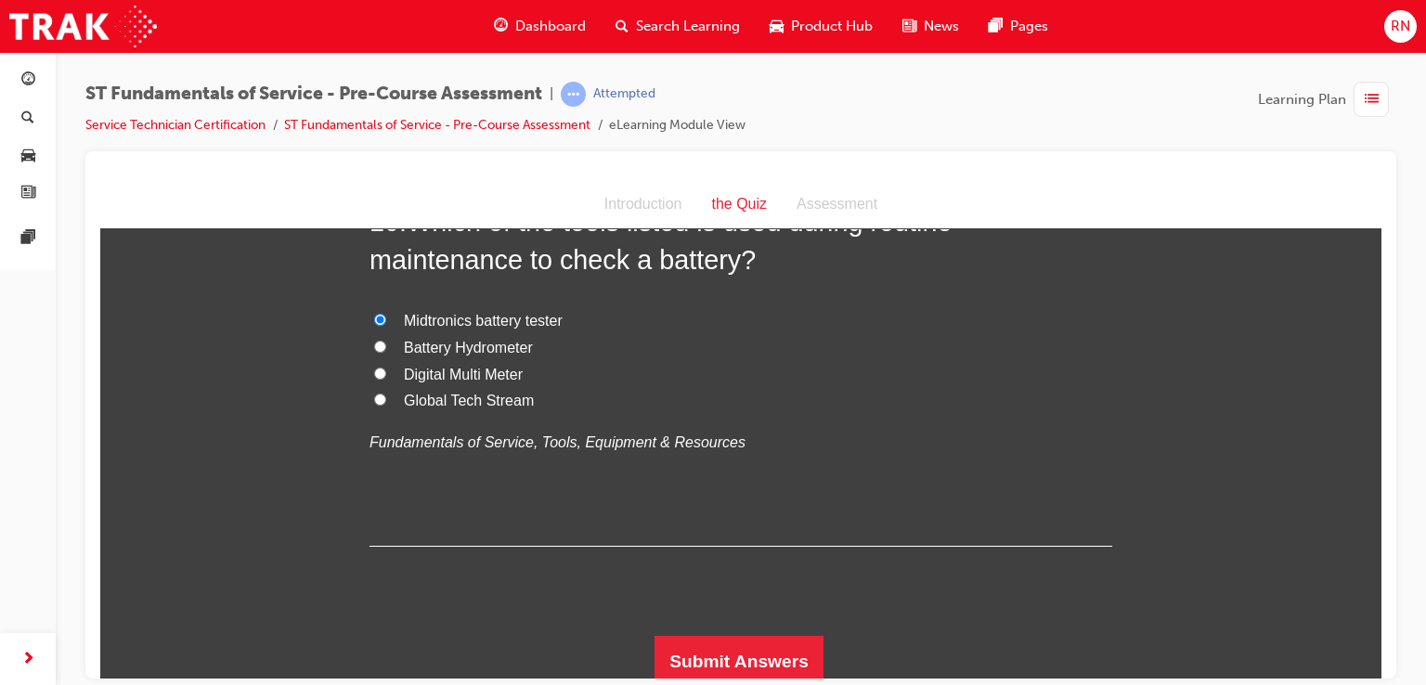
scroll to position [3874, 0]
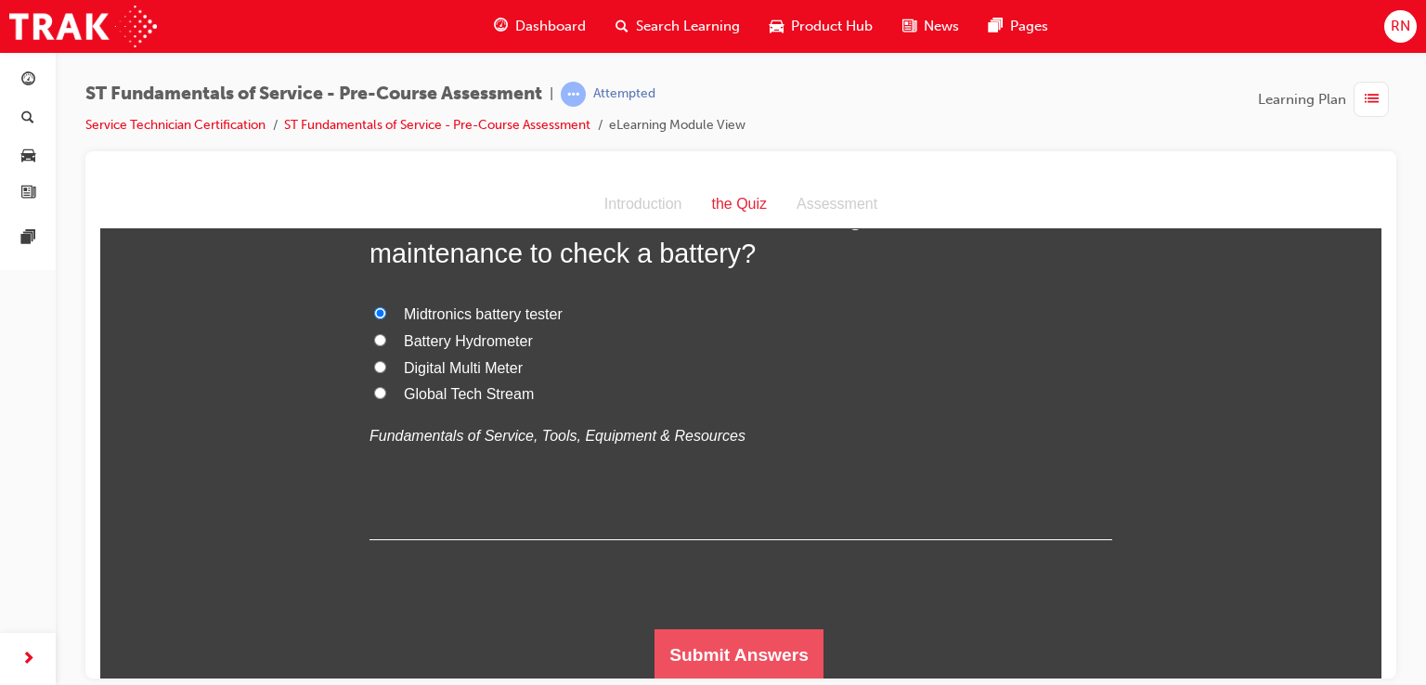
click at [752, 641] on button "Submit Answers" at bounding box center [738, 654] width 169 height 52
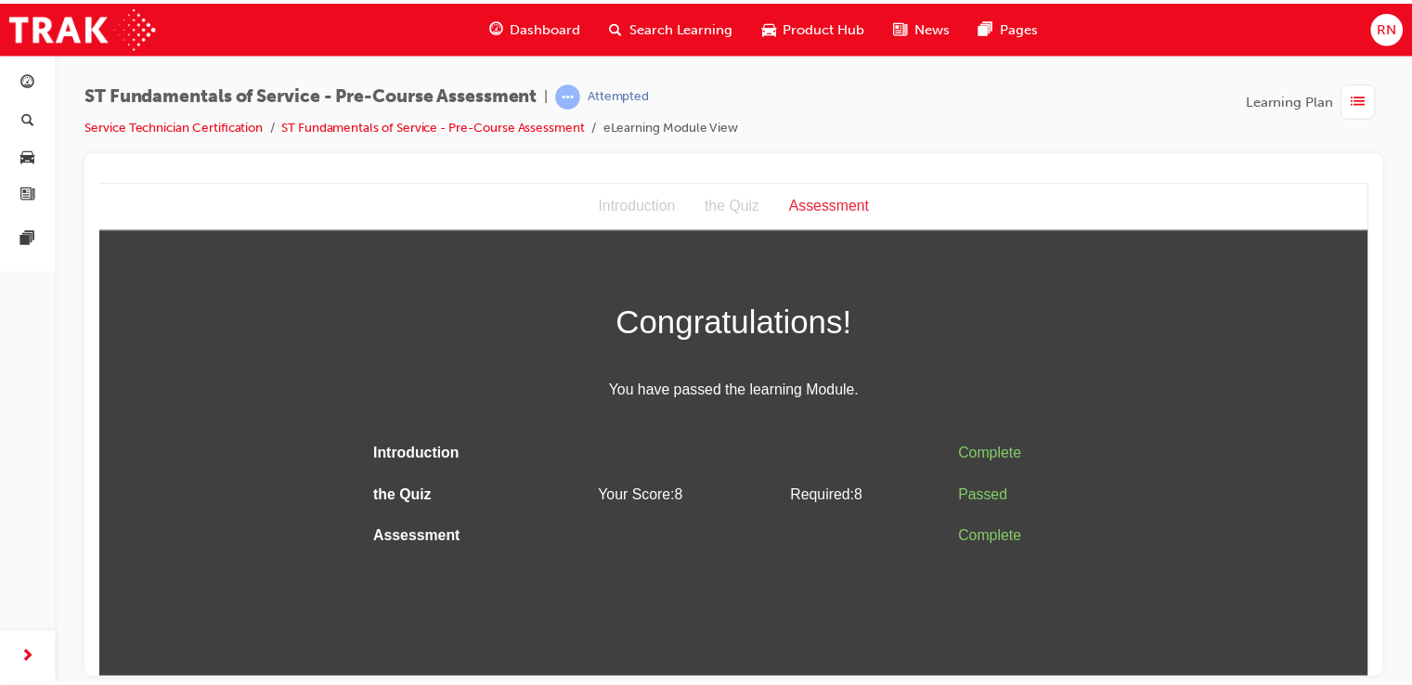
scroll to position [0, 0]
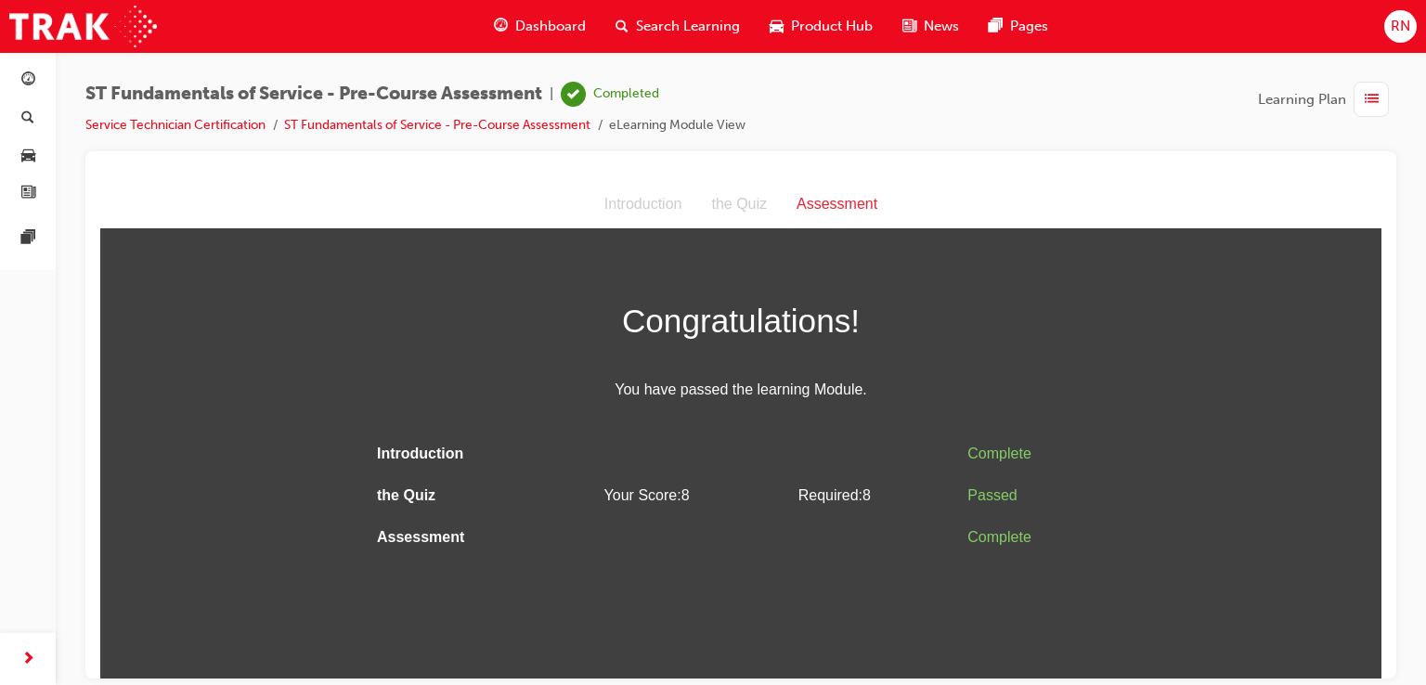
click at [1418, 654] on div "ST Fundamentals of Service - Pre-Course Assessment | Completed Service Technici…" at bounding box center [713, 342] width 1426 height 685
click at [401, 124] on link "ST Fundamentals of Service - Pre-Course Assessment" at bounding box center [437, 125] width 306 height 16
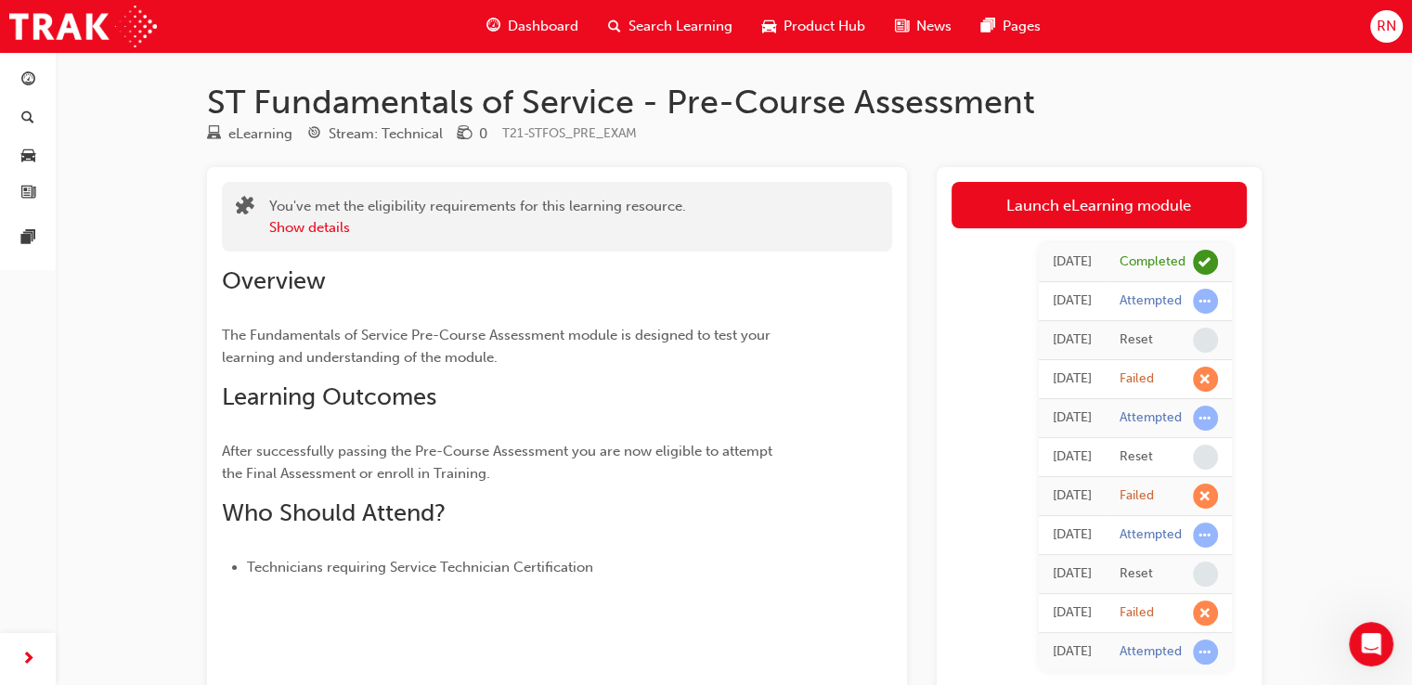
scroll to position [598, 0]
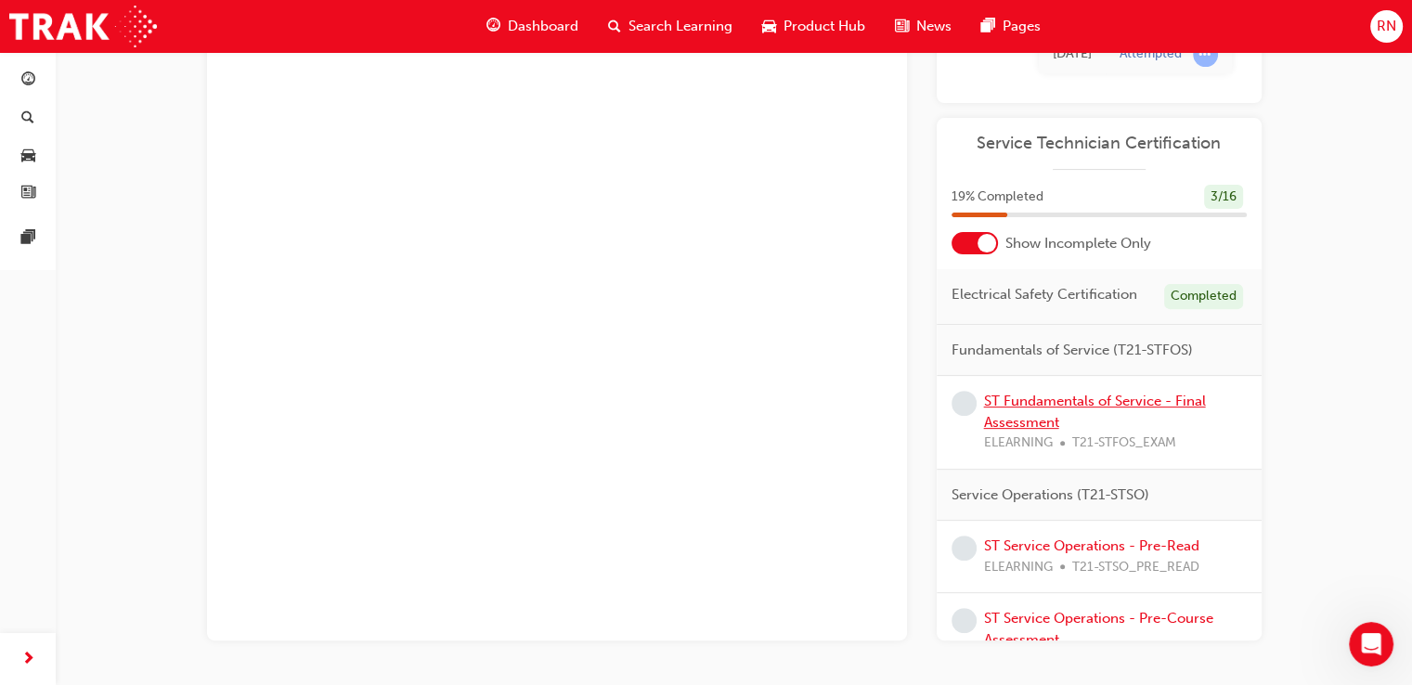
click at [1028, 431] on link "ST Fundamentals of Service - Final Assessment" at bounding box center [1095, 412] width 222 height 38
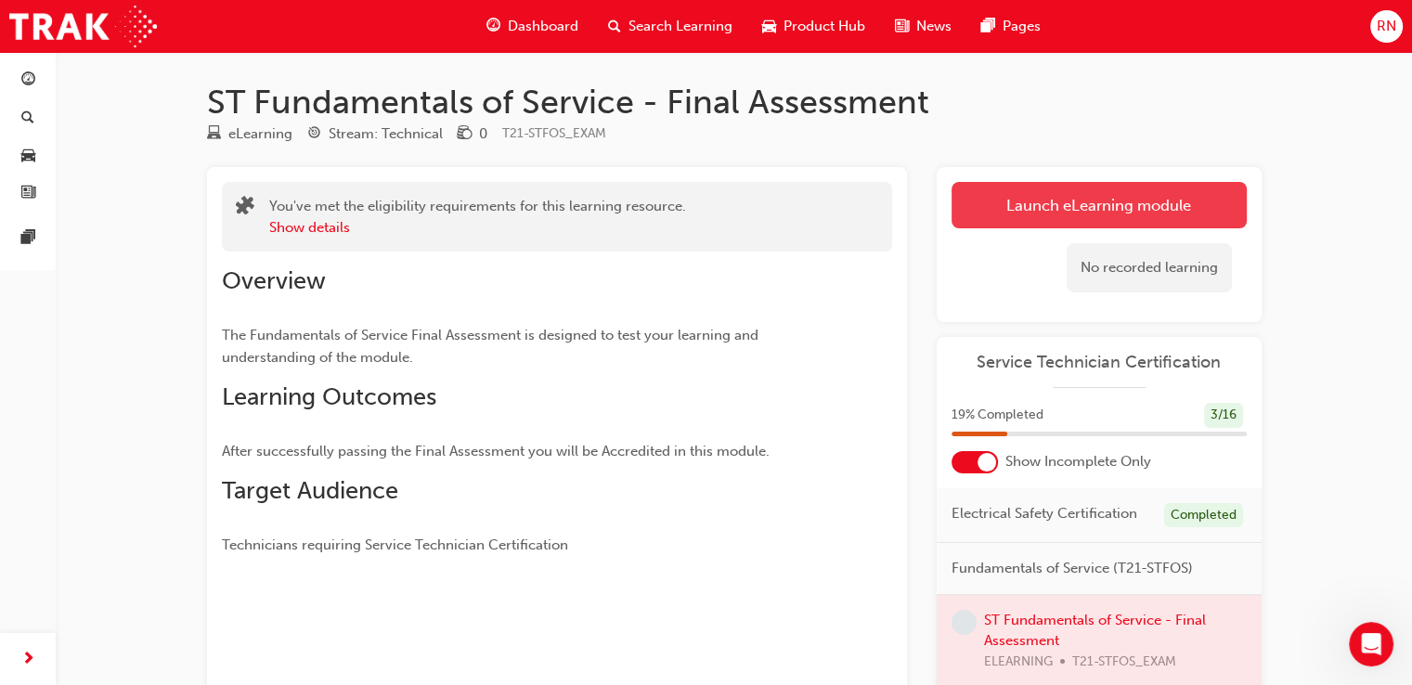
click at [1171, 203] on link "Launch eLearning module" at bounding box center [1098, 205] width 295 height 46
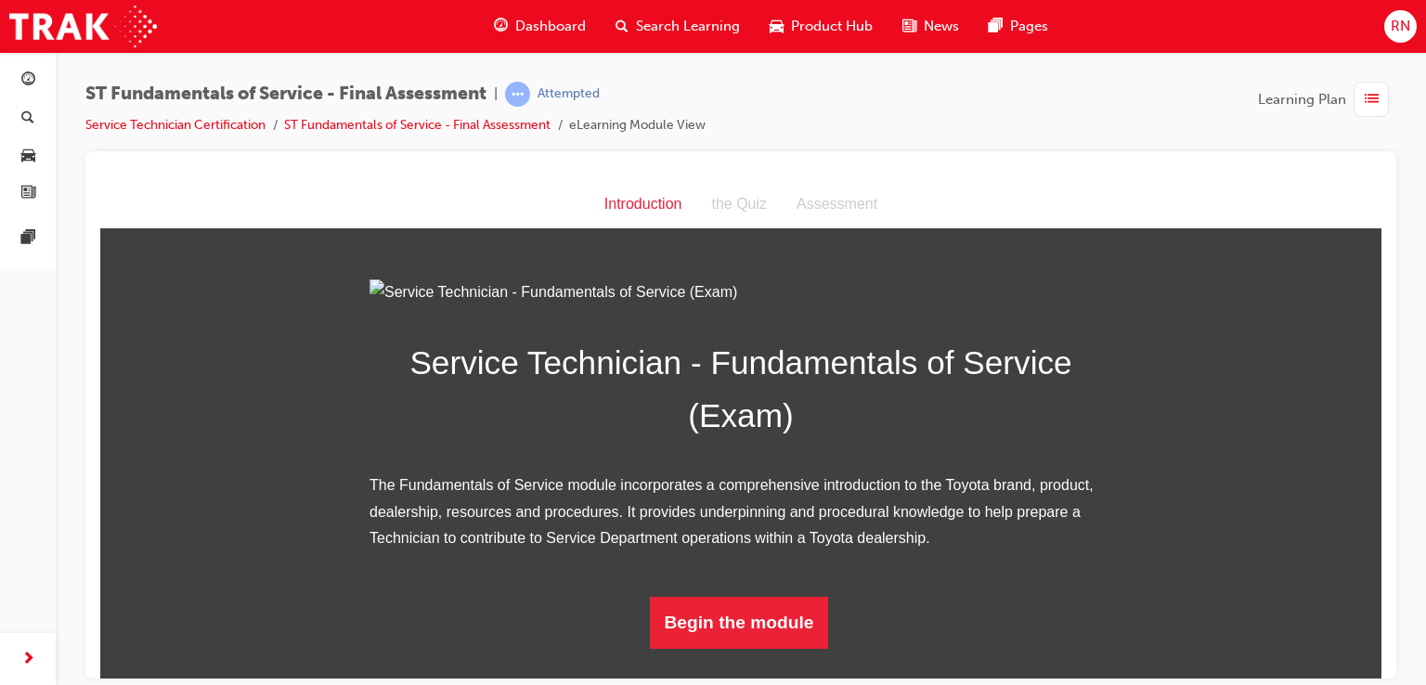
scroll to position [174, 0]
click at [742, 646] on button "Begin the module" at bounding box center [739, 622] width 179 height 52
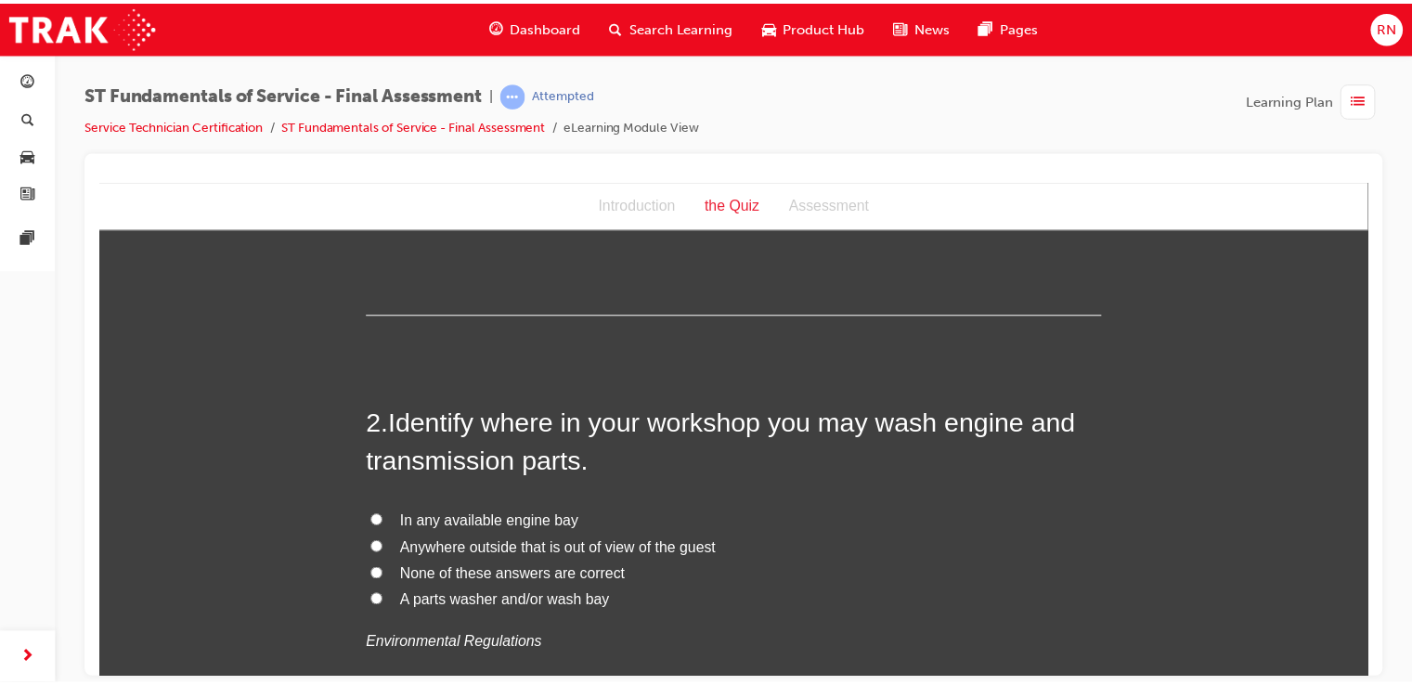
scroll to position [0, 0]
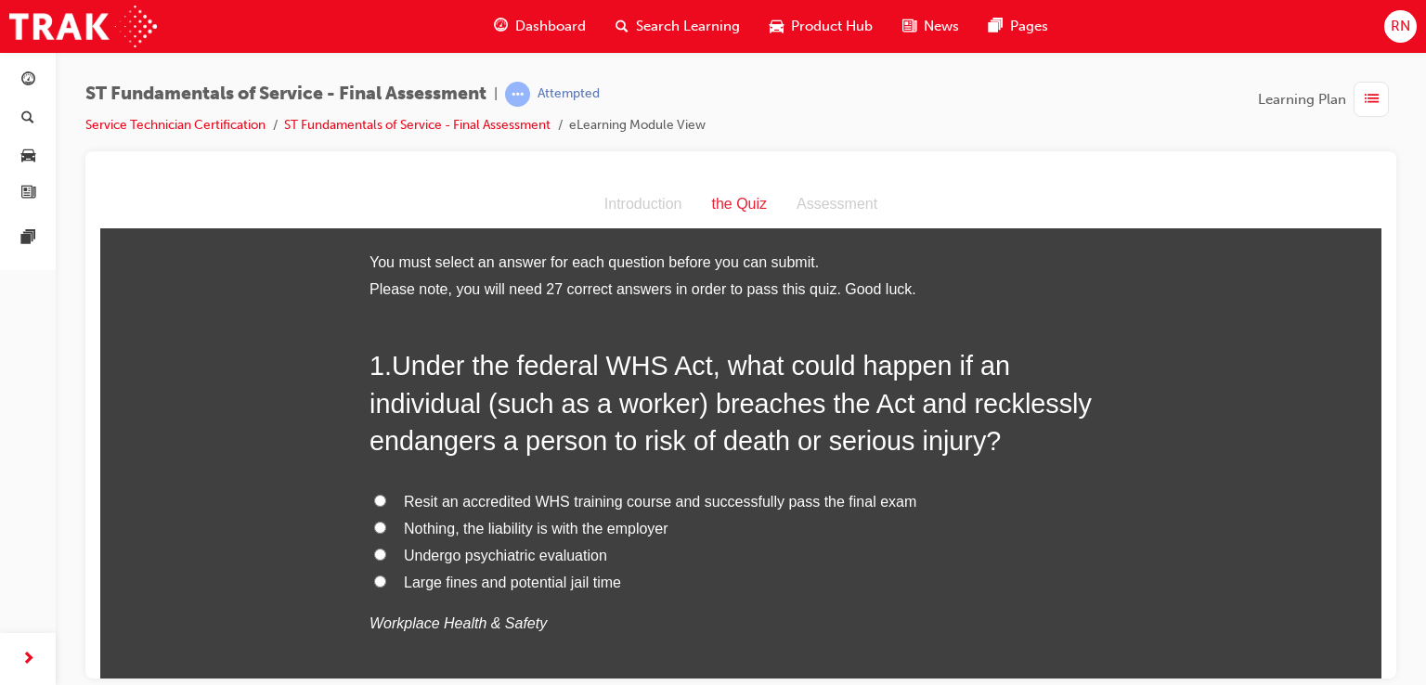
drag, startPoint x: 1374, startPoint y: 206, endPoint x: 1520, endPoint y: 361, distance: 213.4
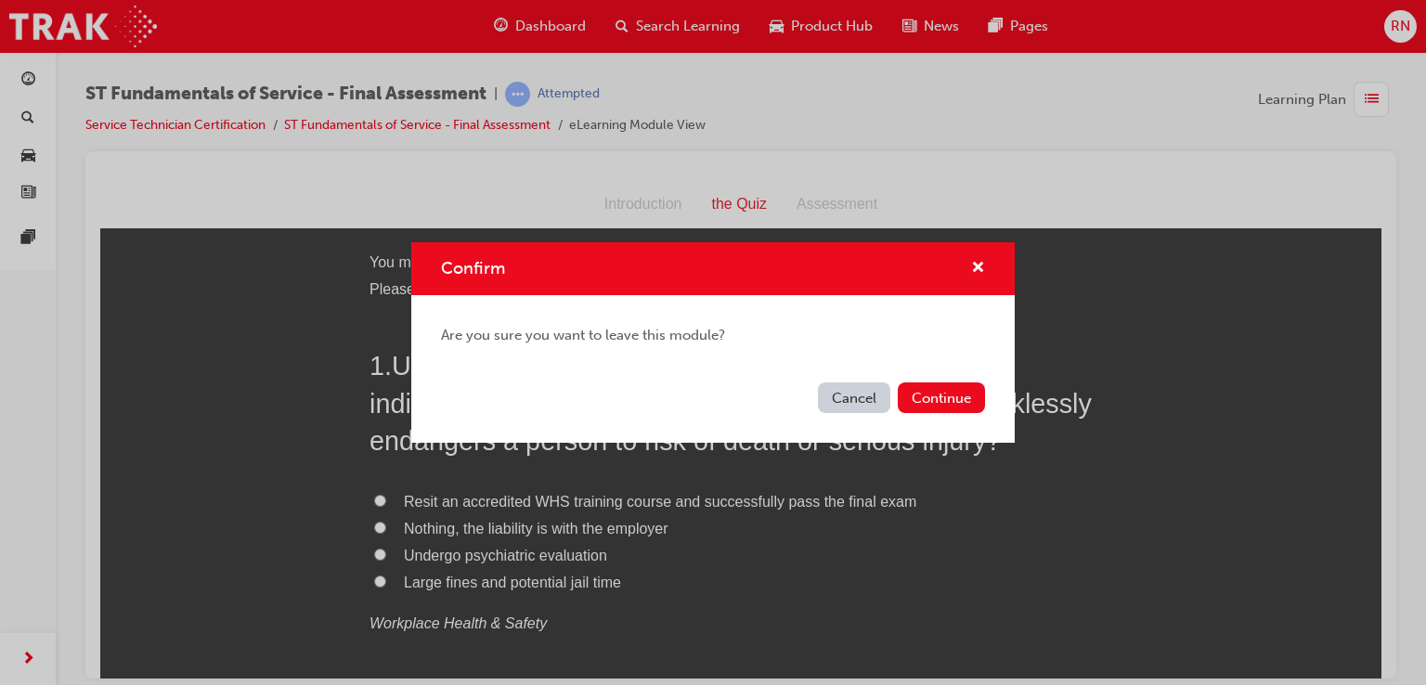
click at [873, 414] on div "Cancel Continue" at bounding box center [712, 409] width 603 height 68
click at [871, 405] on button "Cancel" at bounding box center [854, 397] width 72 height 31
click at [943, 393] on button "Continue" at bounding box center [940, 397] width 87 height 31
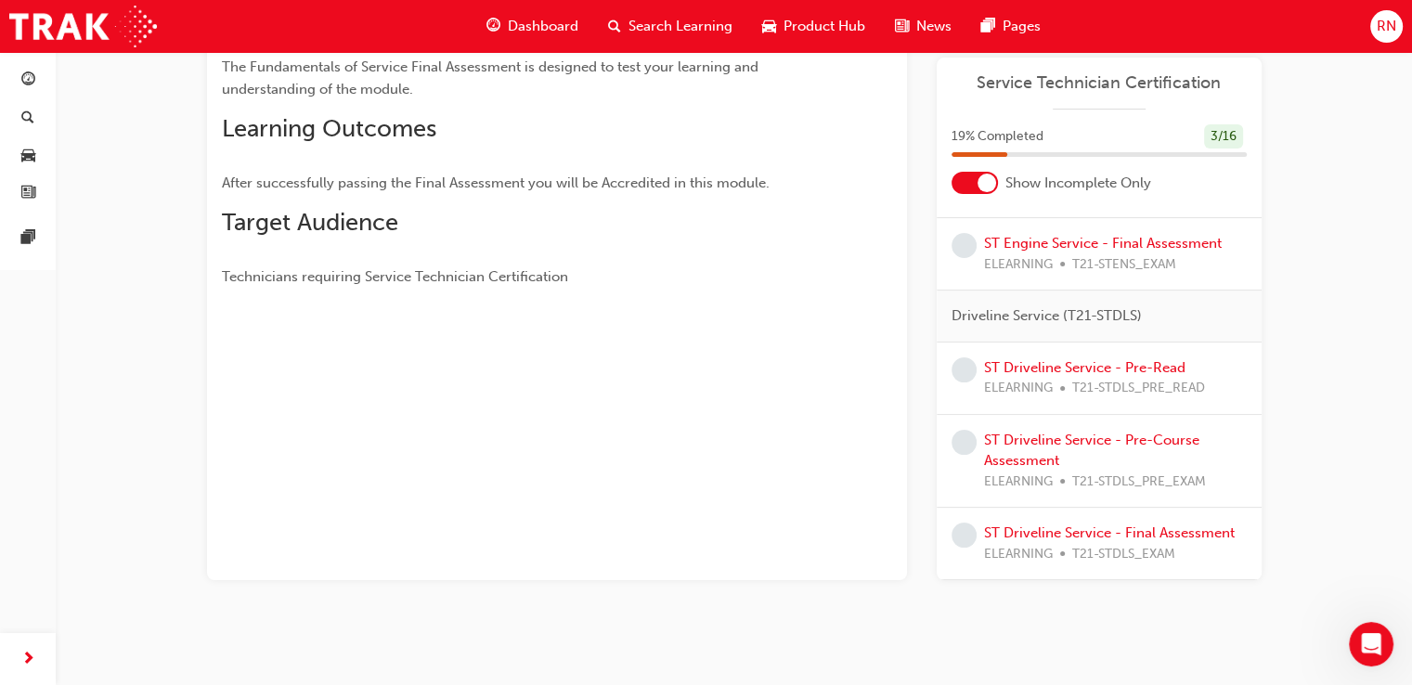
scroll to position [1042, 0]
click at [1052, 524] on link "ST Driveline Service - Final Assessment" at bounding box center [1109, 532] width 251 height 17
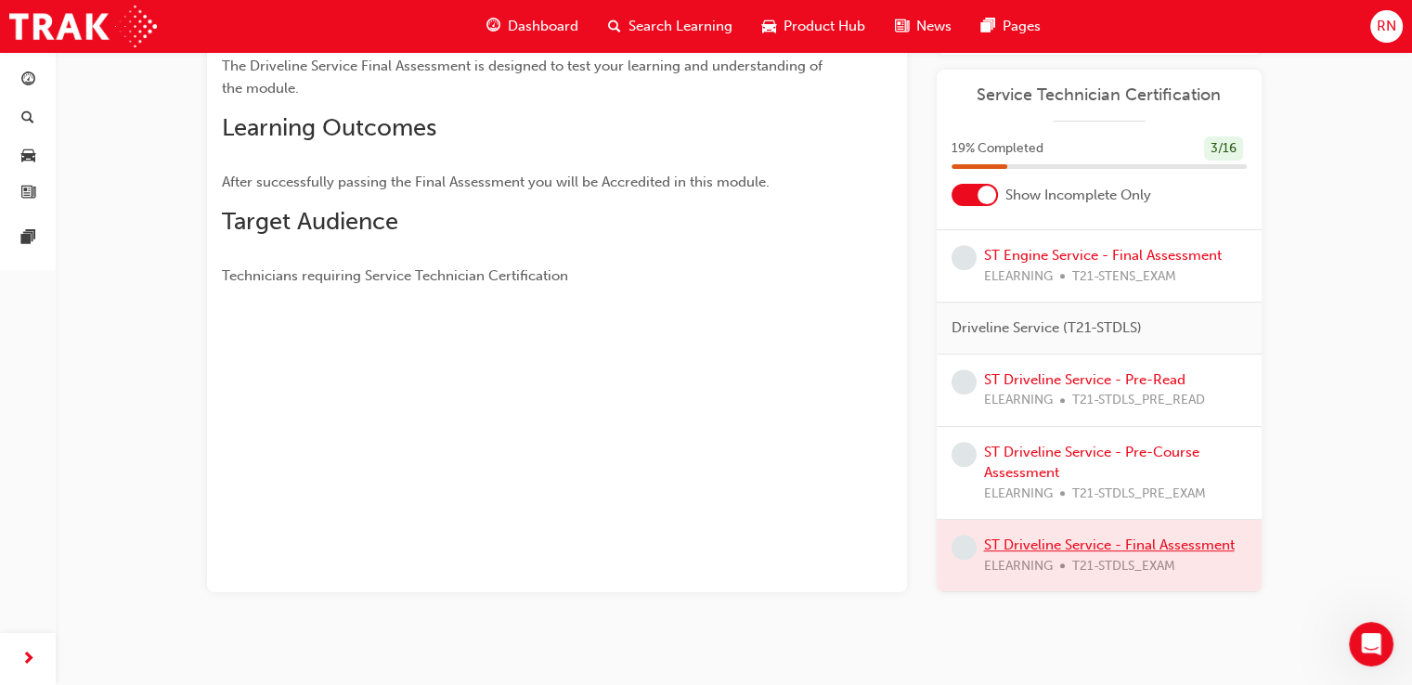
scroll to position [279, 0]
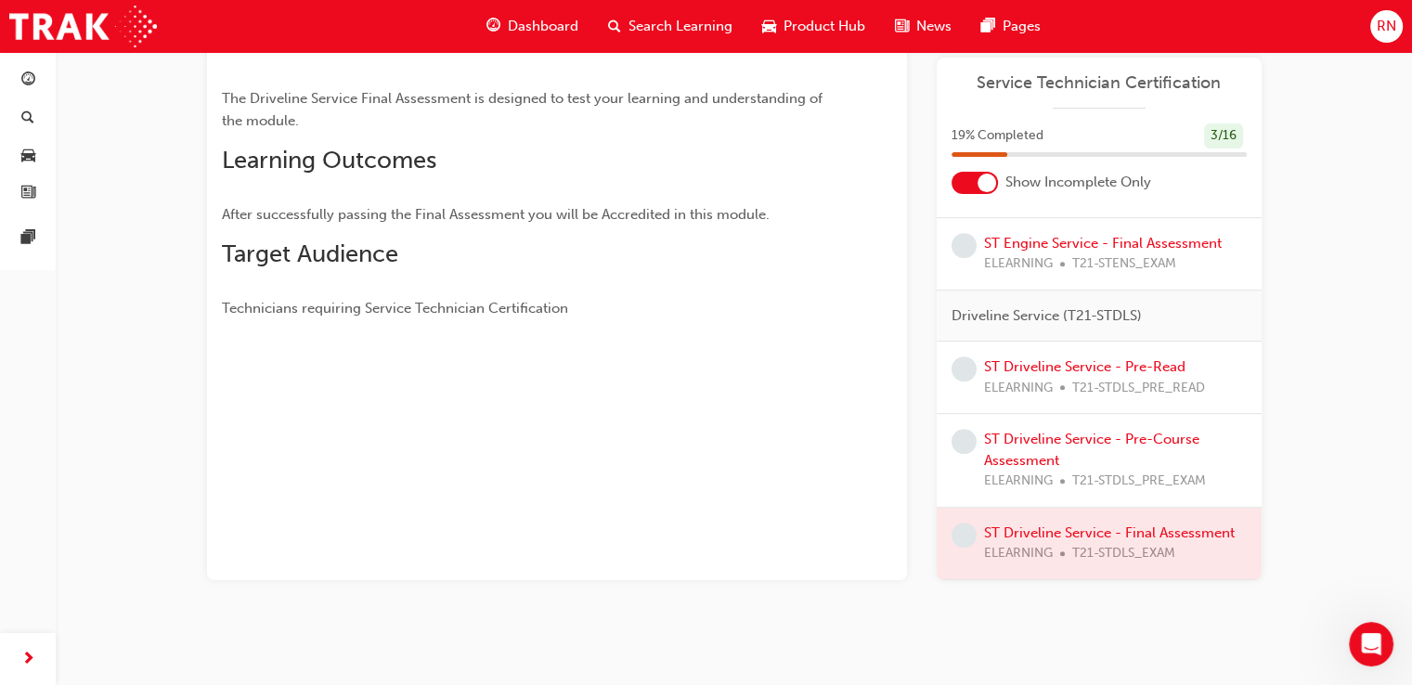
click at [1410, 154] on div "ST Driveline Service - Final Assessment eLearning Stream: Technical 0 T21-STDLS…" at bounding box center [706, 203] width 1412 height 965
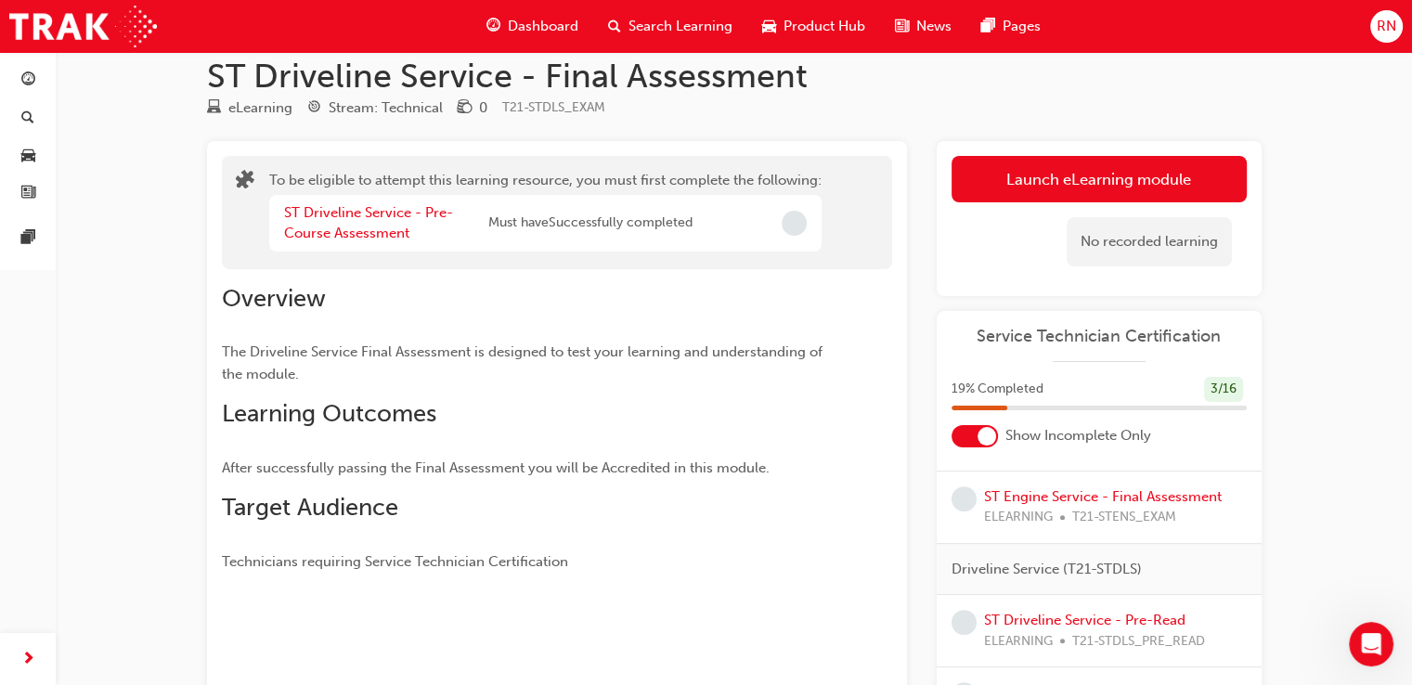
scroll to position [0, 0]
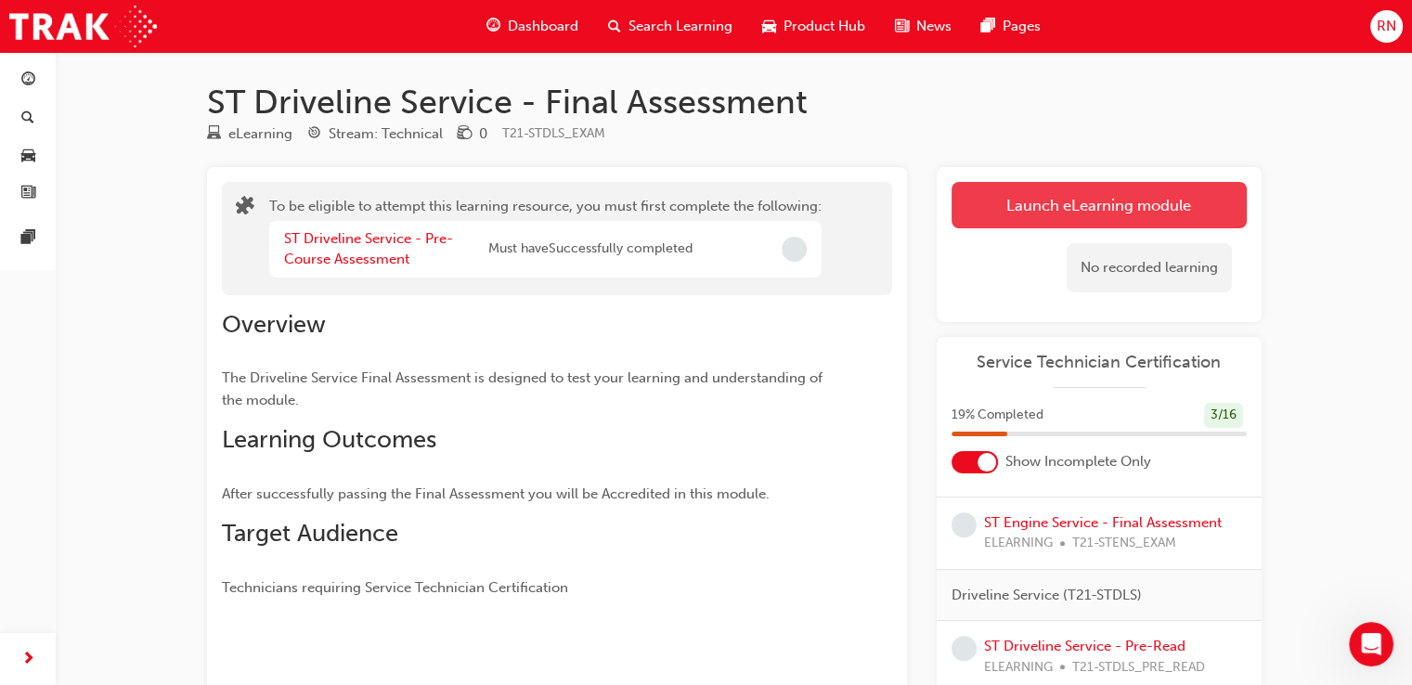
click at [1131, 215] on button "Launch eLearning module" at bounding box center [1098, 205] width 295 height 46
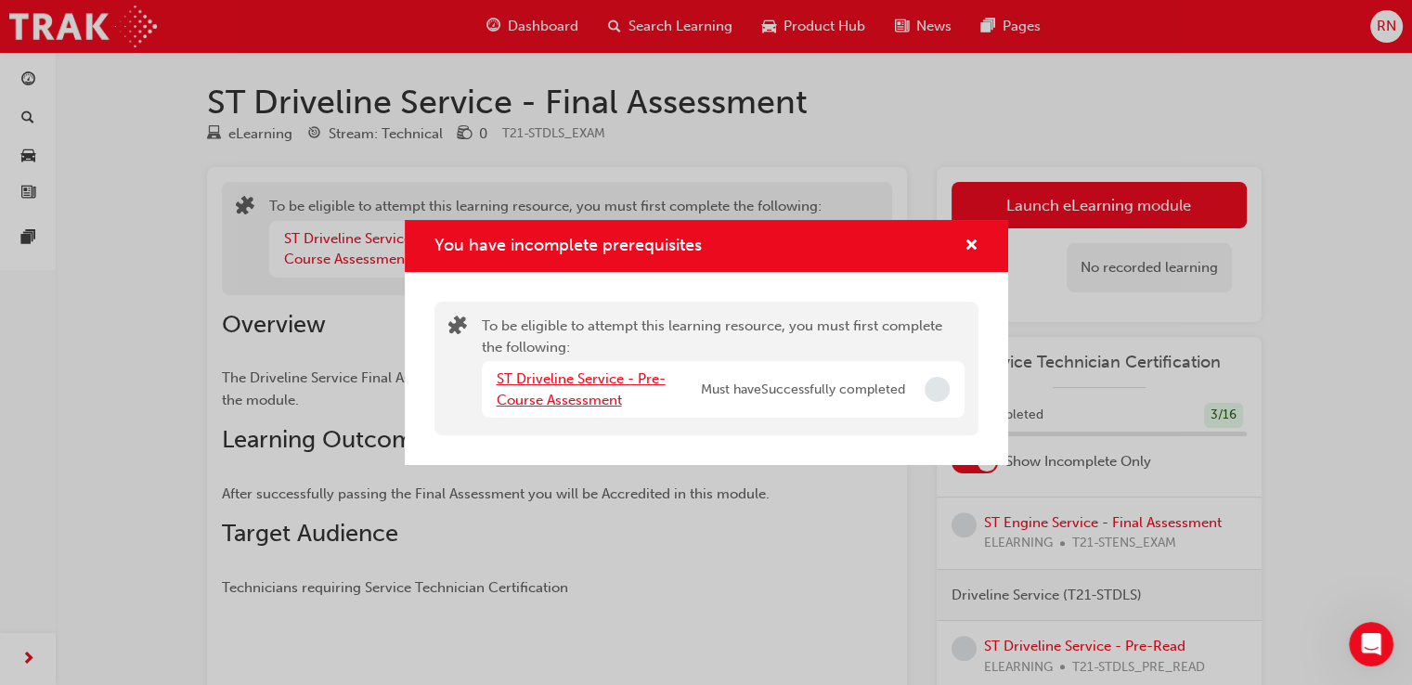
click at [570, 397] on link "ST Driveline Service - Pre-Course Assessment" at bounding box center [581, 389] width 169 height 38
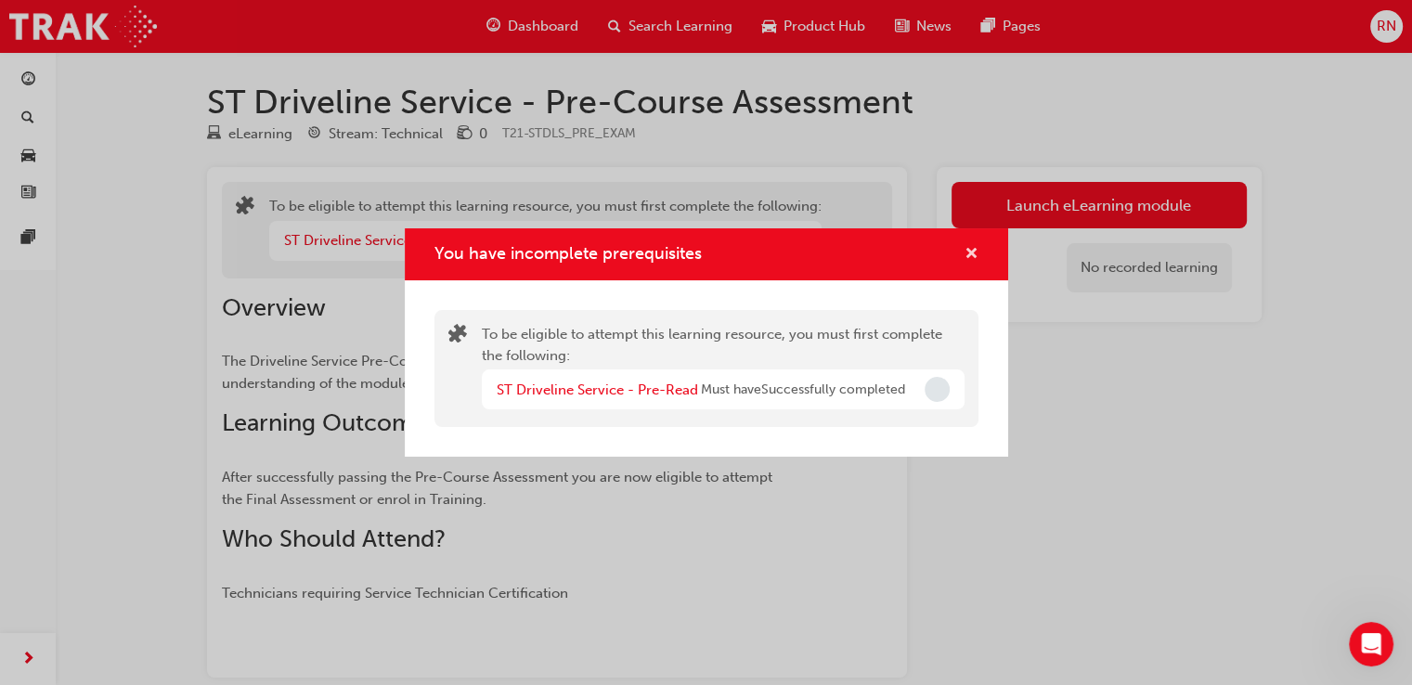
click at [967, 250] on span "cross-icon" at bounding box center [971, 255] width 14 height 17
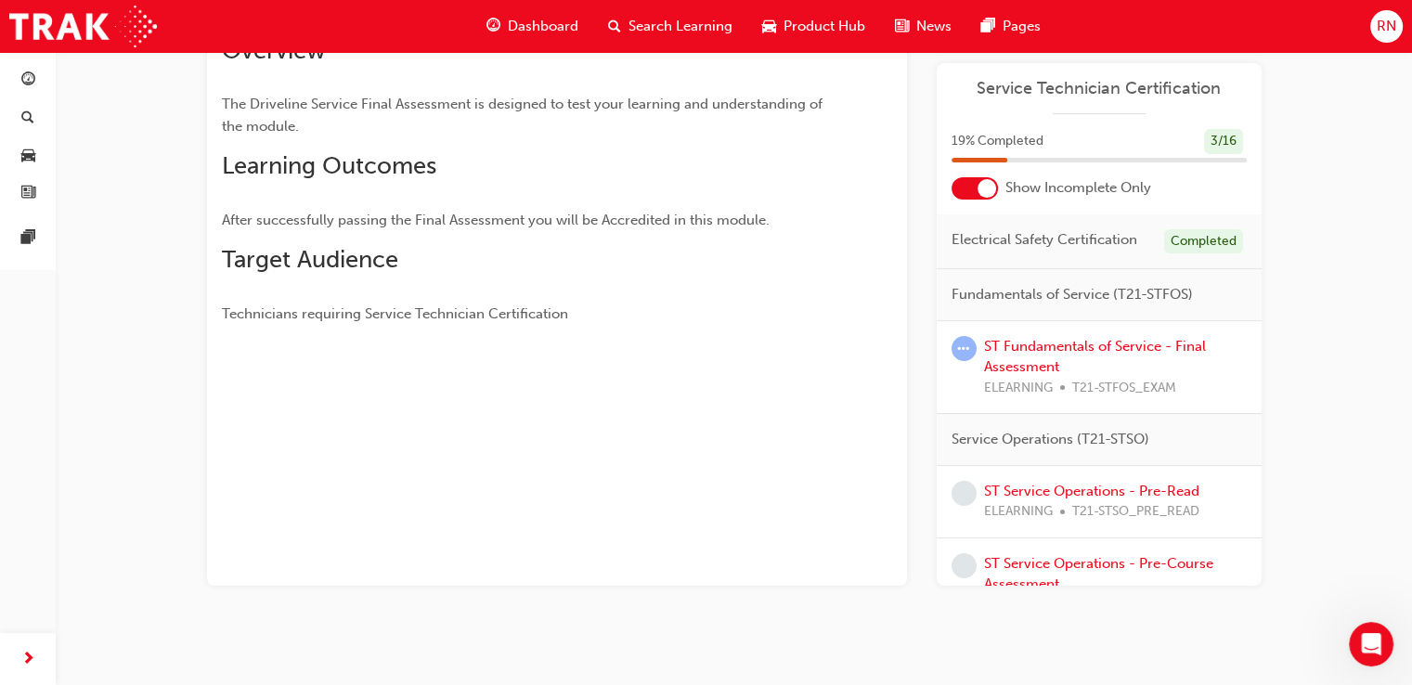
scroll to position [279, 0]
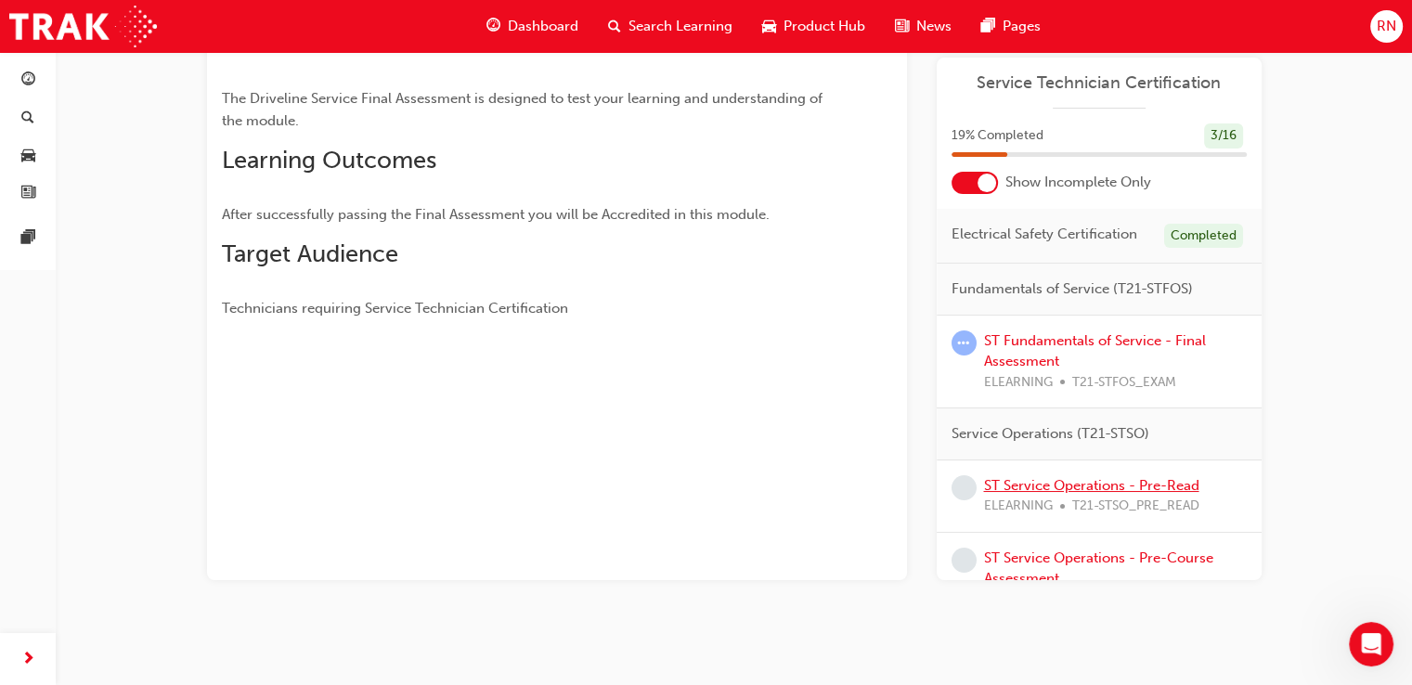
click at [1027, 494] on link "ST Service Operations - Pre-Read" at bounding box center [1091, 485] width 215 height 17
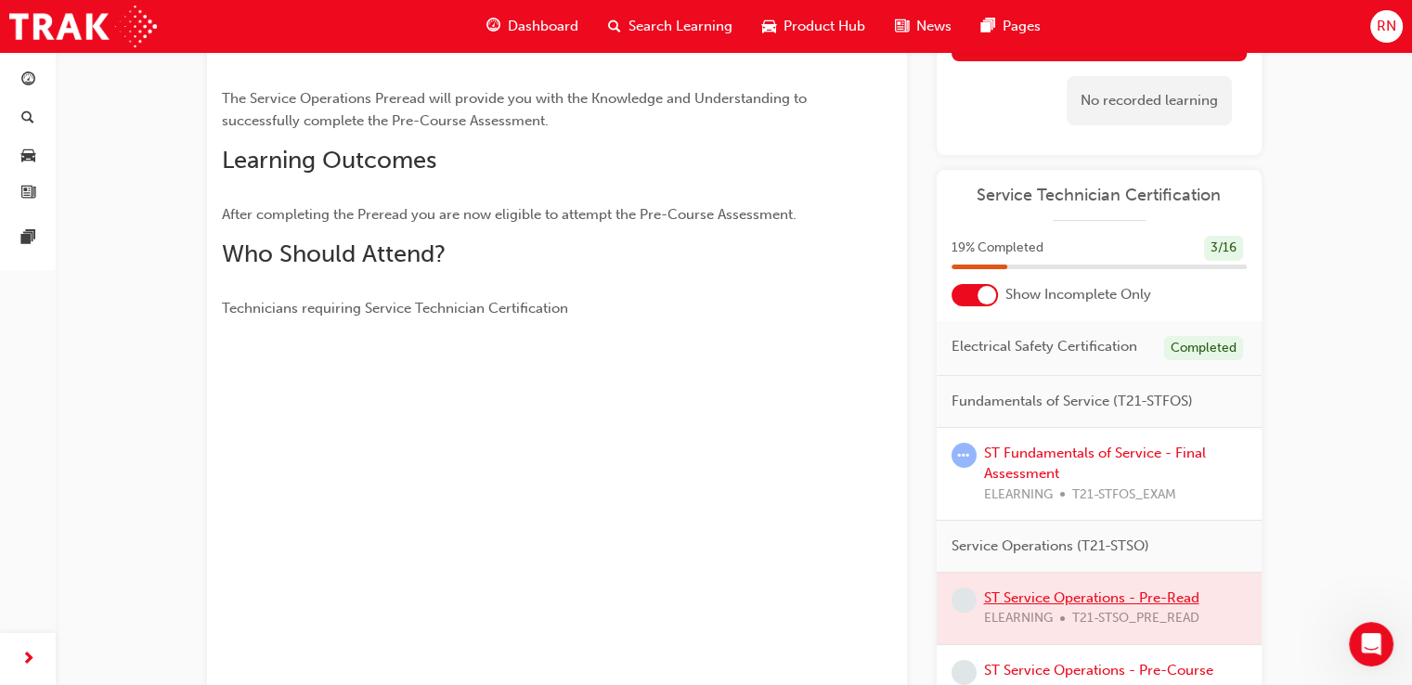
click at [1027, 500] on span "ELEARNING" at bounding box center [1018, 494] width 69 height 21
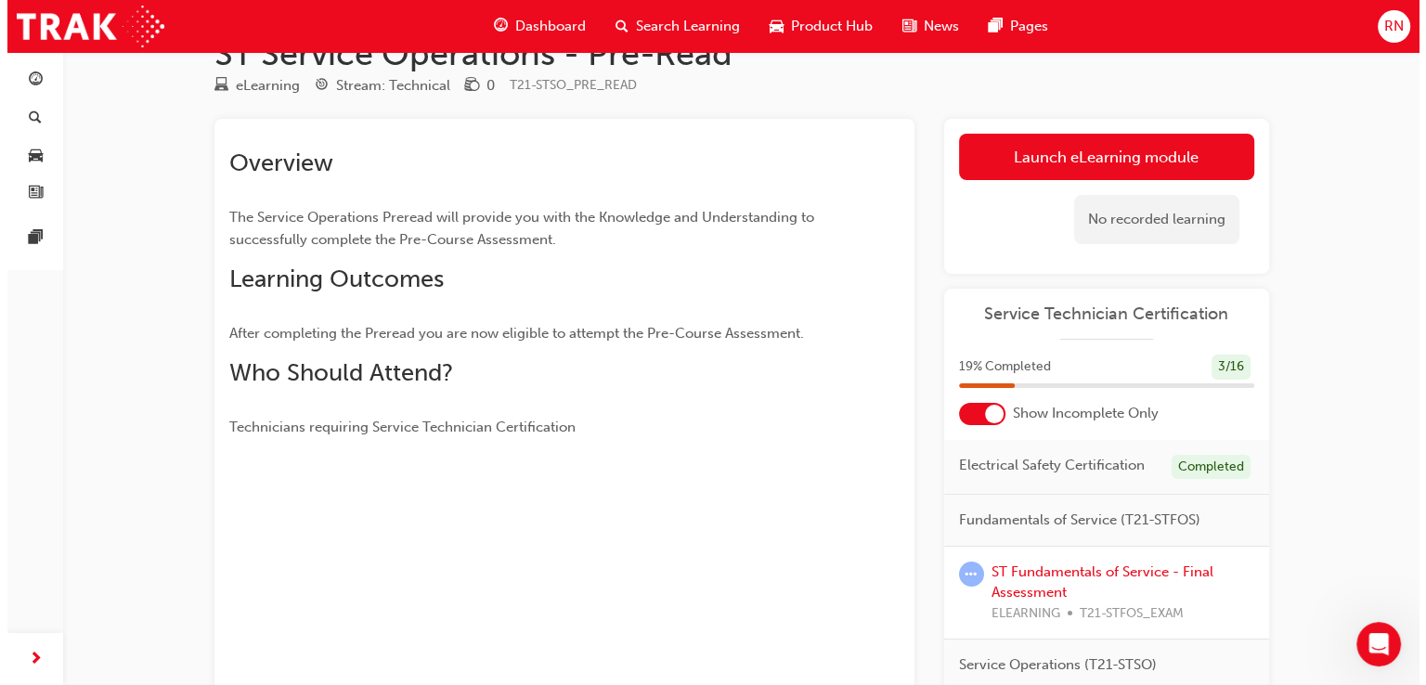
scroll to position [0, 0]
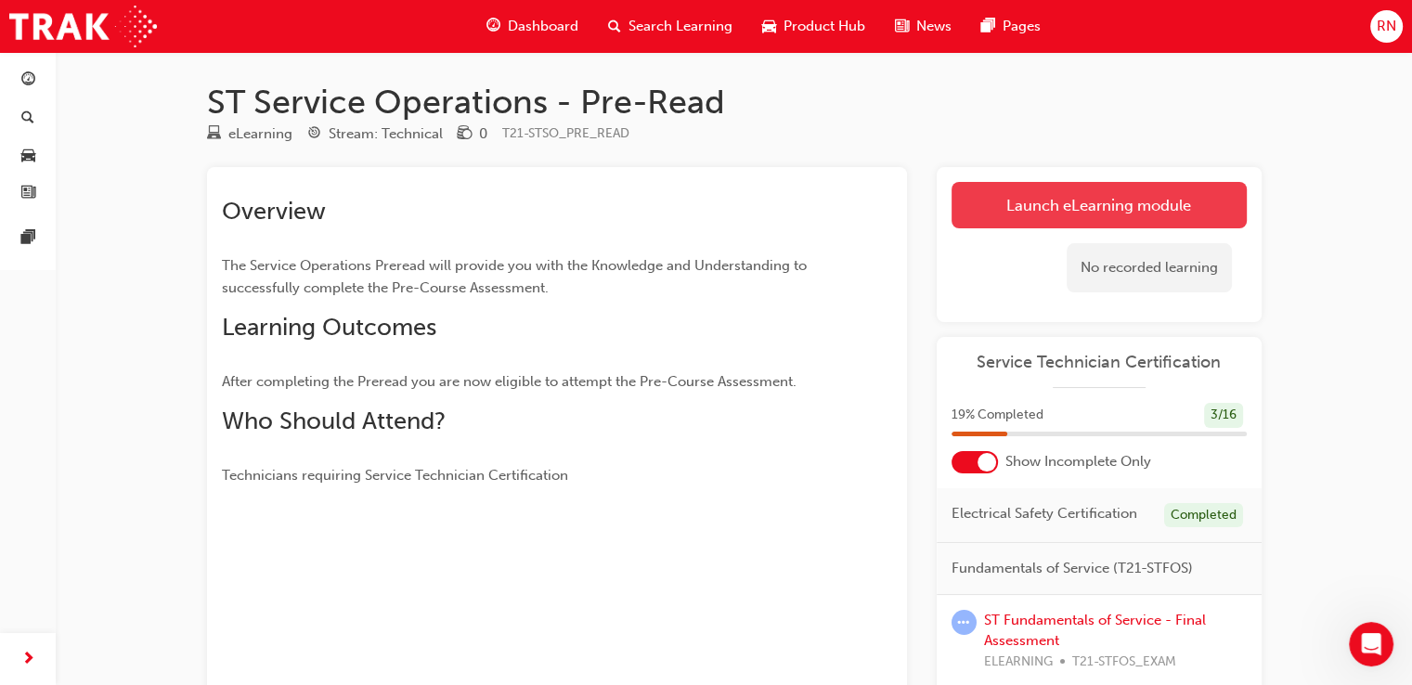
click at [1082, 202] on link "Launch eLearning module" at bounding box center [1098, 205] width 295 height 46
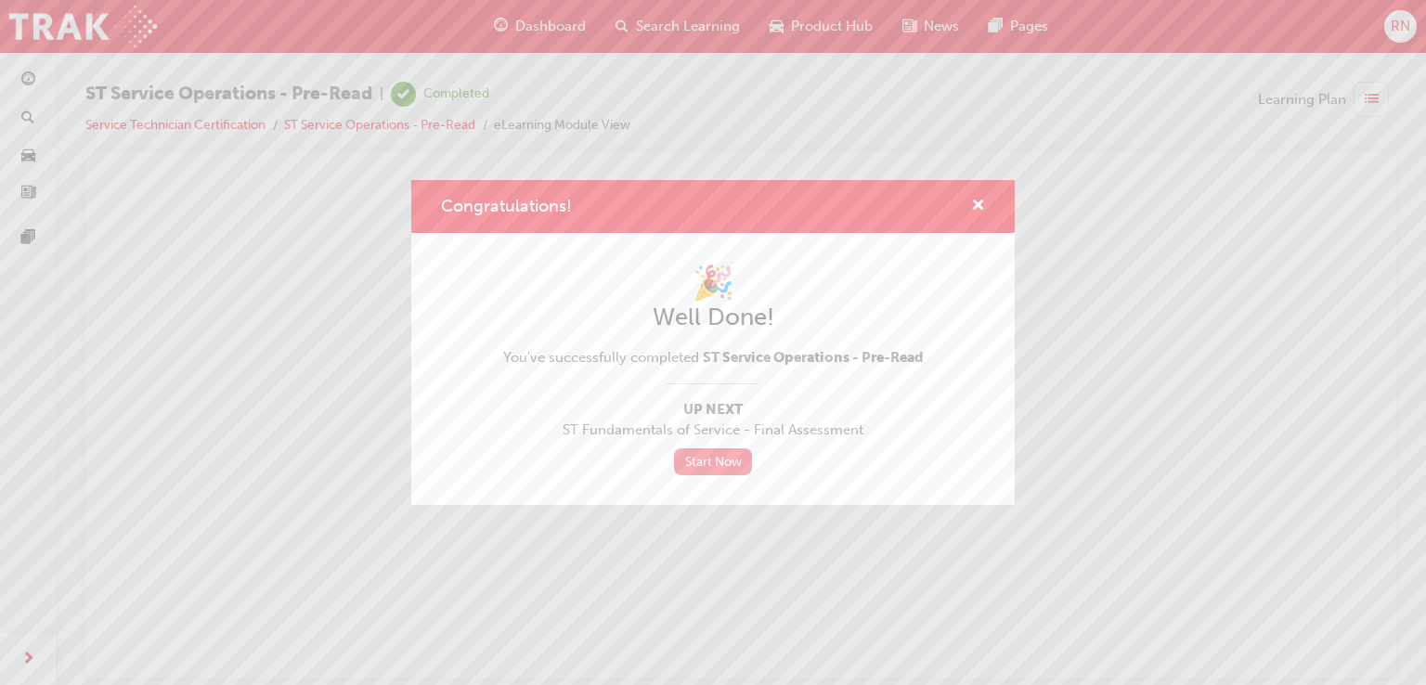
click at [727, 461] on link "Start Now" at bounding box center [713, 461] width 78 height 27
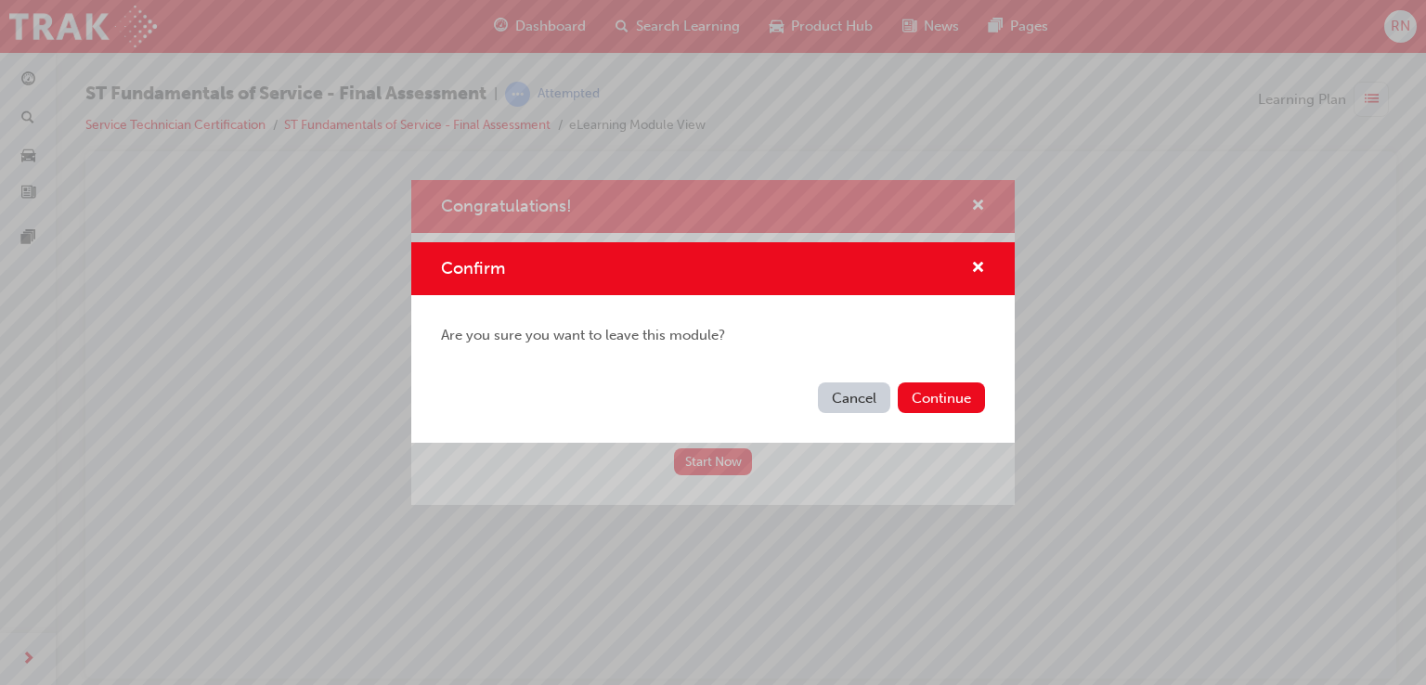
click at [872, 398] on button "Cancel" at bounding box center [854, 397] width 72 height 31
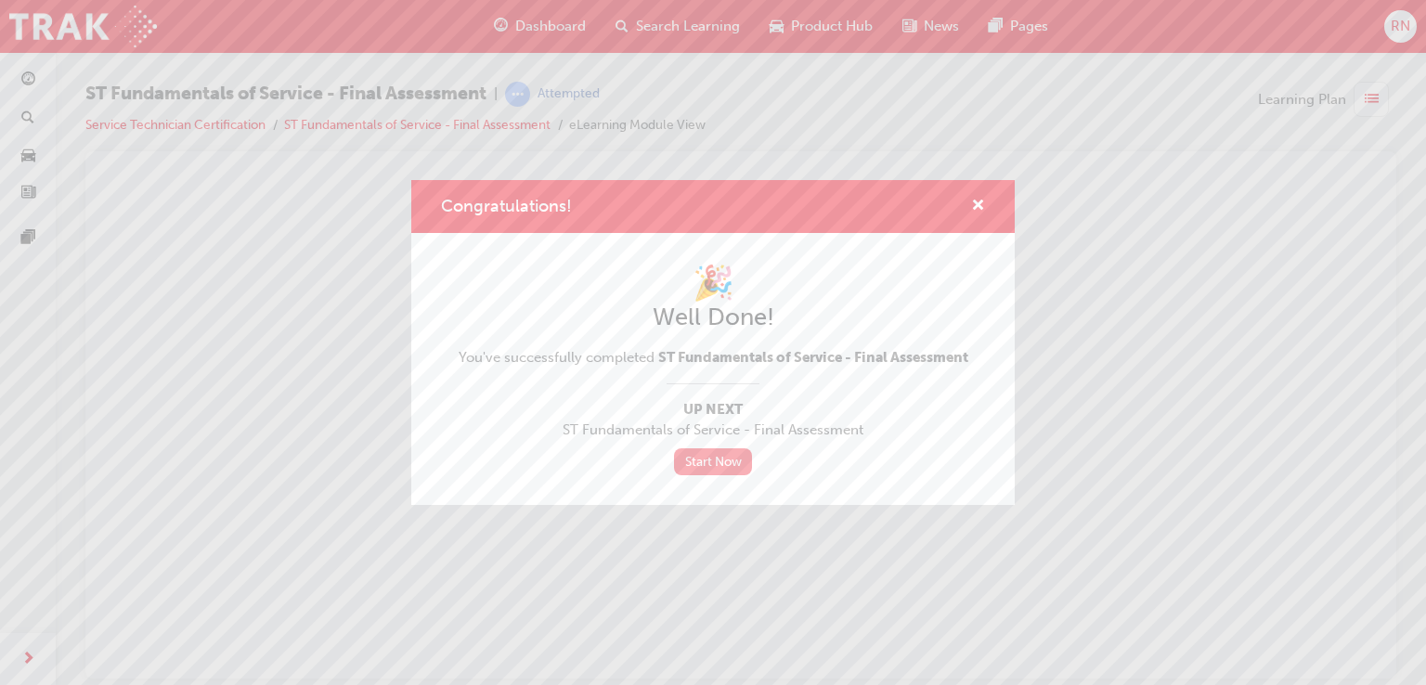
click at [704, 461] on link "Start Now" at bounding box center [713, 461] width 78 height 27
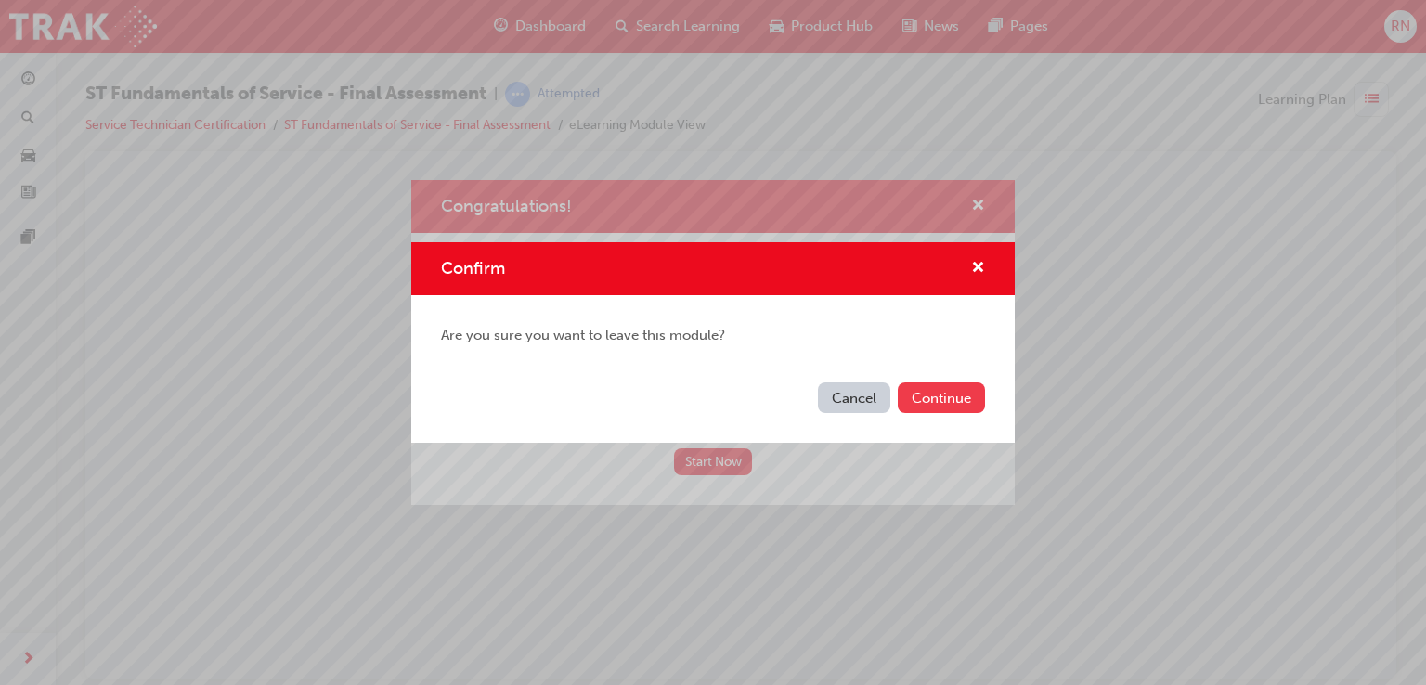
click at [924, 396] on button "Continue" at bounding box center [940, 397] width 87 height 31
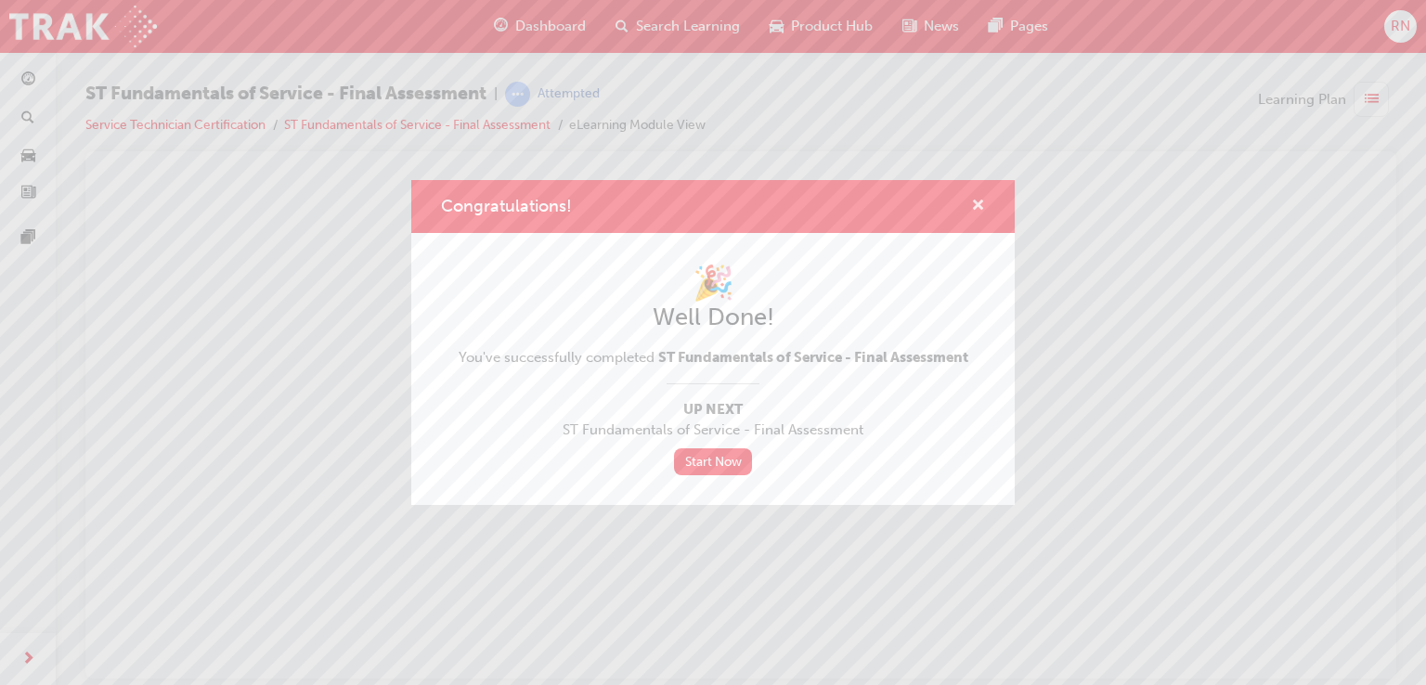
click at [975, 205] on span "cross-icon" at bounding box center [978, 207] width 14 height 17
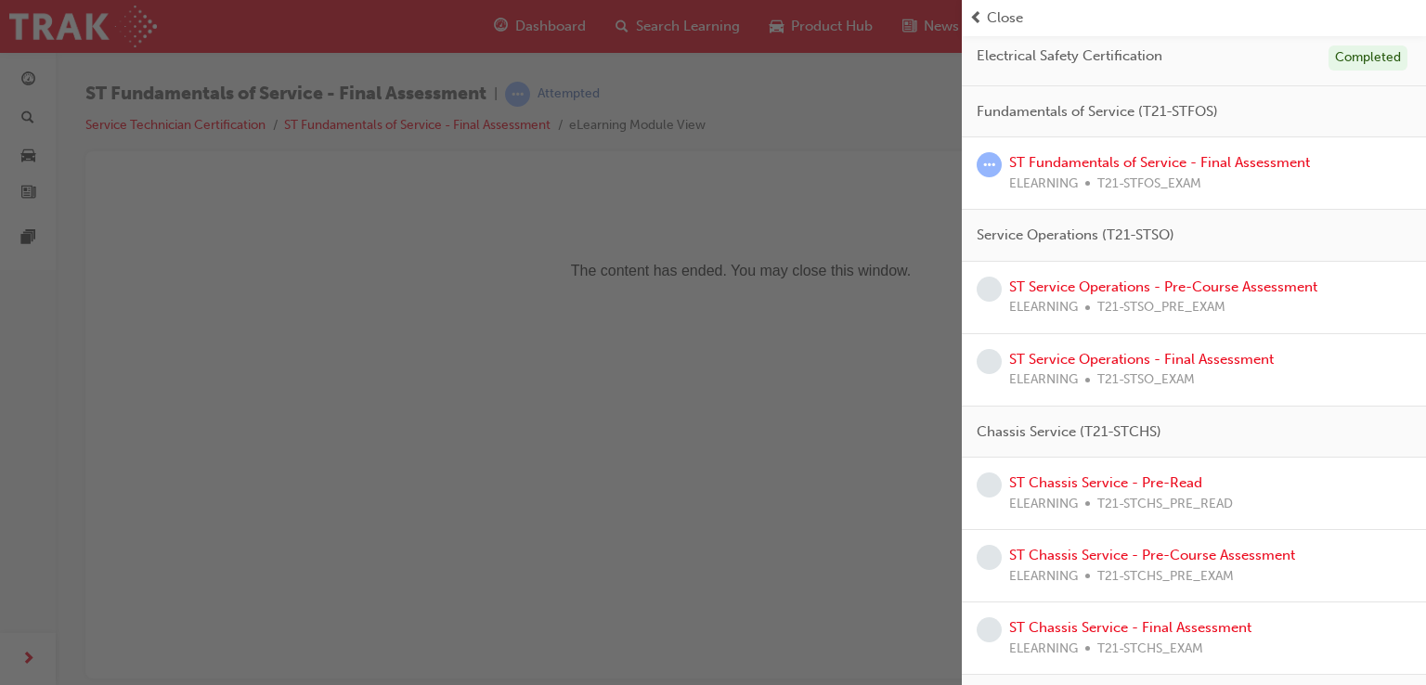
scroll to position [215, 0]
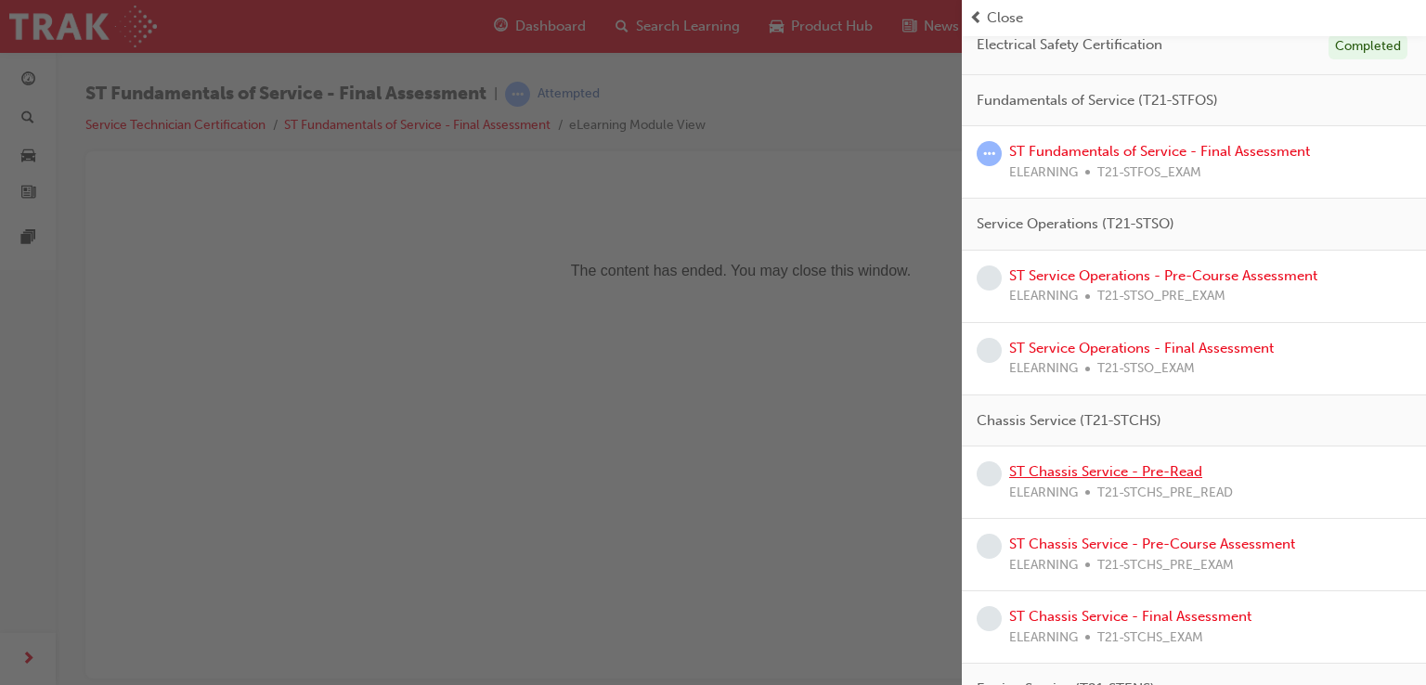
click at [1120, 469] on link "ST Chassis Service - Pre-Read" at bounding box center [1105, 471] width 193 height 17
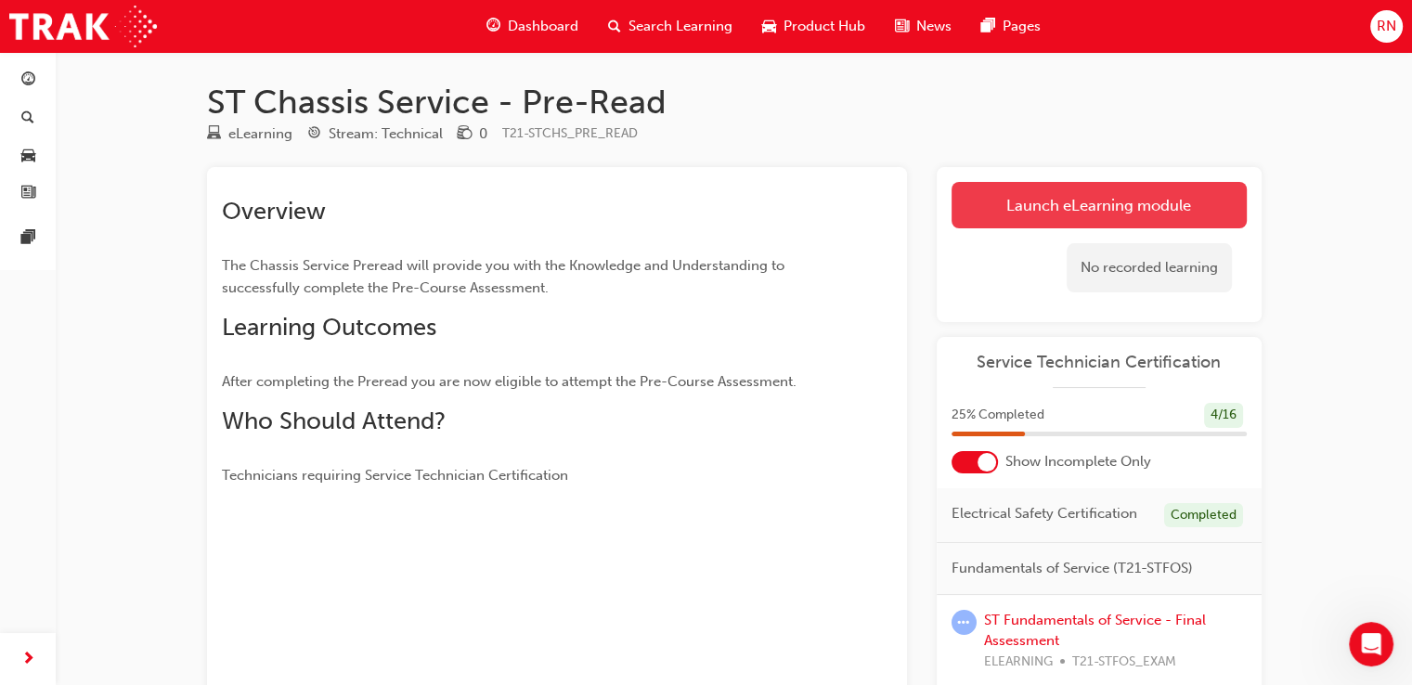
click at [1081, 206] on link "Launch eLearning module" at bounding box center [1098, 205] width 295 height 46
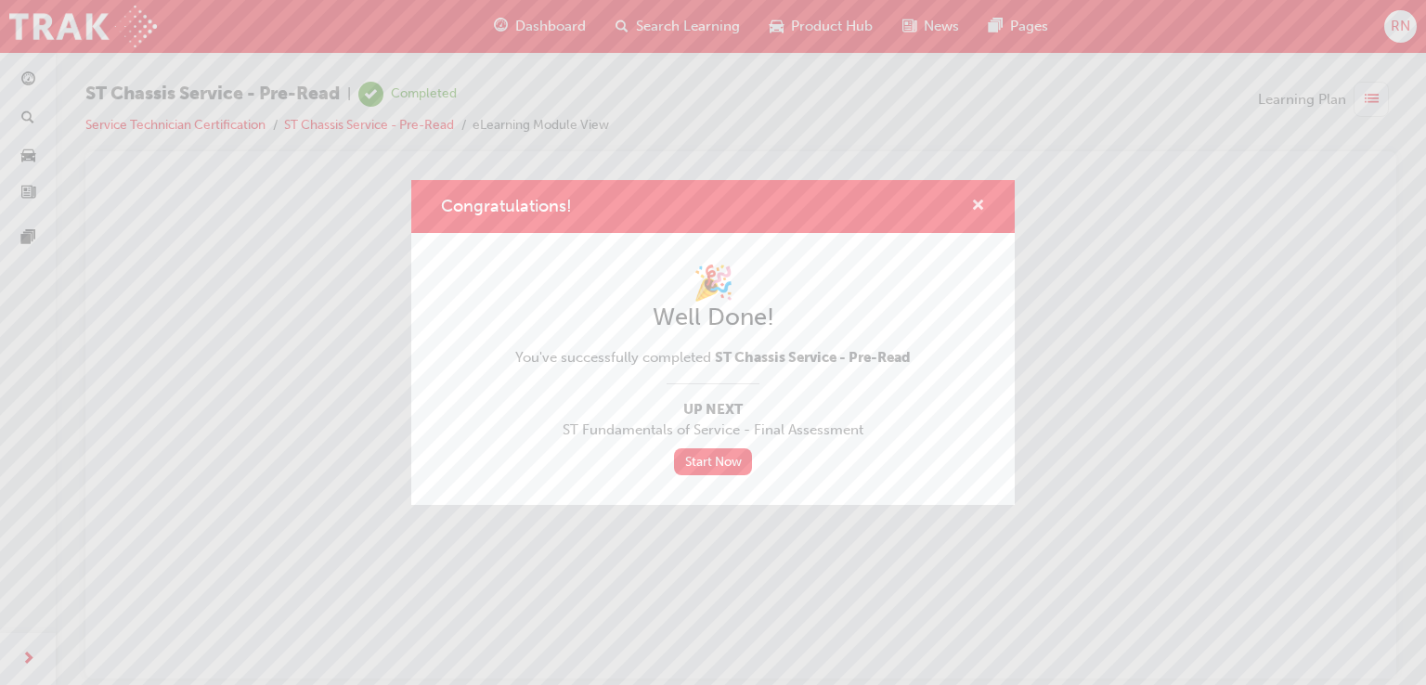
click at [978, 201] on span "cross-icon" at bounding box center [978, 207] width 14 height 17
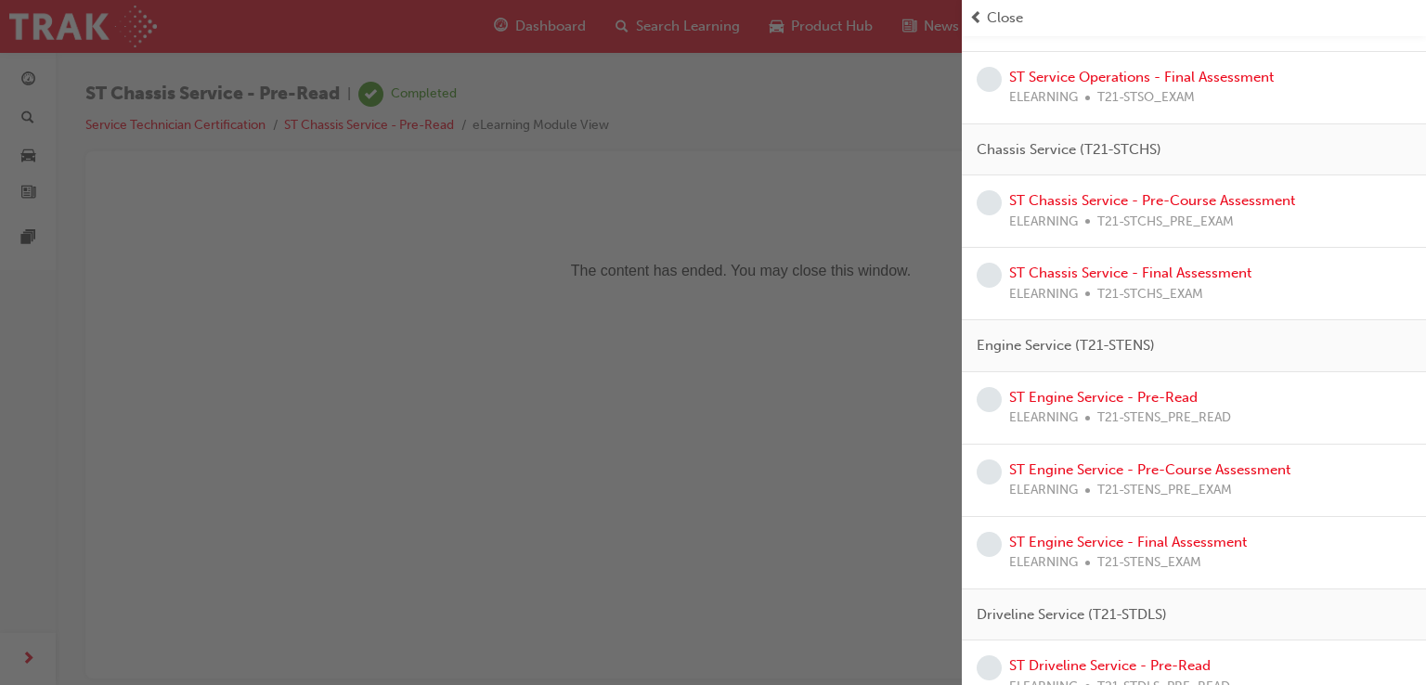
scroll to position [487, 0]
click at [1128, 400] on link "ST Engine Service - Pre-Read" at bounding box center [1103, 396] width 188 height 17
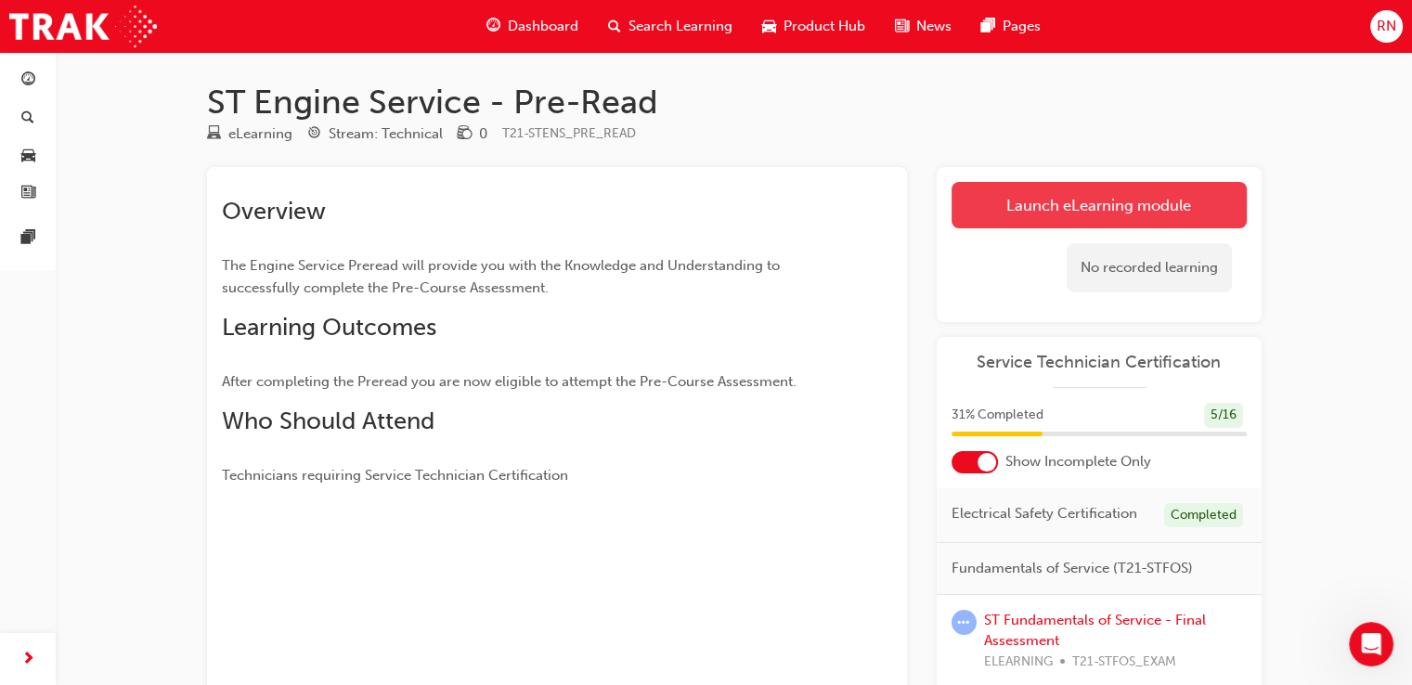
click at [1076, 199] on link "Launch eLearning module" at bounding box center [1098, 205] width 295 height 46
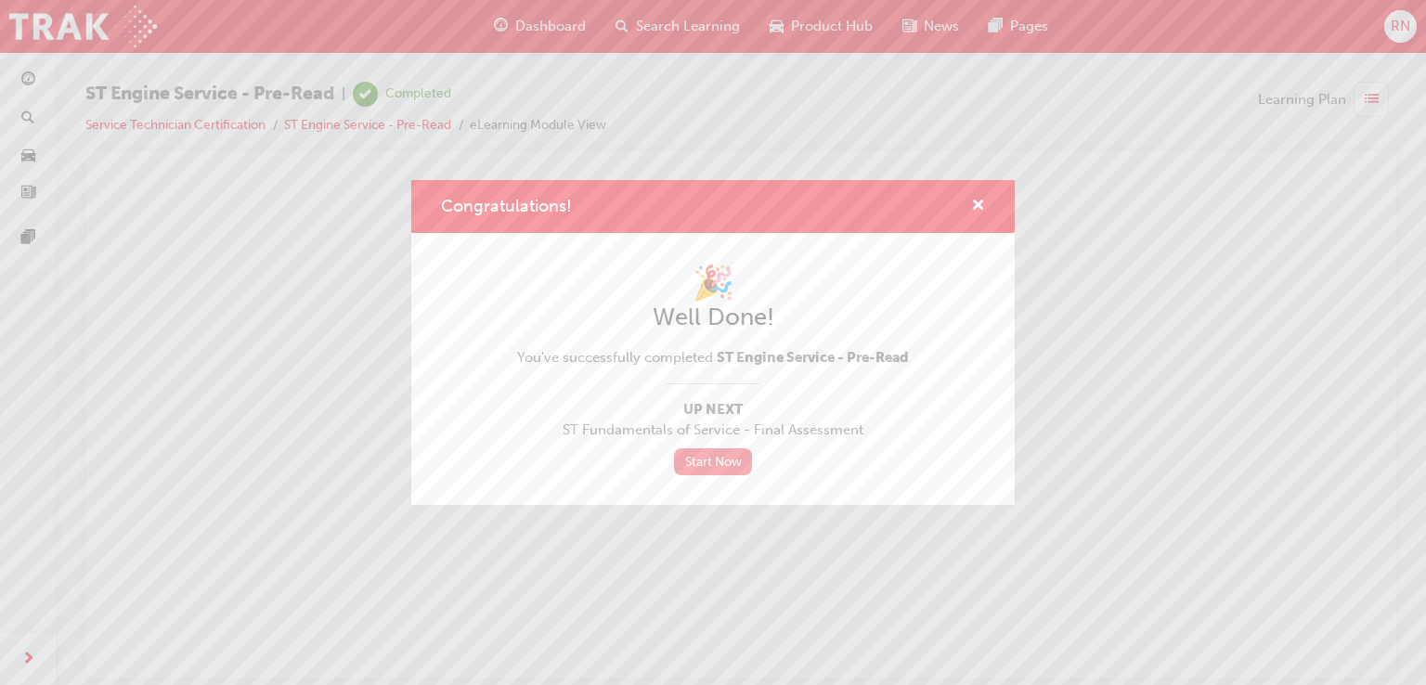
click at [719, 454] on link "Start Now" at bounding box center [713, 461] width 78 height 27
click at [969, 205] on div "Congratulations!" at bounding box center [970, 206] width 29 height 23
click at [978, 205] on span "cross-icon" at bounding box center [978, 207] width 14 height 17
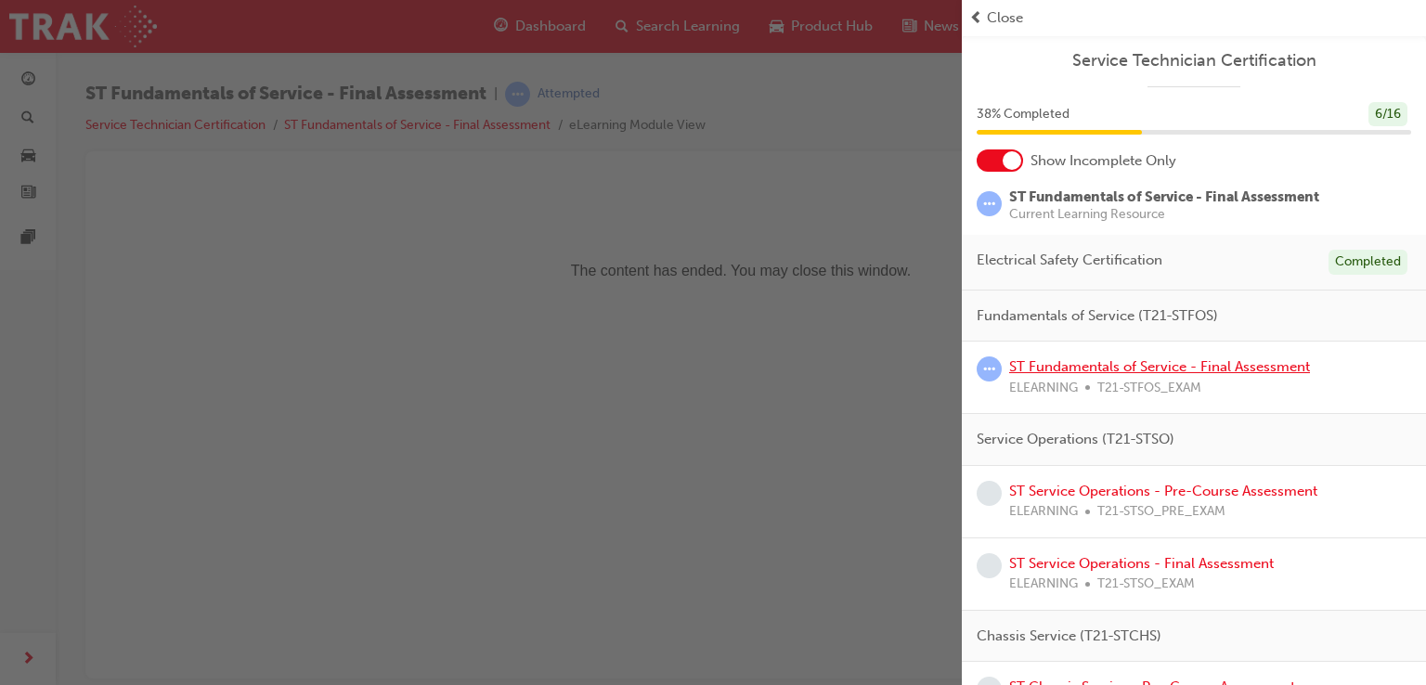
click at [1255, 368] on link "ST Fundamentals of Service - Final Assessment" at bounding box center [1159, 366] width 301 height 17
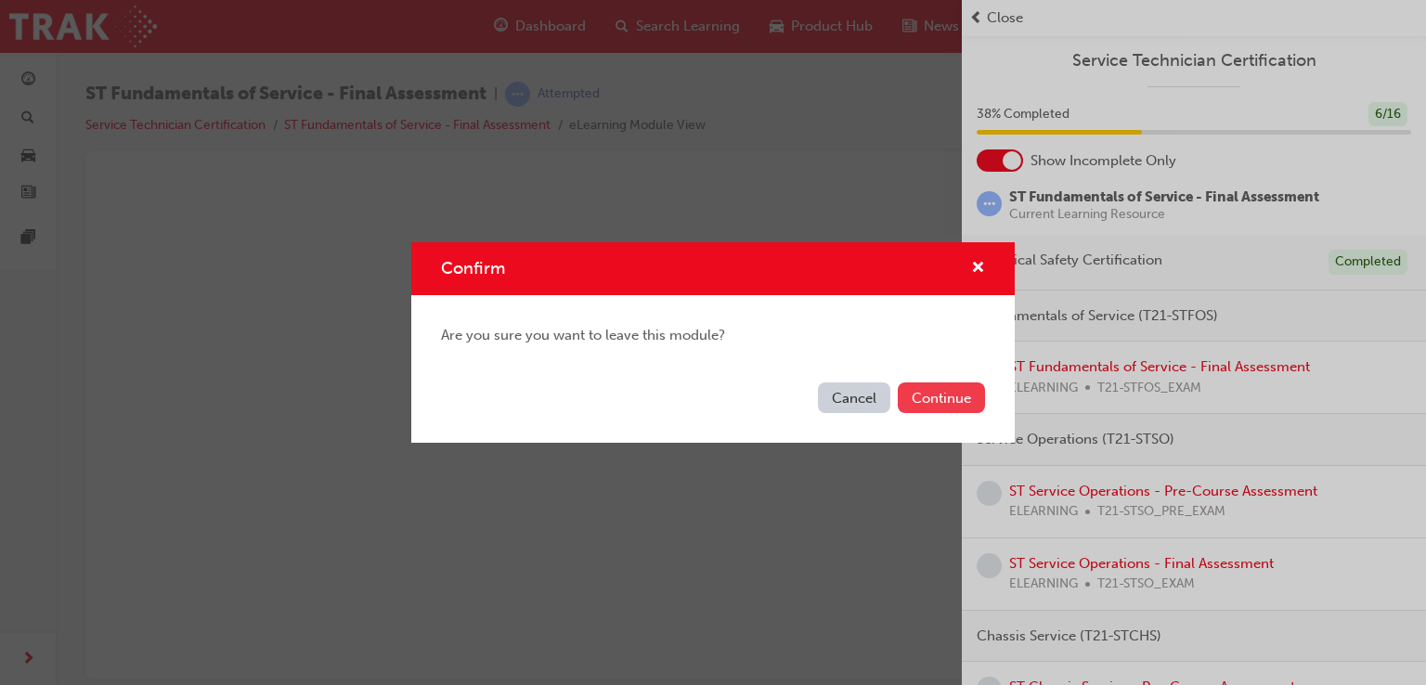
click at [915, 406] on button "Continue" at bounding box center [940, 397] width 87 height 31
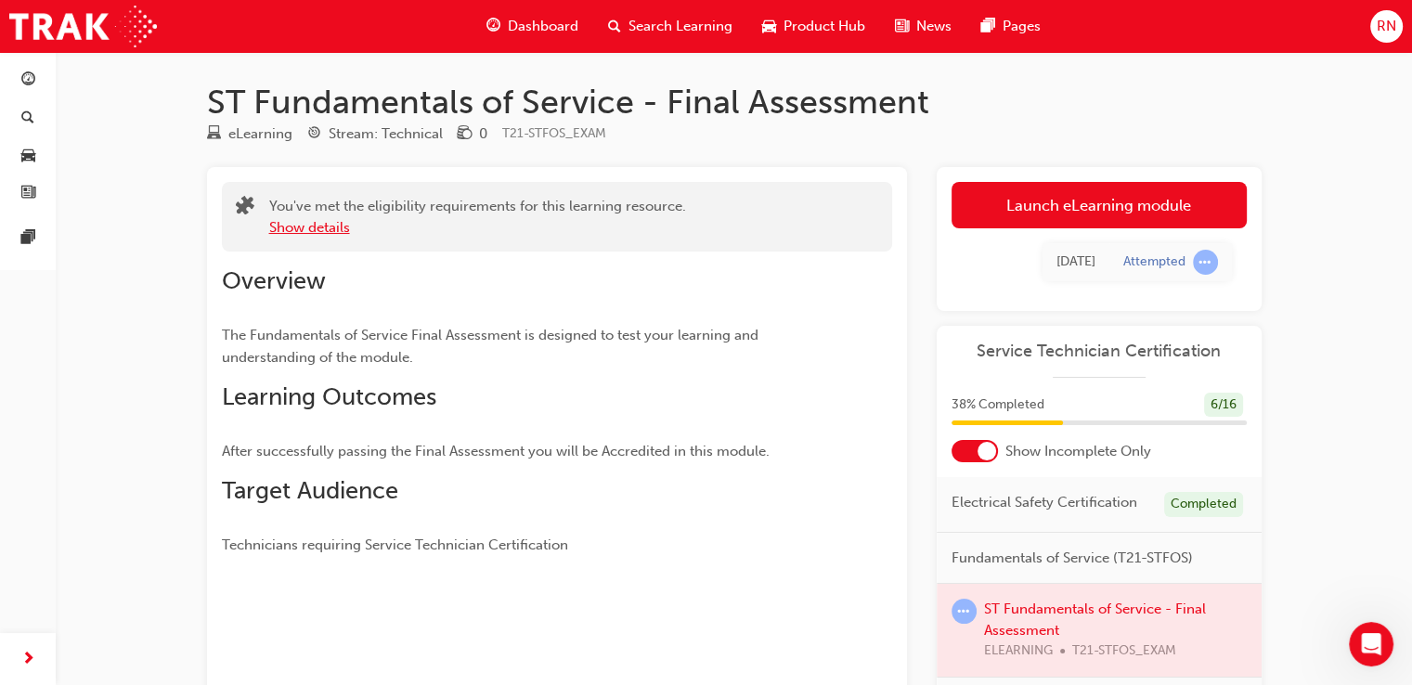
click at [323, 235] on button "Show details" at bounding box center [309, 227] width 81 height 21
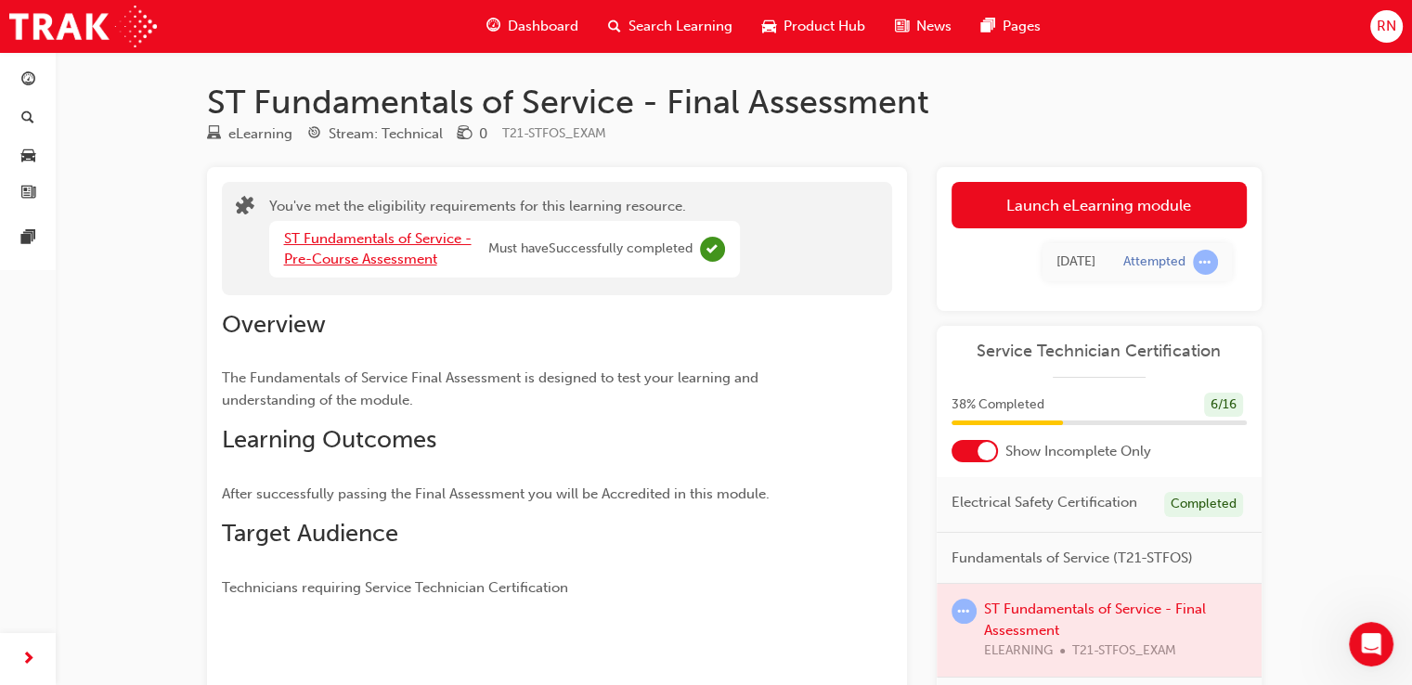
click at [407, 237] on link "ST Fundamentals of Service - Pre-Course Assessment" at bounding box center [377, 249] width 187 height 38
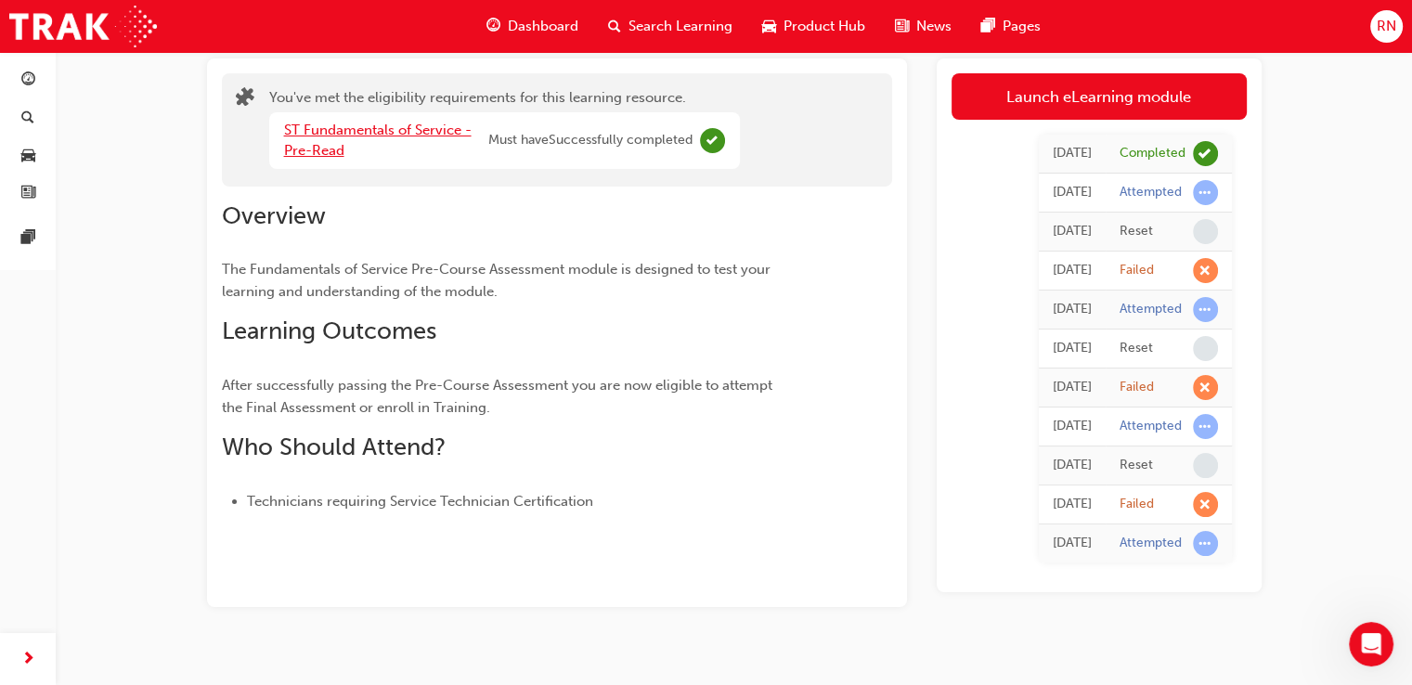
scroll to position [134, 0]
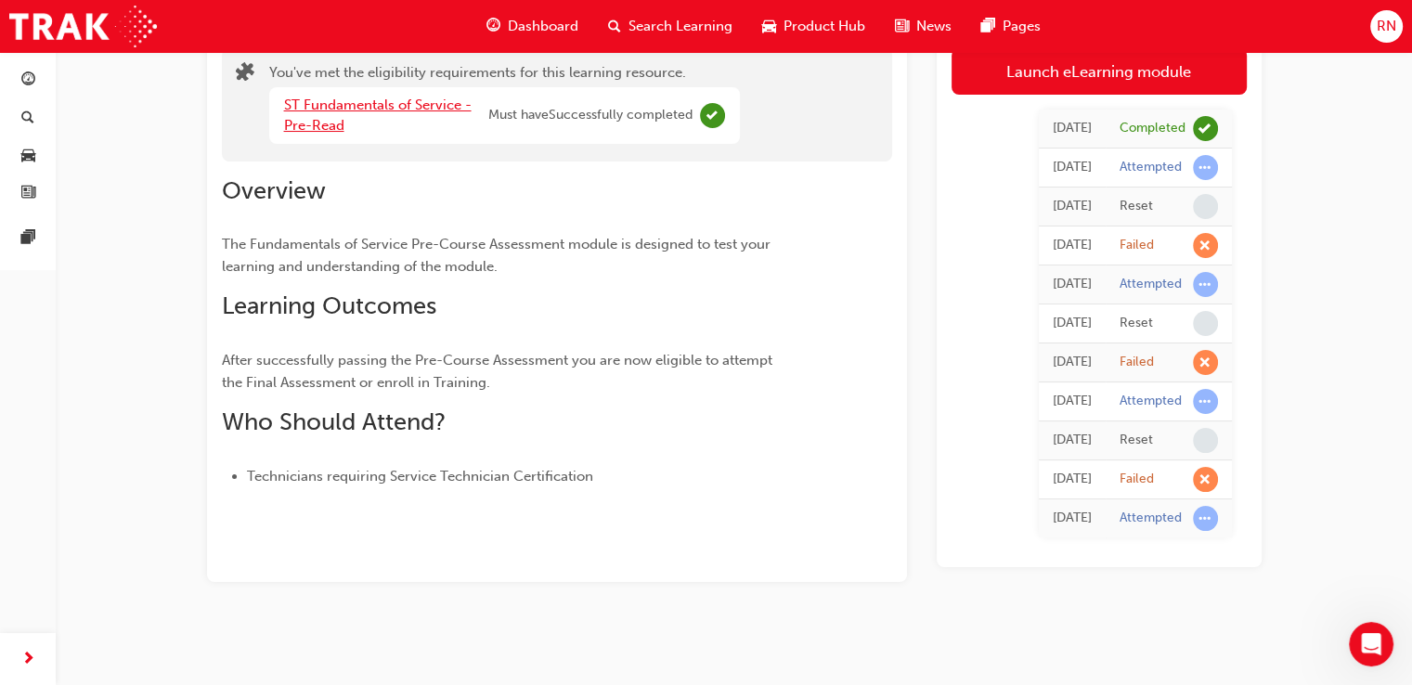
click at [409, 101] on link "ST Fundamentals of Service - Pre-Read" at bounding box center [377, 116] width 187 height 38
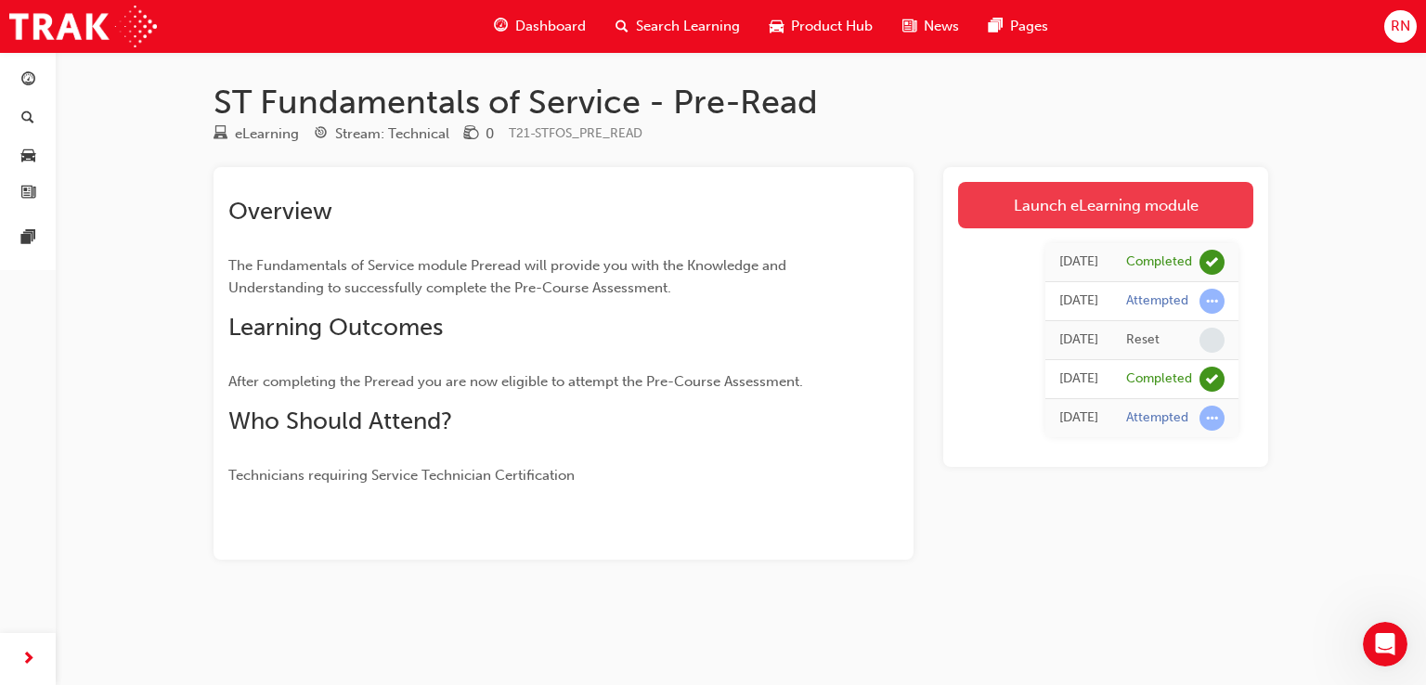
click at [1039, 213] on link "Launch eLearning module" at bounding box center [1105, 205] width 295 height 46
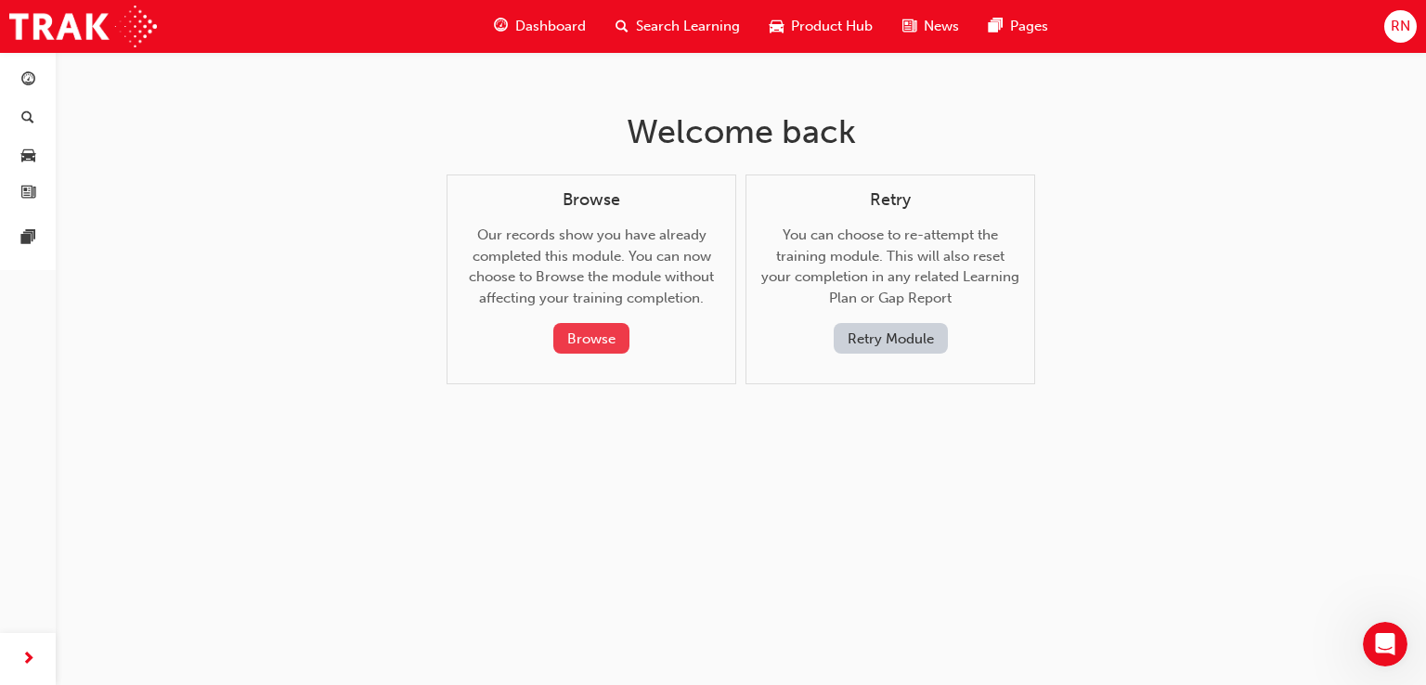
click at [600, 335] on button "Browse" at bounding box center [591, 338] width 76 height 31
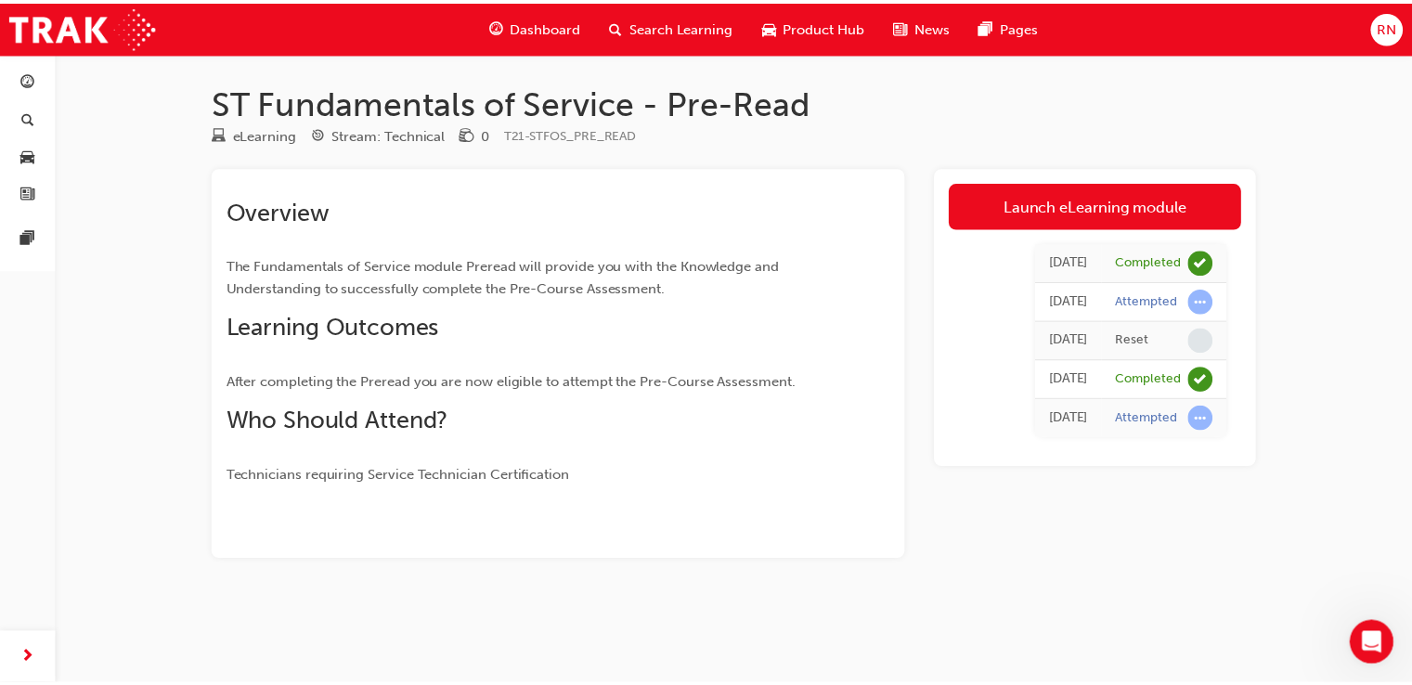
scroll to position [134, 0]
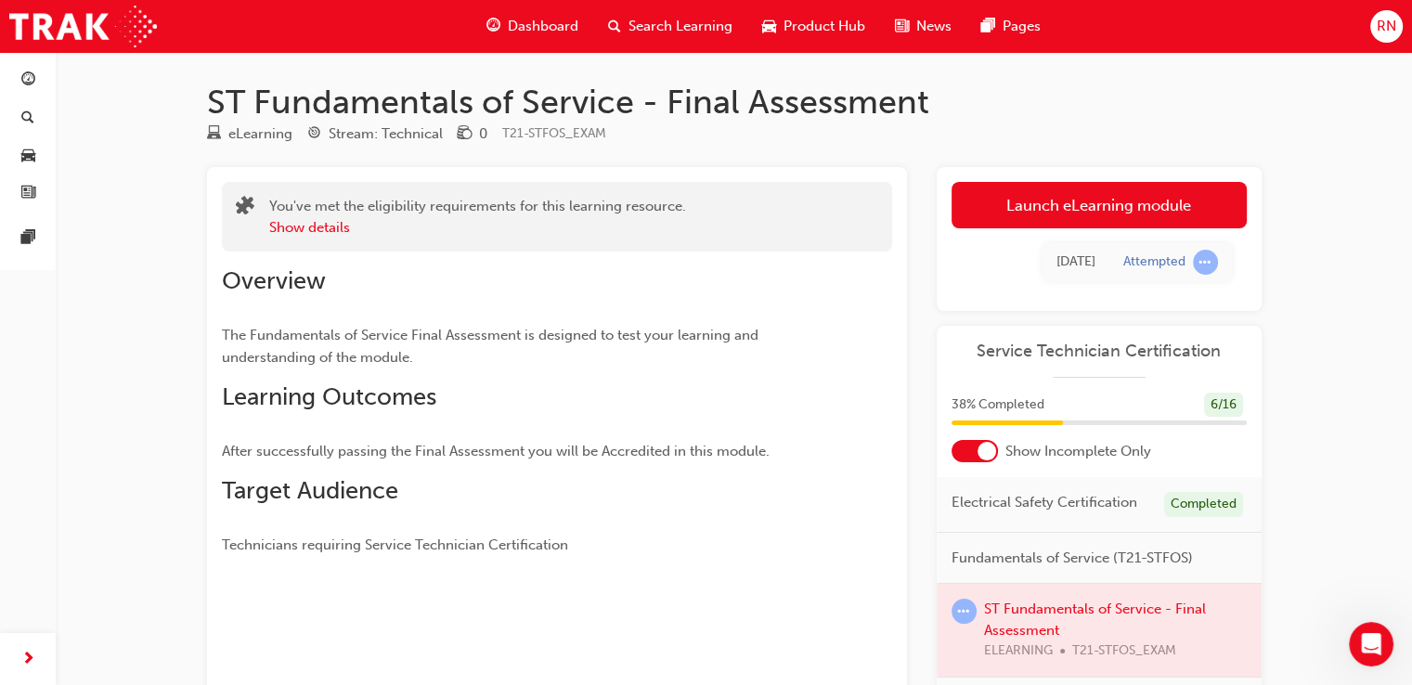
click at [1028, 648] on div at bounding box center [1098, 630] width 325 height 93
click at [1047, 625] on div at bounding box center [1098, 630] width 325 height 93
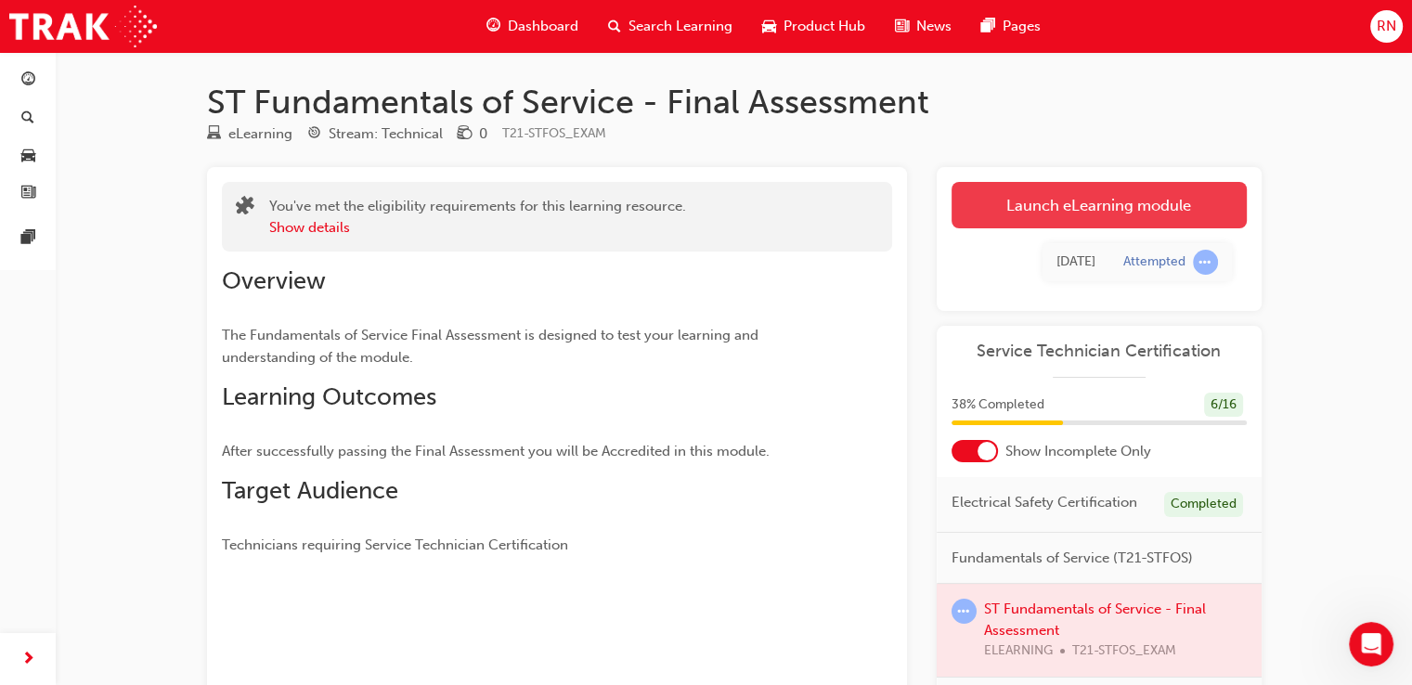
click at [1049, 202] on link "Launch eLearning module" at bounding box center [1098, 205] width 295 height 46
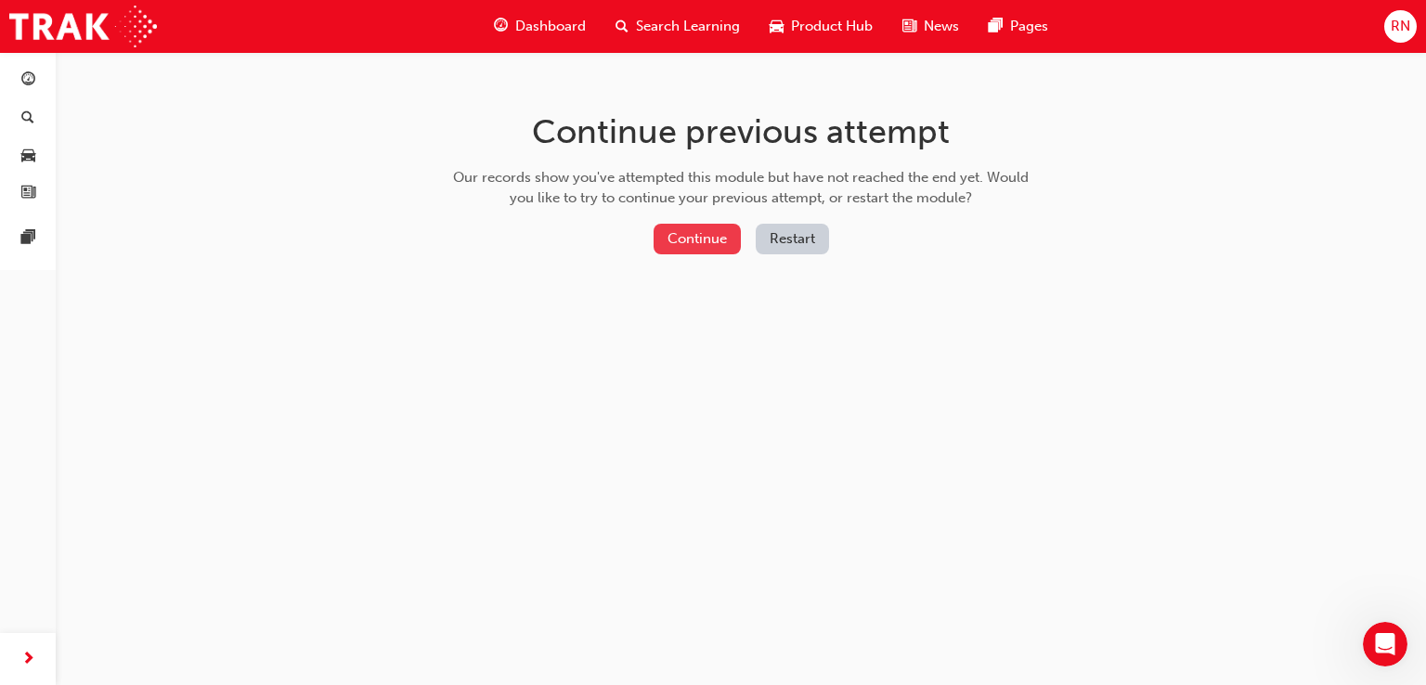
click at [712, 239] on button "Continue" at bounding box center [696, 239] width 87 height 31
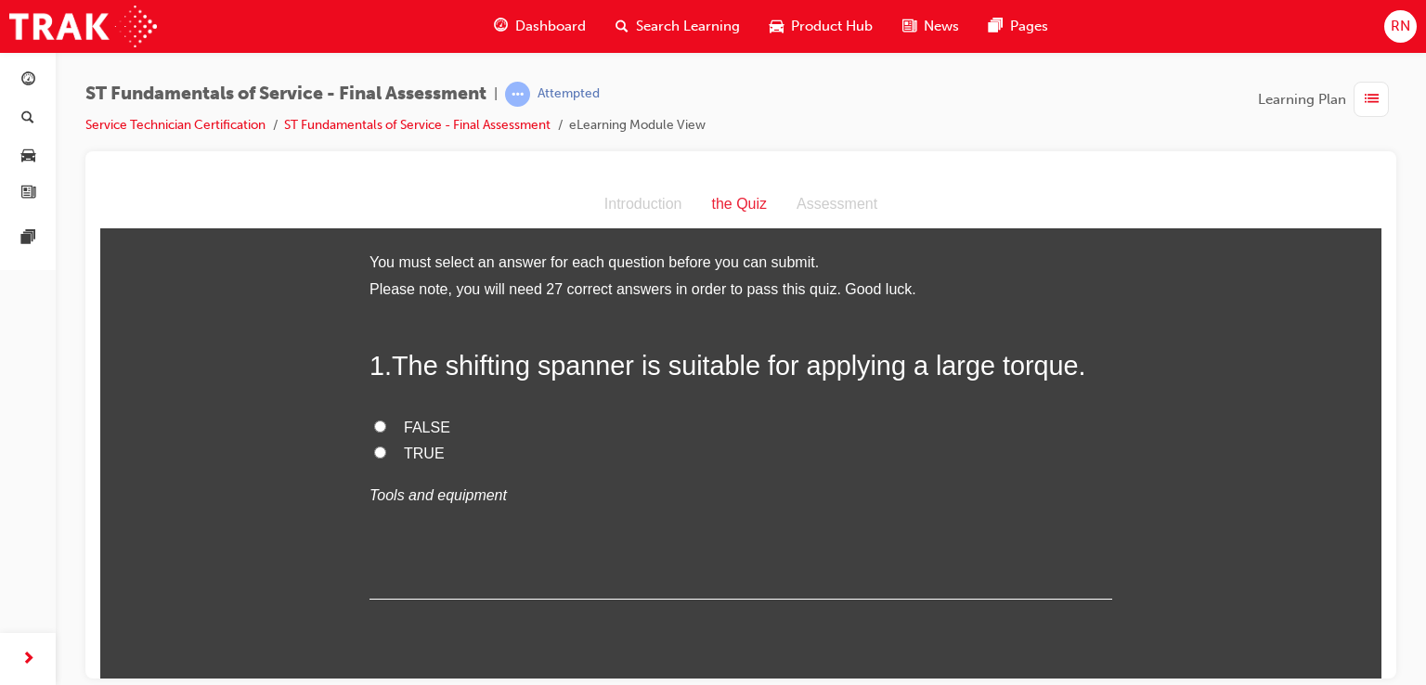
click at [374, 423] on input "FALSE" at bounding box center [380, 426] width 12 height 12
radio input "true"
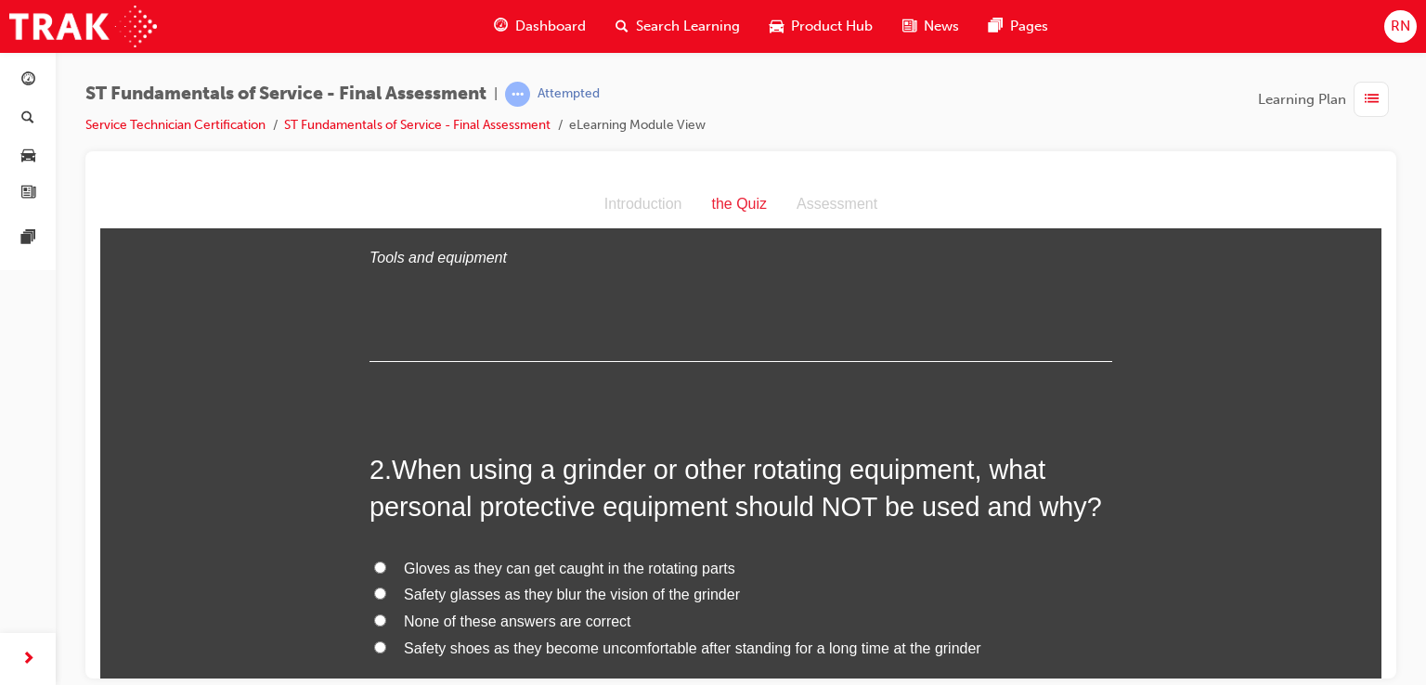
scroll to position [260, 0]
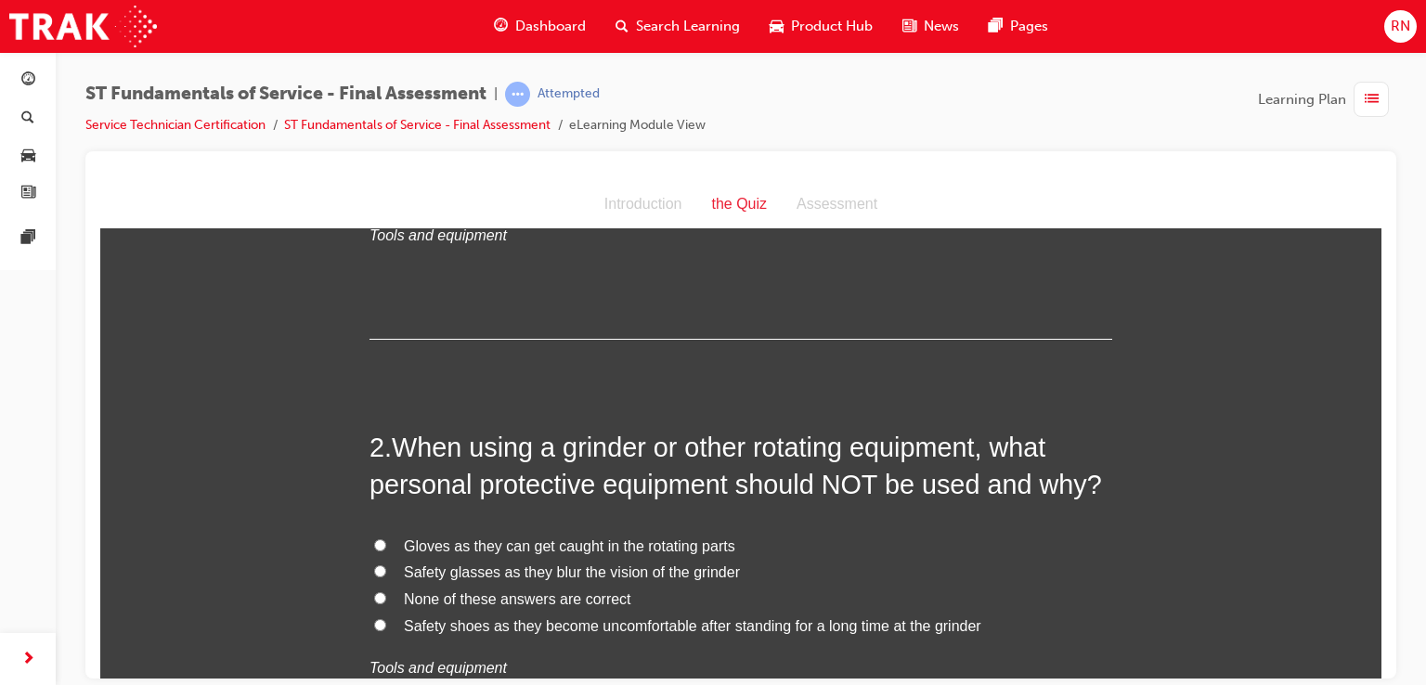
click at [374, 541] on input "Gloves as they can get caught in the rotating parts" at bounding box center [380, 544] width 12 height 12
radio input "true"
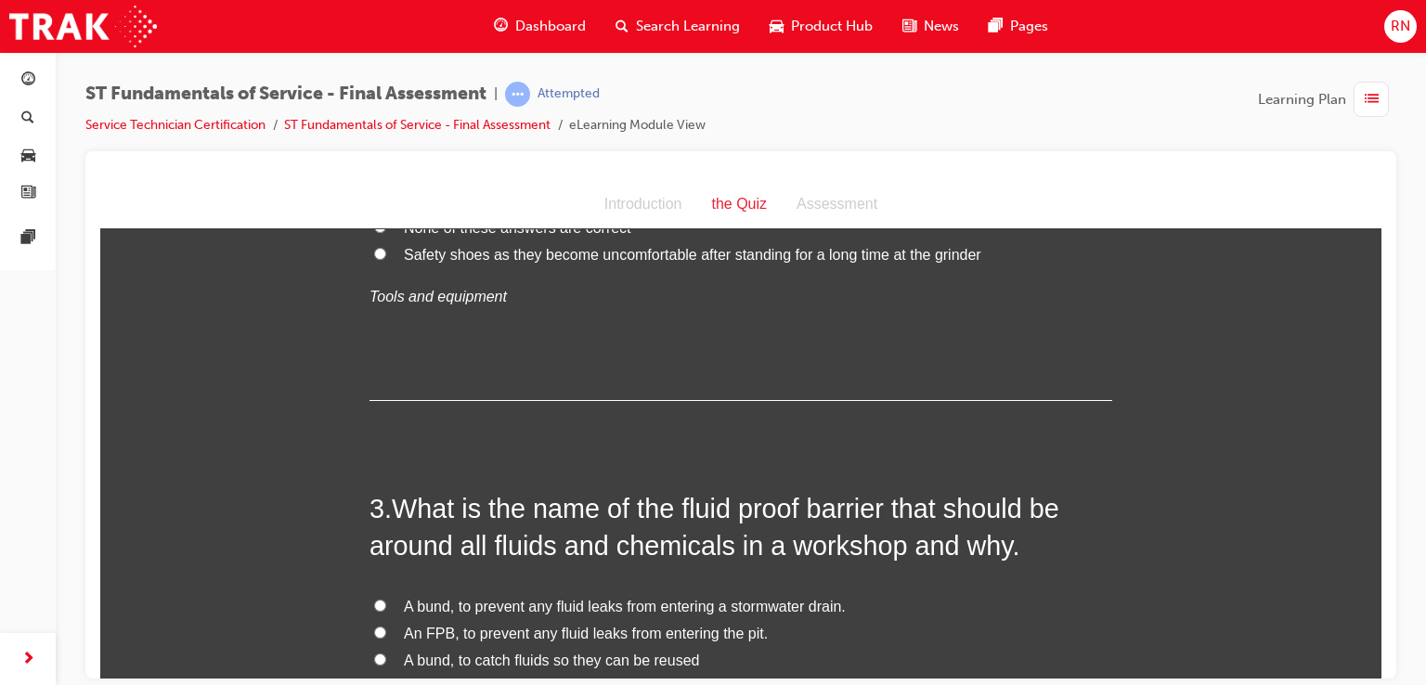
scroll to position [668, 0]
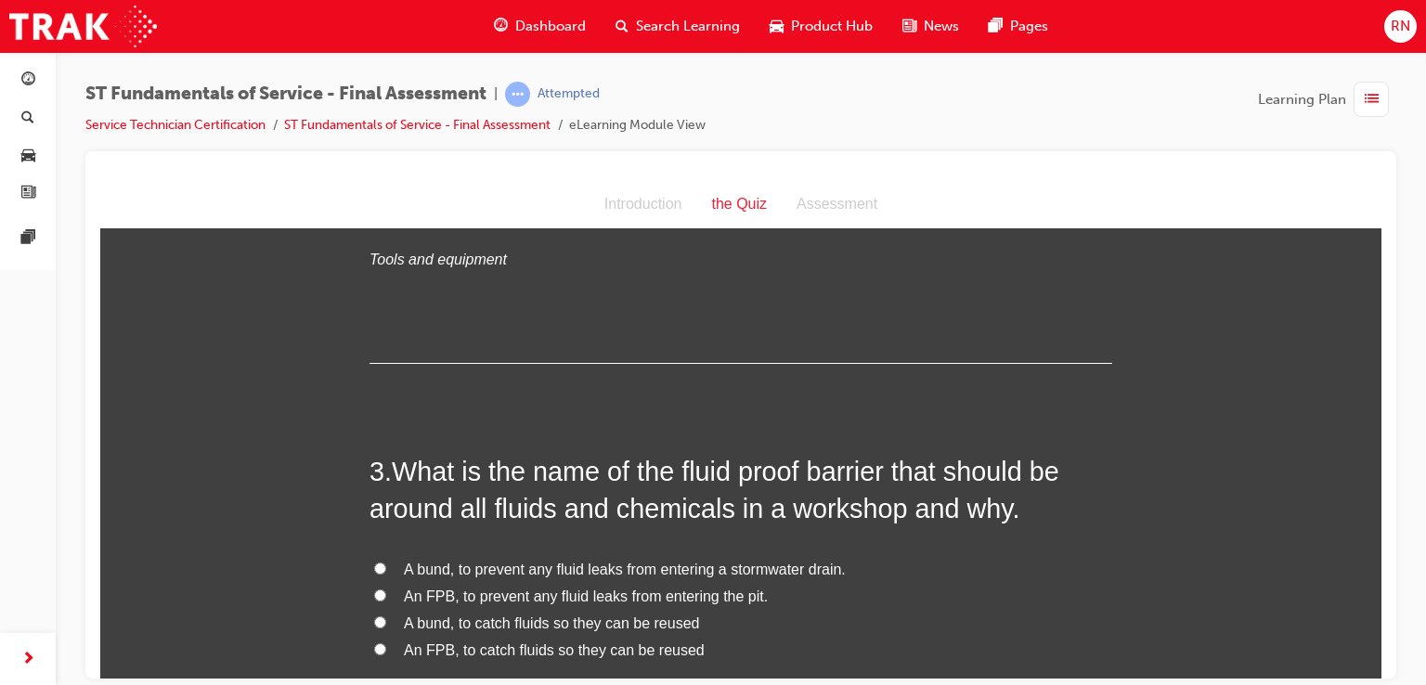
click at [374, 563] on input "A bund, to prevent any fluid leaks from entering a stormwater drain." at bounding box center [380, 568] width 12 height 12
radio input "true"
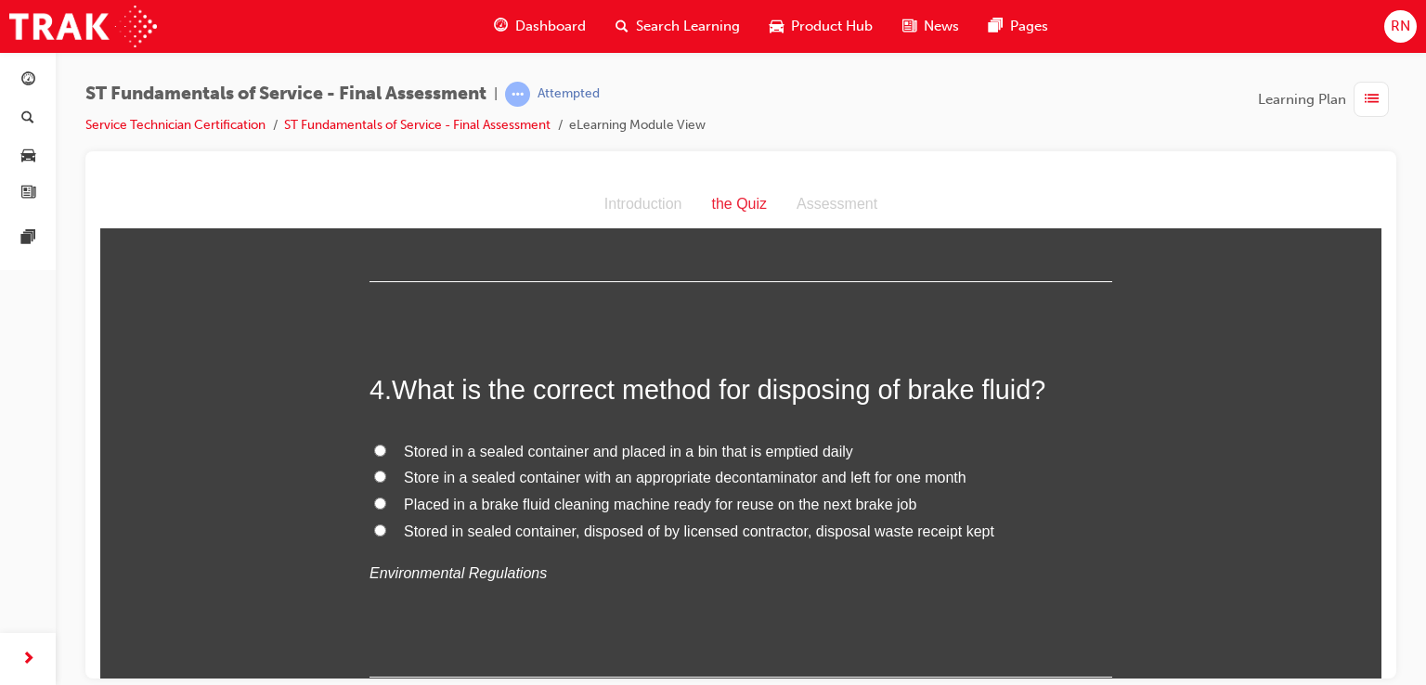
scroll to position [1188, 0]
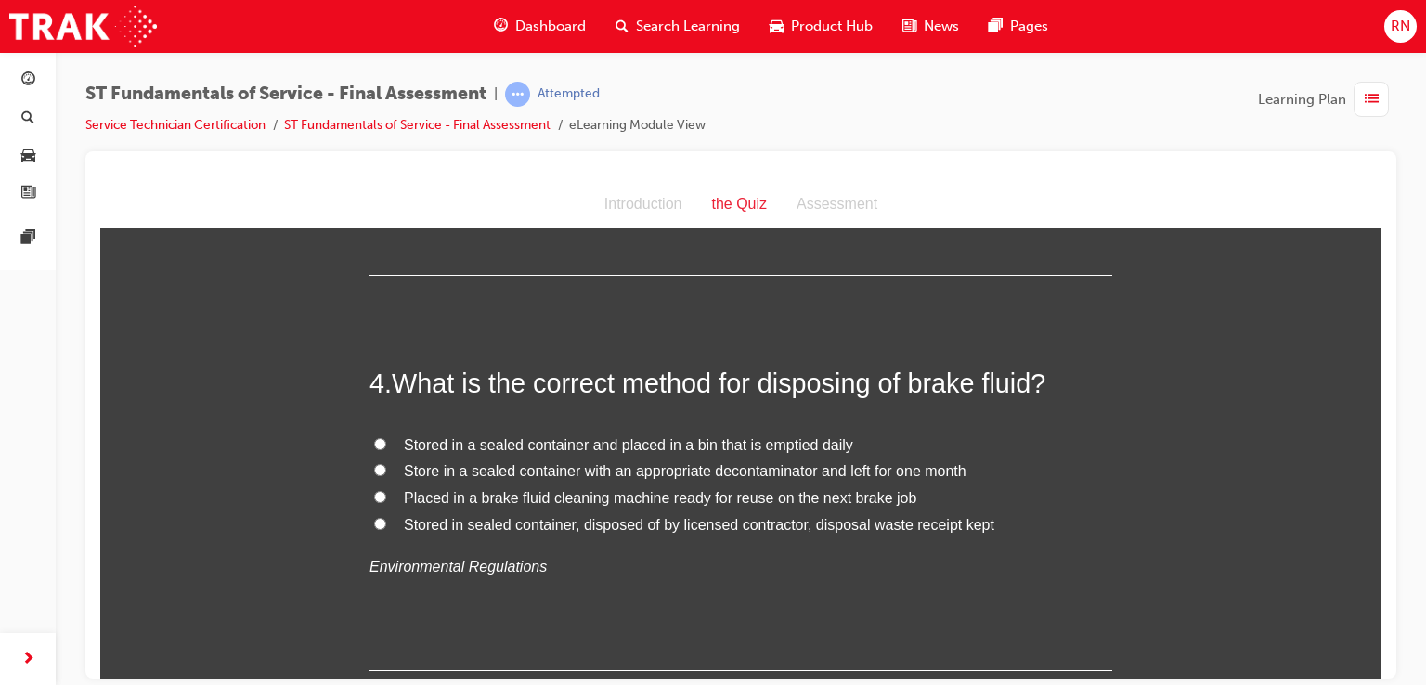
click at [374, 523] on input "Stored in sealed container, disposed of by licensed contractor, disposal waste …" at bounding box center [380, 523] width 12 height 12
radio input "true"
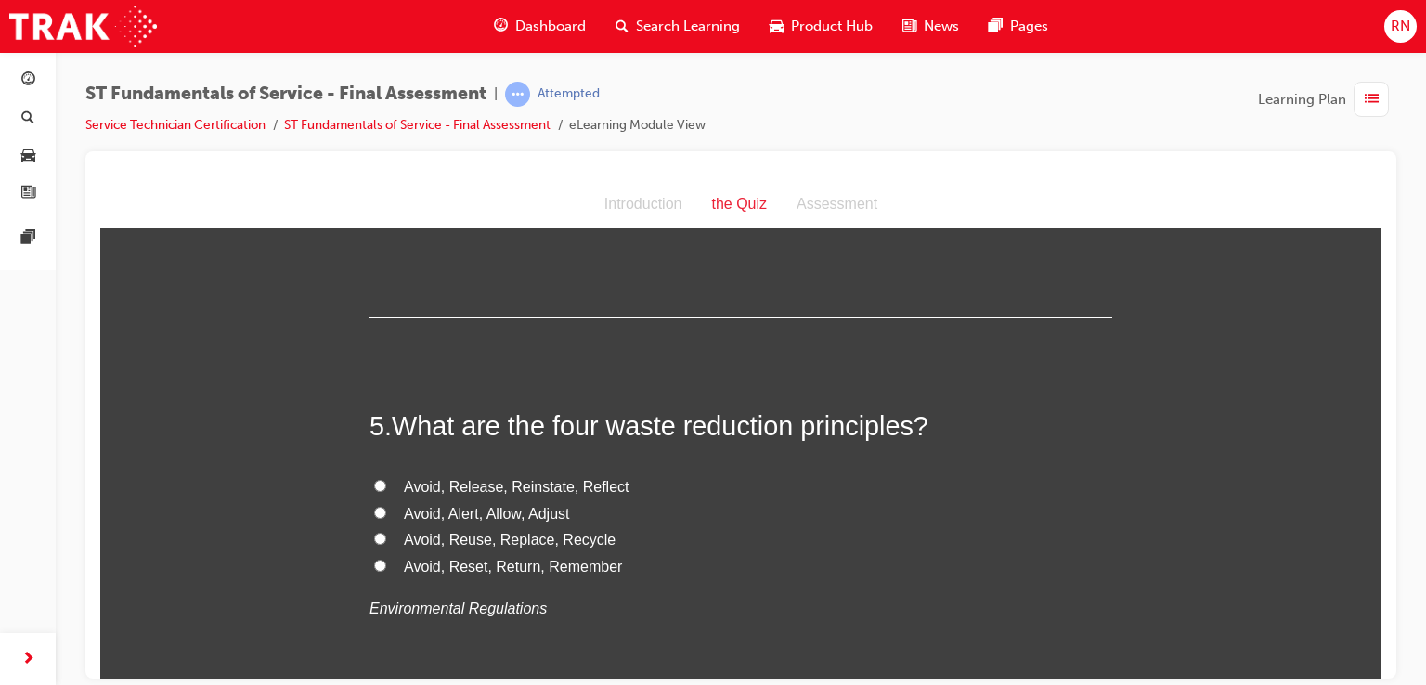
scroll to position [1558, 0]
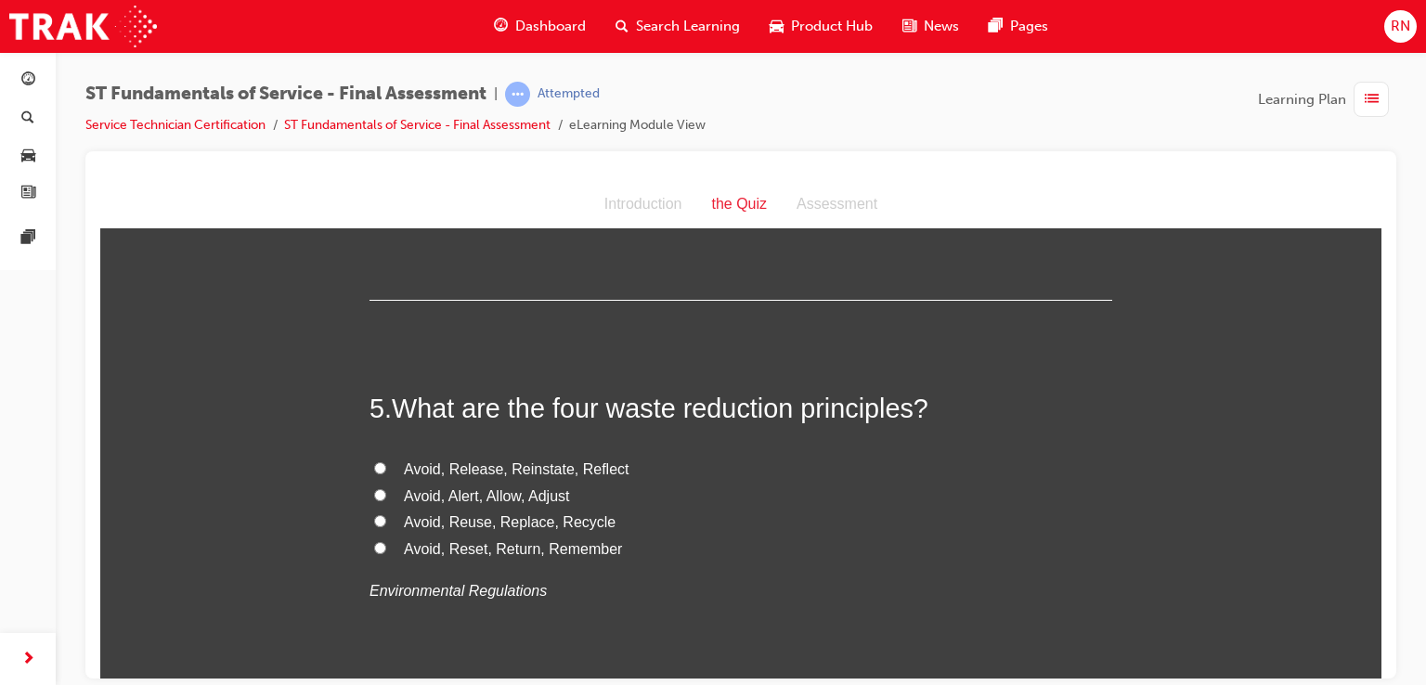
click at [445, 526] on span "Avoid, Reuse, Replace, Recycle" at bounding box center [510, 521] width 212 height 16
click at [386, 526] on input "Avoid, Reuse, Replace, Recycle" at bounding box center [380, 520] width 12 height 12
radio input "true"
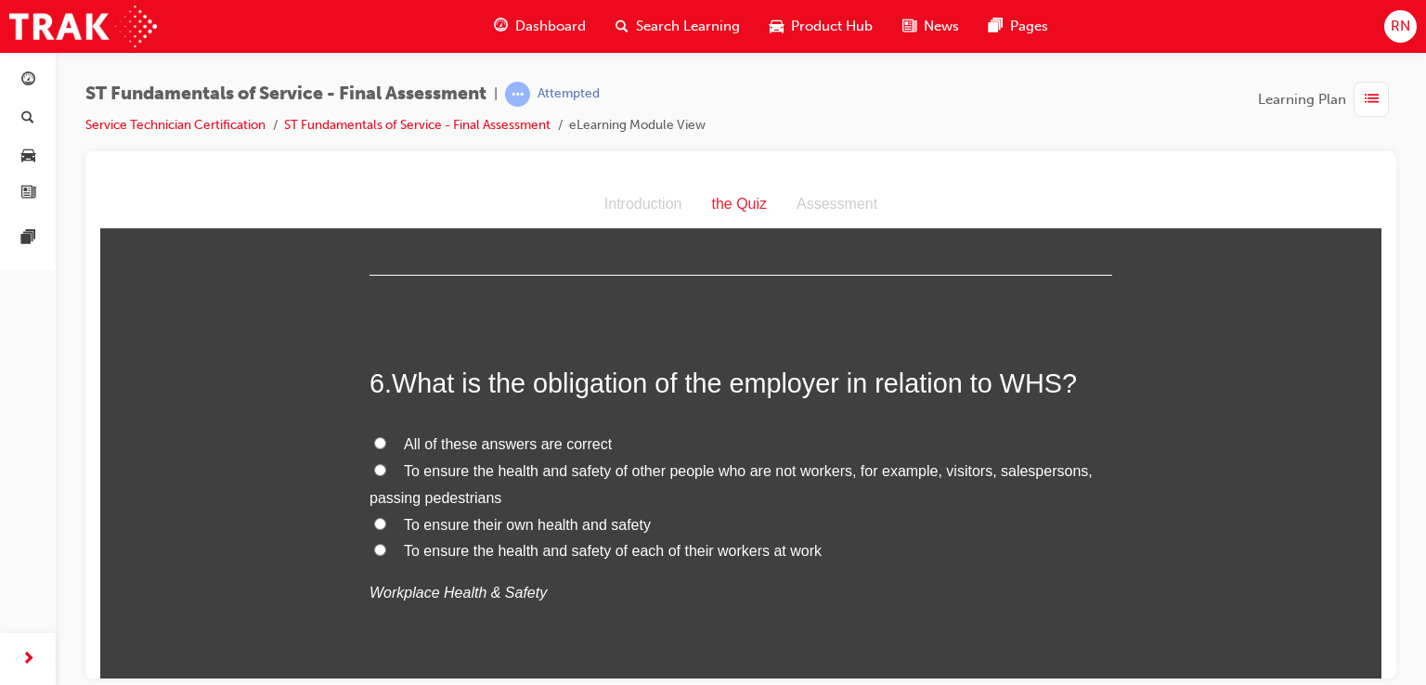
scroll to position [1979, 0]
click at [376, 545] on input "To ensure the health and safety of each of their workers at work" at bounding box center [380, 548] width 12 height 12
radio input "true"
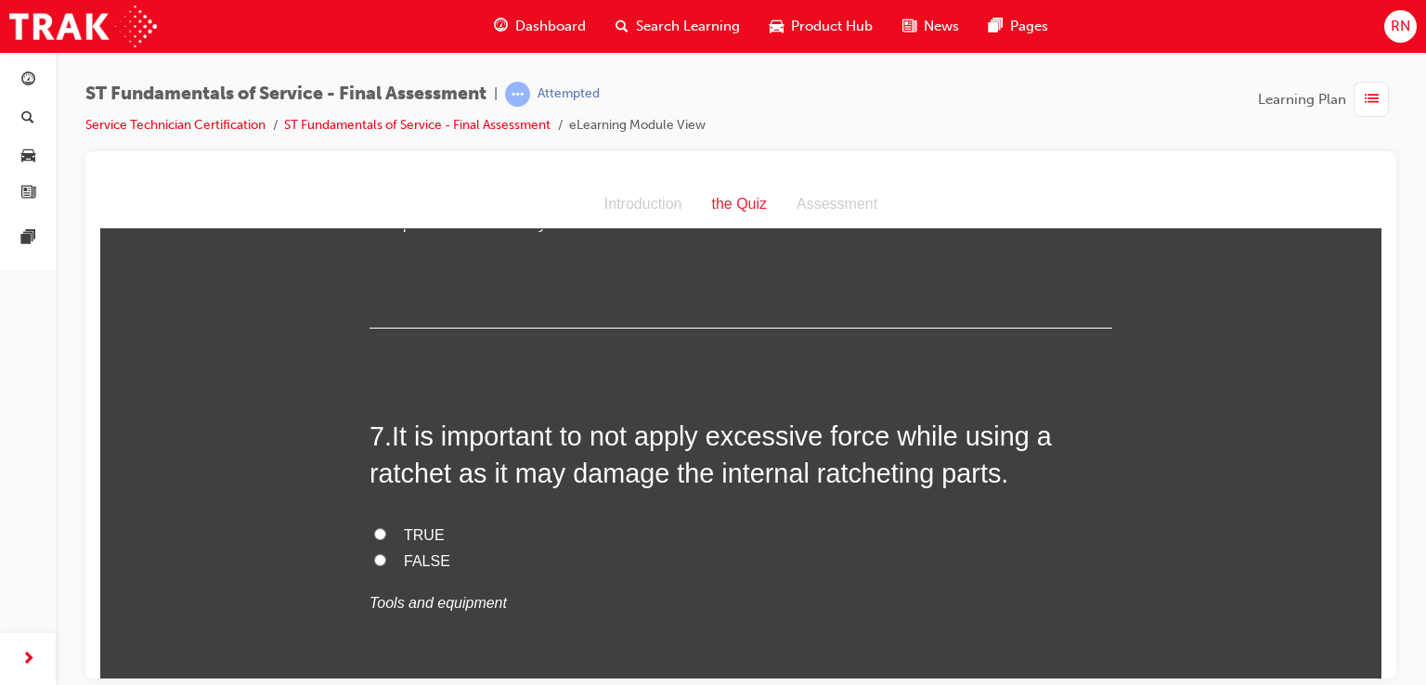
scroll to position [2363, 0]
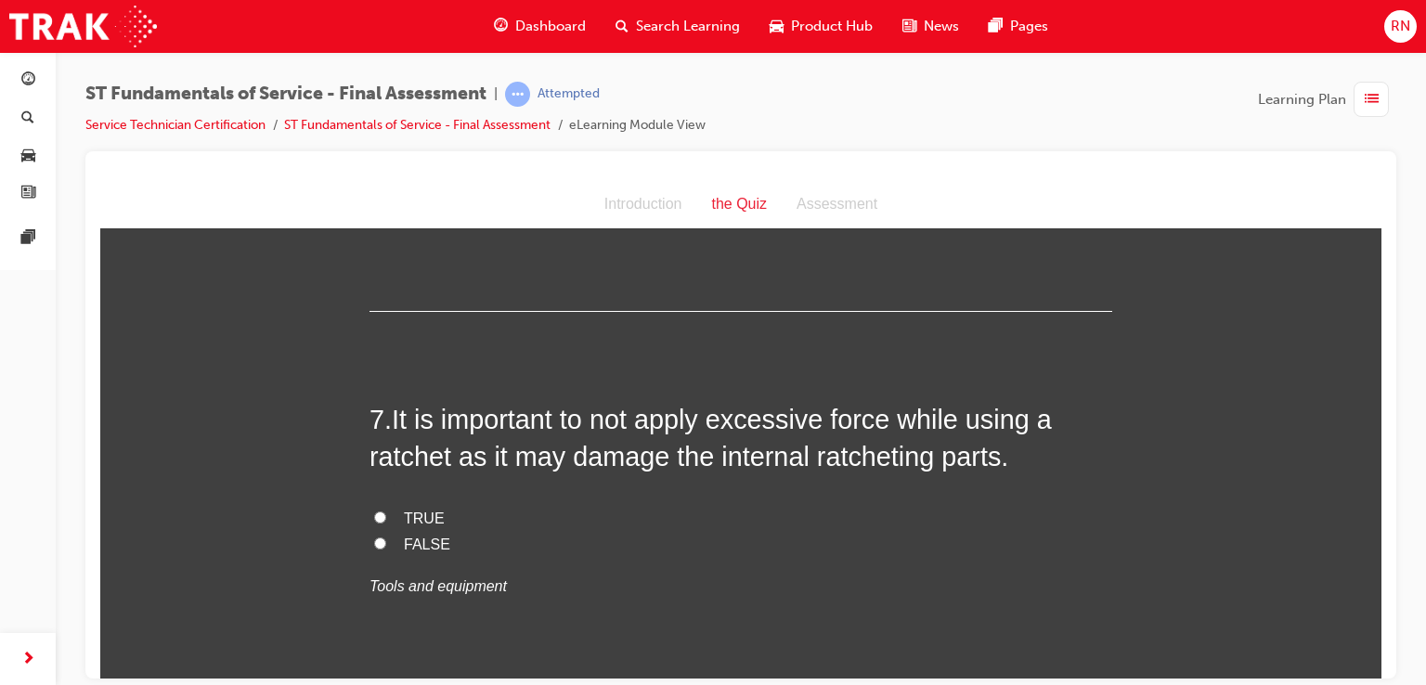
click at [375, 541] on input "FALSE" at bounding box center [380, 542] width 12 height 12
radio input "true"
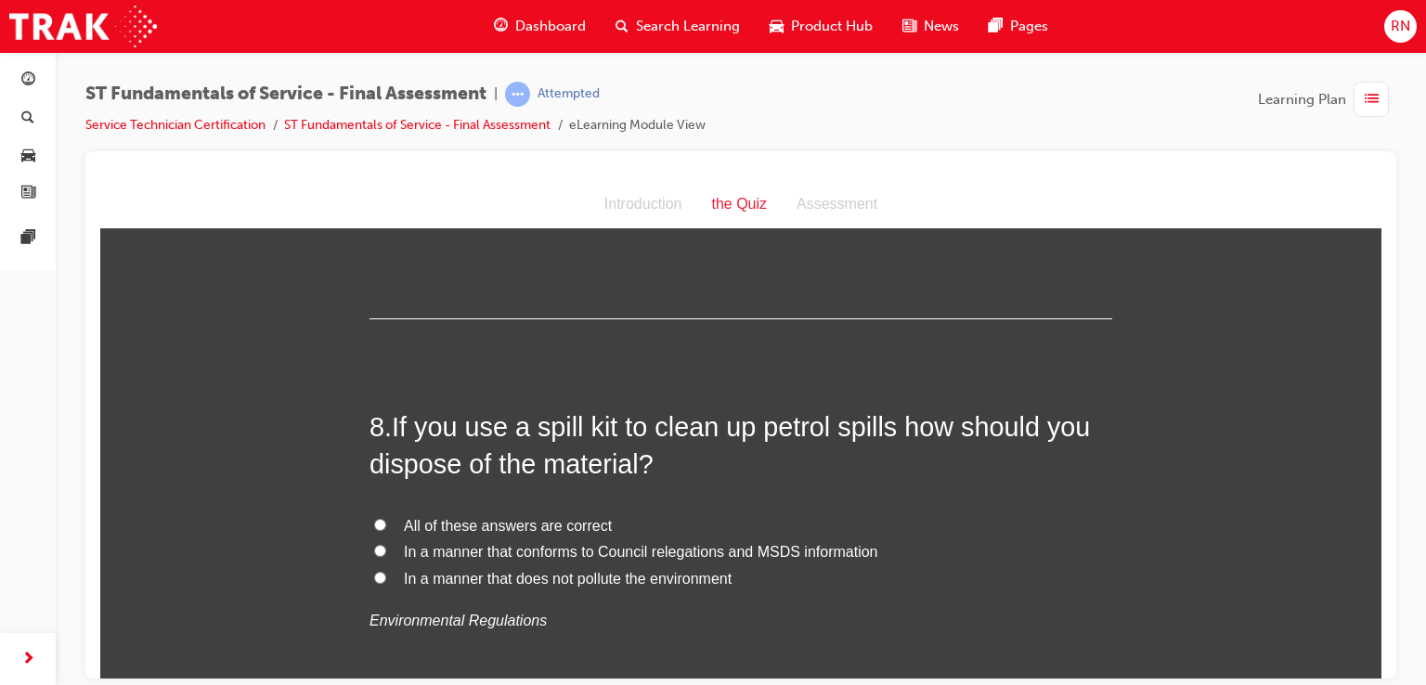
scroll to position [2771, 0]
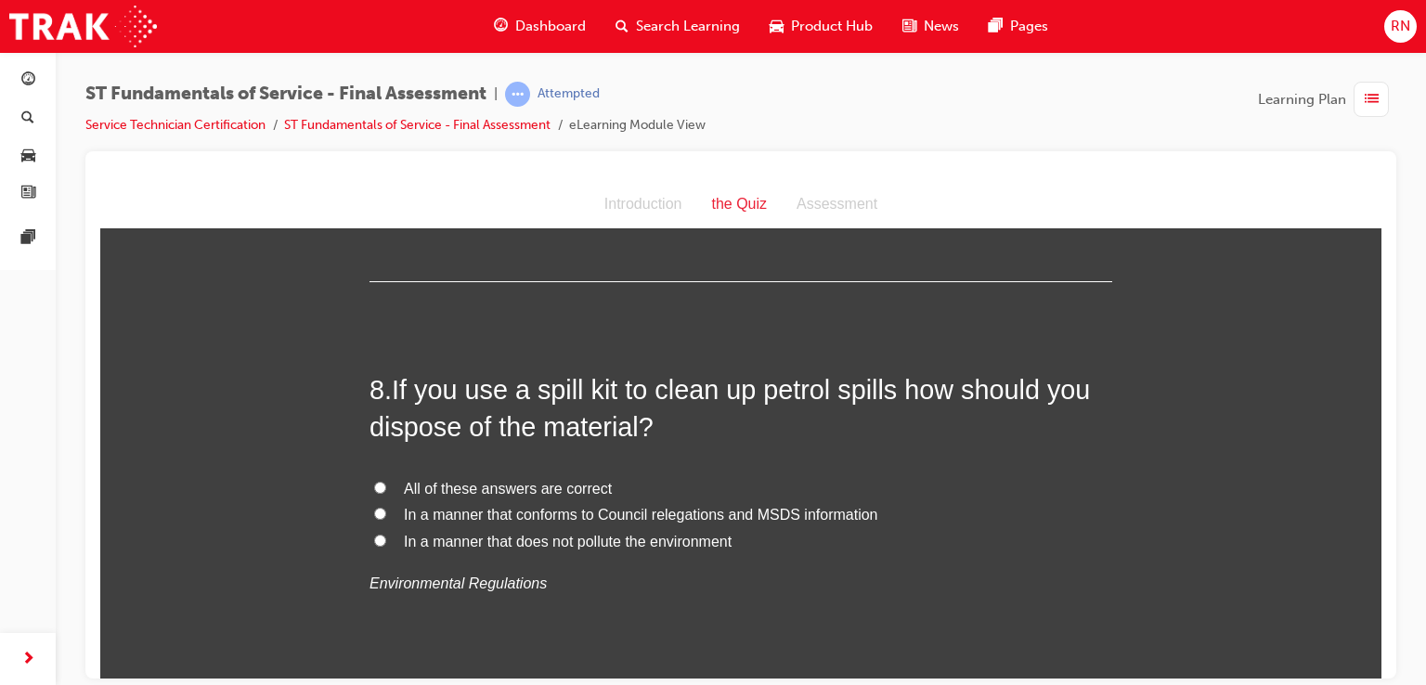
click at [374, 485] on input "All of these answers are correct" at bounding box center [380, 487] width 12 height 12
radio input "true"
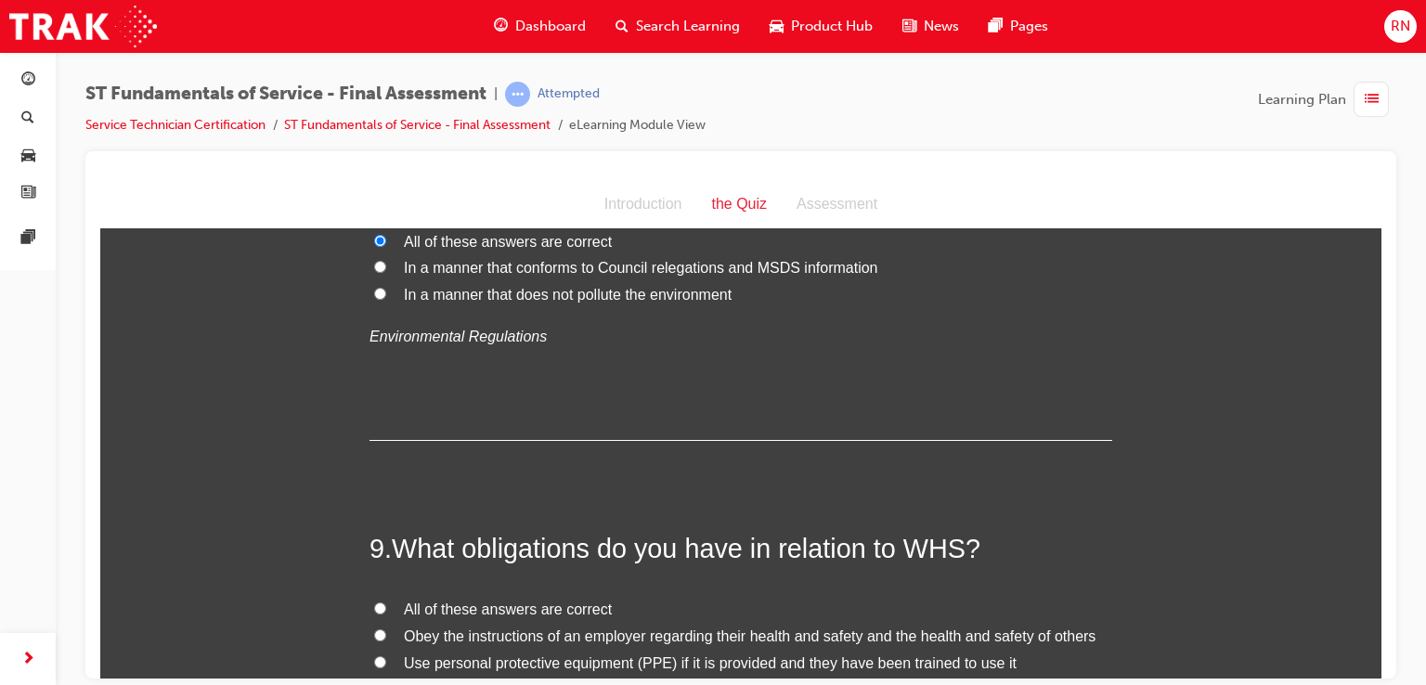
scroll to position [3105, 0]
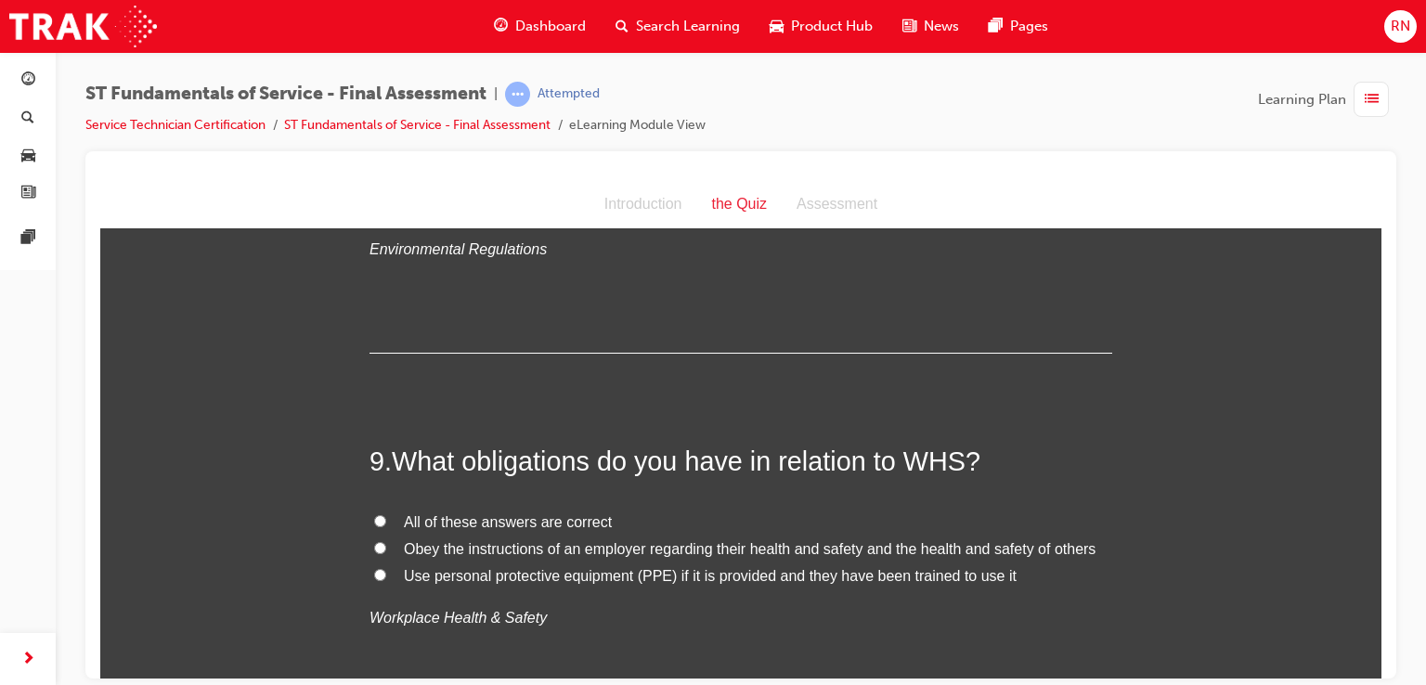
click at [374, 574] on input "Use personal protective equipment (PPE) if it is provided and they have been tr…" at bounding box center [380, 574] width 12 height 12
radio input "true"
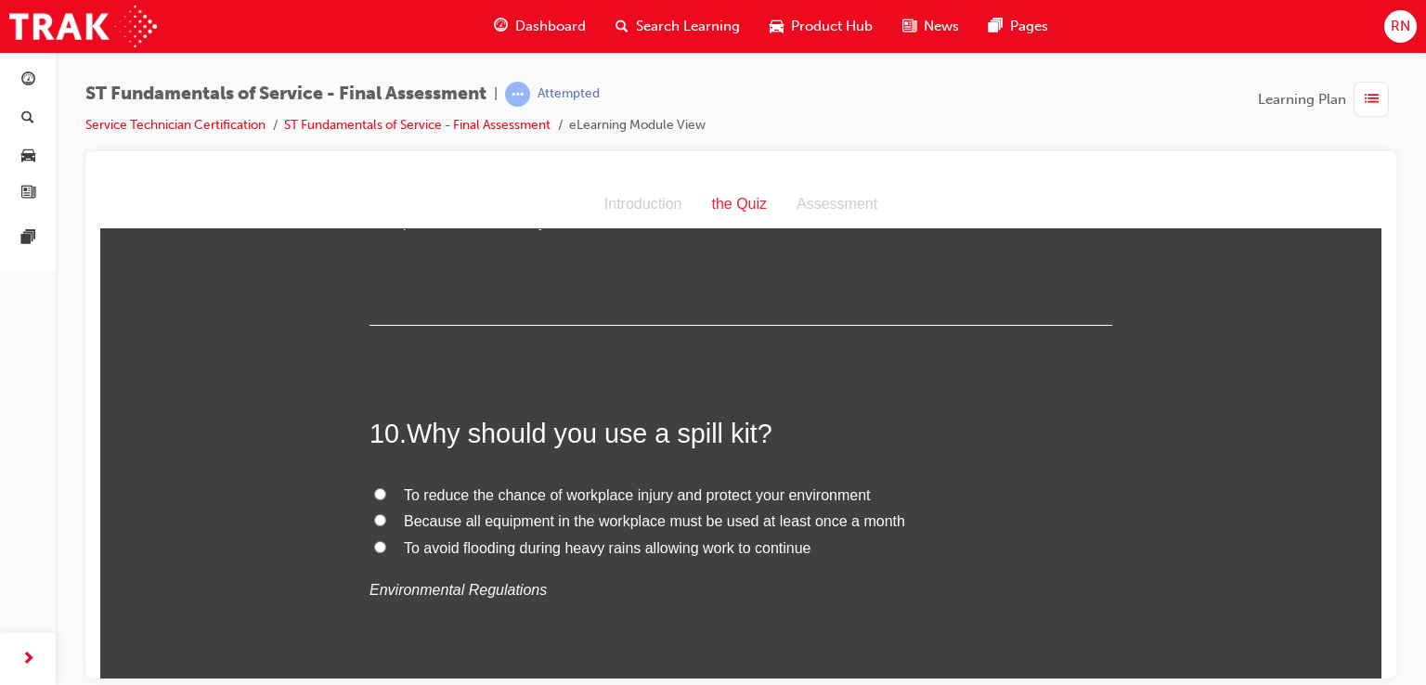
scroll to position [3538, 0]
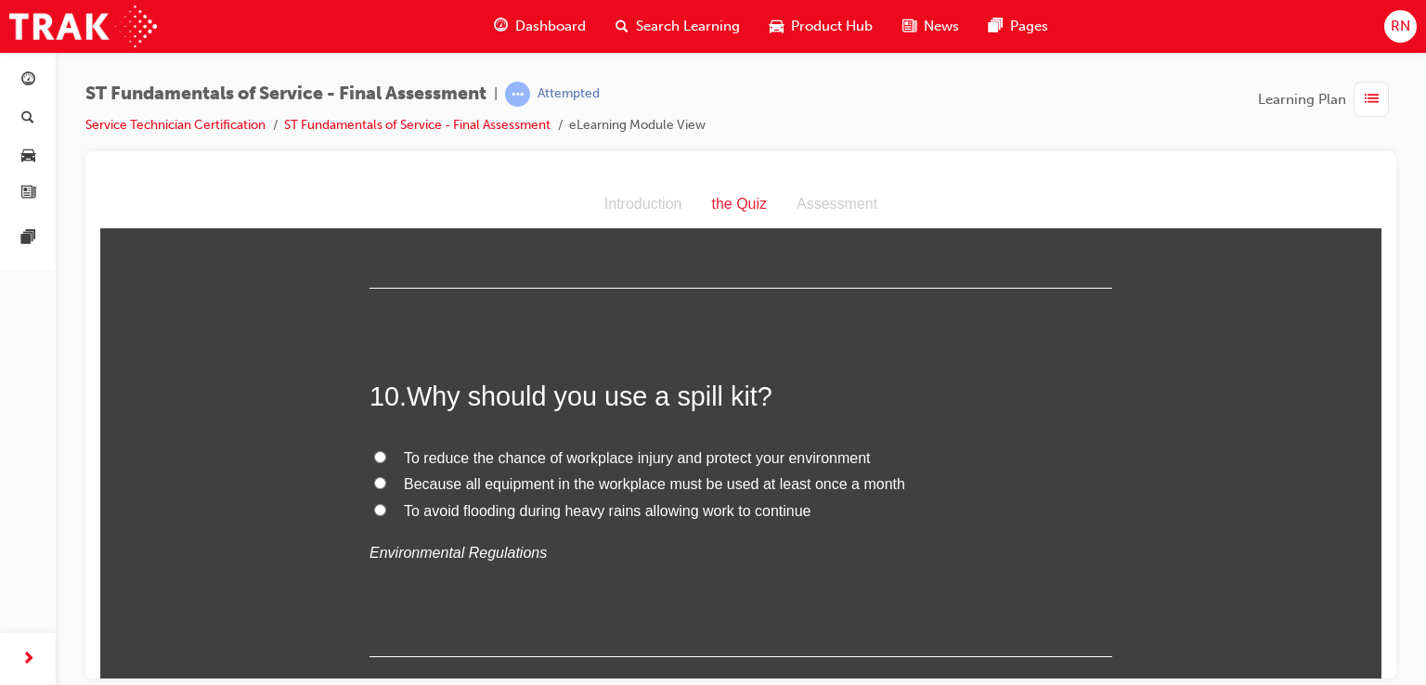
click at [375, 455] on input "To reduce the chance of workplace injury and protect your environment" at bounding box center [380, 456] width 12 height 12
radio input "true"
click at [1381, 669] on div at bounding box center [740, 414] width 1310 height 527
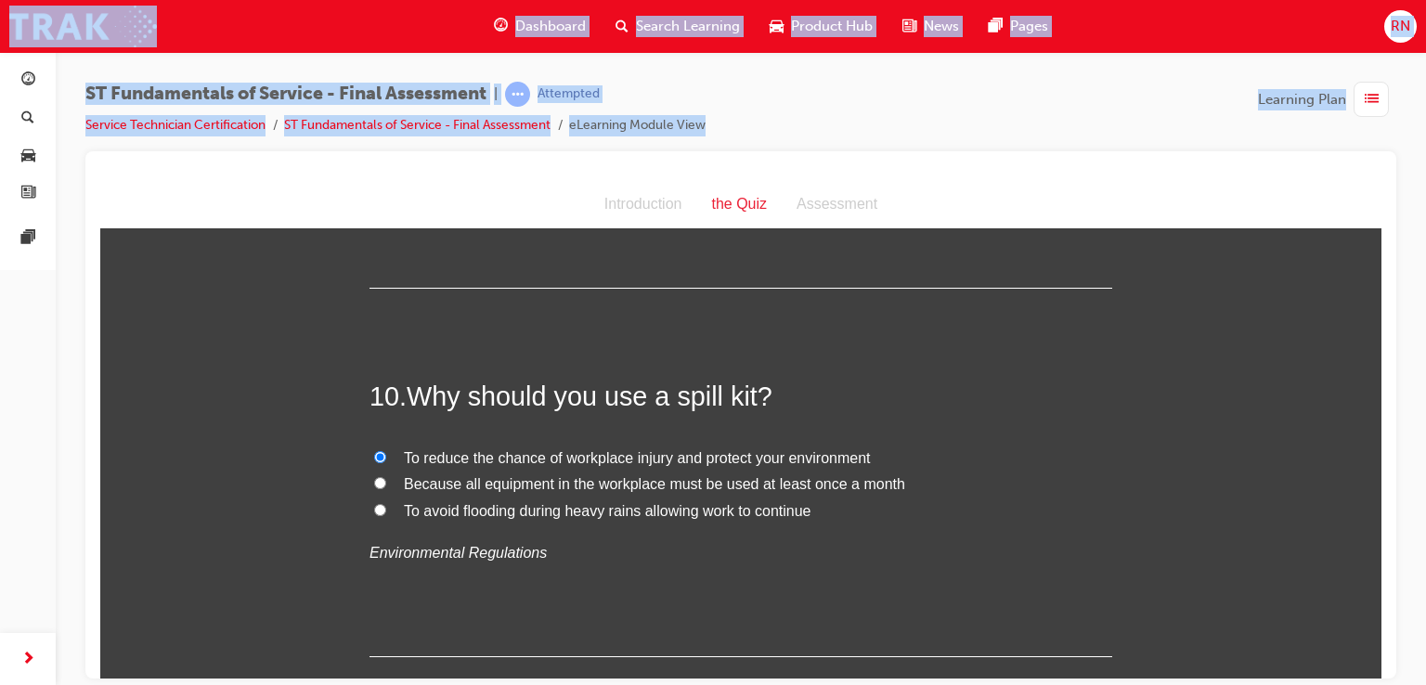
click at [1381, 669] on div at bounding box center [740, 414] width 1310 height 527
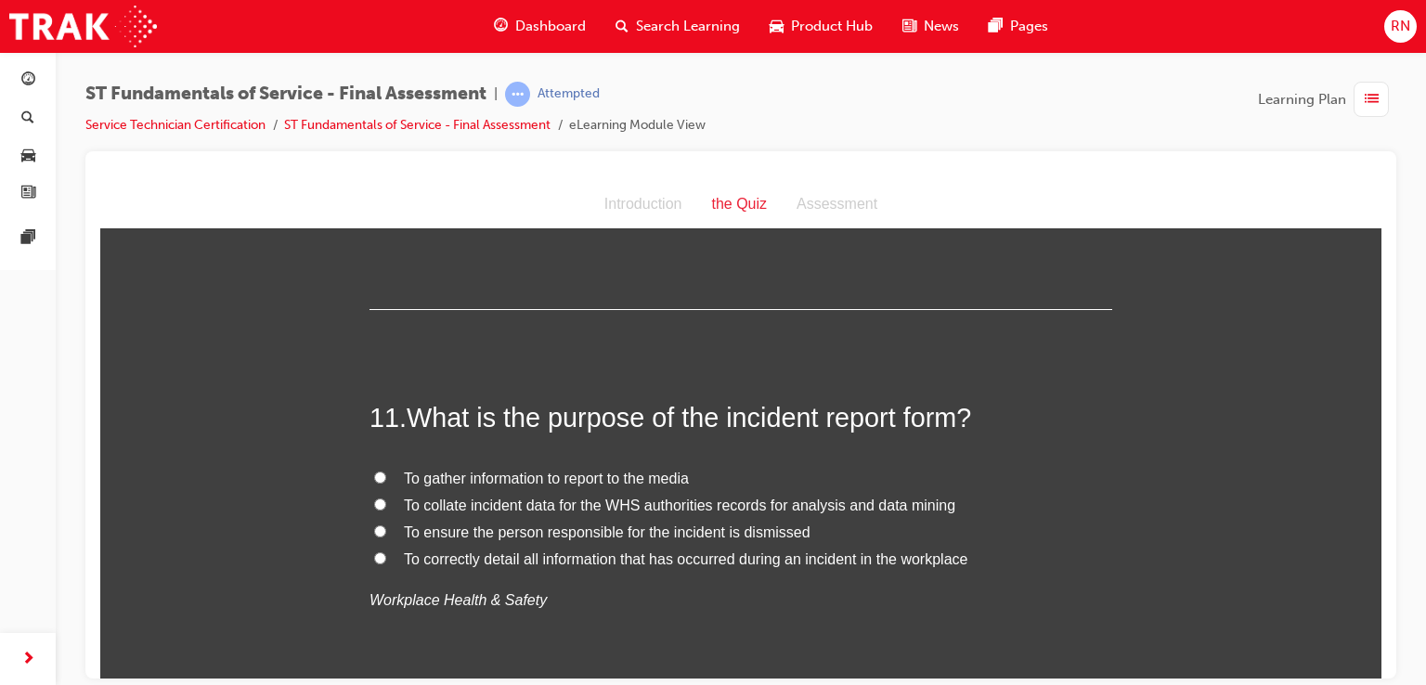
scroll to position [3909, 0]
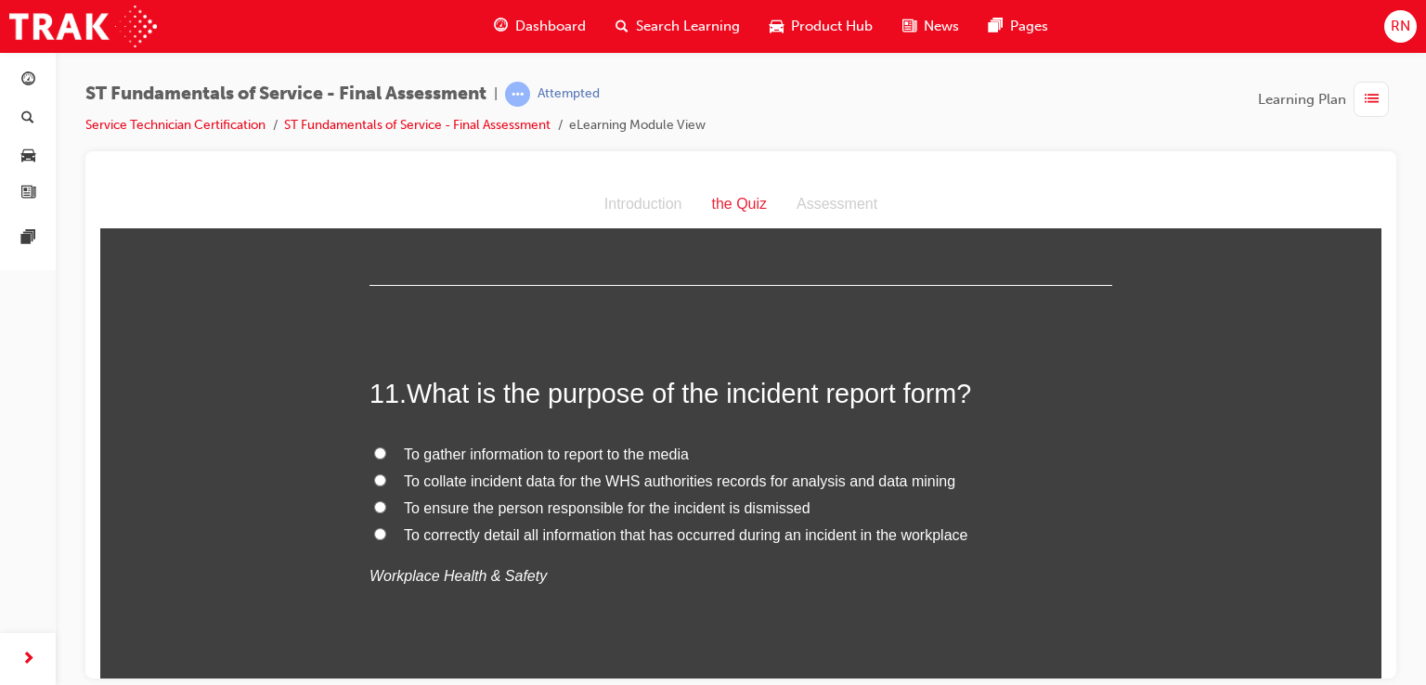
click at [374, 527] on input "To correctly detail all information that has occurred during an incident in the…" at bounding box center [380, 533] width 12 height 12
radio input "true"
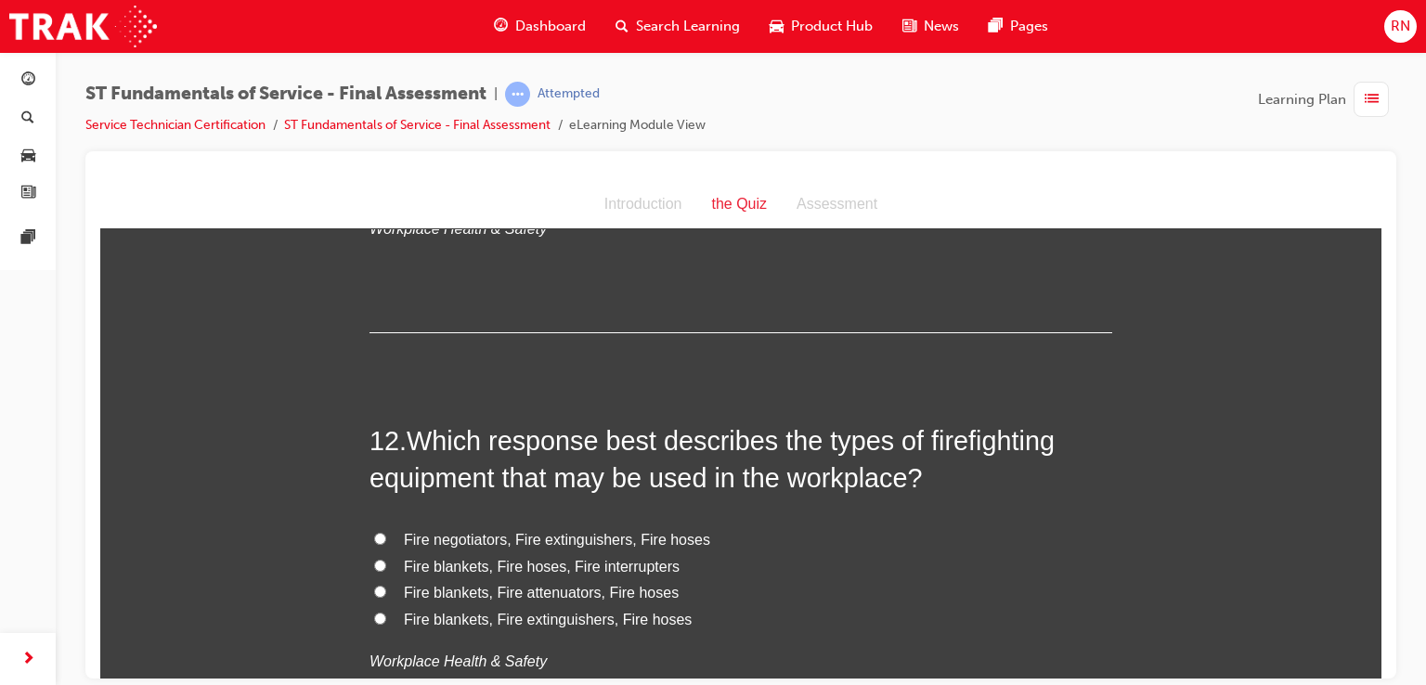
scroll to position [4306, 0]
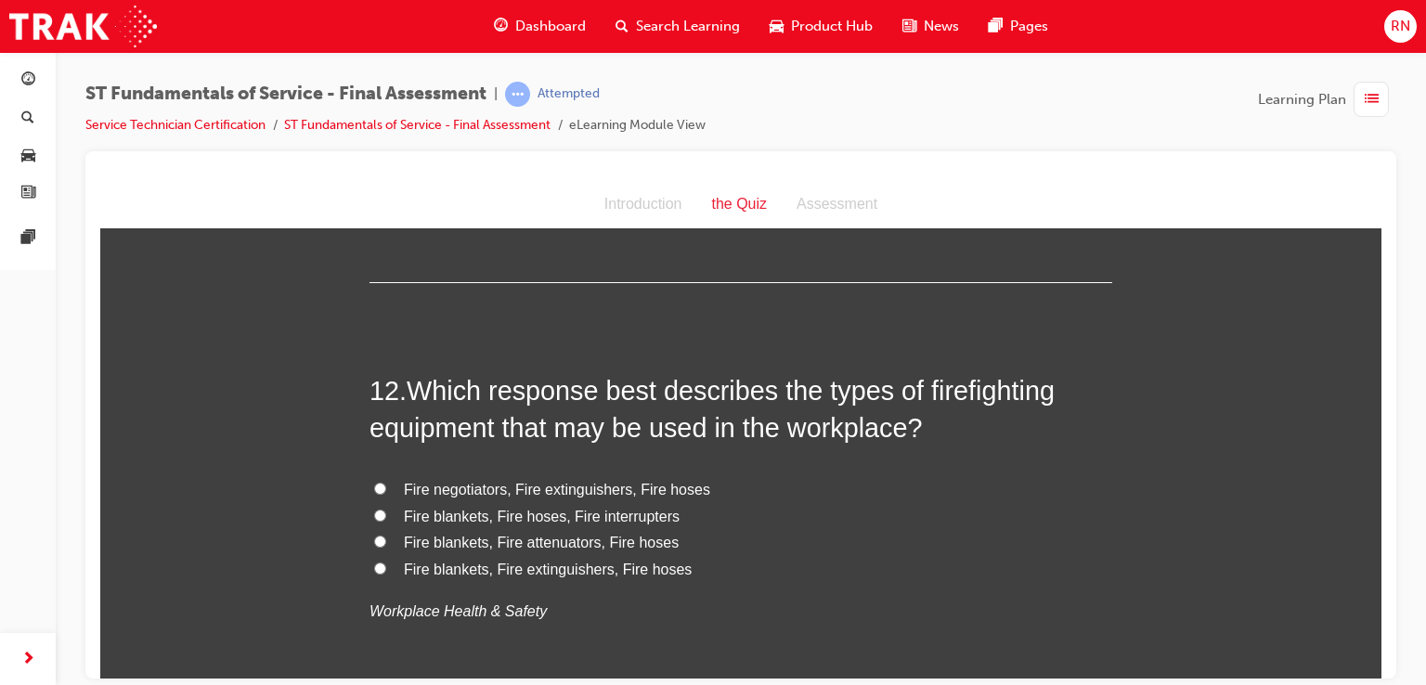
click at [374, 484] on input "Fire negotiators, Fire extinguishers, Fire hoses" at bounding box center [380, 488] width 12 height 12
radio input "true"
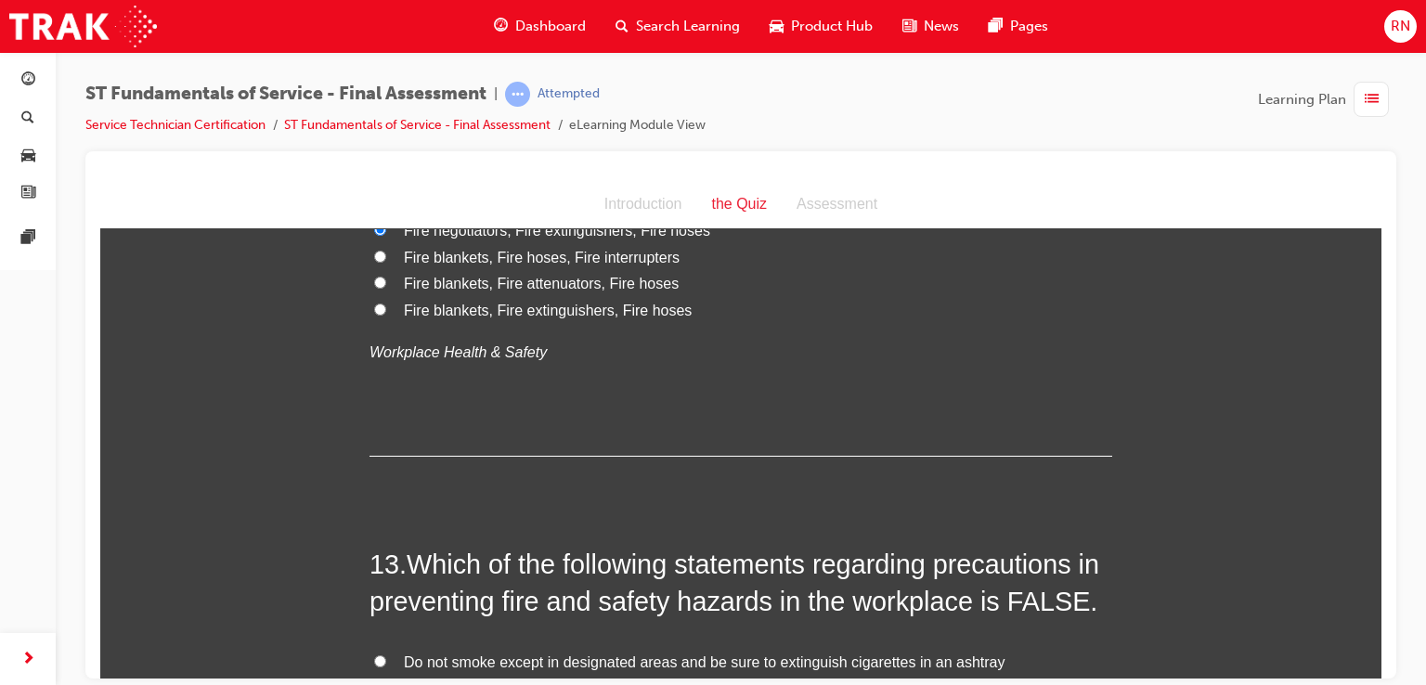
scroll to position [4689, 0]
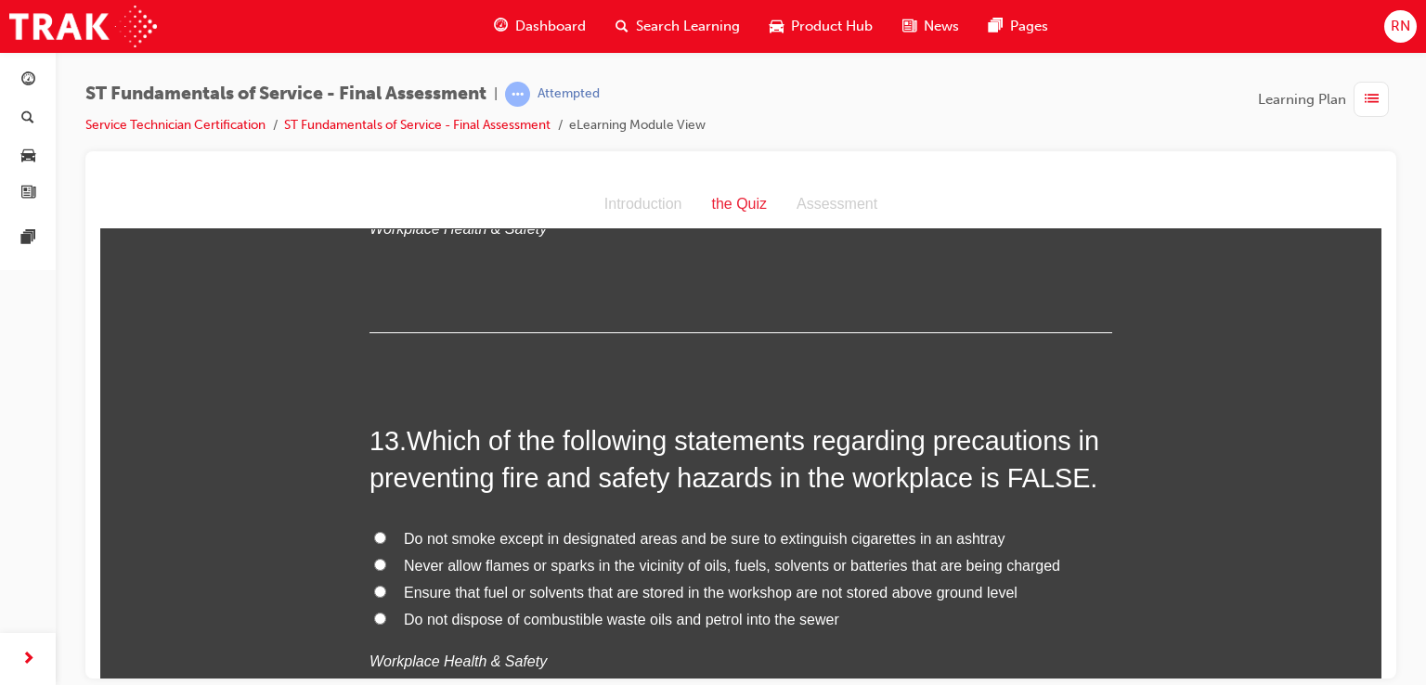
click at [374, 615] on input "Do not dispose of combustible waste oils and petrol into the sewer" at bounding box center [380, 618] width 12 height 12
radio input "true"
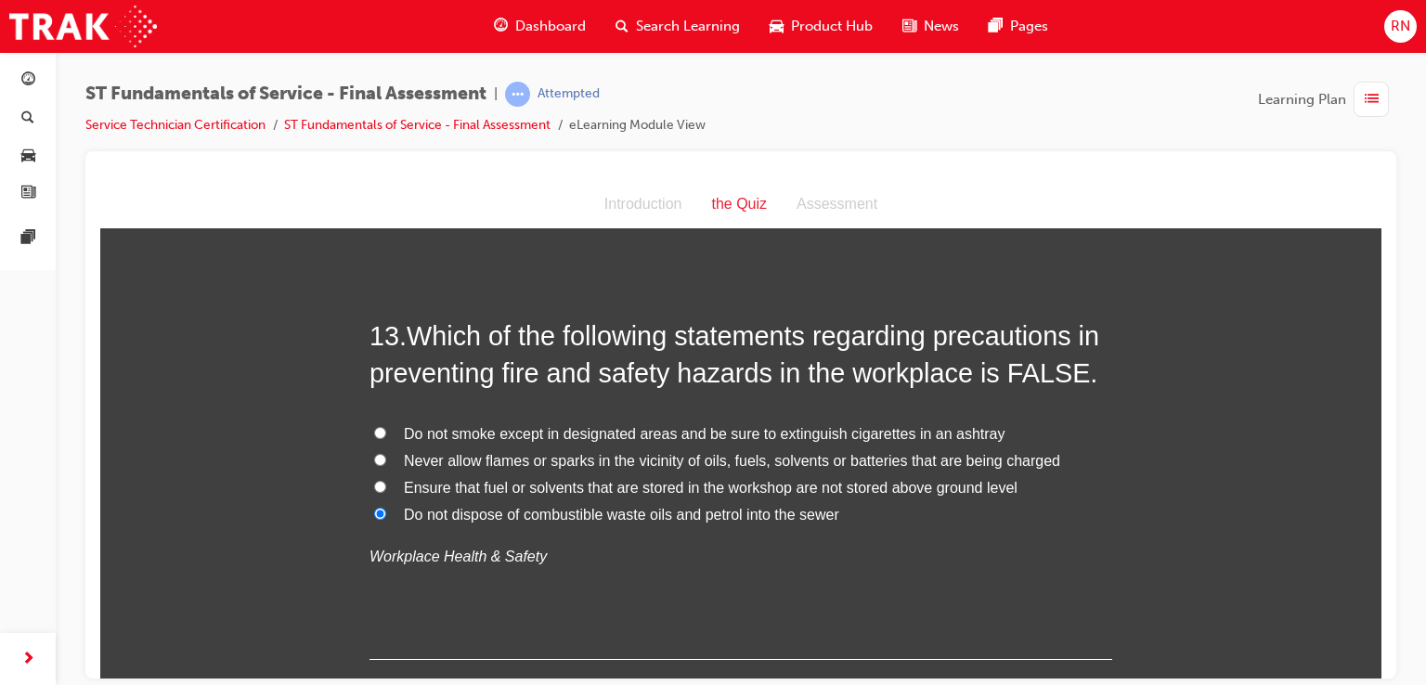
scroll to position [4800, 0]
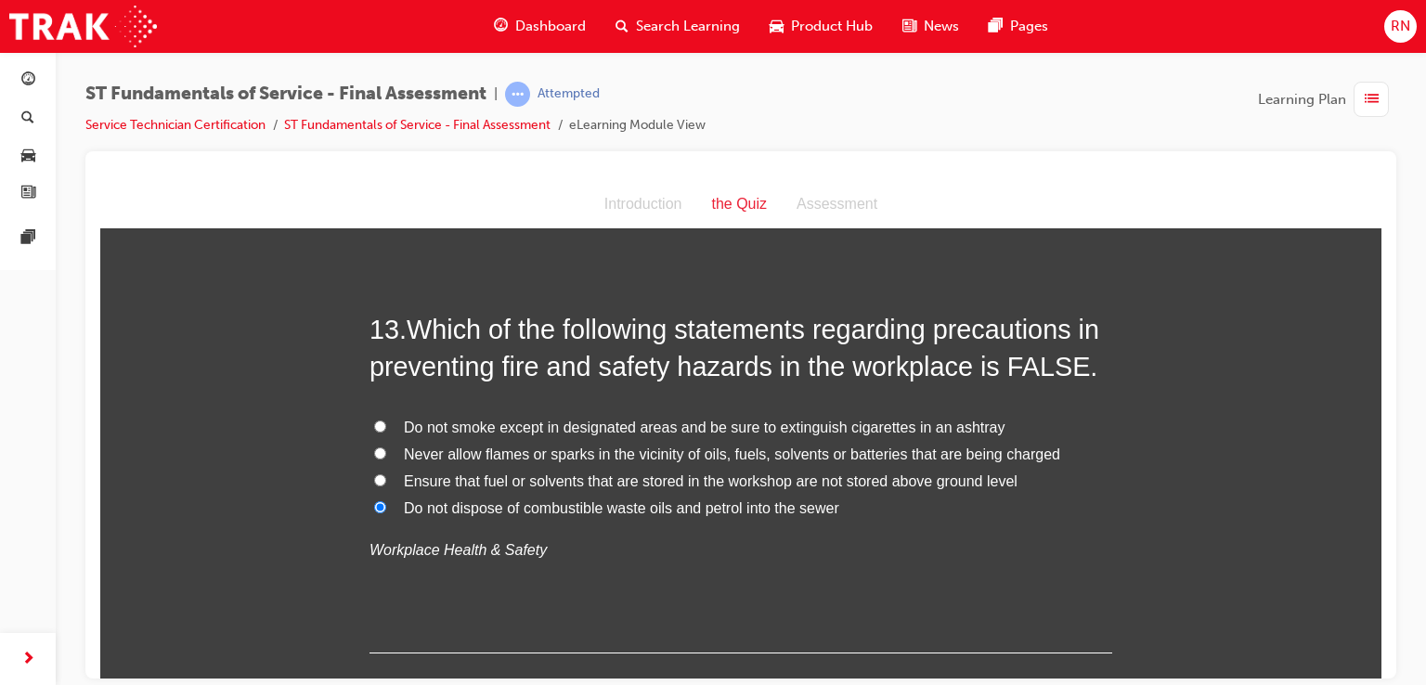
click at [374, 504] on input "Do not dispose of combustible waste oils and petrol into the sewer" at bounding box center [380, 506] width 12 height 12
click at [376, 420] on input "Do not smoke except in designated areas and be sure to extinguish cigarettes in…" at bounding box center [380, 426] width 12 height 12
radio input "true"
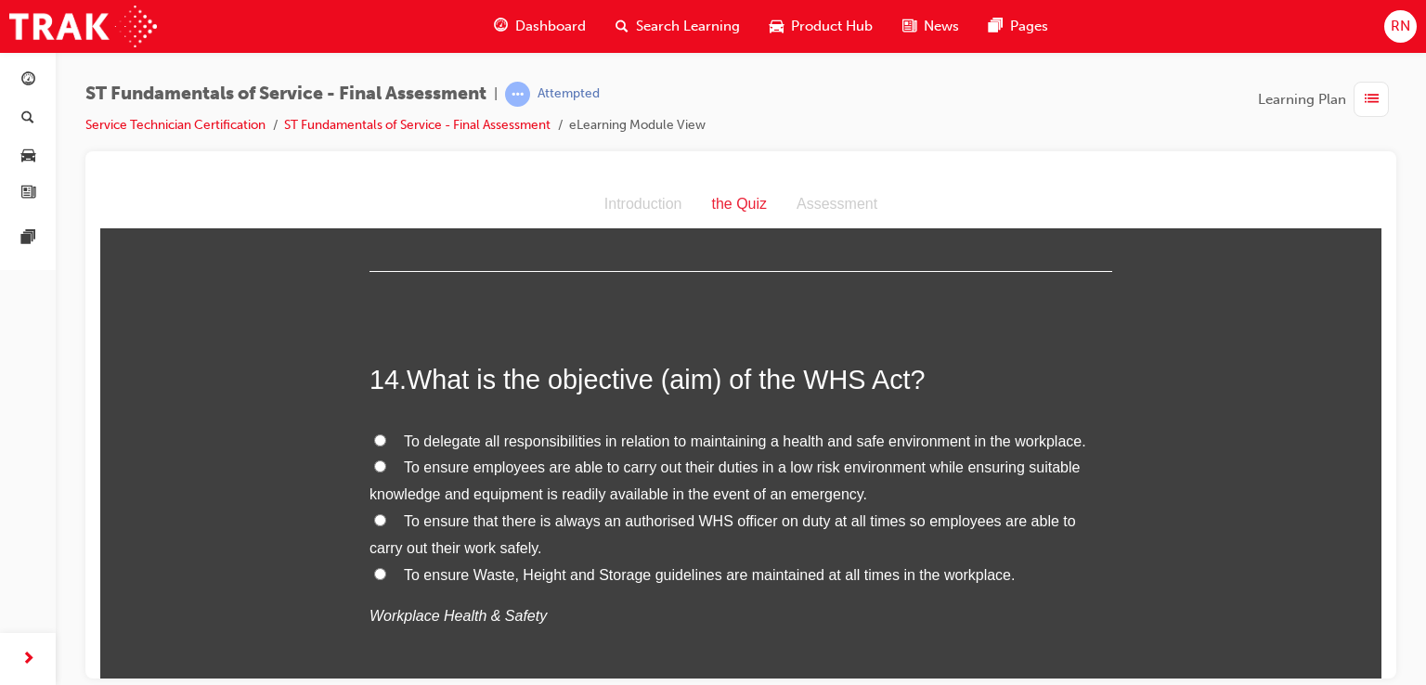
scroll to position [5209, 0]
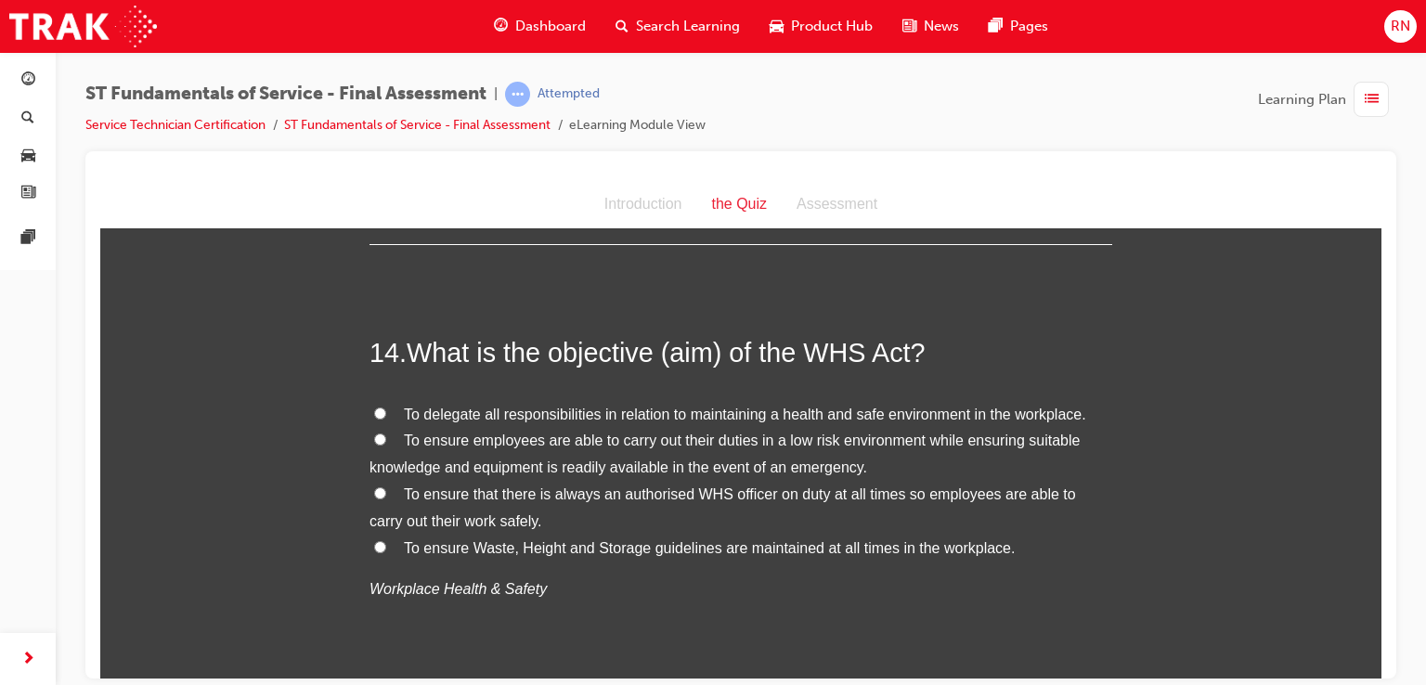
click at [375, 487] on input "To ensure that there is always an authorised WHS officer on duty at all times s…" at bounding box center [380, 492] width 12 height 12
radio input "true"
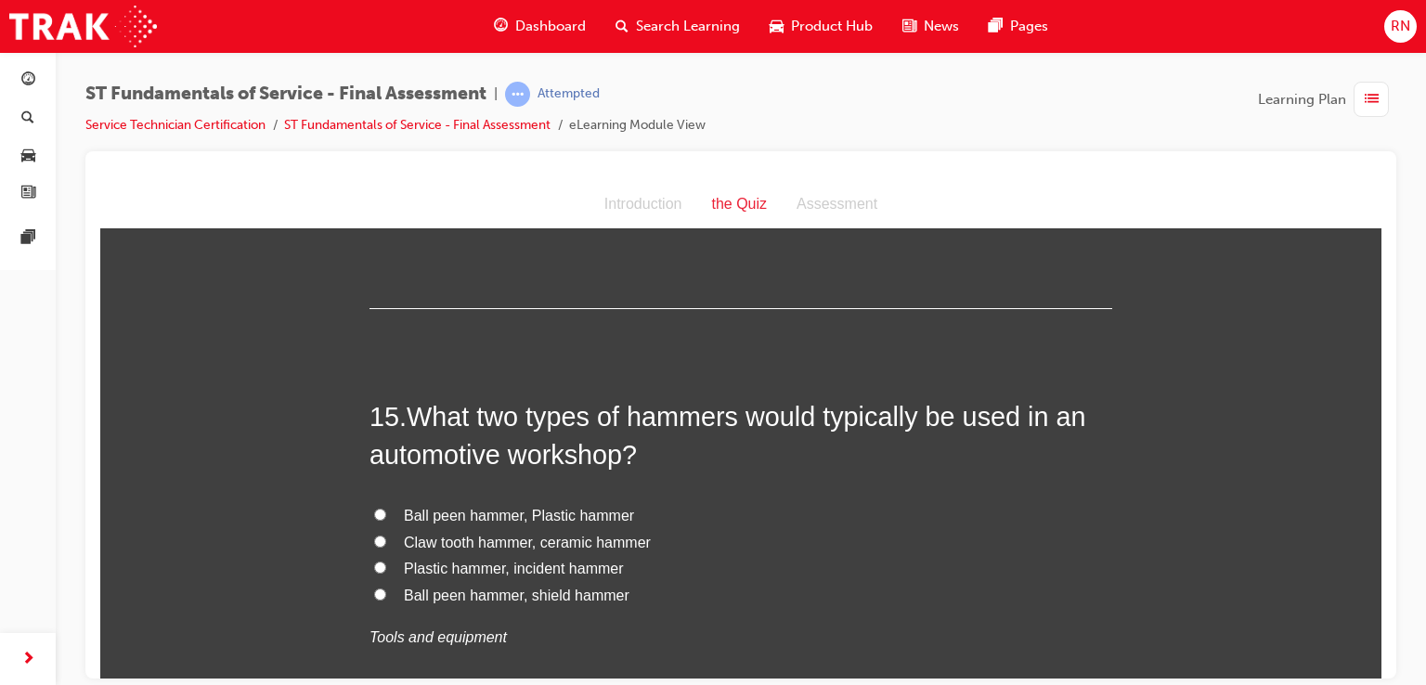
scroll to position [5617, 0]
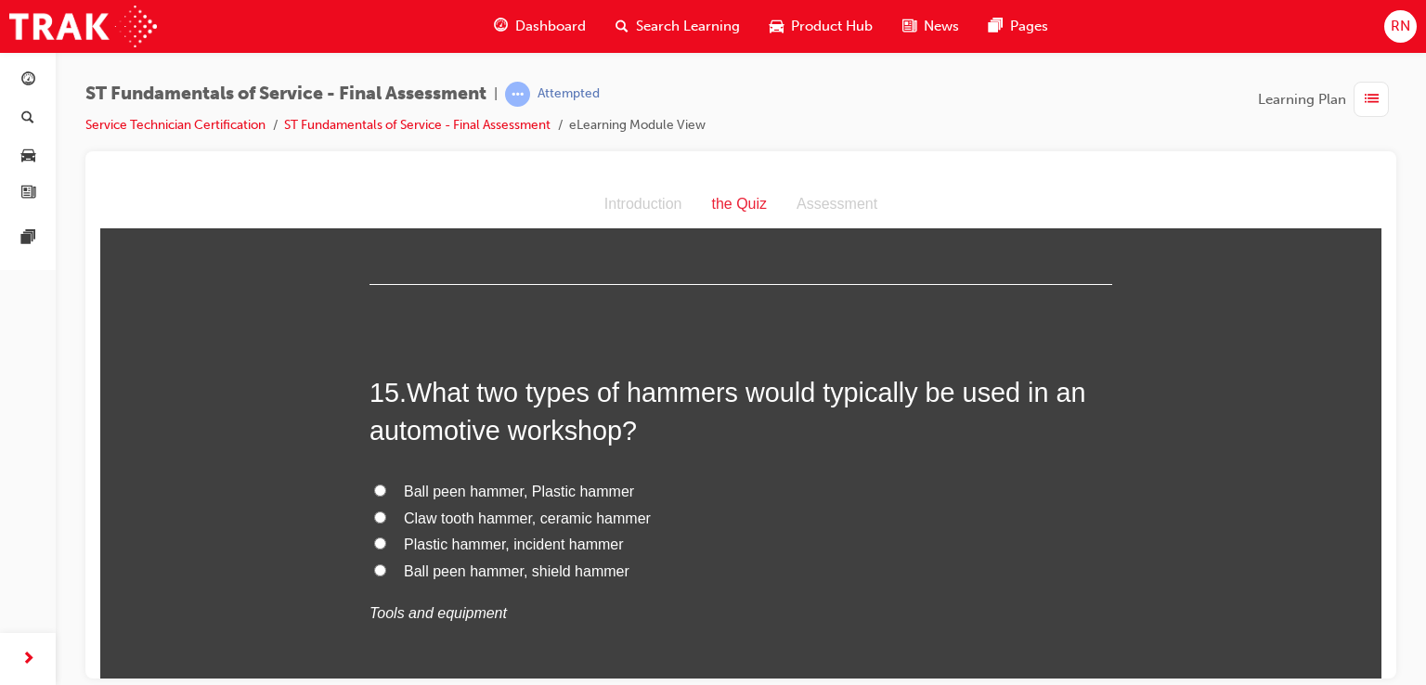
click at [374, 484] on input "Ball peen hammer, Plastic hammer" at bounding box center [380, 490] width 12 height 12
radio input "true"
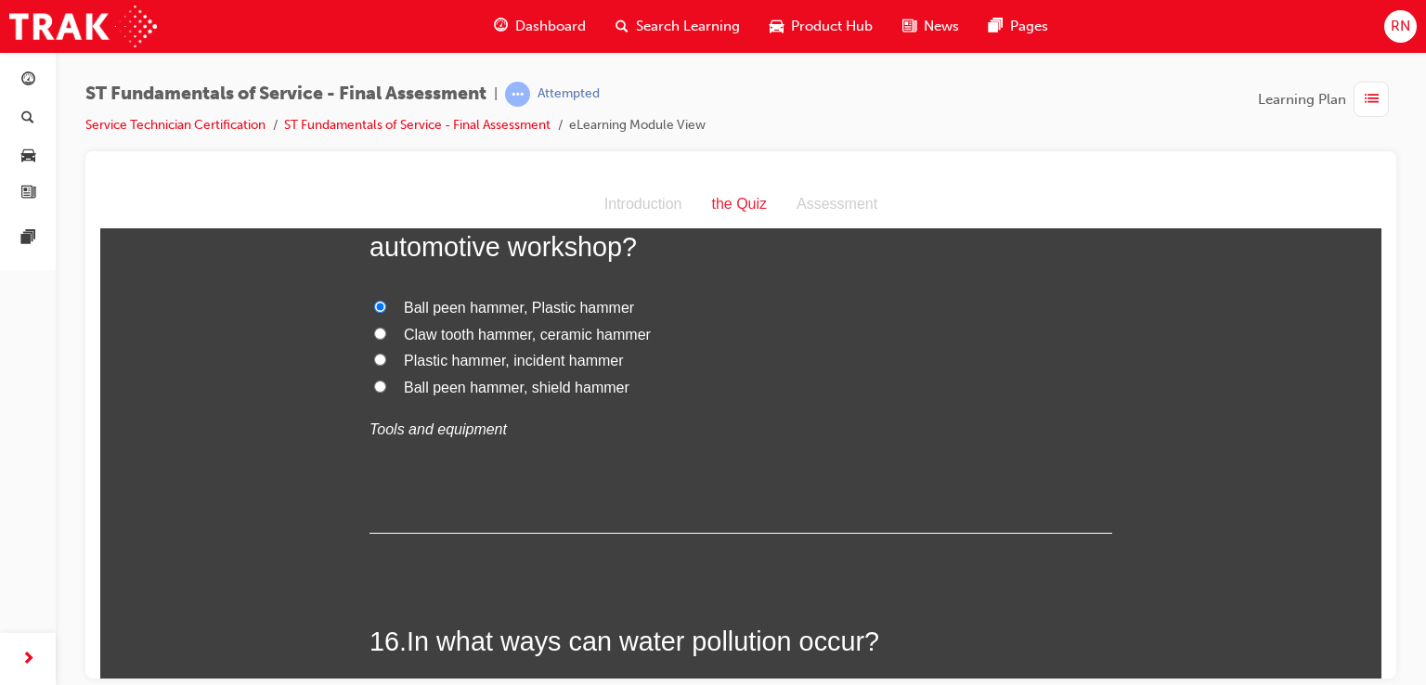
scroll to position [5803, 0]
click at [374, 382] on input "Ball peen hammer, shield hammer" at bounding box center [380, 384] width 12 height 12
radio input "true"
click at [374, 298] on input "Ball peen hammer, Plastic hammer" at bounding box center [380, 304] width 12 height 12
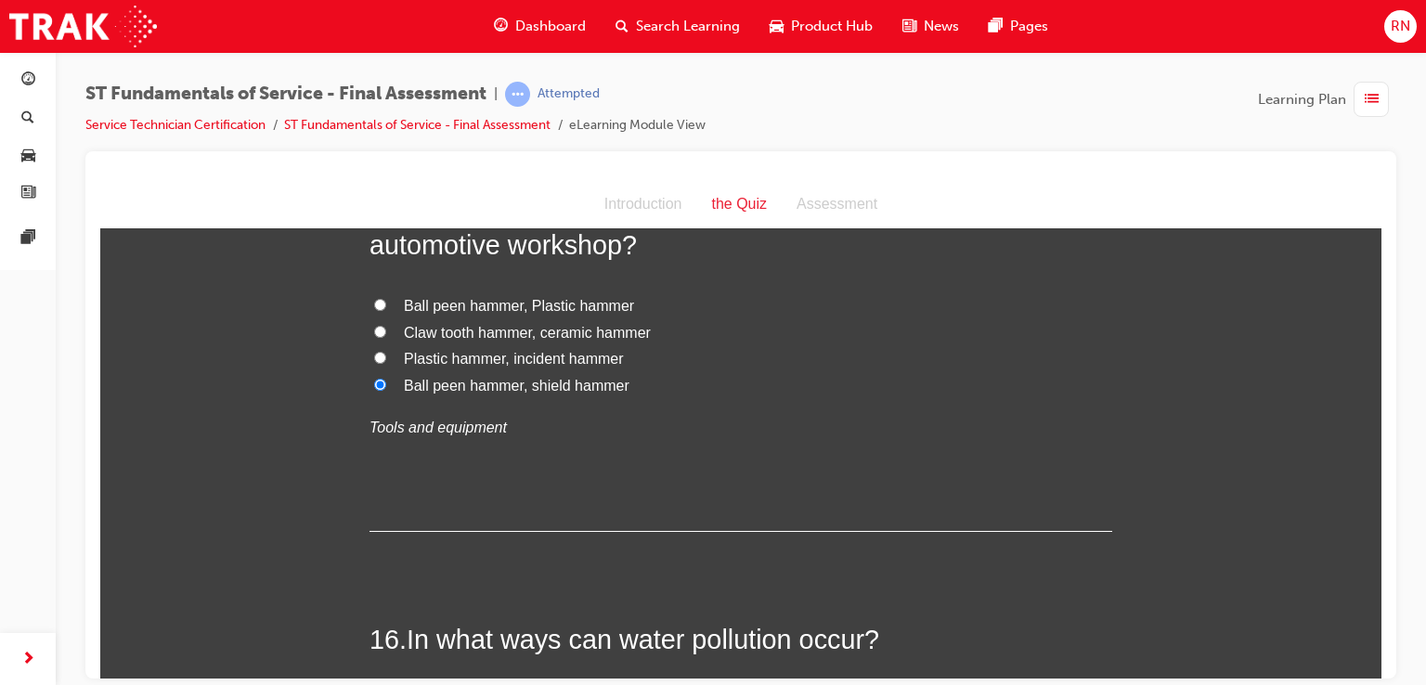
radio input "true"
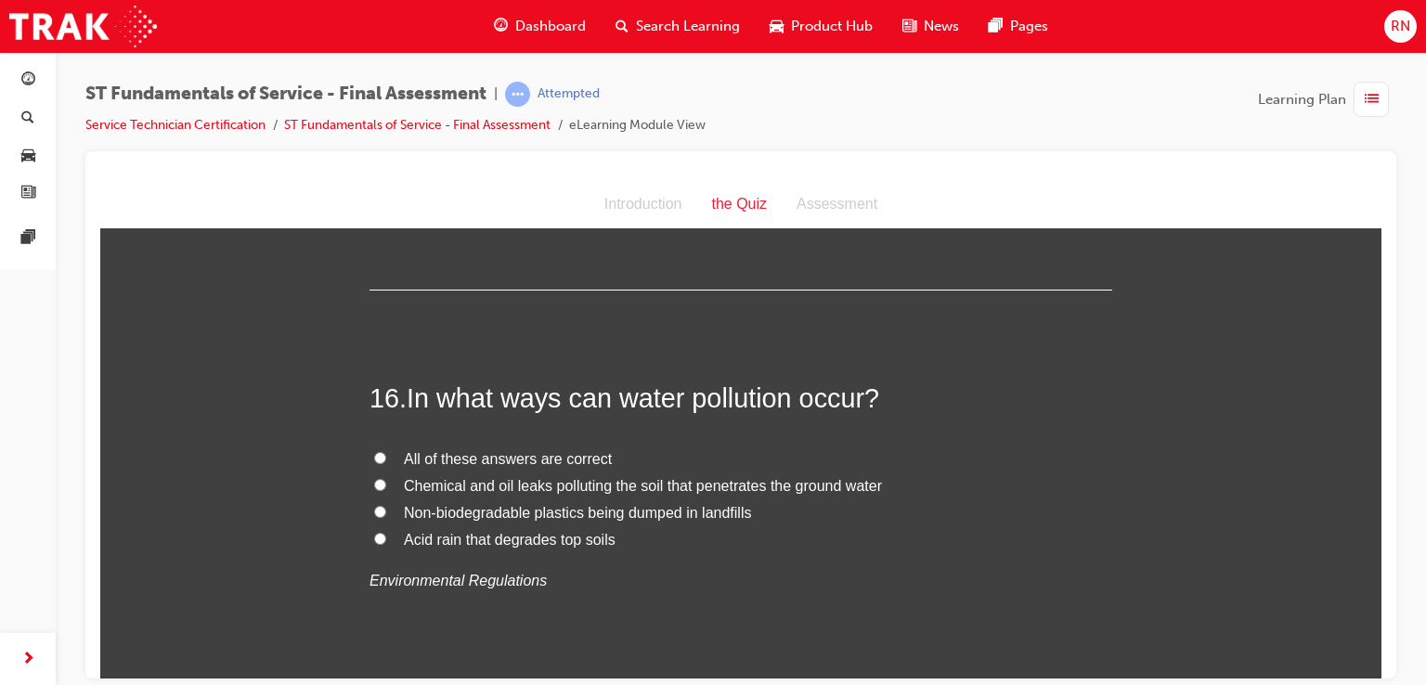
scroll to position [6050, 0]
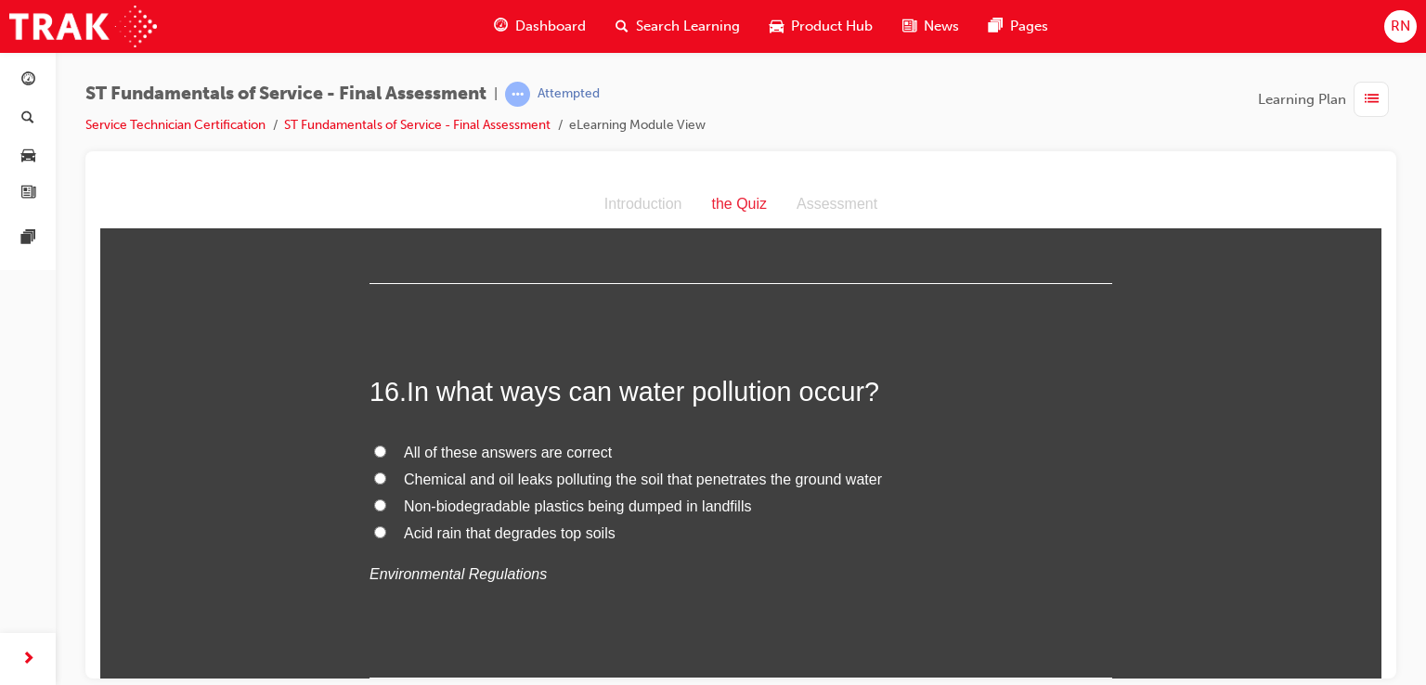
click at [374, 471] on input "Chemical and oil leaks polluting the soil that penetrates the ground water" at bounding box center [380, 477] width 12 height 12
radio input "true"
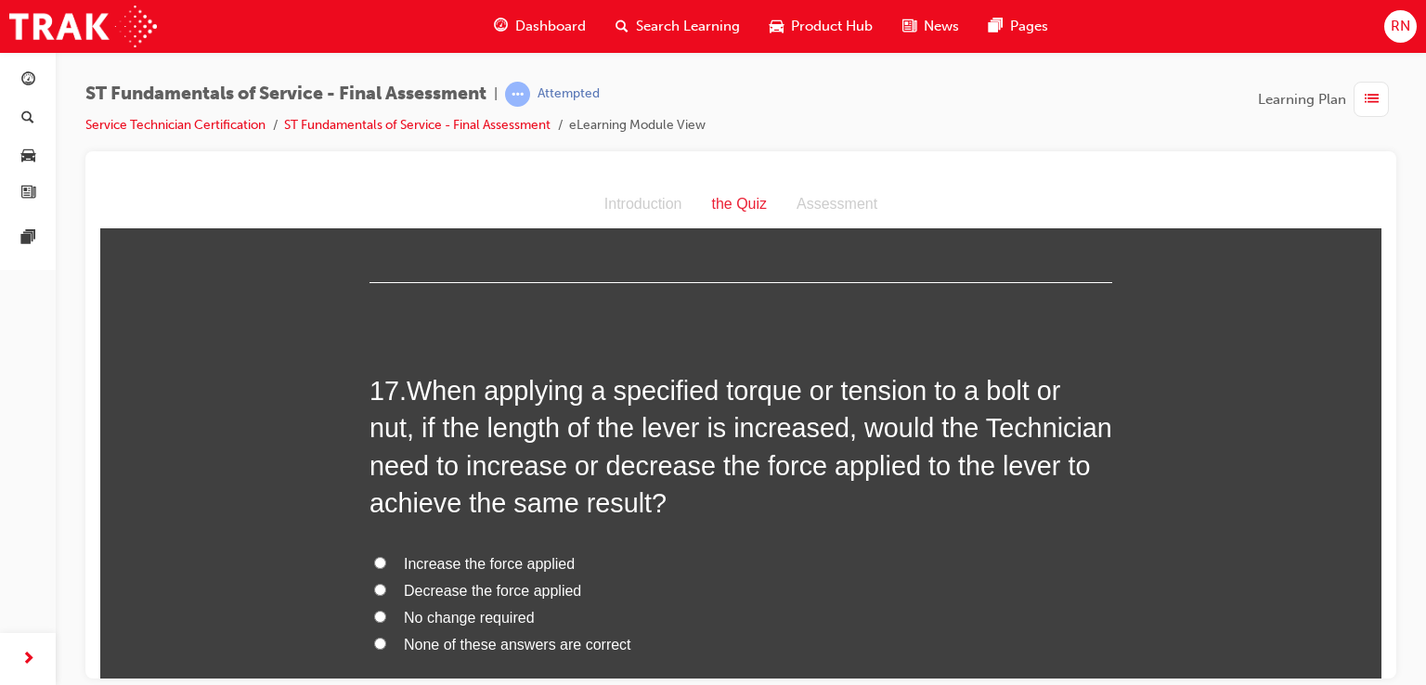
scroll to position [6447, 0]
click at [386, 619] on label "No change required" at bounding box center [740, 616] width 742 height 27
click at [386, 619] on input "No change required" at bounding box center [380, 615] width 12 height 12
radio input "true"
click at [1381, 662] on div at bounding box center [740, 414] width 1310 height 527
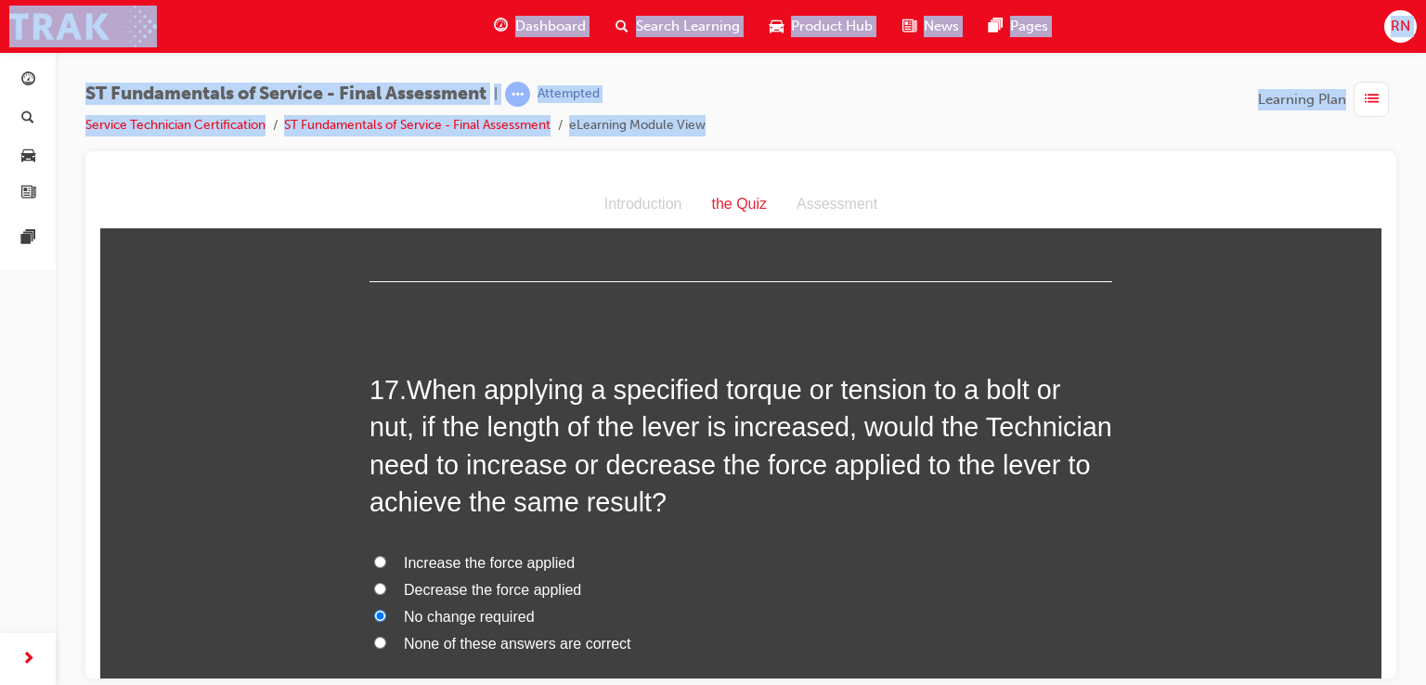
click at [1381, 662] on div at bounding box center [740, 414] width 1310 height 527
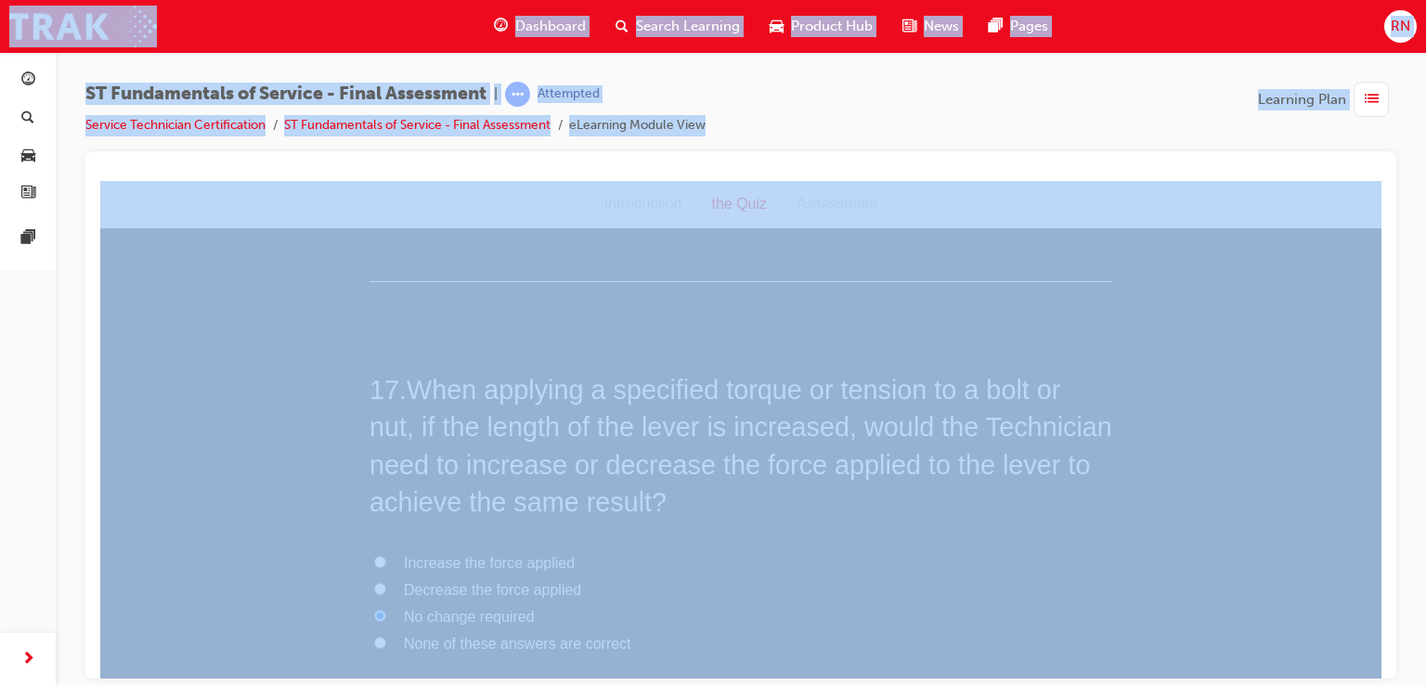
click at [1381, 662] on div at bounding box center [740, 414] width 1310 height 527
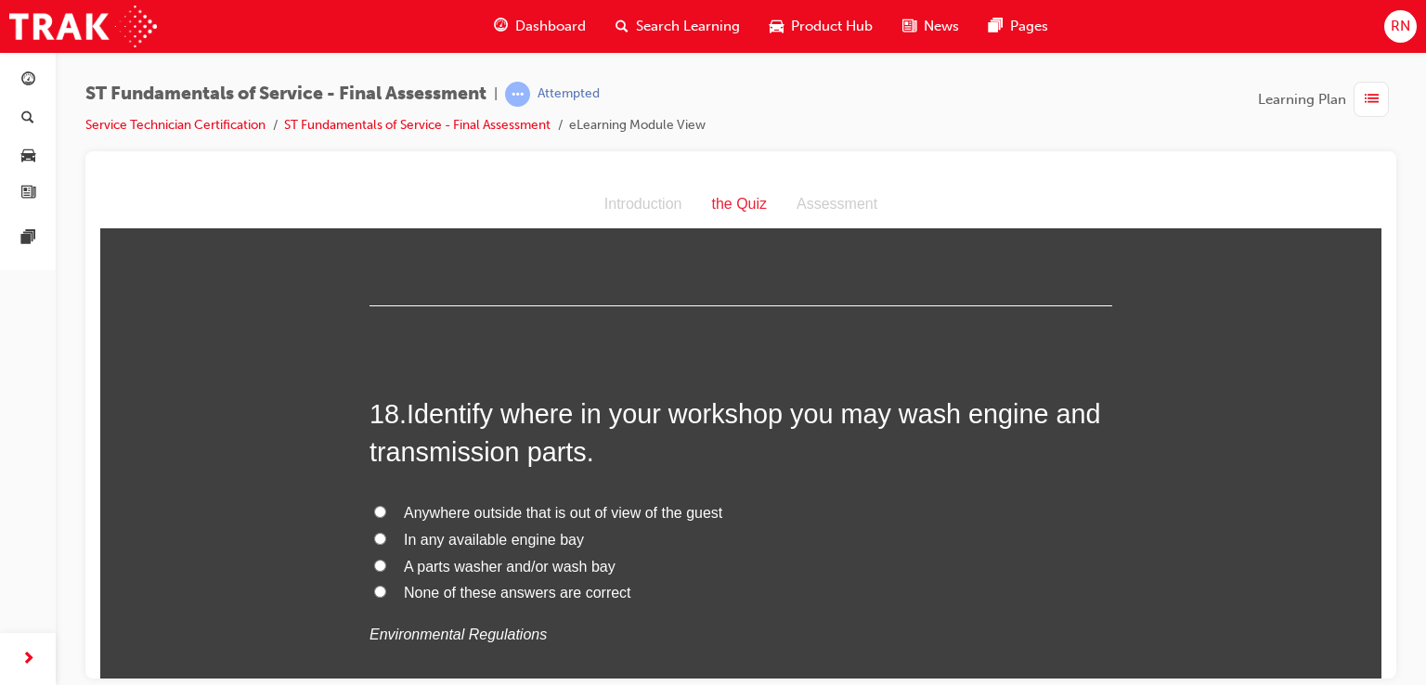
scroll to position [6966, 0]
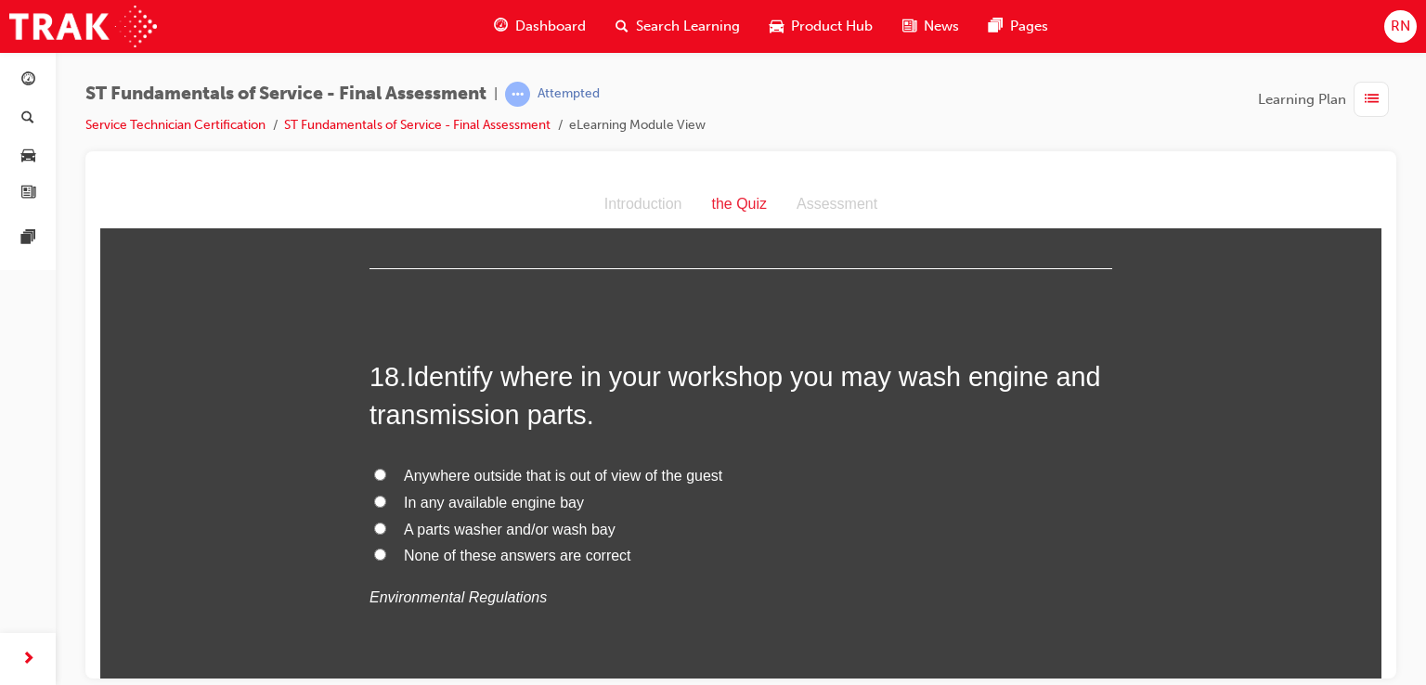
click at [374, 495] on input "In any available engine bay" at bounding box center [380, 501] width 12 height 12
radio input "true"
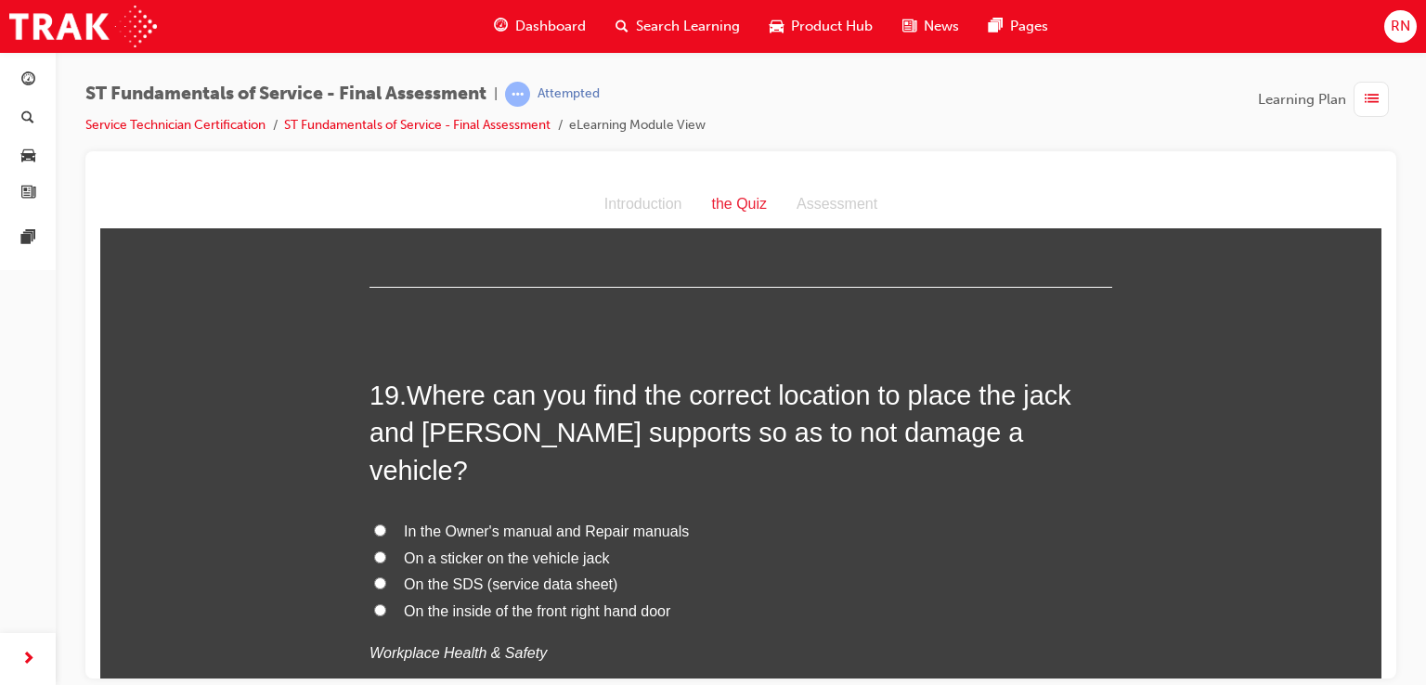
scroll to position [7399, 0]
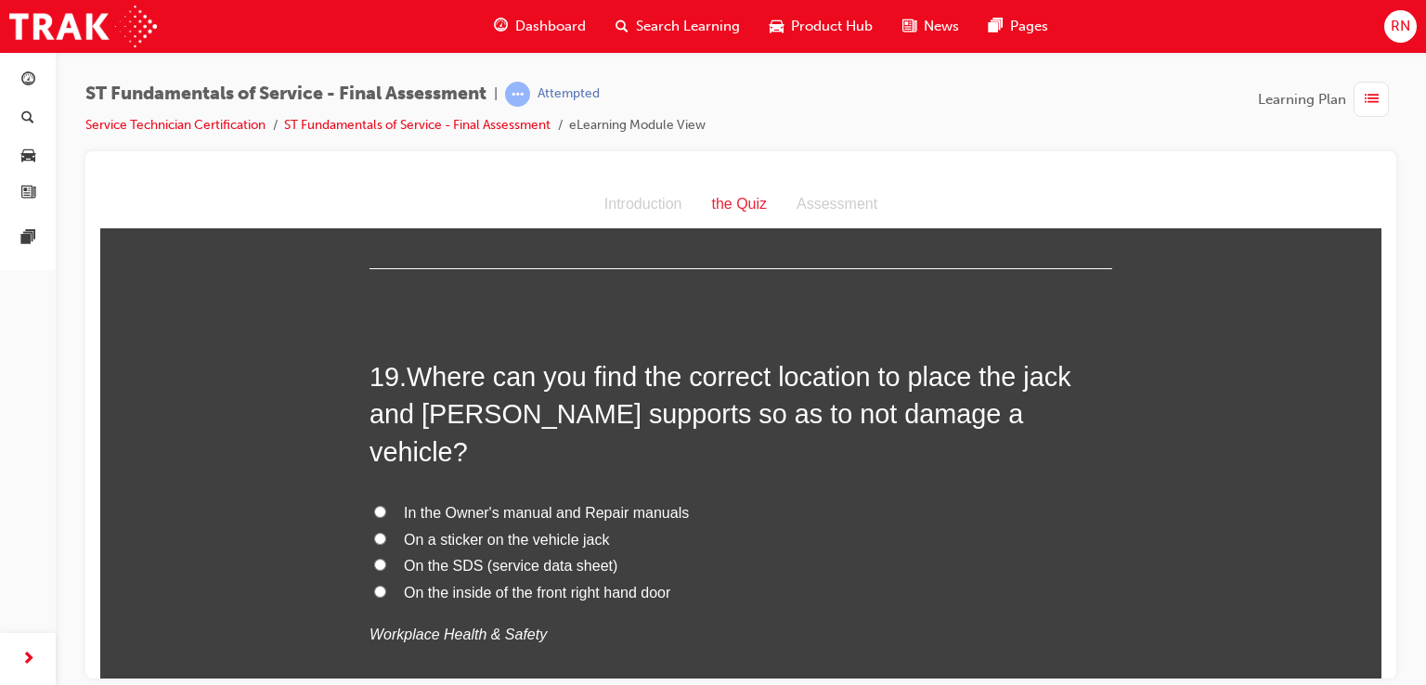
click at [375, 558] on input "On the SDS (service data sheet)" at bounding box center [380, 564] width 12 height 12
radio input "true"
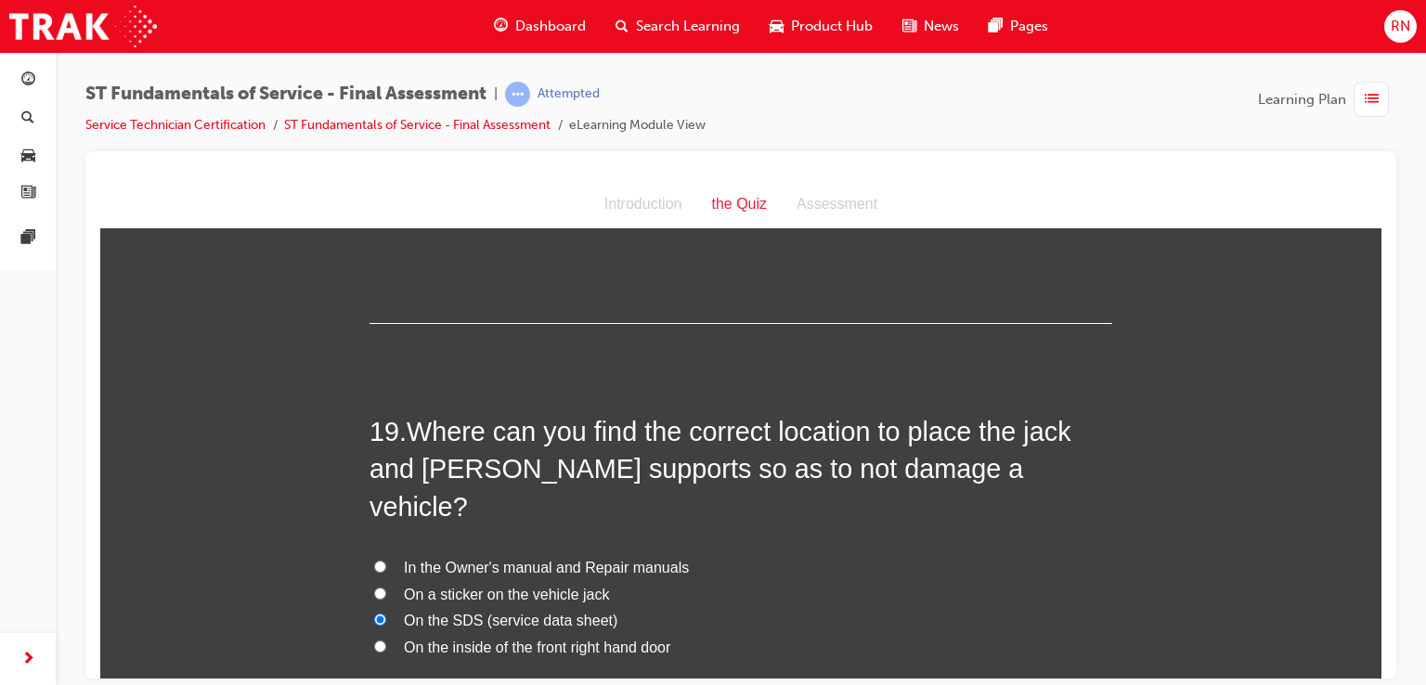
scroll to position [7373, 0]
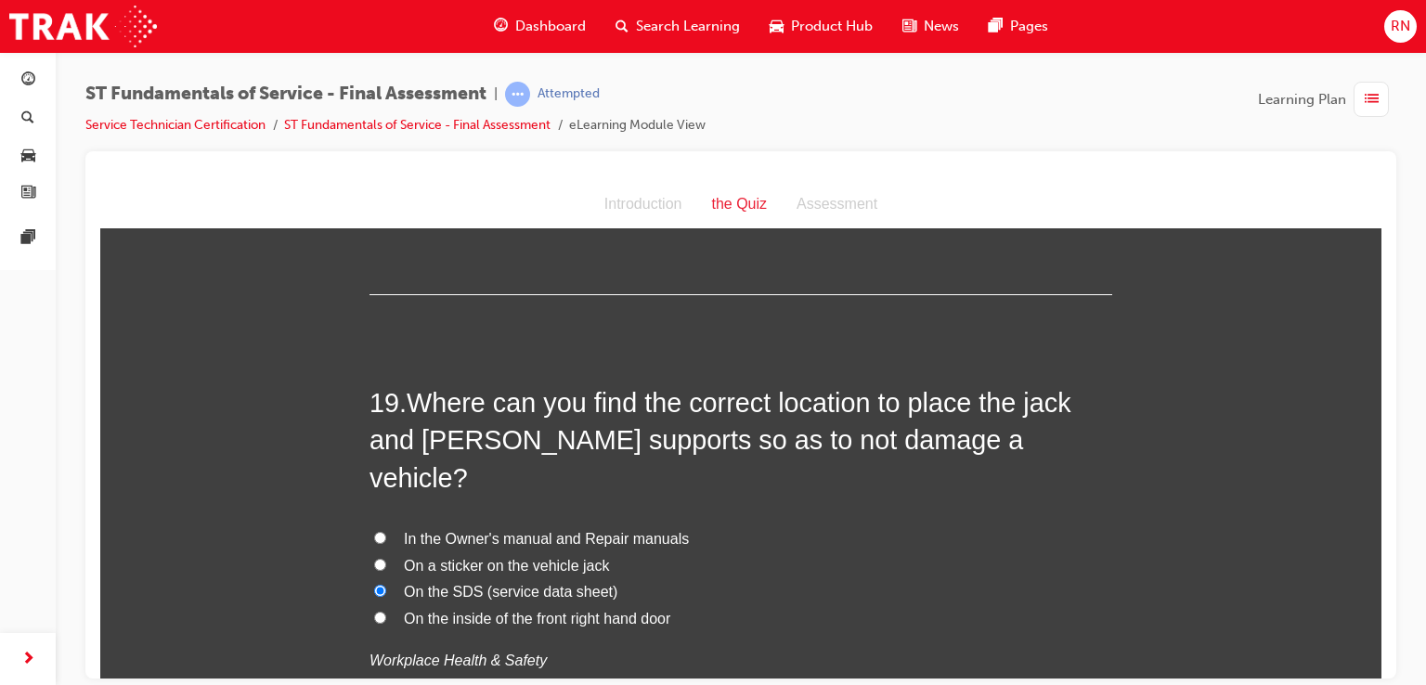
drag, startPoint x: 374, startPoint y: 552, endPoint x: 372, endPoint y: 493, distance: 59.4
click at [372, 525] on div "In the Owner's manual and Repair manuals On a sticker on the vehicle jack On th…" at bounding box center [740, 599] width 742 height 148
click at [374, 531] on input "In the Owner's manual and Repair manuals" at bounding box center [380, 537] width 12 height 12
radio input "true"
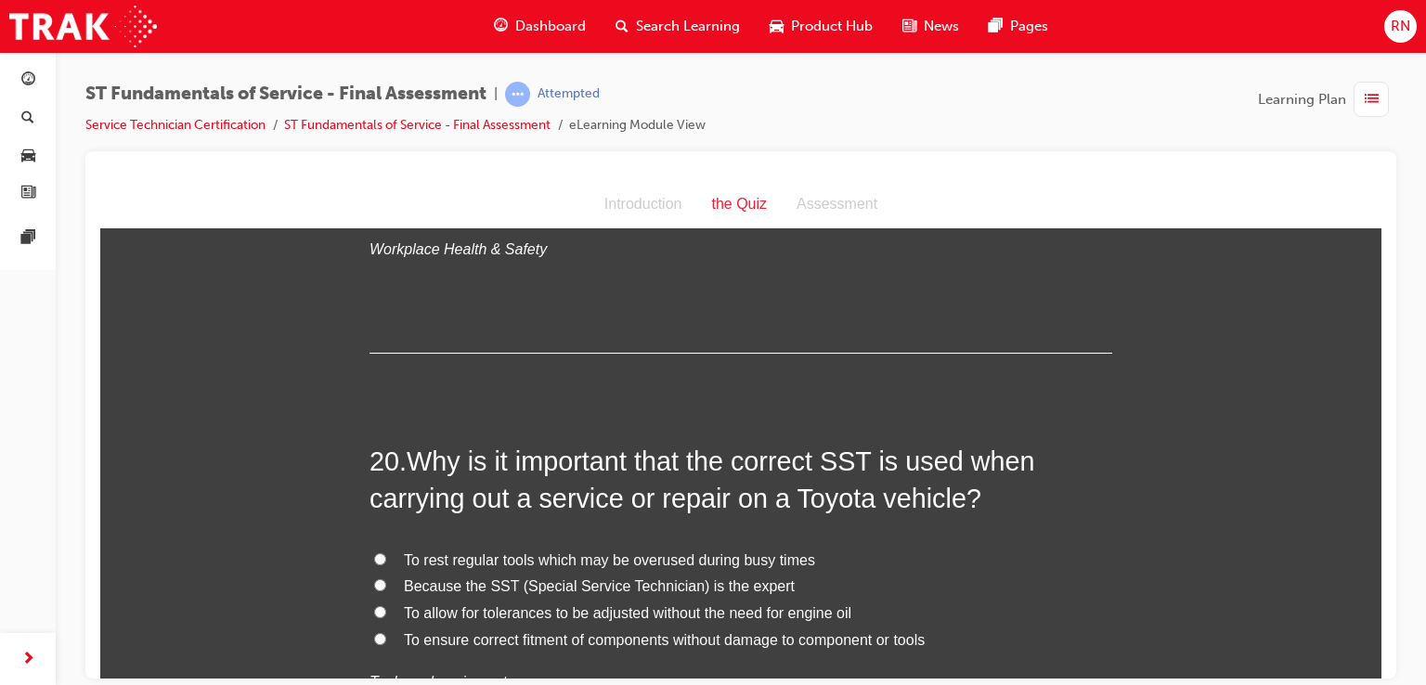
scroll to position [7793, 0]
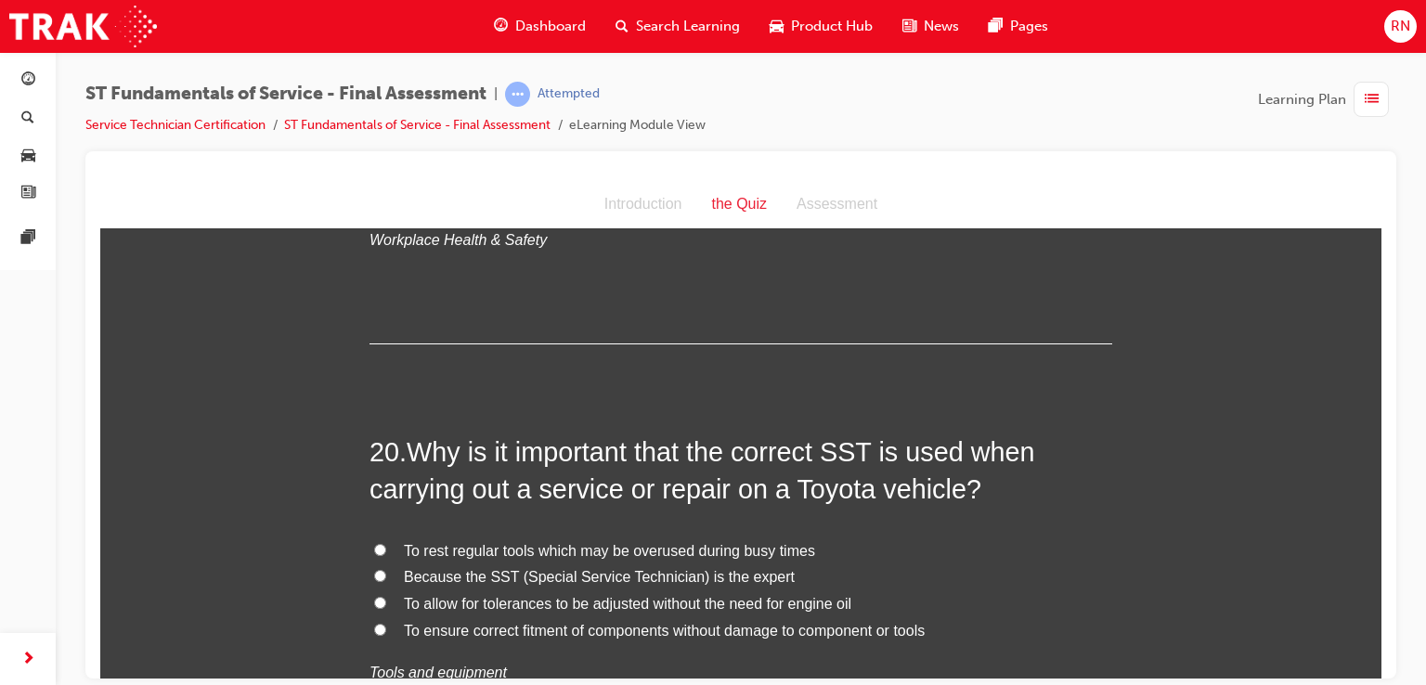
click at [376, 623] on input "To ensure correct fitment of components without damage to component or tools" at bounding box center [380, 629] width 12 height 12
radio input "true"
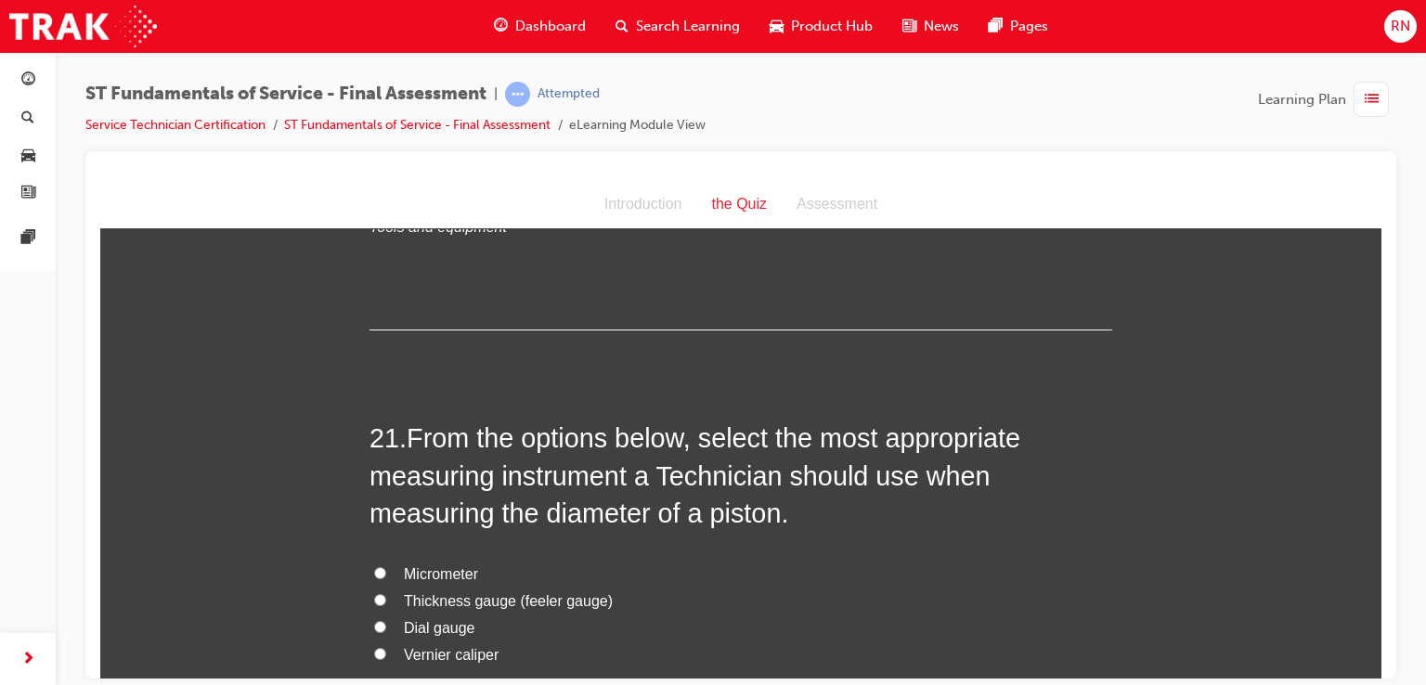
scroll to position [8313, 0]
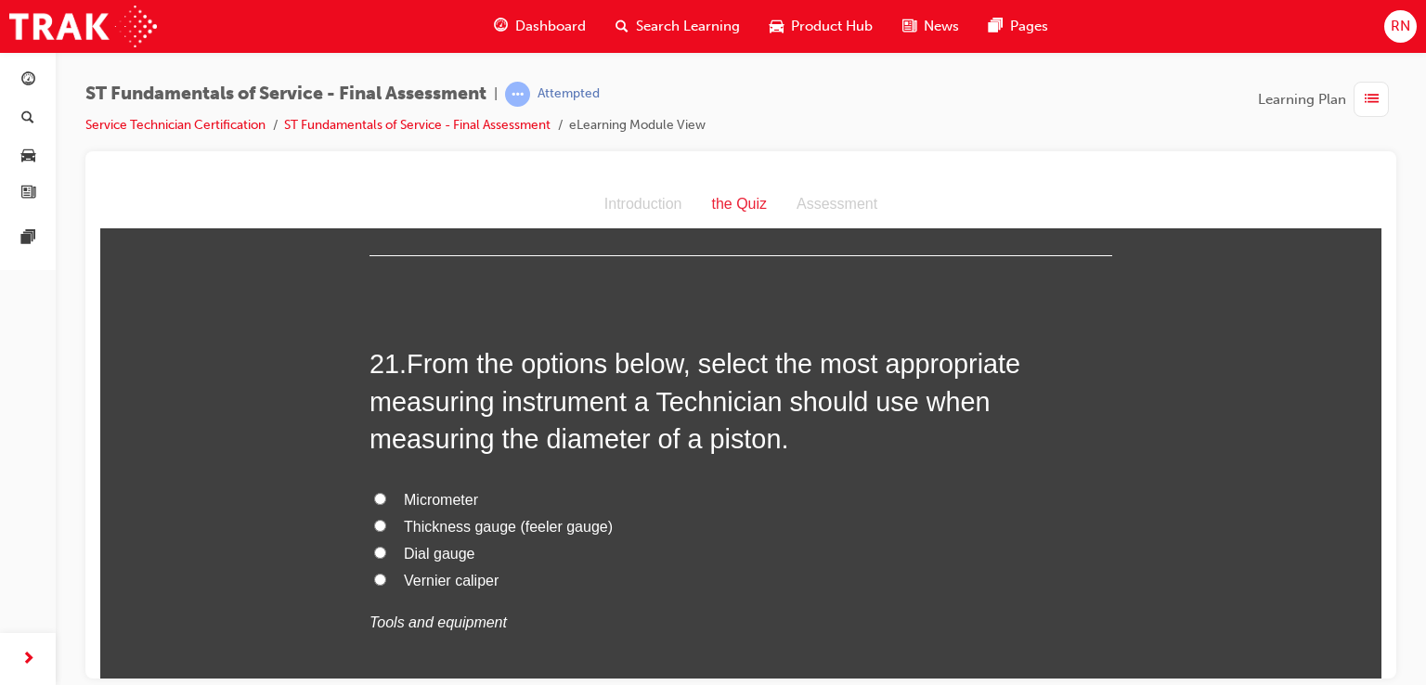
click at [439, 491] on span "Micrometer" at bounding box center [441, 499] width 74 height 16
click at [386, 492] on input "Micrometer" at bounding box center [380, 498] width 12 height 12
radio input "true"
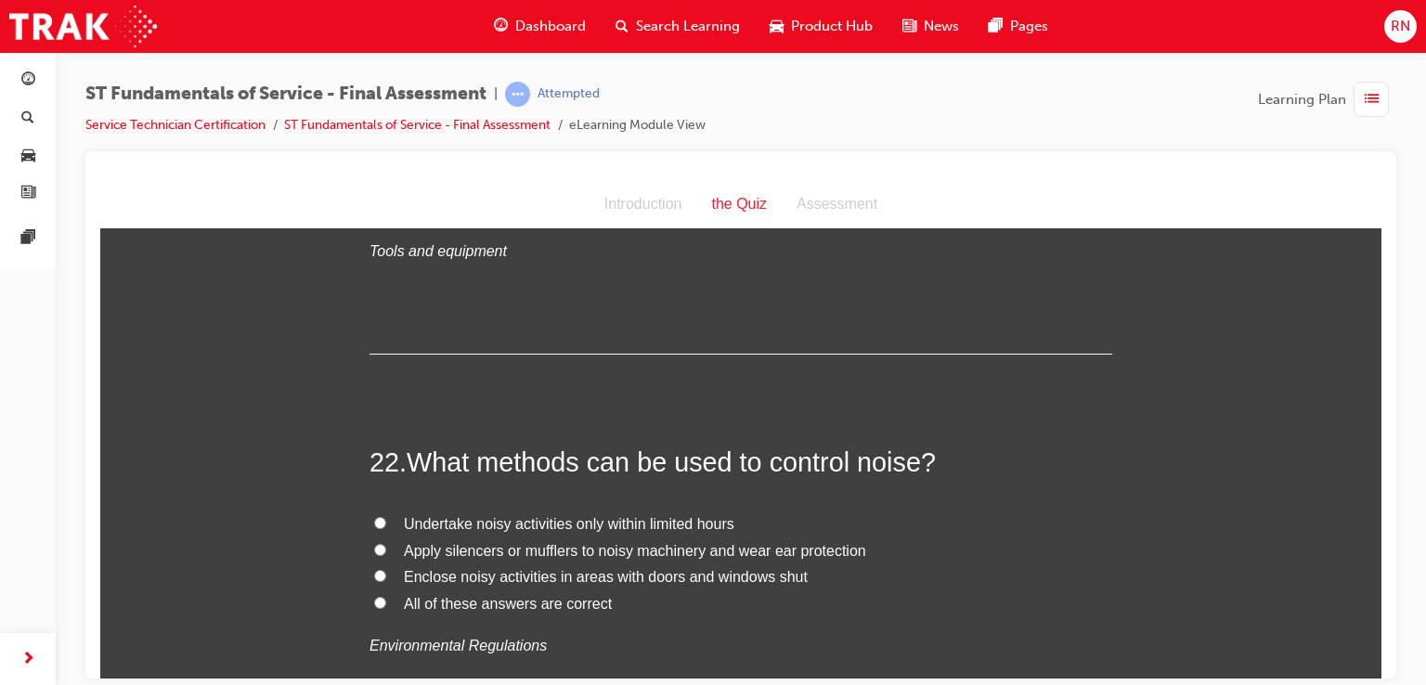
scroll to position [8772, 0]
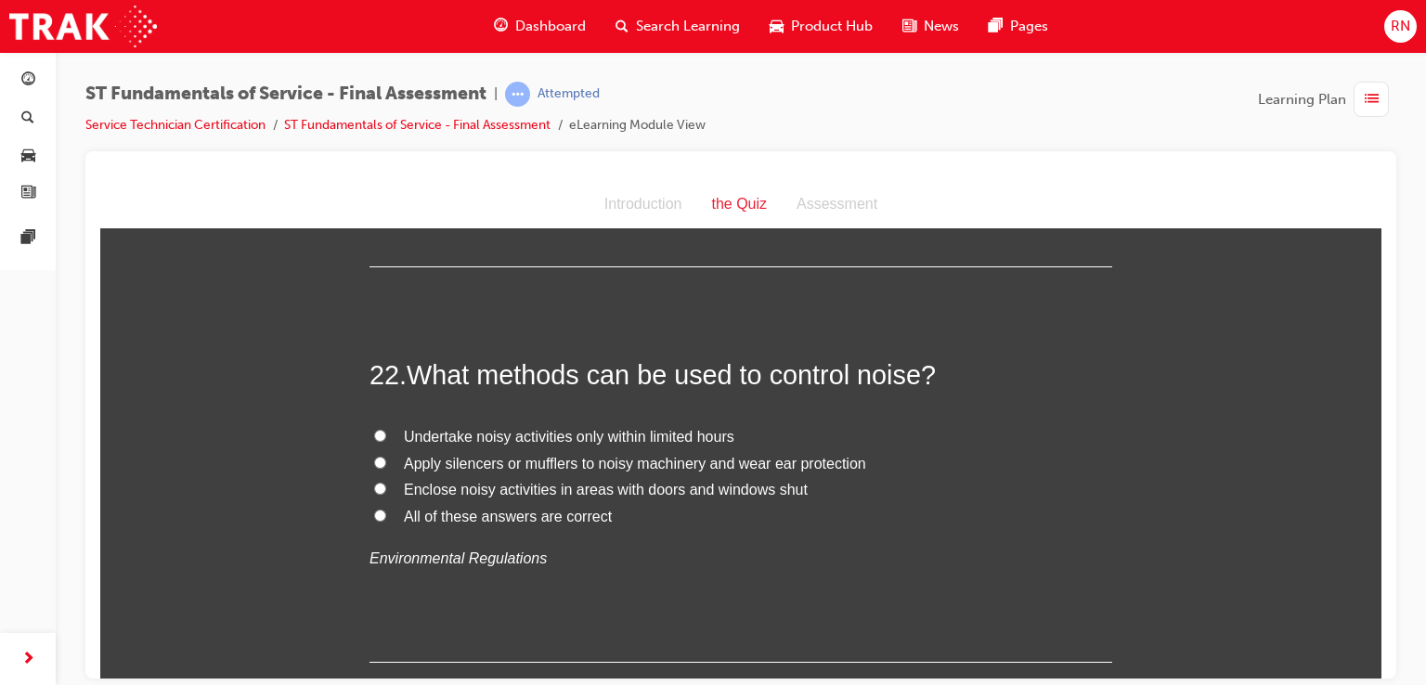
click at [374, 456] on input "Apply silencers or mufflers to noisy machinery and wear ear protection" at bounding box center [380, 462] width 12 height 12
radio input "true"
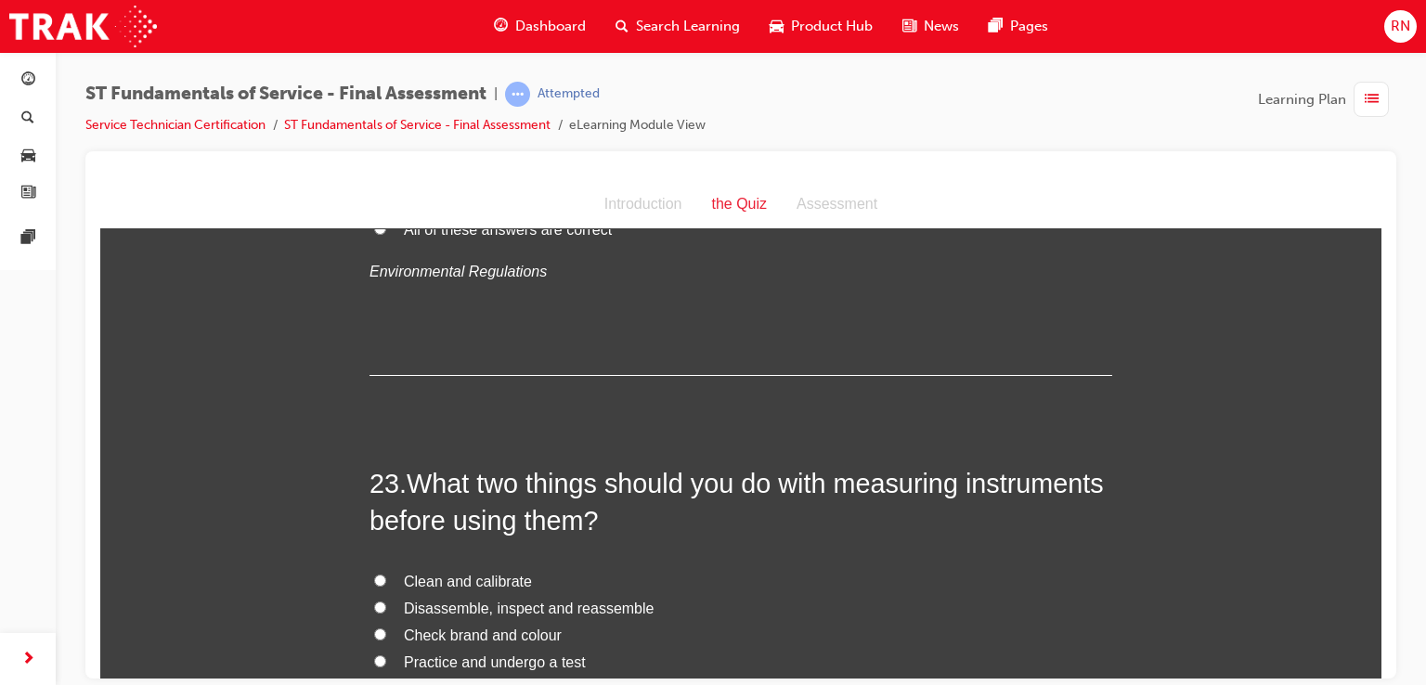
scroll to position [9069, 0]
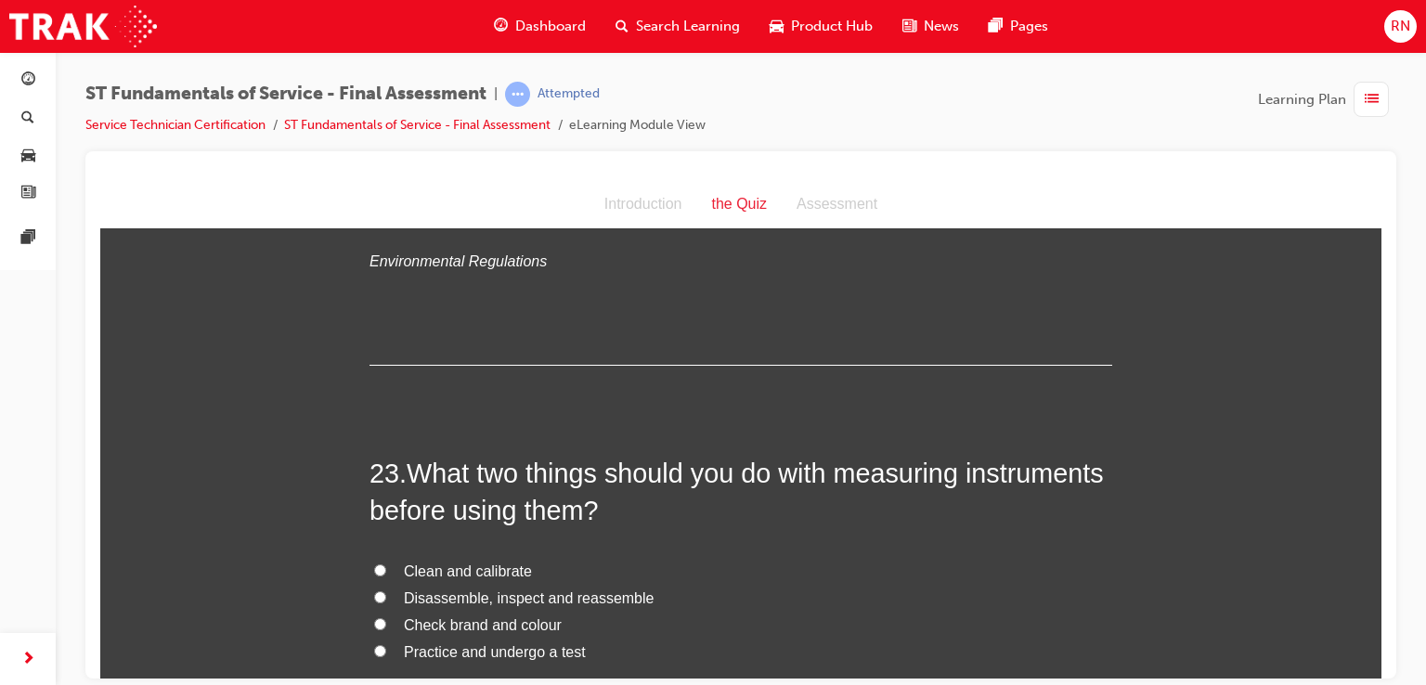
click at [375, 563] on input "Clean and calibrate" at bounding box center [380, 569] width 12 height 12
radio input "true"
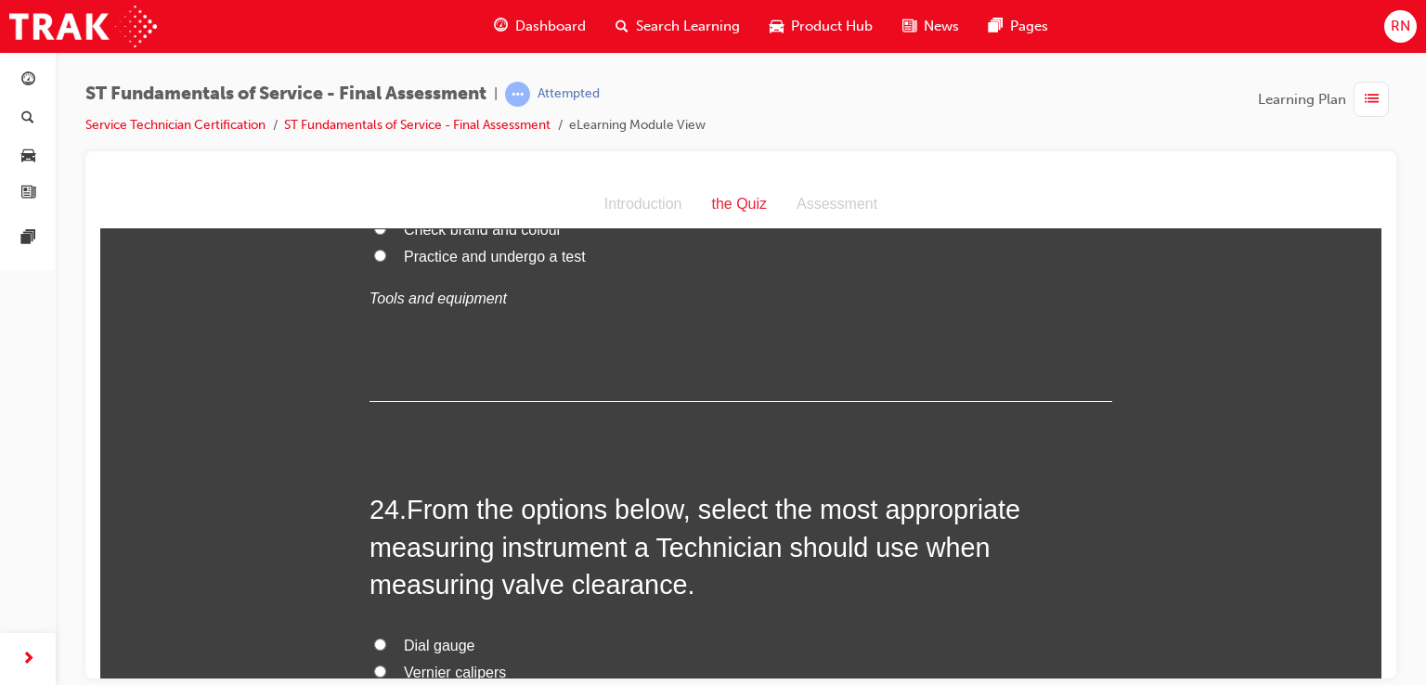
scroll to position [9501, 0]
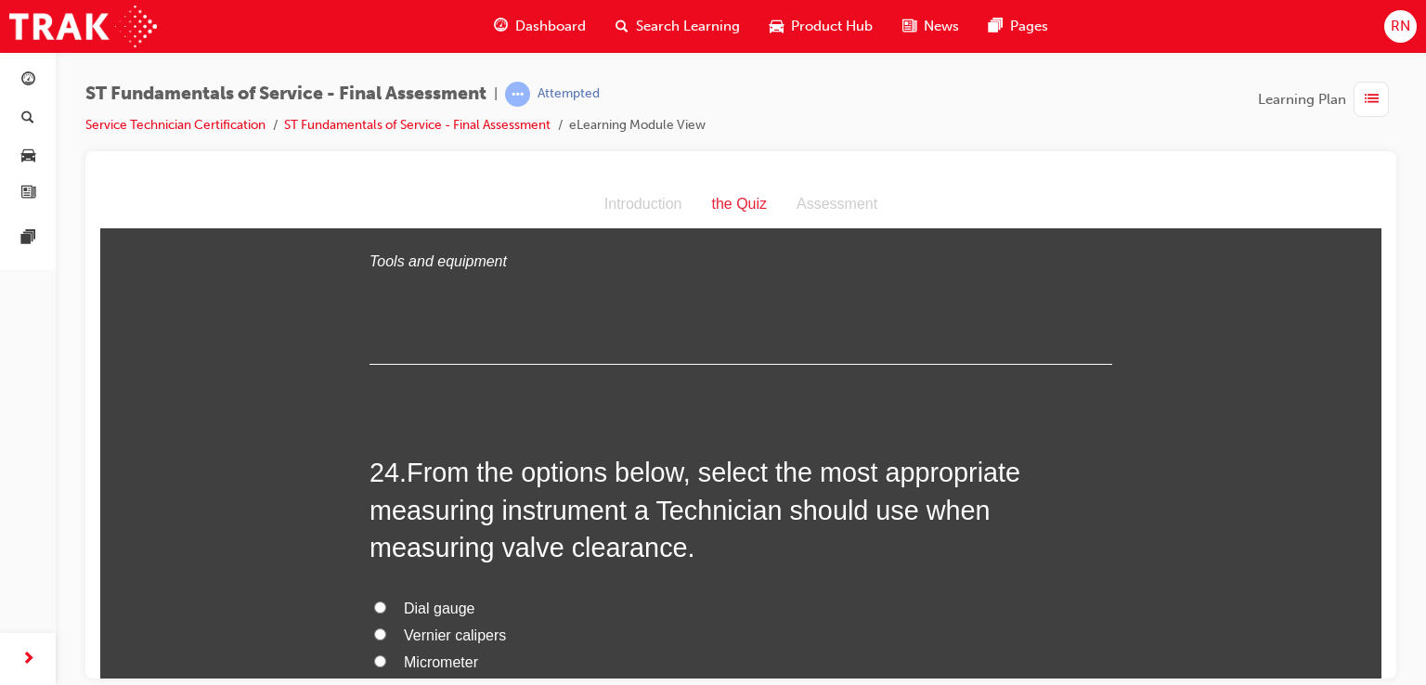
click at [374, 681] on input "Thickness gauge (feeler gauge)" at bounding box center [380, 687] width 12 height 12
radio input "true"
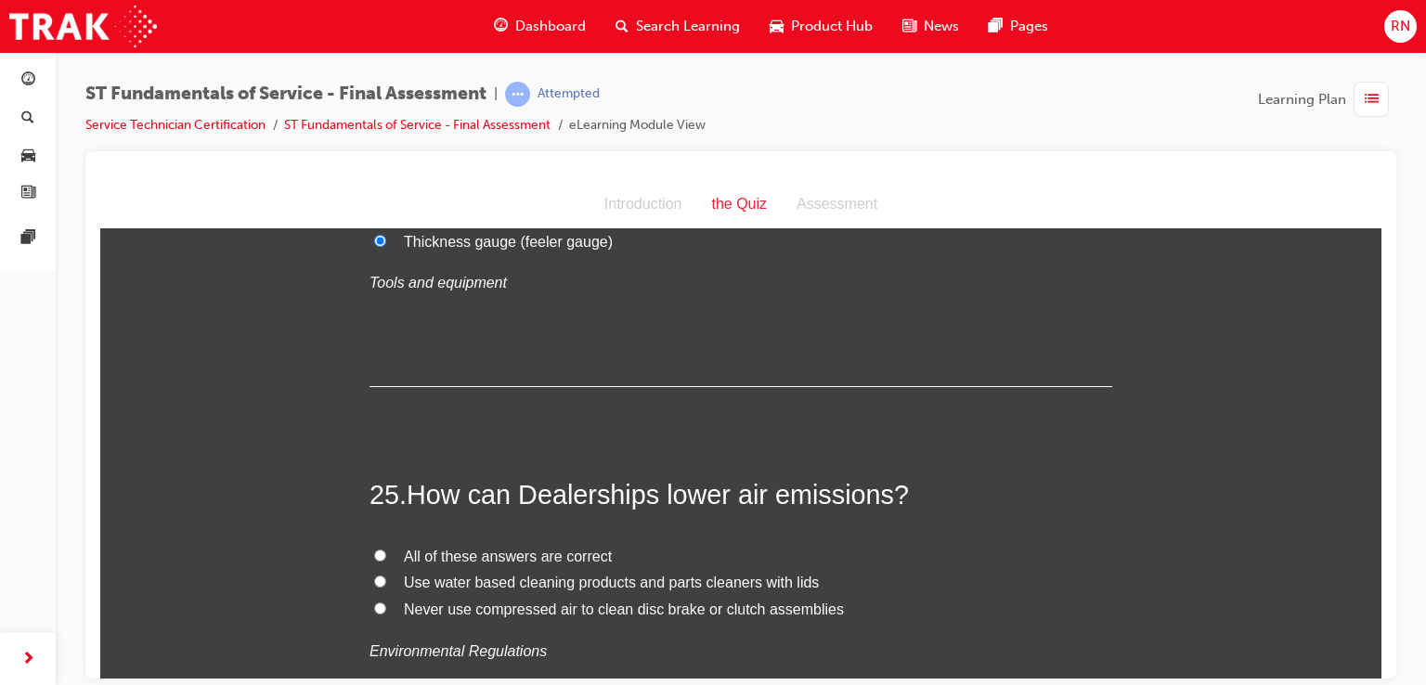
scroll to position [9984, 0]
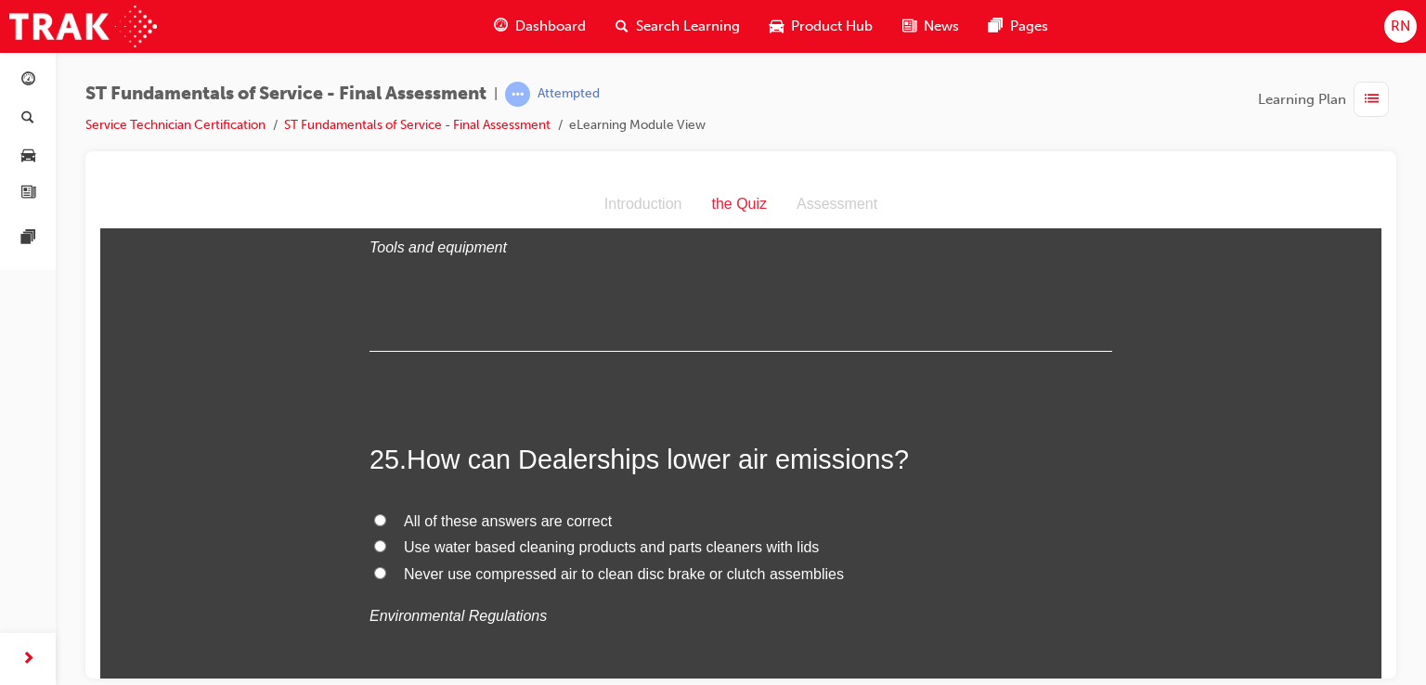
click at [375, 566] on input "Never use compressed air to clean disc brake or clutch assemblies" at bounding box center [380, 572] width 12 height 12
radio input "true"
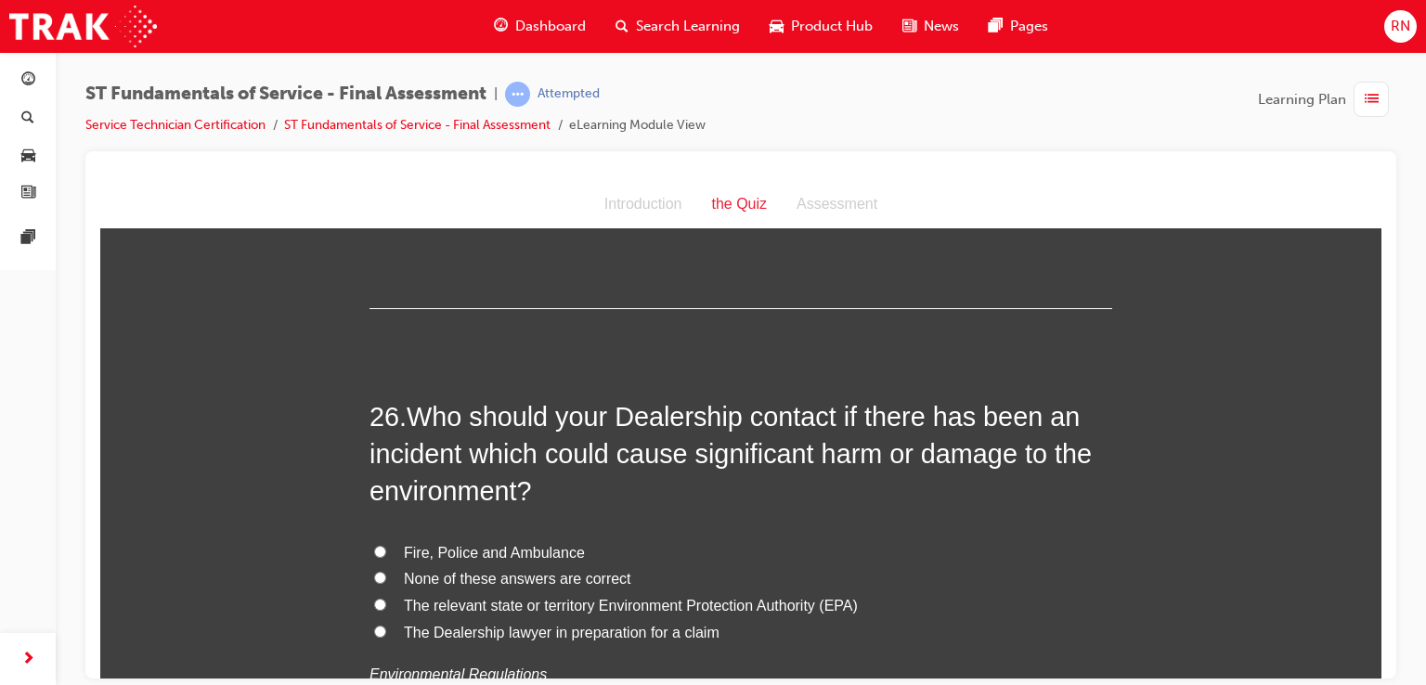
scroll to position [10429, 0]
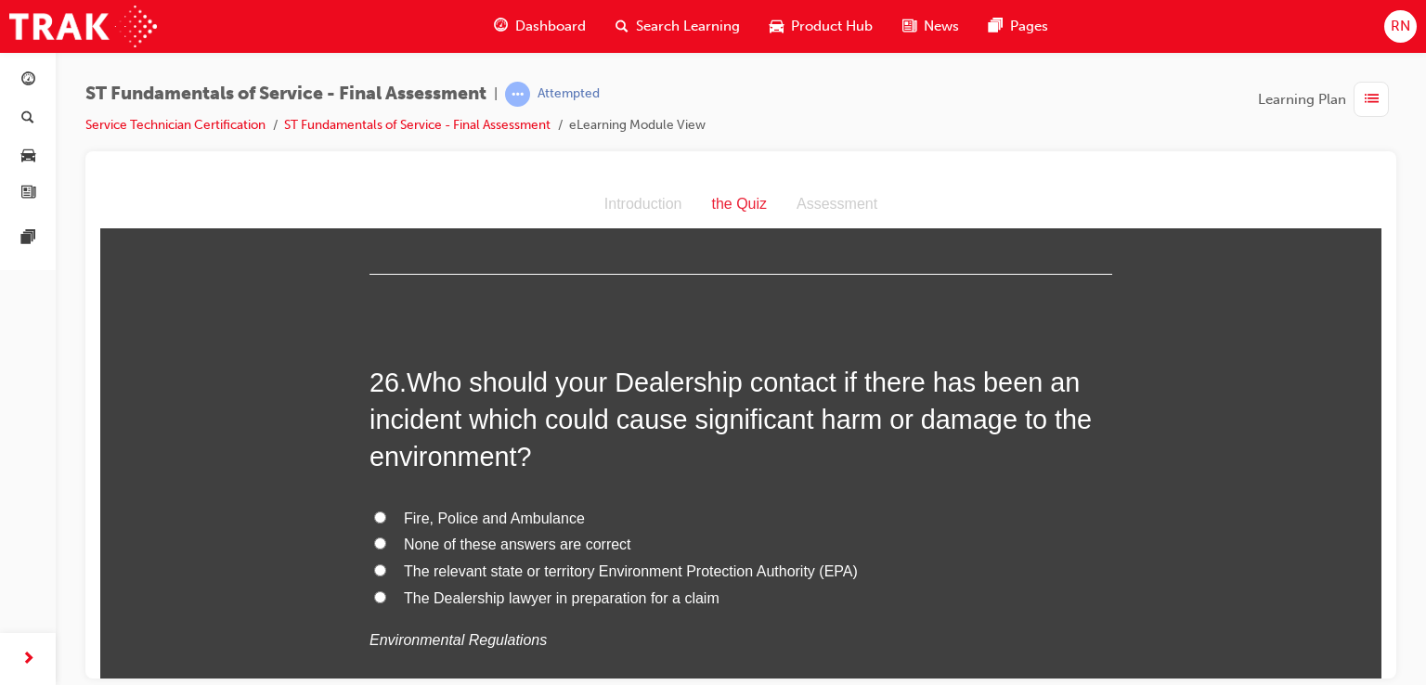
click at [375, 510] on input "Fire, Police and Ambulance" at bounding box center [380, 516] width 12 height 12
radio input "true"
click at [1385, 667] on div at bounding box center [740, 414] width 1310 height 527
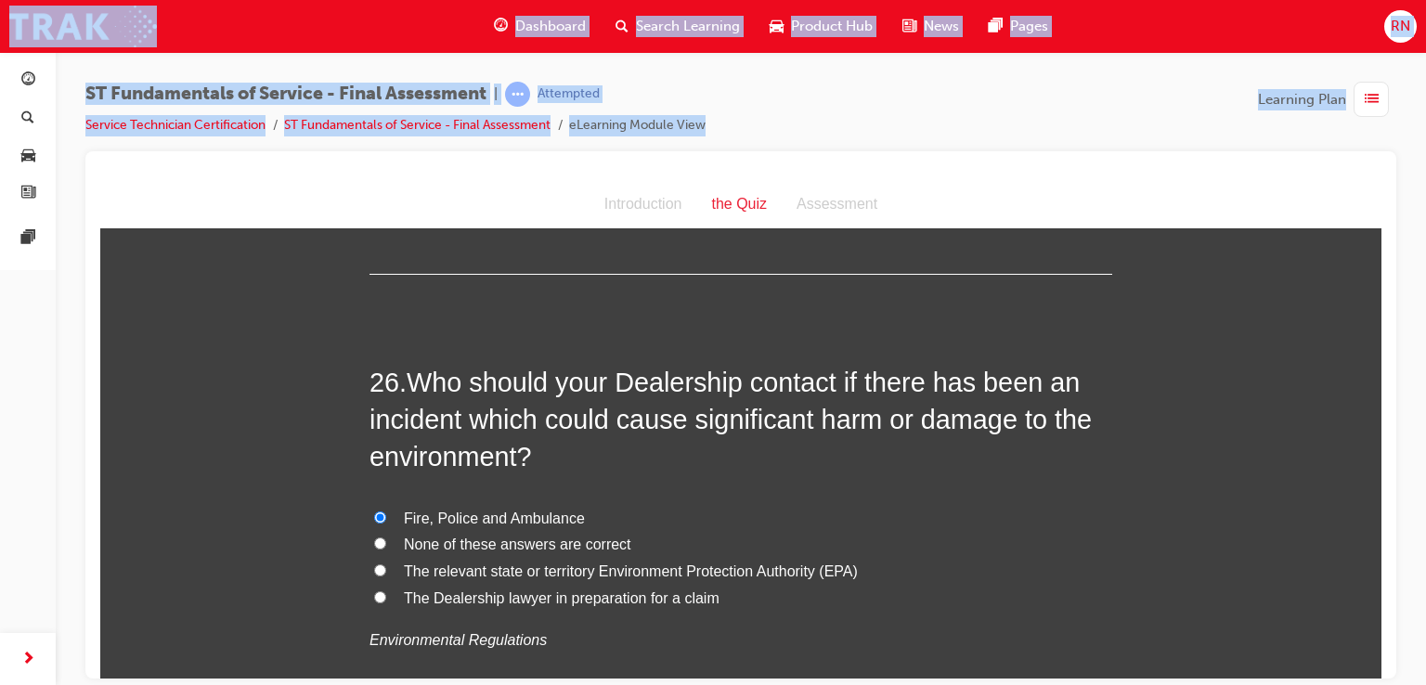
click at [1385, 667] on div at bounding box center [740, 414] width 1310 height 527
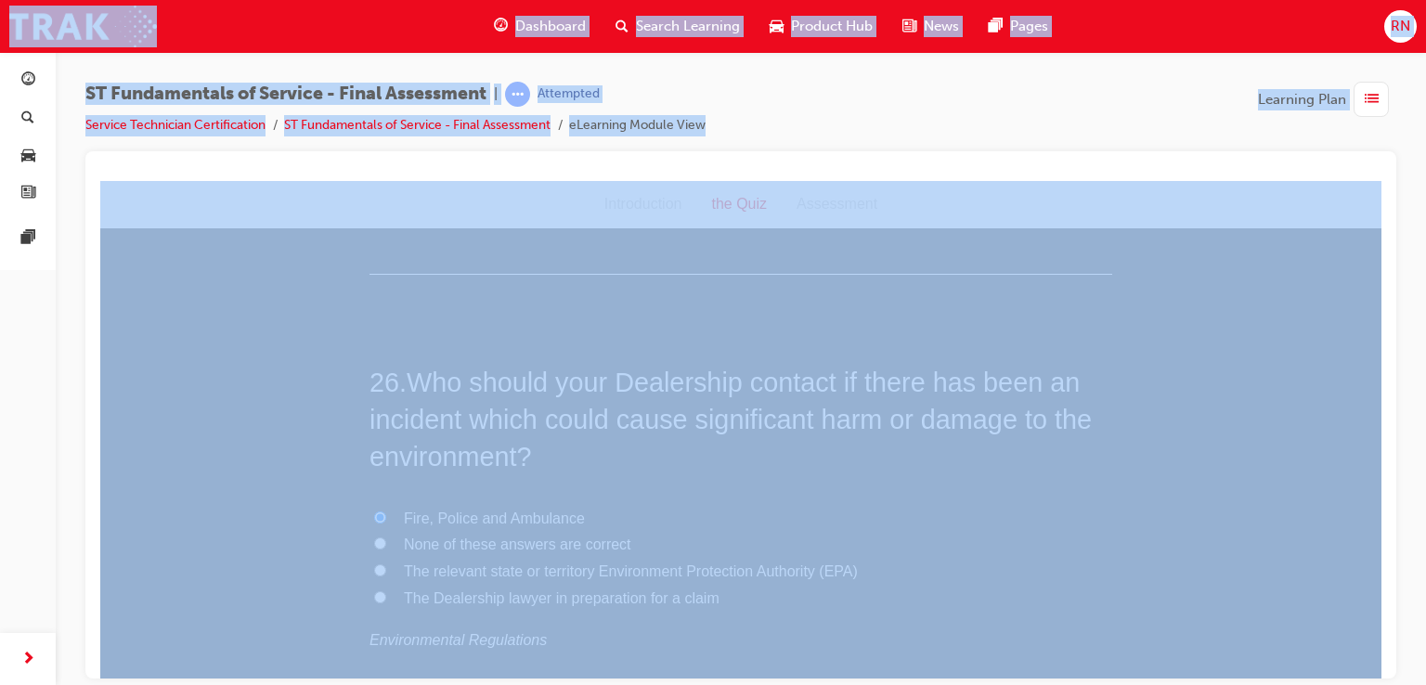
click at [1385, 667] on div at bounding box center [740, 414] width 1310 height 527
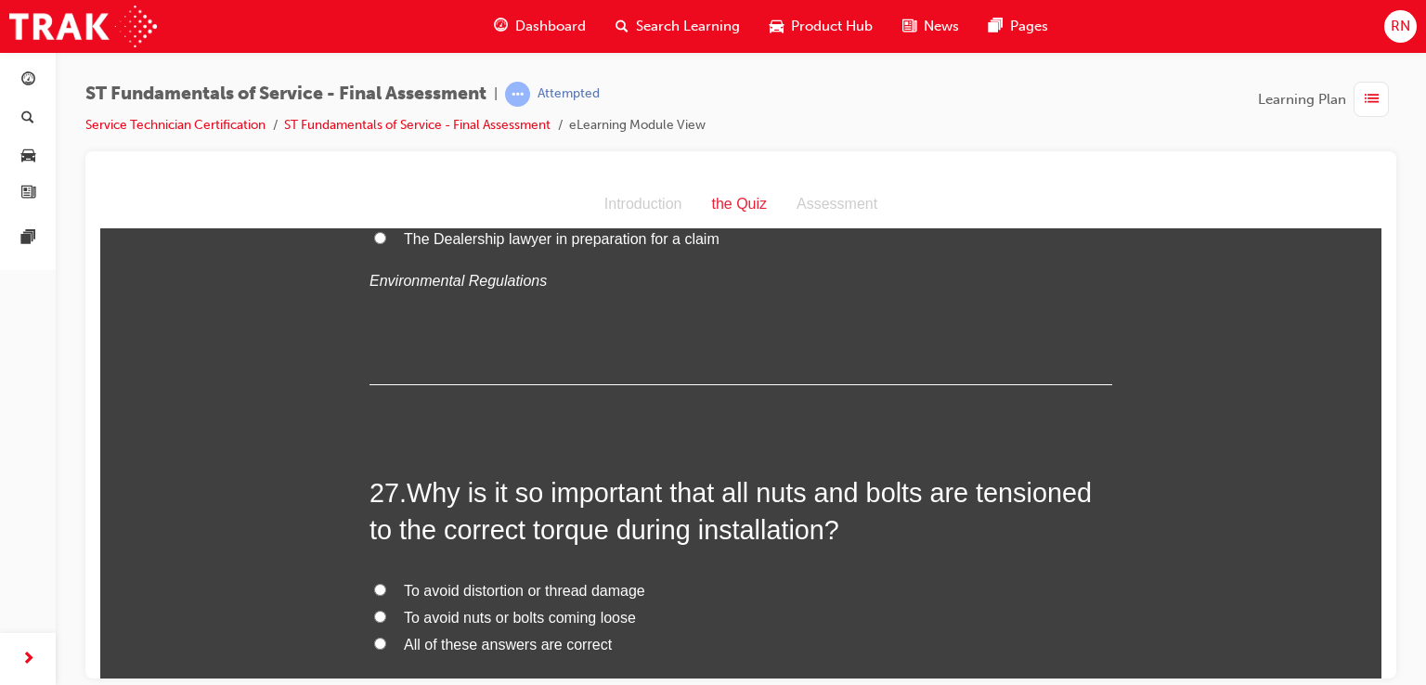
scroll to position [10838, 0]
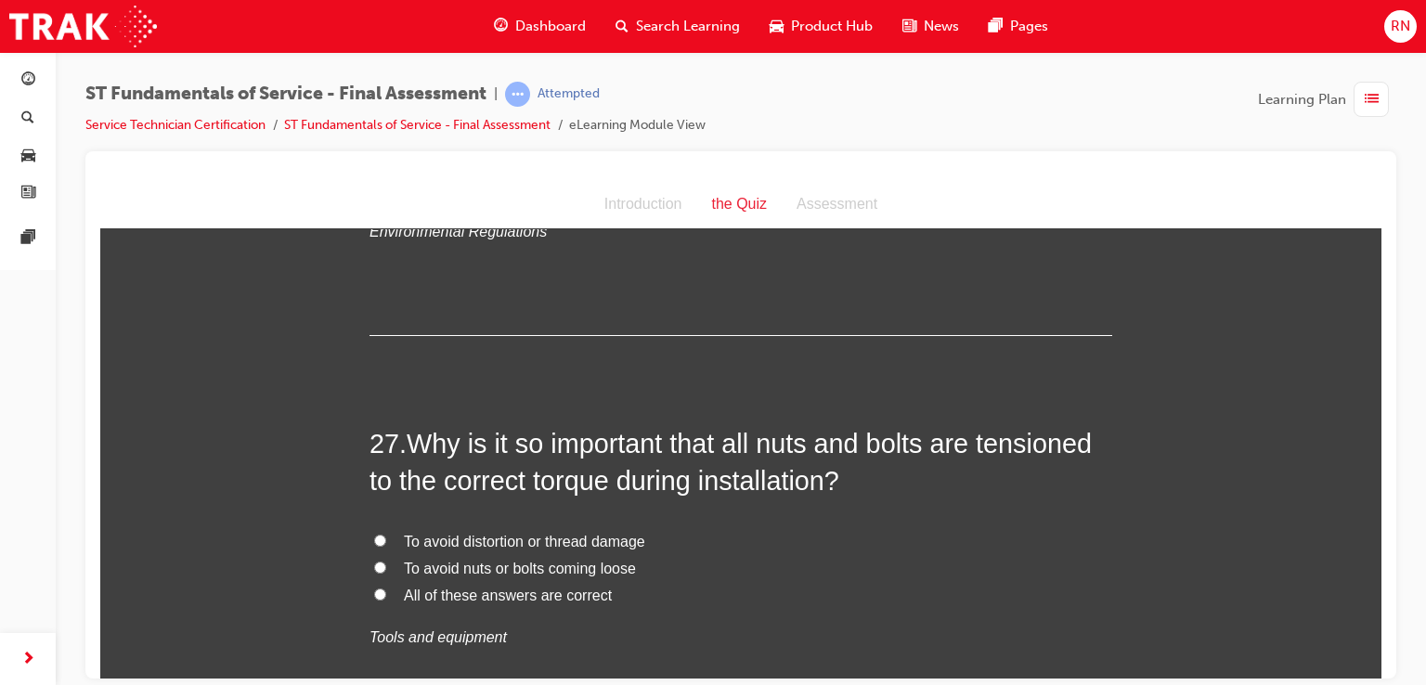
click at [374, 587] on input "All of these answers are correct" at bounding box center [380, 593] width 12 height 12
radio input "true"
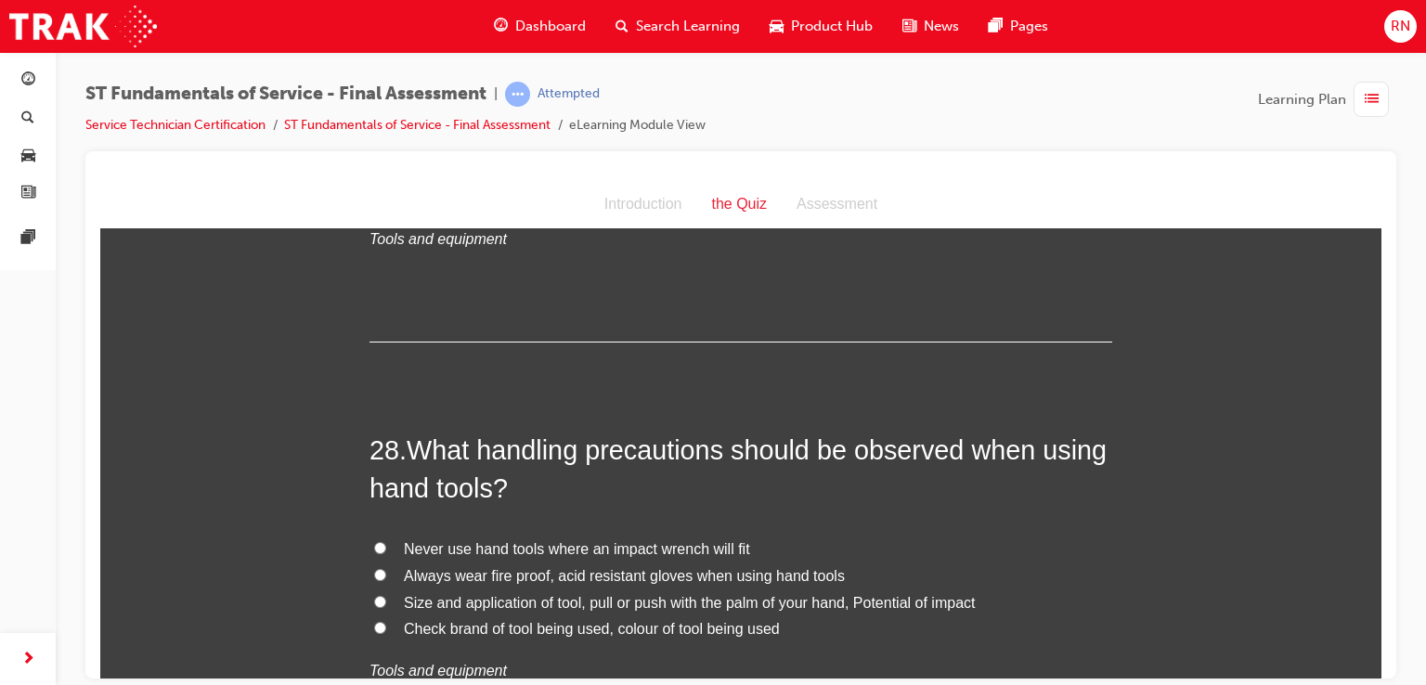
scroll to position [11246, 0]
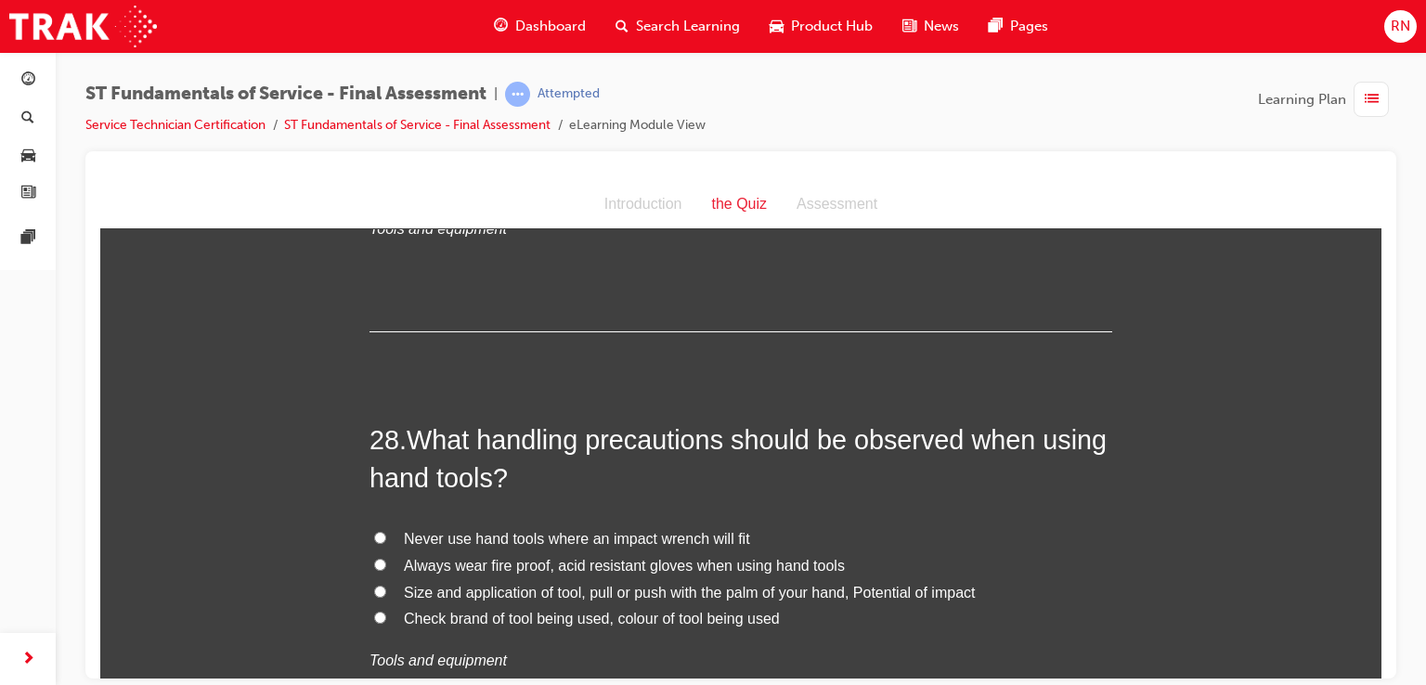
click at [512, 552] on label "Always wear fire proof, acid resistant gloves when using hand tools" at bounding box center [740, 565] width 742 height 27
click at [386, 558] on input "Always wear fire proof, acid resistant gloves when using hand tools" at bounding box center [380, 564] width 12 height 12
radio input "true"
click at [376, 558] on input "Always wear fire proof, acid resistant gloves when using hand tools" at bounding box center [380, 564] width 12 height 12
click at [374, 531] on input "Never use hand tools where an impact wrench will fit" at bounding box center [380, 537] width 12 height 12
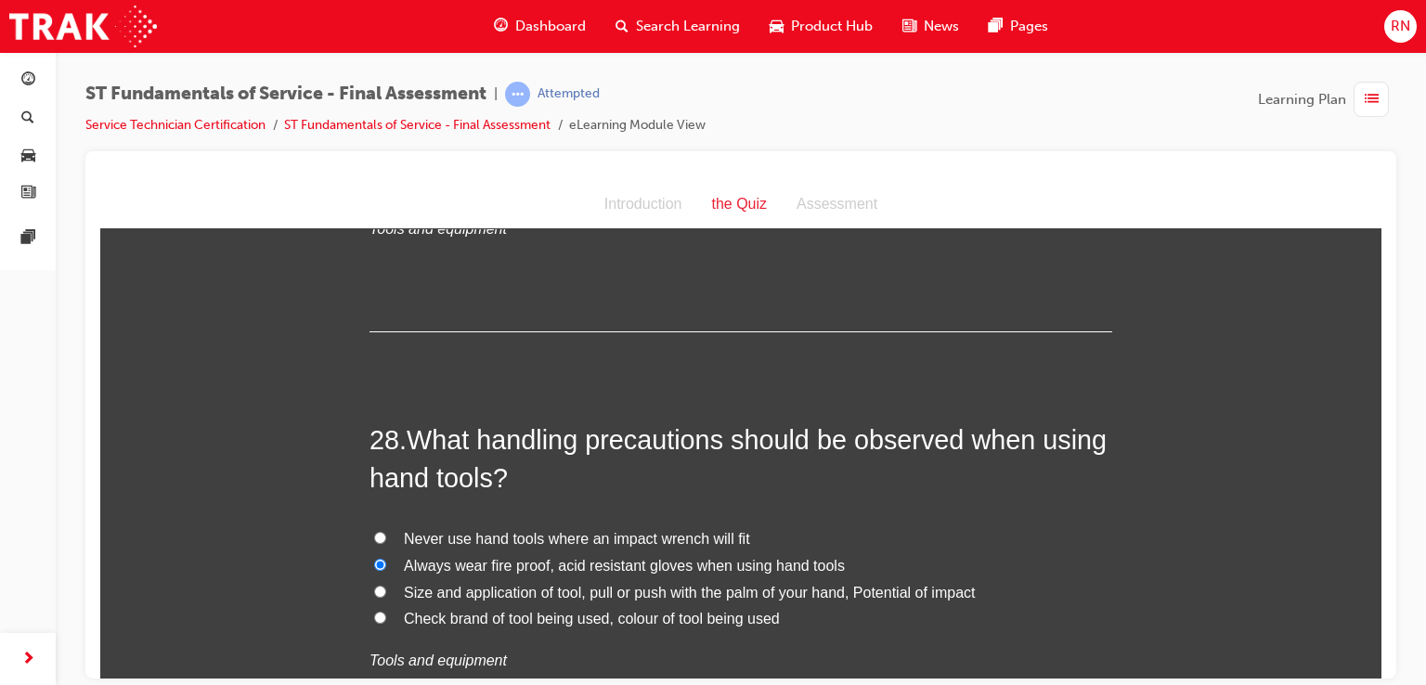
radio input "true"
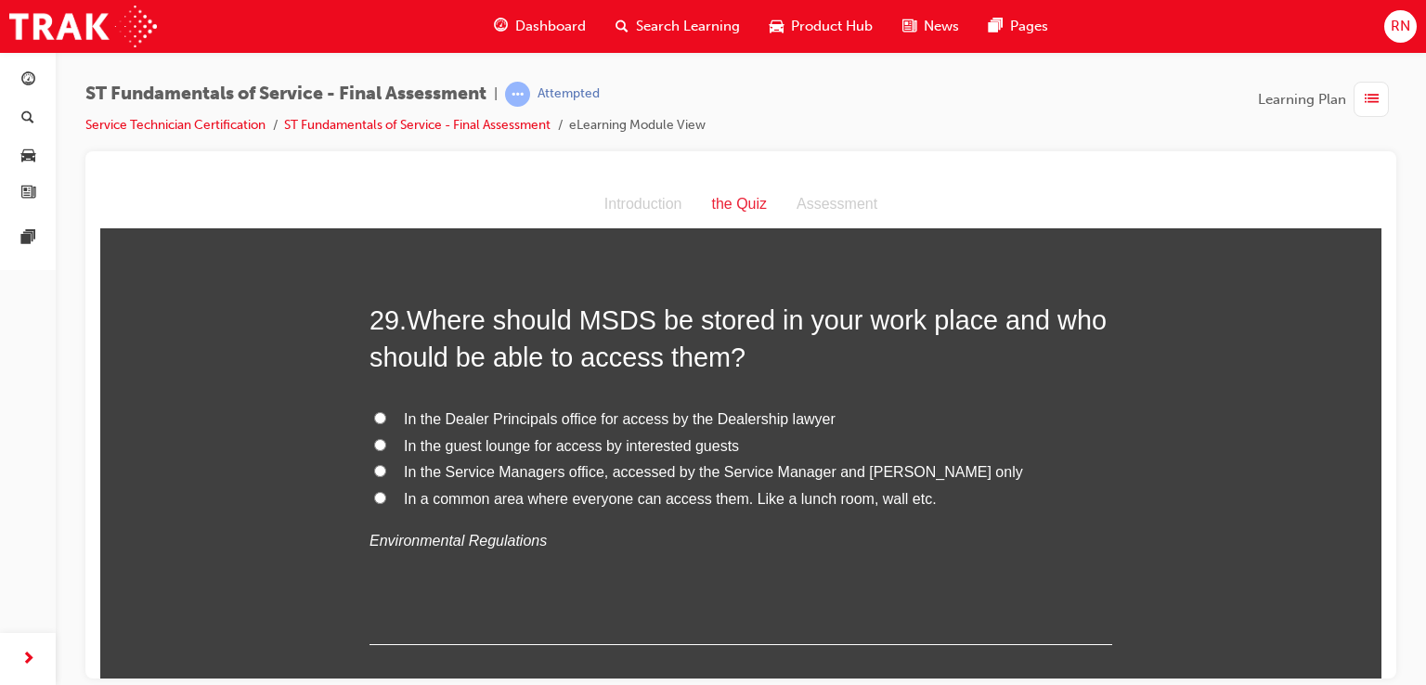
scroll to position [11815, 0]
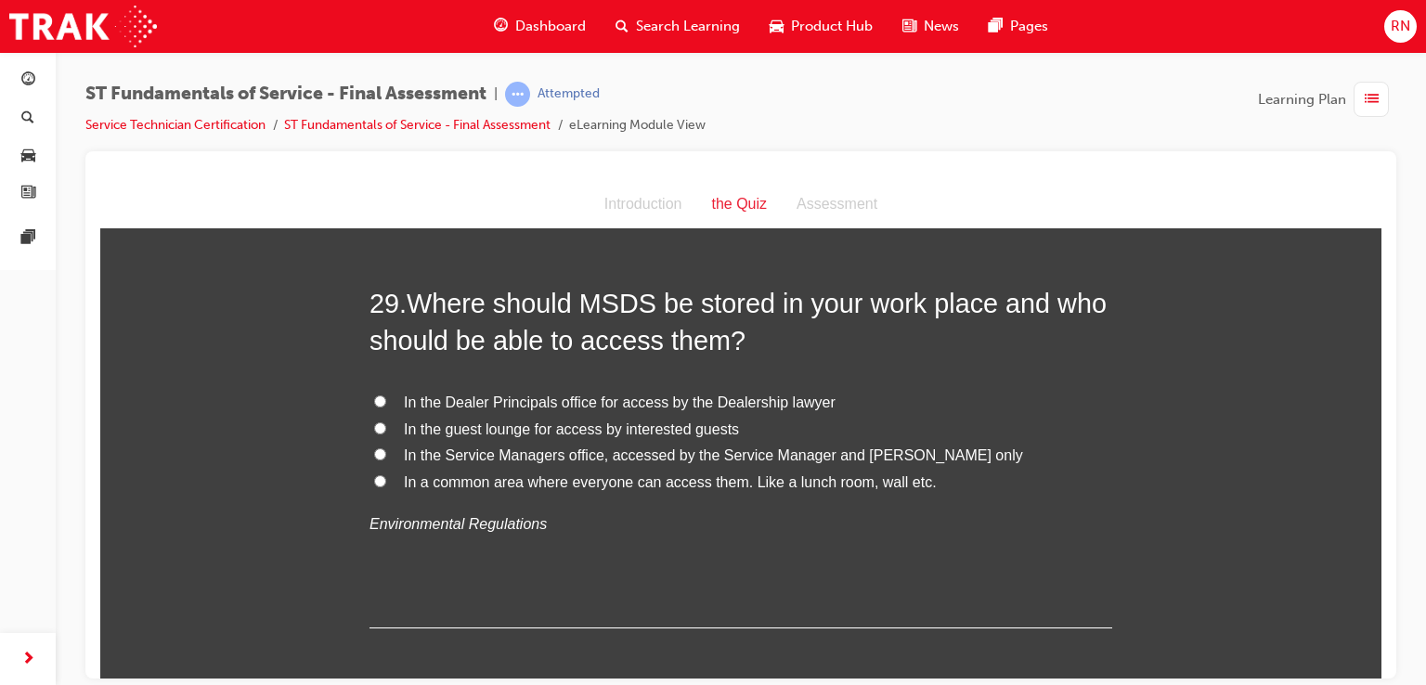
click at [378, 474] on input "In a common area where everyone can access them. Like a lunch room, wall etc." at bounding box center [380, 480] width 12 height 12
radio input "true"
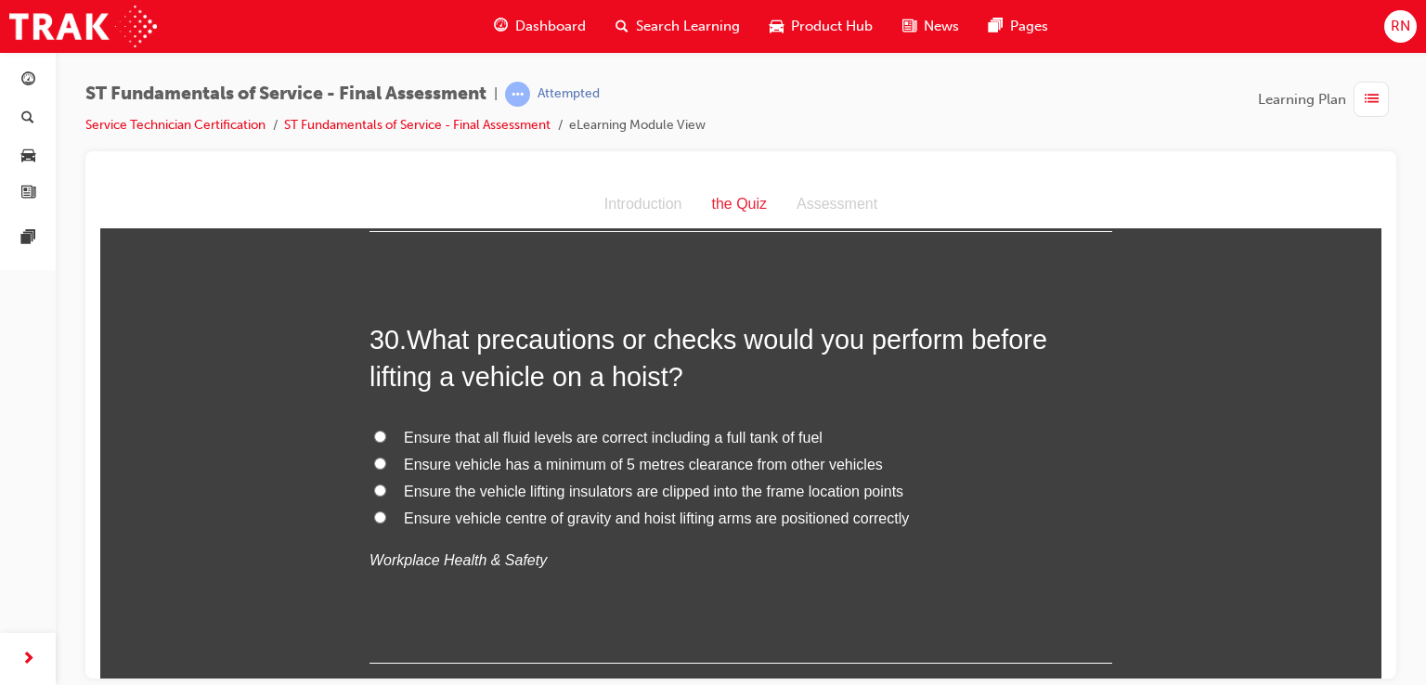
scroll to position [12223, 0]
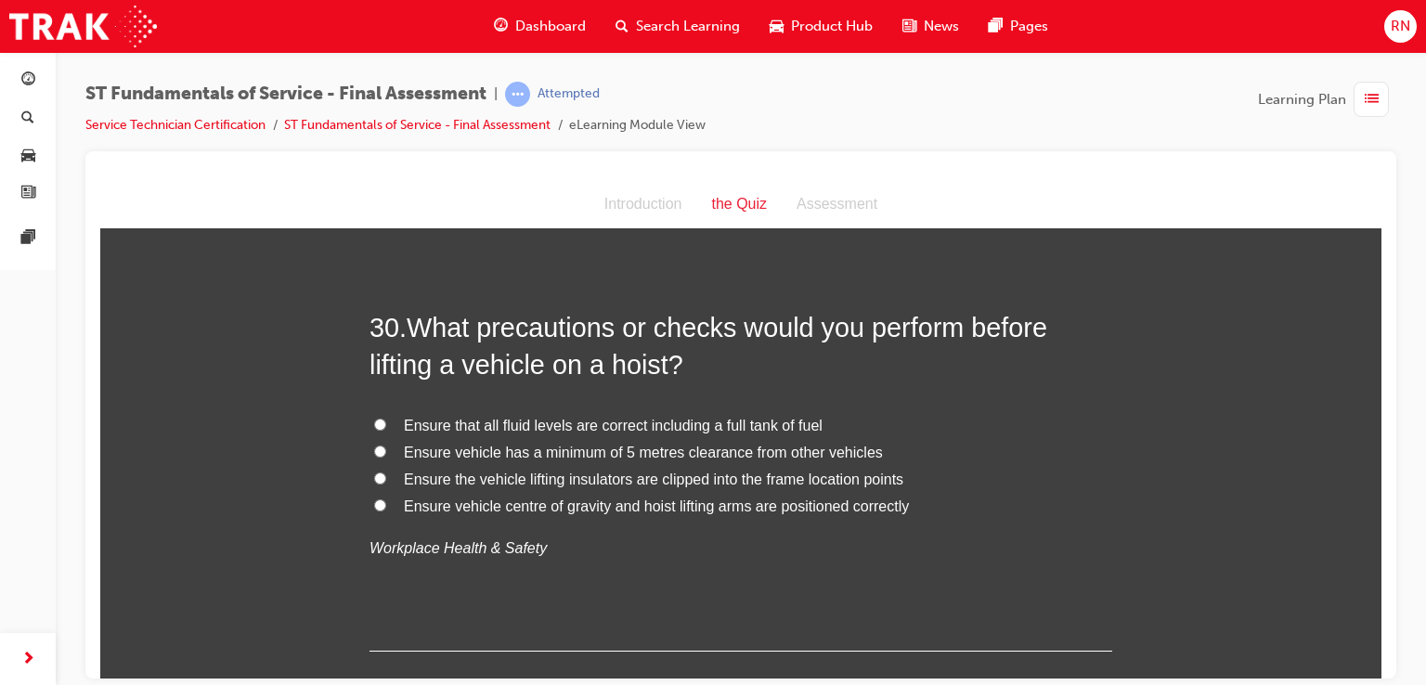
click at [374, 498] on input "Ensure vehicle centre of gravity and hoist lifting arms are positioned correctly" at bounding box center [380, 504] width 12 height 12
radio input "true"
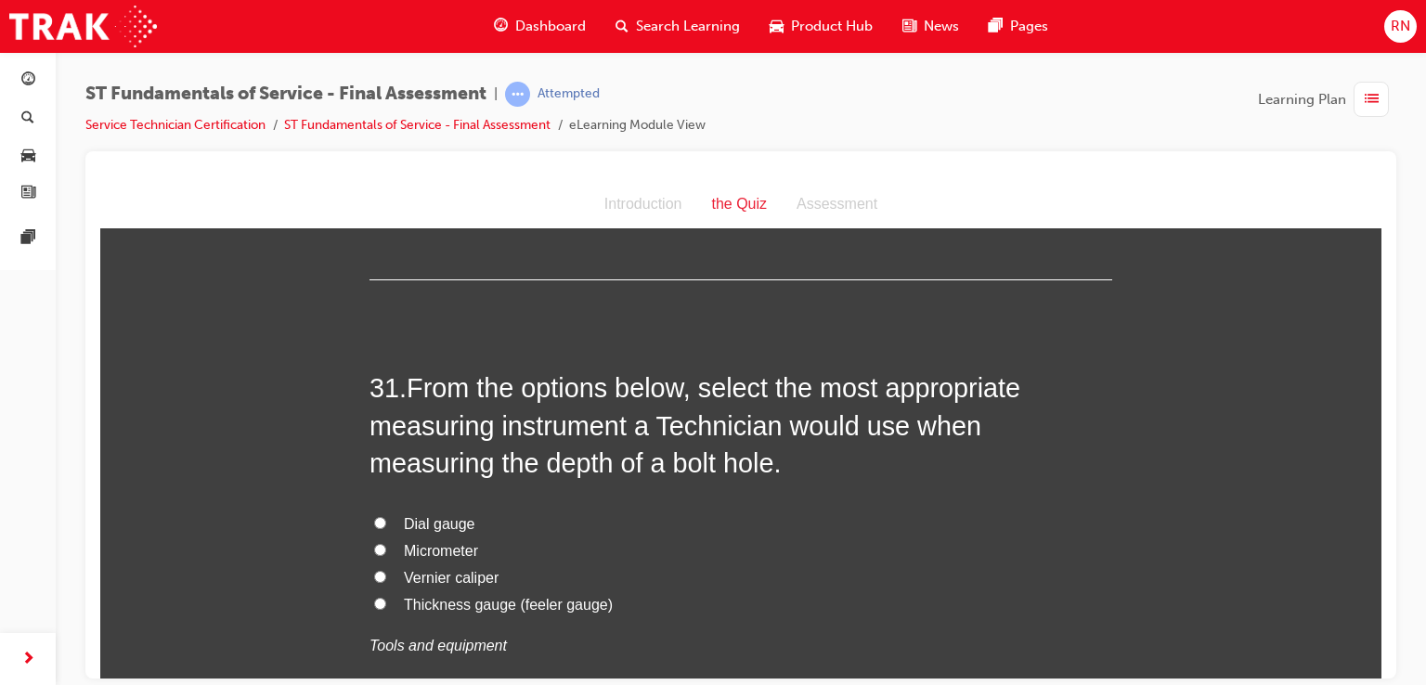
scroll to position [12607, 0]
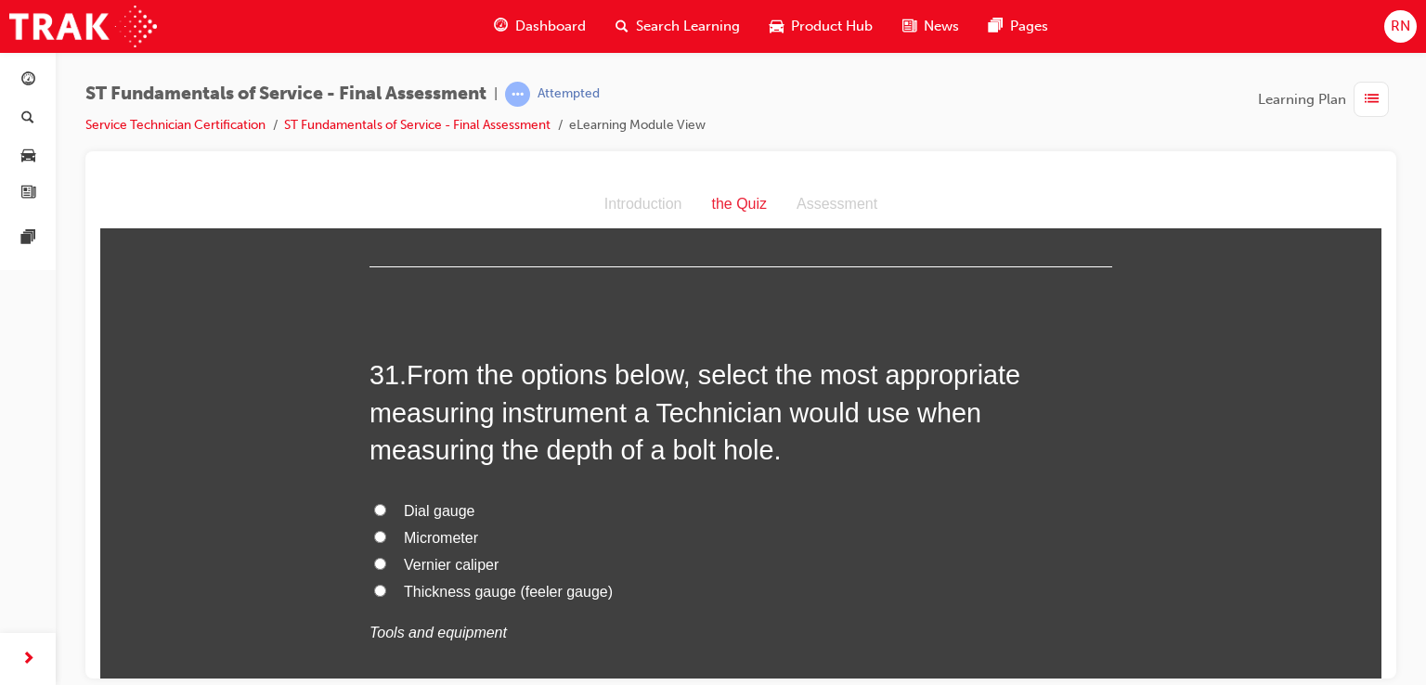
click at [374, 557] on input "Vernier caliper" at bounding box center [380, 563] width 12 height 12
radio input "true"
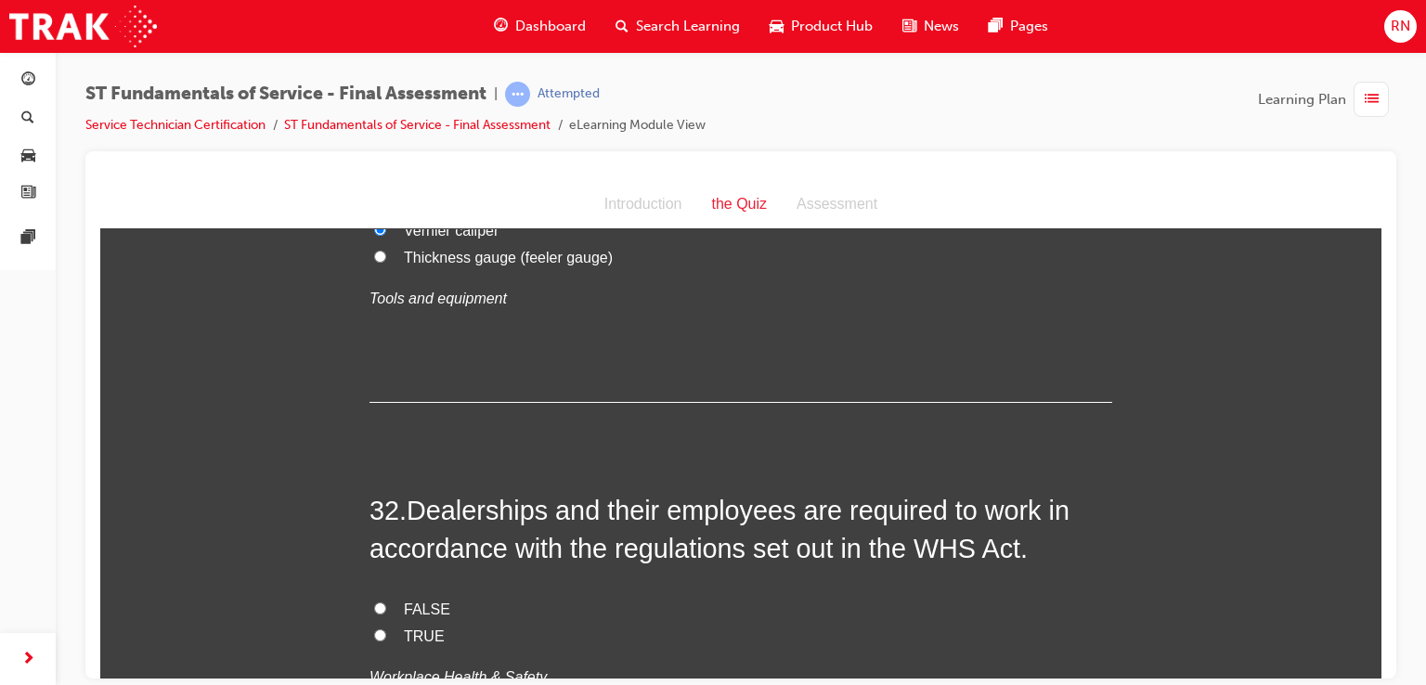
scroll to position [13016, 0]
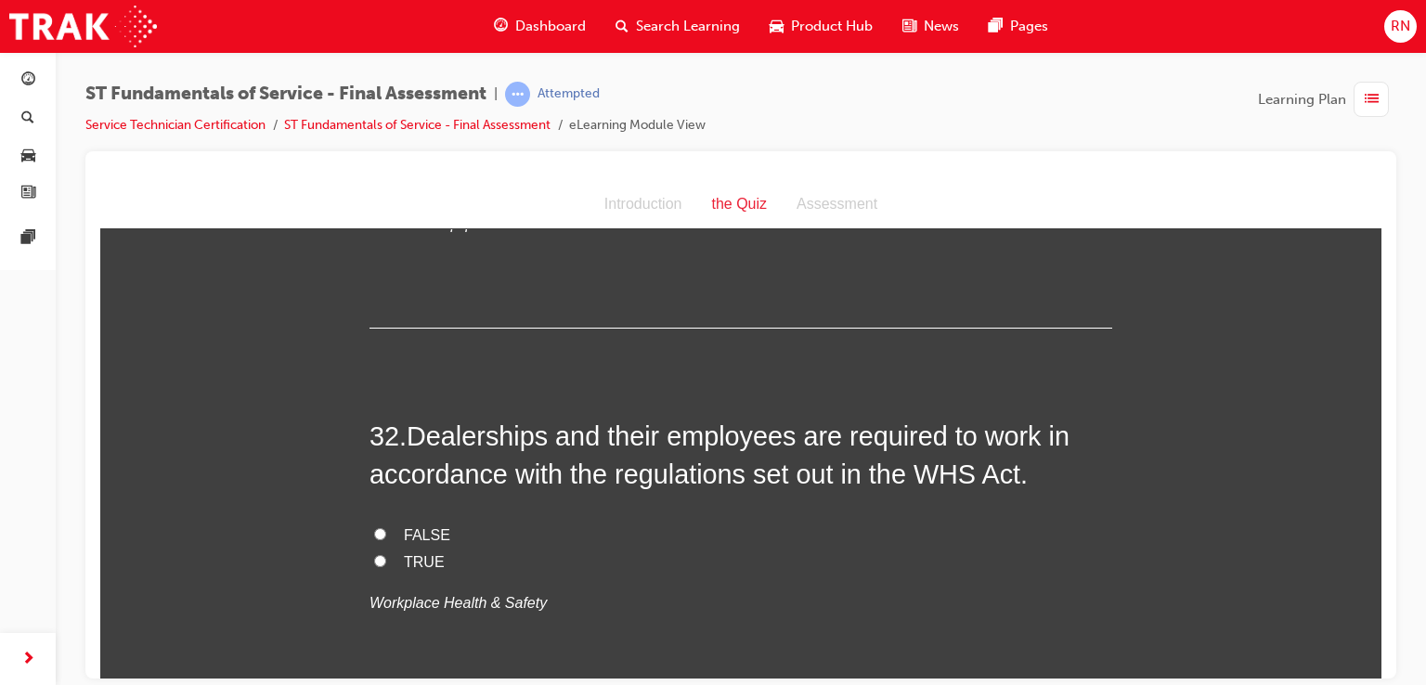
click at [374, 554] on input "TRUE" at bounding box center [380, 560] width 12 height 12
radio input "true"
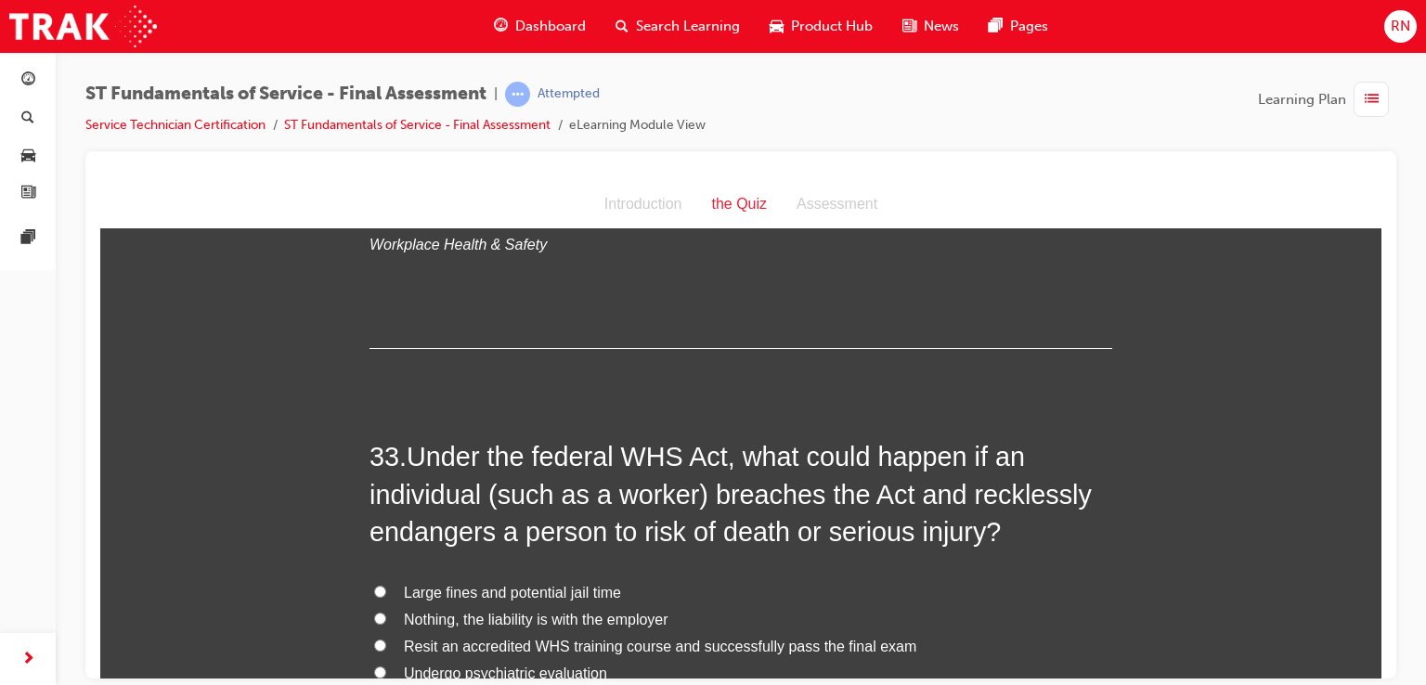
scroll to position [13411, 0]
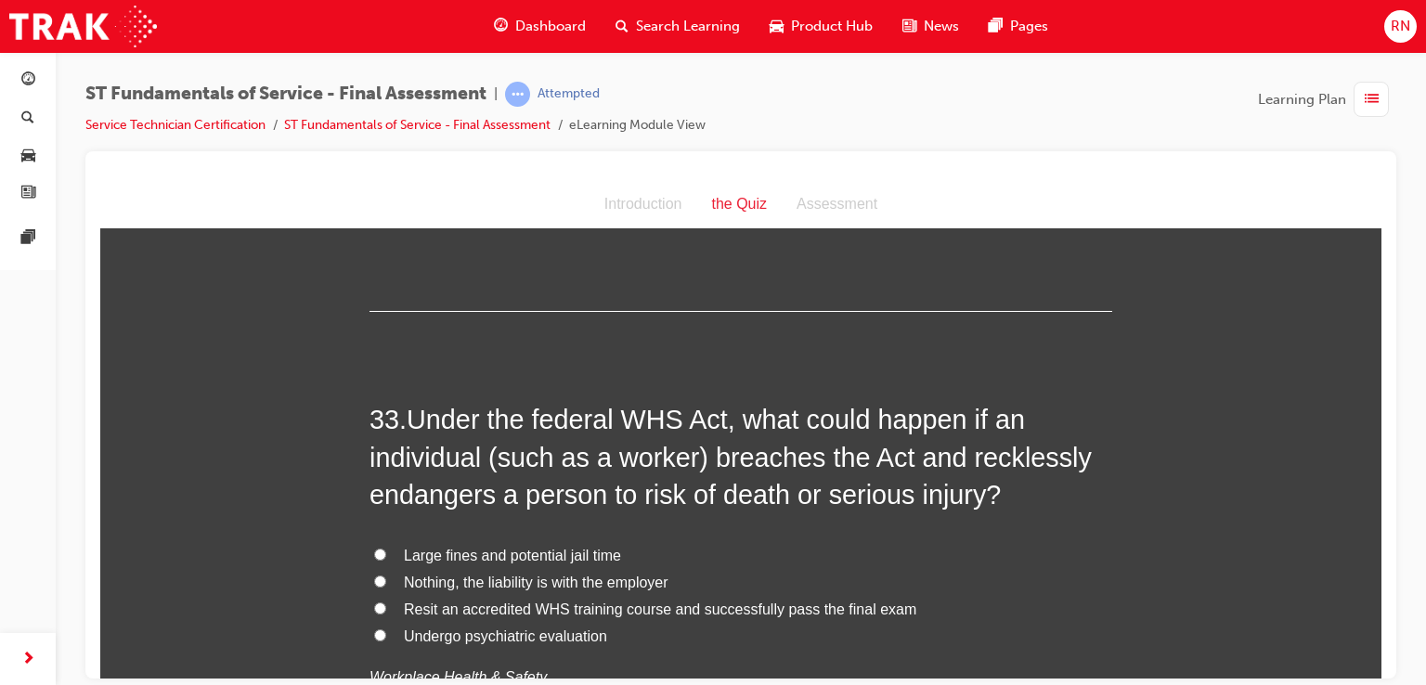
click at [374, 548] on input "Large fines and potential jail time" at bounding box center [380, 554] width 12 height 12
radio input "true"
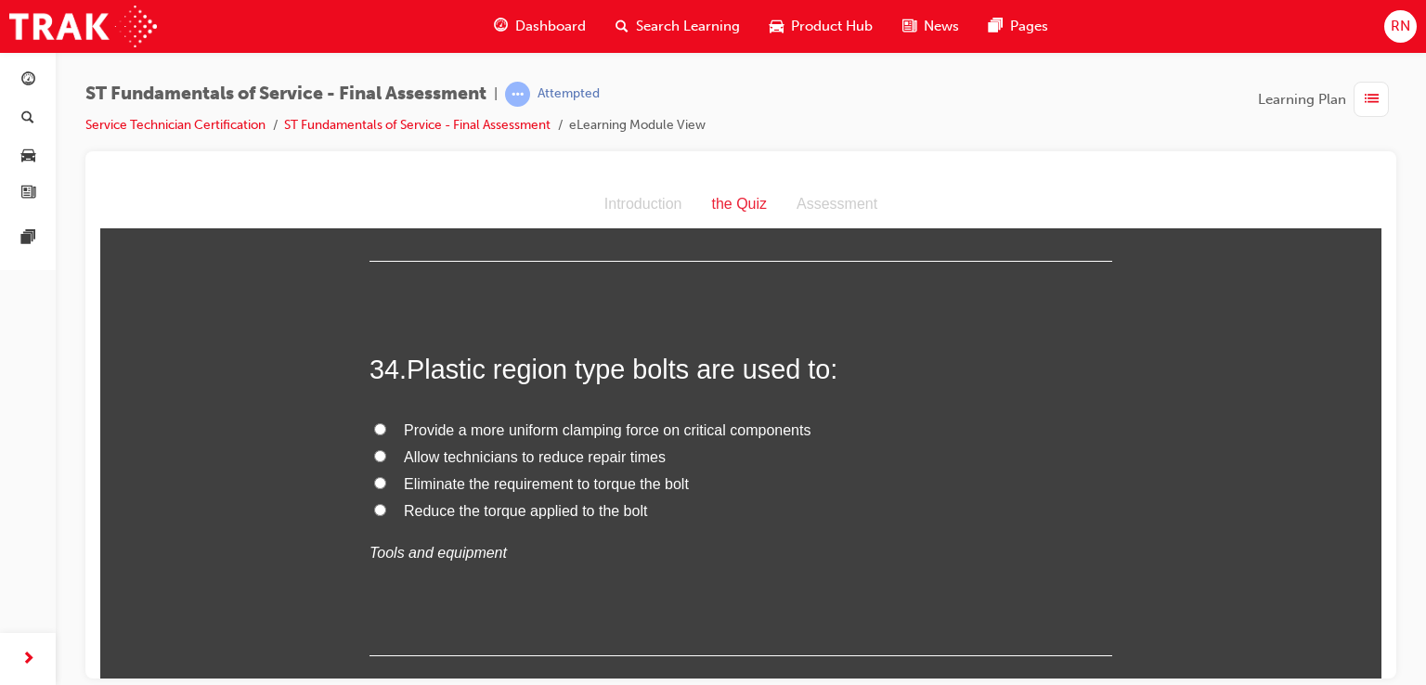
scroll to position [13968, 0]
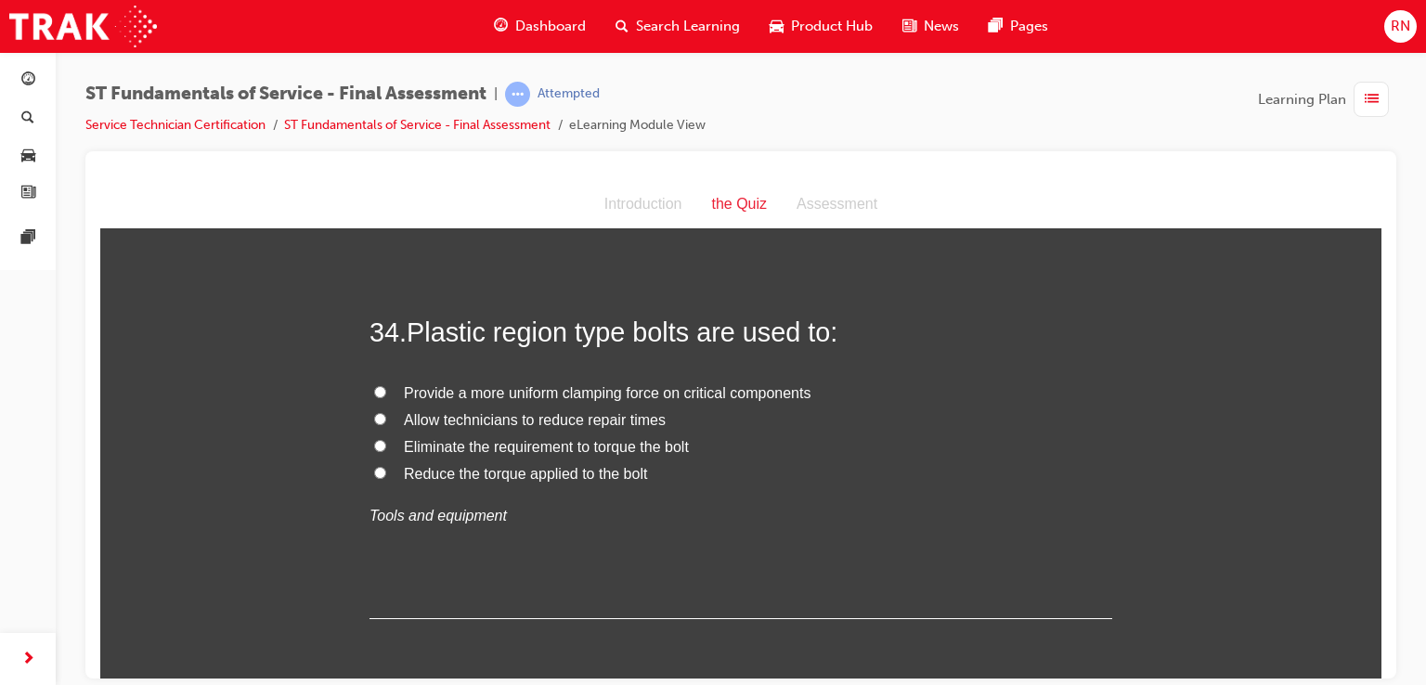
click at [374, 385] on input "Provide a more uniform clamping force on critical components" at bounding box center [380, 391] width 12 height 12
radio input "true"
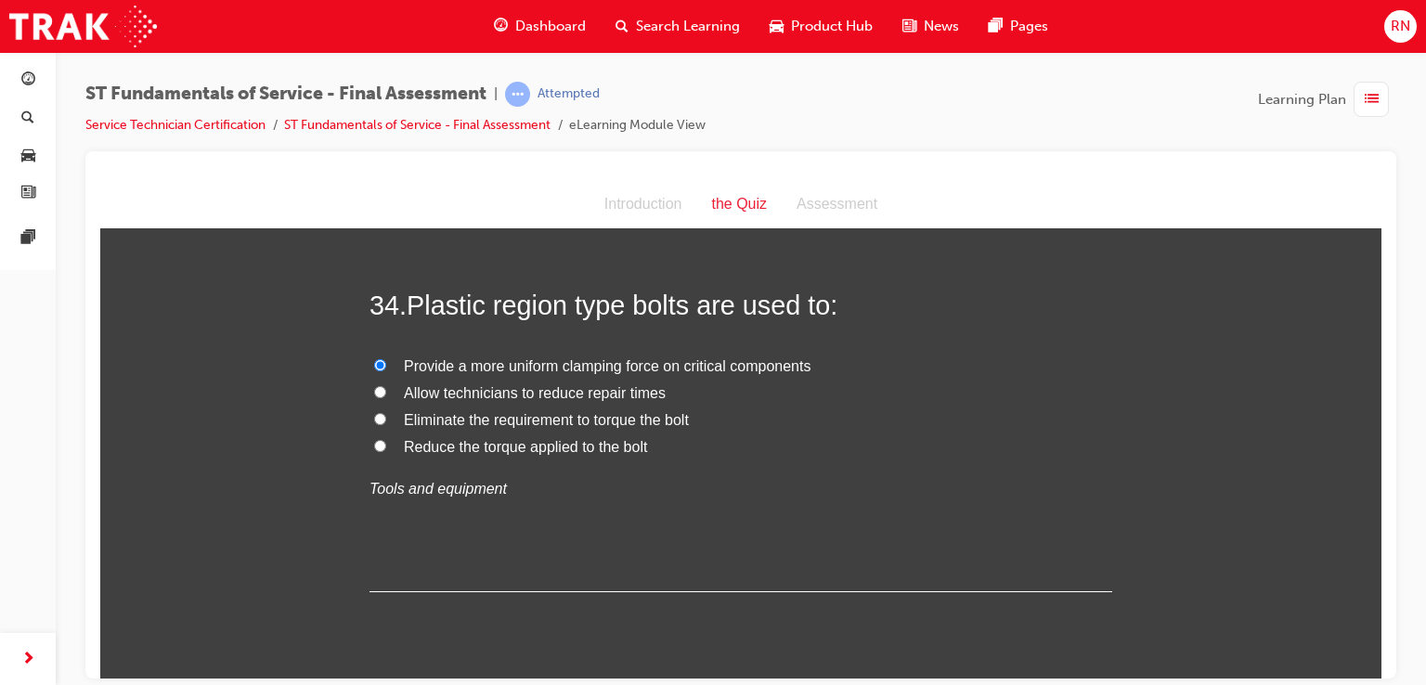
scroll to position [14005, 0]
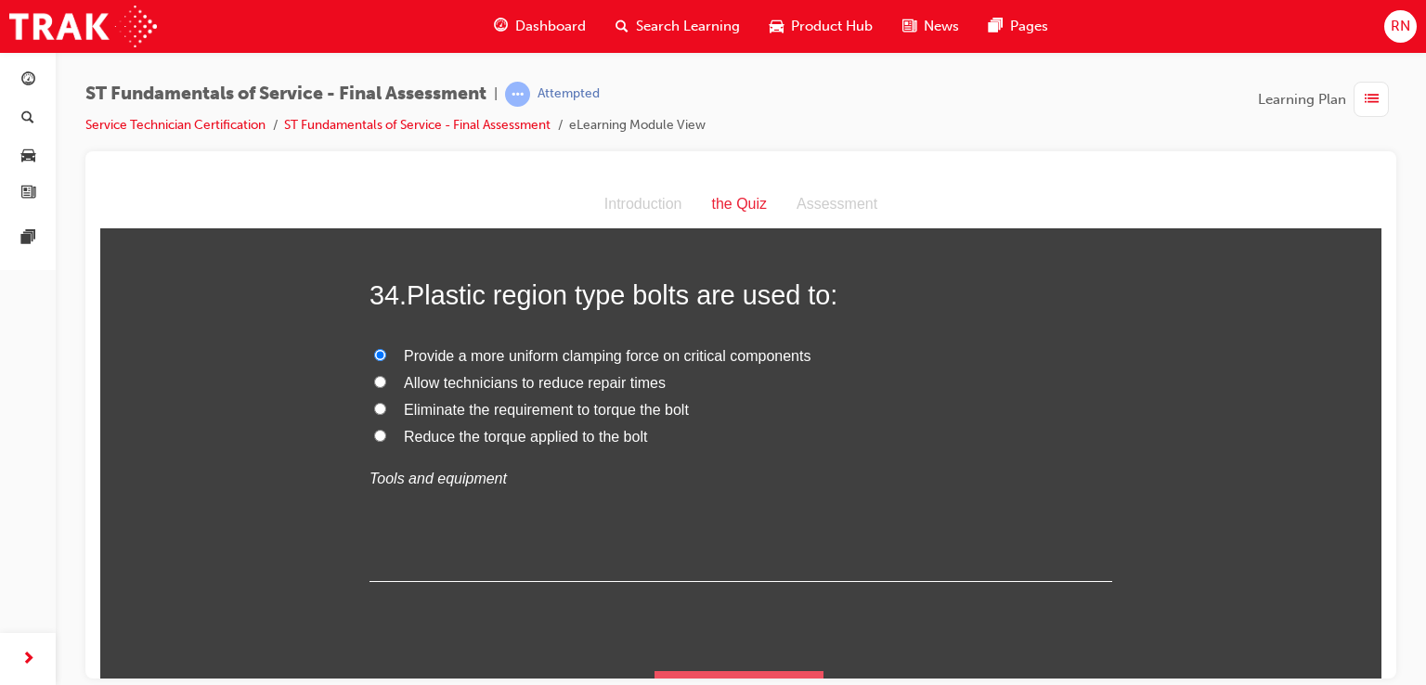
click at [767, 670] on button "Submit Answers" at bounding box center [738, 696] width 169 height 52
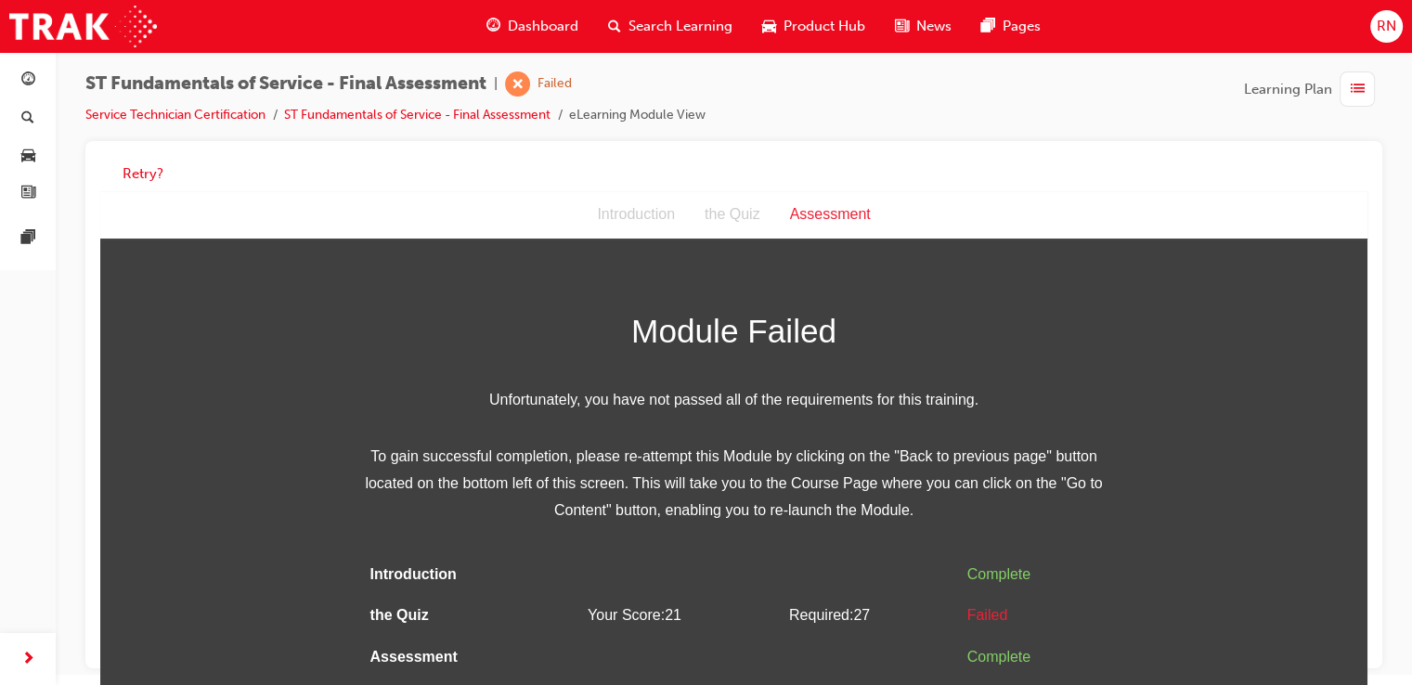
scroll to position [13, 0]
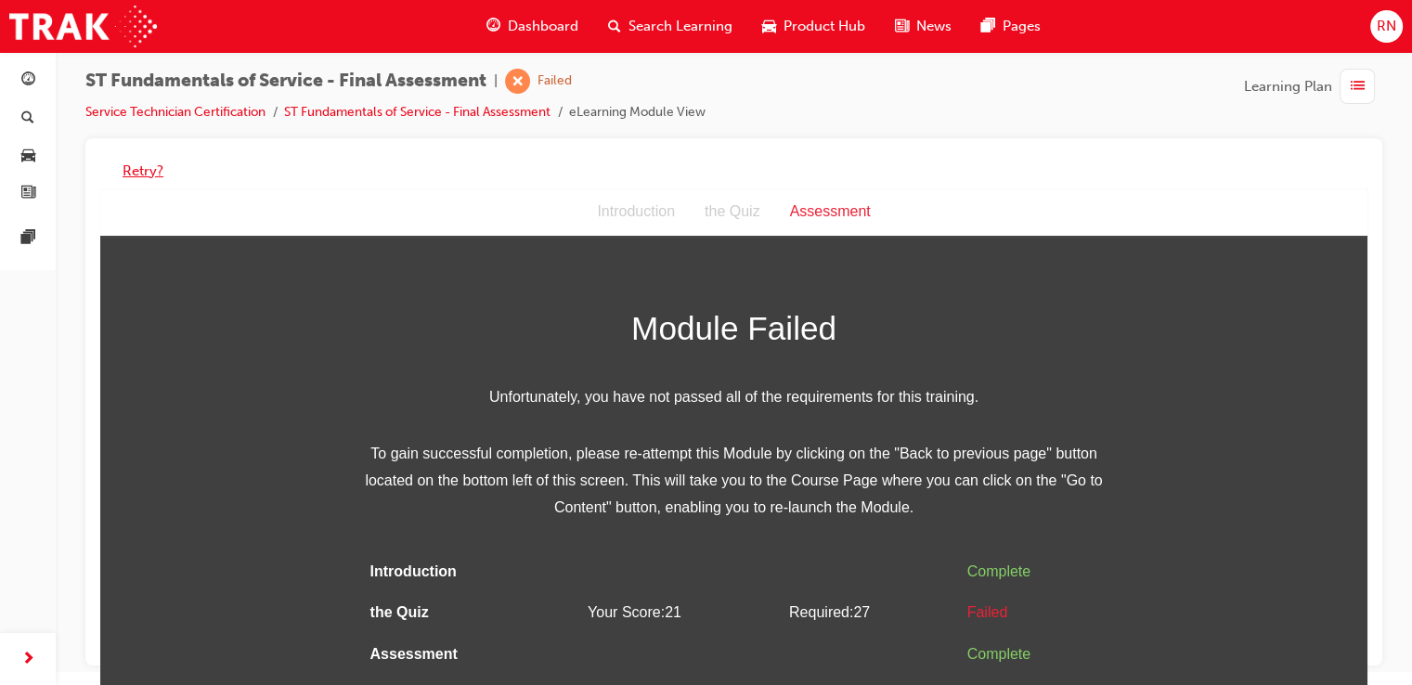
click at [141, 173] on button "Retry?" at bounding box center [143, 171] width 41 height 21
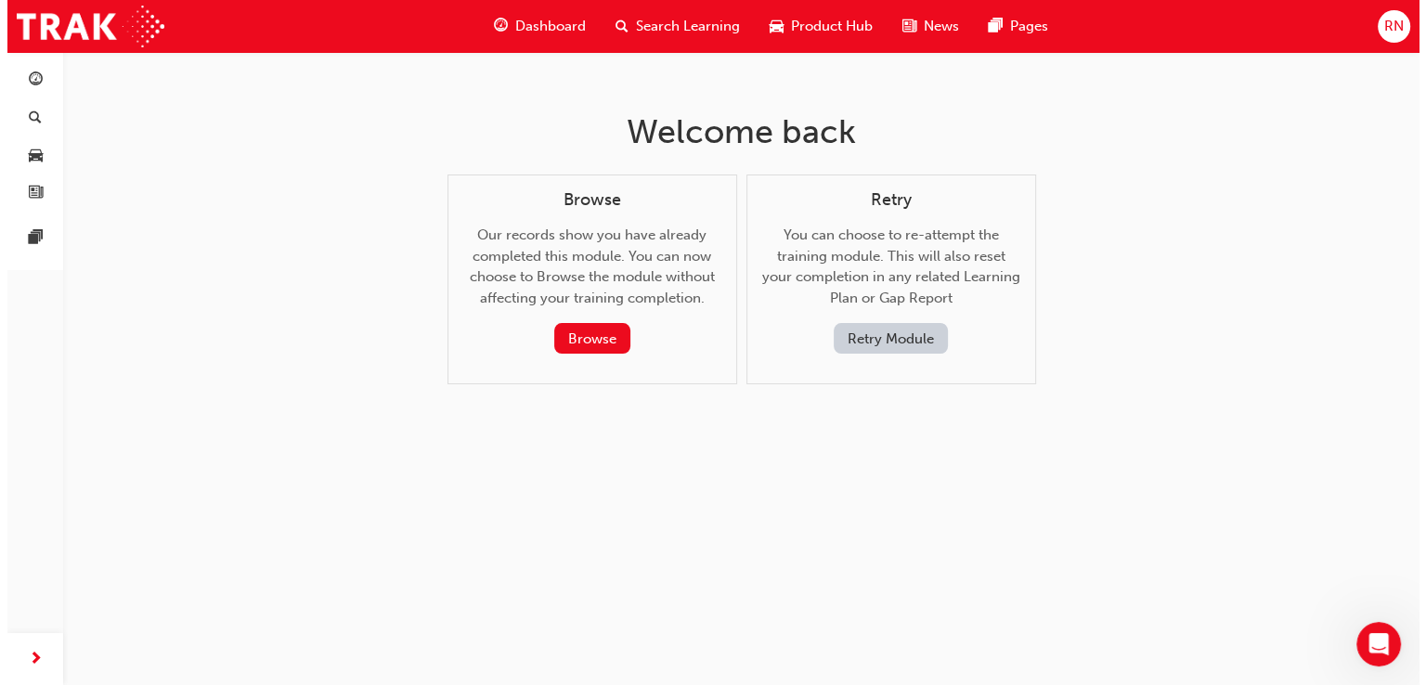
scroll to position [0, 0]
